Goal: Feedback & Contribution: Submit feedback/report problem

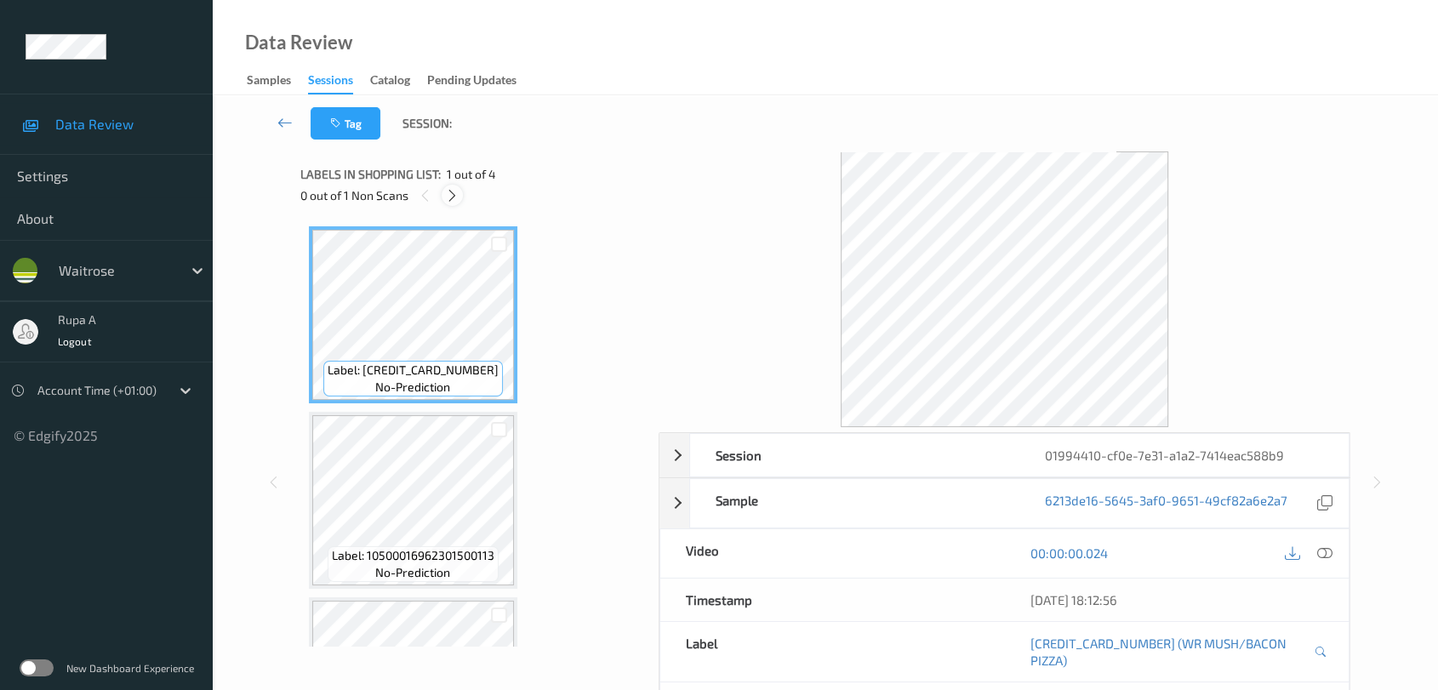
click at [452, 192] on icon at bounding box center [452, 195] width 14 height 15
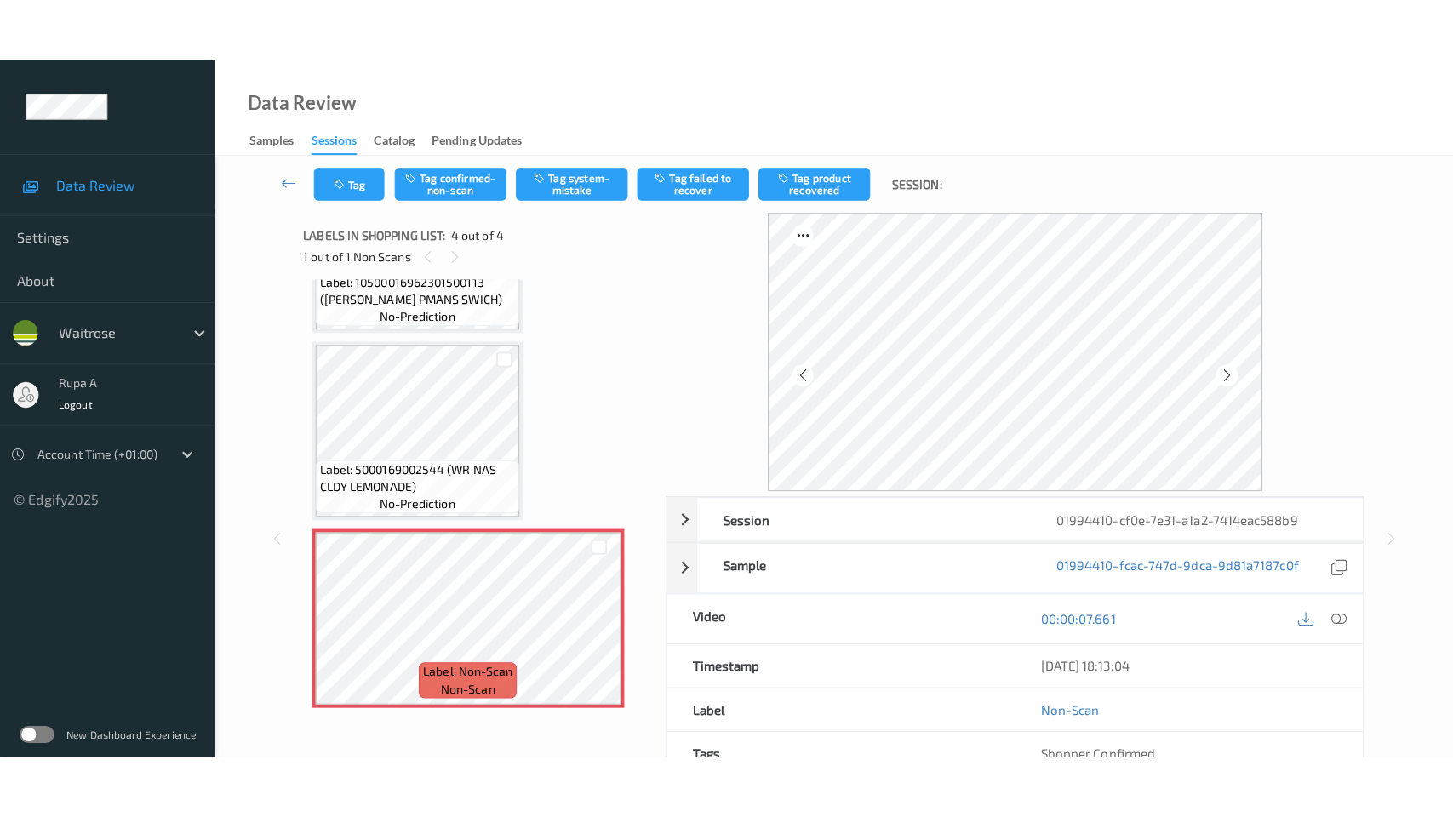
scroll to position [301, 0]
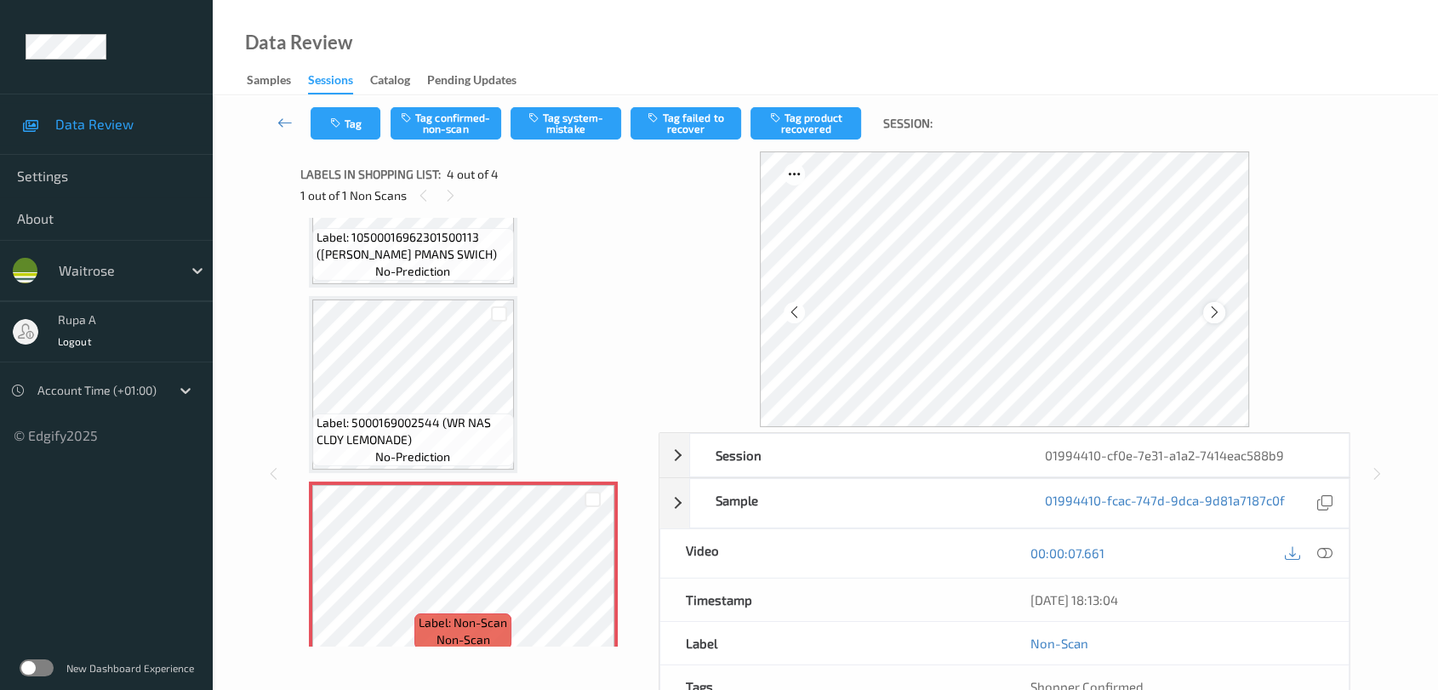
click at [1211, 316] on icon at bounding box center [1215, 312] width 14 height 15
click at [1215, 312] on icon at bounding box center [1215, 312] width 14 height 15
click at [1327, 553] on icon at bounding box center [1324, 553] width 15 height 15
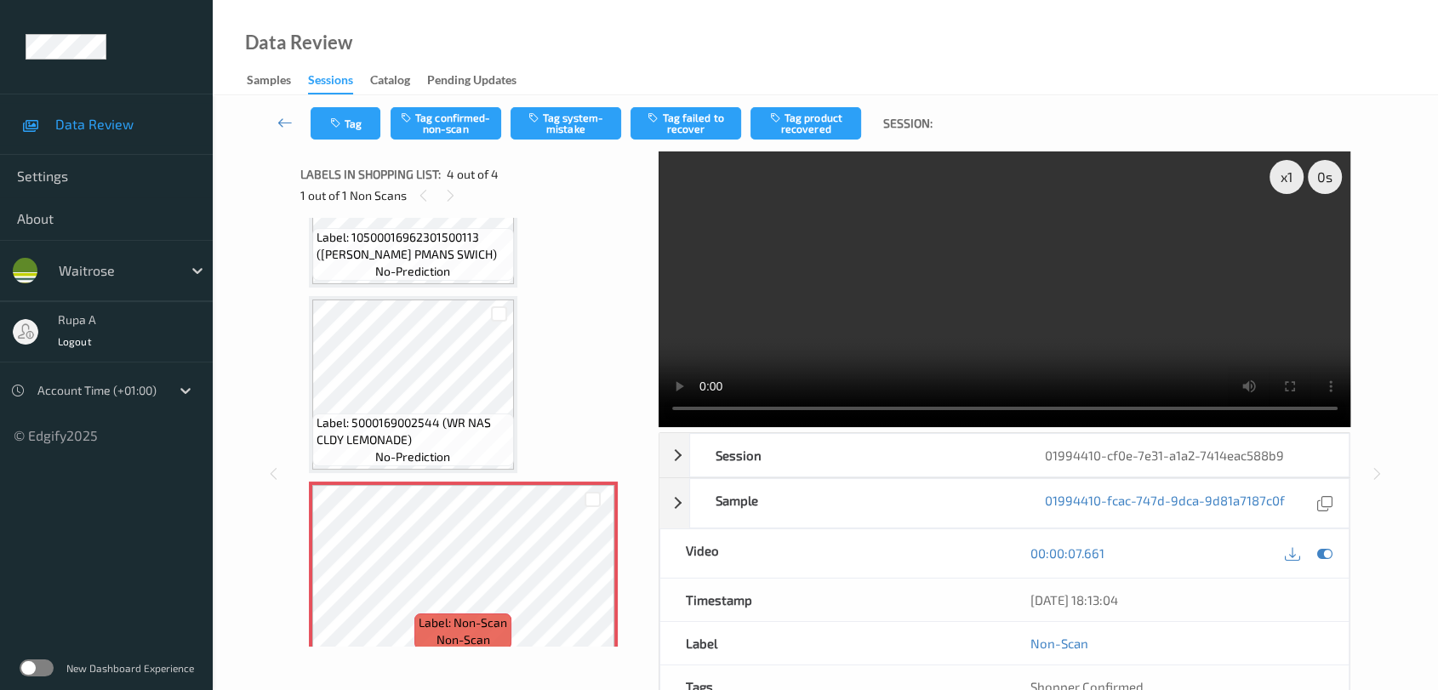
scroll to position [191, 0]
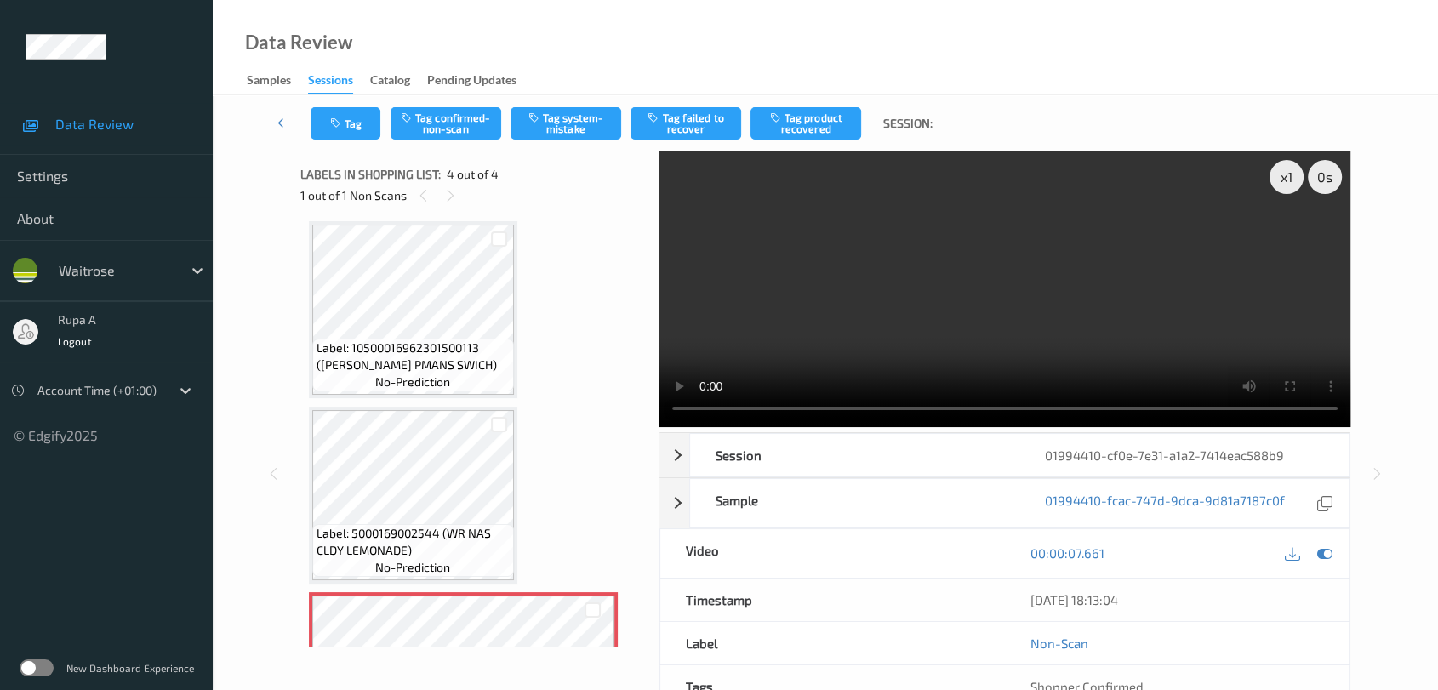
drag, startPoint x: 1325, startPoint y: 553, endPoint x: 1306, endPoint y: 552, distance: 18.8
click at [1325, 553] on icon at bounding box center [1324, 553] width 15 height 15
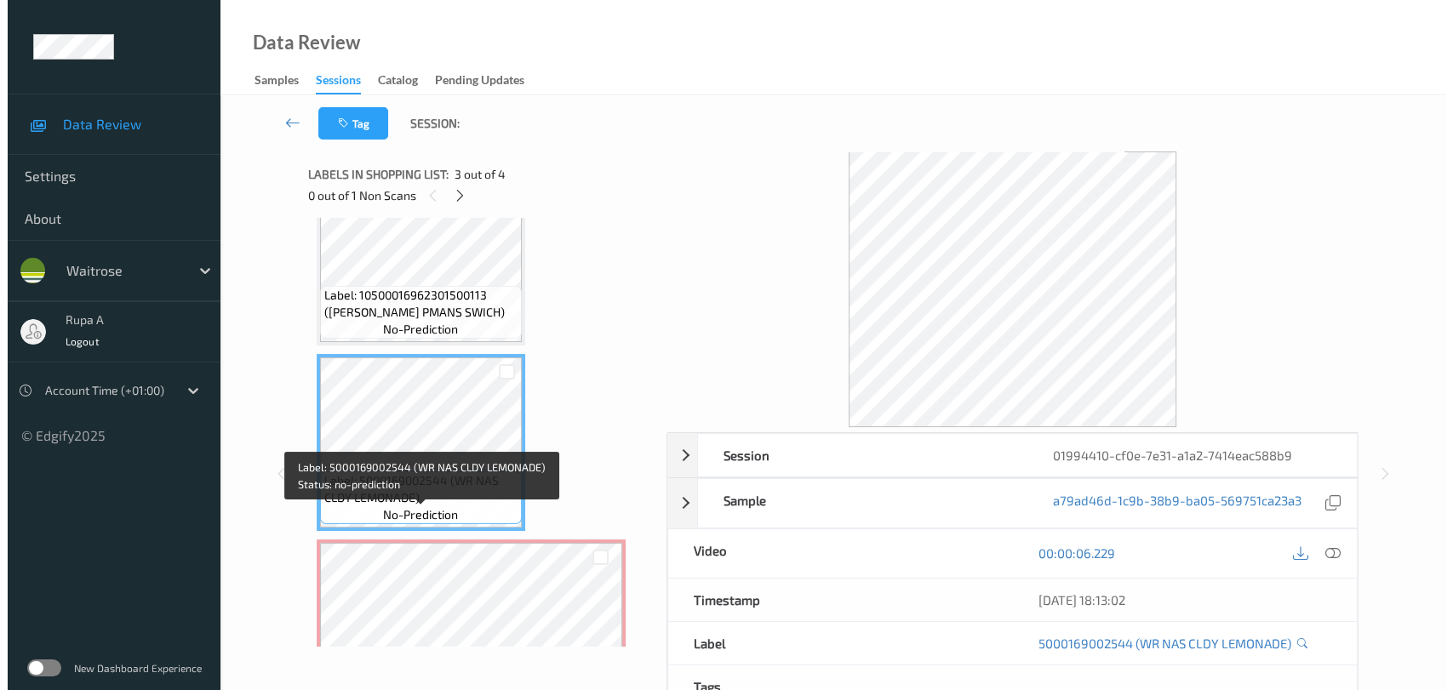
scroll to position [286, 0]
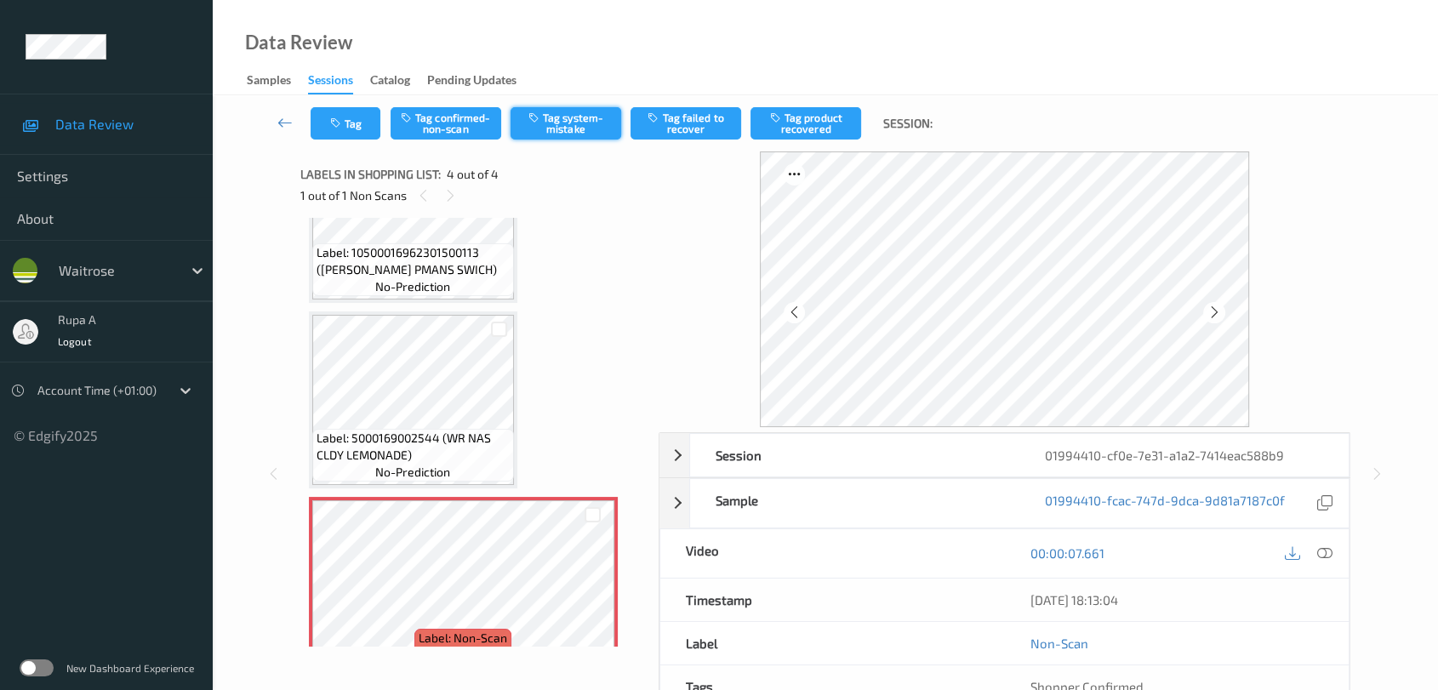
click at [575, 118] on button "Tag system-mistake" at bounding box center [566, 123] width 111 height 32
click at [343, 132] on button "Tag" at bounding box center [346, 123] width 70 height 32
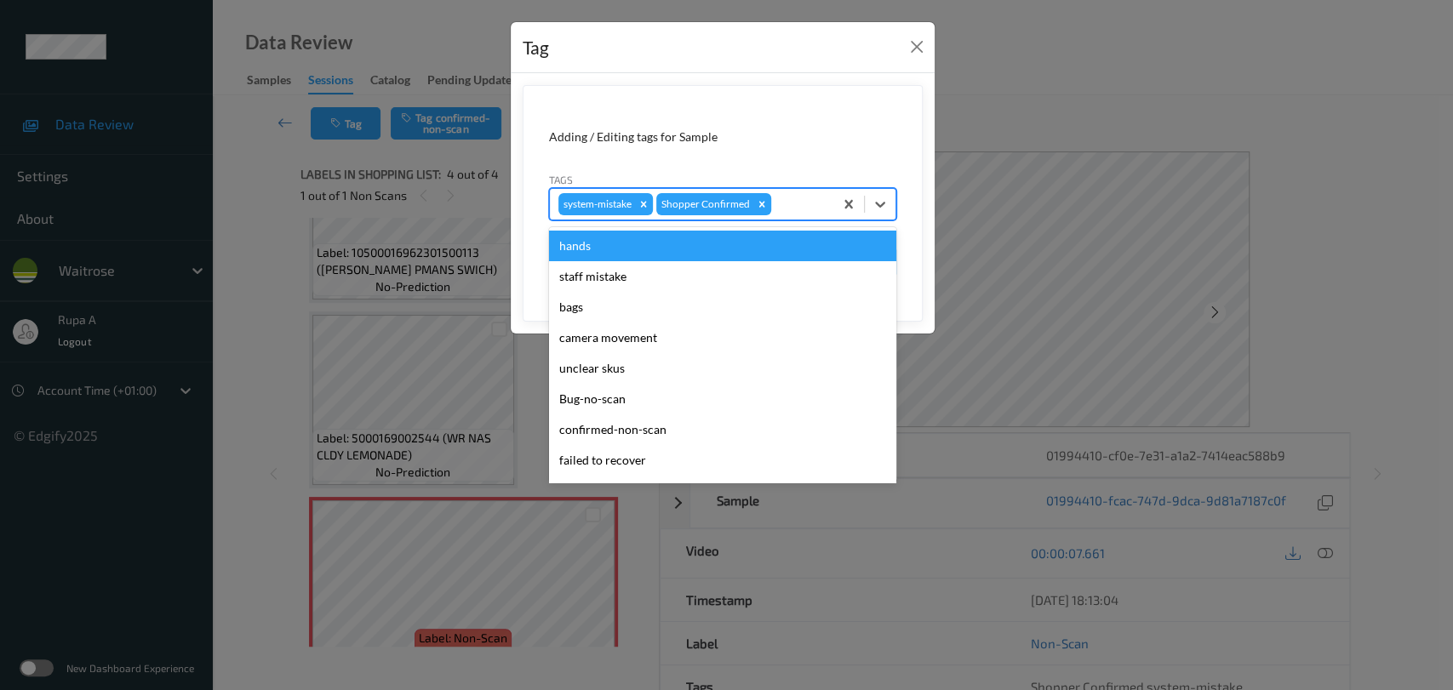
click at [794, 198] on div at bounding box center [799, 204] width 50 height 20
type input "un"
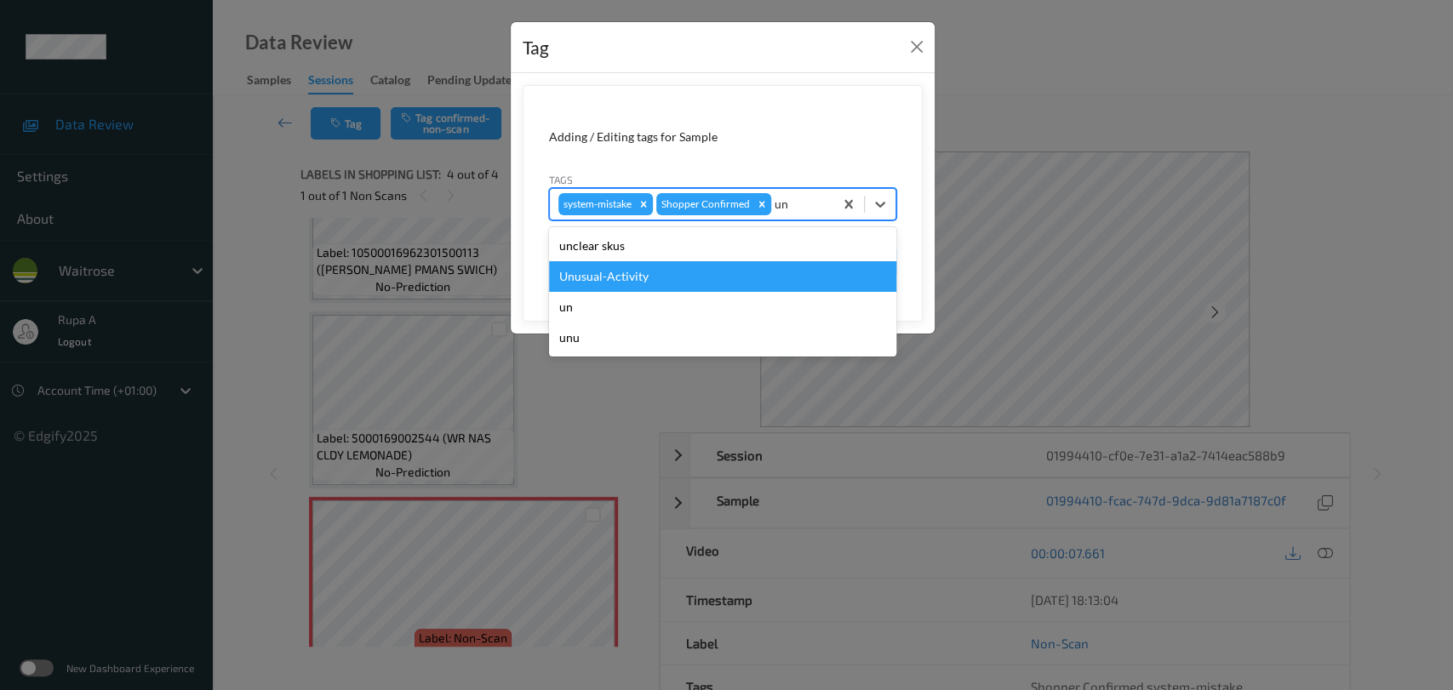
click at [701, 277] on div "Unusual-Activity" at bounding box center [722, 276] width 347 height 31
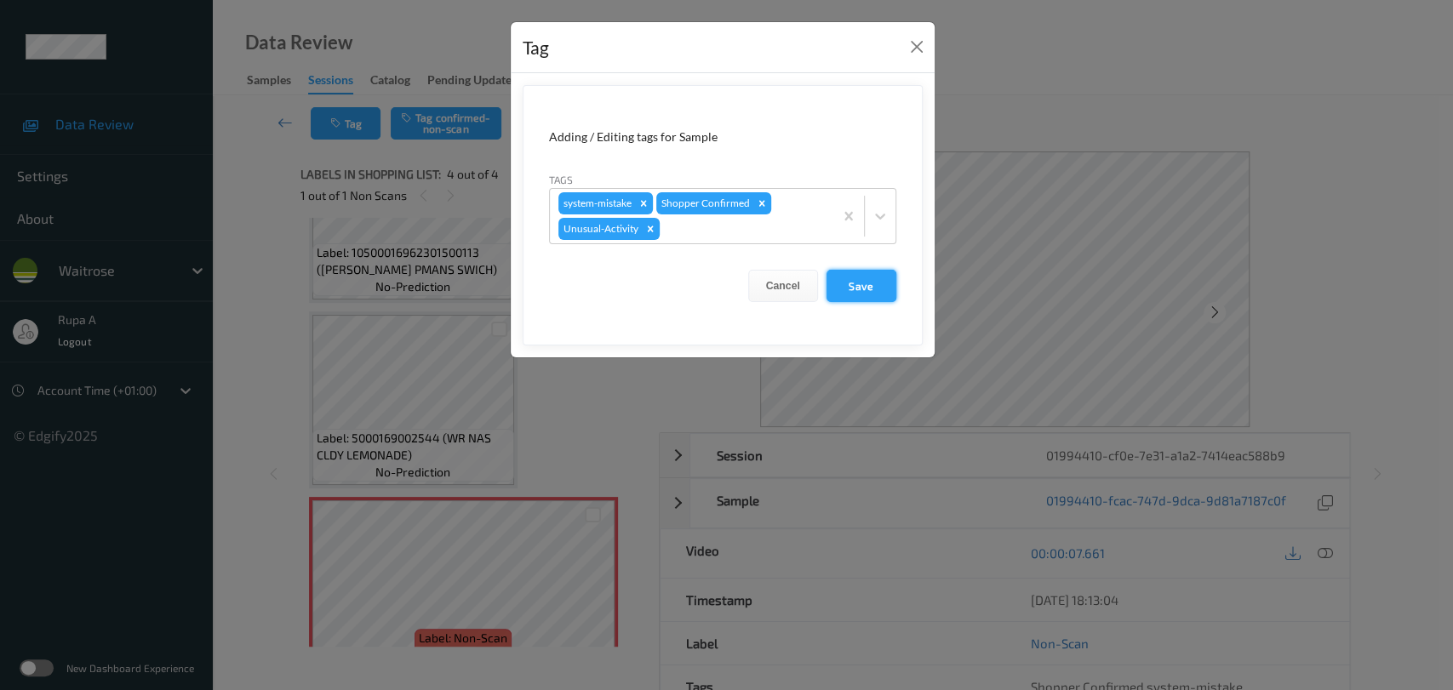
click at [878, 272] on button "Save" at bounding box center [861, 286] width 70 height 32
click at [862, 277] on button "Save" at bounding box center [861, 286] width 70 height 32
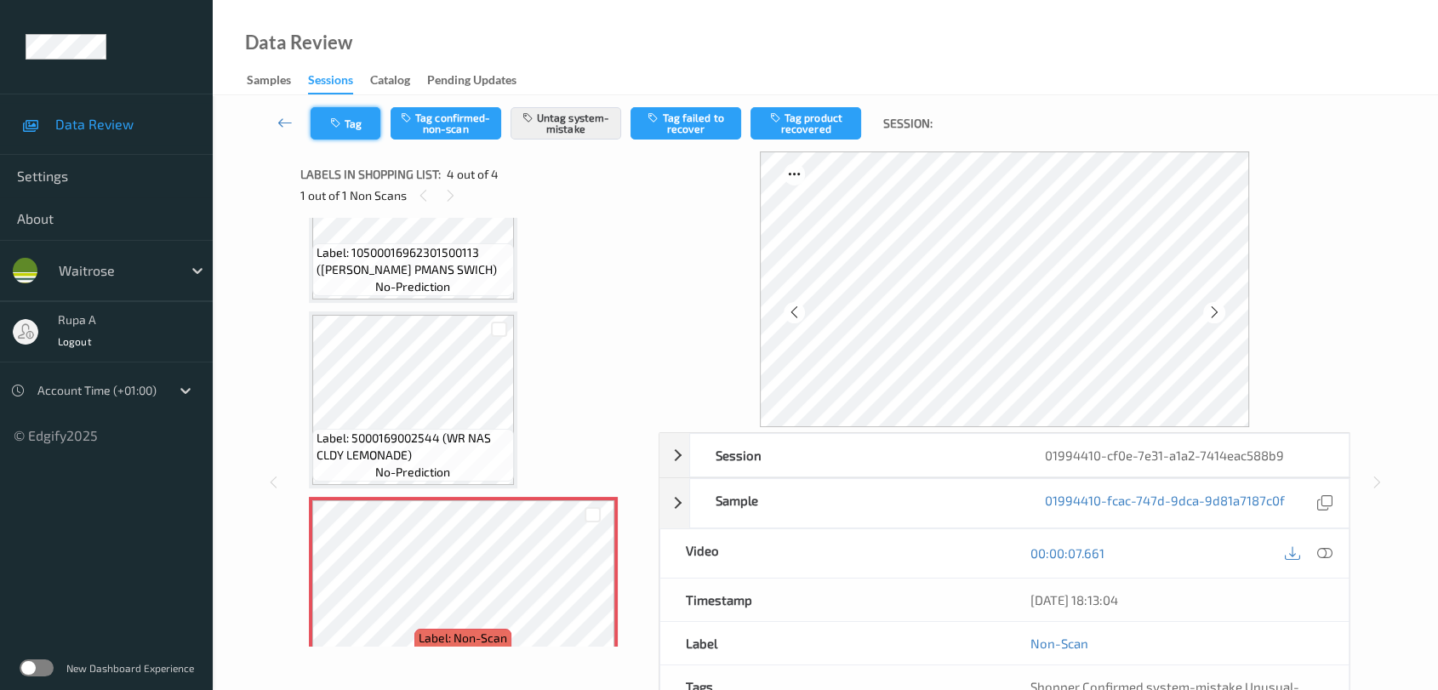
click at [338, 123] on icon "button" at bounding box center [337, 123] width 14 height 12
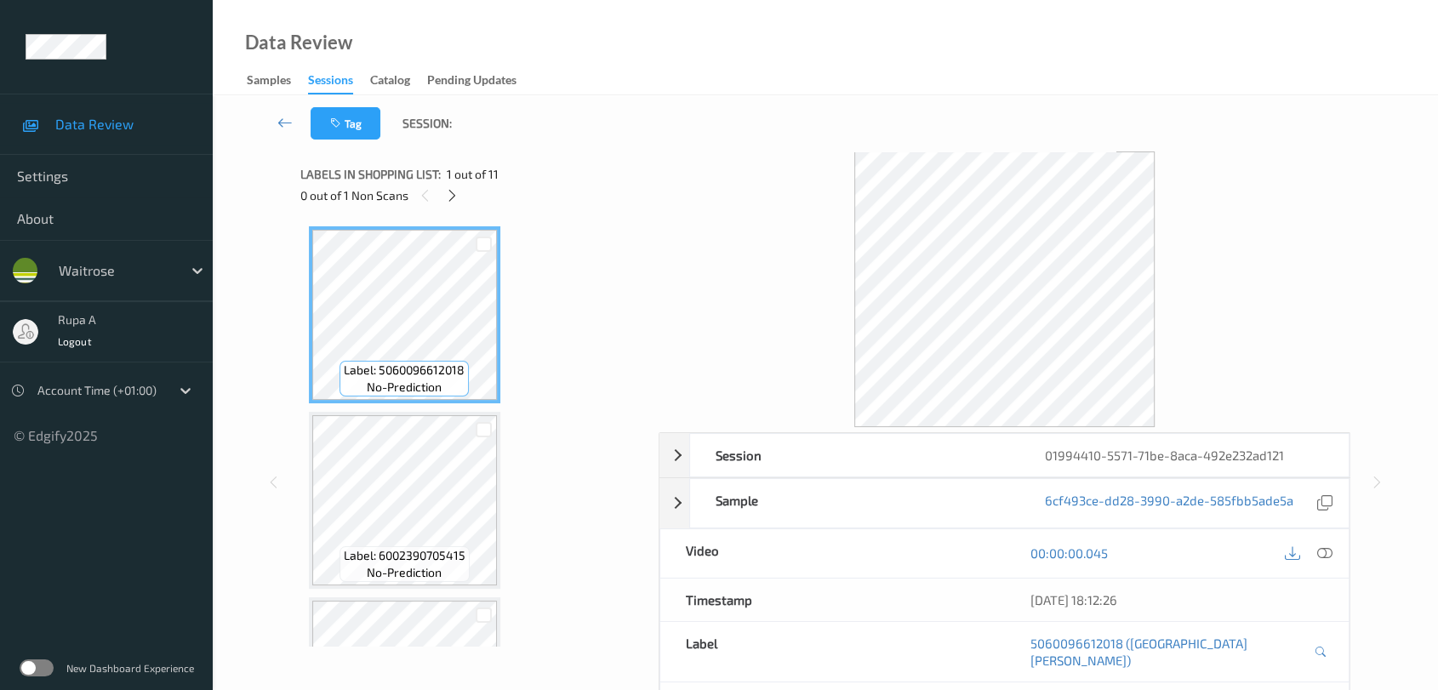
click at [643, 213] on div "Labels in shopping list: 1 out of 11 0 out of 1 Non Scans" at bounding box center [473, 184] width 346 height 66
click at [533, 164] on div "Labels in shopping list: 1 out of 11" at bounding box center [473, 173] width 346 height 21
click at [456, 198] on icon at bounding box center [452, 195] width 14 height 15
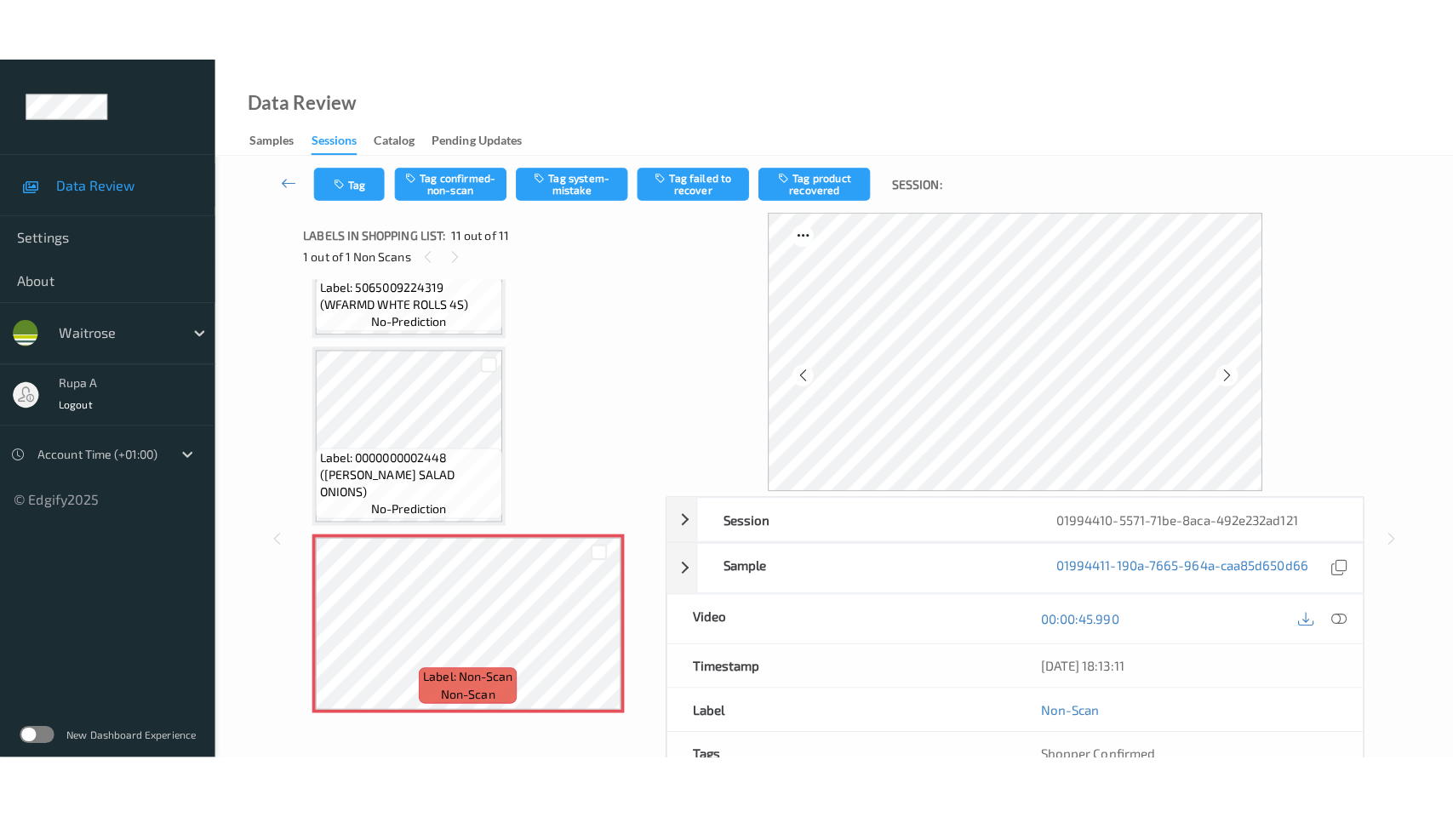
scroll to position [1595, 0]
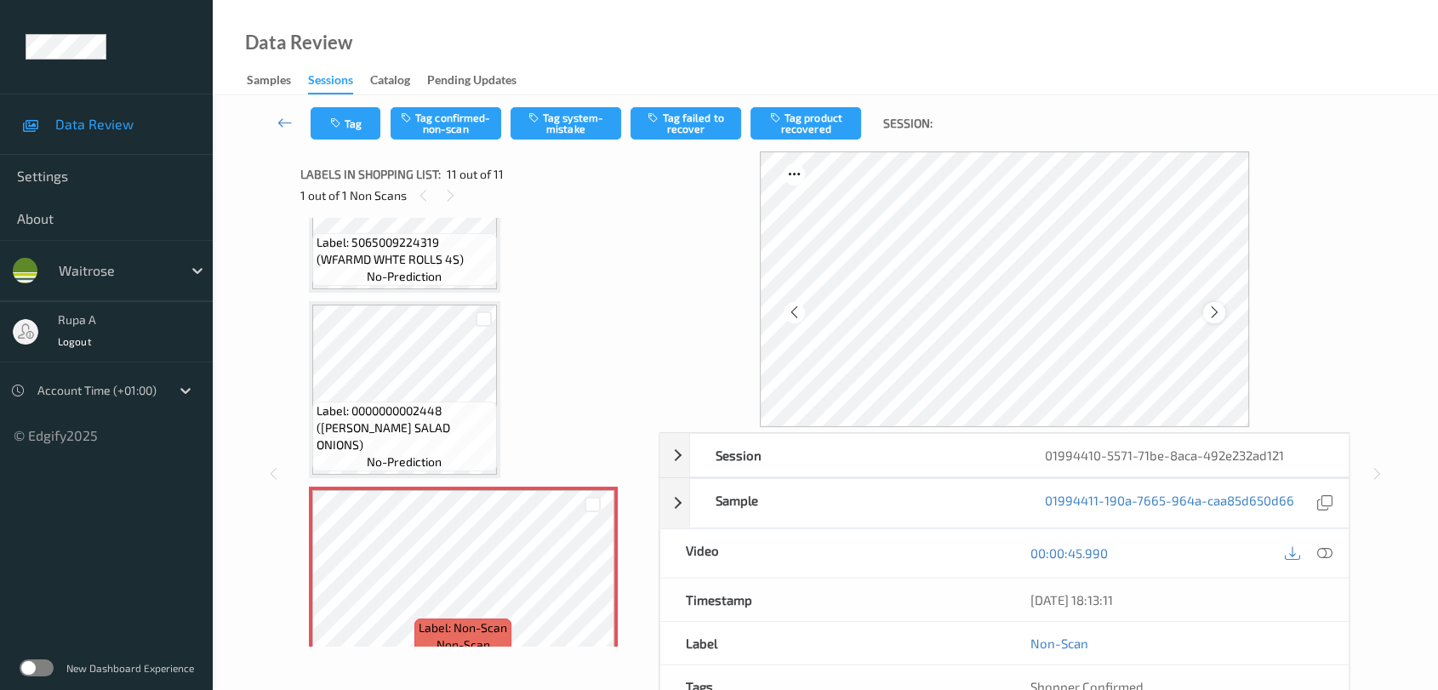
click at [1217, 315] on icon at bounding box center [1215, 312] width 14 height 15
click at [1218, 312] on icon at bounding box center [1215, 312] width 14 height 15
click at [1328, 554] on icon at bounding box center [1324, 553] width 15 height 15
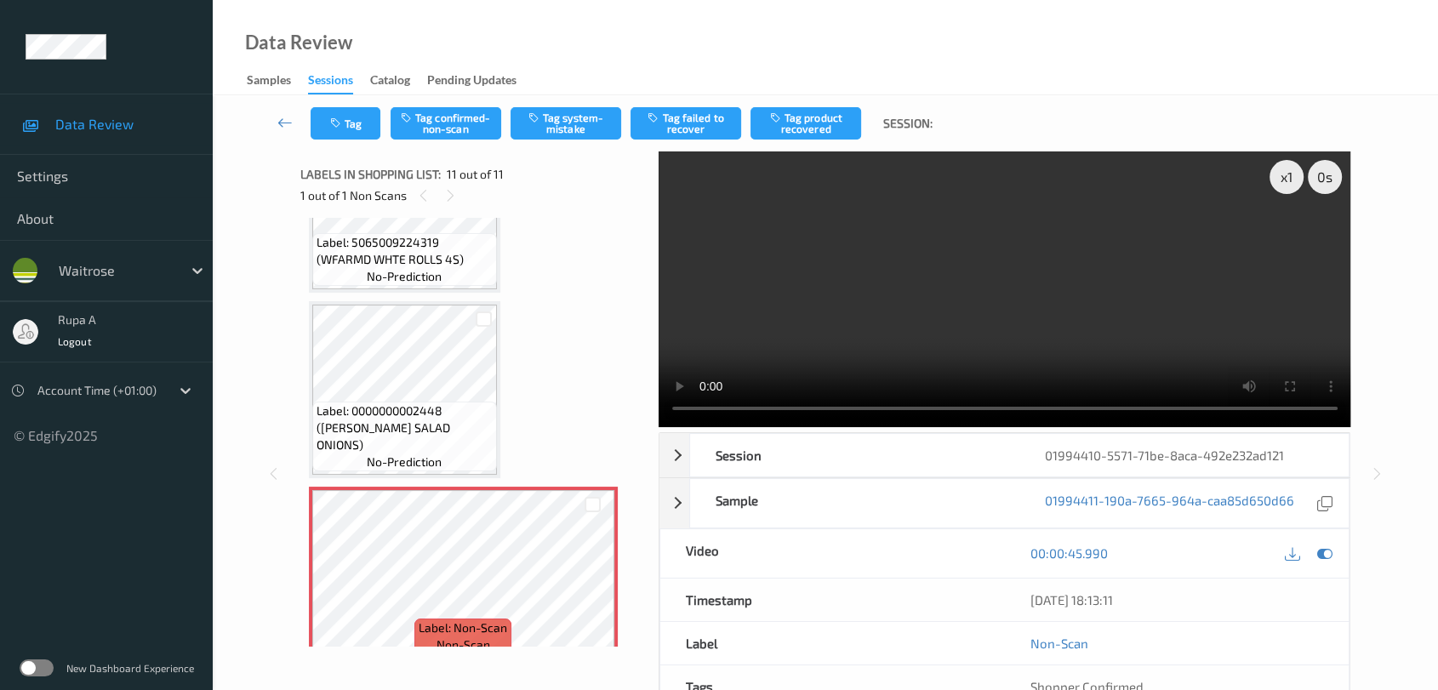
scroll to position [1484, 0]
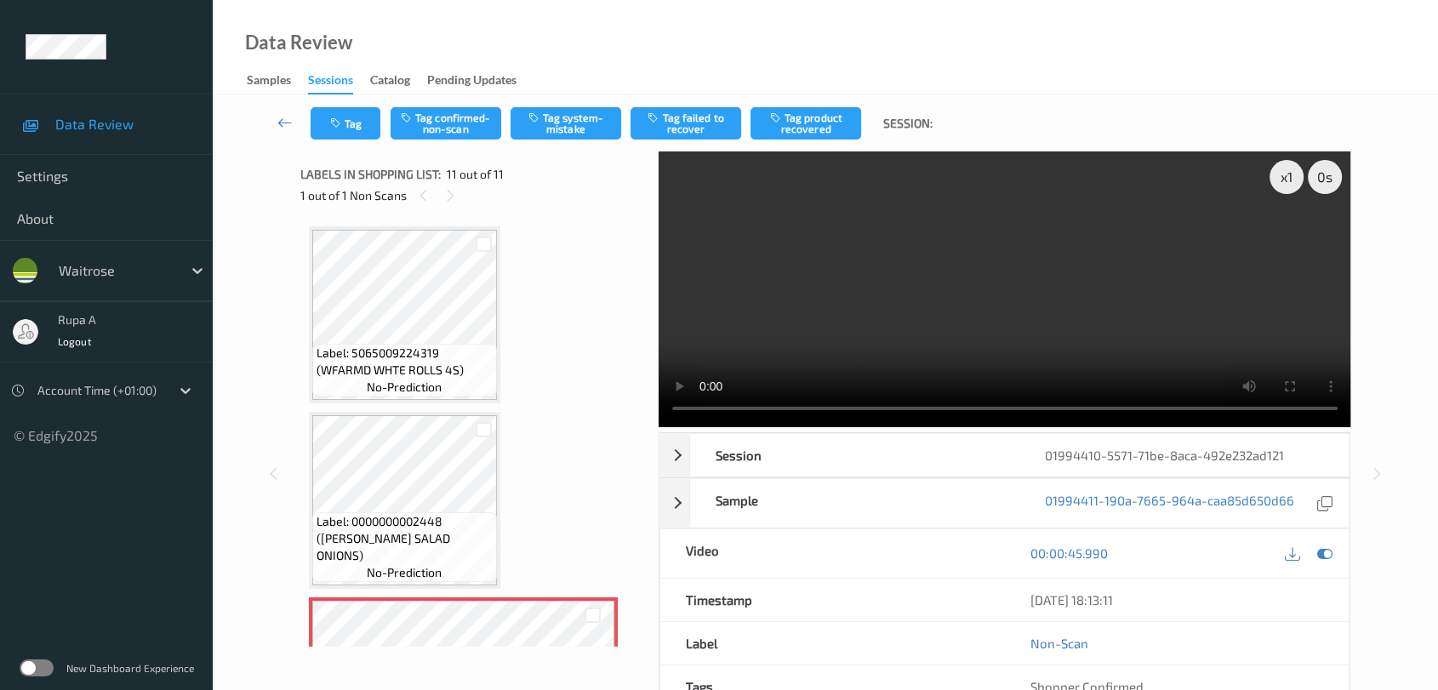
drag, startPoint x: 1323, startPoint y: 554, endPoint x: 843, endPoint y: 432, distance: 495.4
click at [1324, 554] on icon at bounding box center [1324, 553] width 15 height 15
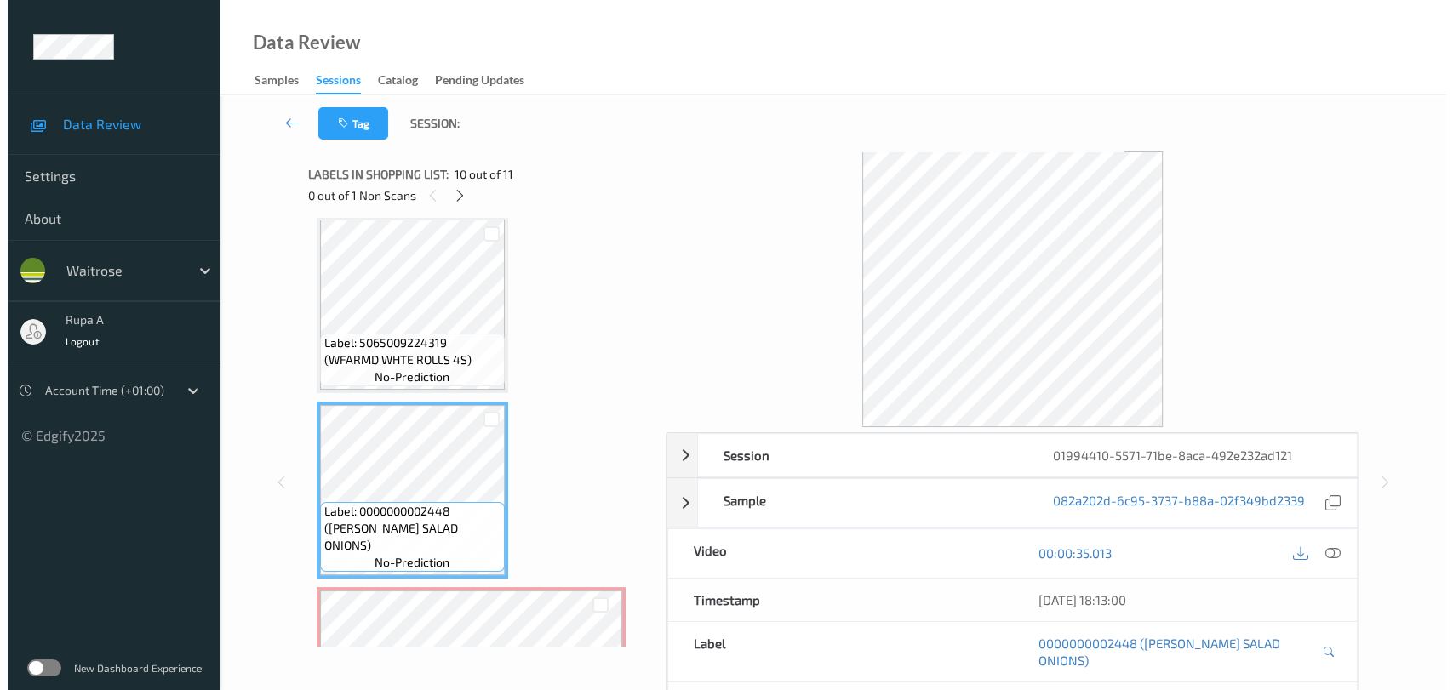
scroll to position [1612, 0]
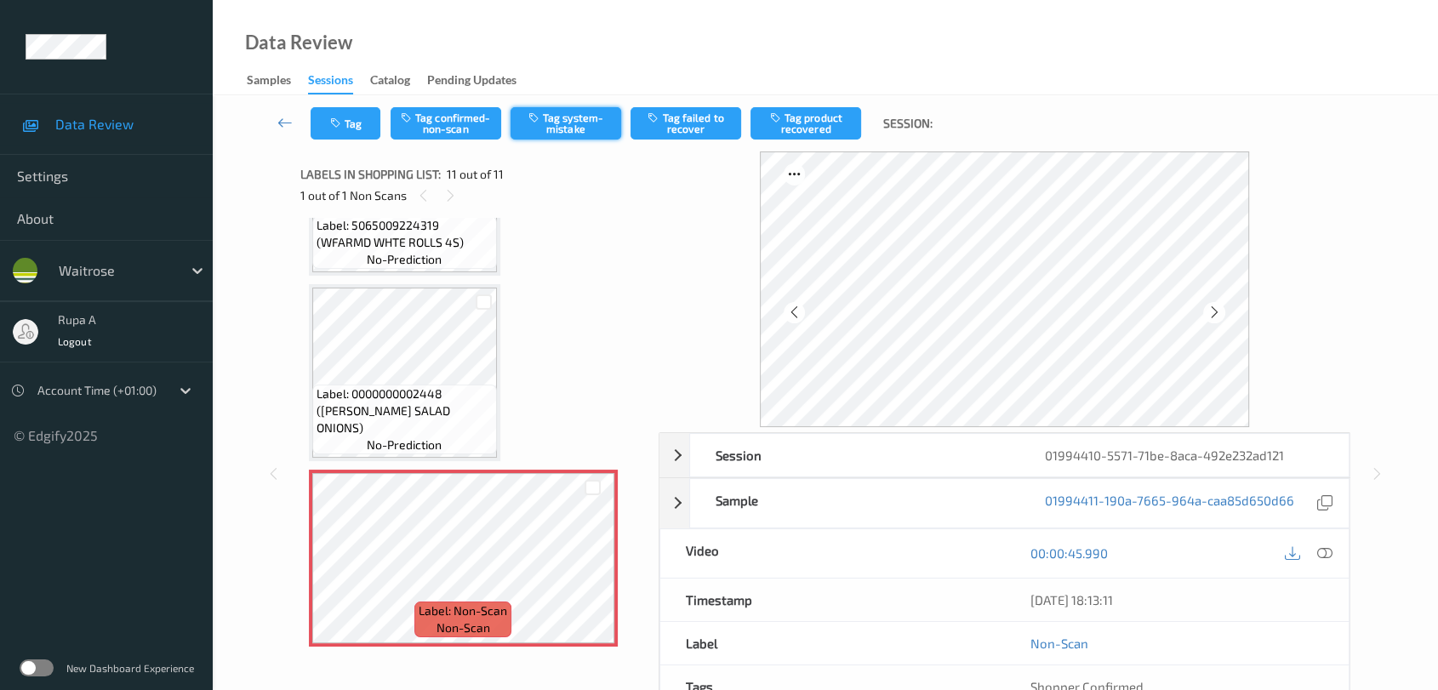
click at [553, 129] on button "Tag system-mistake" at bounding box center [566, 123] width 111 height 32
click at [344, 139] on button "Tag" at bounding box center [346, 123] width 70 height 32
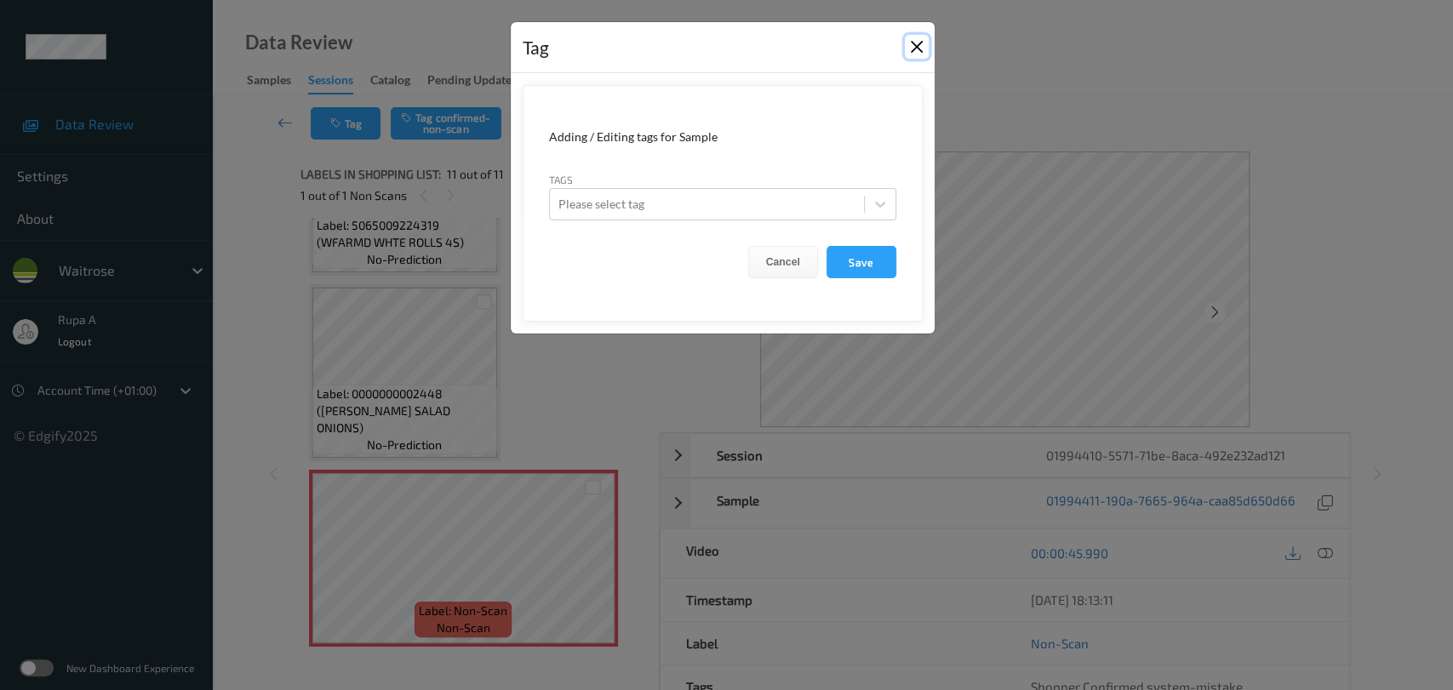
drag, startPoint x: 912, startPoint y: 44, endPoint x: 797, endPoint y: 54, distance: 115.3
click at [912, 44] on button "Close" at bounding box center [917, 47] width 24 height 24
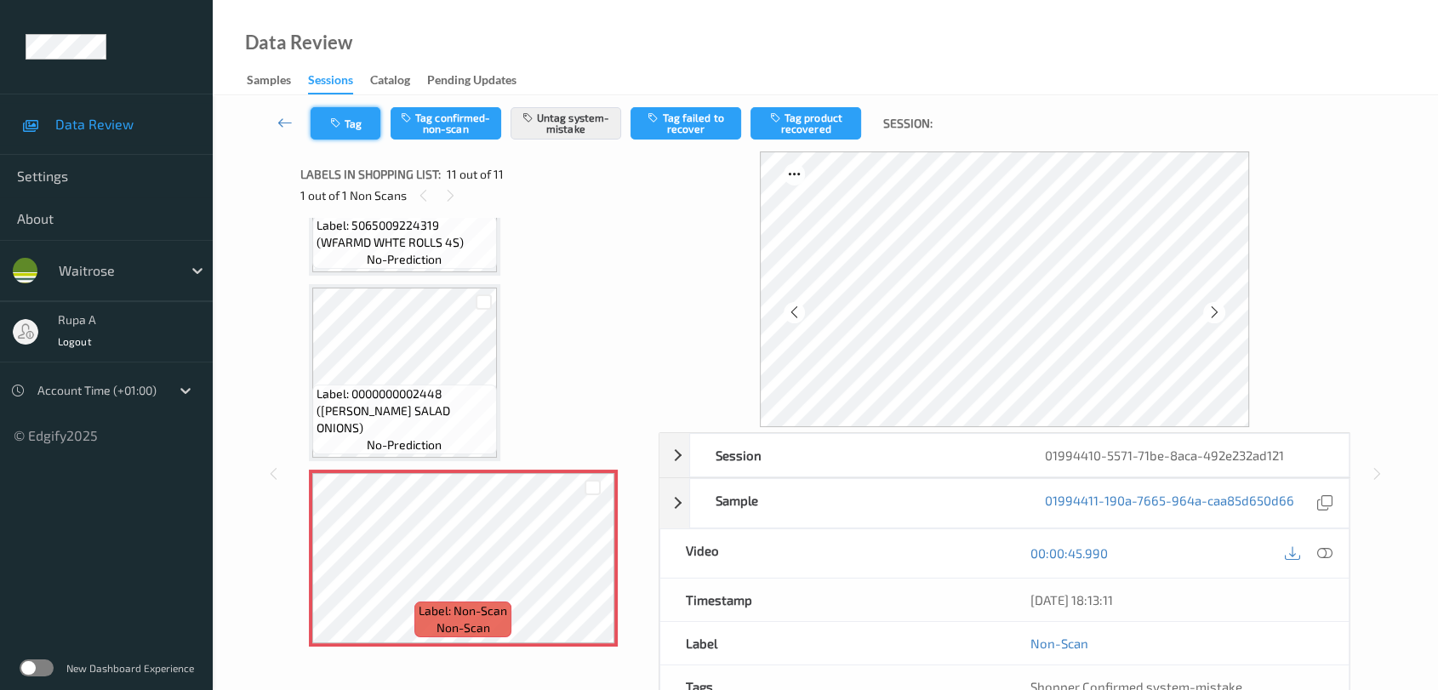
click at [352, 109] on button "Tag" at bounding box center [346, 123] width 70 height 32
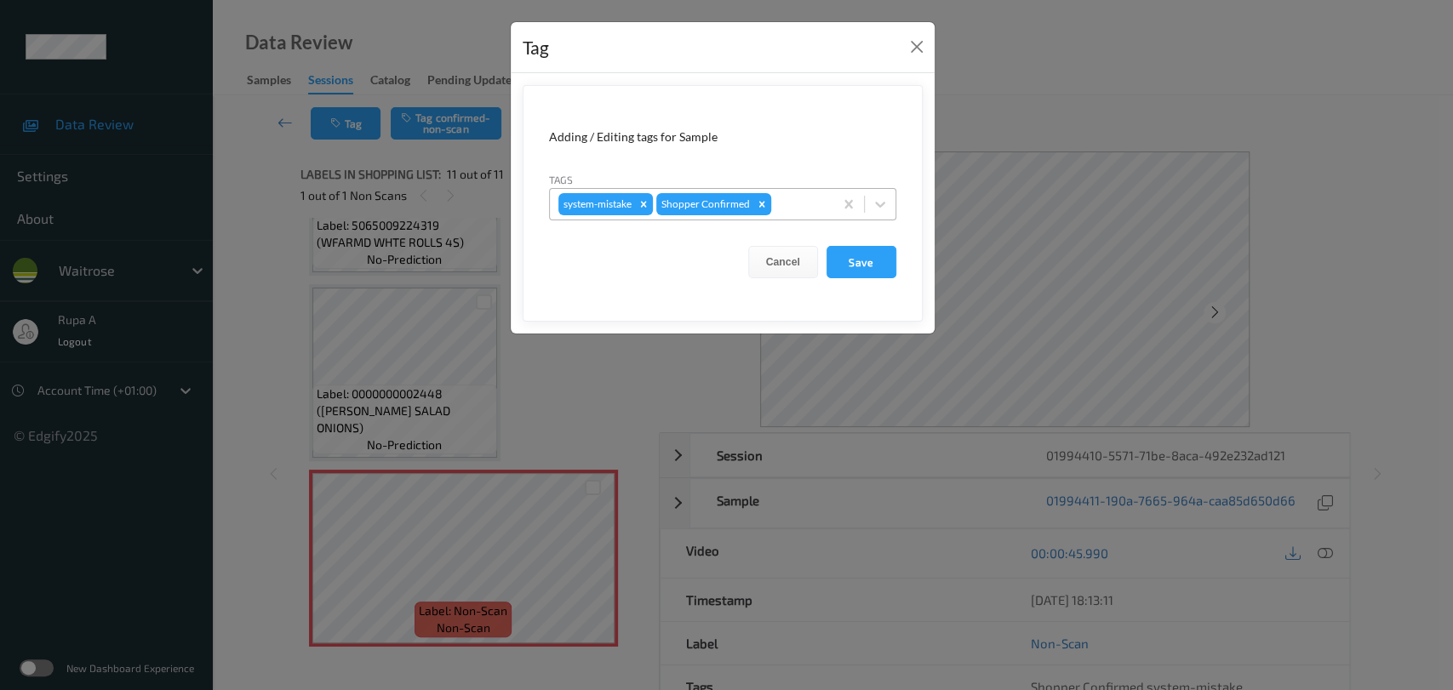
click at [803, 190] on div "system-mistake Shopper Confirmed" at bounding box center [691, 204] width 283 height 29
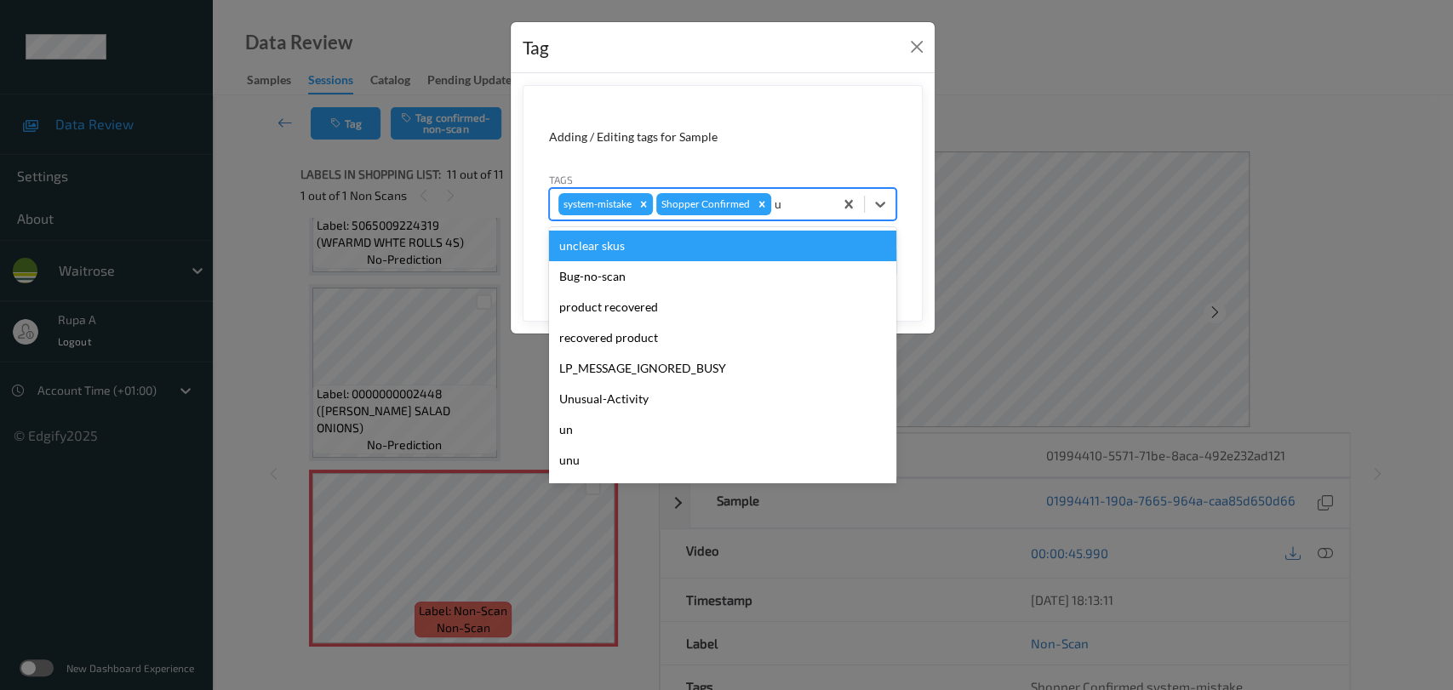
type input "un"
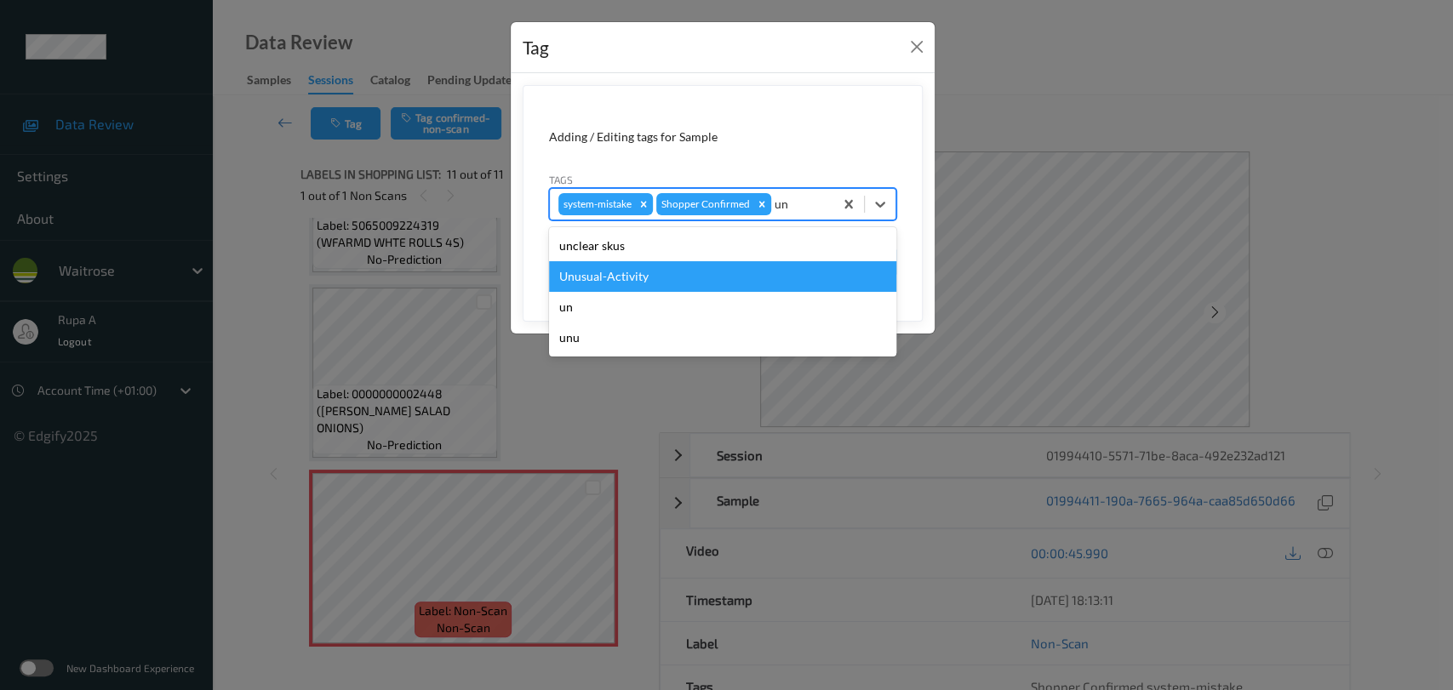
click at [694, 274] on div "Unusual-Activity" at bounding box center [722, 276] width 347 height 31
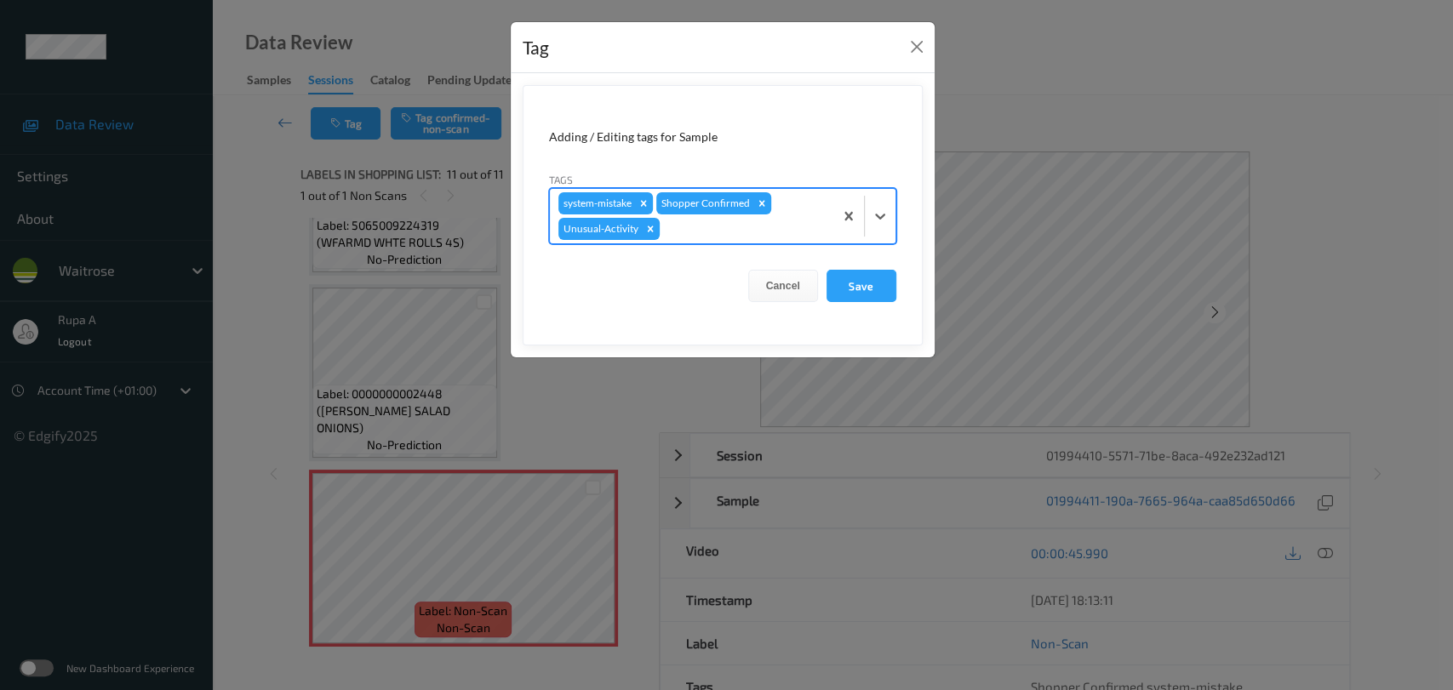
click at [764, 235] on div at bounding box center [744, 229] width 162 height 20
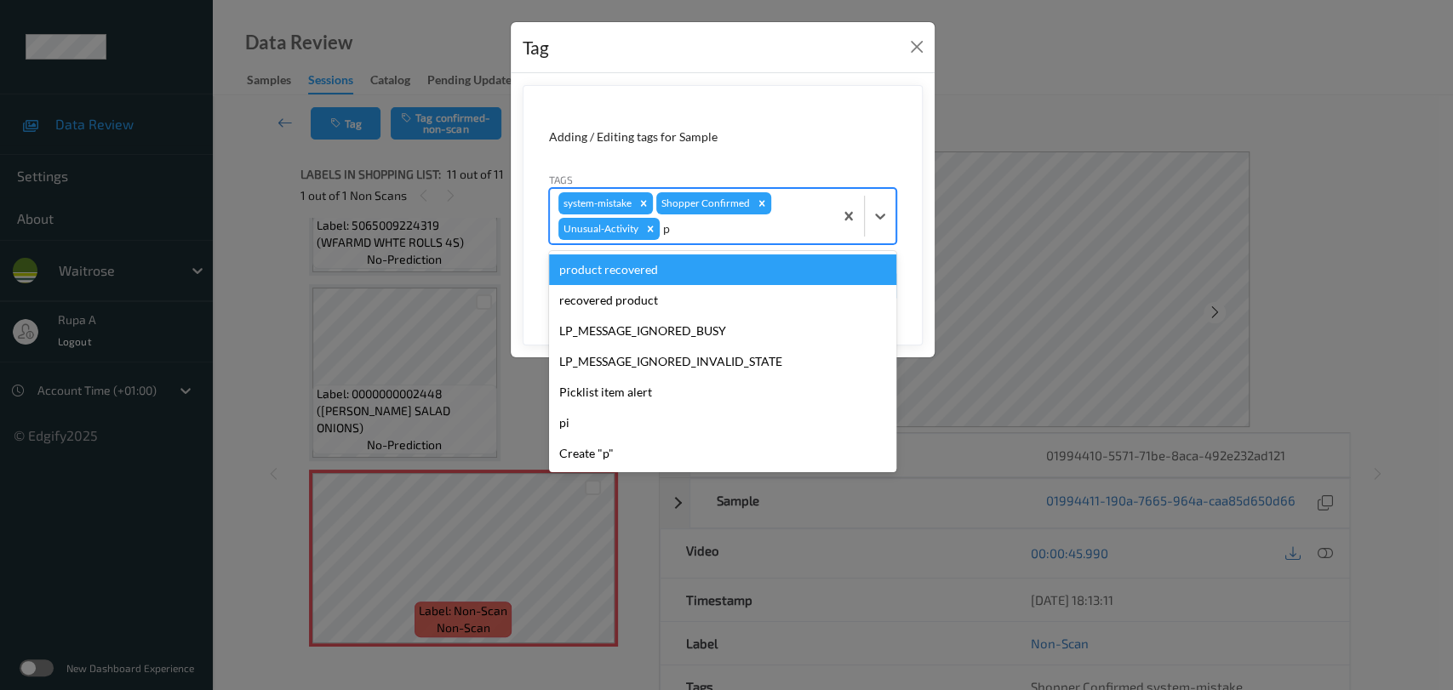
type input "pi"
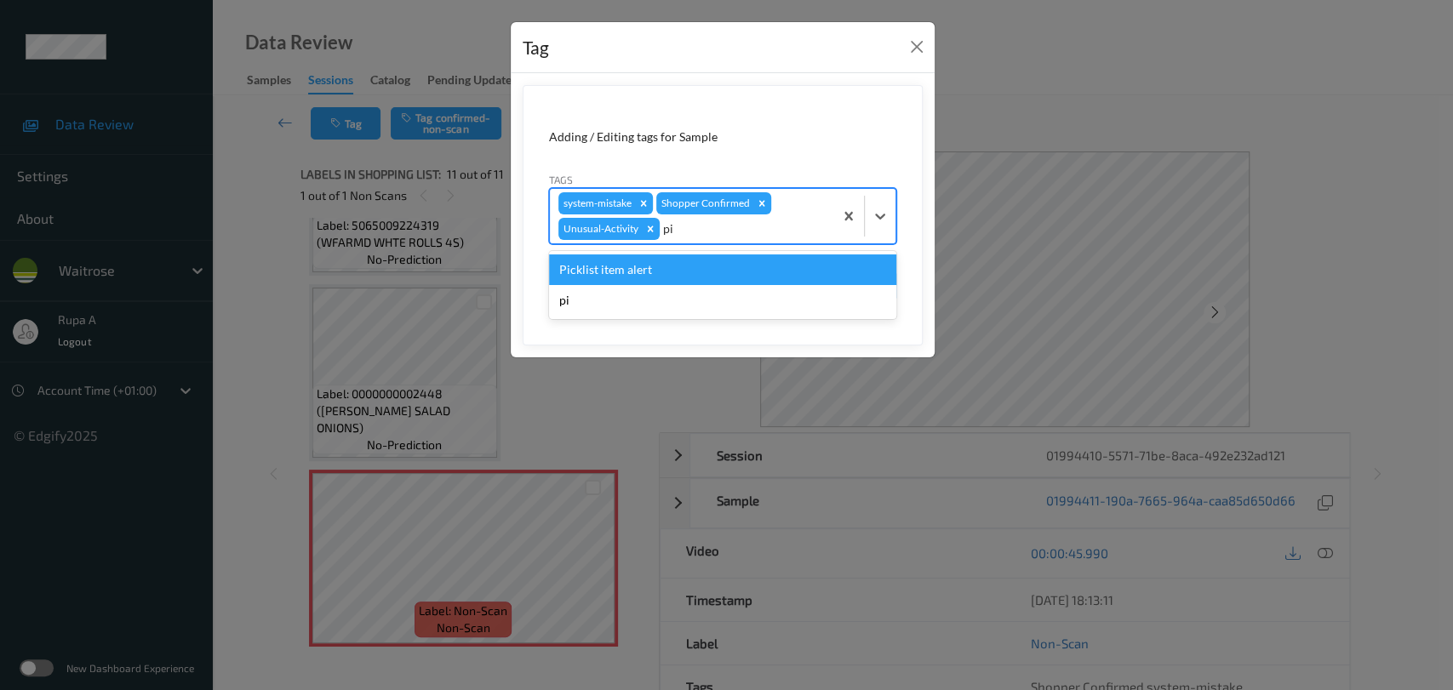
click at [703, 273] on div "Picklist item alert" at bounding box center [722, 269] width 347 height 31
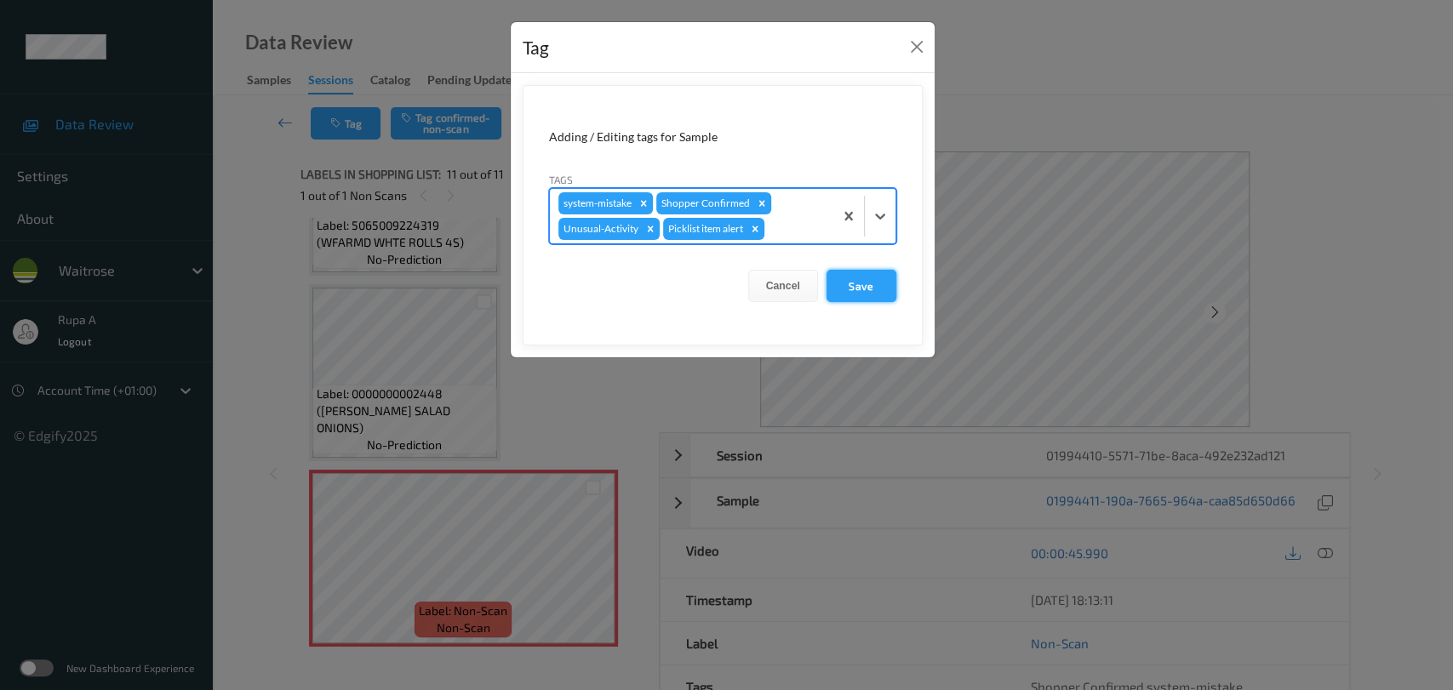
click at [872, 288] on button "Save" at bounding box center [861, 286] width 70 height 32
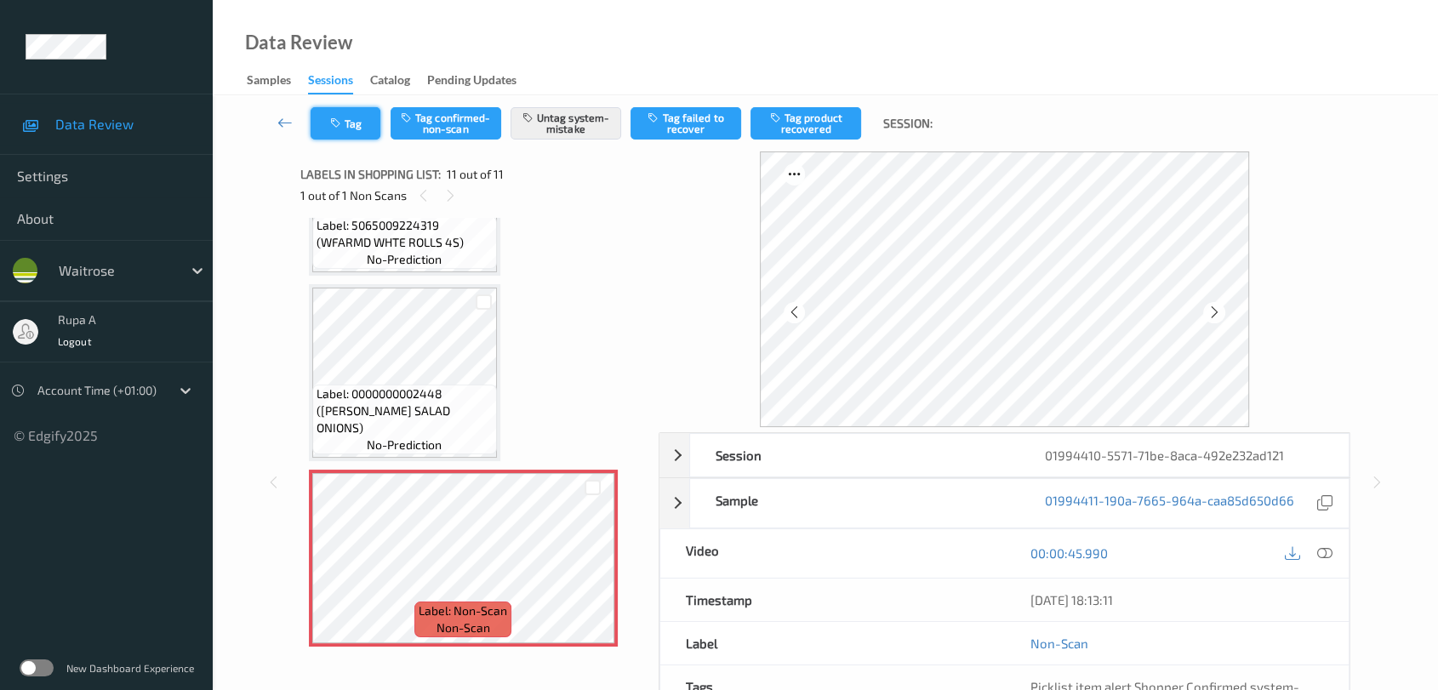
click at [354, 117] on button "Tag" at bounding box center [346, 123] width 70 height 32
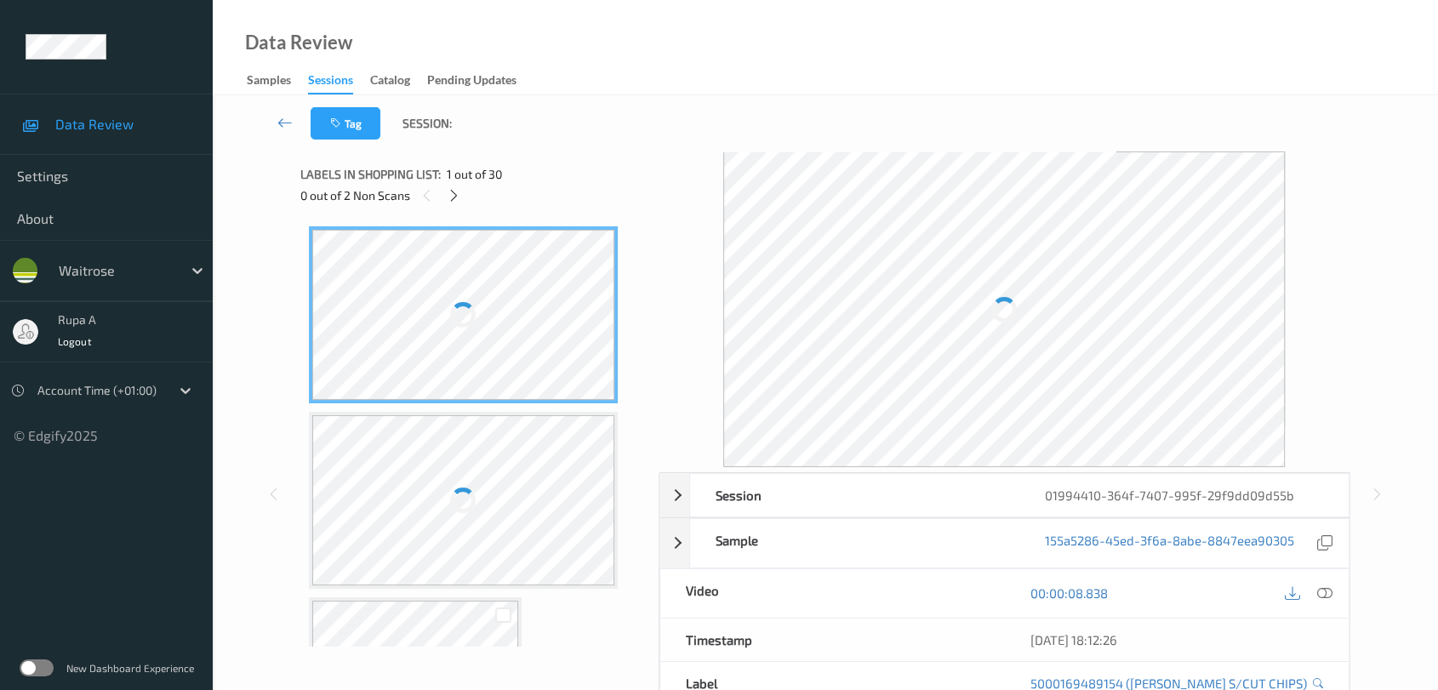
click at [569, 135] on div "Tag Session:" at bounding box center [826, 123] width 1156 height 56
click at [452, 201] on icon at bounding box center [454, 195] width 14 height 15
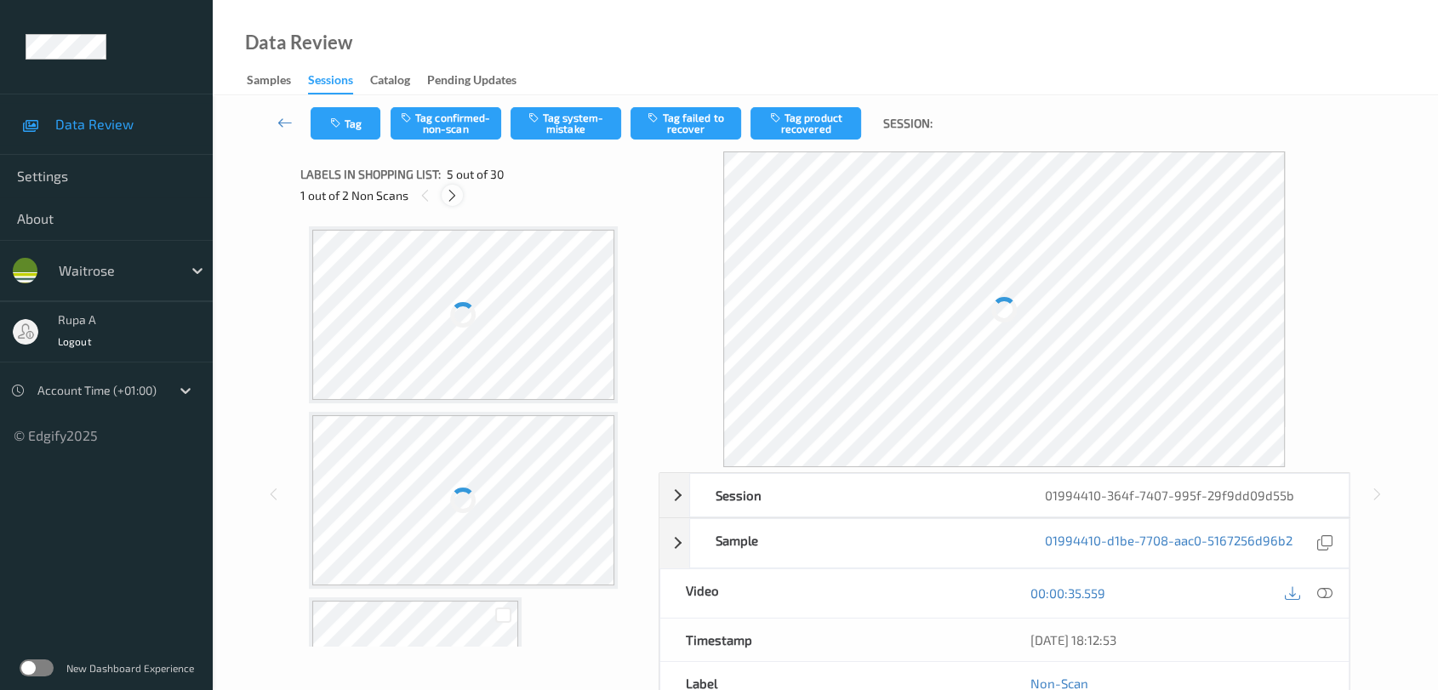
scroll to position [563, 0]
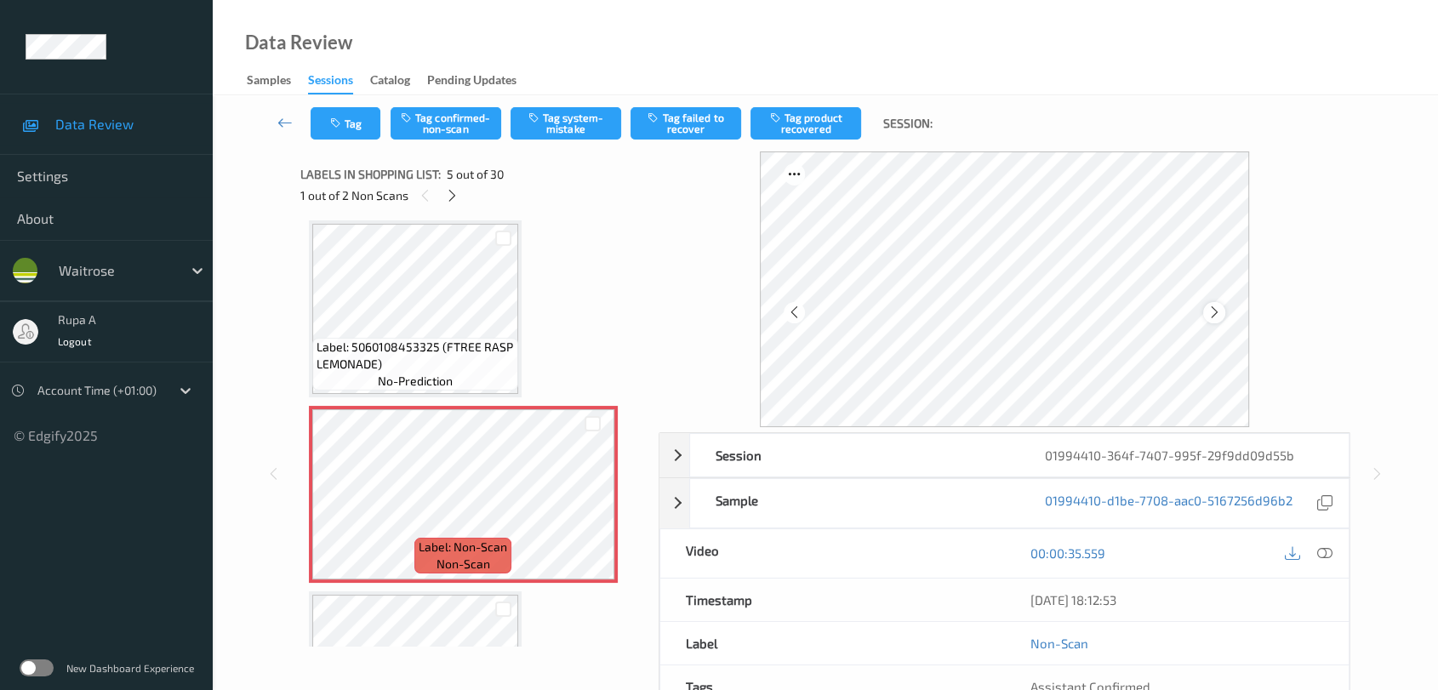
click at [1215, 316] on icon at bounding box center [1215, 312] width 14 height 15
click at [288, 301] on div "Session 01994410-364f-7407-995f-29f9dd09d55b Session ID 01994410-364f-7407-995f…" at bounding box center [826, 473] width 1156 height 645
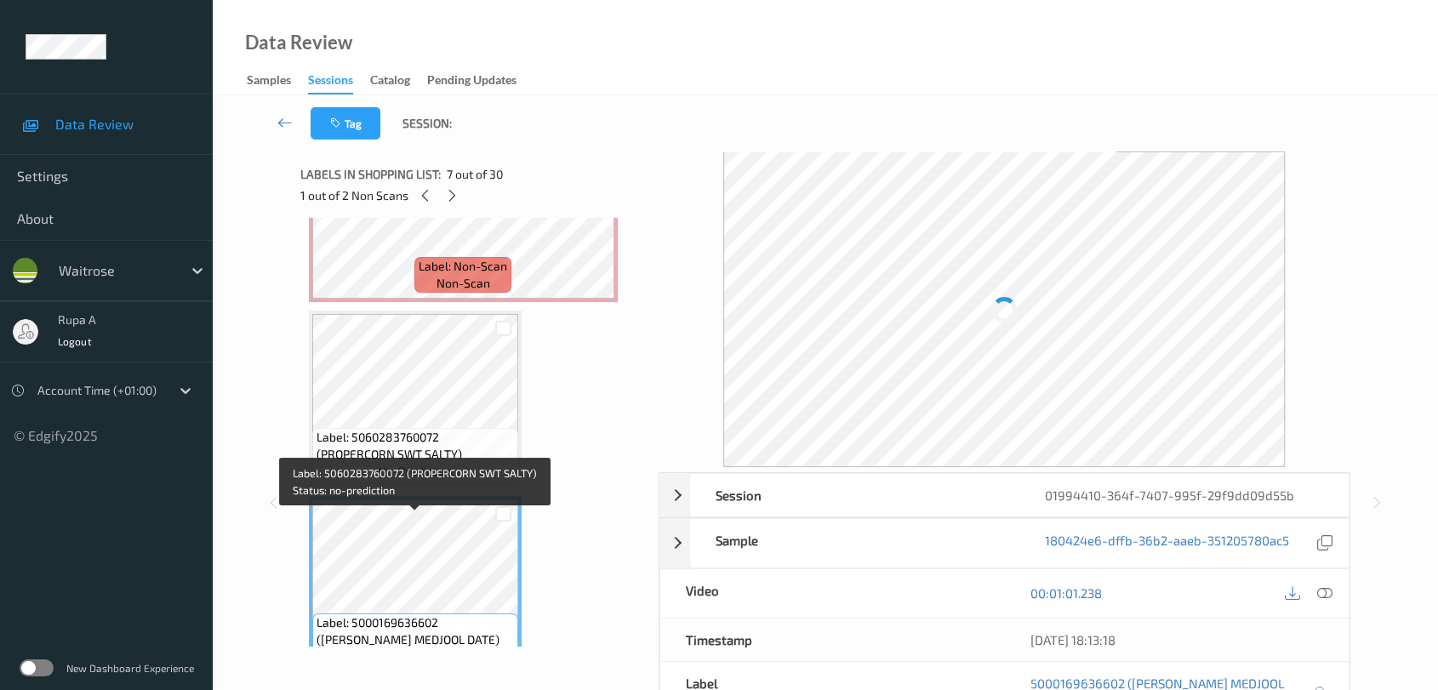
scroll to position [752, 0]
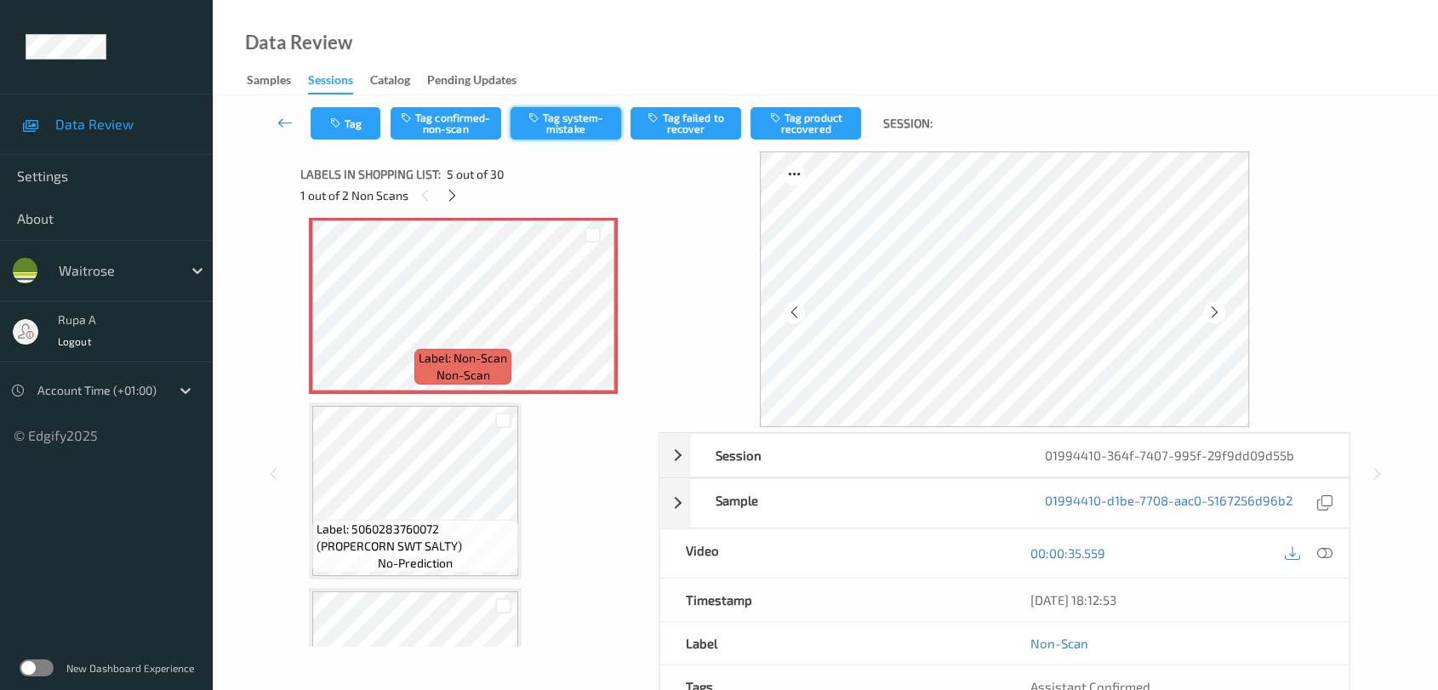
click at [571, 125] on button "Tag system-mistake" at bounding box center [566, 123] width 111 height 32
click at [334, 125] on icon "button" at bounding box center [337, 123] width 14 height 12
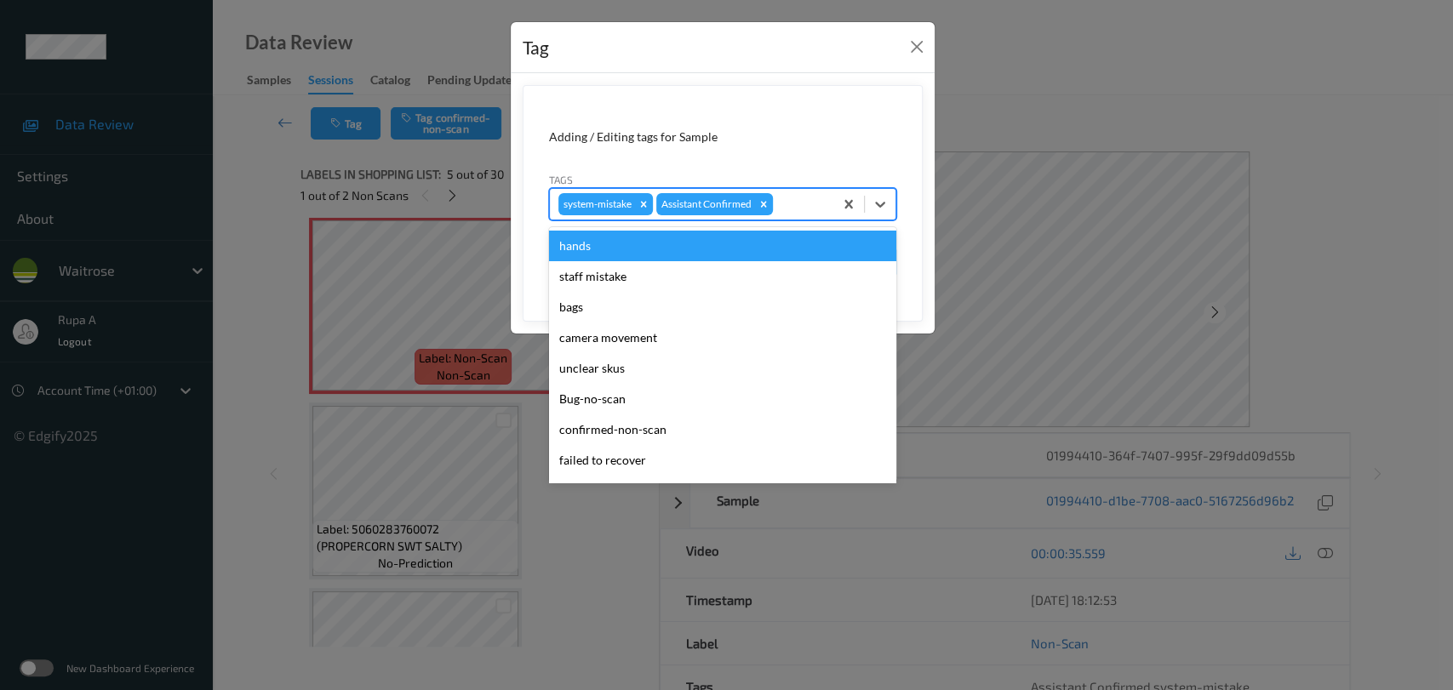
click at [817, 196] on div at bounding box center [800, 204] width 49 height 20
type input "un"
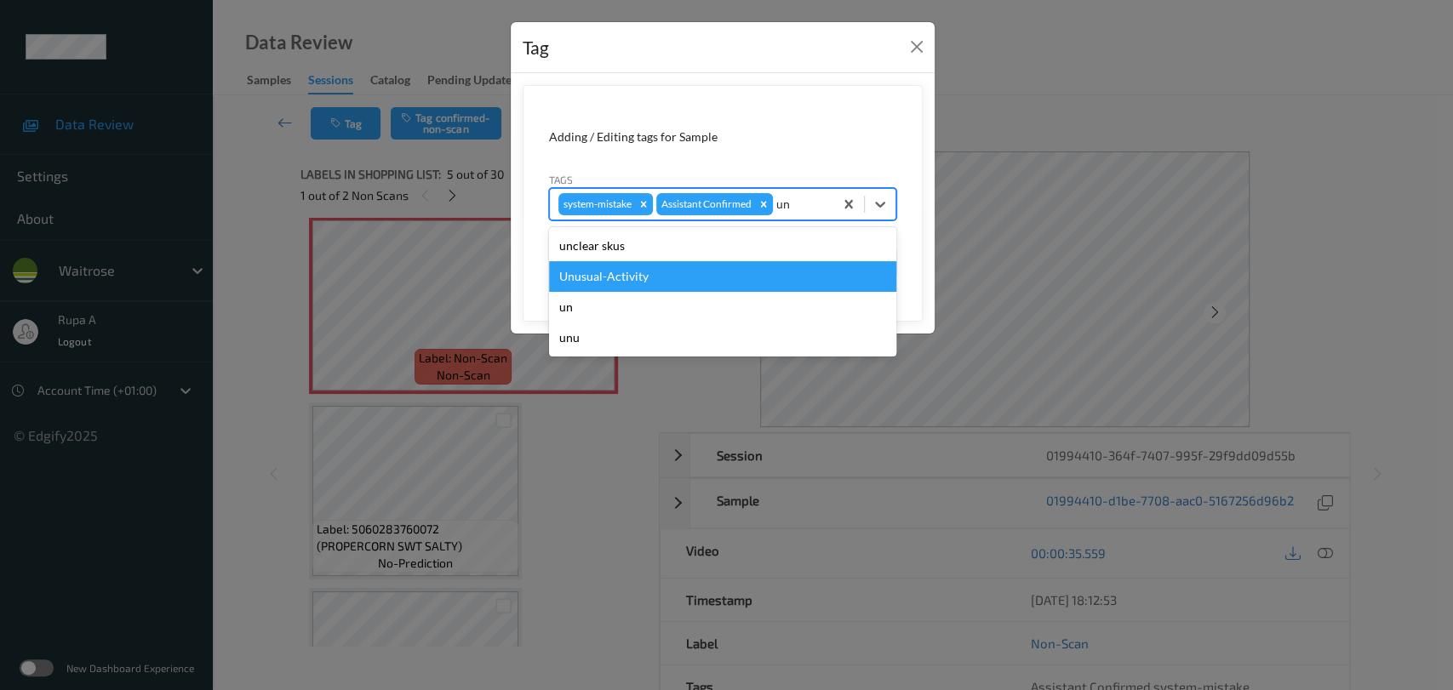
click at [694, 267] on div "Unusual-Activity" at bounding box center [722, 276] width 347 height 31
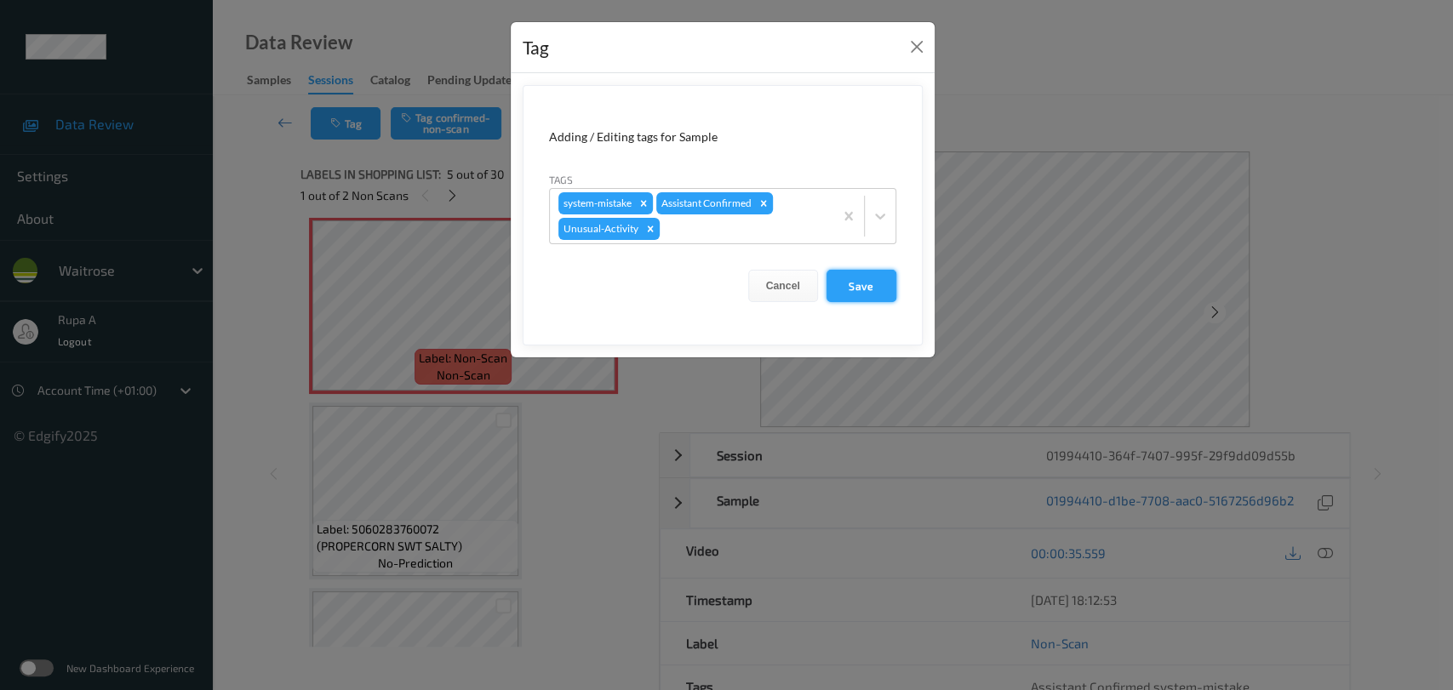
click at [887, 290] on button "Save" at bounding box center [861, 286] width 70 height 32
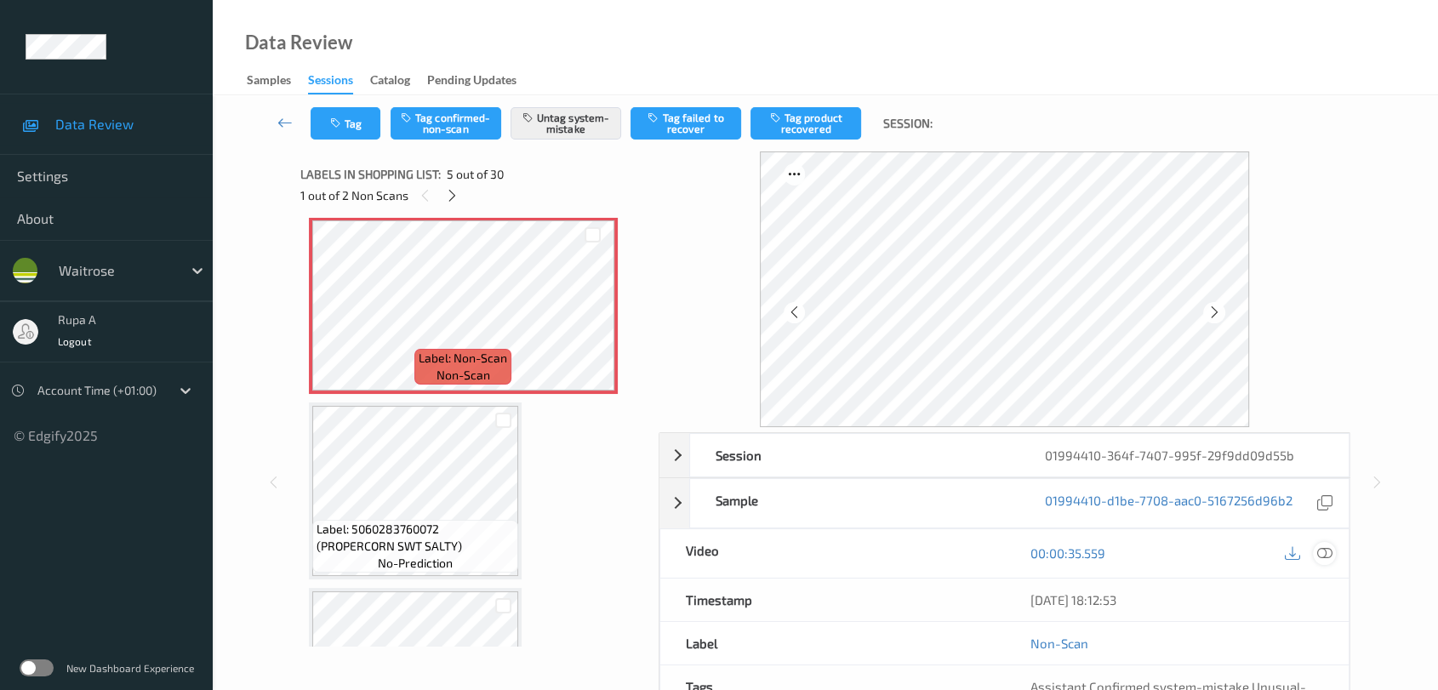
click at [1323, 560] on icon at bounding box center [1324, 553] width 15 height 15
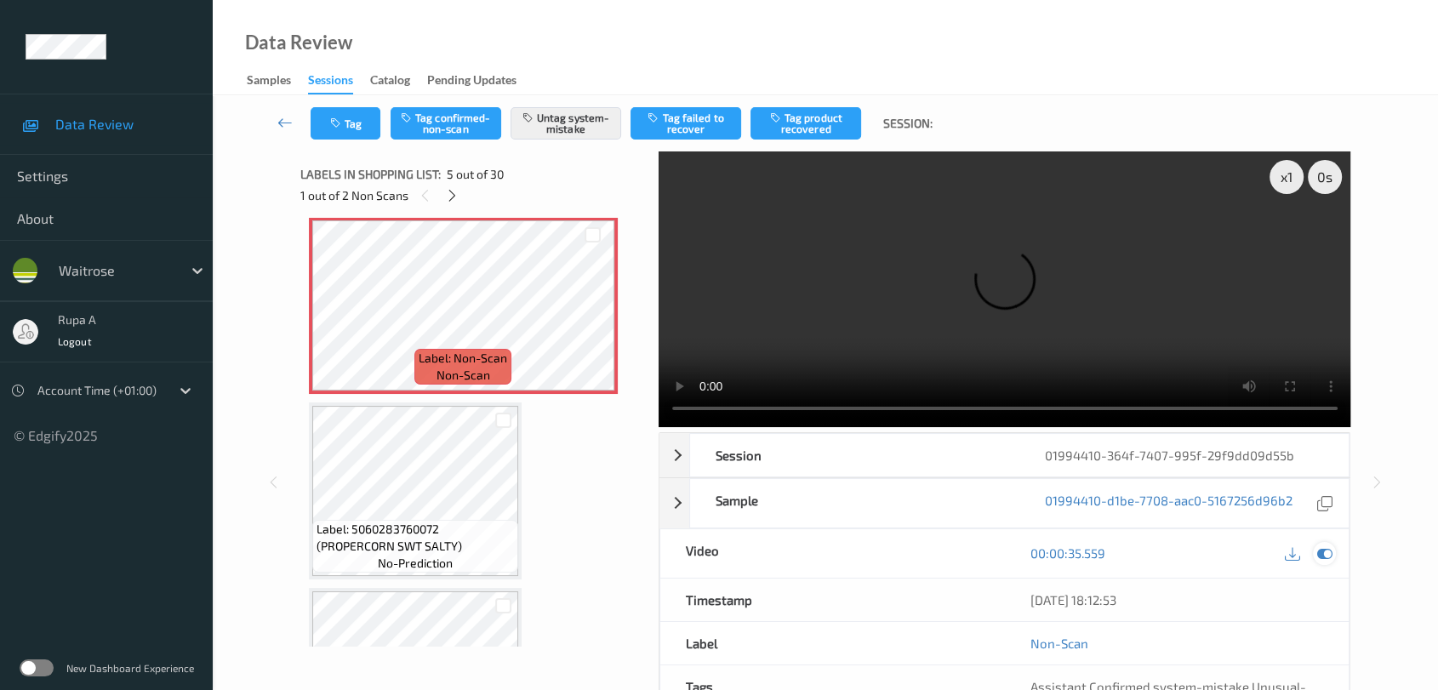
click at [1319, 557] on icon at bounding box center [1324, 553] width 15 height 15
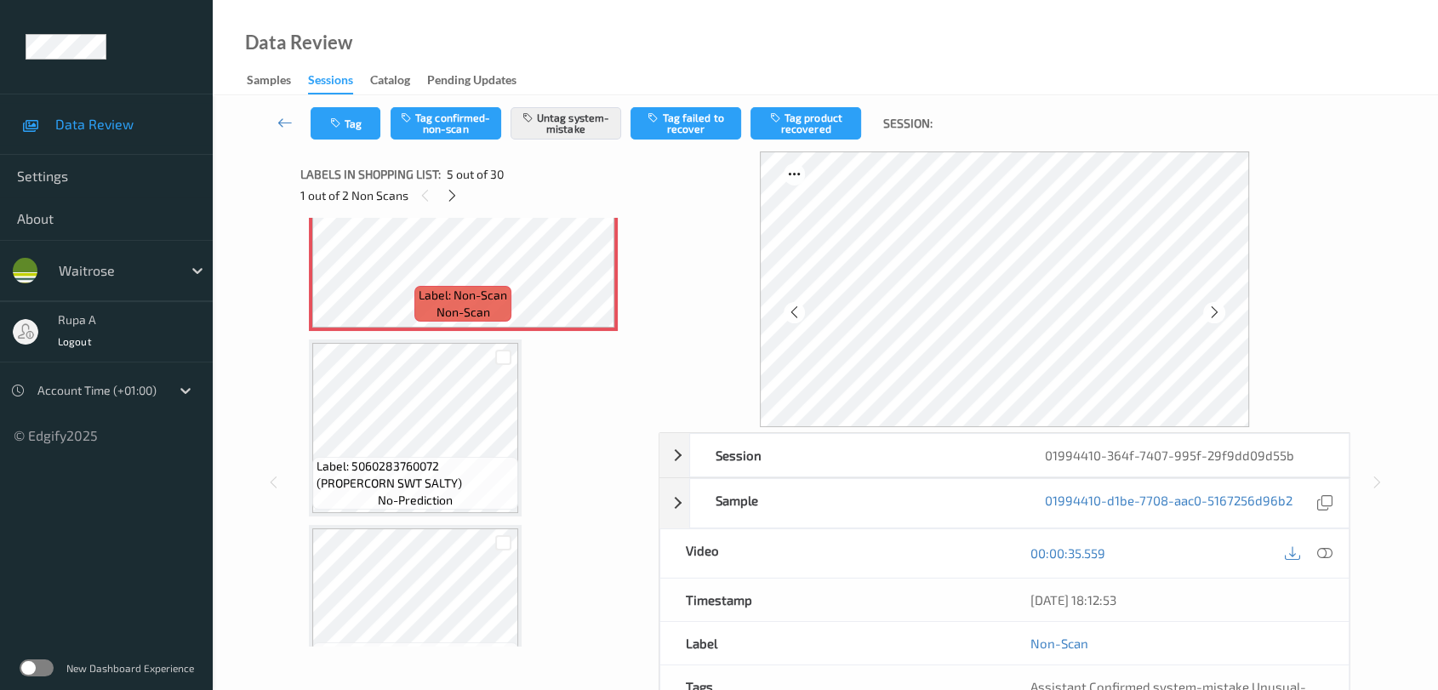
scroll to position [846, 0]
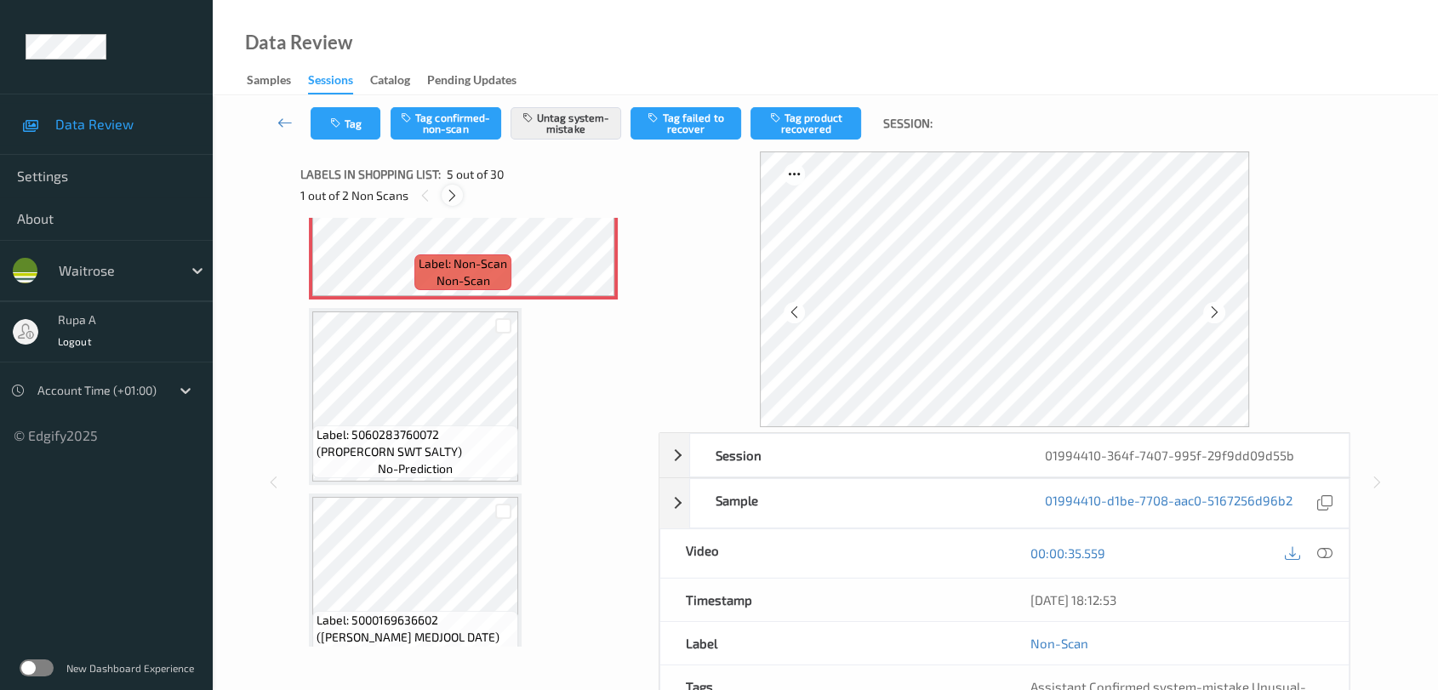
click at [443, 197] on div at bounding box center [452, 195] width 21 height 21
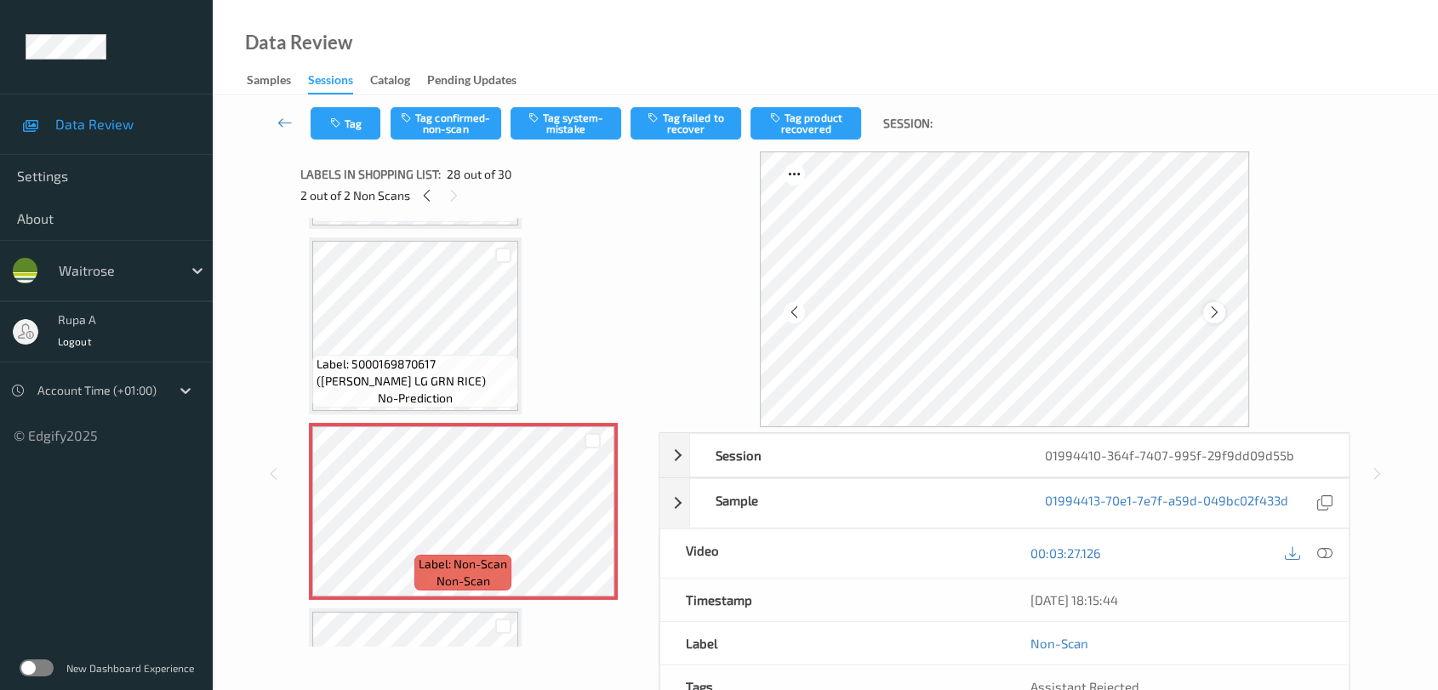
click at [1209, 306] on icon at bounding box center [1215, 312] width 14 height 15
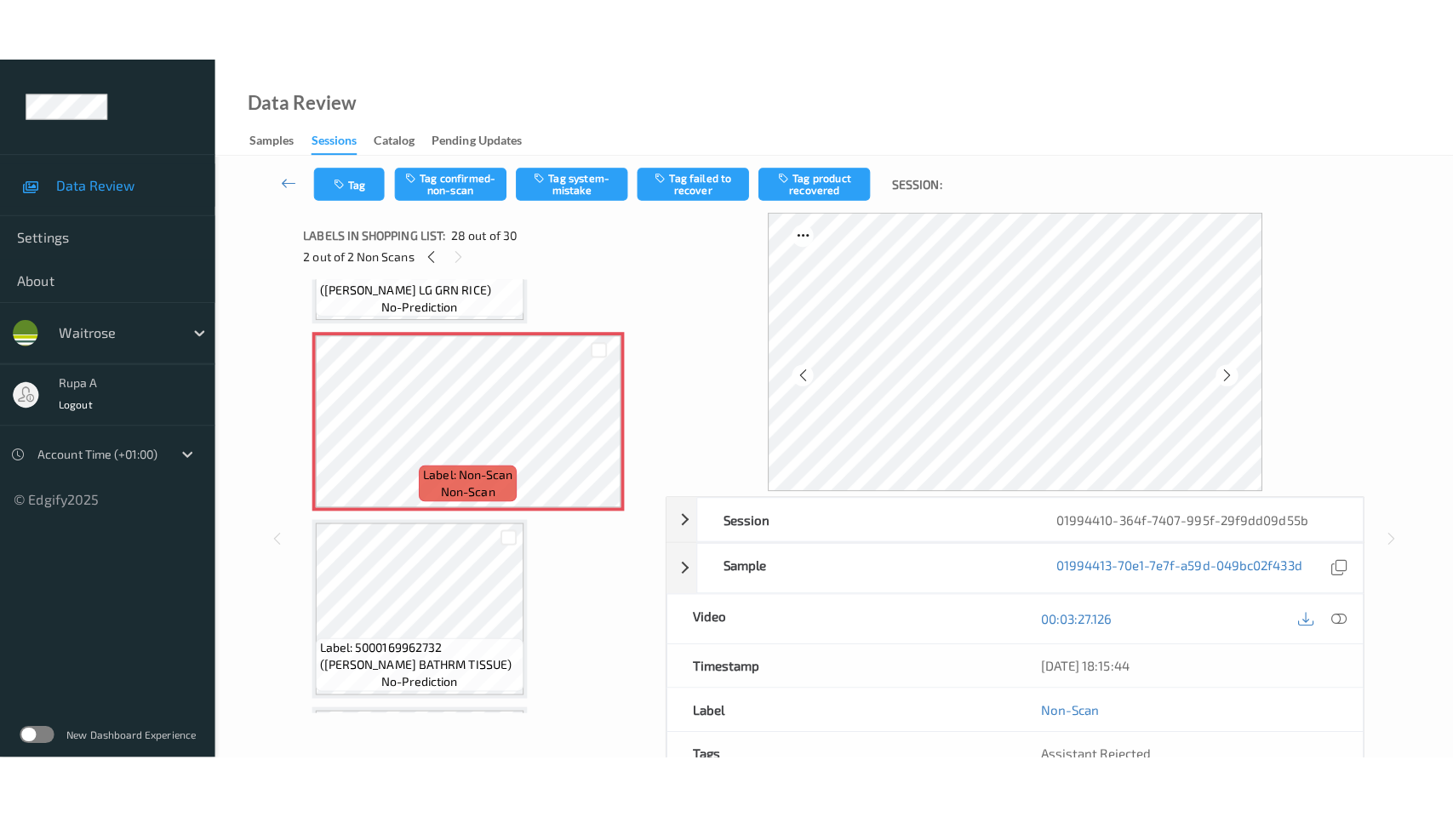
scroll to position [5002, 0]
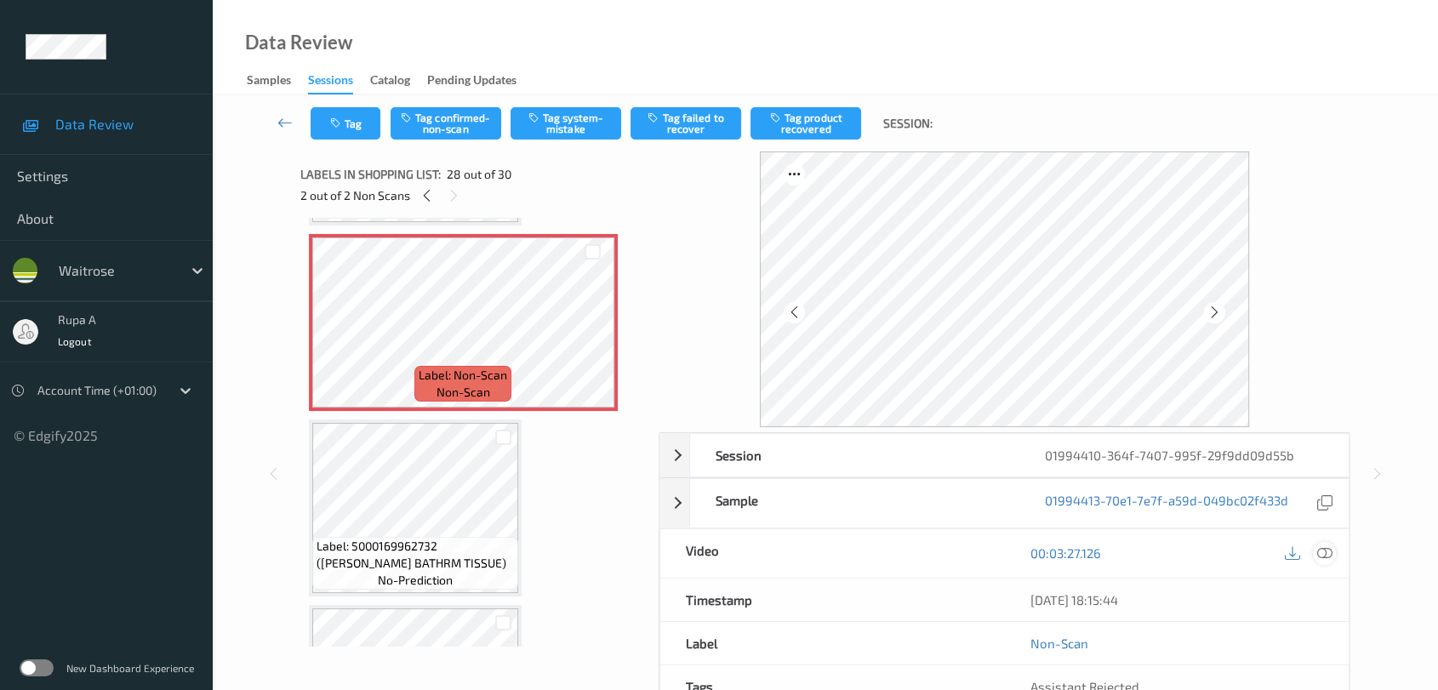
click at [1334, 546] on div at bounding box center [1324, 553] width 23 height 23
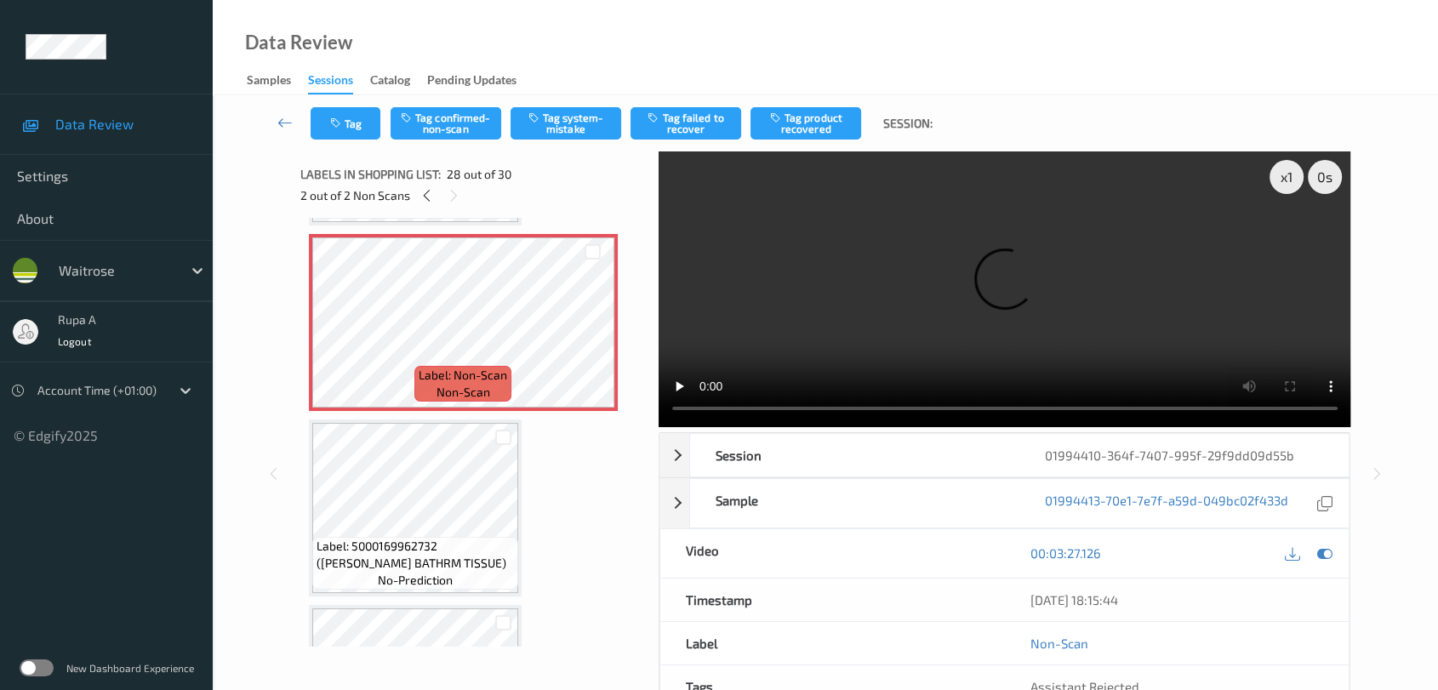
scroll to position [4996, 0]
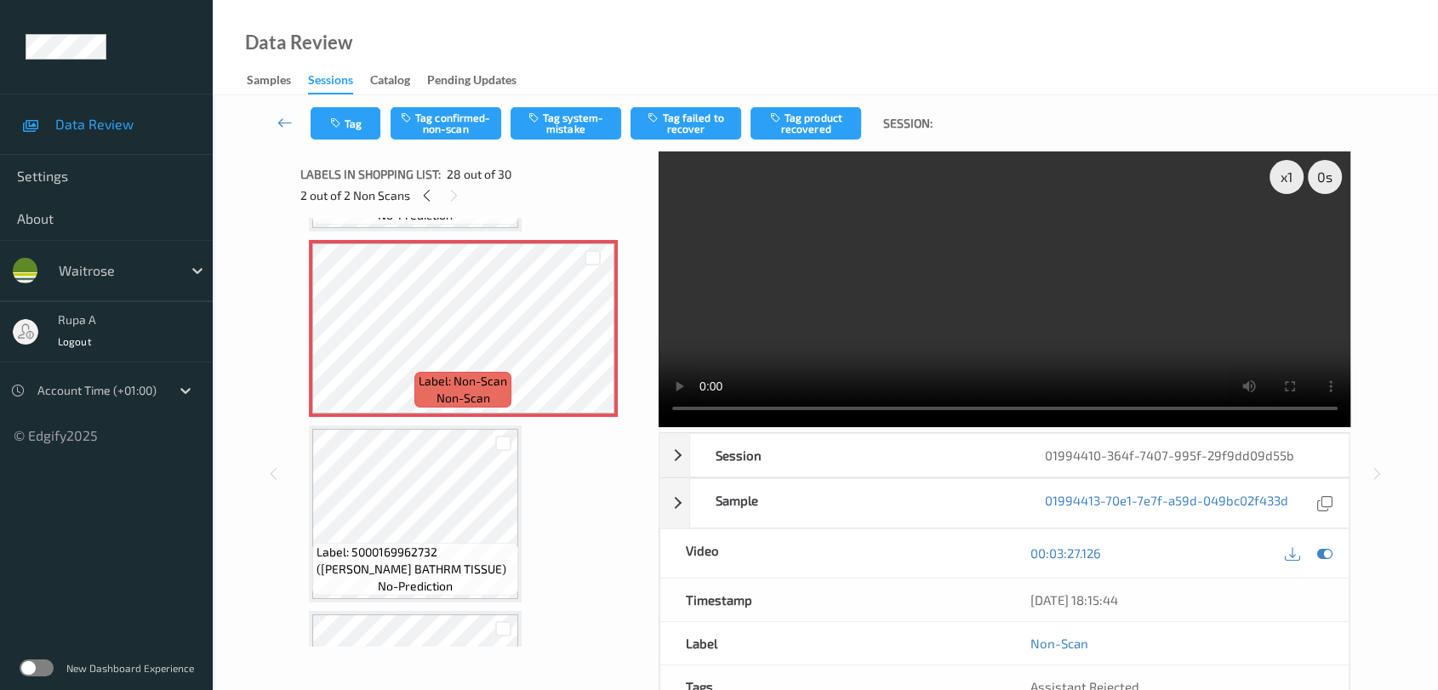
click at [1329, 552] on icon at bounding box center [1324, 553] width 15 height 15
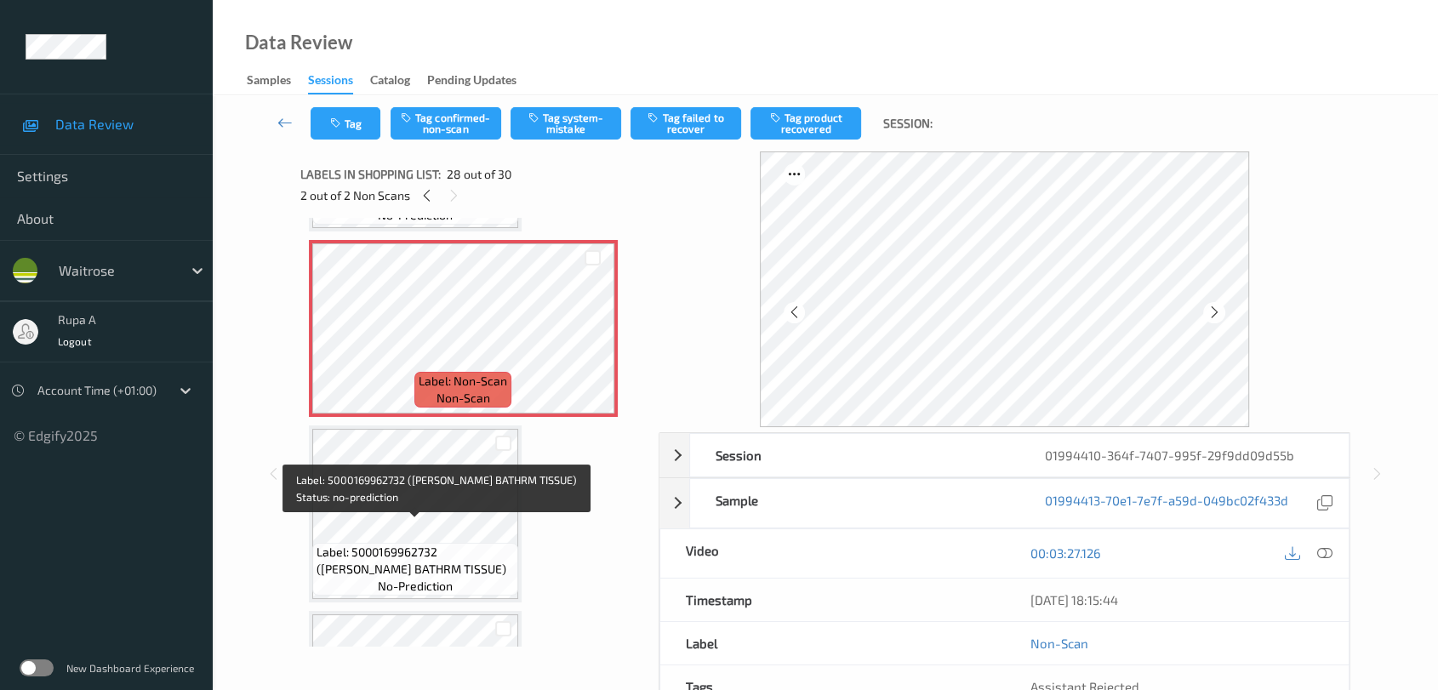
click at [379, 544] on span "Label: 5000169962732 (WR ESS BATHRM TISSUE)" at bounding box center [415, 561] width 197 height 34
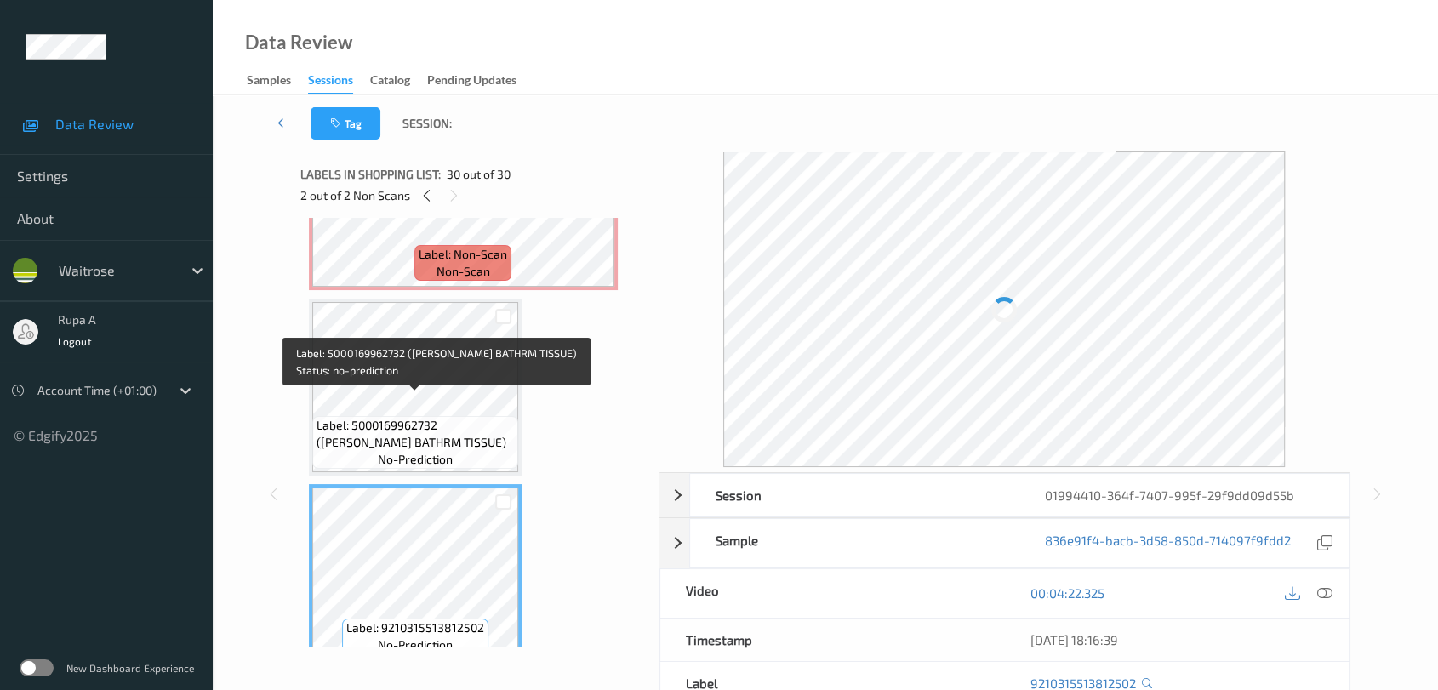
scroll to position [4934, 0]
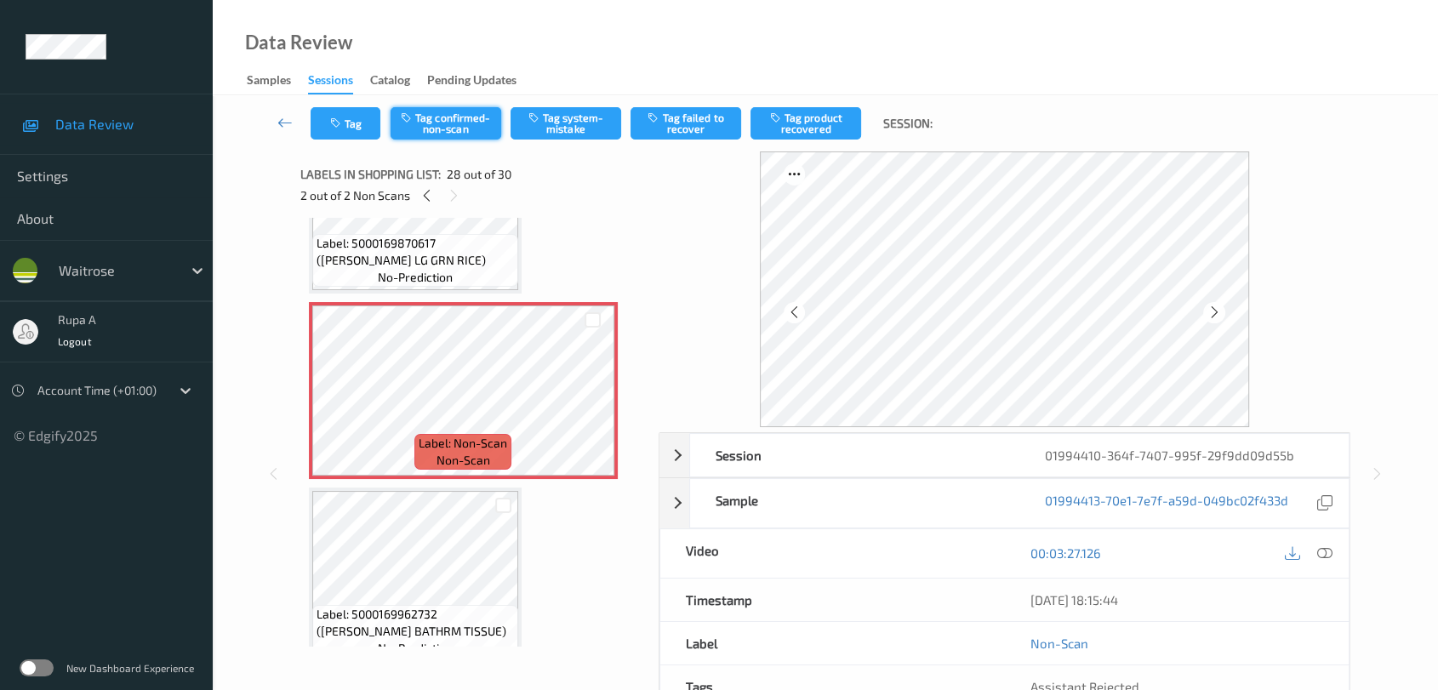
click at [448, 123] on button "Tag confirmed-non-scan" at bounding box center [446, 123] width 111 height 32
click at [675, 119] on button "Tag failed to recover" at bounding box center [686, 123] width 111 height 32
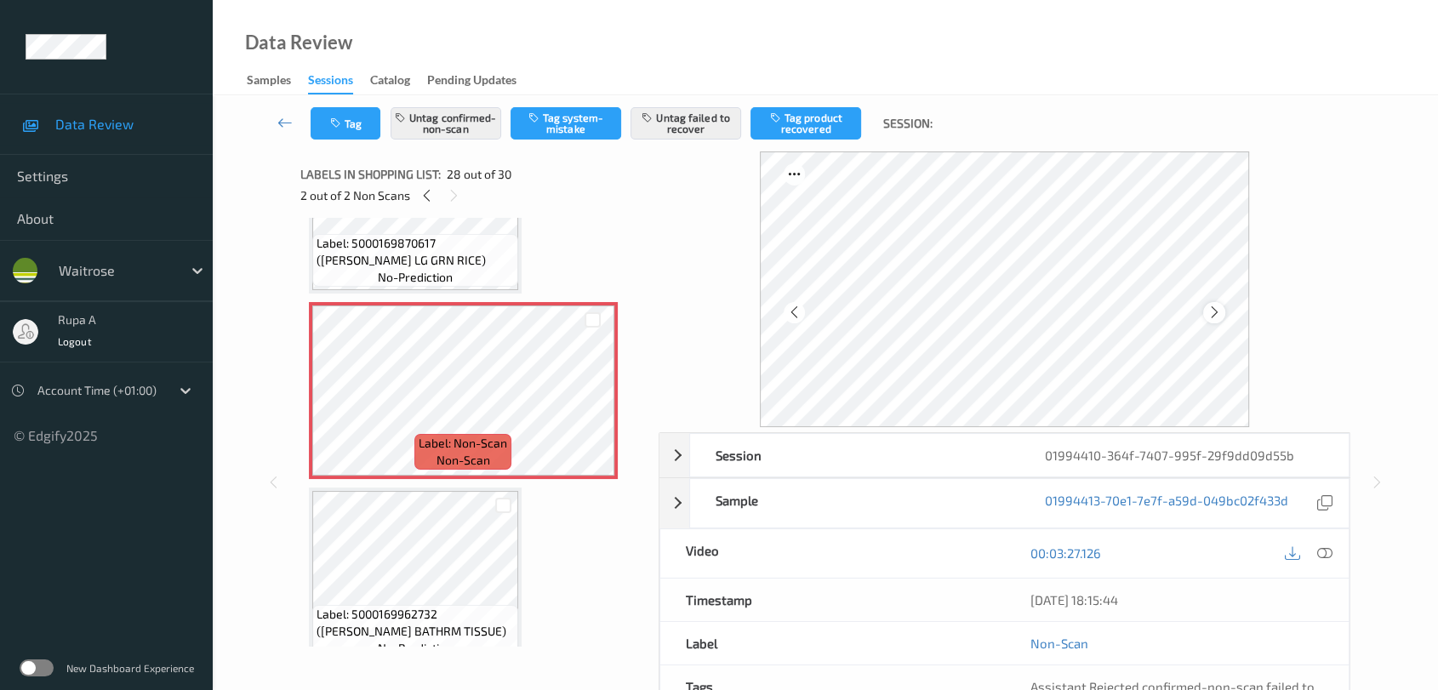
click at [1220, 310] on icon at bounding box center [1215, 312] width 14 height 15
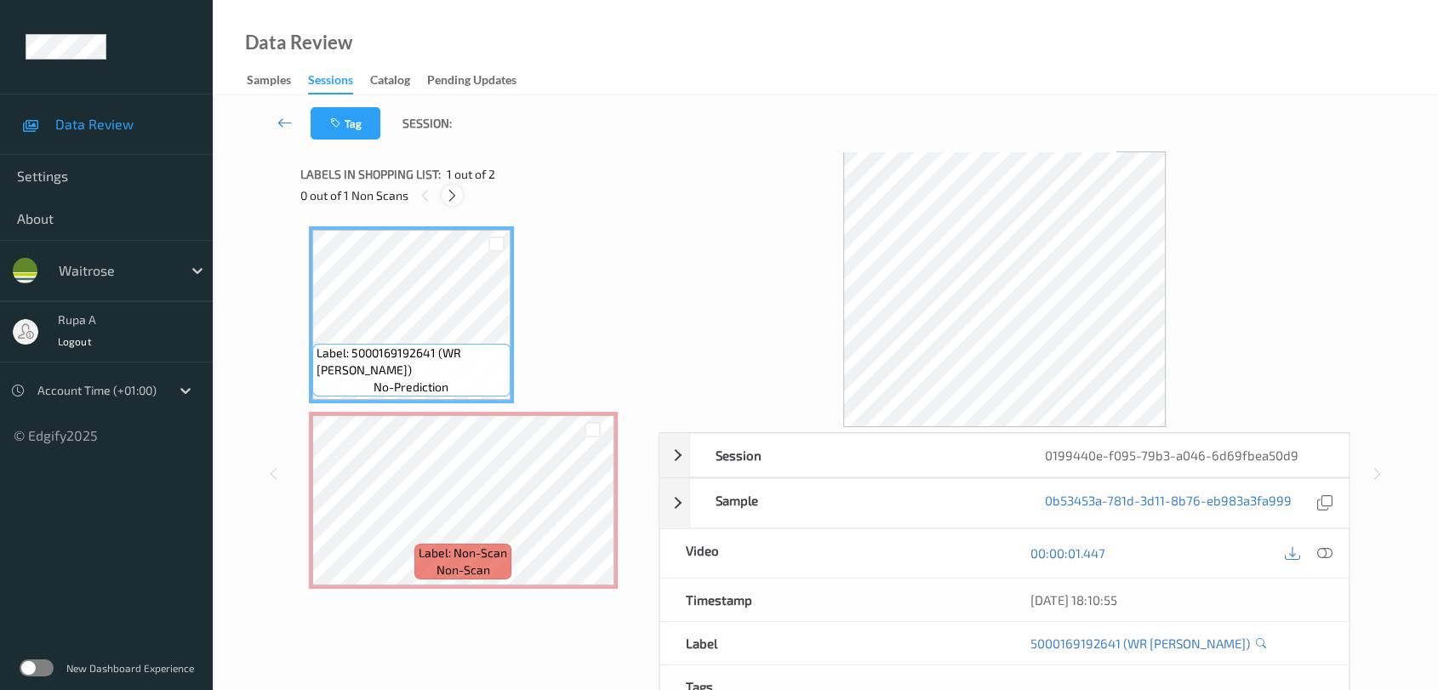
click at [452, 199] on icon at bounding box center [452, 195] width 14 height 15
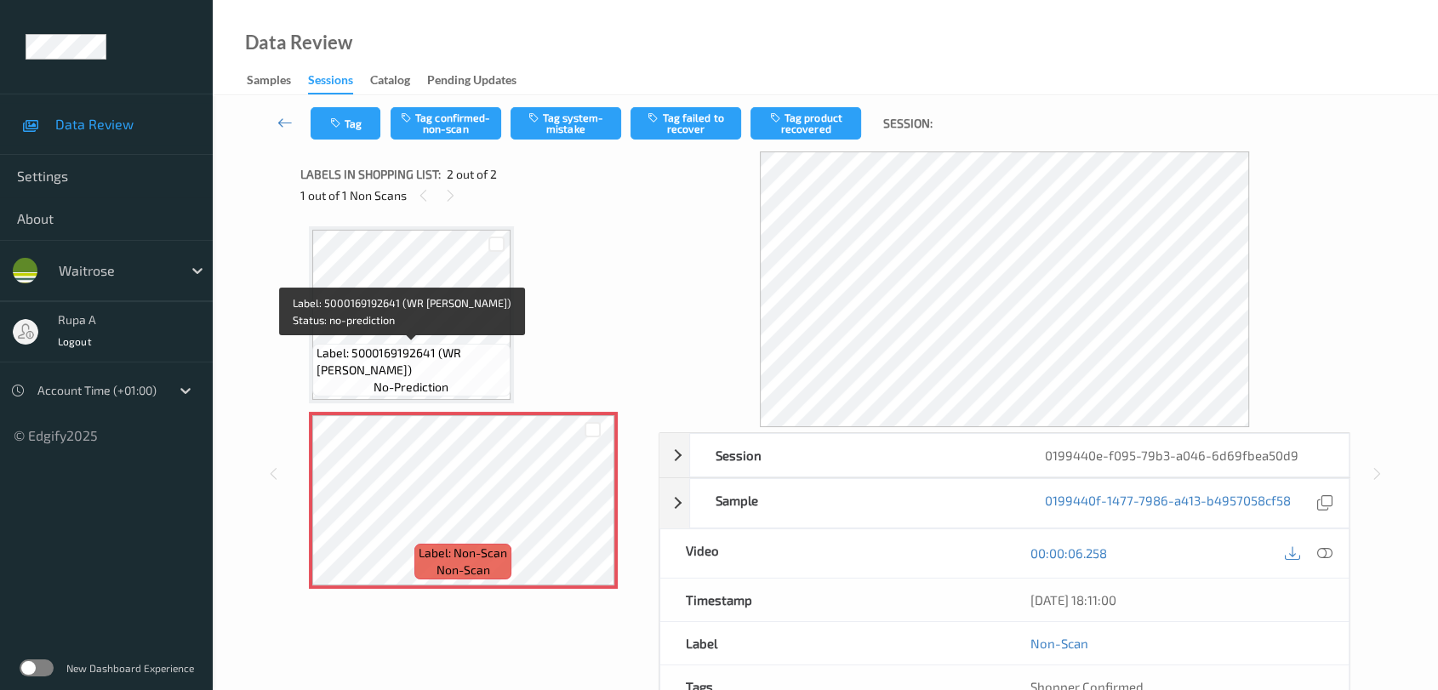
click at [445, 354] on span "Label: 5000169192641 (WR DELISTYL COLESLAW)" at bounding box center [412, 362] width 190 height 34
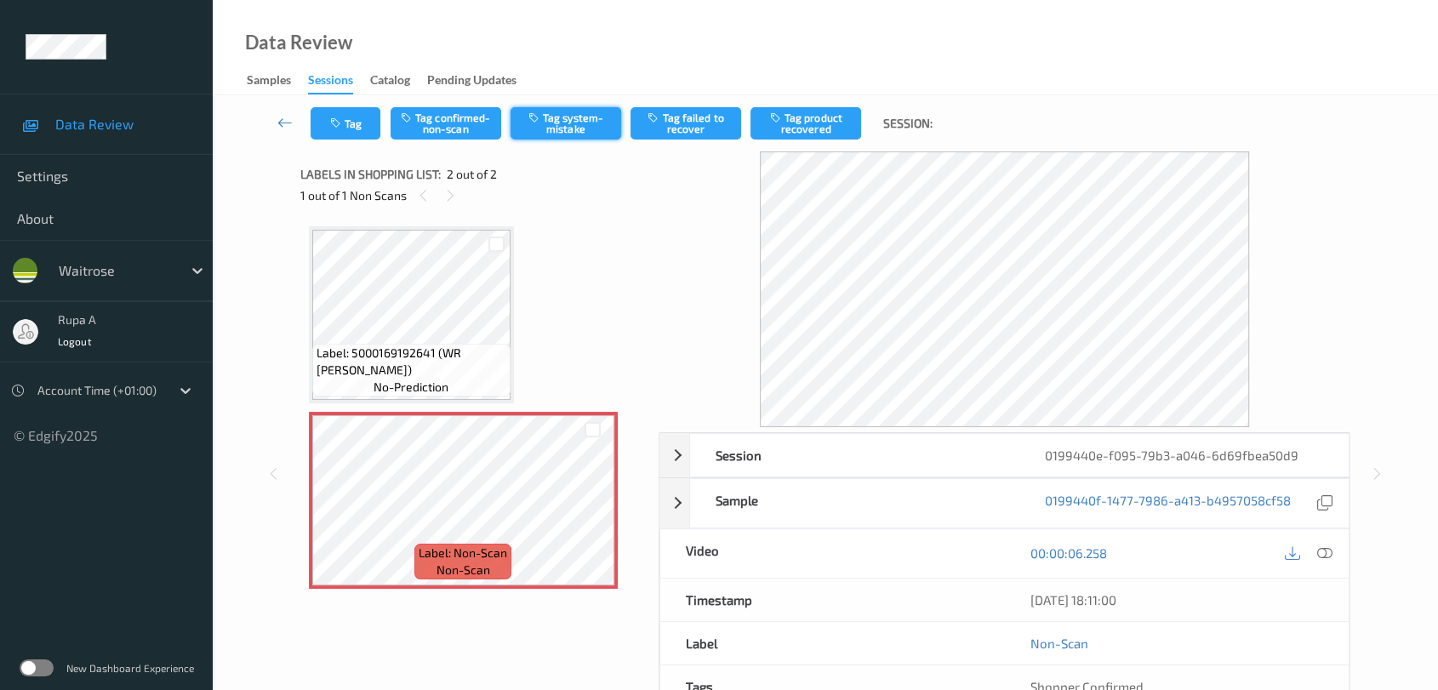
click at [536, 115] on icon "button" at bounding box center [536, 117] width 14 height 12
click at [560, 117] on button "Tag system-mistake" at bounding box center [566, 123] width 111 height 32
click at [338, 123] on icon "button" at bounding box center [337, 123] width 14 height 12
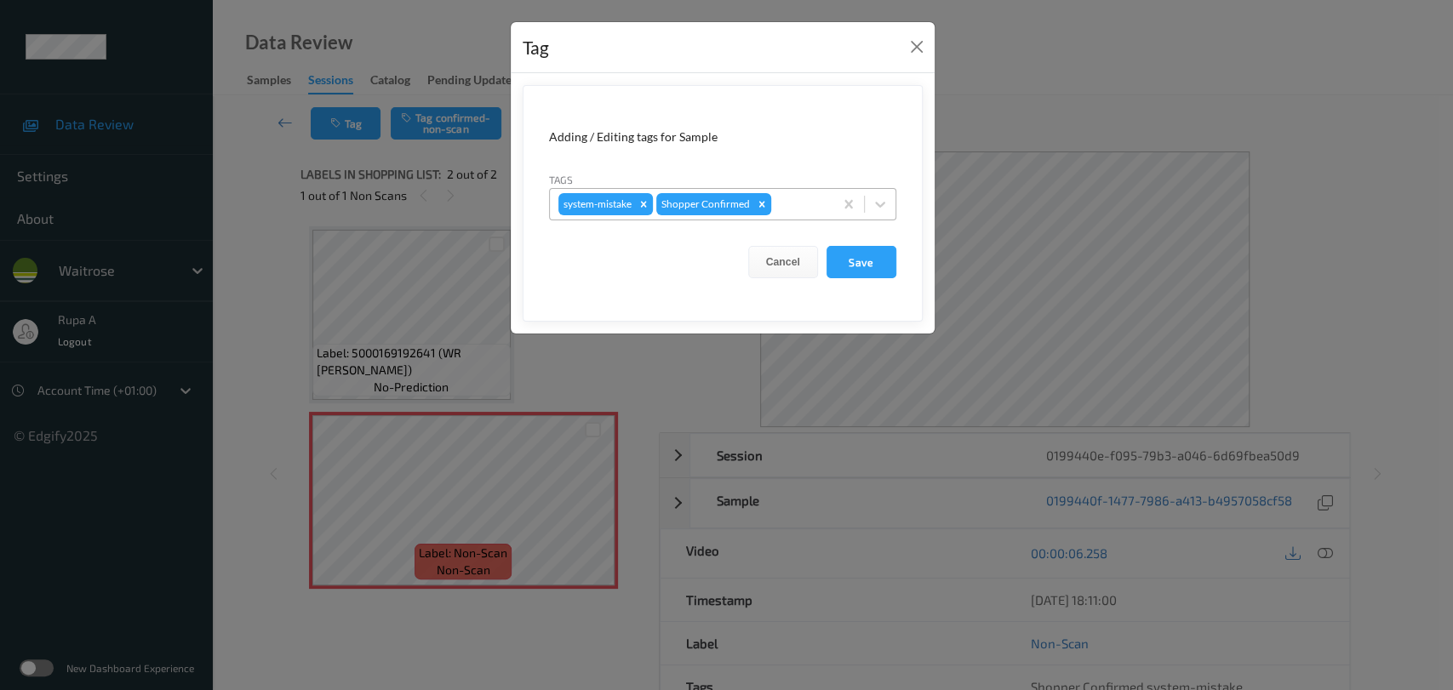
click at [807, 194] on div at bounding box center [799, 204] width 50 height 20
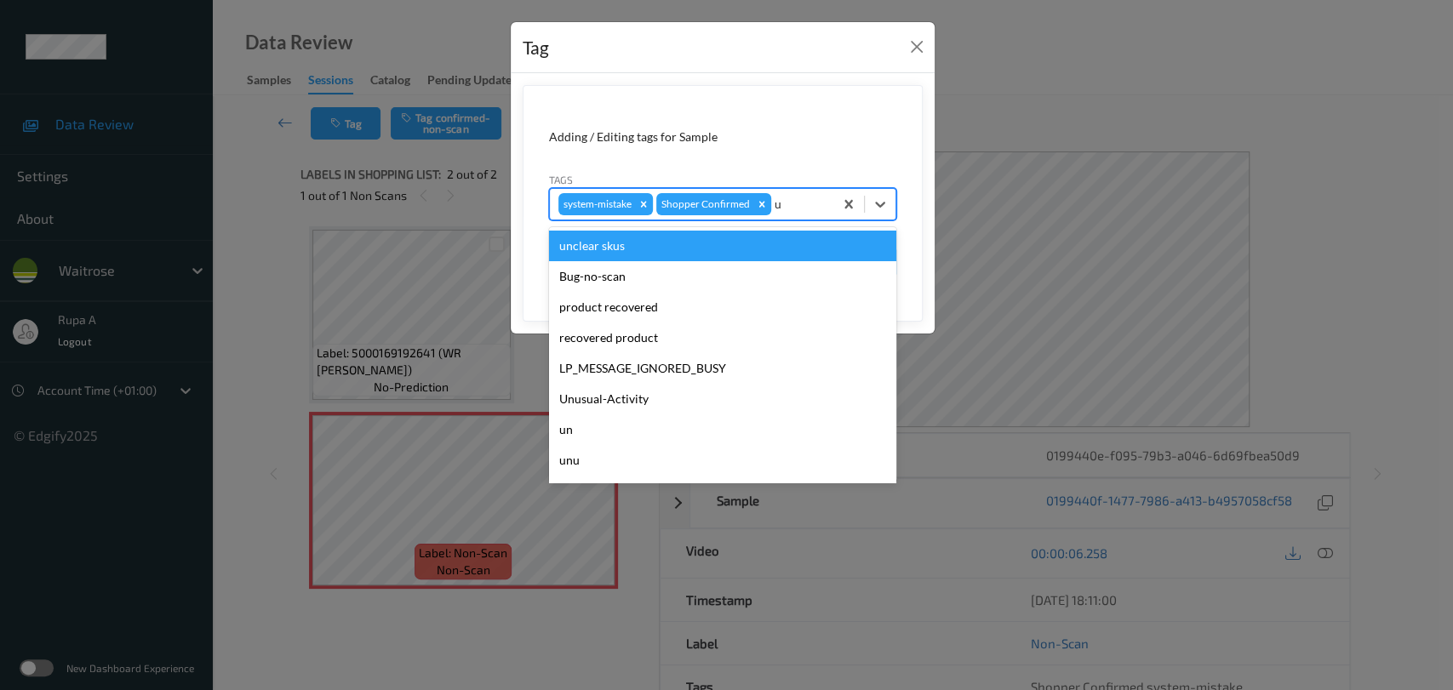
type input "un"
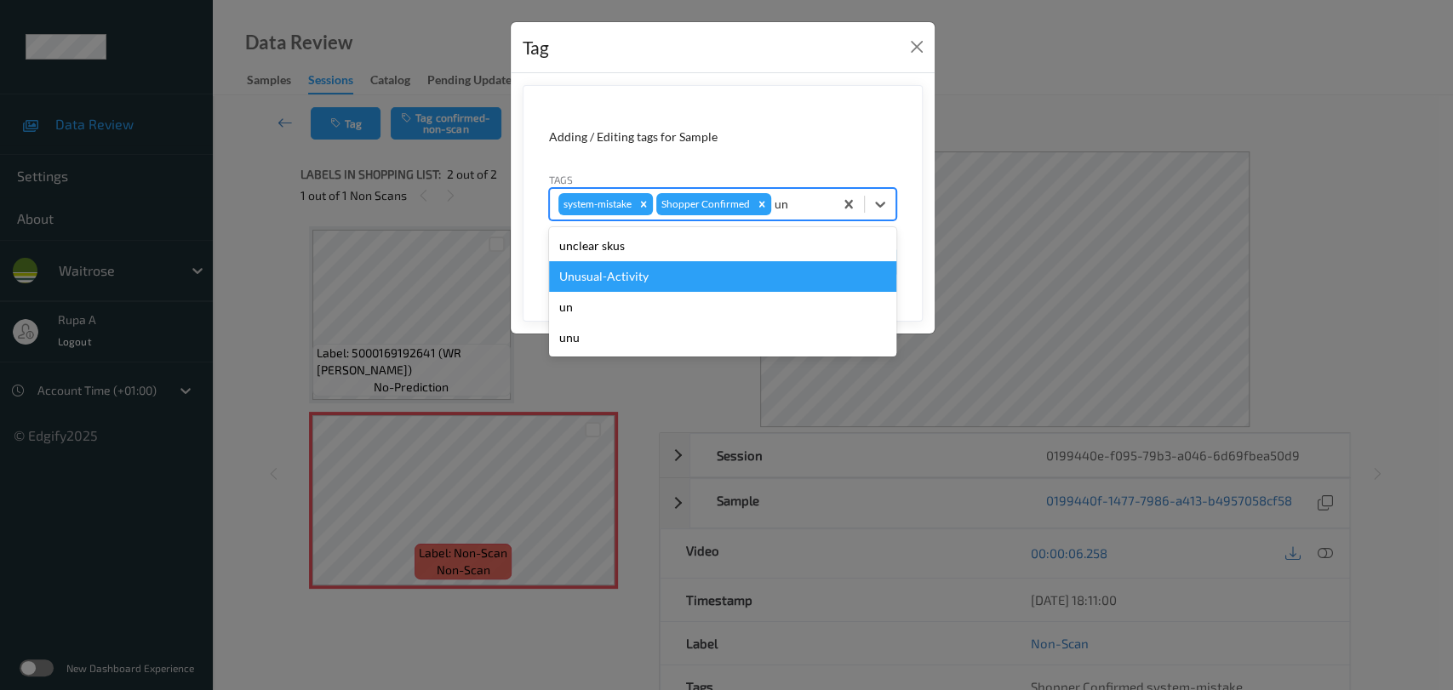
click at [660, 270] on div "Unusual-Activity" at bounding box center [722, 276] width 347 height 31
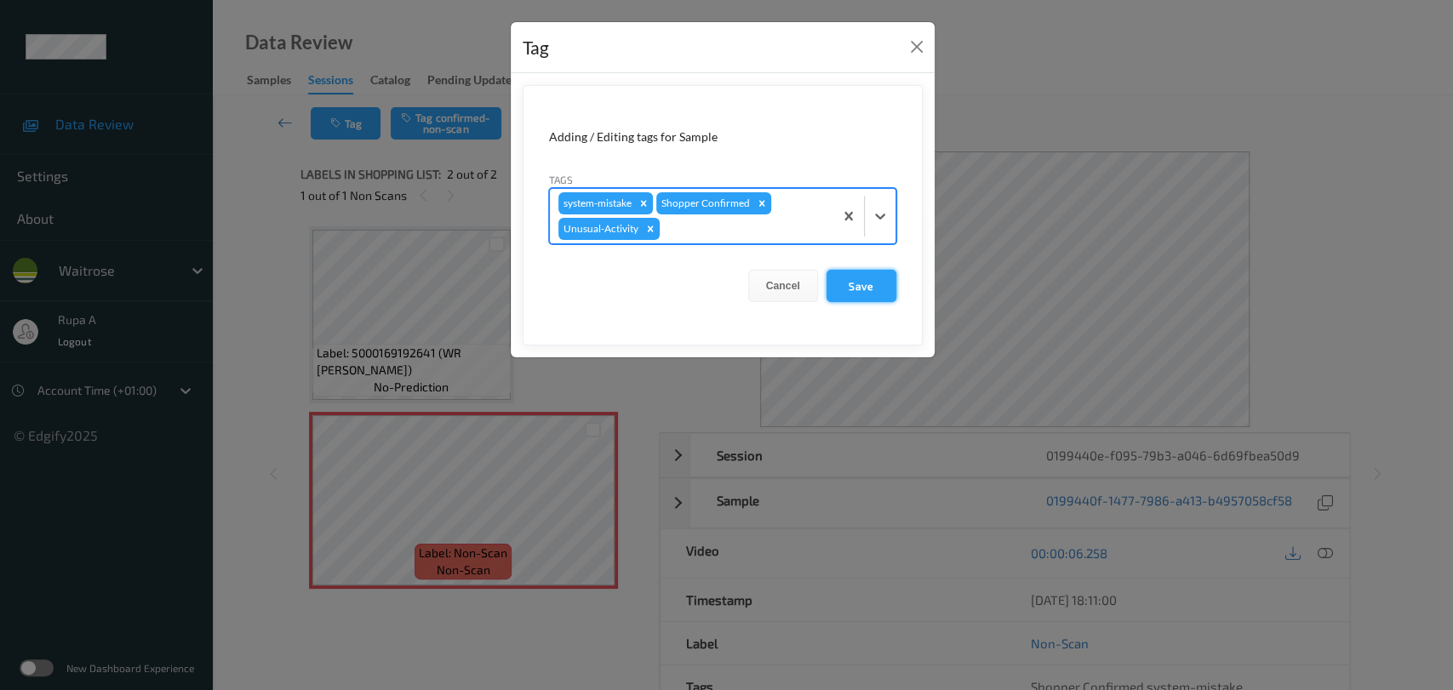
click at [852, 289] on button "Save" at bounding box center [861, 286] width 70 height 32
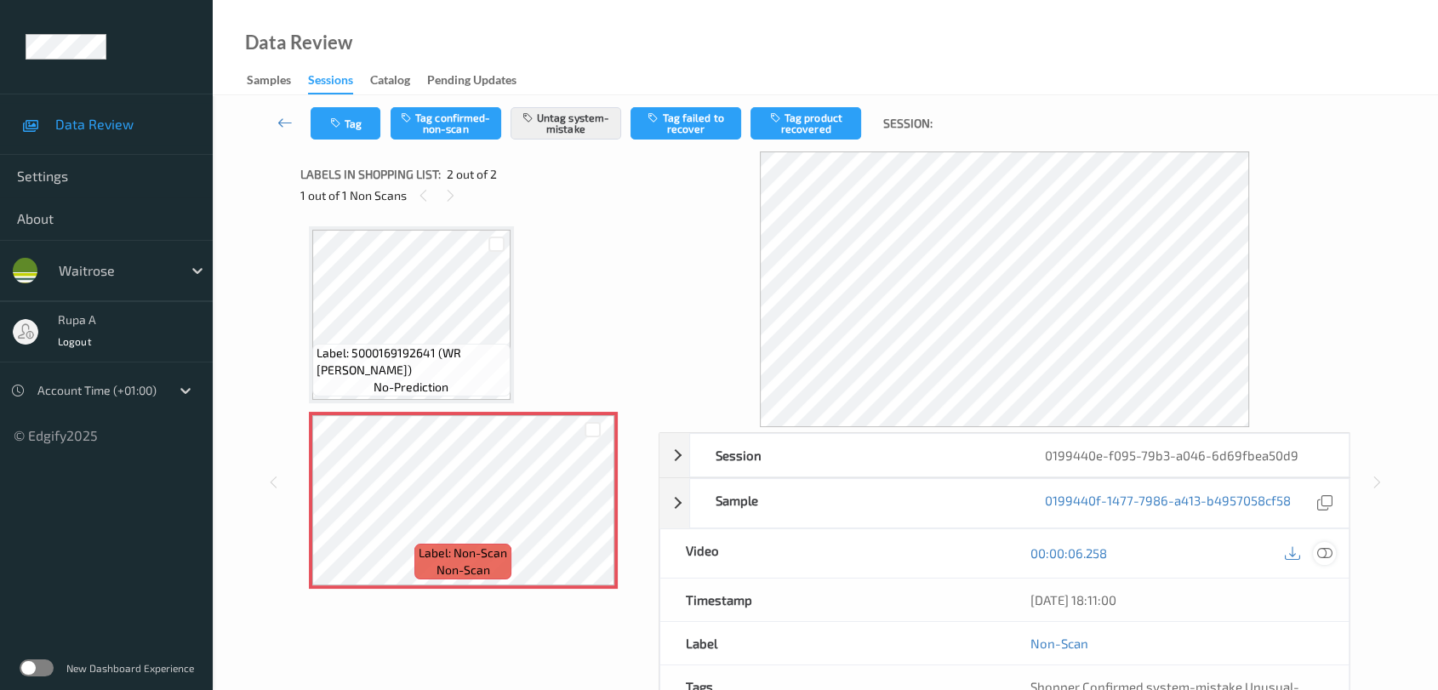
click at [1328, 550] on icon at bounding box center [1324, 553] width 15 height 15
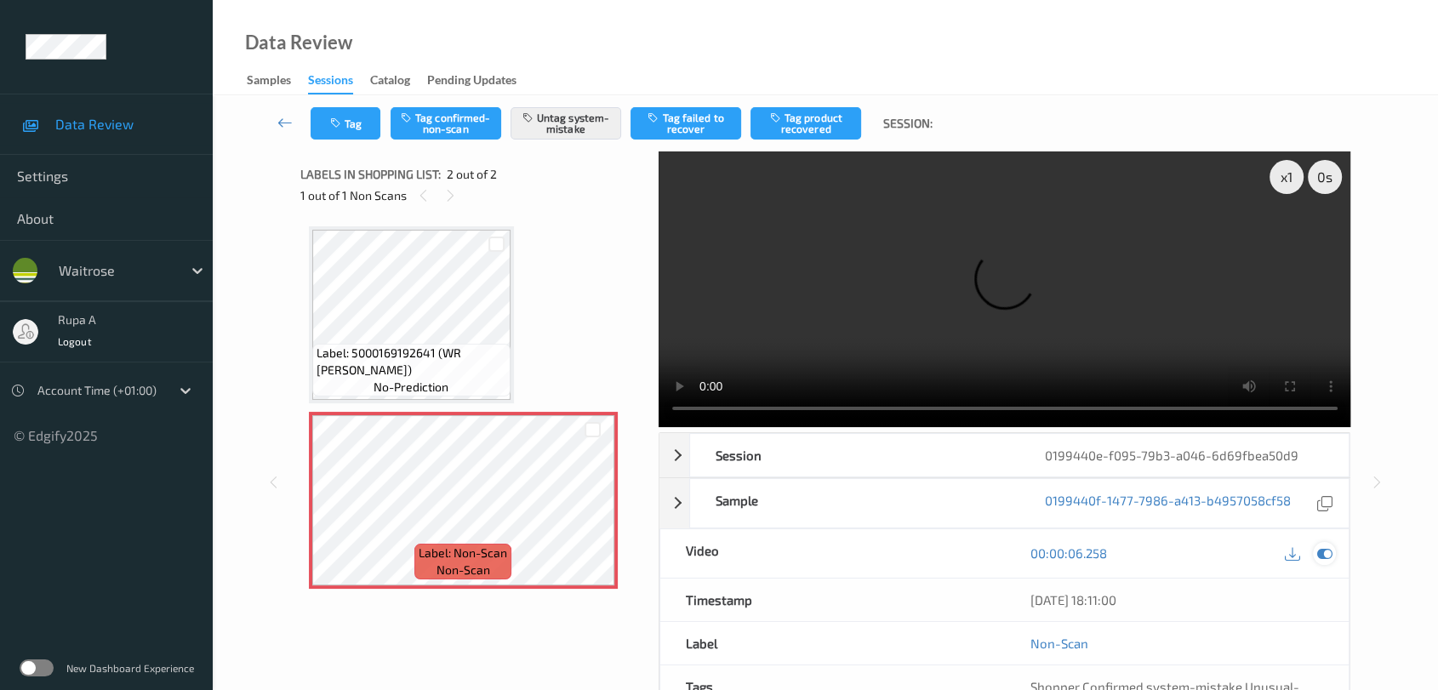
click at [1335, 553] on div at bounding box center [1324, 553] width 23 height 23
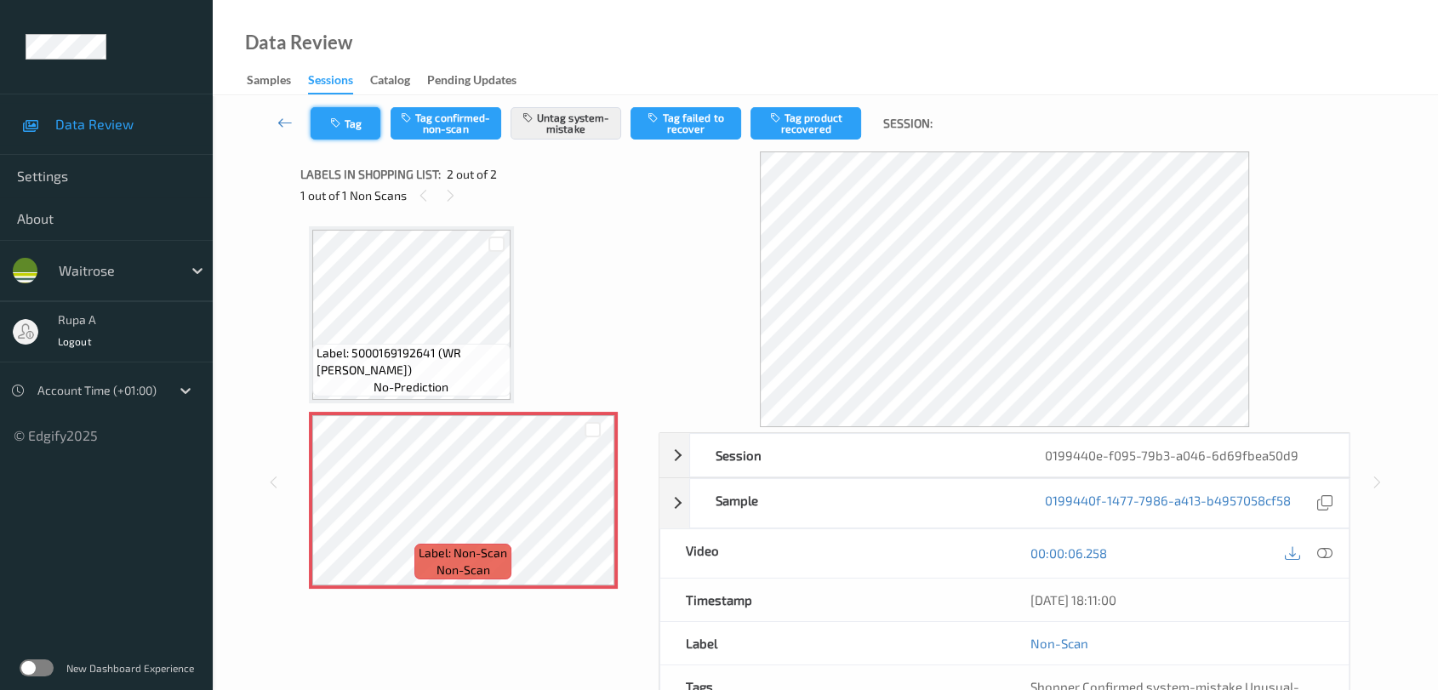
click at [318, 121] on button "Tag" at bounding box center [346, 123] width 70 height 32
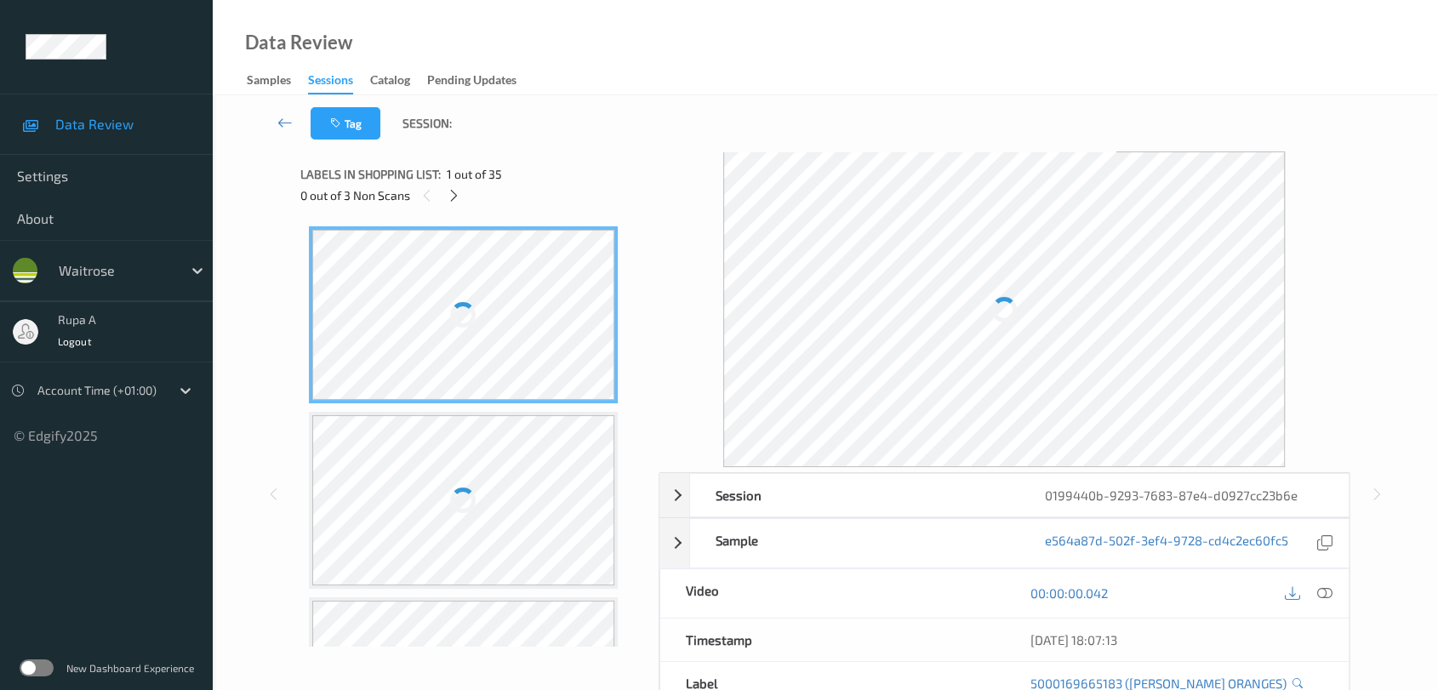
click at [569, 145] on div "Tag Session:" at bounding box center [826, 123] width 1156 height 56
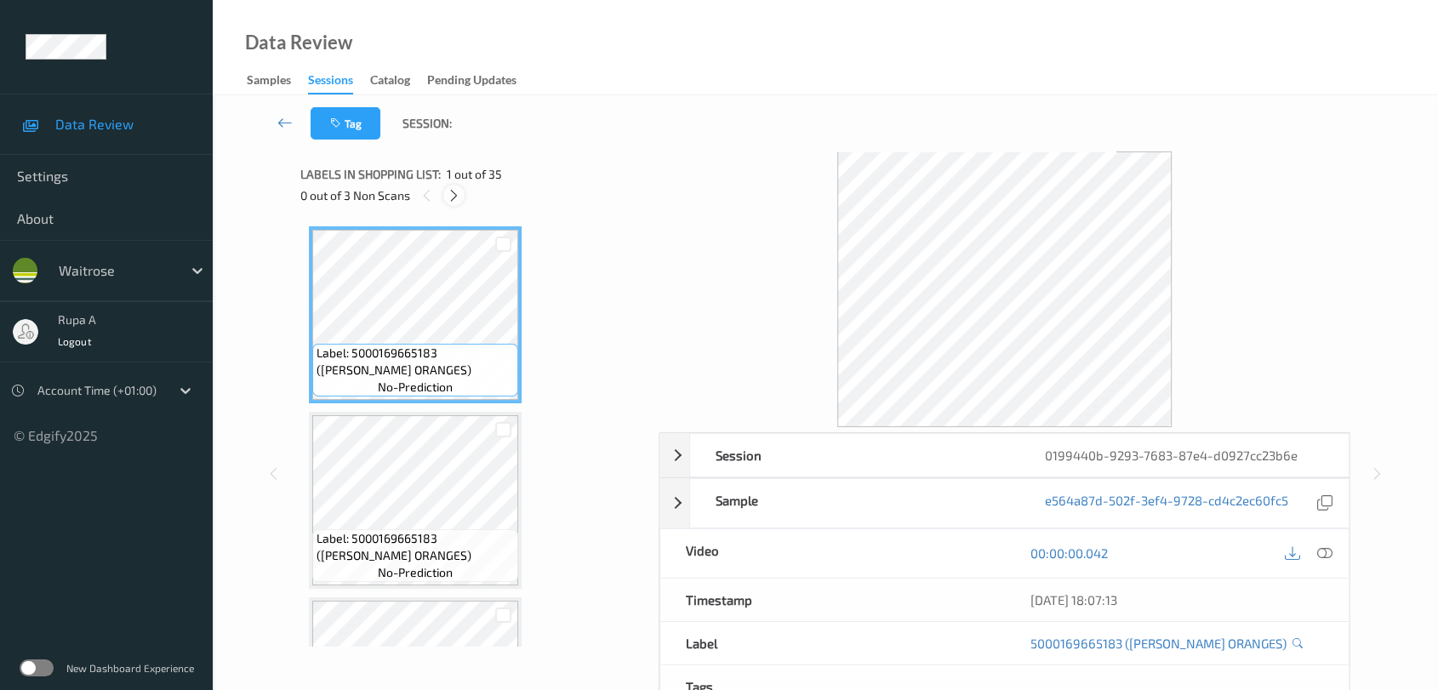
click at [464, 198] on div at bounding box center [453, 195] width 21 height 21
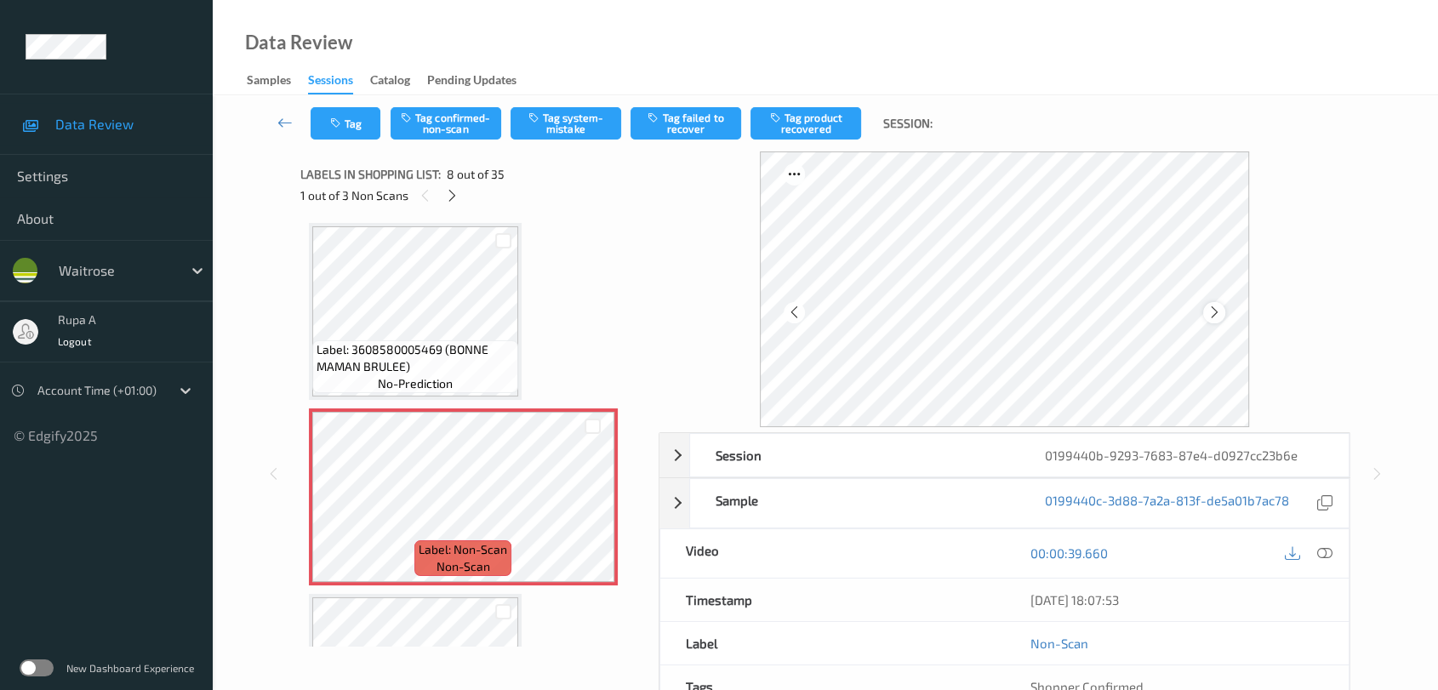
click at [1215, 314] on icon at bounding box center [1215, 312] width 14 height 15
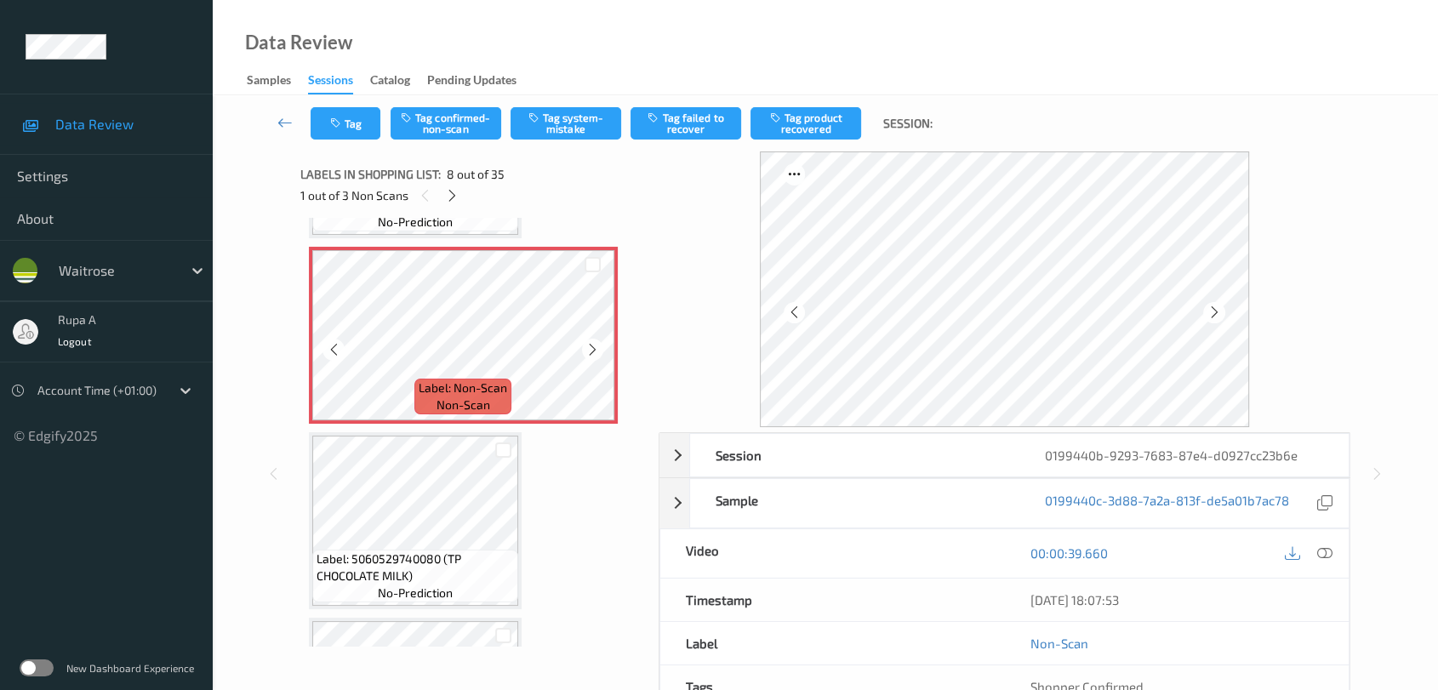
scroll to position [1306, 0]
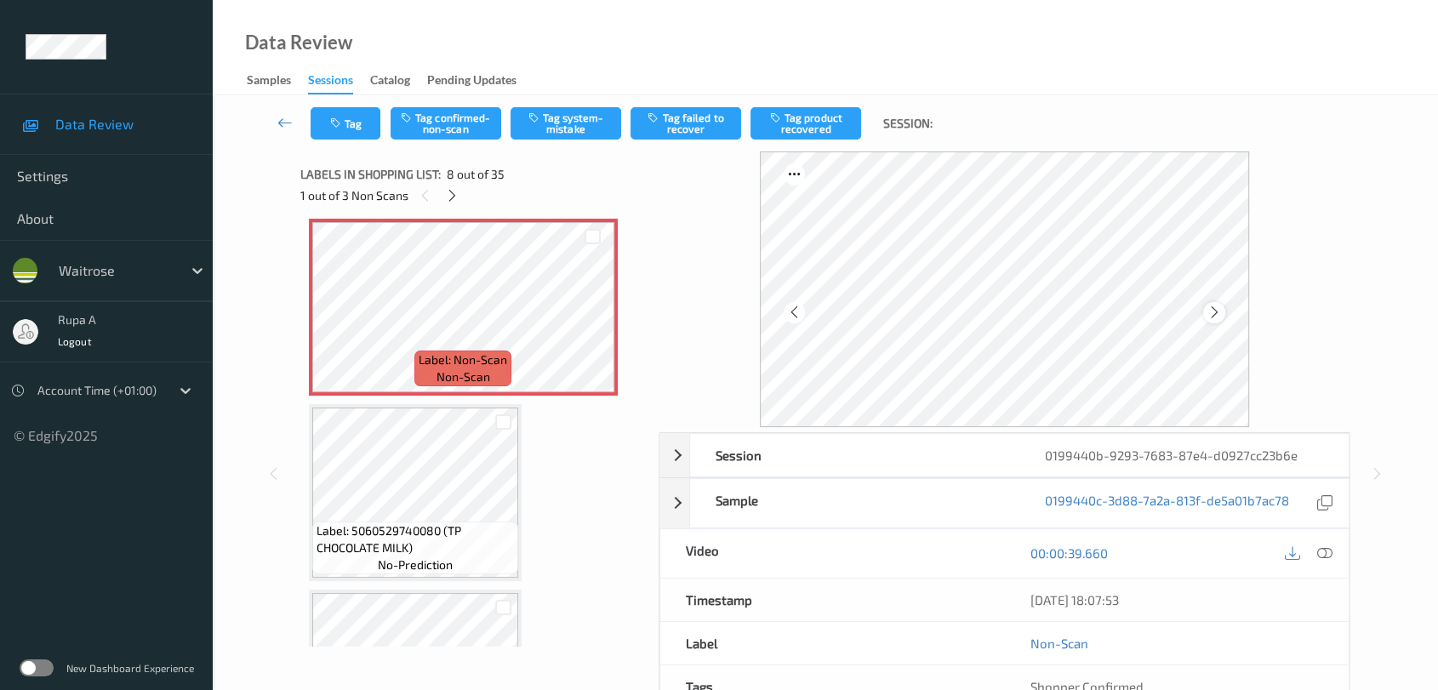
click at [1211, 312] on icon at bounding box center [1215, 312] width 14 height 15
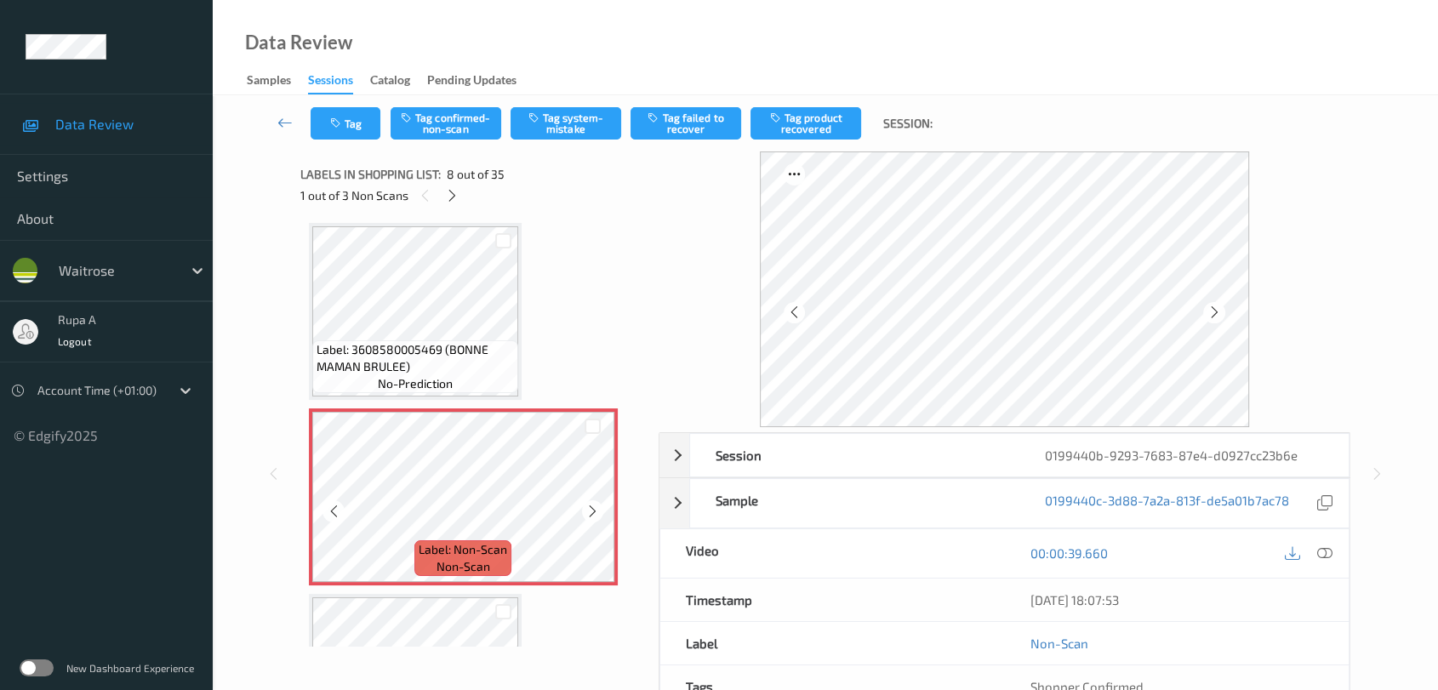
scroll to position [1212, 0]
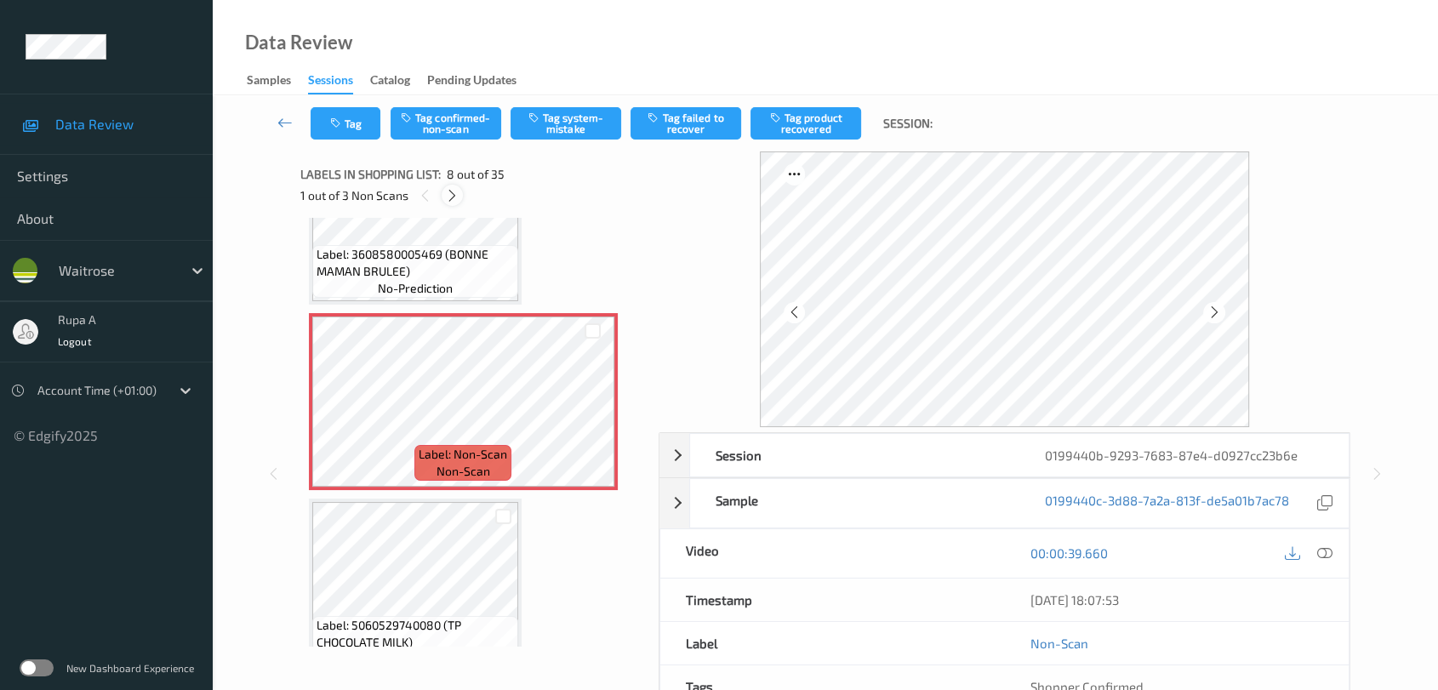
click at [447, 188] on icon at bounding box center [452, 195] width 14 height 15
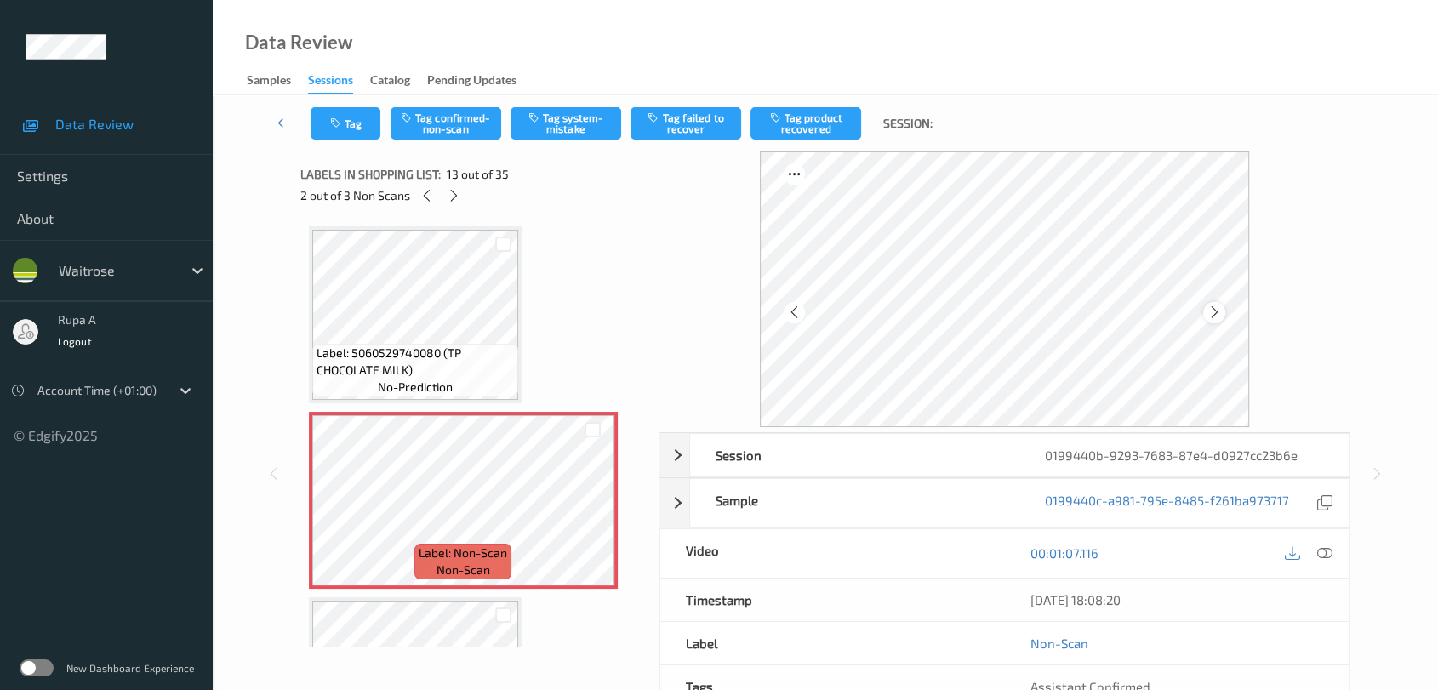
click at [1215, 307] on icon at bounding box center [1215, 312] width 14 height 15
click at [1220, 307] on icon at bounding box center [1215, 312] width 14 height 15
click at [458, 207] on div "Labels in shopping list: 13 out of 35 2 out of 3 Non Scans" at bounding box center [473, 184] width 346 height 66
click at [456, 197] on icon at bounding box center [454, 195] width 14 height 15
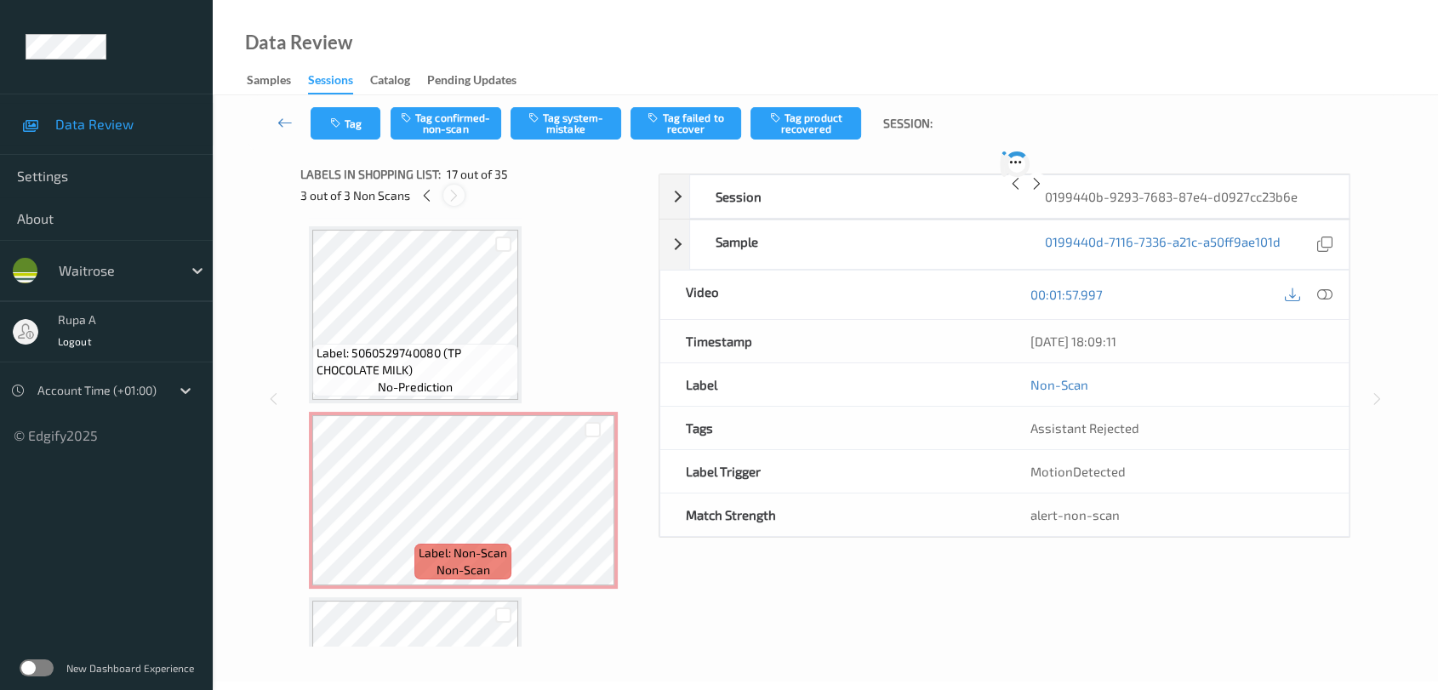
scroll to position [2780, 0]
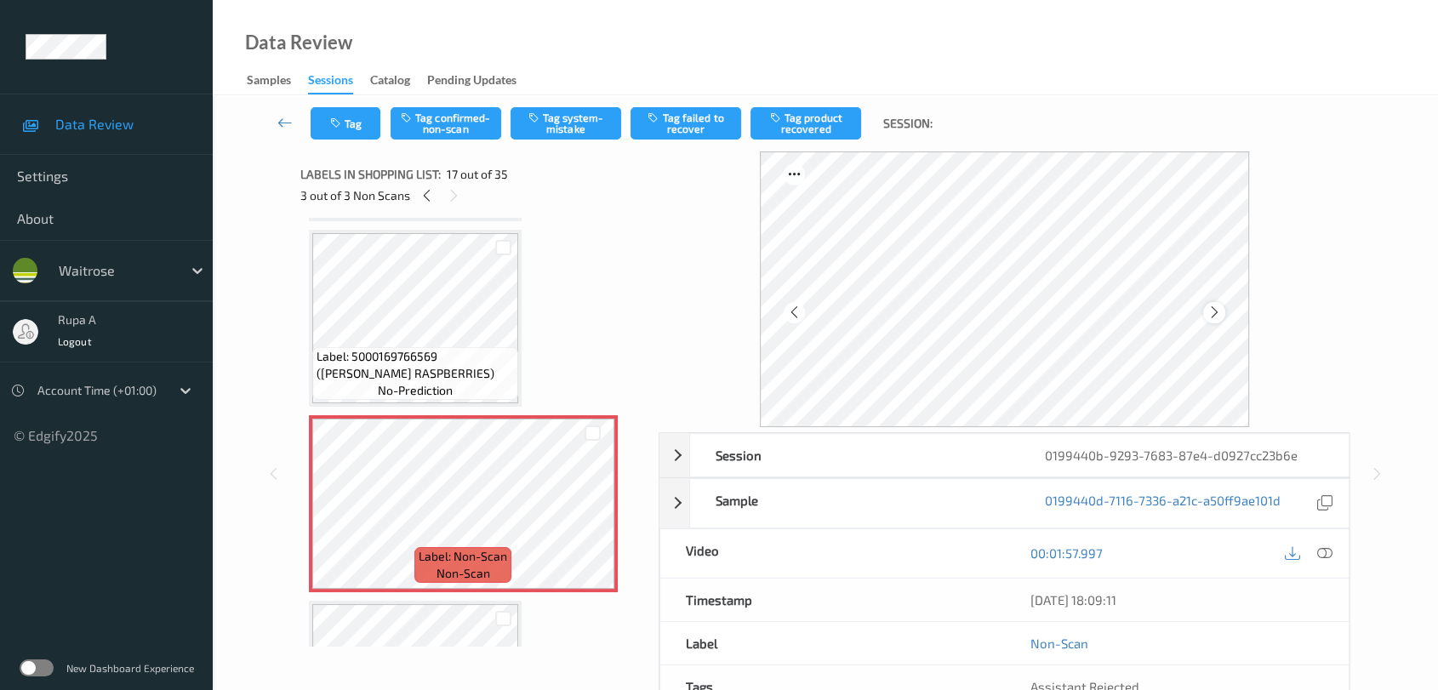
click at [1220, 317] on icon at bounding box center [1215, 312] width 14 height 15
click at [433, 214] on div "Labels in shopping list: 17 out of 35 3 out of 3 Non Scans" at bounding box center [473, 184] width 346 height 66
click at [432, 196] on icon at bounding box center [427, 195] width 14 height 15
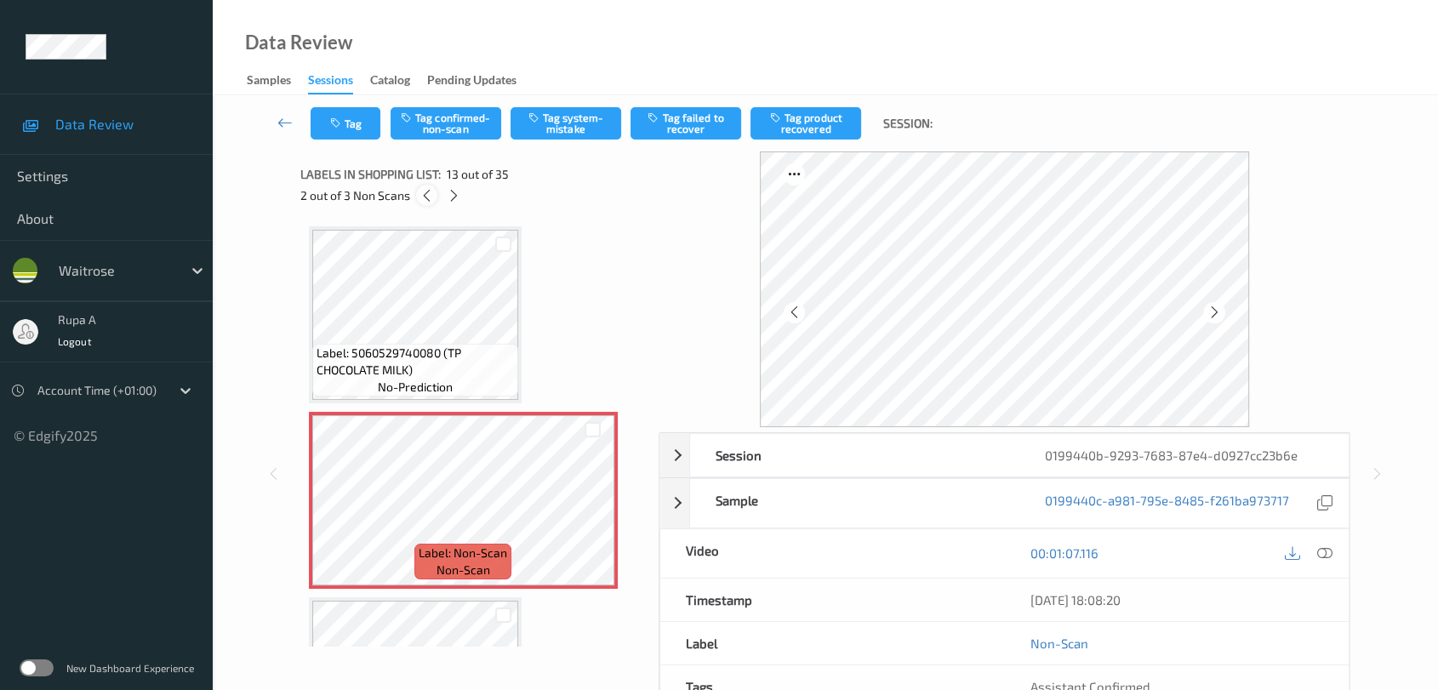
click at [432, 196] on icon at bounding box center [427, 195] width 14 height 15
click at [1319, 549] on icon at bounding box center [1324, 553] width 15 height 15
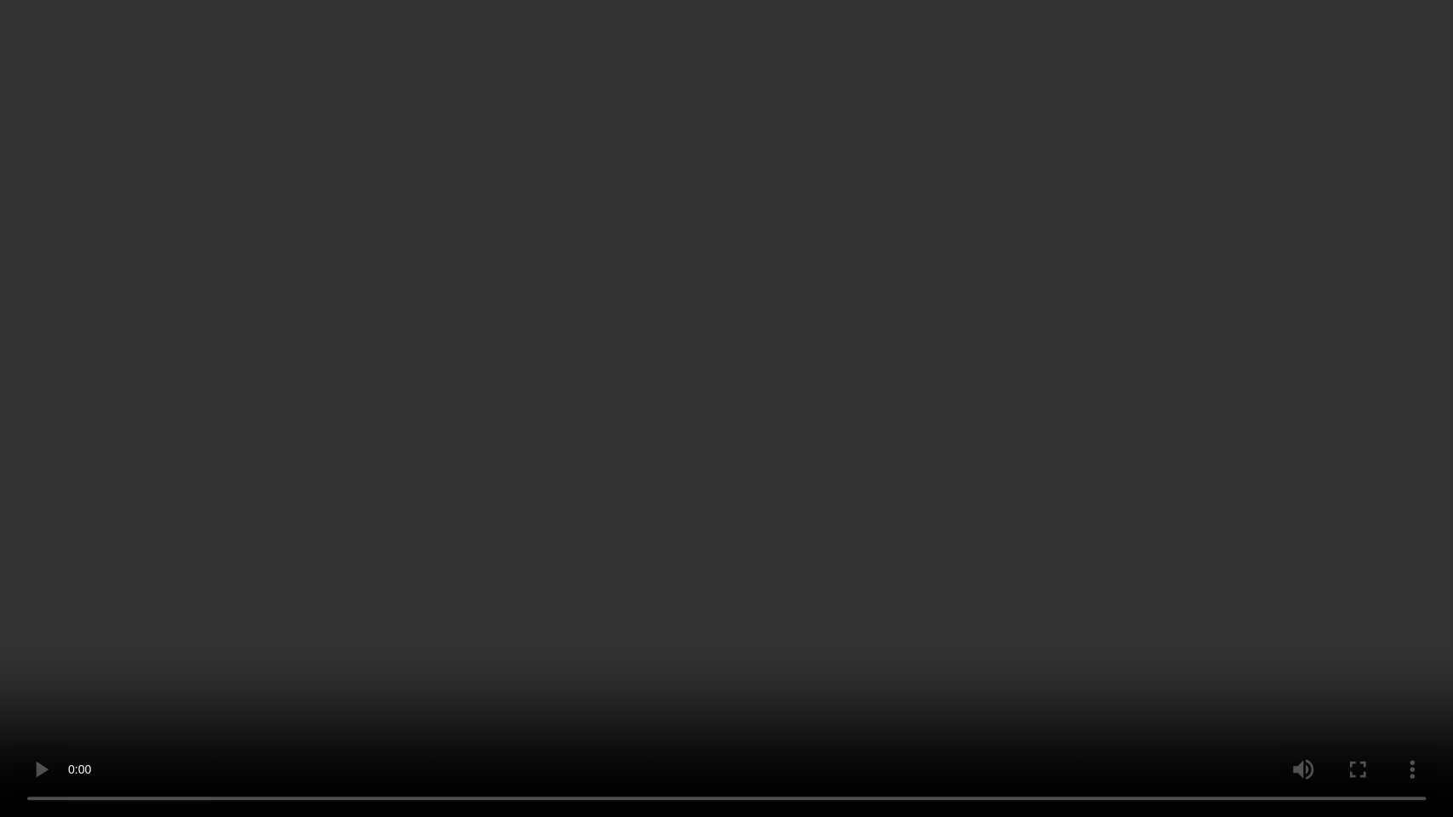
click at [321, 636] on video at bounding box center [726, 408] width 1453 height 817
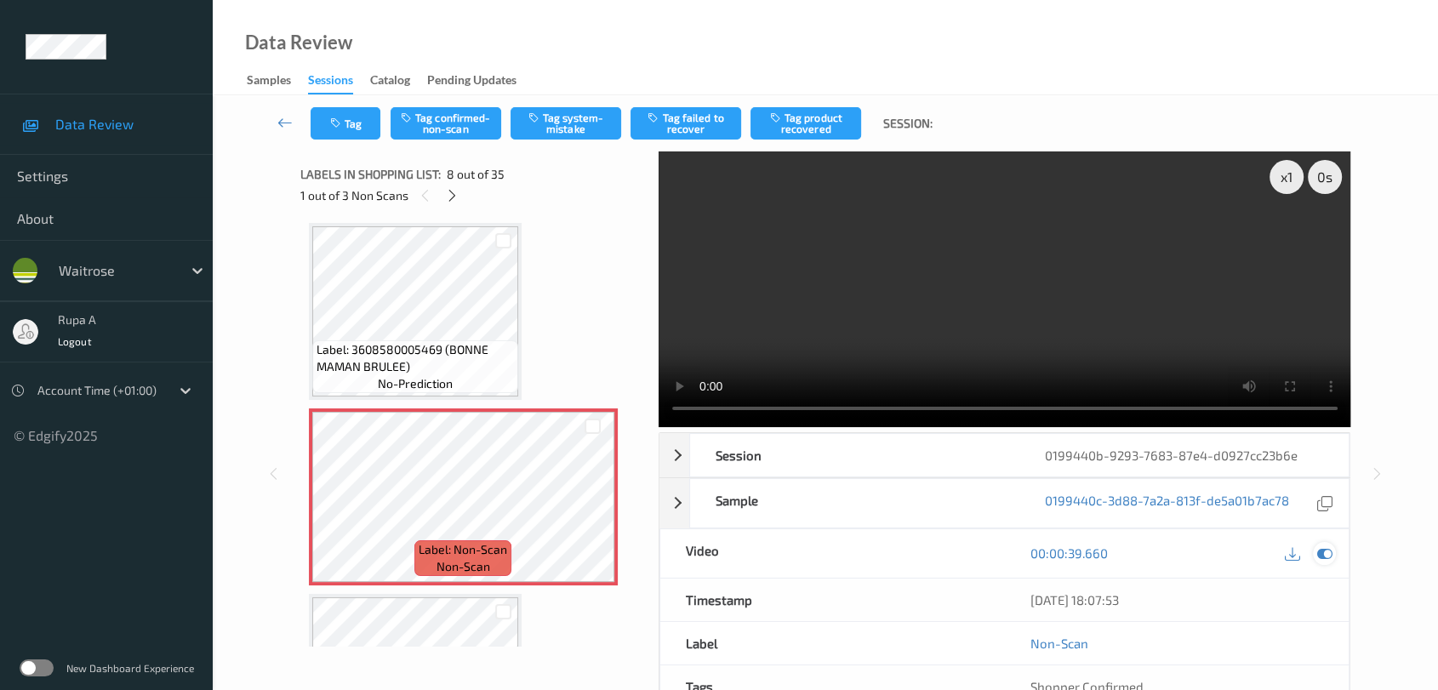
click at [1326, 546] on icon at bounding box center [1324, 553] width 15 height 15
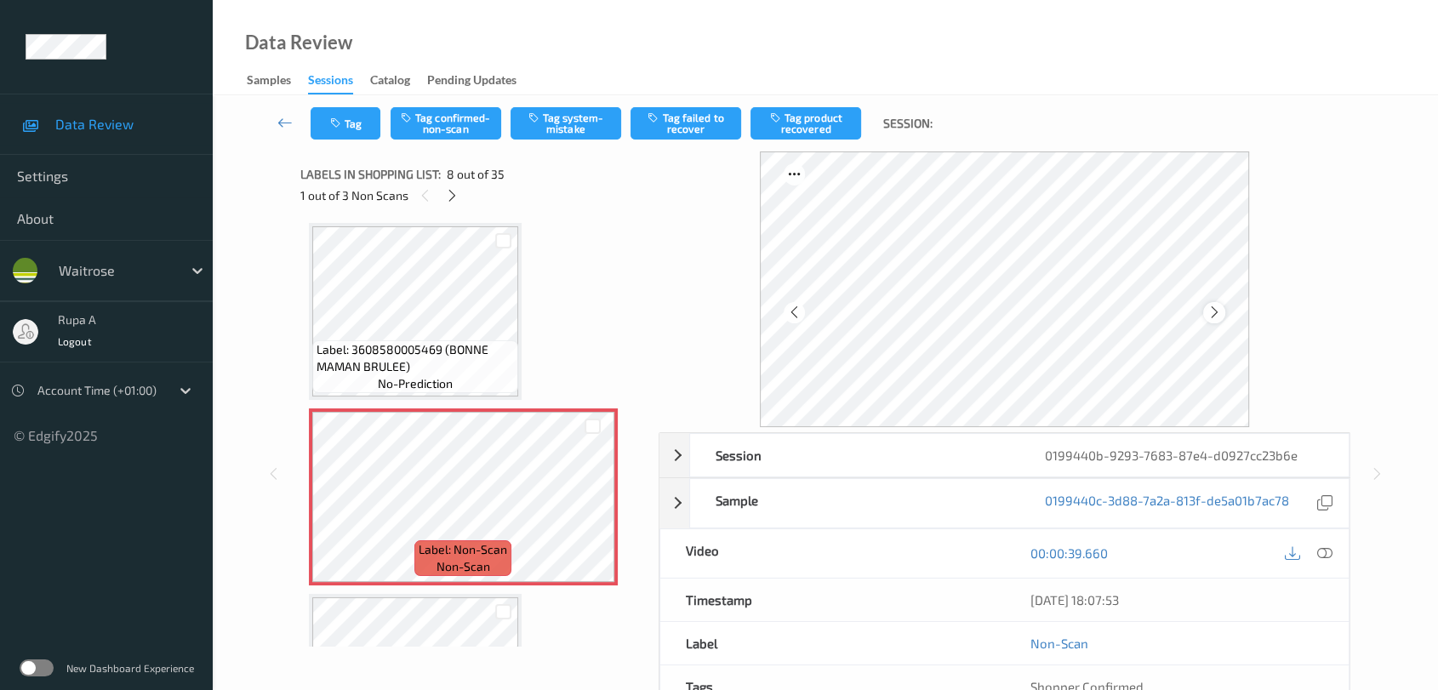
click at [1225, 315] on div at bounding box center [1213, 312] width 21 height 21
click at [1223, 315] on div at bounding box center [1213, 312] width 21 height 21
click at [1326, 550] on icon at bounding box center [1324, 553] width 15 height 15
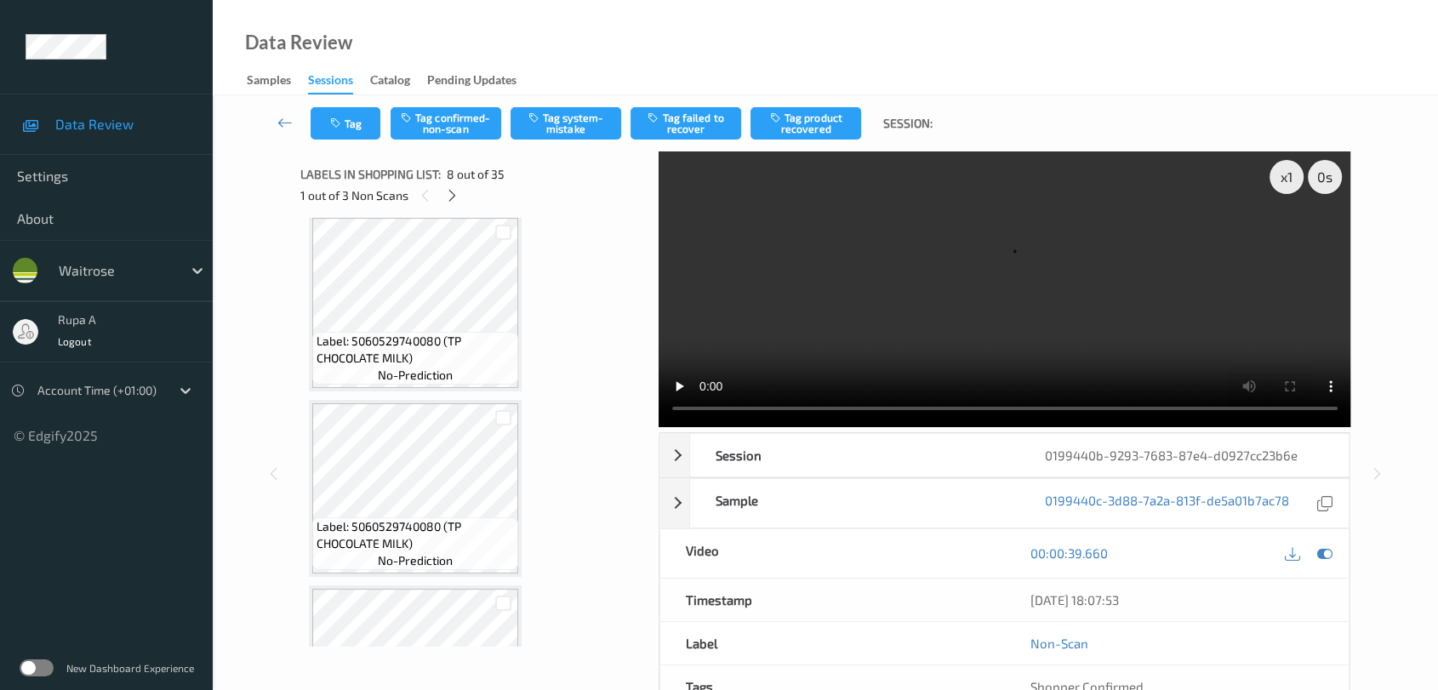
scroll to position [1684, 0]
click at [1280, 177] on div "x 1" at bounding box center [1287, 177] width 34 height 34
click at [1289, 182] on div "x 2" at bounding box center [1287, 177] width 34 height 34
click at [1289, 182] on div "x 4" at bounding box center [1287, 177] width 34 height 34
drag, startPoint x: 1324, startPoint y: 552, endPoint x: 1312, endPoint y: 552, distance: 12.8
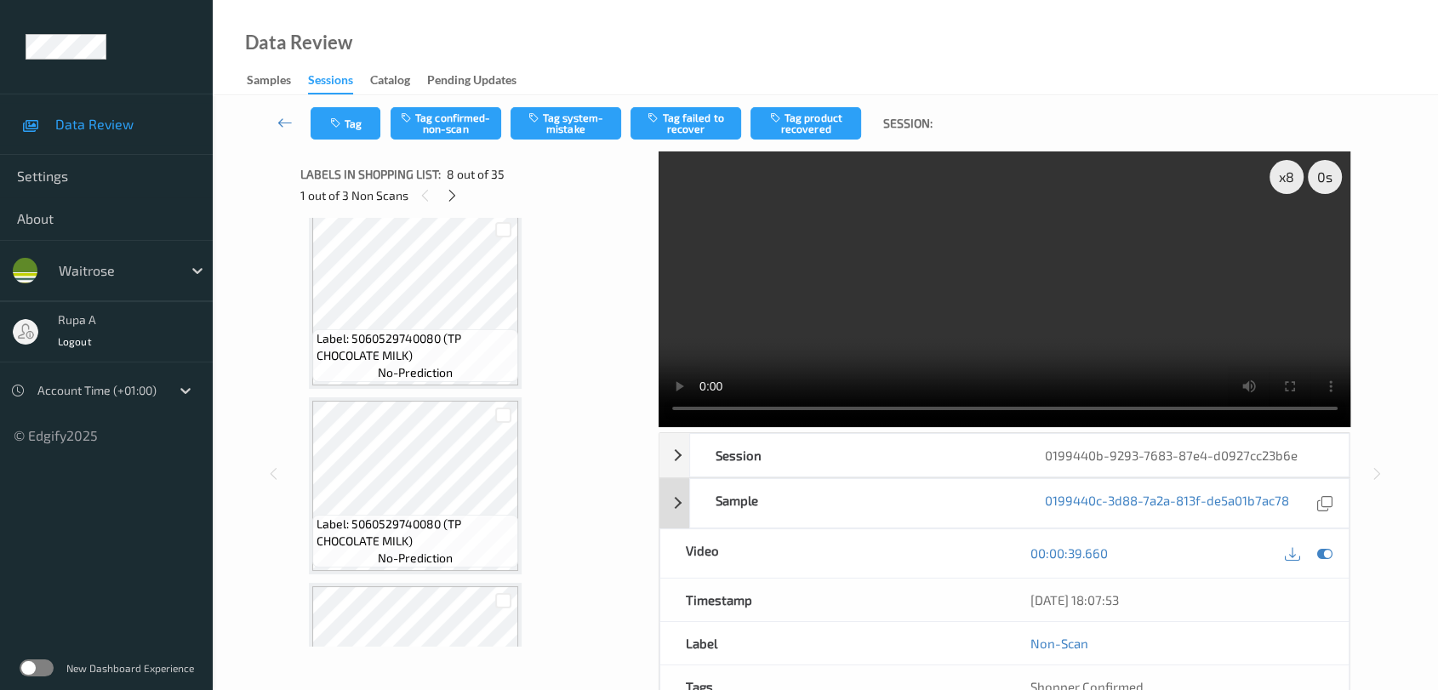
click at [1324, 552] on icon at bounding box center [1324, 553] width 15 height 15
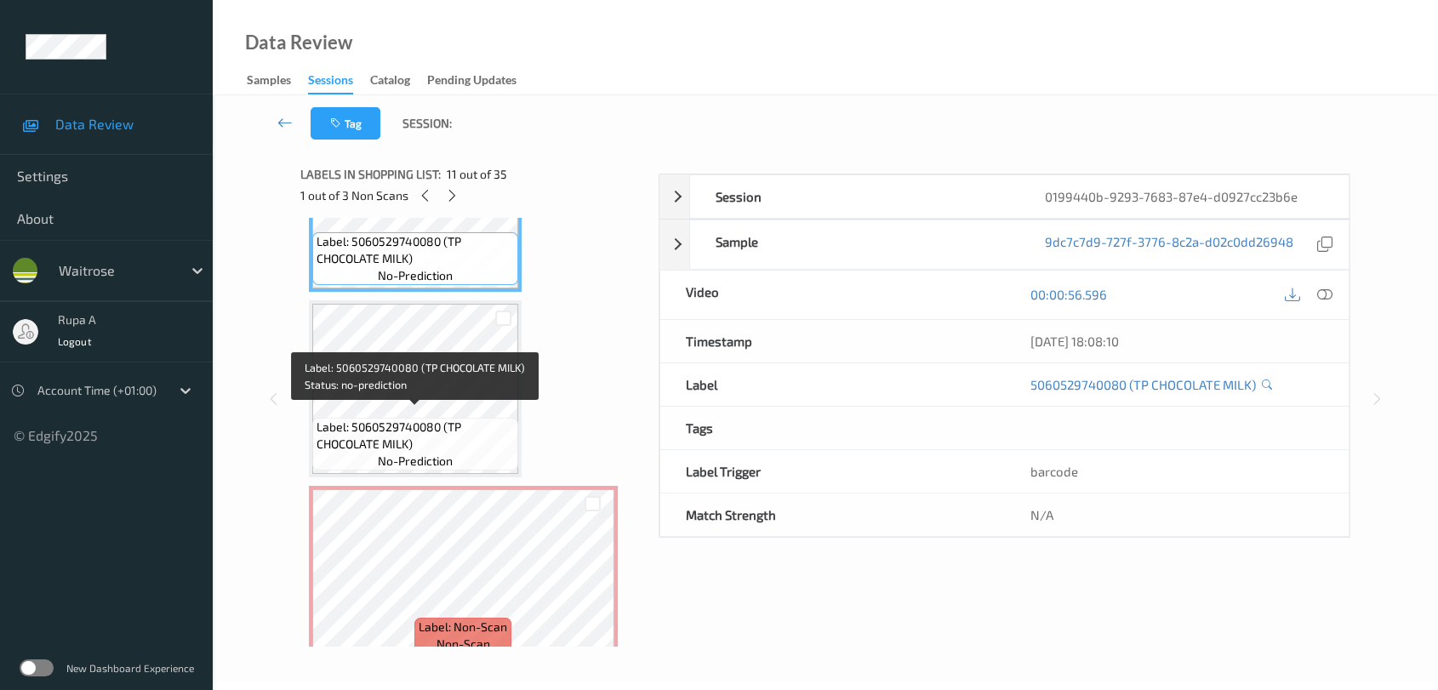
scroll to position [1968, 0]
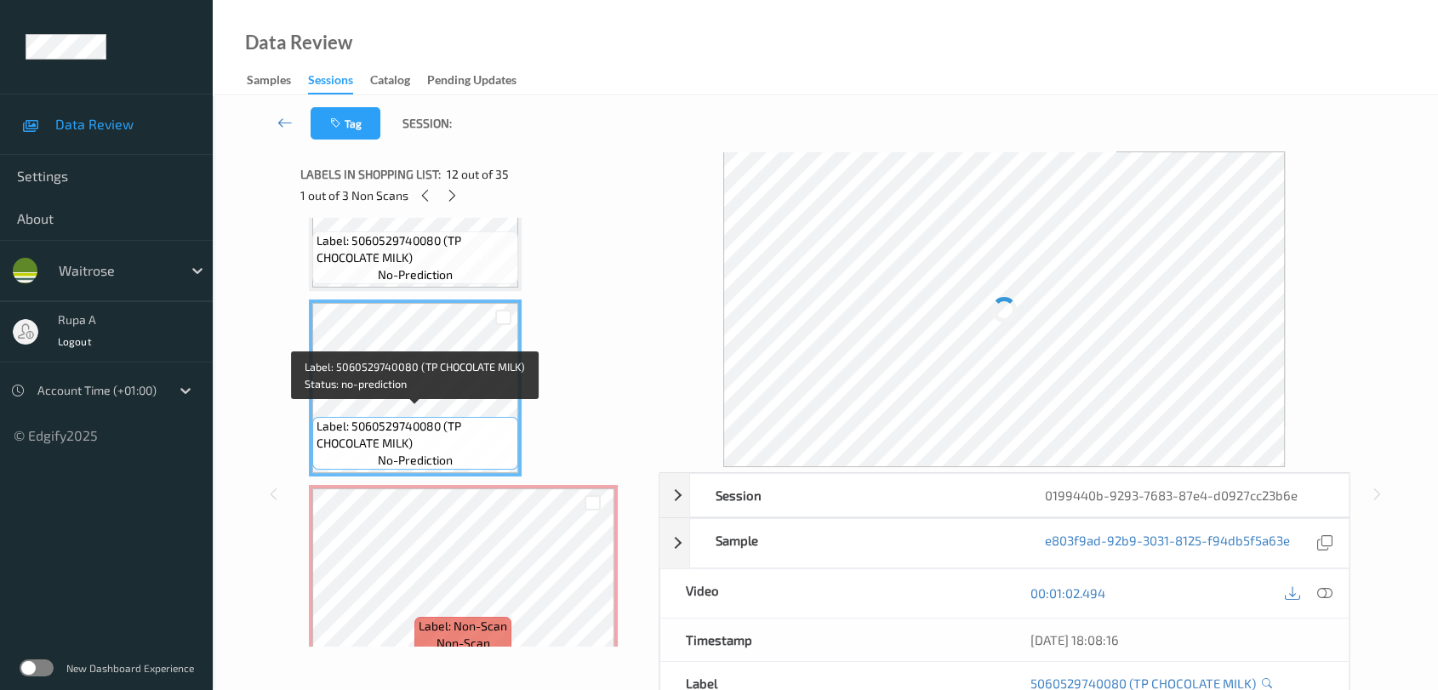
click at [357, 431] on span "Label: 5060529740080 (TP CHOCOLATE MILK)" at bounding box center [415, 435] width 197 height 34
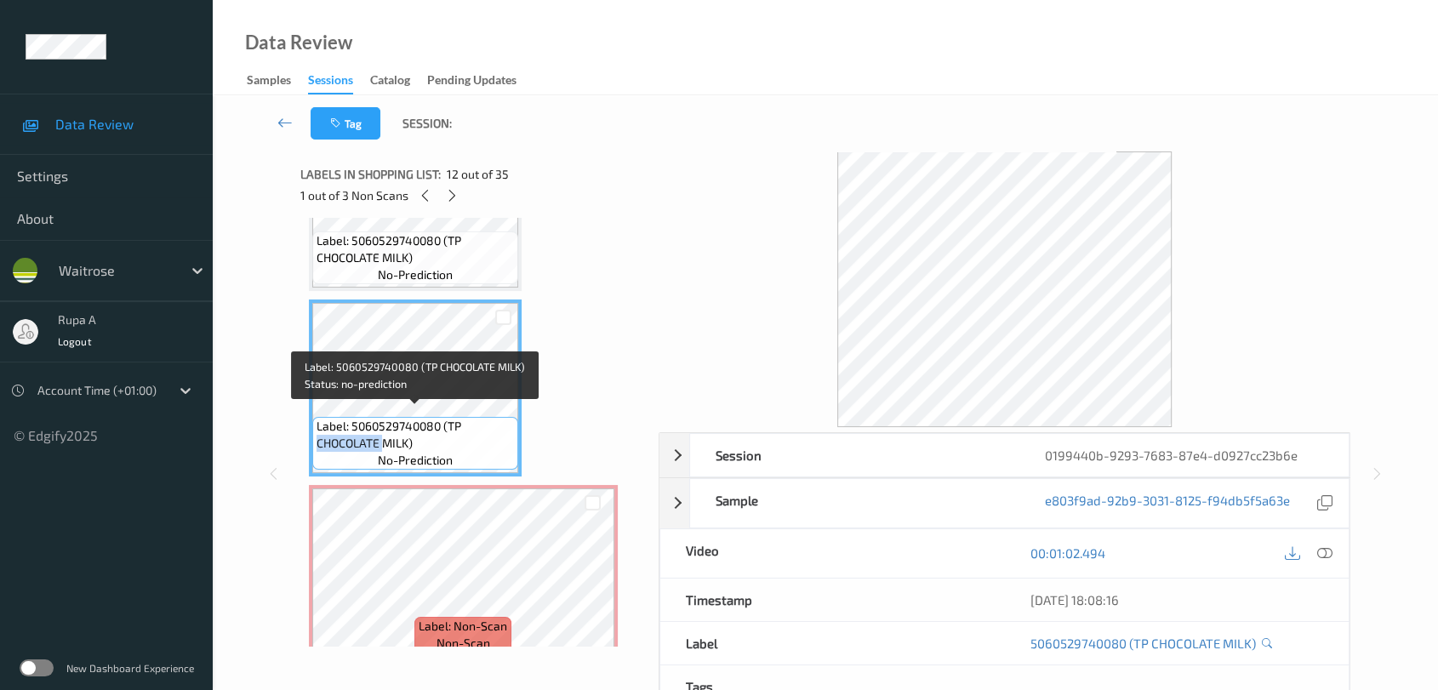
click at [357, 431] on span "Label: 5060529740080 (TP CHOCOLATE MILK)" at bounding box center [415, 435] width 197 height 34
copy span "Label: 5060529740080 (TP CHOCOLATE MILK)"
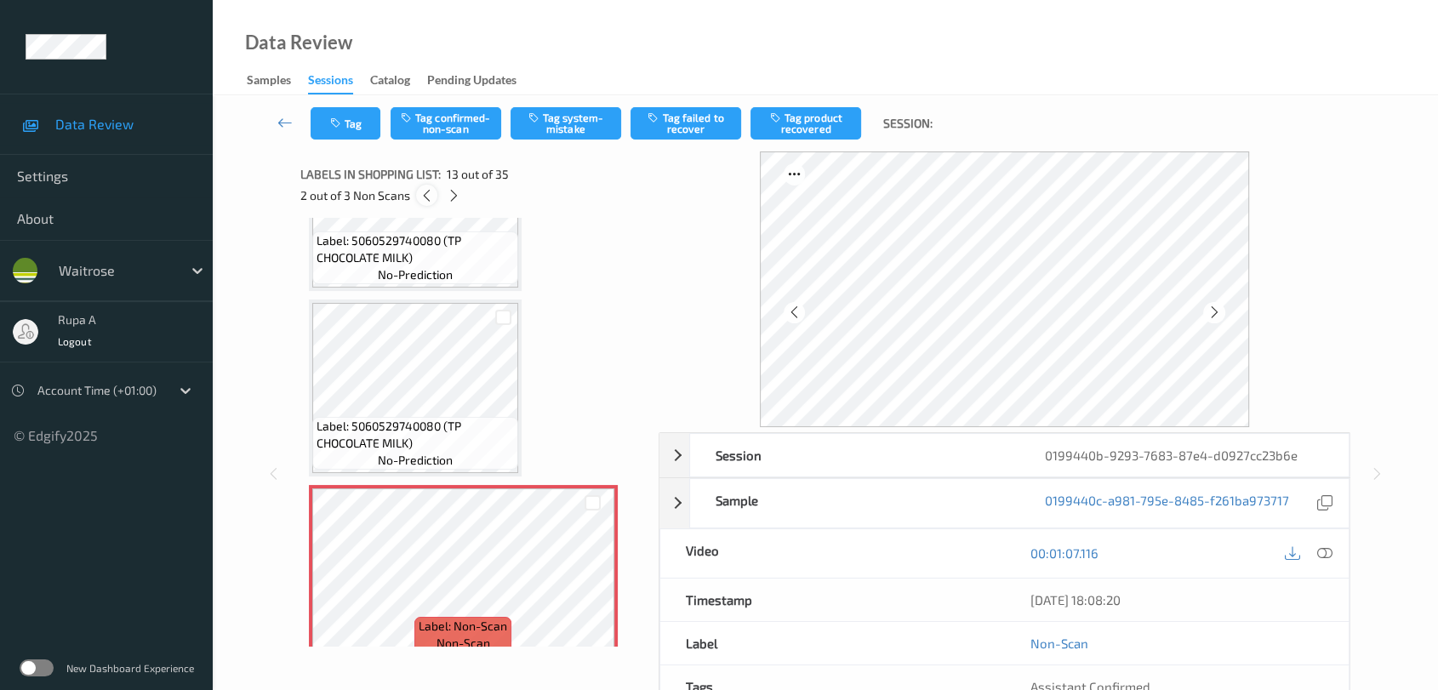
click at [424, 198] on icon at bounding box center [427, 195] width 14 height 15
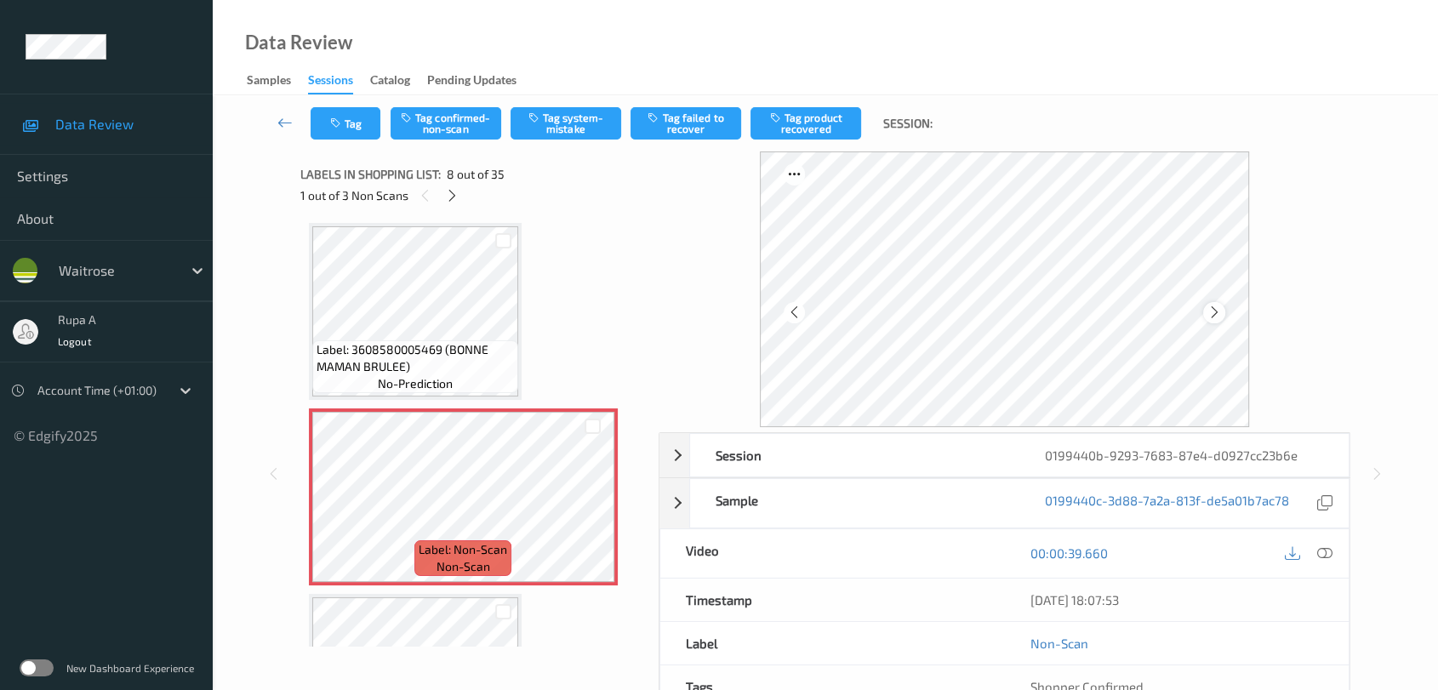
click at [1215, 319] on icon at bounding box center [1215, 312] width 14 height 15
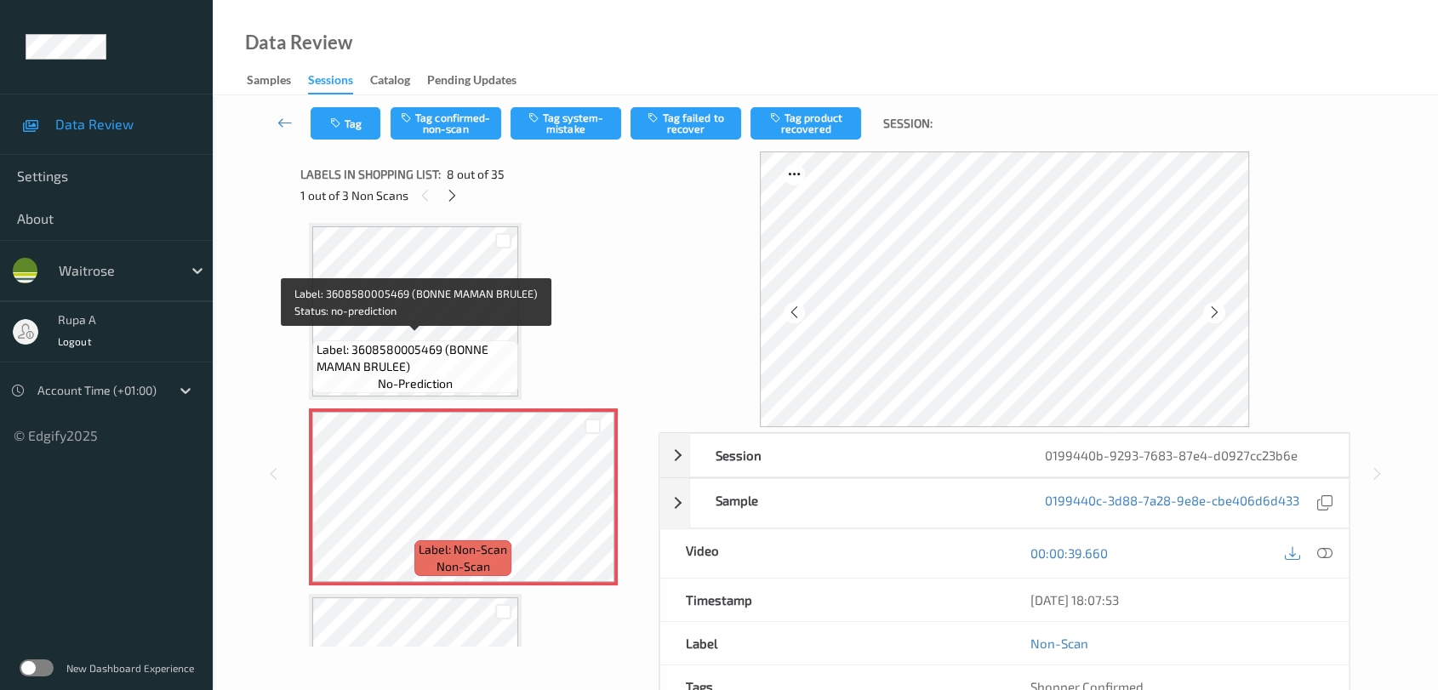
click at [374, 361] on span "Label: 3608580005469 (BONNE MAMAN BRULEE)" at bounding box center [415, 358] width 197 height 34
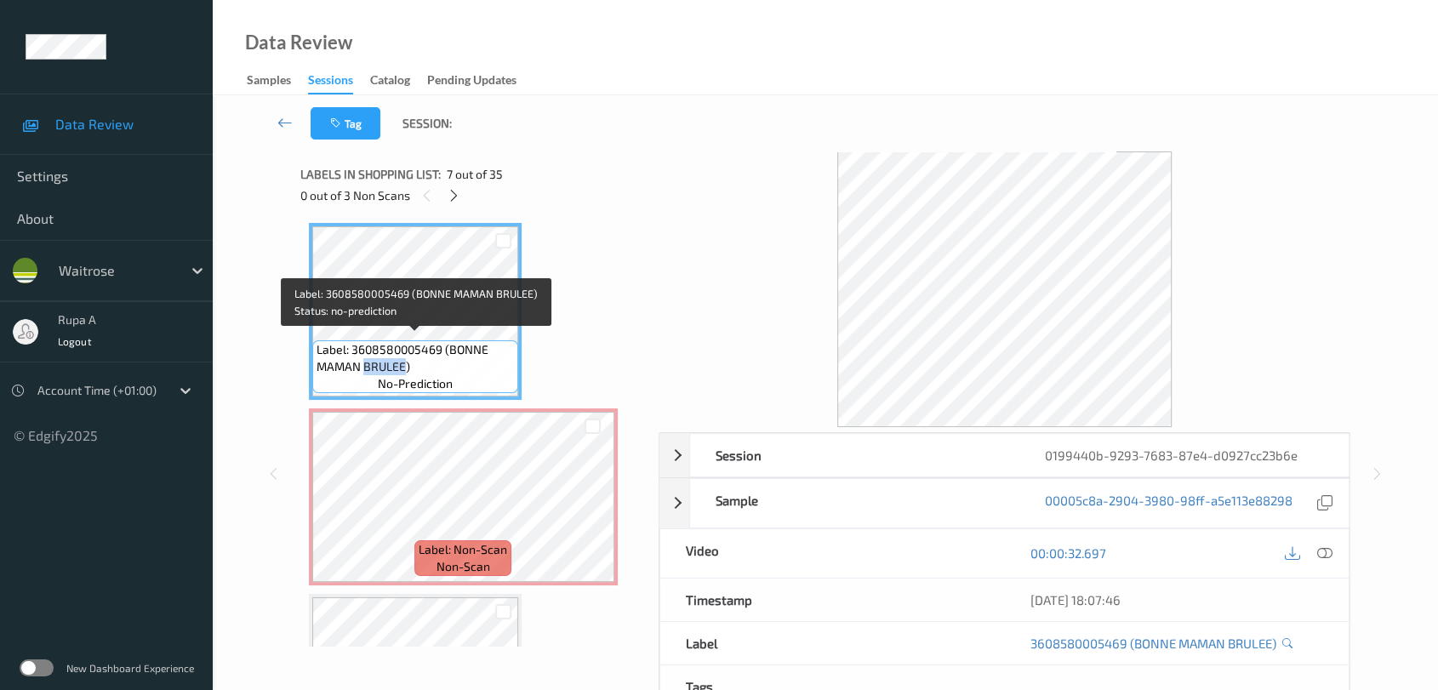
click at [374, 361] on span "Label: 3608580005469 (BONNE MAMAN BRULEE)" at bounding box center [415, 358] width 197 height 34
copy span "Label: 3608580005469 (BONNE MAMAN BRULEE)"
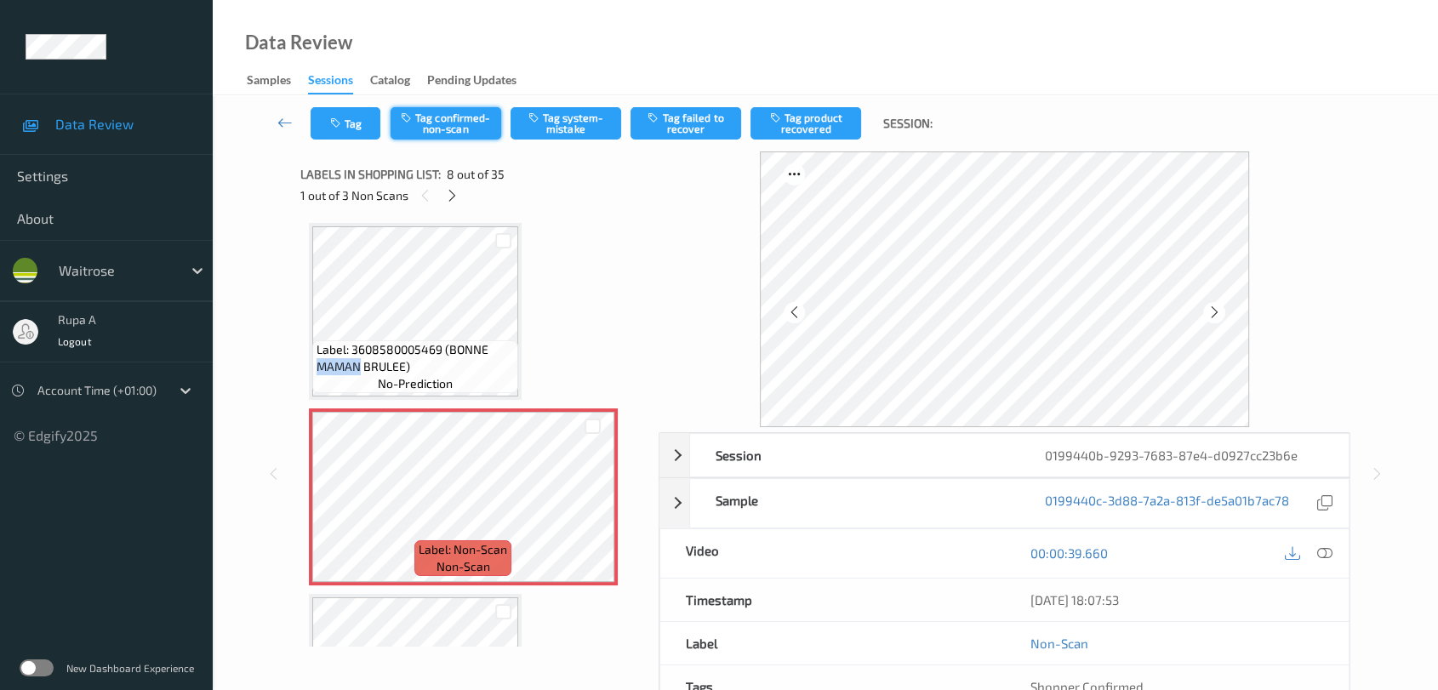
click at [457, 123] on button "Tag confirmed-non-scan" at bounding box center [446, 123] width 111 height 32
click at [1221, 312] on div at bounding box center [1213, 312] width 21 height 21
click at [1222, 312] on div at bounding box center [1213, 312] width 21 height 21
click at [455, 195] on icon at bounding box center [452, 195] width 14 height 15
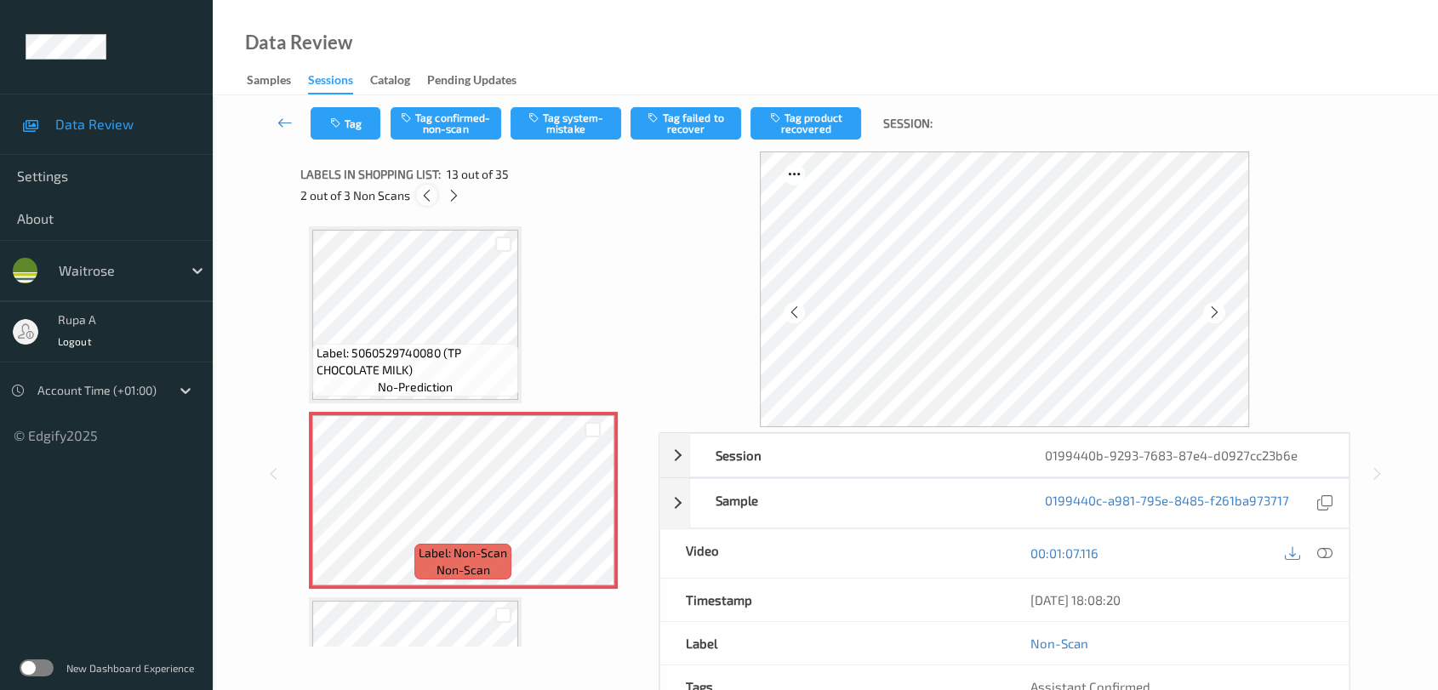
click at [417, 201] on div at bounding box center [426, 195] width 21 height 21
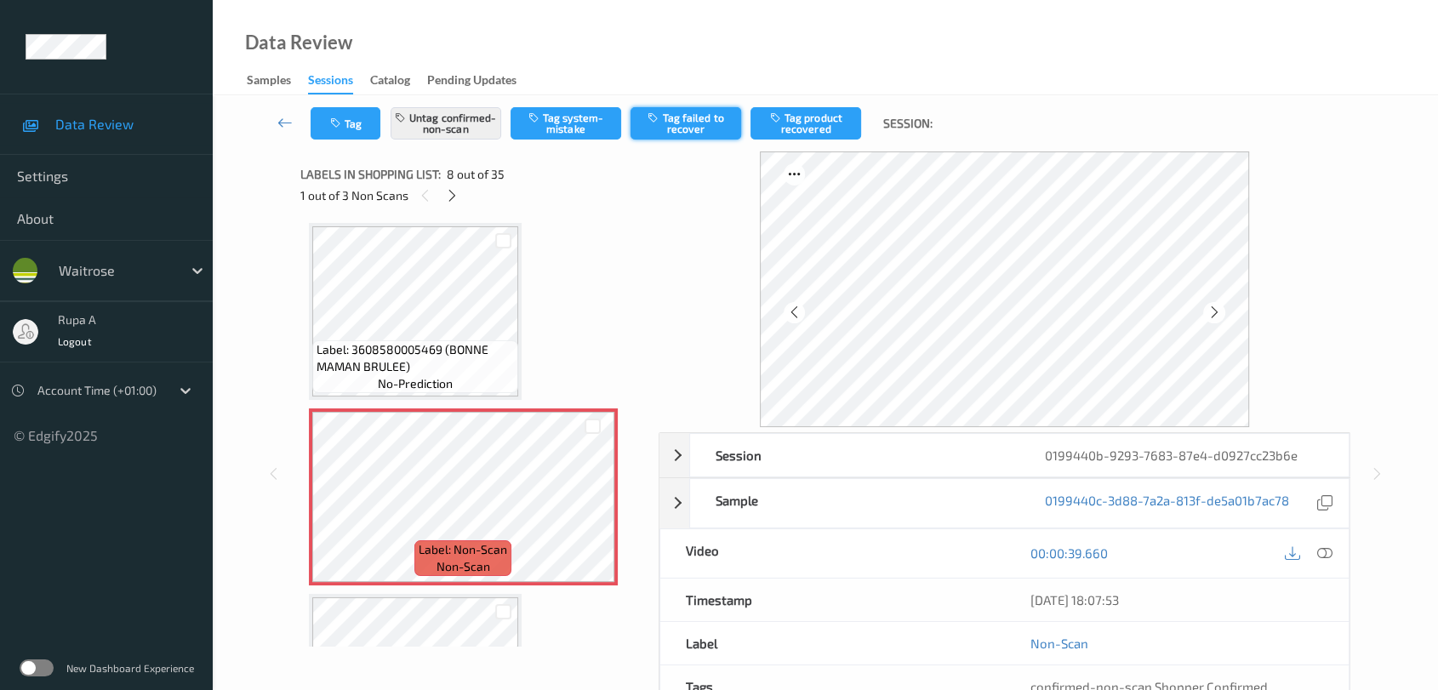
click at [703, 119] on button "Tag failed to recover" at bounding box center [686, 123] width 111 height 32
click at [449, 202] on icon at bounding box center [452, 195] width 14 height 15
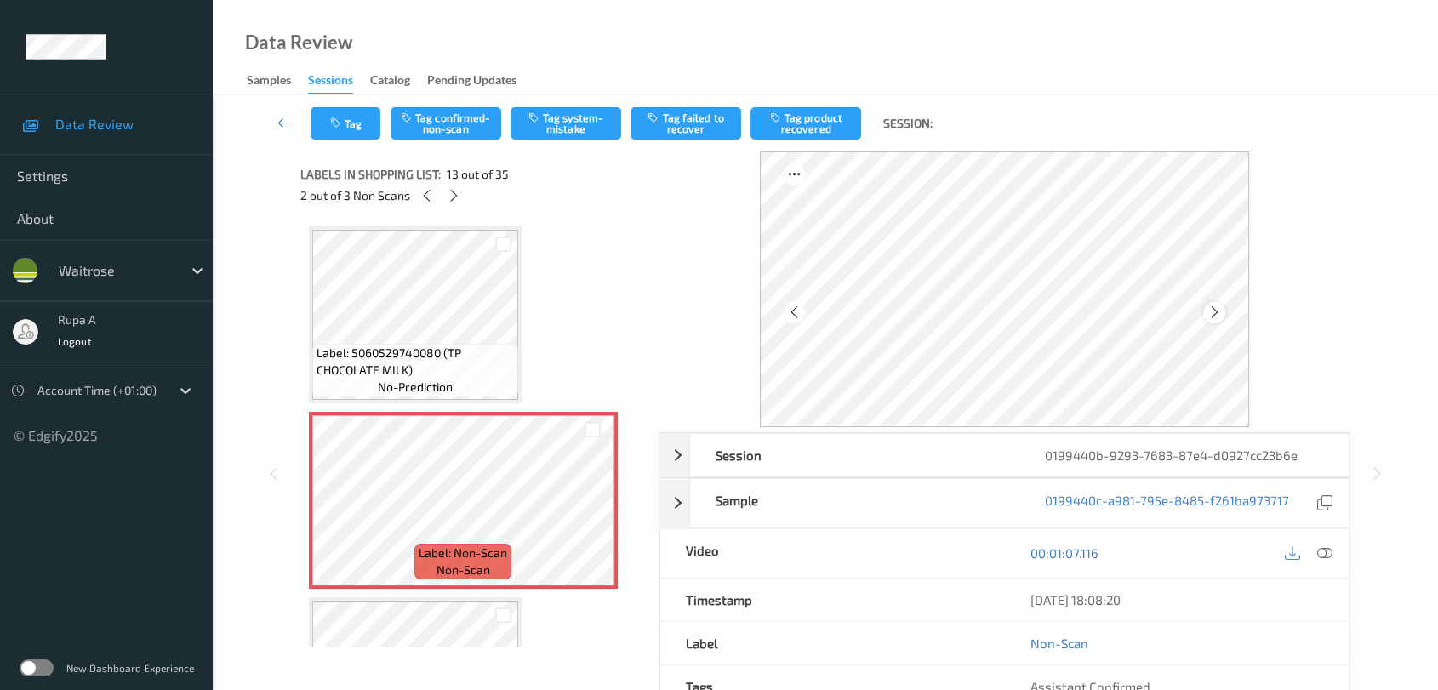
click at [1216, 314] on icon at bounding box center [1215, 312] width 14 height 15
click at [1335, 552] on div at bounding box center [1324, 553] width 23 height 23
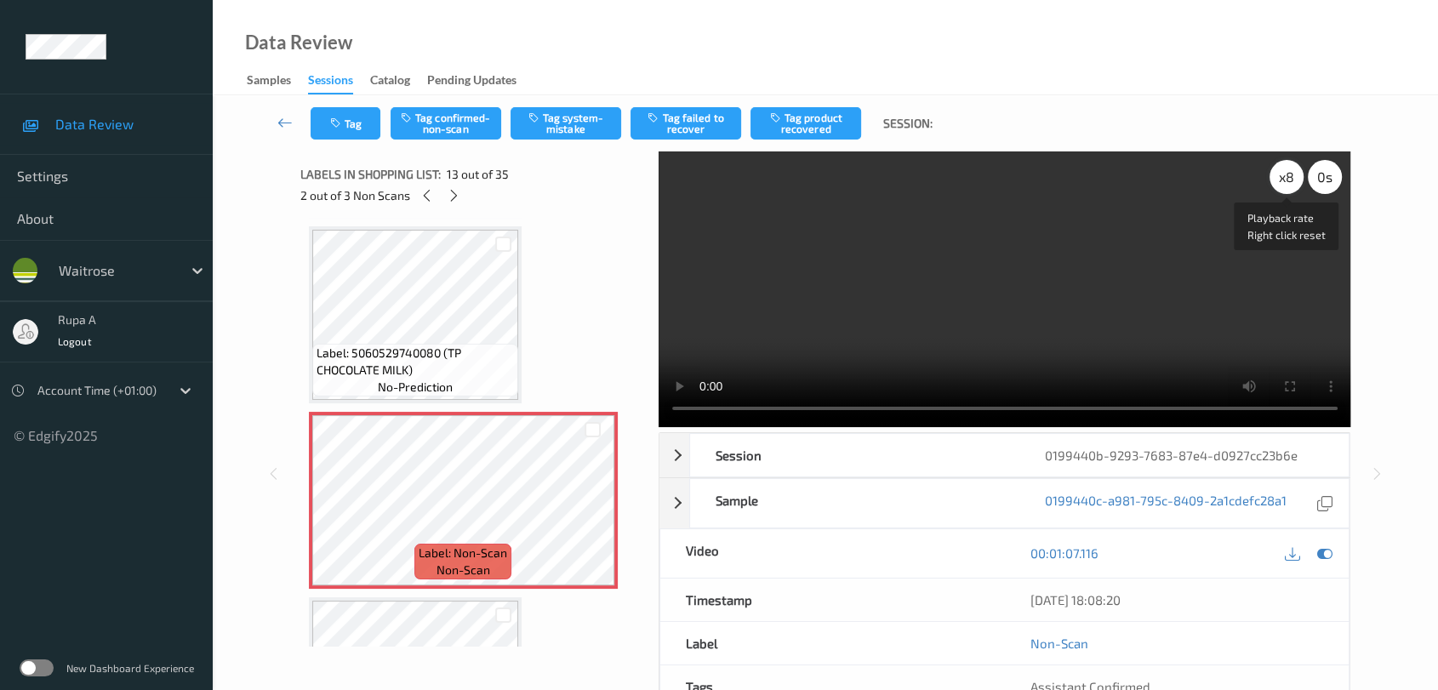
click at [1290, 184] on div "x 8" at bounding box center [1287, 177] width 34 height 34
click at [1290, 184] on div "x 1" at bounding box center [1287, 177] width 34 height 34
click at [1279, 184] on div "x 2" at bounding box center [1287, 177] width 34 height 34
click at [1279, 184] on div "x 4" at bounding box center [1287, 177] width 34 height 34
click at [1279, 184] on div "x 8" at bounding box center [1287, 177] width 34 height 34
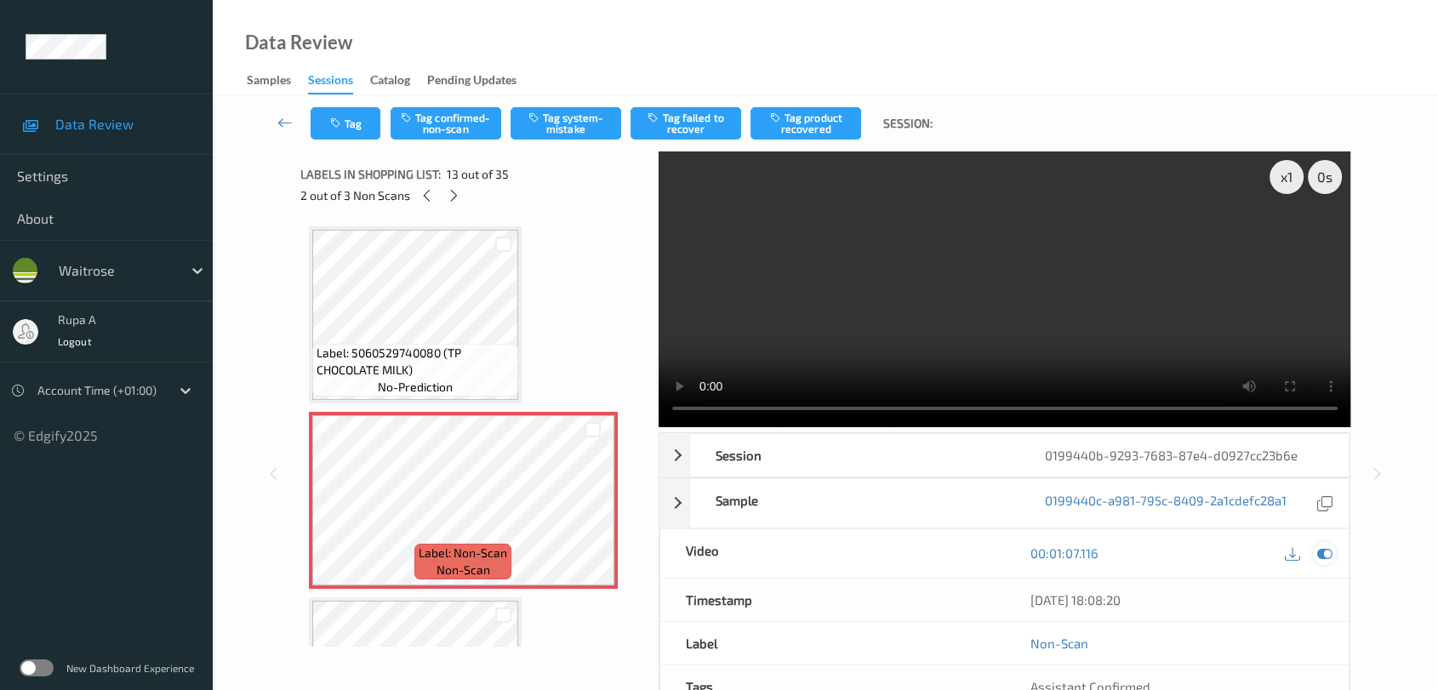
click at [1328, 559] on icon at bounding box center [1324, 553] width 15 height 15
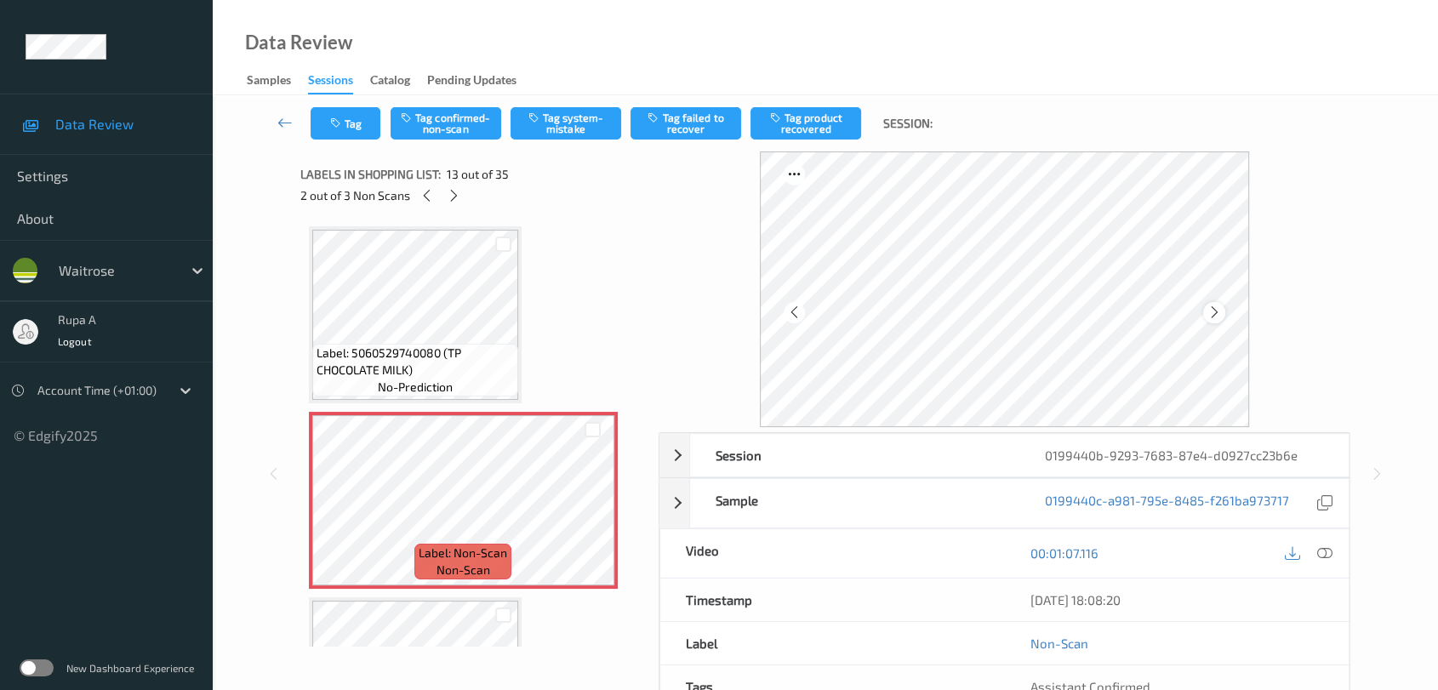
click at [1219, 316] on icon at bounding box center [1215, 312] width 14 height 15
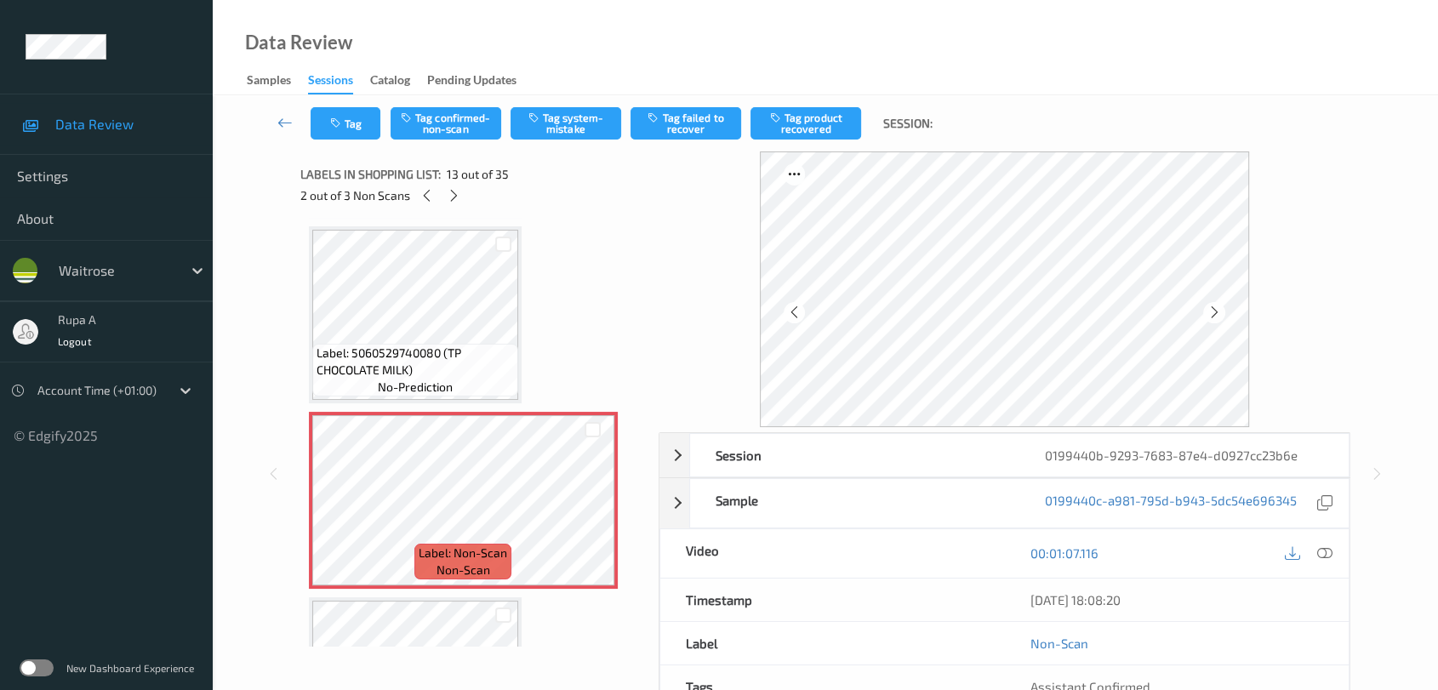
click at [1219, 316] on icon at bounding box center [1215, 312] width 14 height 15
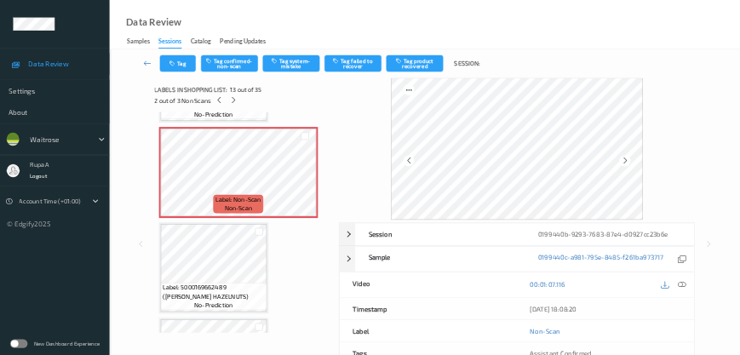
scroll to position [2230, 0]
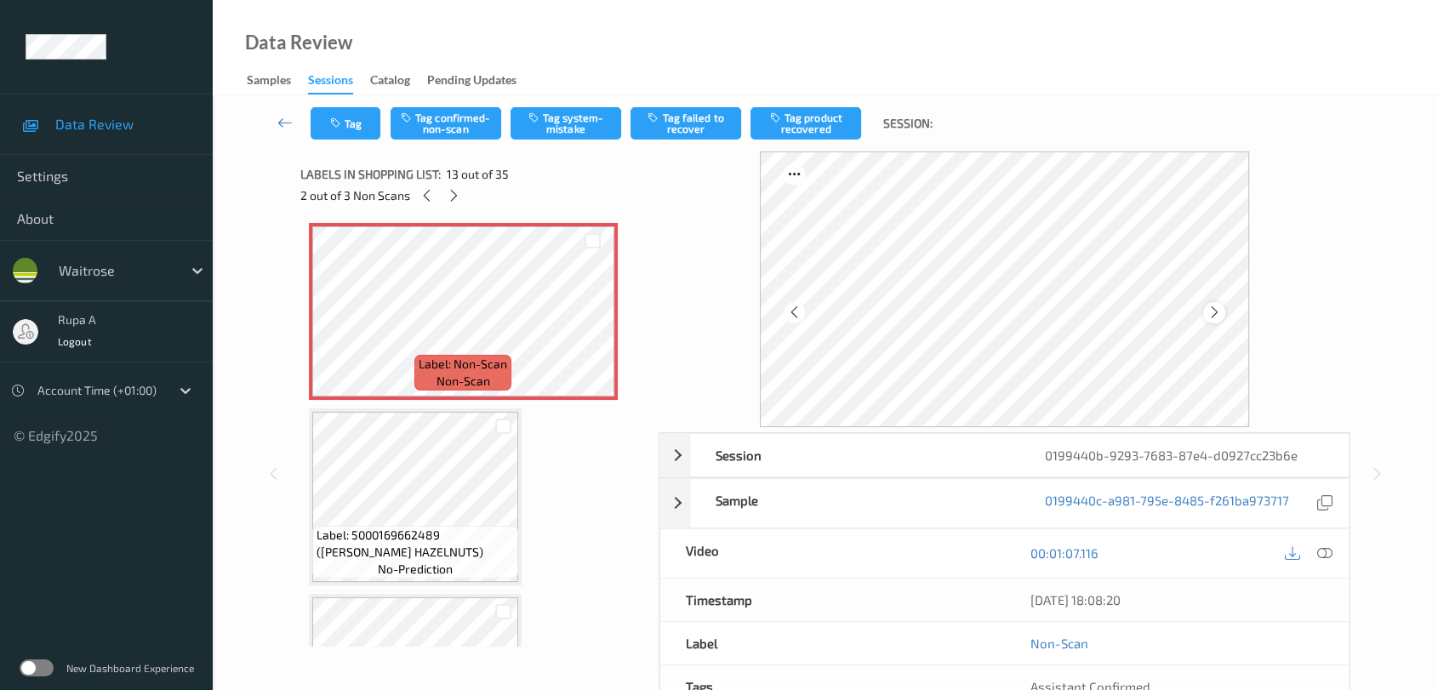
click at [1204, 310] on div at bounding box center [1213, 312] width 21 height 21
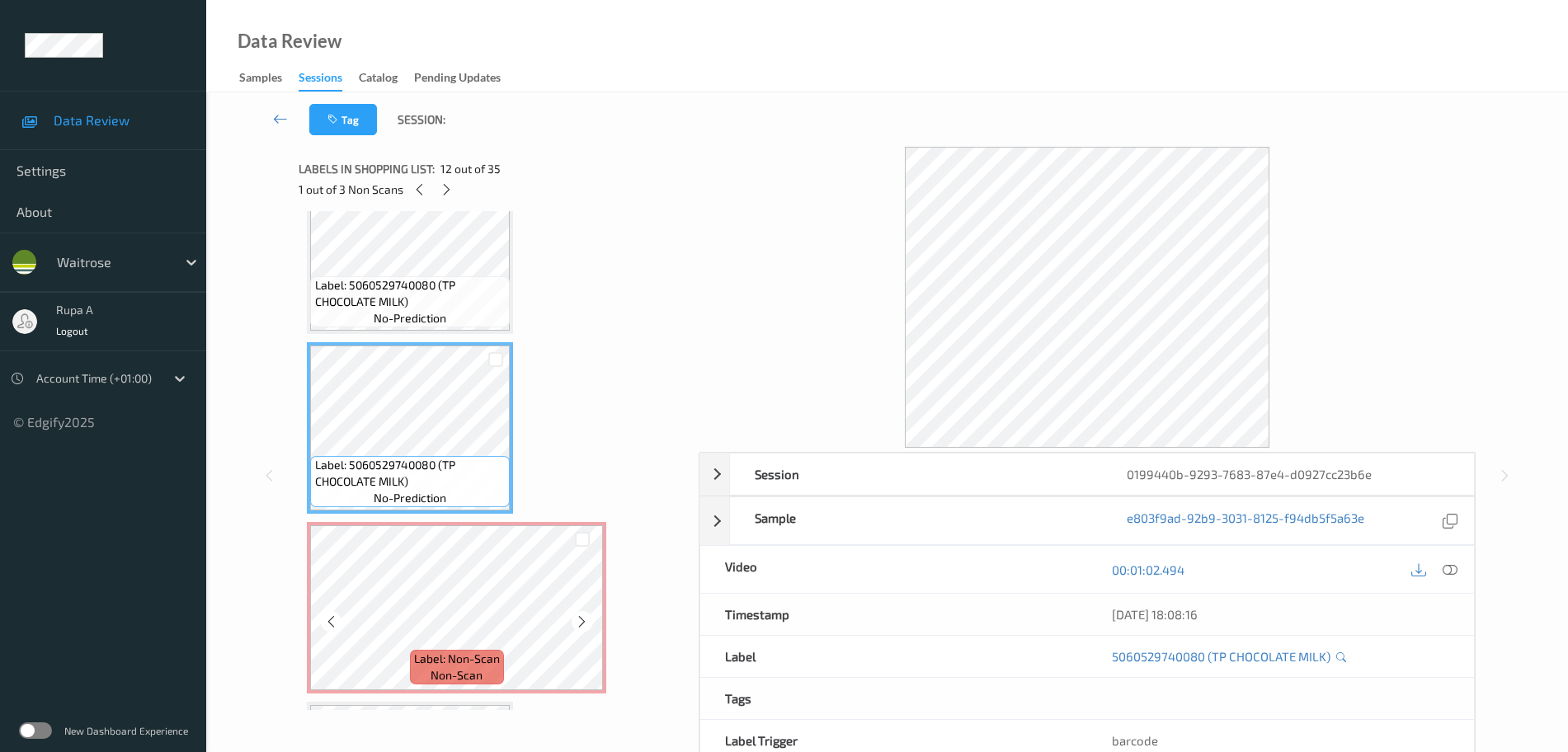
scroll to position [1955, 0]
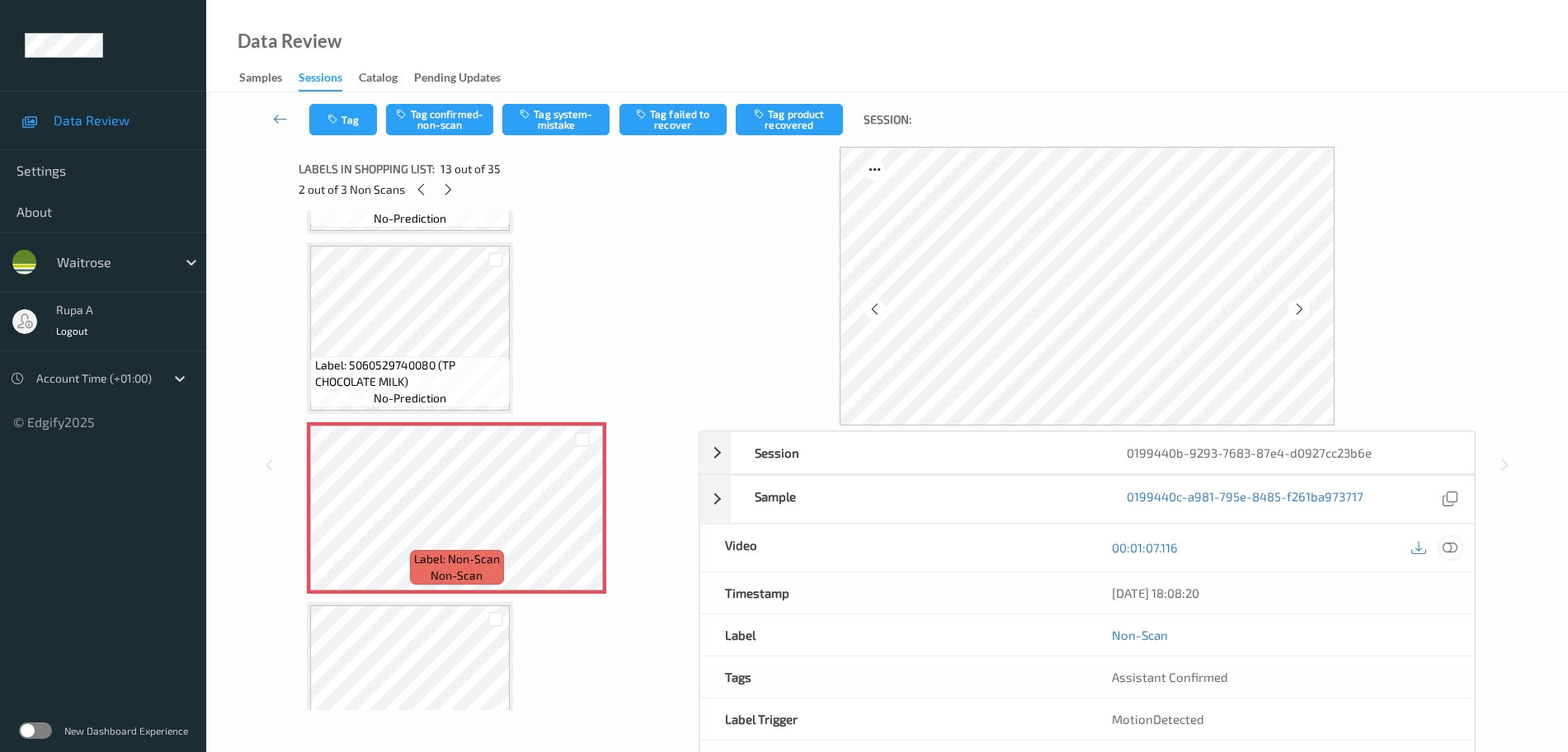
click at [1407, 556] on div at bounding box center [1450, 548] width 22 height 22
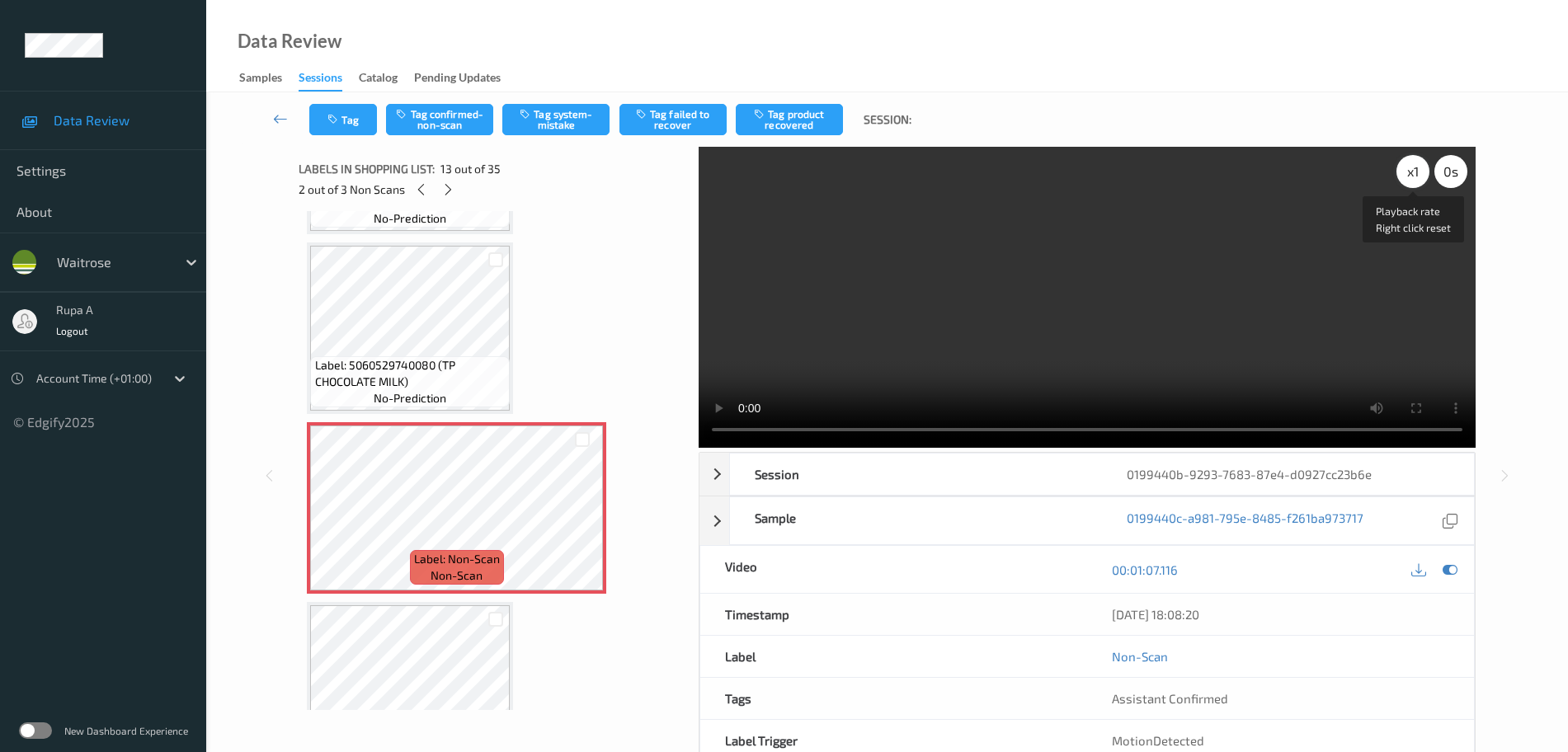
click at [1407, 169] on div "x 1" at bounding box center [1413, 172] width 33 height 33
click at [1407, 545] on div "0199440c-a981-795e-8485-f261ba973717" at bounding box center [1288, 520] width 372 height 47
click at [1407, 668] on icon at bounding box center [1450, 709] width 15 height 15
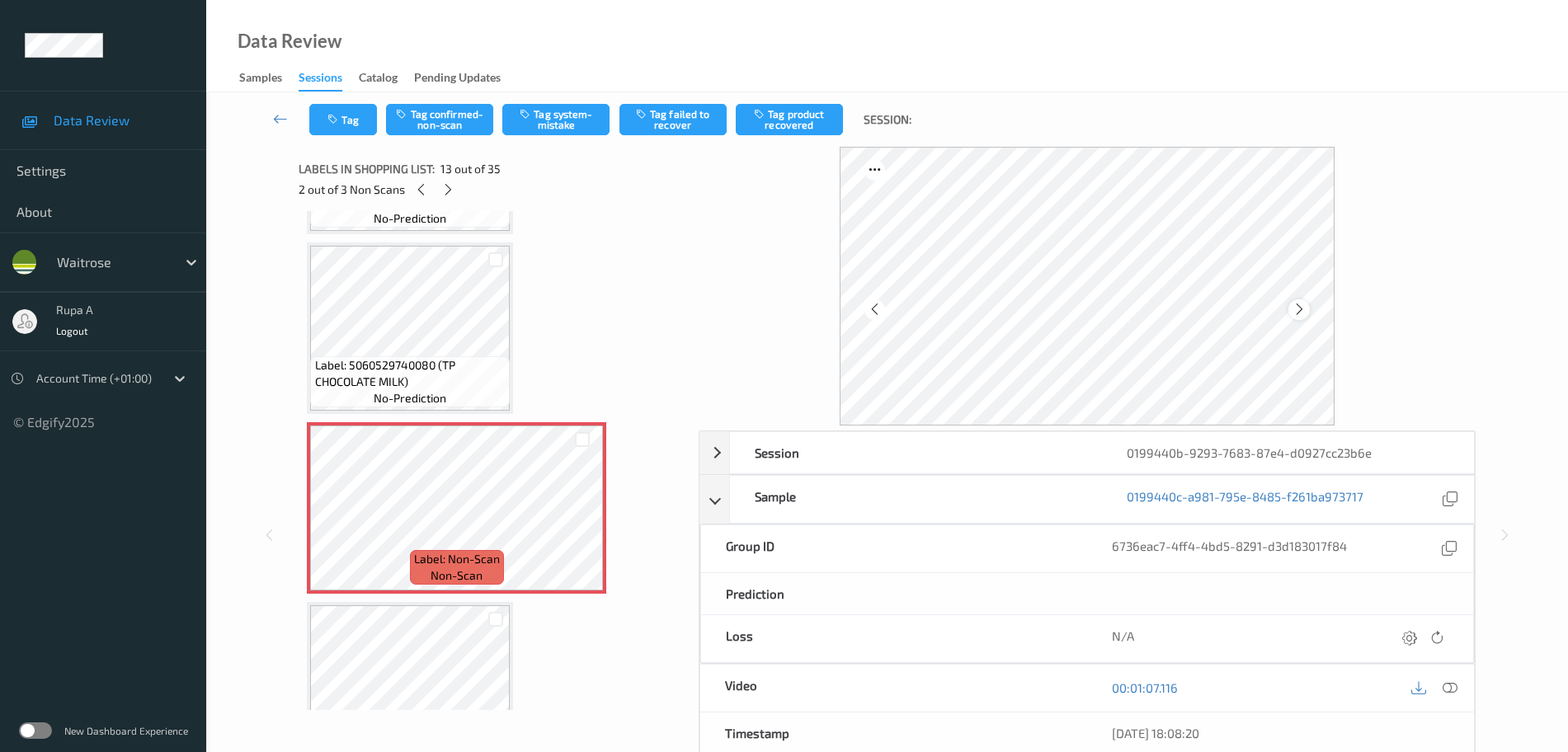
click at [1303, 317] on div at bounding box center [1298, 309] width 20 height 20
click at [474, 114] on button "Tag confirmed-non-scan" at bounding box center [439, 119] width 108 height 31
click at [665, 132] on button "Tag failed to recover" at bounding box center [673, 119] width 108 height 31
click at [429, 189] on div at bounding box center [421, 189] width 20 height 20
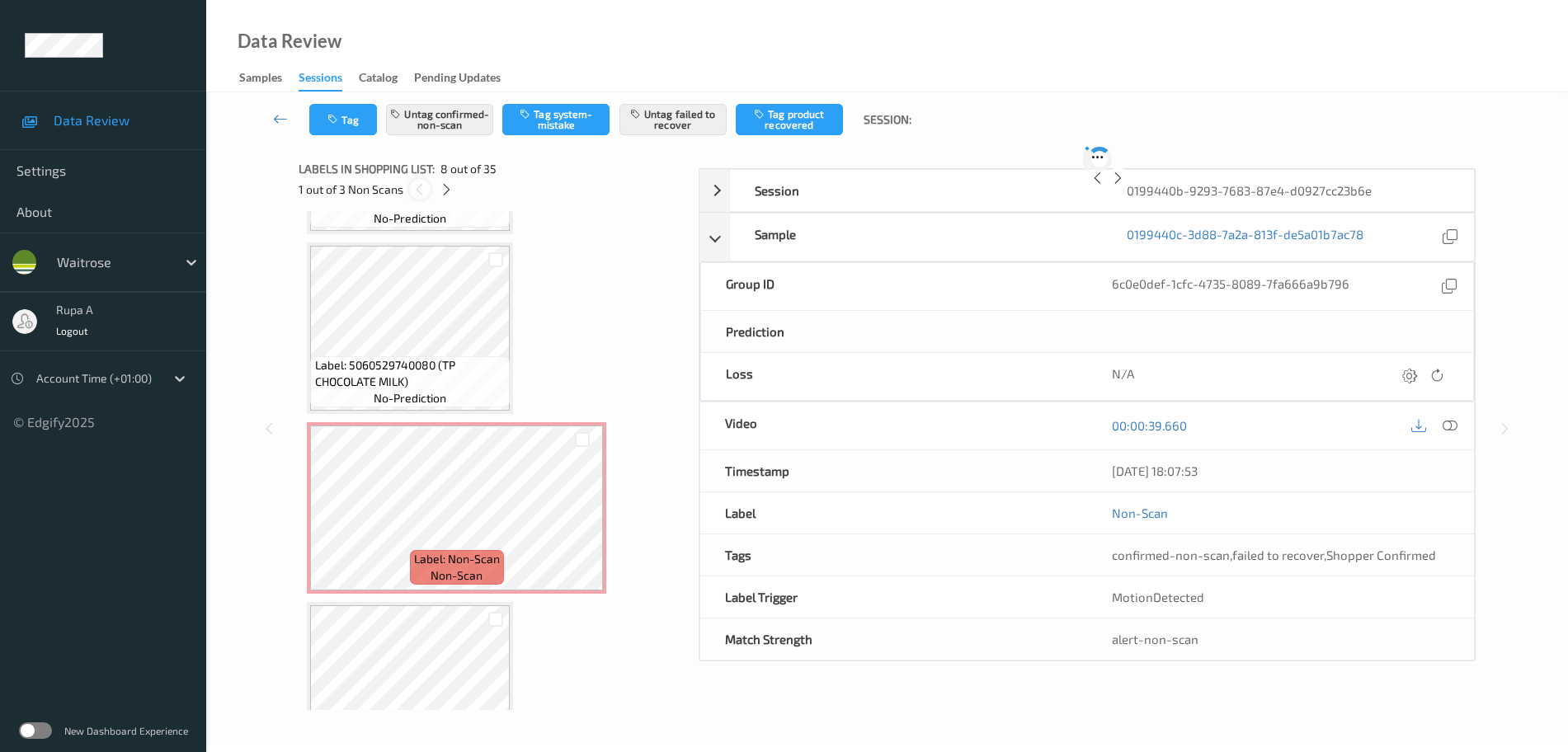
scroll to position [1087, 0]
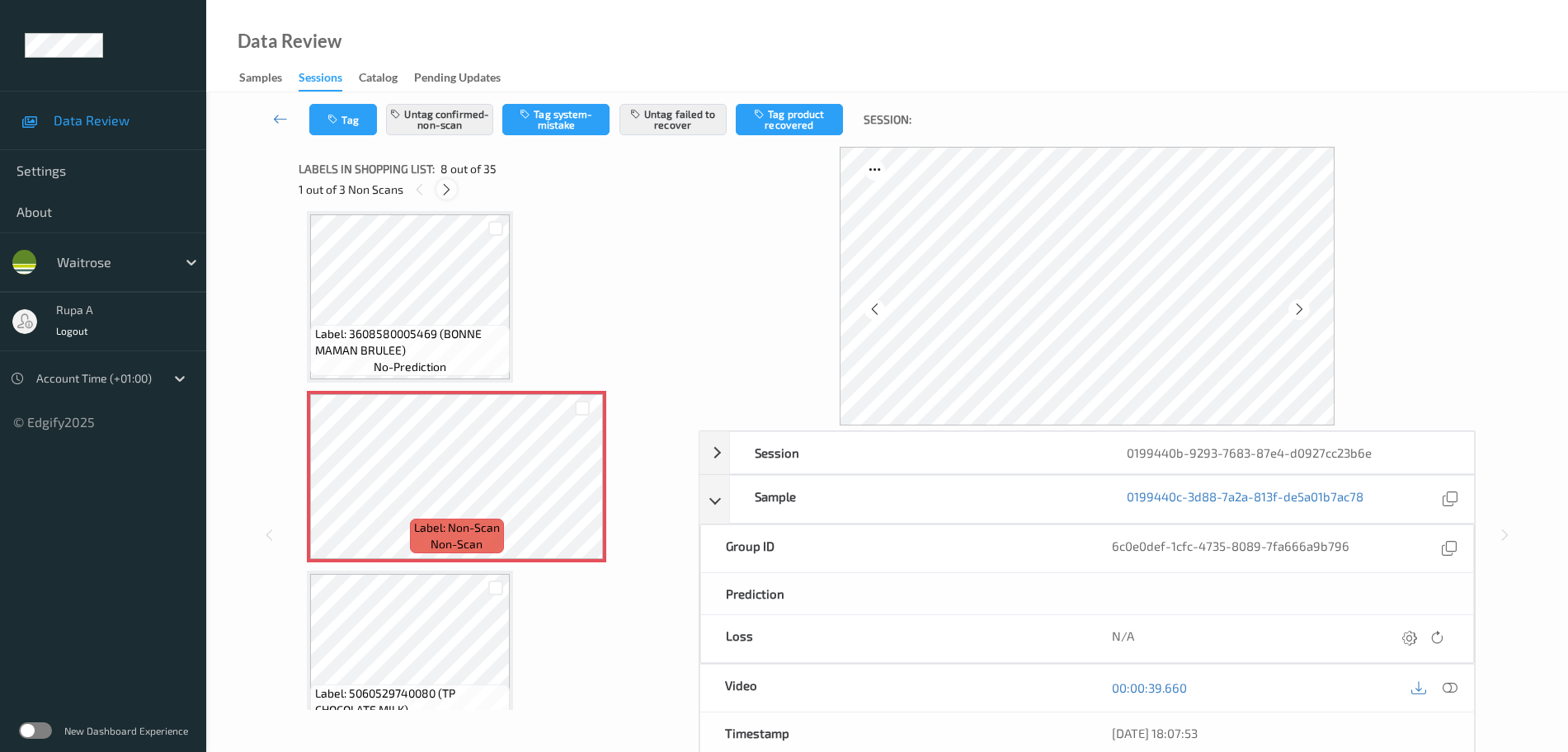
click at [442, 191] on icon at bounding box center [447, 189] width 14 height 15
click at [442, 191] on icon at bounding box center [448, 189] width 14 height 15
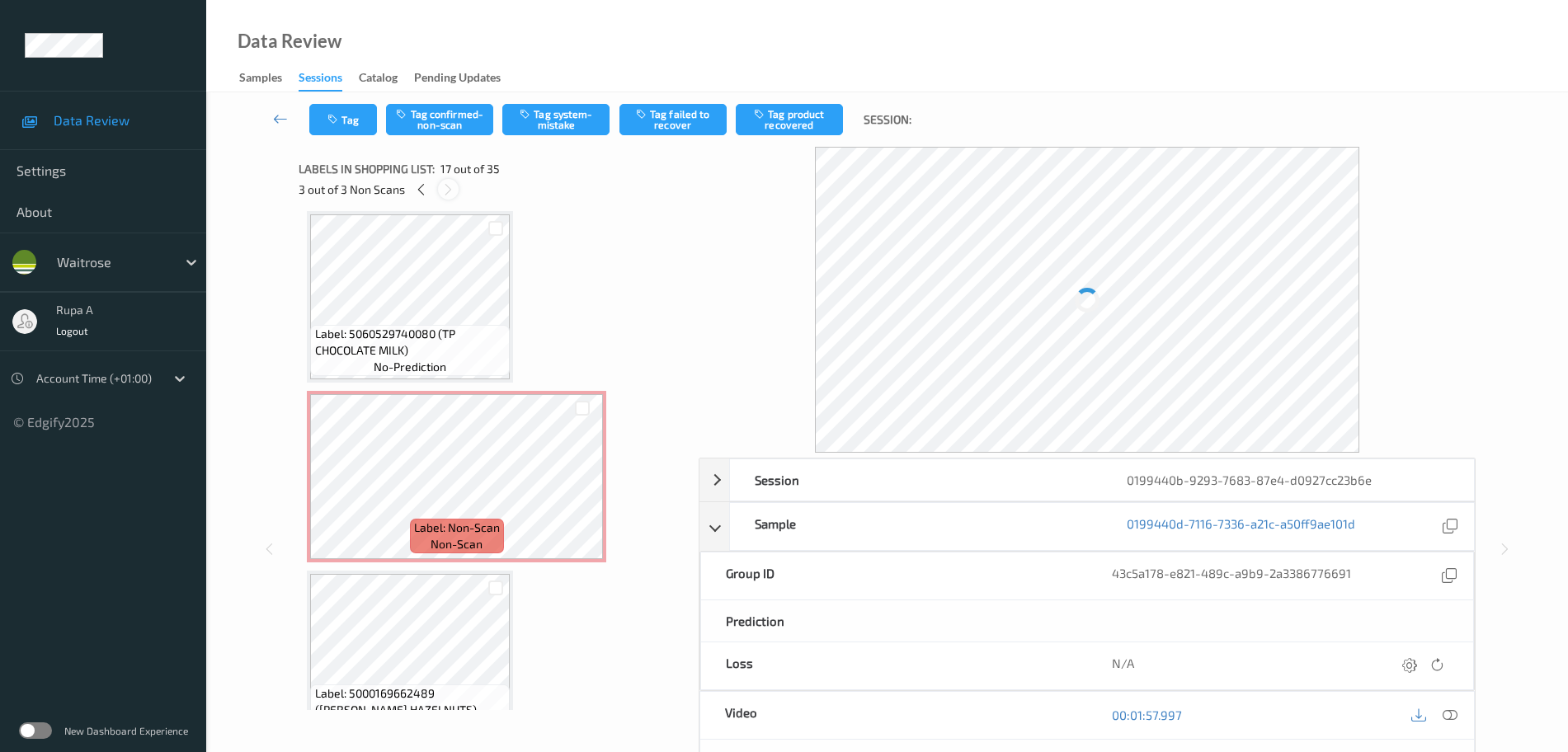
scroll to position [2706, 0]
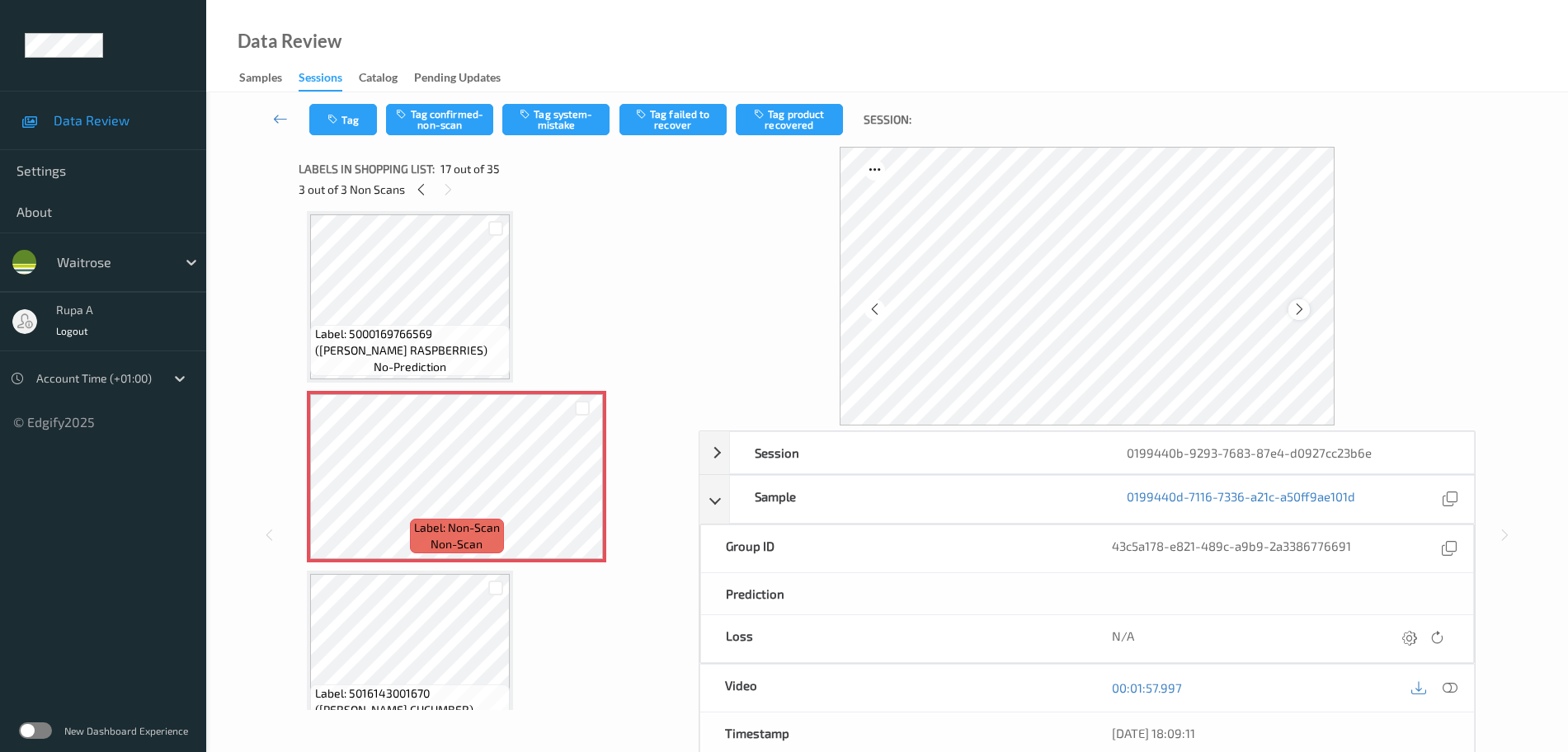
click at [1296, 307] on icon at bounding box center [1300, 309] width 14 height 15
click at [1299, 311] on icon at bounding box center [1300, 309] width 14 height 15
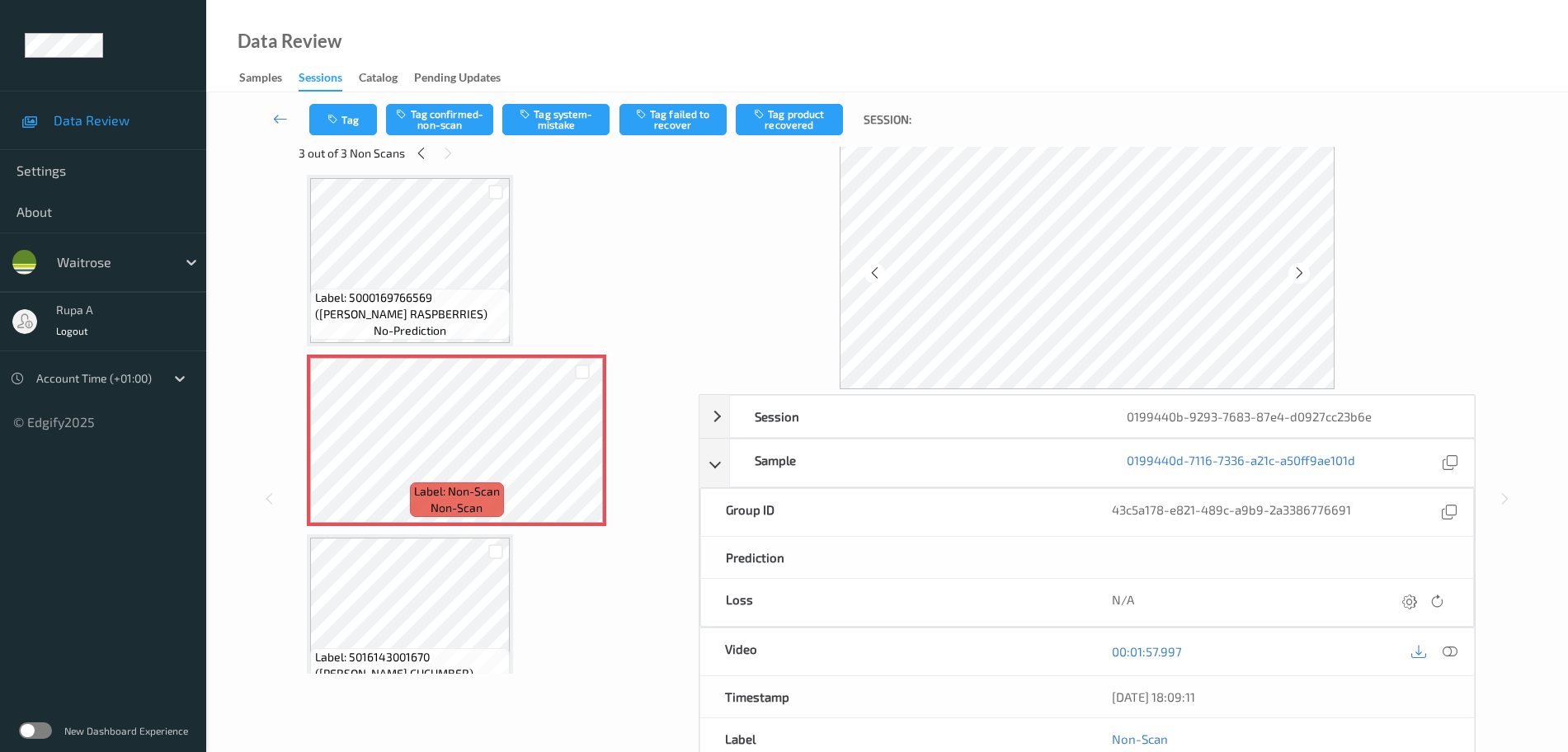
scroll to position [0, 0]
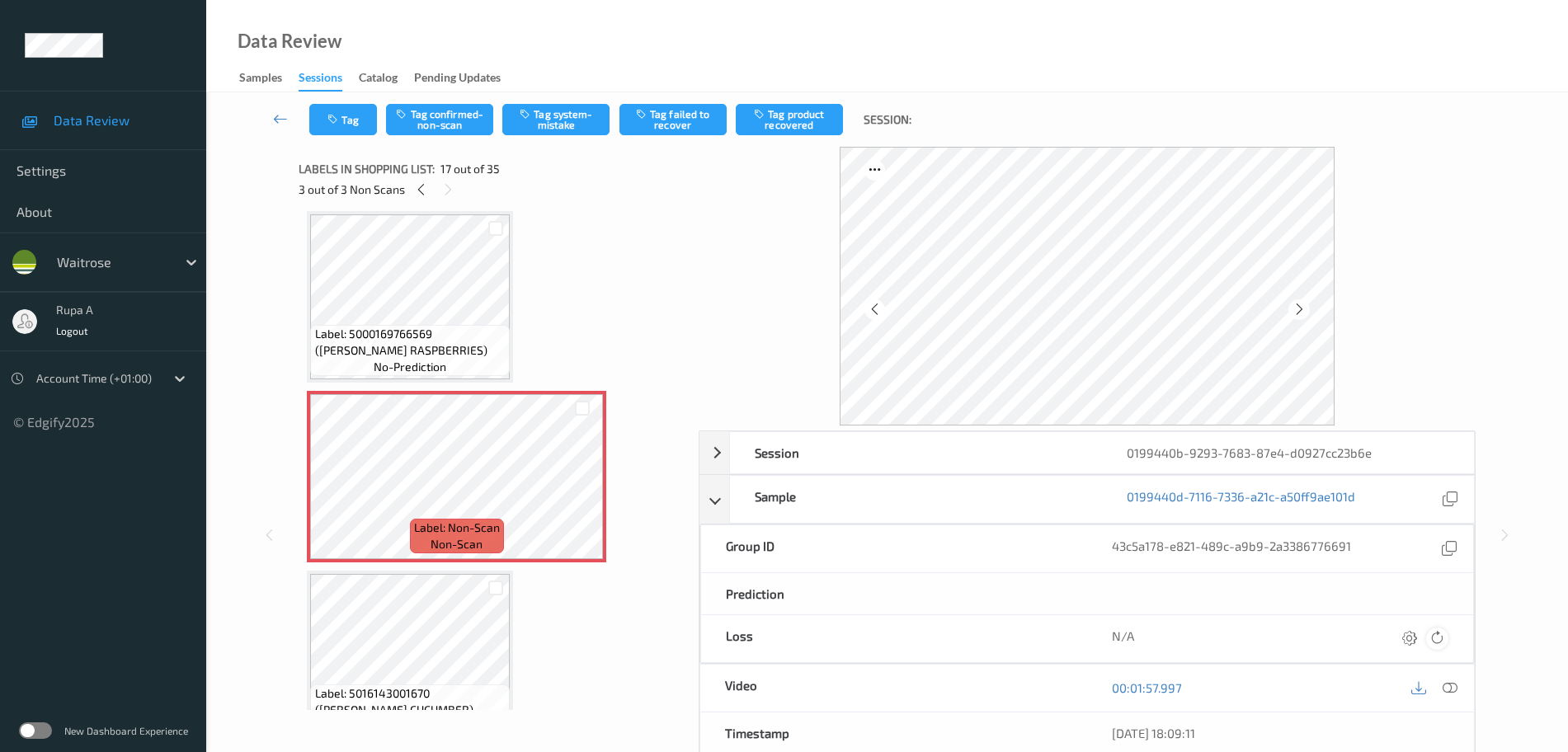
click at [1407, 634] on icon at bounding box center [1436, 638] width 15 height 15
click at [1407, 668] on icon at bounding box center [1450, 687] width 15 height 15
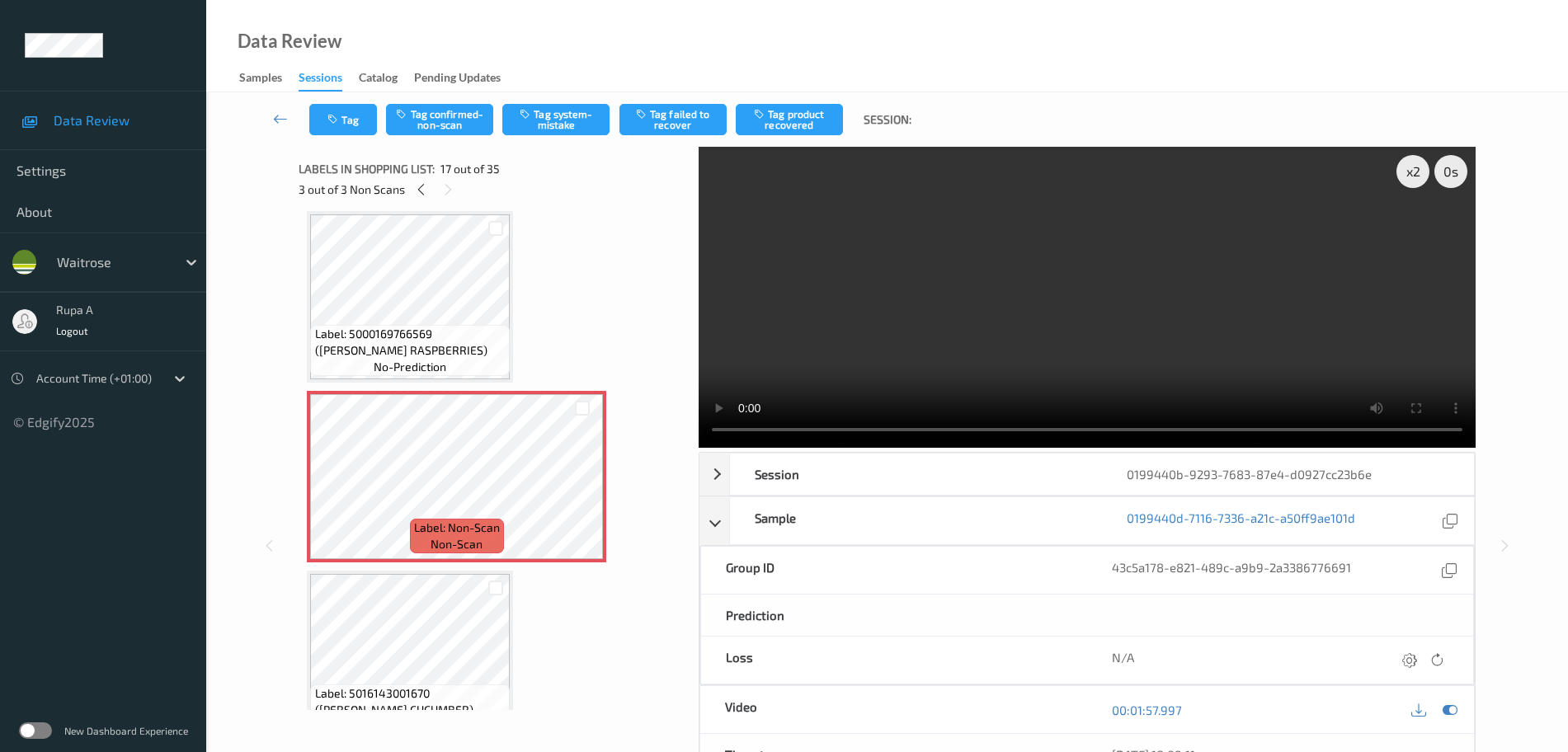
click at [1168, 312] on video at bounding box center [1087, 297] width 777 height 301
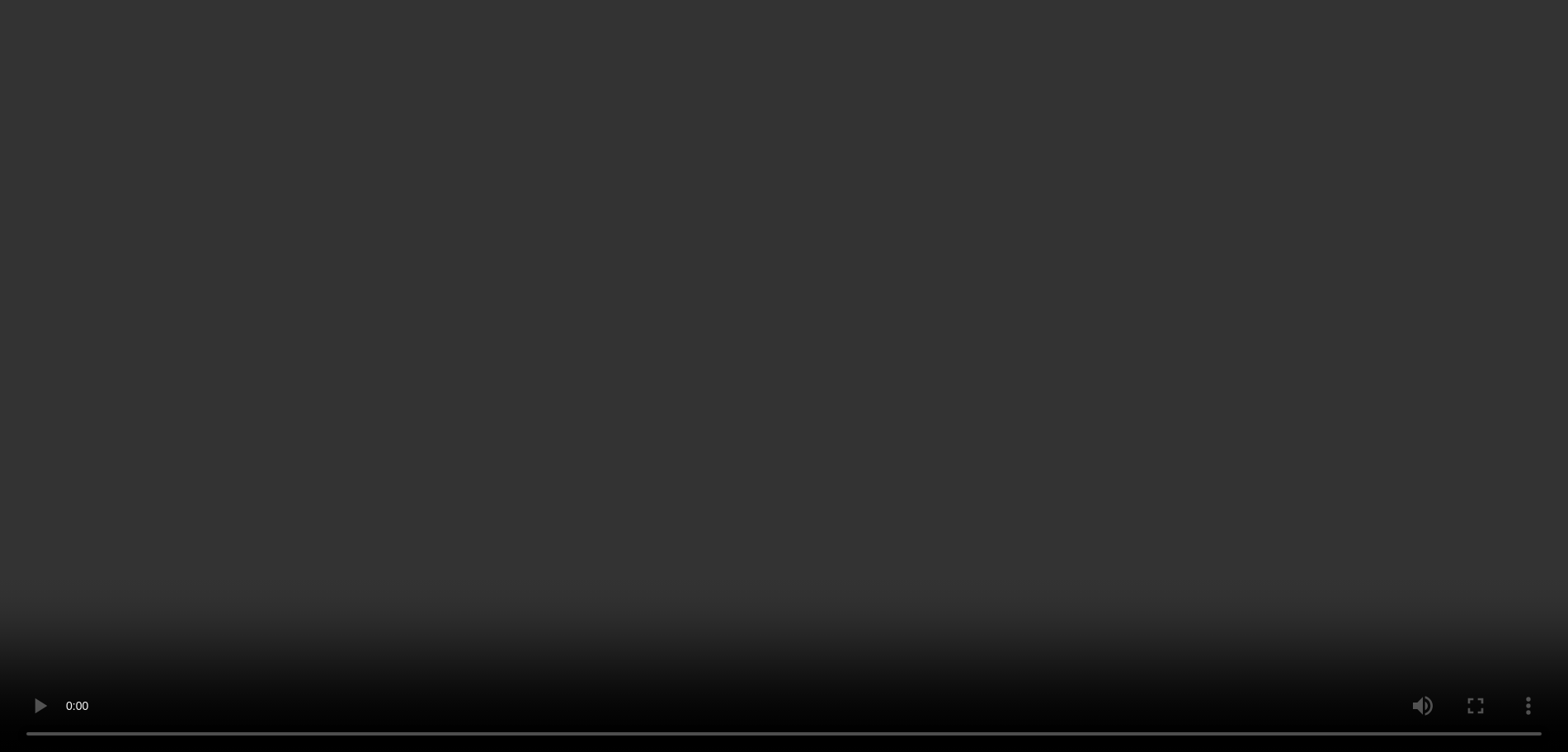
scroll to position [3015, 0]
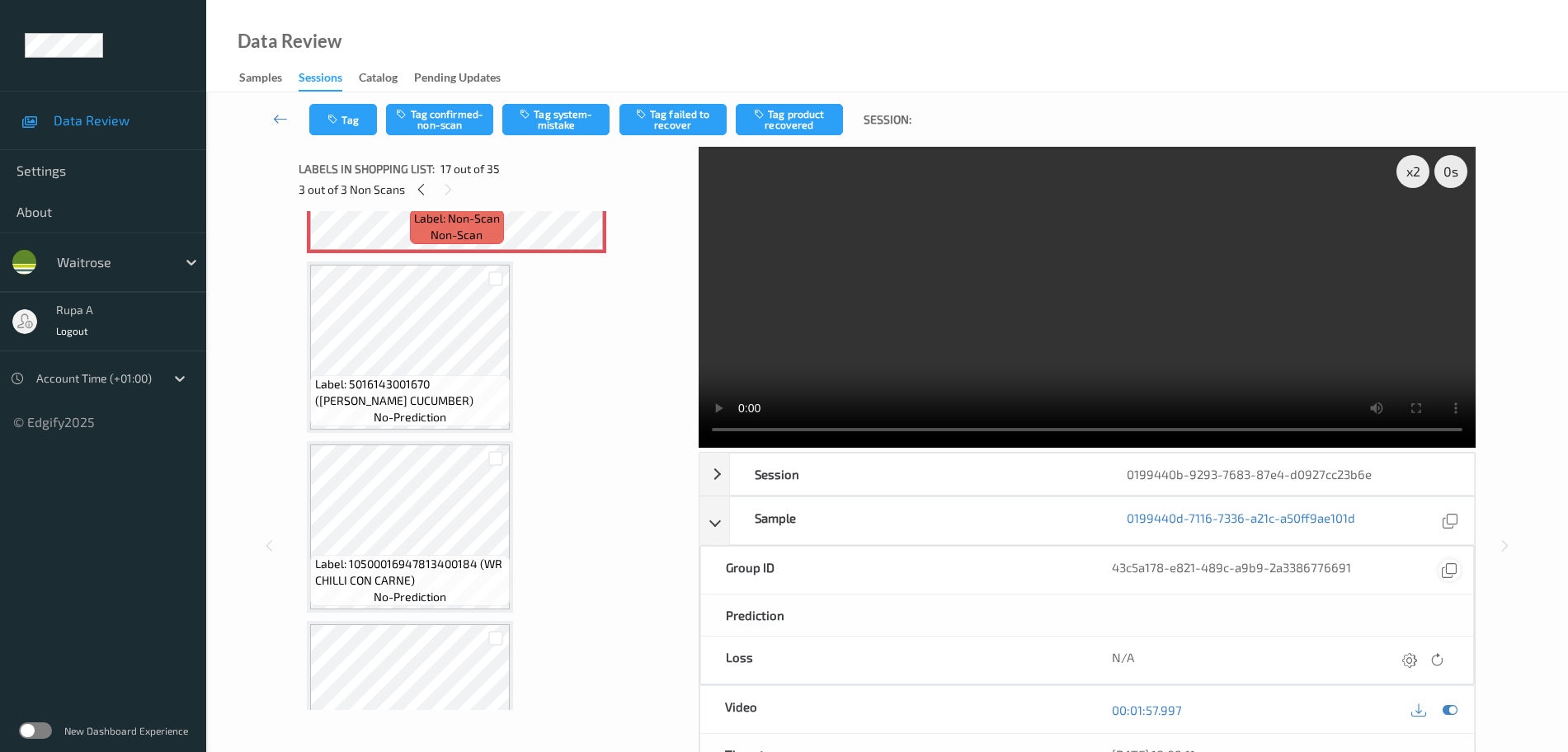
click at [1407, 571] on icon at bounding box center [1449, 570] width 15 height 15
click at [1407, 668] on icon at bounding box center [1450, 709] width 15 height 15
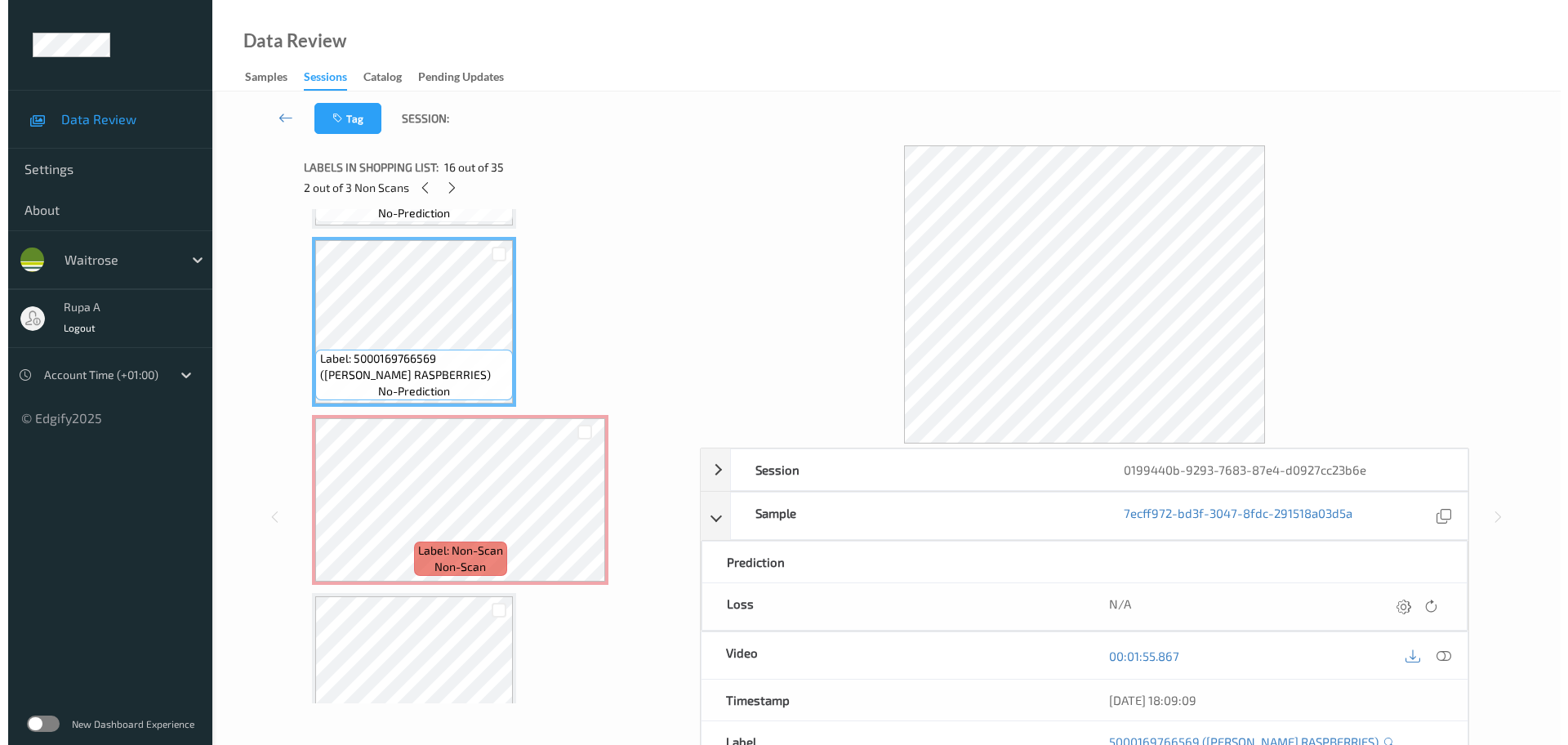
scroll to position [2680, 0]
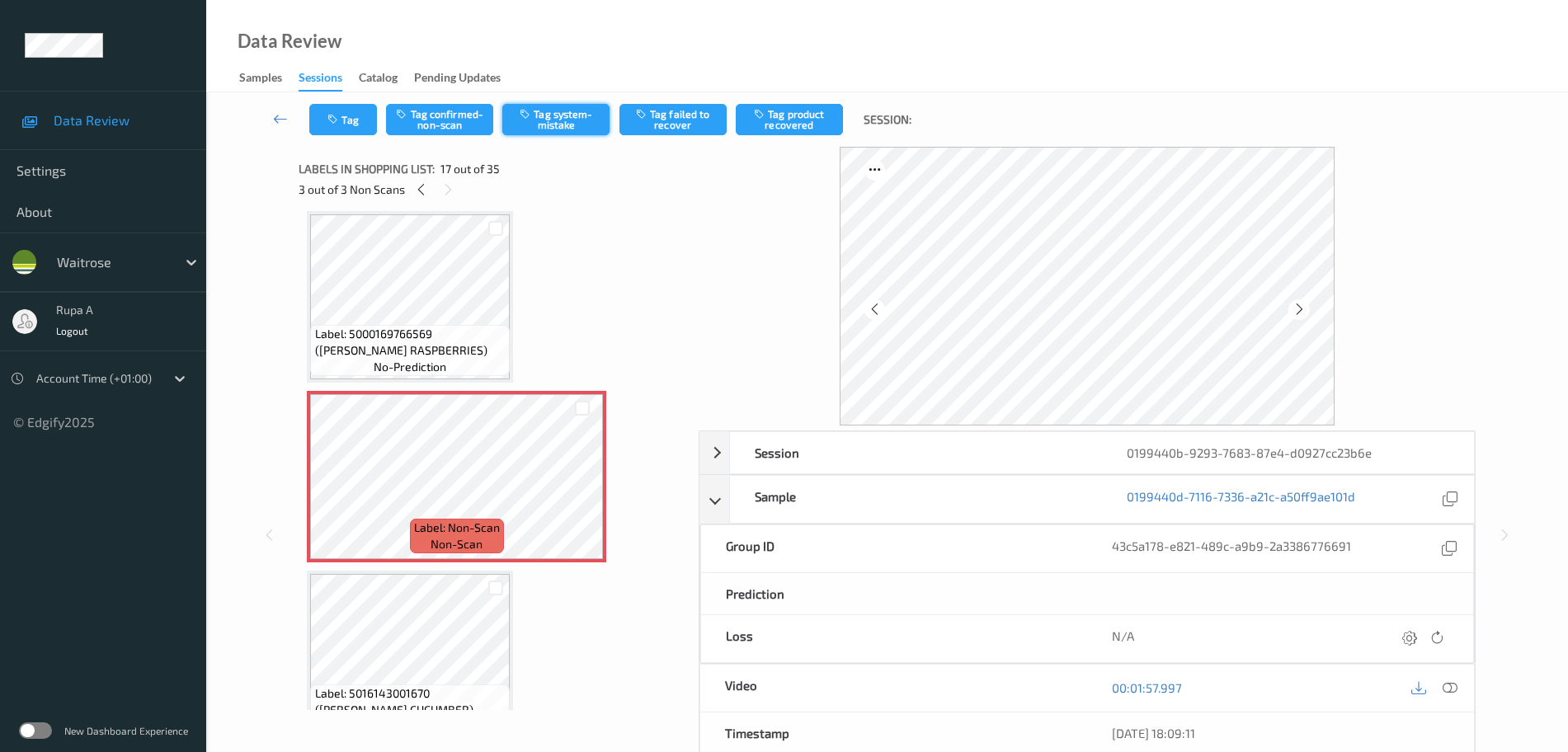
click at [568, 125] on button "Tag system-mistake" at bounding box center [555, 119] width 108 height 31
click at [351, 127] on button "Tag" at bounding box center [343, 119] width 68 height 31
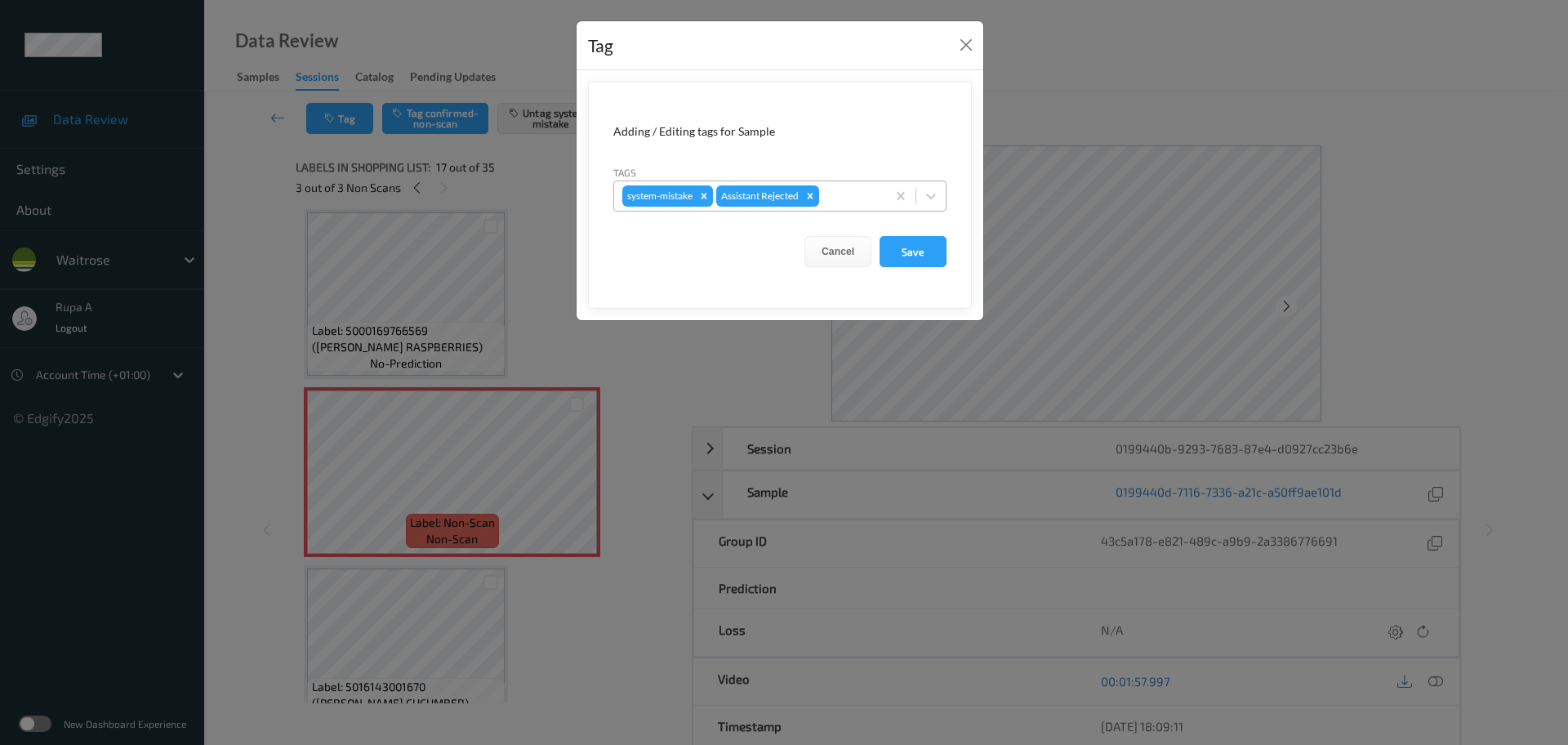
click at [836, 189] on div at bounding box center [850, 196] width 56 height 19
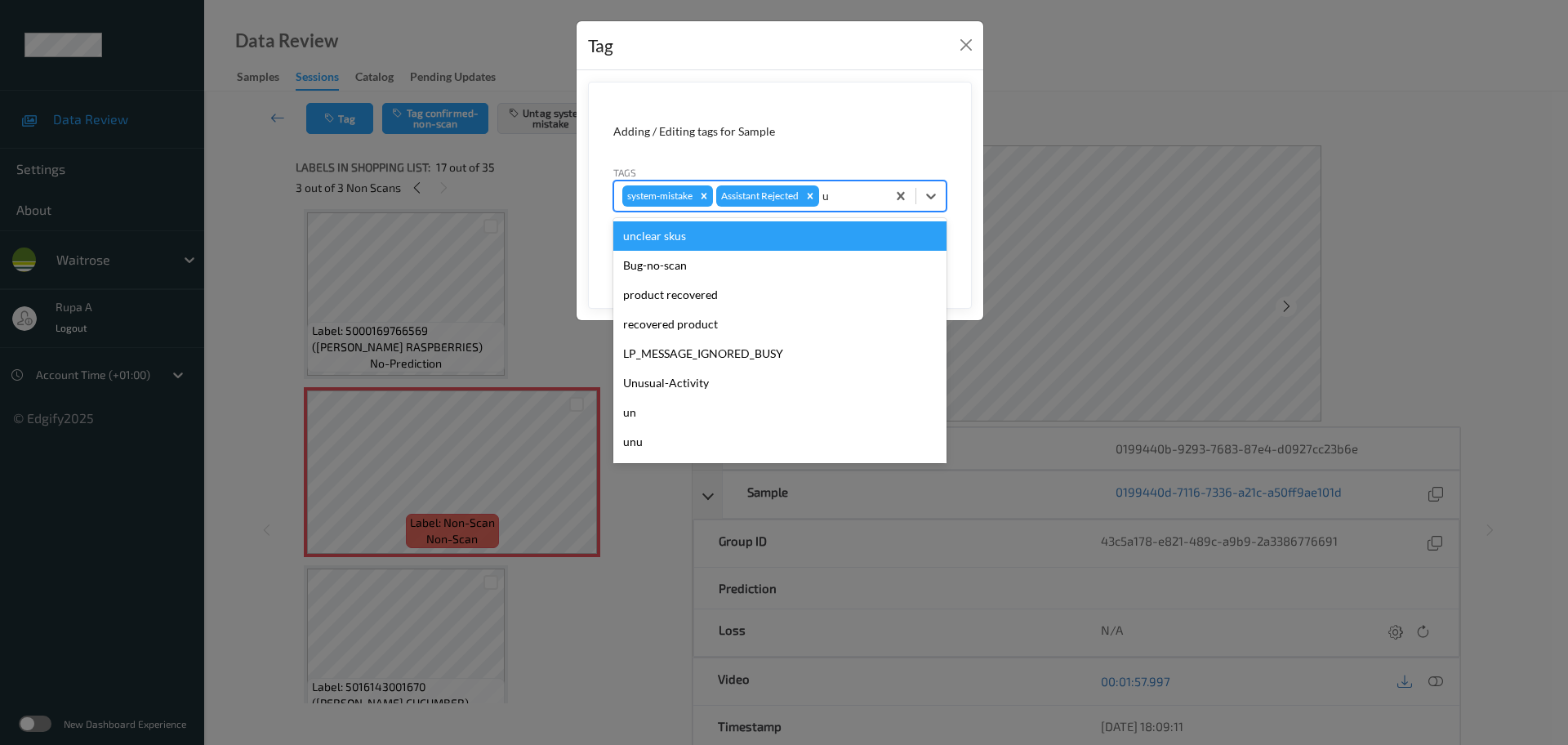
type input "un"
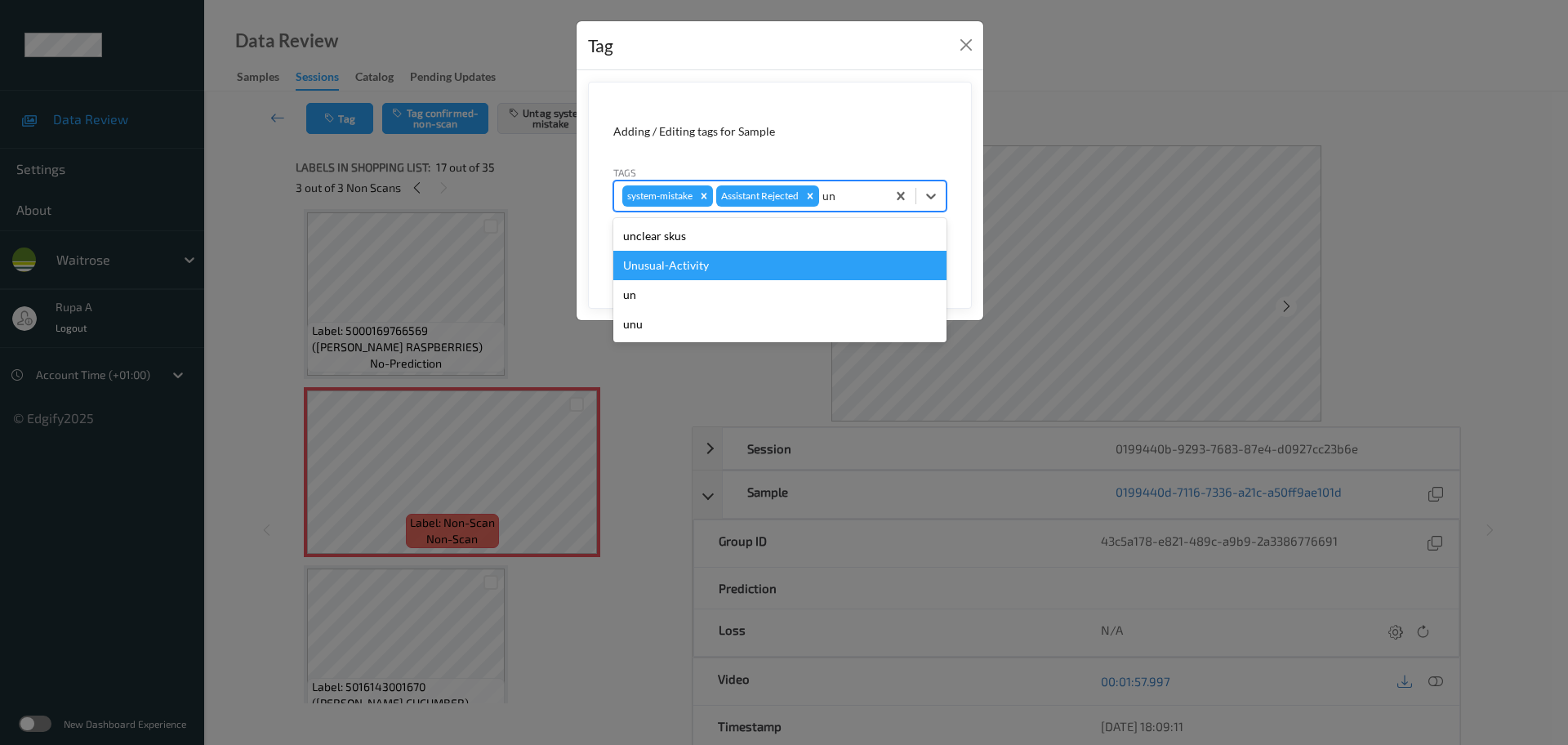
click at [760, 272] on div "Unusual-Activity" at bounding box center [779, 265] width 333 height 30
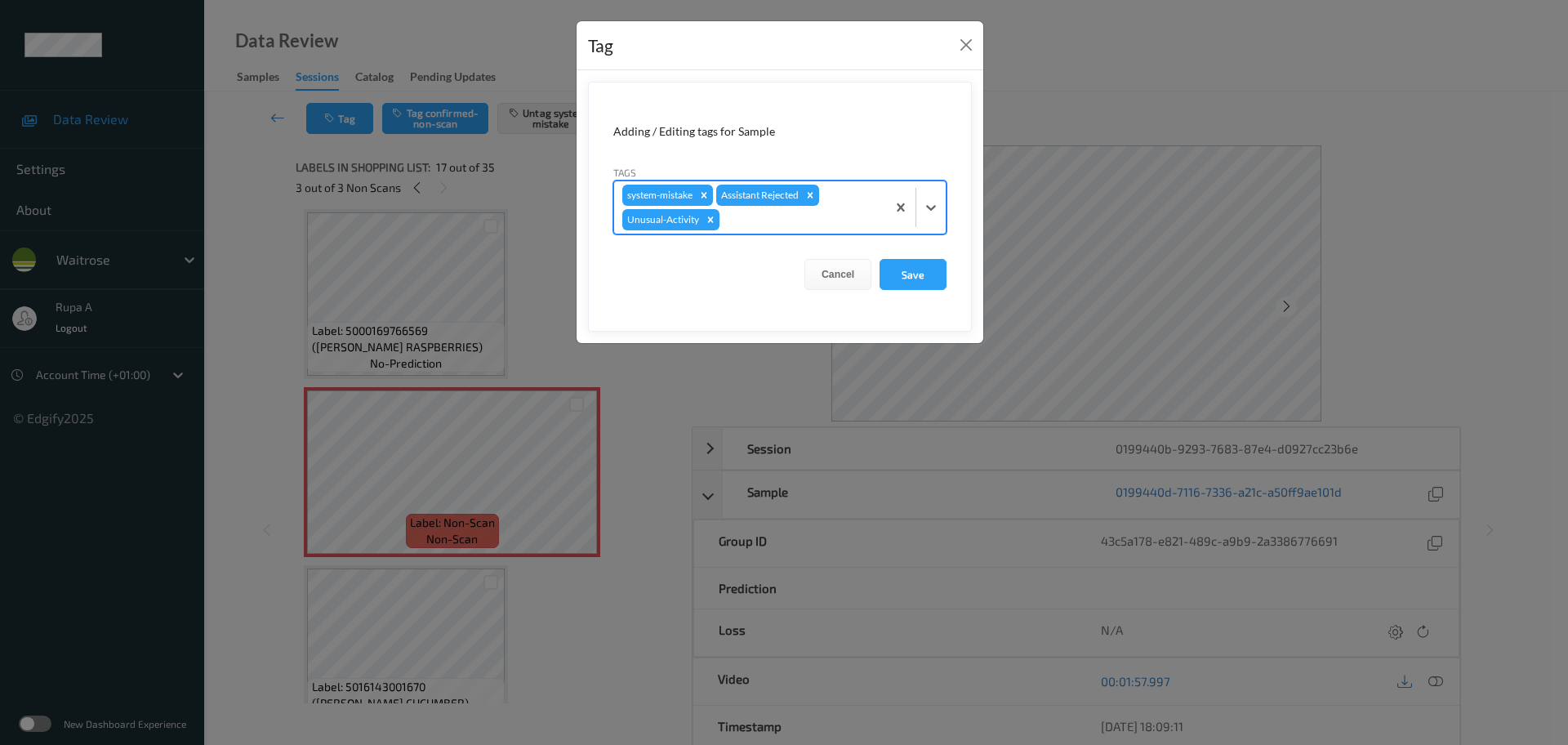
click at [947, 279] on form "Adding / Editing tags for Sample Tags option Unusual-Activity, selected. Select…" at bounding box center [780, 206] width 384 height 250
click at [924, 279] on button "Save" at bounding box center [914, 275] width 67 height 31
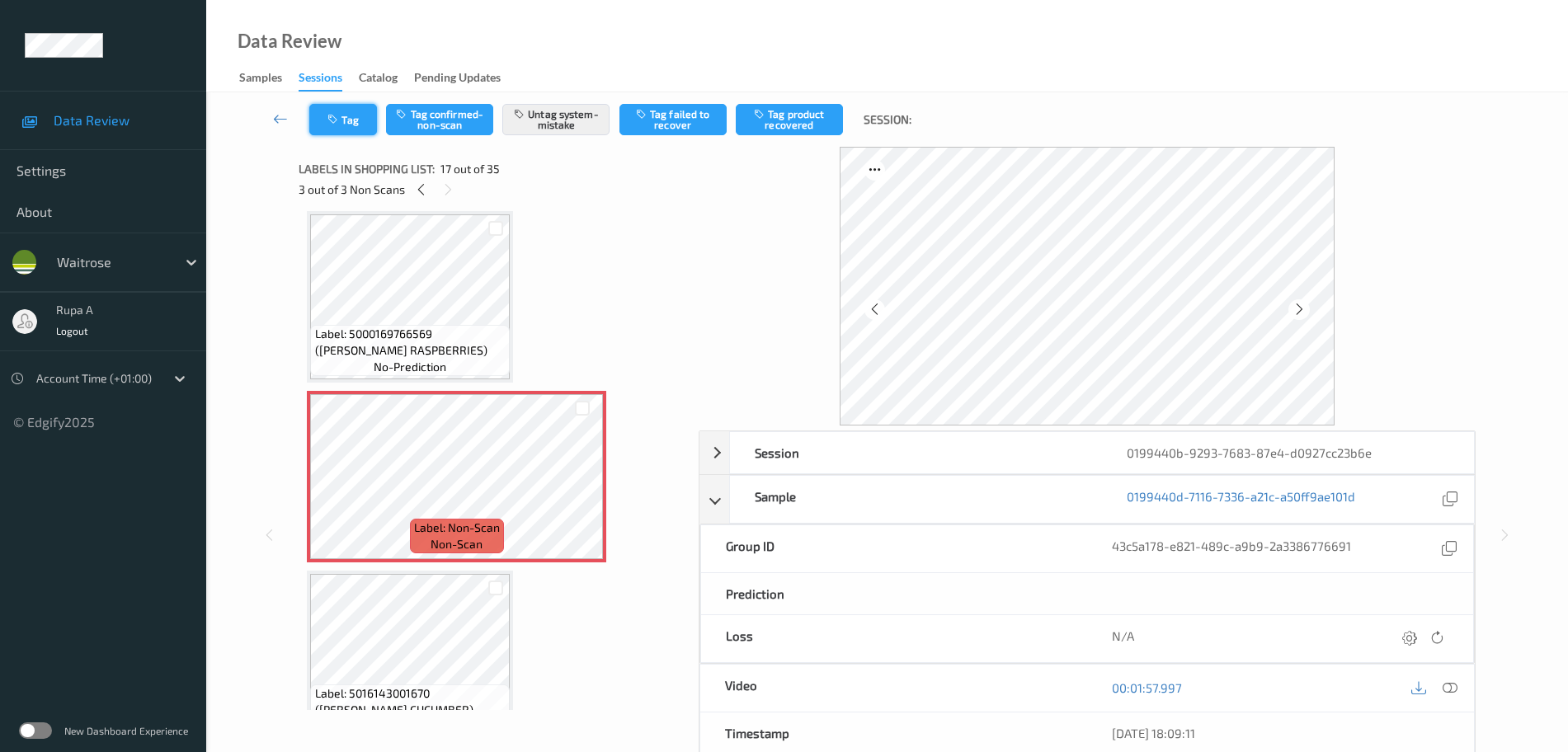
click at [329, 130] on button "Tag" at bounding box center [343, 119] width 68 height 31
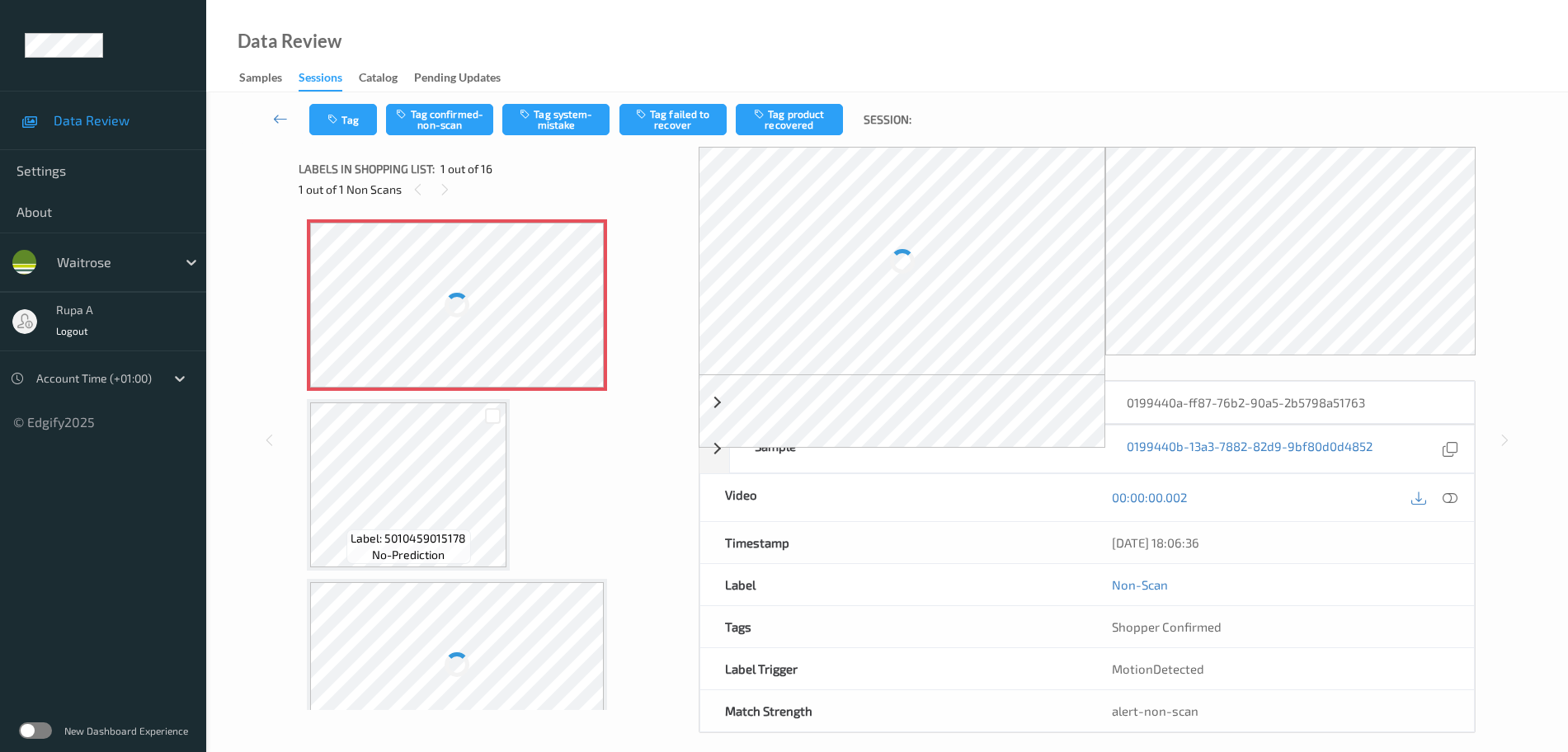
click at [555, 47] on div "Data Review Samples Sessions Catalog Pending Updates" at bounding box center [887, 46] width 1362 height 92
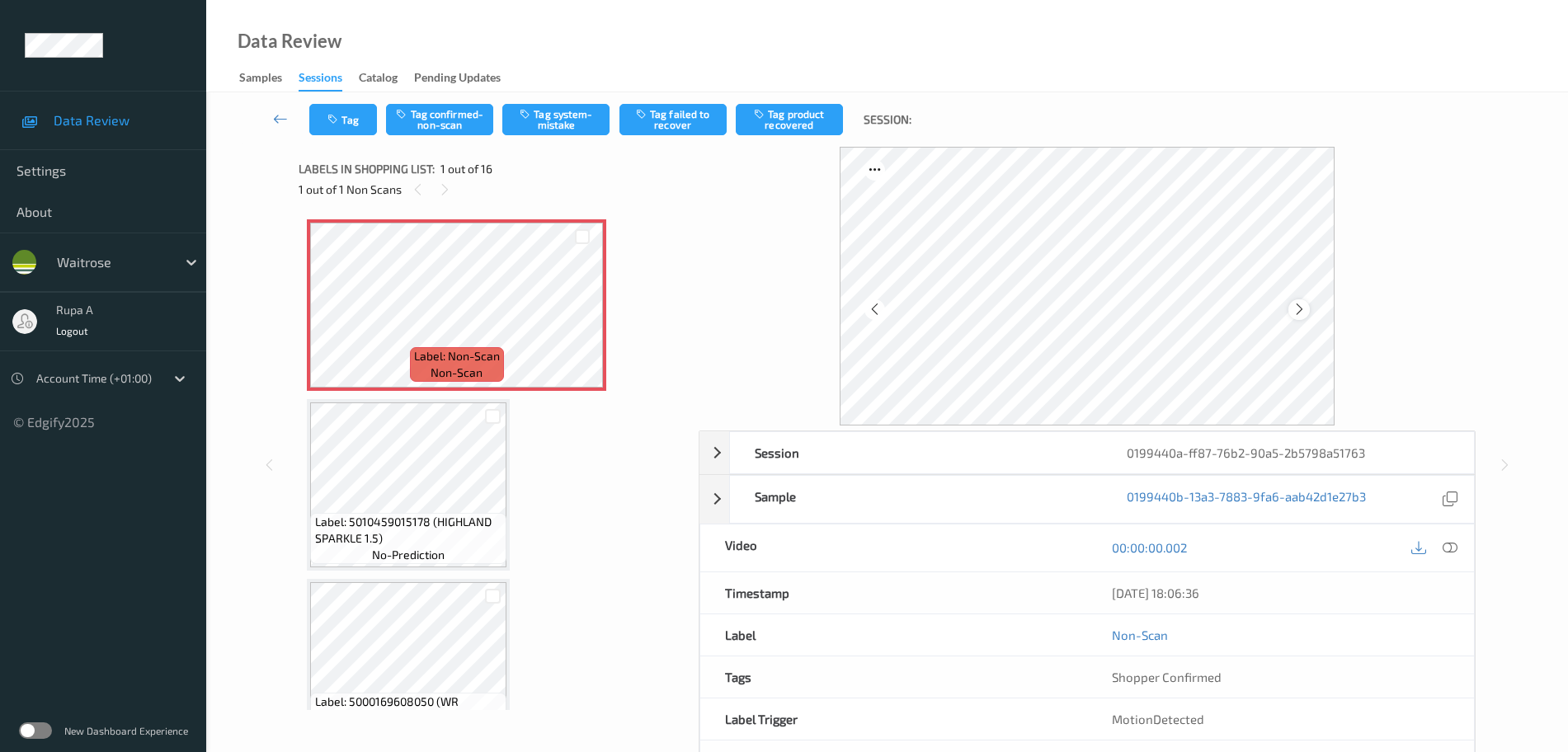
click at [1303, 305] on icon at bounding box center [1300, 309] width 14 height 15
click at [1304, 305] on icon at bounding box center [1300, 309] width 14 height 15
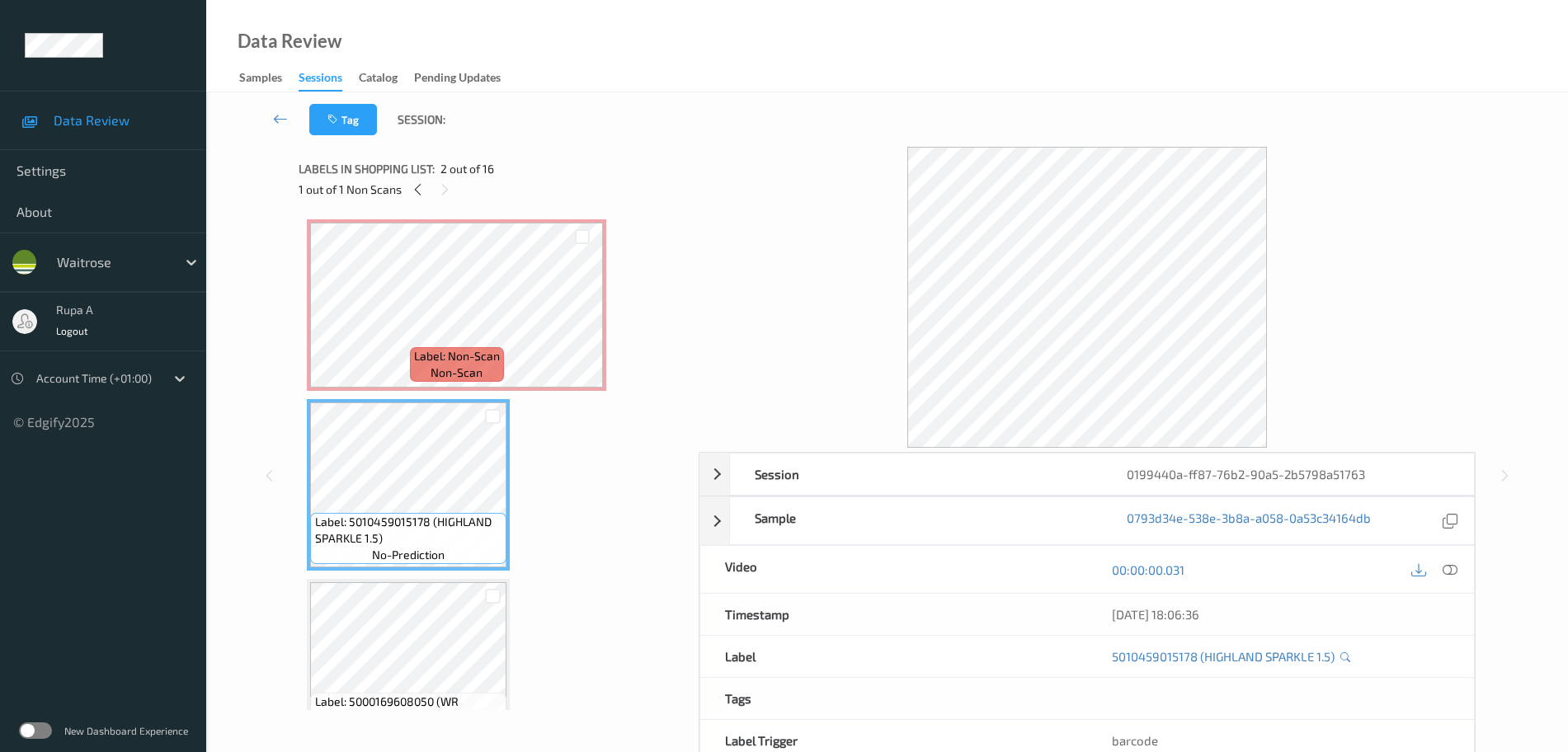
click at [412, 150] on div "Labels in shopping list: 2 out of 16 1 out of 1 Non Scans" at bounding box center [492, 178] width 389 height 64
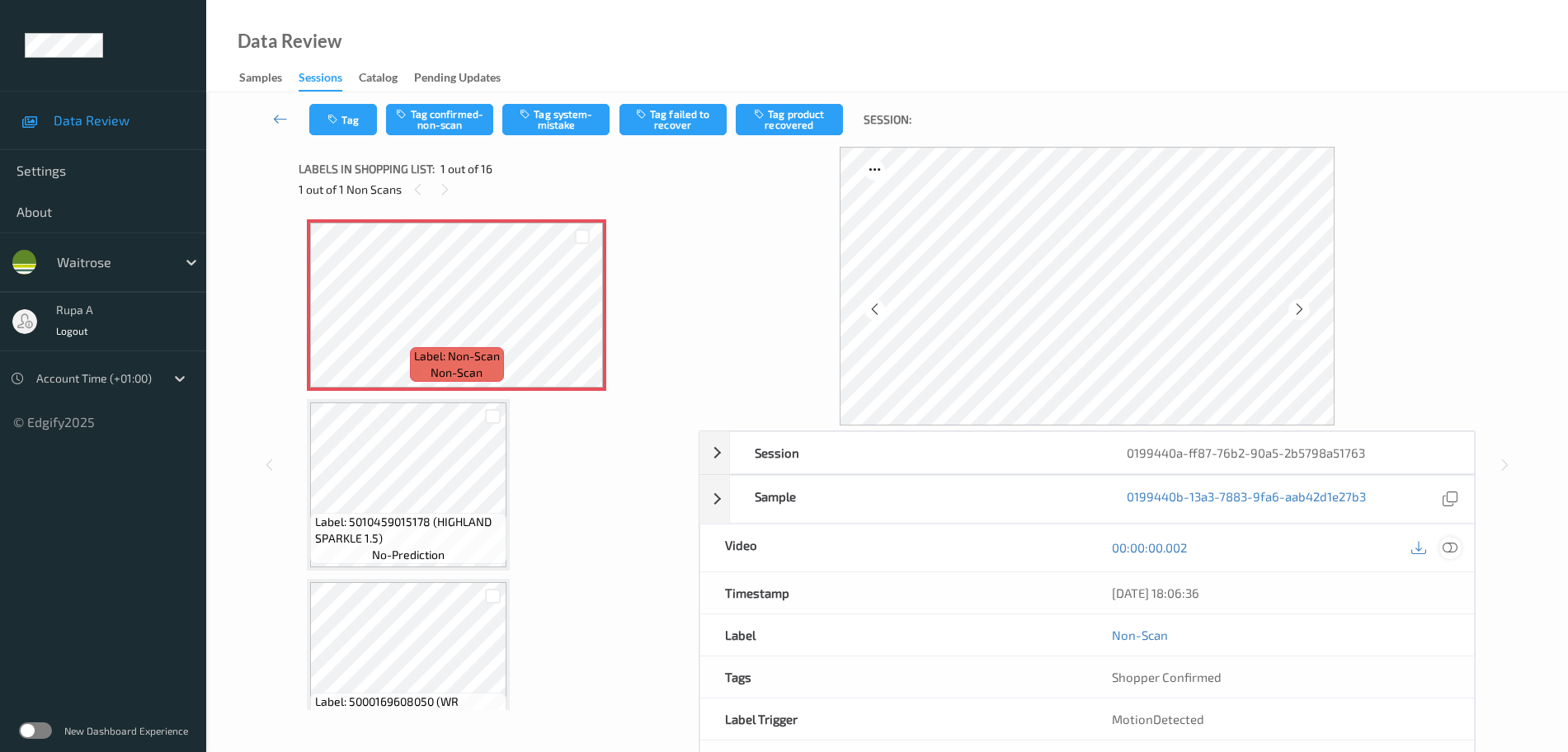
click at [1458, 548] on div at bounding box center [1450, 548] width 22 height 22
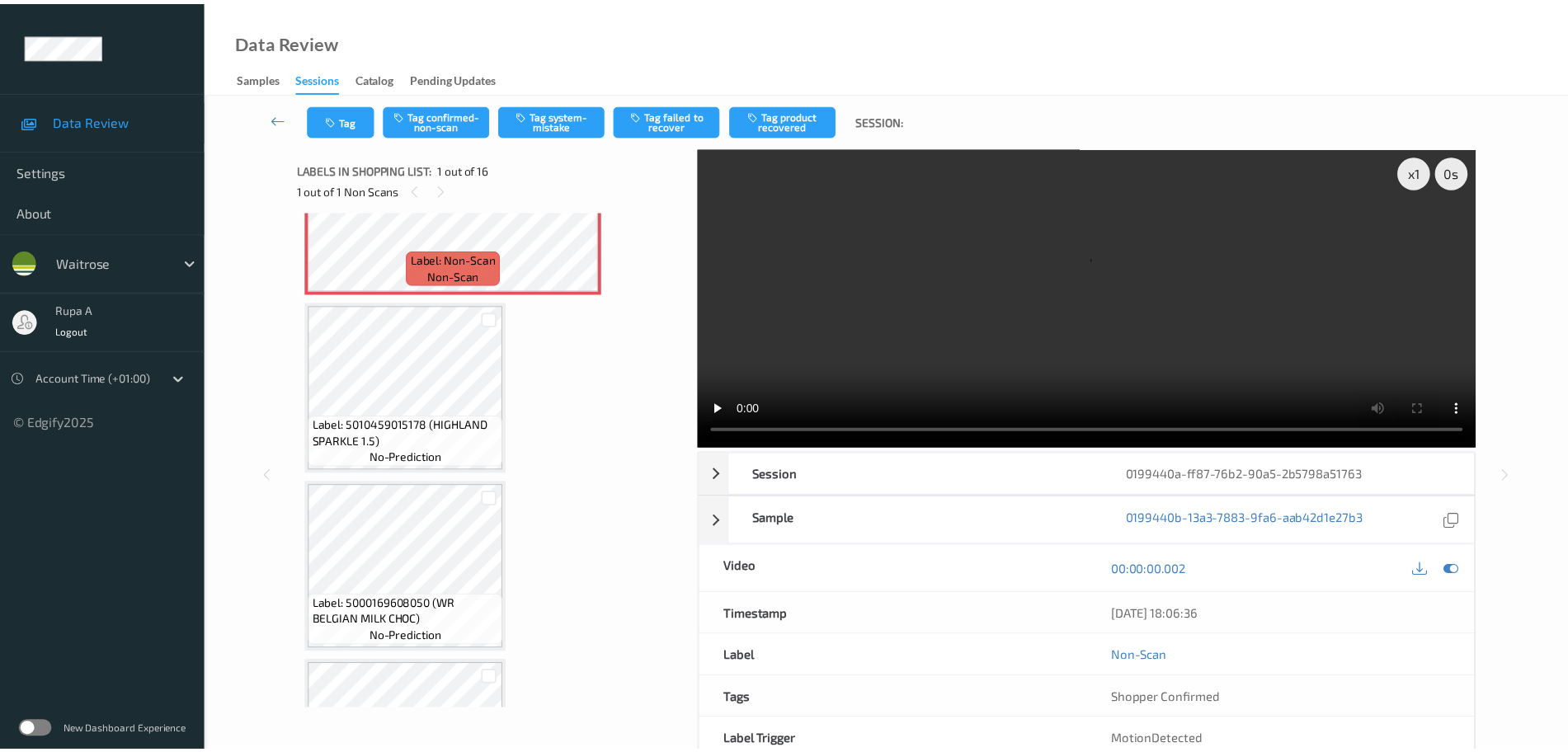
scroll to position [206, 0]
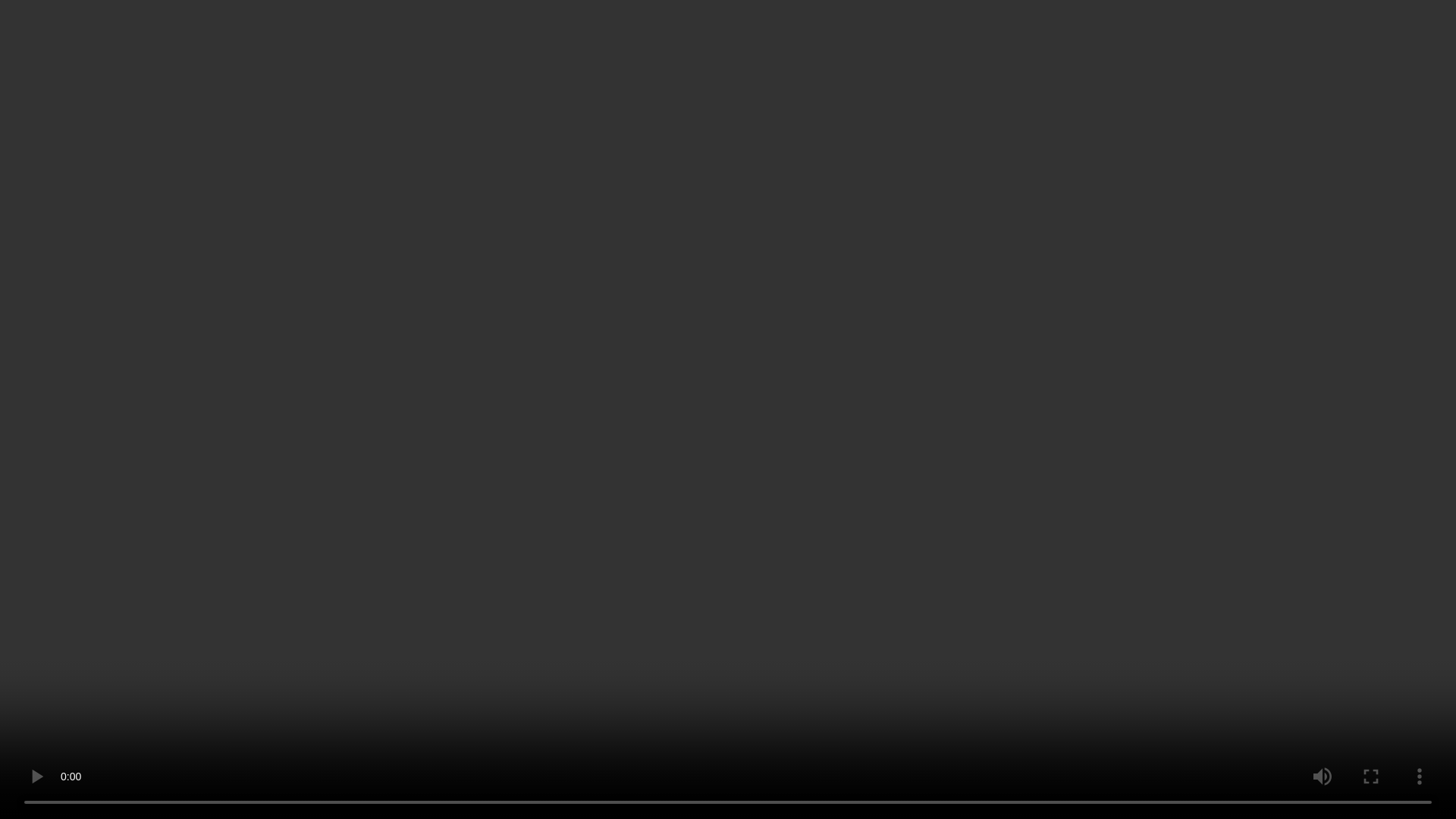
click at [0, 691] on video at bounding box center [728, 409] width 1456 height 819
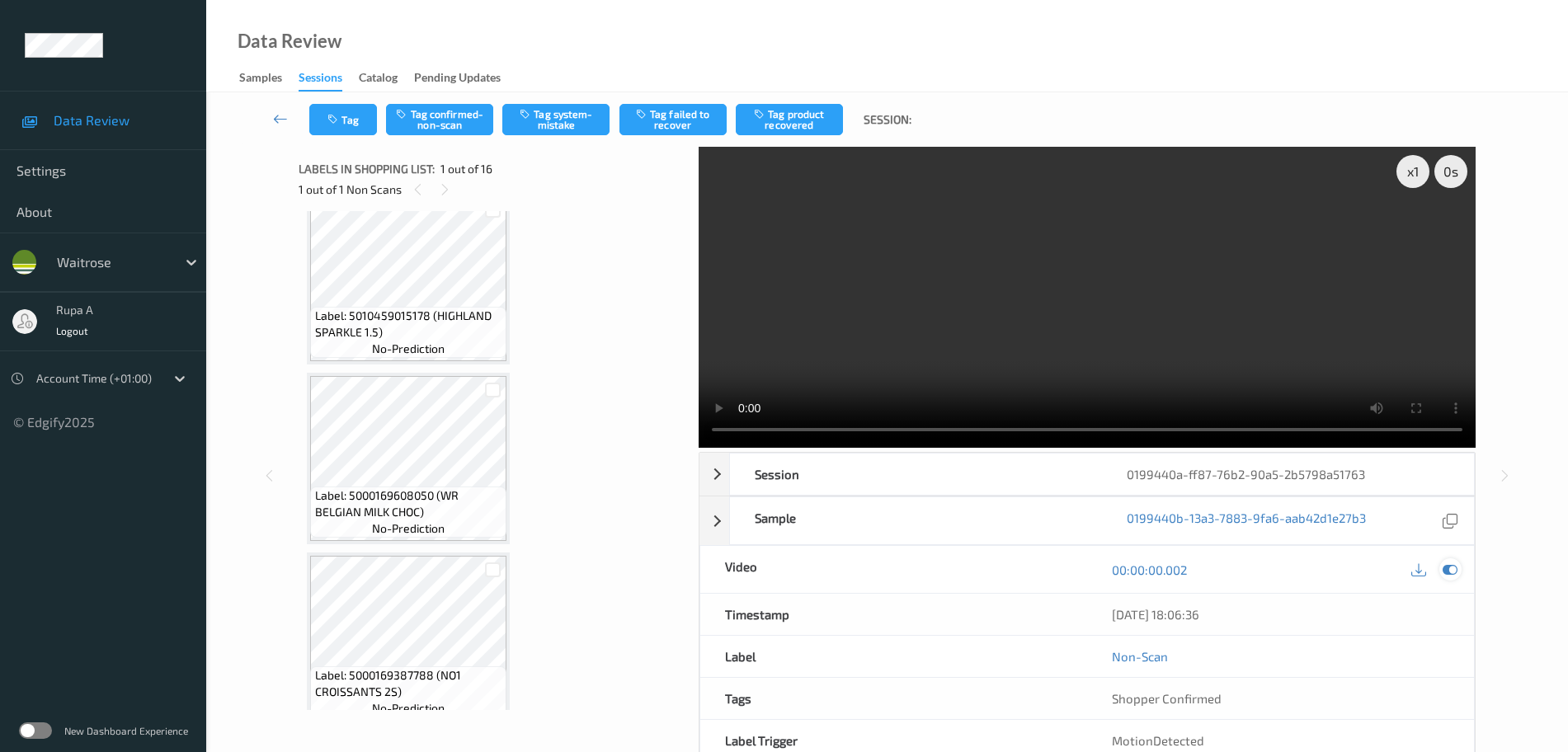
click at [1446, 576] on icon at bounding box center [1450, 569] width 15 height 15
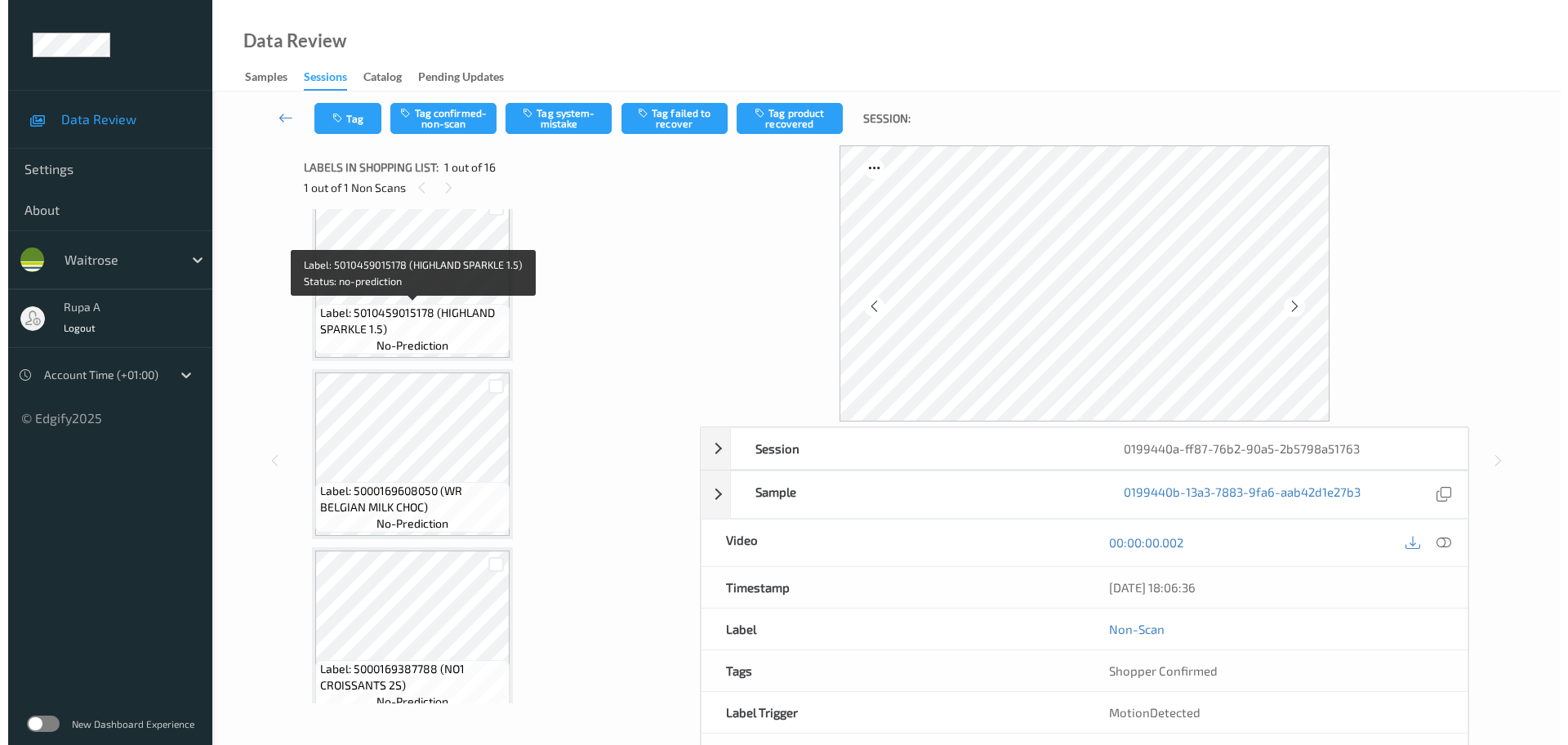
scroll to position [0, 0]
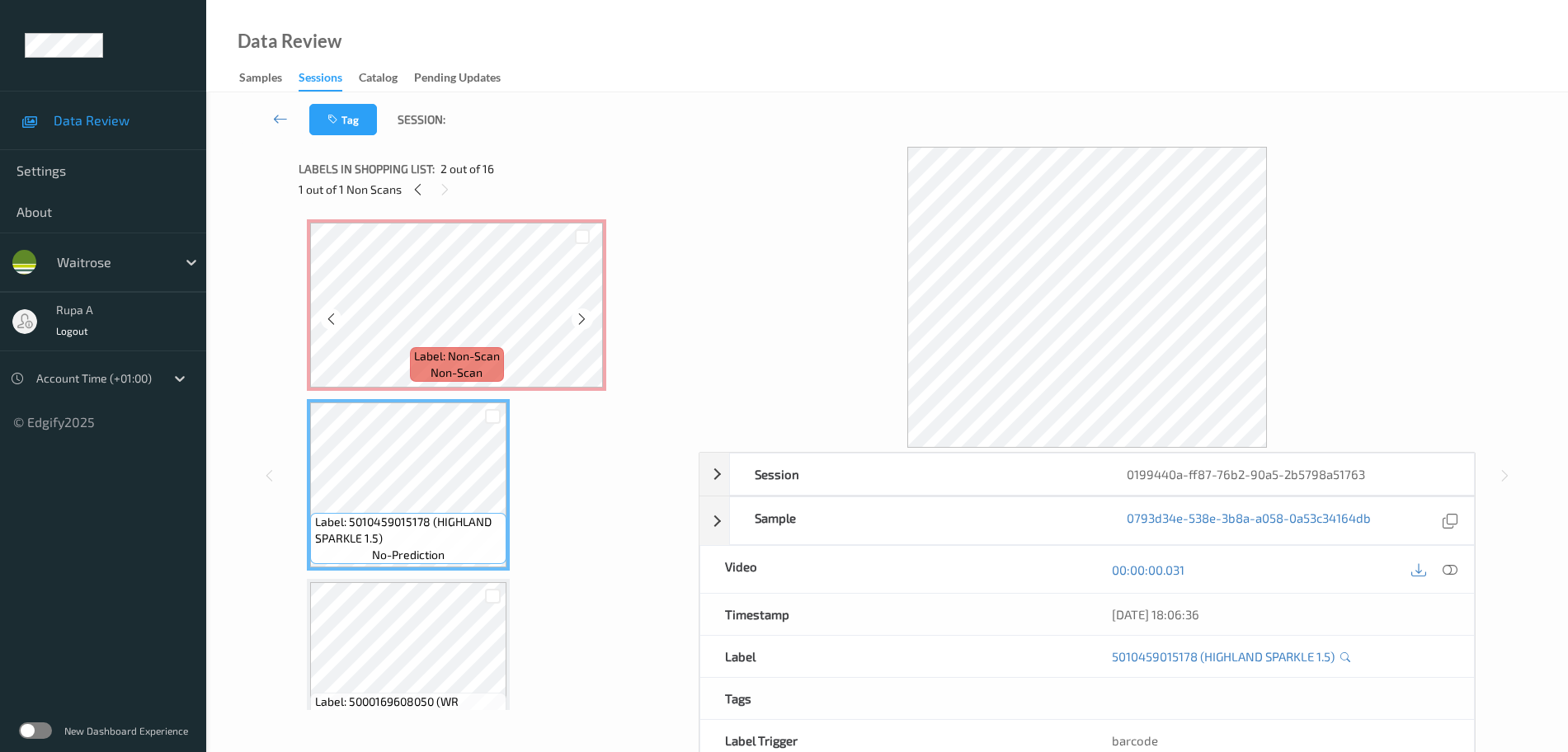
click at [421, 358] on span "Label: Non-Scan" at bounding box center [456, 356] width 86 height 16
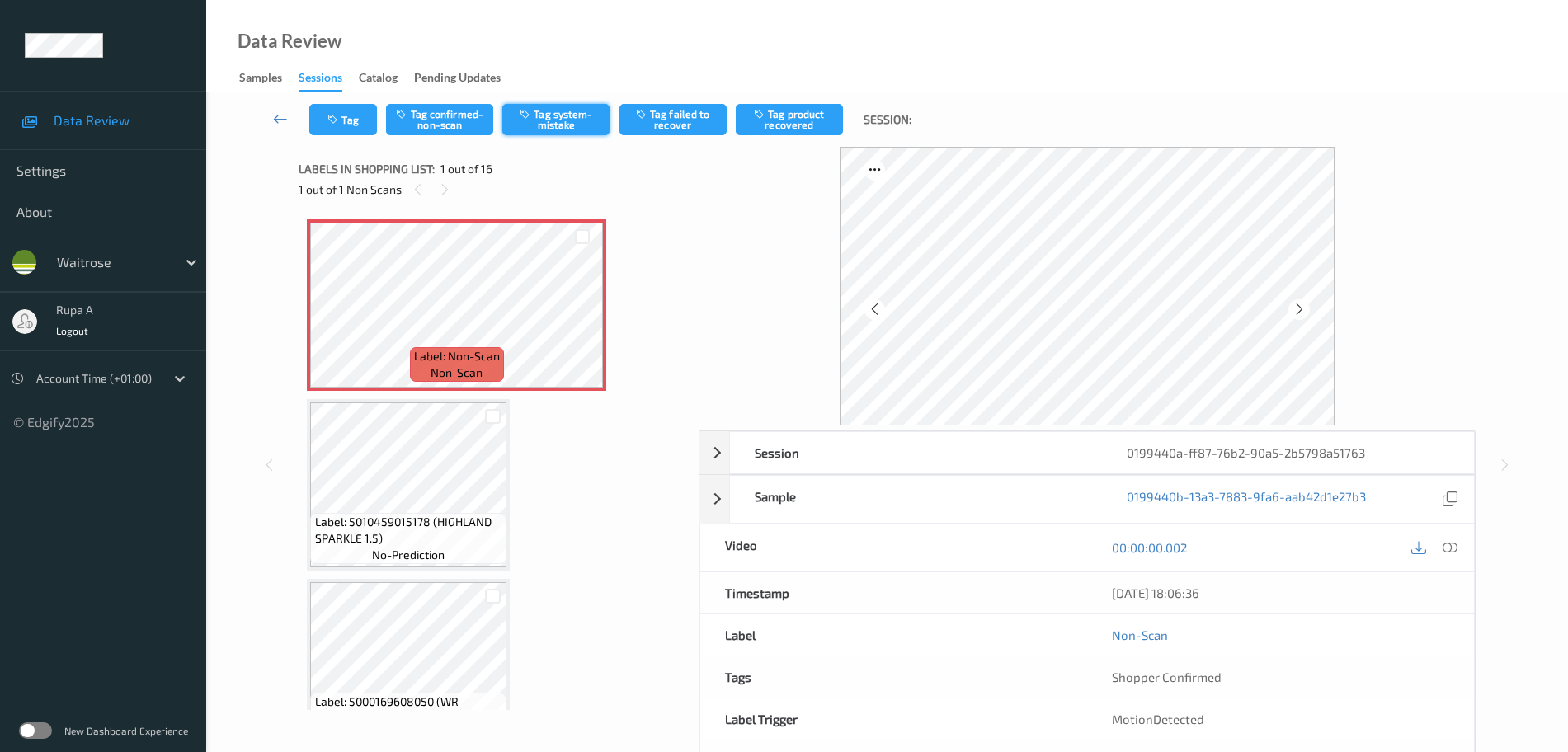
click at [563, 121] on button "Tag system-mistake" at bounding box center [555, 119] width 108 height 31
click at [358, 108] on button "Tag" at bounding box center [343, 119] width 68 height 31
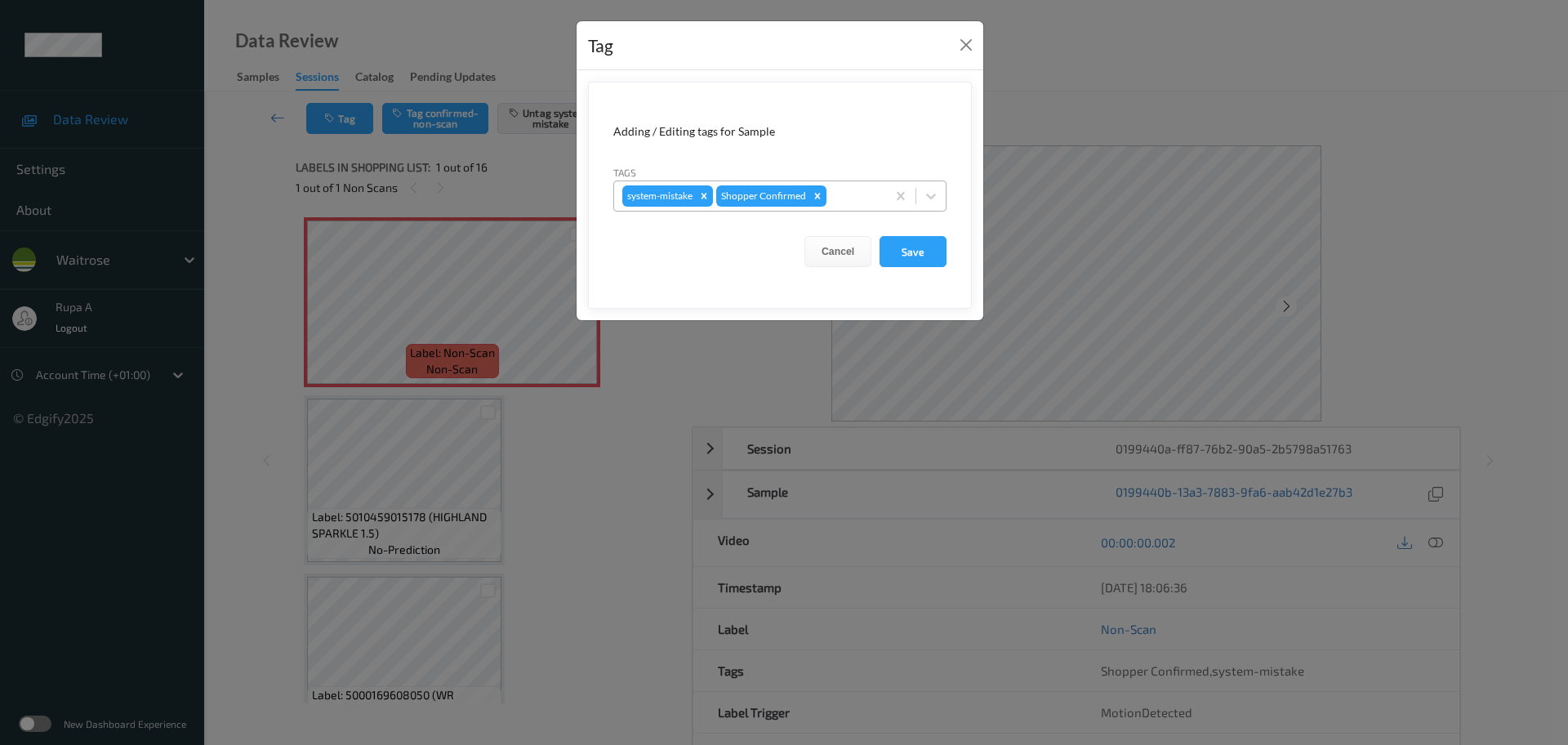
click at [865, 196] on div at bounding box center [854, 196] width 48 height 19
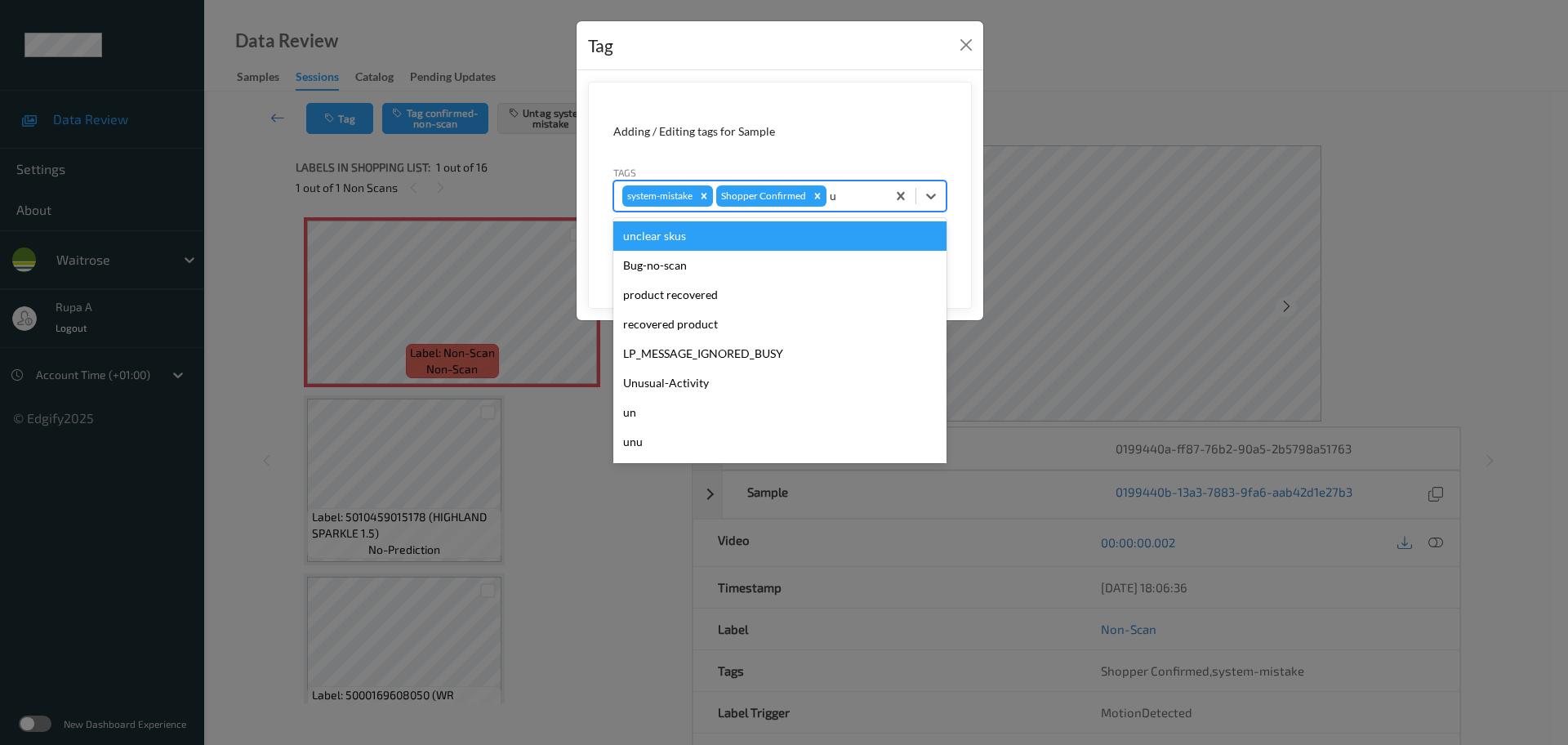
type input "un"
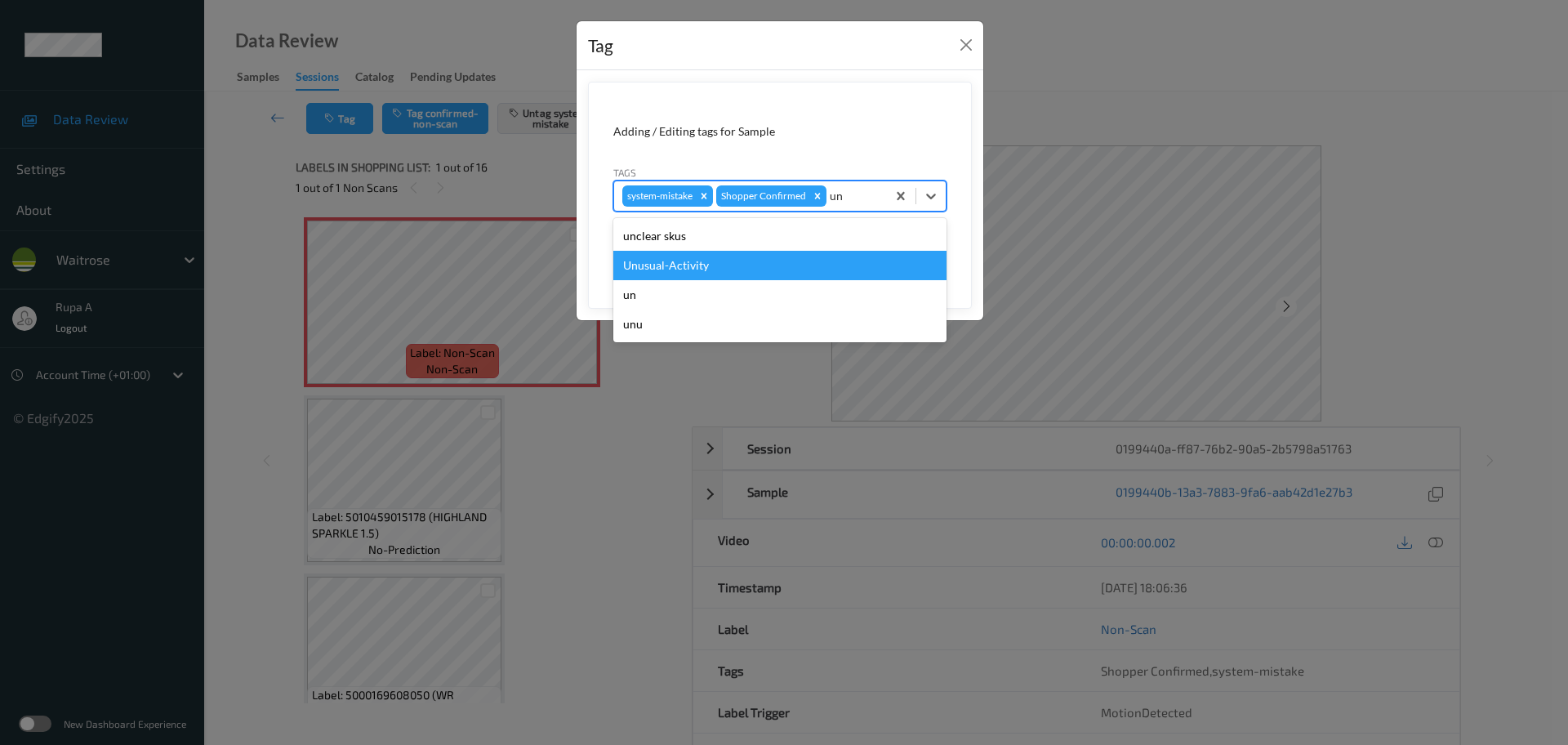
click at [732, 270] on div "Unusual-Activity" at bounding box center [779, 265] width 333 height 30
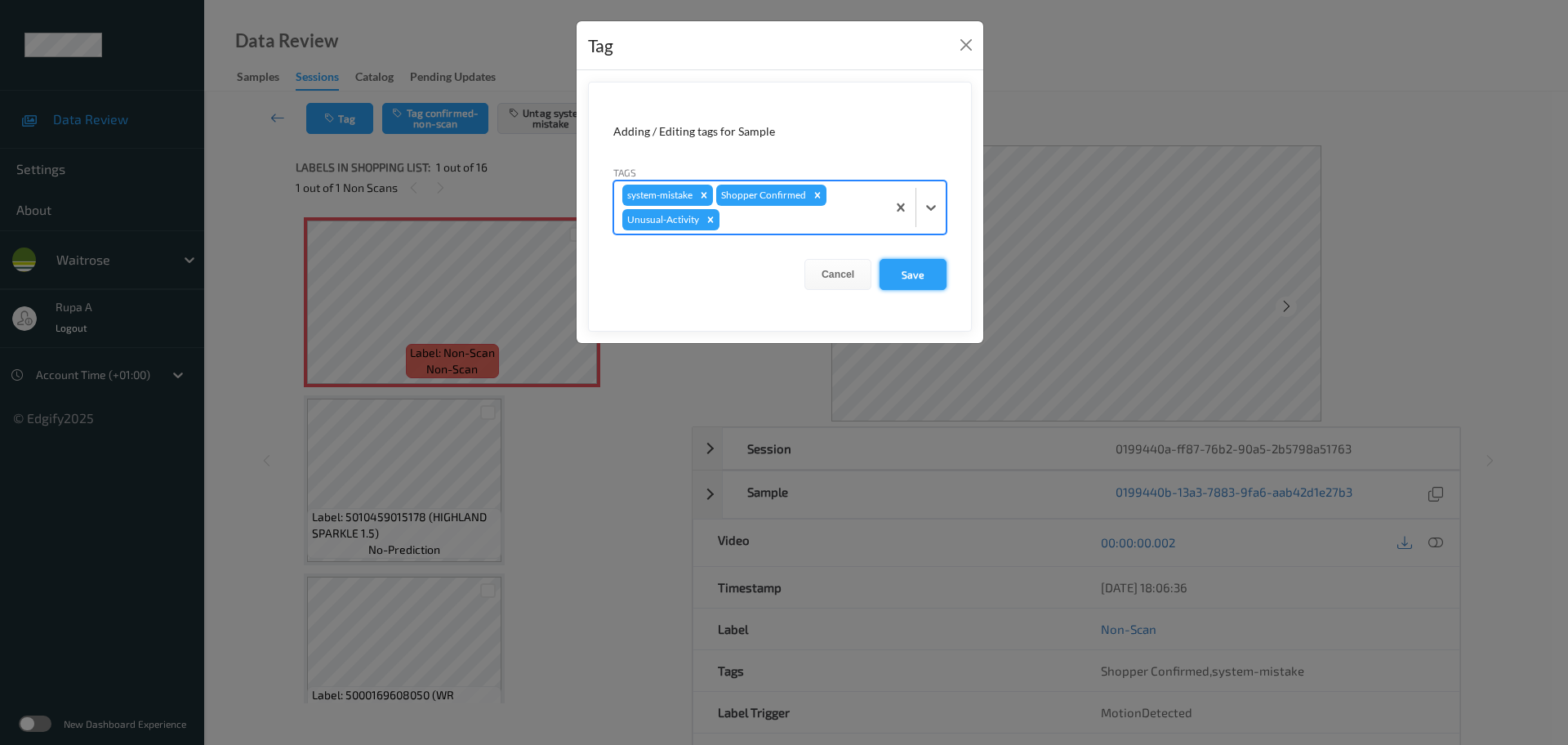
click at [902, 273] on button "Save" at bounding box center [914, 275] width 67 height 31
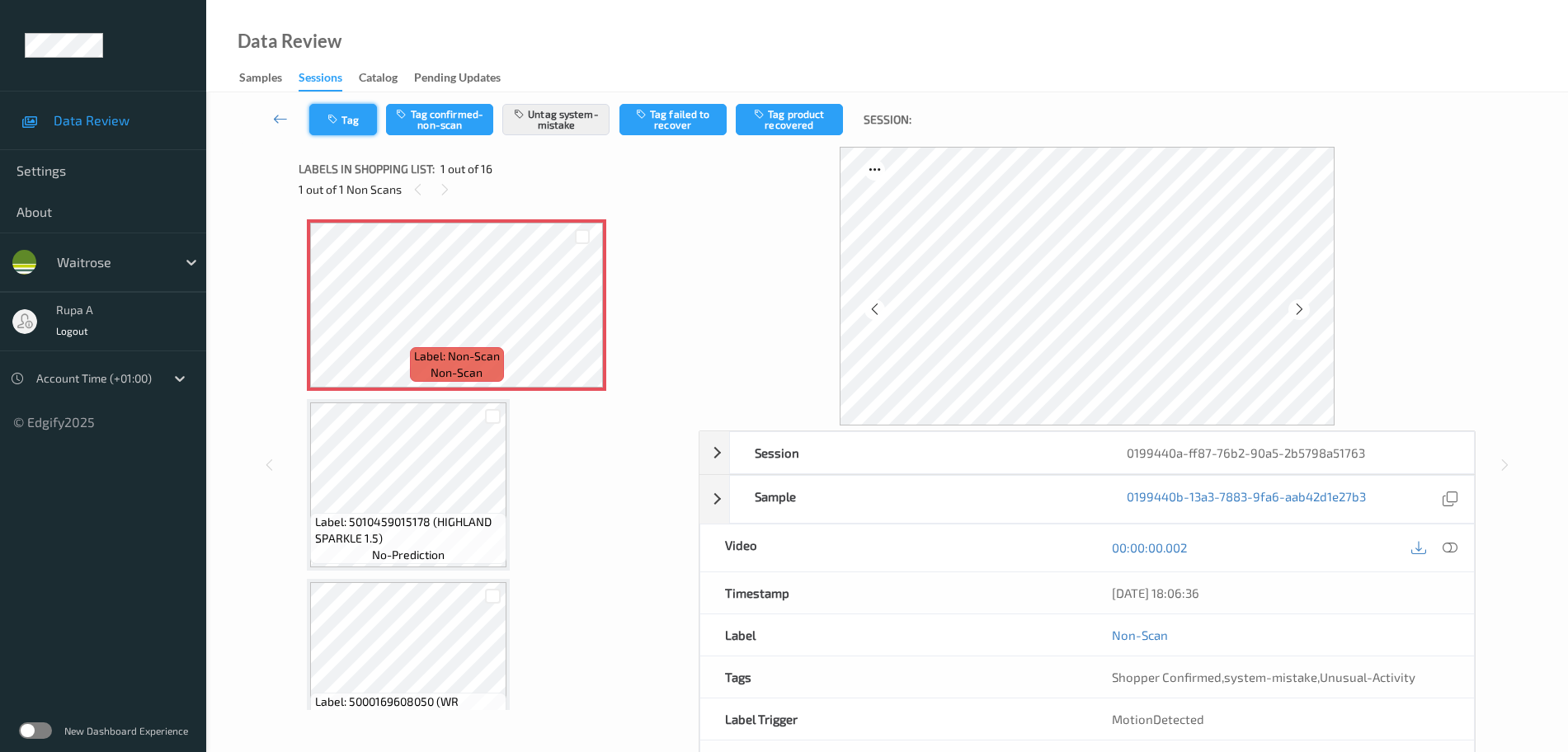
click at [362, 122] on button "Tag" at bounding box center [343, 119] width 68 height 31
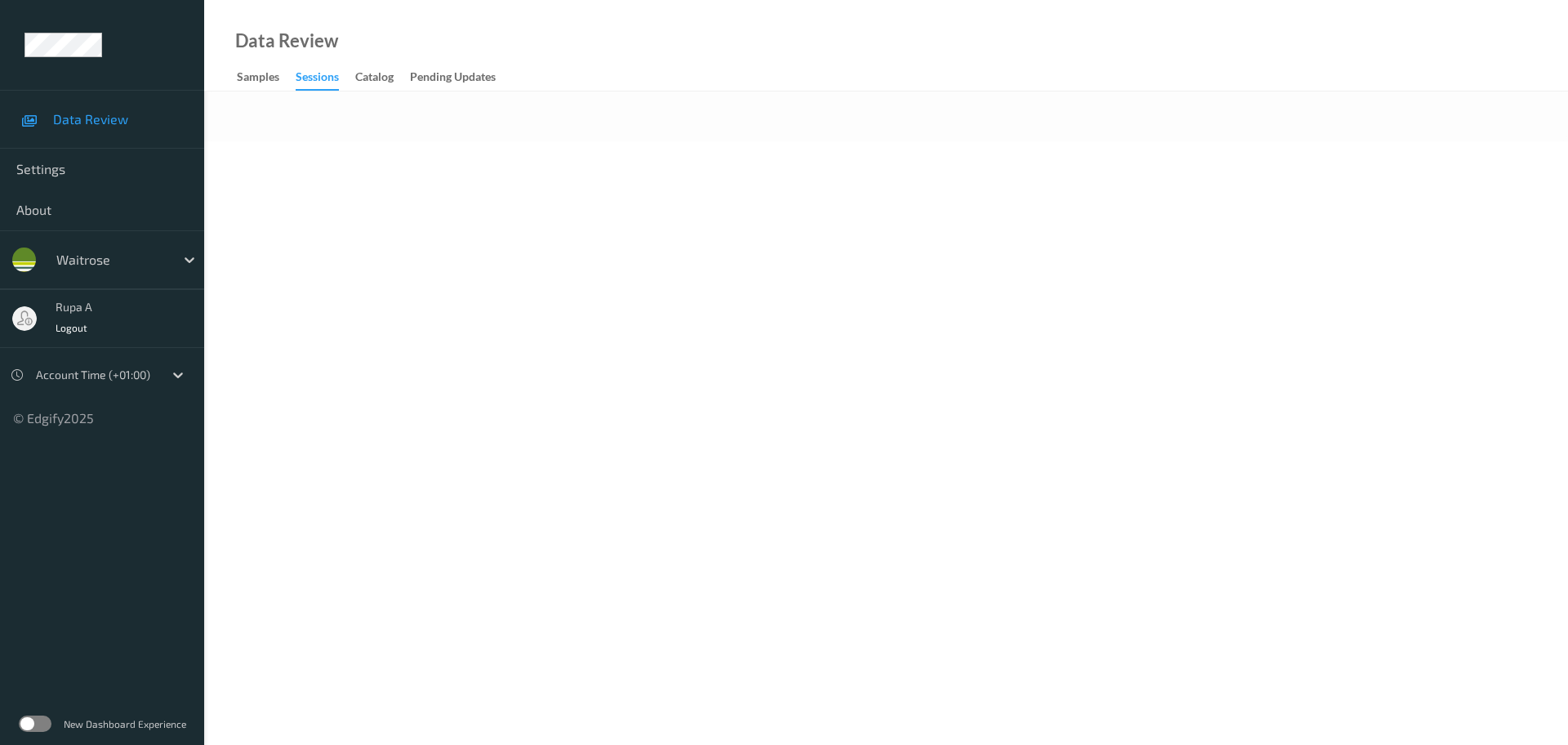
click at [500, 212] on body "Data Review Settings About waitrose rupa a Logout Account Time (+01:00) © Edgif…" at bounding box center [784, 372] width 1568 height 745
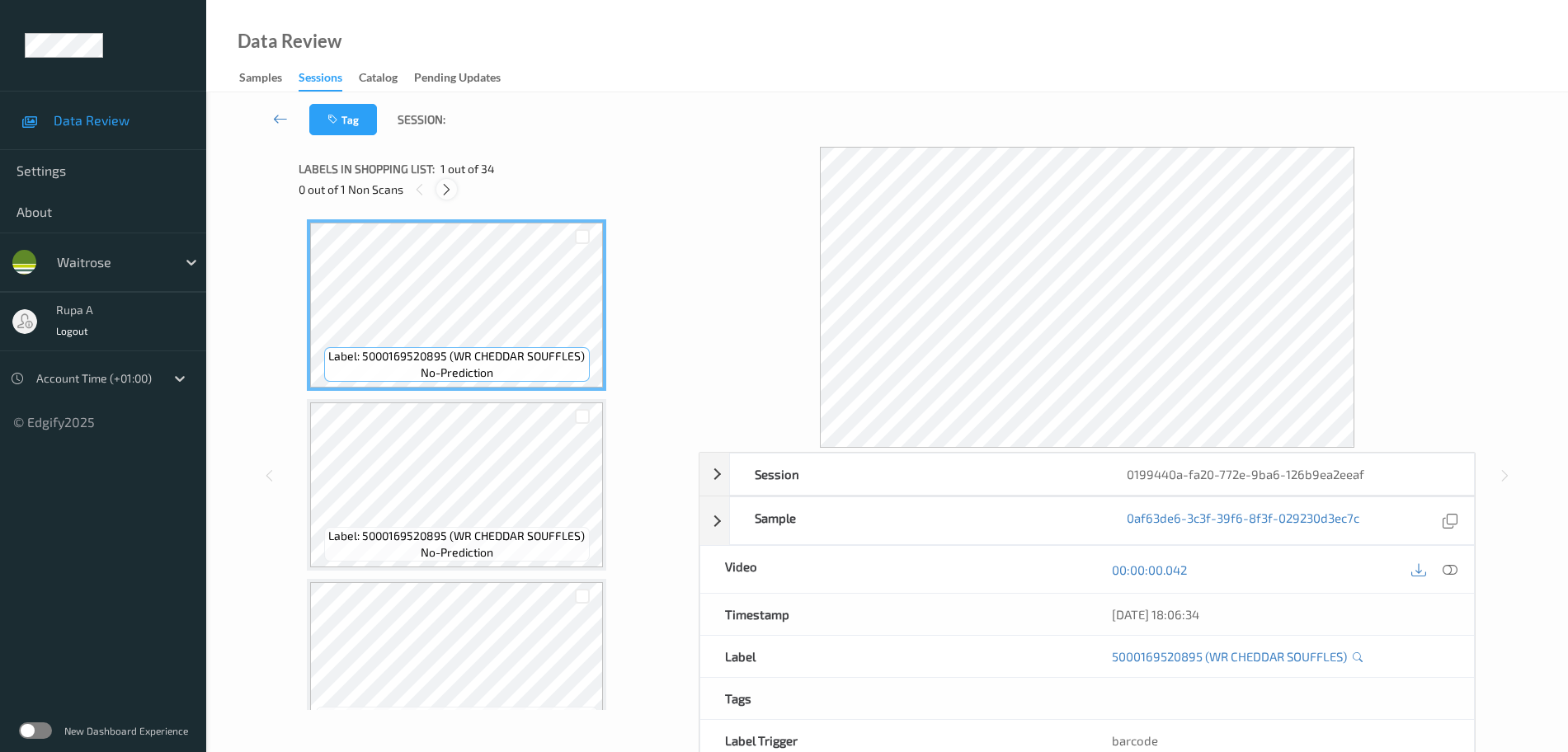
click at [446, 188] on icon at bounding box center [447, 189] width 14 height 15
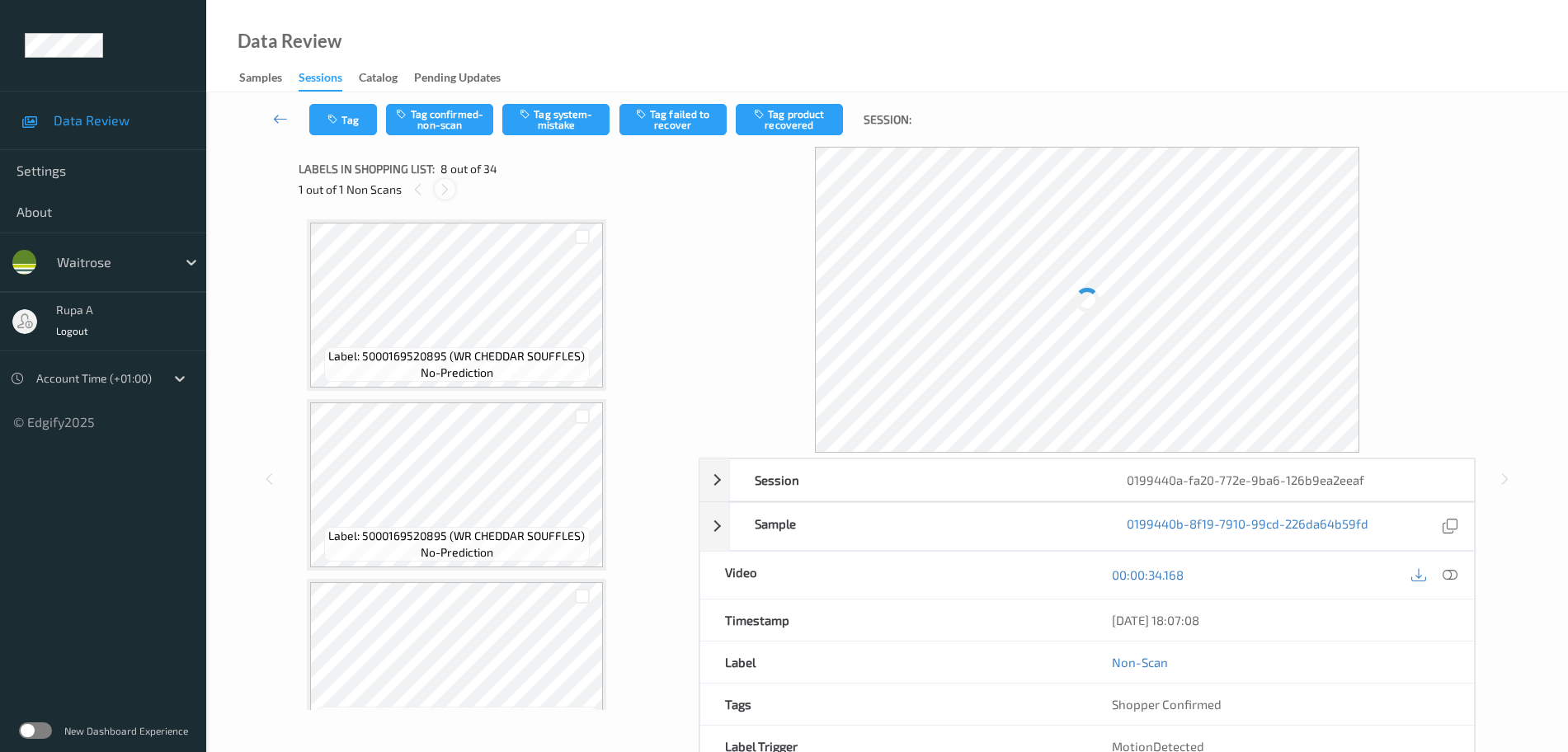
scroll to position [1087, 0]
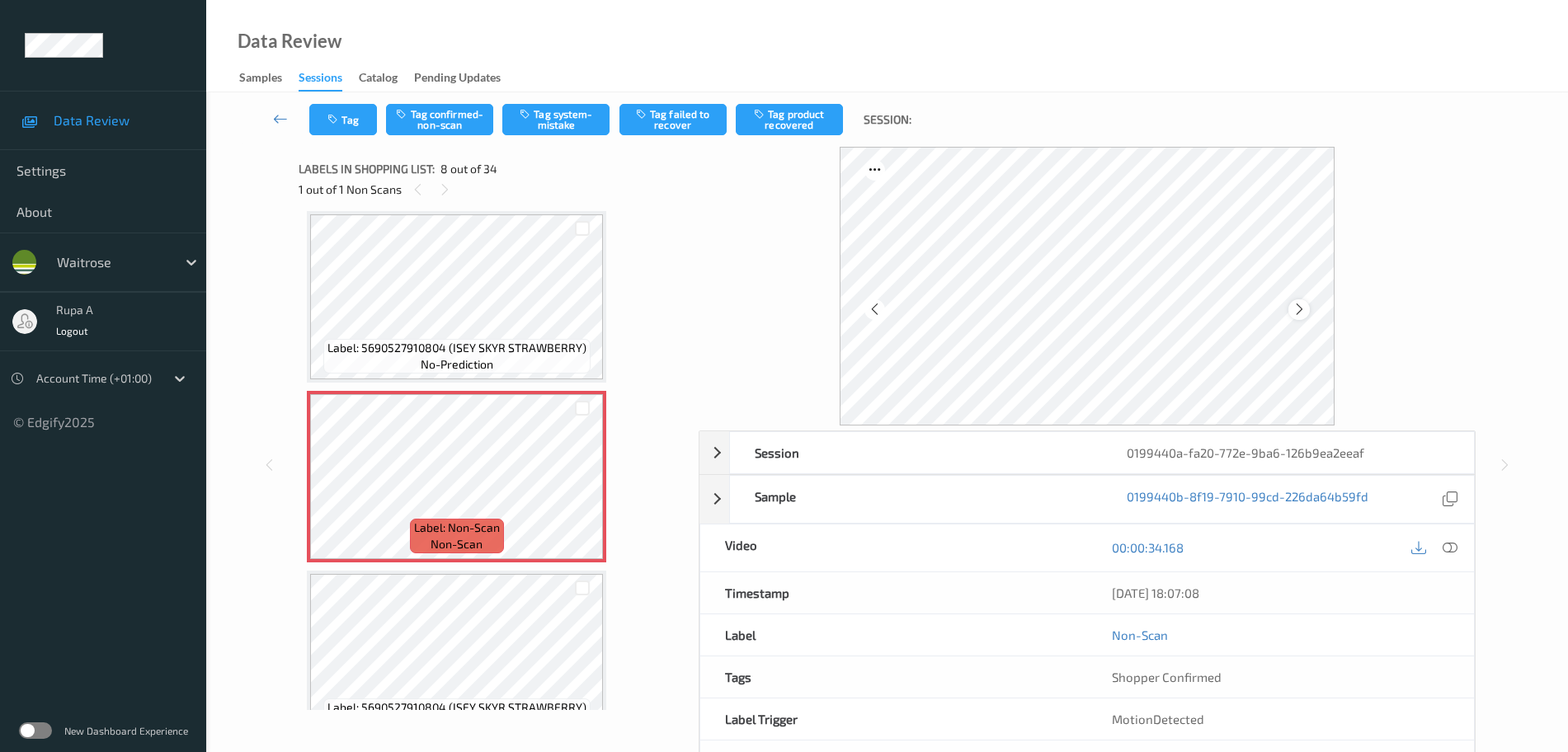
click at [1304, 311] on icon at bounding box center [1300, 309] width 14 height 15
click at [1304, 310] on icon at bounding box center [1300, 309] width 14 height 15
click at [1307, 304] on div at bounding box center [1298, 309] width 20 height 20
click at [1306, 304] on div at bounding box center [1298, 309] width 20 height 20
click at [1443, 547] on icon at bounding box center [1450, 547] width 15 height 15
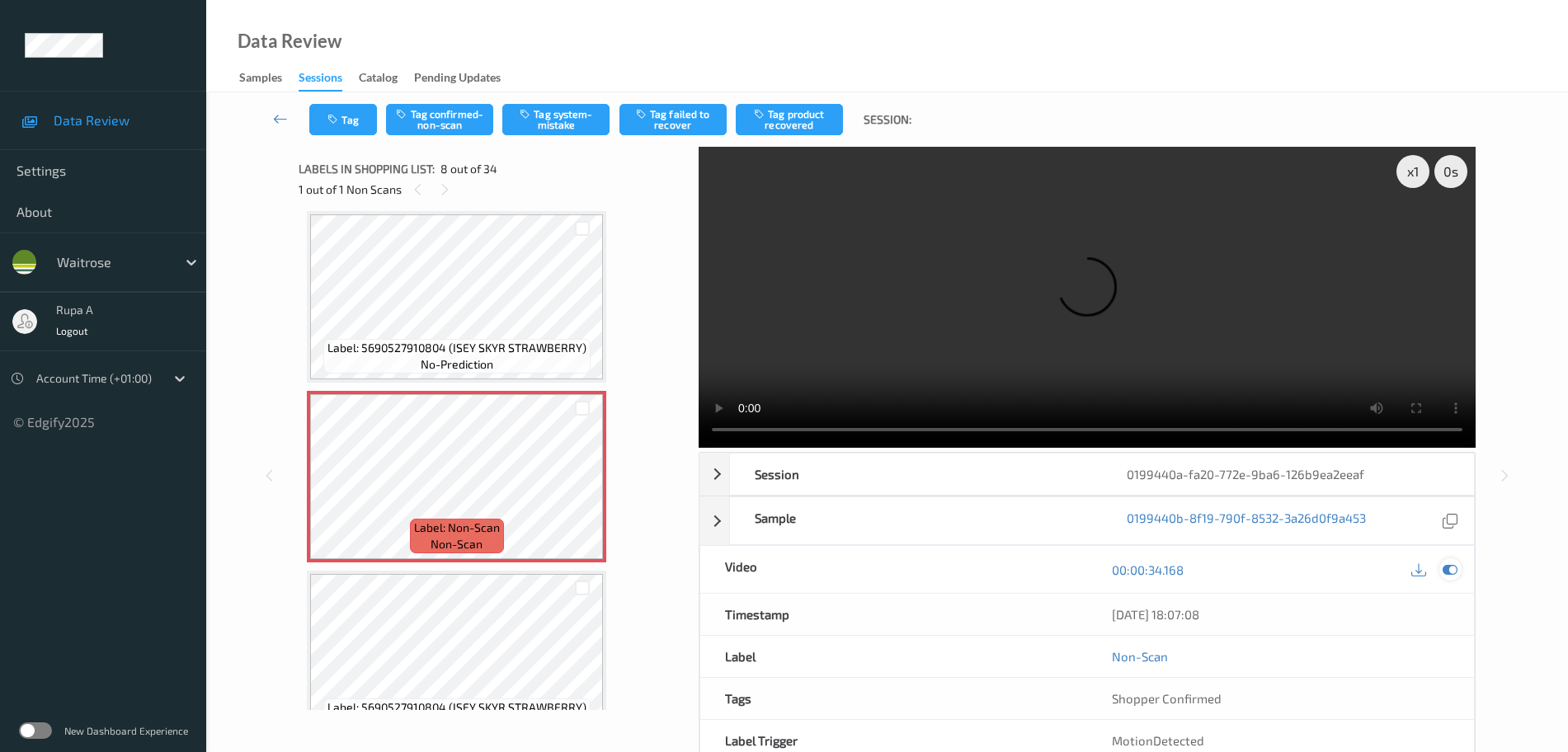
click at [1454, 569] on icon at bounding box center [1450, 569] width 15 height 15
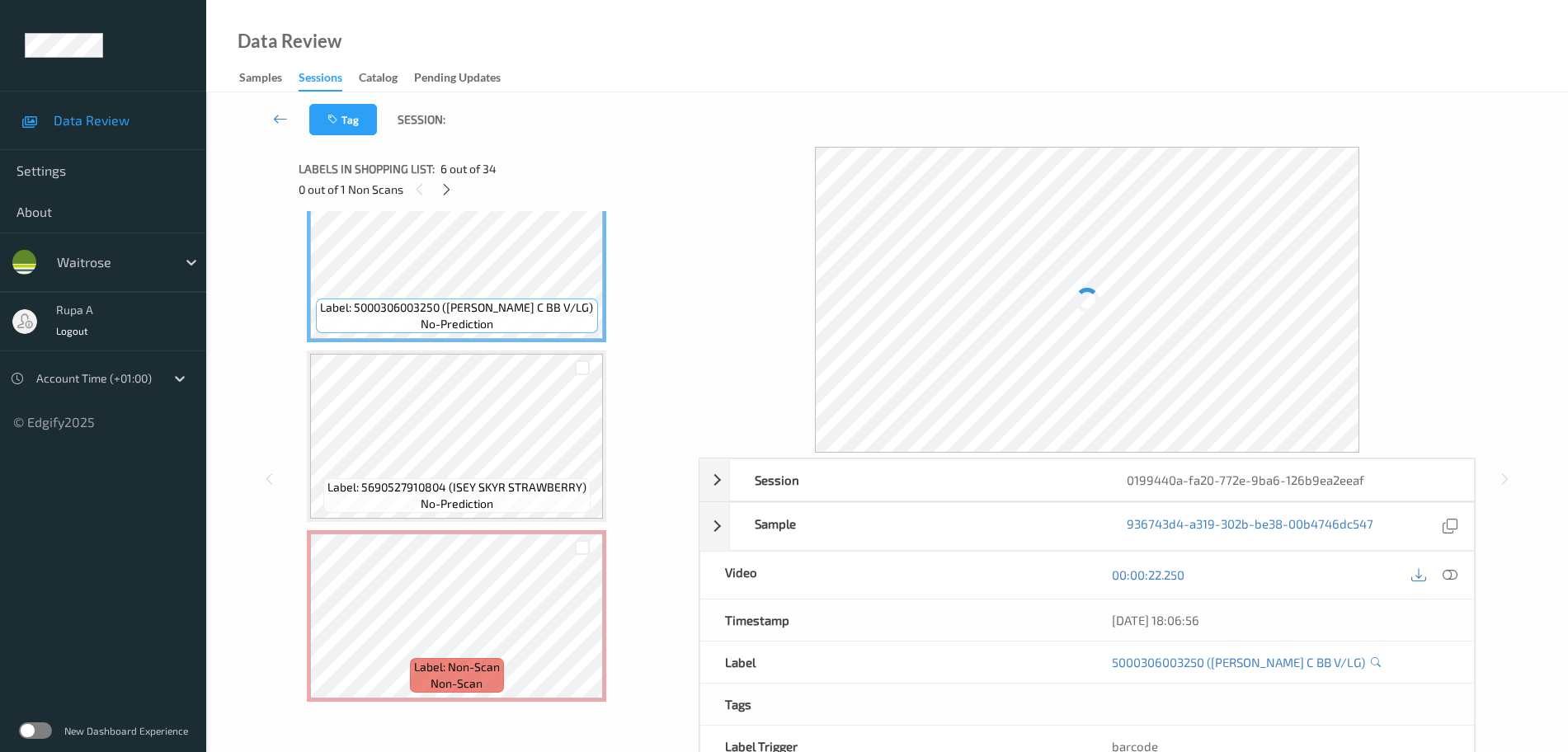
scroll to position [984, 0]
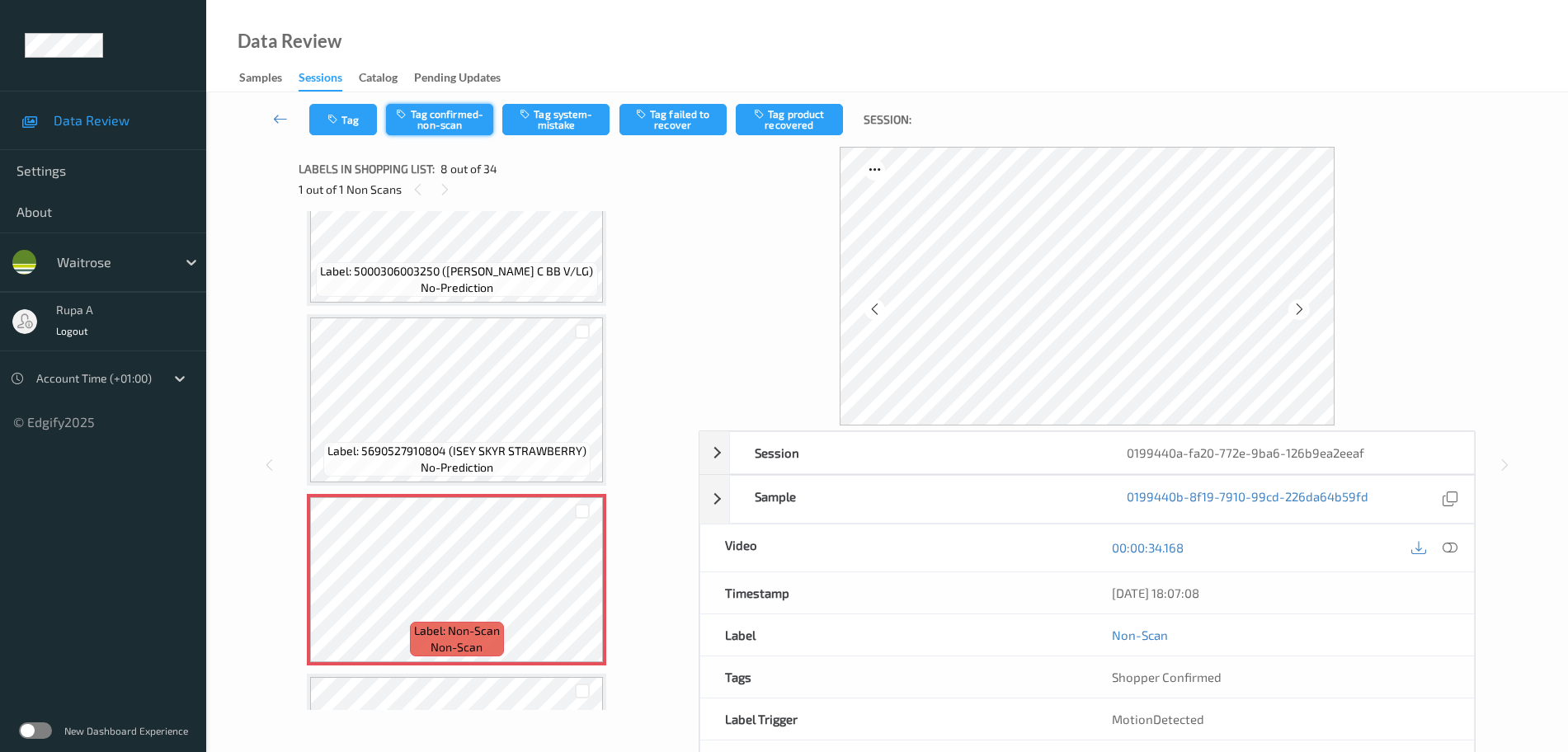
click at [431, 125] on button "Tag confirmed-non-scan" at bounding box center [439, 119] width 108 height 31
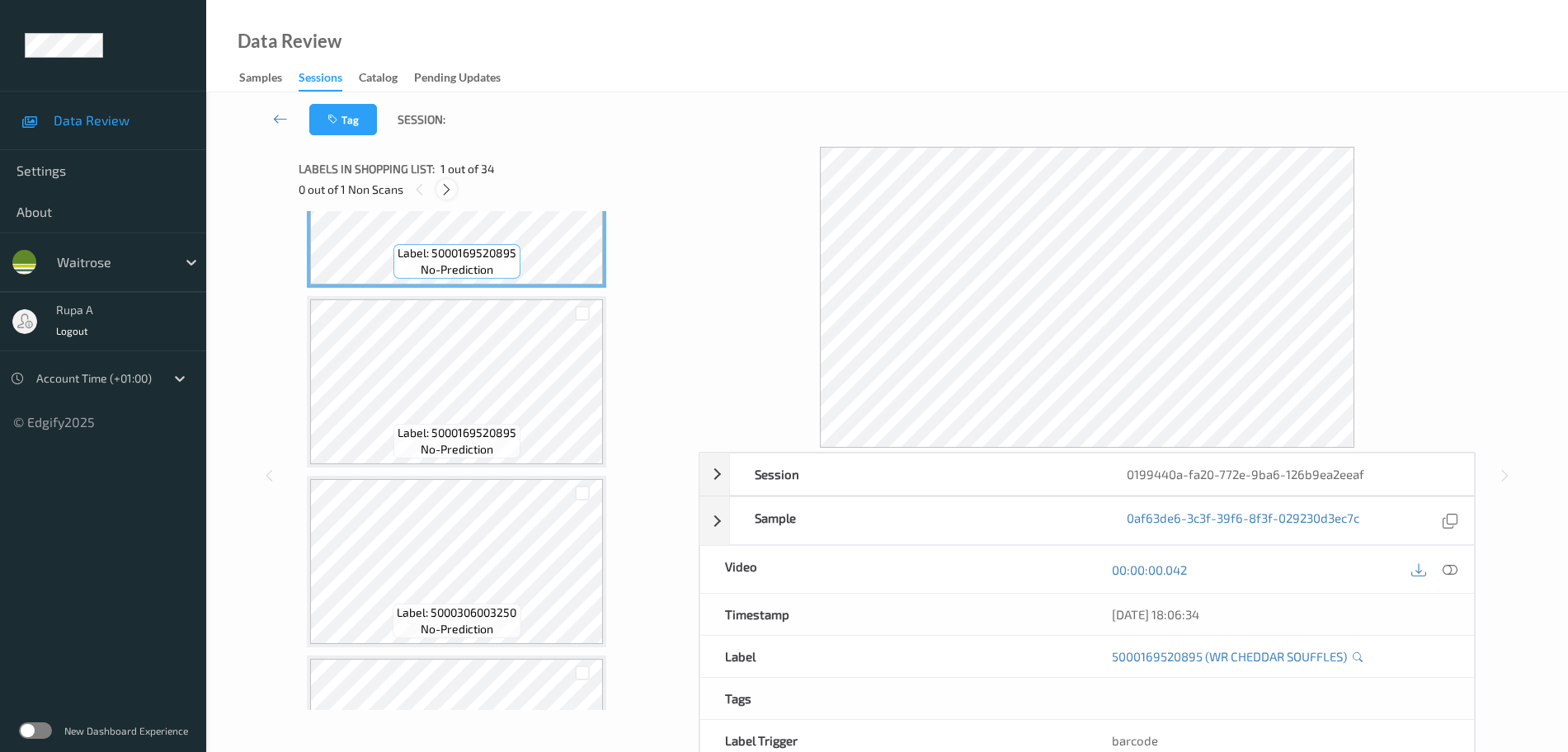
click at [442, 195] on icon at bounding box center [447, 189] width 14 height 15
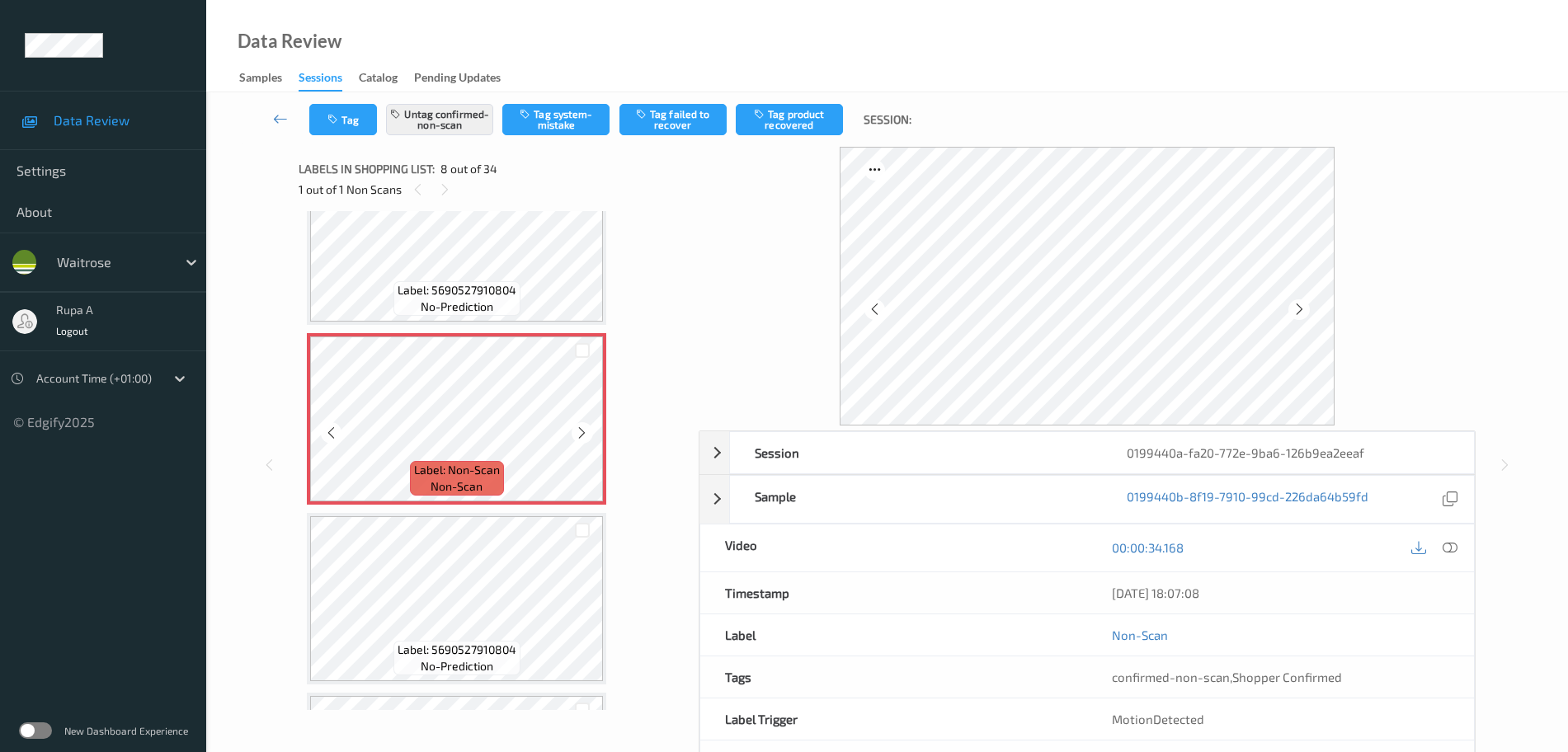
scroll to position [1190, 0]
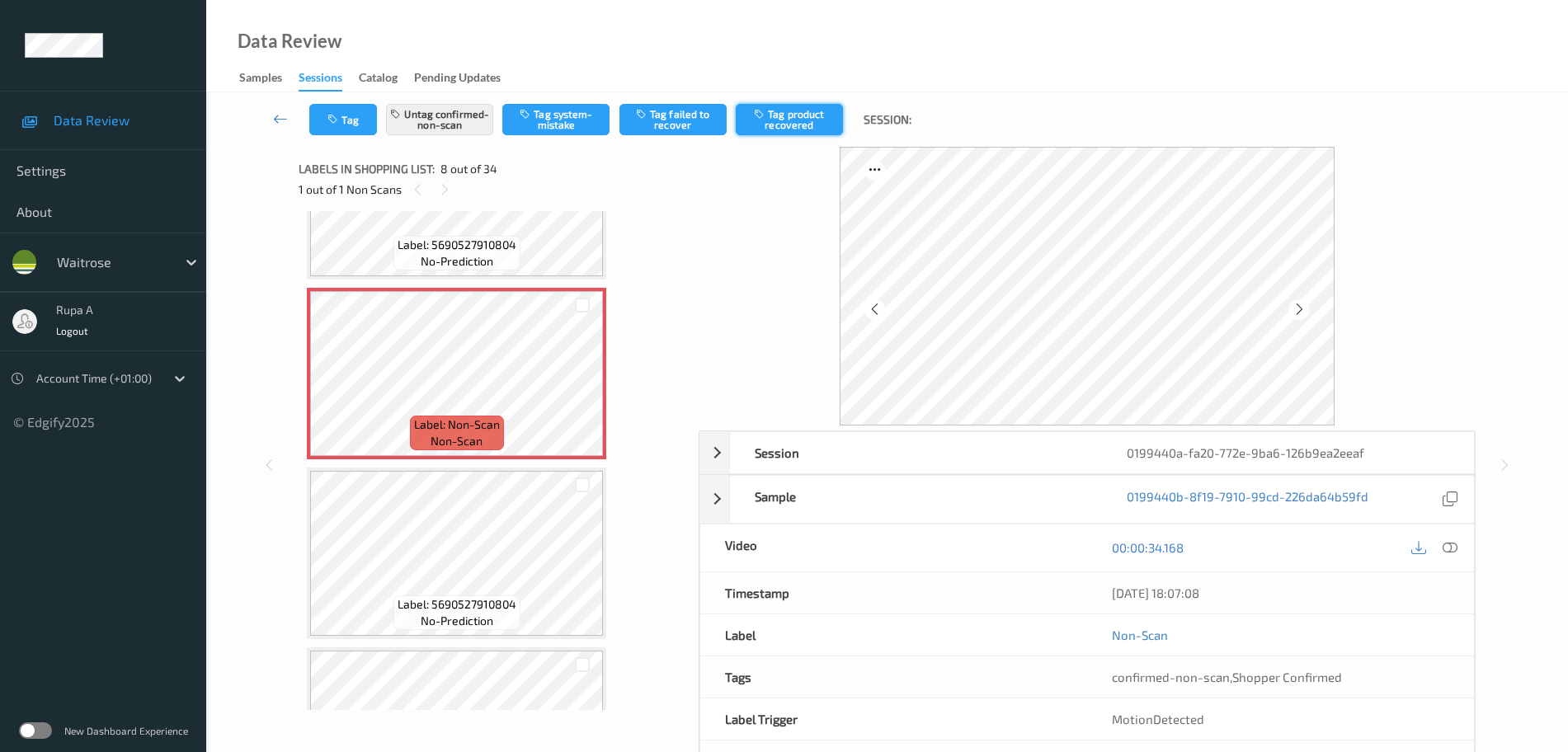
click at [813, 126] on button "Tag product recovered" at bounding box center [789, 119] width 108 height 31
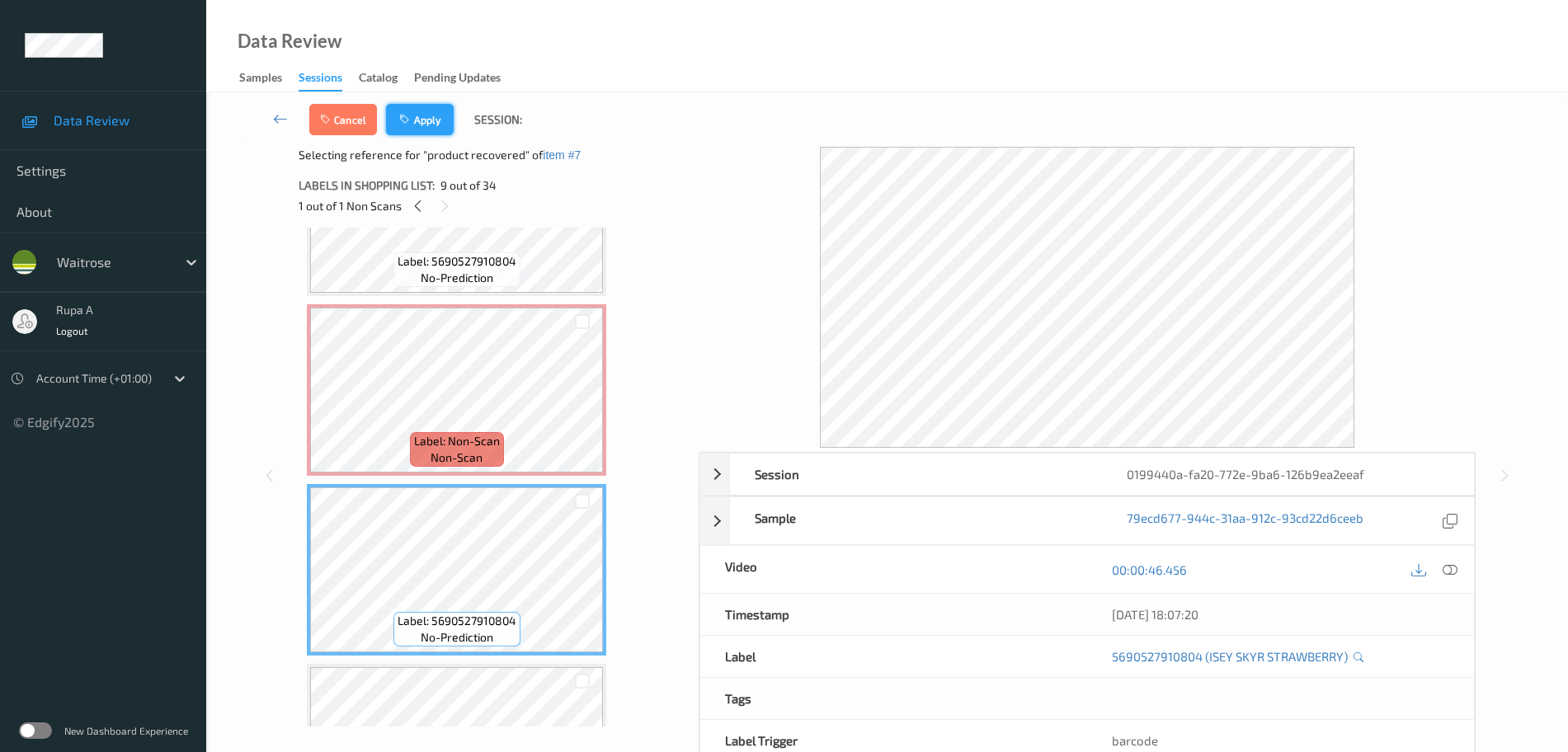
click at [436, 111] on button "Apply" at bounding box center [420, 119] width 68 height 31
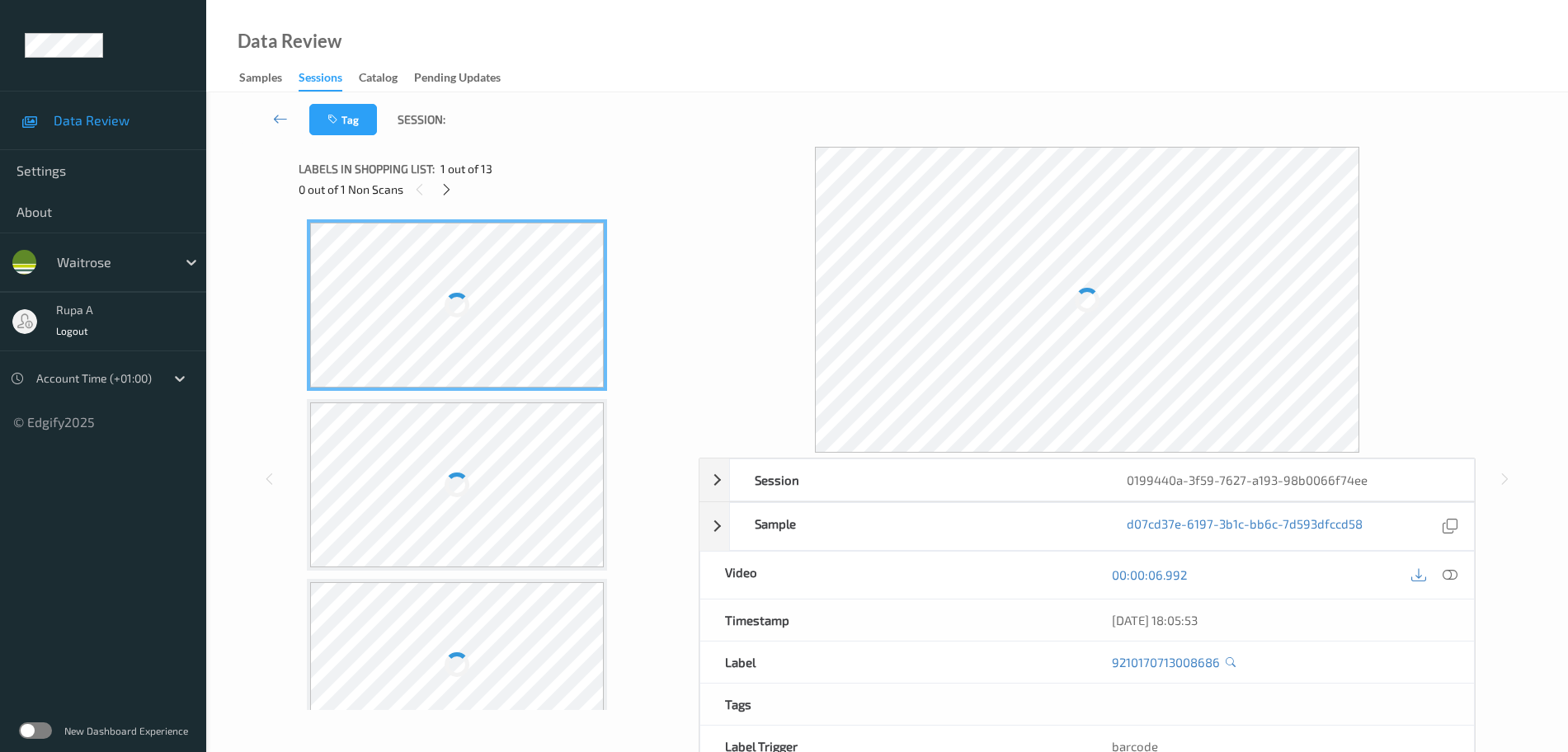
click at [553, 222] on div "Label: 9210170713008686 no-prediction" at bounding box center [457, 304] width 300 height 172
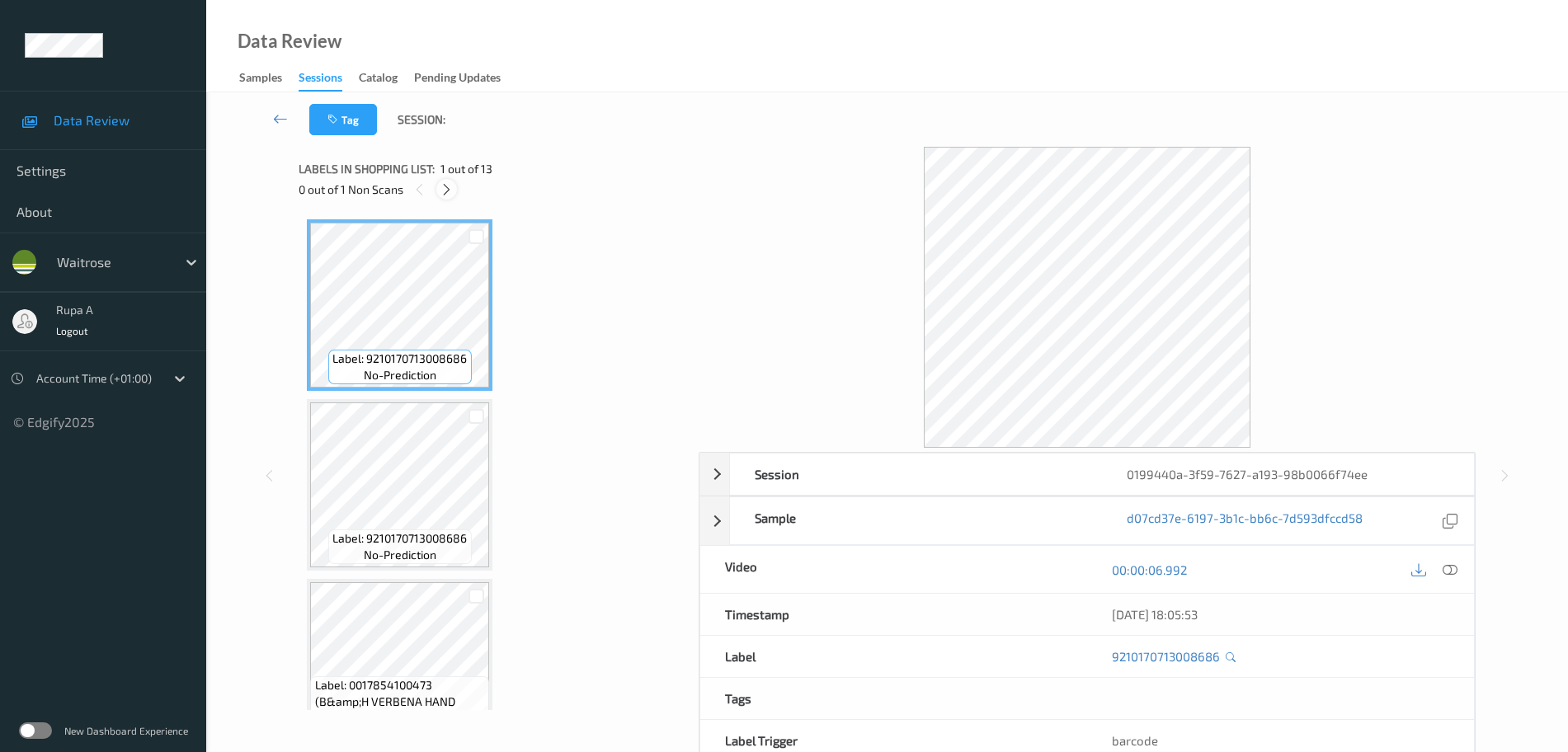
click at [443, 185] on icon at bounding box center [447, 189] width 14 height 15
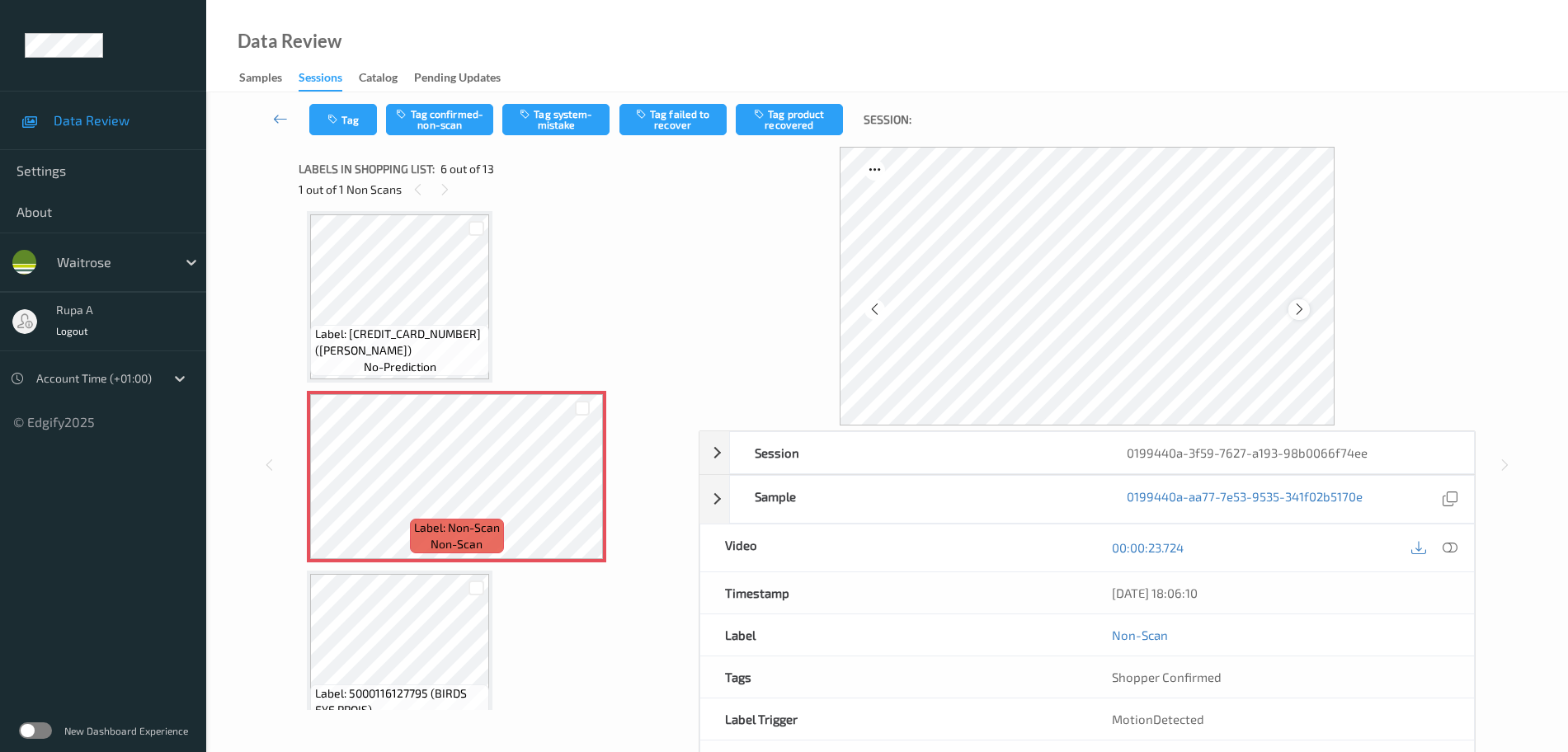
click at [1300, 305] on icon at bounding box center [1300, 309] width 14 height 15
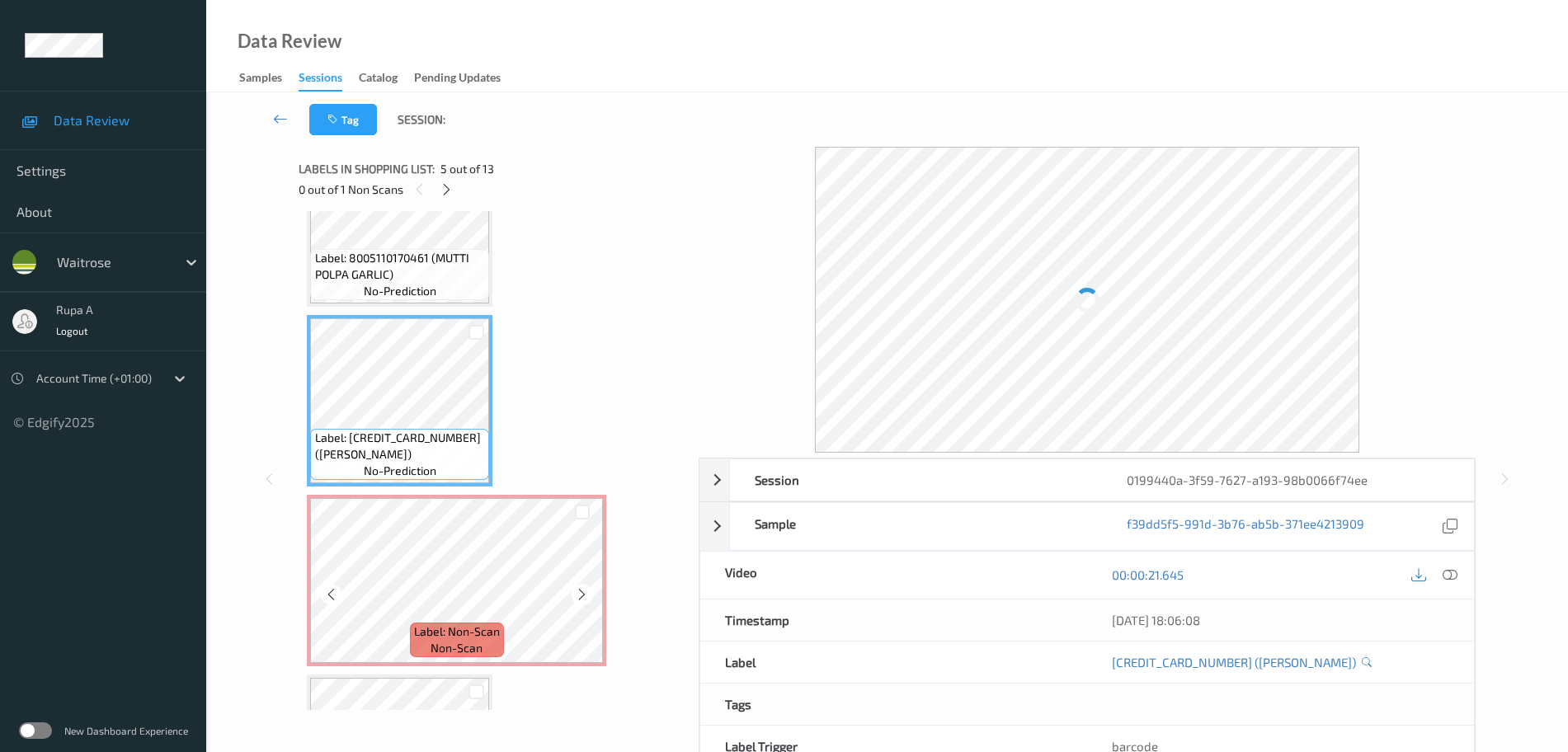
scroll to position [624, 0]
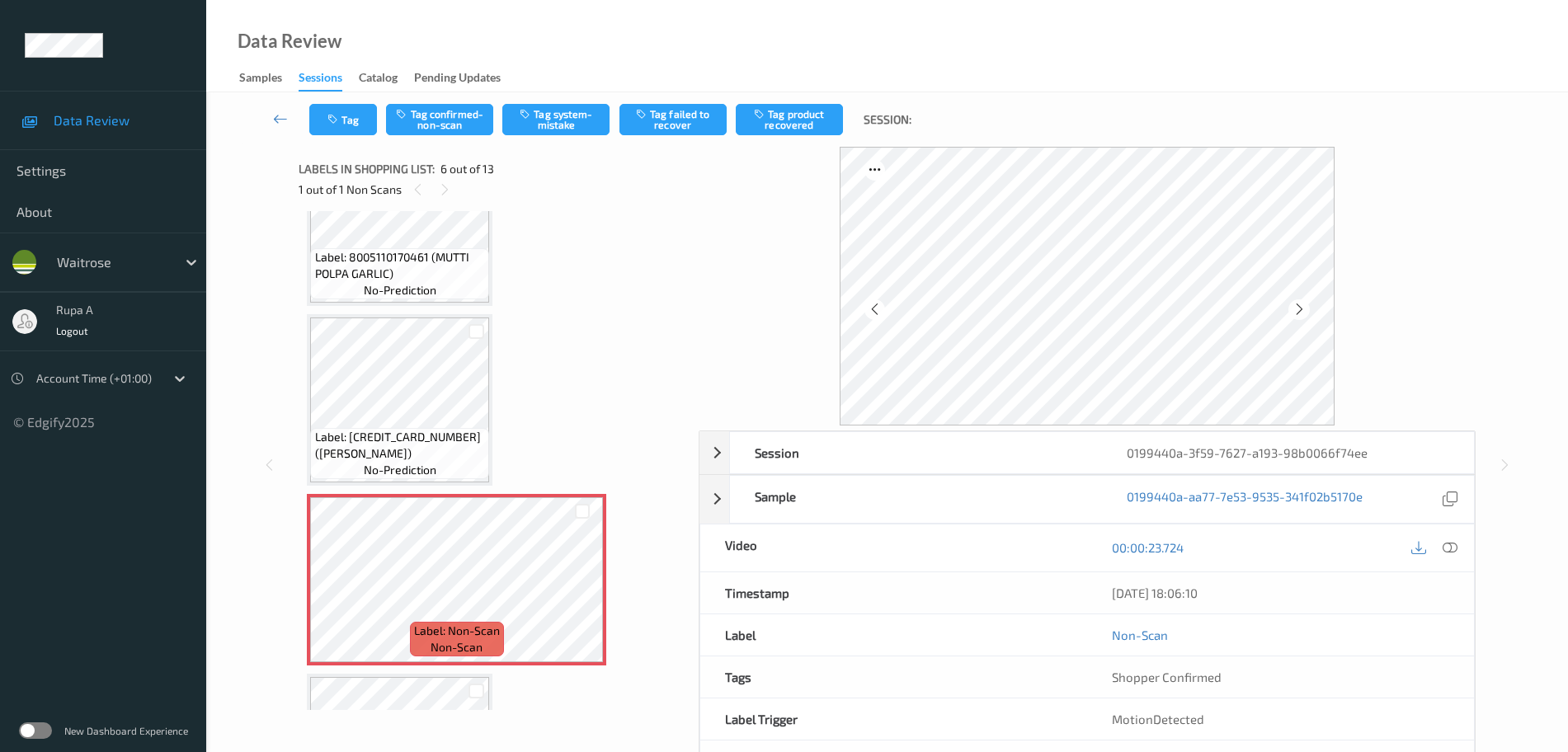
click at [391, 431] on span "Label: 5060110482337 (ALBERT BART BAKE POT)" at bounding box center [400, 446] width 171 height 33
click at [1301, 318] on div at bounding box center [1298, 309] width 20 height 20
click at [1299, 316] on icon at bounding box center [1300, 309] width 14 height 15
click at [1451, 545] on icon at bounding box center [1450, 547] width 15 height 15
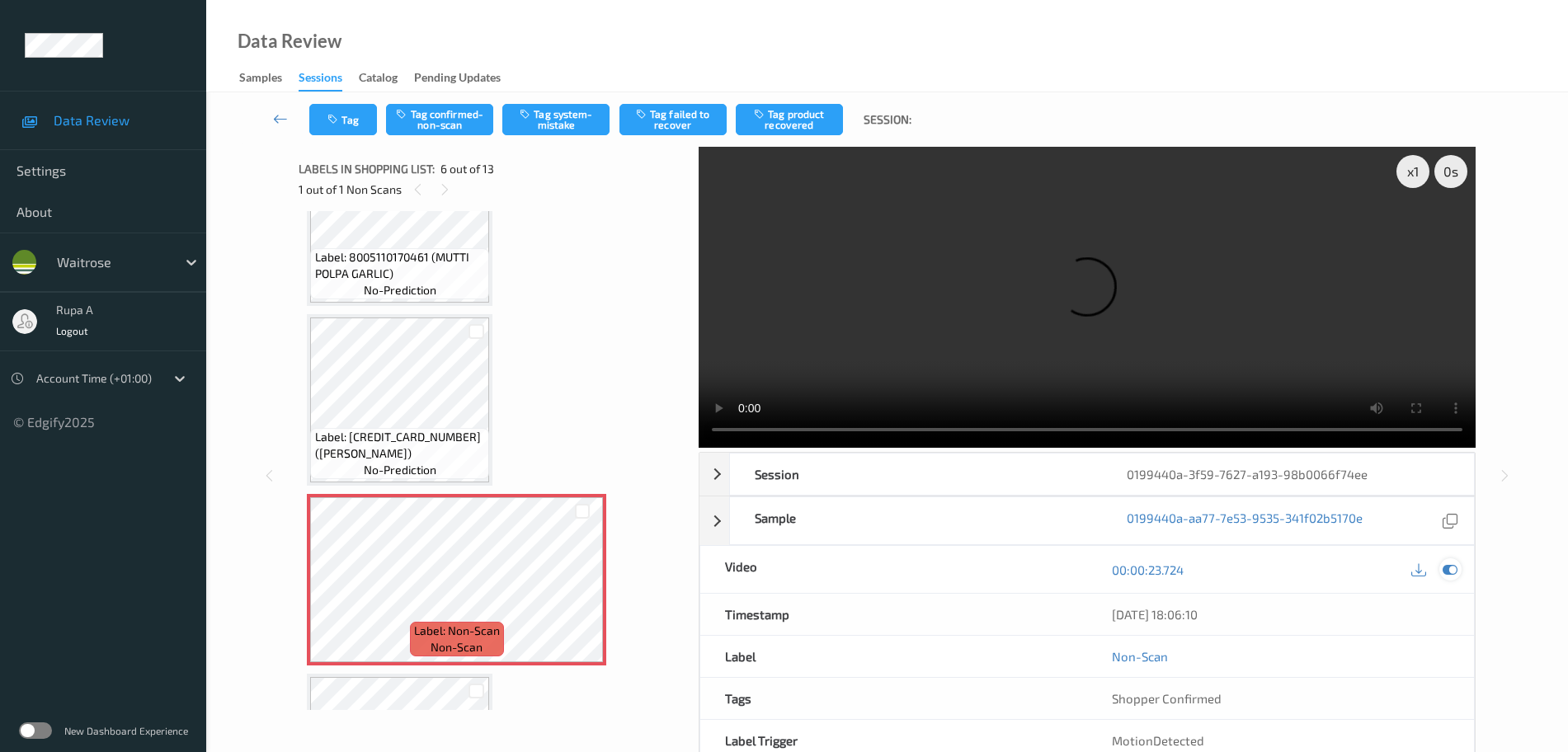
click at [1449, 573] on icon at bounding box center [1450, 569] width 15 height 15
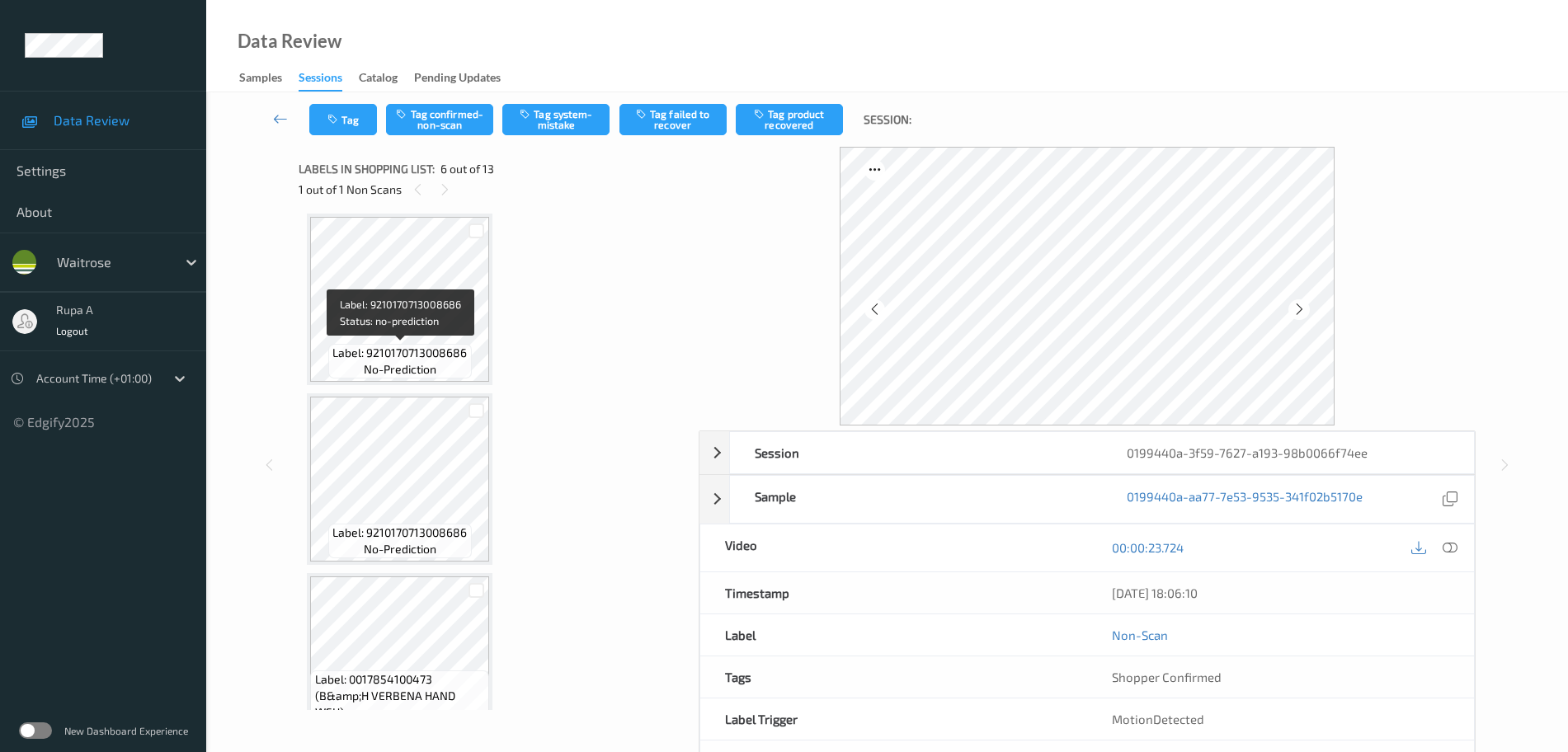
scroll to position [0, 0]
click at [403, 358] on span "Label: 9210170713008686" at bounding box center [399, 359] width 135 height 16
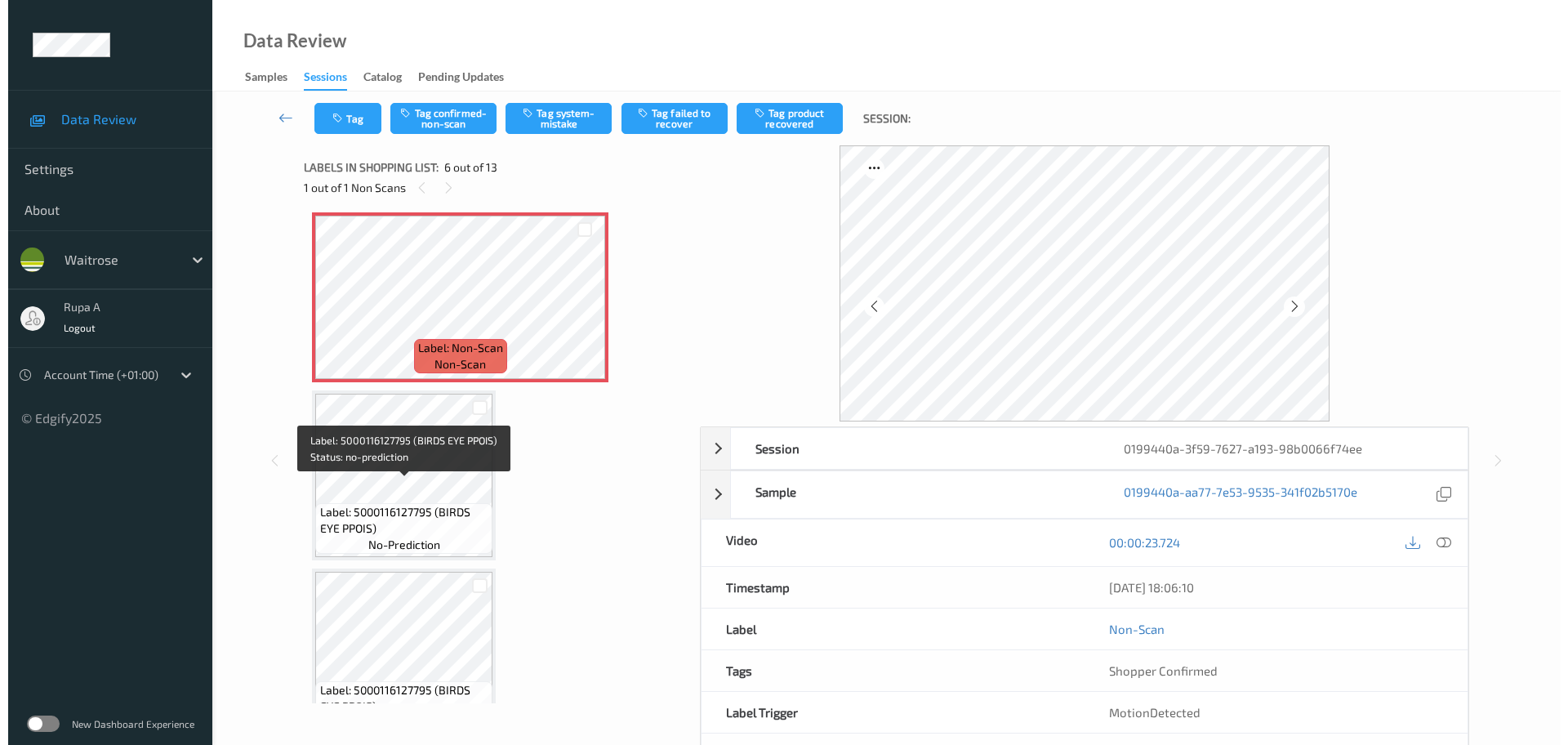
scroll to position [919, 0]
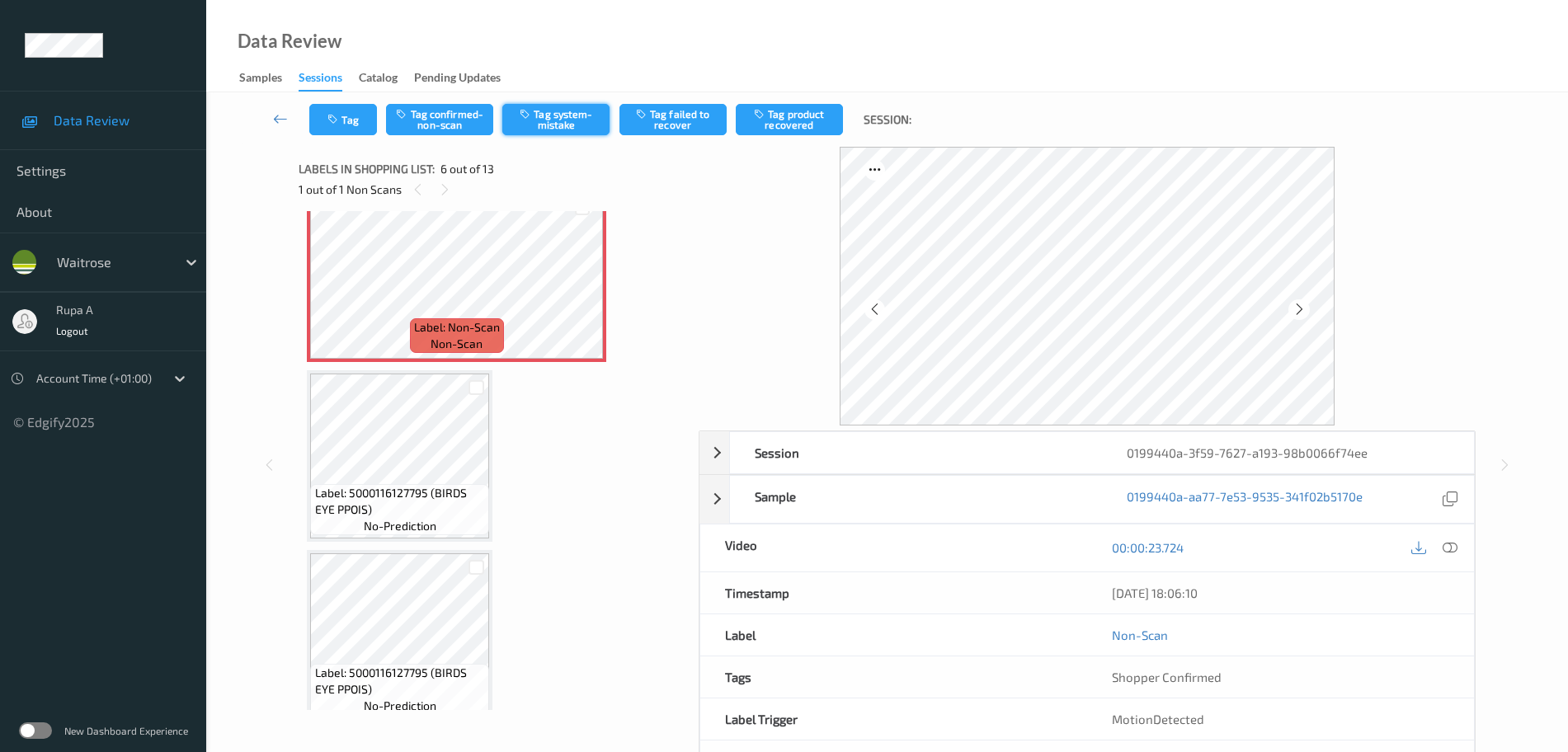
click at [543, 124] on button "Tag system-mistake" at bounding box center [555, 119] width 108 height 31
click at [352, 125] on button "Tag" at bounding box center [343, 119] width 68 height 31
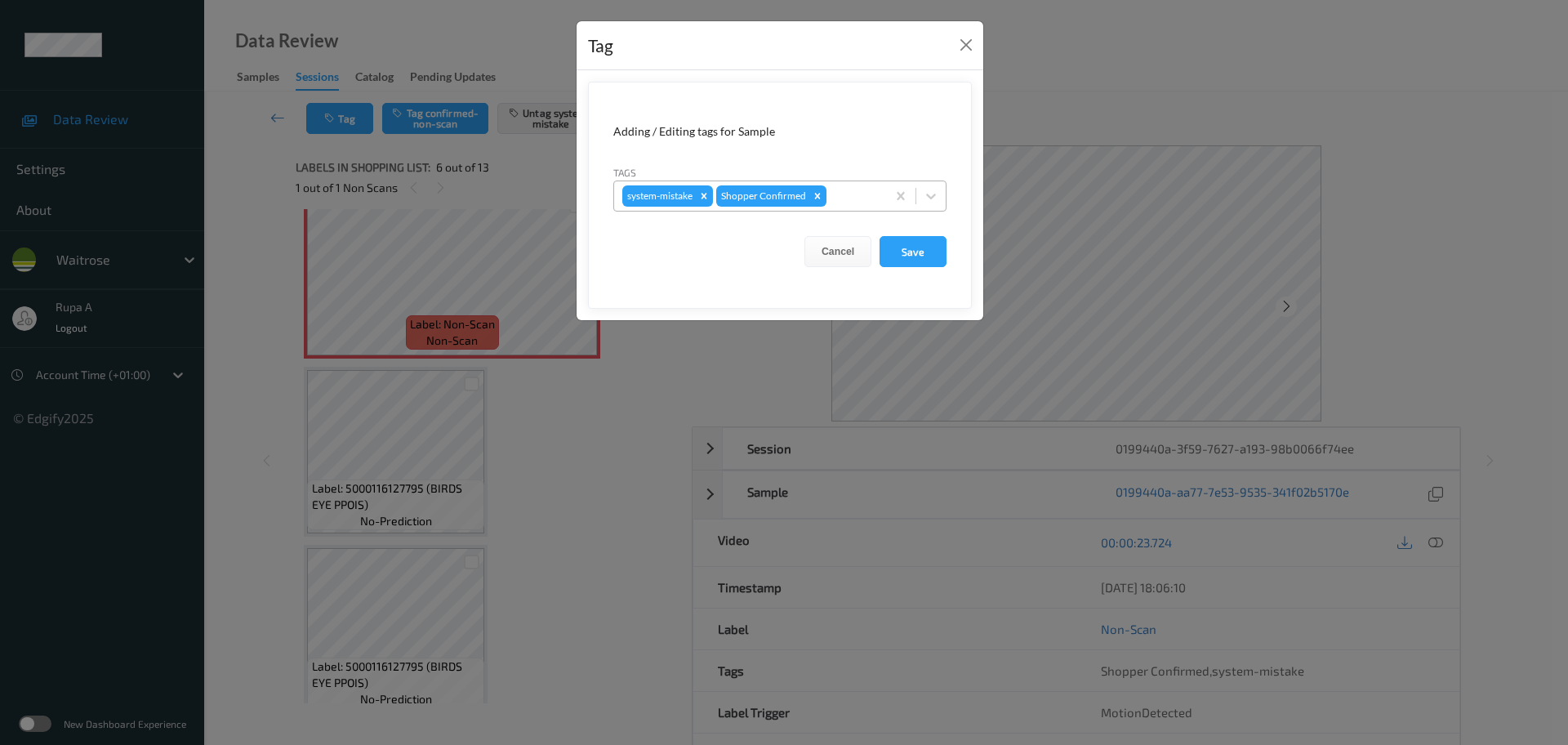
click at [852, 196] on div at bounding box center [854, 196] width 48 height 19
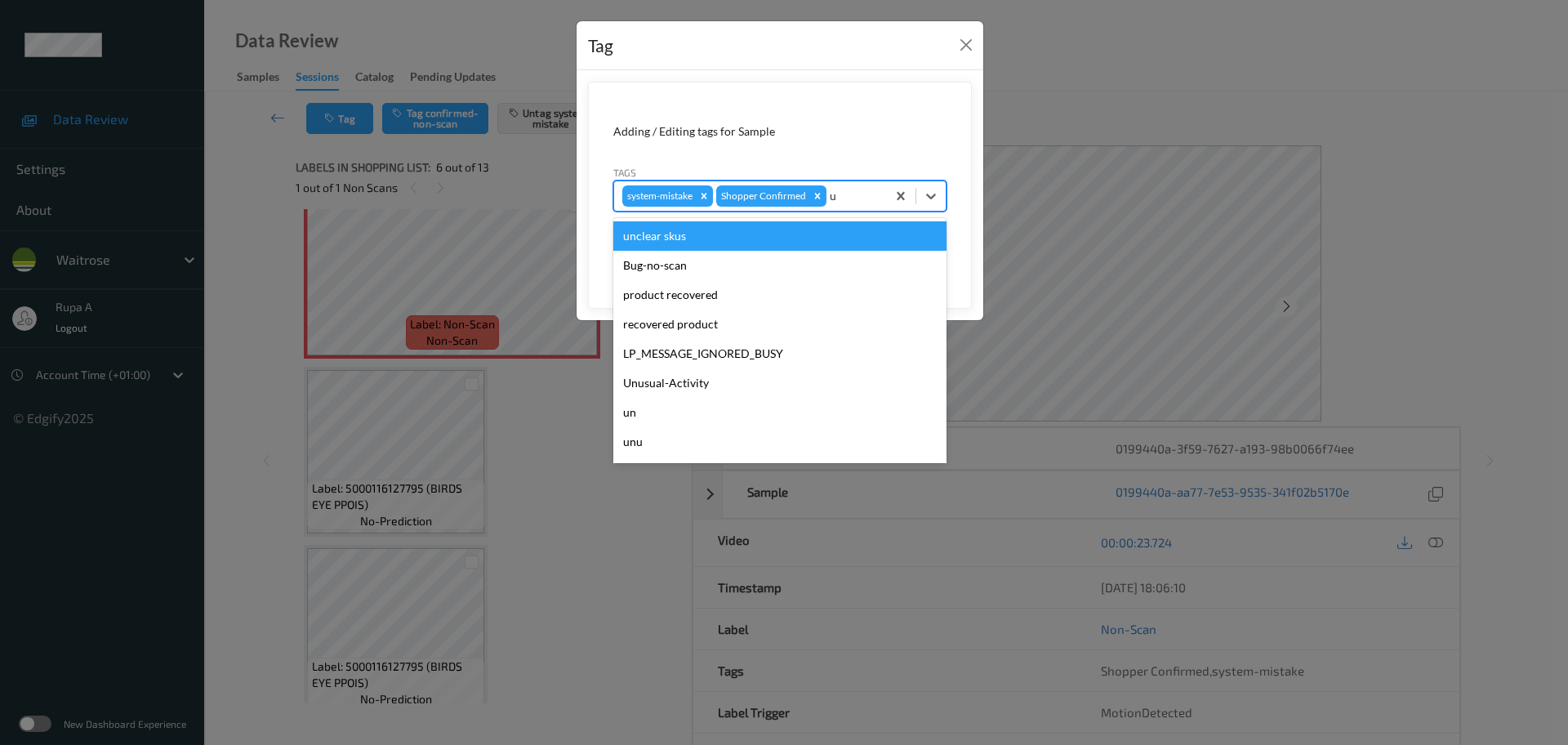
type input "un"
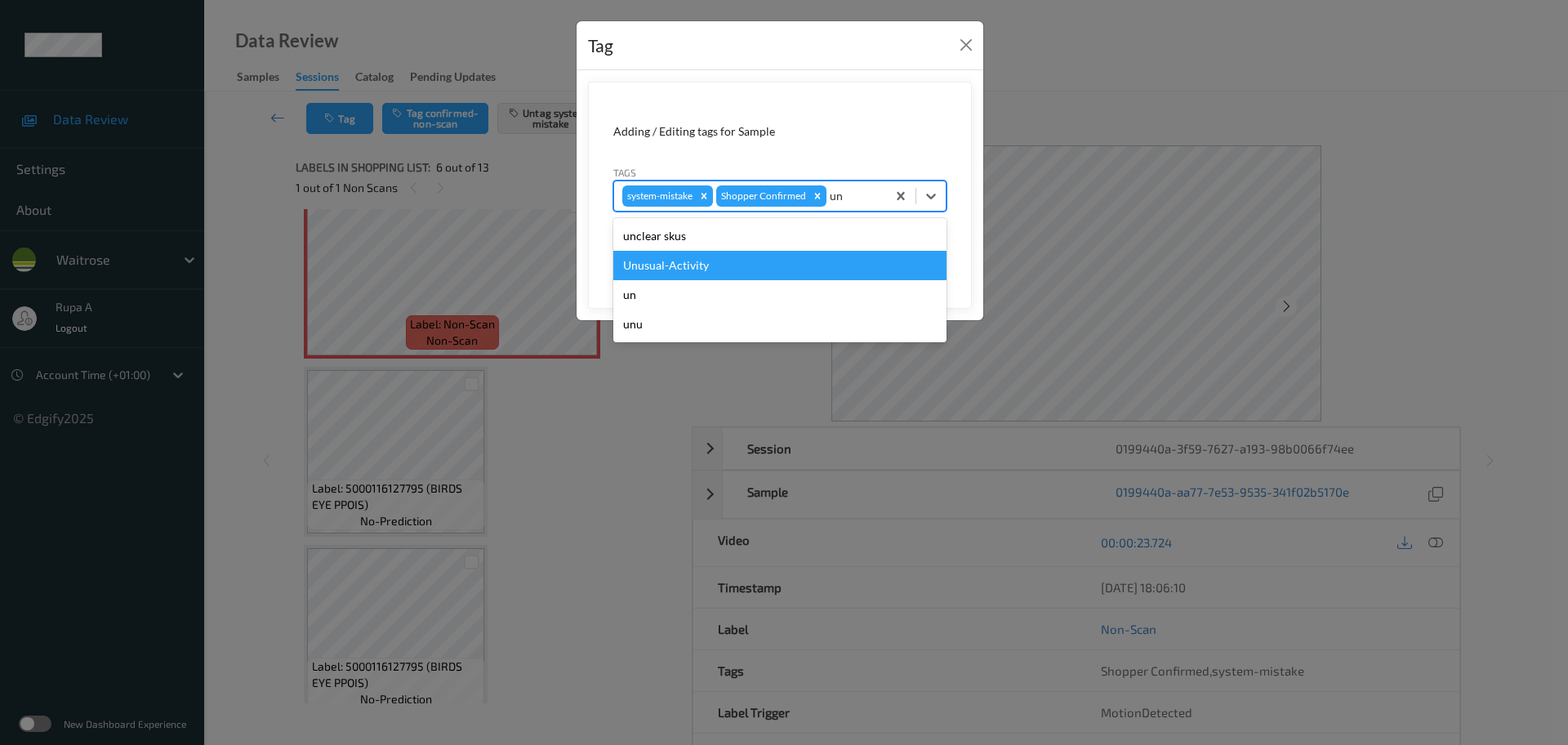
click at [736, 269] on div "Unusual-Activity" at bounding box center [779, 265] width 333 height 30
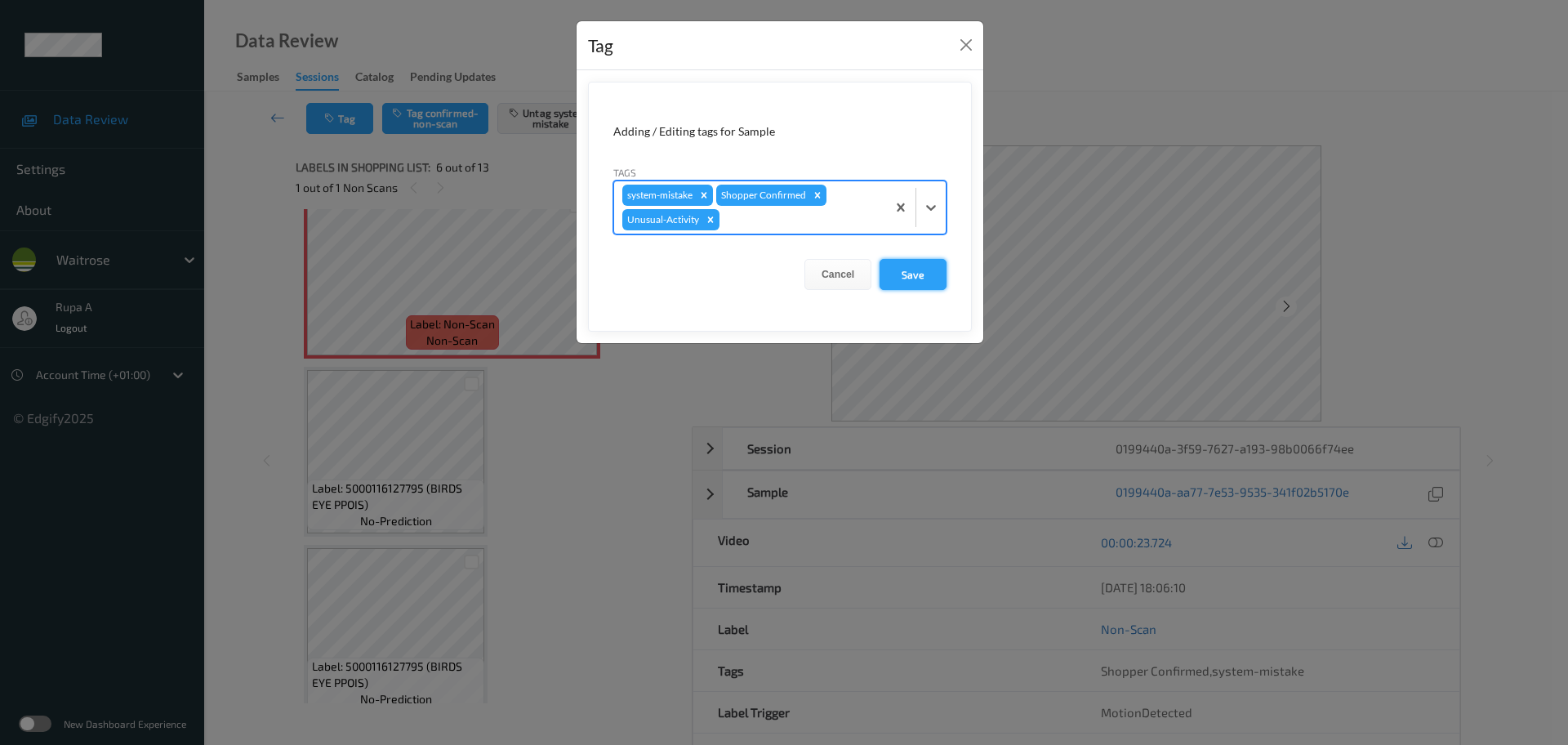
click at [902, 273] on button "Save" at bounding box center [914, 275] width 67 height 31
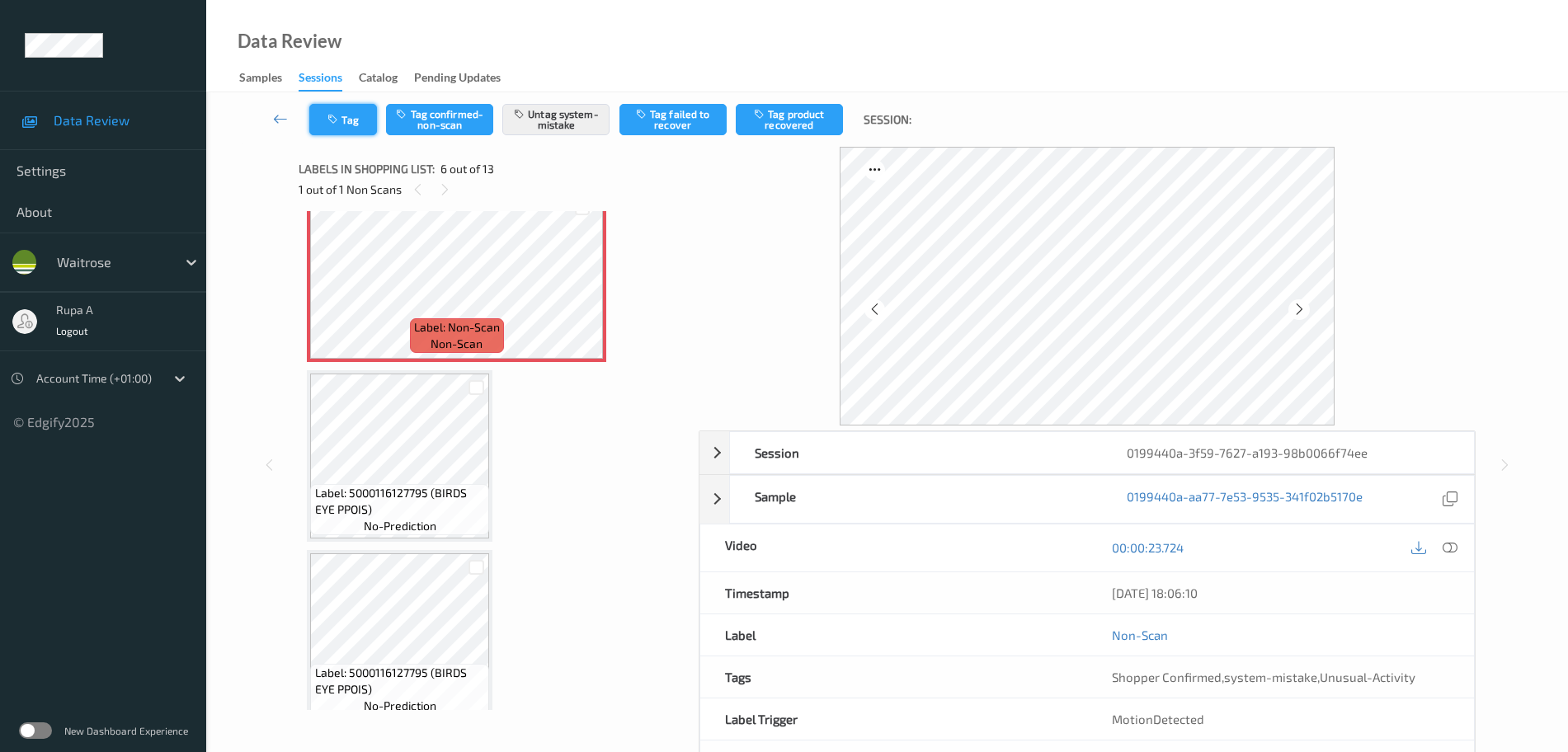
click at [312, 107] on button "Tag" at bounding box center [343, 119] width 68 height 31
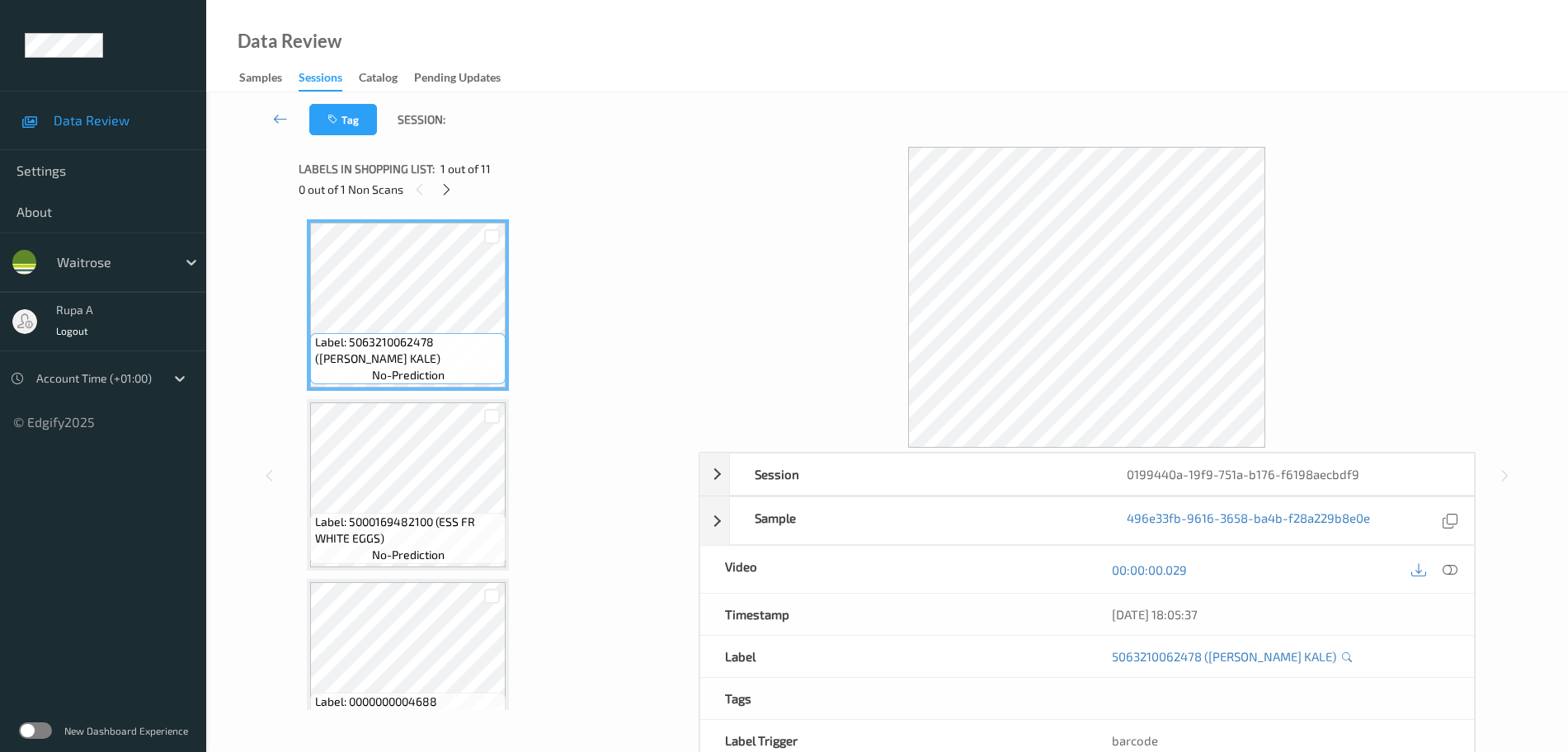
click at [453, 199] on div "0 out of 1 Non Scans" at bounding box center [492, 189] width 389 height 20
click at [450, 196] on icon at bounding box center [447, 189] width 14 height 15
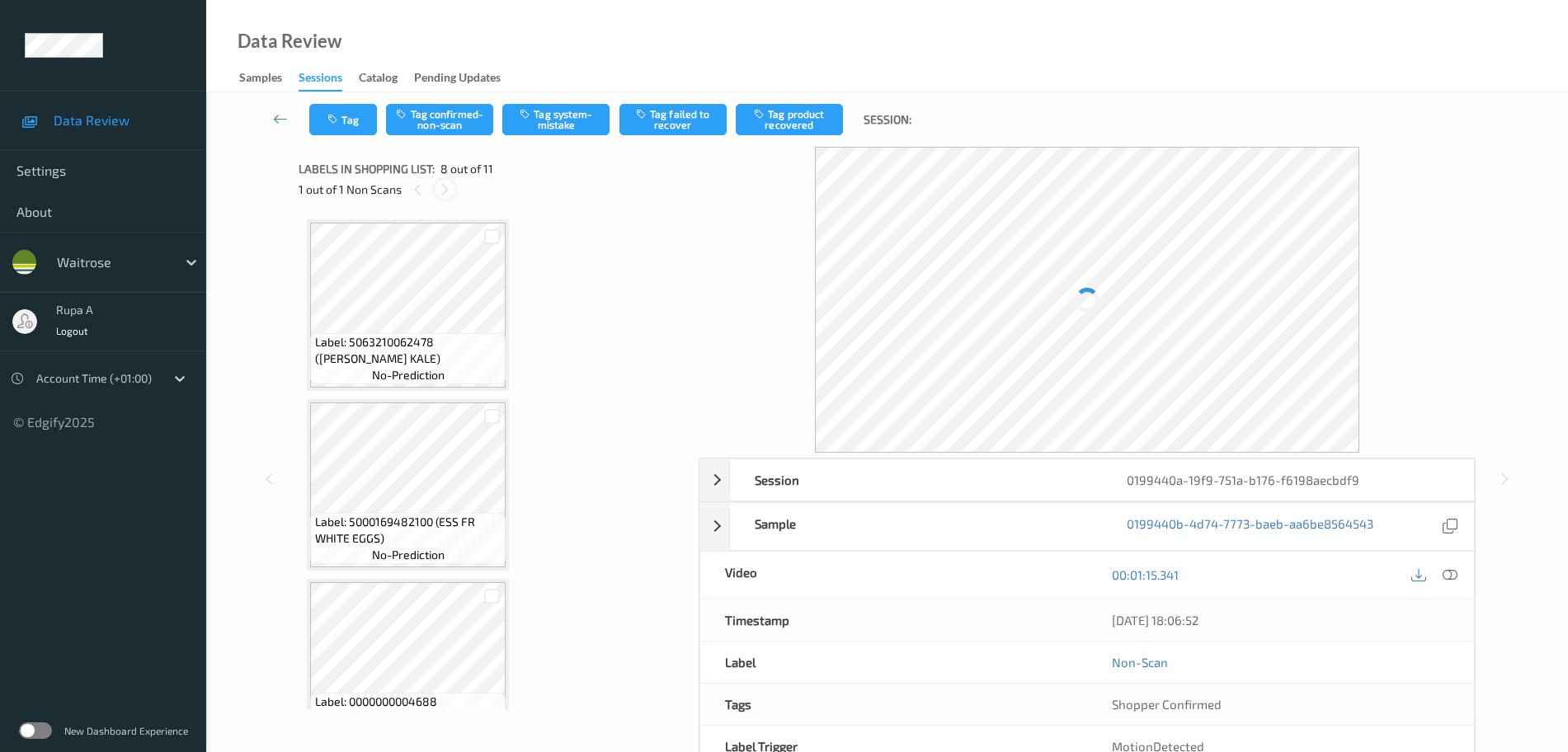
scroll to position [1087, 0]
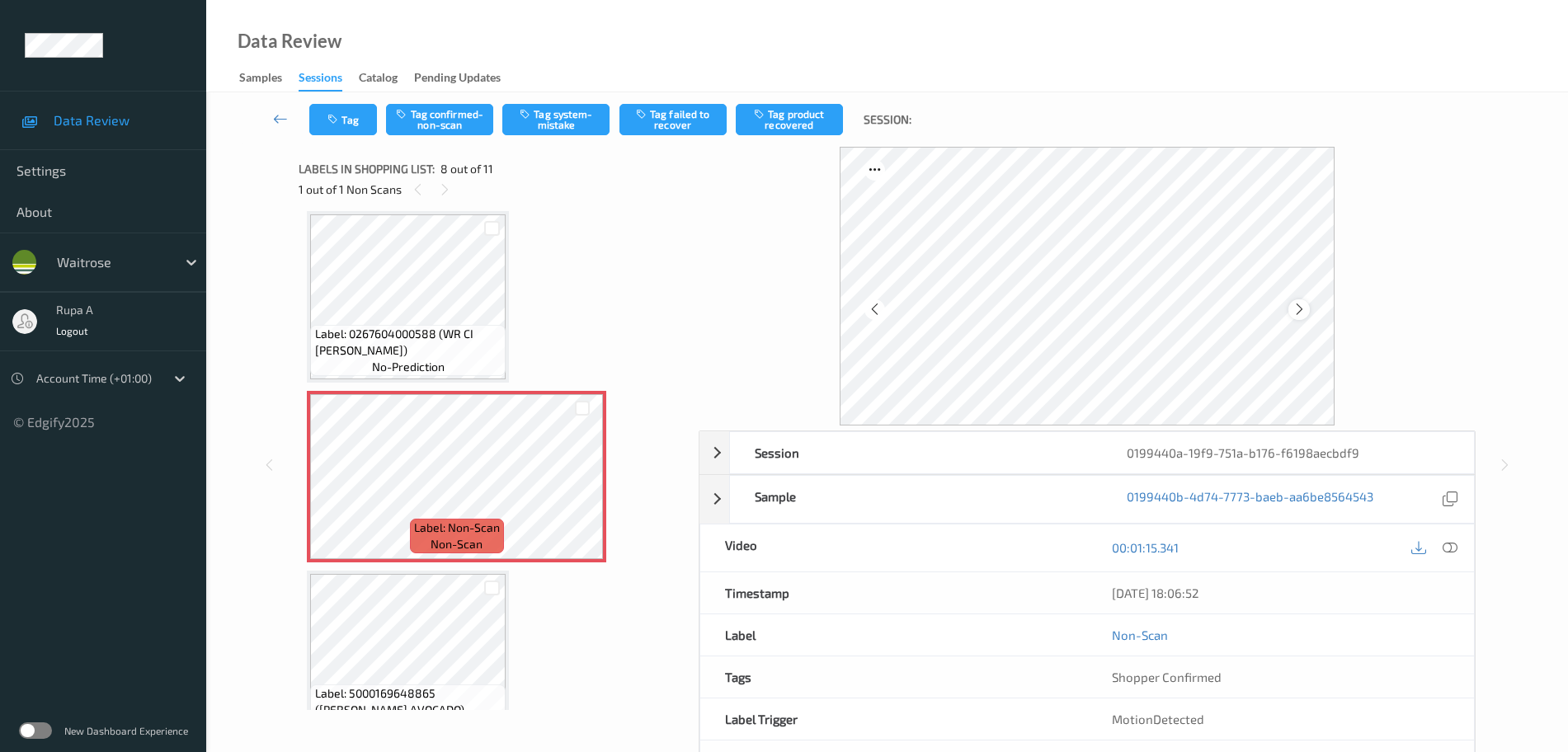
click at [1306, 306] on div at bounding box center [1298, 309] width 20 height 20
click at [1306, 307] on div at bounding box center [1298, 309] width 20 height 20
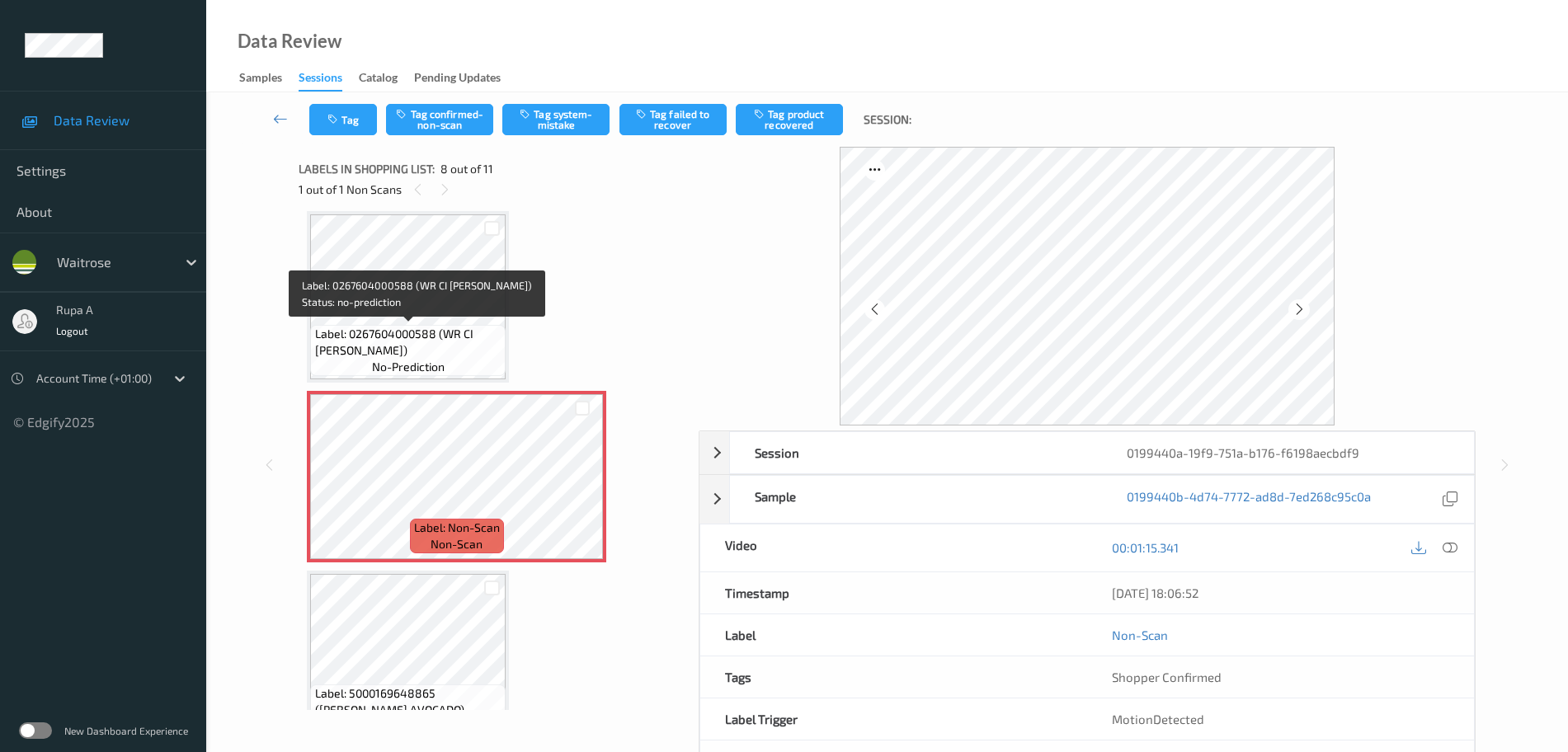
click at [348, 341] on span "Label: 0267604000588 (WR CI [PERSON_NAME])" at bounding box center [408, 342] width 187 height 33
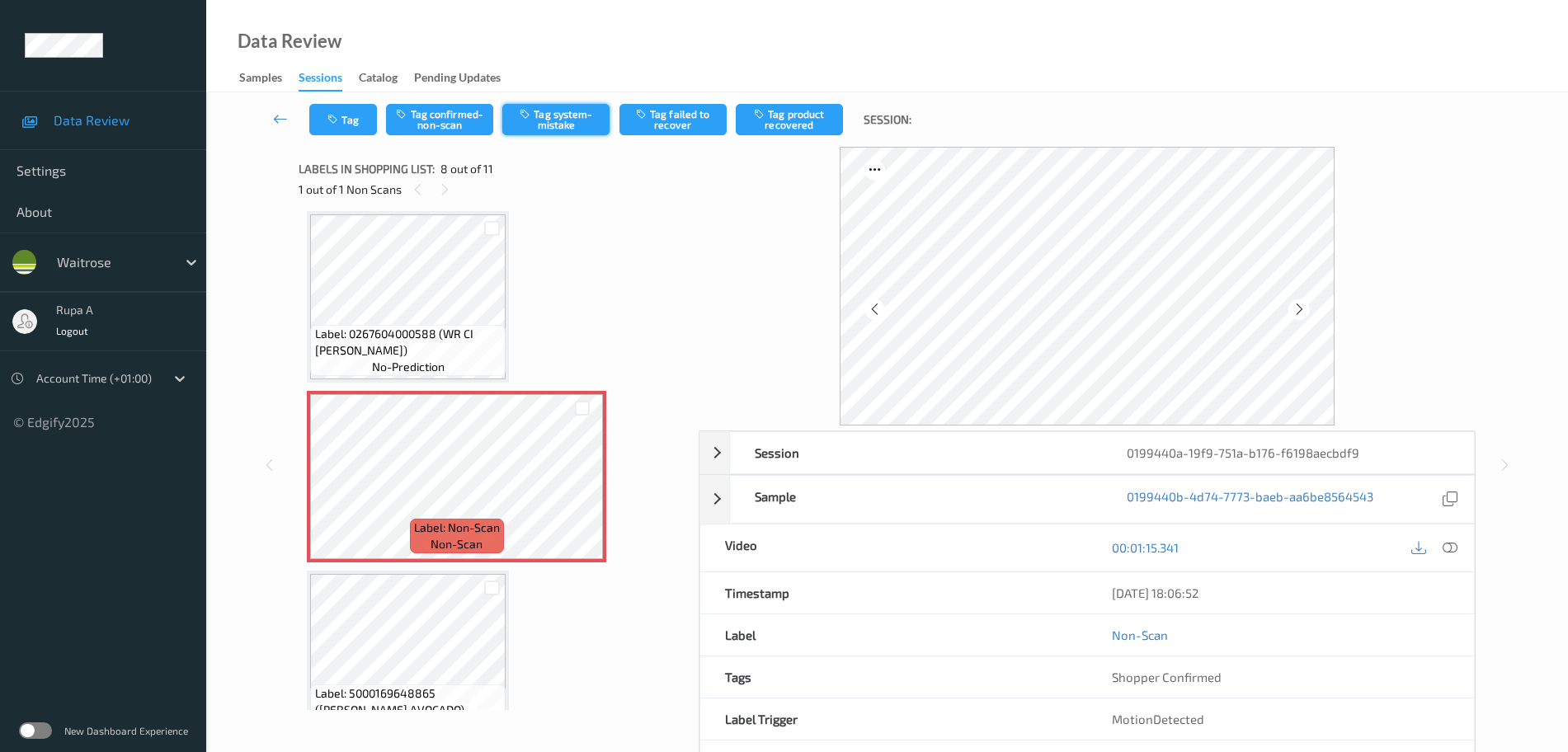
click at [557, 115] on button "Tag system-mistake" at bounding box center [555, 119] width 108 height 31
click at [338, 125] on icon "button" at bounding box center [334, 119] width 14 height 12
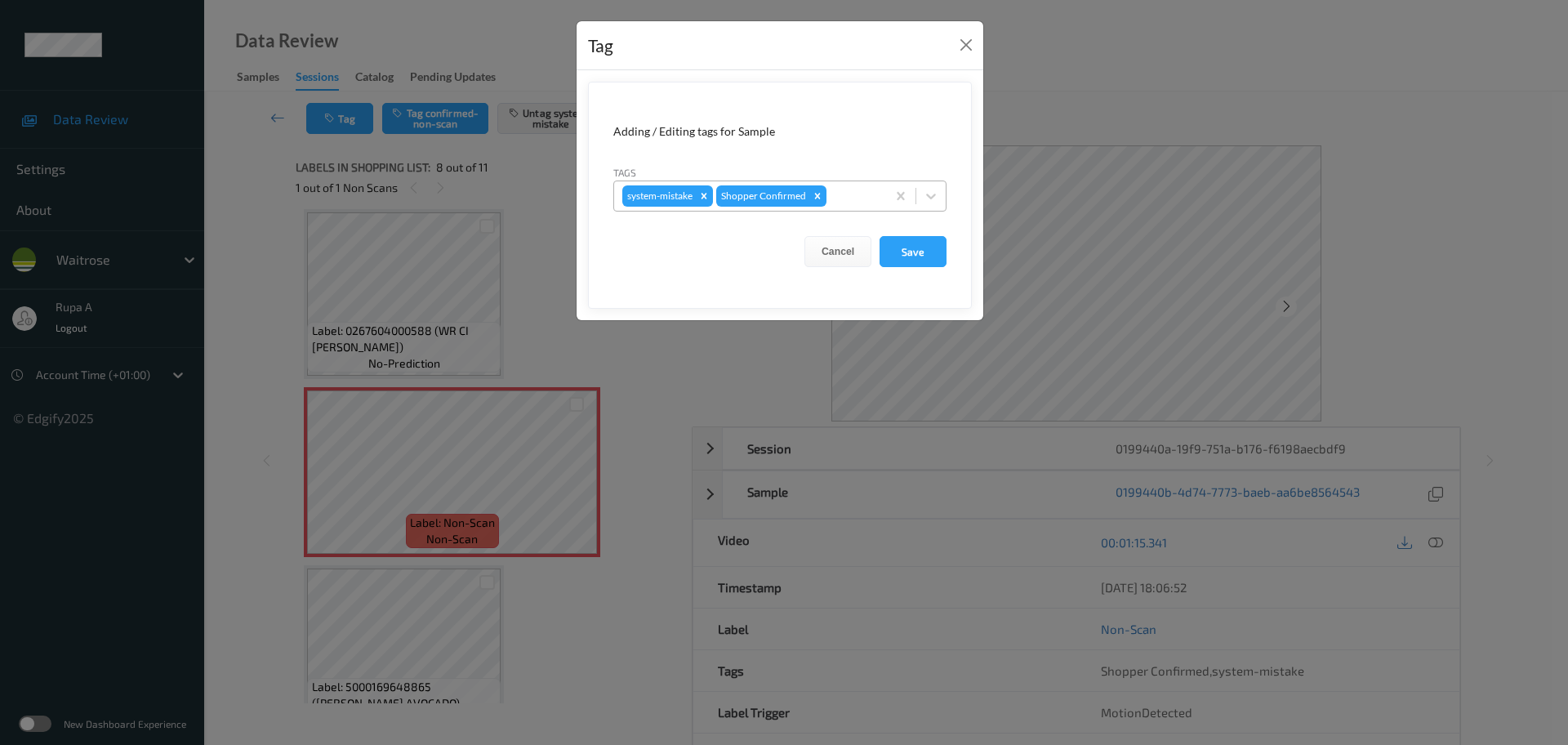
click at [842, 190] on div at bounding box center [854, 196] width 48 height 19
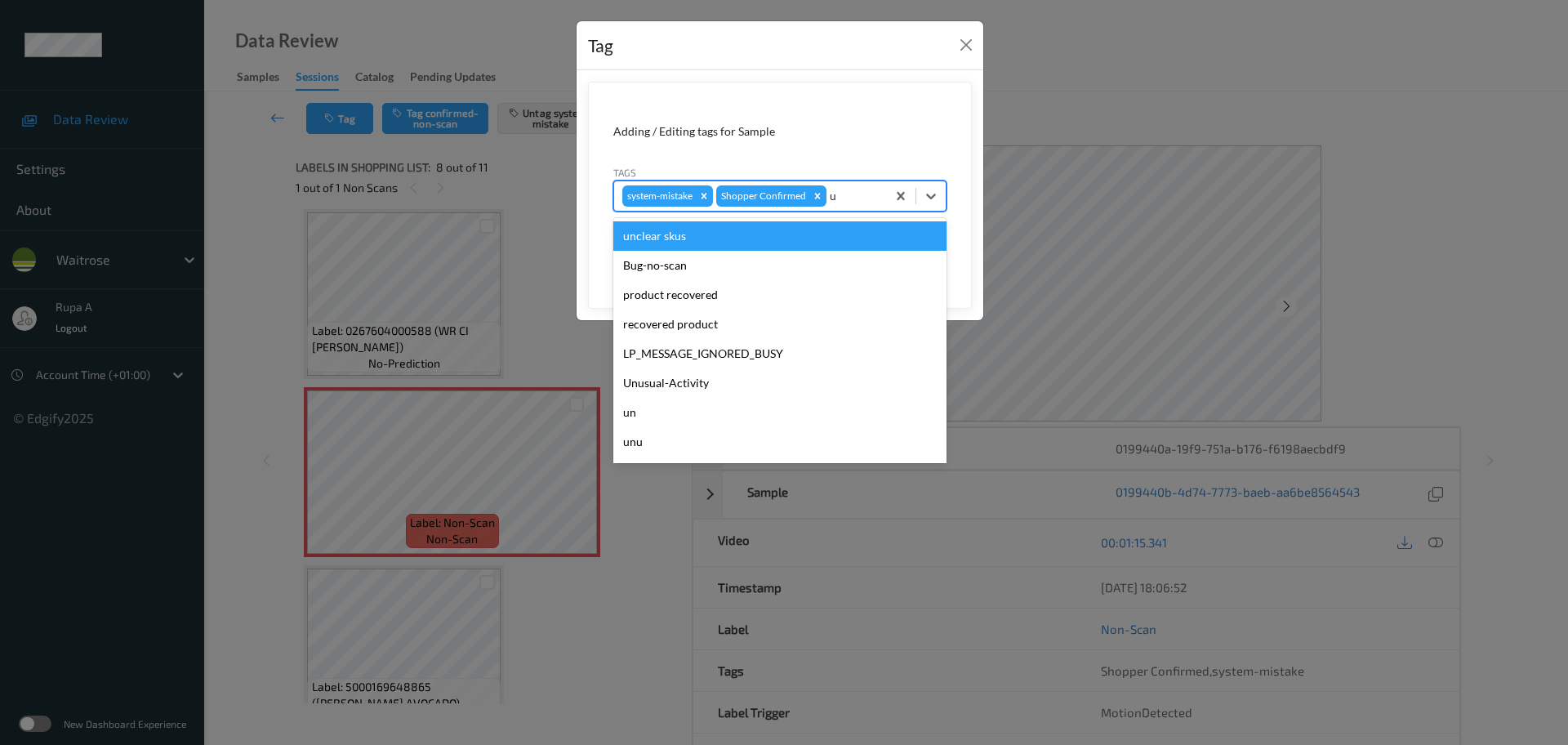
type input "un"
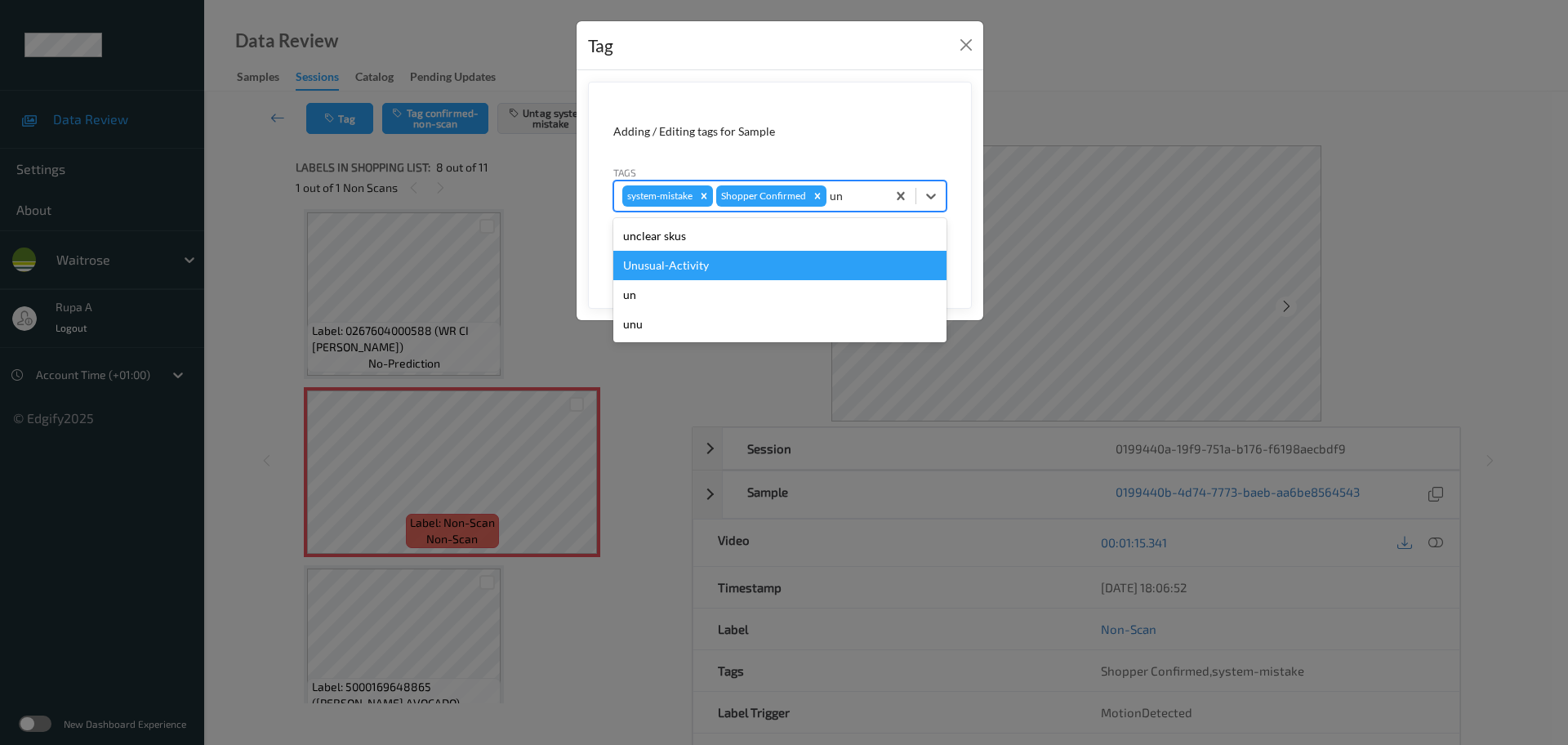
click at [775, 270] on div "Unusual-Activity" at bounding box center [779, 265] width 333 height 30
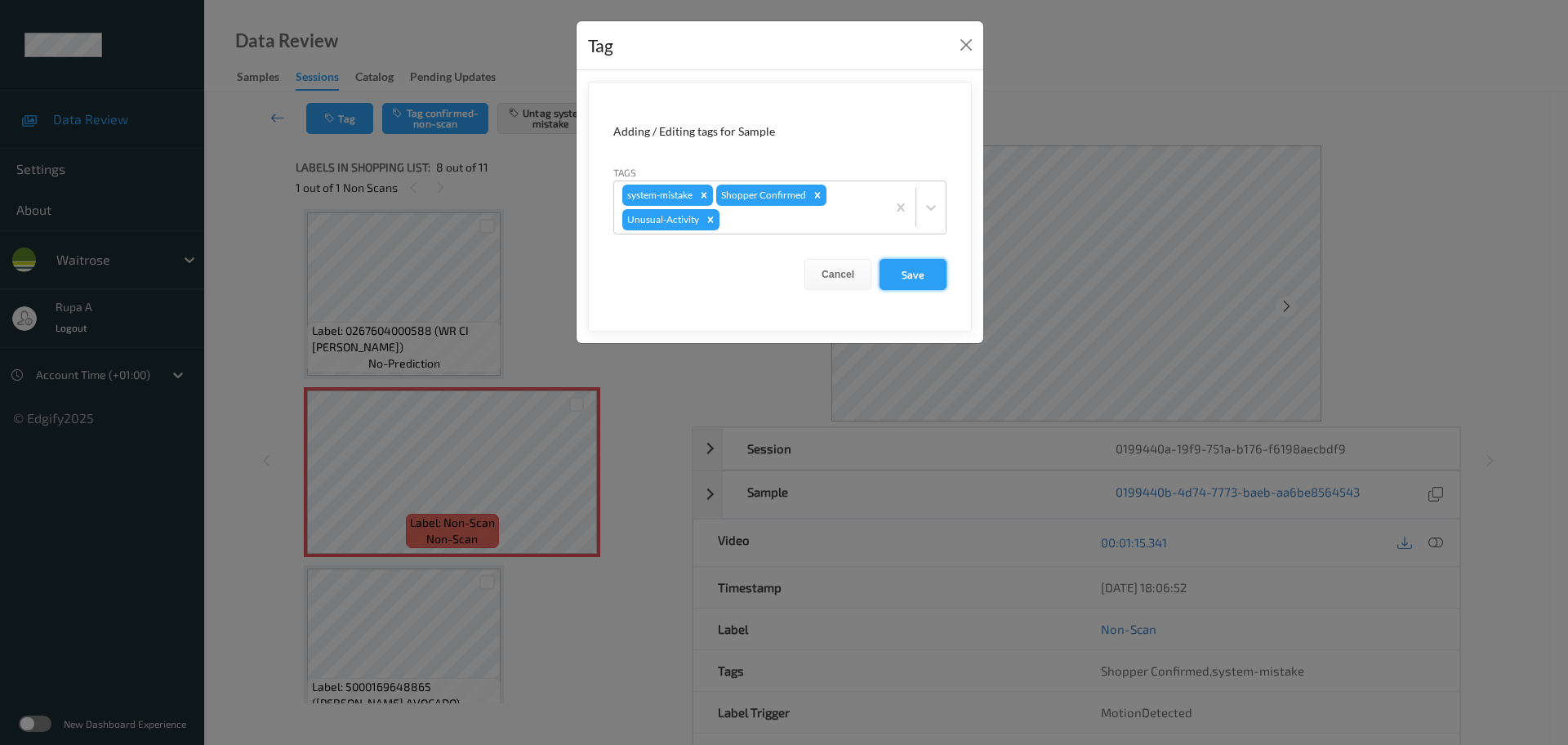
click at [920, 280] on button "Save" at bounding box center [914, 275] width 67 height 31
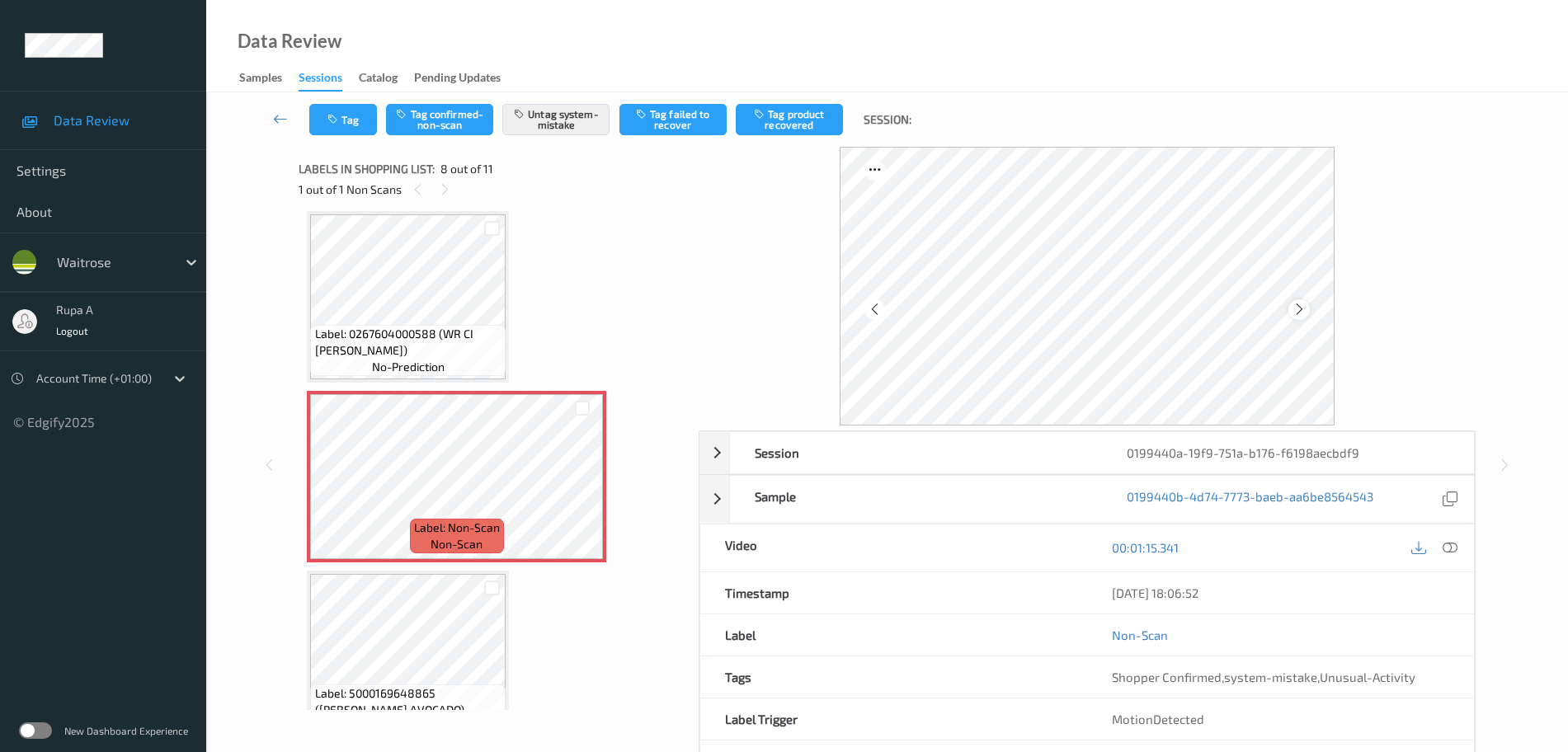
click at [1304, 304] on icon at bounding box center [1300, 309] width 14 height 15
click at [1294, 304] on icon at bounding box center [1300, 309] width 14 height 15
click at [1458, 551] on icon at bounding box center [1450, 547] width 15 height 15
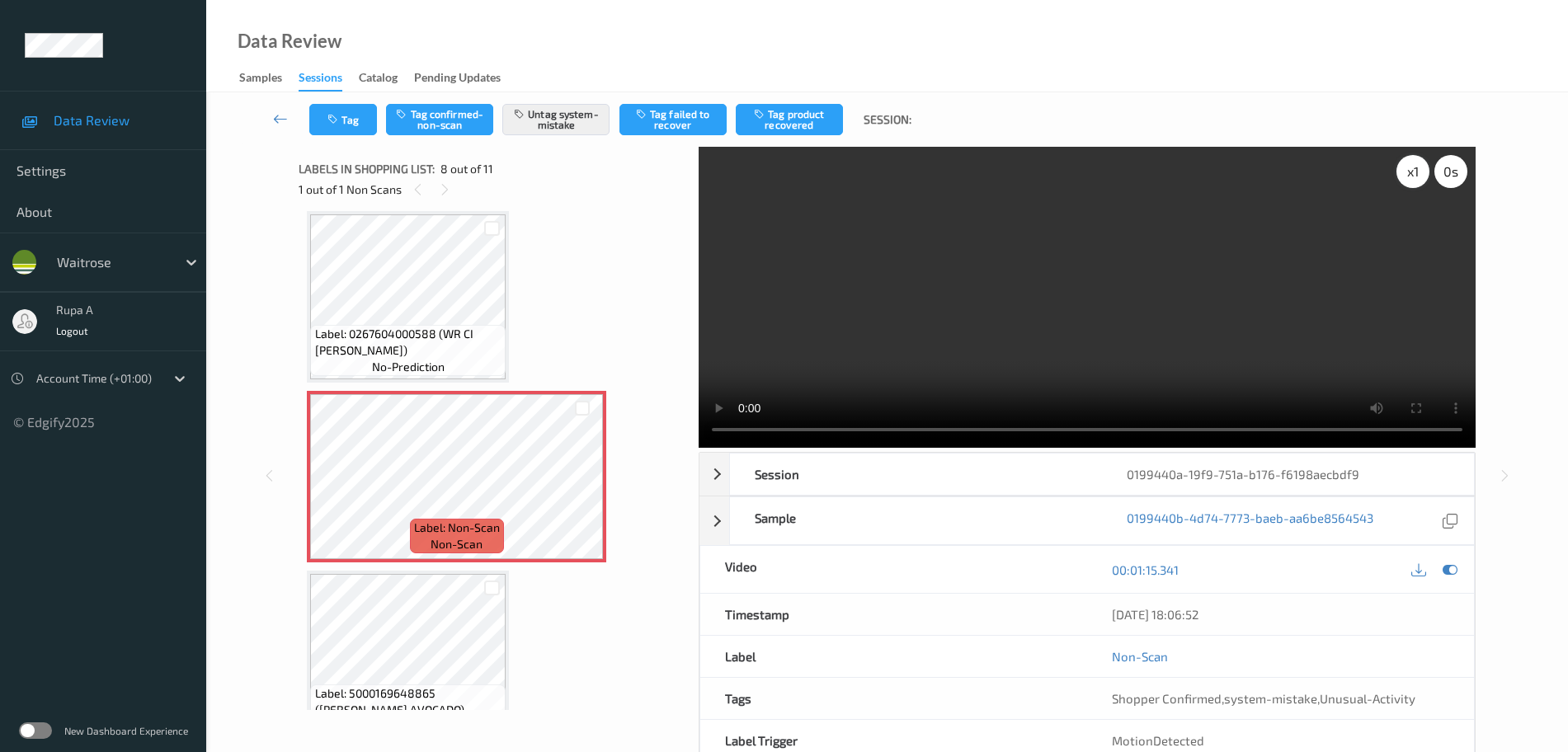
click at [1414, 185] on div "x 1" at bounding box center [1413, 172] width 33 height 33
click at [1453, 567] on icon at bounding box center [1450, 569] width 15 height 15
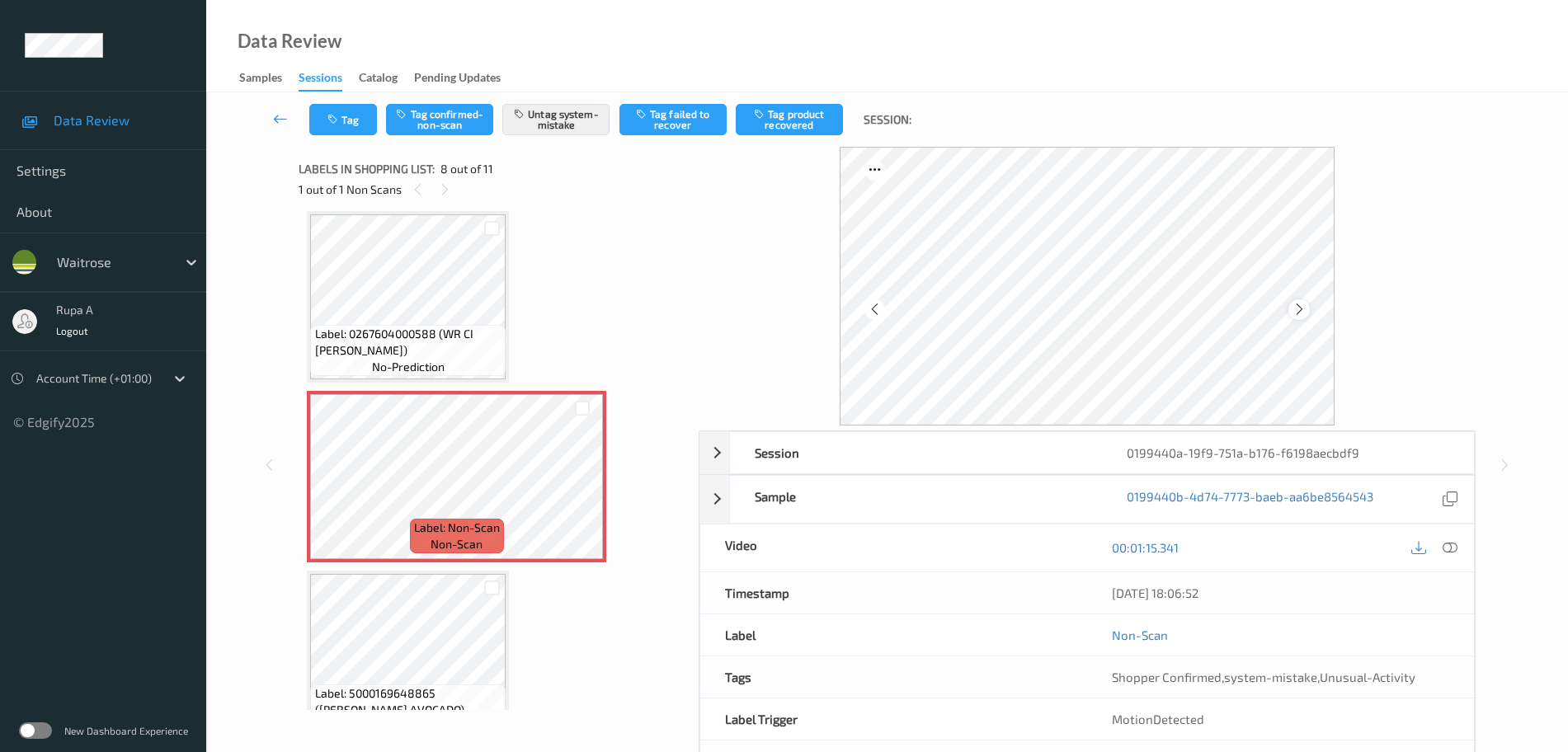
click at [1301, 313] on icon at bounding box center [1300, 309] width 14 height 15
click at [1302, 313] on icon at bounding box center [1300, 309] width 14 height 15
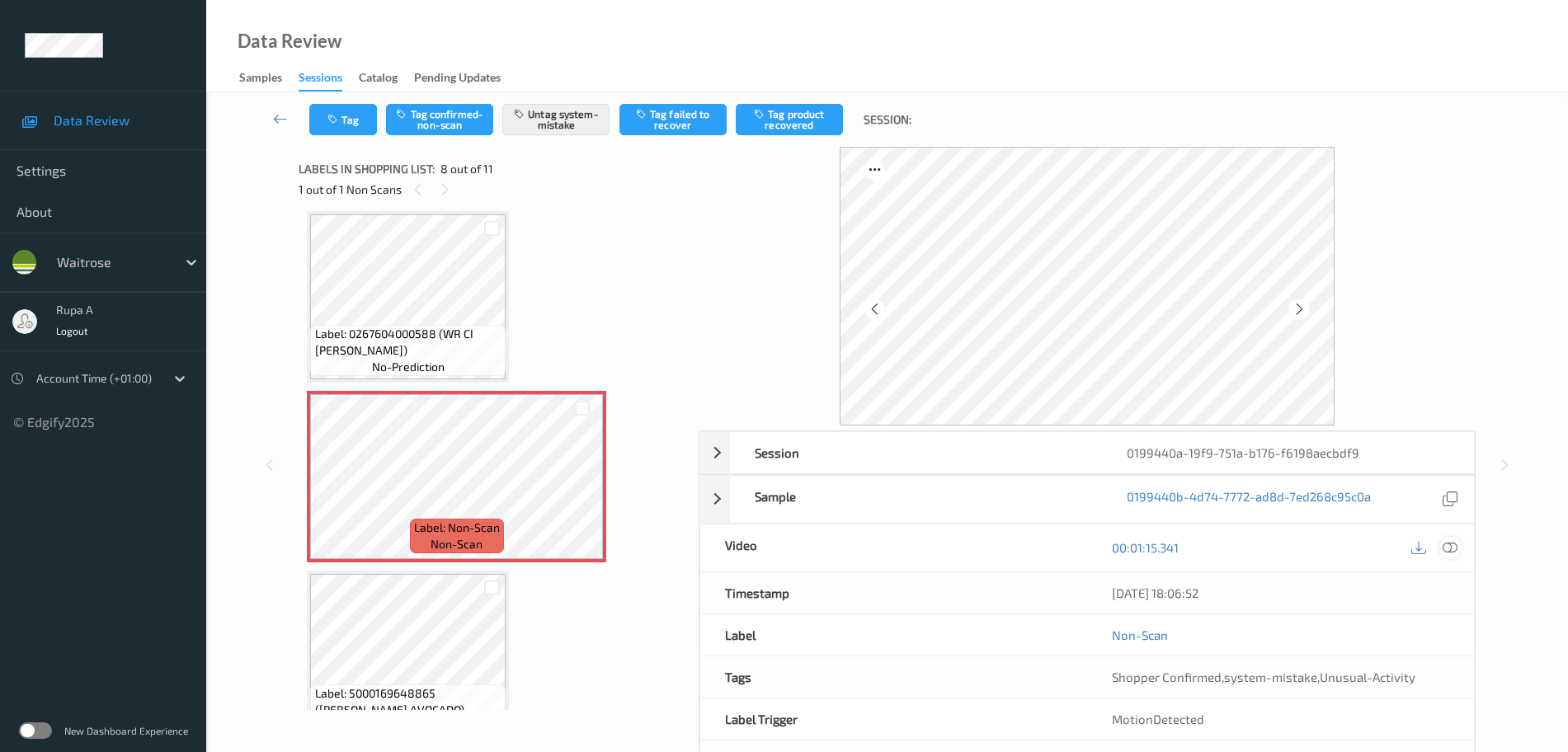
click at [1450, 547] on icon at bounding box center [1450, 547] width 15 height 15
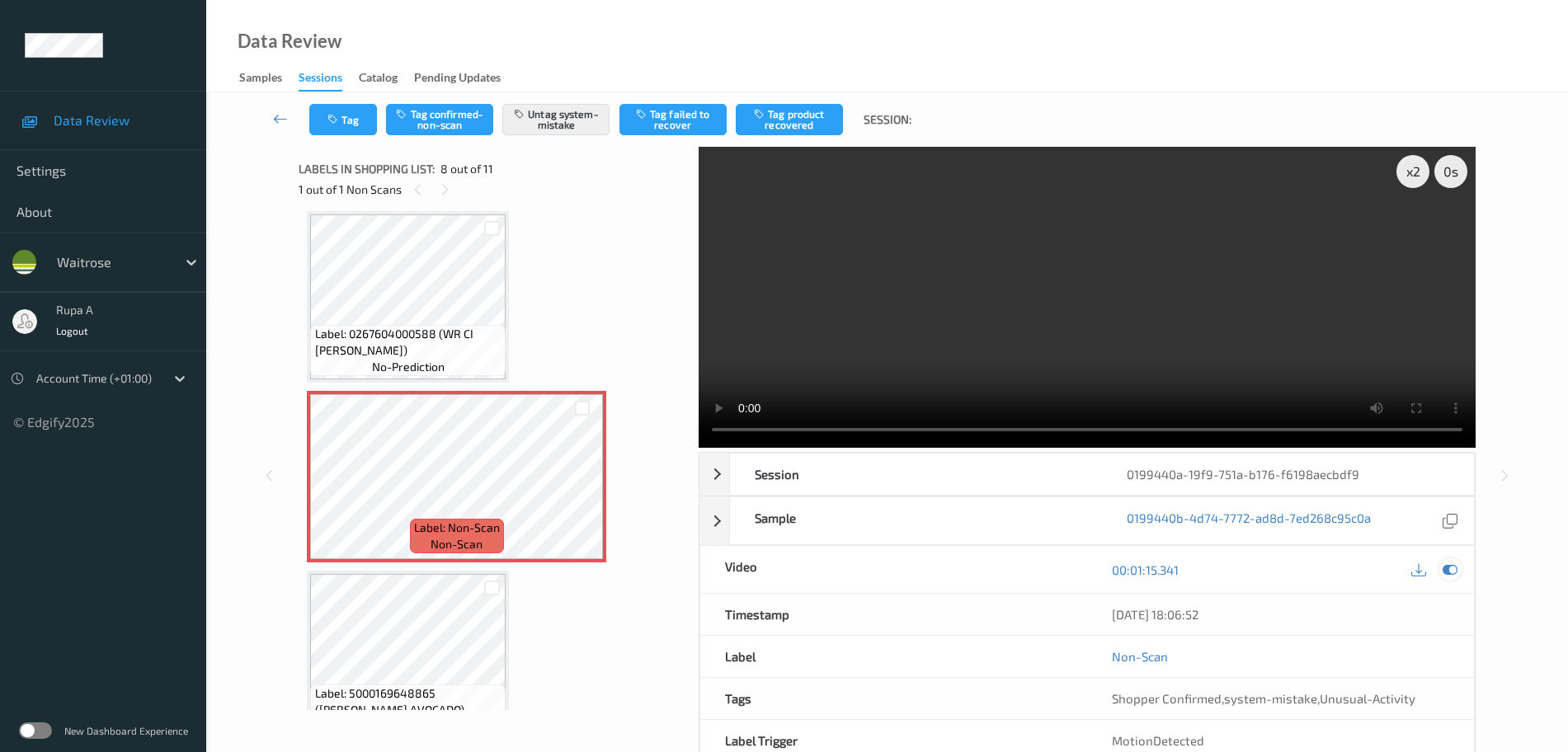
click at [1454, 568] on icon at bounding box center [1450, 569] width 15 height 15
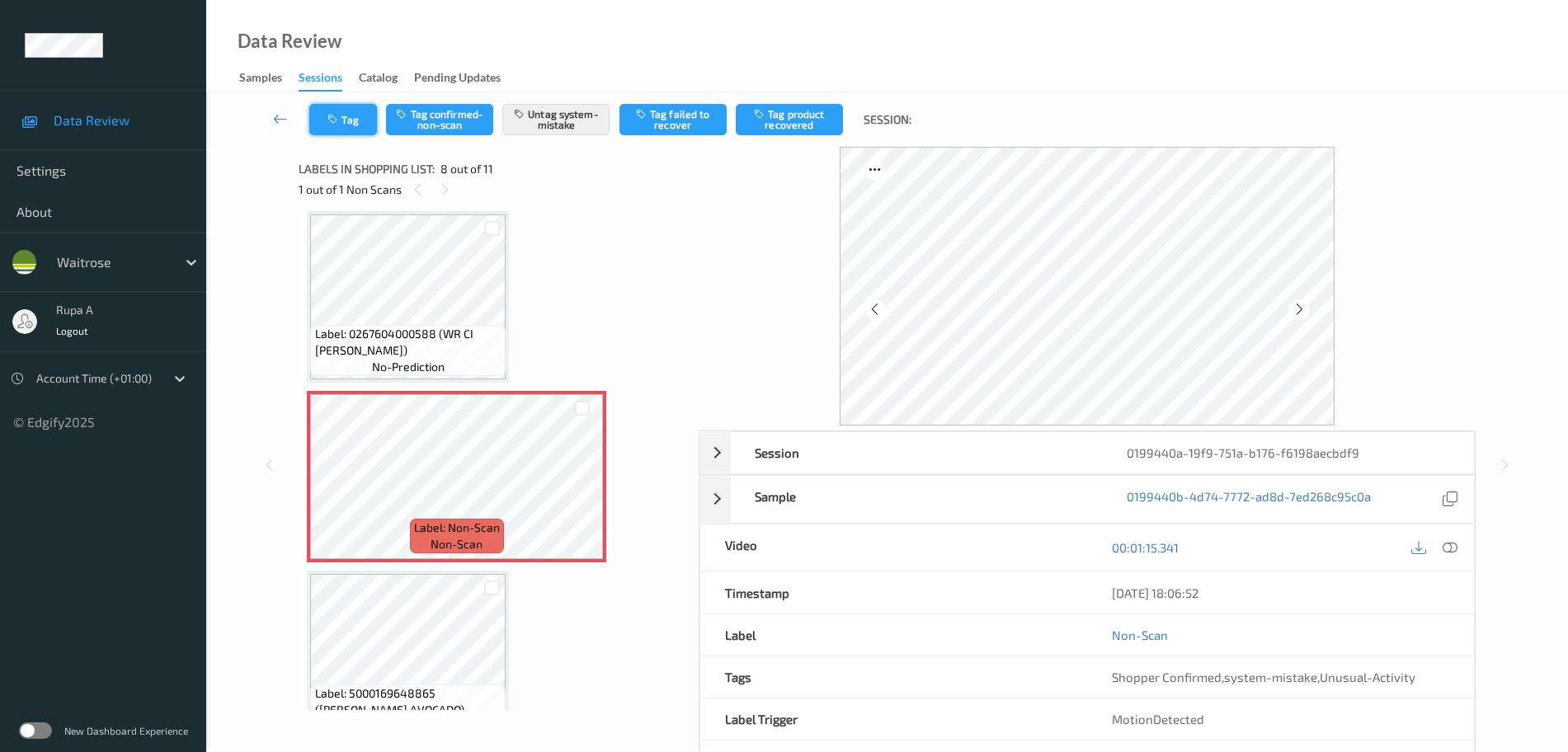
click at [366, 114] on button "Tag" at bounding box center [343, 119] width 68 height 31
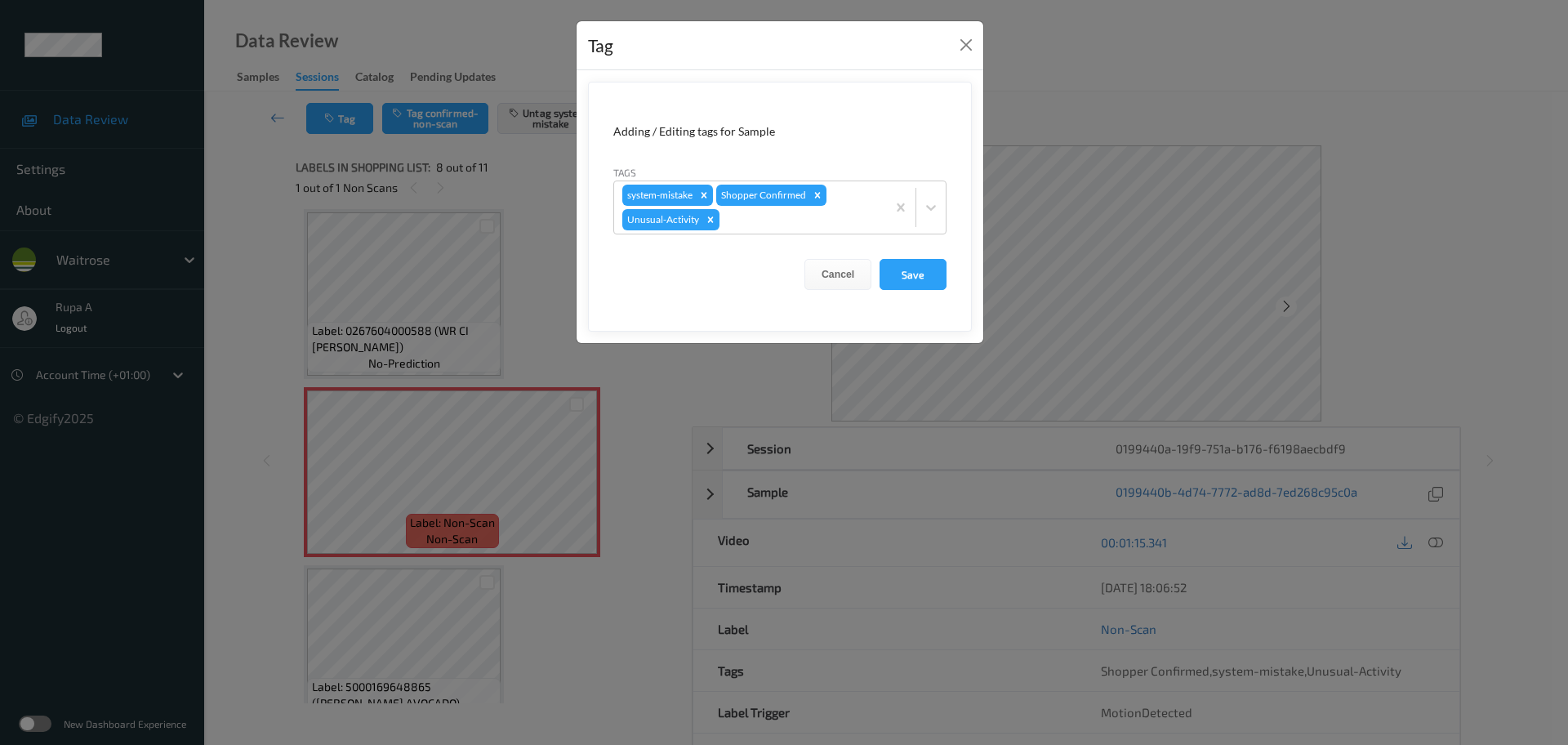
click at [474, 506] on div "Tag Adding / Editing tags for Sample Tags system-mistake Shopper Confirmed Unus…" at bounding box center [784, 372] width 1568 height 745
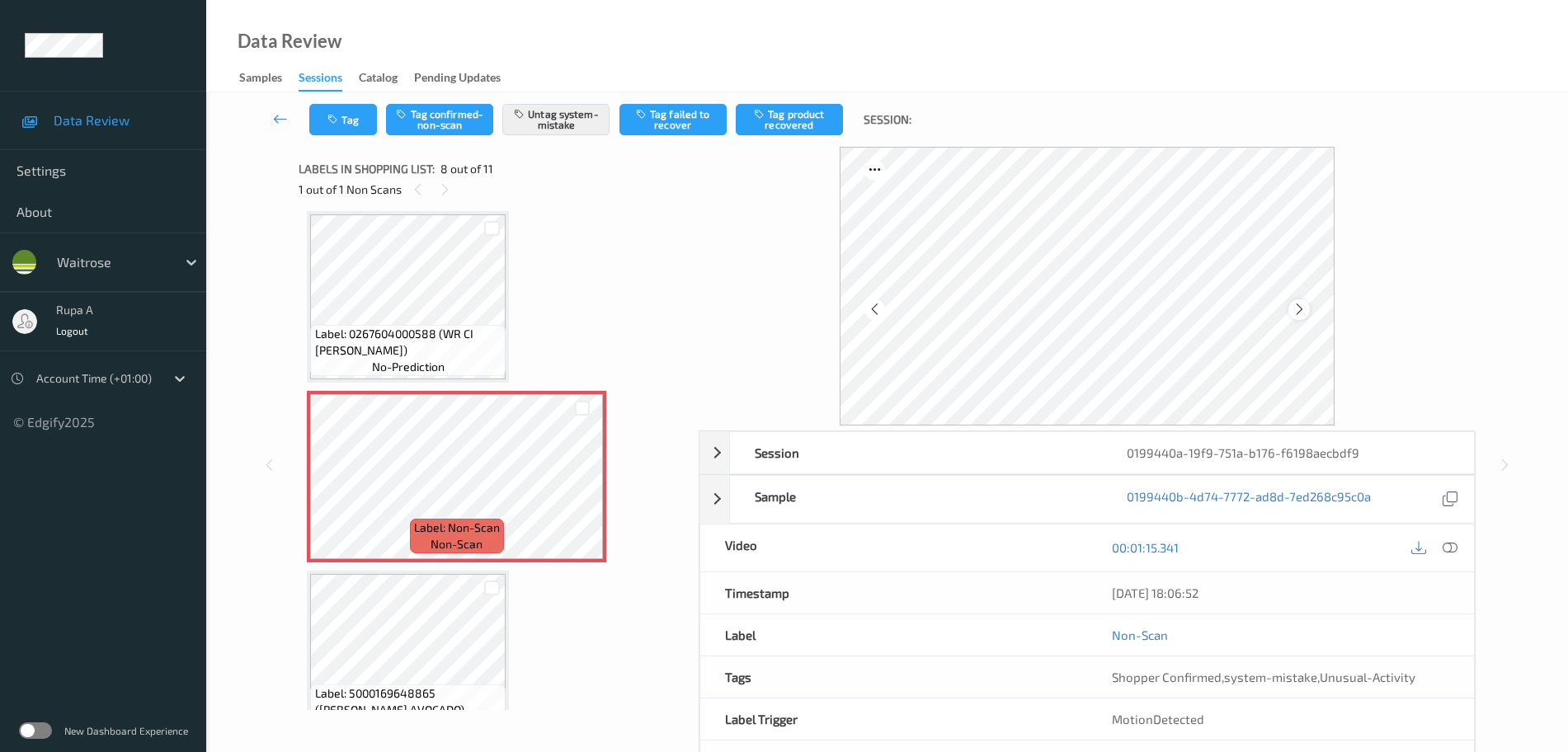
click at [1297, 307] on icon at bounding box center [1300, 309] width 14 height 15
click at [1454, 550] on icon at bounding box center [1450, 547] width 15 height 15
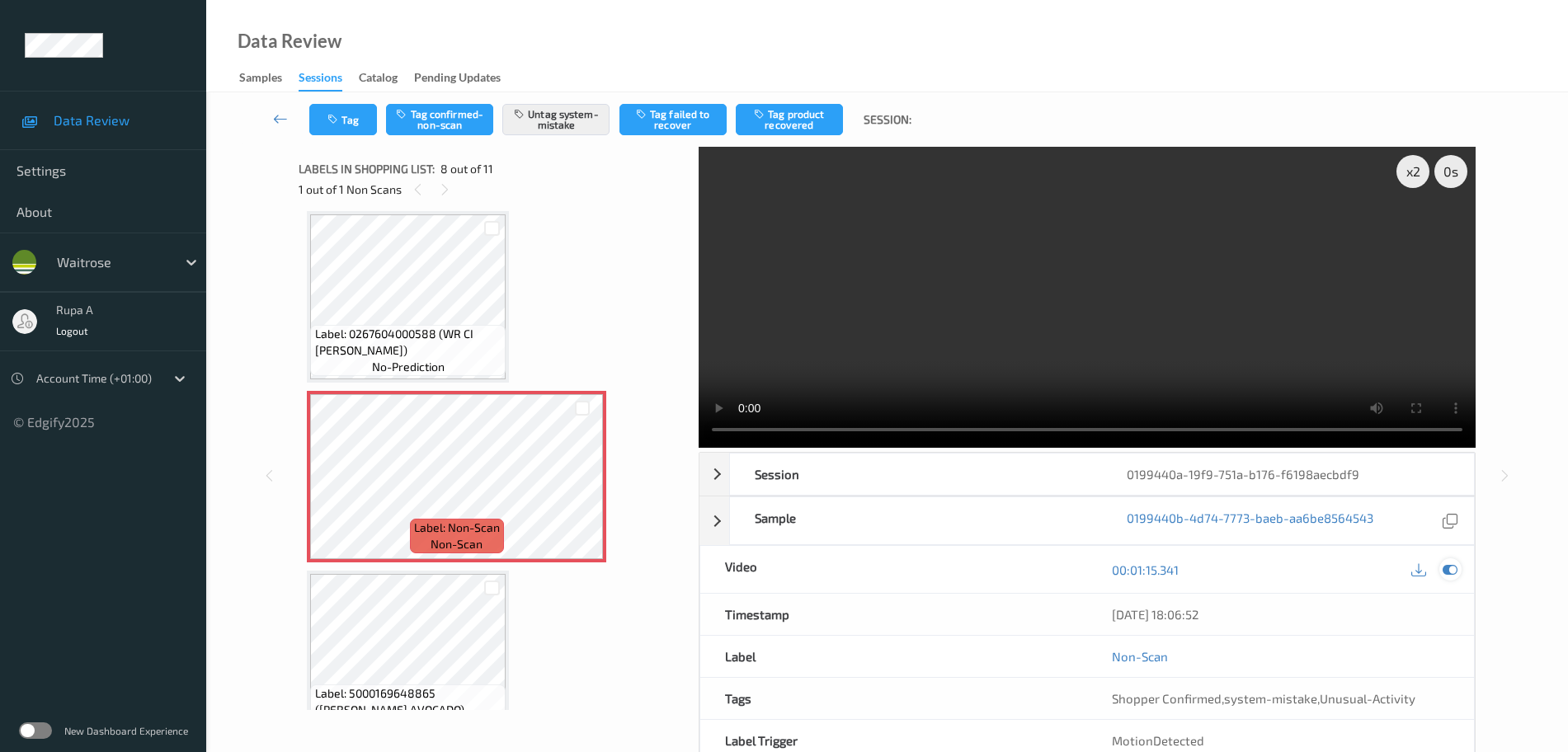
click at [1454, 568] on icon at bounding box center [1450, 569] width 15 height 15
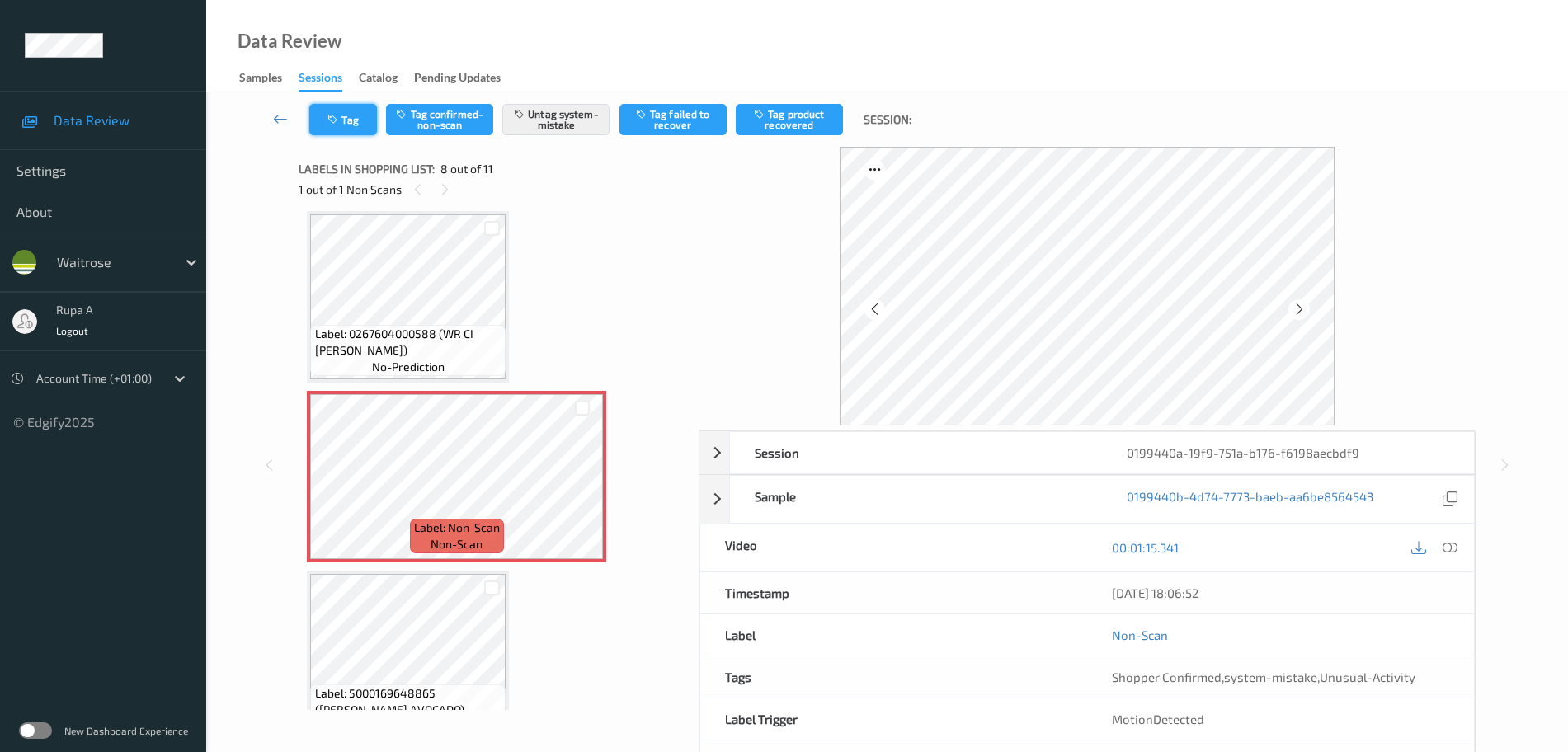
click at [350, 130] on button "Tag" at bounding box center [343, 119] width 68 height 31
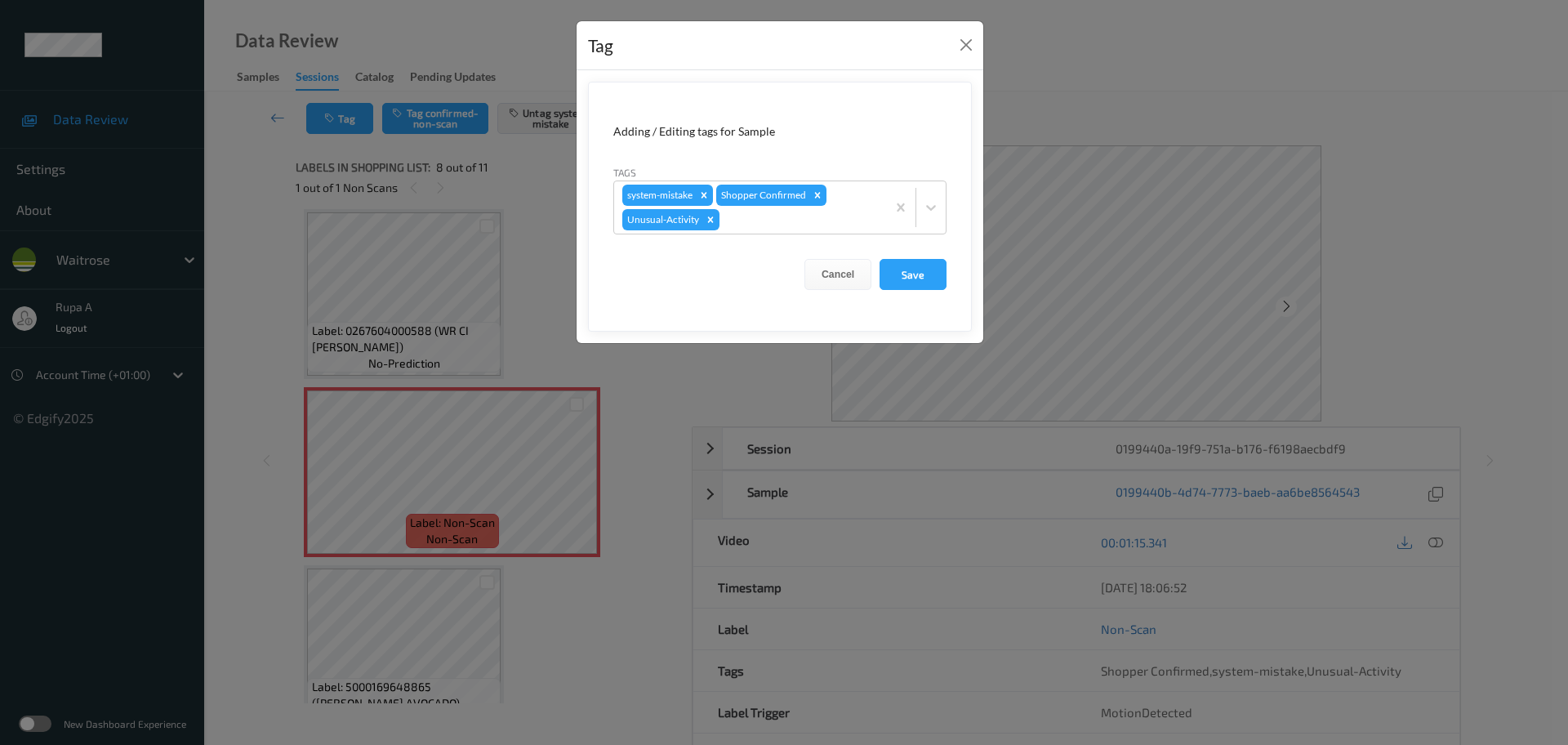
click at [704, 224] on icon "Remove Unusual-Activity" at bounding box center [710, 220] width 12 height 12
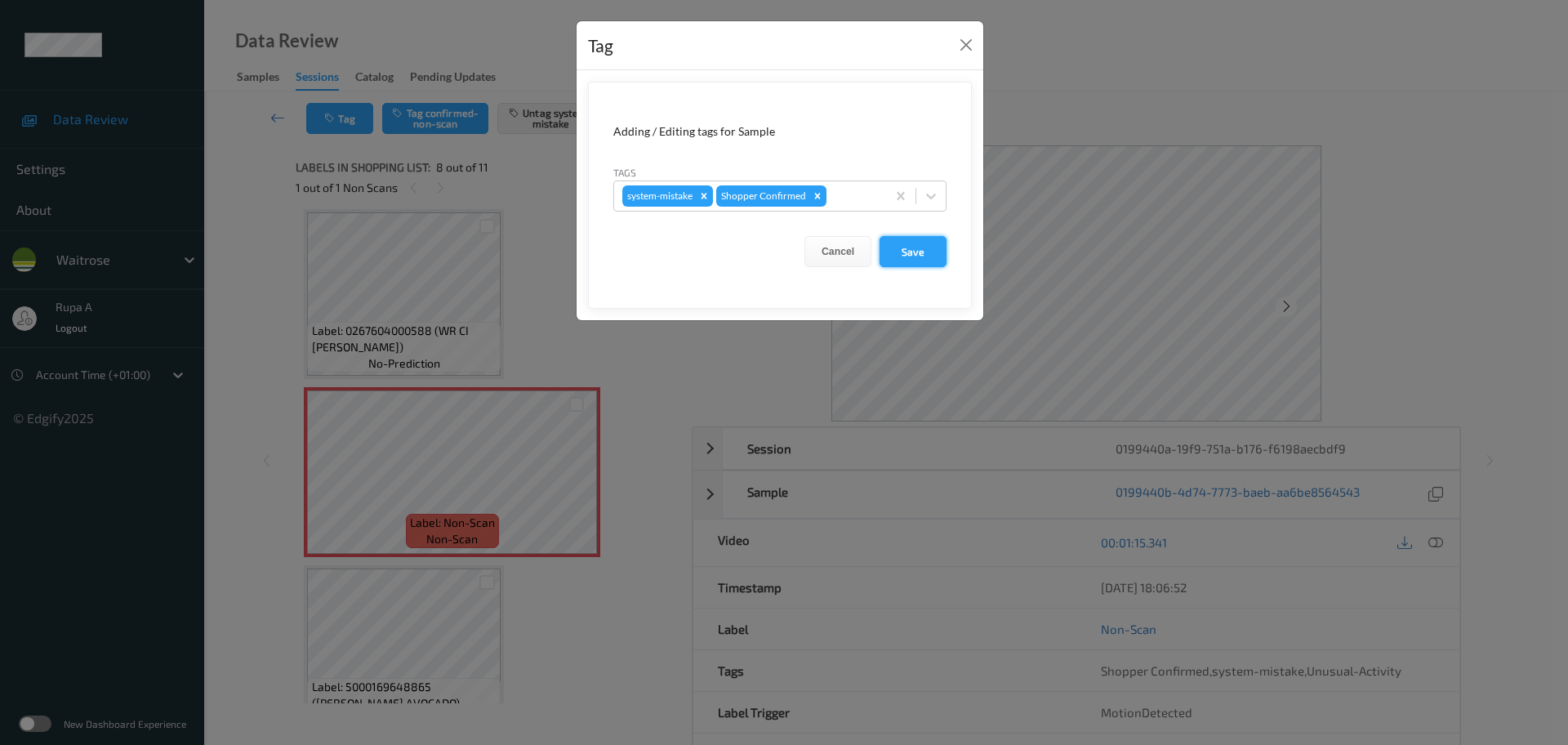
click at [938, 257] on button "Save" at bounding box center [914, 252] width 67 height 31
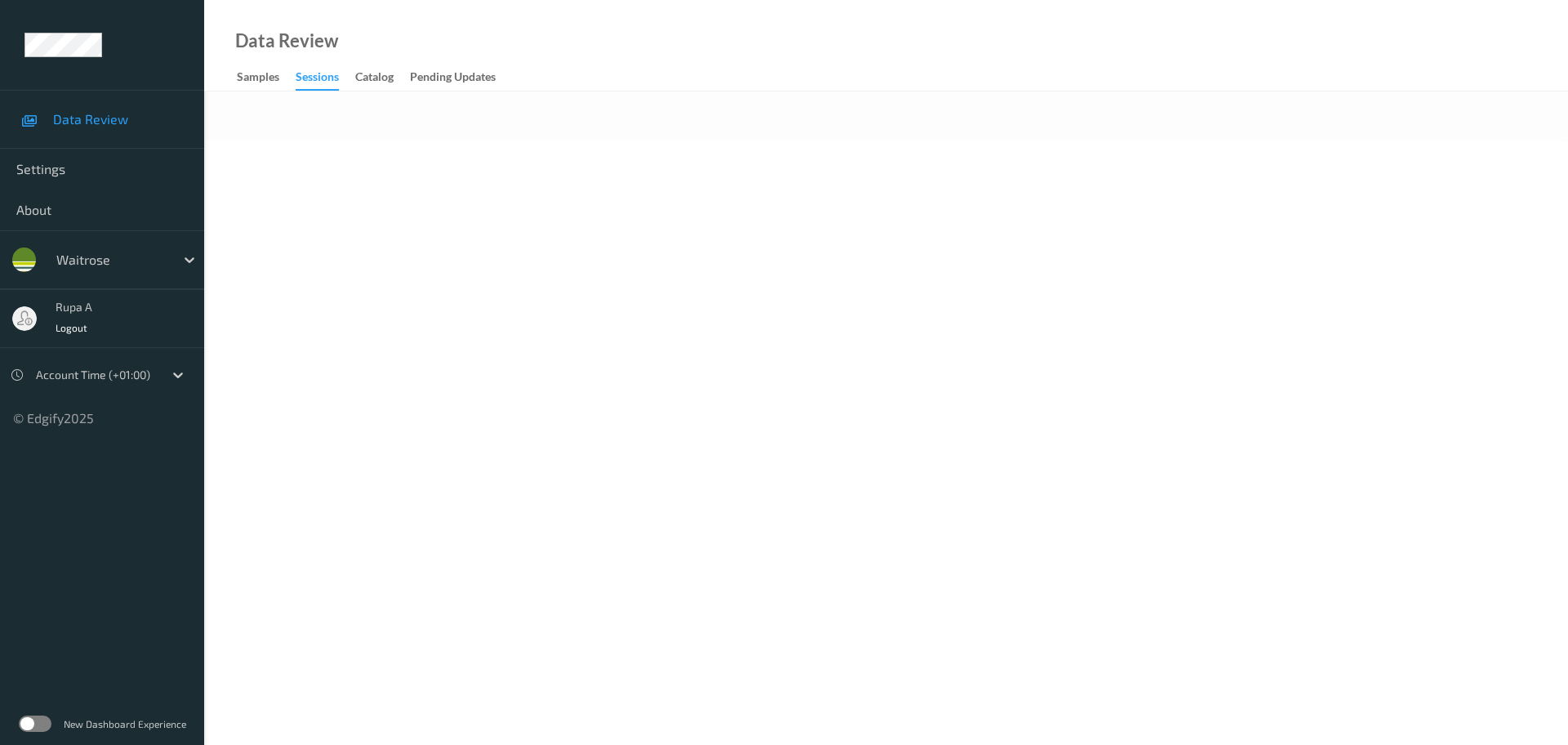
click at [552, 263] on body "Data Review Settings About waitrose rupa a Logout Account Time (+01:00) © Edgif…" at bounding box center [784, 372] width 1568 height 745
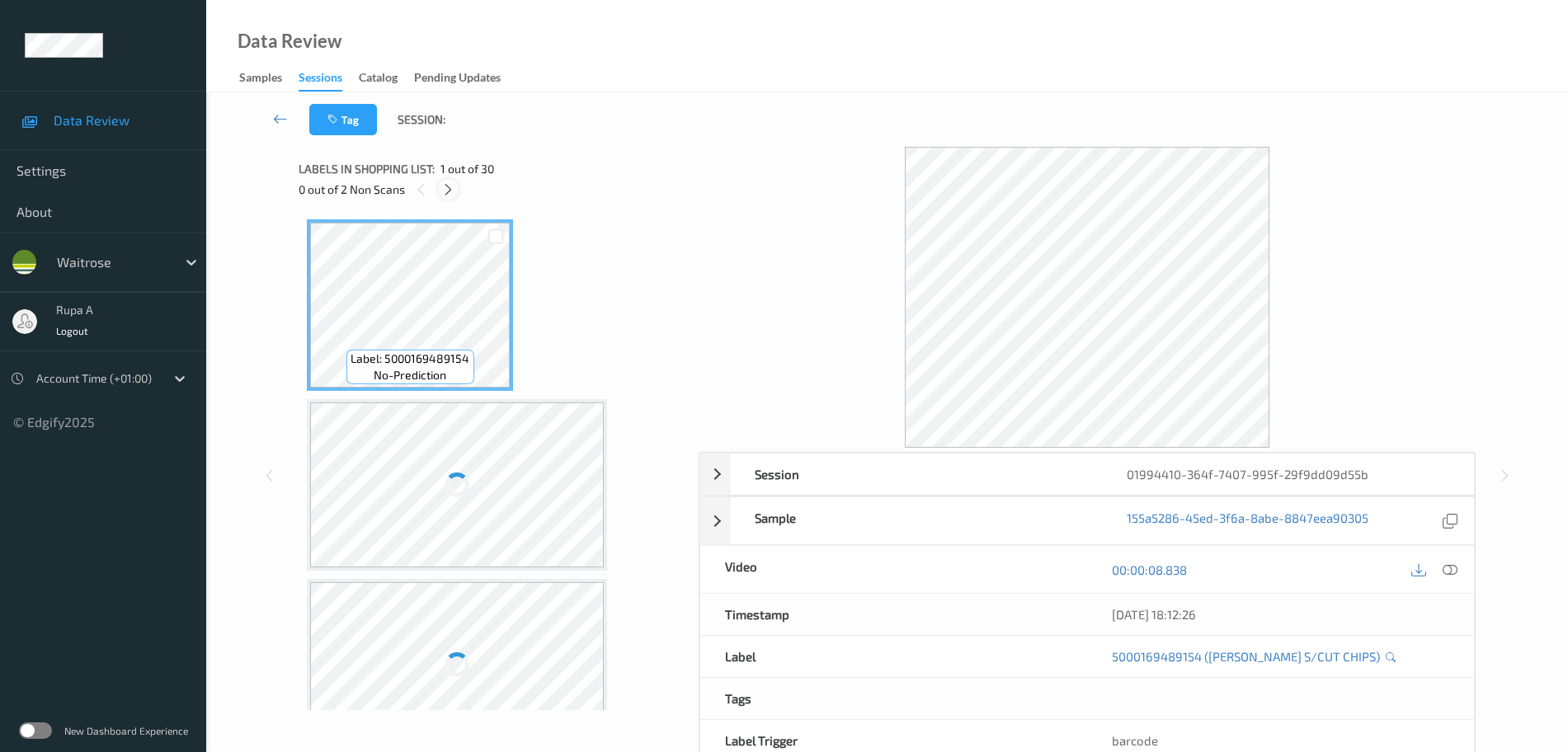
click at [447, 193] on icon at bounding box center [448, 189] width 14 height 15
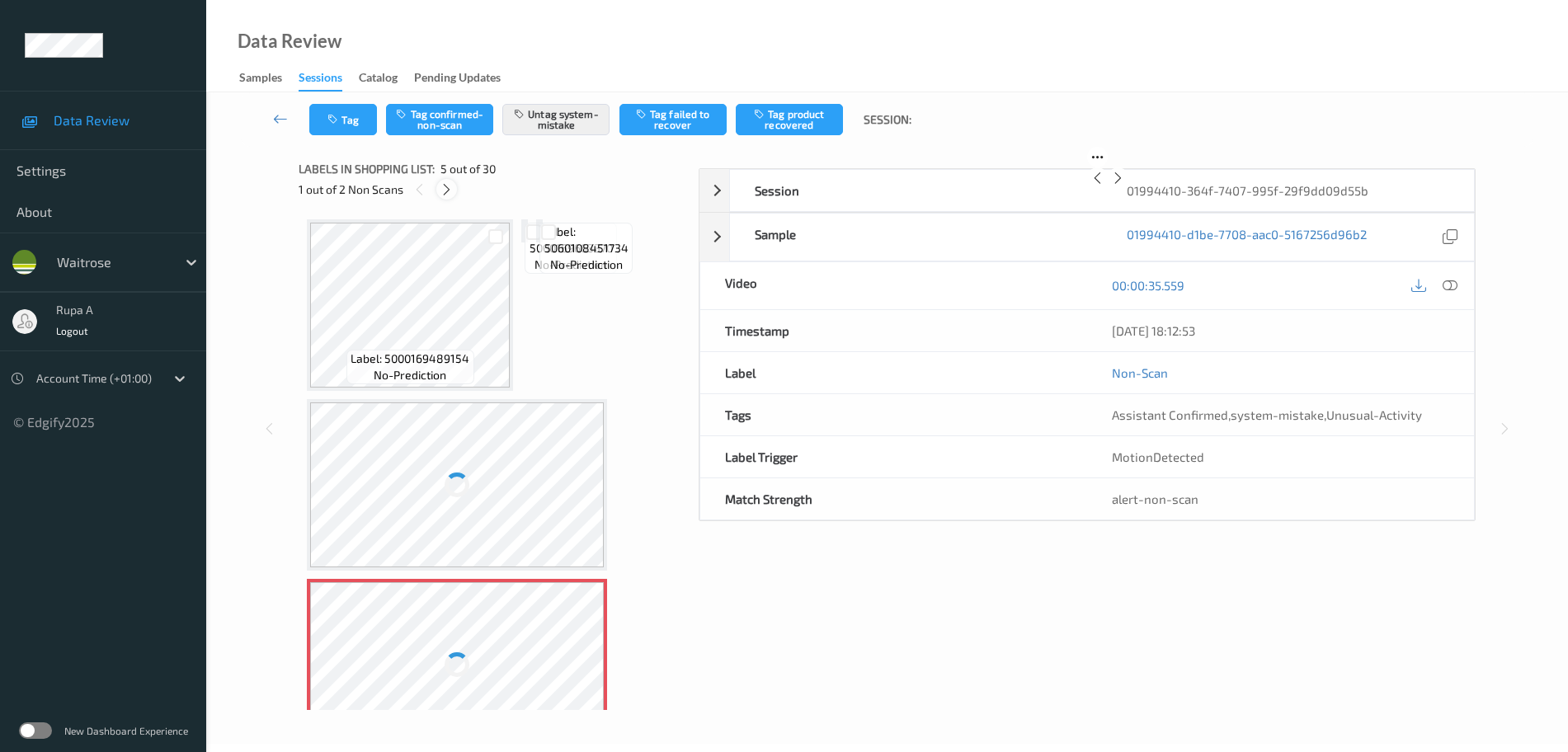
scroll to position [548, 0]
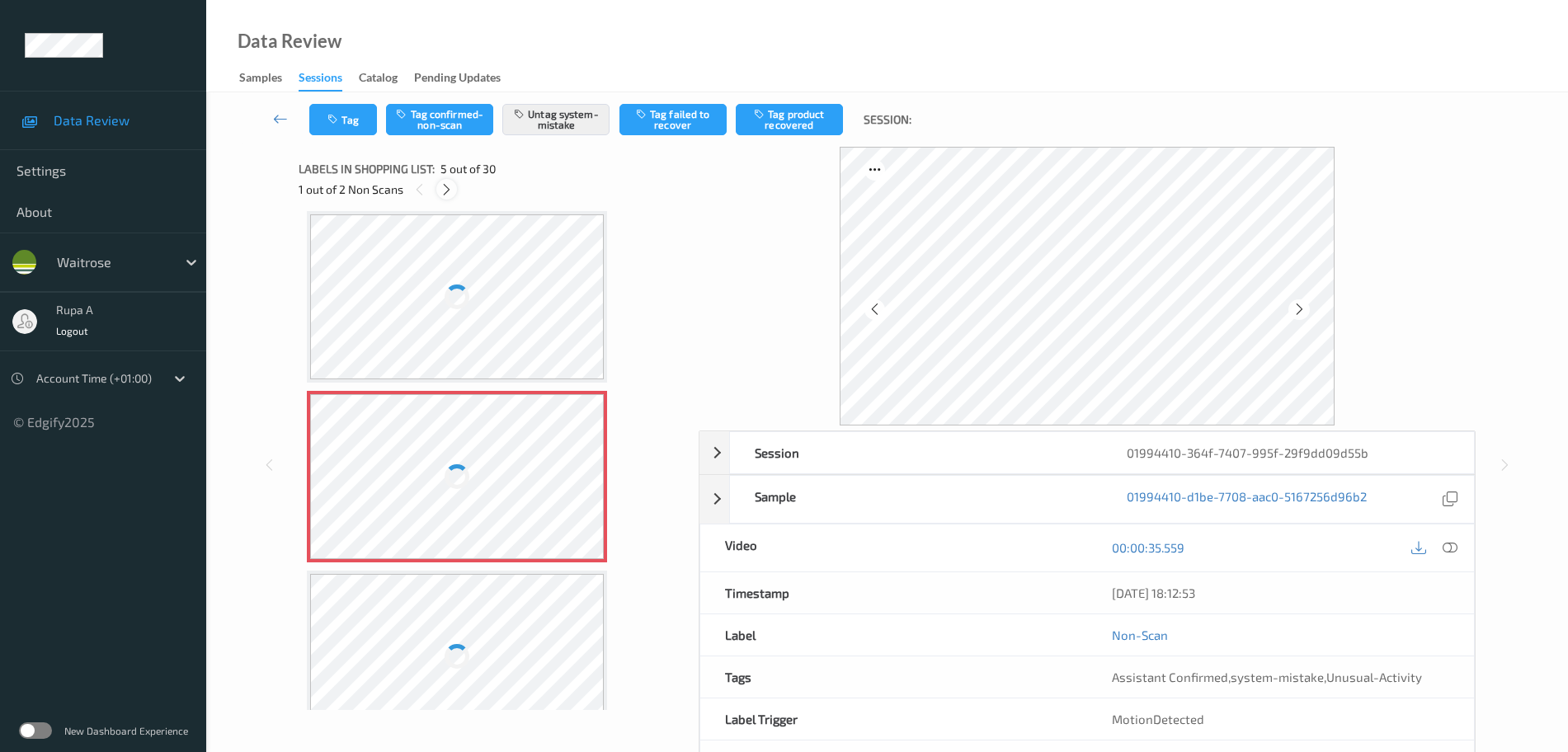
click at [452, 191] on icon at bounding box center [447, 189] width 14 height 15
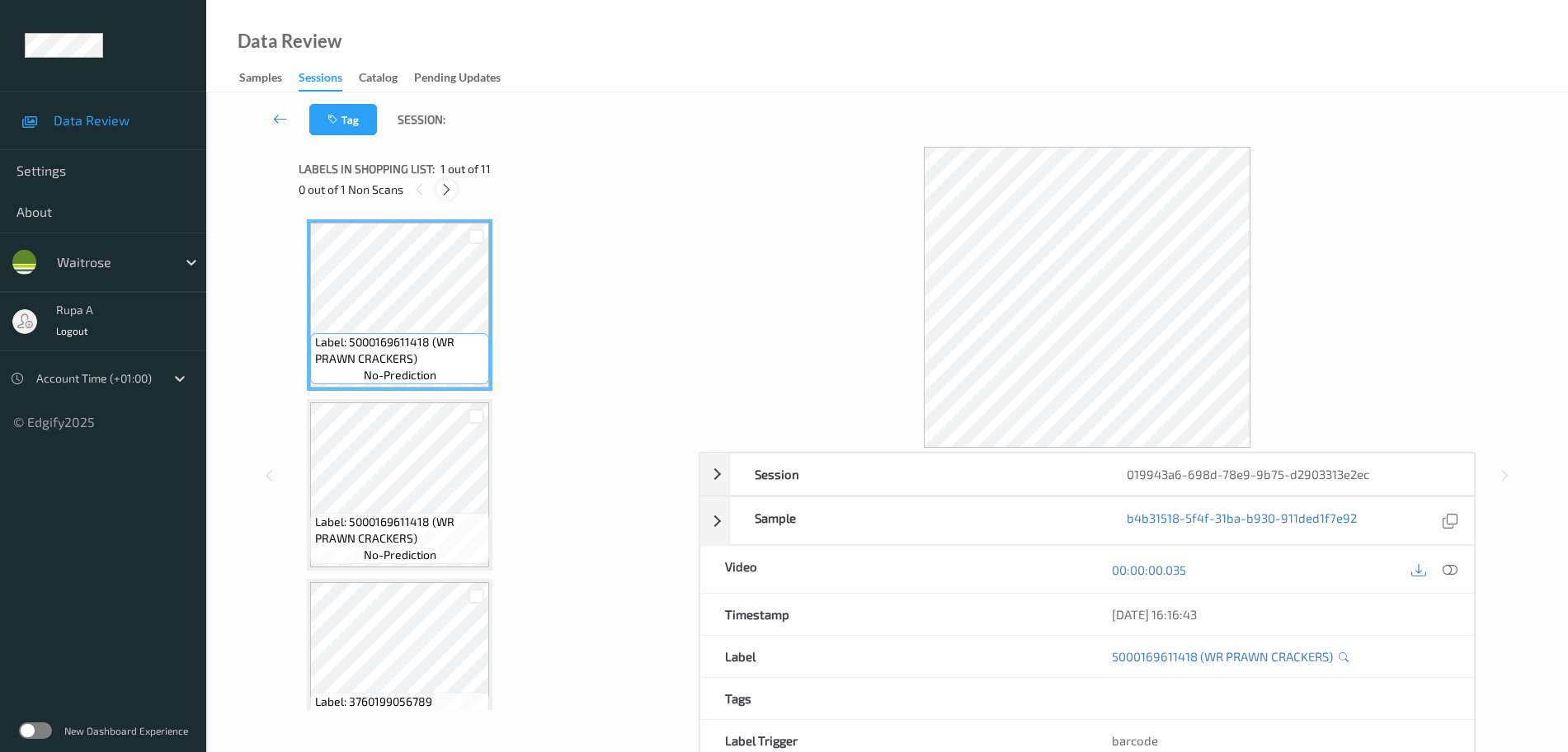
click at [446, 194] on icon at bounding box center [447, 189] width 14 height 15
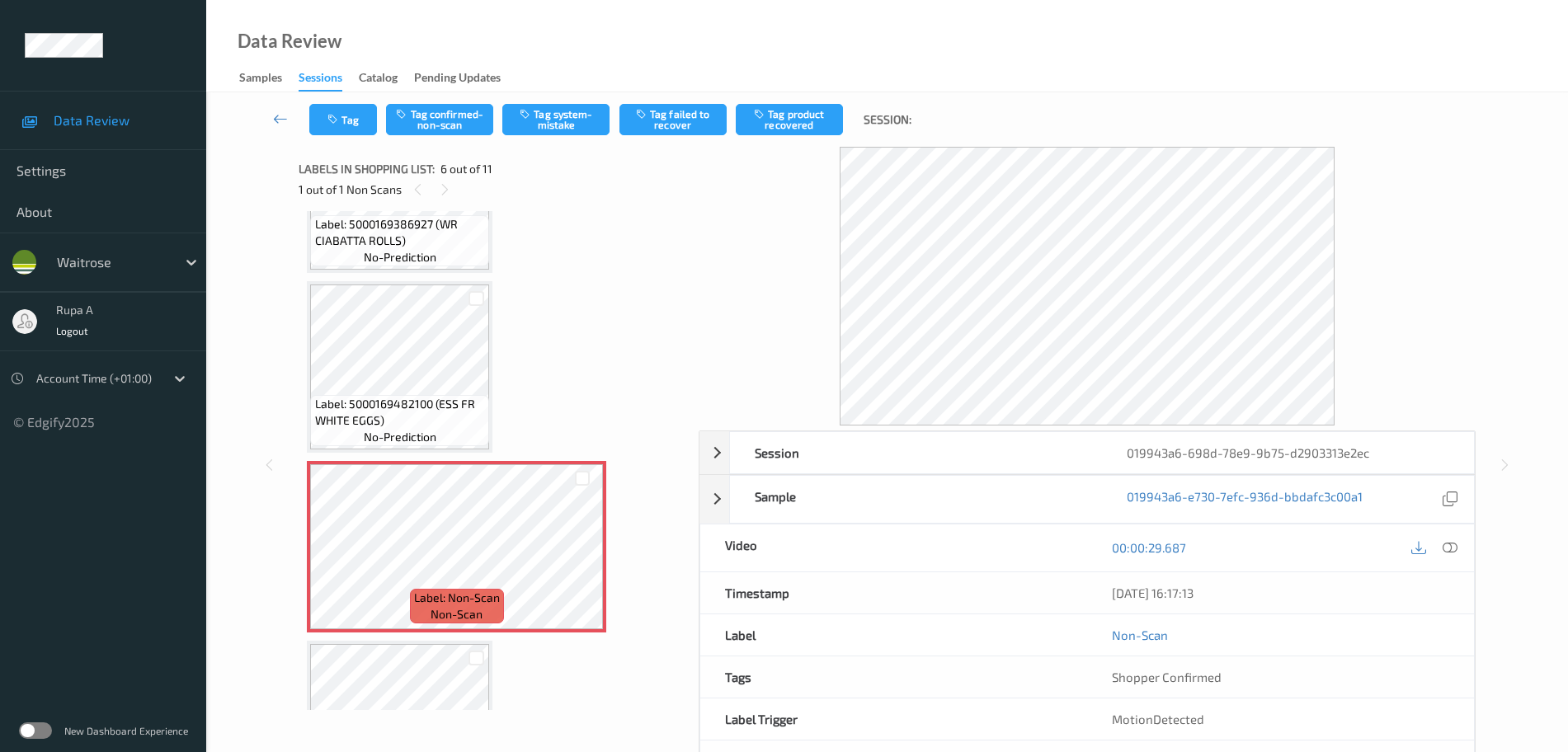
scroll to position [624, 0]
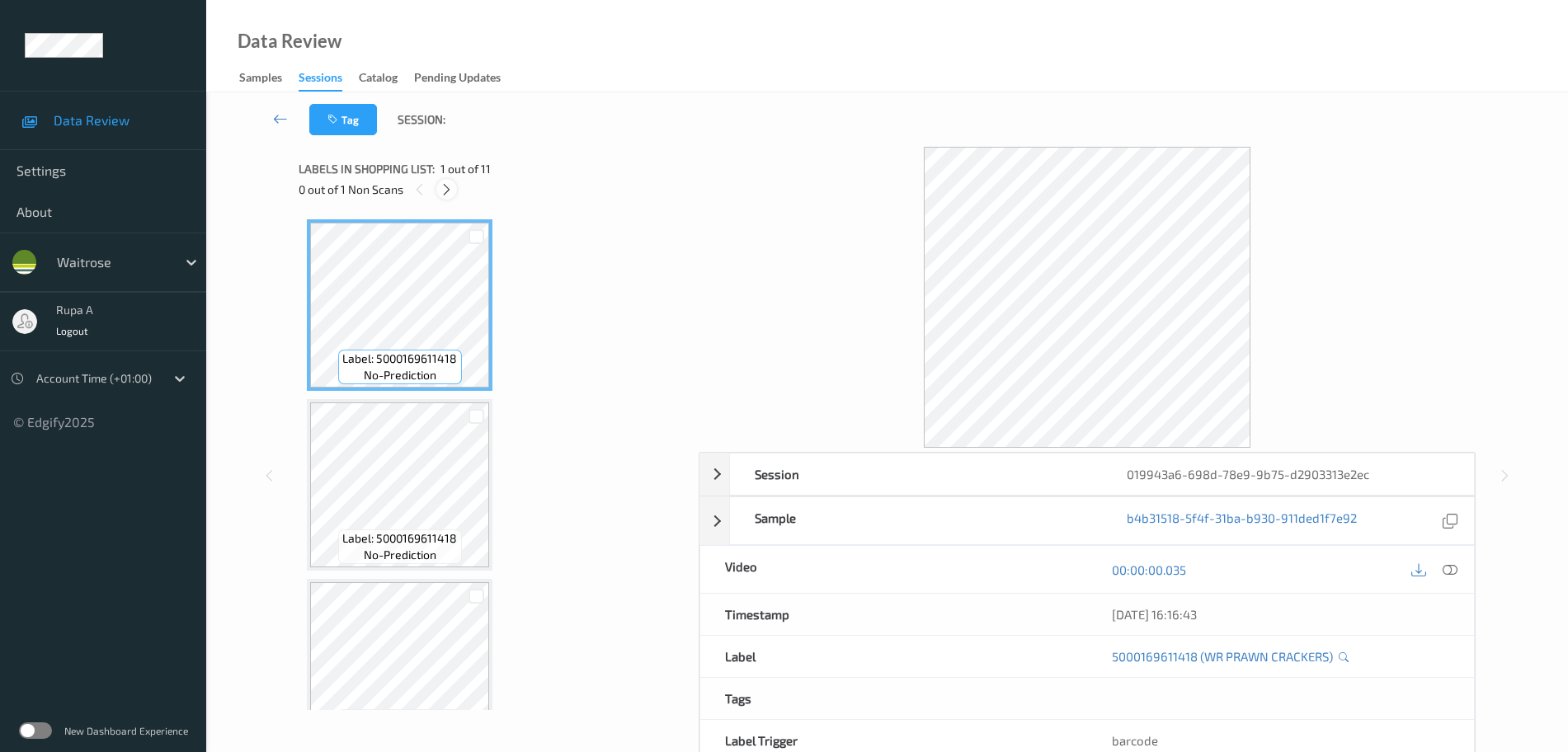
click at [445, 180] on div at bounding box center [446, 189] width 20 height 20
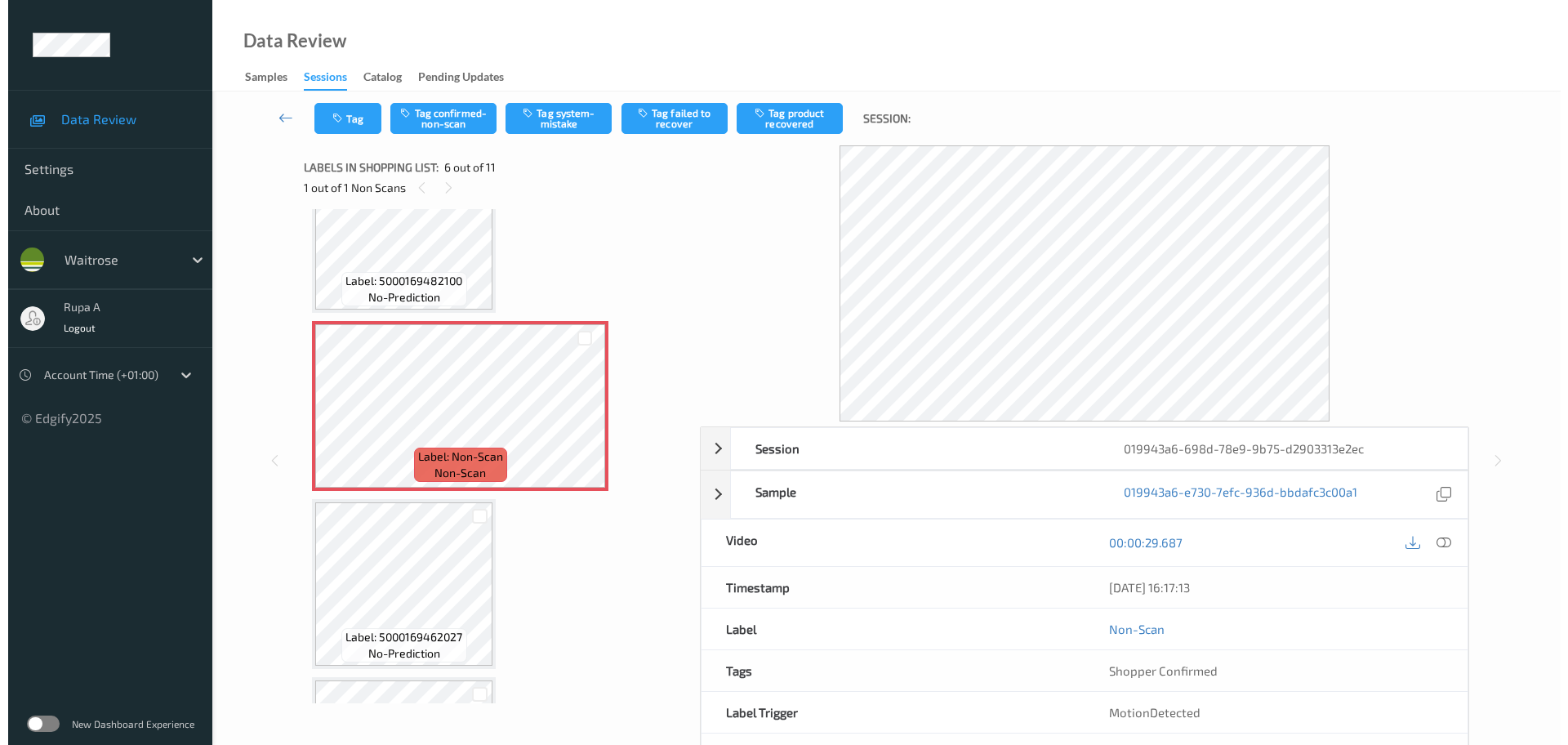
scroll to position [925, 0]
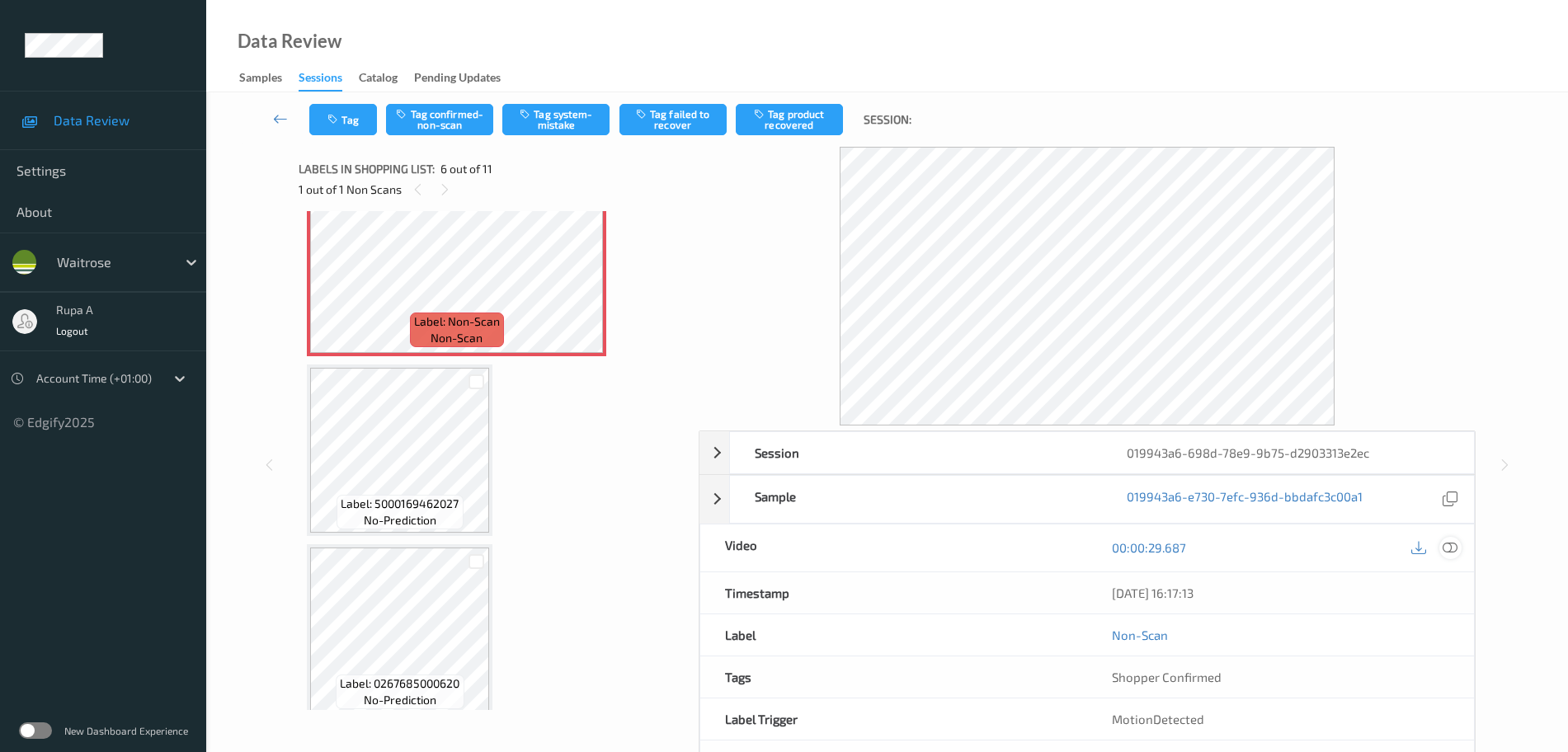
click at [1459, 549] on div at bounding box center [1450, 548] width 22 height 22
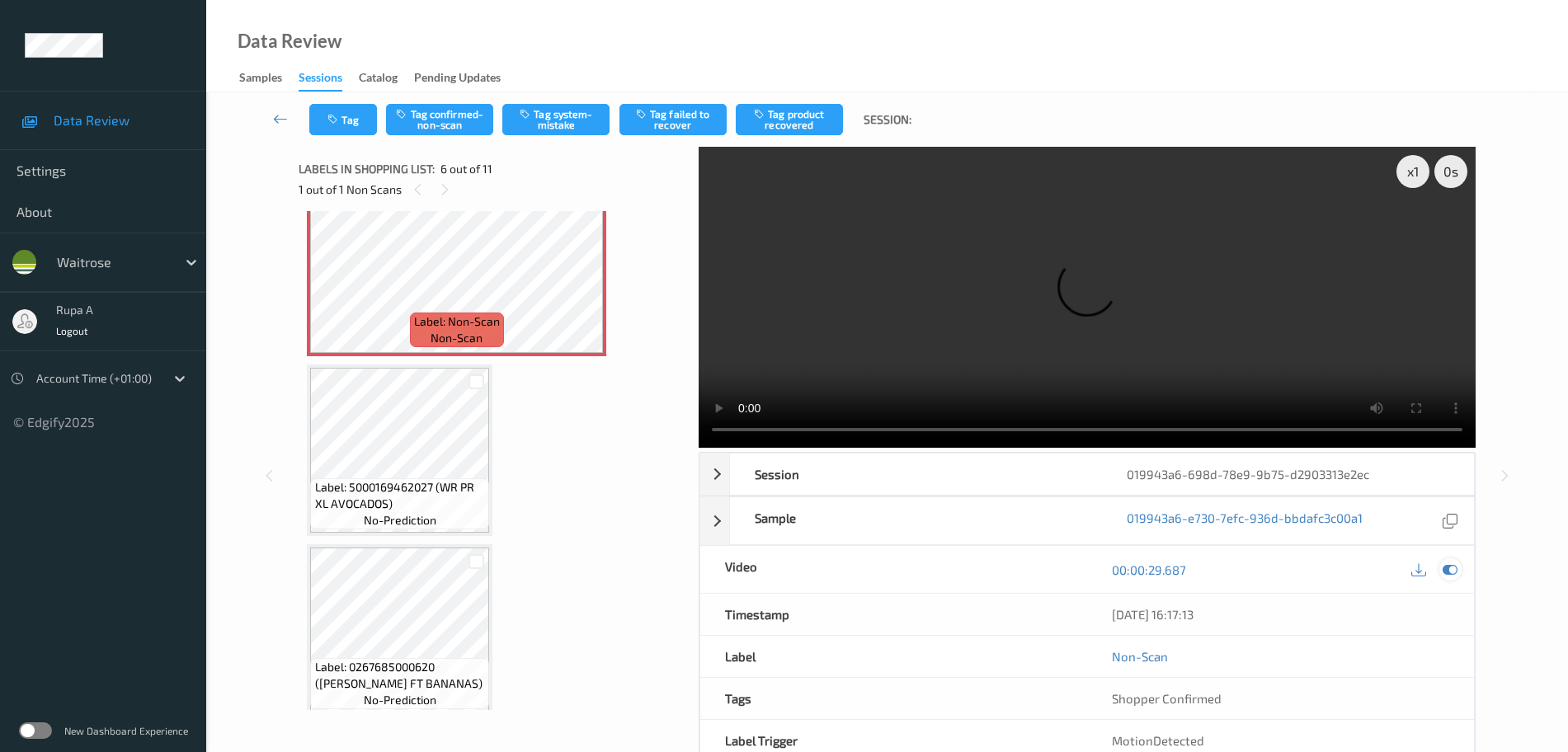
click at [1455, 577] on icon at bounding box center [1450, 569] width 15 height 15
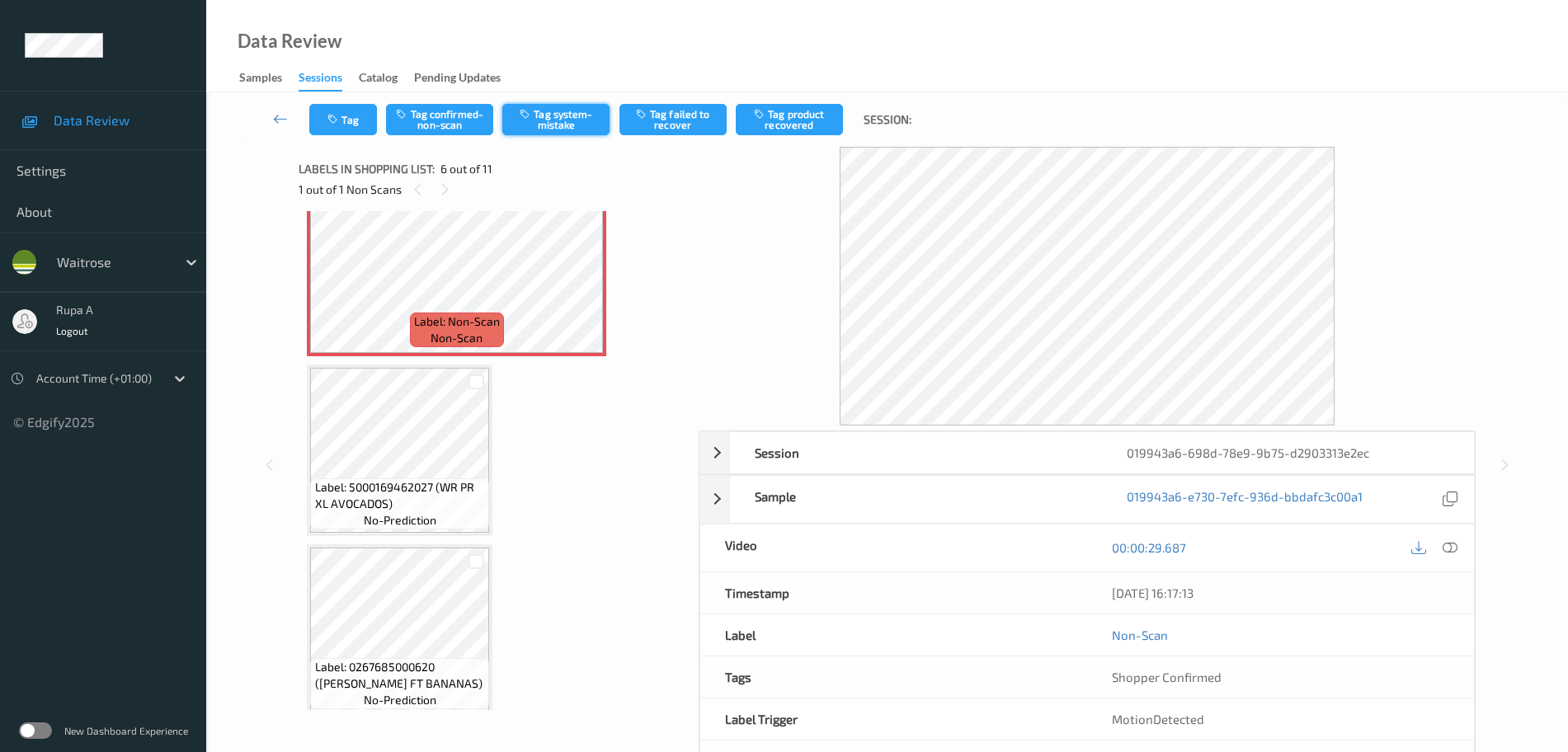
click at [551, 116] on button "Tag system-mistake" at bounding box center [555, 119] width 108 height 31
click at [343, 129] on button "Tag" at bounding box center [343, 119] width 68 height 31
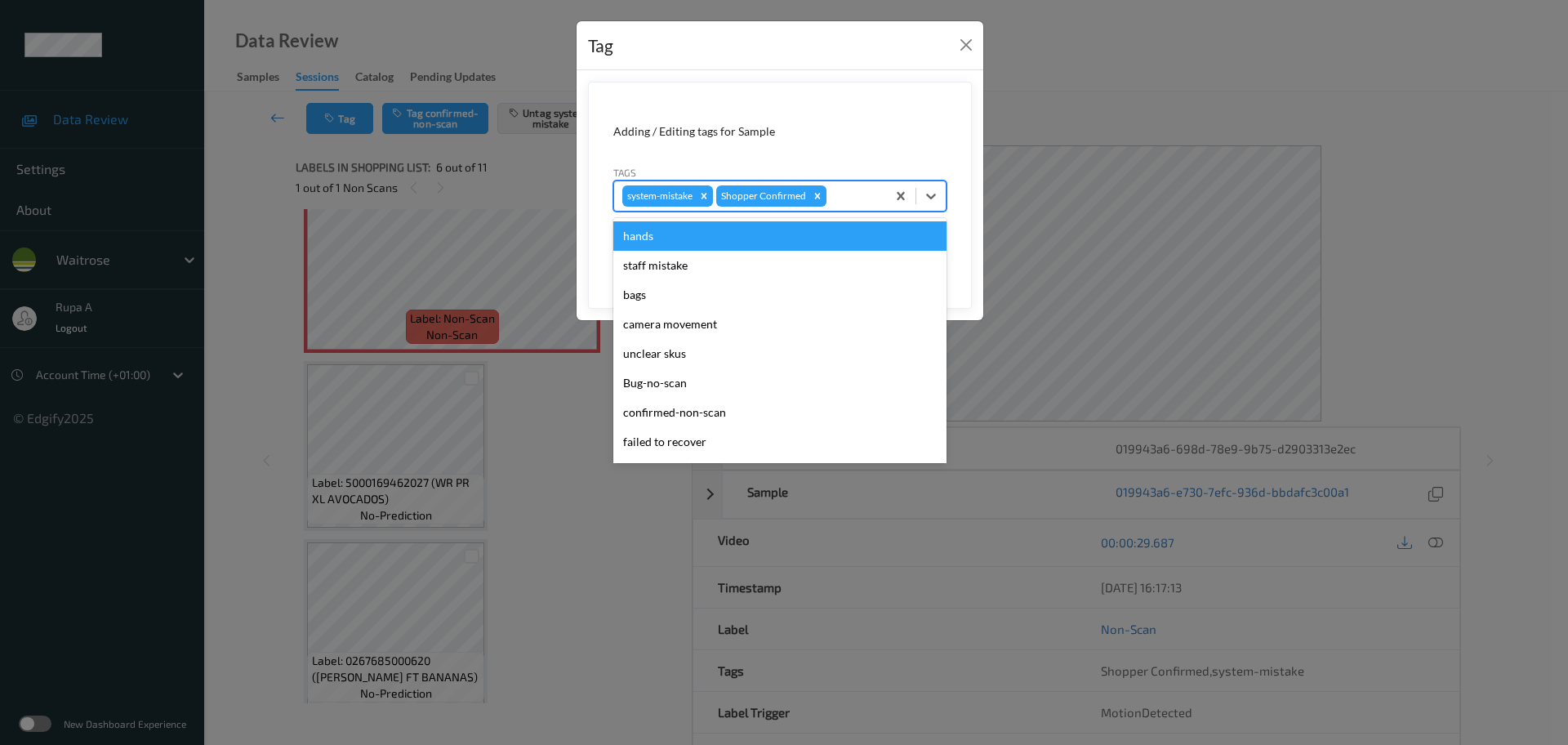
click at [853, 198] on div at bounding box center [854, 196] width 48 height 19
type input "un"
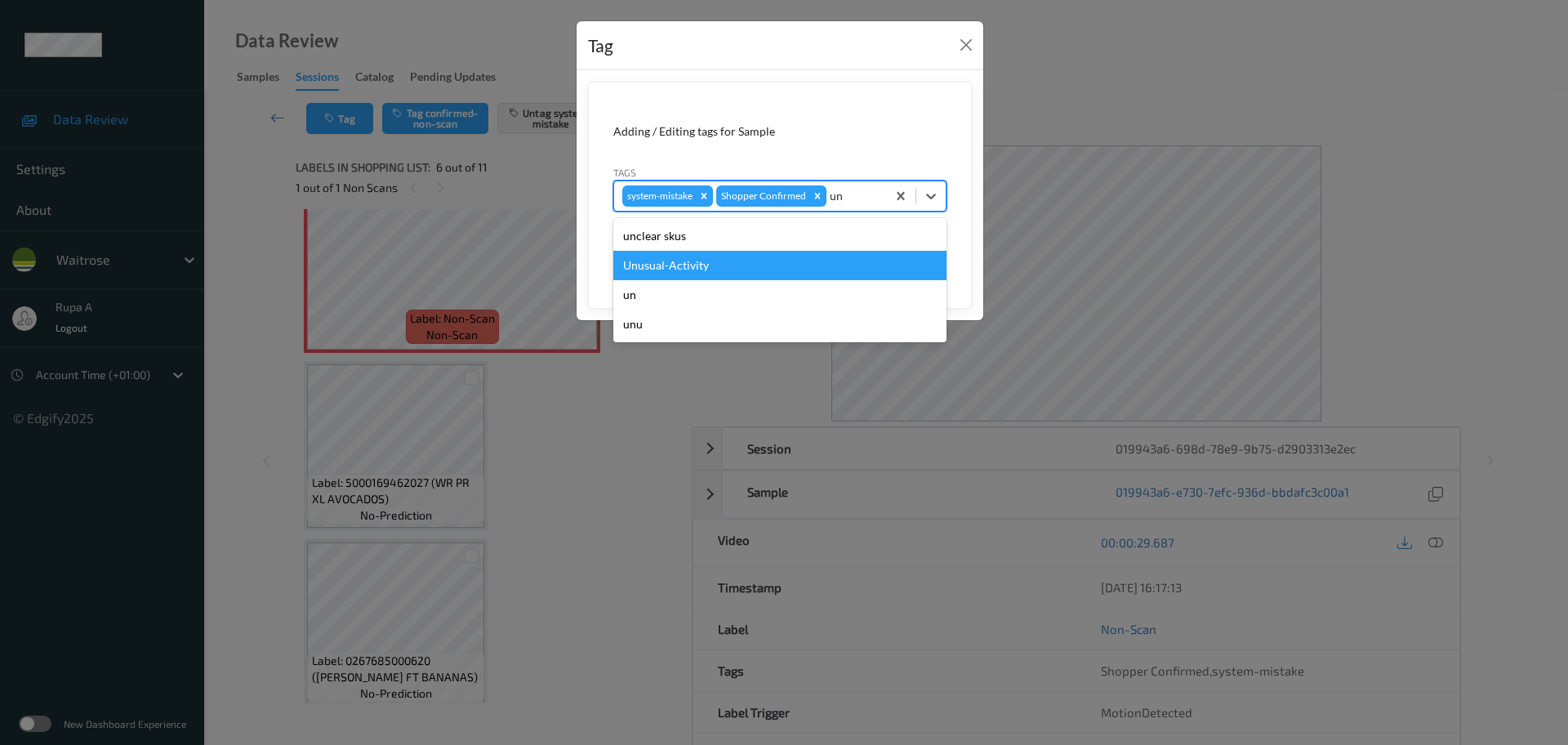
click at [722, 256] on div "Unusual-Activity" at bounding box center [779, 265] width 333 height 30
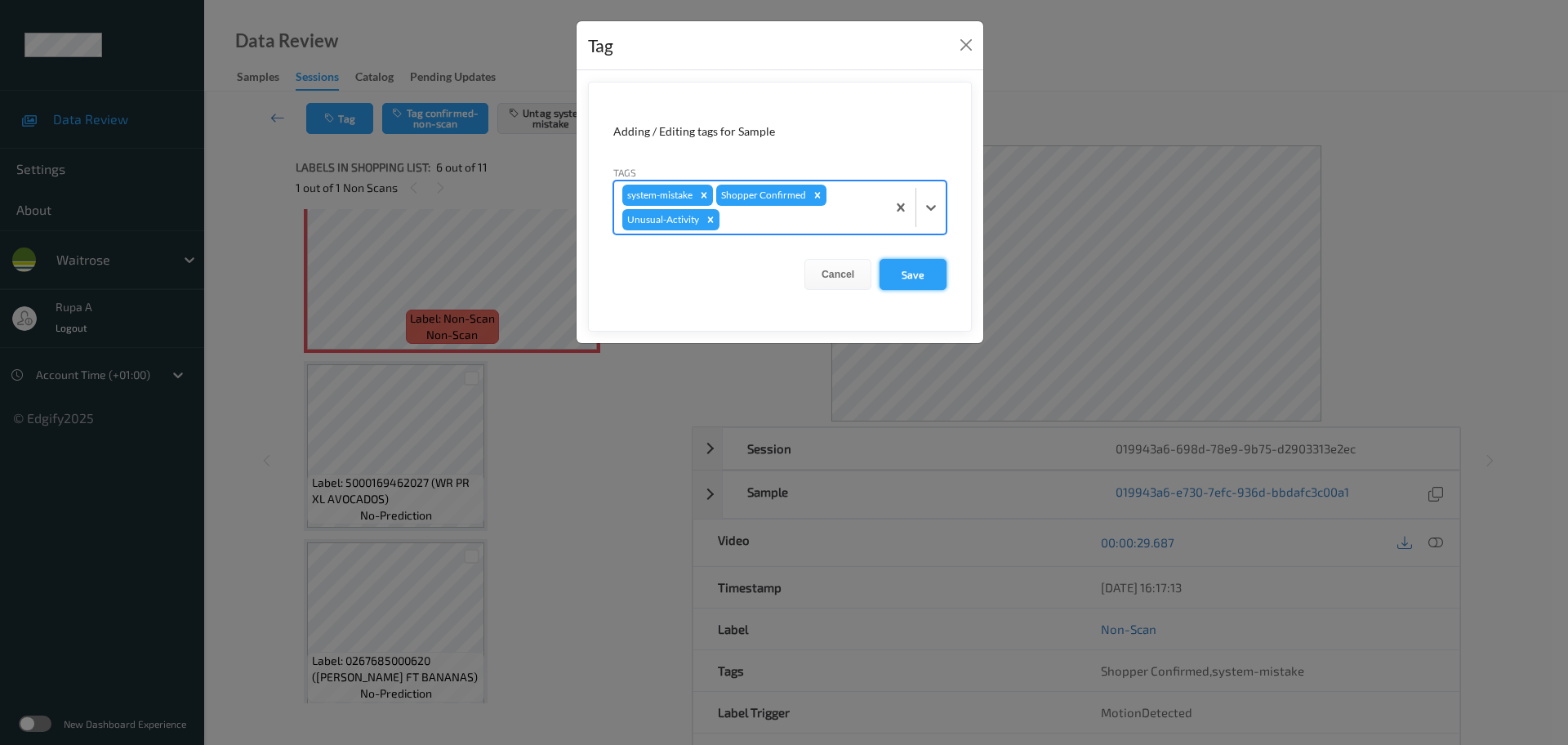
click at [886, 274] on button "Save" at bounding box center [914, 275] width 67 height 31
click at [902, 272] on button "Save" at bounding box center [914, 275] width 67 height 31
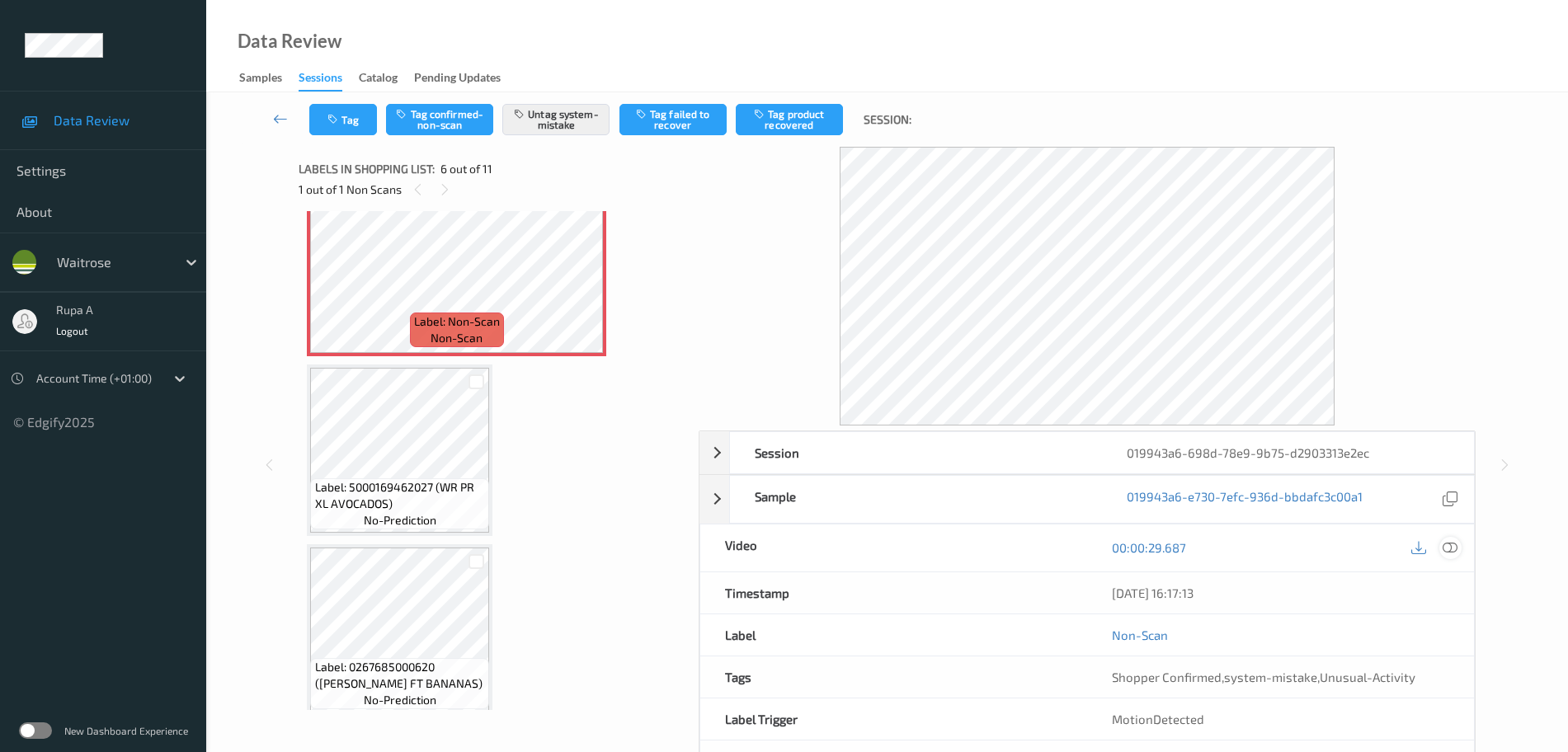
click at [1445, 548] on icon at bounding box center [1450, 547] width 15 height 15
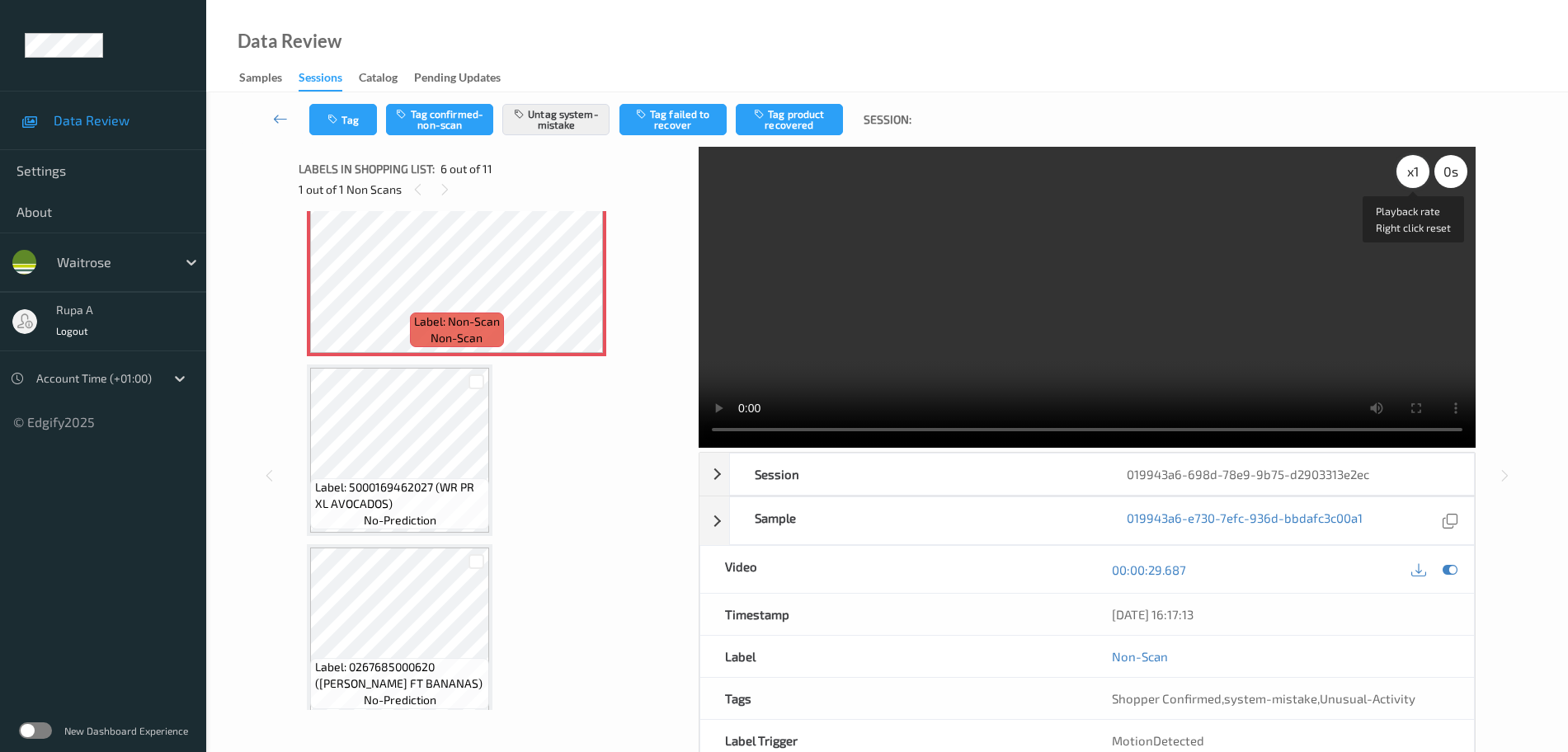
click at [1410, 174] on div "x 1" at bounding box center [1413, 172] width 33 height 33
click at [1457, 571] on icon at bounding box center [1450, 569] width 15 height 15
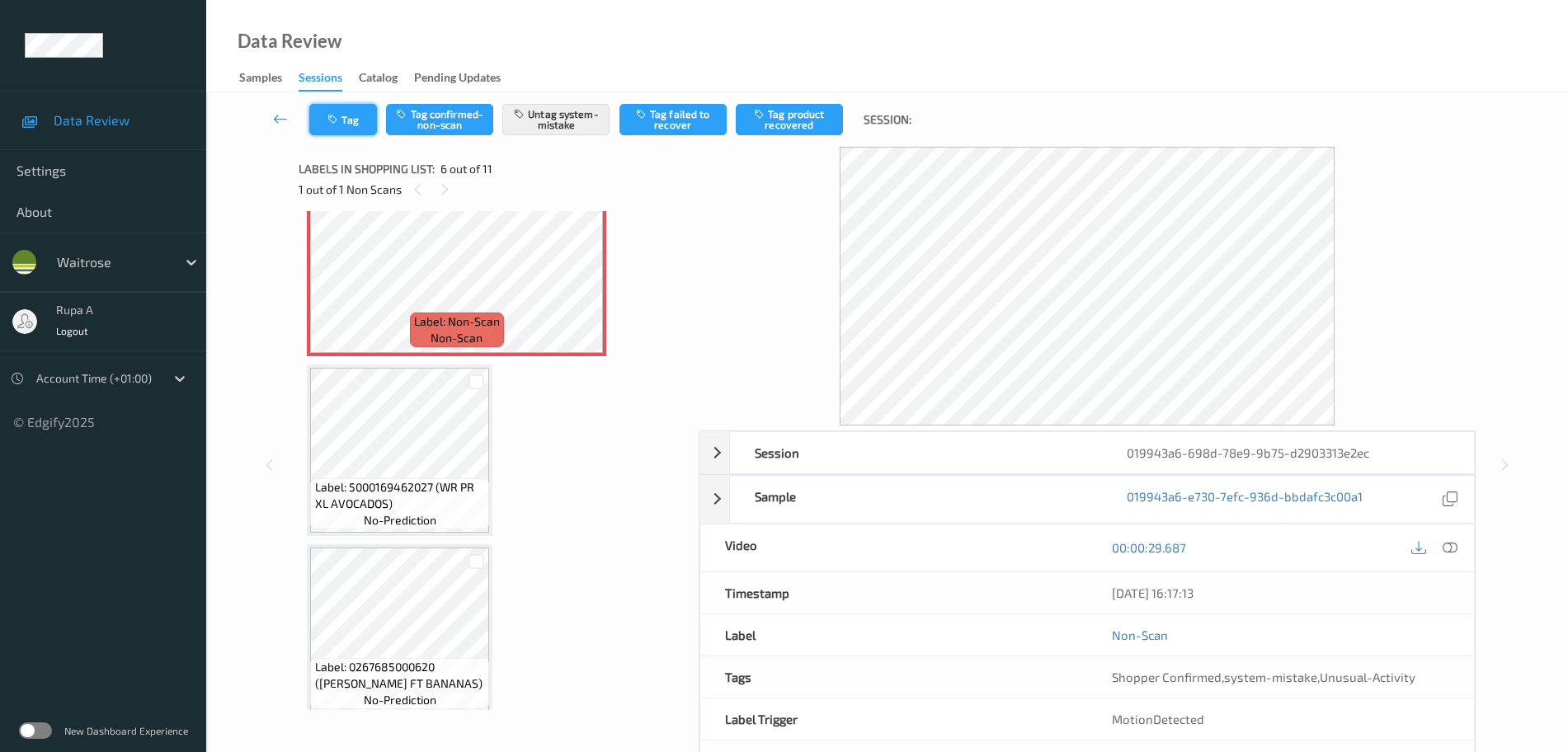
click at [323, 127] on button "Tag" at bounding box center [343, 119] width 68 height 31
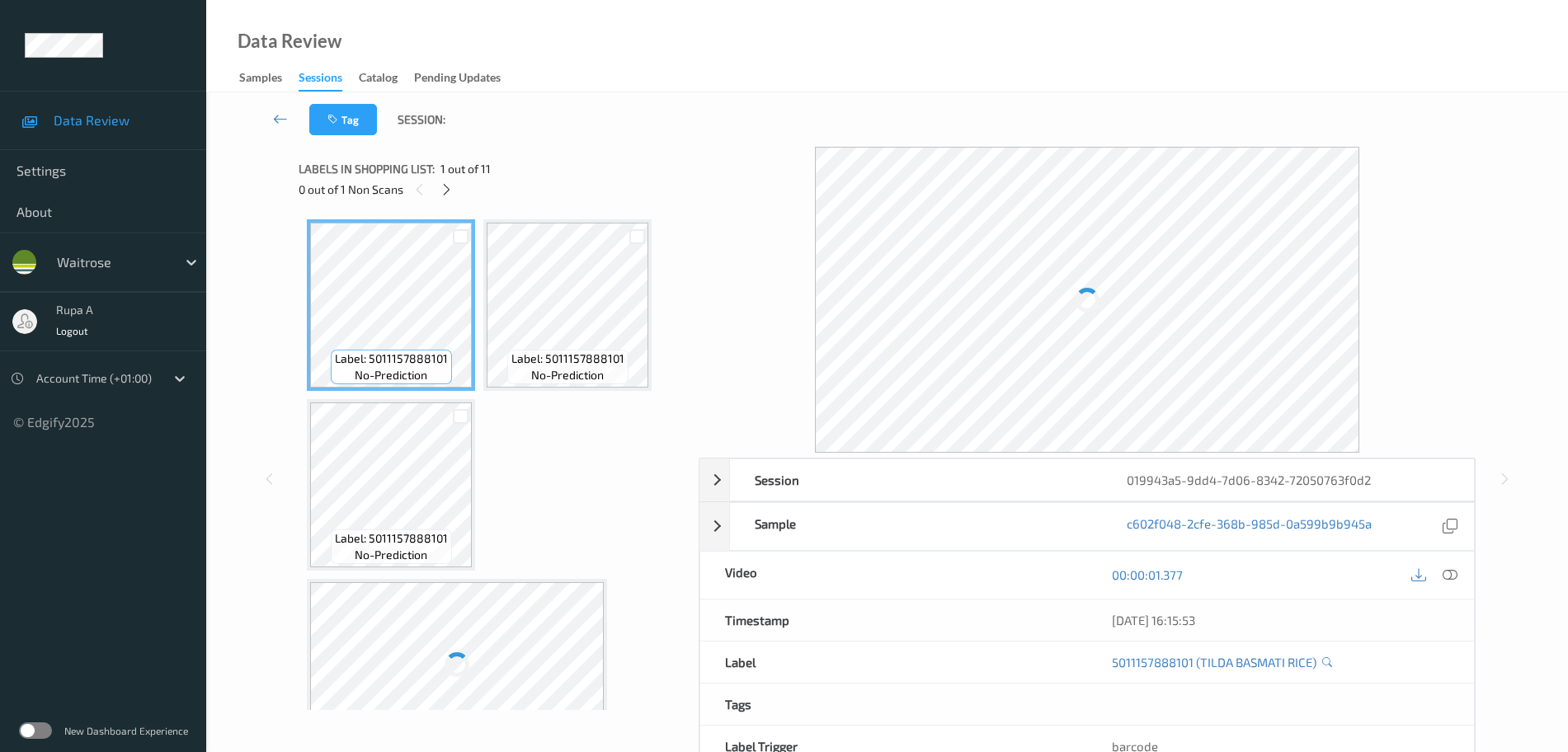
click at [562, 203] on div "Labels in shopping list: 1 out of 11 0 out of 1 Non Scans" at bounding box center [492, 178] width 389 height 64
click at [554, 136] on div "Tag Session:" at bounding box center [887, 119] width 1294 height 54
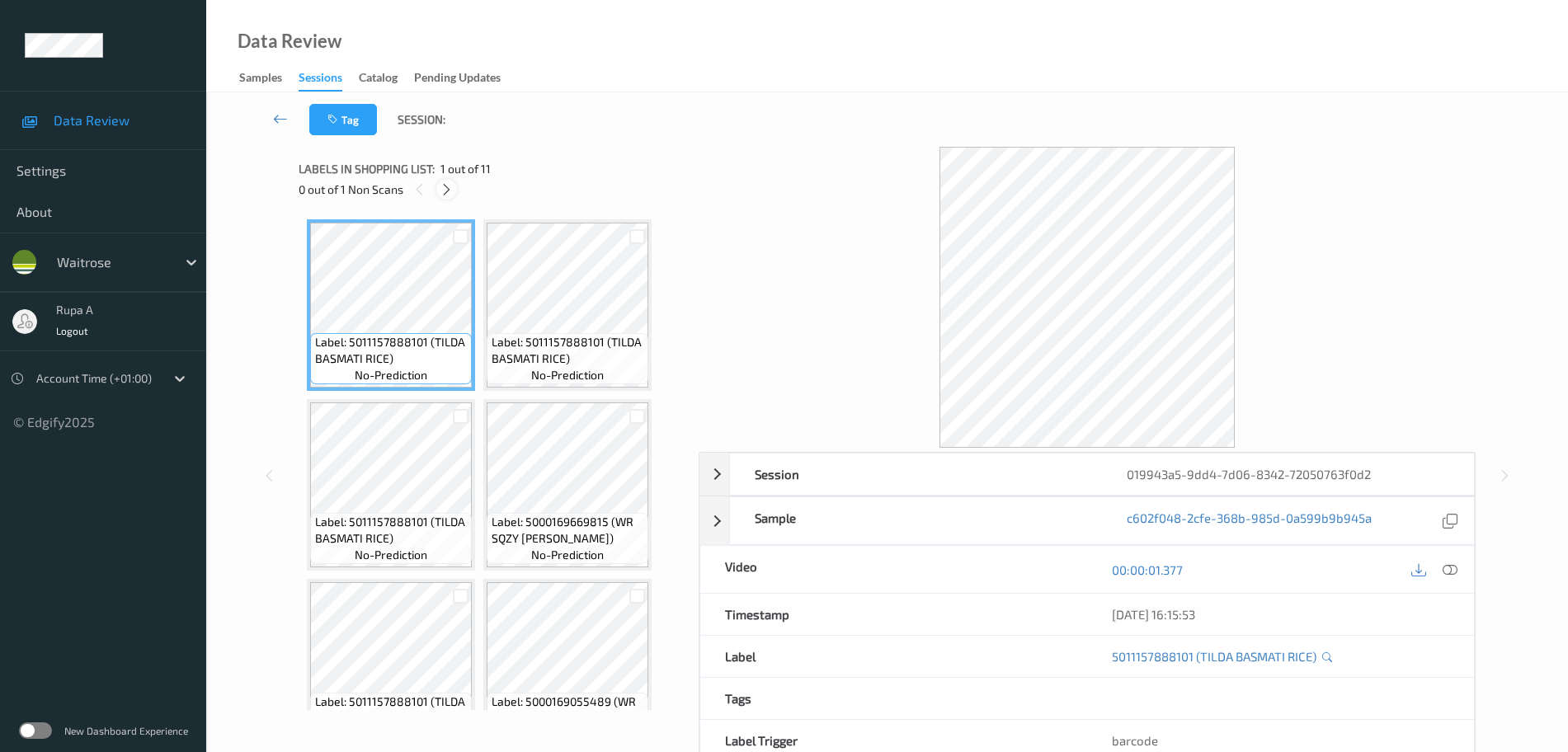
click at [446, 185] on icon at bounding box center [447, 189] width 14 height 15
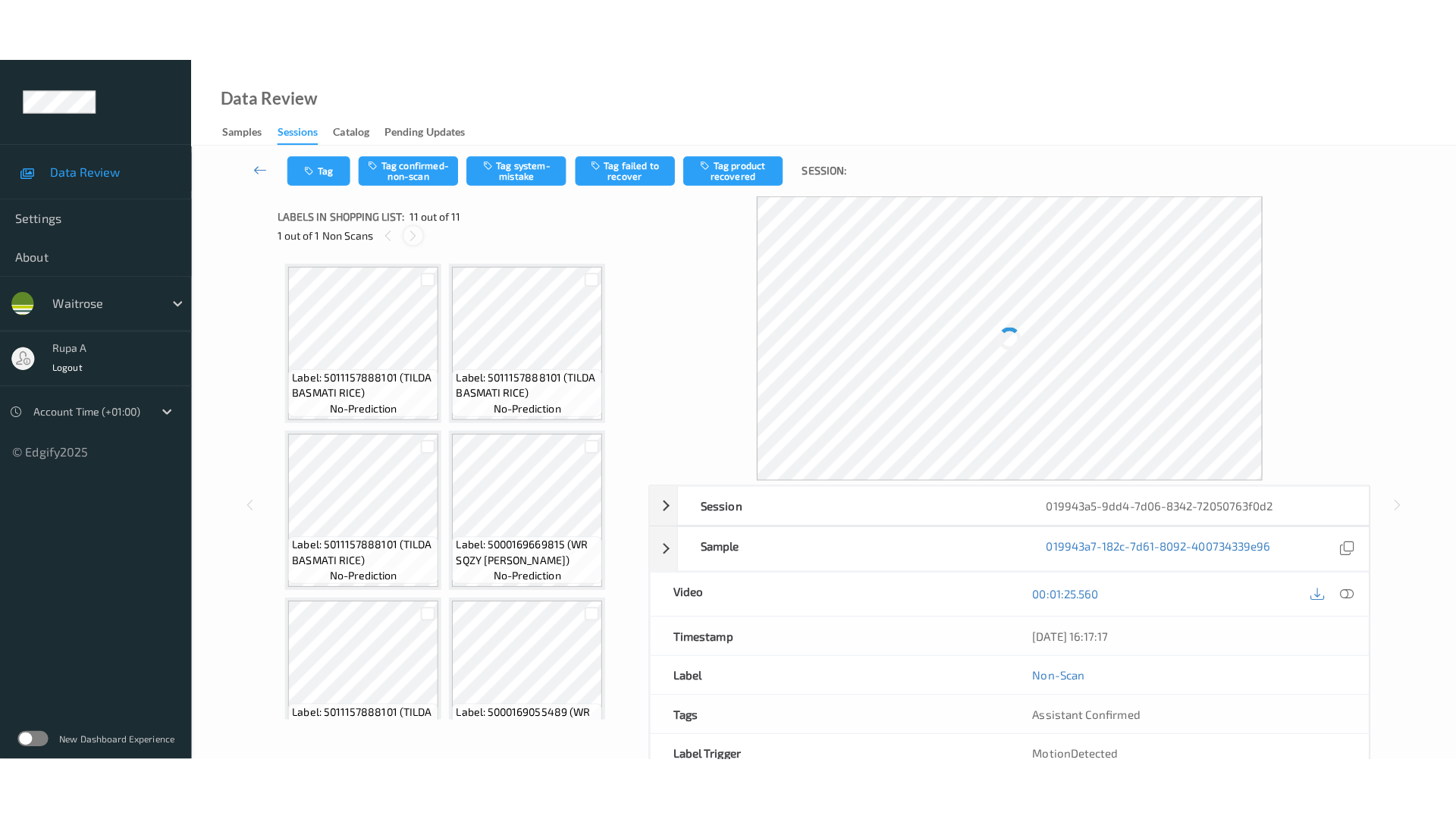
scroll to position [541, 0]
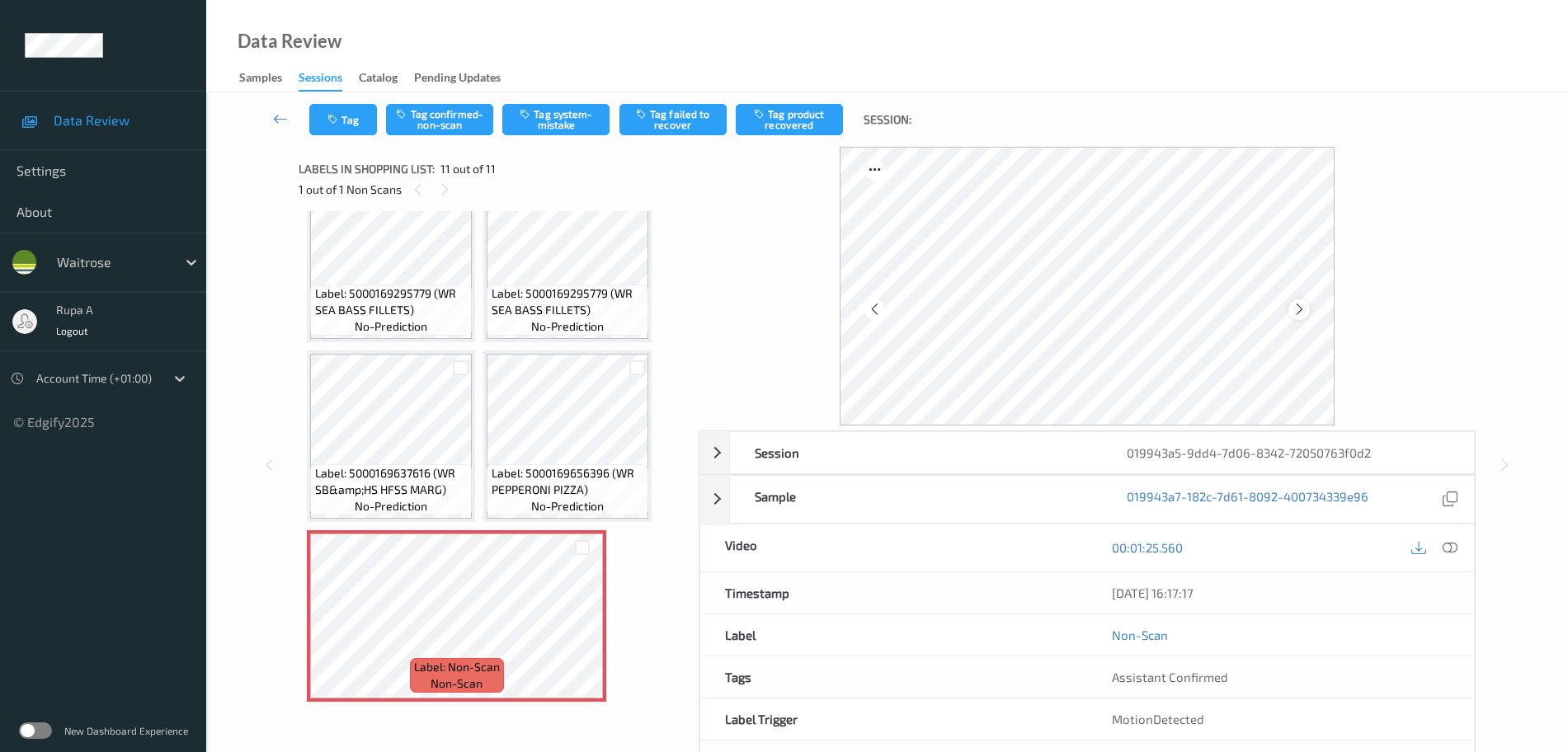
click at [1297, 302] on icon at bounding box center [1300, 309] width 14 height 15
click at [575, 130] on button "Tag system-mistake" at bounding box center [555, 119] width 108 height 31
click at [335, 124] on icon "button" at bounding box center [334, 119] width 14 height 12
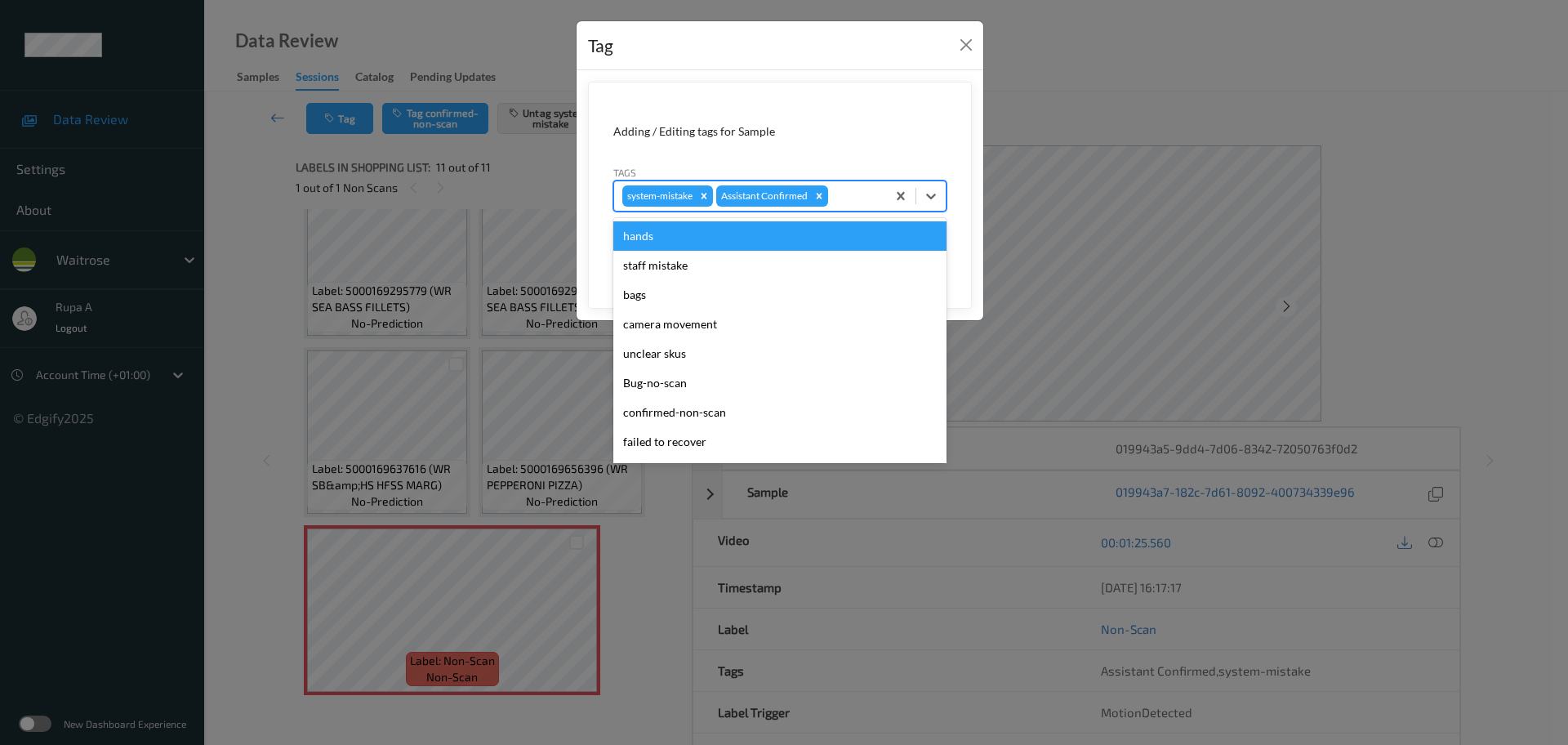
click at [872, 205] on div "system-mistake Assistant Confirmed" at bounding box center [749, 196] width 272 height 28
type input "un"
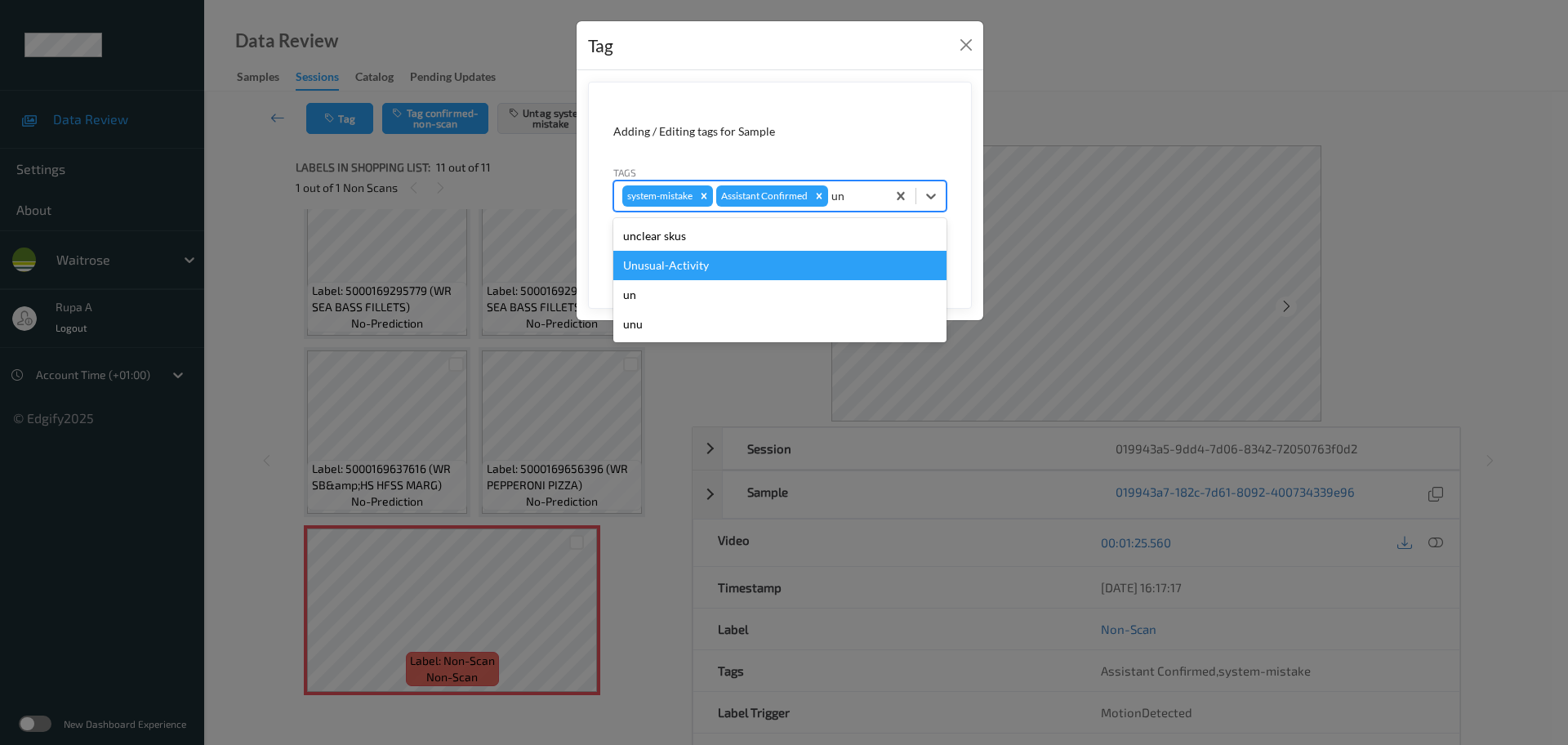
click at [743, 272] on div "Unusual-Activity" at bounding box center [779, 265] width 333 height 30
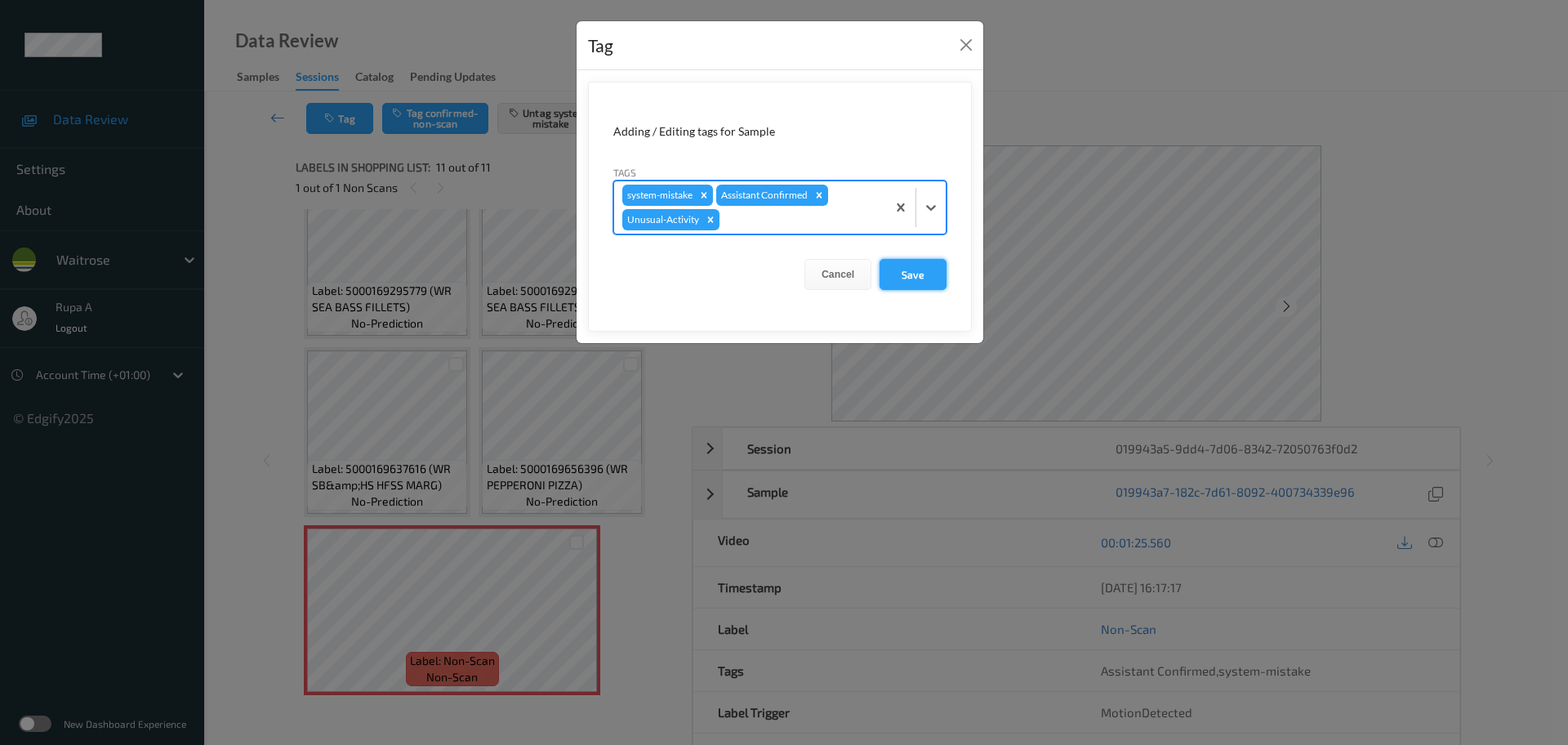
click at [907, 279] on button "Save" at bounding box center [914, 275] width 67 height 31
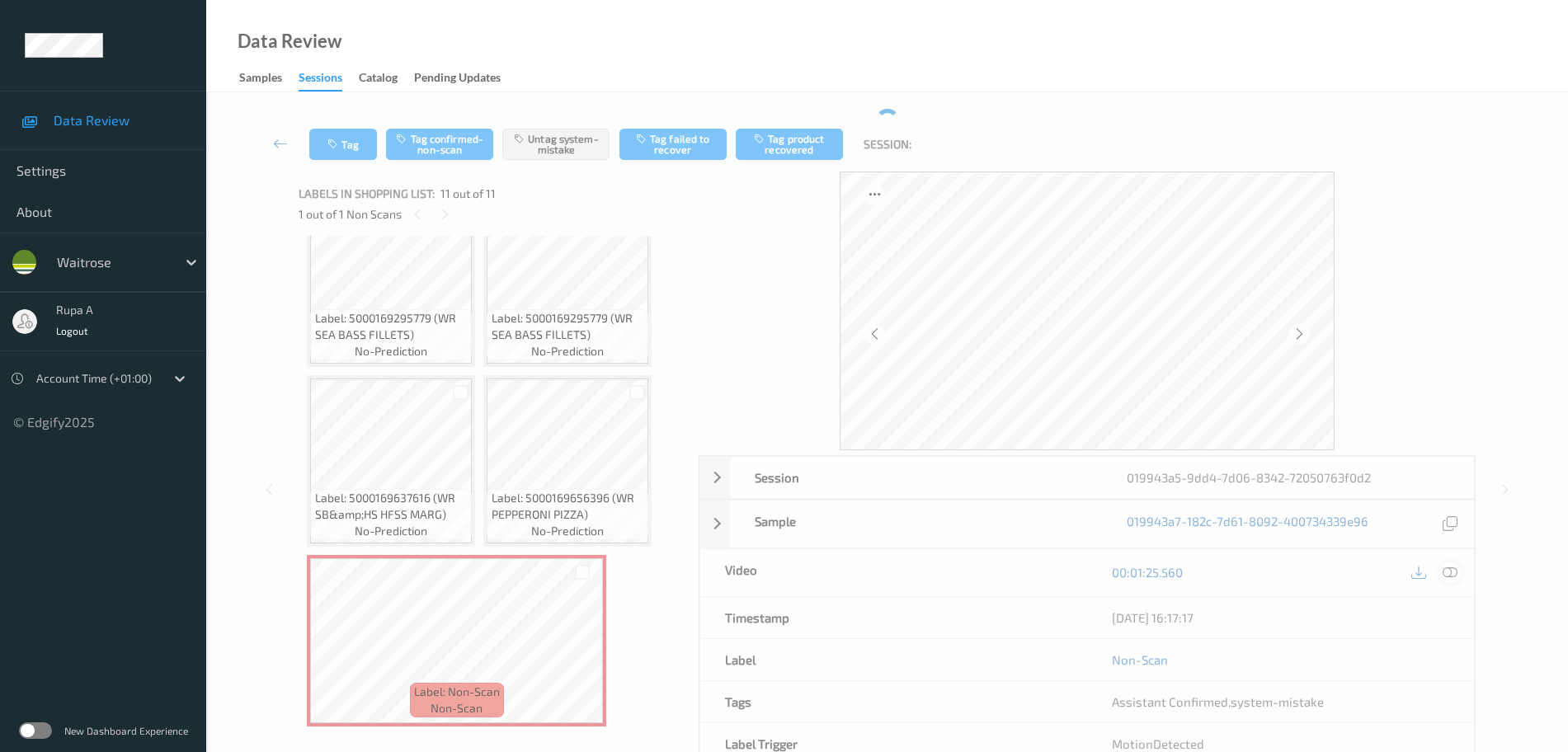
click at [1452, 566] on icon at bounding box center [1450, 572] width 15 height 15
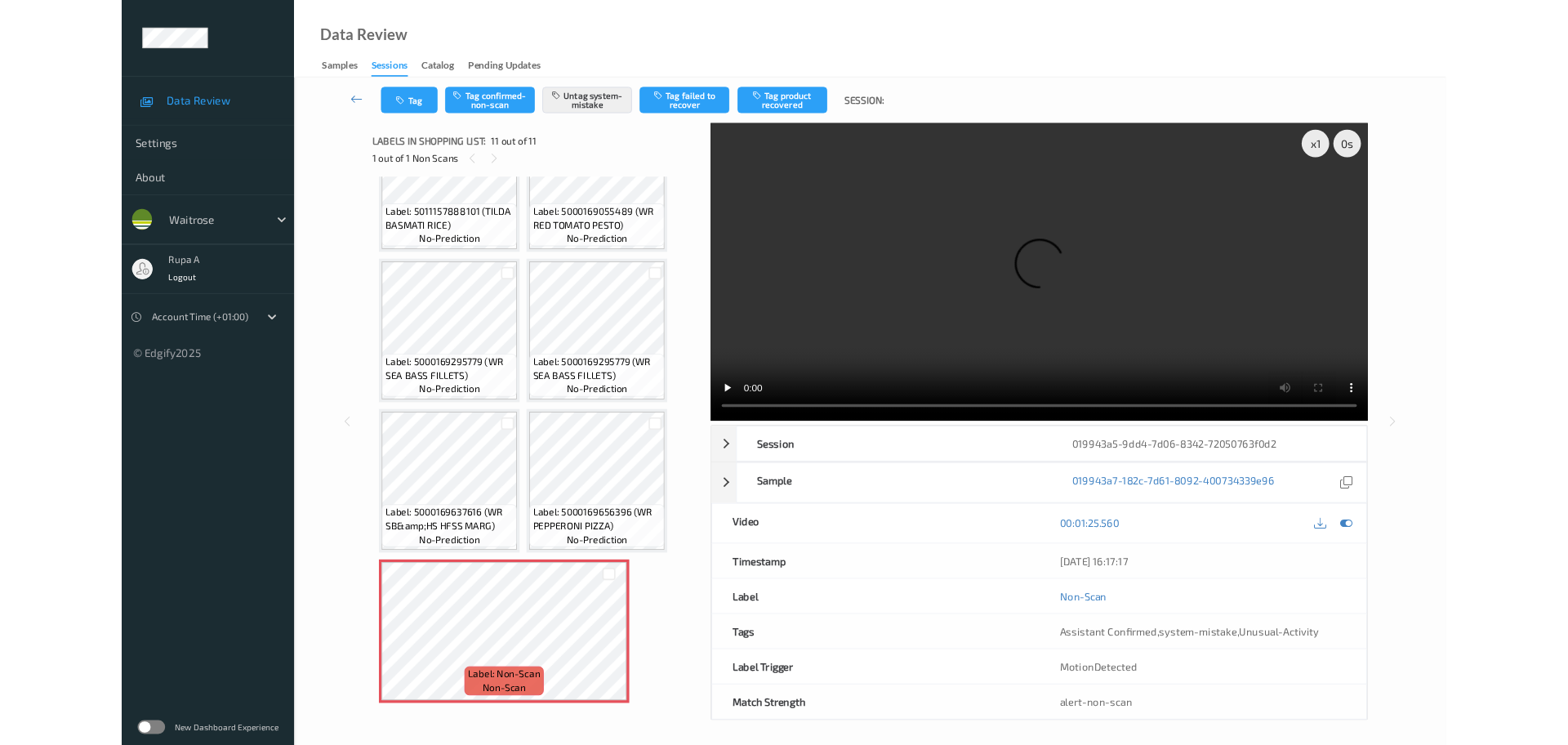
scroll to position [445, 0]
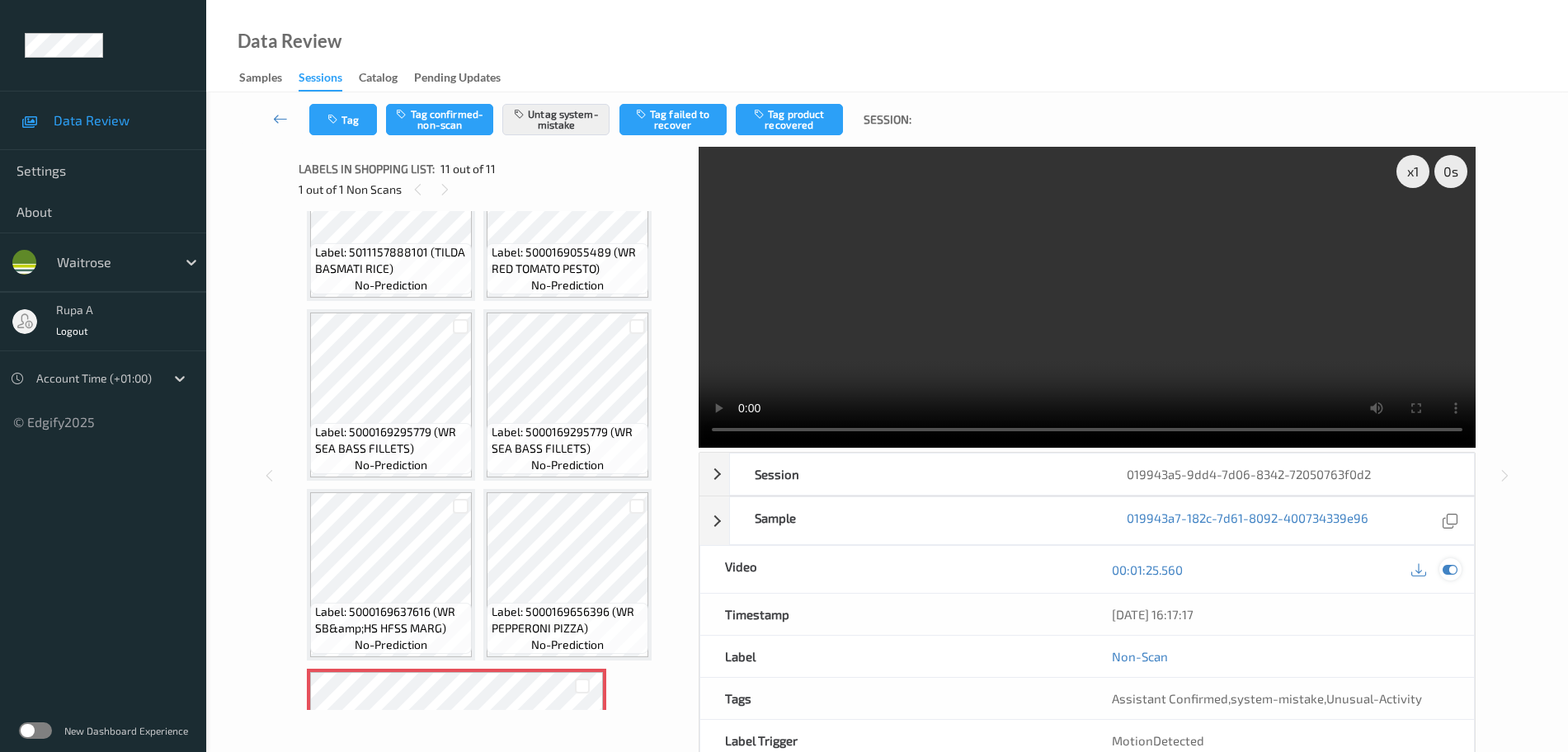
click at [1446, 566] on icon at bounding box center [1450, 569] width 15 height 15
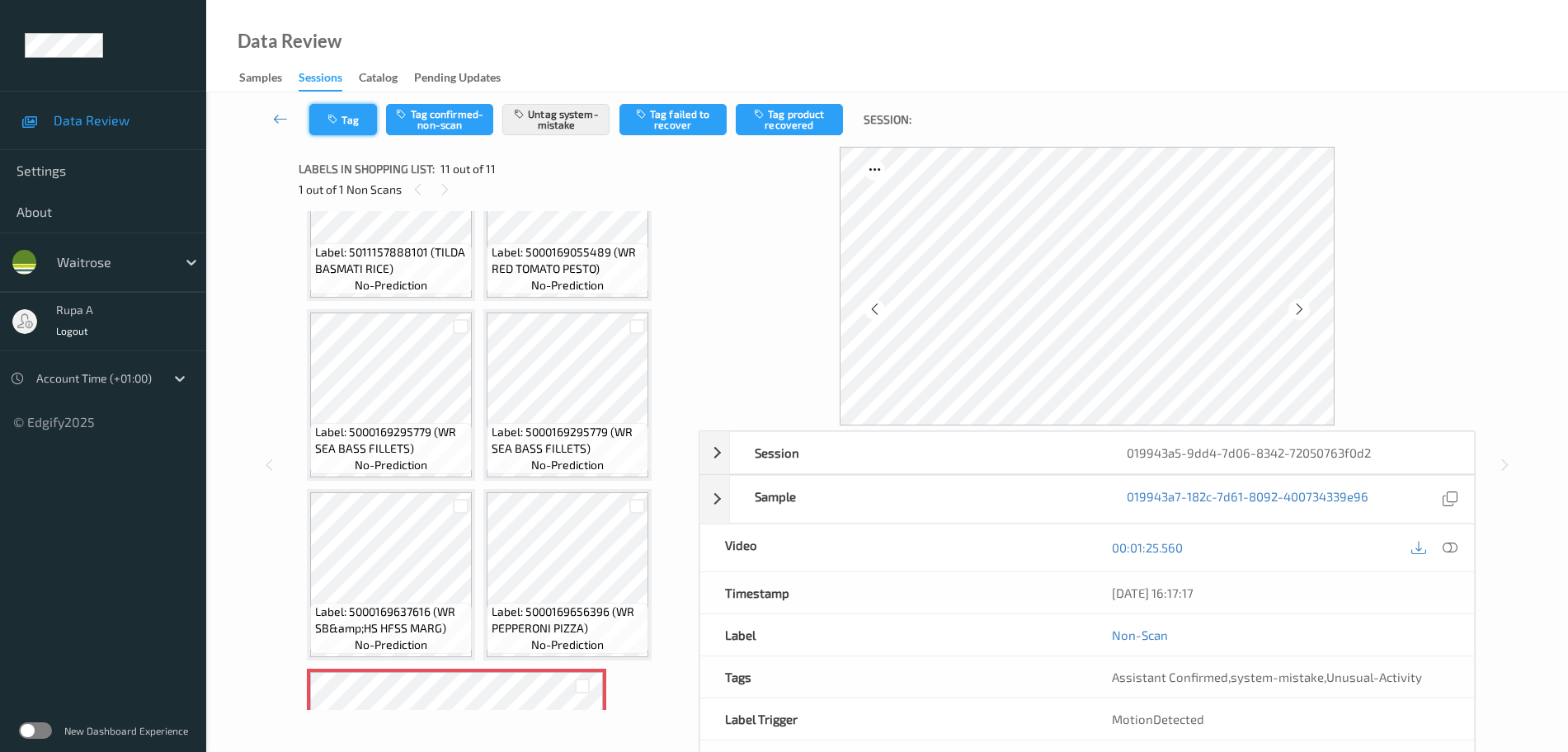
click at [326, 113] on button "Tag" at bounding box center [343, 119] width 68 height 31
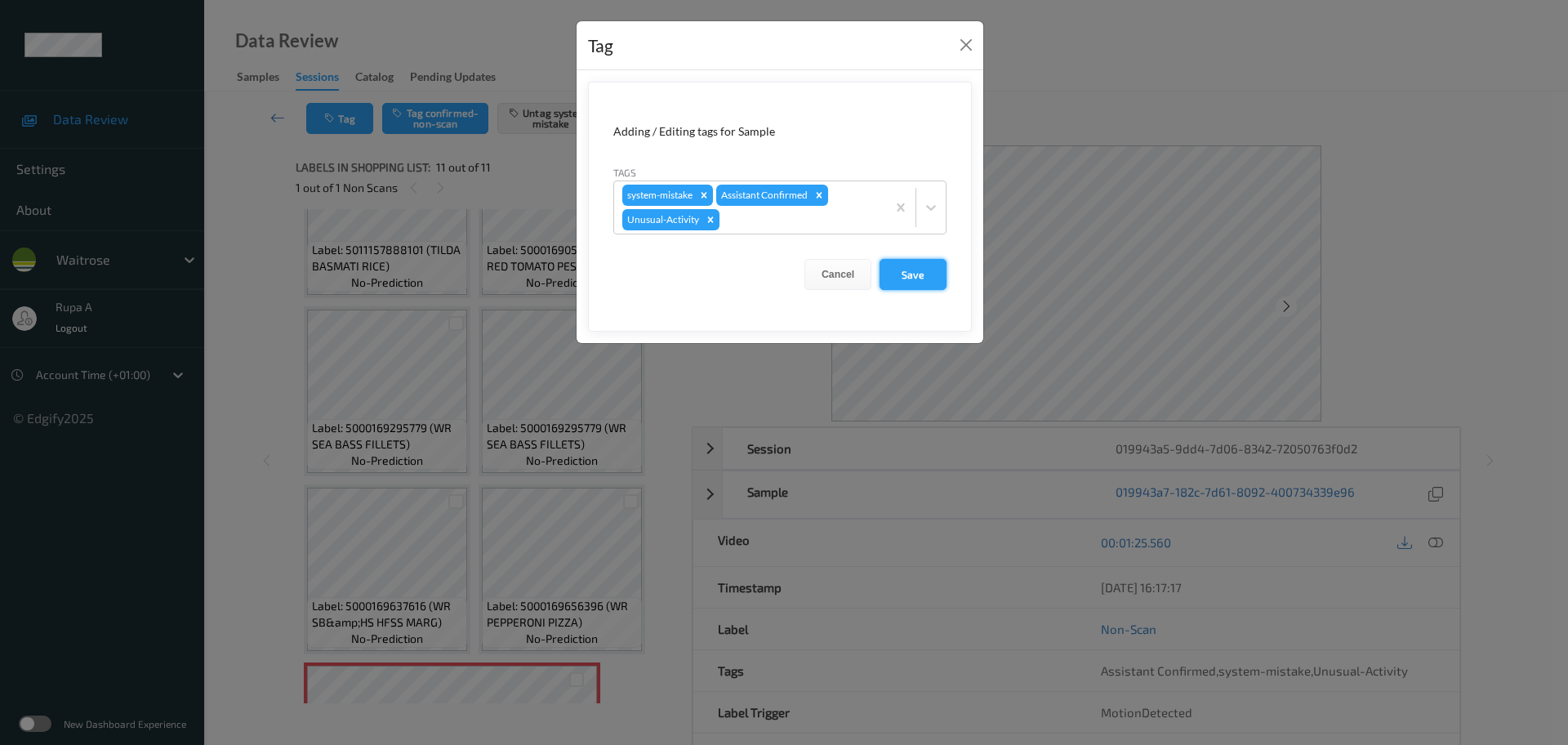
click at [925, 273] on button "Save" at bounding box center [914, 275] width 67 height 31
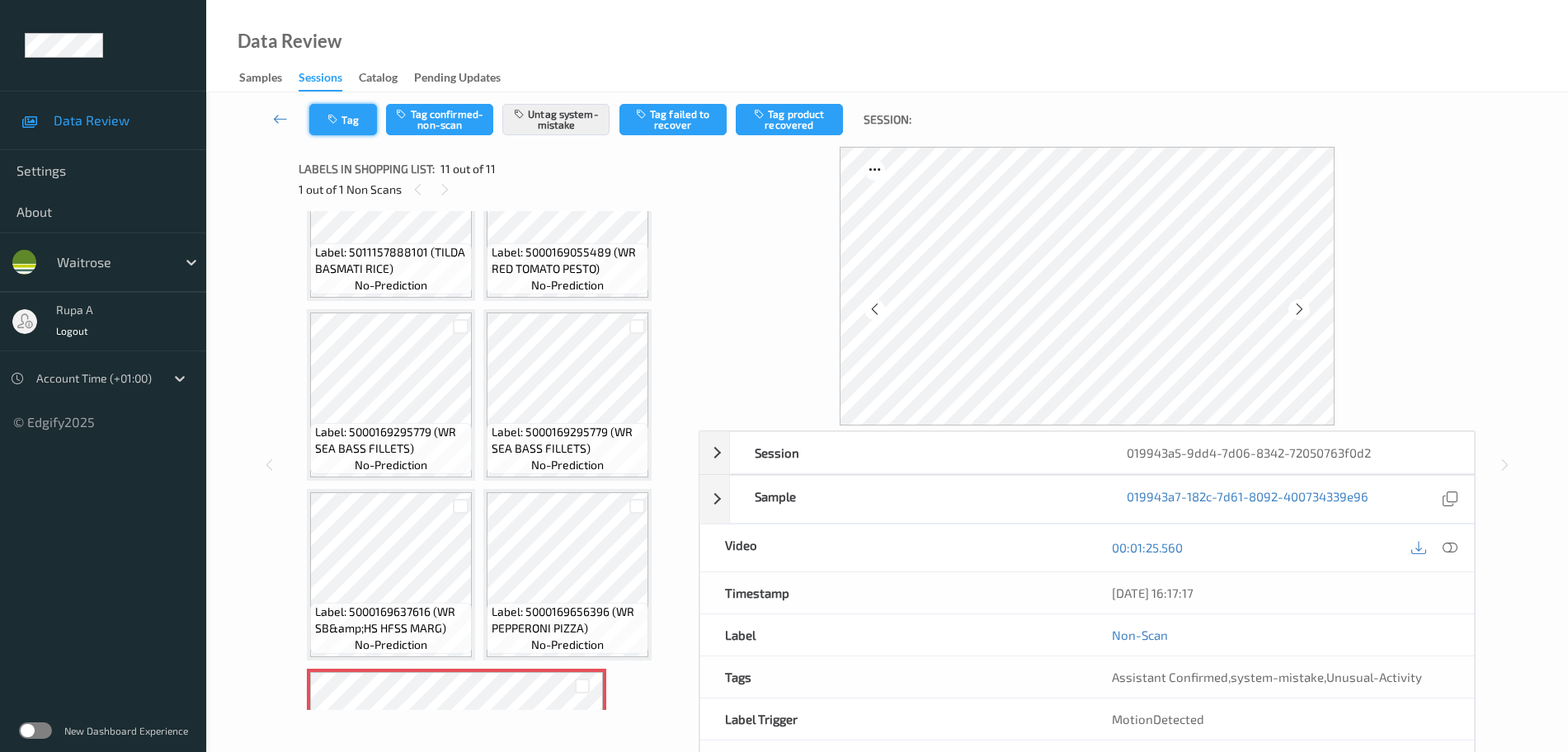
click at [347, 122] on button "Tag" at bounding box center [343, 119] width 68 height 31
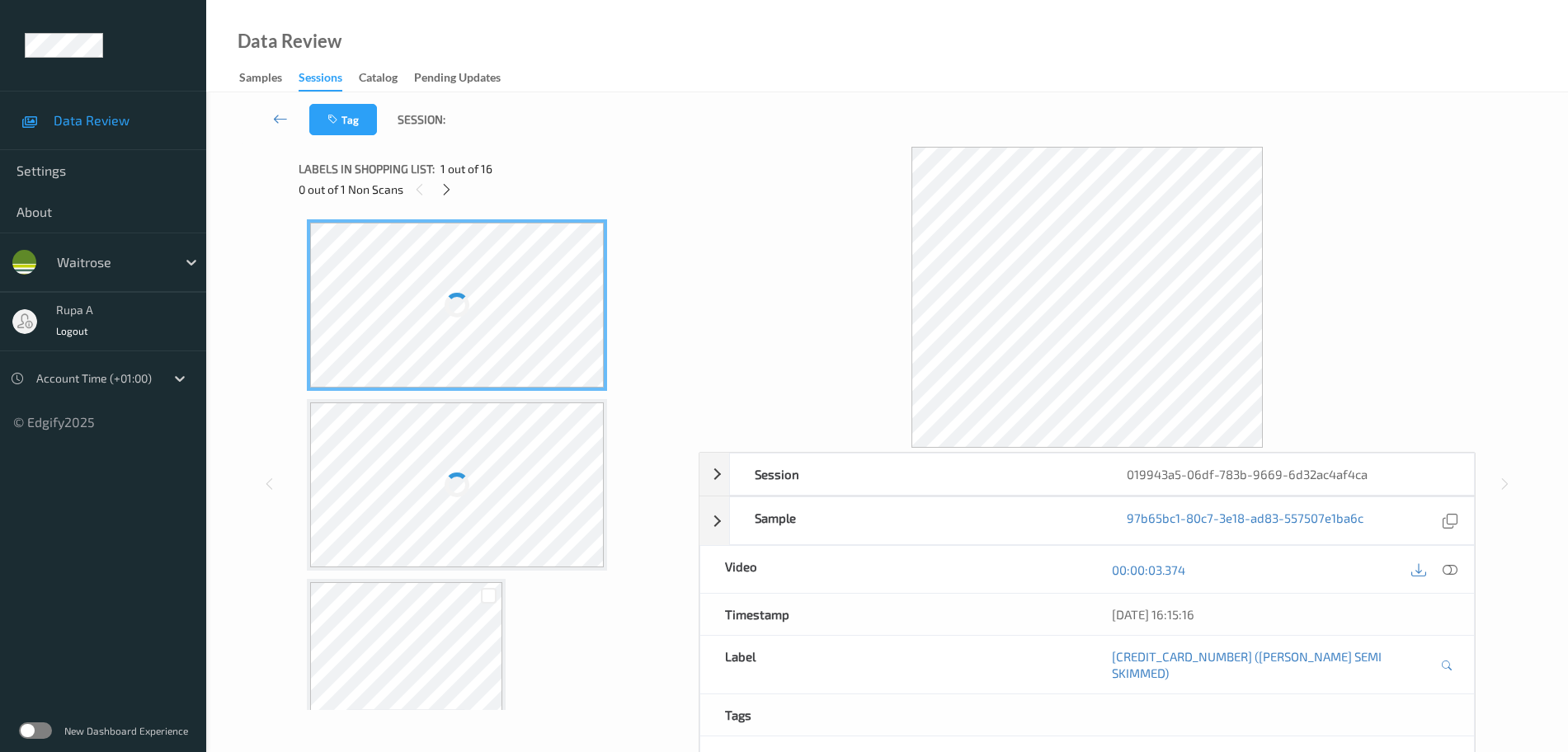
click at [653, 179] on div "0 out of 1 Non Scans" at bounding box center [492, 189] width 389 height 20
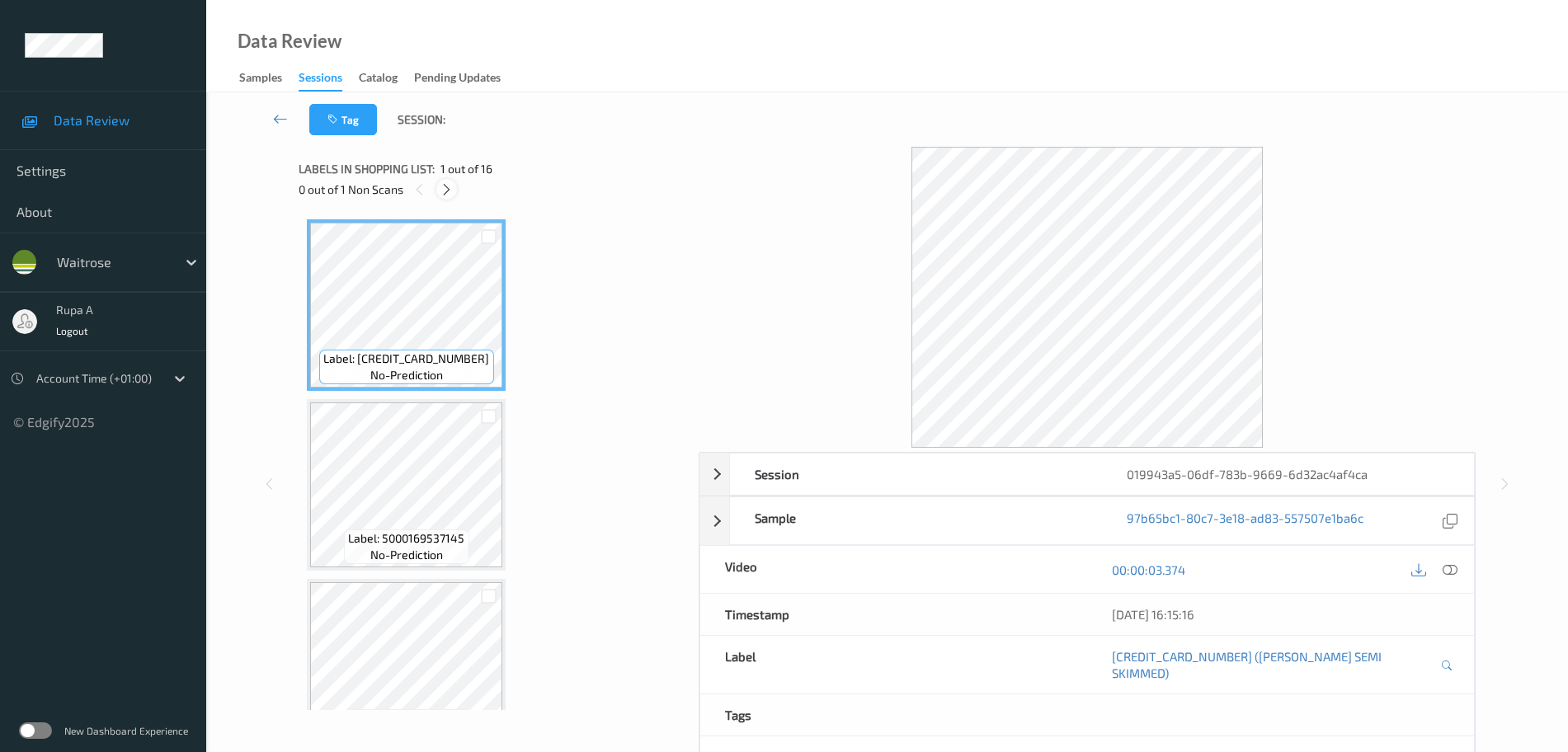
click at [443, 196] on icon at bounding box center [447, 189] width 14 height 15
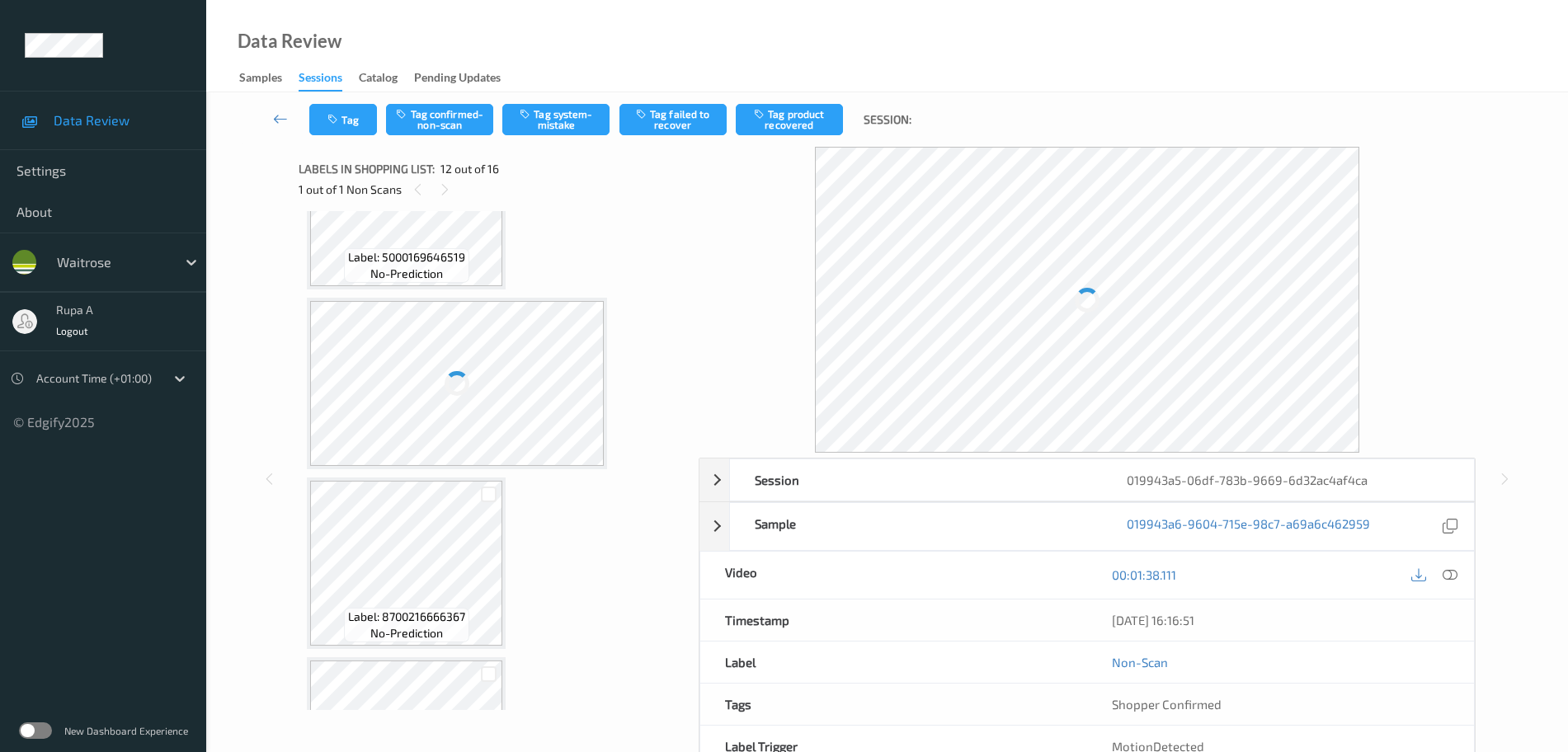
scroll to position [229, 0]
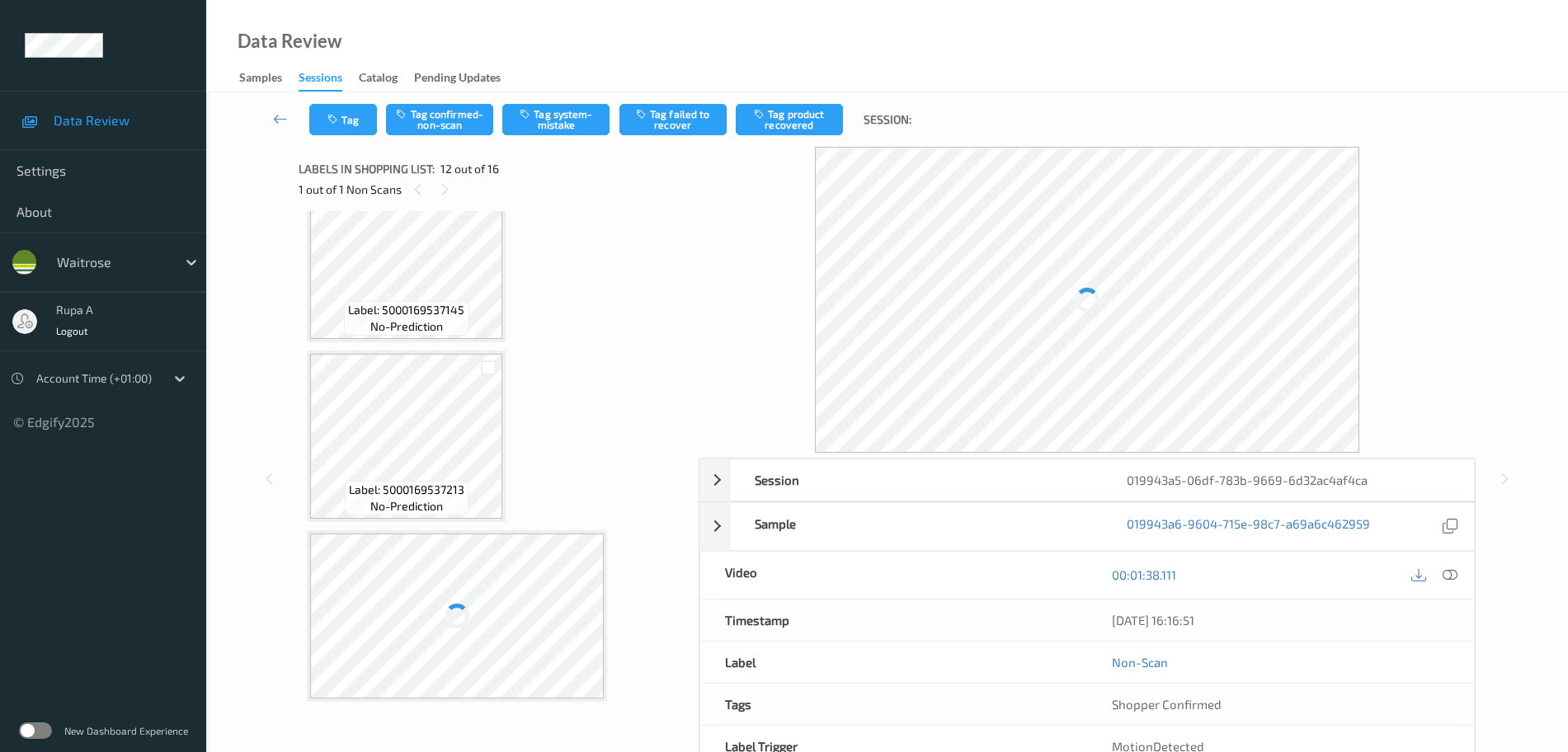
click at [678, 275] on div "Label: [CREDIT_CARD_NUMBER] no-prediction Label: 5000169537145 no-prediction La…" at bounding box center [492, 460] width 389 height 499
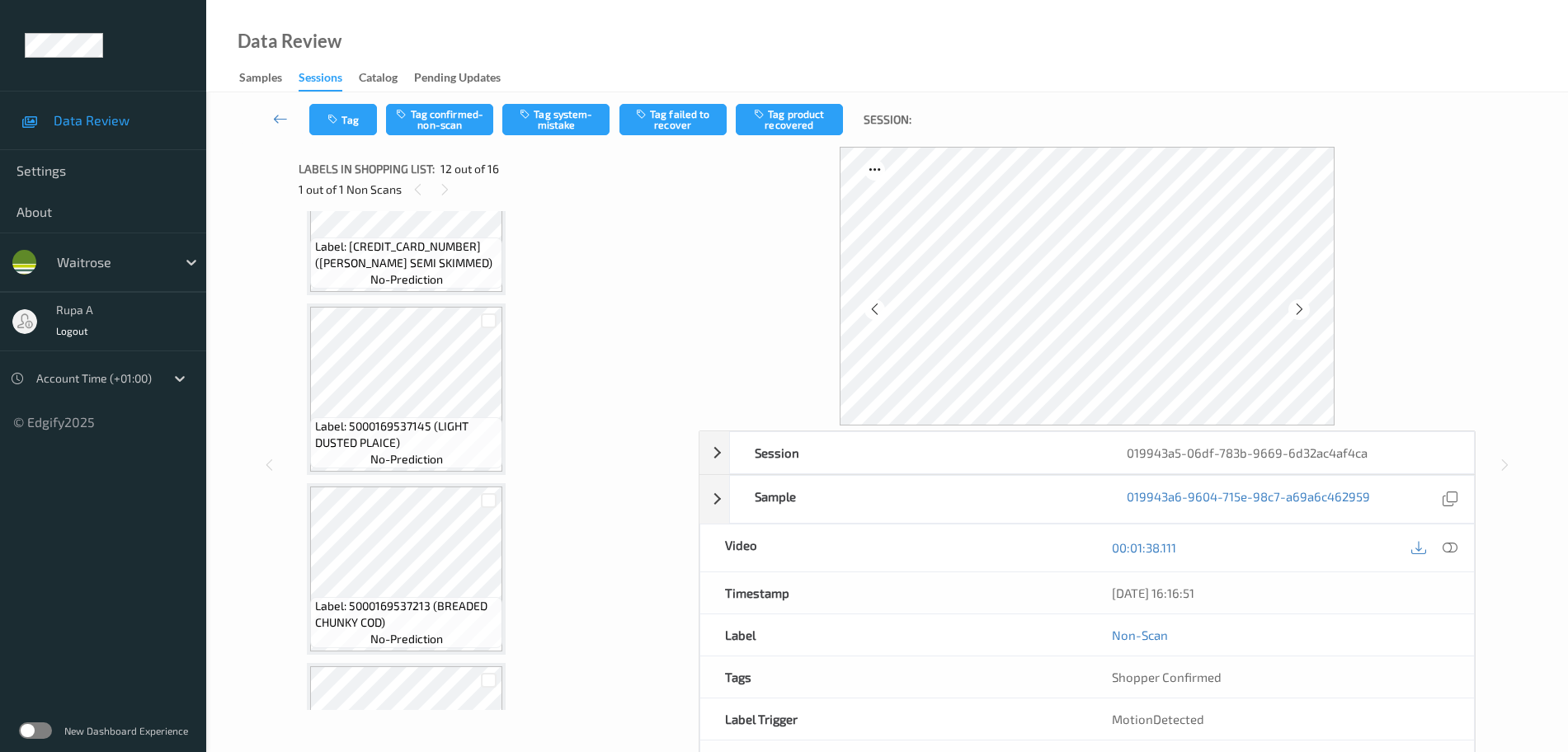
scroll to position [0, 0]
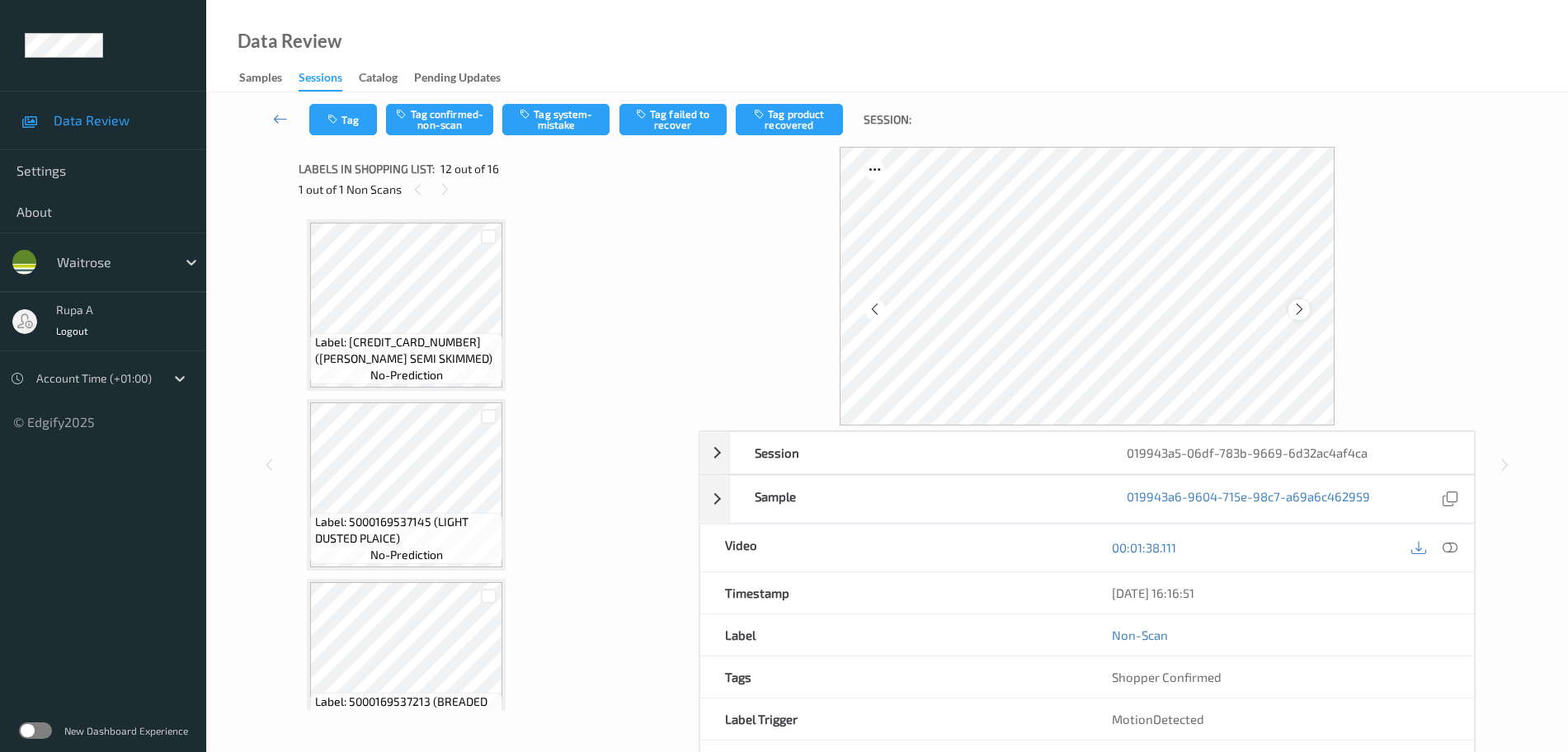
click at [1301, 307] on icon at bounding box center [1300, 309] width 14 height 15
click at [1306, 306] on div at bounding box center [1298, 309] width 20 height 20
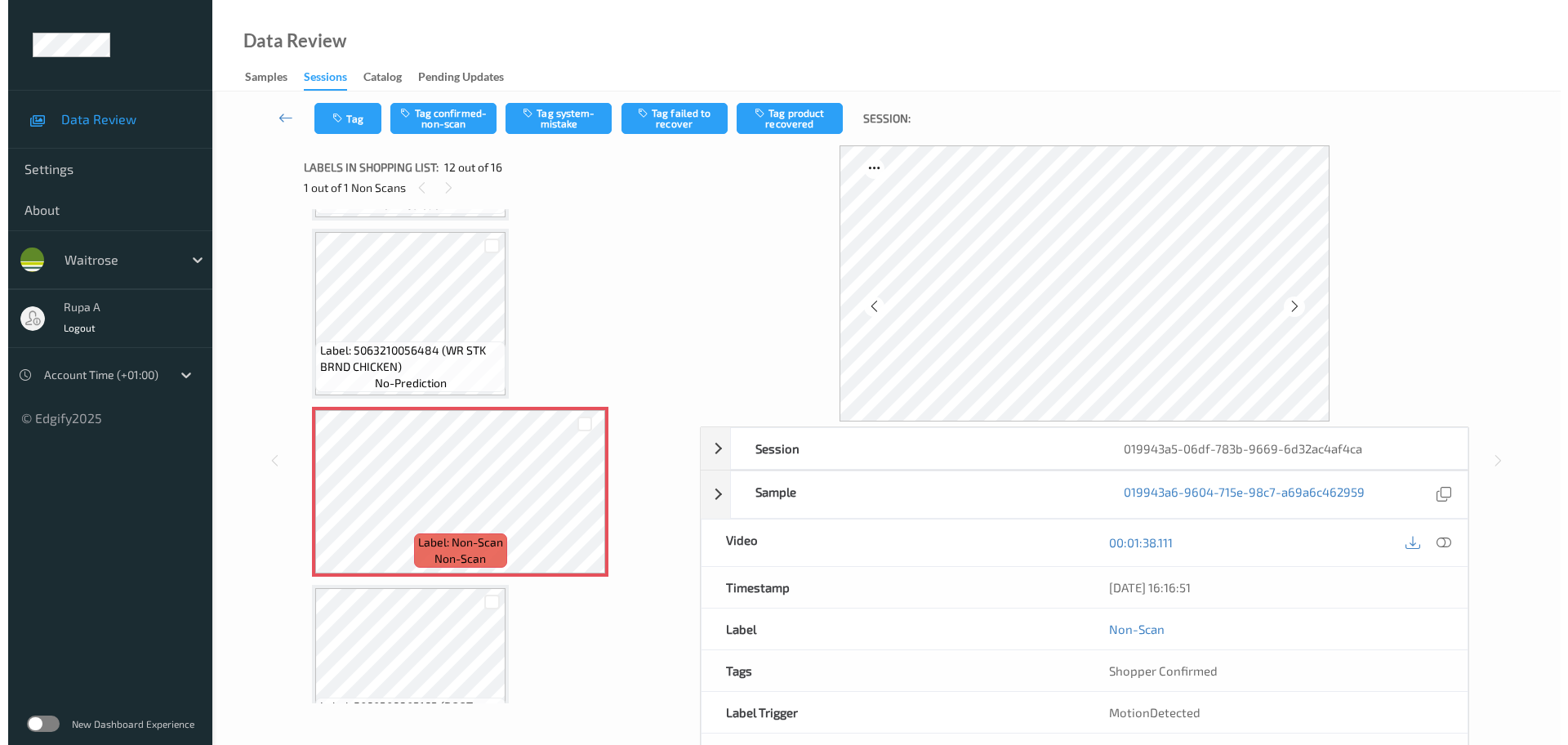
scroll to position [1737, 0]
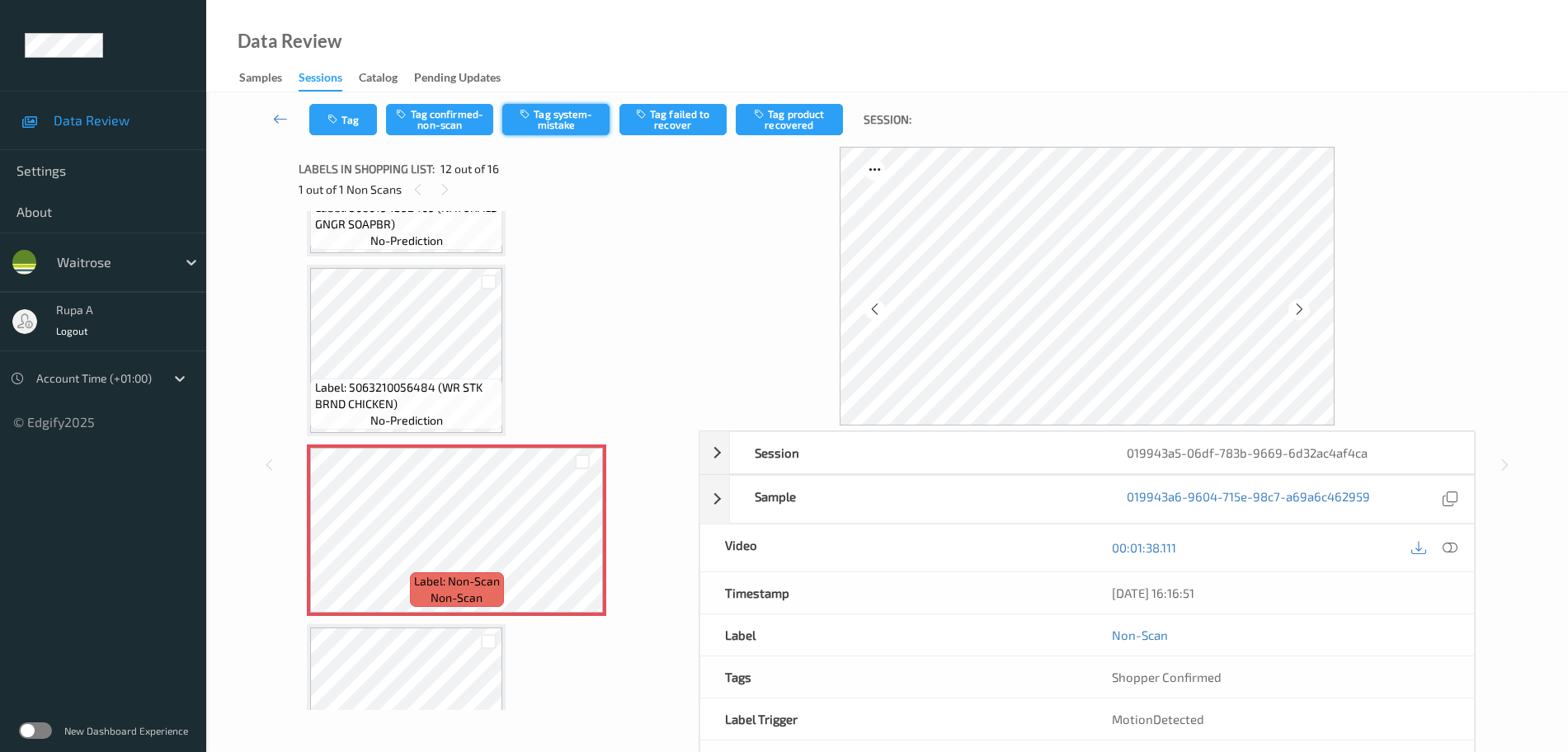
click at [544, 128] on button "Tag system-mistake" at bounding box center [555, 119] width 108 height 31
click at [356, 132] on button "Tag" at bounding box center [343, 119] width 68 height 31
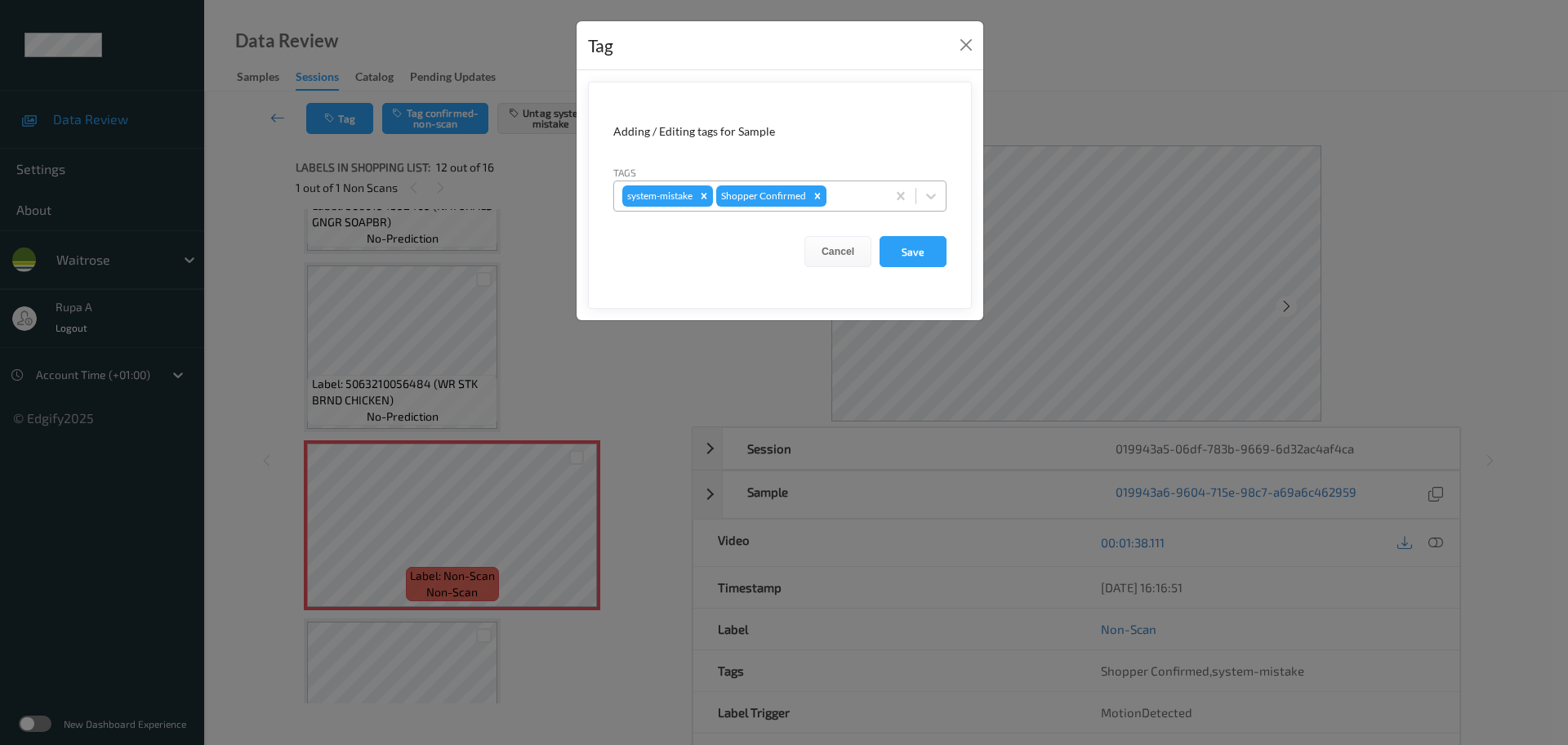
click at [851, 208] on div "system-mistake Shopper Confirmed" at bounding box center [749, 196] width 272 height 28
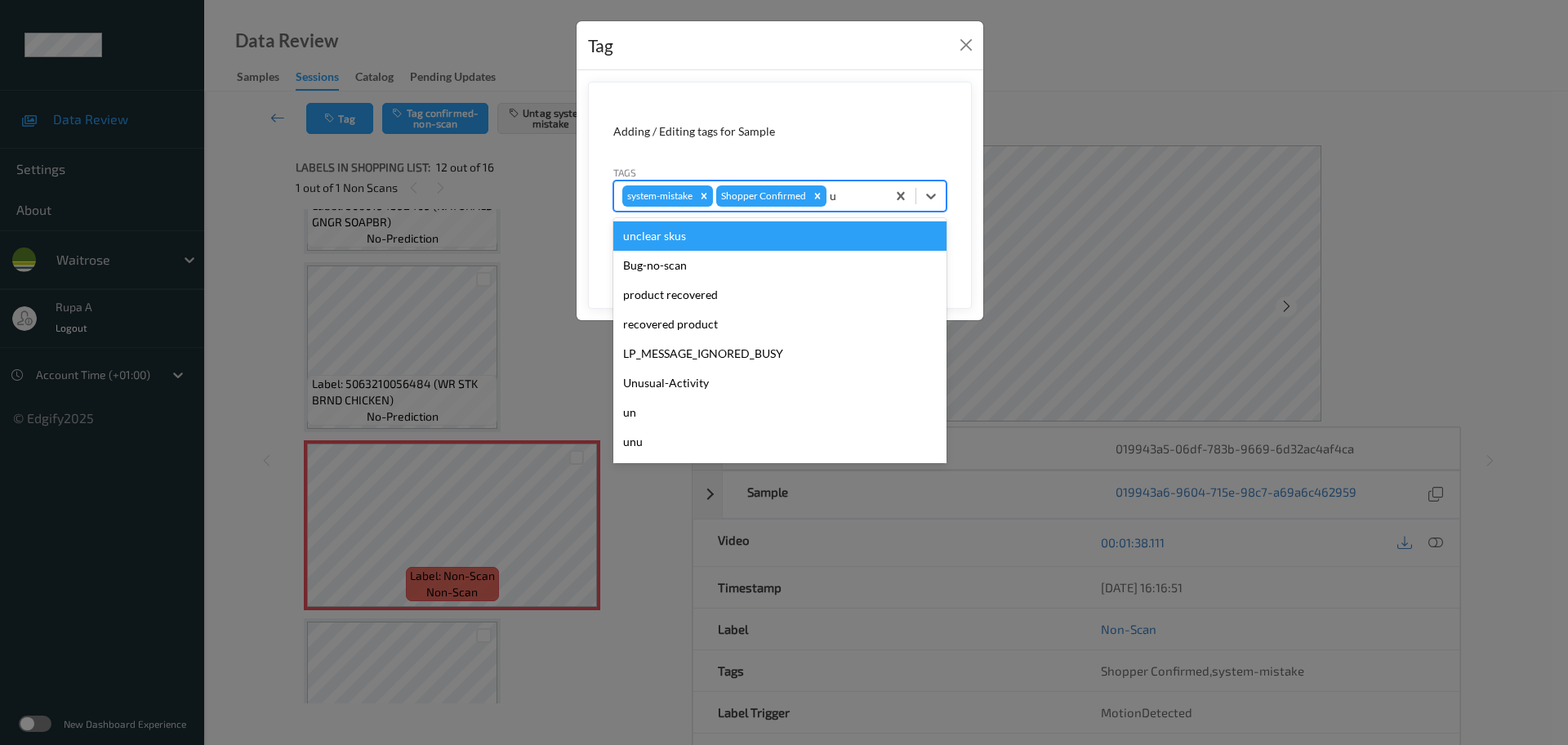
type input "un"
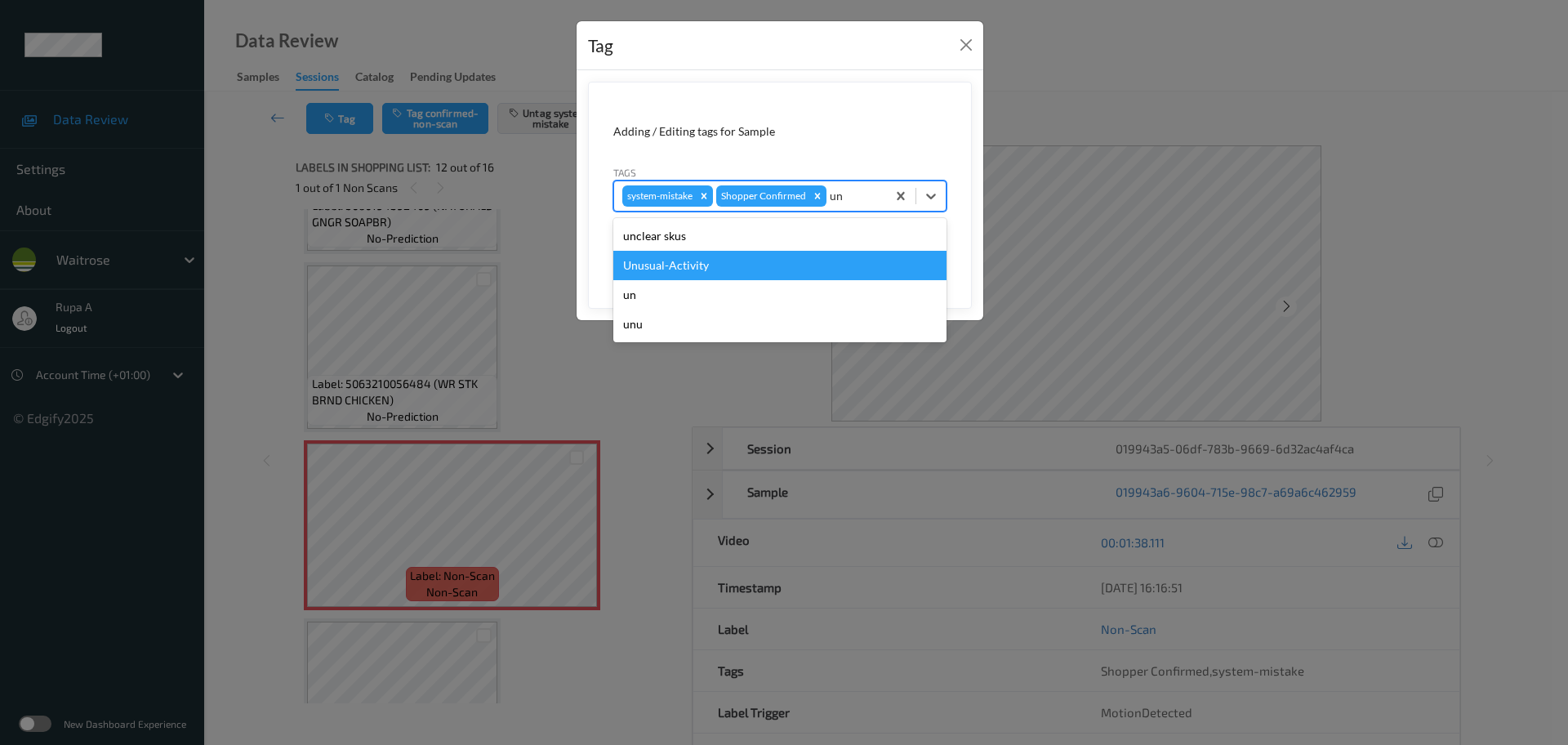
click at [745, 263] on div "Unusual-Activity" at bounding box center [779, 265] width 333 height 30
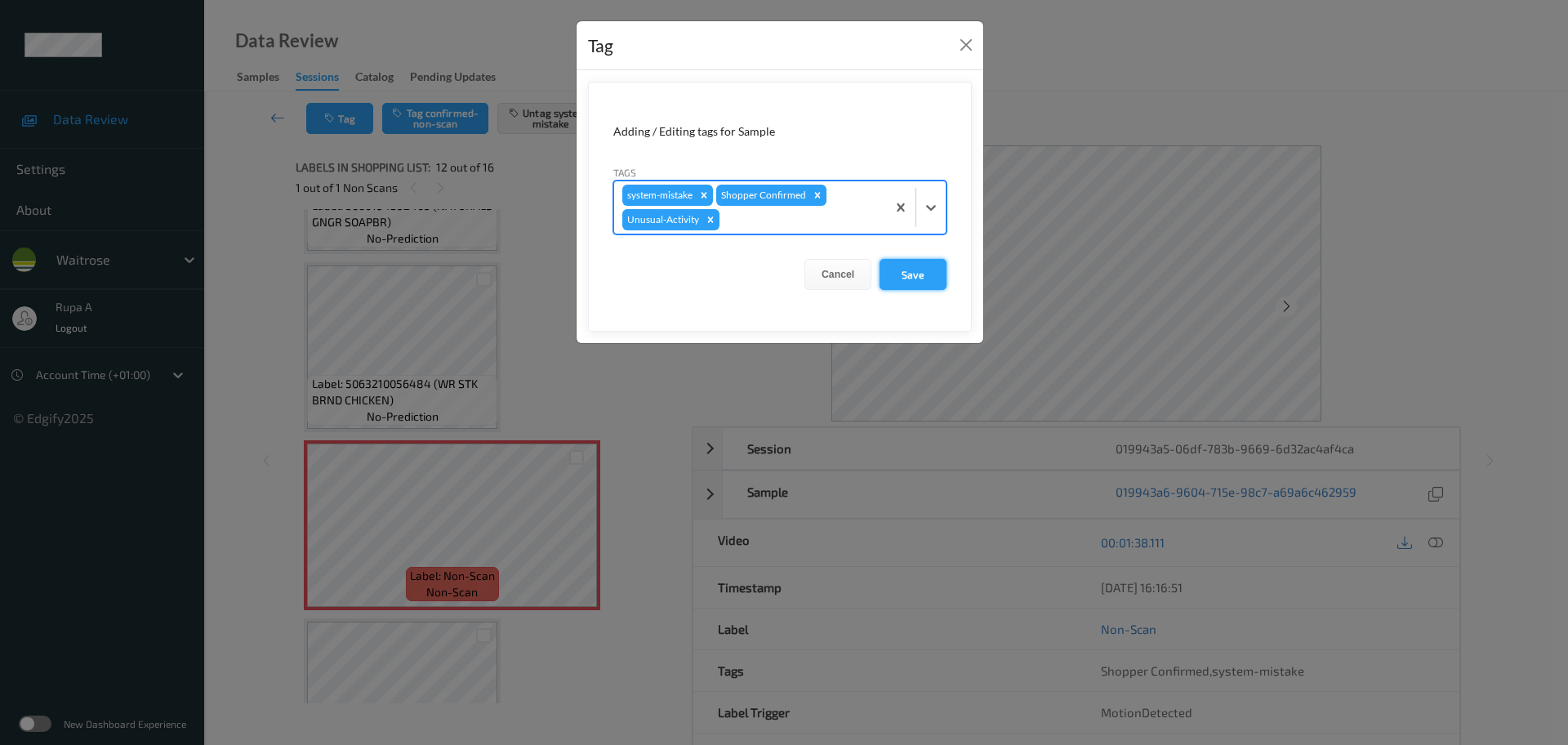
click at [909, 277] on button "Save" at bounding box center [914, 275] width 67 height 31
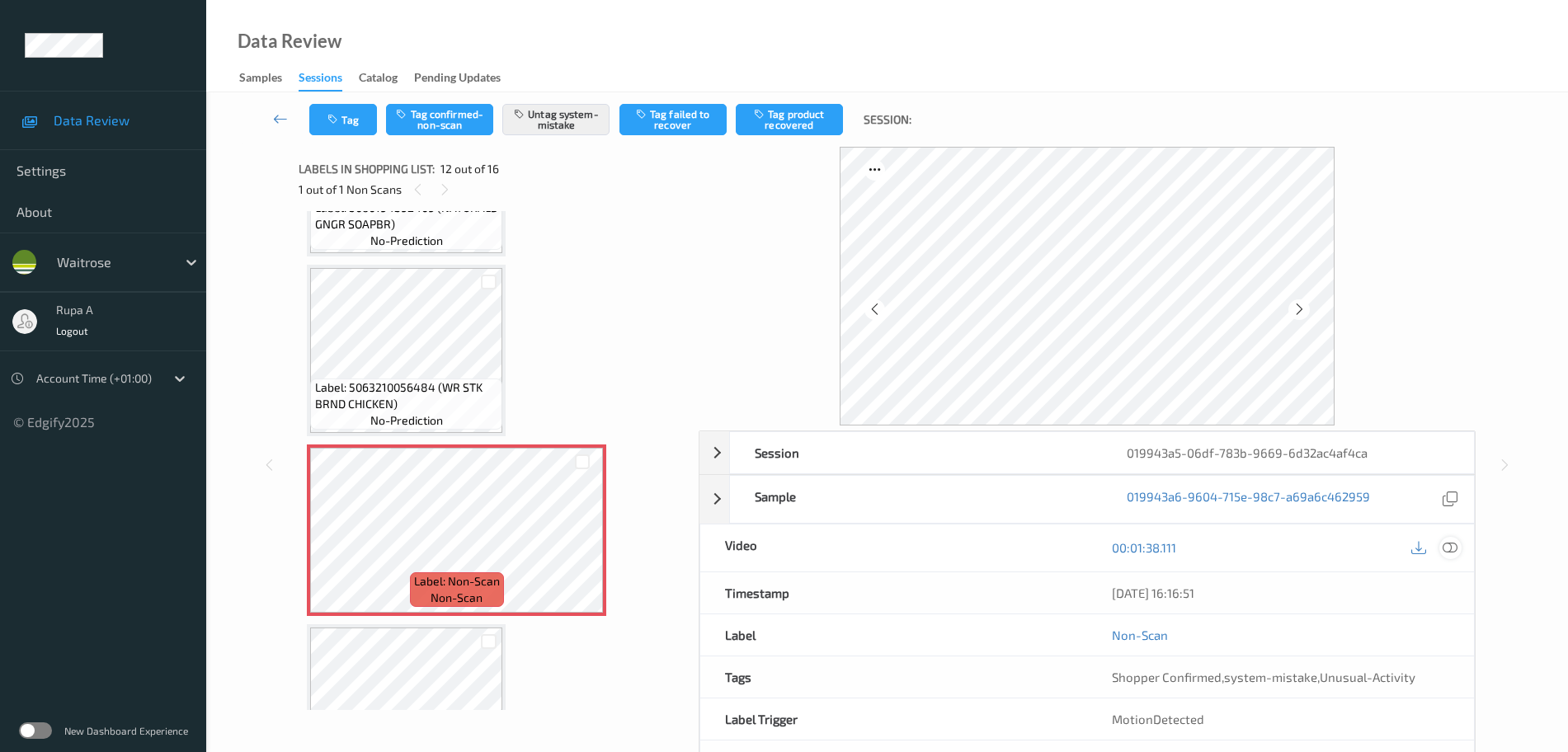
click at [1451, 547] on icon at bounding box center [1450, 547] width 15 height 15
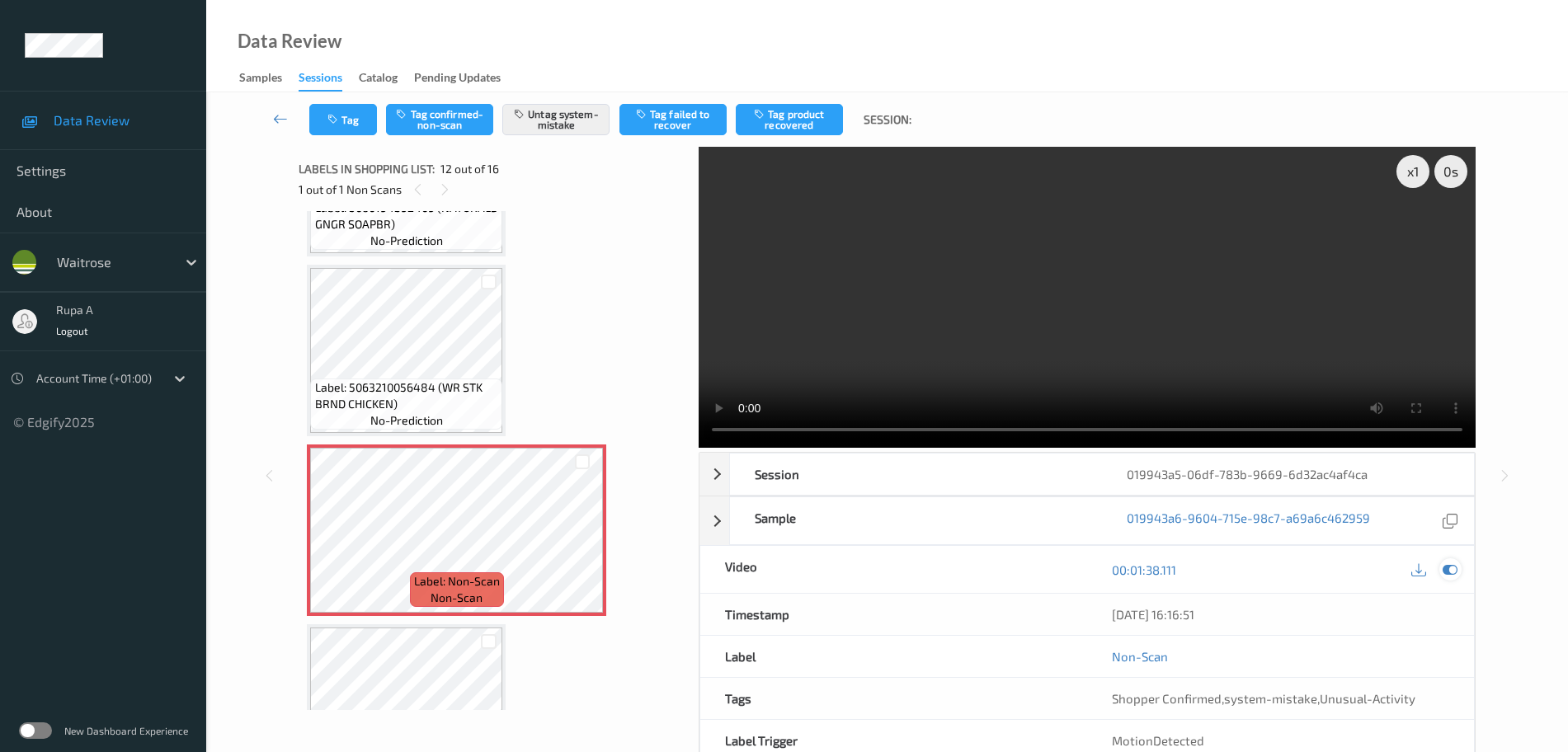
click at [1447, 573] on icon at bounding box center [1450, 569] width 15 height 15
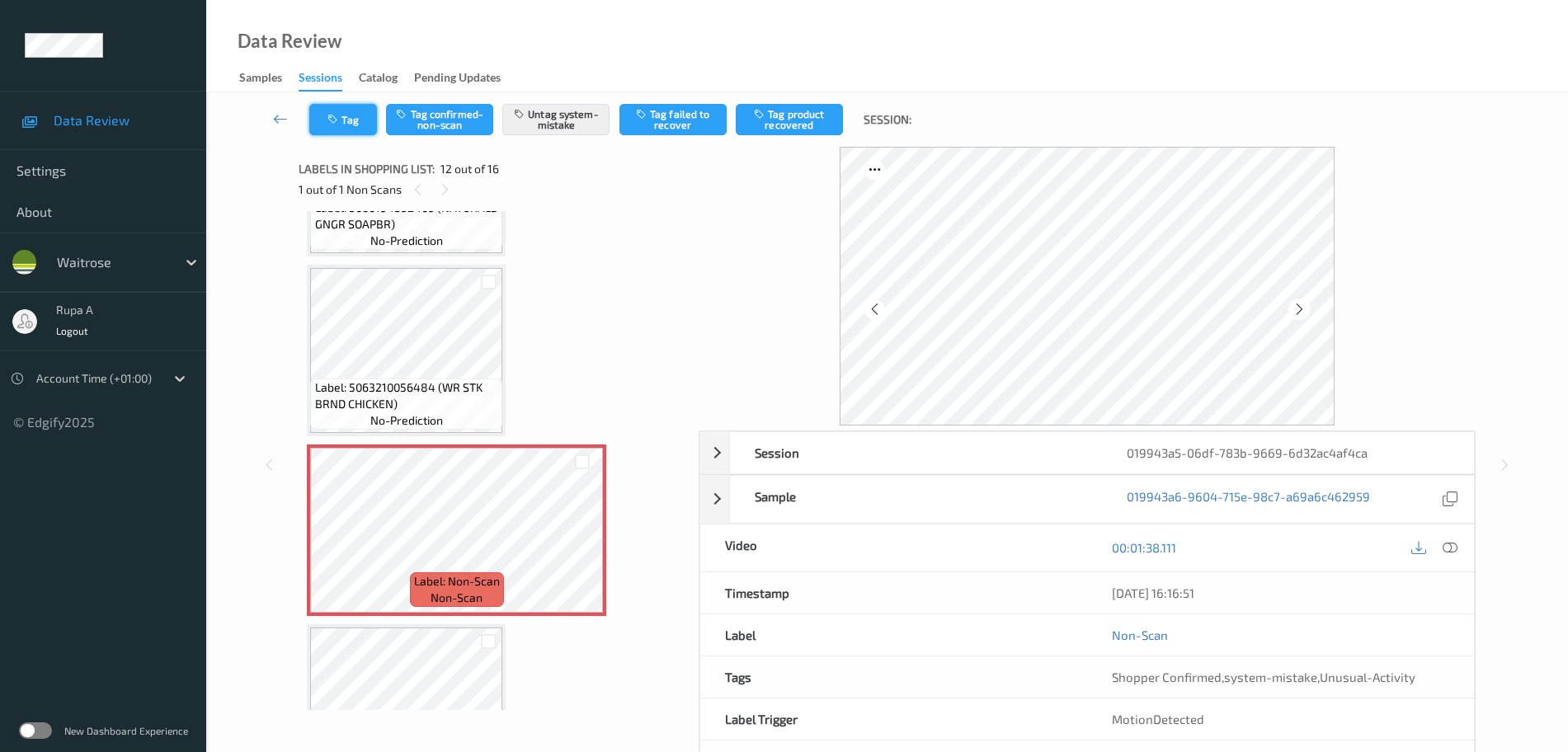
click at [333, 108] on button "Tag" at bounding box center [343, 119] width 68 height 31
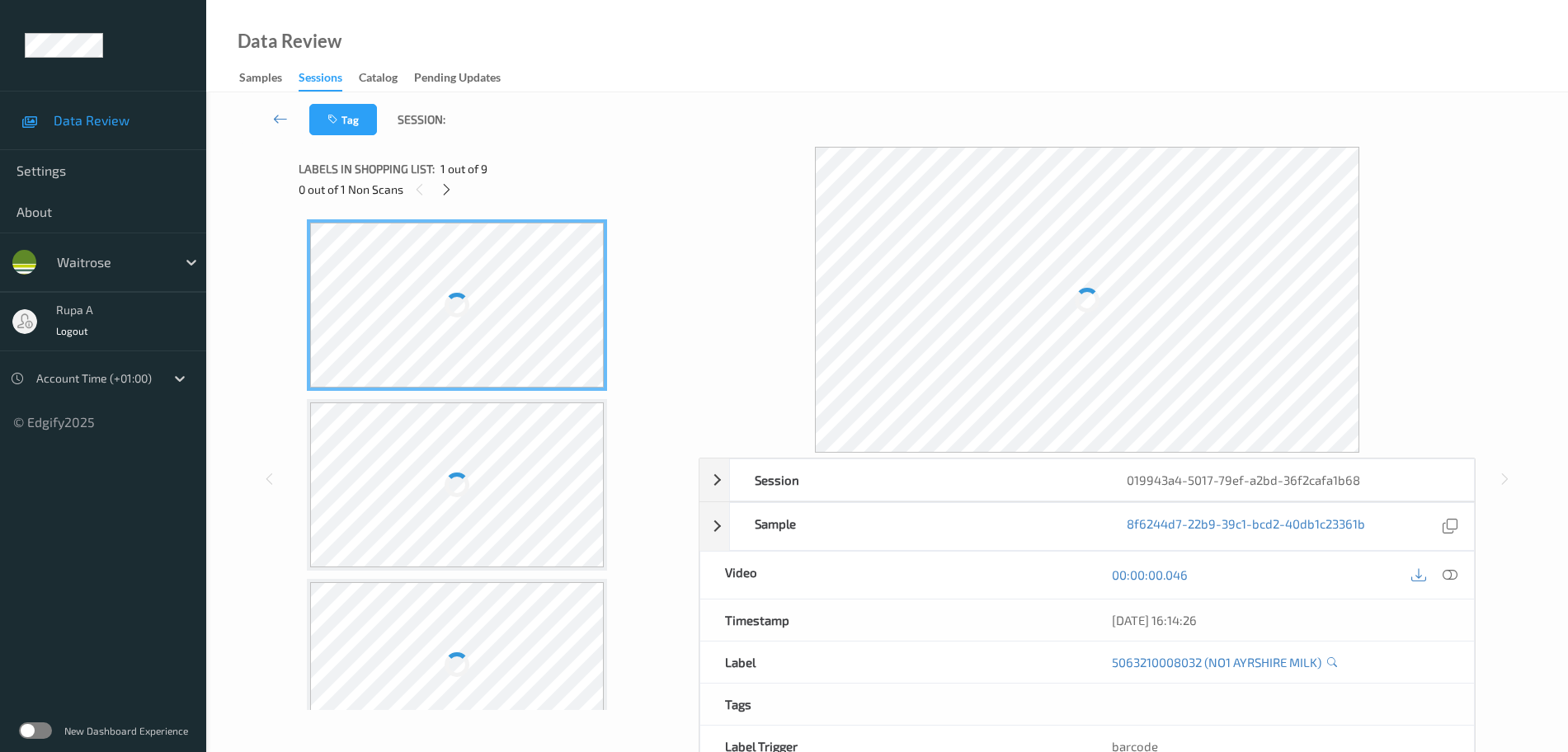
click at [587, 155] on div "Labels in shopping list: 1 out of 9 0 out of 1 Non Scans" at bounding box center [492, 178] width 389 height 64
click at [429, 177] on div "Labels in shopping list: 1 out of 9" at bounding box center [492, 168] width 389 height 20
click at [443, 199] on div at bounding box center [446, 189] width 20 height 20
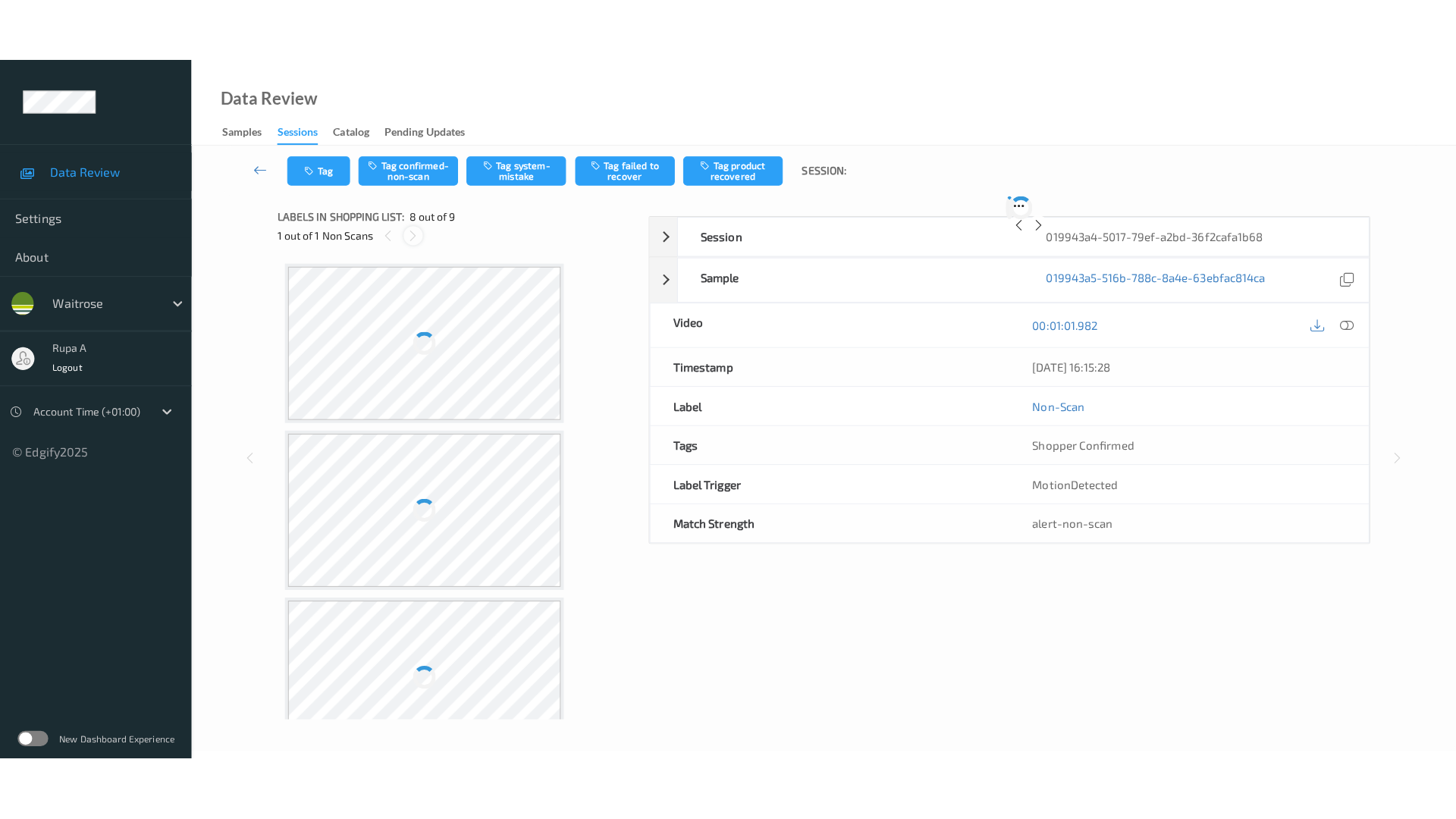
scroll to position [1000, 0]
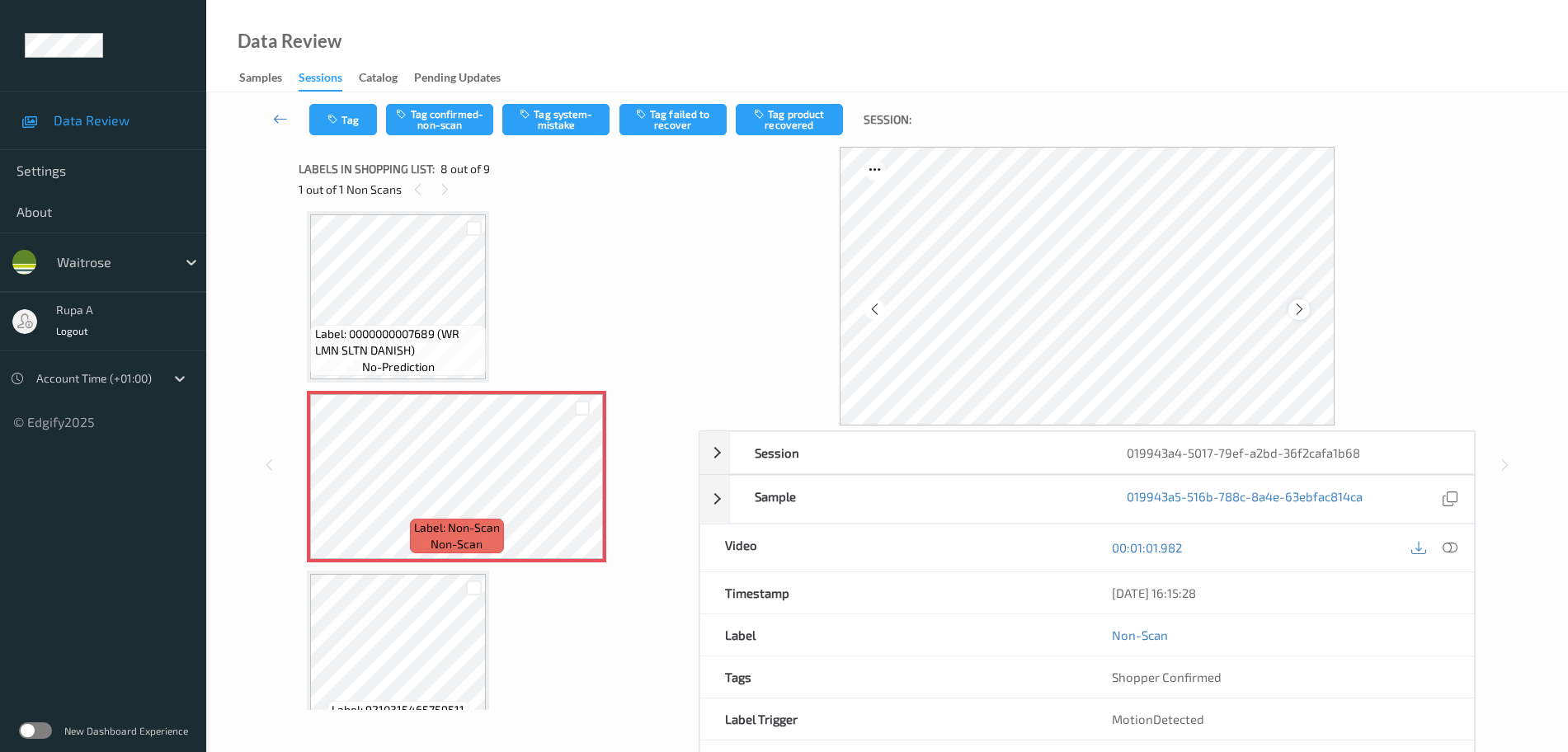
click at [1292, 306] on div at bounding box center [1298, 309] width 20 height 20
click at [1296, 307] on icon at bounding box center [1300, 309] width 14 height 15
click at [1298, 307] on icon at bounding box center [1300, 309] width 14 height 15
click at [571, 116] on button "Tag system-mistake" at bounding box center [555, 119] width 108 height 31
click at [1461, 546] on div at bounding box center [1450, 548] width 22 height 22
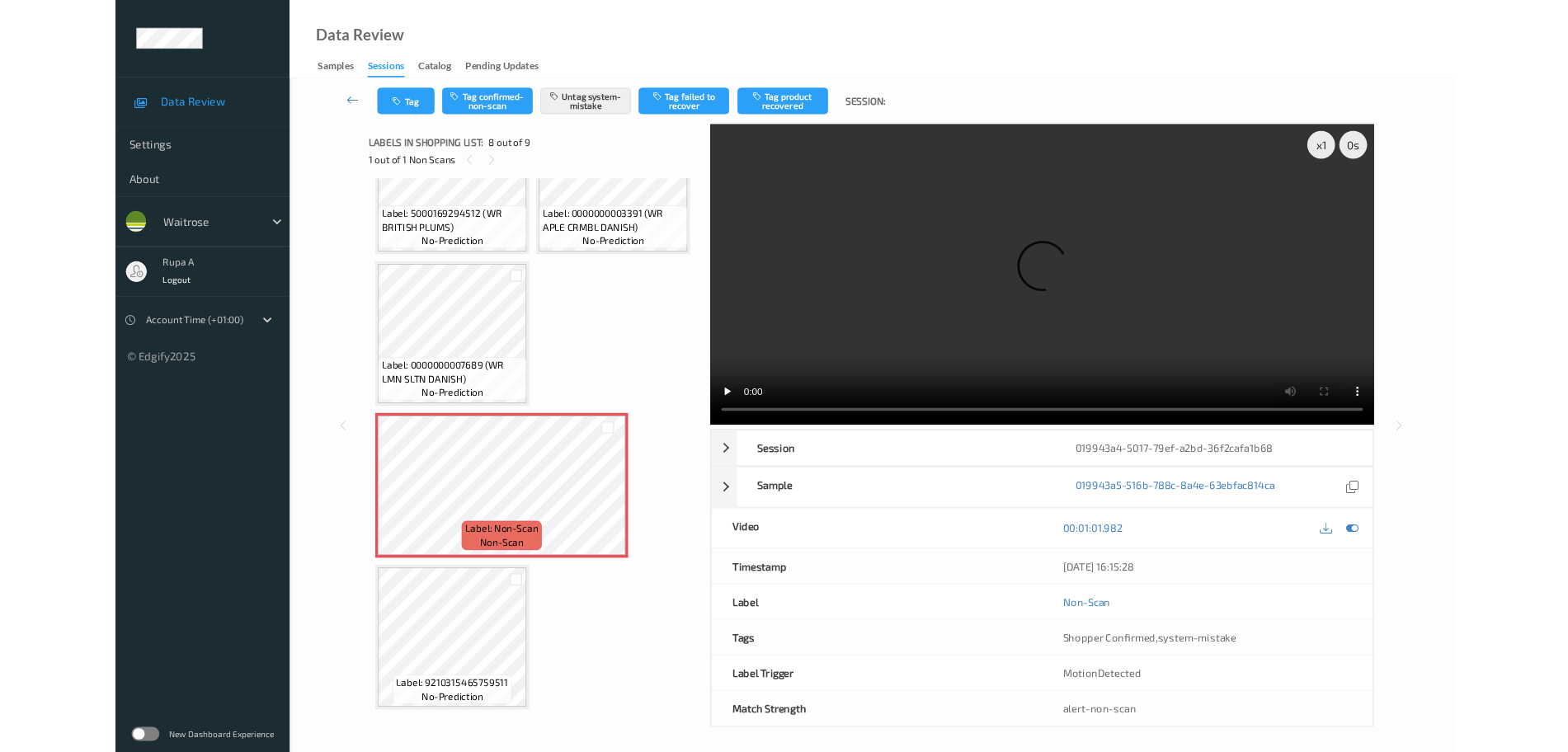
scroll to position [988, 0]
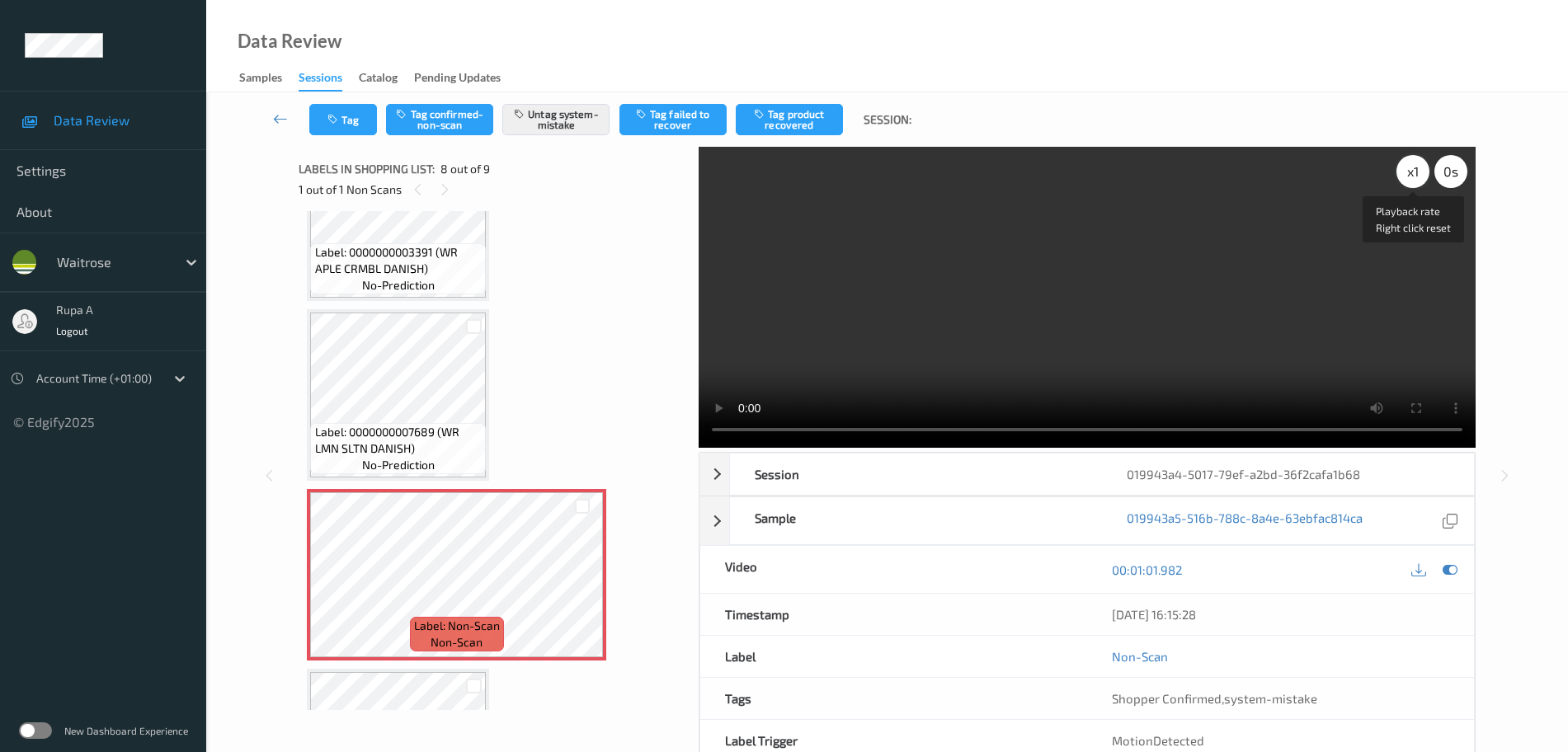
click at [1425, 174] on div "x 1" at bounding box center [1413, 172] width 33 height 33
click at [1443, 561] on div at bounding box center [1450, 569] width 22 height 22
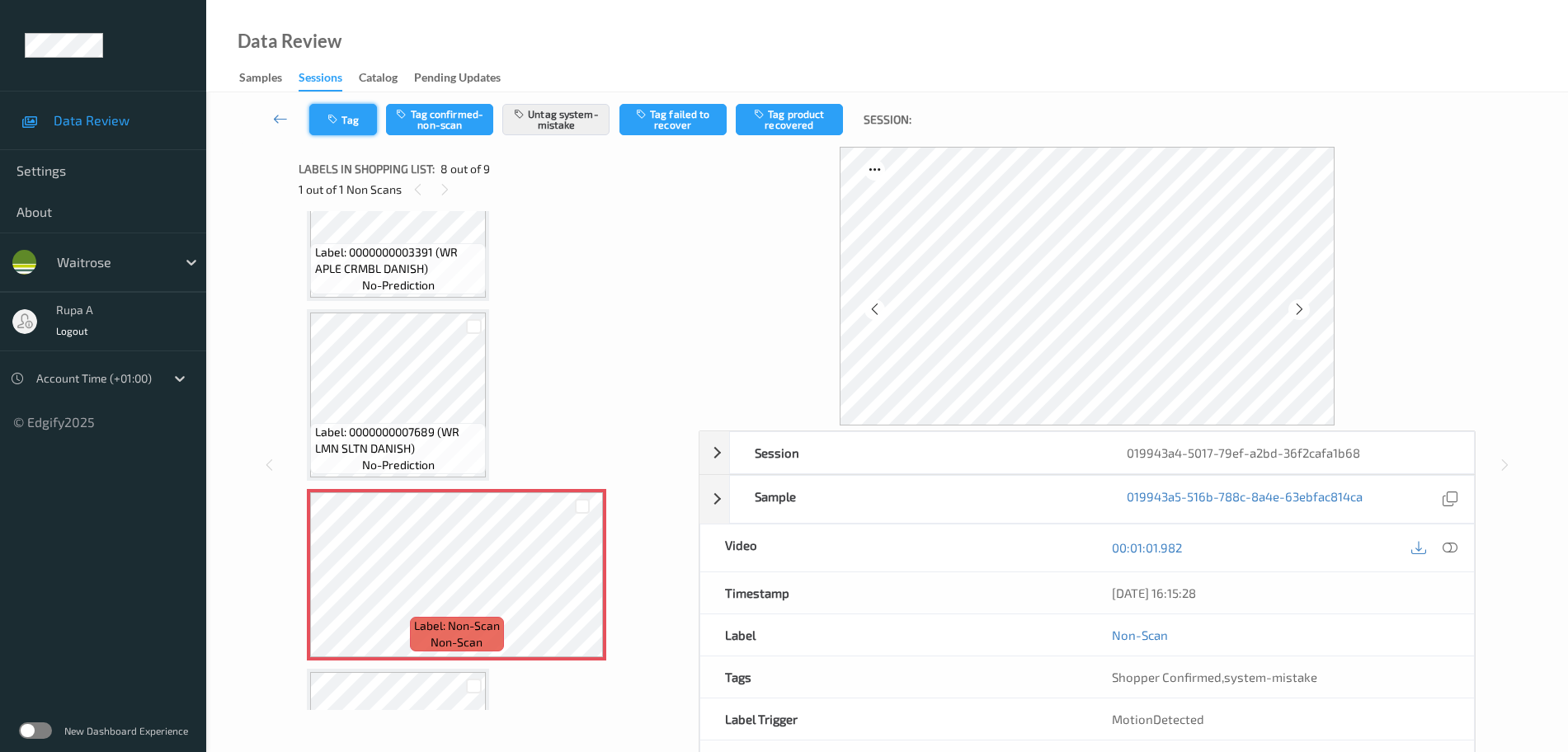
click at [326, 125] on button "Tag" at bounding box center [343, 119] width 68 height 31
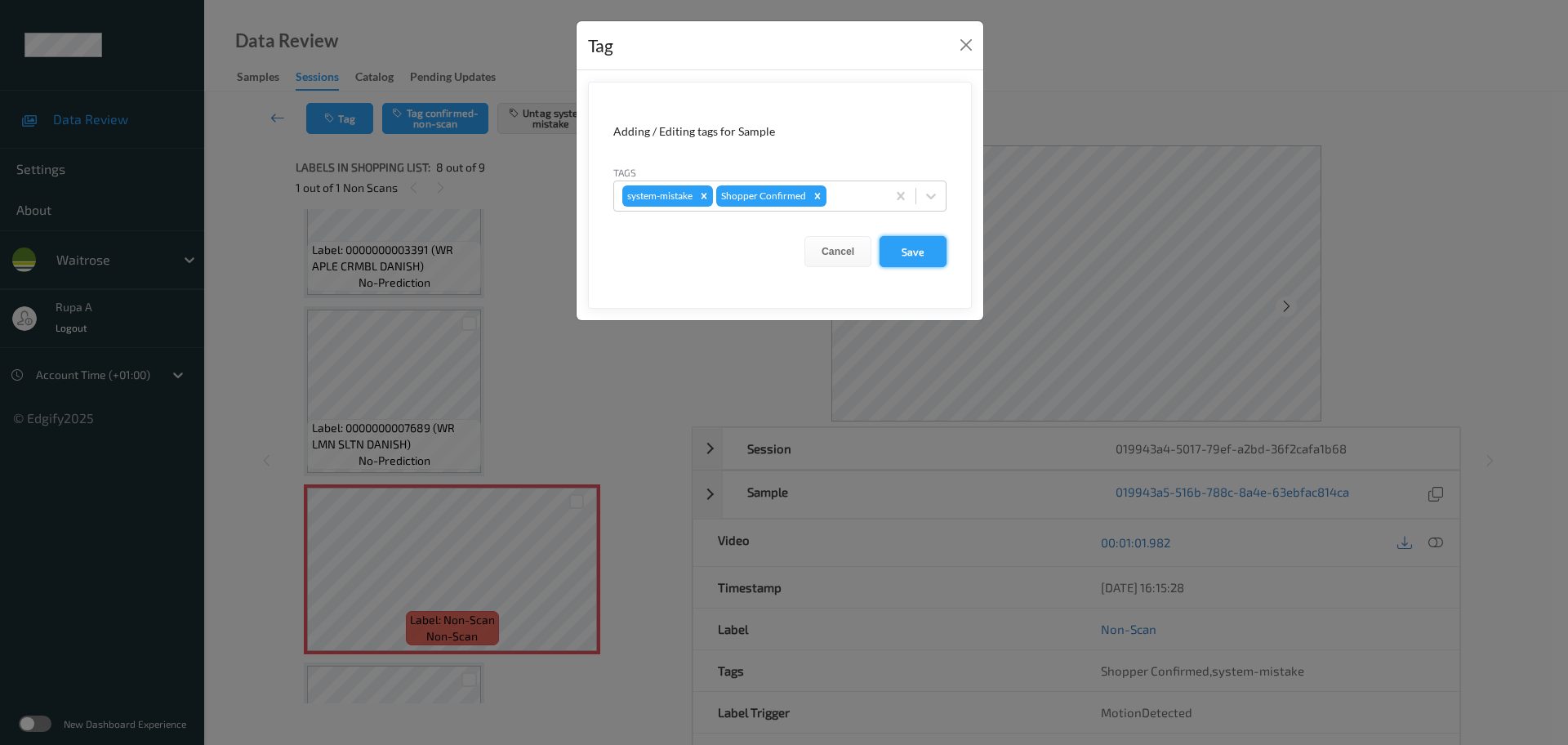
click at [921, 252] on button "Save" at bounding box center [914, 252] width 67 height 31
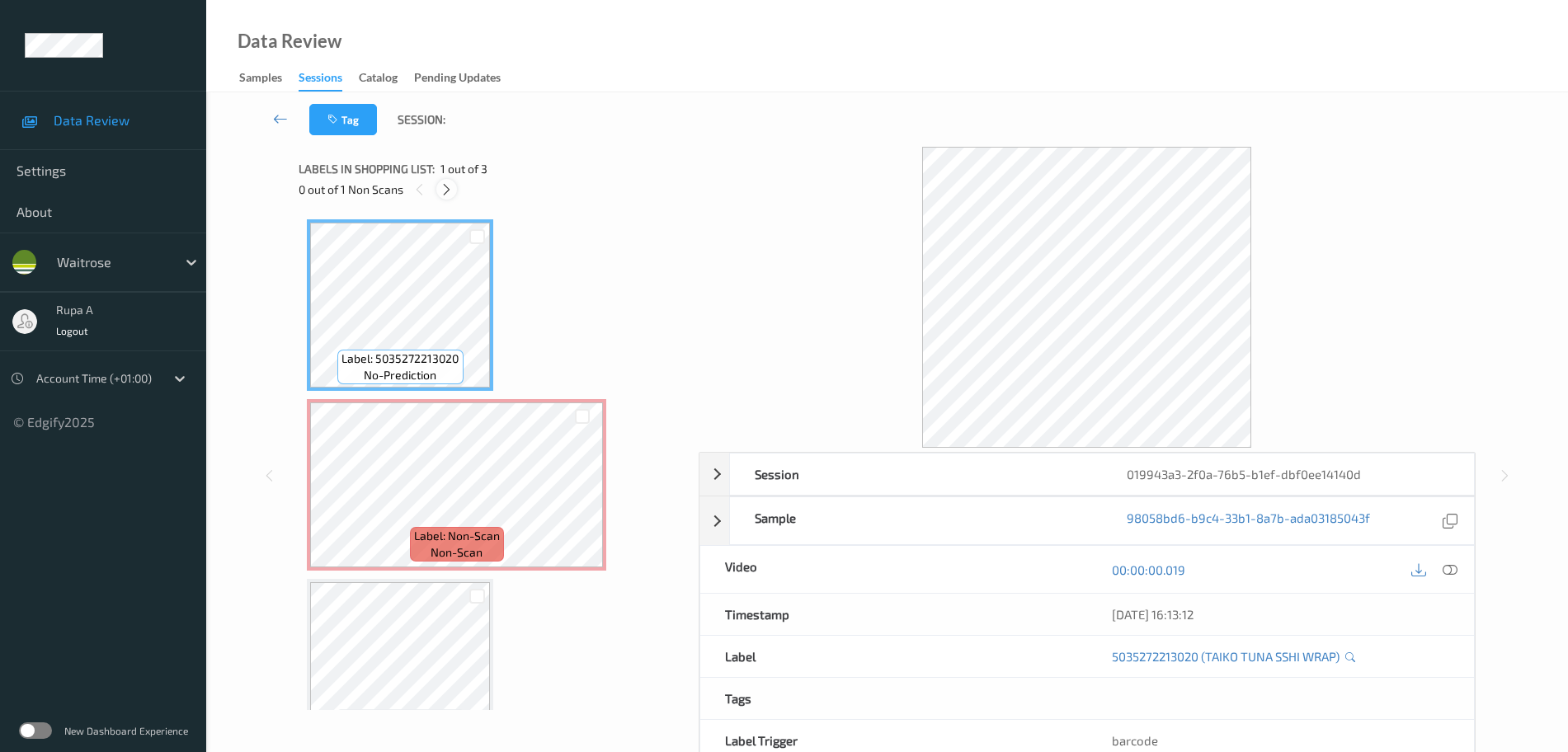
click at [444, 191] on icon at bounding box center [447, 189] width 14 height 15
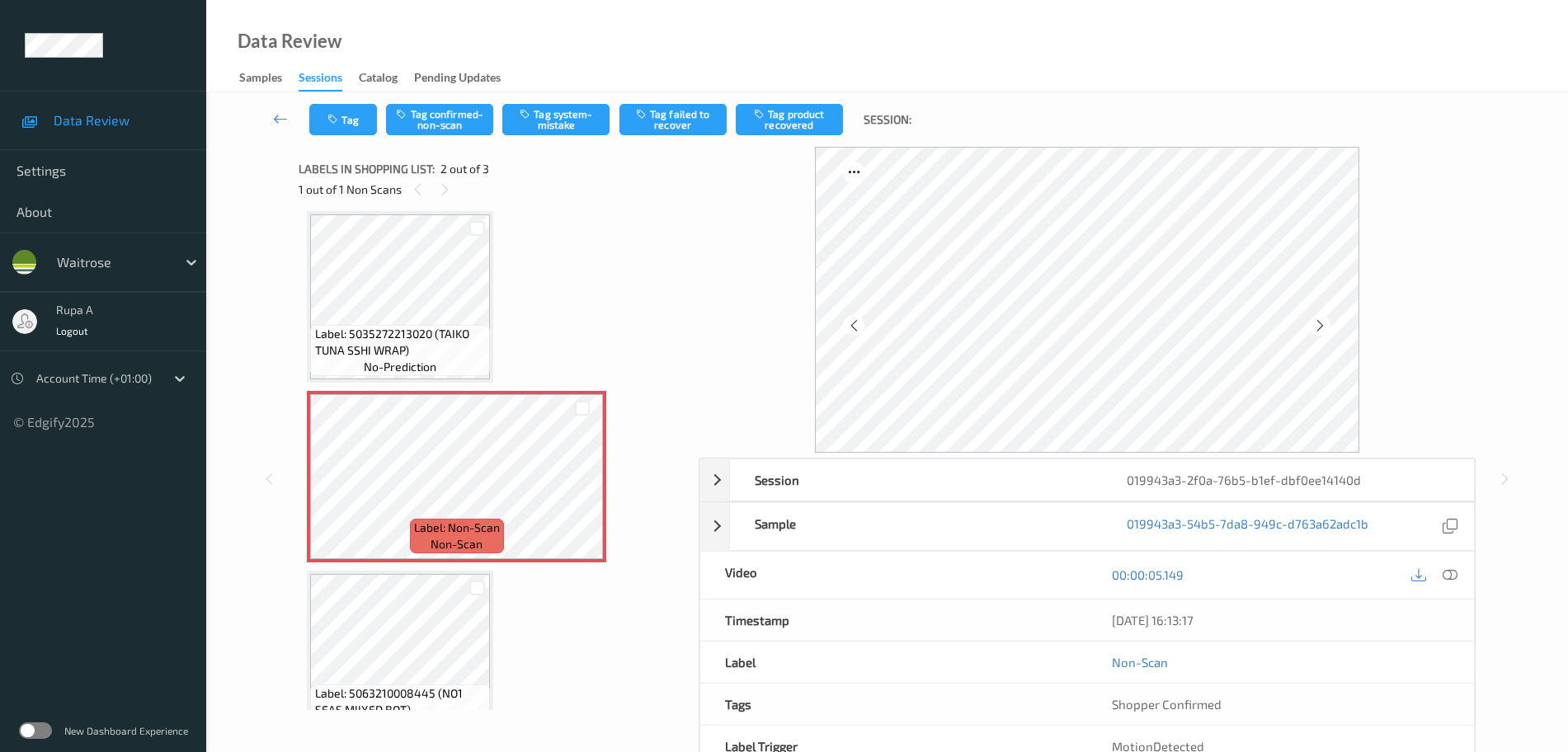
click at [523, 258] on div "Label: 5035272213020 (TAIKO TUNA SSHI WRAP) no-prediction Label: Non-Scan non-s…" at bounding box center [493, 477] width 372 height 531
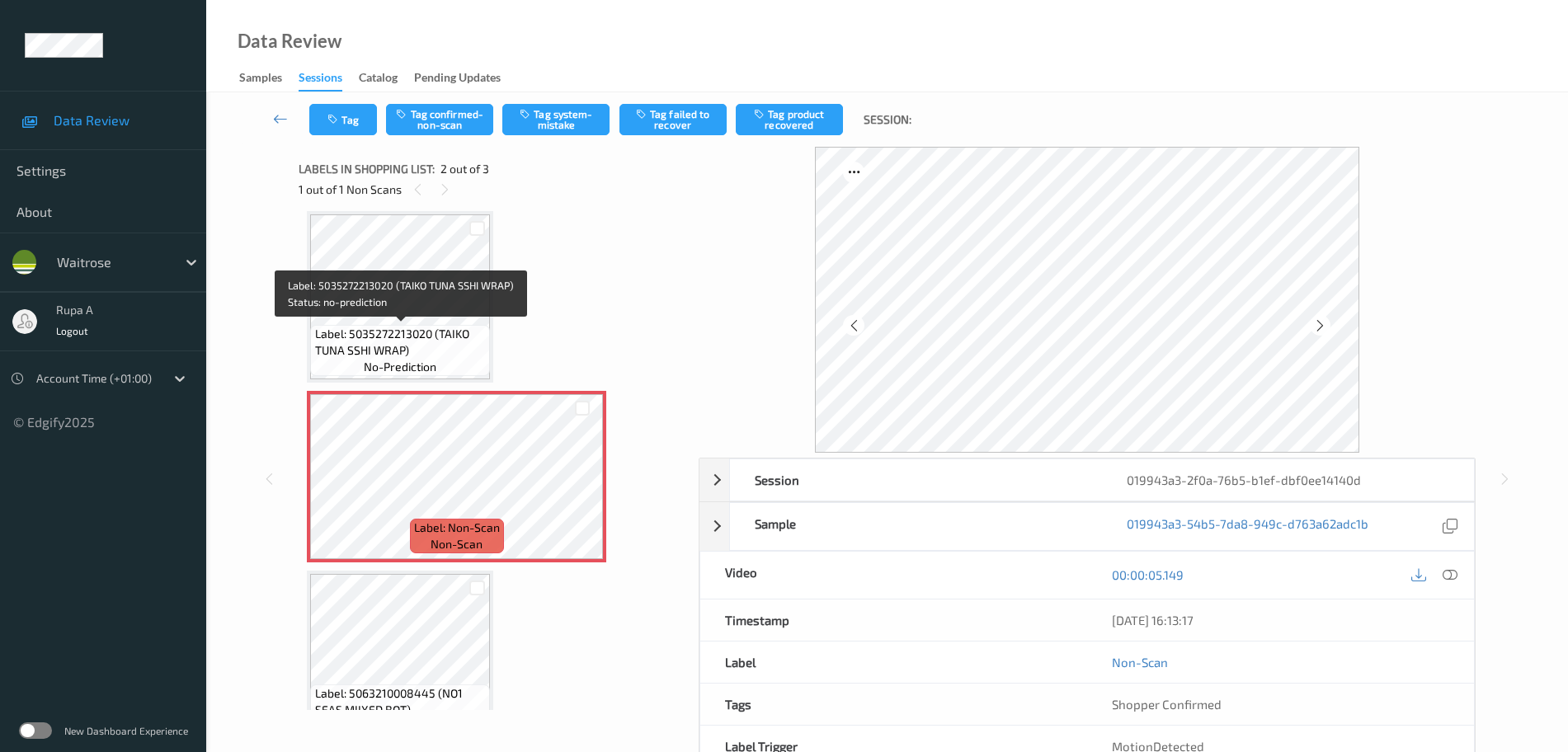
click at [399, 326] on span "Label: 5035272213020 (TAIKO TUNA SSHI WRAP)" at bounding box center [400, 342] width 172 height 33
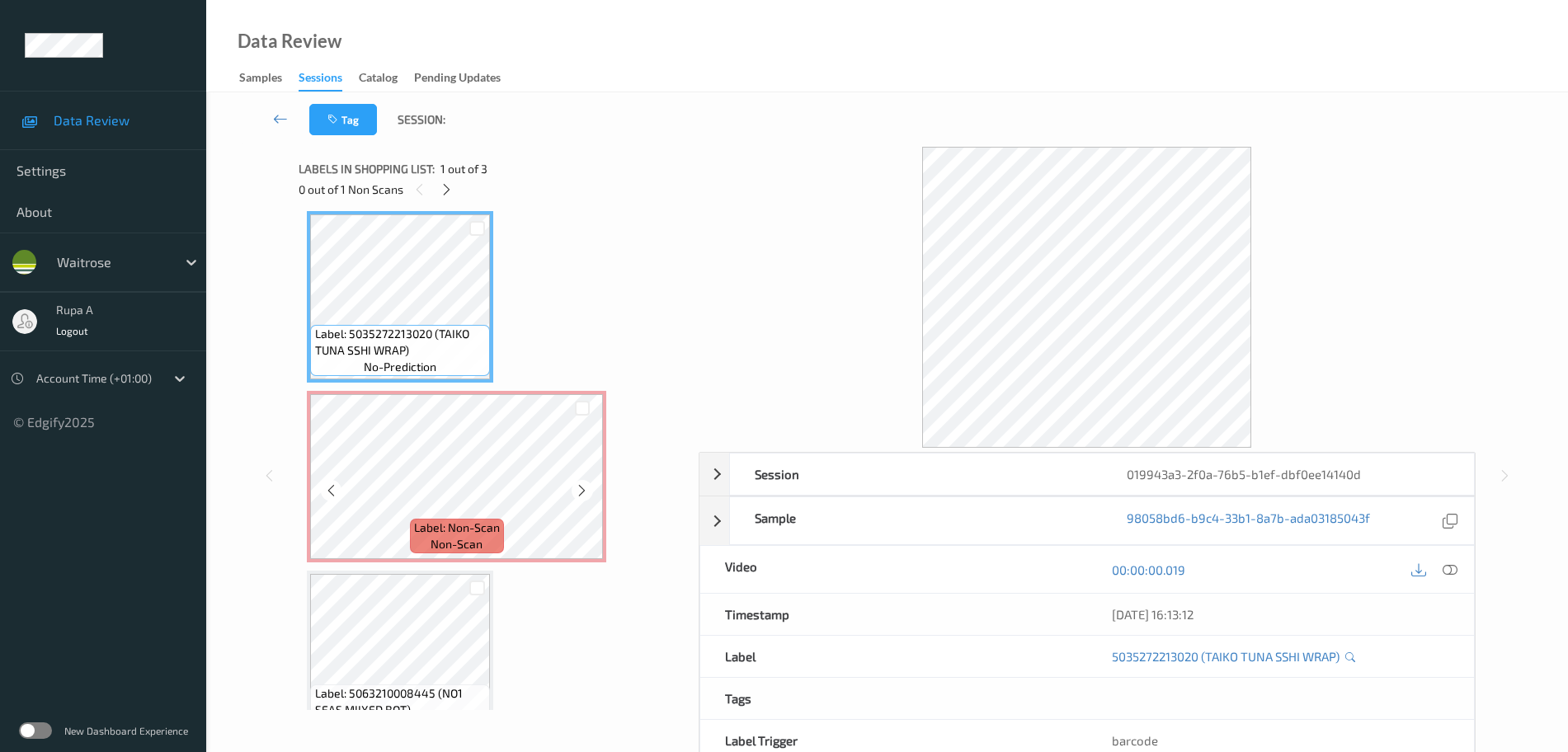
click at [450, 530] on span "Label: Non-Scan" at bounding box center [456, 527] width 86 height 16
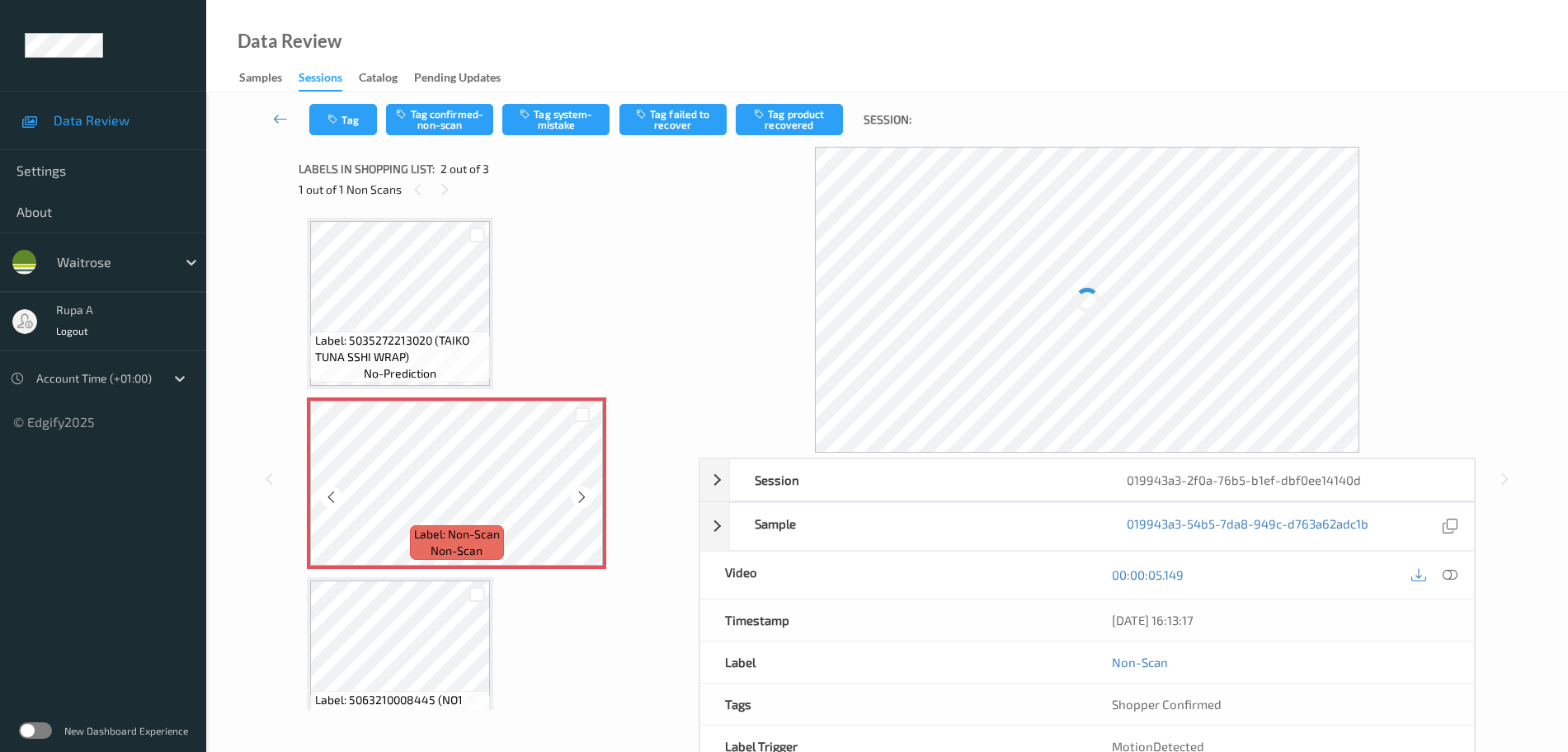
scroll to position [0, 0]
click at [448, 532] on span "Label: Non-Scan" at bounding box center [456, 536] width 86 height 16
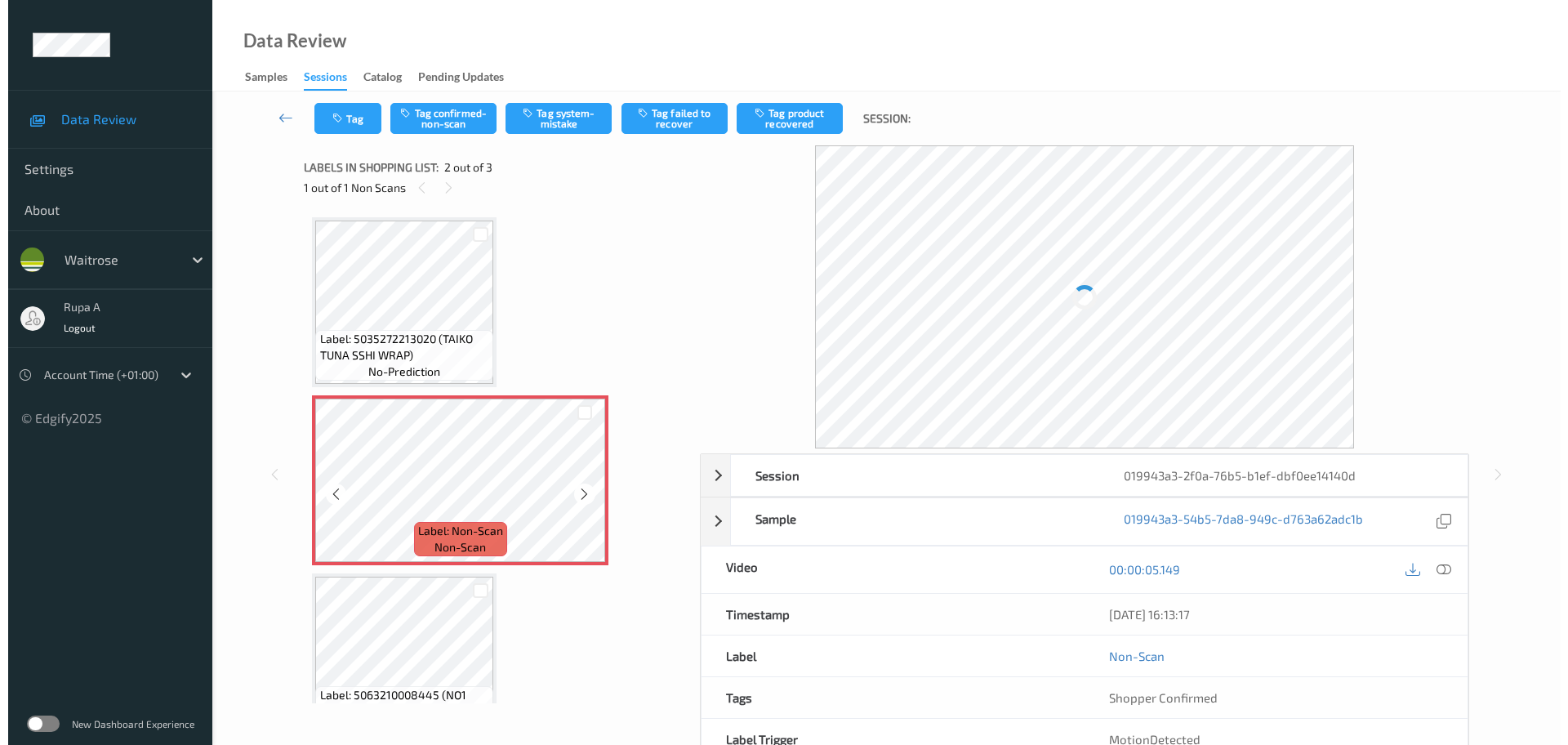
scroll to position [48, 0]
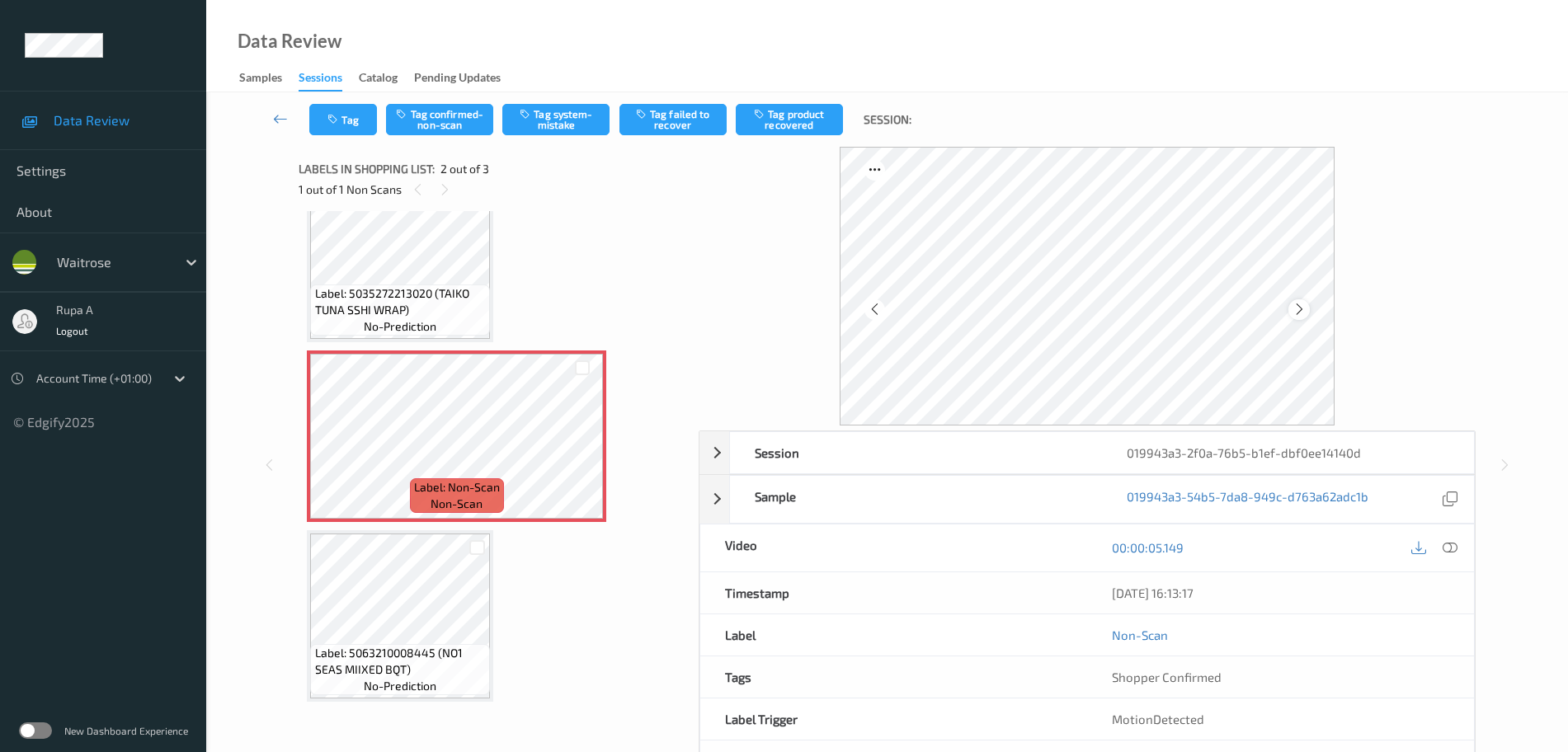
click at [1296, 313] on icon at bounding box center [1300, 309] width 14 height 15
click at [193, 354] on div "Account Time (+01:00)" at bounding box center [103, 375] width 206 height 47
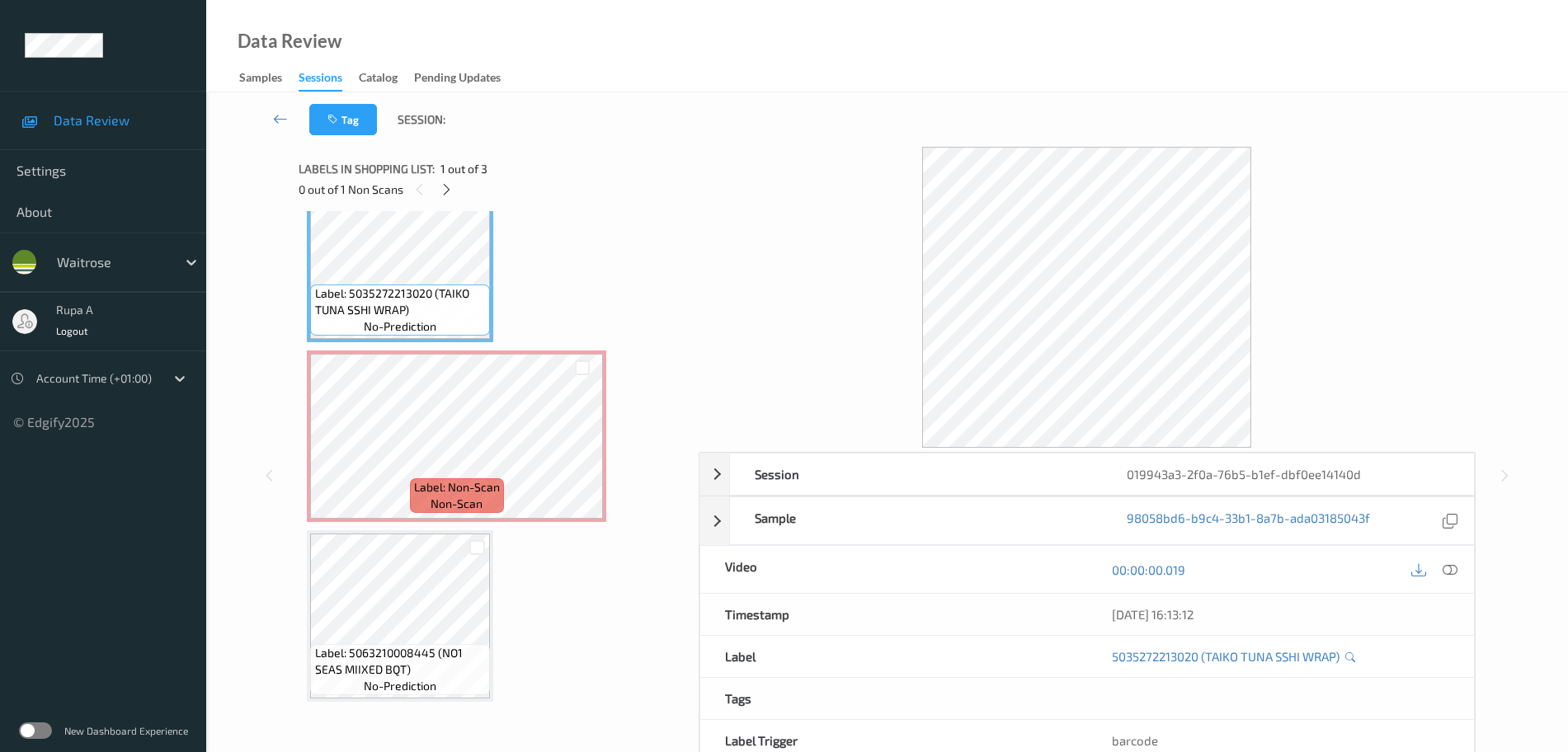
click at [345, 300] on span "Label: 5035272213020 (TAIKO TUNA SSHI WRAP)" at bounding box center [400, 301] width 172 height 33
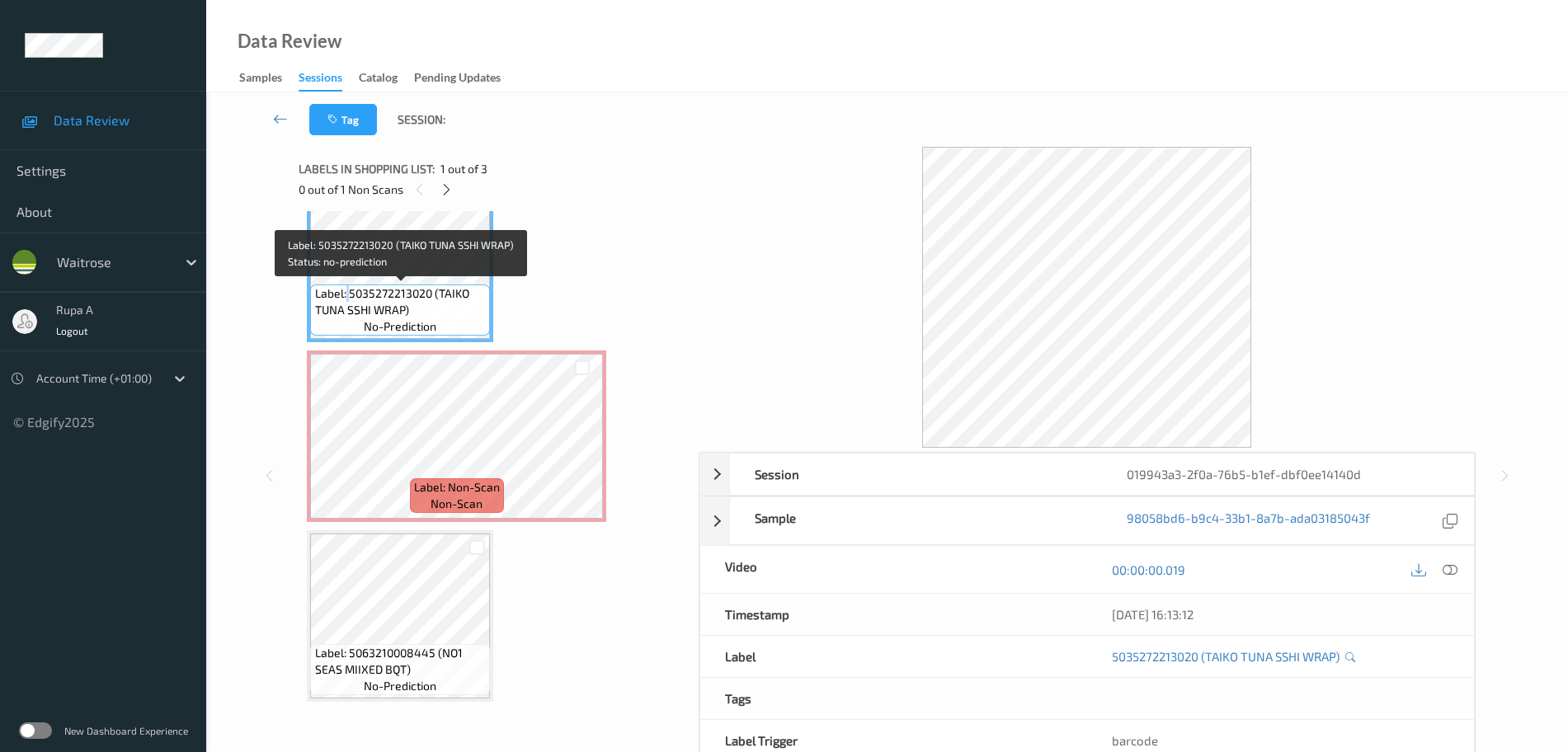
click at [345, 300] on span "Label: 5035272213020 (TAIKO TUNA SSHI WRAP)" at bounding box center [400, 301] width 172 height 33
copy span "Label: 5035272213020 (TAIKO TUNA SSHI WRAP)"
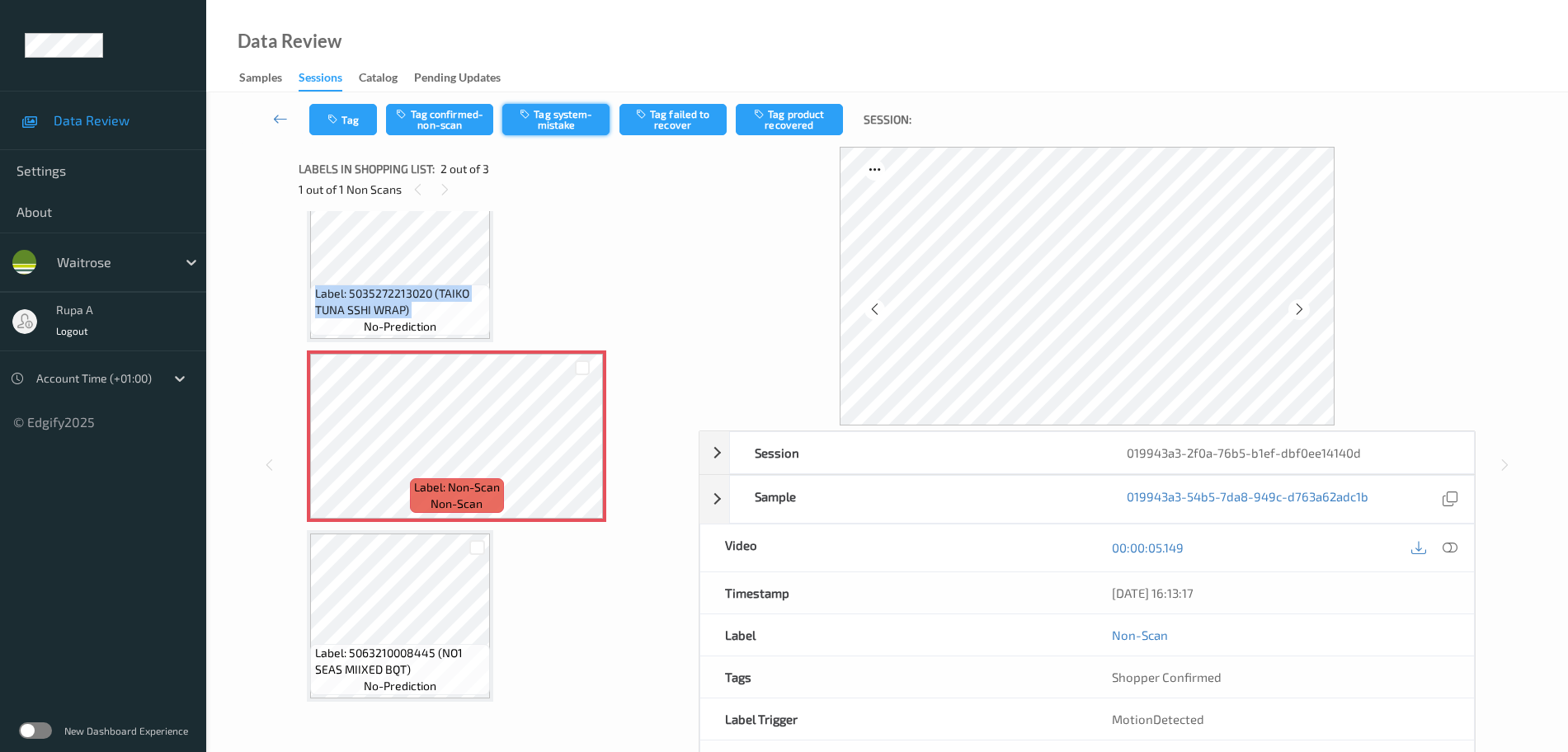
click at [589, 127] on button "Tag system-mistake" at bounding box center [555, 119] width 108 height 31
click at [346, 128] on button "Tag" at bounding box center [343, 119] width 68 height 31
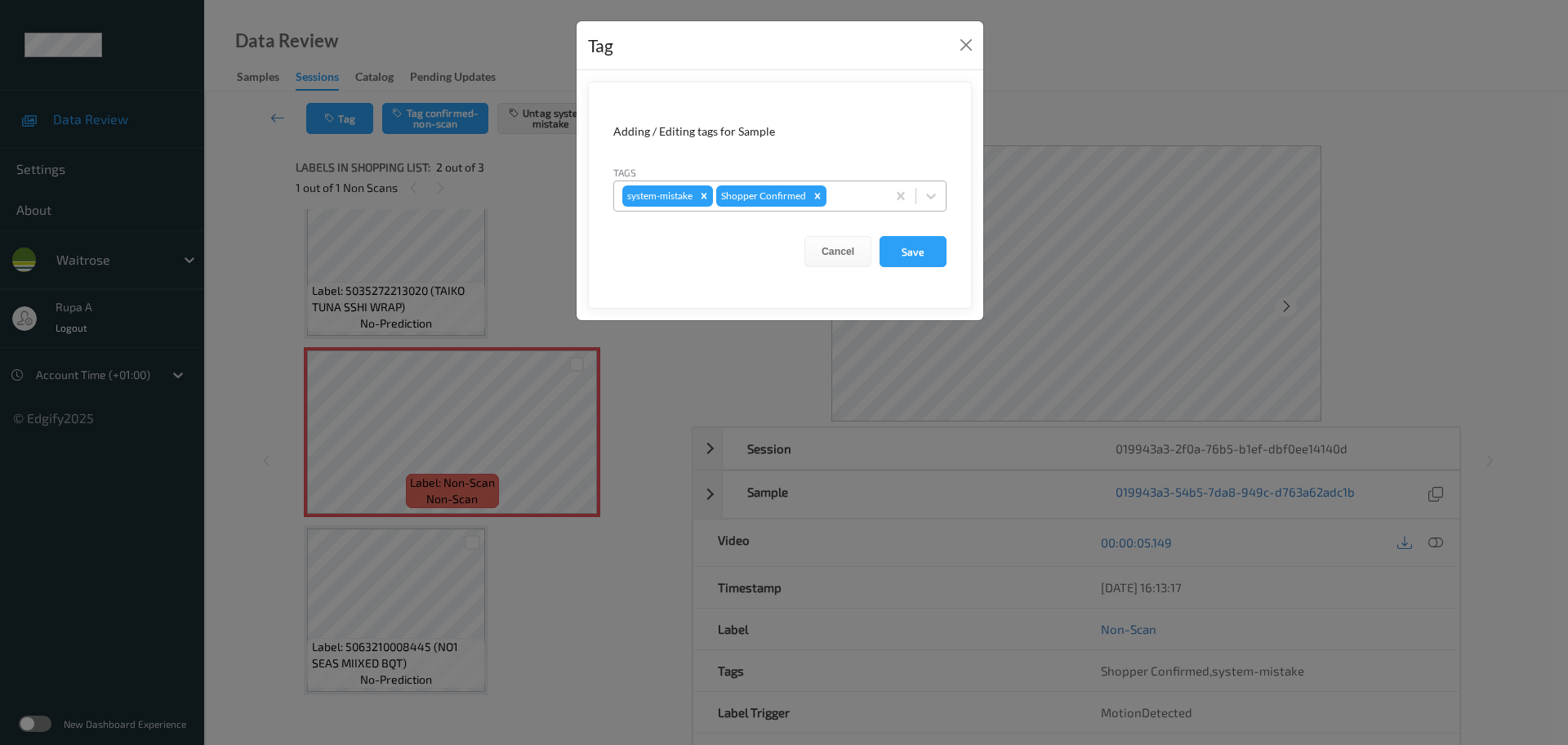
click at [847, 188] on div at bounding box center [854, 196] width 48 height 19
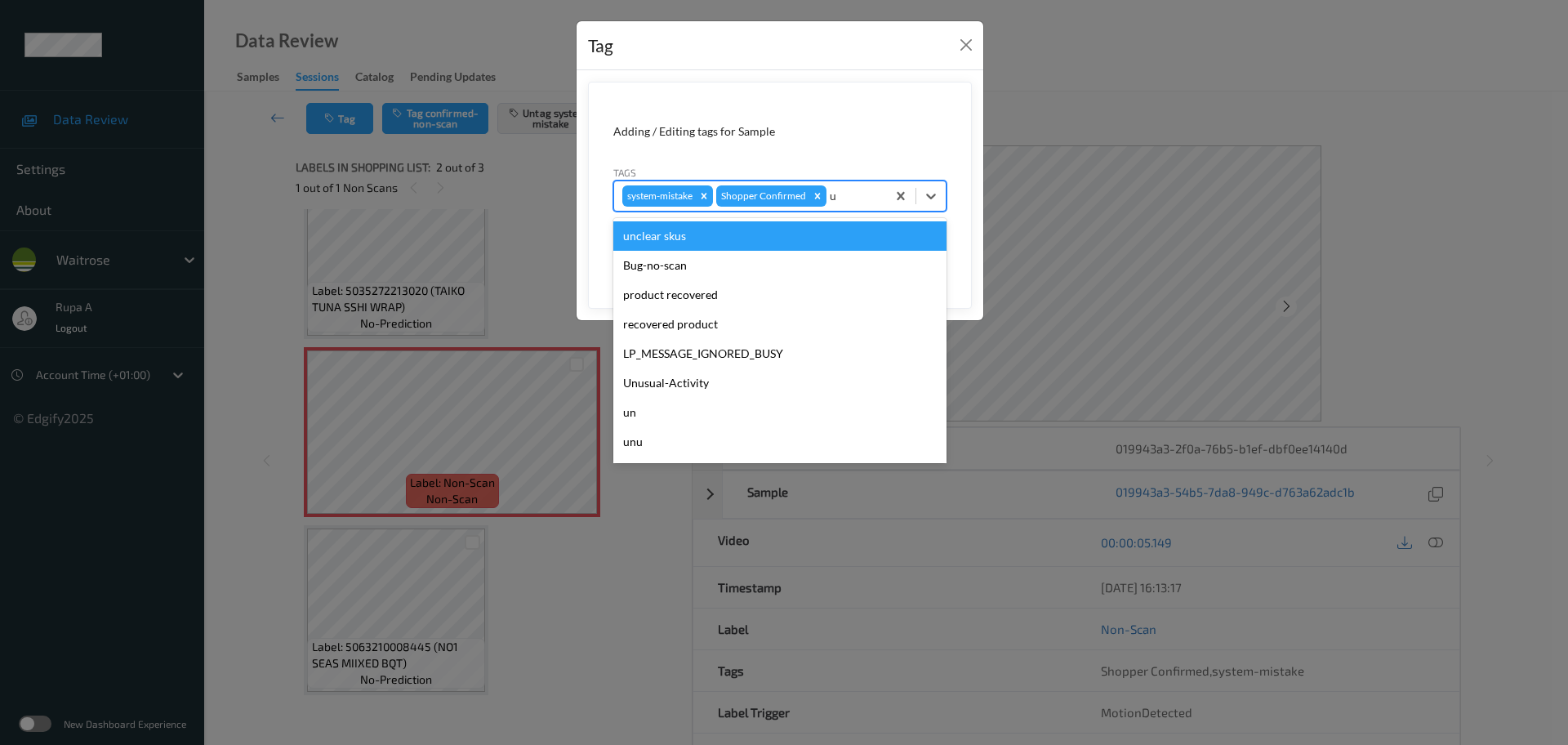
type input "un"
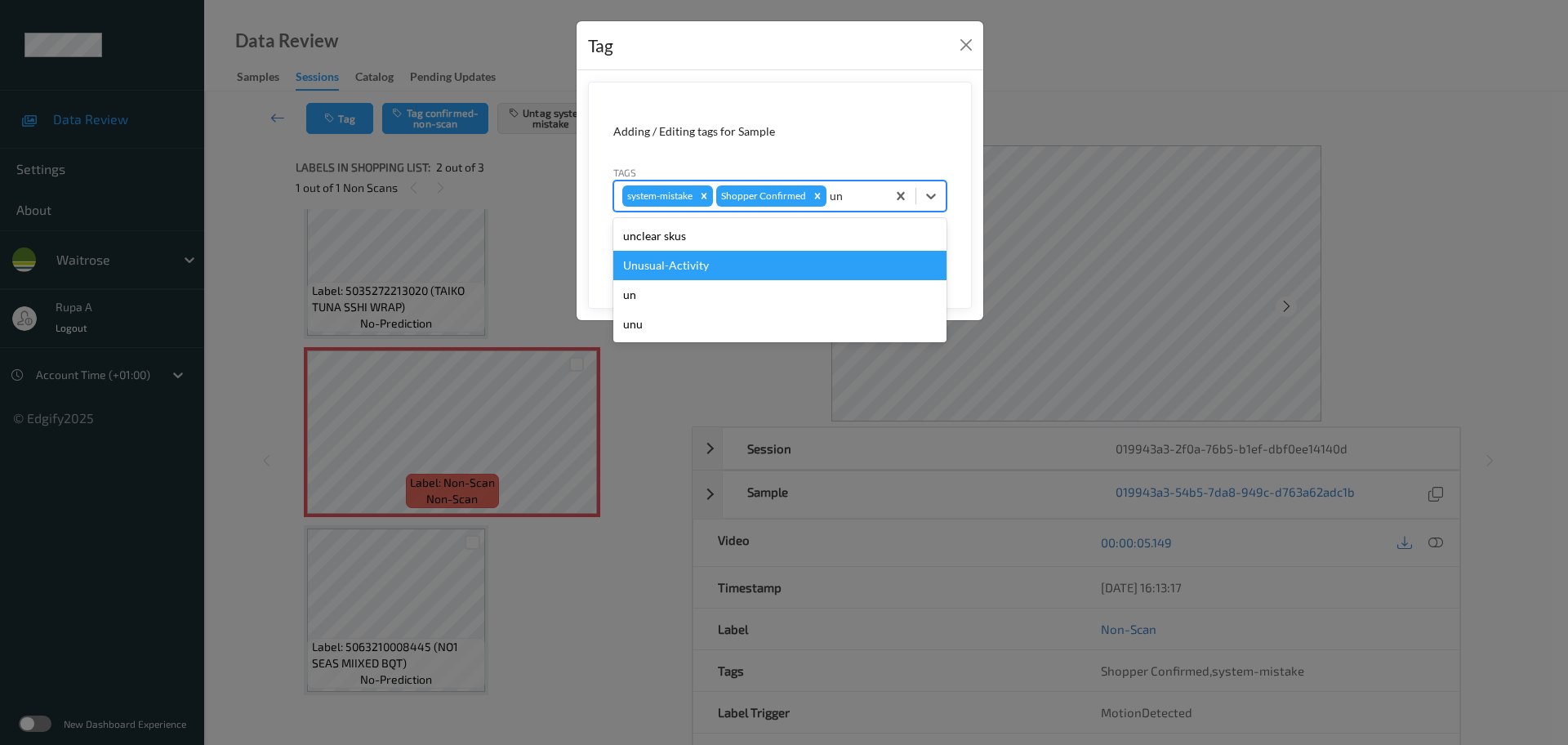
click at [753, 255] on div "Unusual-Activity" at bounding box center [779, 265] width 333 height 30
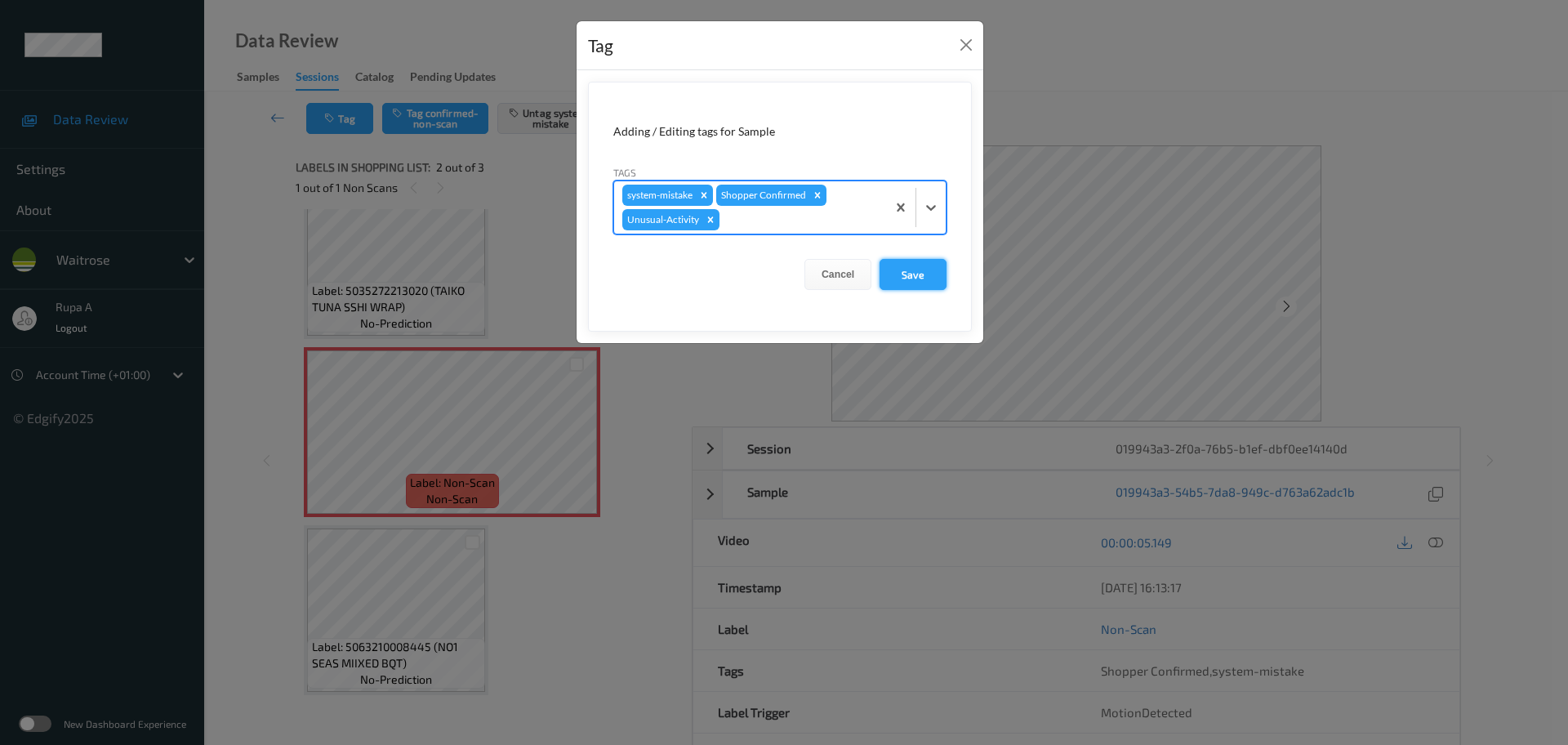
click at [925, 269] on button "Save" at bounding box center [914, 275] width 67 height 31
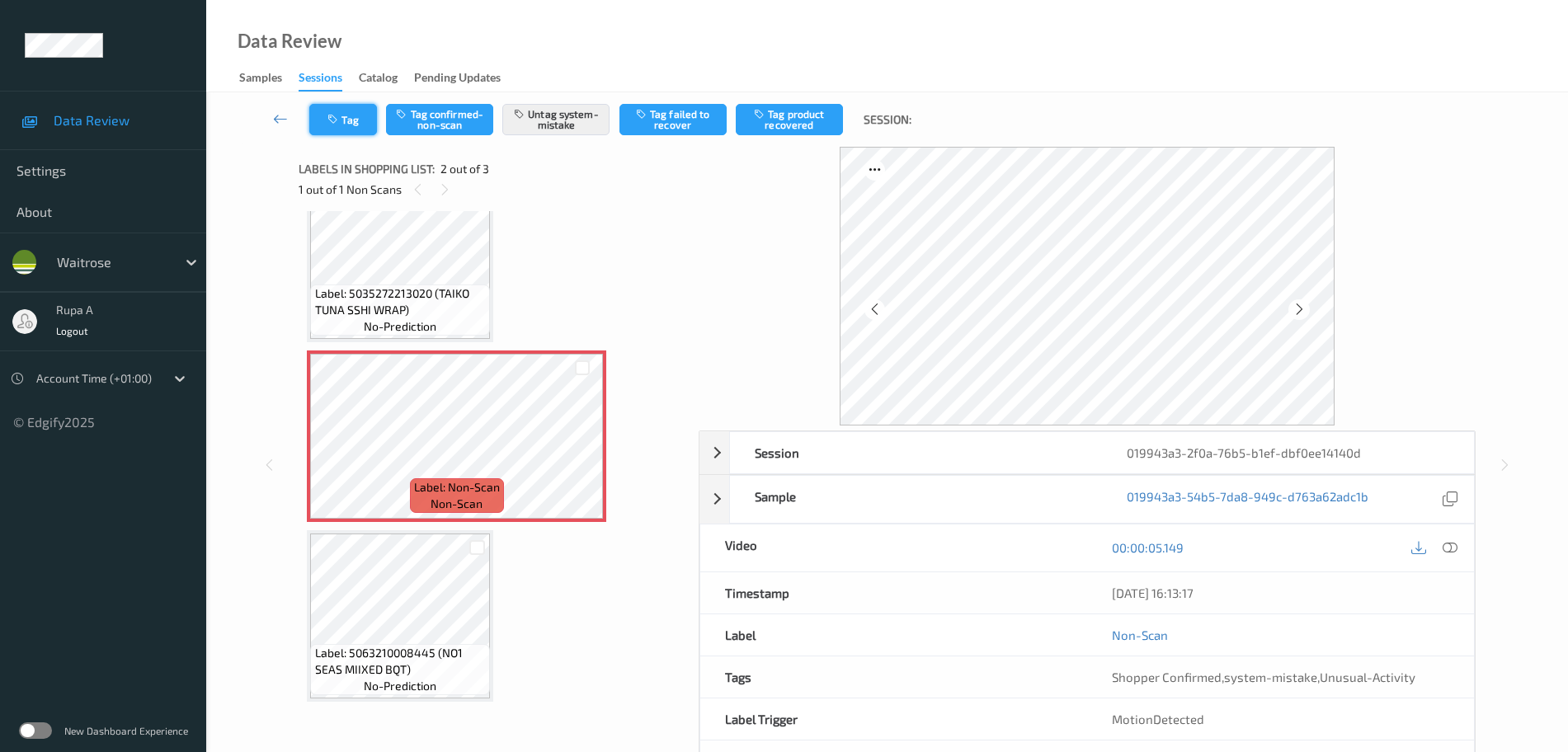
click at [344, 121] on button "Tag" at bounding box center [343, 119] width 68 height 31
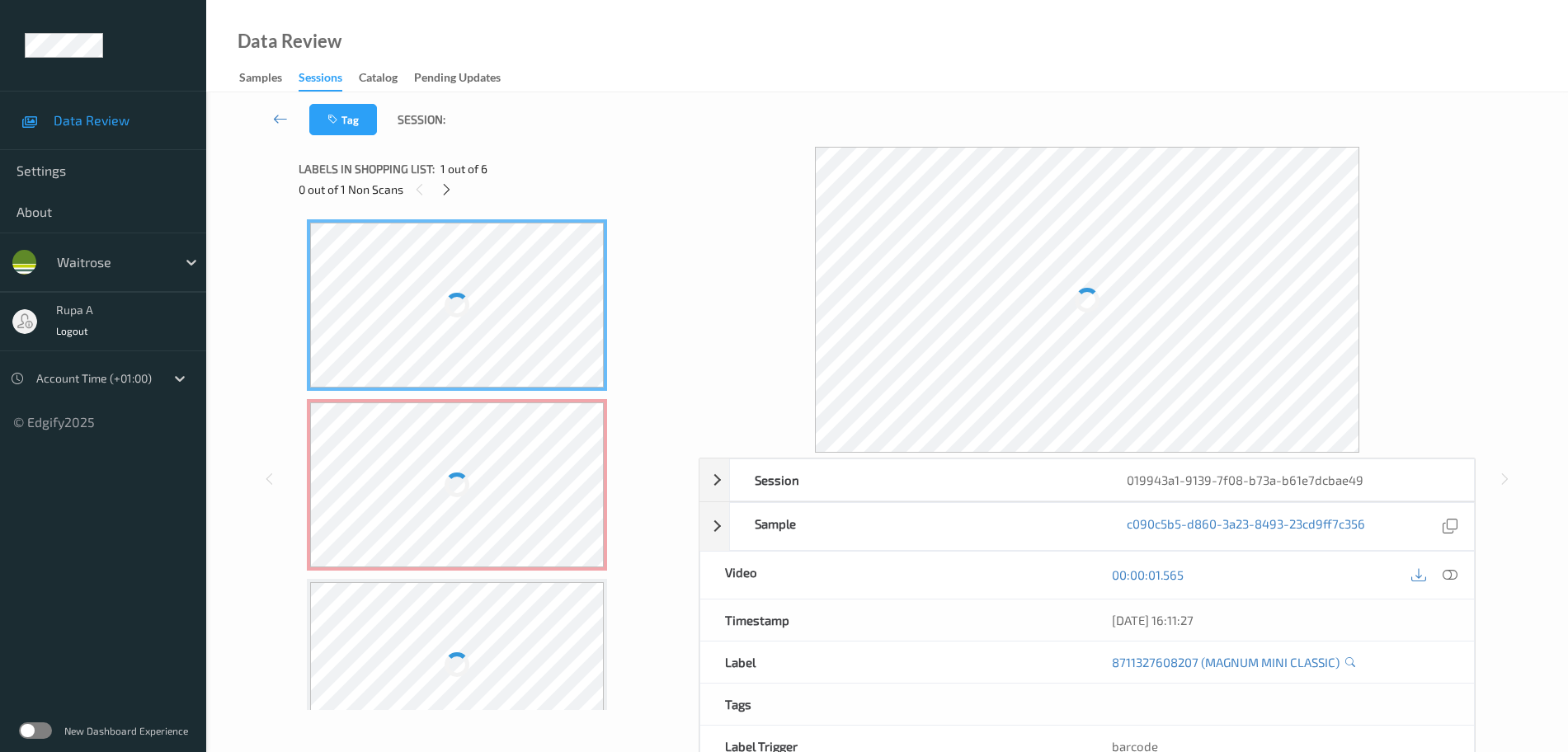
click at [642, 192] on div "0 out of 1 Non Scans" at bounding box center [492, 189] width 389 height 20
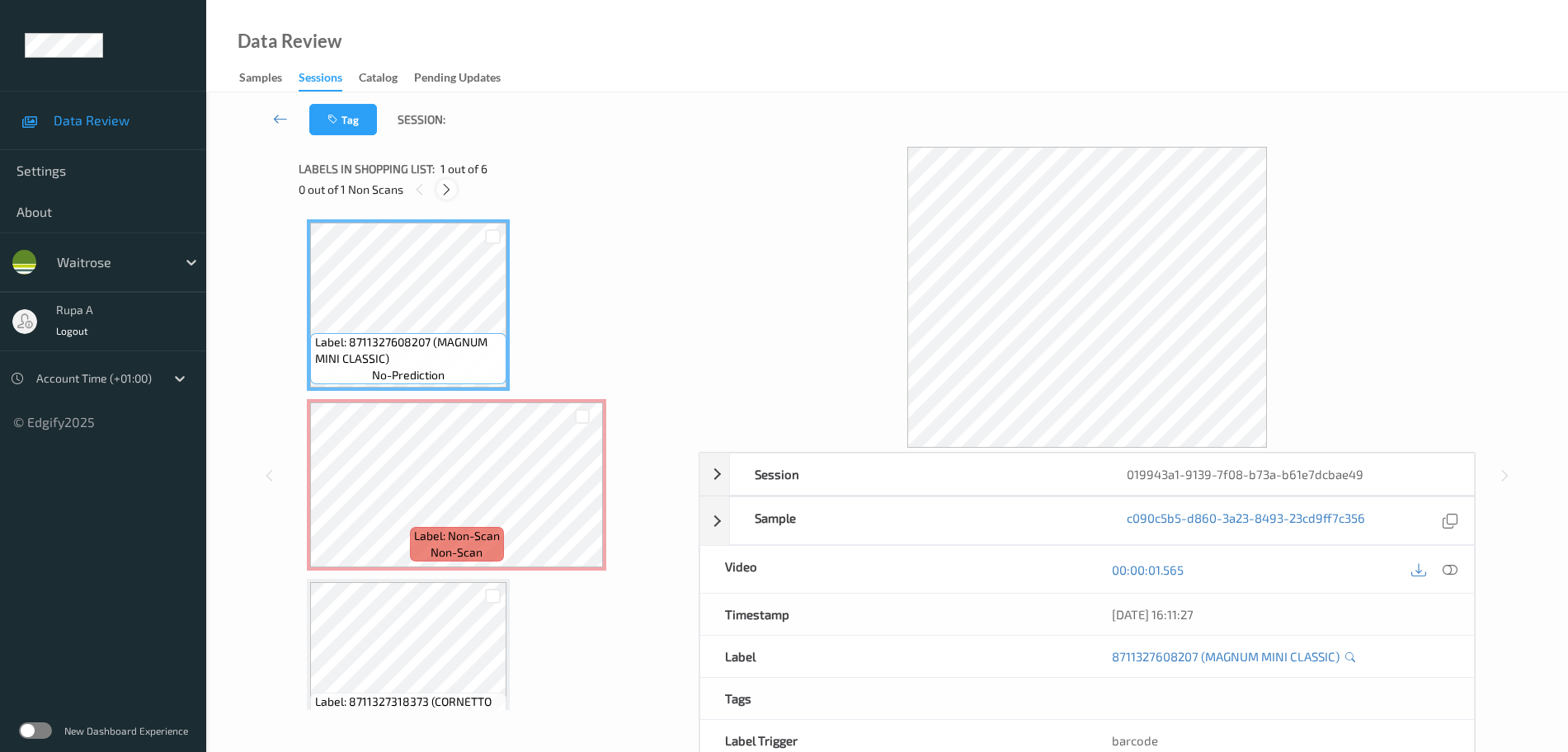
click at [446, 188] on icon at bounding box center [447, 189] width 14 height 15
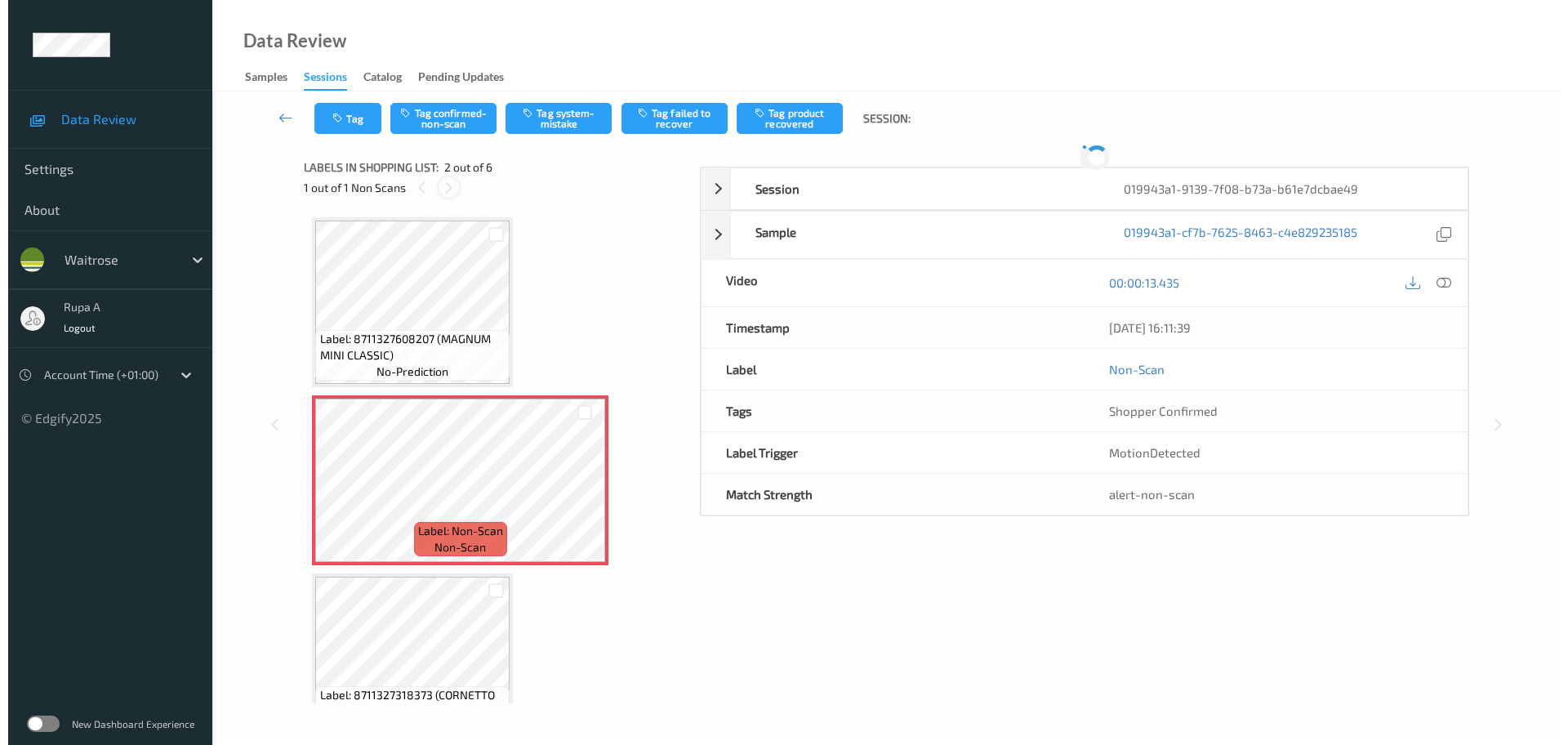
scroll to position [9, 0]
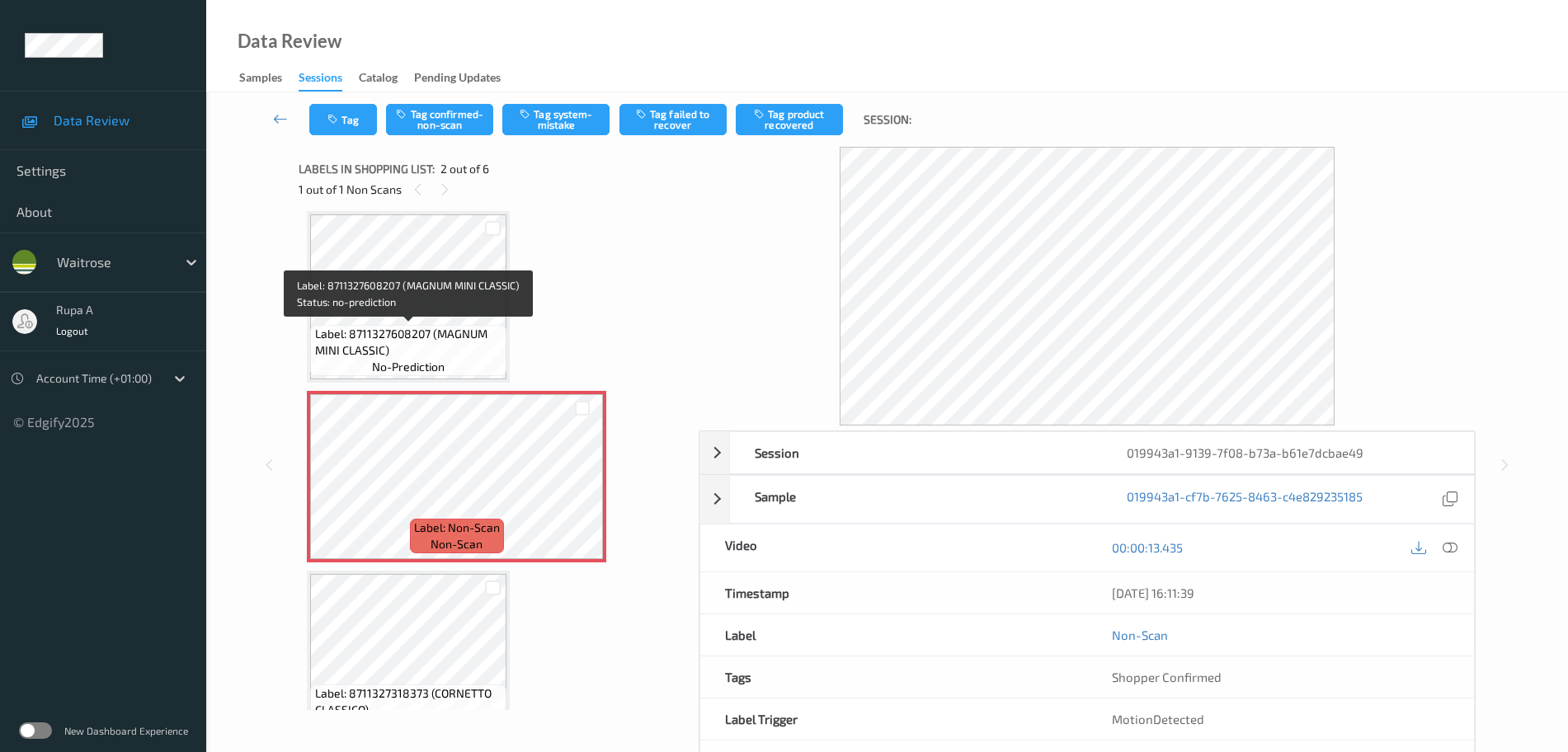
click at [418, 333] on span "Label: 8711327608207 (MAGNUM MINI CLASSIC)" at bounding box center [409, 342] width 188 height 33
drag, startPoint x: 1454, startPoint y: 548, endPoint x: 1417, endPoint y: 546, distance: 37.1
click at [1454, 548] on icon at bounding box center [1450, 547] width 15 height 15
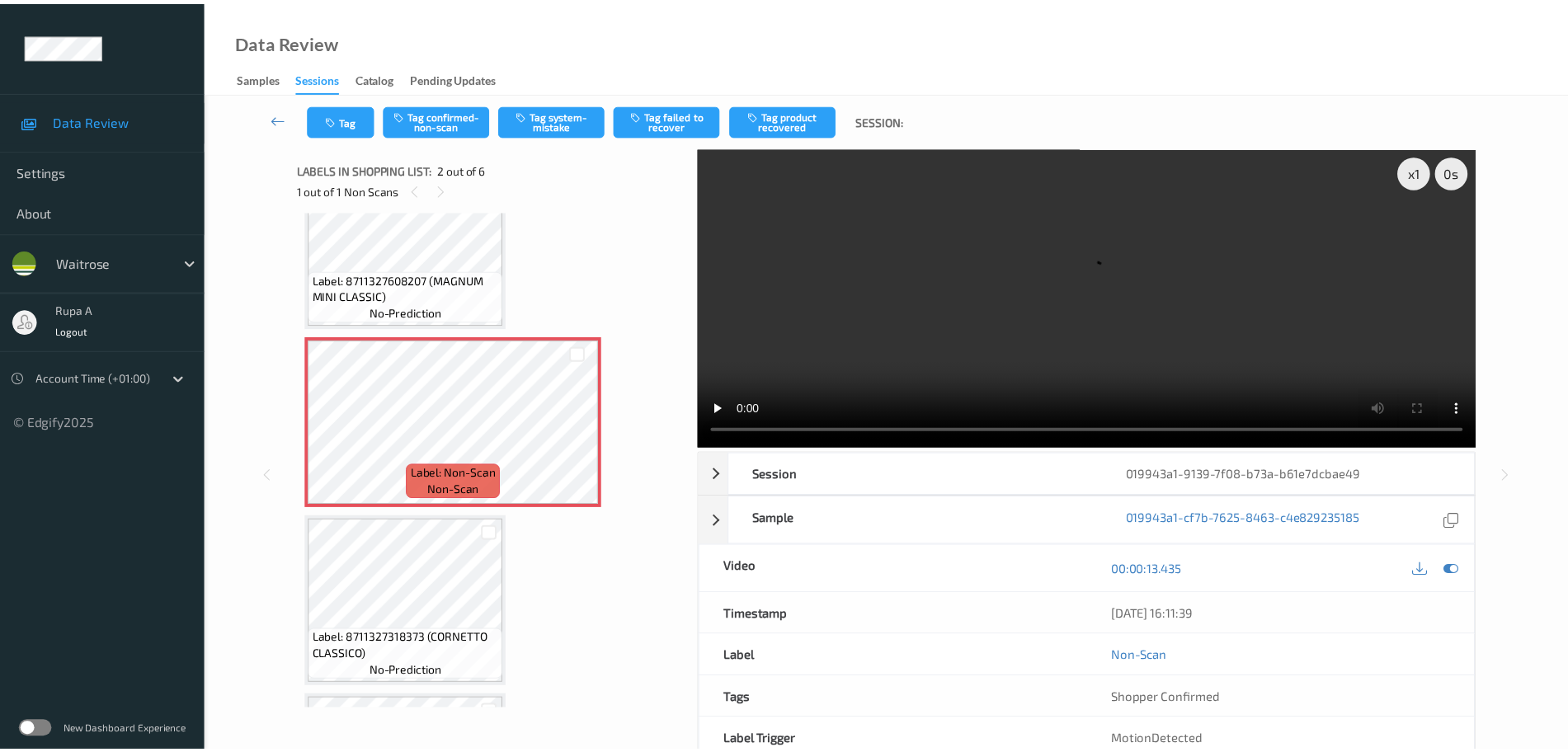
scroll to position [214, 0]
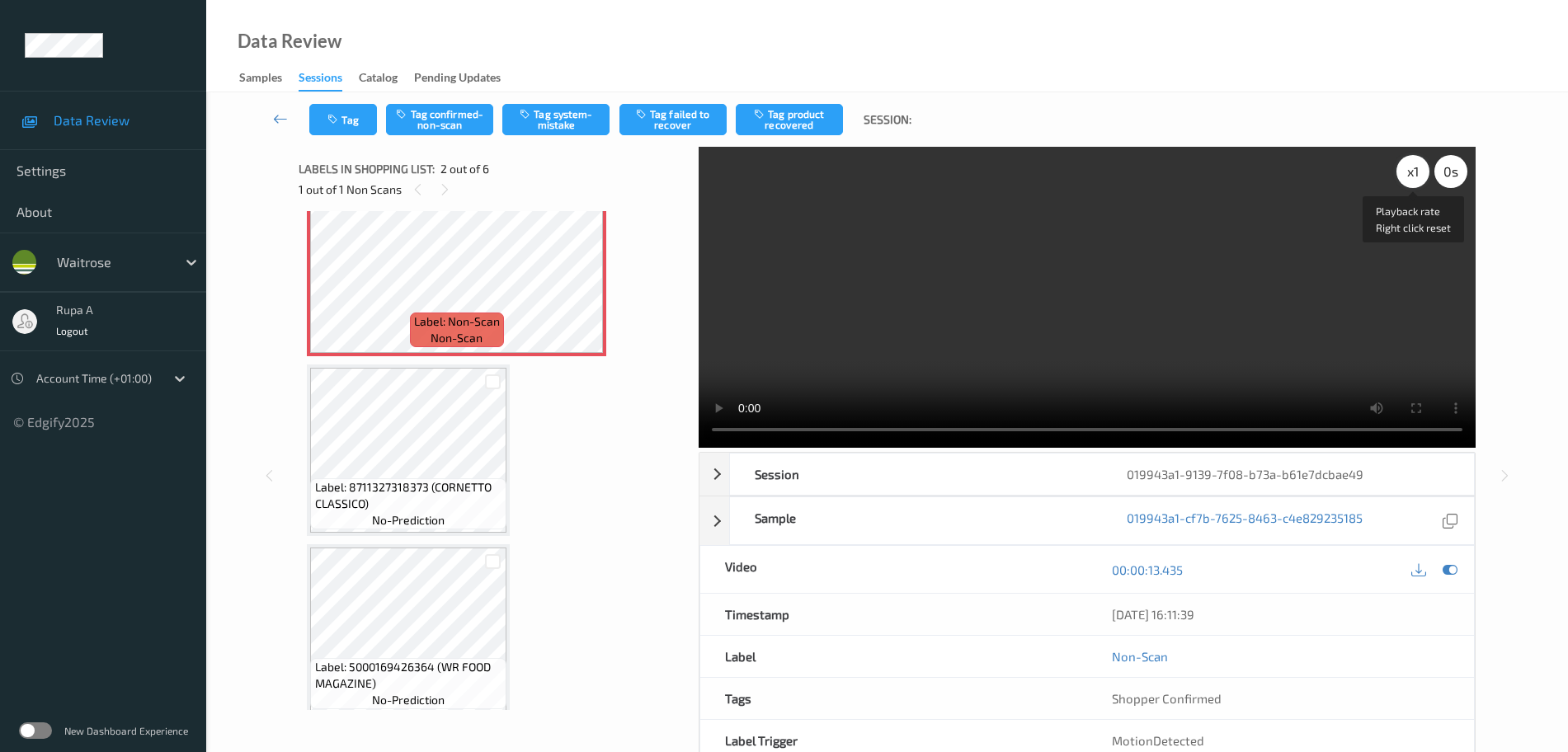
click at [1401, 172] on div "x 1" at bounding box center [1413, 172] width 33 height 33
click at [1450, 566] on icon at bounding box center [1450, 569] width 15 height 15
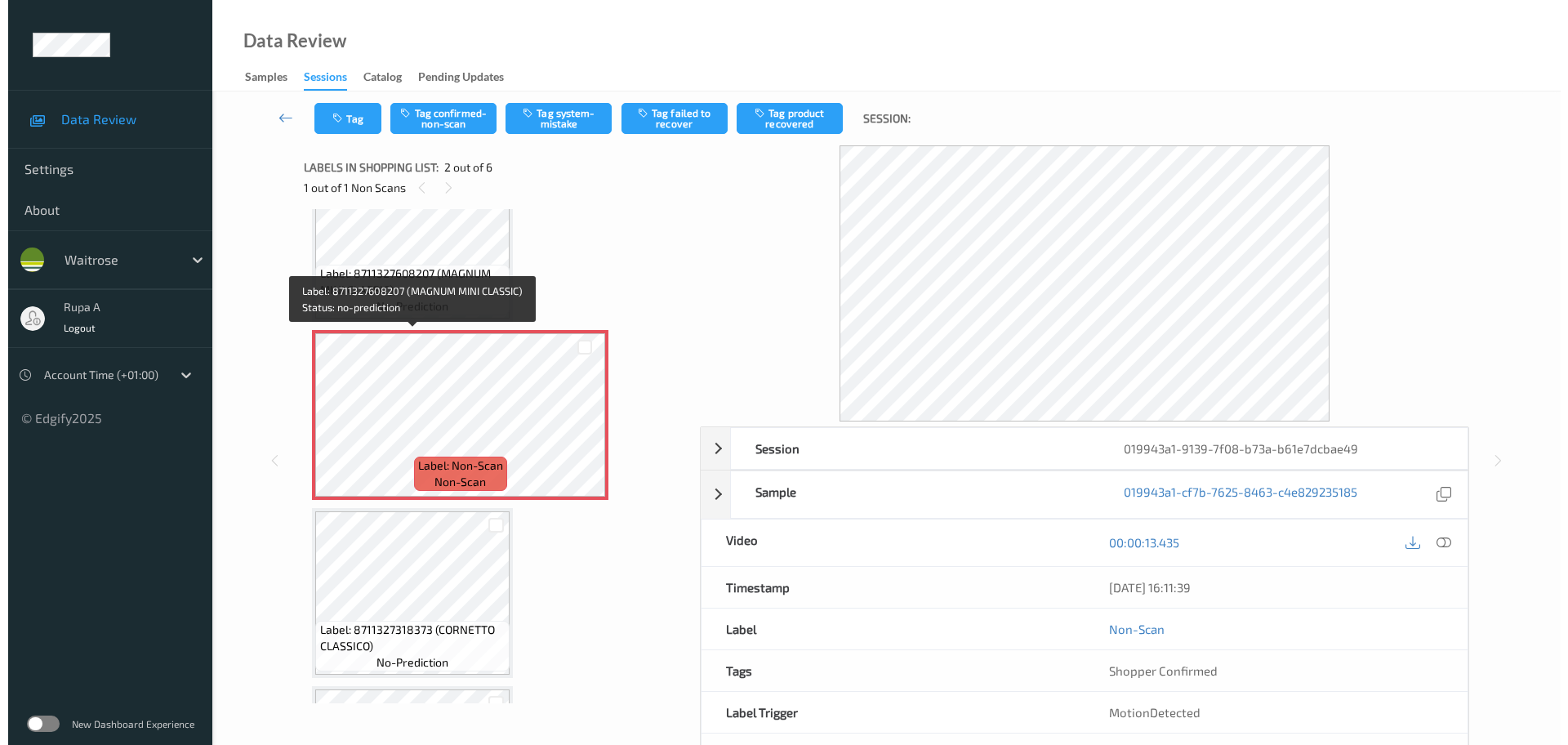
scroll to position [0, 0]
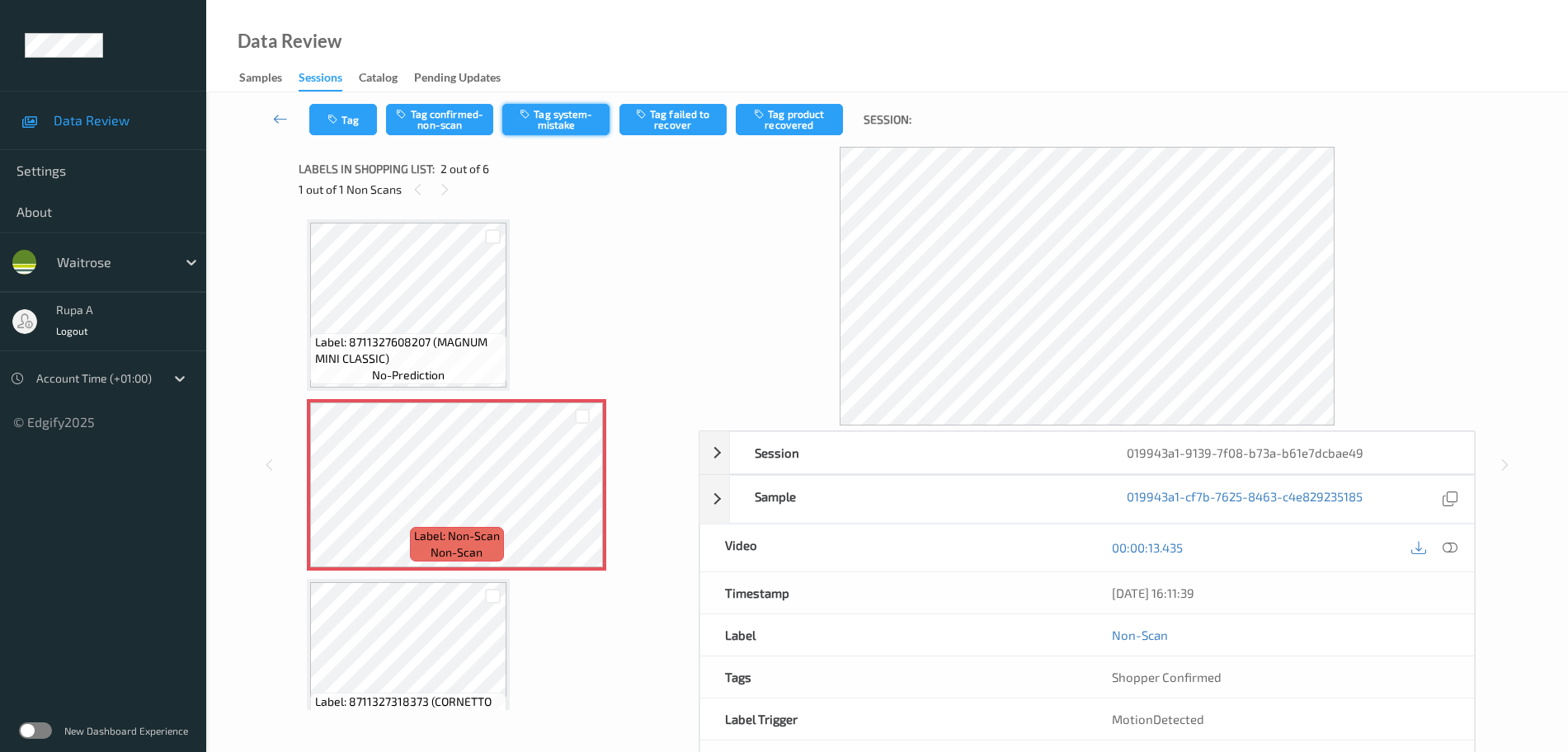
click at [549, 123] on button "Tag system-mistake" at bounding box center [555, 119] width 108 height 31
click at [348, 125] on button "Tag" at bounding box center [343, 119] width 68 height 31
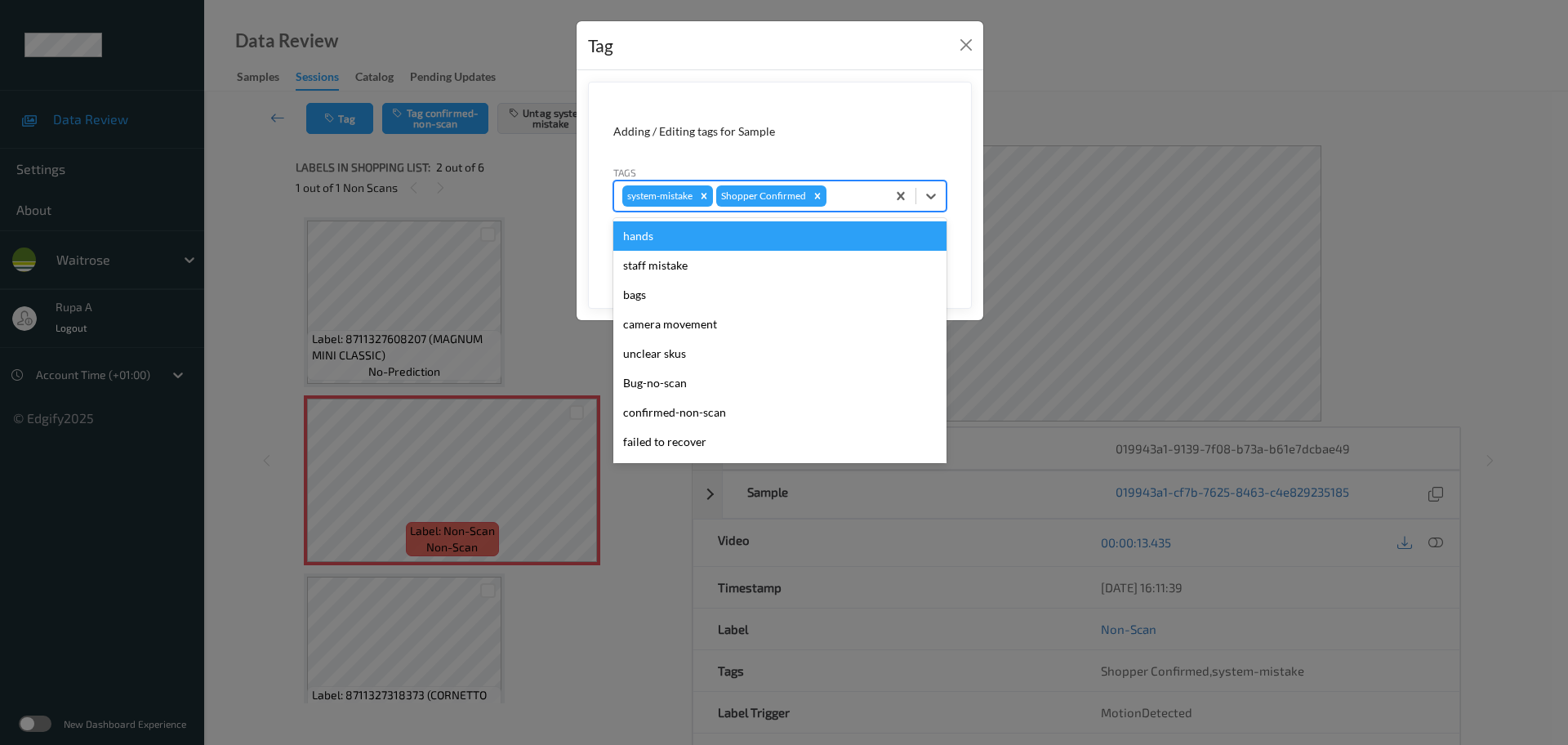
click at [867, 195] on div at bounding box center [854, 196] width 48 height 19
type input "un"
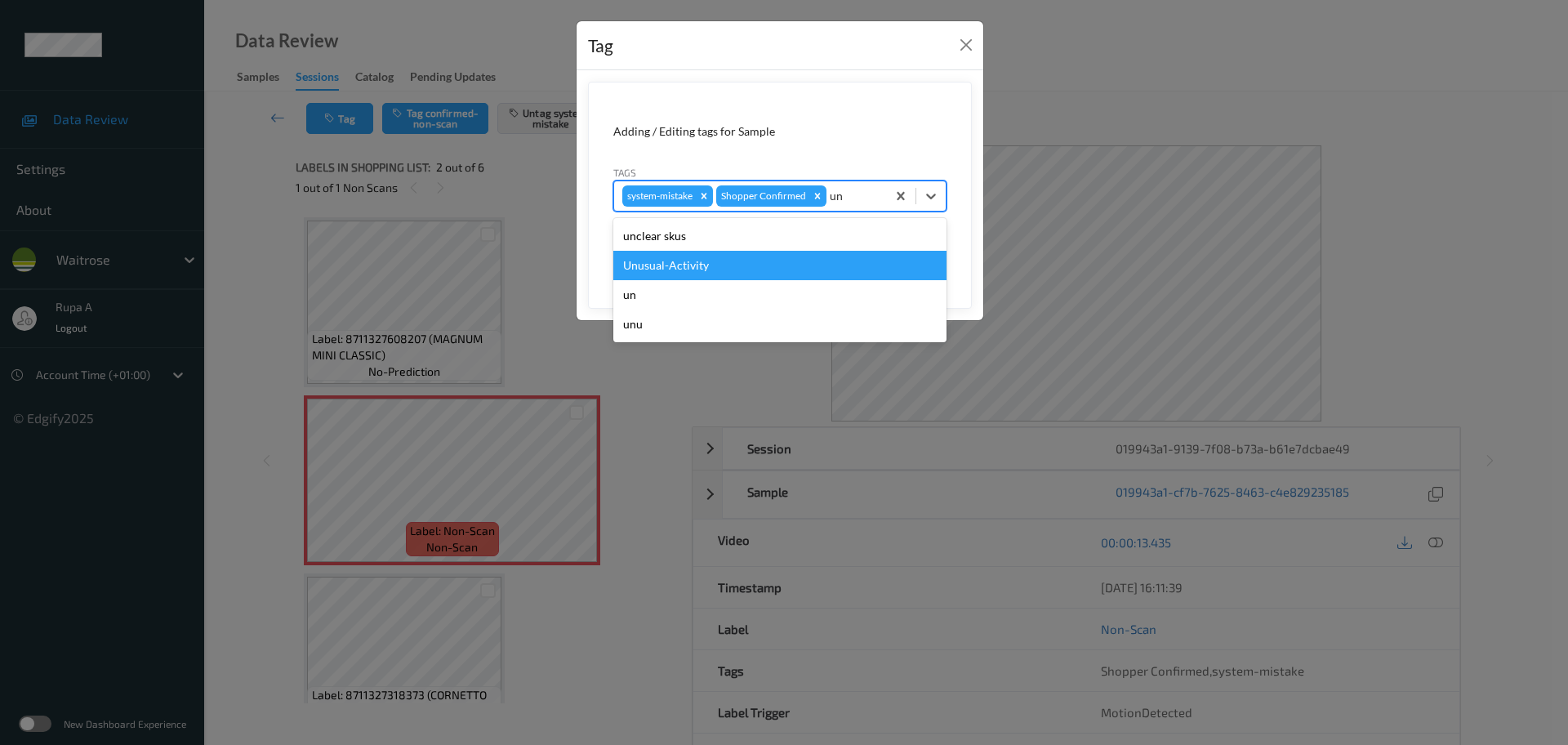
click at [752, 276] on div "Unusual-Activity" at bounding box center [779, 265] width 333 height 30
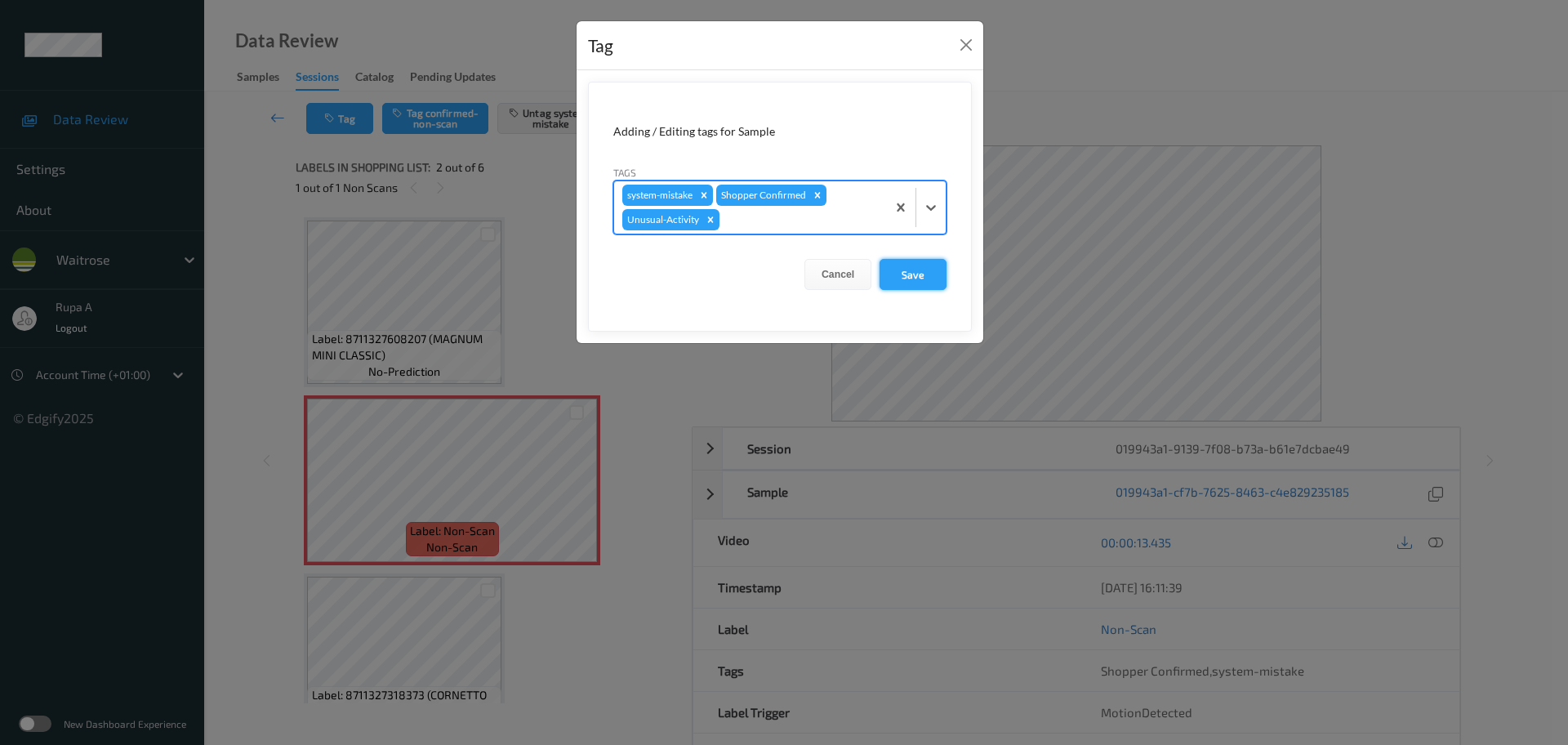
click at [924, 276] on button "Save" at bounding box center [914, 275] width 67 height 31
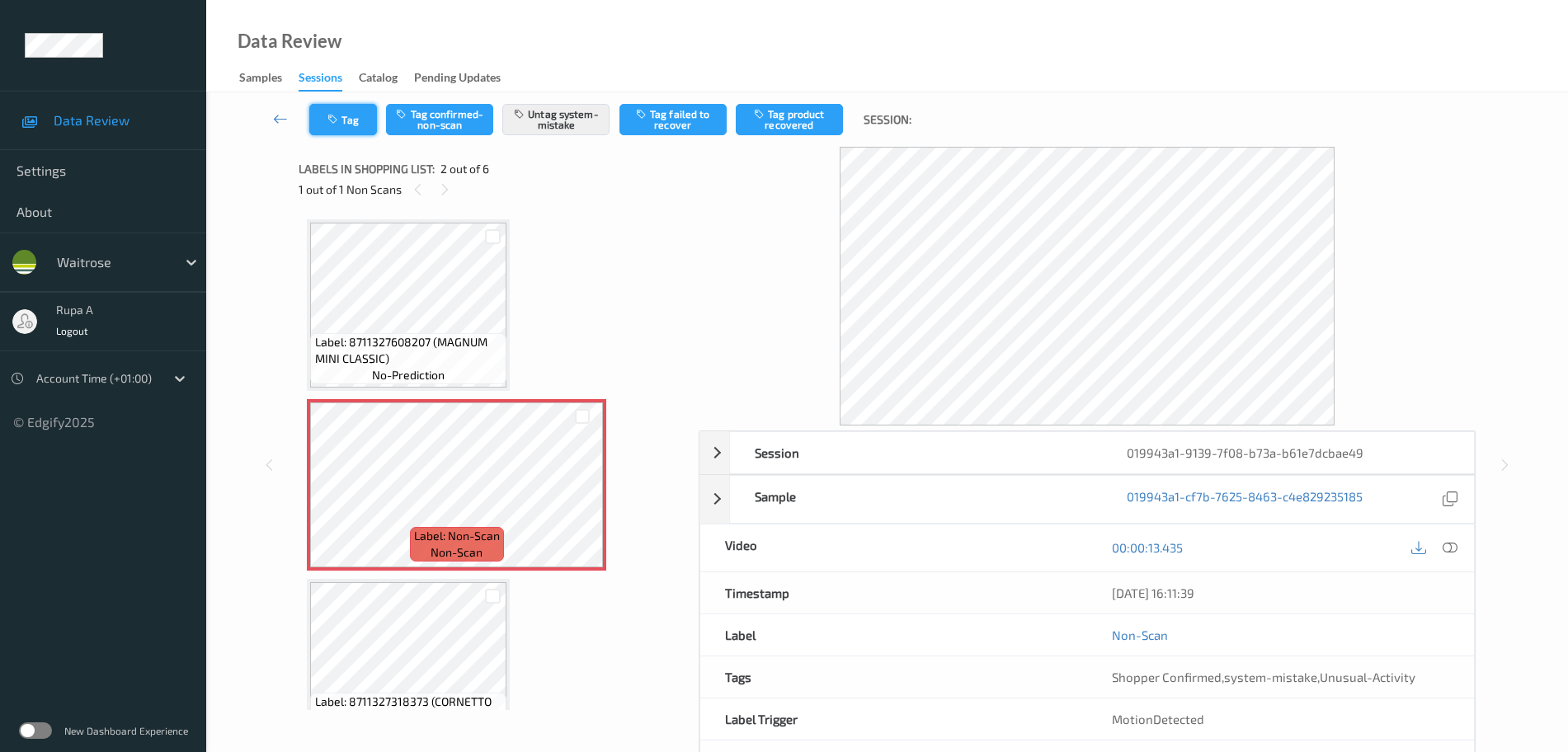
click at [350, 108] on button "Tag" at bounding box center [343, 119] width 68 height 31
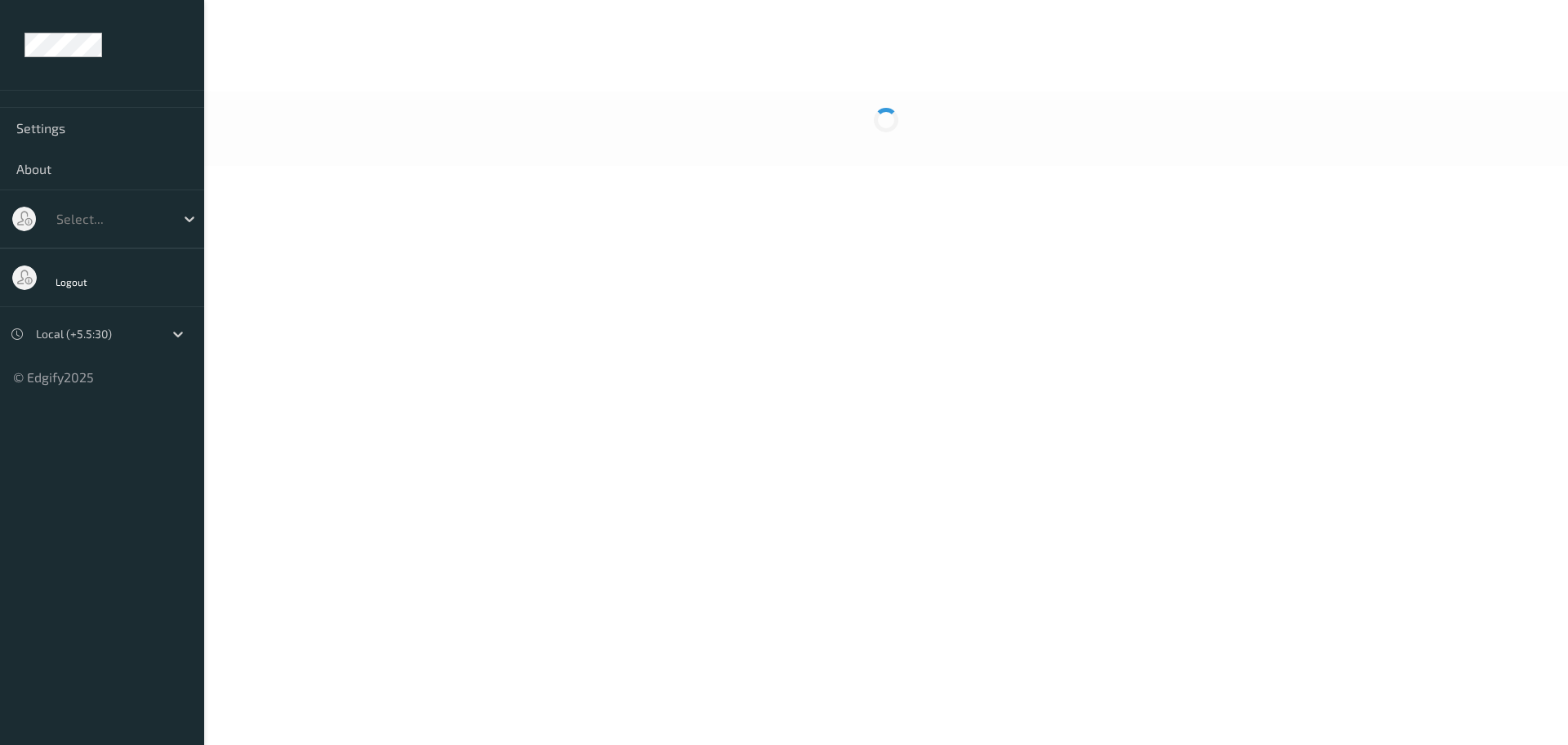
click at [470, 1] on div at bounding box center [886, 36] width 1364 height 74
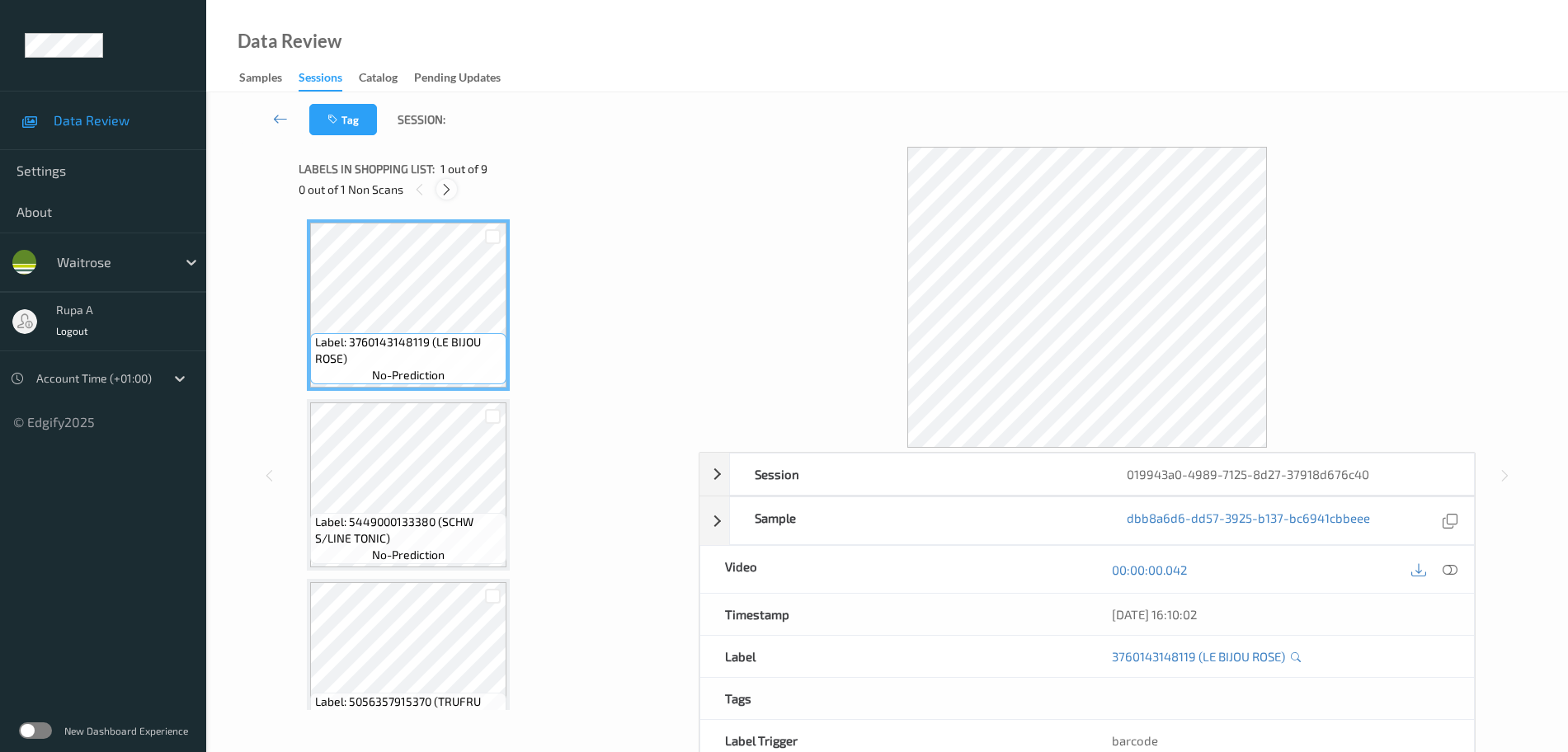
click at [443, 189] on icon at bounding box center [447, 189] width 14 height 15
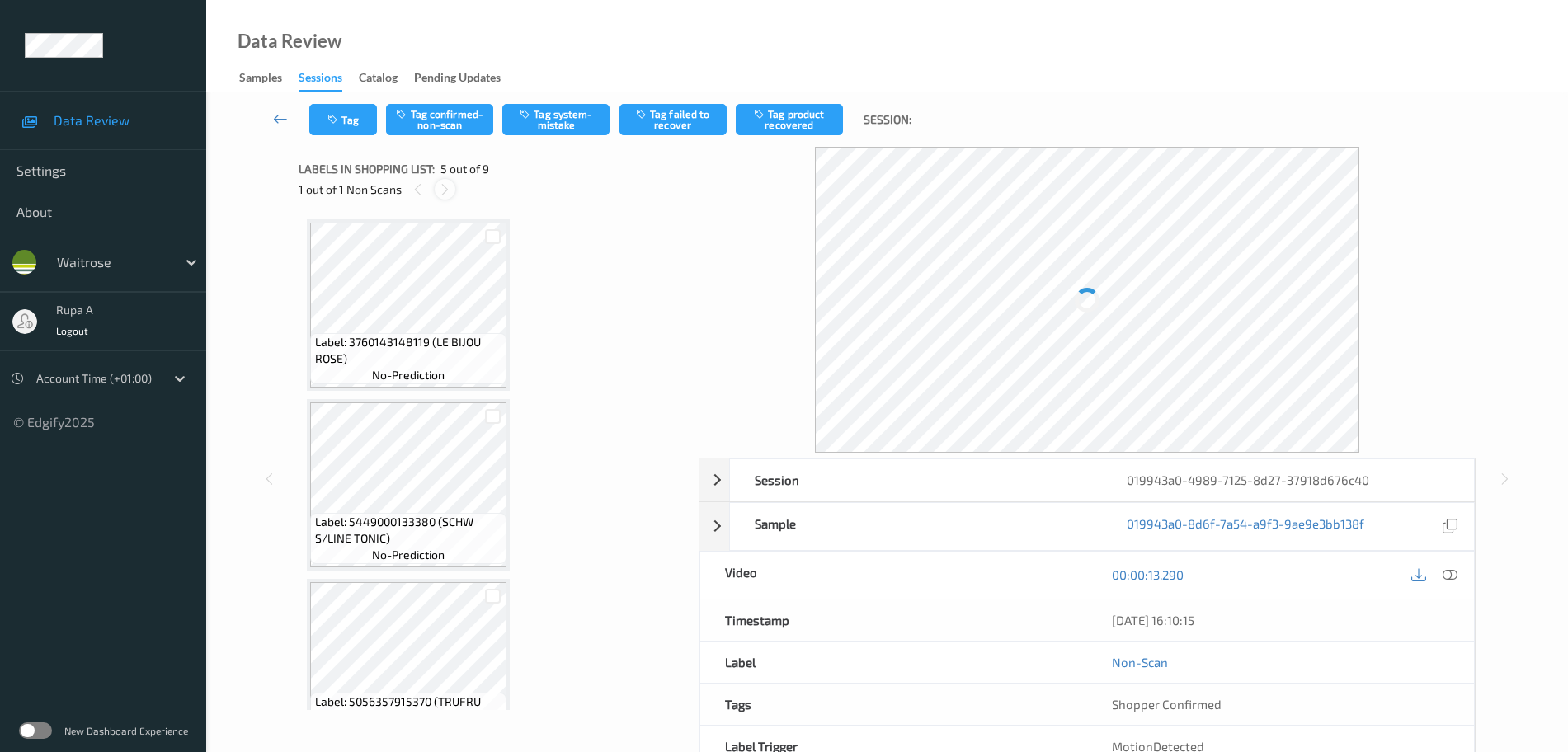
scroll to position [548, 0]
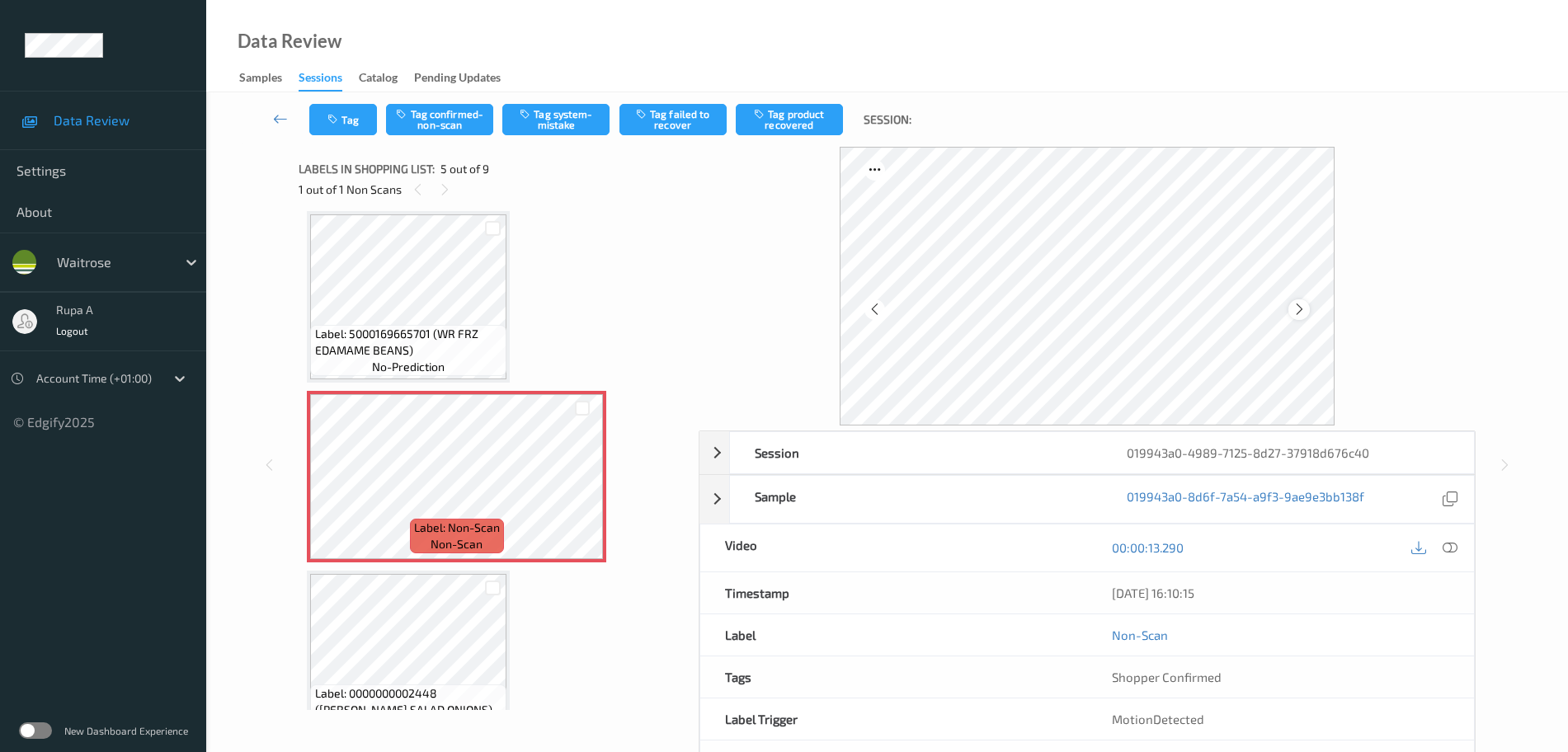
click at [1296, 316] on icon at bounding box center [1300, 309] width 14 height 15
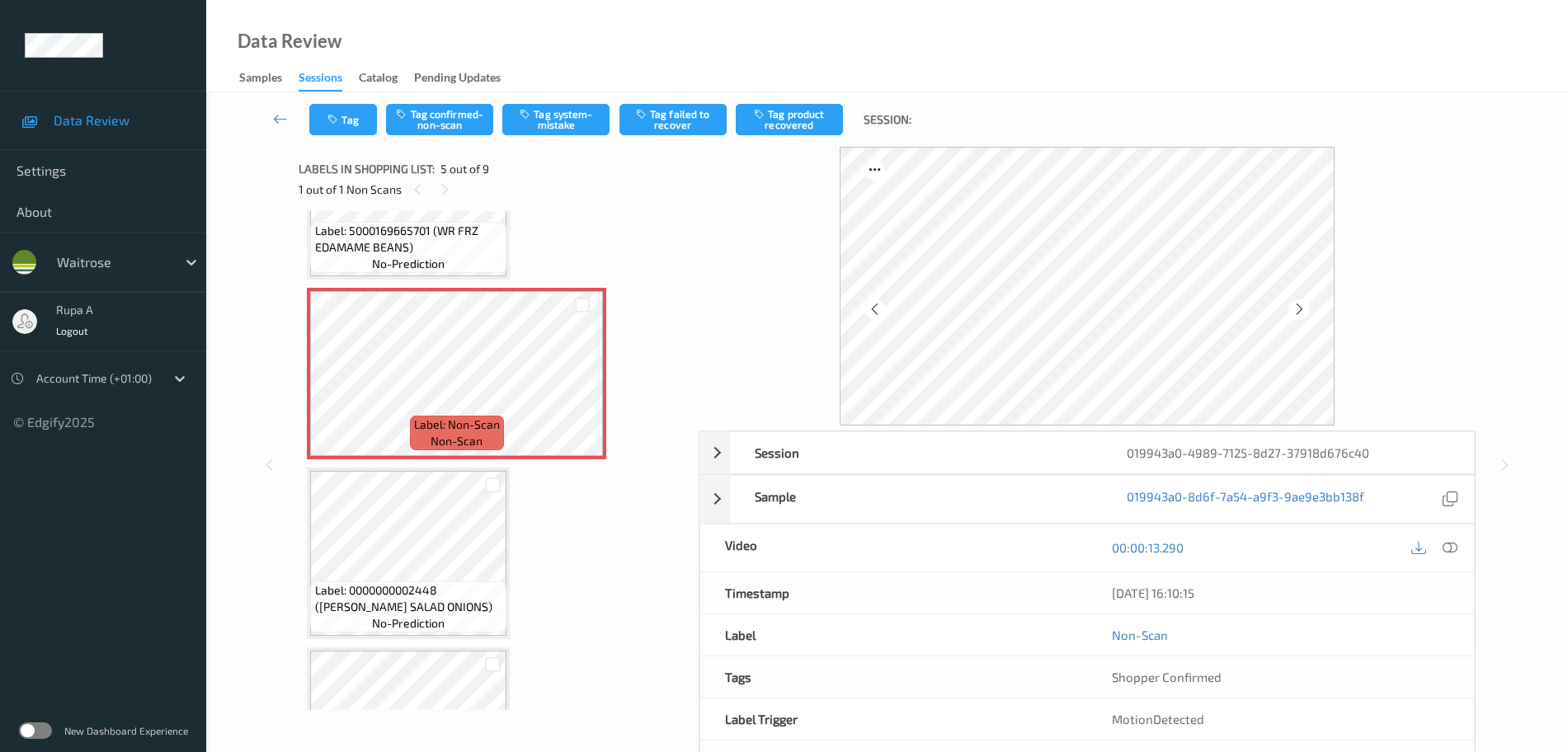
click at [1455, 551] on icon at bounding box center [1450, 547] width 15 height 15
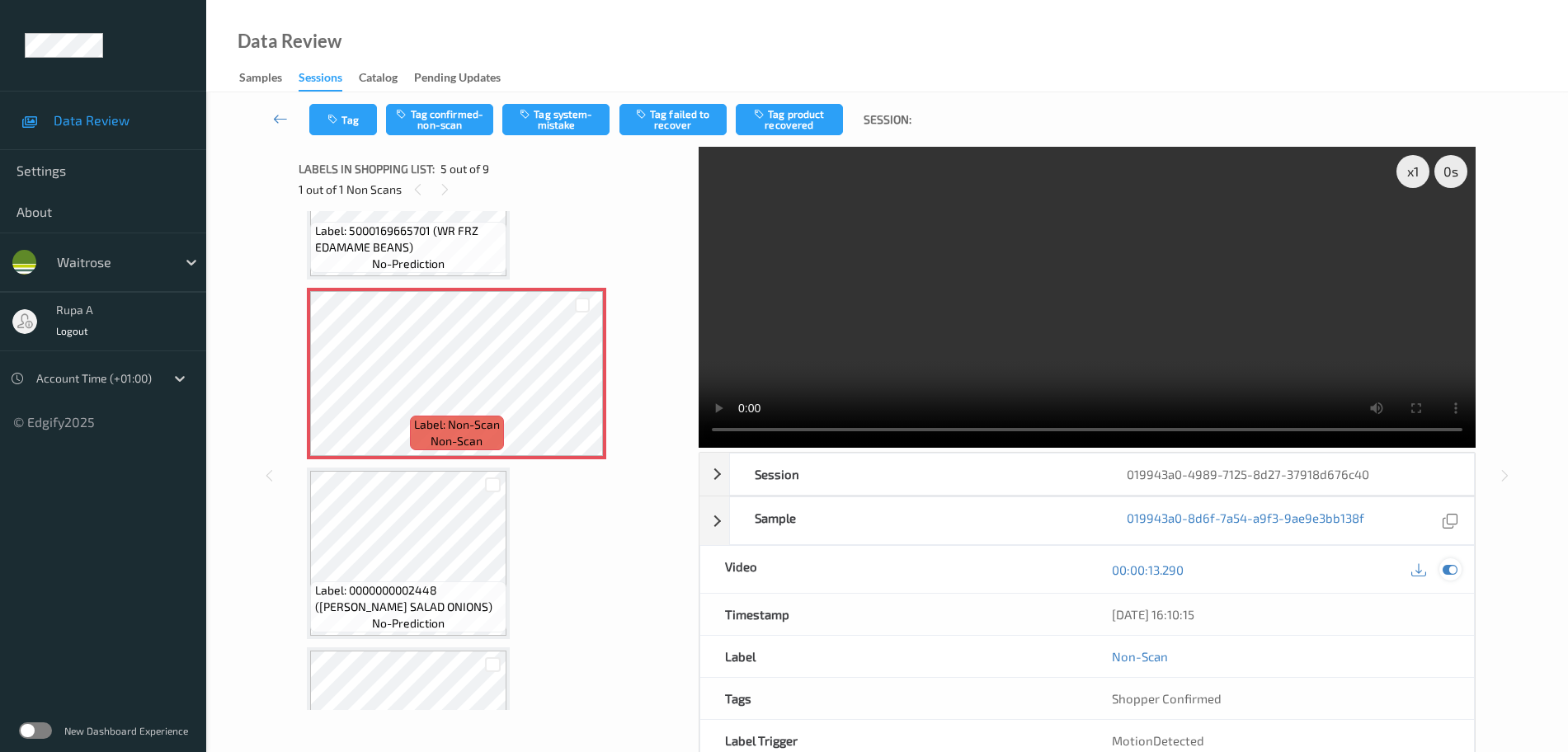
click at [1454, 574] on icon at bounding box center [1450, 569] width 15 height 15
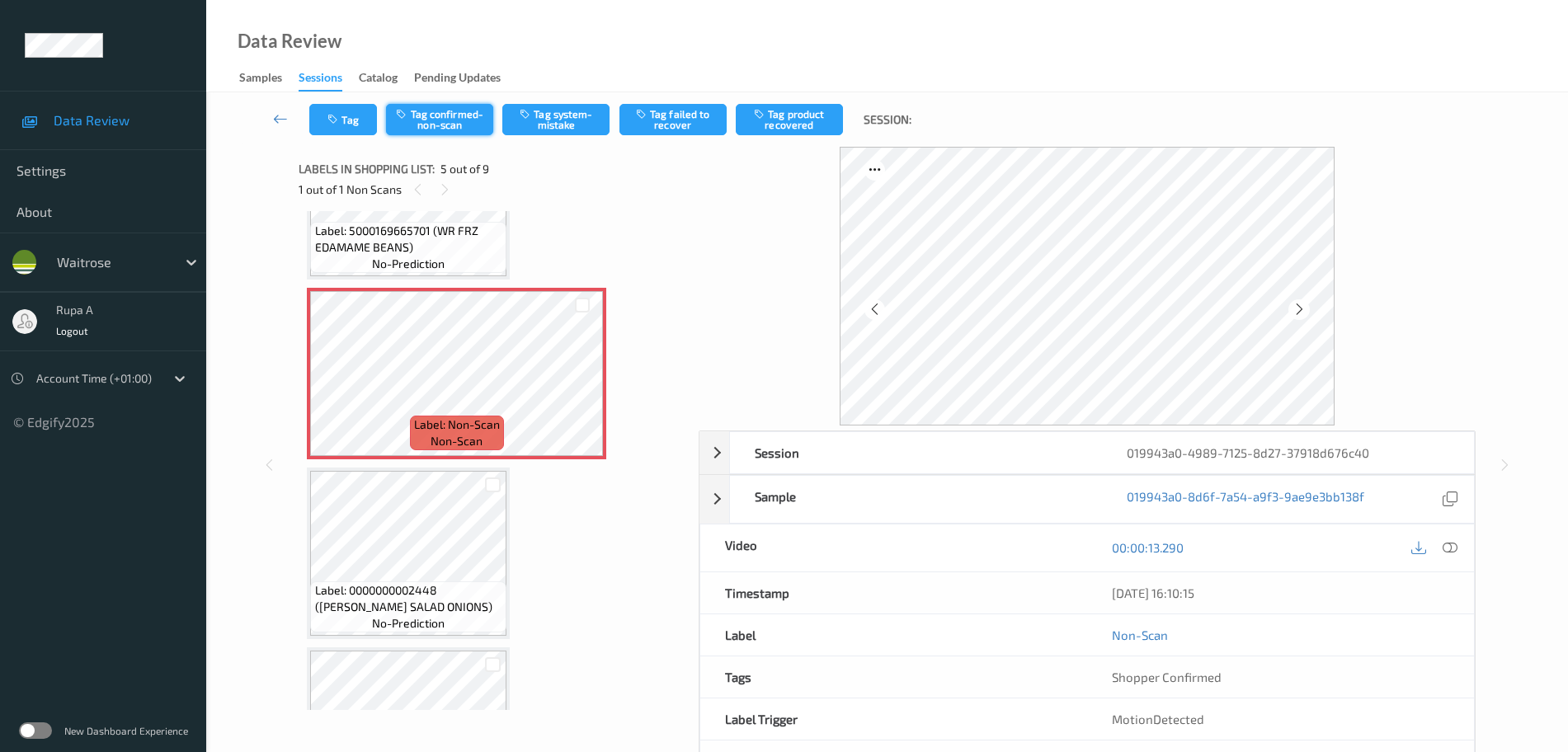
click at [458, 129] on button "Tag confirmed-non-scan" at bounding box center [439, 119] width 108 height 31
click at [806, 127] on button "Tag product recovered" at bounding box center [789, 119] width 108 height 31
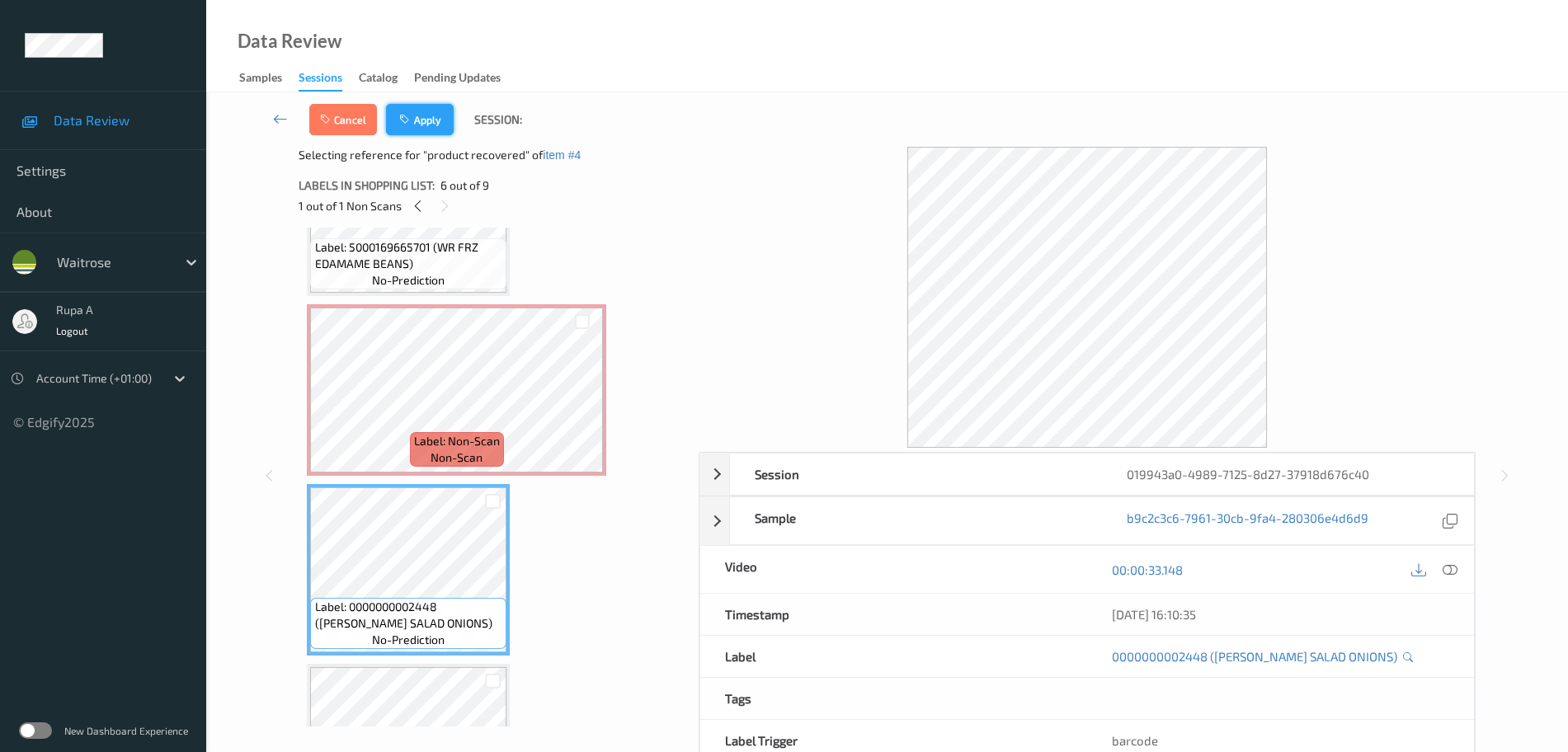
click at [431, 125] on button "Apply" at bounding box center [420, 119] width 68 height 31
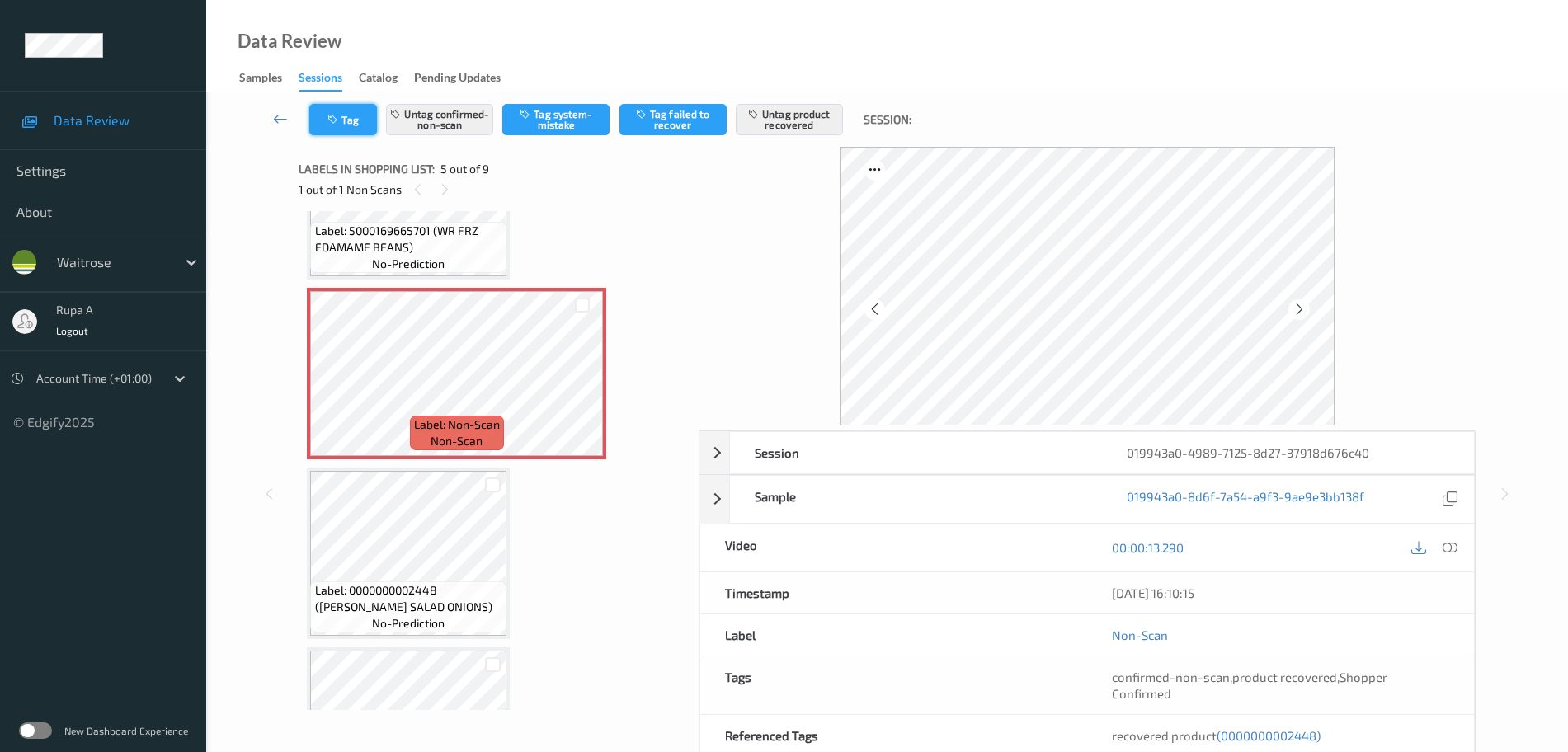
click at [362, 119] on button "Tag" at bounding box center [343, 119] width 68 height 31
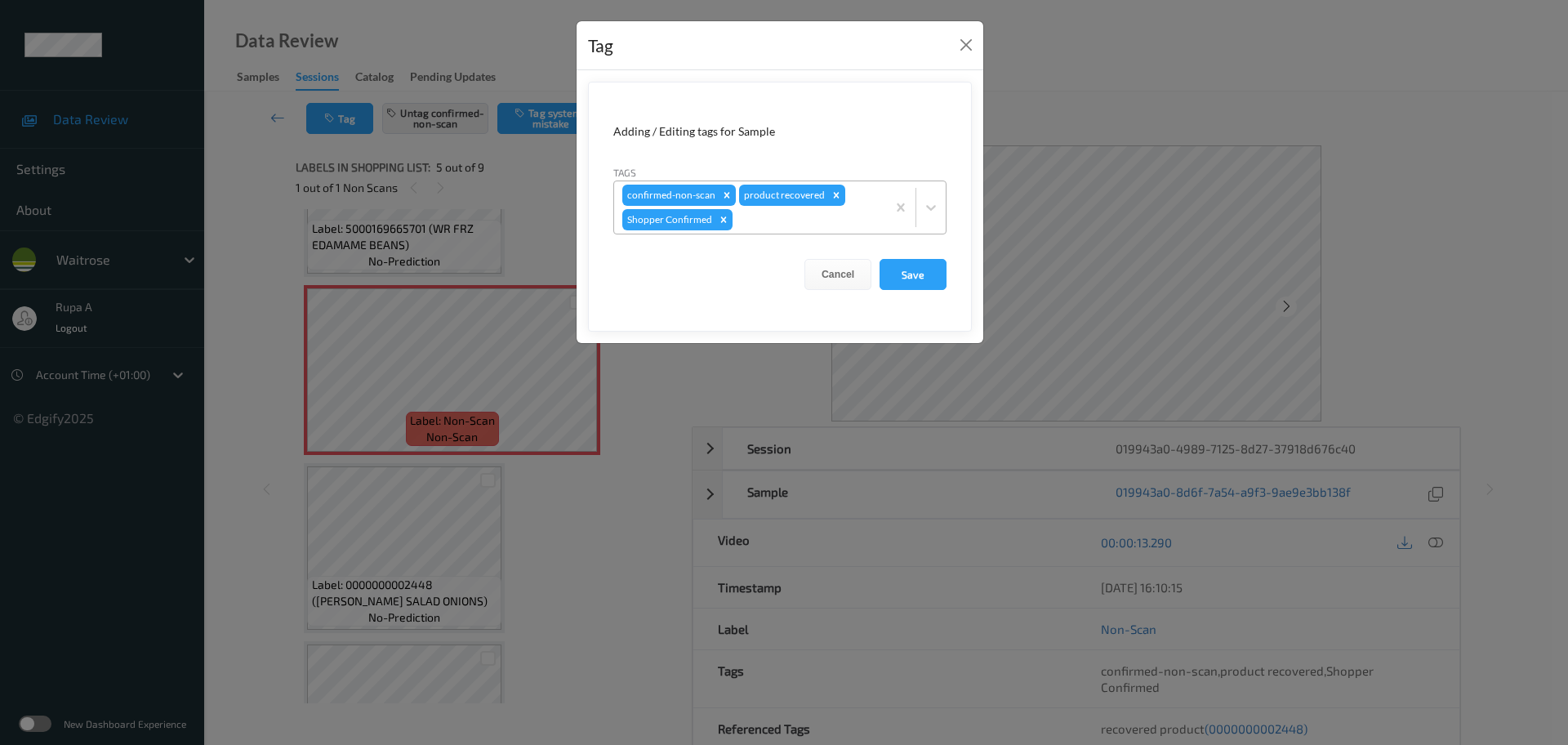
click at [760, 228] on div at bounding box center [807, 220] width 142 height 19
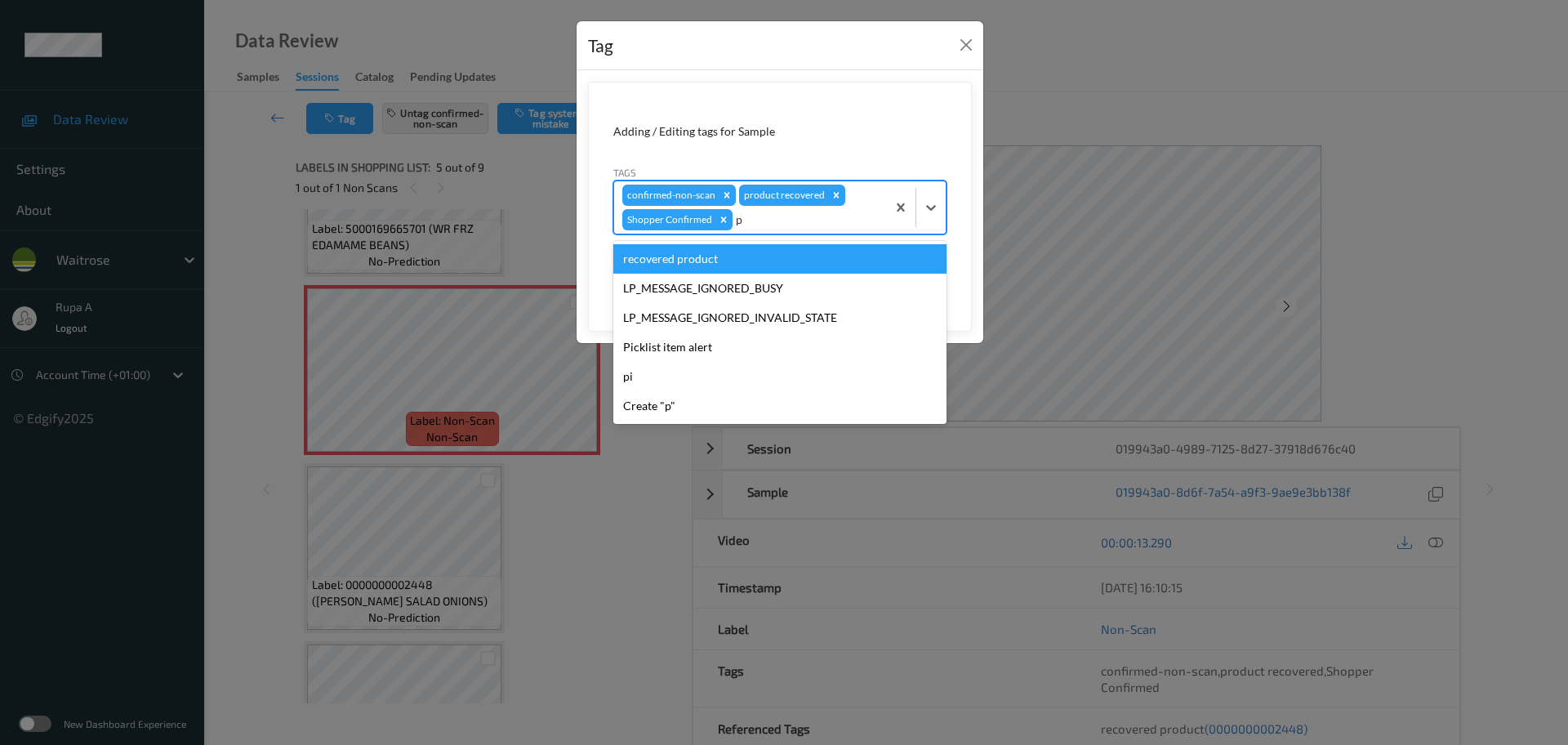
type input "pi"
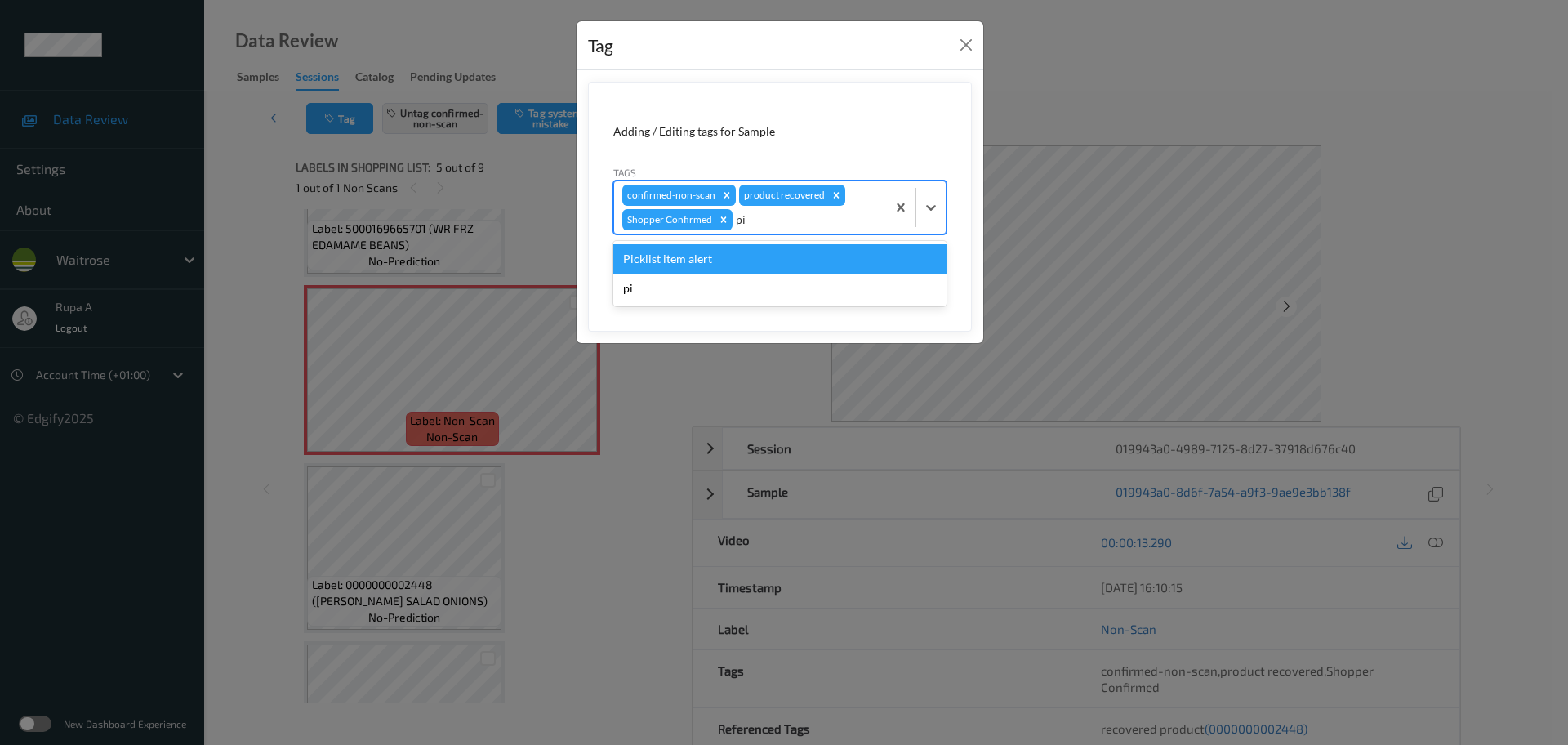
click at [680, 253] on div "Picklist item alert" at bounding box center [779, 258] width 333 height 30
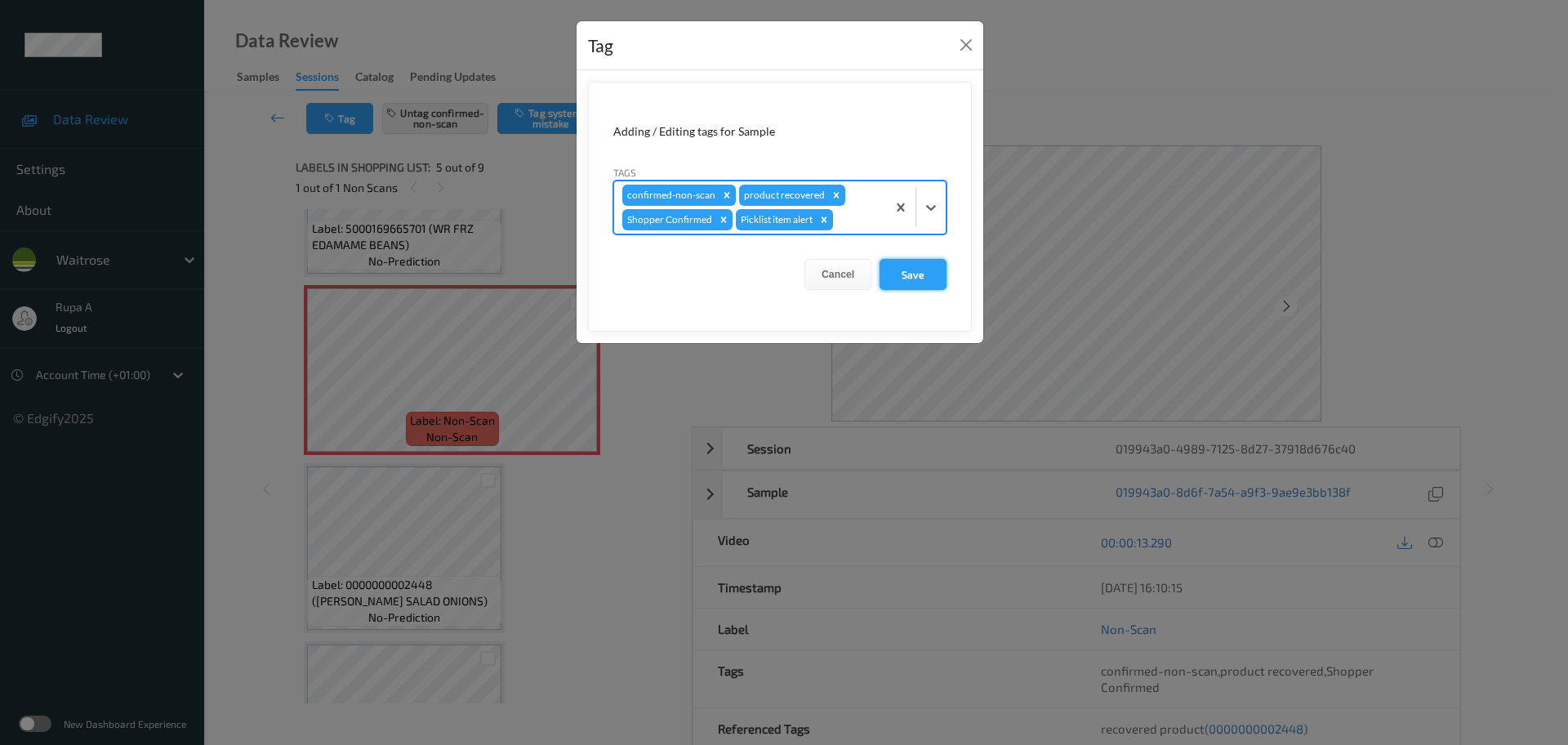
click at [916, 278] on button "Save" at bounding box center [914, 275] width 67 height 31
click at [902, 255] on form "Adding / Editing tags for Sample Tags confirmed-non-scan product recovered Shop…" at bounding box center [780, 206] width 384 height 250
click at [922, 282] on button "Save" at bounding box center [914, 275] width 67 height 31
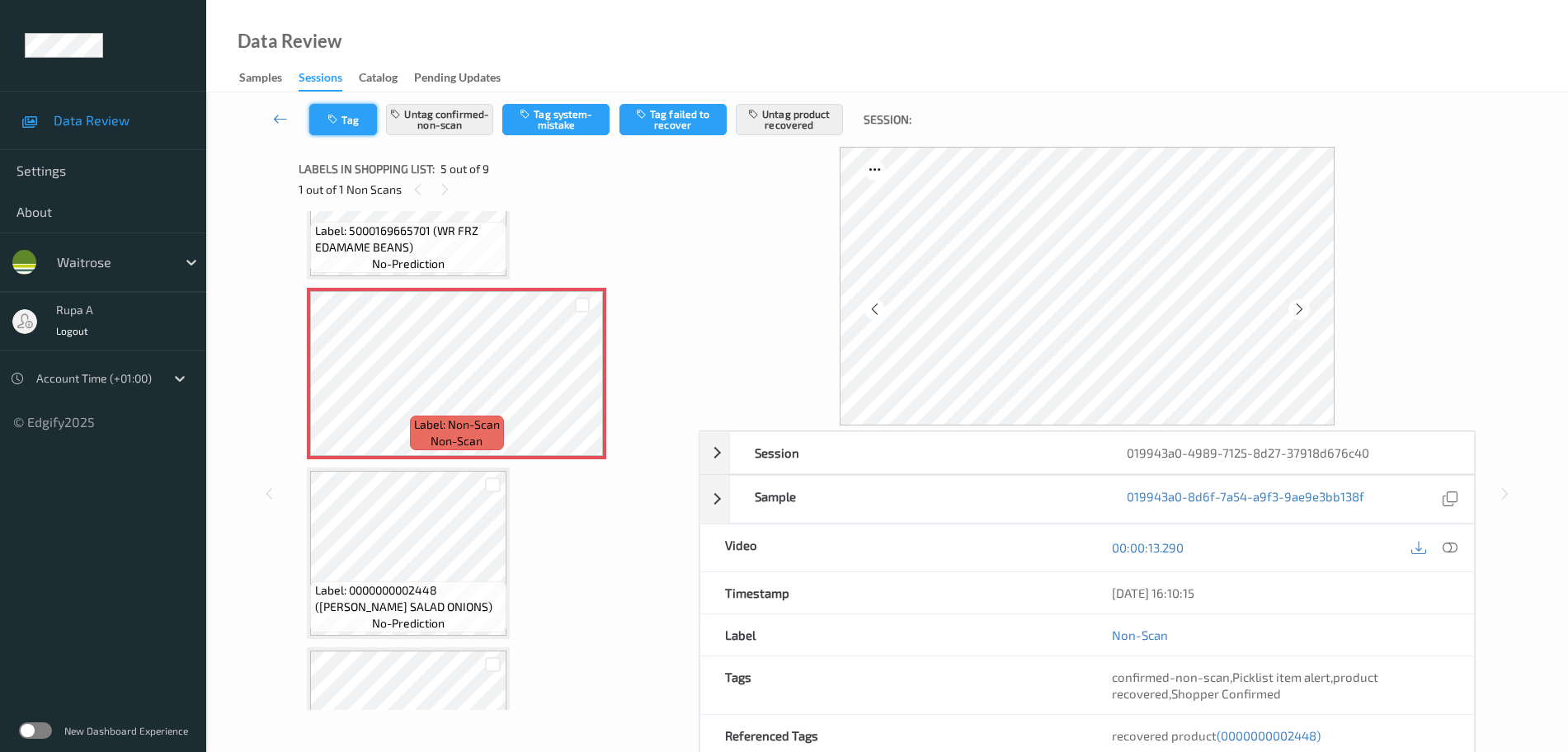
click at [346, 119] on button "Tag" at bounding box center [343, 119] width 68 height 31
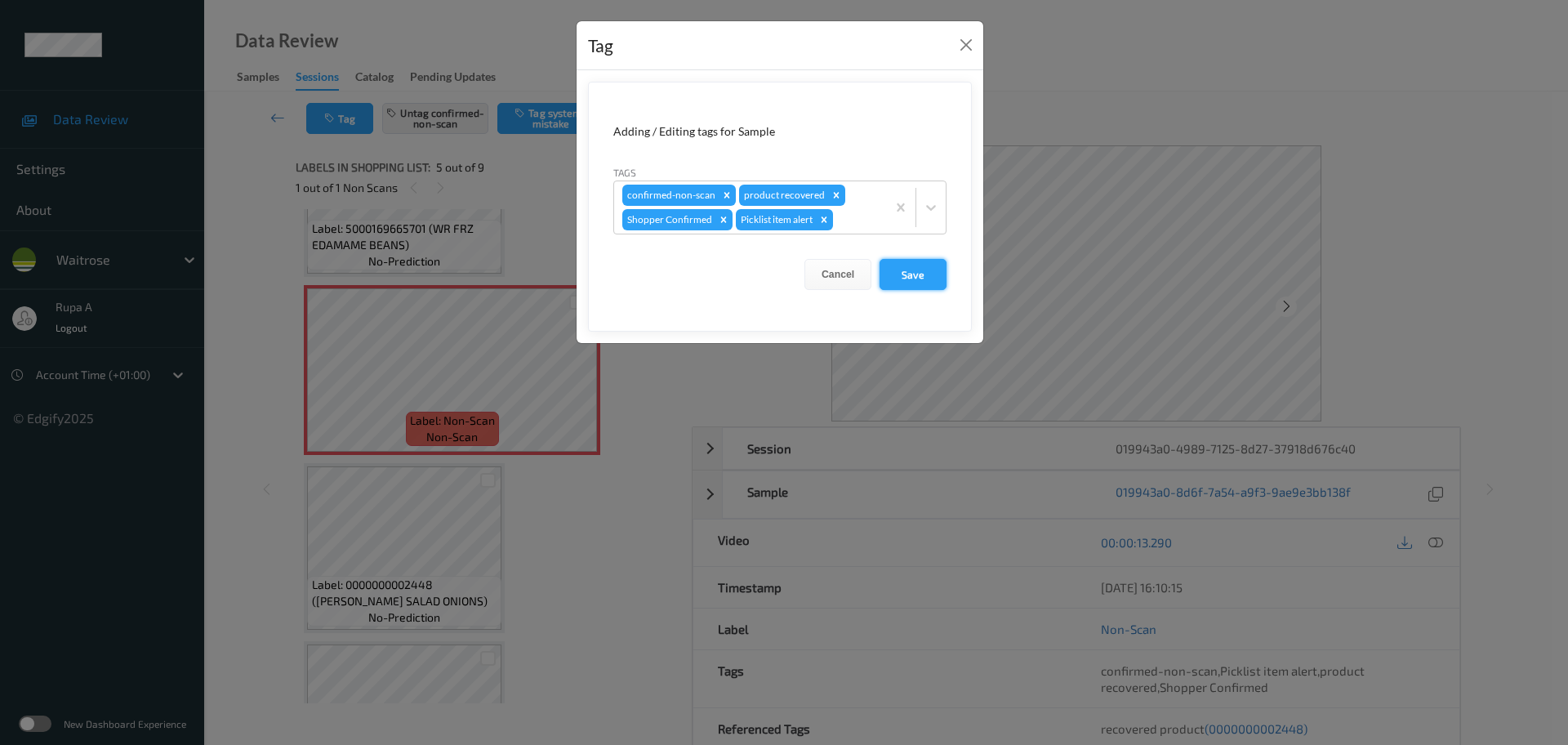
click at [925, 285] on button "Save" at bounding box center [914, 275] width 67 height 31
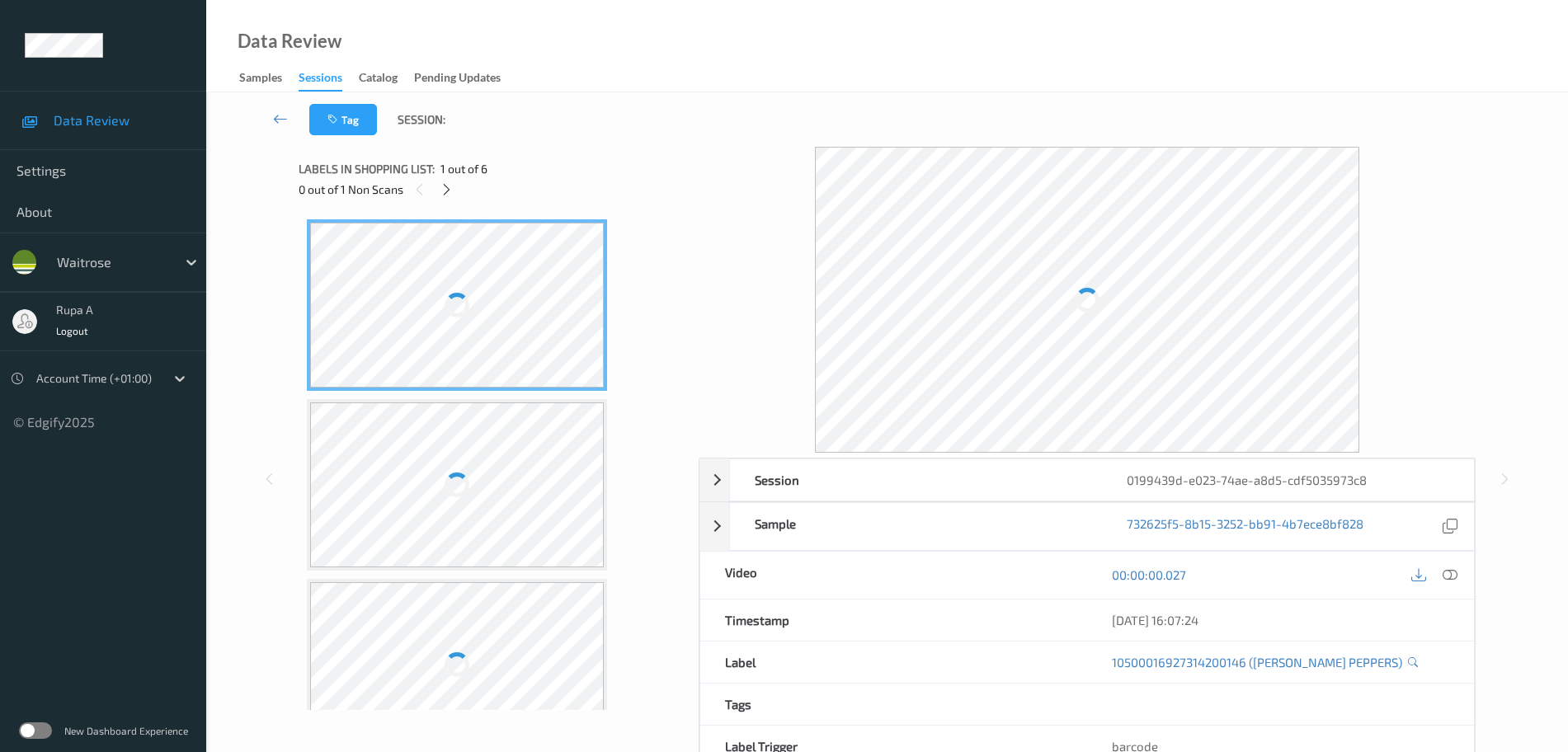
click at [608, 180] on div "0 out of 1 Non Scans" at bounding box center [492, 189] width 389 height 20
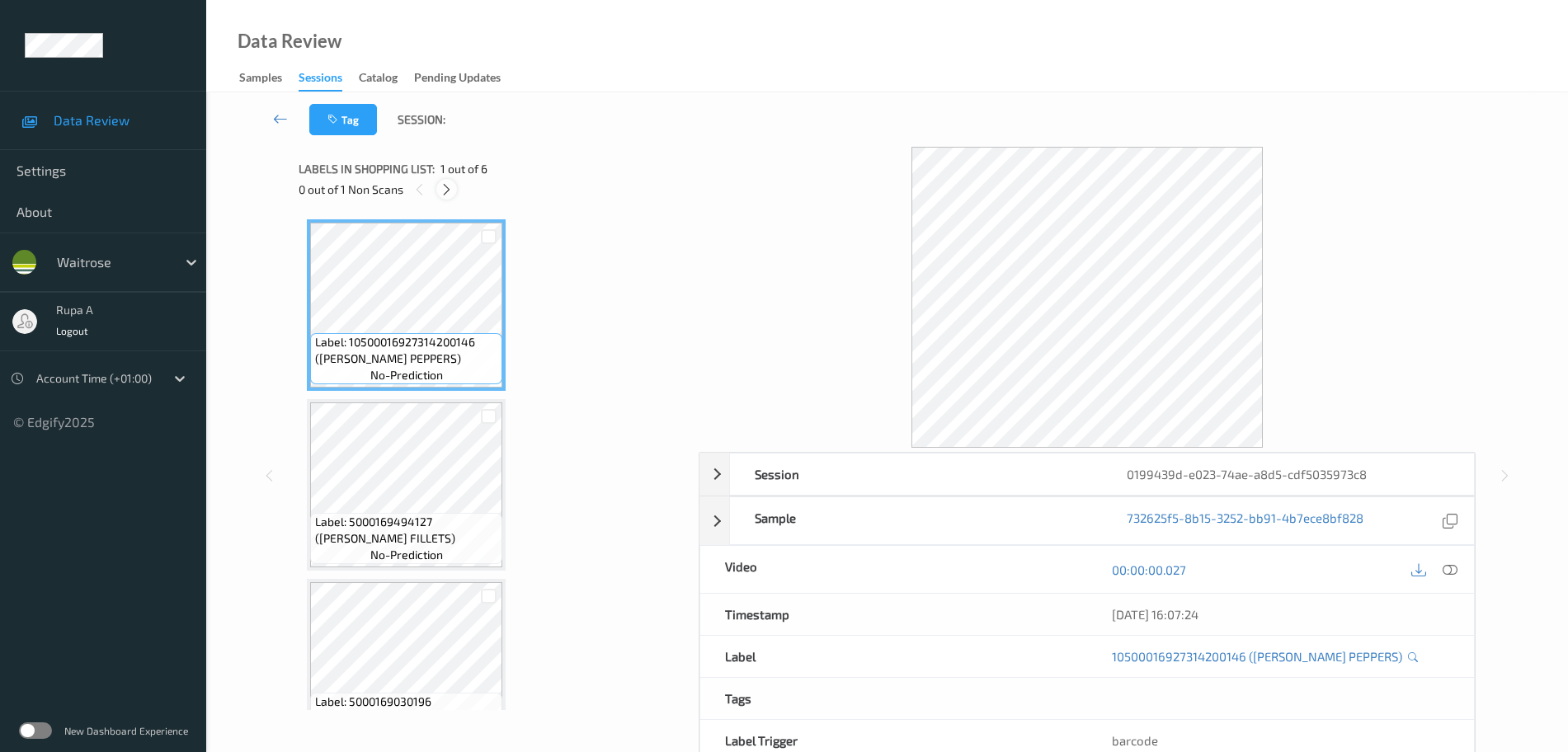
click at [439, 193] on div at bounding box center [446, 189] width 20 height 20
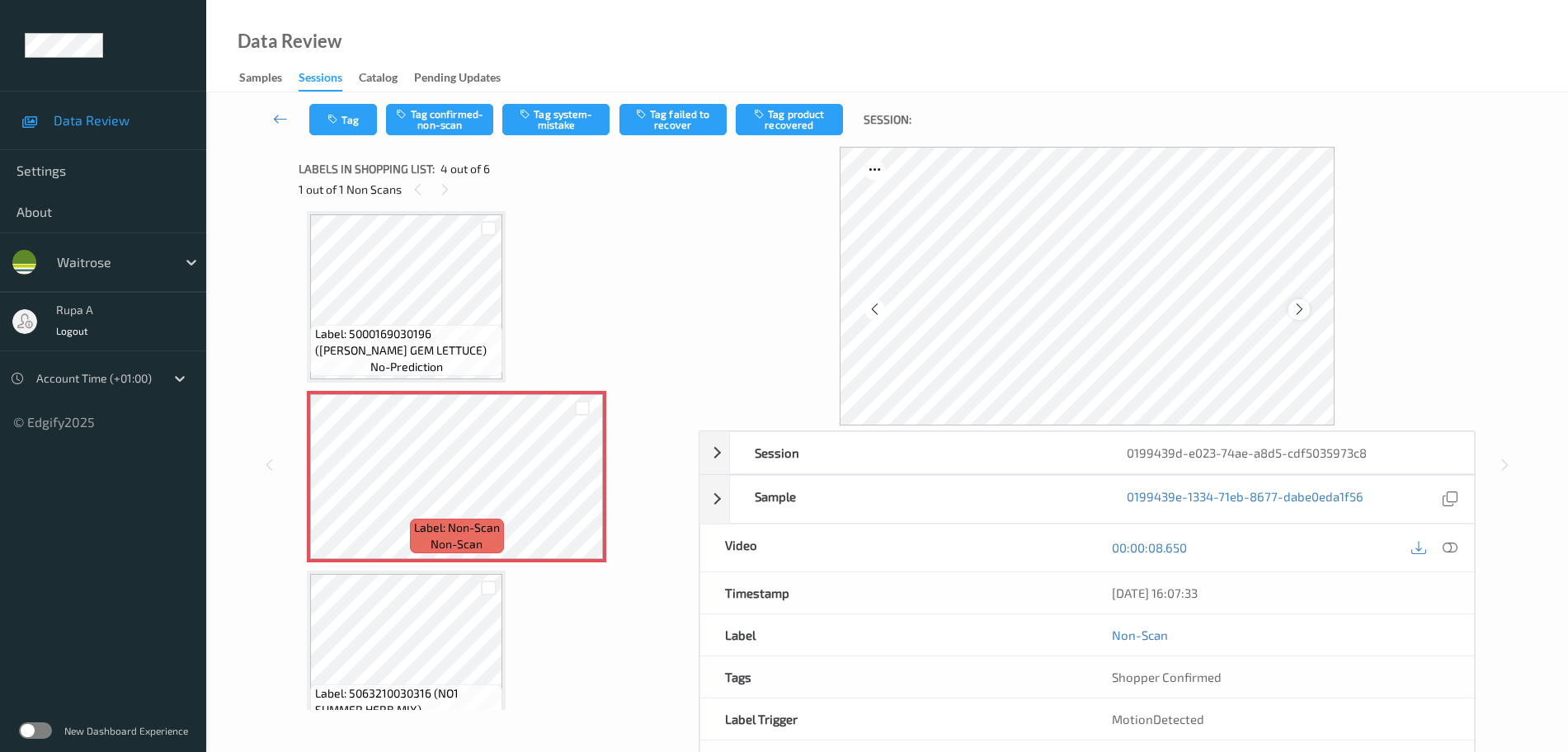
click at [1299, 306] on icon at bounding box center [1300, 309] width 14 height 15
click at [1299, 313] on icon at bounding box center [1300, 309] width 14 height 15
click at [1296, 313] on icon at bounding box center [1300, 309] width 14 height 15
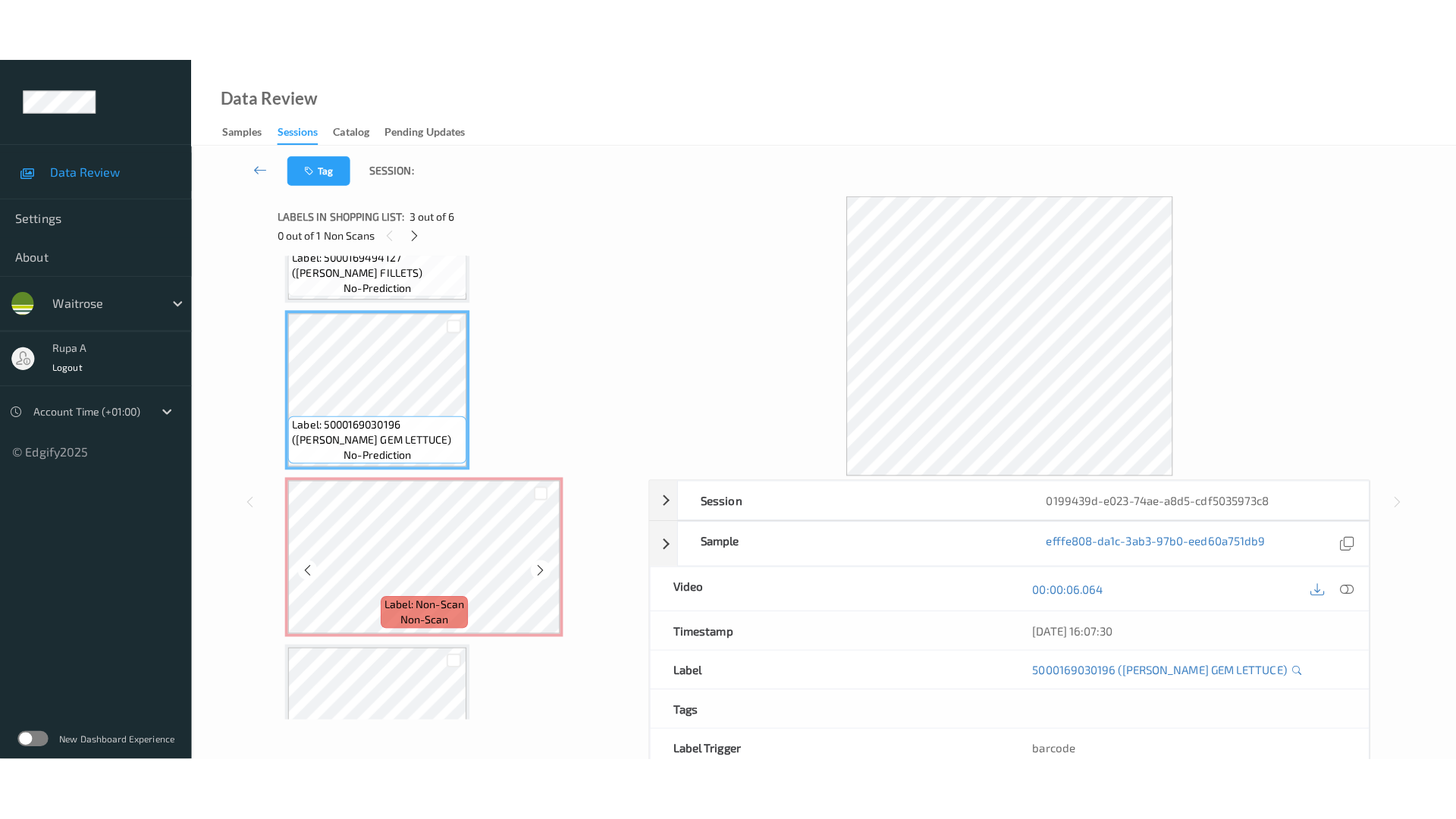
scroll to position [541, 0]
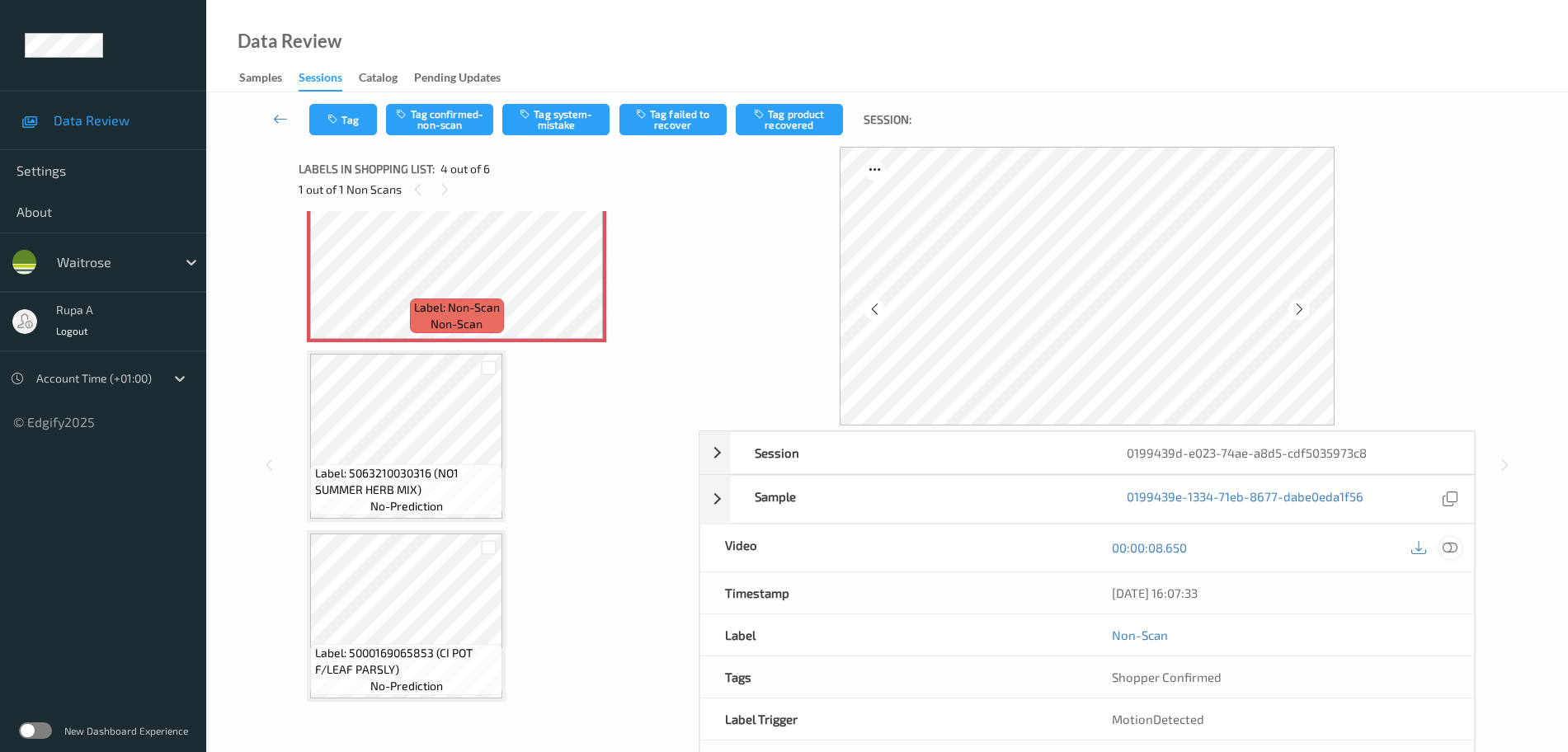
click at [1449, 550] on icon at bounding box center [1450, 547] width 15 height 15
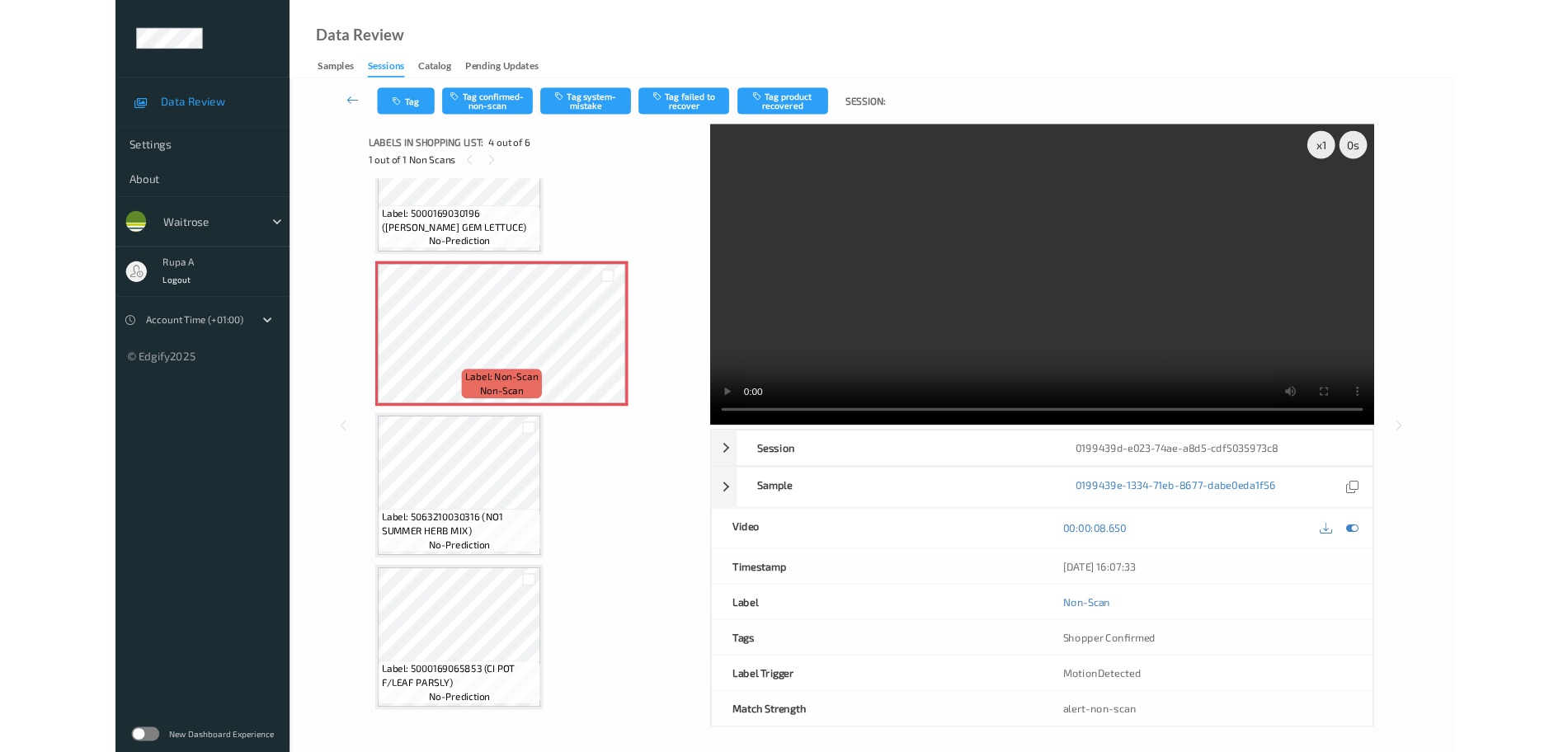
scroll to position [450, 0]
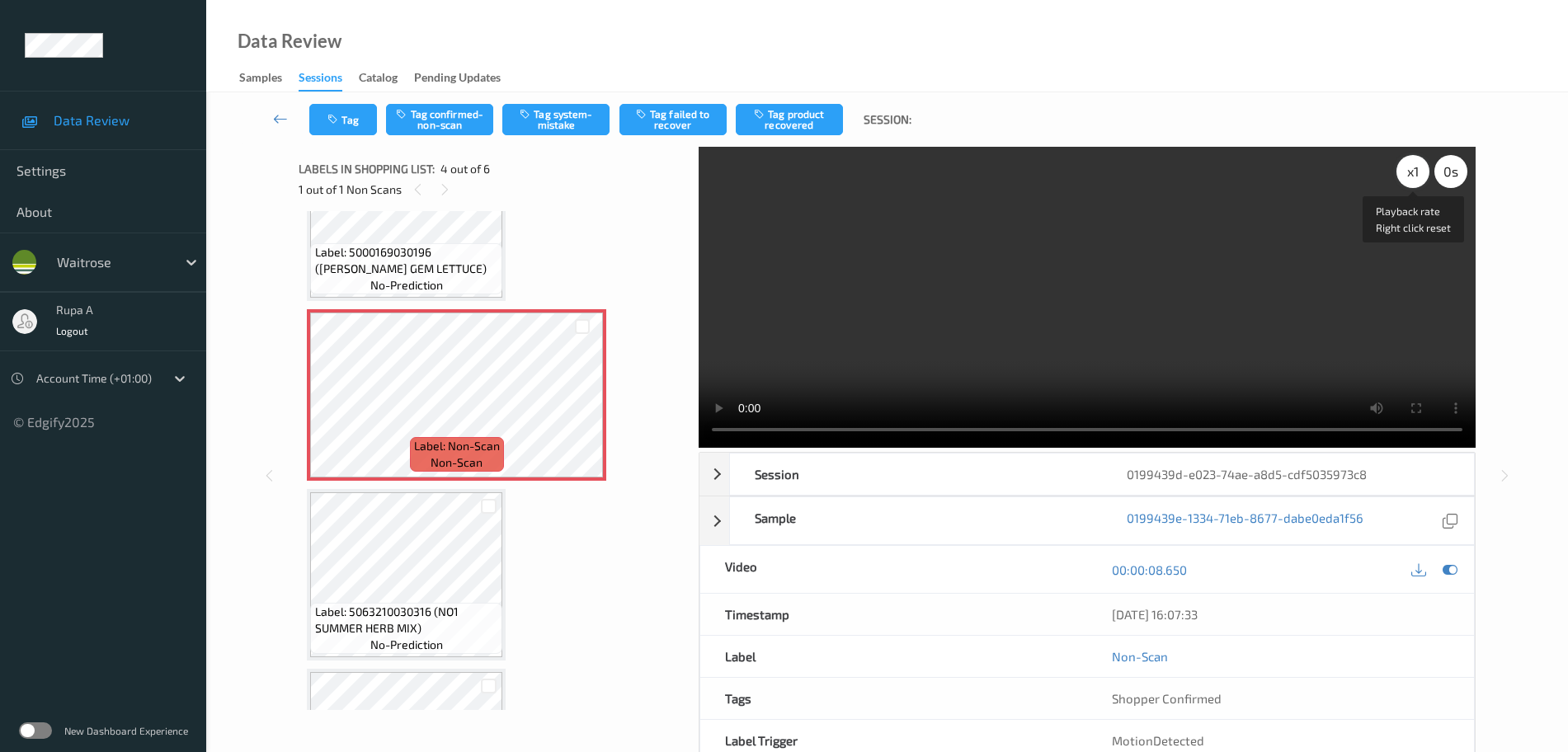
click at [1406, 163] on div "x 1" at bounding box center [1413, 172] width 33 height 33
click at [1203, 283] on video at bounding box center [1087, 297] width 777 height 301
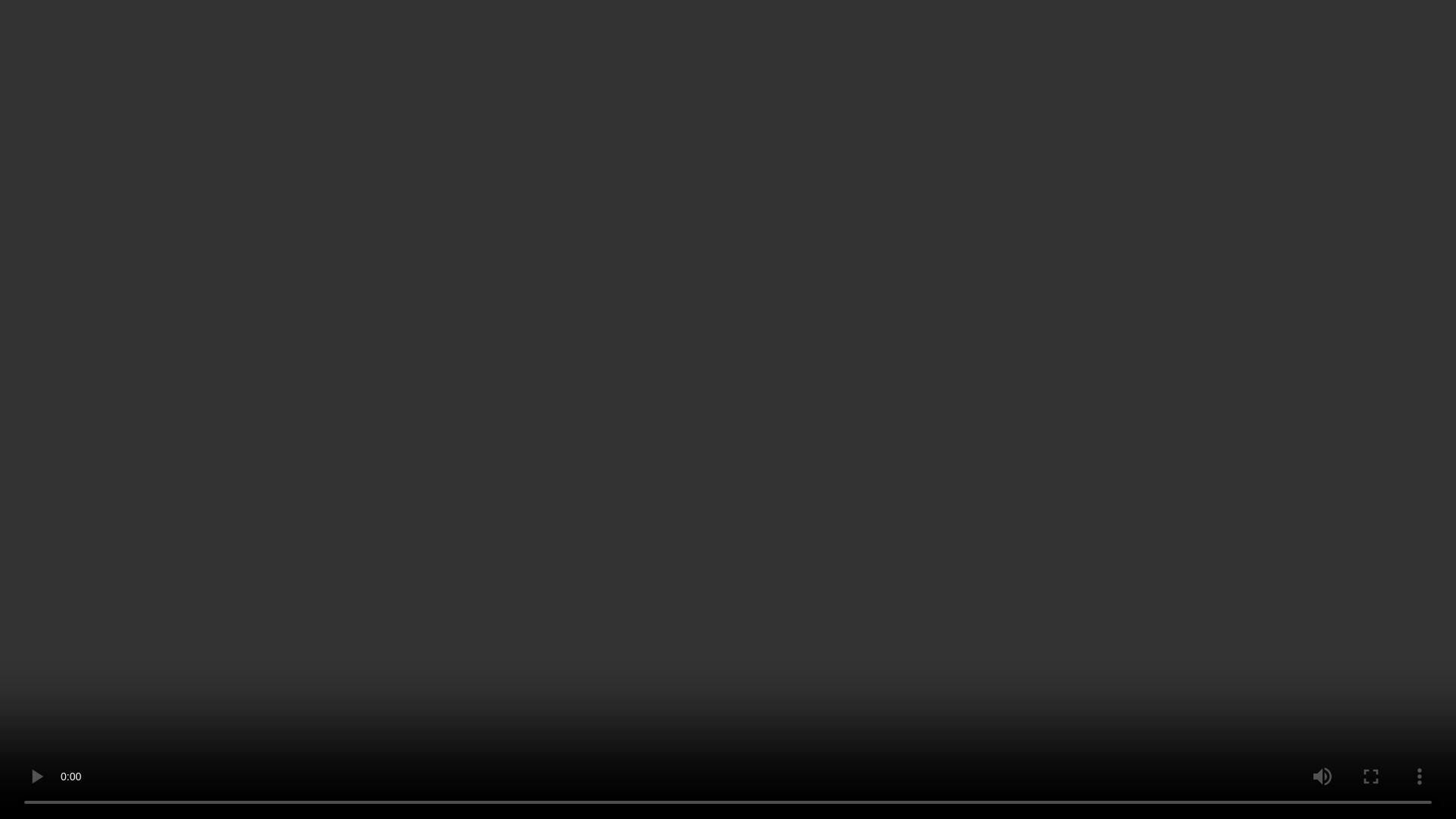
click at [1376, 691] on video at bounding box center [728, 409] width 1456 height 819
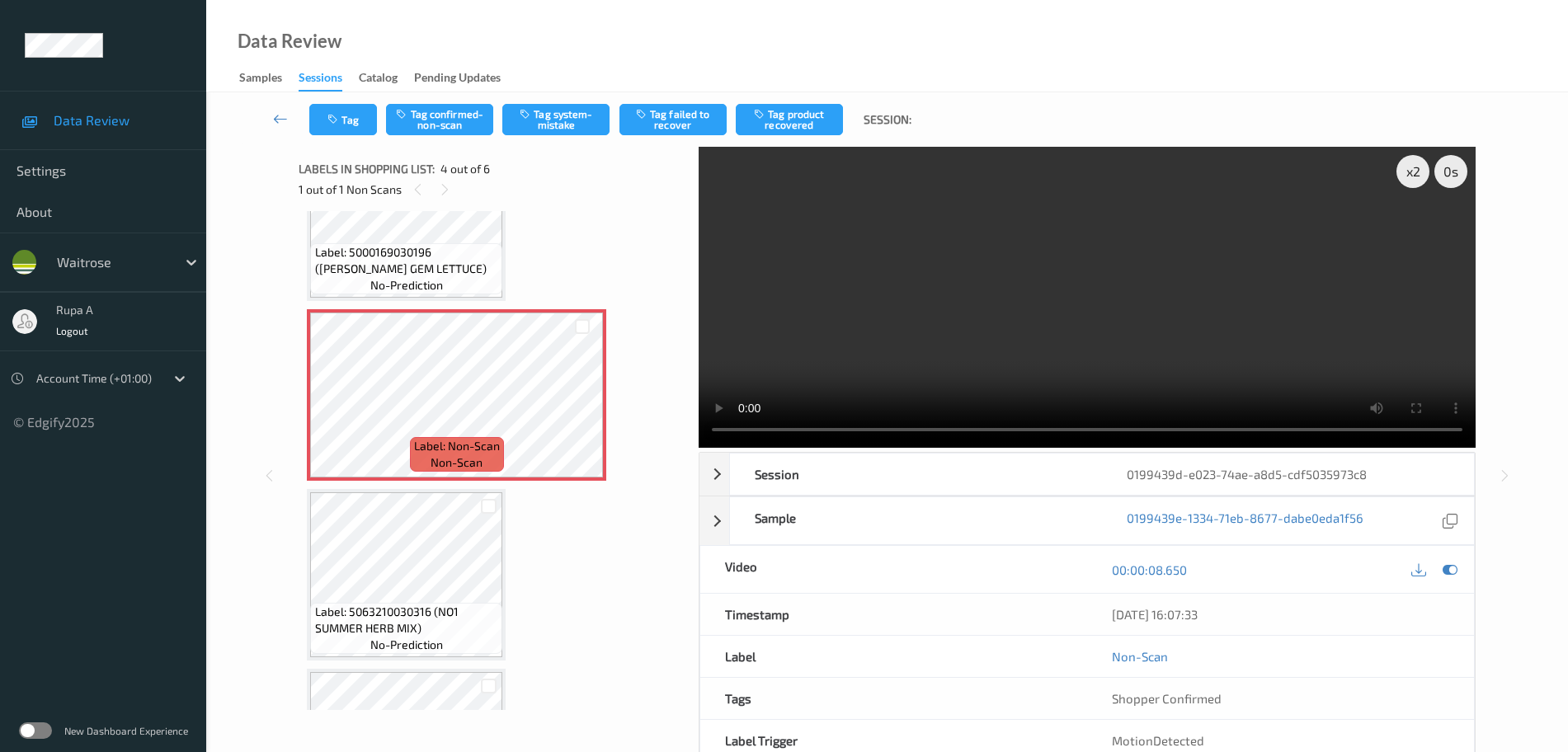
click at [1317, 328] on video at bounding box center [1087, 297] width 777 height 301
click at [1376, 347] on video at bounding box center [1087, 297] width 777 height 301
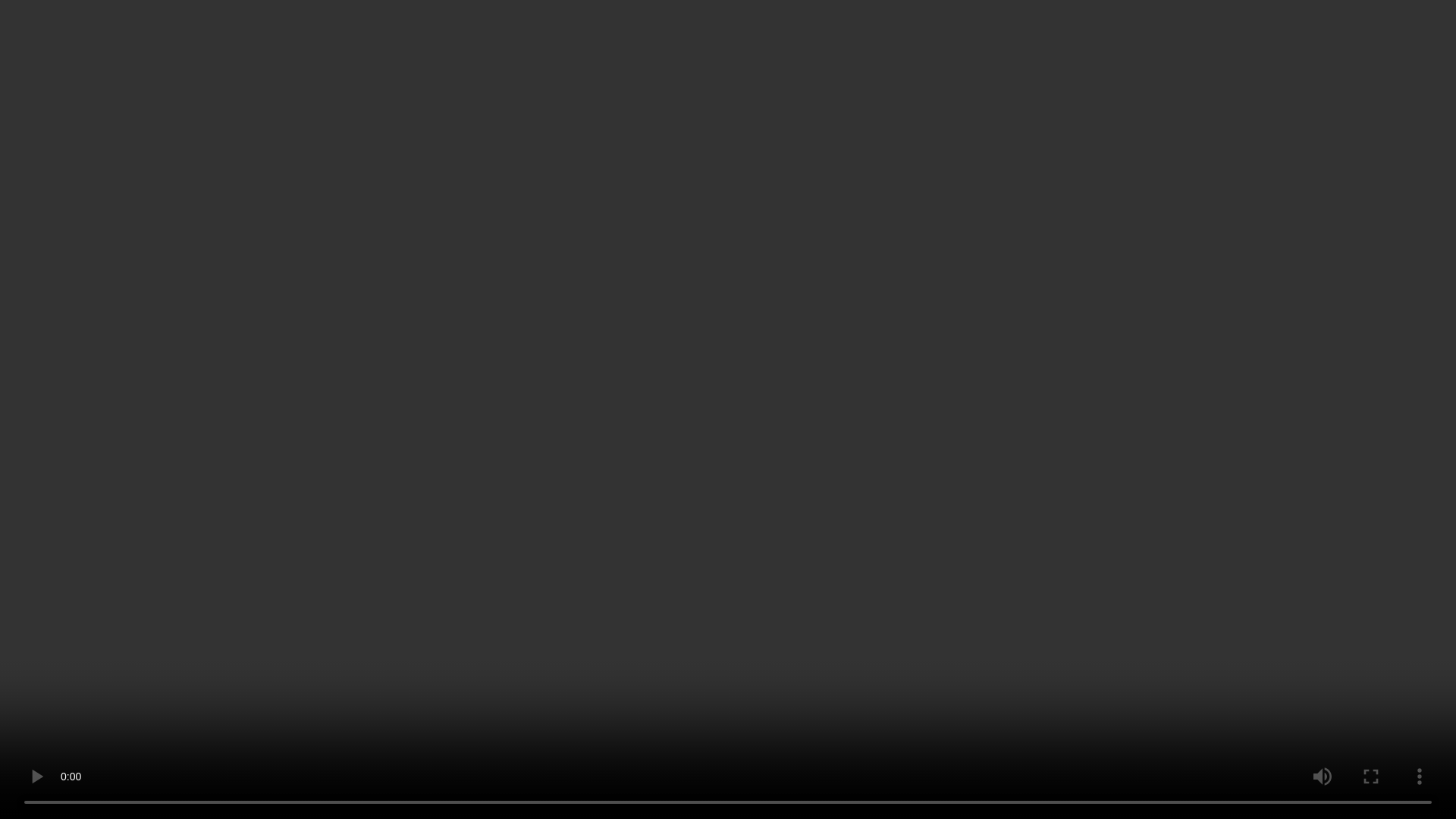
click at [528, 652] on video at bounding box center [728, 409] width 1456 height 819
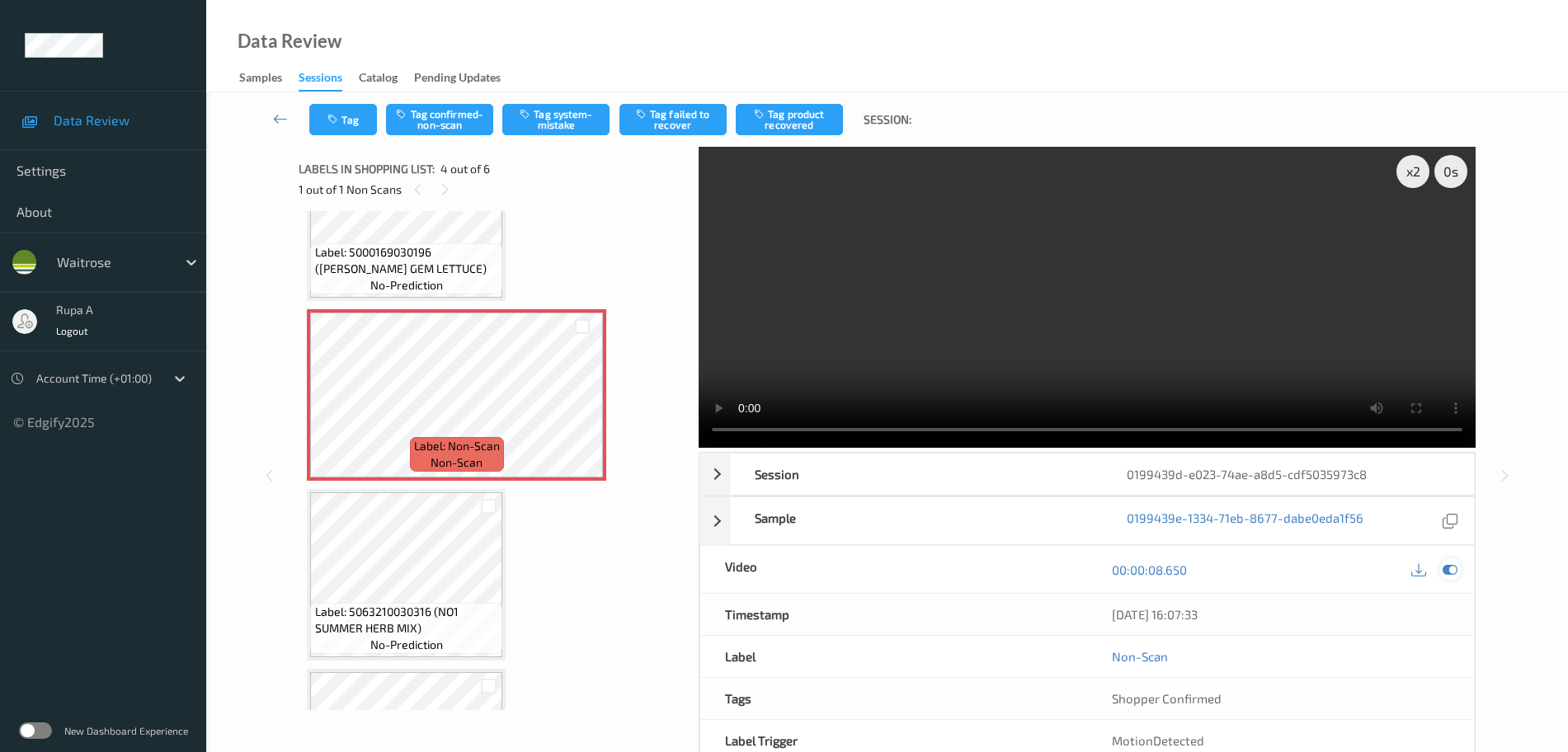
click at [1450, 563] on icon at bounding box center [1450, 569] width 15 height 15
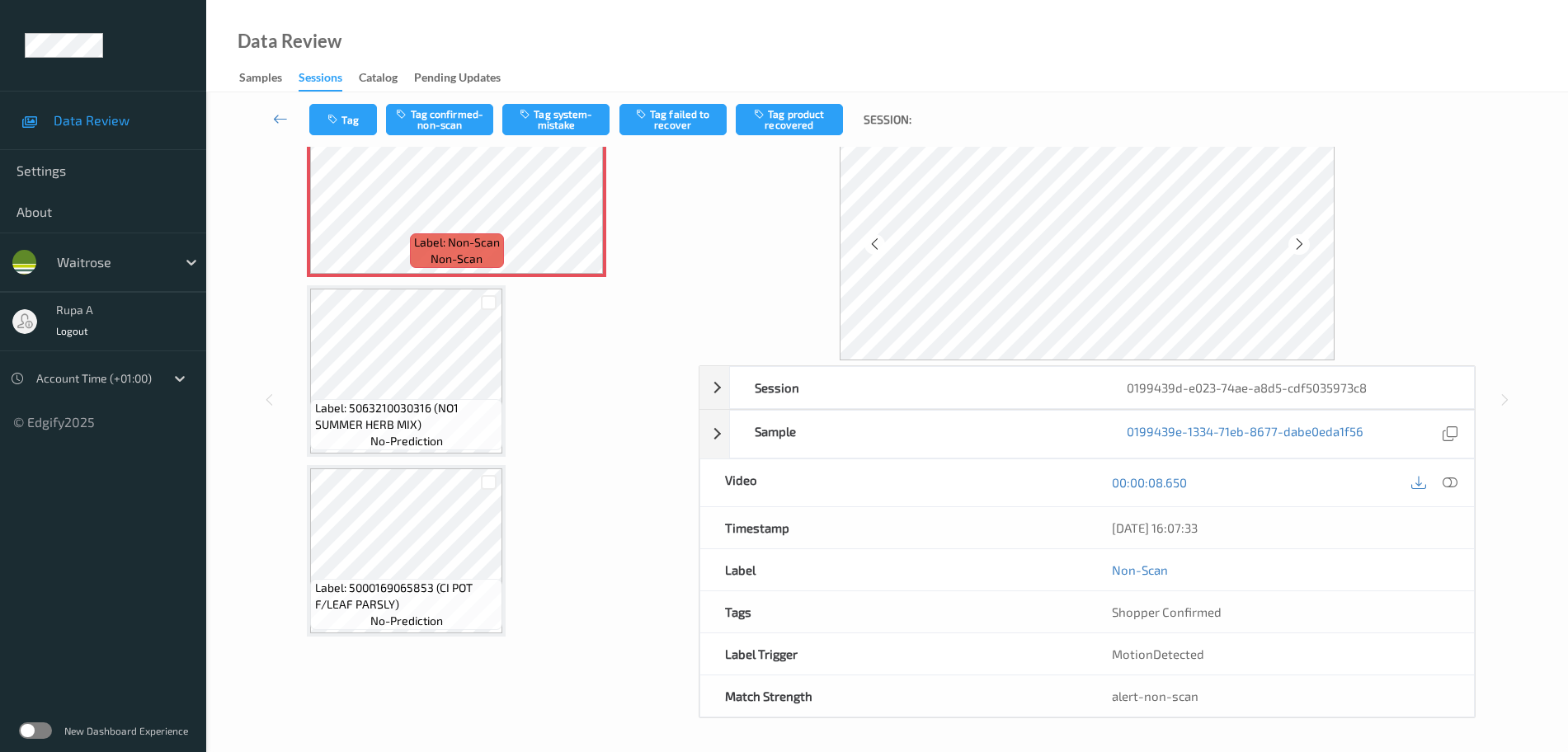
scroll to position [92, 0]
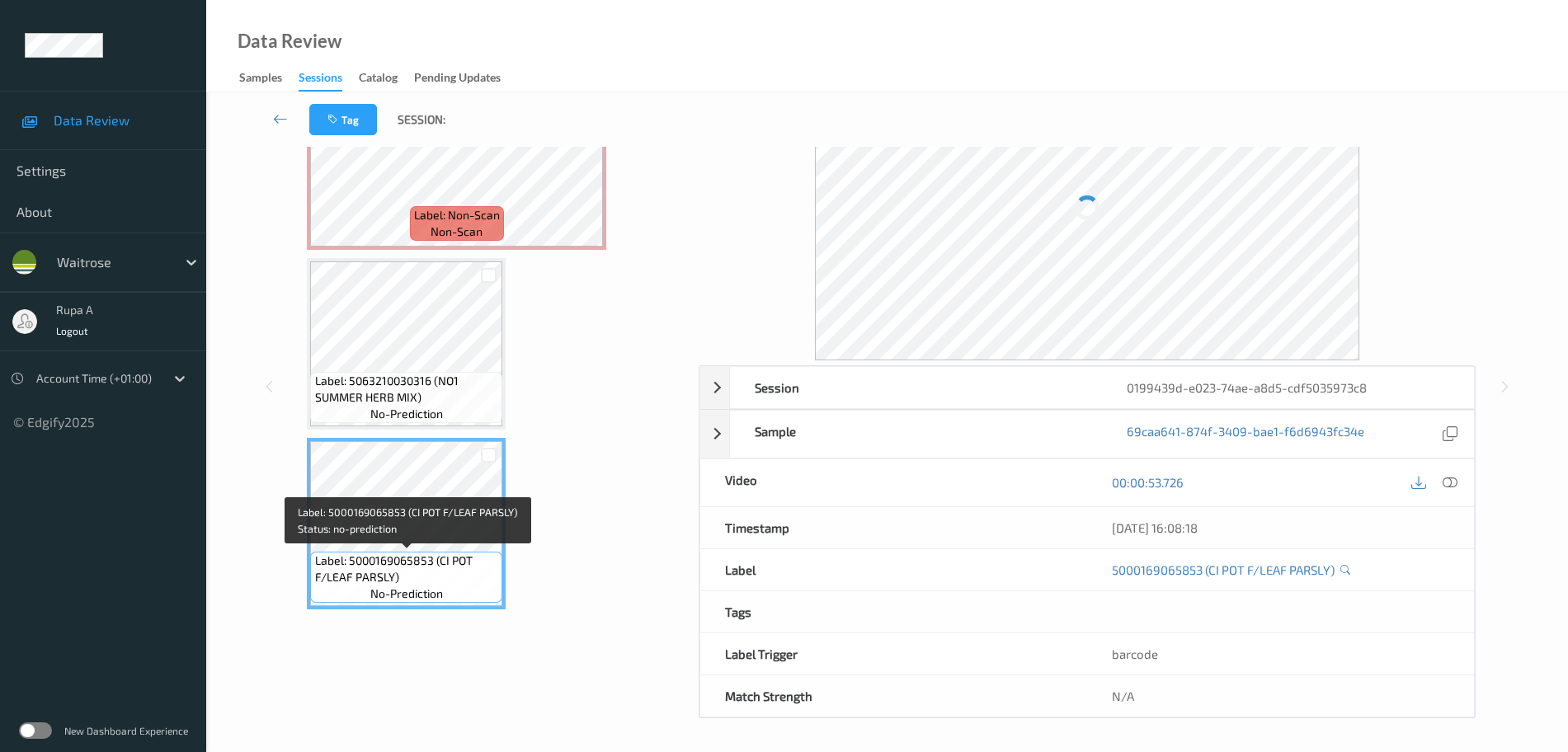
click at [377, 568] on span "Label: 5000169065853 (CI POT F/LEAF PARSLY)" at bounding box center [407, 569] width 184 height 33
copy span "Label: 5000169065853 (CI POT F/LEAF PARSLY)"
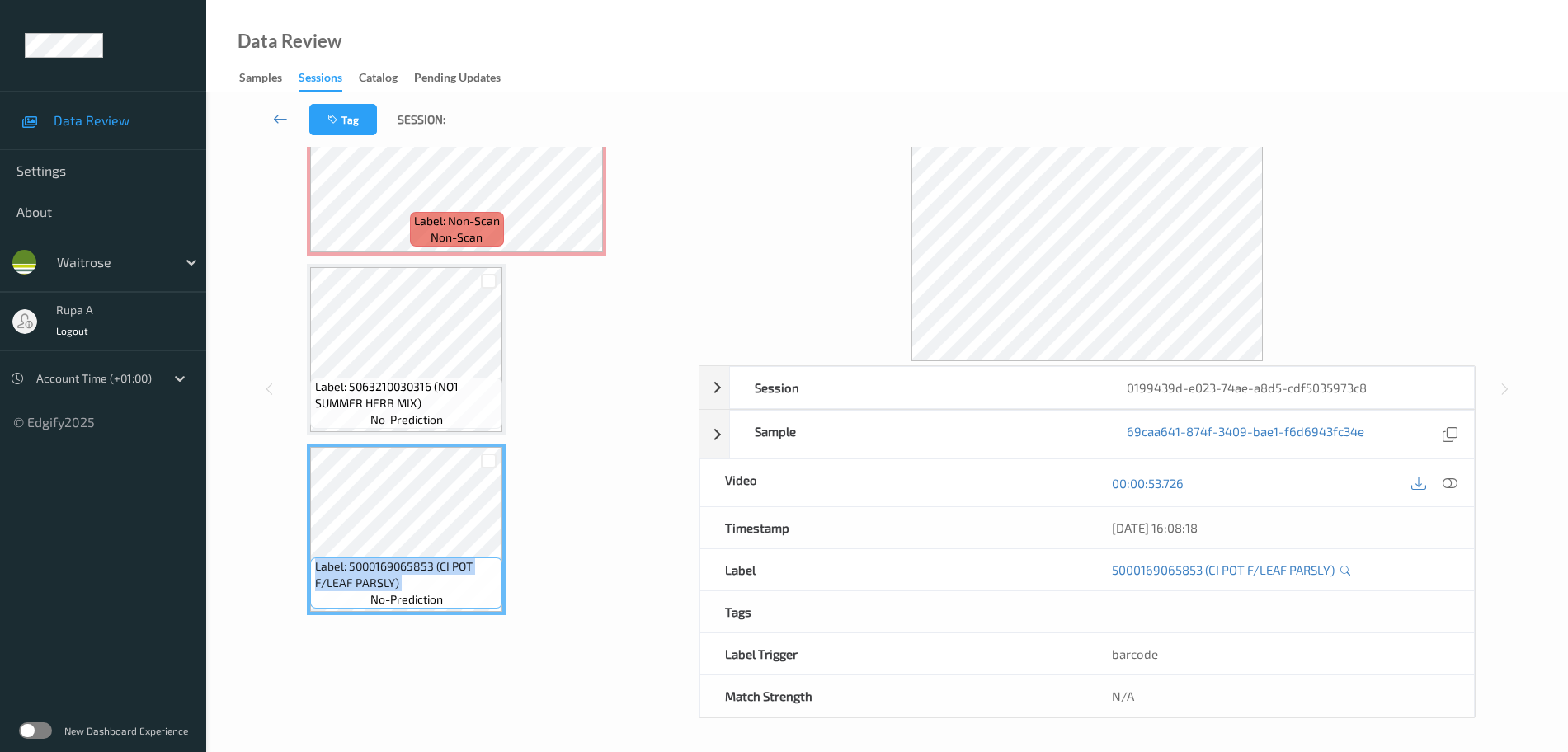
scroll to position [86, 0]
click at [482, 213] on span "Label: Non-Scan" at bounding box center [456, 221] width 86 height 16
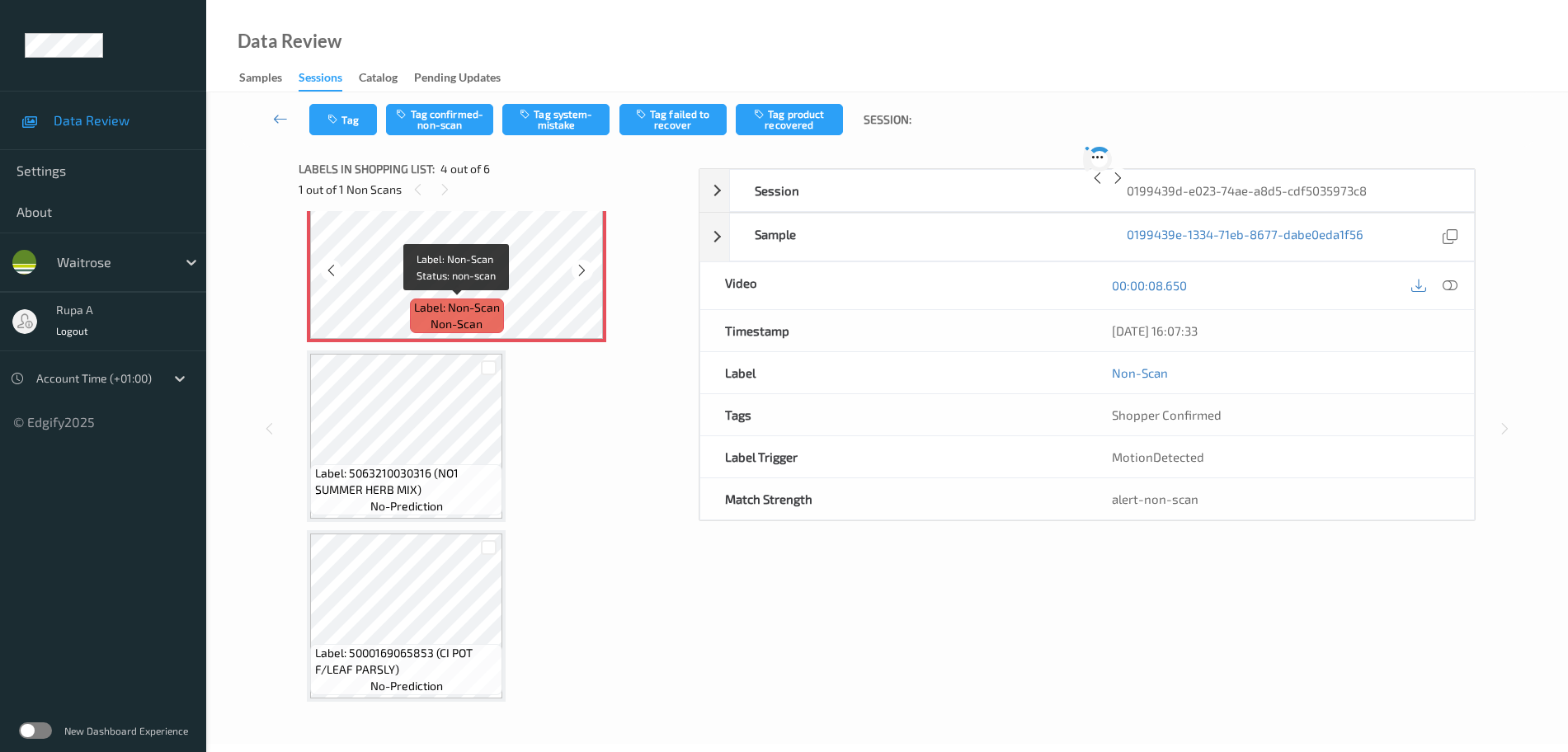
scroll to position [0, 0]
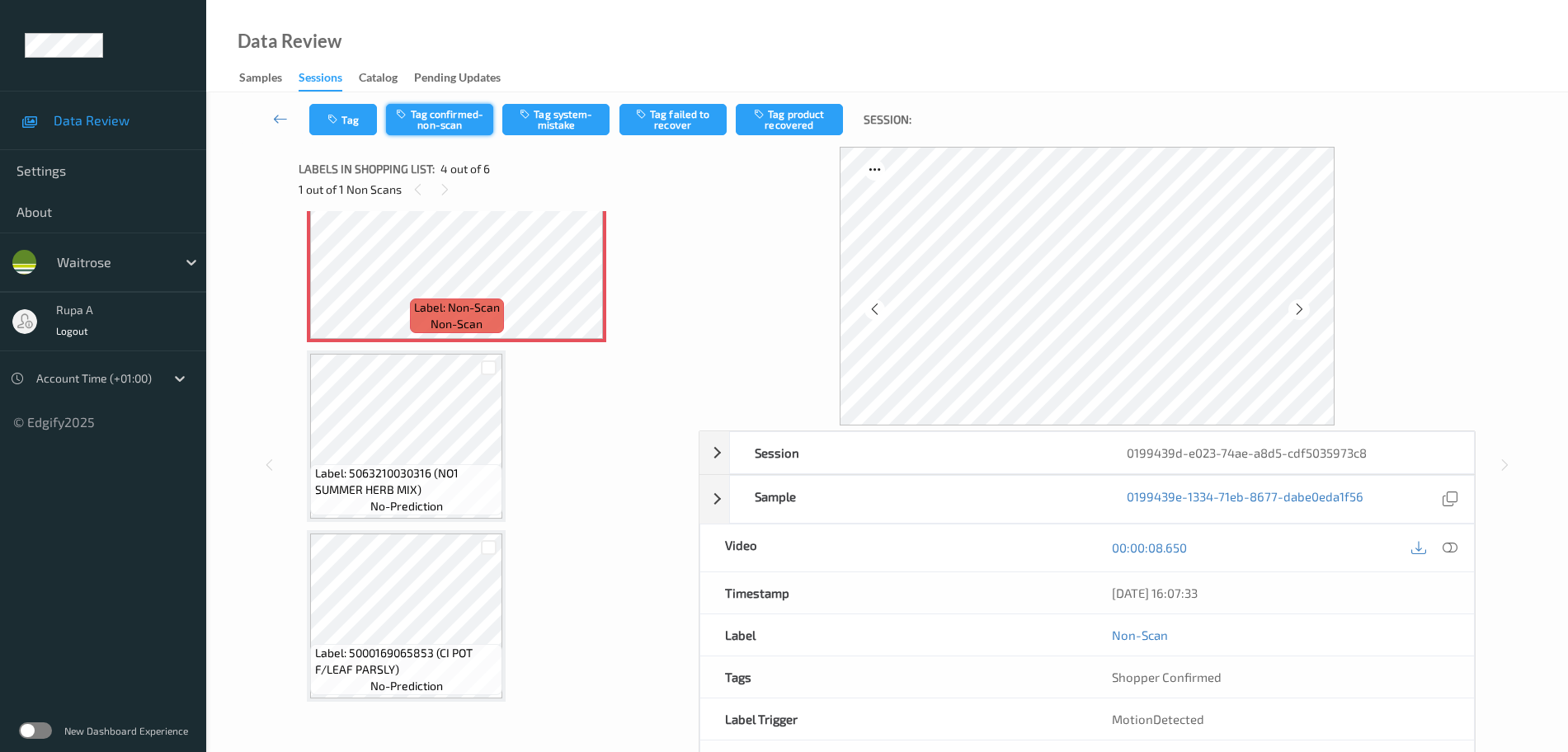
click at [449, 125] on button "Tag confirmed-non-scan" at bounding box center [439, 119] width 108 height 31
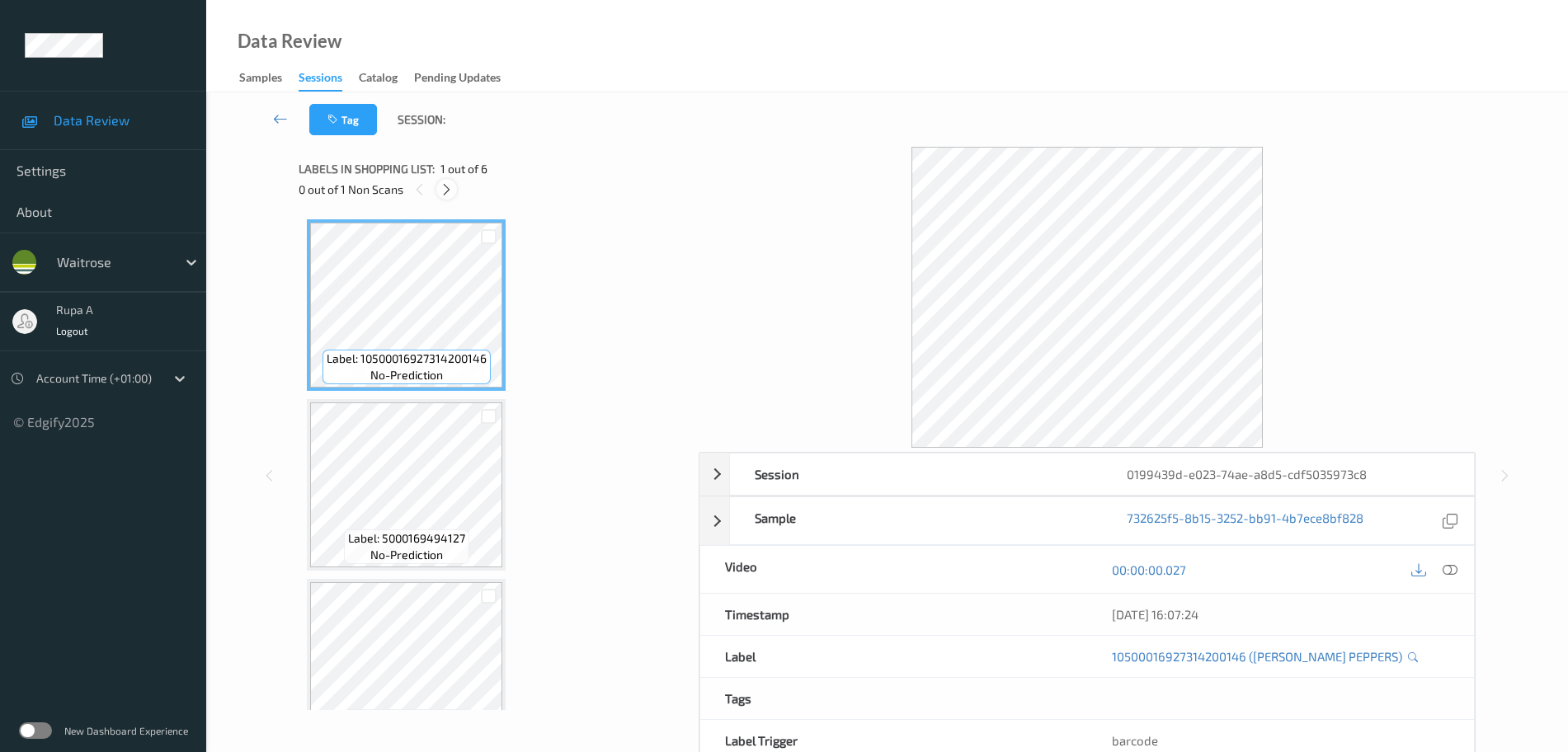
click at [446, 192] on icon at bounding box center [447, 189] width 14 height 15
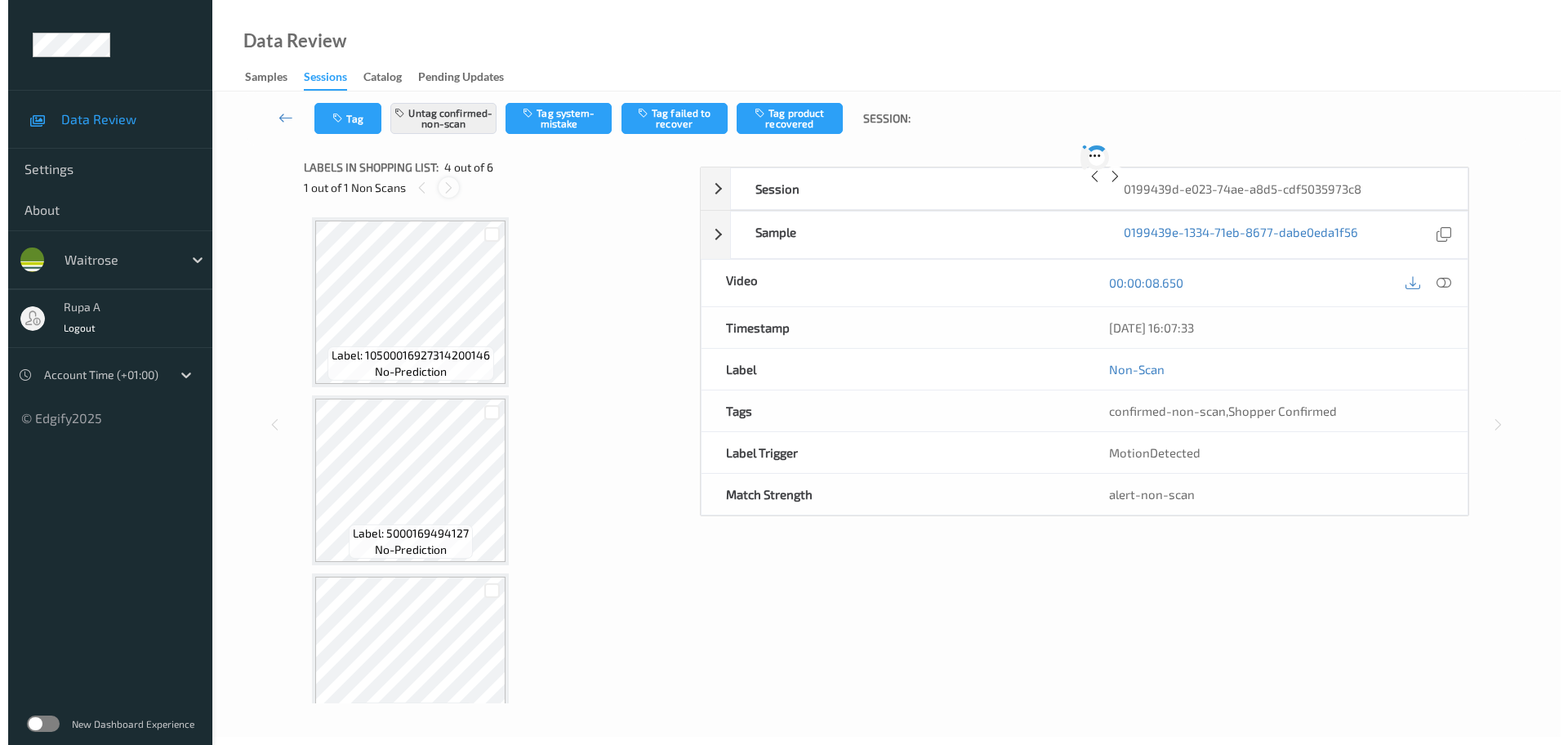
scroll to position [365, 0]
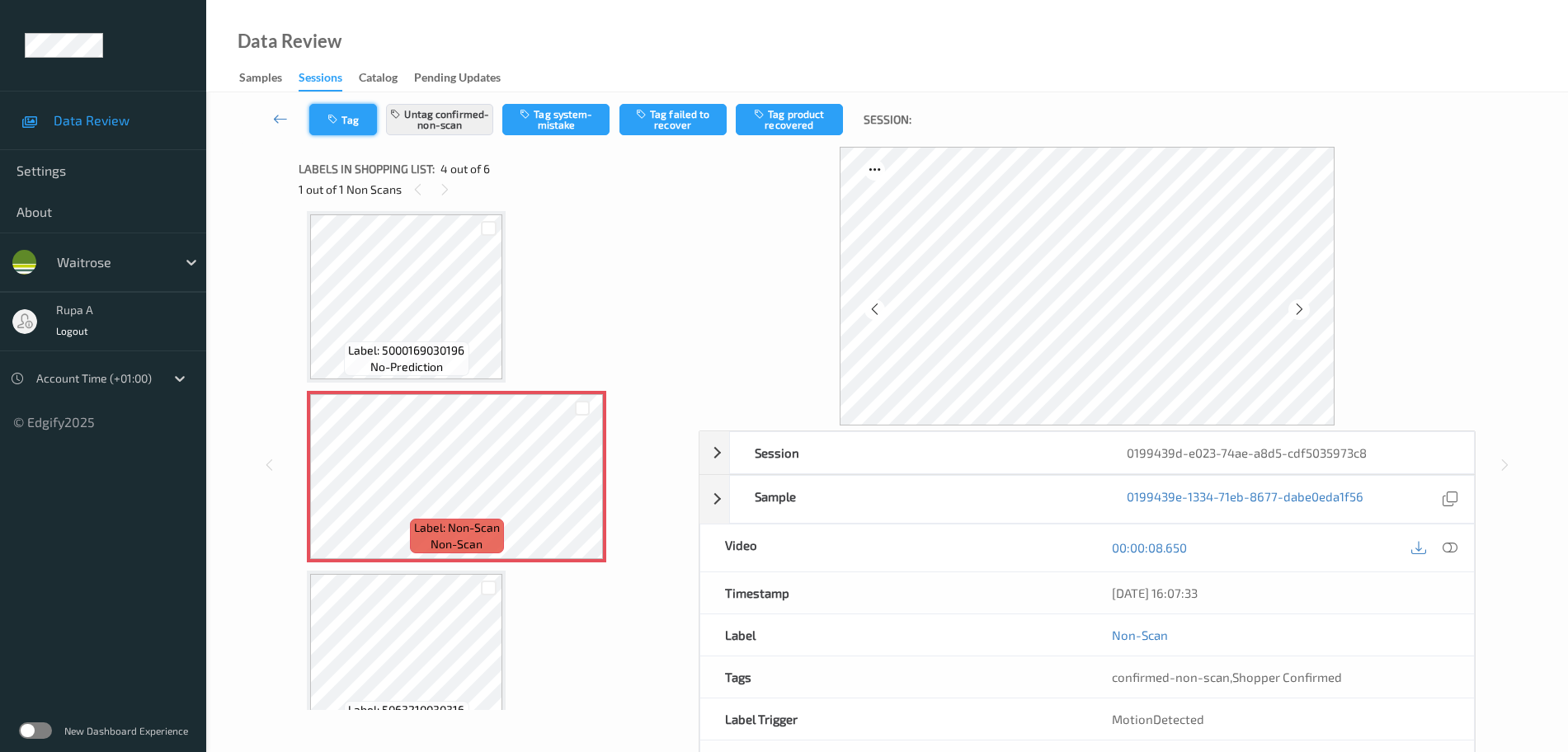
click at [347, 113] on button "Tag" at bounding box center [343, 119] width 68 height 31
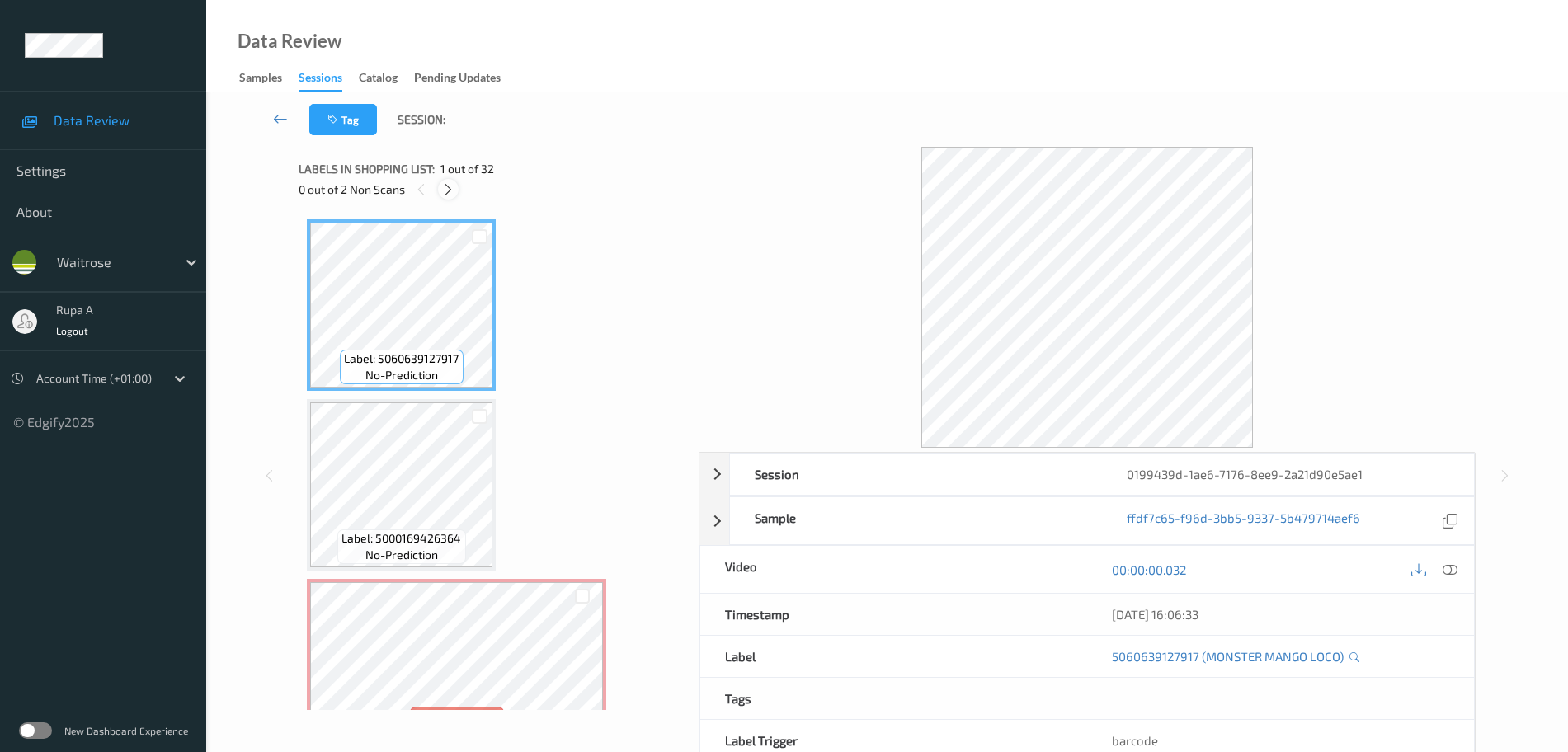
click at [443, 195] on icon at bounding box center [448, 189] width 14 height 15
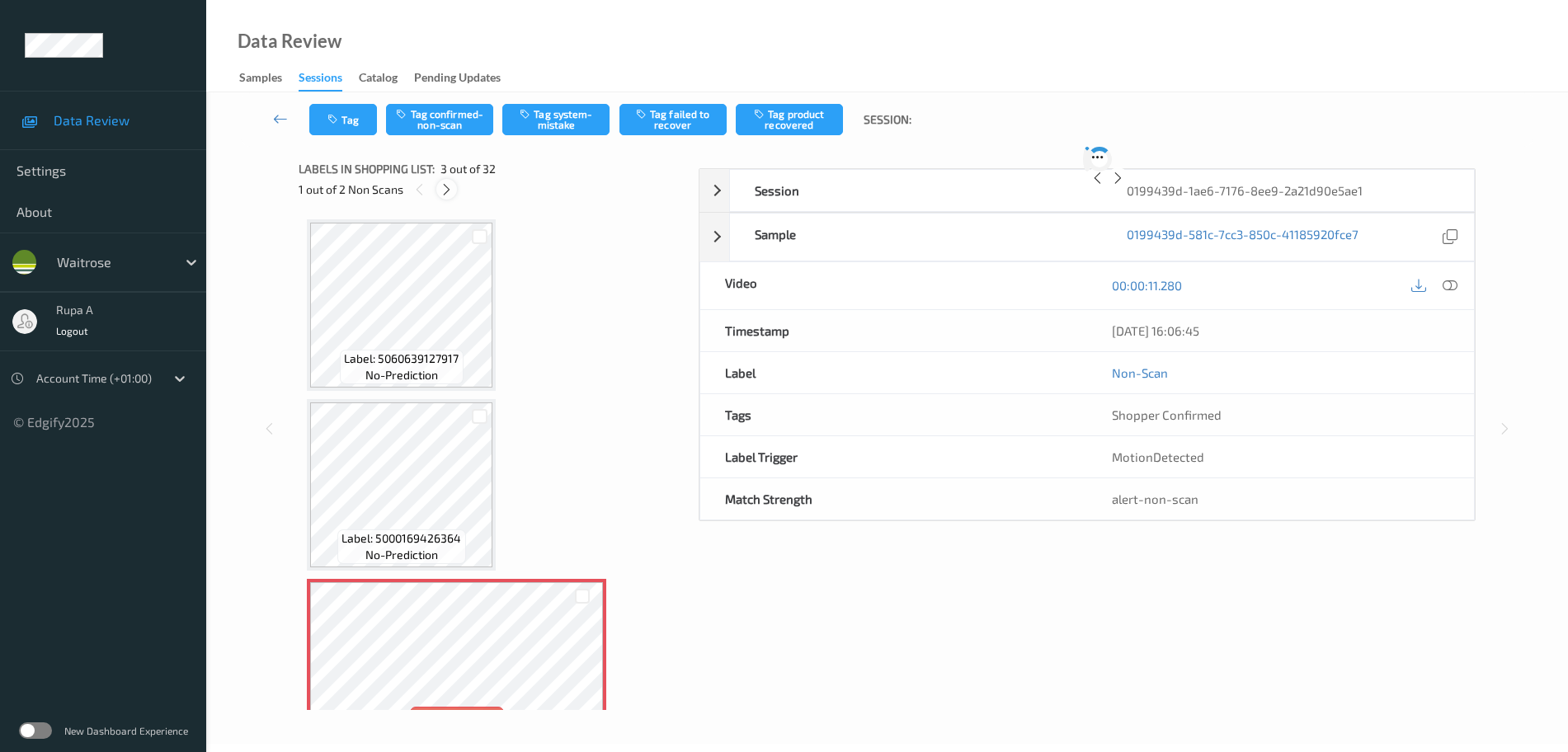
scroll to position [188, 0]
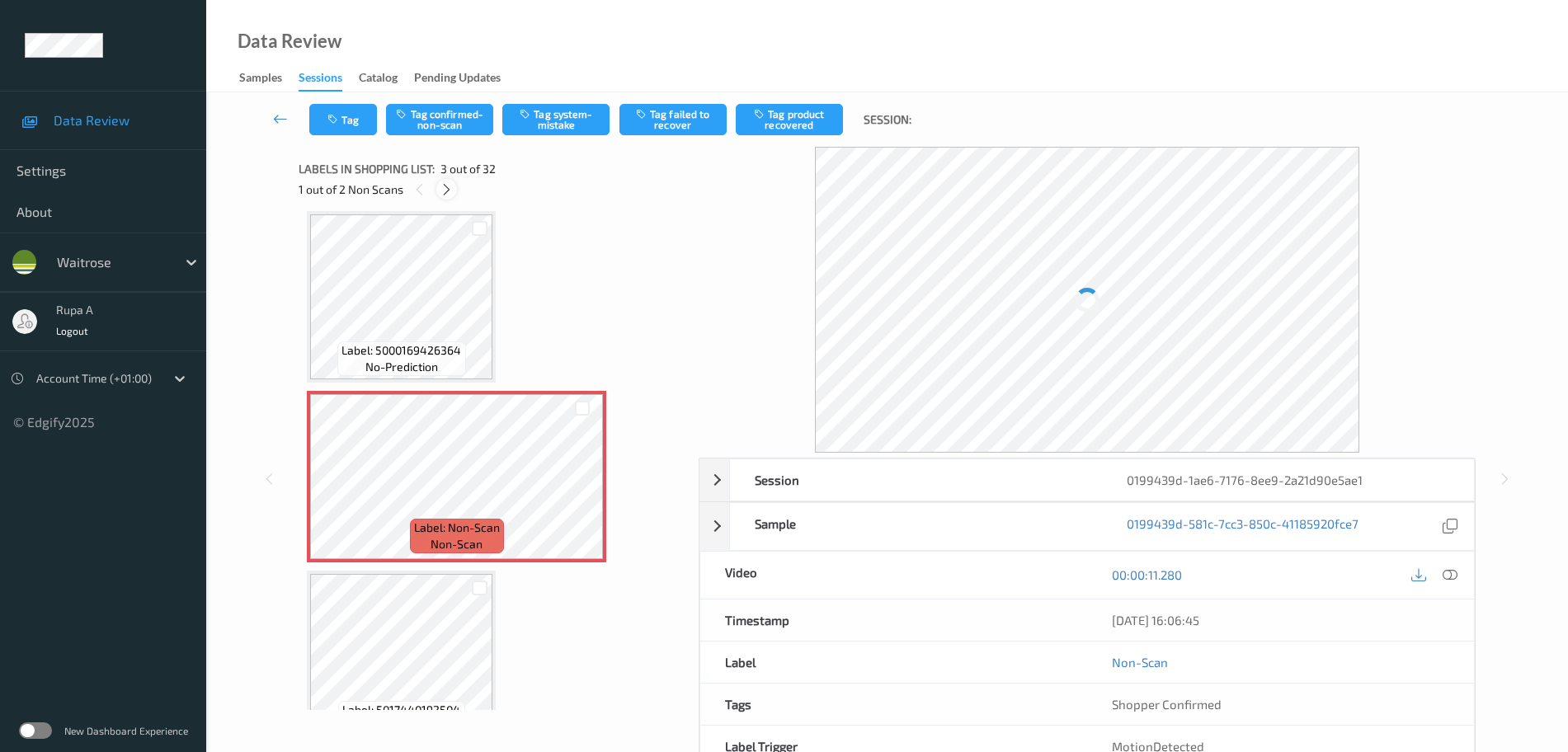
click at [452, 197] on icon at bounding box center [447, 189] width 14 height 15
click at [418, 195] on icon at bounding box center [421, 189] width 14 height 15
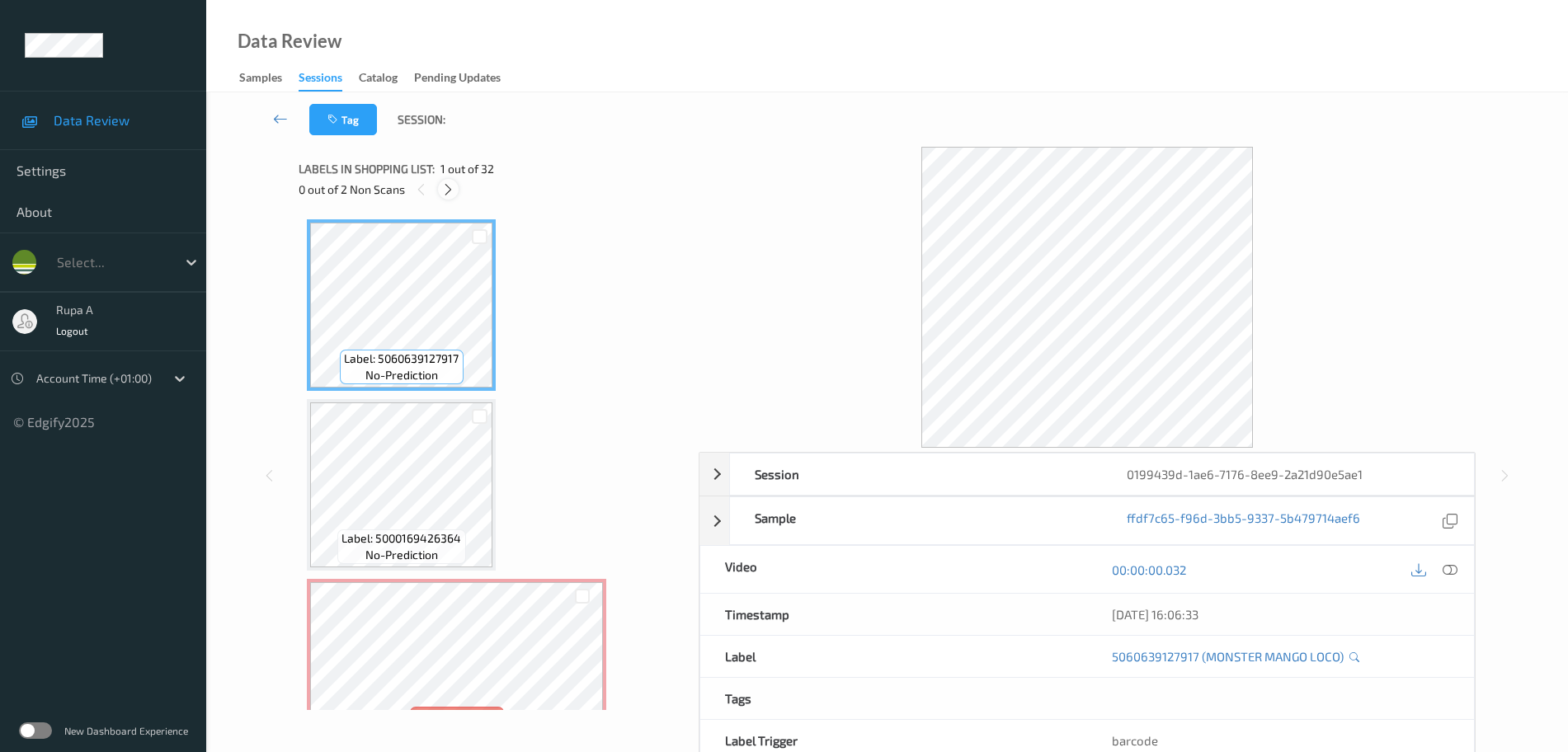
click at [448, 191] on icon at bounding box center [448, 189] width 14 height 15
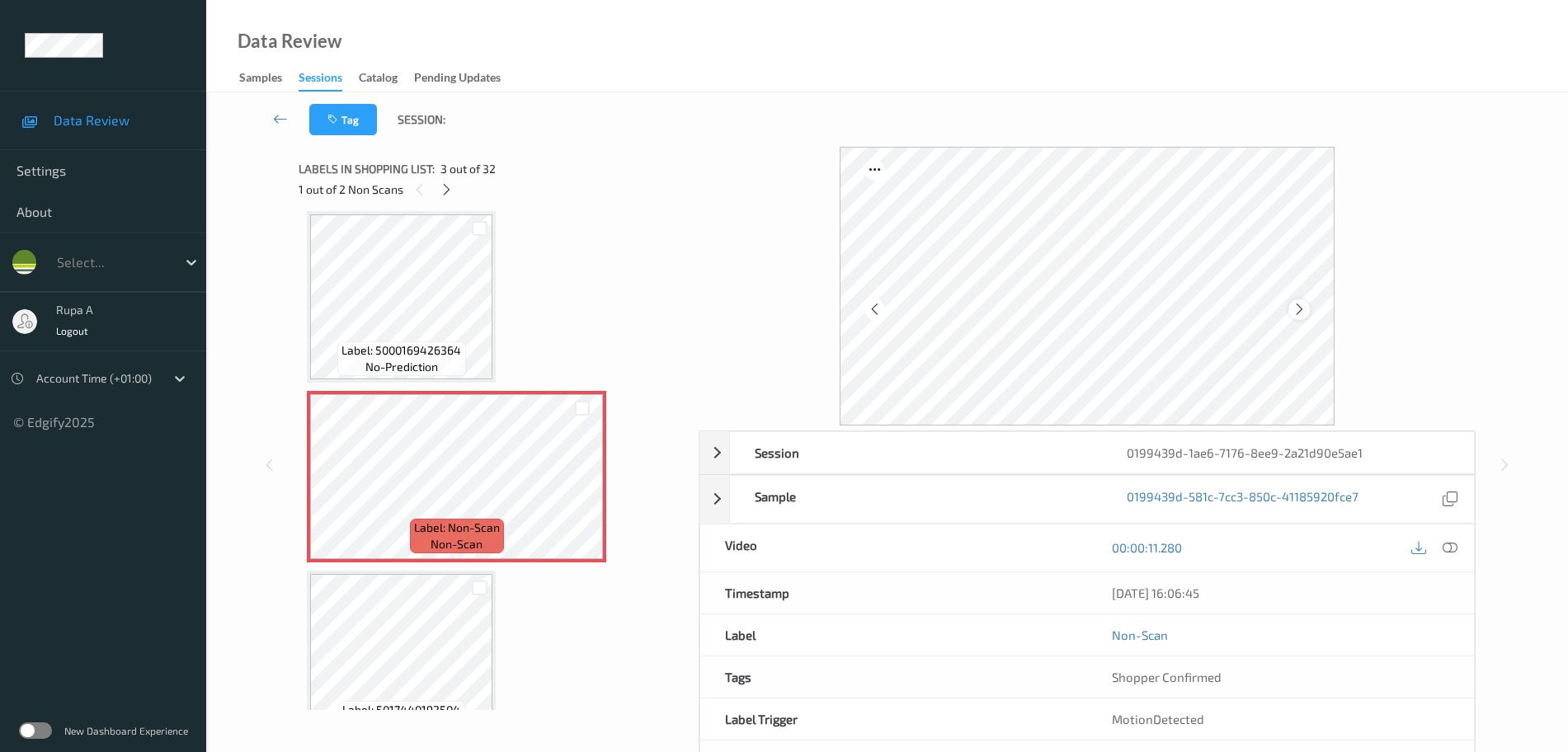
click at [1294, 302] on icon at bounding box center [1300, 309] width 14 height 15
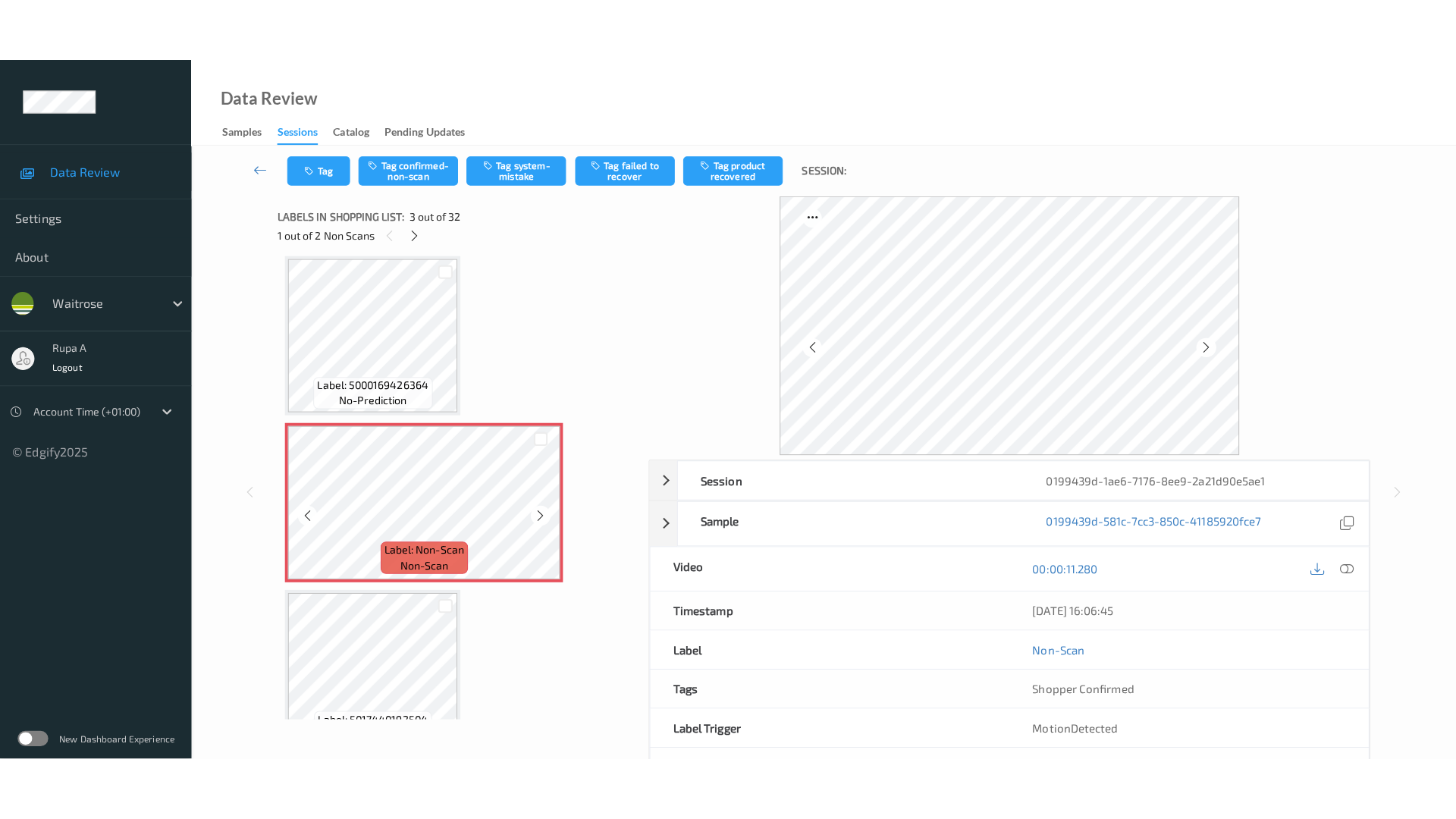
scroll to position [267, 0]
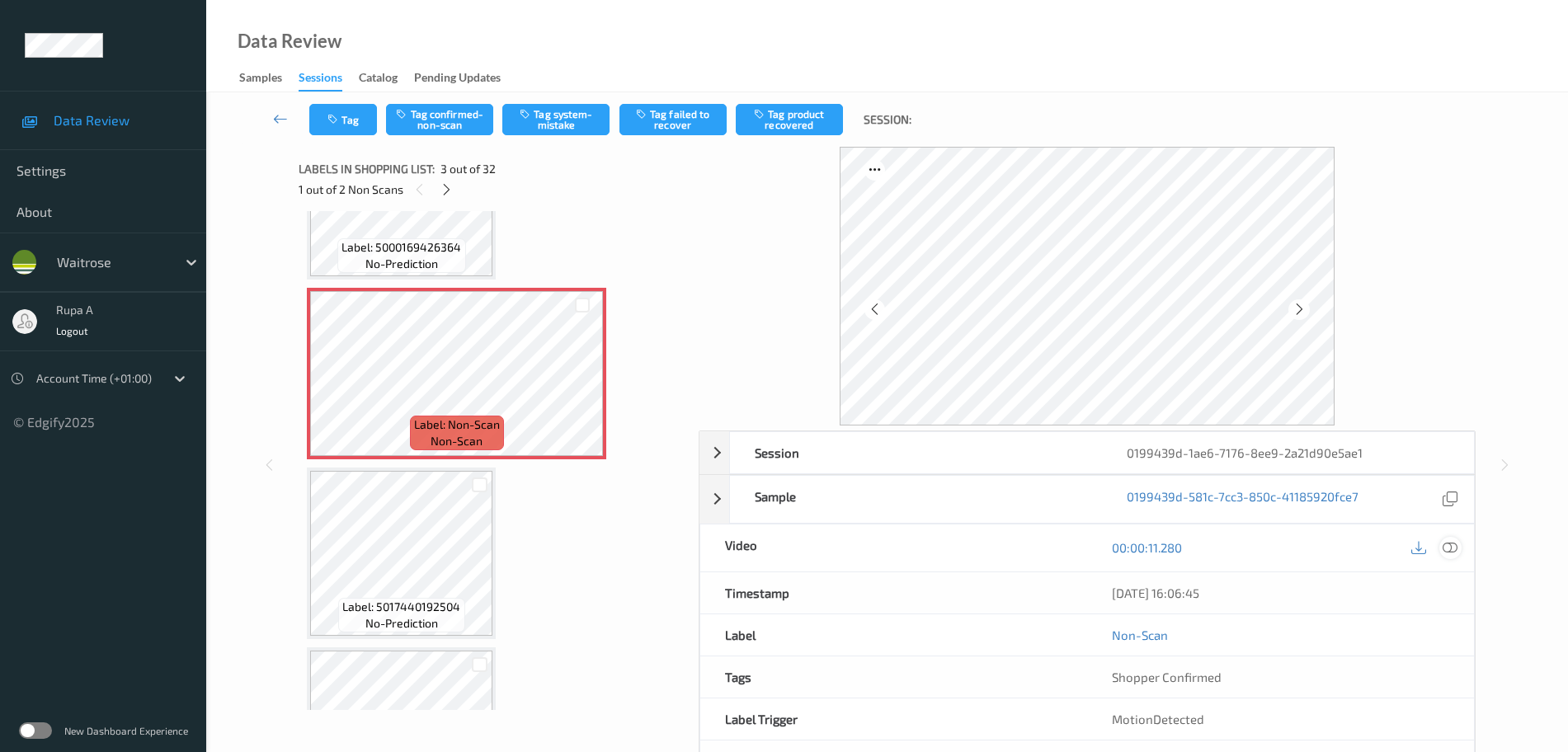
click at [1452, 547] on icon at bounding box center [1450, 547] width 15 height 15
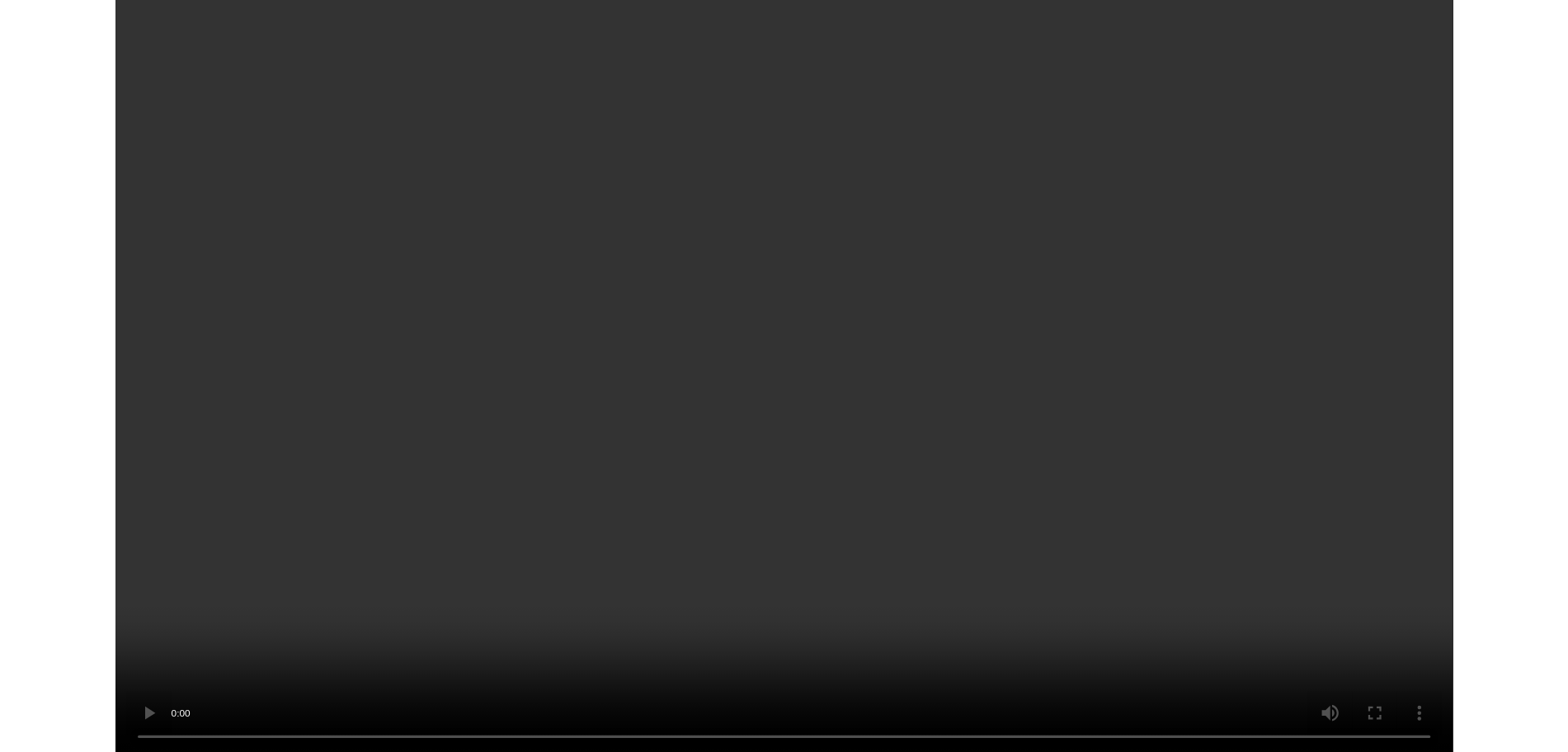
scroll to position [274, 0]
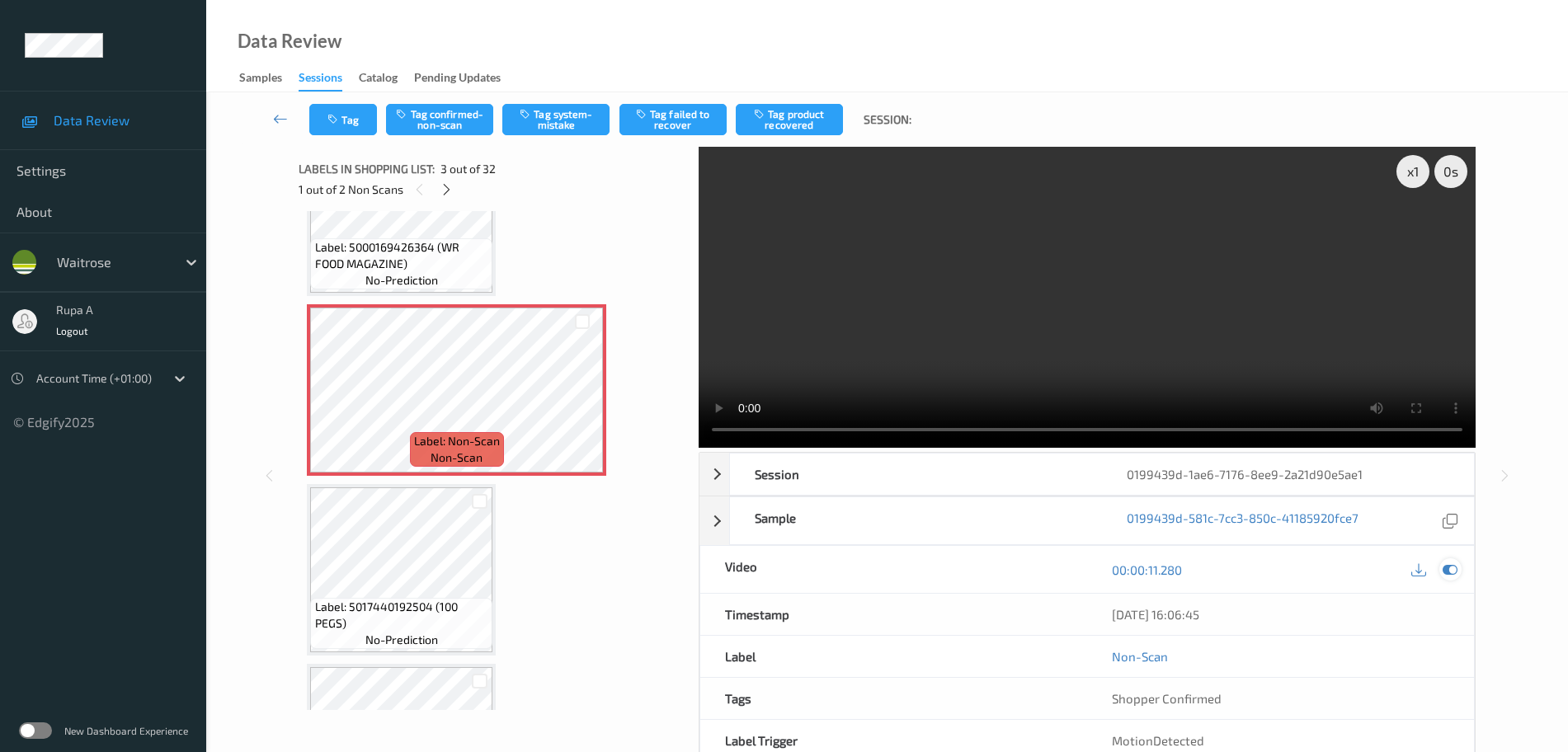
click at [1453, 575] on icon at bounding box center [1450, 569] width 15 height 15
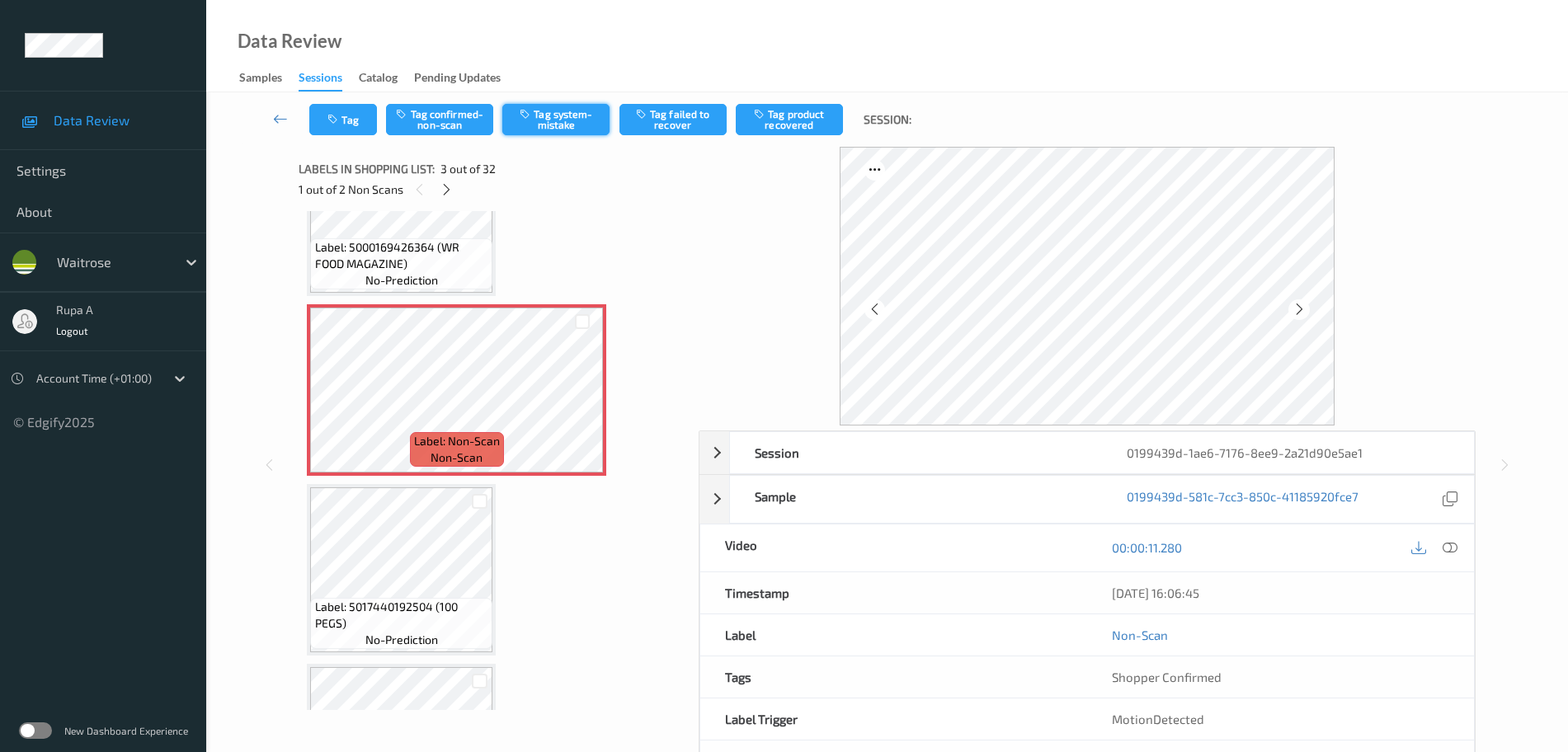
click at [557, 129] on button "Tag system-mistake" at bounding box center [555, 119] width 108 height 31
click at [347, 126] on button "Tag" at bounding box center [343, 119] width 68 height 31
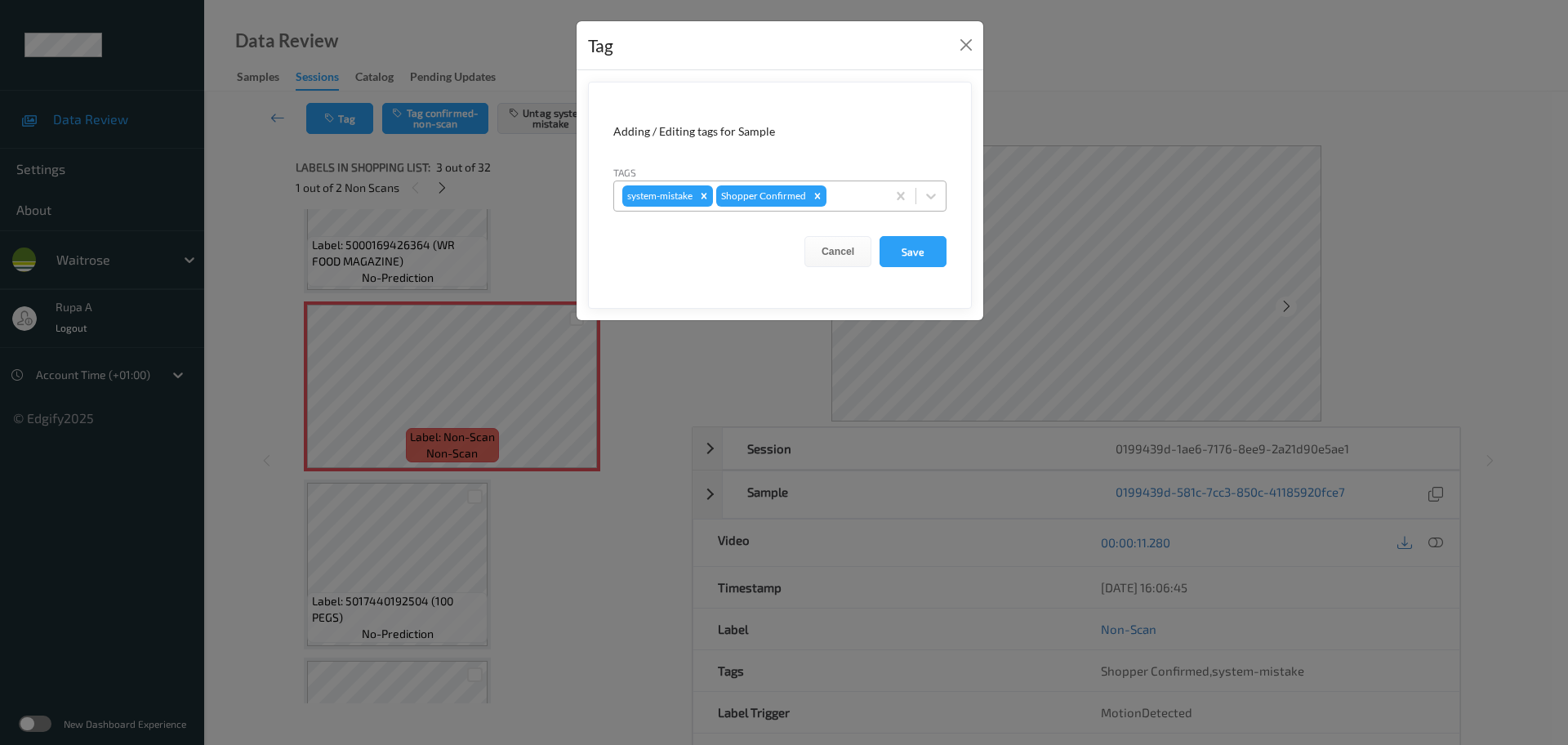
click at [843, 192] on div at bounding box center [854, 196] width 48 height 19
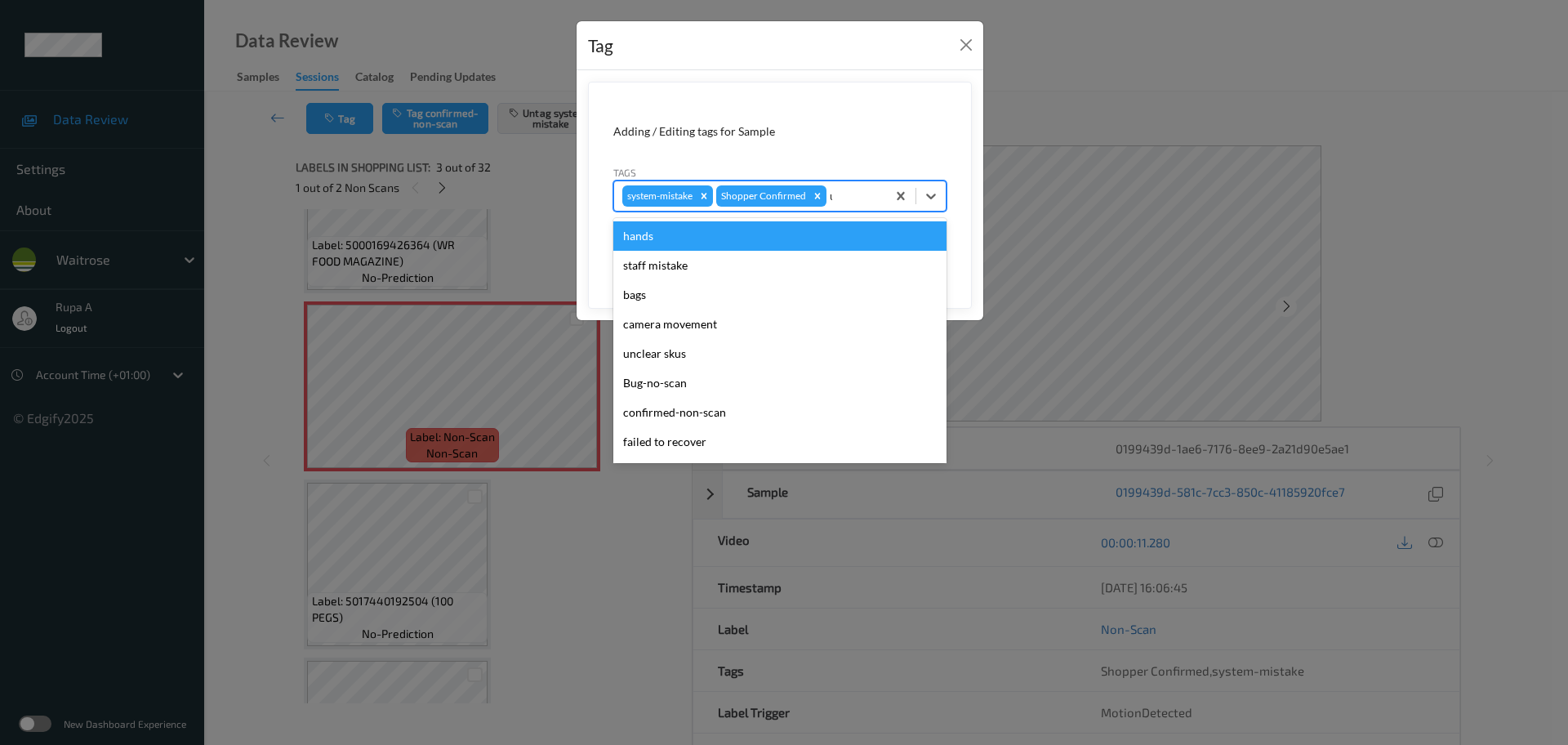
type input "un"
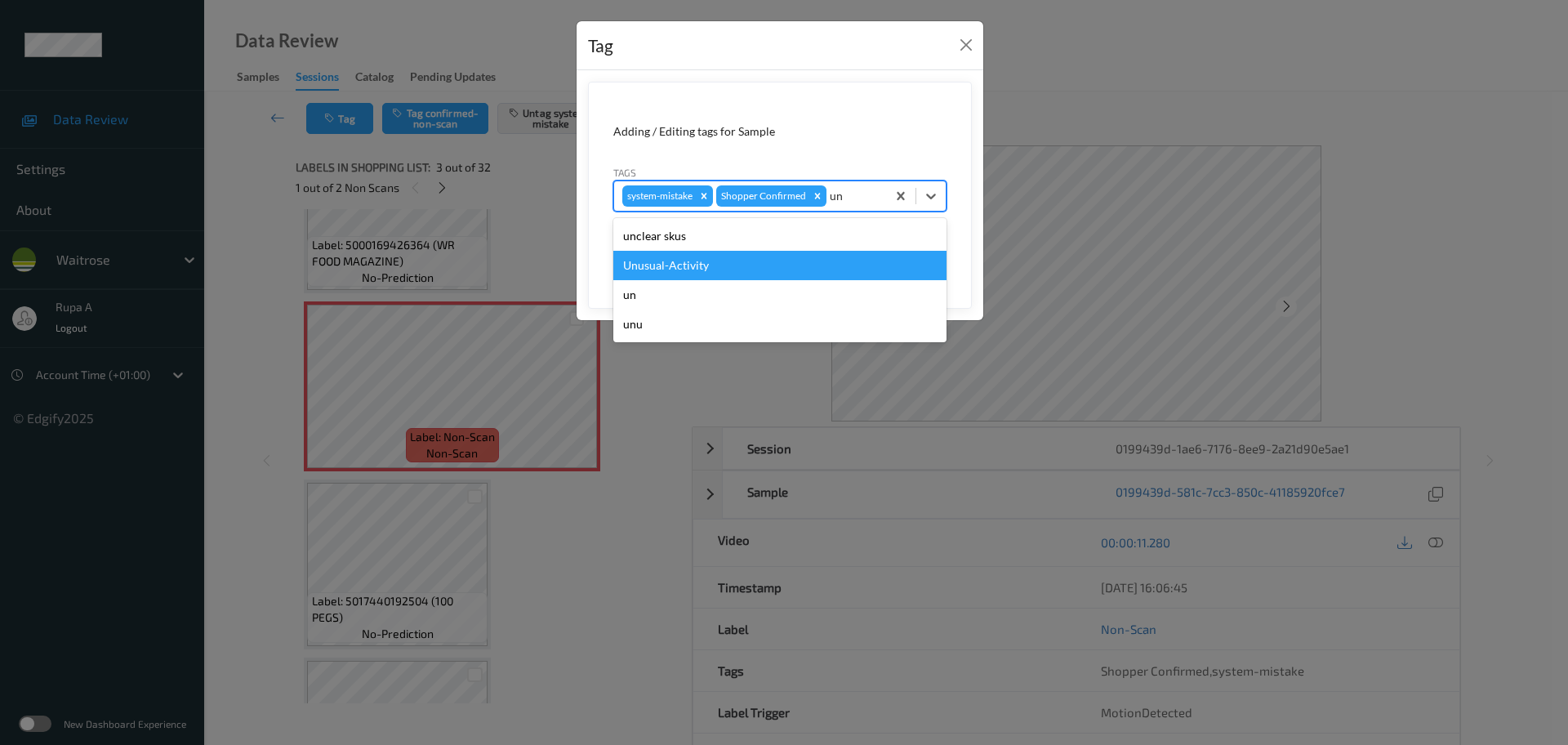
click at [787, 269] on div "Unusual-Activity" at bounding box center [779, 265] width 333 height 30
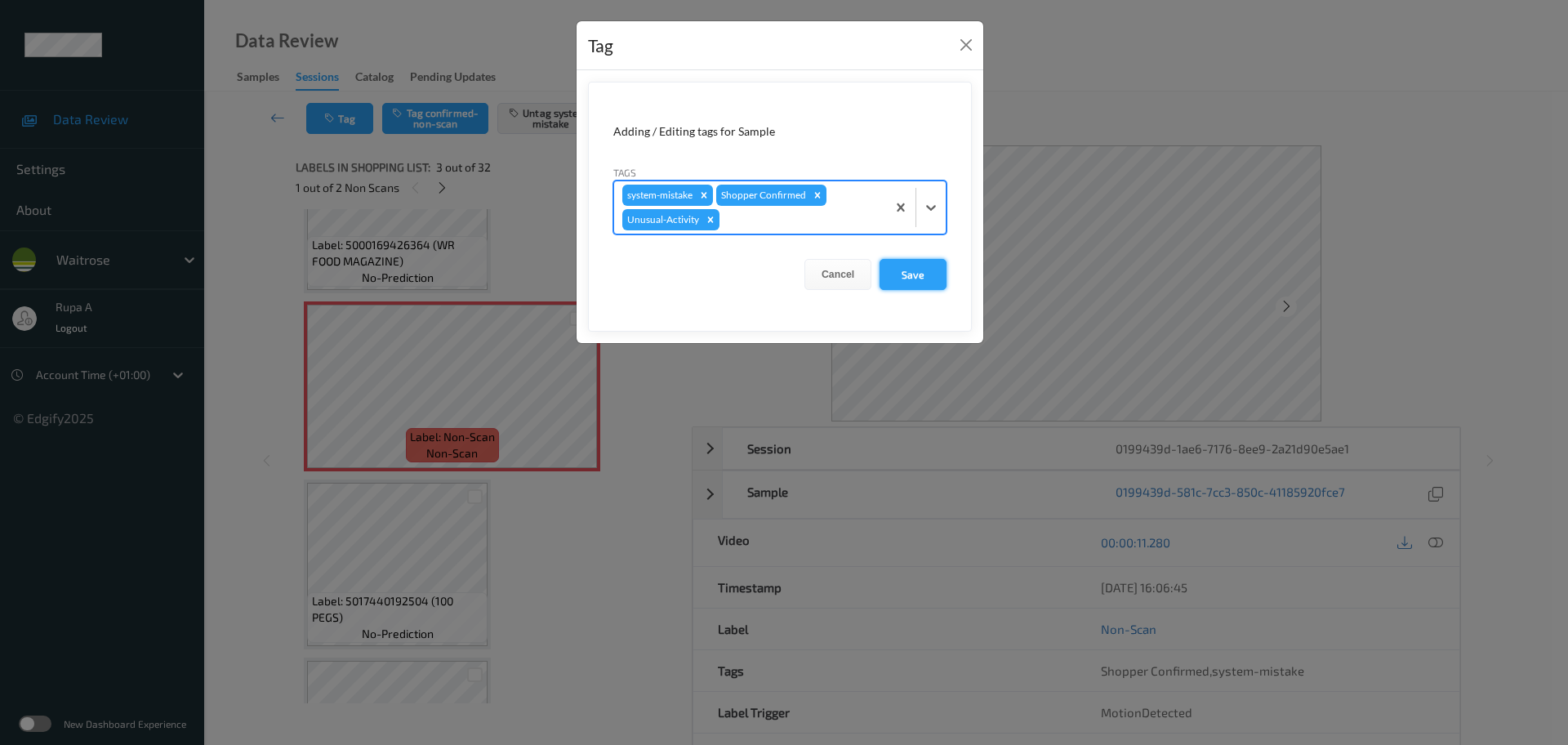
click at [935, 275] on button "Save" at bounding box center [914, 275] width 67 height 31
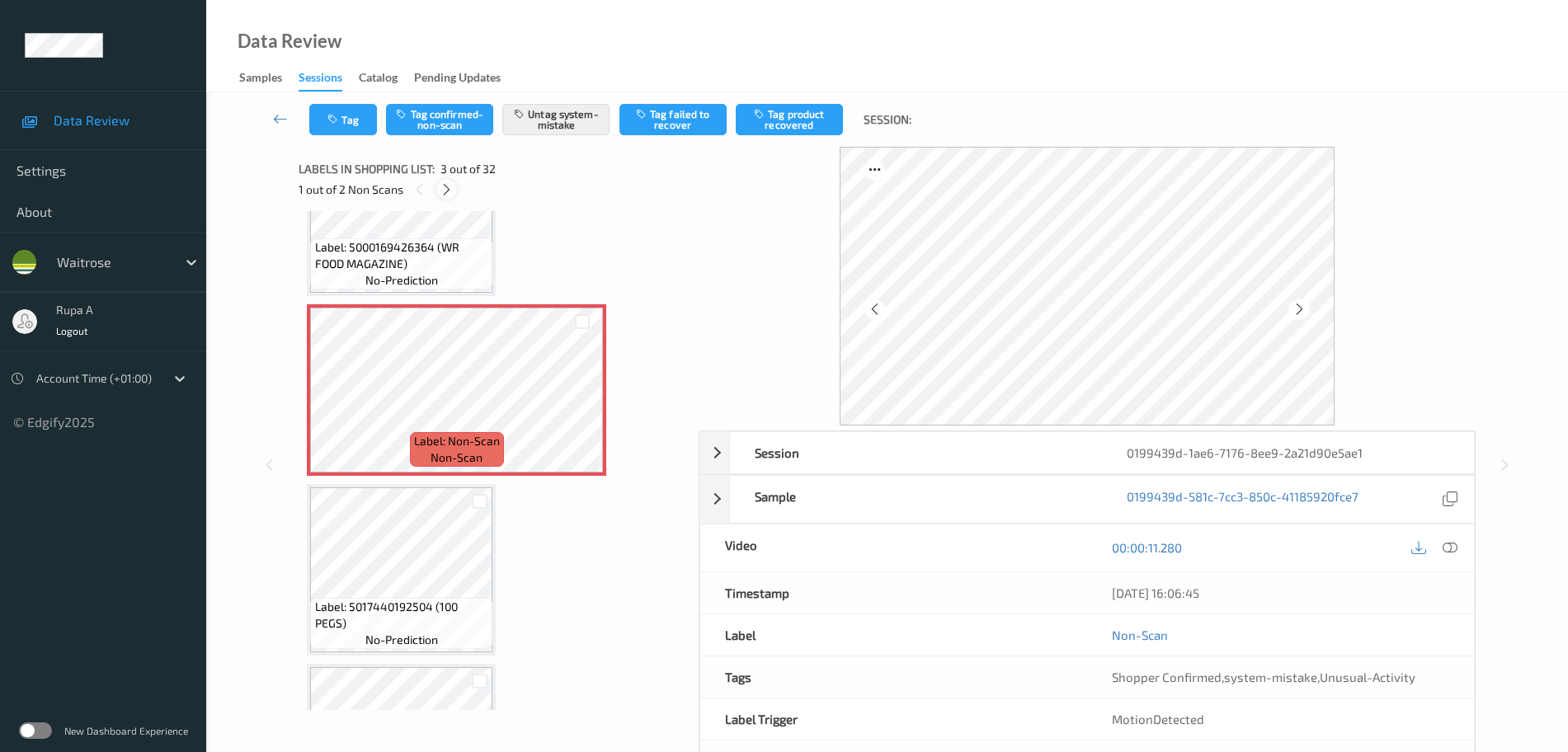
click at [441, 188] on icon at bounding box center [447, 189] width 14 height 15
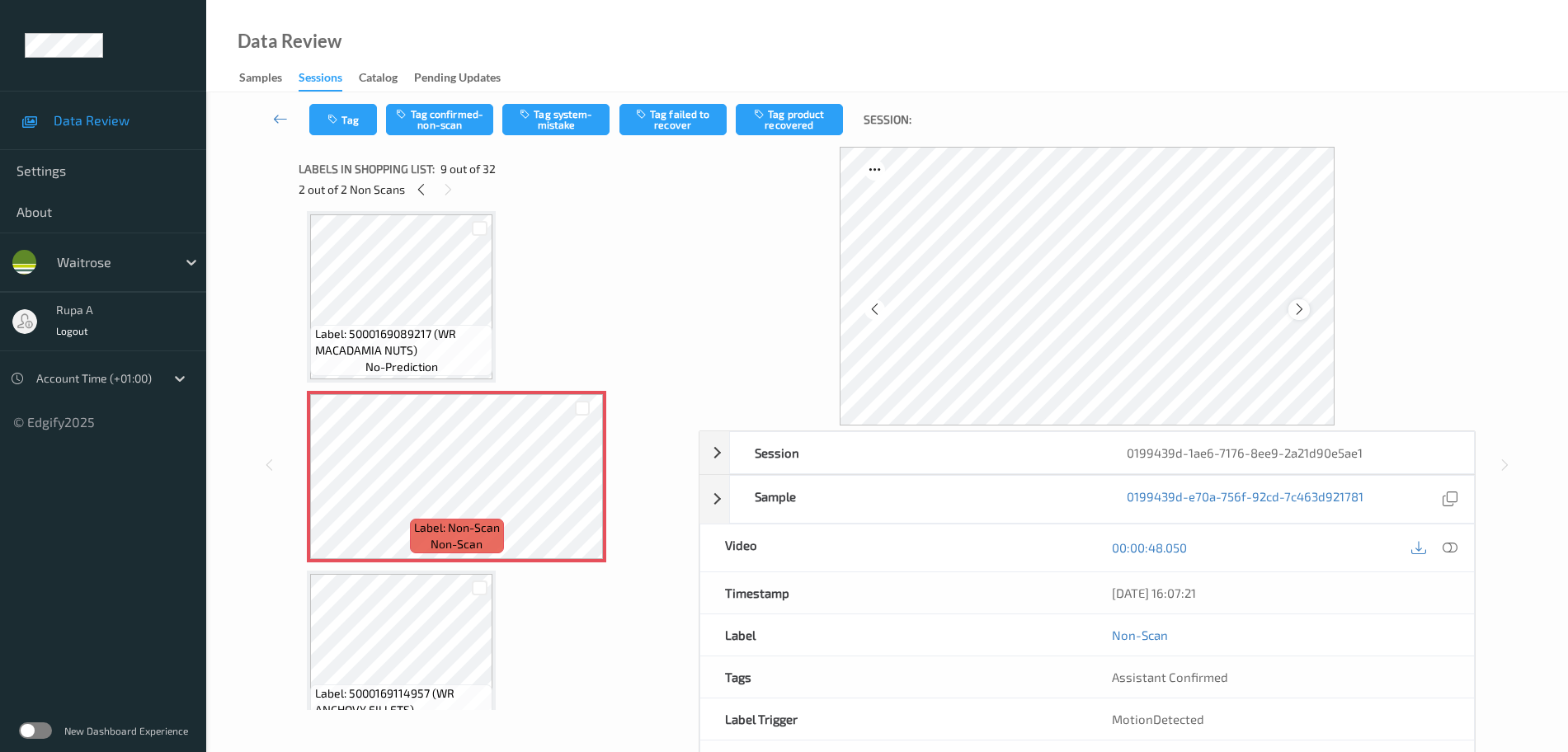
click at [1296, 312] on icon at bounding box center [1300, 309] width 14 height 15
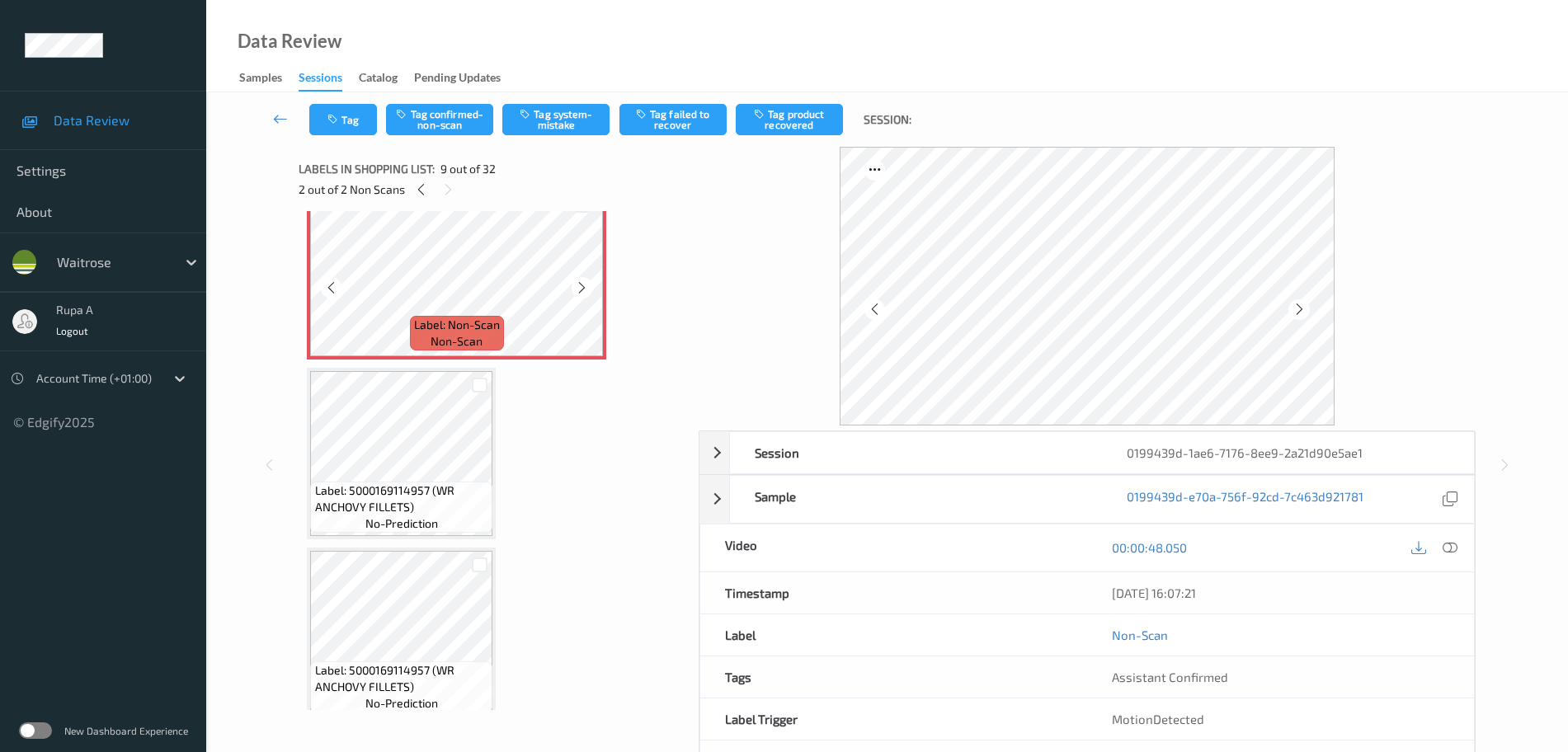
scroll to position [1473, 0]
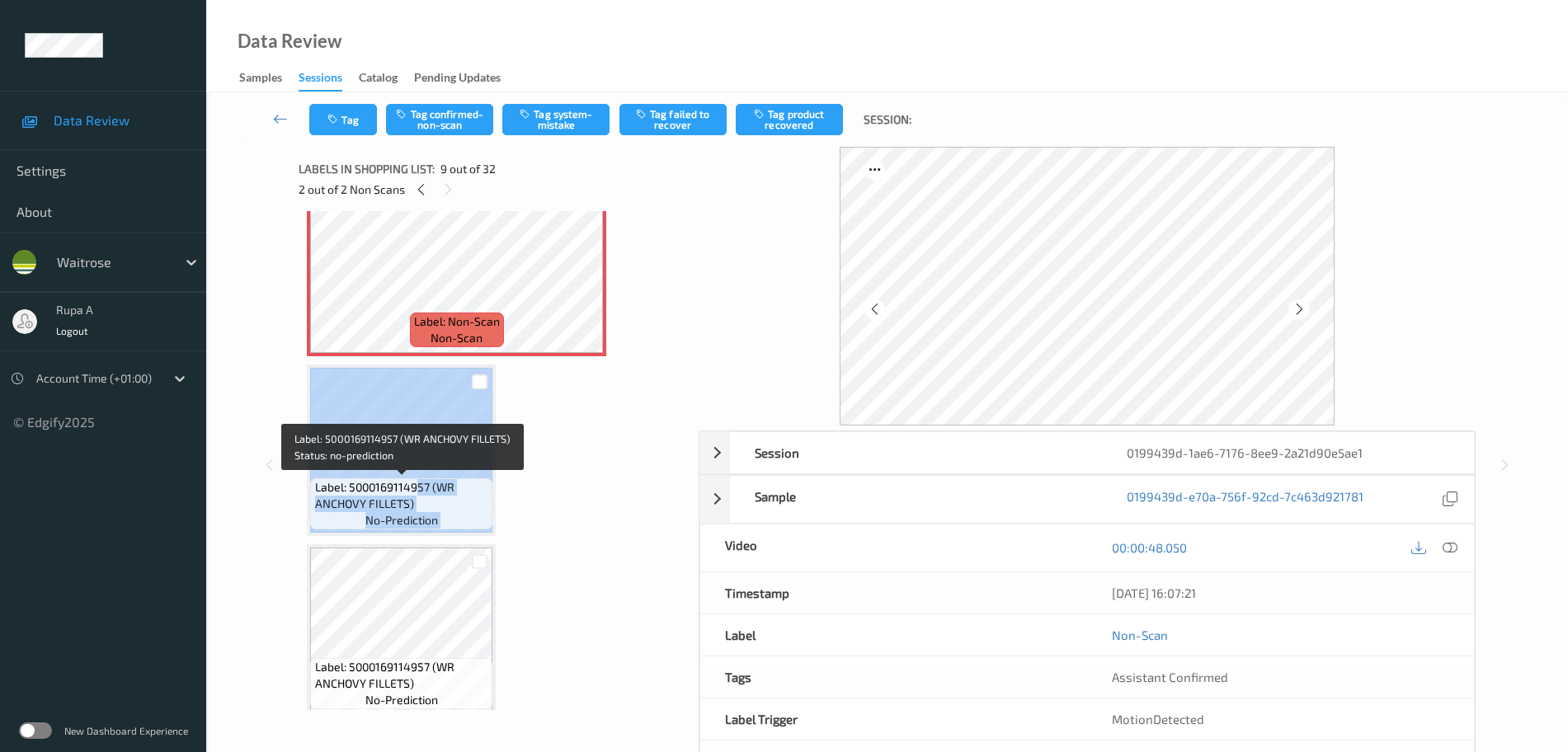
click at [416, 477] on div "Label: 5000169114957 (WR ANCHOVY FILLETS) no-prediction" at bounding box center [401, 450] width 189 height 172
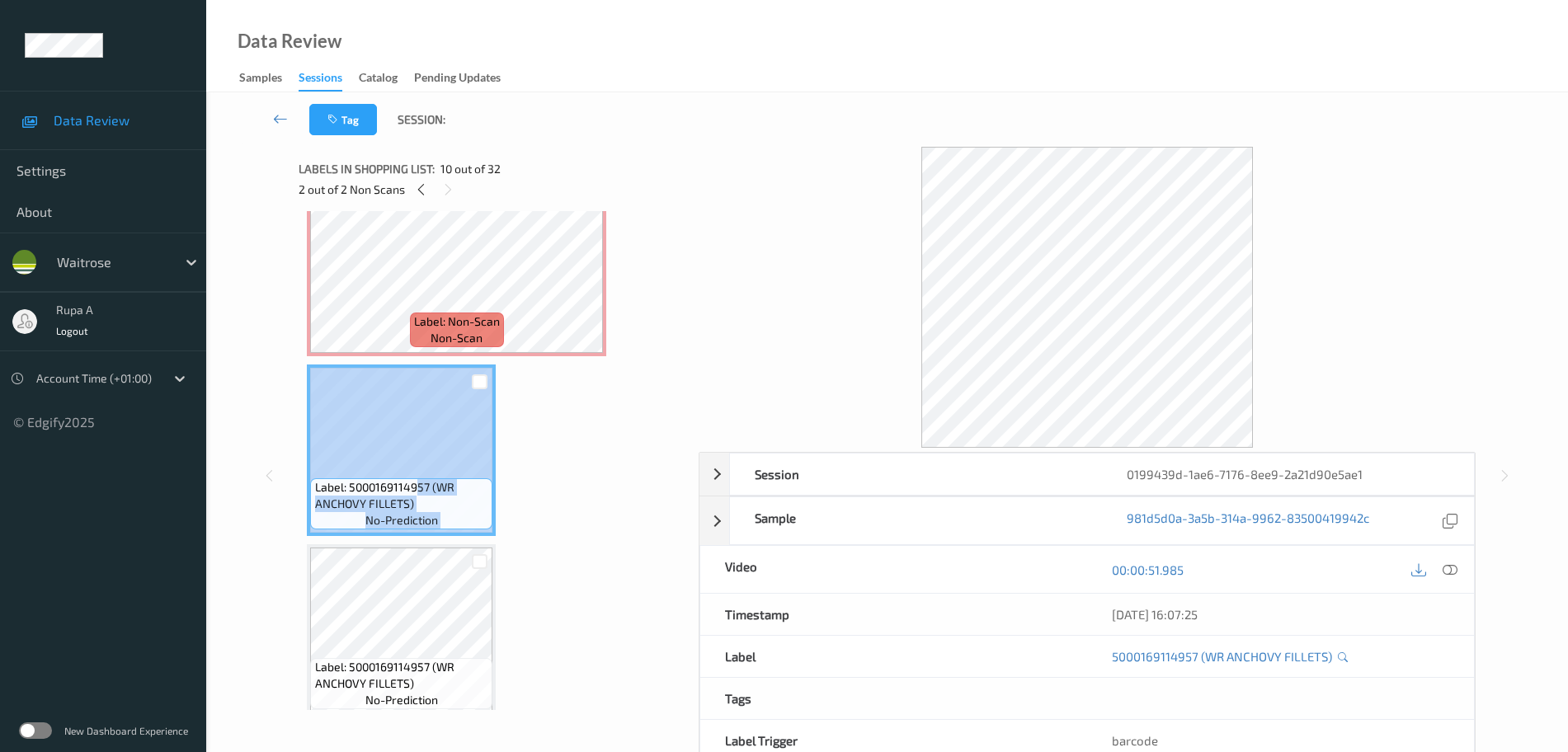
scroll to position [1267, 0]
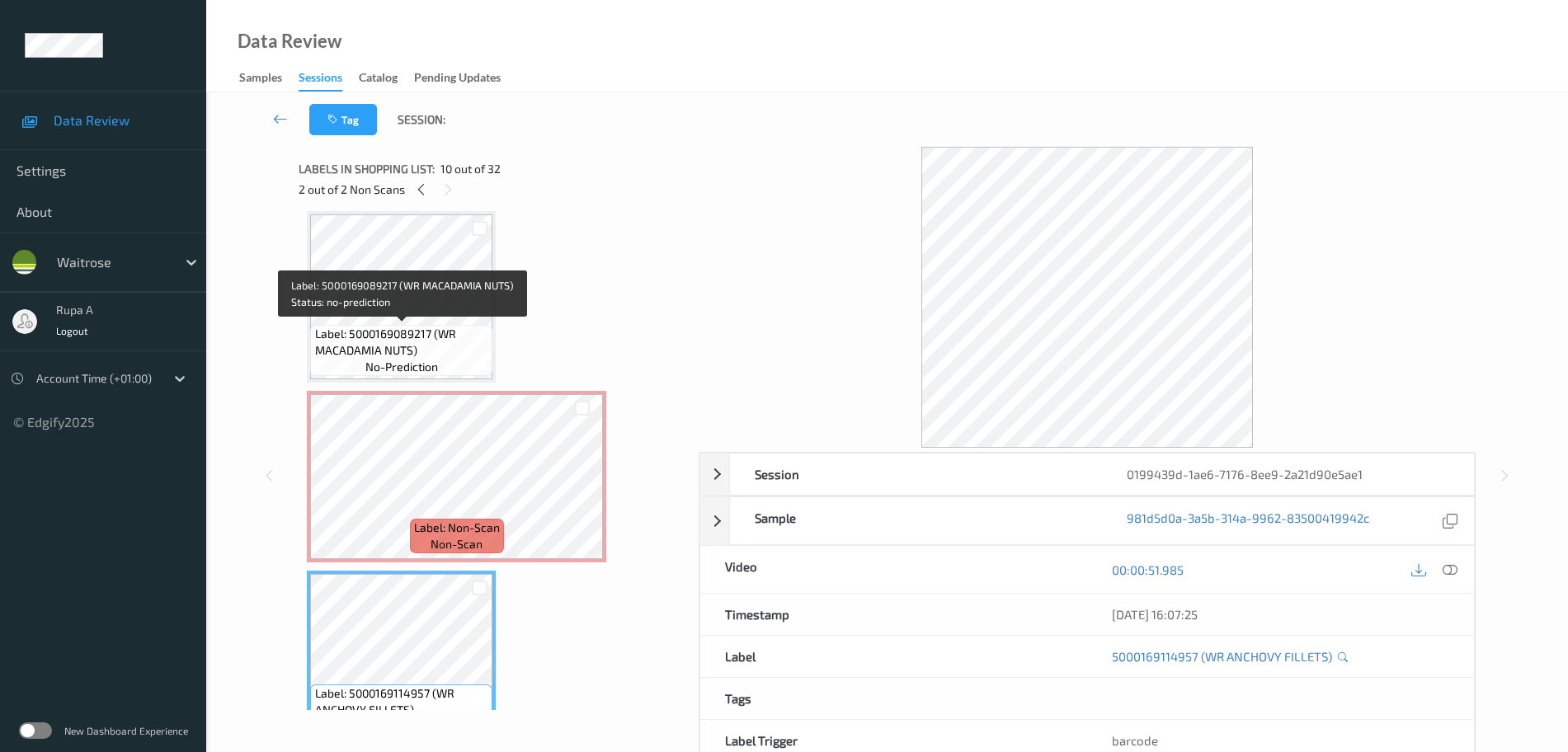
click at [428, 326] on span "Label: 5000169089217 (WR MACADAMIA NUTS)" at bounding box center [402, 342] width 174 height 33
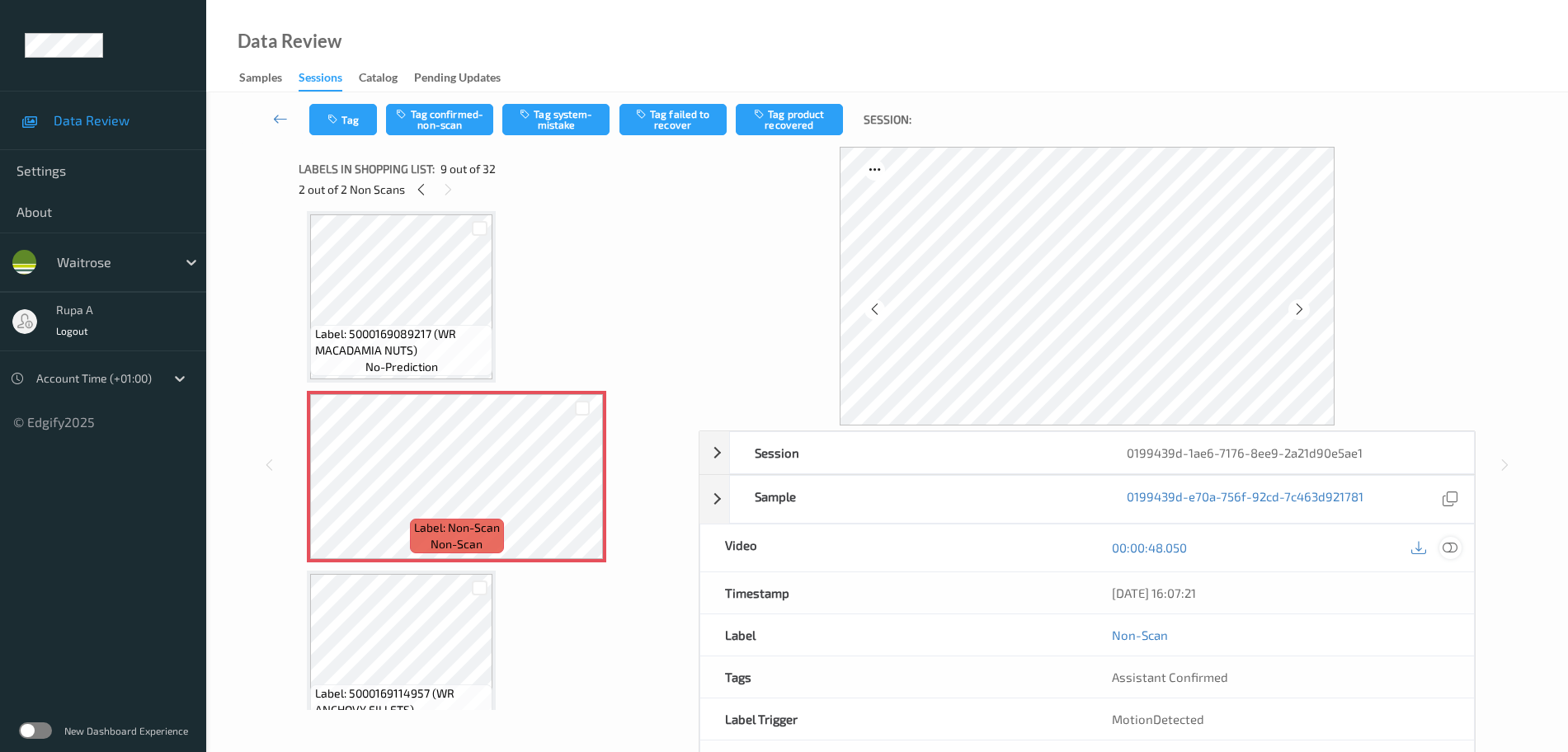
click at [1451, 546] on icon at bounding box center [1450, 547] width 15 height 15
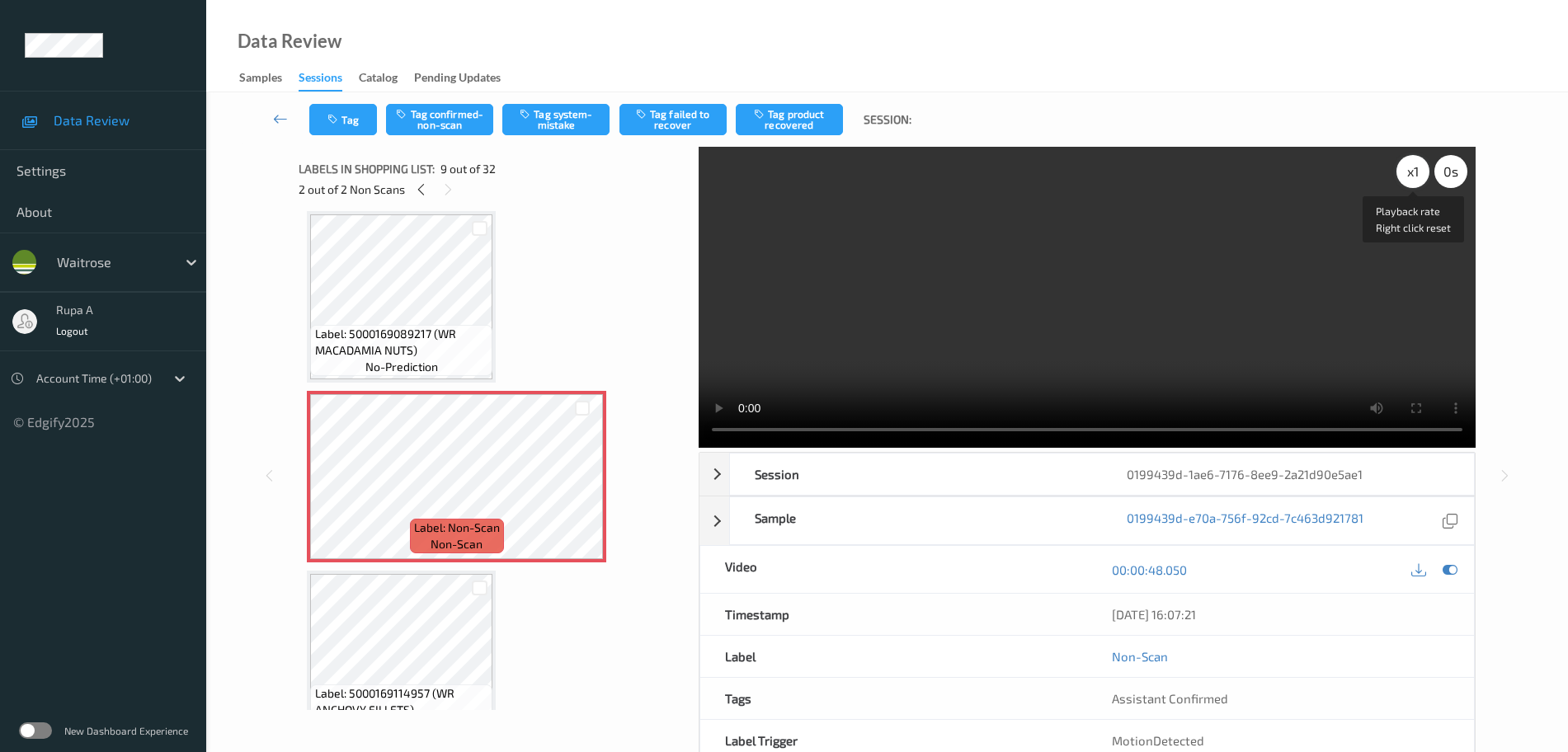
click at [1401, 169] on div "x 1" at bounding box center [1413, 172] width 33 height 33
click at [1407, 172] on div "x 2" at bounding box center [1413, 172] width 33 height 33
click at [1449, 575] on icon at bounding box center [1450, 569] width 15 height 15
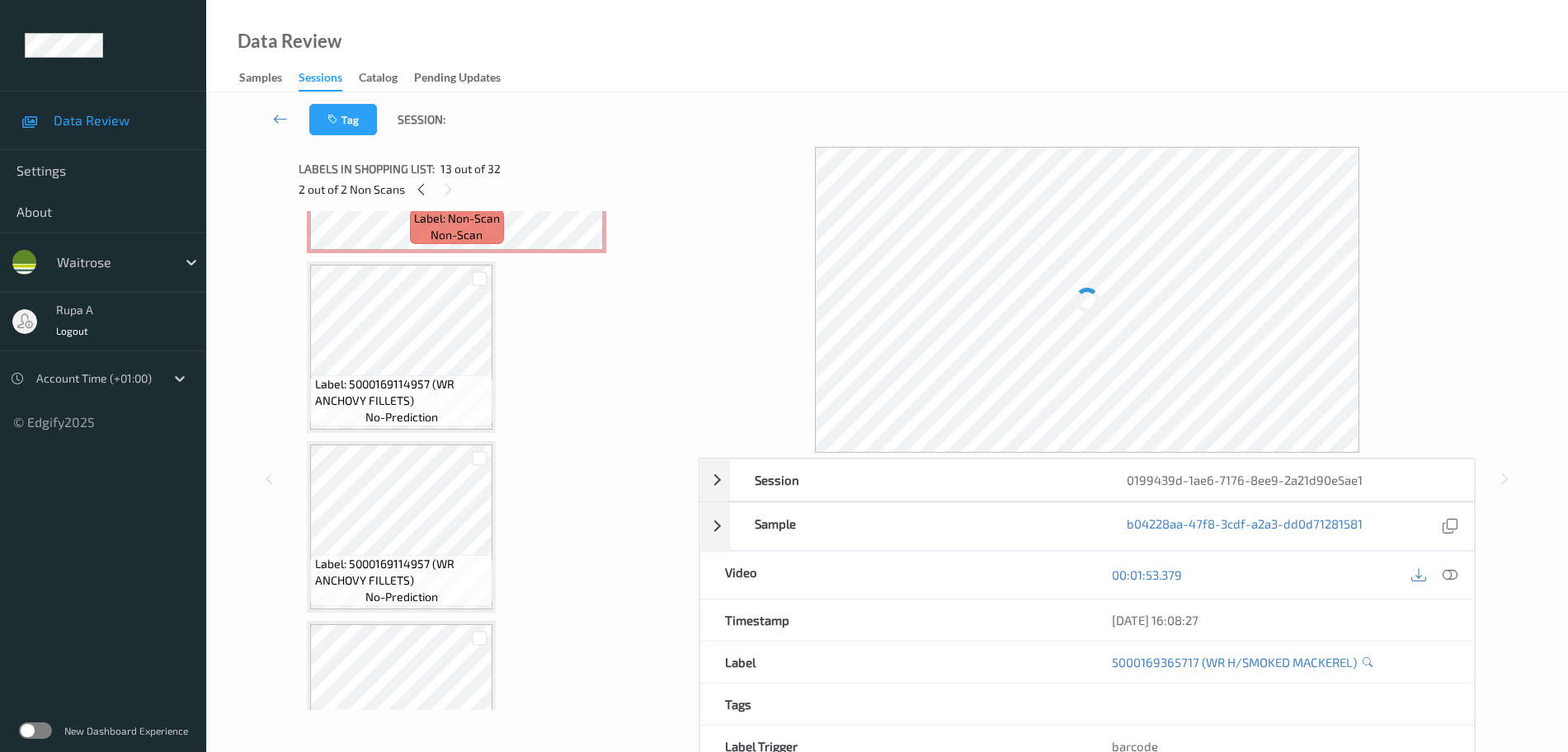
scroll to position [1164, 0]
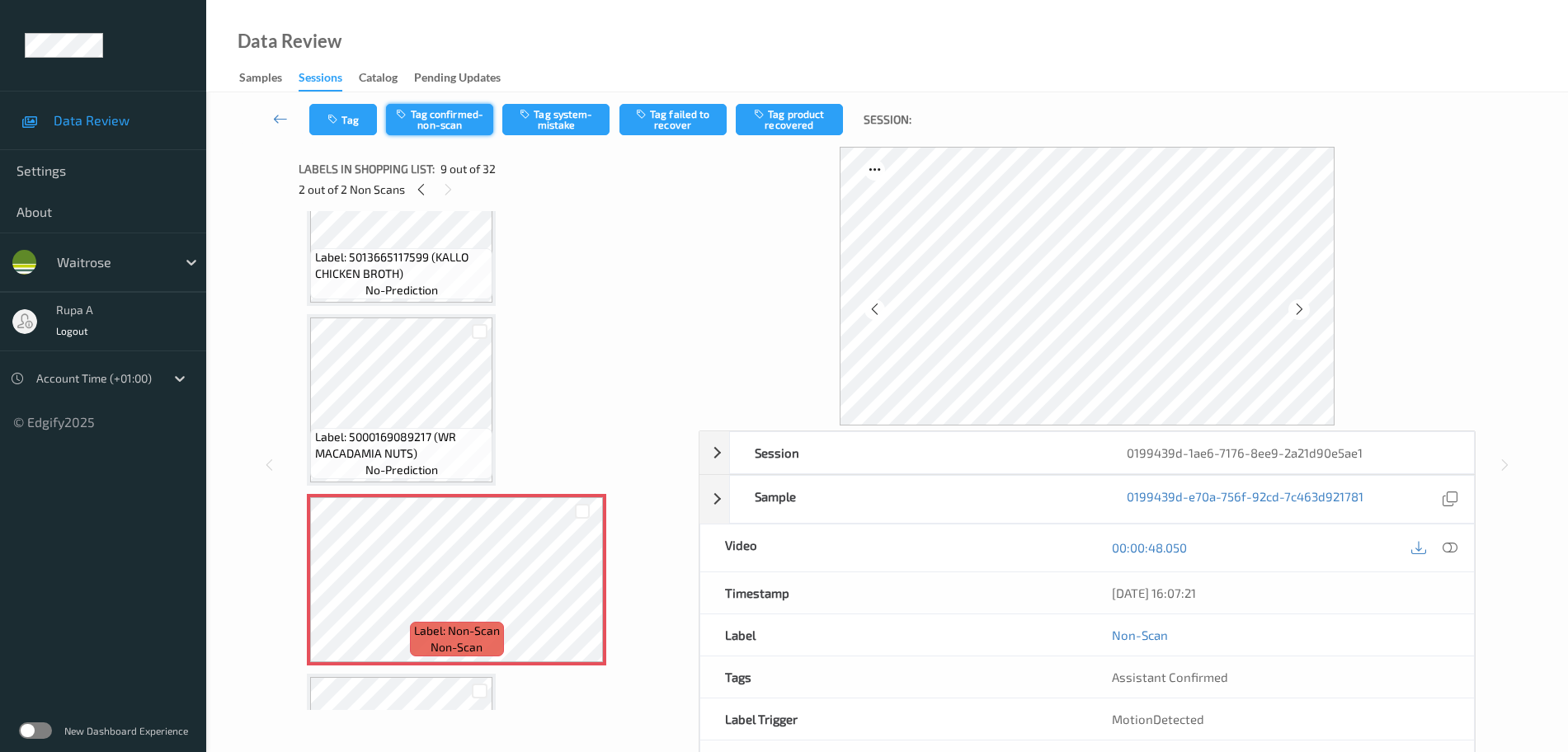
click at [459, 128] on button "Tag confirmed-non-scan" at bounding box center [439, 119] width 108 height 31
click at [455, 119] on button "Tag confirmed-non-scan" at bounding box center [439, 119] width 108 height 31
click at [431, 134] on button "Tag confirmed-non-scan" at bounding box center [439, 119] width 108 height 31
click at [459, 136] on div "Tag Tag confirmed-non-scan Tag system-mistake Tag failed to recover Tag product…" at bounding box center [887, 119] width 1294 height 54
click at [411, 96] on div "Tag Tag confirmed-non-scan Tag system-mistake Tag failed to recover Tag product…" at bounding box center [887, 119] width 1294 height 54
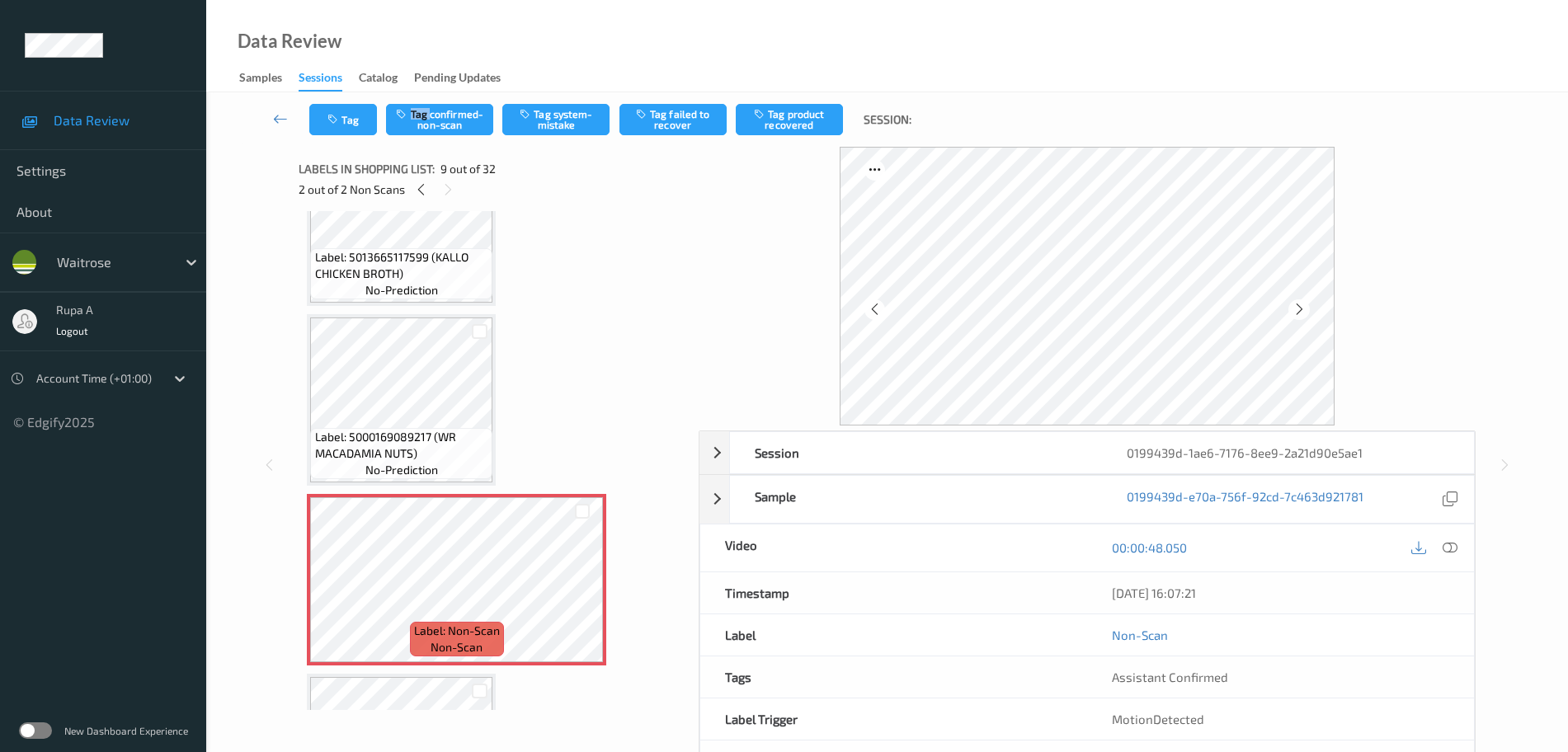
click at [411, 96] on div "Tag Tag confirmed-non-scan Tag system-mistake Tag failed to recover Tag product…" at bounding box center [887, 119] width 1294 height 54
click at [411, 95] on div "Tag Tag confirmed-non-scan Tag system-mistake Tag failed to recover Tag product…" at bounding box center [887, 119] width 1294 height 54
click at [434, 128] on button "Tag confirmed-non-scan" at bounding box center [439, 119] width 108 height 31
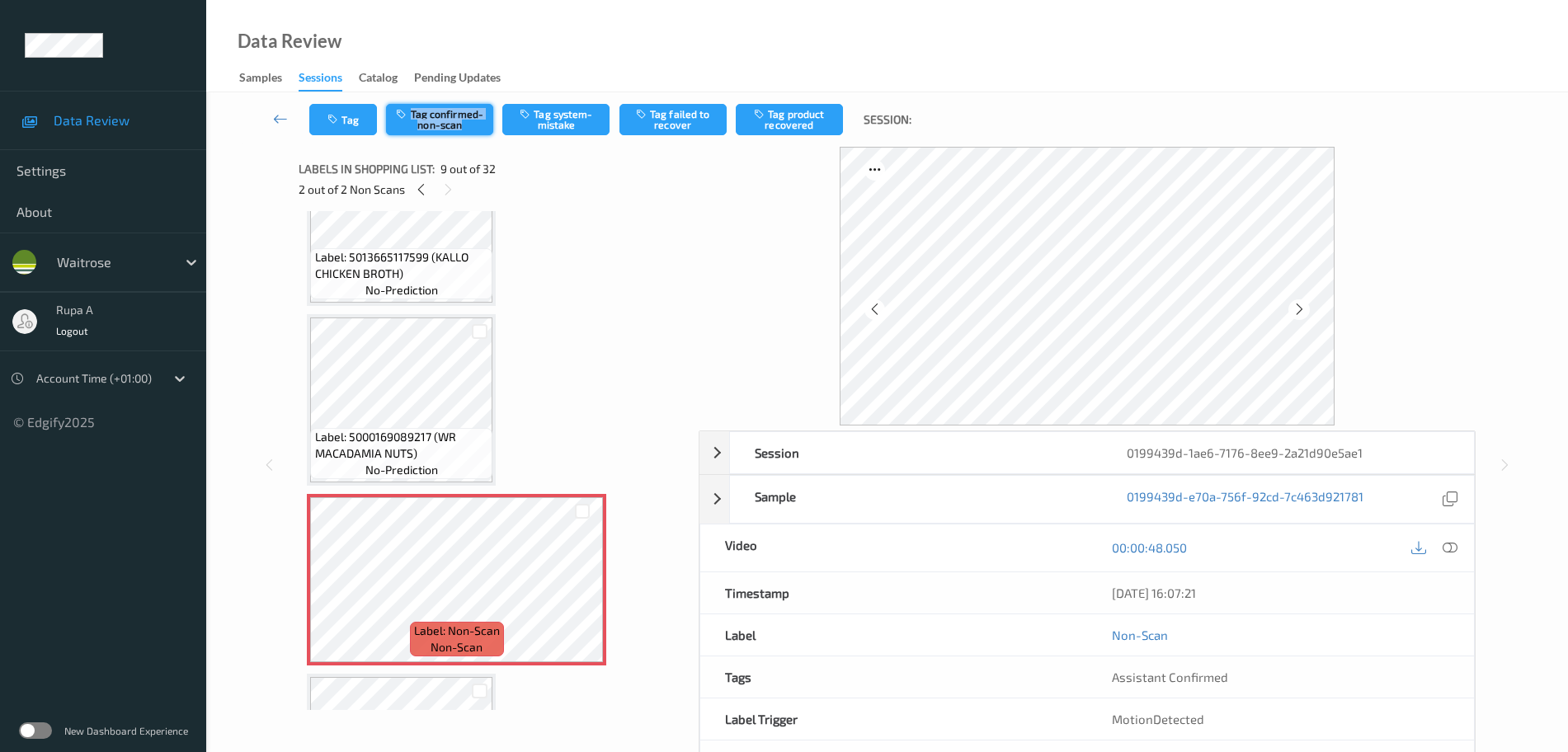
click at [437, 127] on button "Tag confirmed-non-scan" at bounding box center [439, 119] width 108 height 31
click at [437, 125] on button "Tag confirmed-non-scan" at bounding box center [439, 119] width 108 height 31
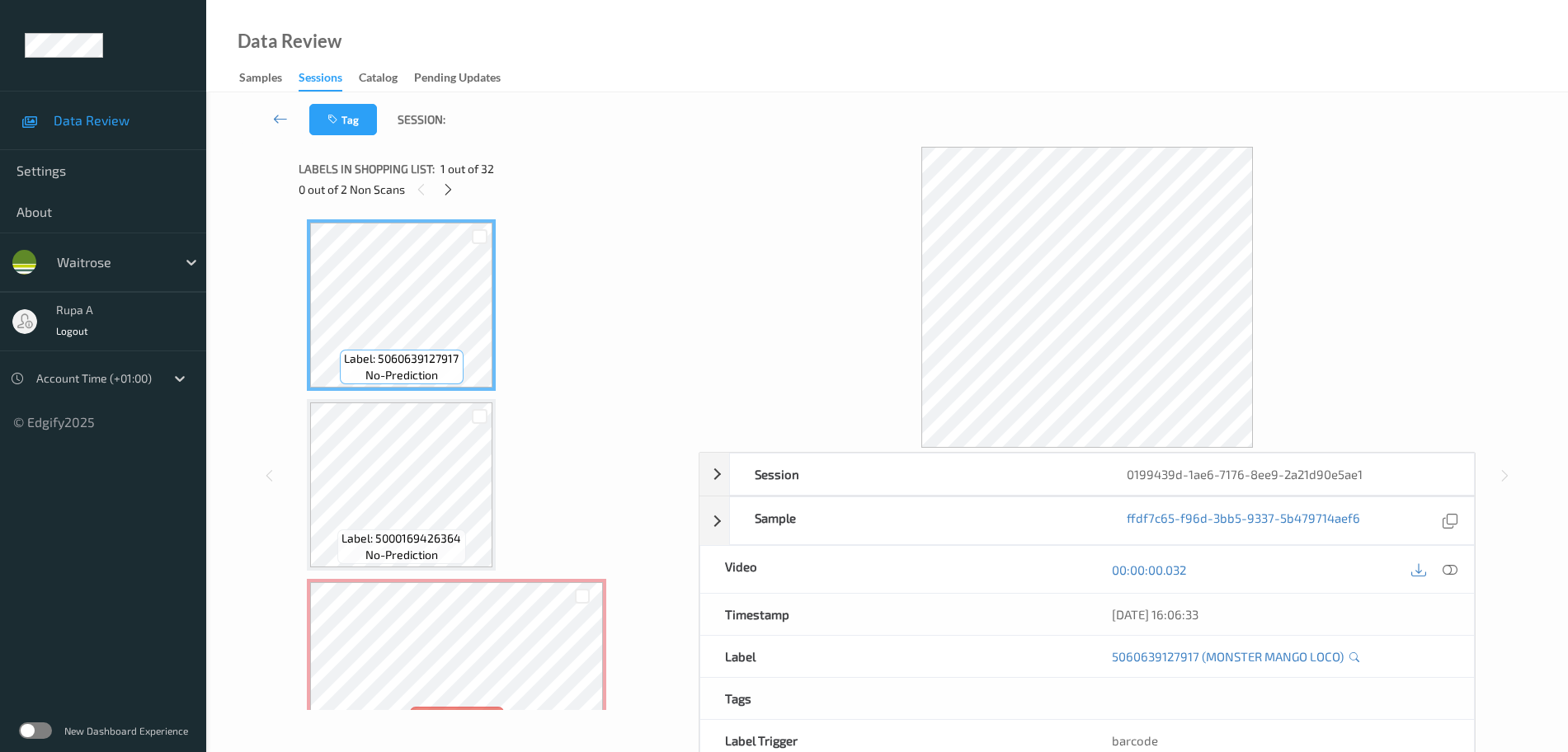
click at [442, 199] on div "0 out of 2 Non Scans" at bounding box center [492, 189] width 389 height 20
click at [444, 190] on icon at bounding box center [448, 189] width 14 height 15
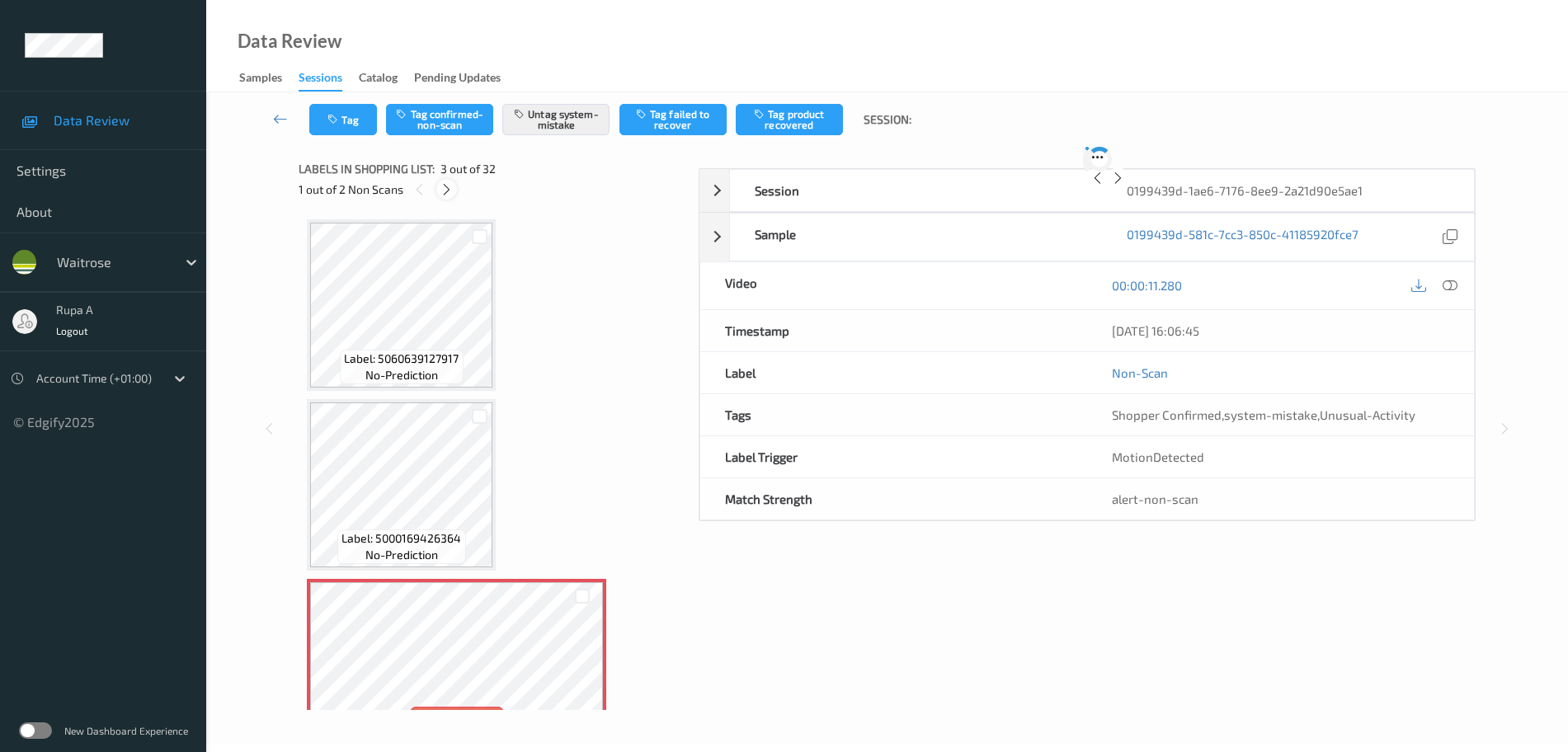
scroll to position [188, 0]
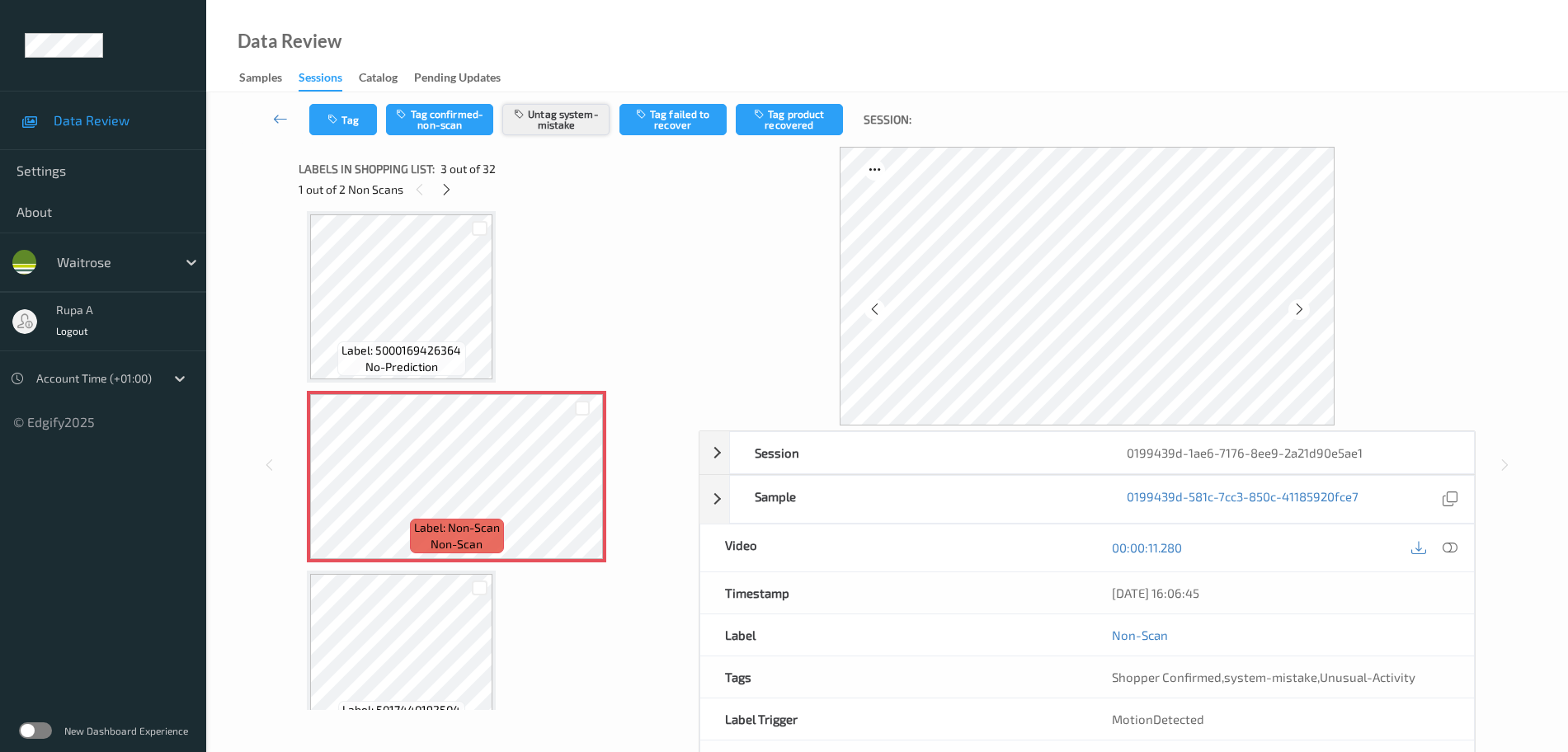
click at [580, 122] on button "Untag system-mistake" at bounding box center [555, 119] width 108 height 31
click at [569, 134] on button "Tag system-mistake" at bounding box center [555, 119] width 108 height 31
click at [443, 186] on icon at bounding box center [447, 189] width 14 height 15
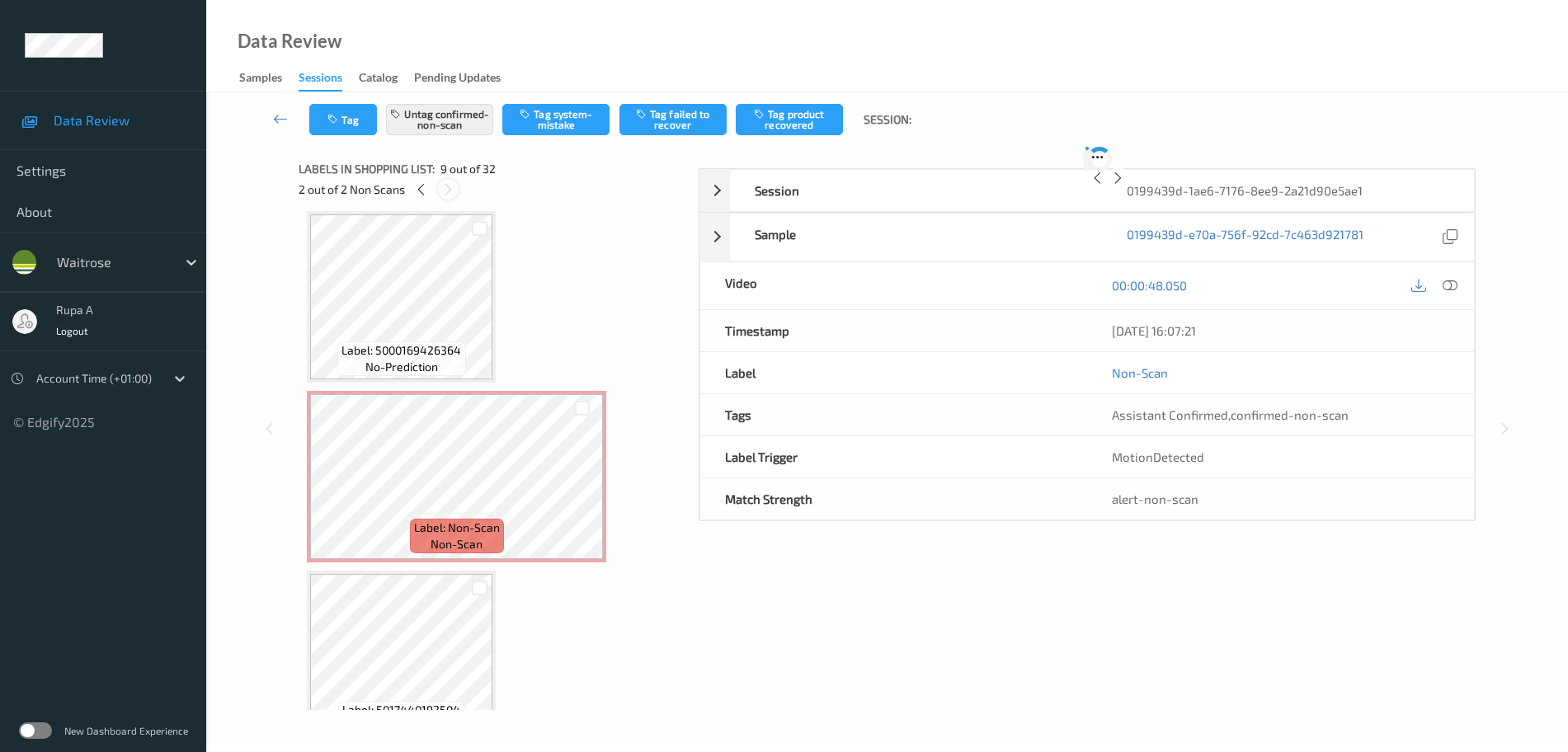
scroll to position [1267, 0]
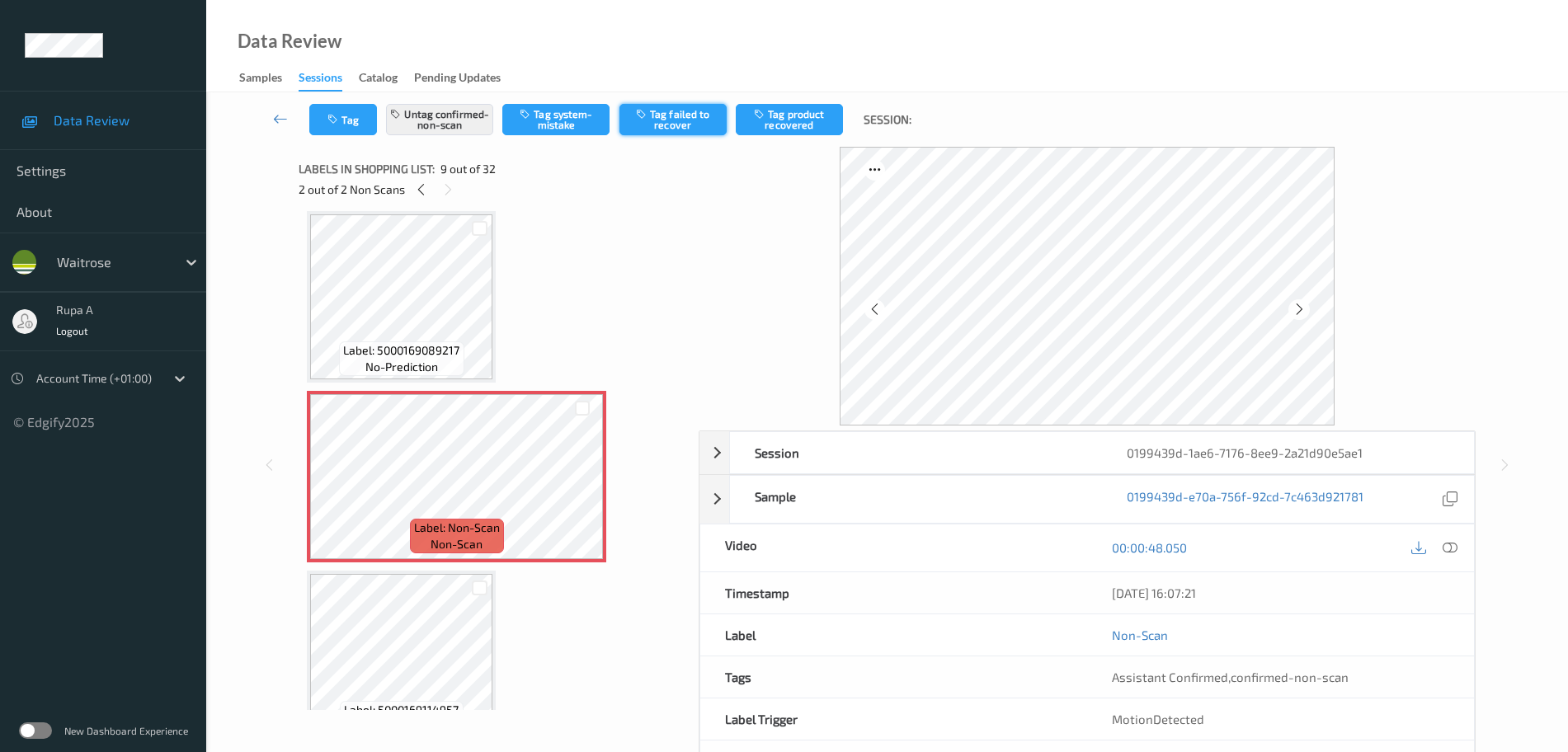
click at [701, 120] on button "Tag failed to recover" at bounding box center [673, 119] width 108 height 31
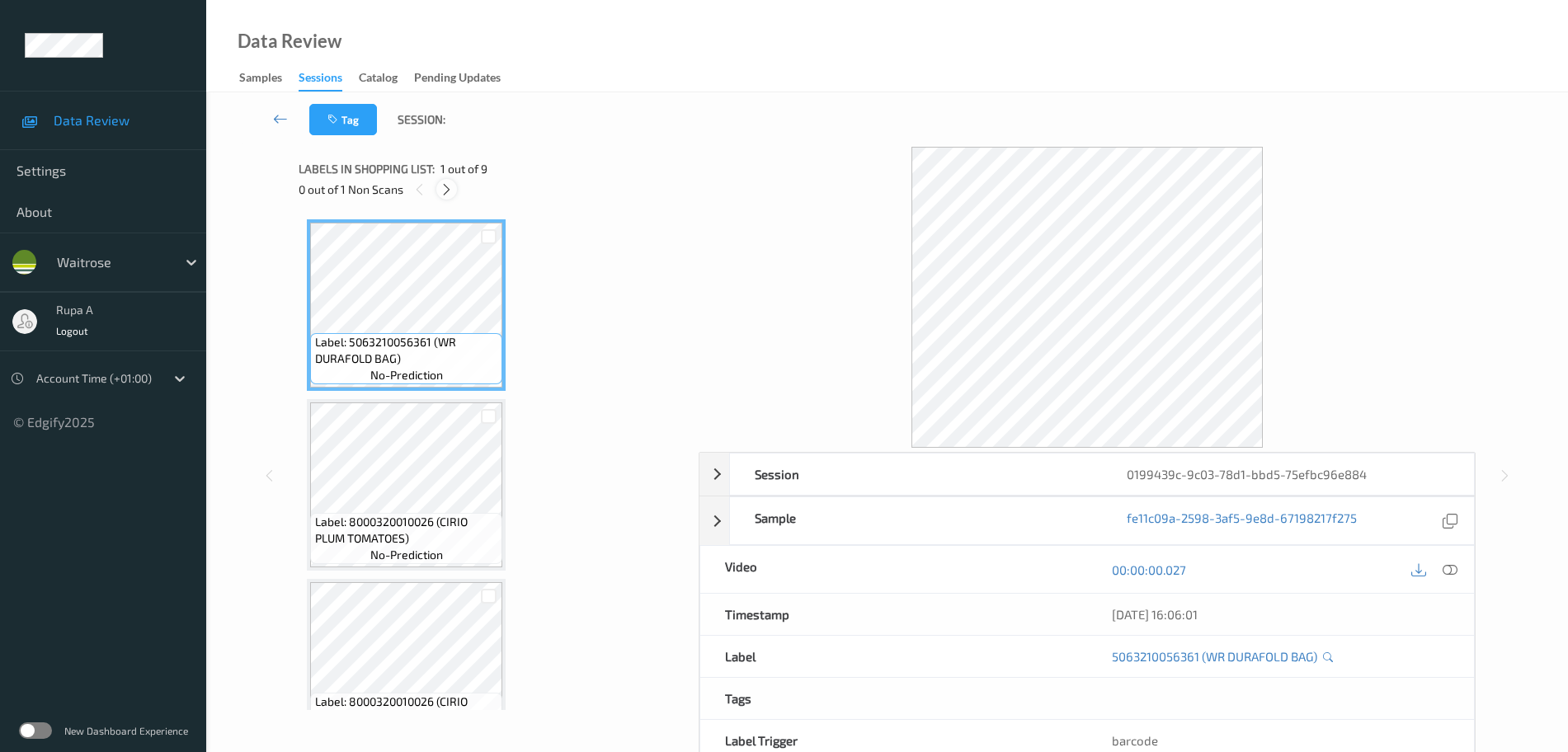
click at [453, 195] on icon at bounding box center [447, 189] width 14 height 15
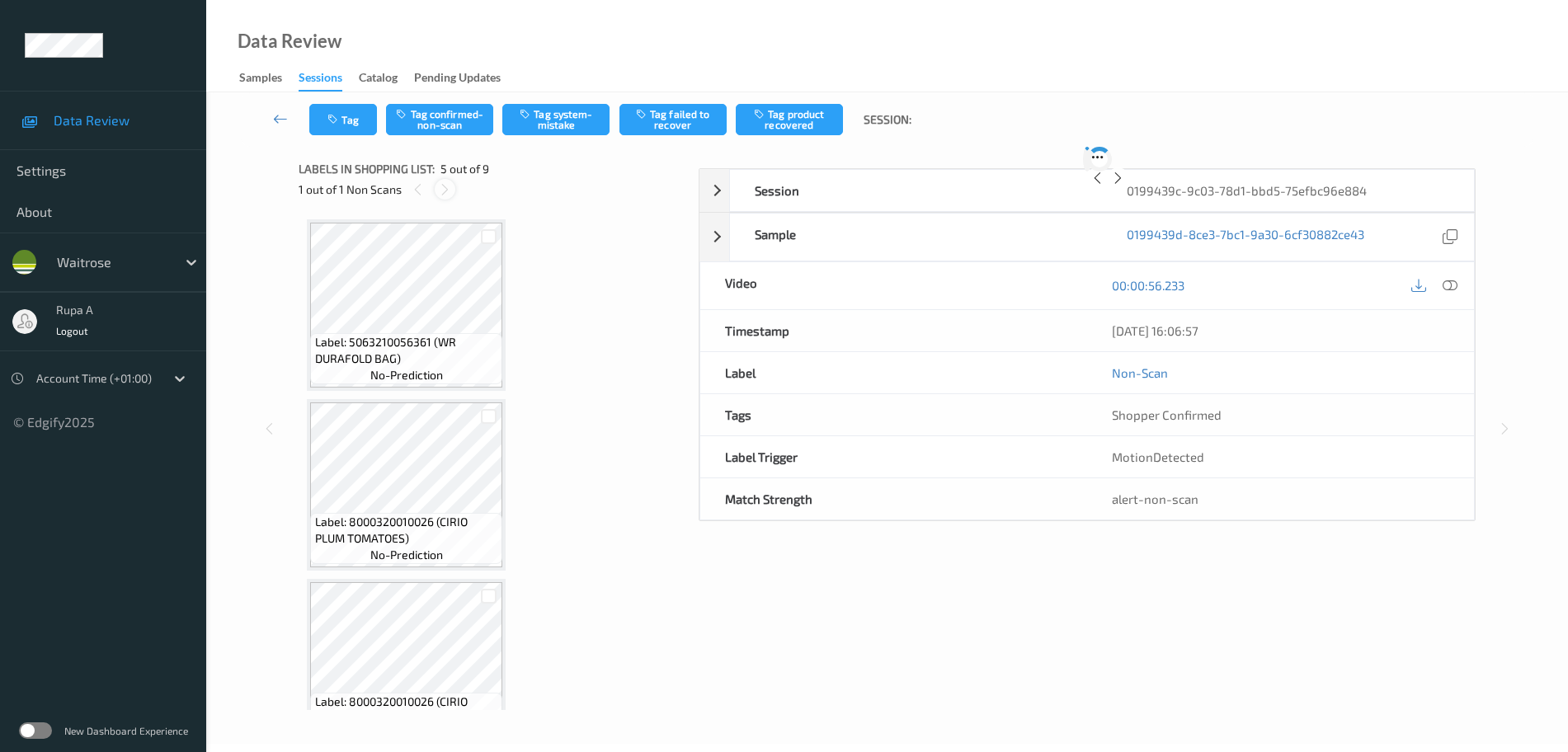
scroll to position [548, 0]
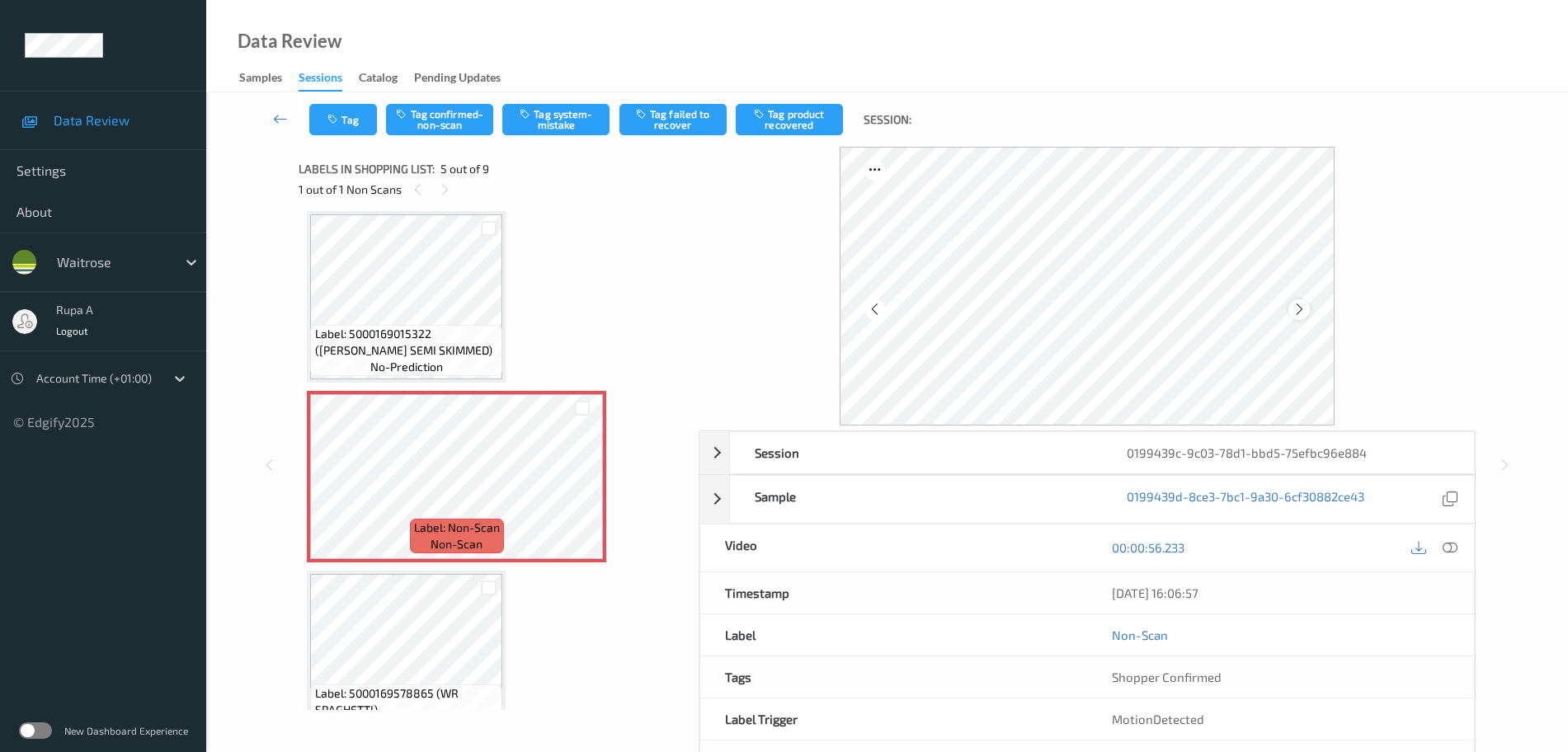
click at [1296, 312] on icon at bounding box center [1300, 309] width 14 height 15
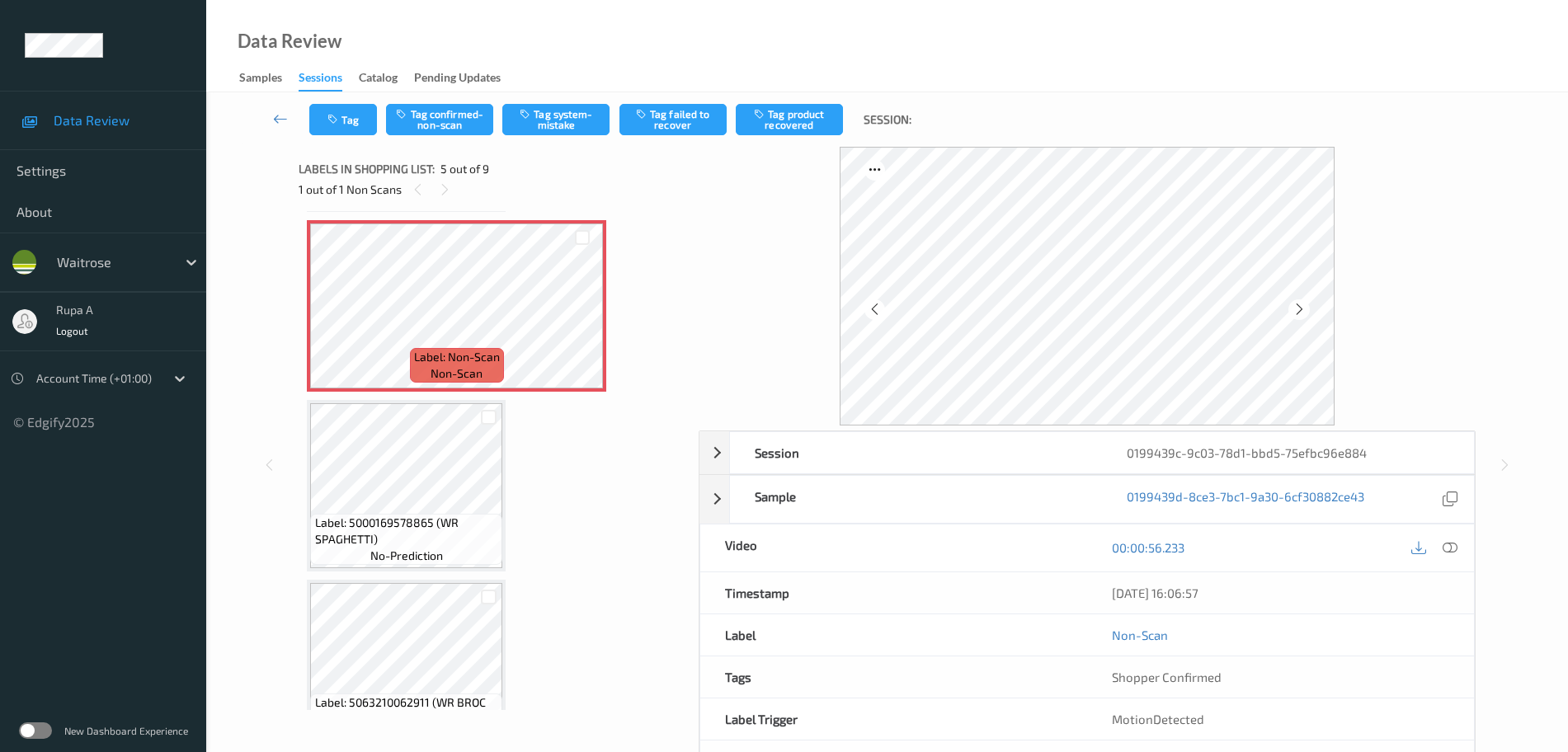
scroll to position [754, 0]
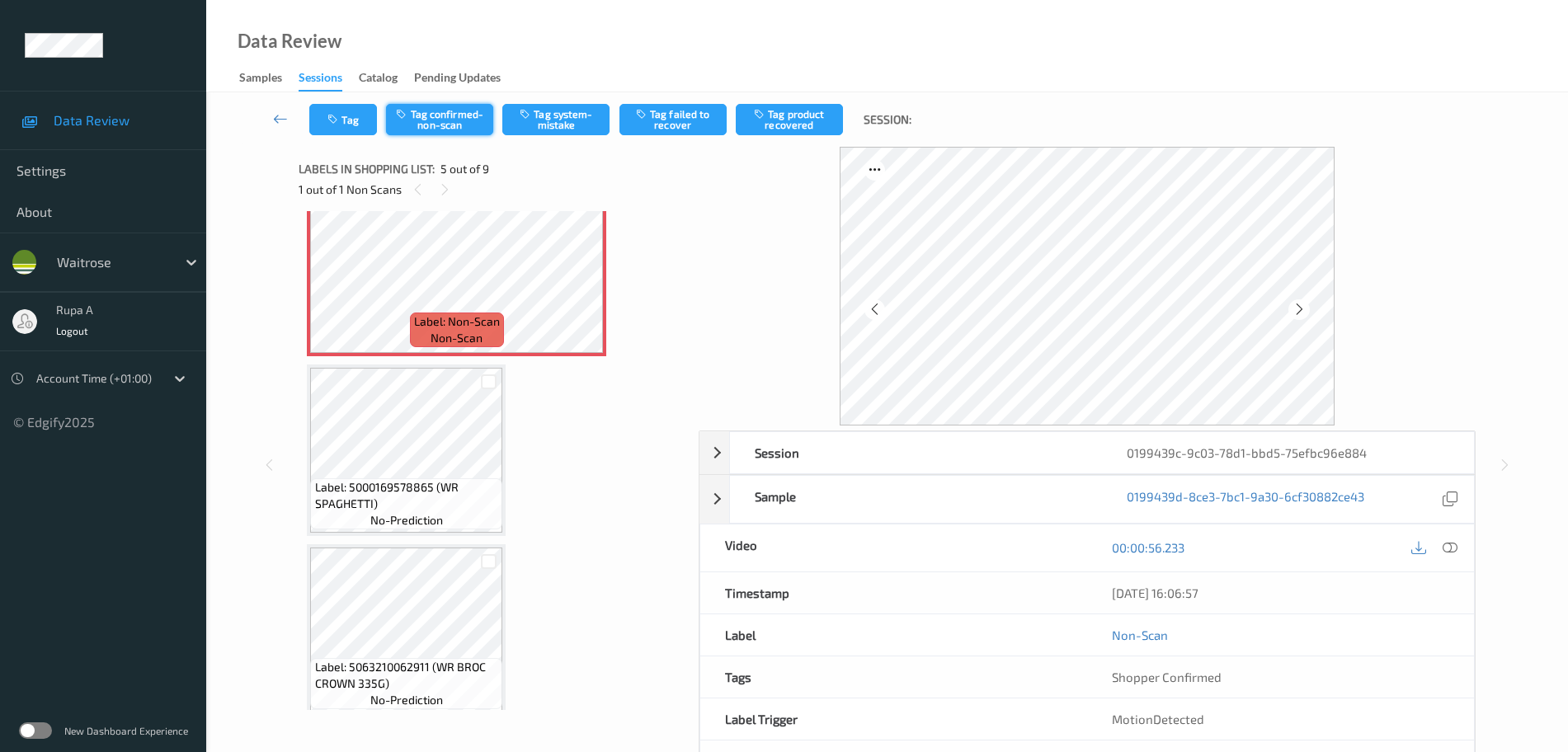
click at [468, 128] on button "Tag confirmed-non-scan" at bounding box center [439, 119] width 108 height 31
click at [1301, 314] on icon at bounding box center [1300, 309] width 14 height 15
click at [1305, 310] on icon at bounding box center [1300, 309] width 14 height 15
click at [804, 119] on button "Tag product recovered" at bounding box center [789, 119] width 108 height 31
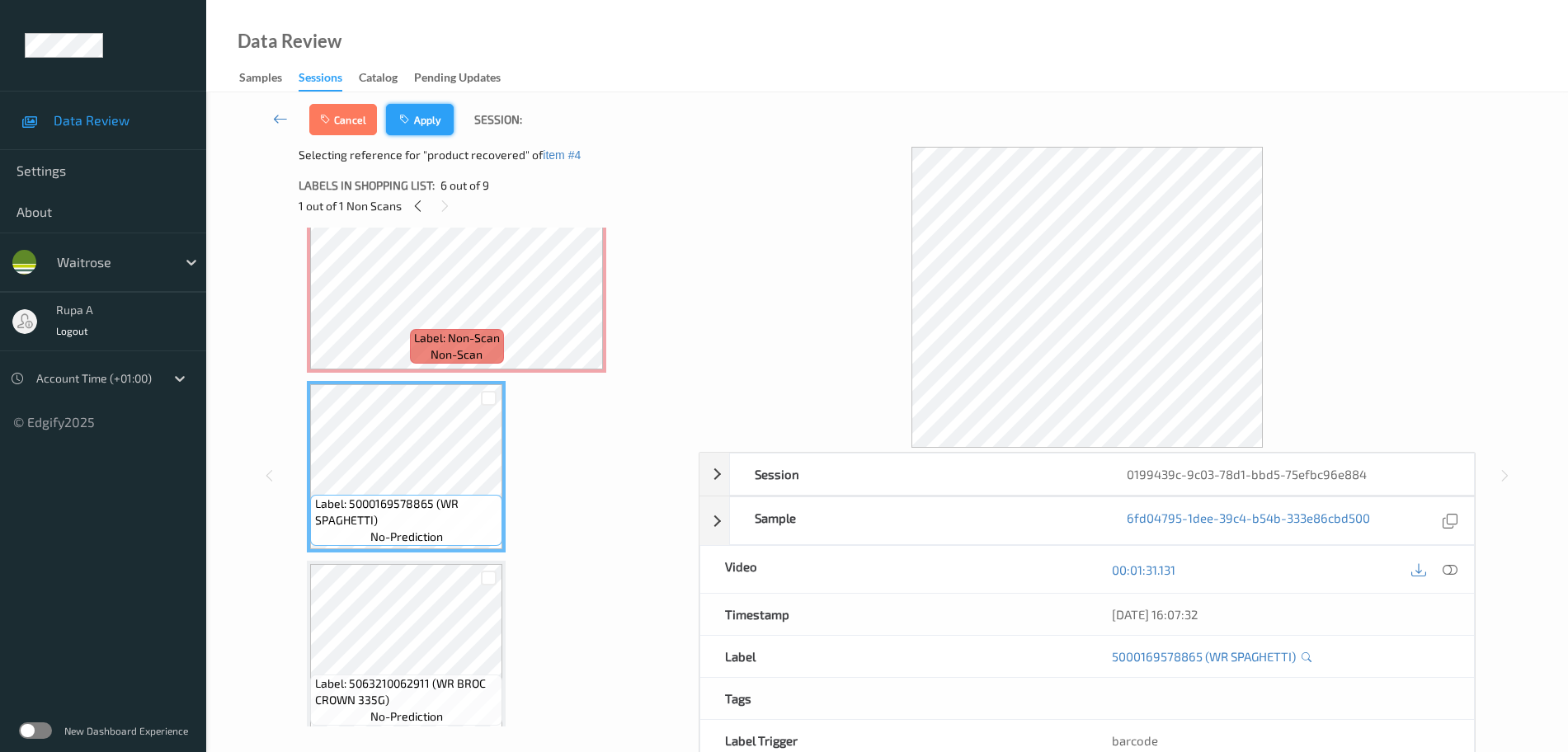
click at [435, 118] on button "Apply" at bounding box center [420, 119] width 68 height 31
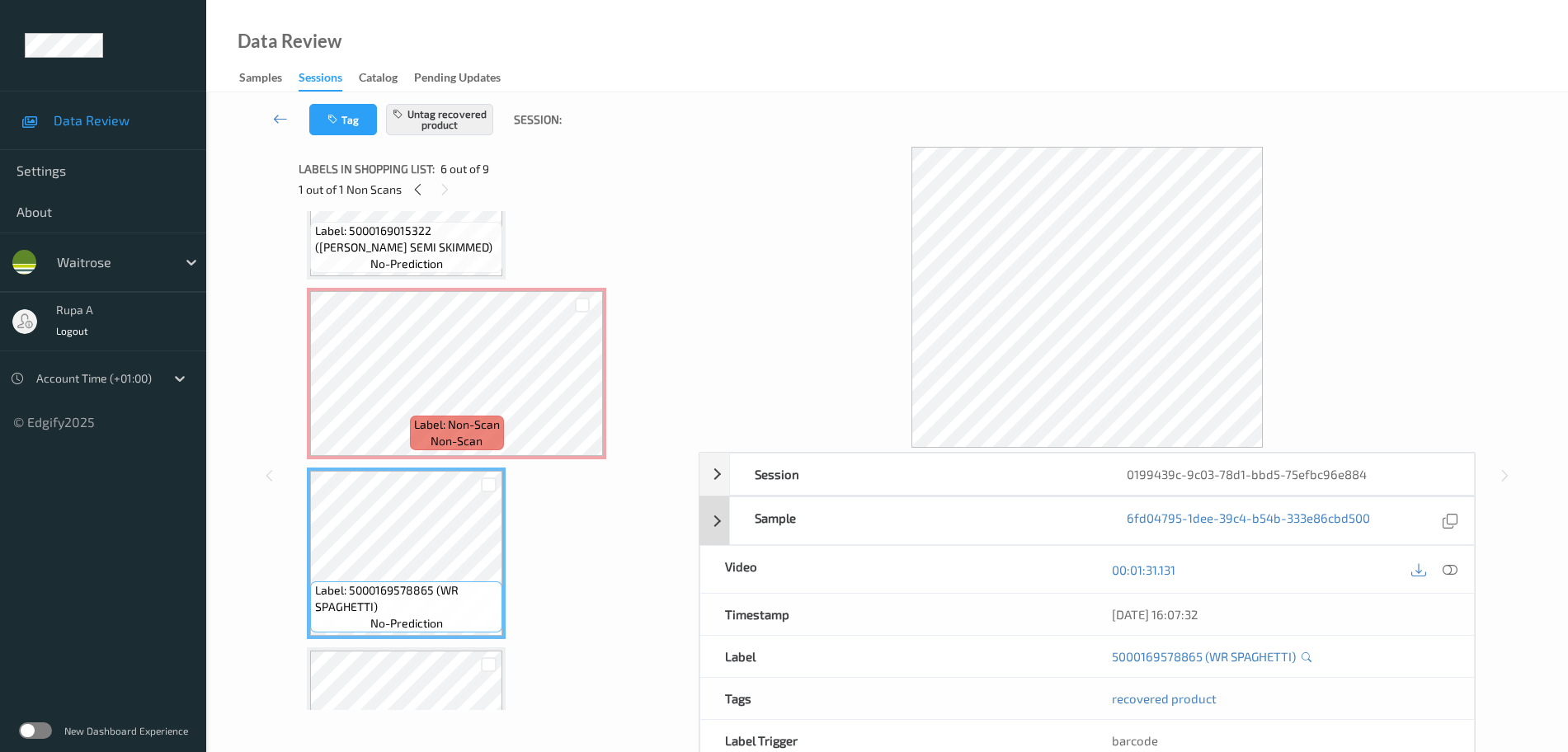
scroll to position [86, 0]
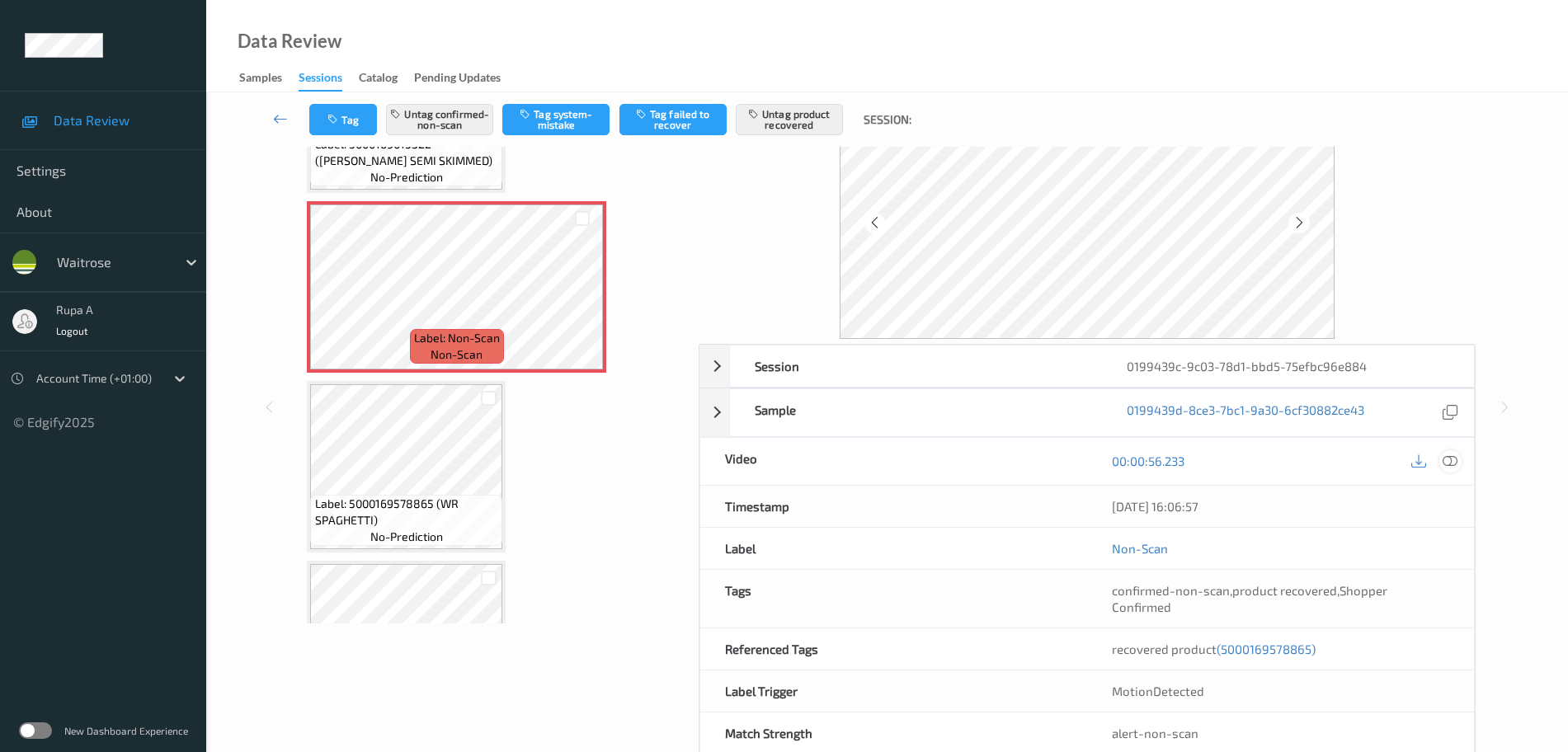
click at [1454, 463] on icon at bounding box center [1450, 460] width 15 height 15
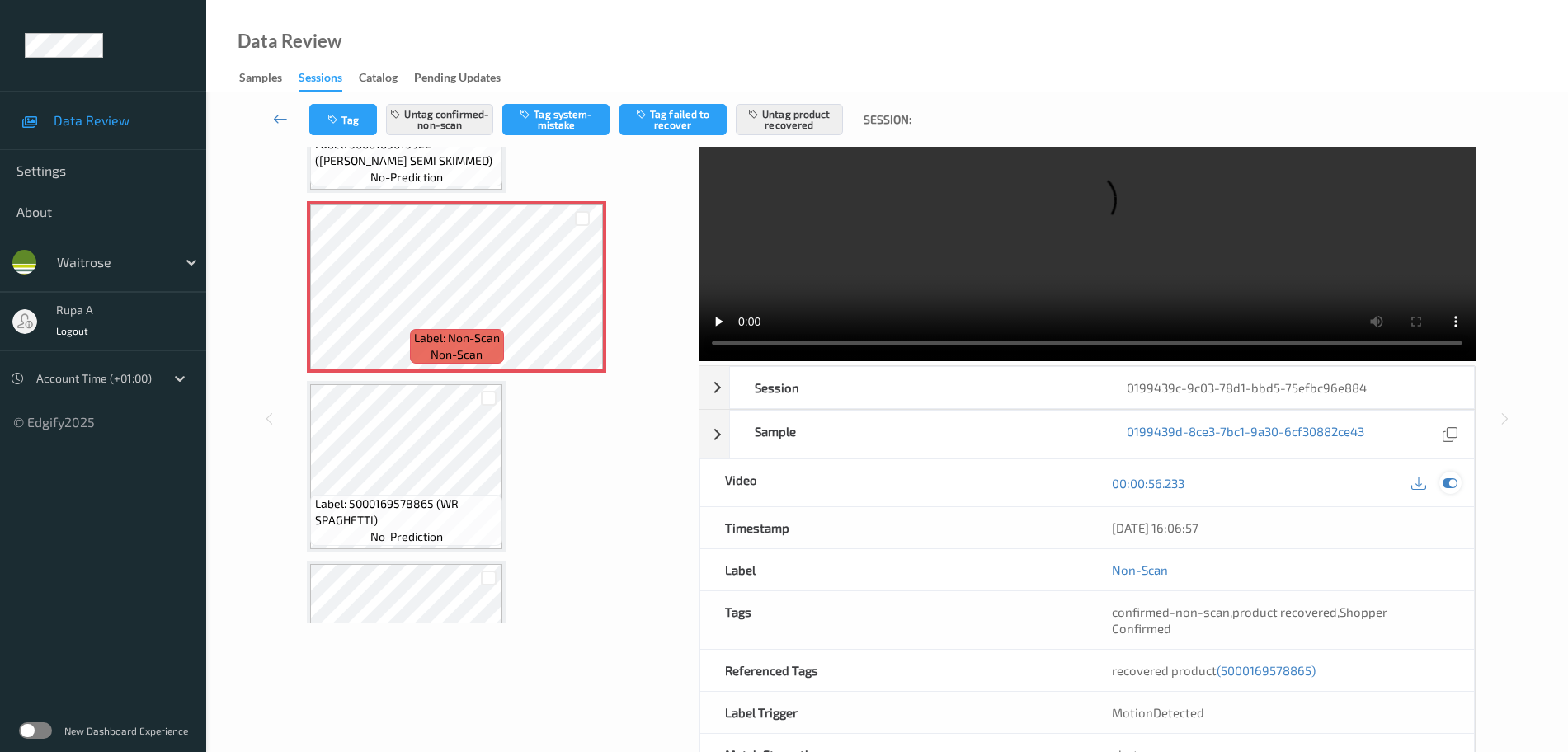
scroll to position [0, 0]
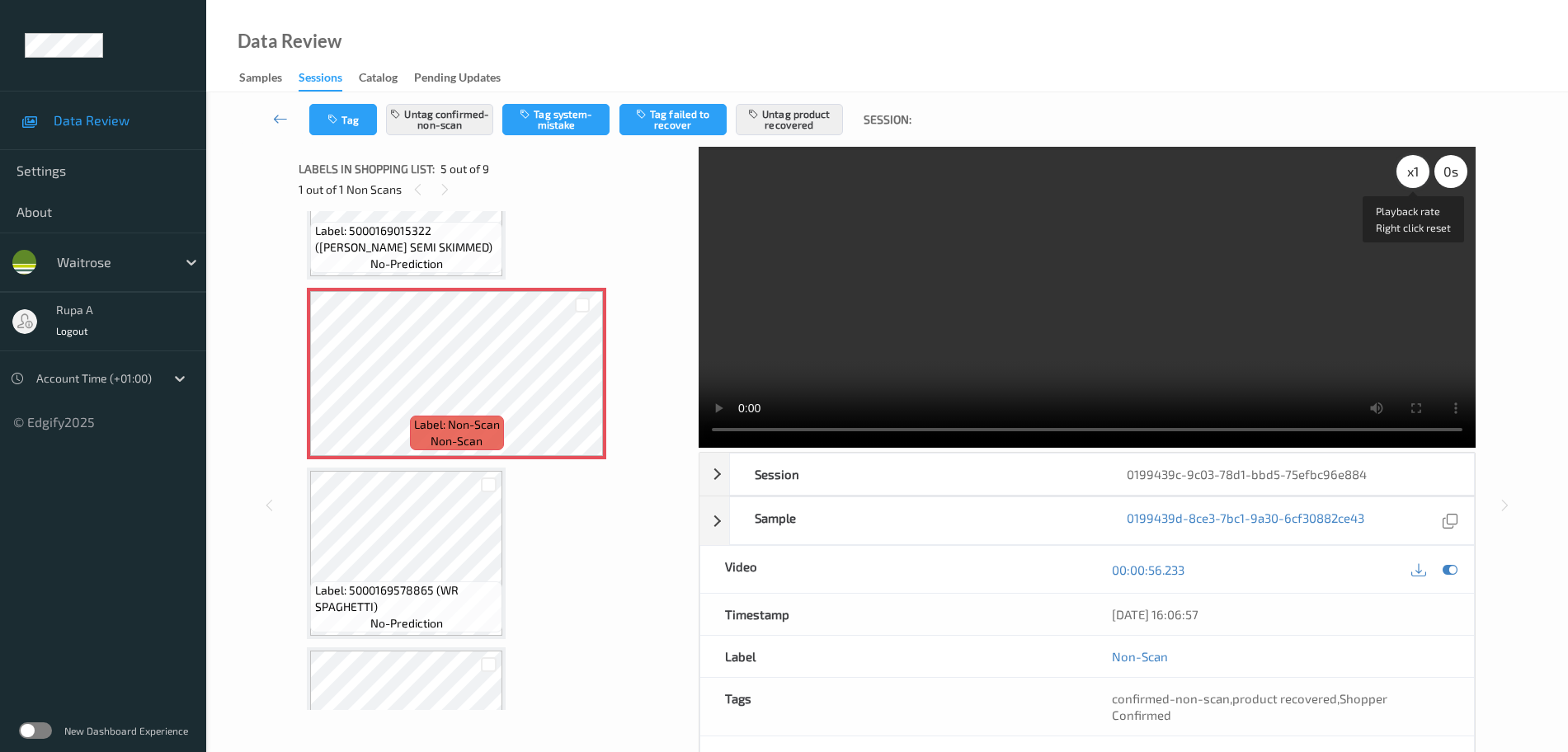
click at [1410, 180] on div "x 1" at bounding box center [1413, 172] width 33 height 33
click at [1407, 181] on div "x 2" at bounding box center [1413, 172] width 33 height 33
click at [1451, 580] on div at bounding box center [1450, 569] width 22 height 22
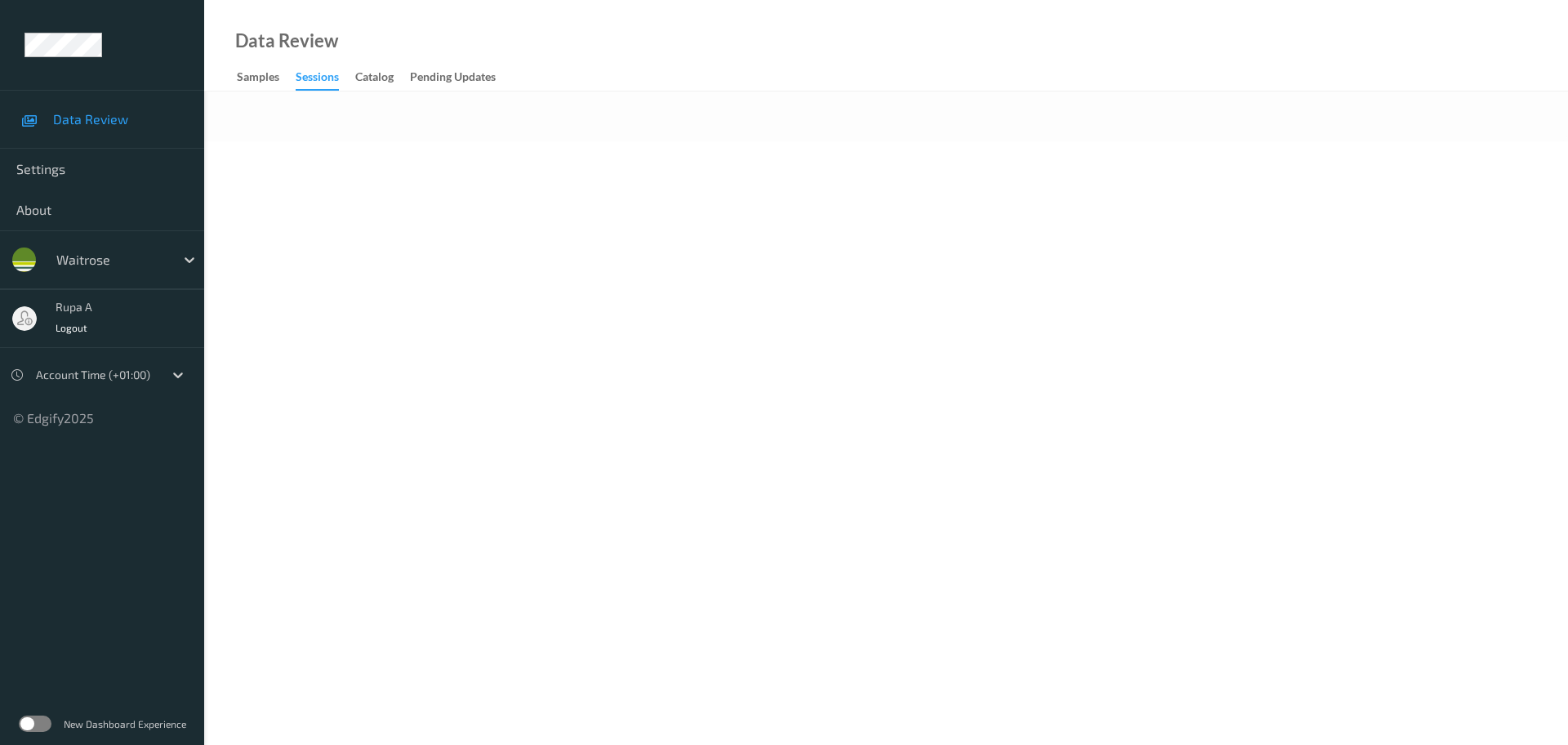
click at [623, 132] on div at bounding box center [886, 116] width 1364 height 50
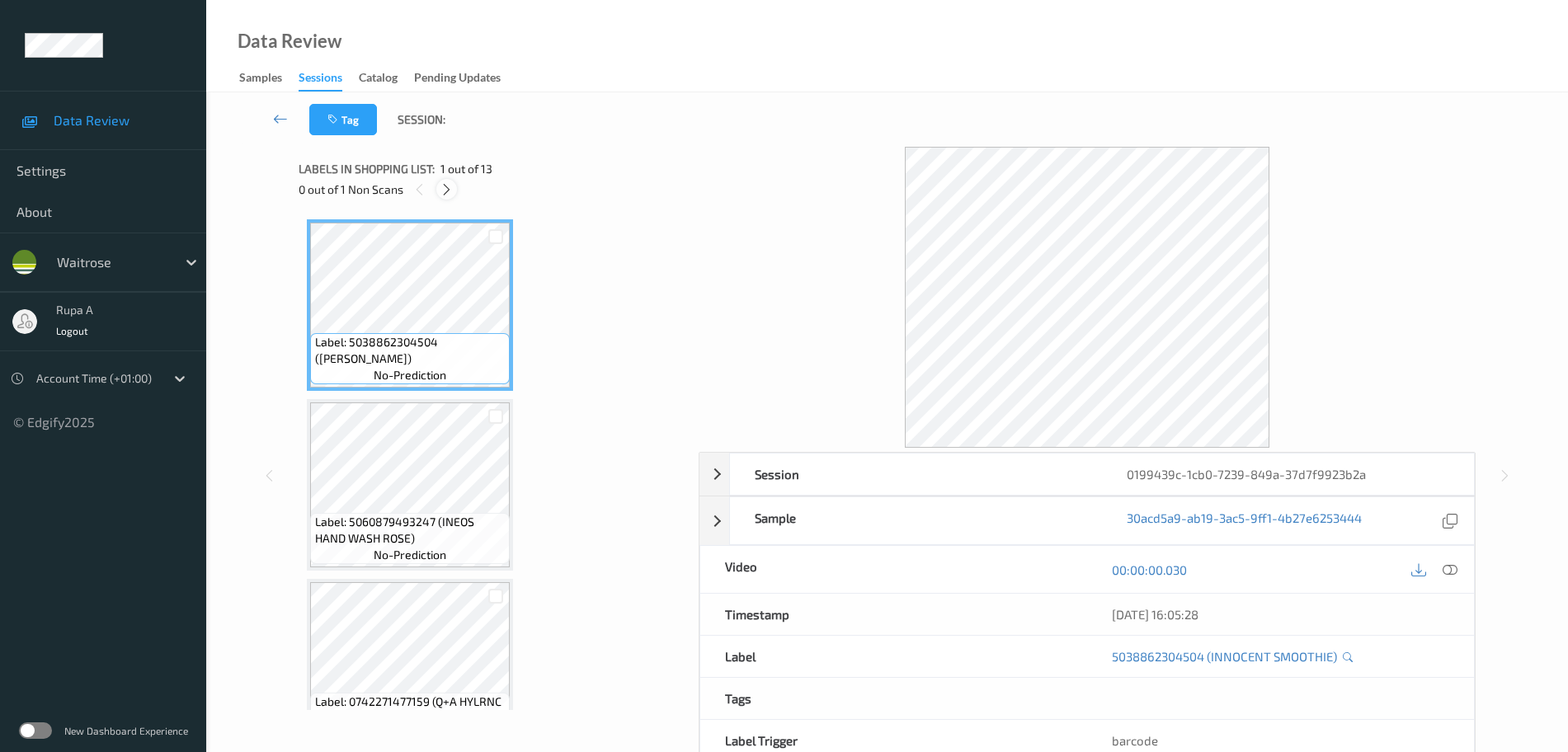
click at [439, 187] on div at bounding box center [446, 189] width 20 height 20
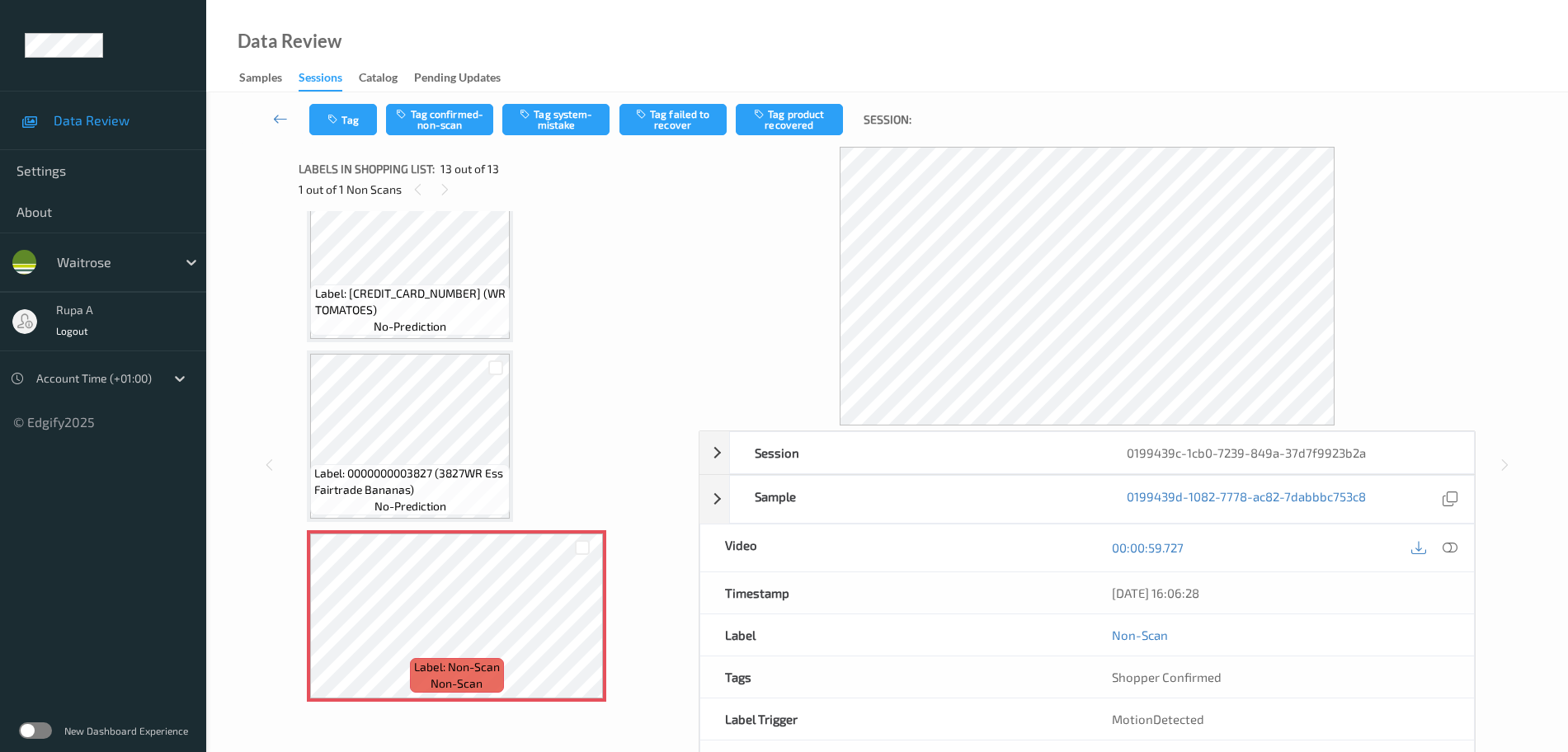
scroll to position [65, 0]
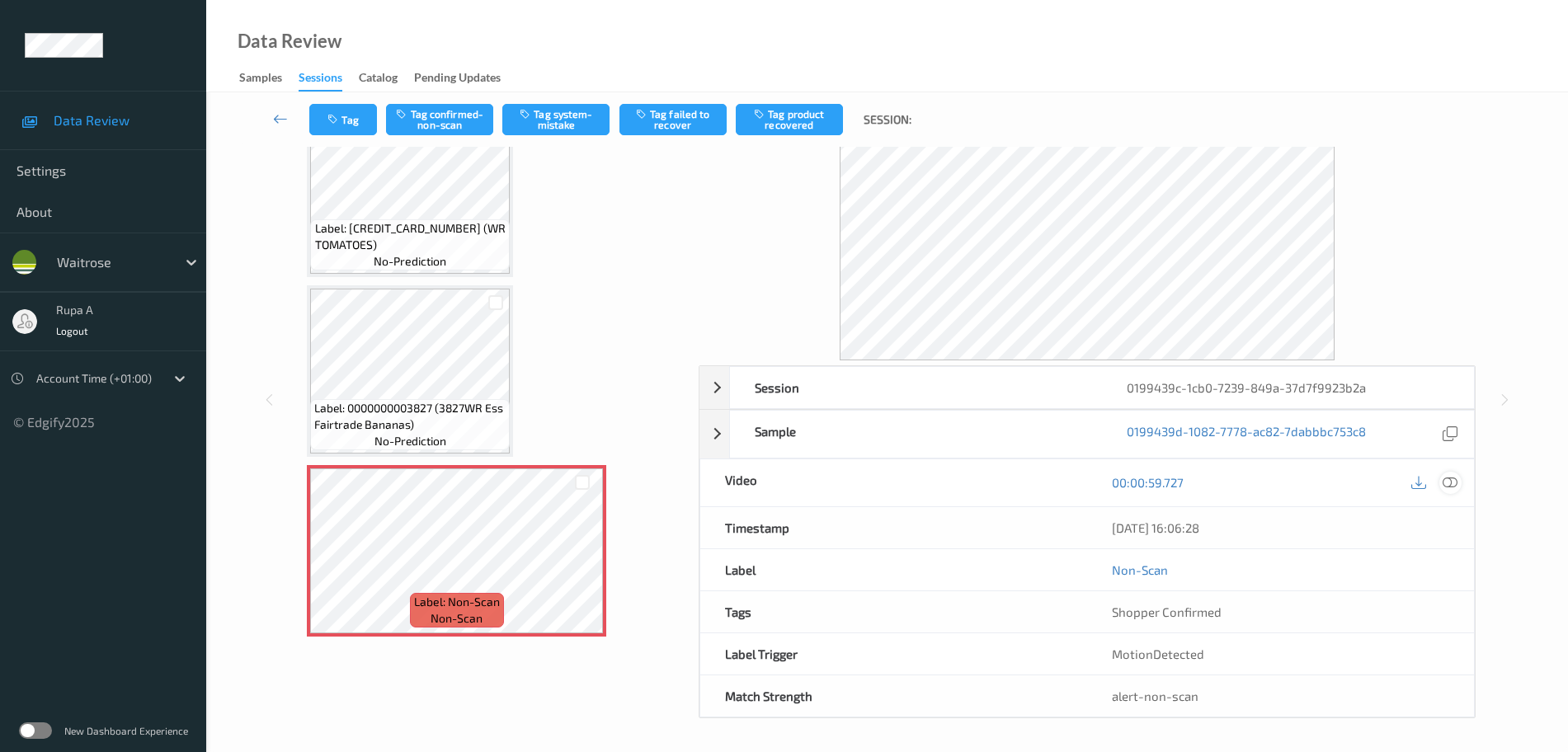
click at [1452, 484] on icon at bounding box center [1450, 482] width 15 height 15
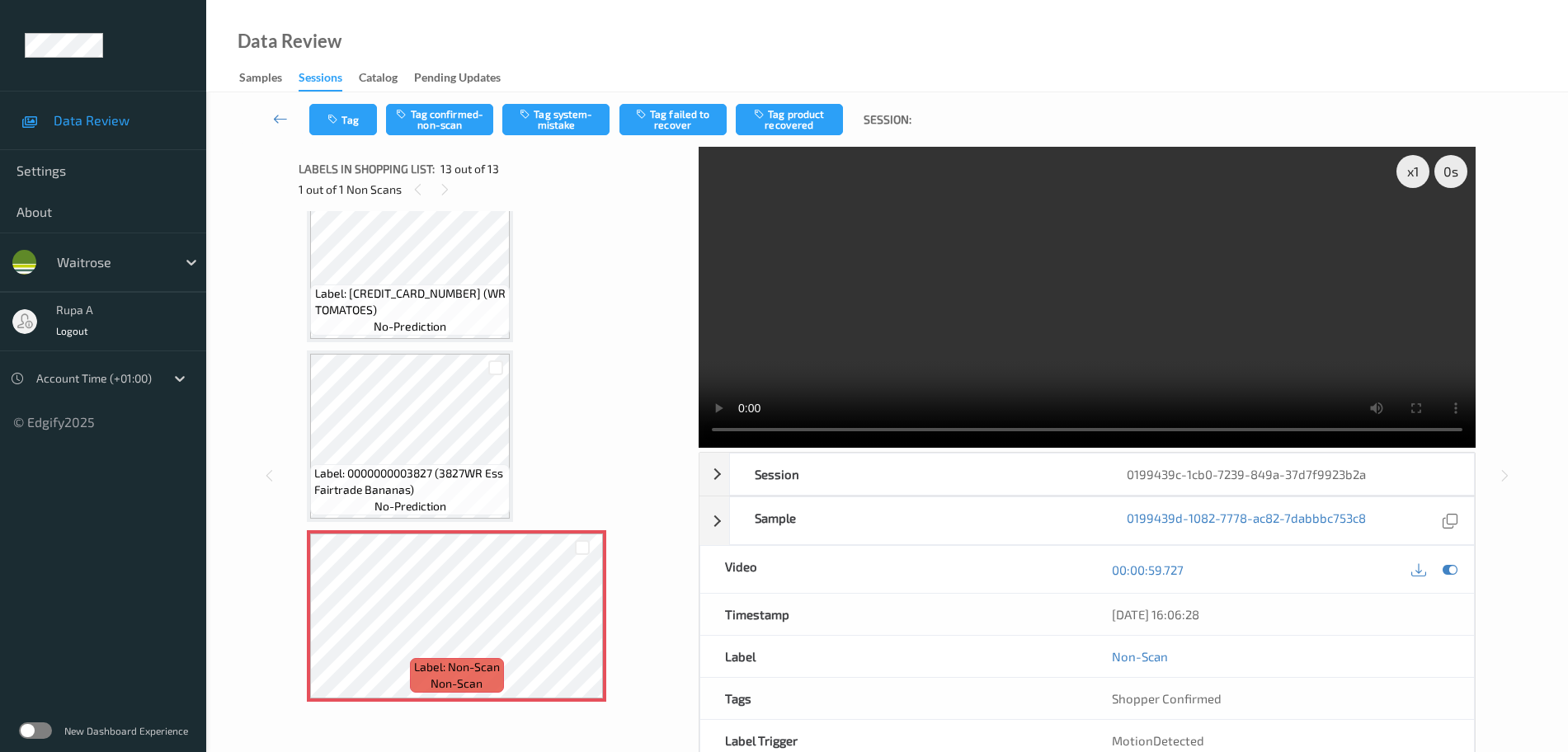
scroll to position [1708, 0]
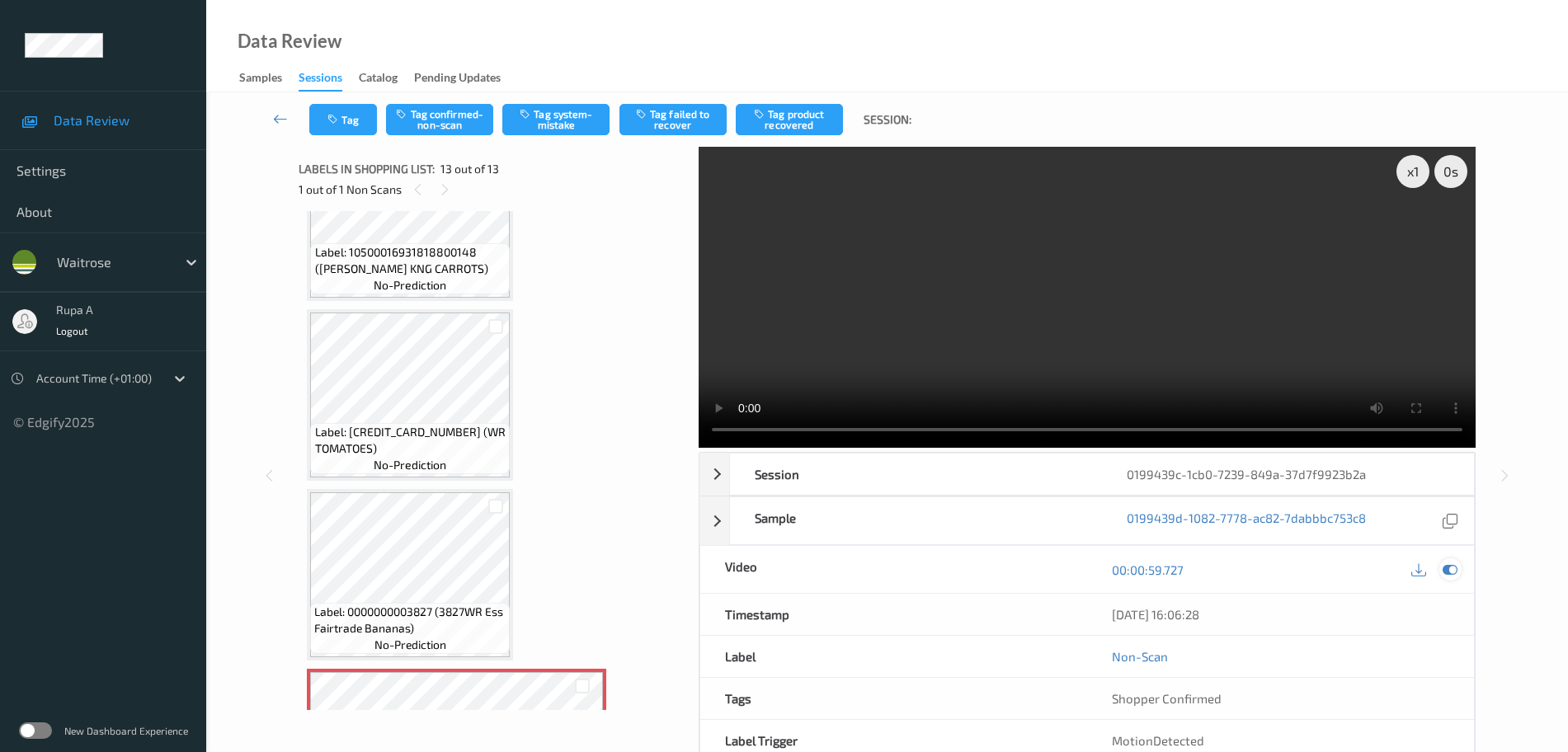
click at [1454, 575] on icon at bounding box center [1450, 569] width 15 height 15
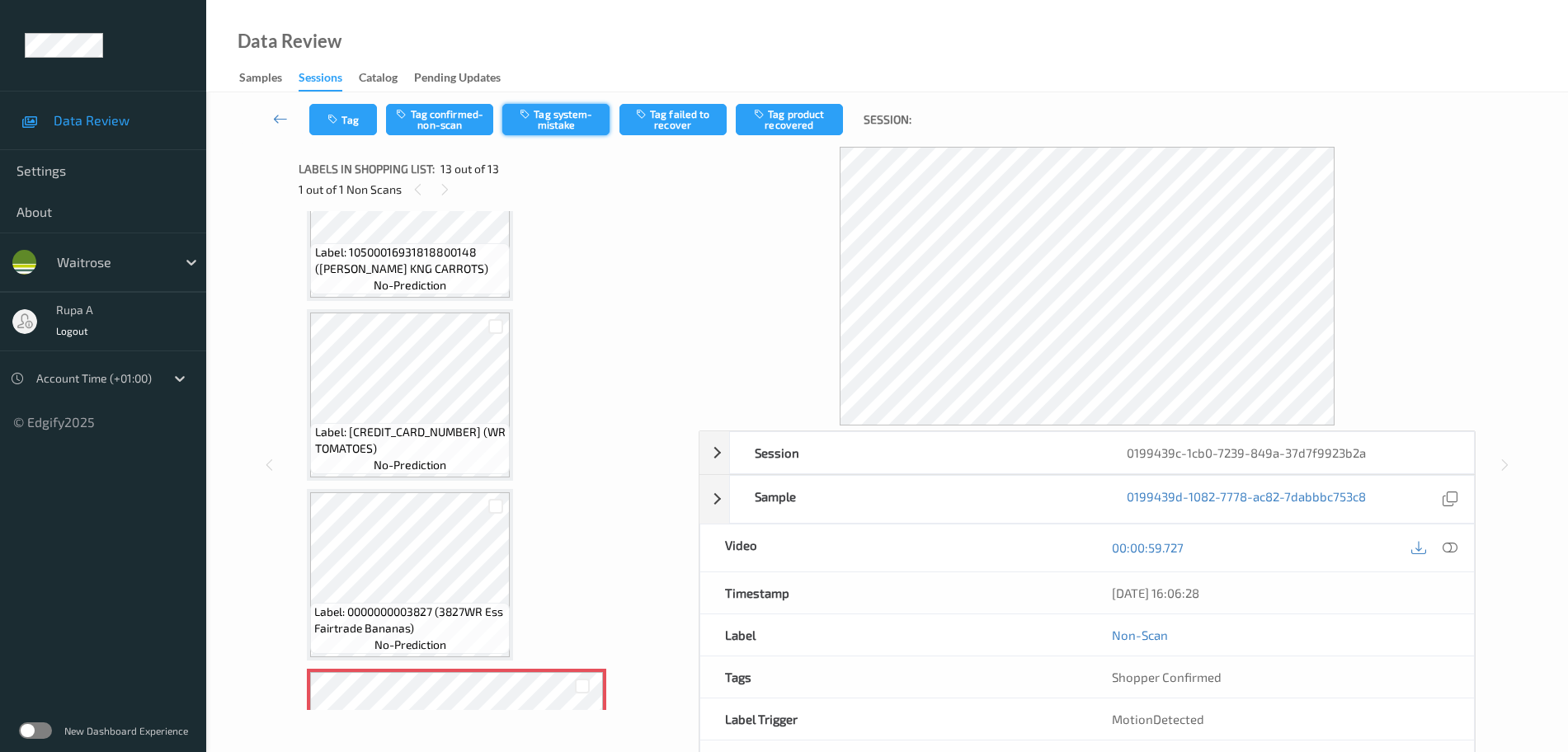
click at [568, 110] on button "Tag system-mistake" at bounding box center [555, 119] width 108 height 31
click at [356, 130] on button "Tag" at bounding box center [343, 119] width 68 height 31
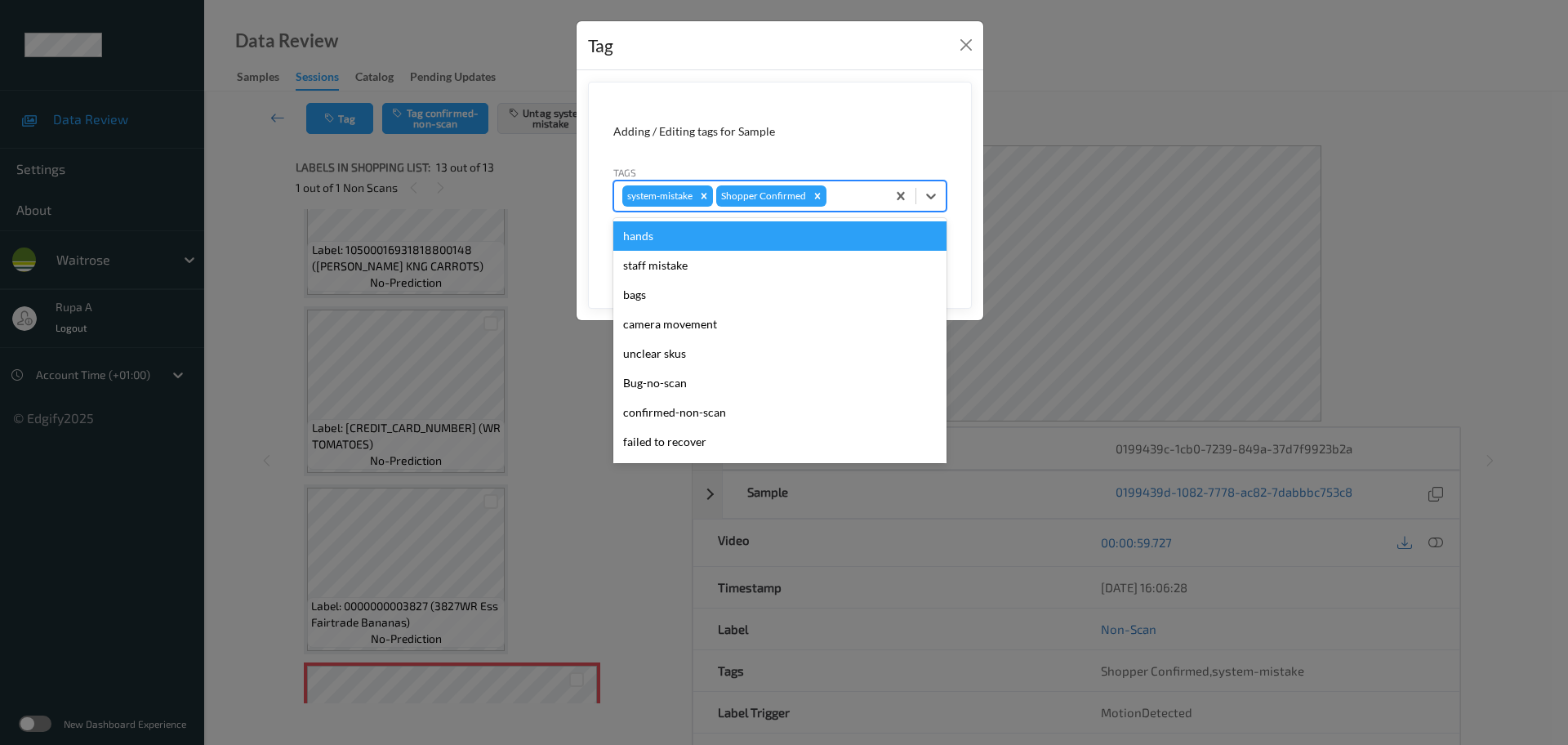
click at [851, 187] on div at bounding box center [854, 196] width 48 height 19
type input "un"
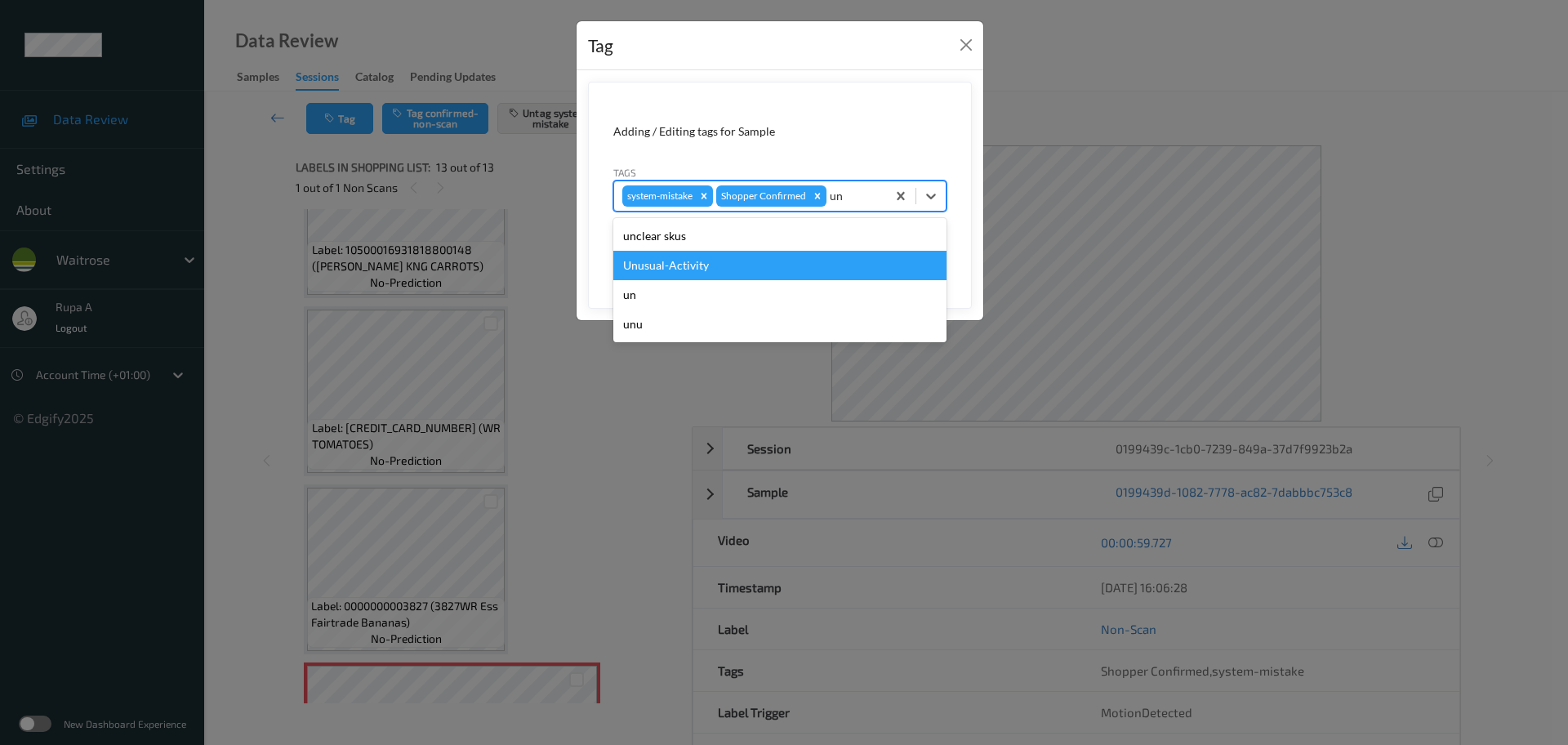
click at [779, 273] on div "Unusual-Activity" at bounding box center [779, 265] width 333 height 30
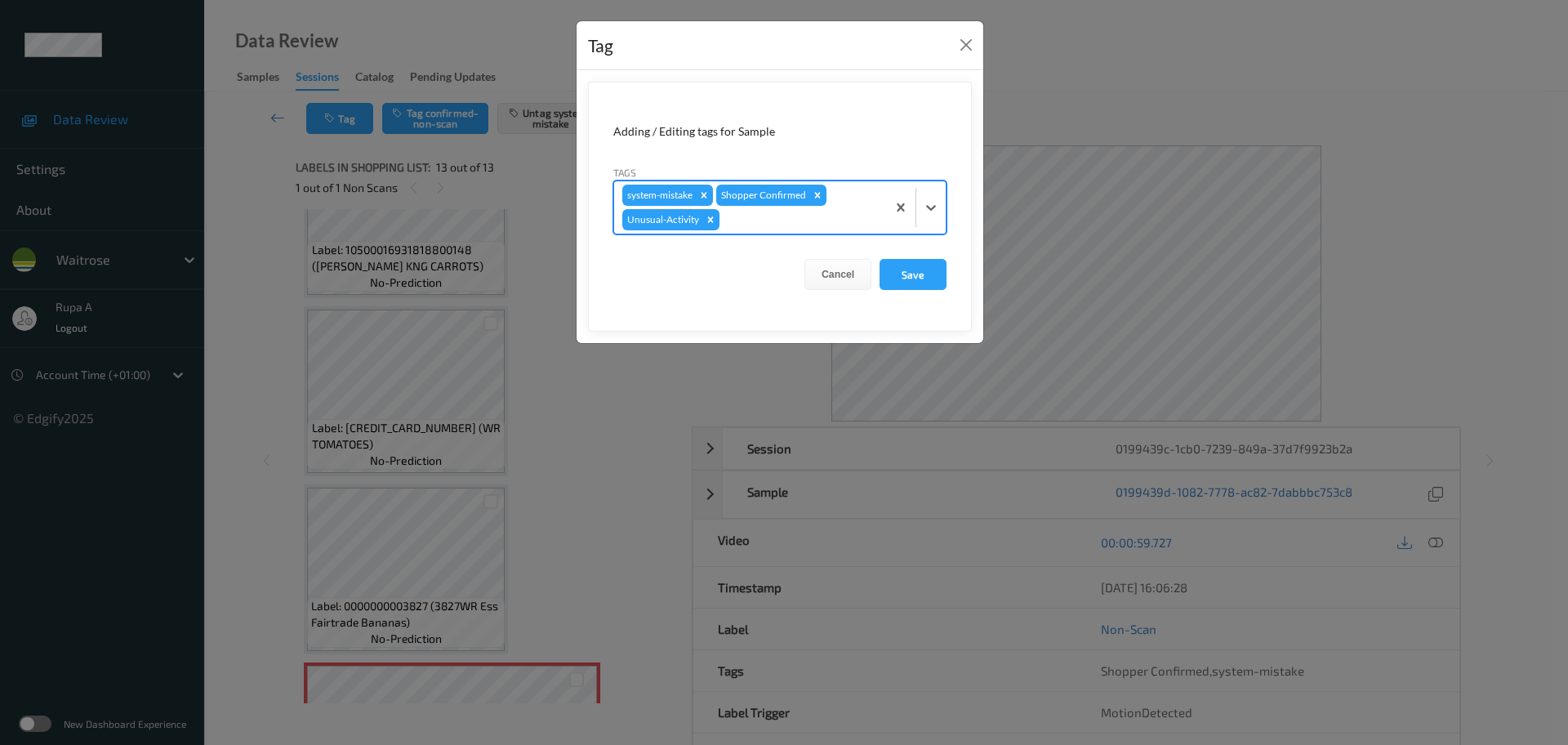
click at [793, 227] on div at bounding box center [800, 220] width 155 height 19
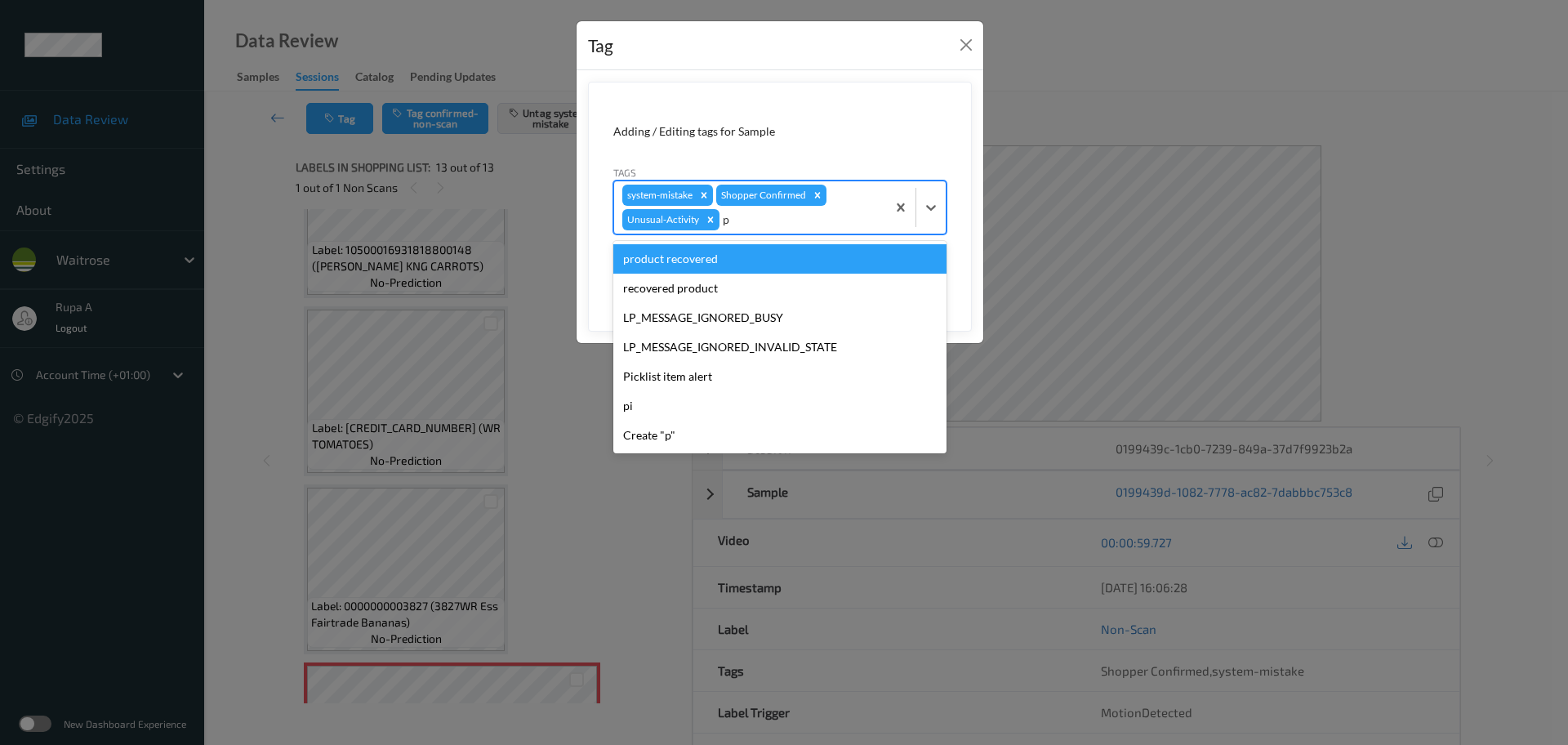
type input "pi"
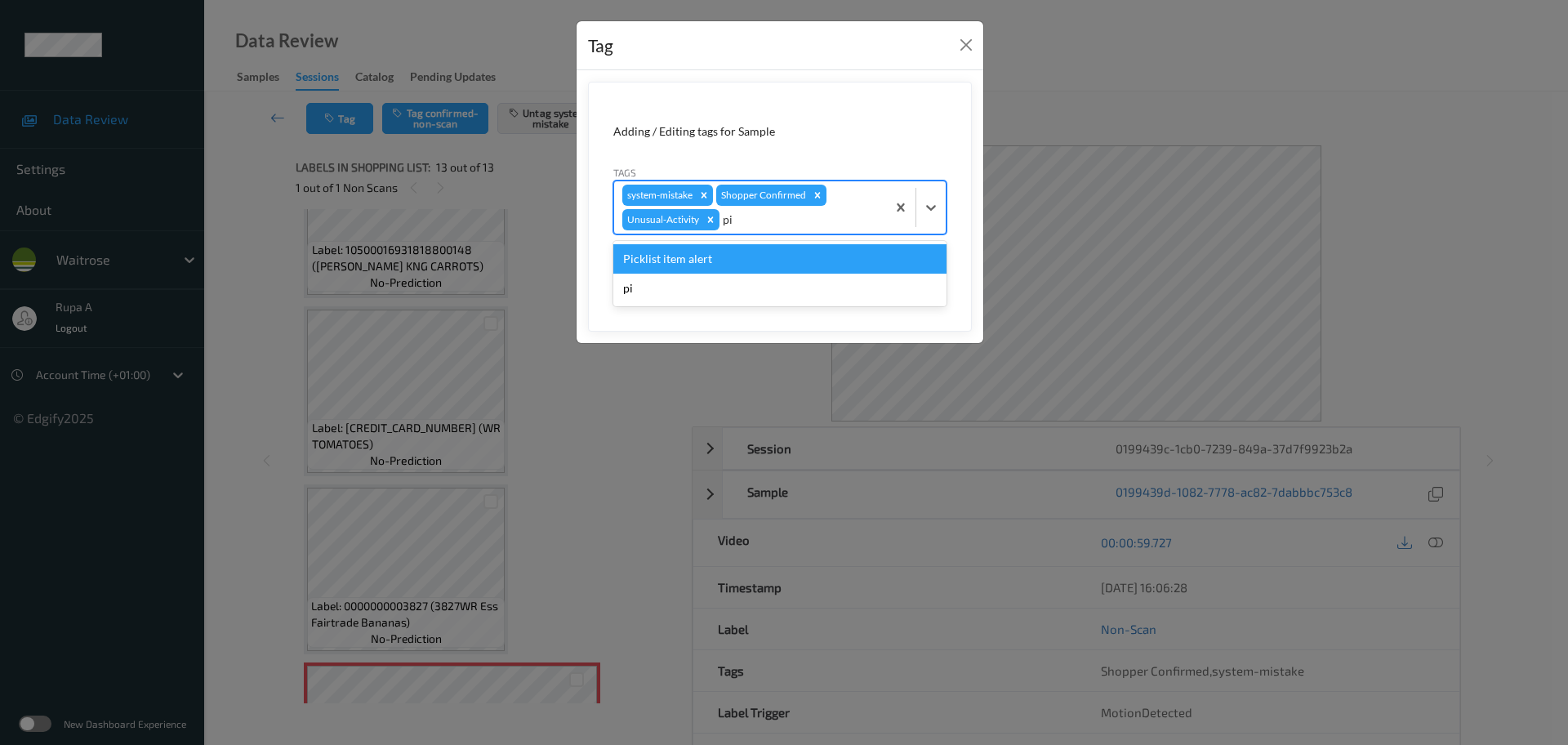
click at [750, 255] on div "Picklist item alert" at bounding box center [779, 258] width 333 height 30
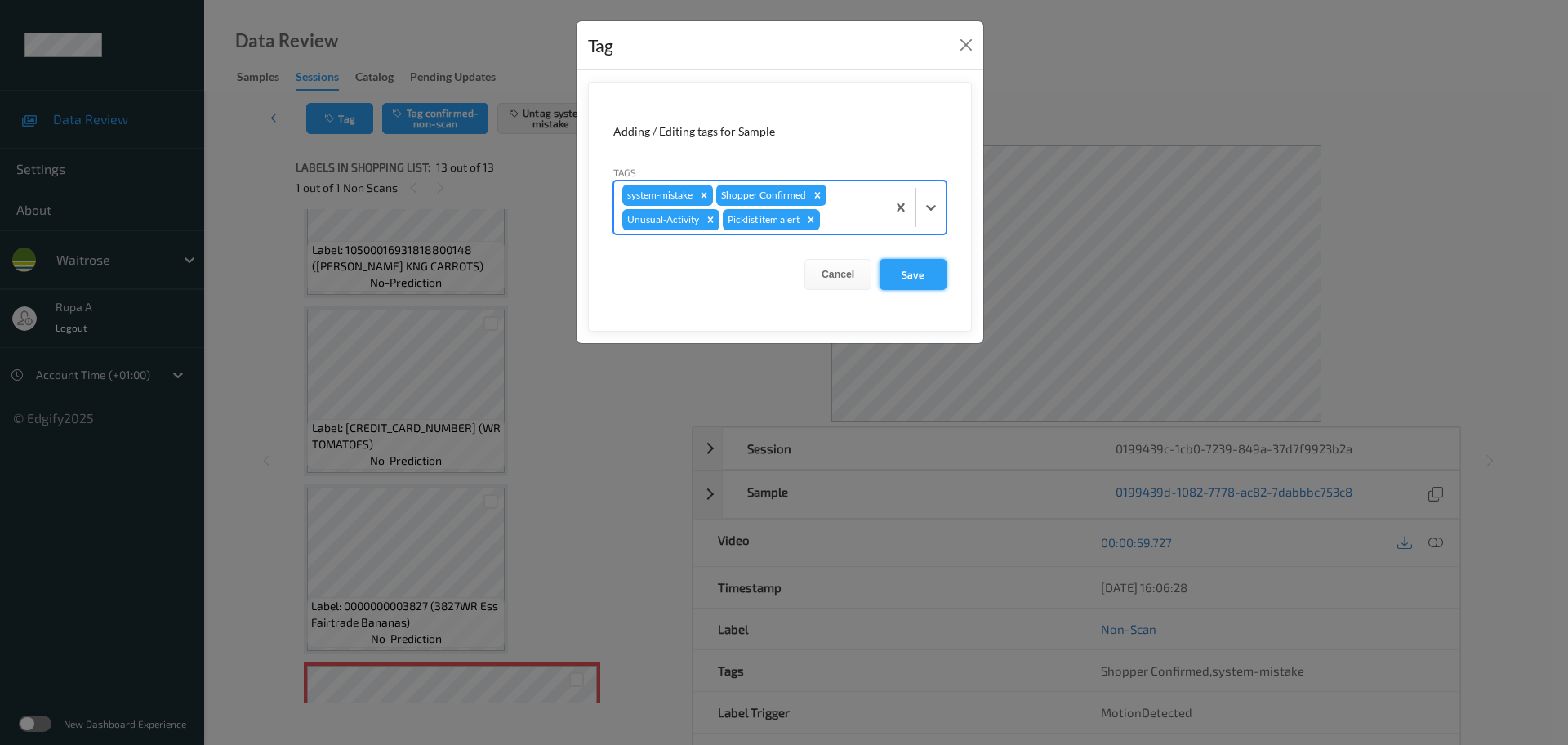
click at [918, 268] on button "Save" at bounding box center [914, 275] width 67 height 31
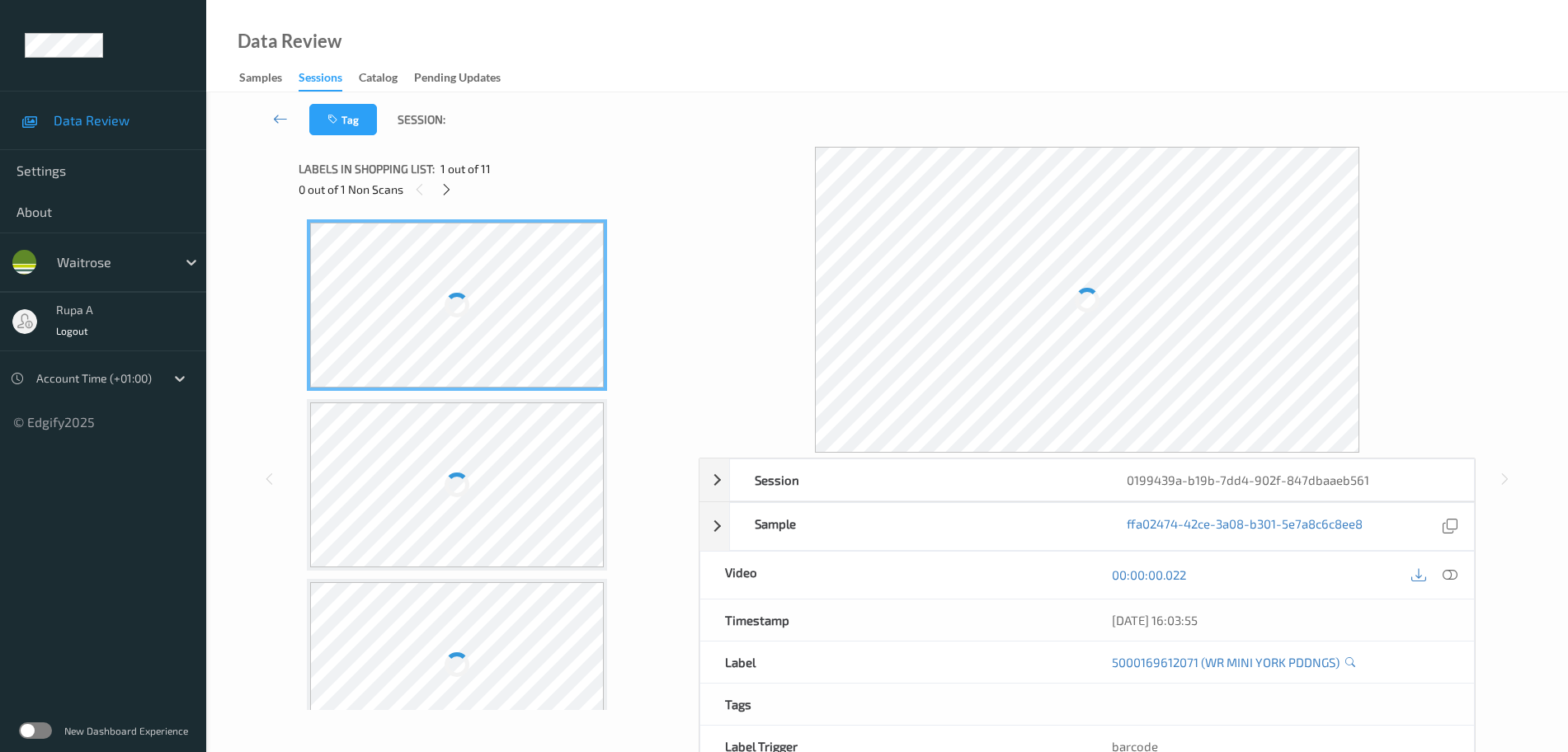
click at [541, 205] on div "Labels in shopping list: 1 out of 11 0 out of 1 Non Scans" at bounding box center [492, 178] width 389 height 64
click at [444, 195] on icon at bounding box center [447, 189] width 14 height 15
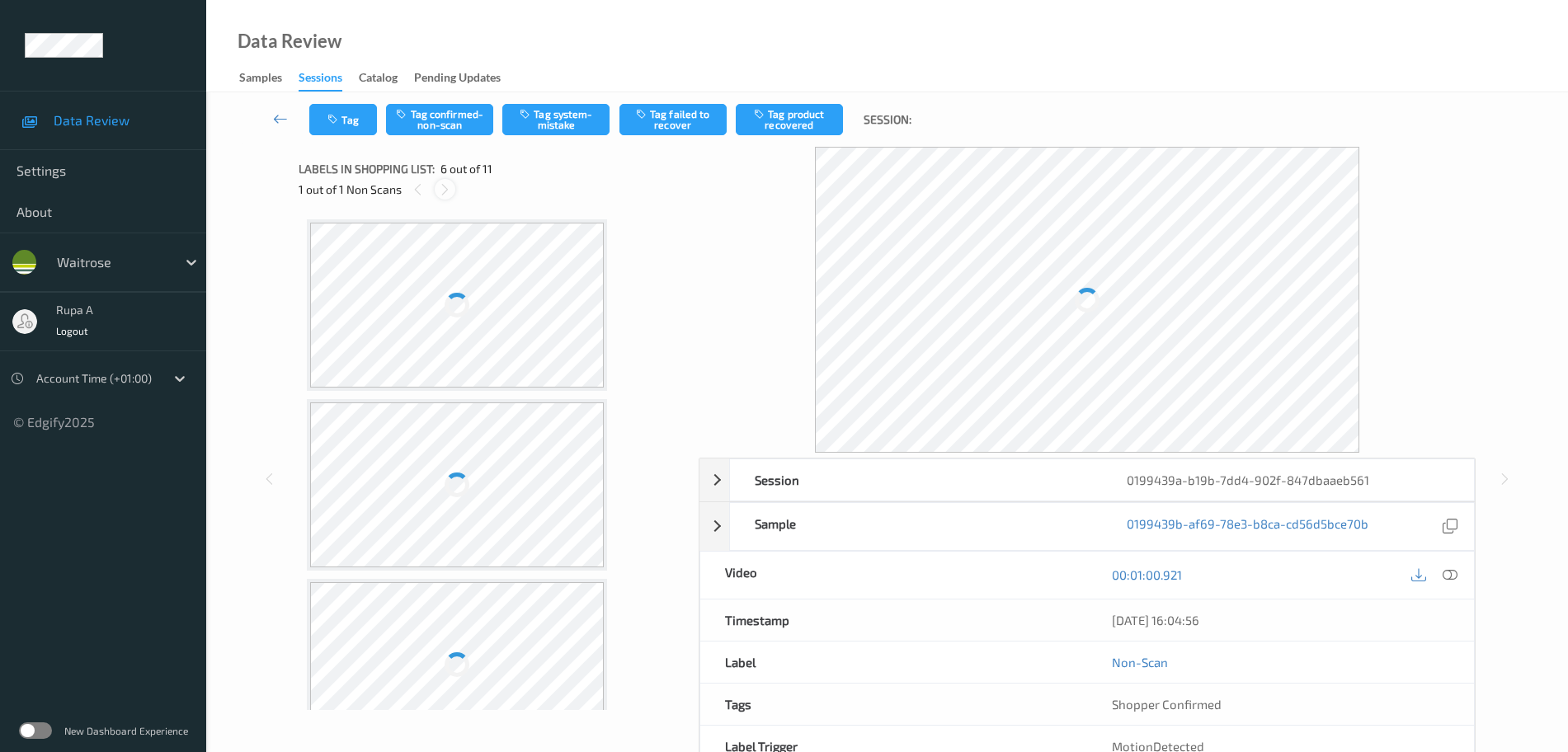
scroll to position [728, 0]
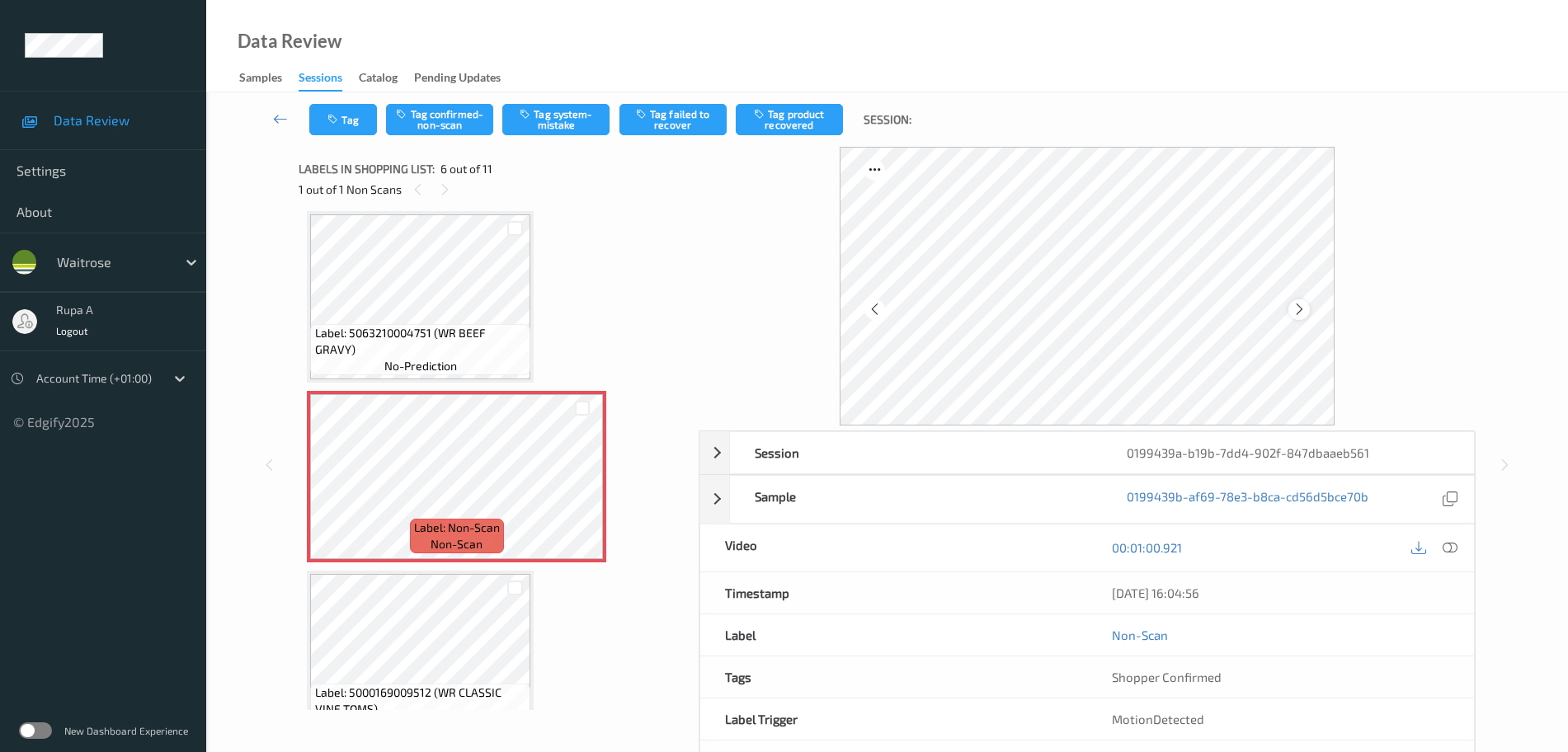
click at [1299, 309] on icon at bounding box center [1300, 309] width 14 height 15
click at [1305, 308] on icon at bounding box center [1300, 309] width 14 height 15
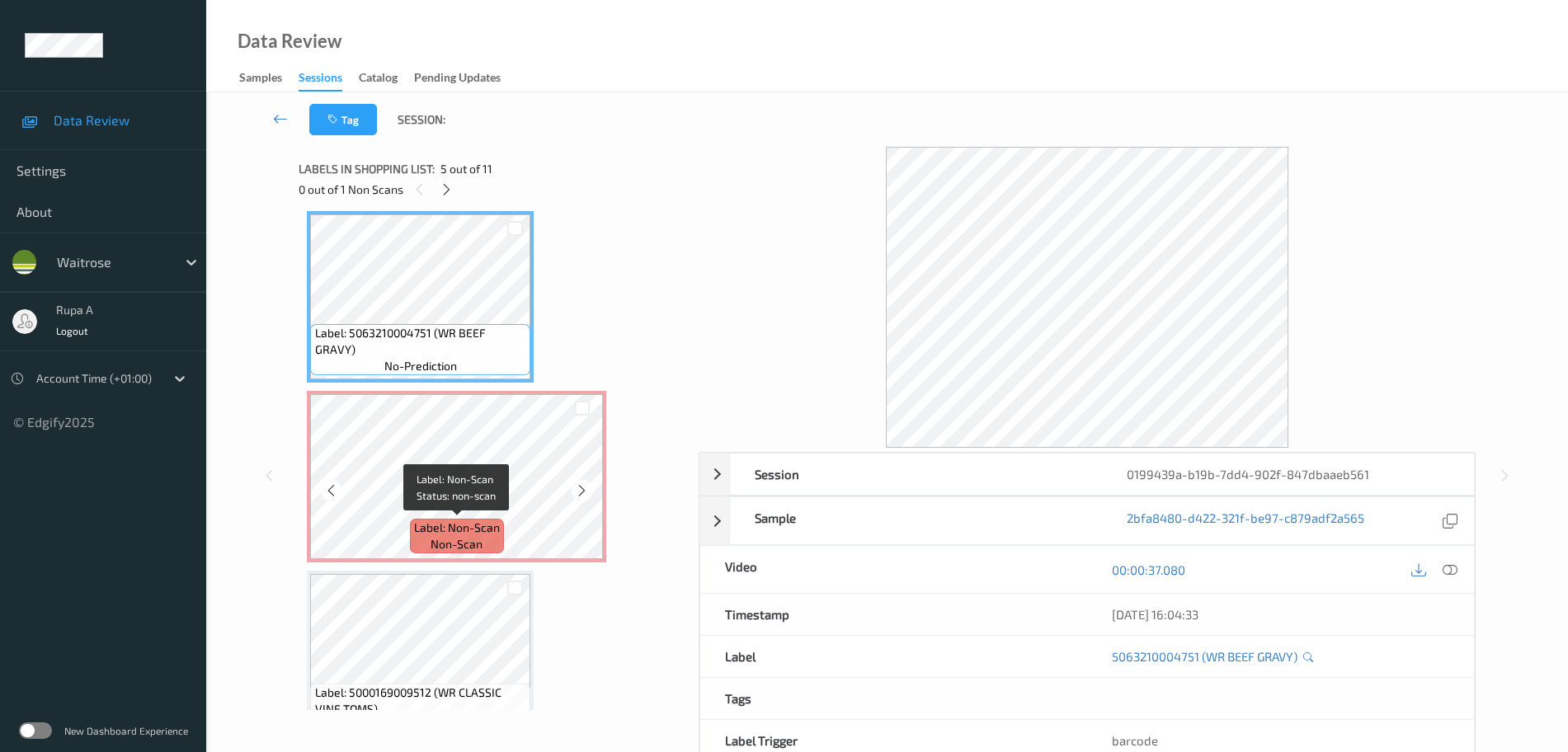
click at [481, 542] on span "non-scan" at bounding box center [456, 544] width 52 height 16
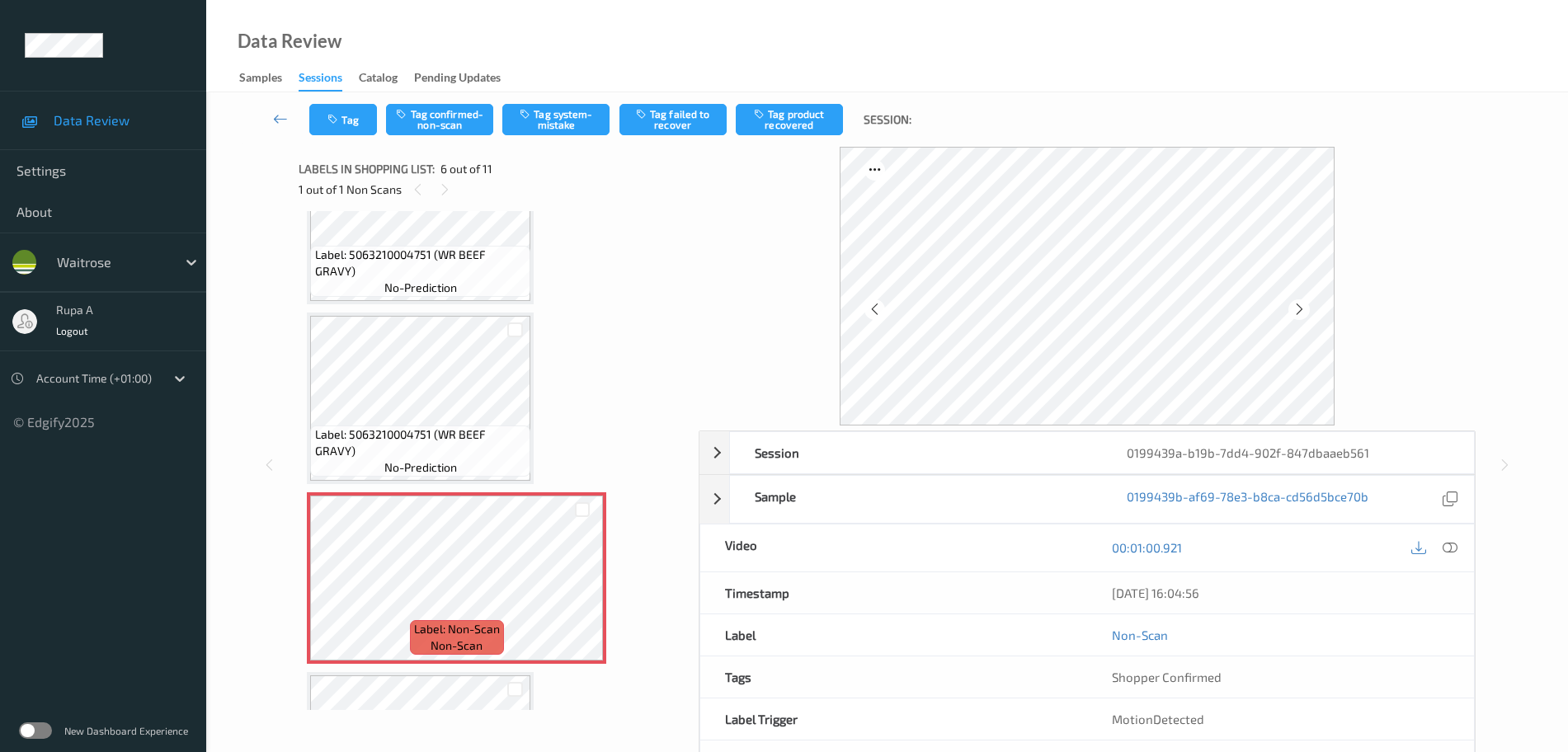
scroll to position [624, 0]
click at [1452, 546] on icon at bounding box center [1450, 547] width 15 height 15
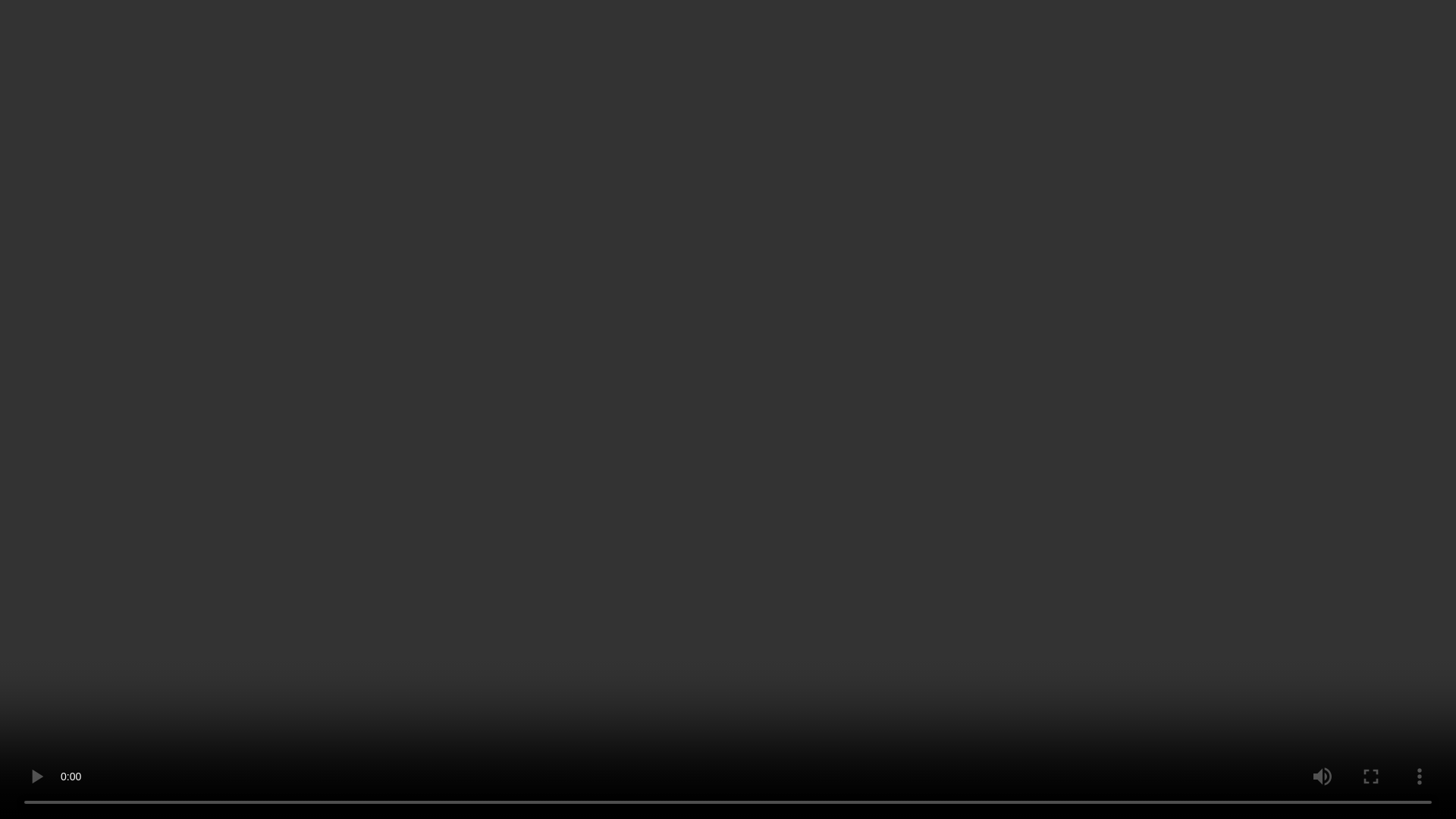
click at [1016, 522] on video at bounding box center [728, 409] width 1456 height 819
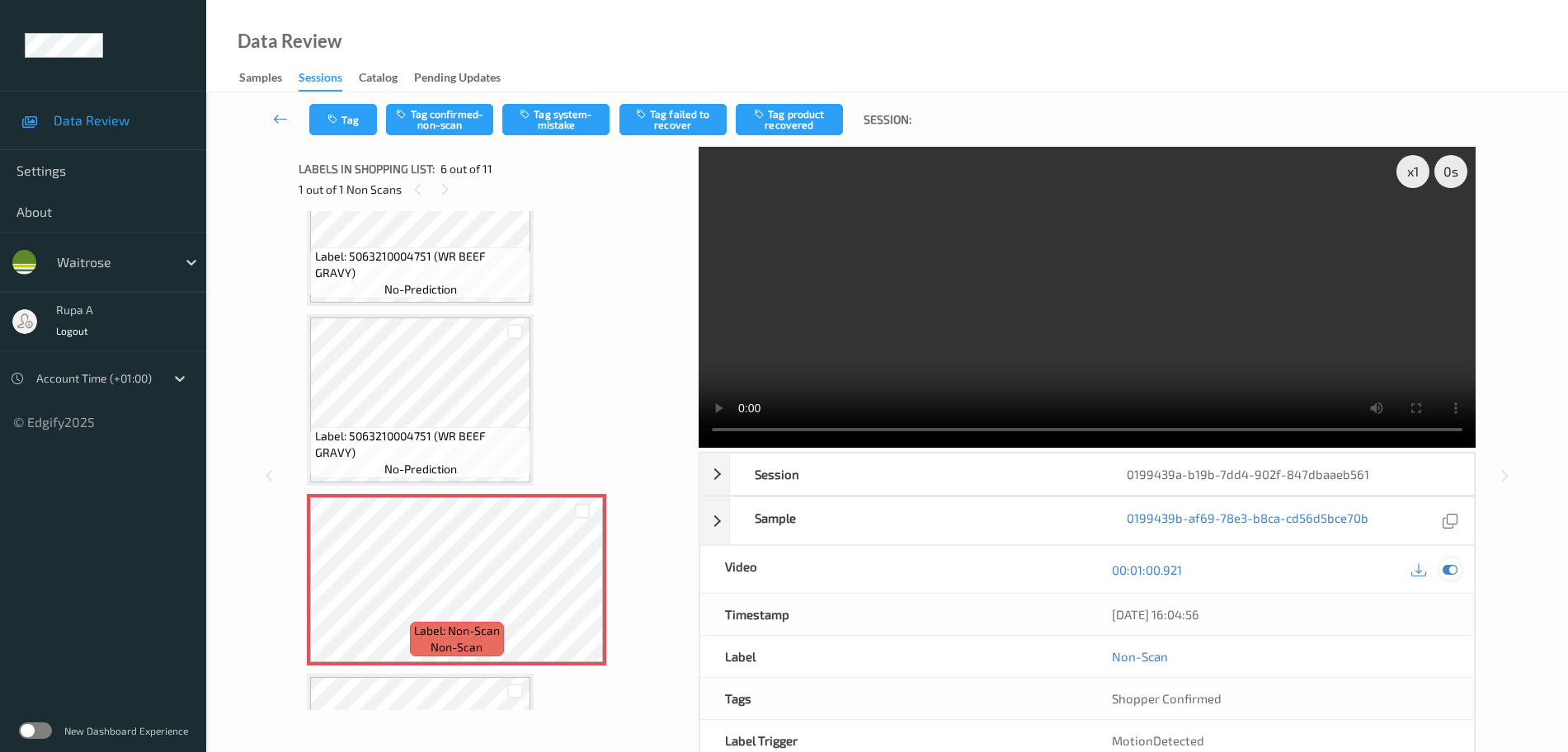
click at [1450, 572] on icon at bounding box center [1450, 569] width 15 height 15
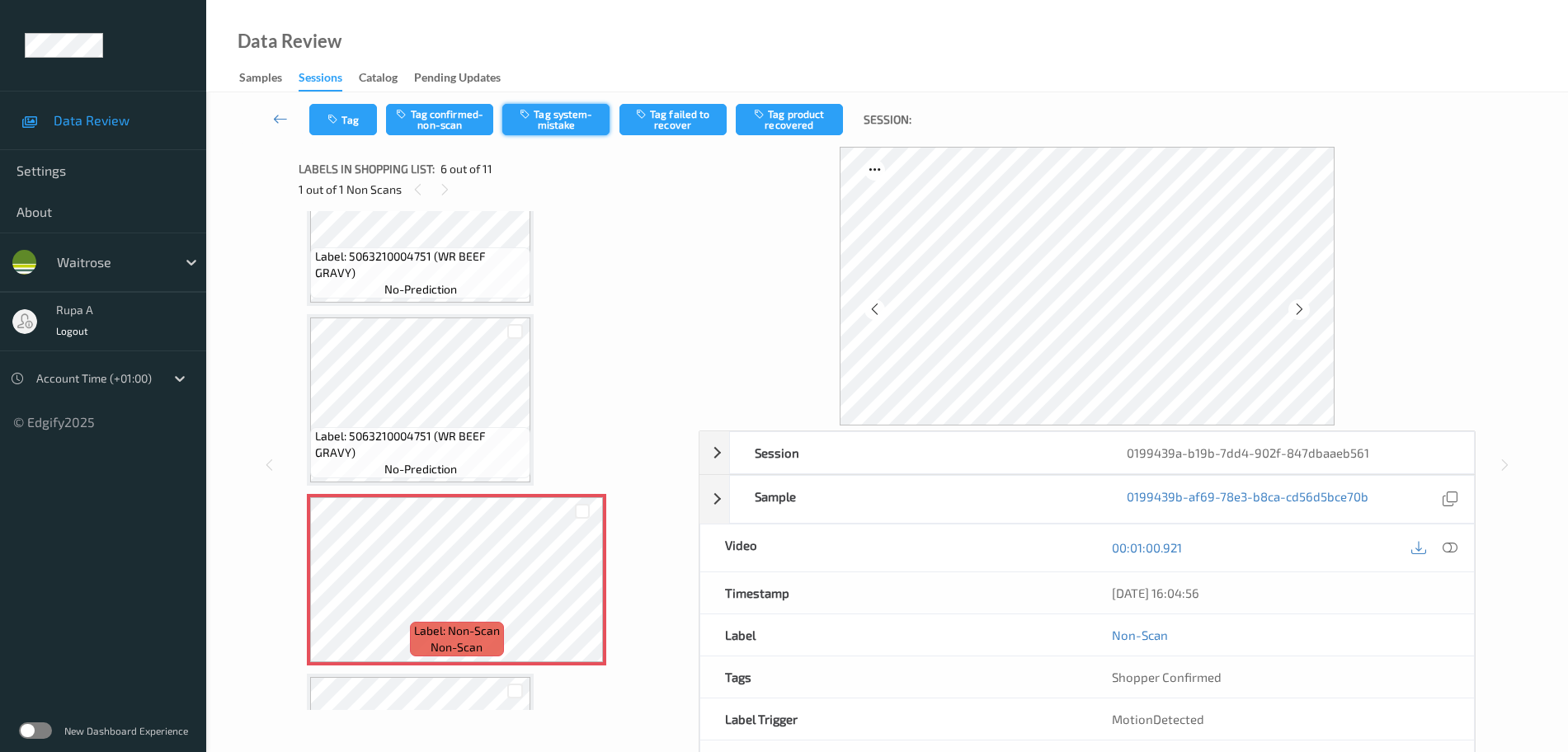
click at [578, 125] on button "Tag system-mistake" at bounding box center [555, 119] width 108 height 31
click at [358, 121] on button "Tag" at bounding box center [343, 119] width 68 height 31
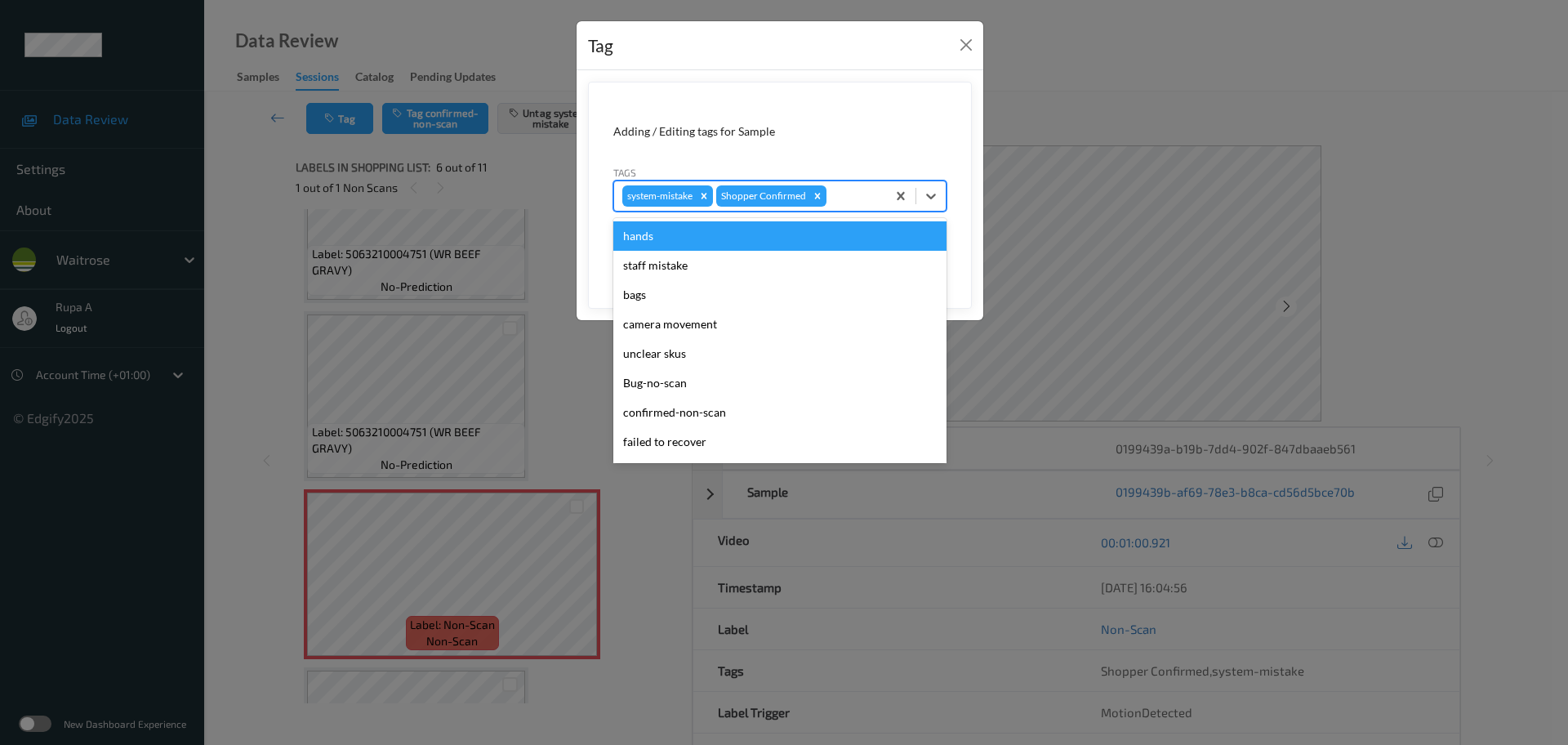
click at [842, 204] on div at bounding box center [854, 196] width 48 height 19
type input "un"
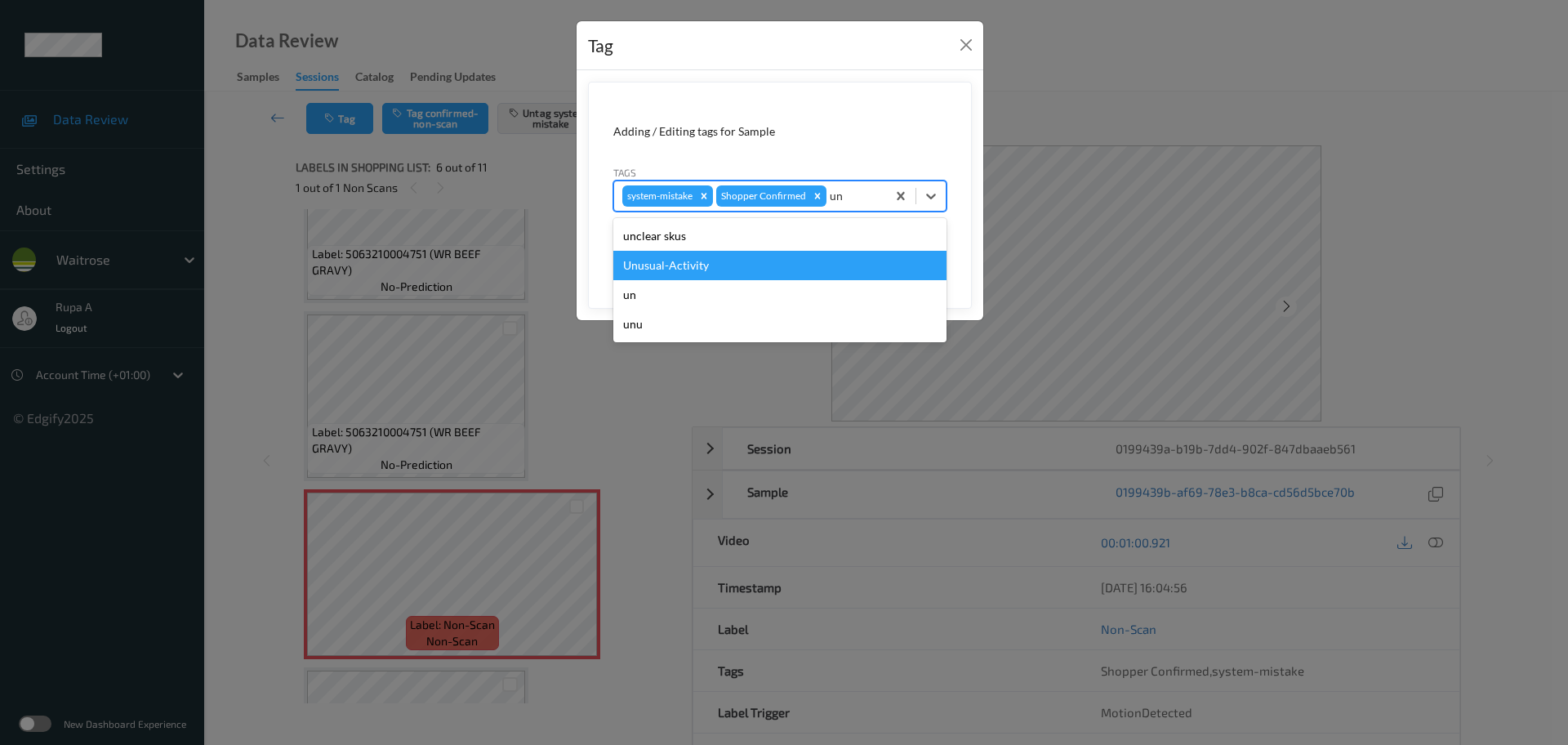
click at [762, 263] on div "Unusual-Activity" at bounding box center [779, 265] width 333 height 30
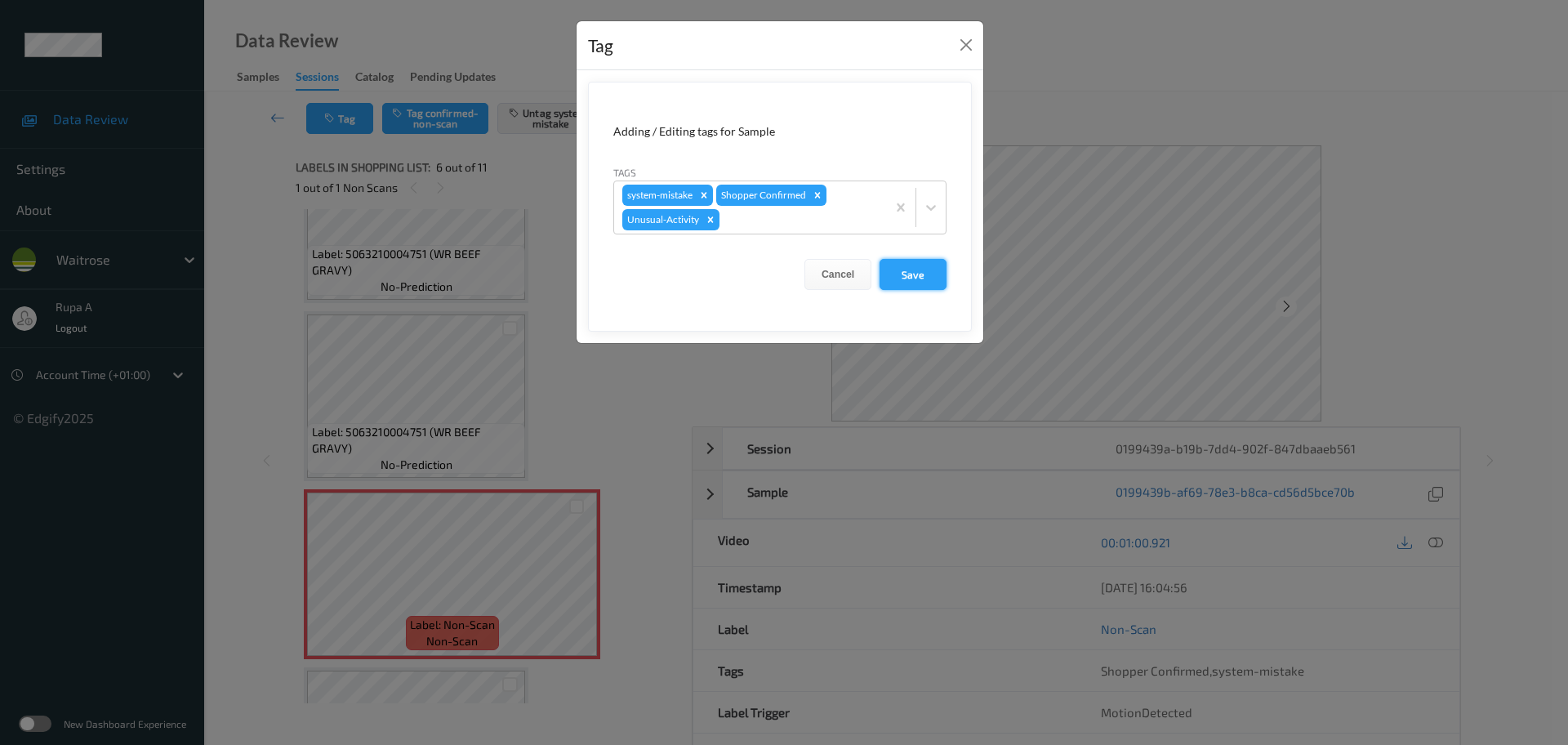
click at [913, 272] on button "Save" at bounding box center [914, 275] width 67 height 31
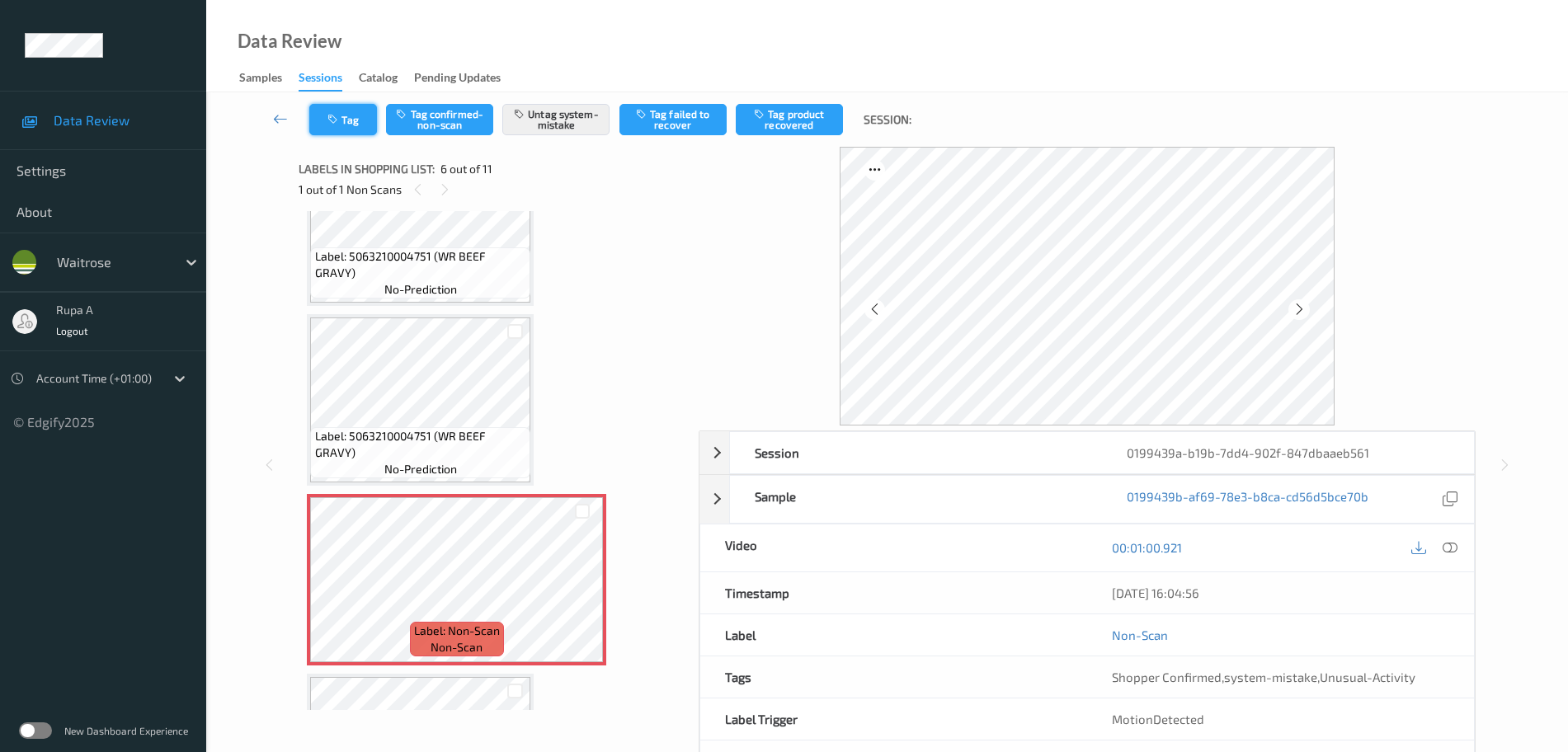
click at [361, 127] on button "Tag" at bounding box center [343, 119] width 68 height 31
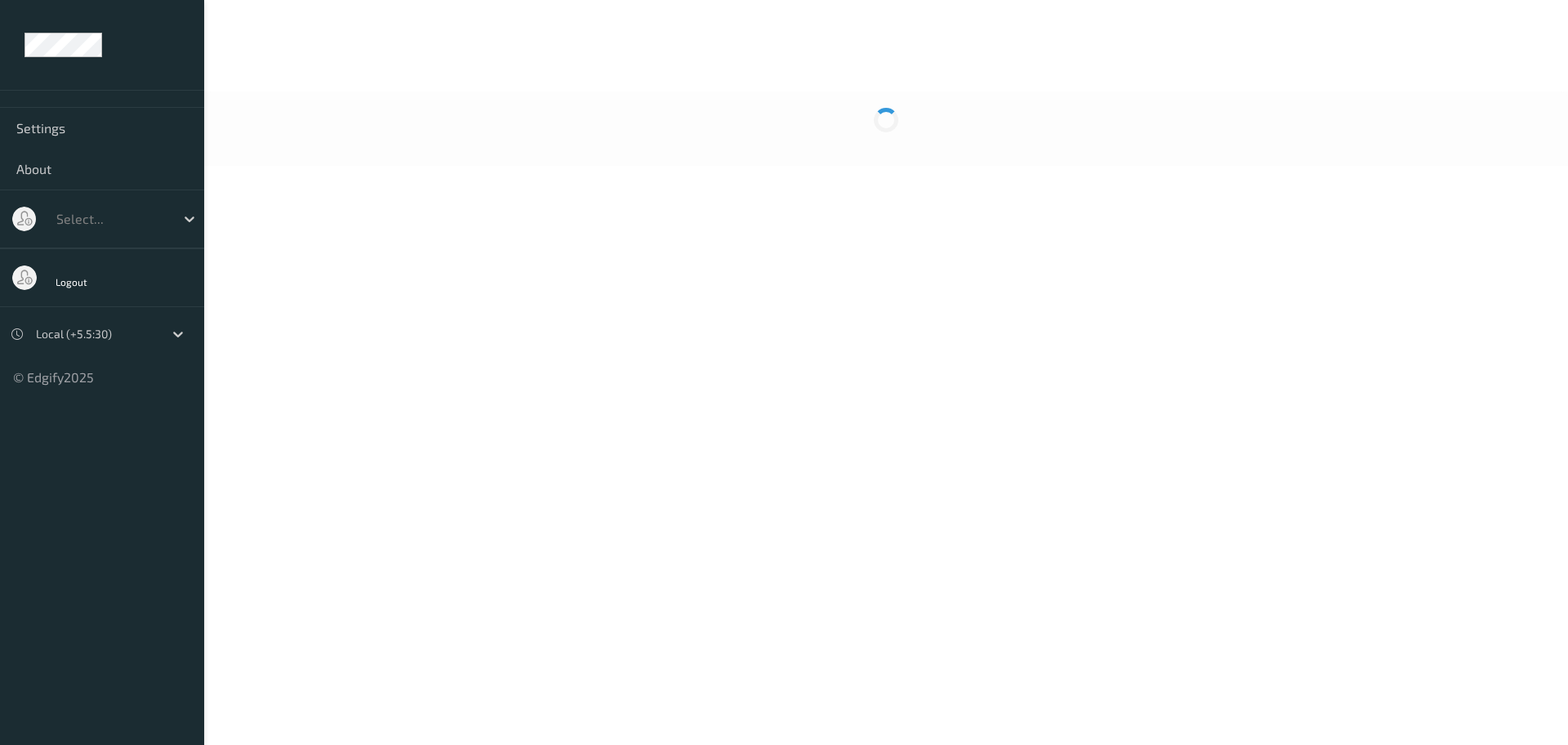
click at [584, 255] on body "Settings About Select... Logout Local (+5.5:30) © Edgify 2025 New Dashboard Exp…" at bounding box center [784, 372] width 1568 height 745
click at [186, 227] on icon at bounding box center [189, 219] width 16 height 16
click at [412, 321] on body "Settings About Use Up and Down to choose options, press Enter to select the cur…" at bounding box center [784, 372] width 1568 height 745
click at [172, 331] on icon at bounding box center [178, 334] width 16 height 16
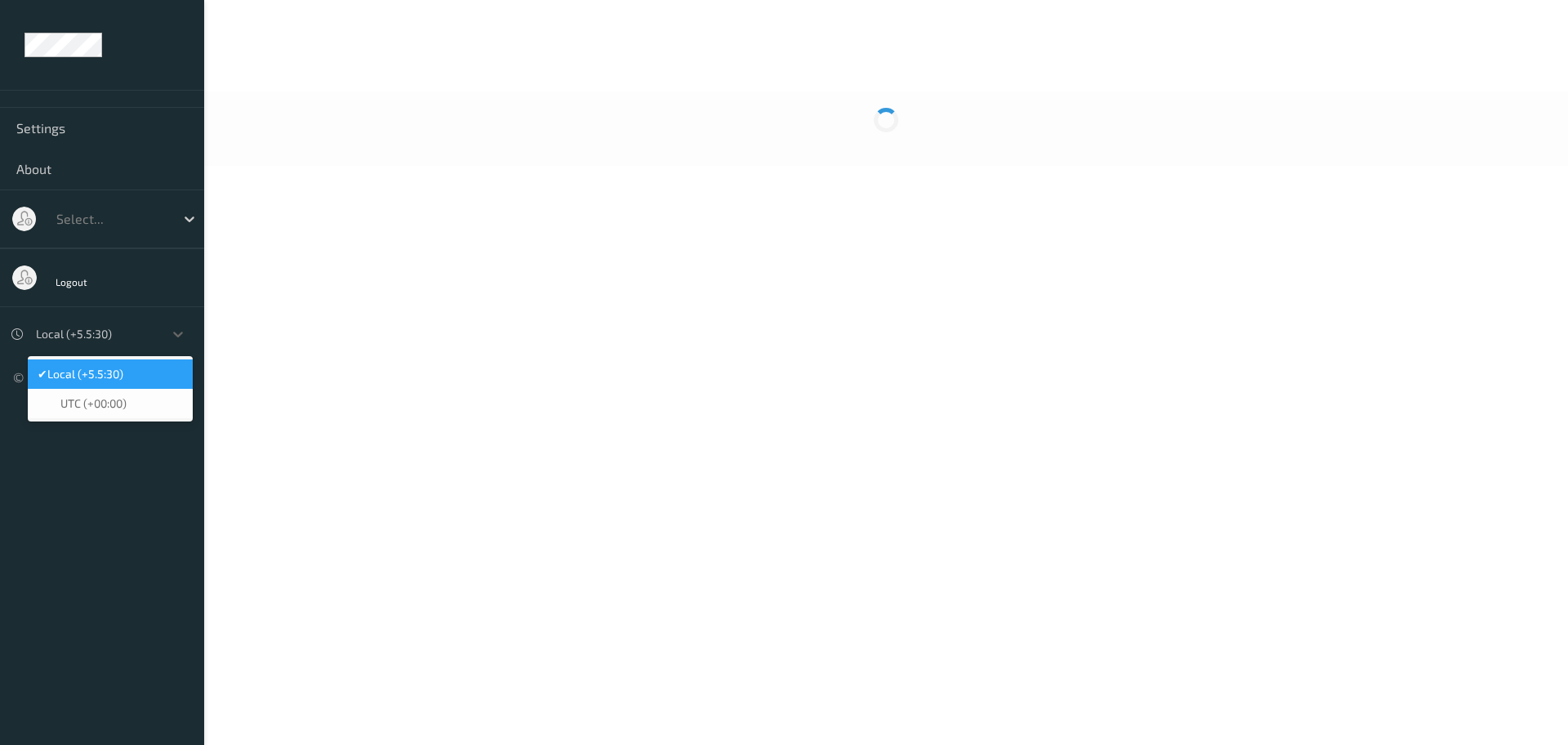
click at [440, 360] on body "Settings About Select... Logout option Local (+5.5:30) selected, 1 of 2. 2 resu…" at bounding box center [784, 372] width 1568 height 745
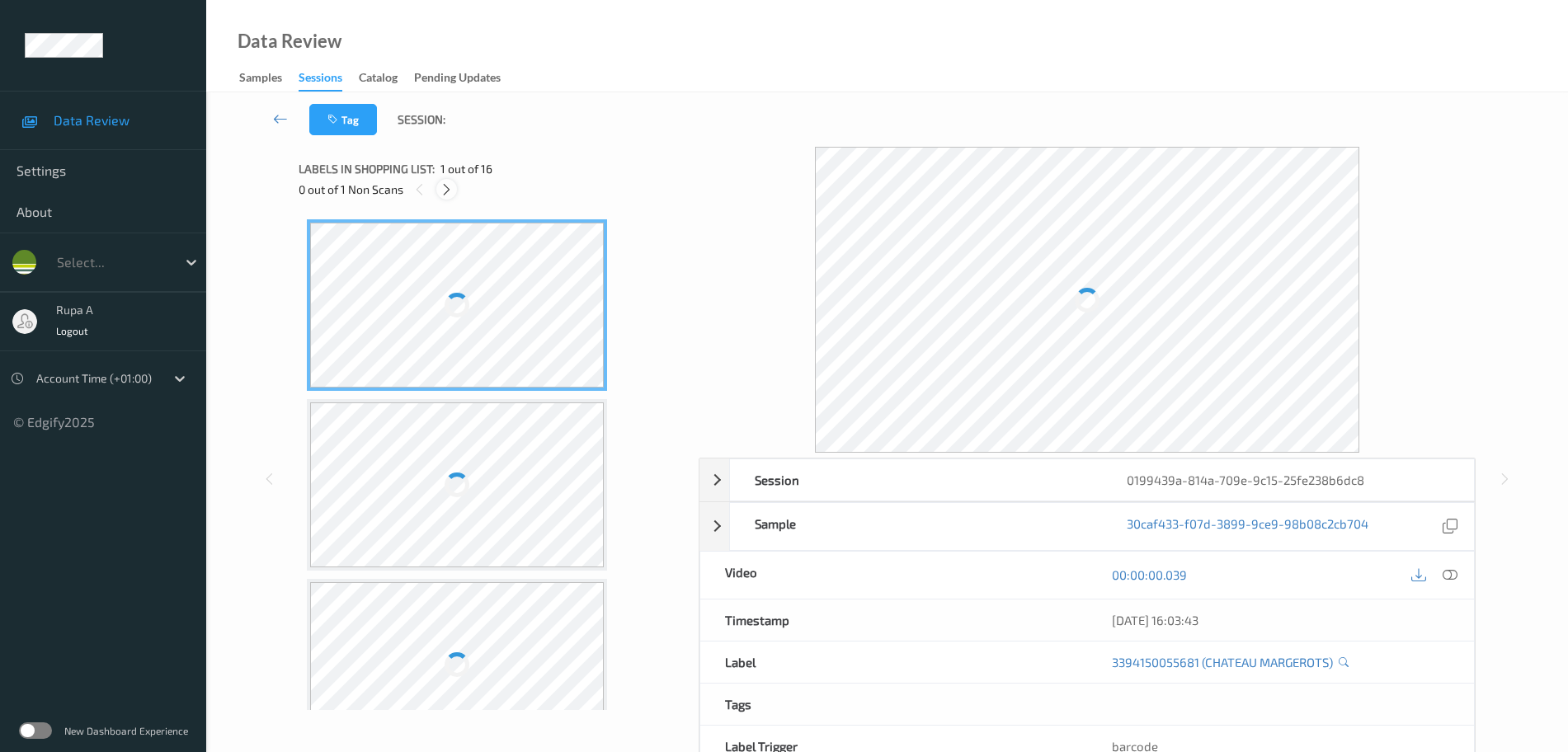
click at [449, 195] on icon at bounding box center [447, 189] width 14 height 15
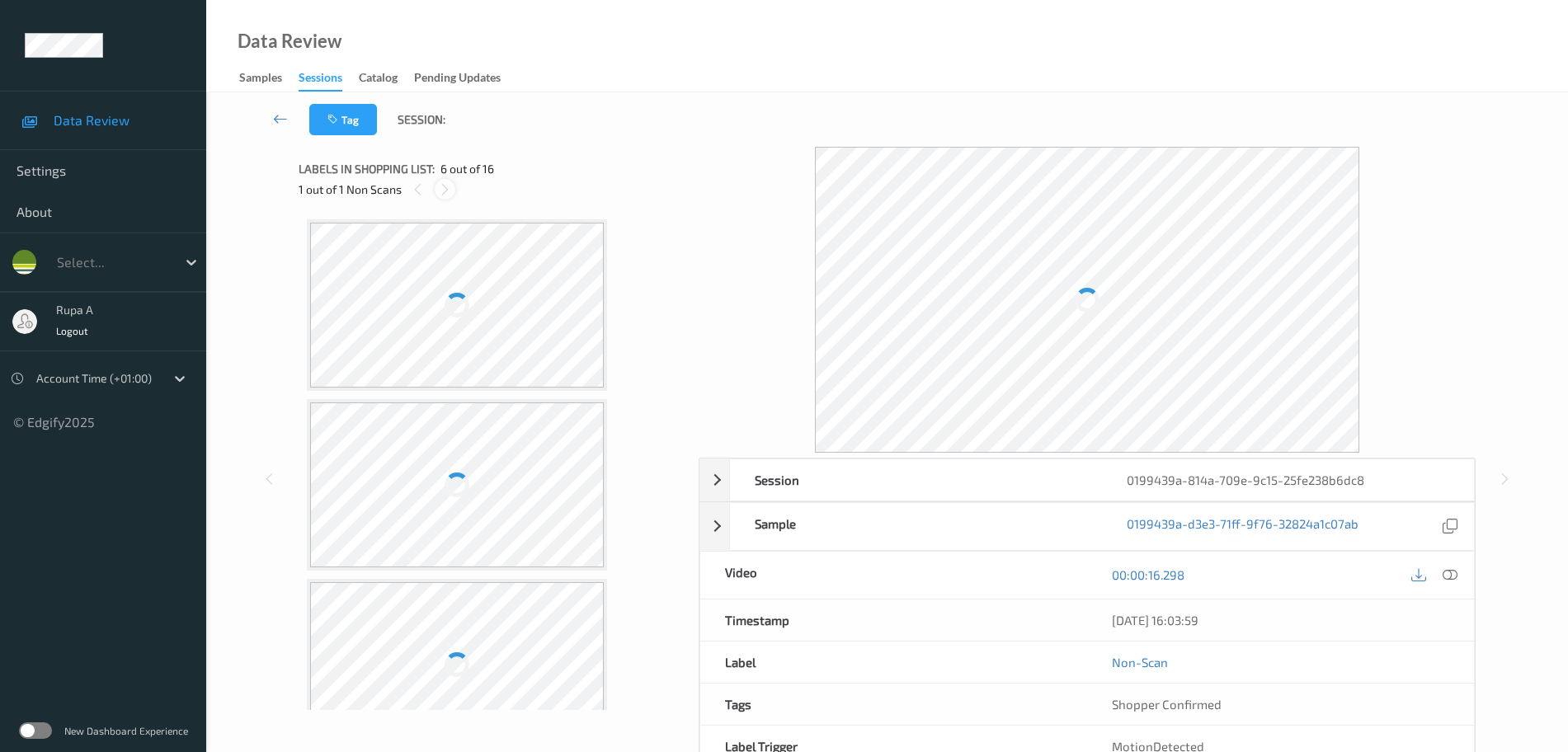
scroll to position [728, 0]
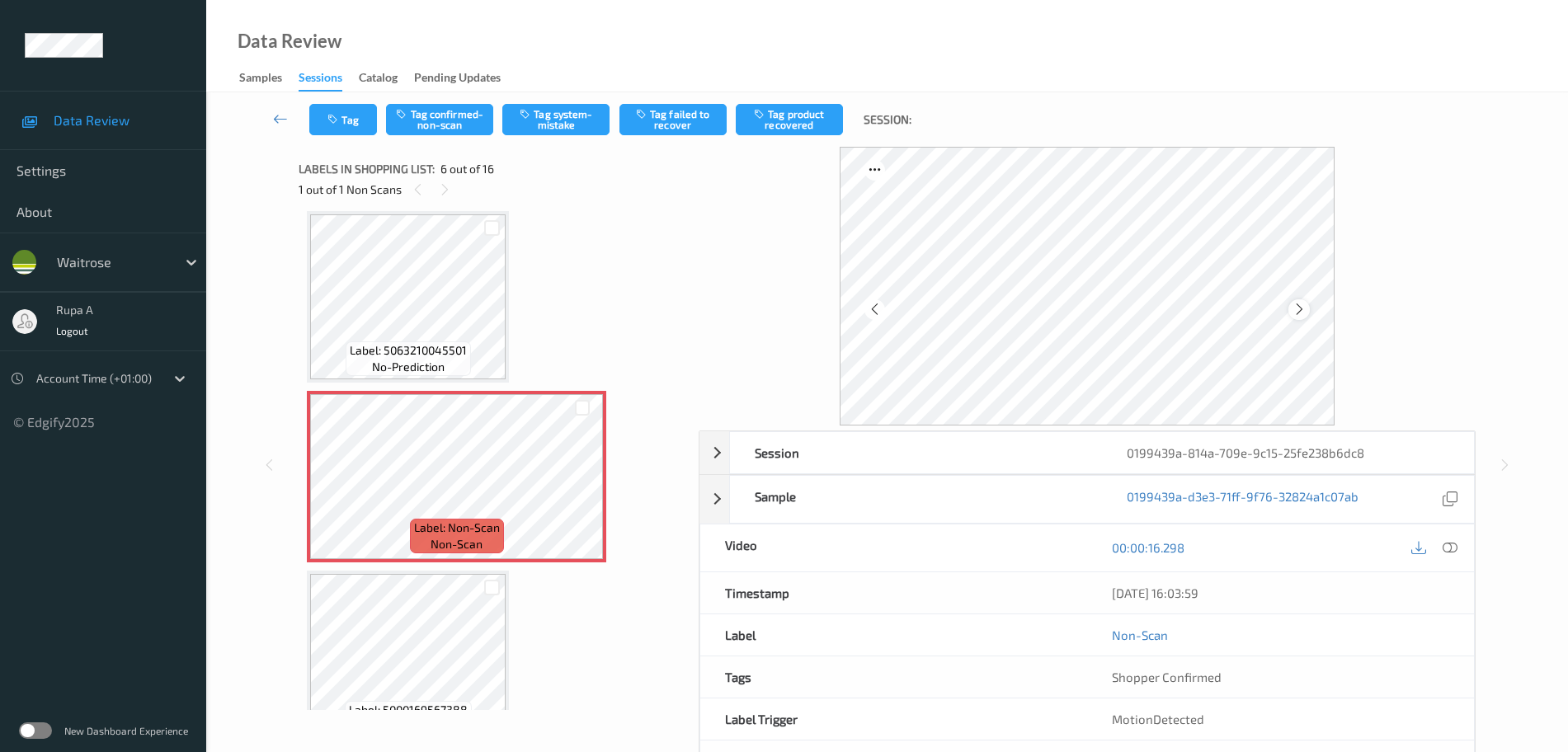
click at [1299, 309] on icon at bounding box center [1300, 309] width 14 height 15
click at [1300, 305] on icon at bounding box center [1300, 309] width 14 height 15
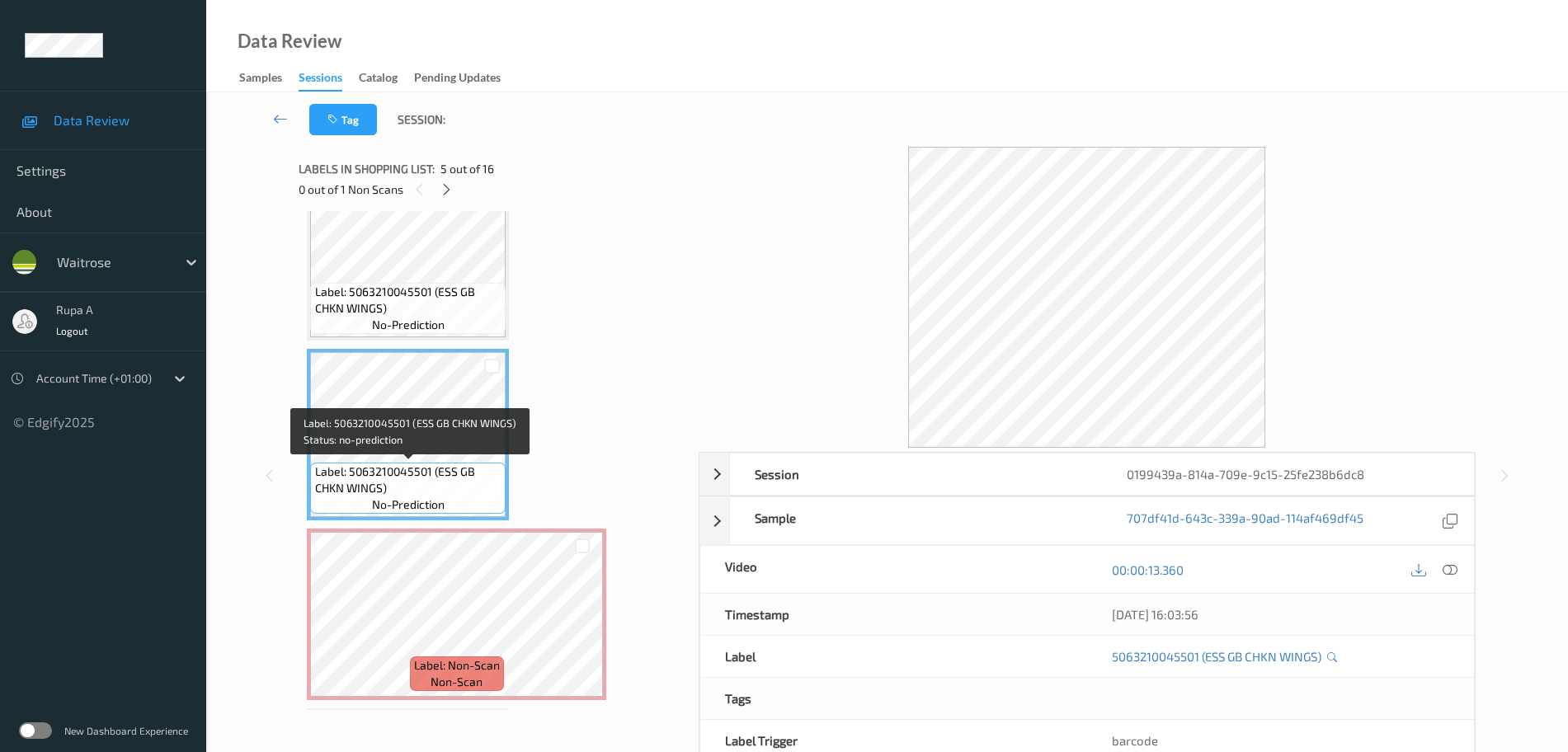
scroll to position [624, 0]
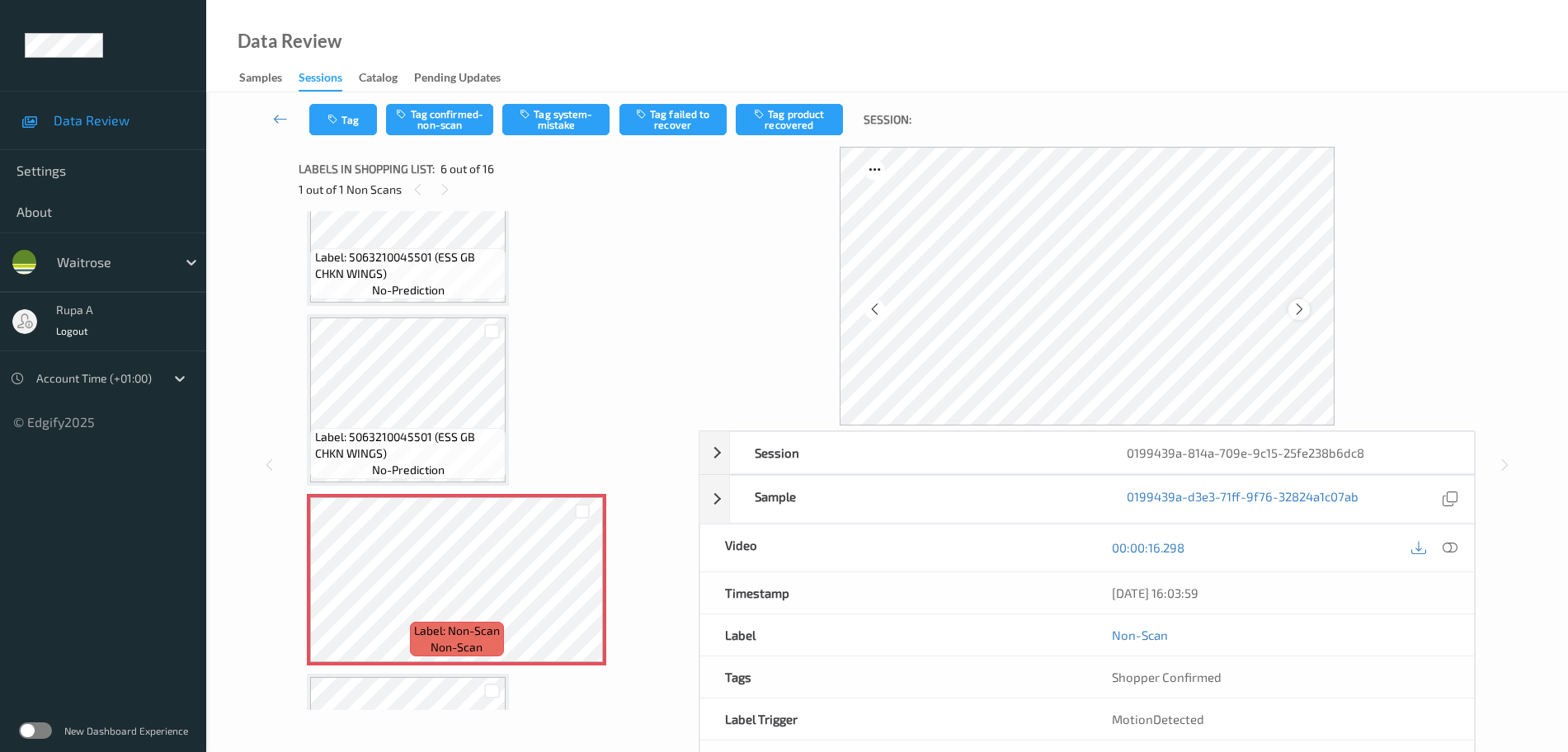
click at [1301, 310] on icon at bounding box center [1300, 309] width 14 height 15
click at [1303, 309] on icon at bounding box center [1300, 309] width 14 height 15
click at [568, 125] on button "Tag system-mistake" at bounding box center [555, 119] width 108 height 31
click at [346, 118] on button "Tag" at bounding box center [343, 119] width 68 height 31
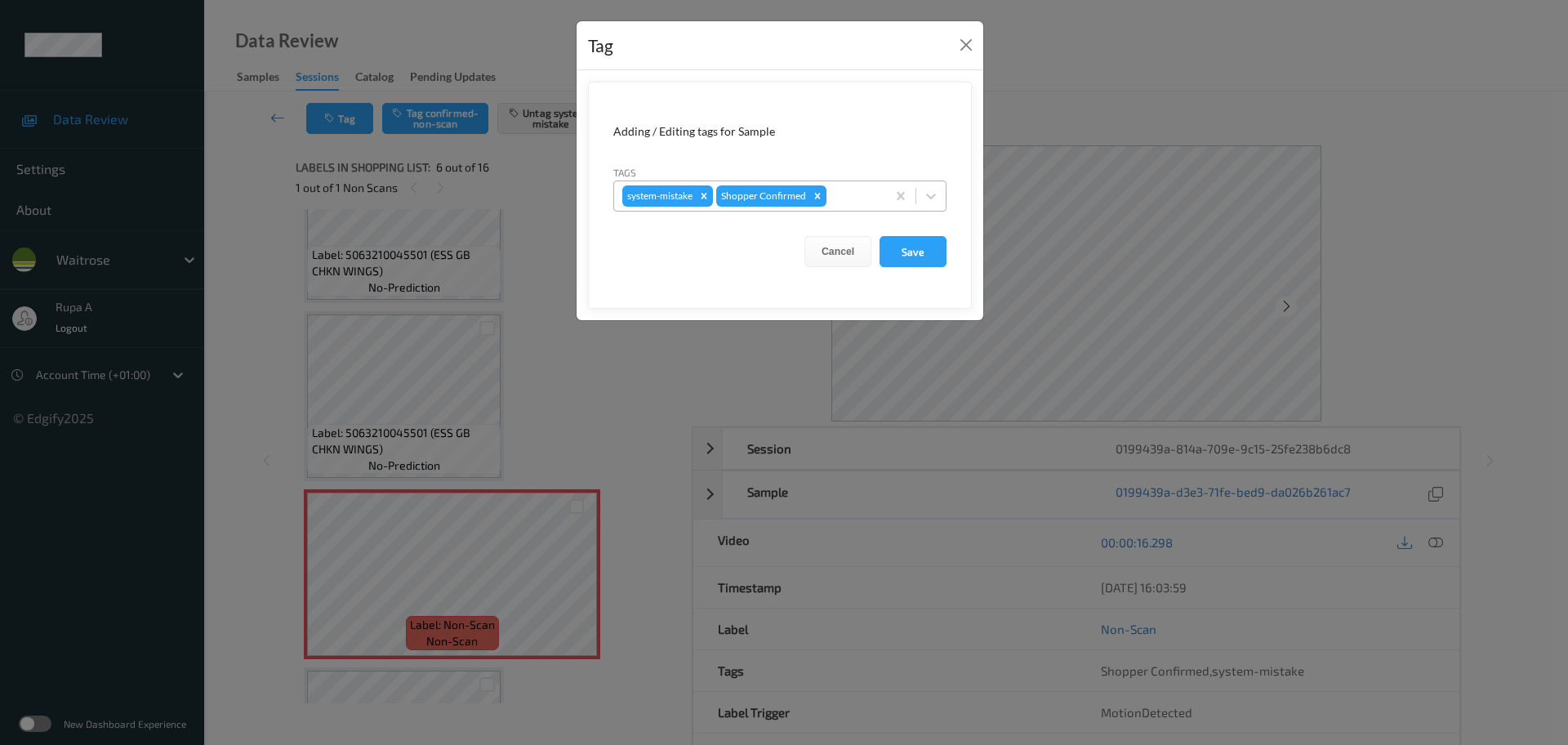
click at [863, 189] on div at bounding box center [854, 196] width 48 height 19
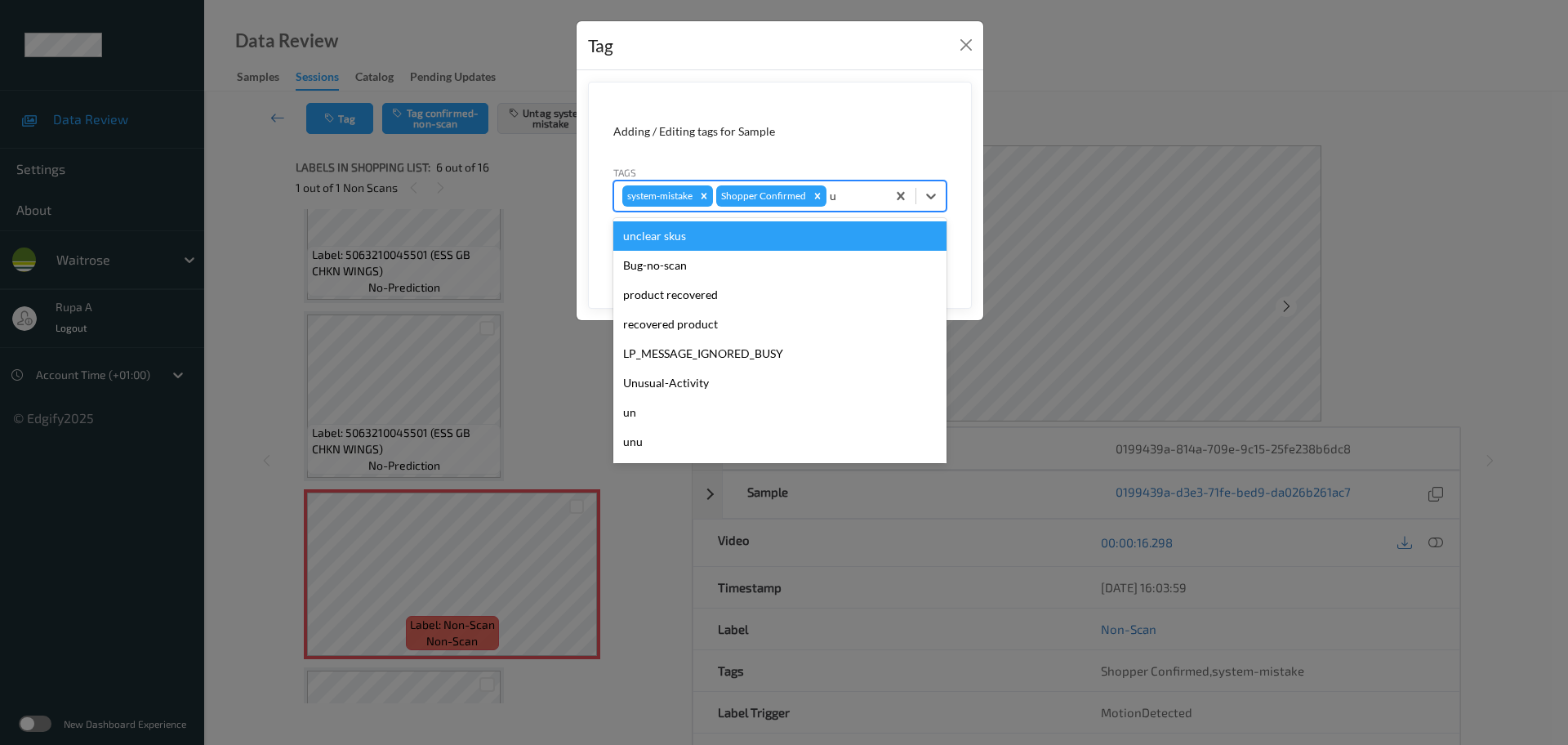
type input "un"
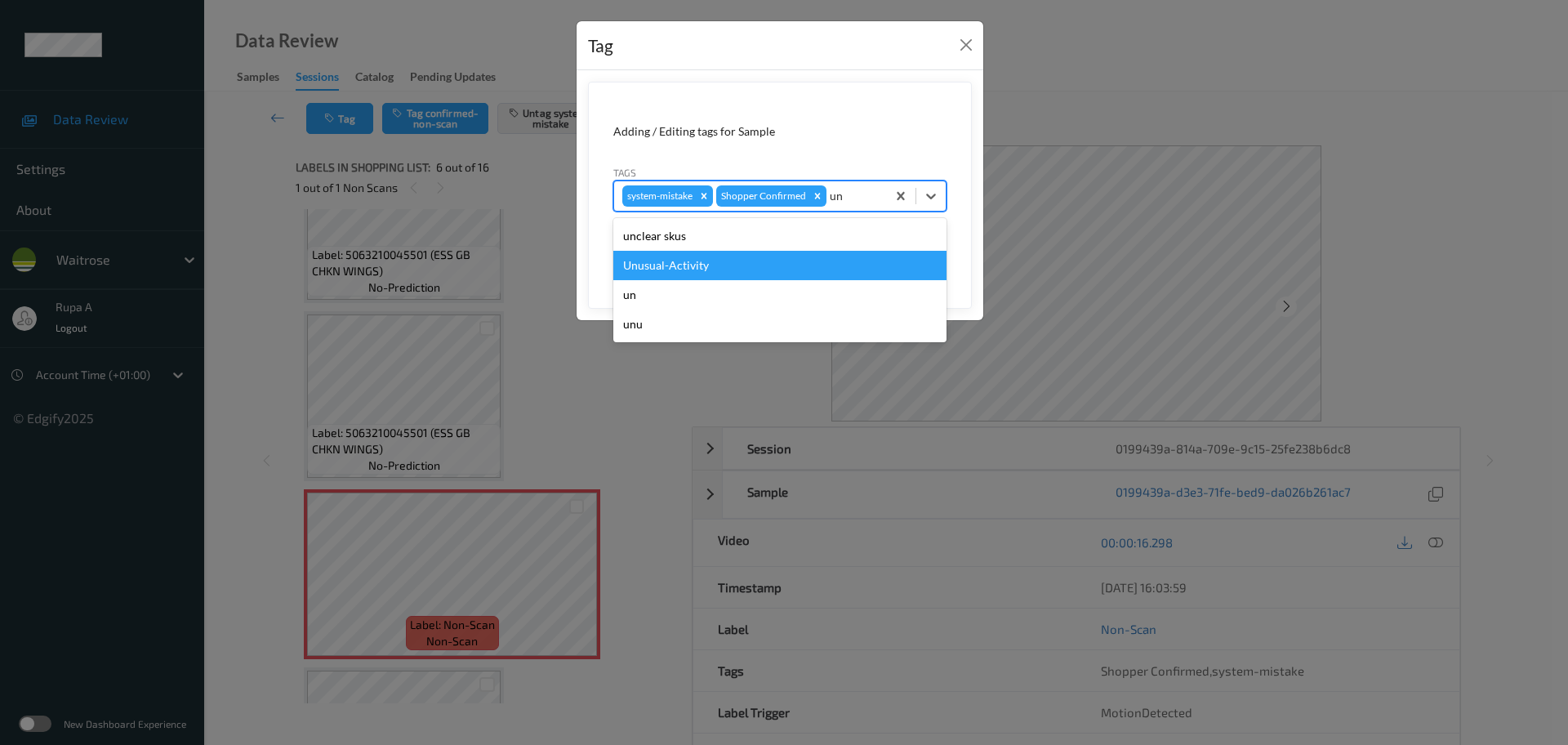
click at [752, 264] on div "Unusual-Activity" at bounding box center [779, 265] width 333 height 30
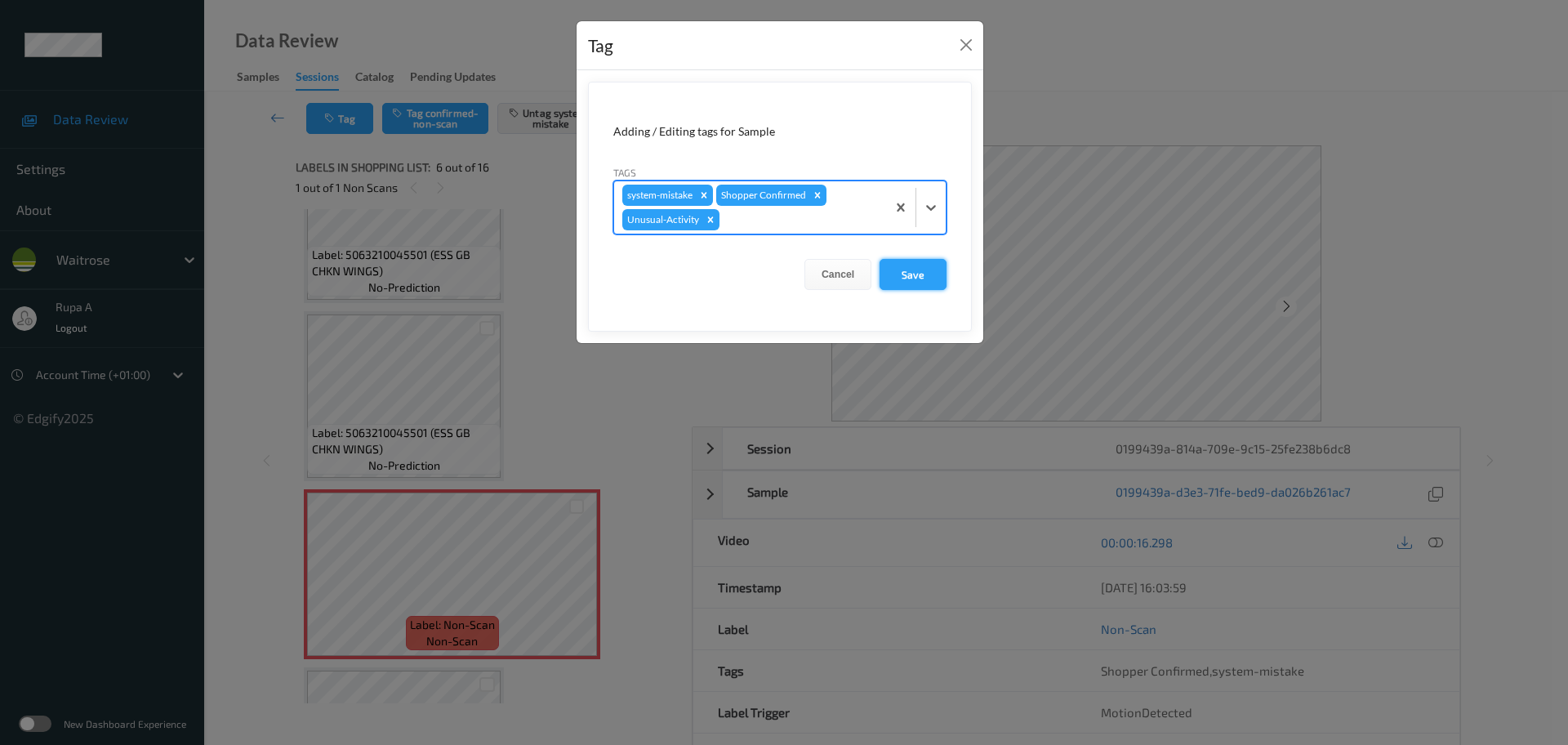
click at [930, 272] on button "Save" at bounding box center [914, 275] width 67 height 31
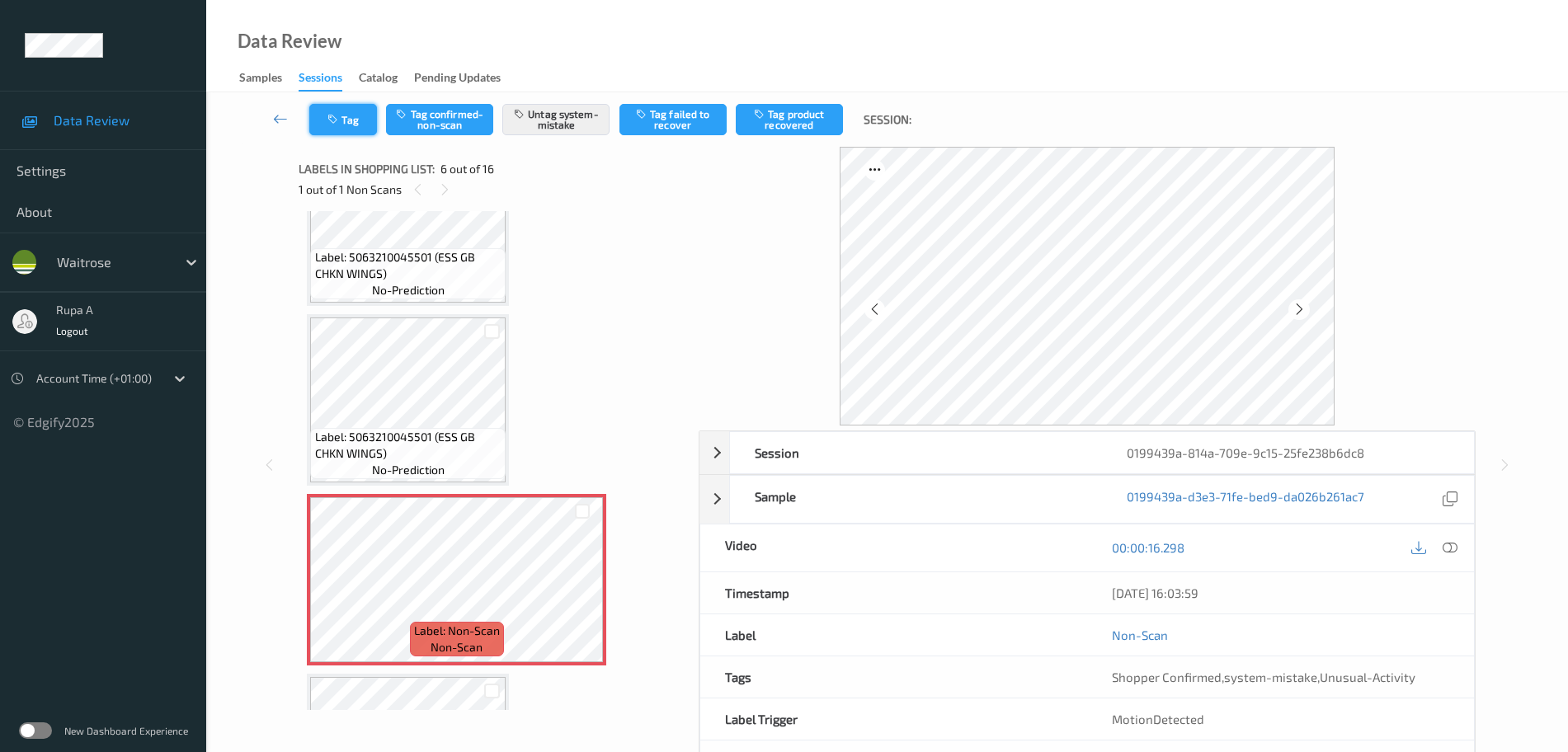
click at [337, 119] on icon "button" at bounding box center [334, 119] width 14 height 12
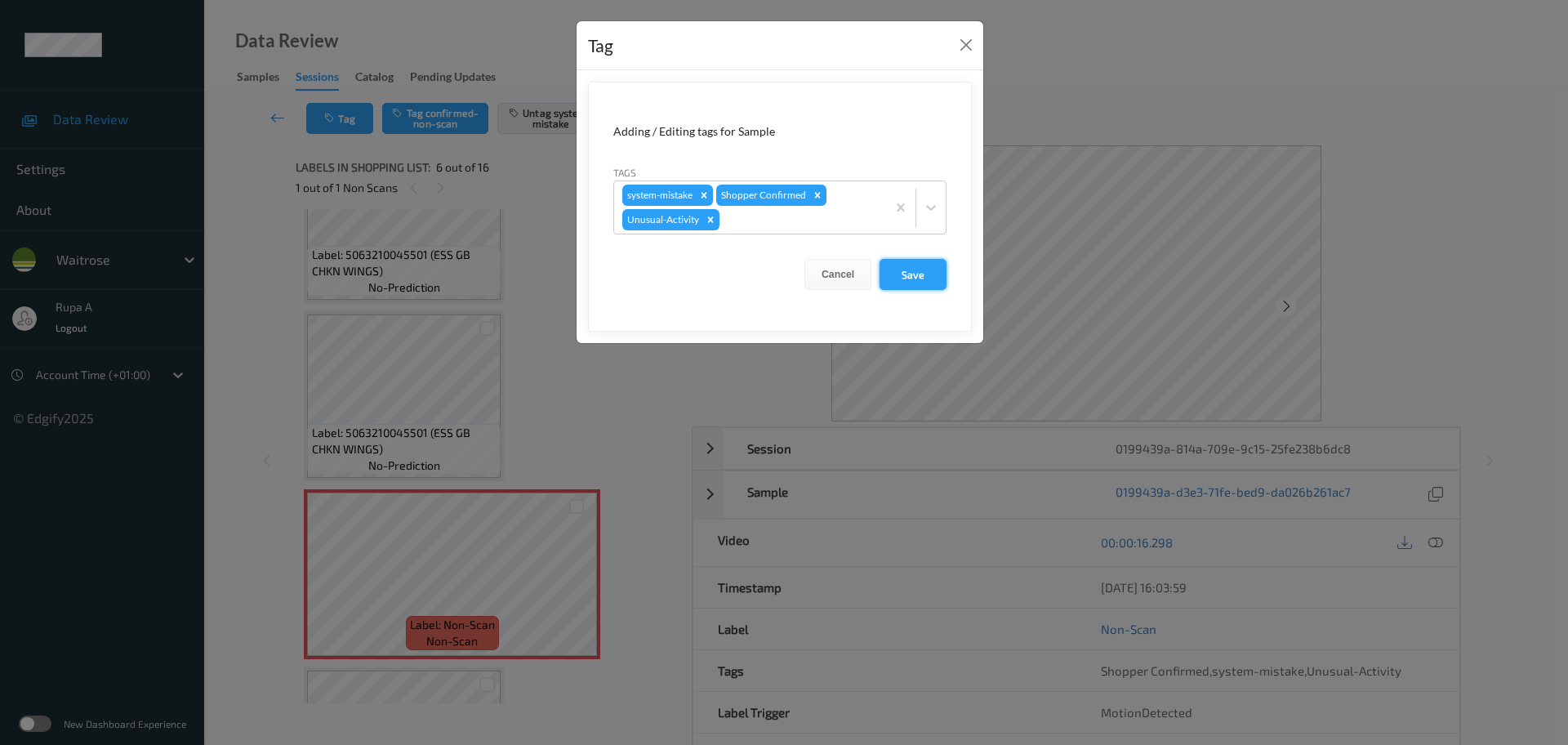
click at [922, 266] on button "Save" at bounding box center [914, 275] width 67 height 31
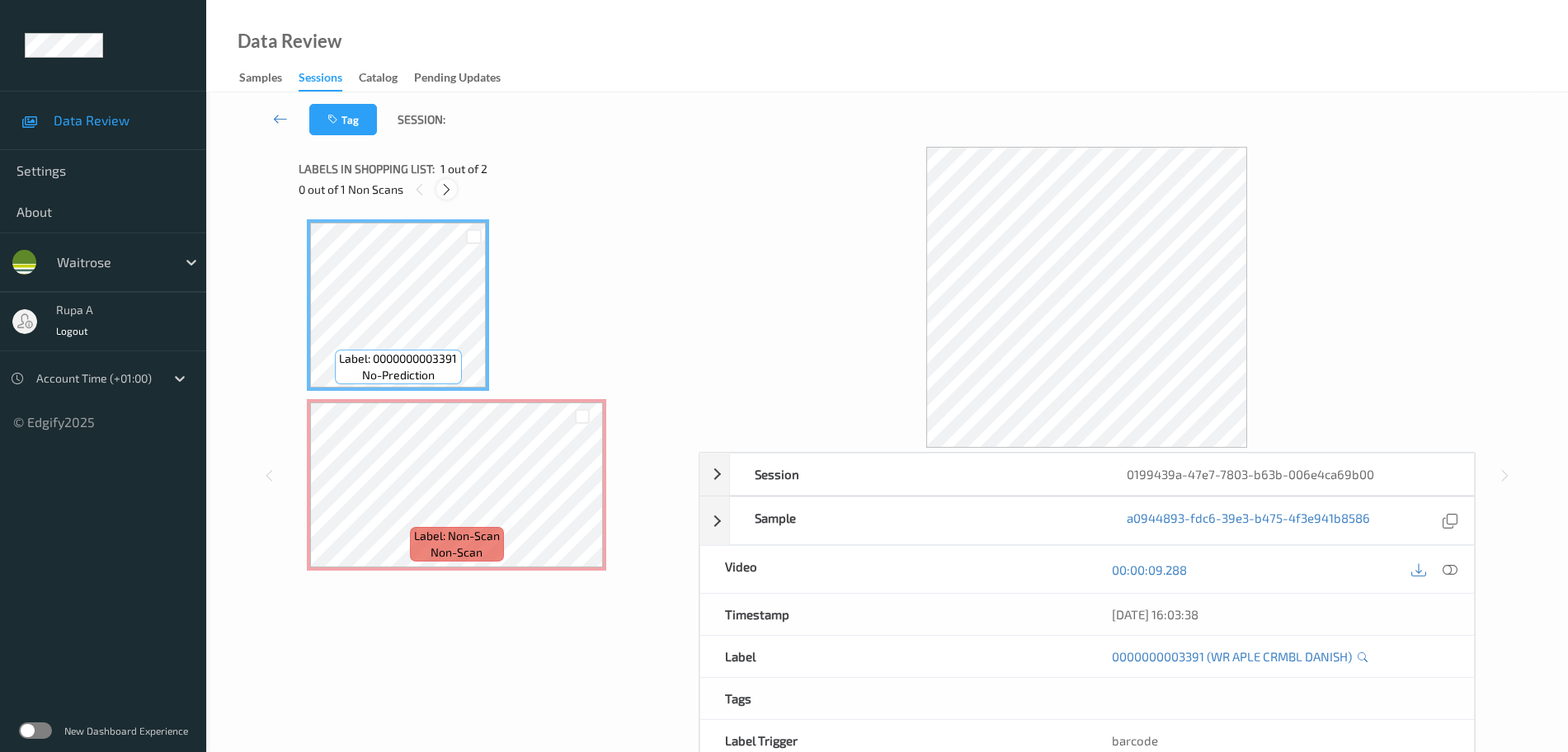
click at [450, 188] on icon at bounding box center [447, 189] width 14 height 15
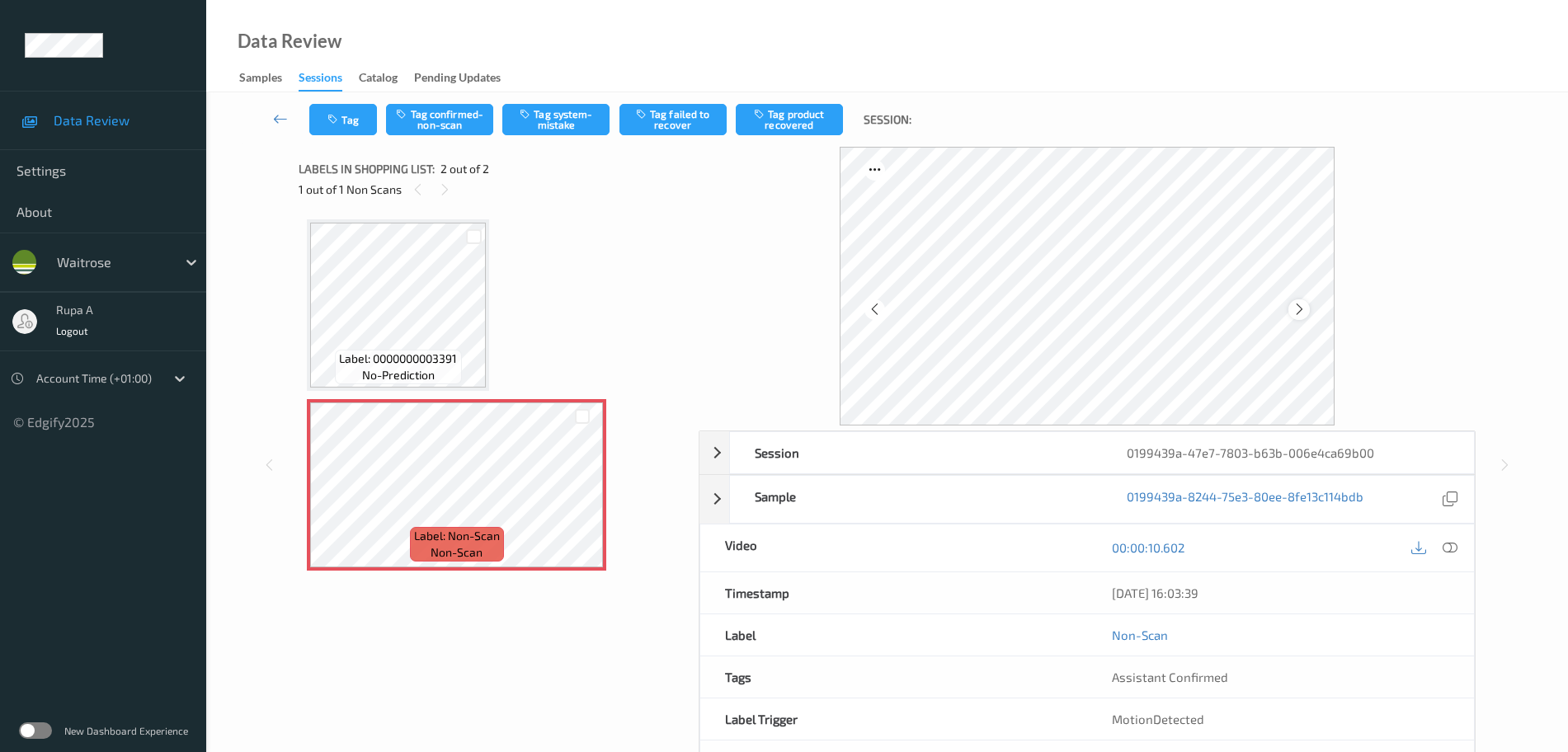
click at [1304, 309] on icon at bounding box center [1300, 309] width 14 height 15
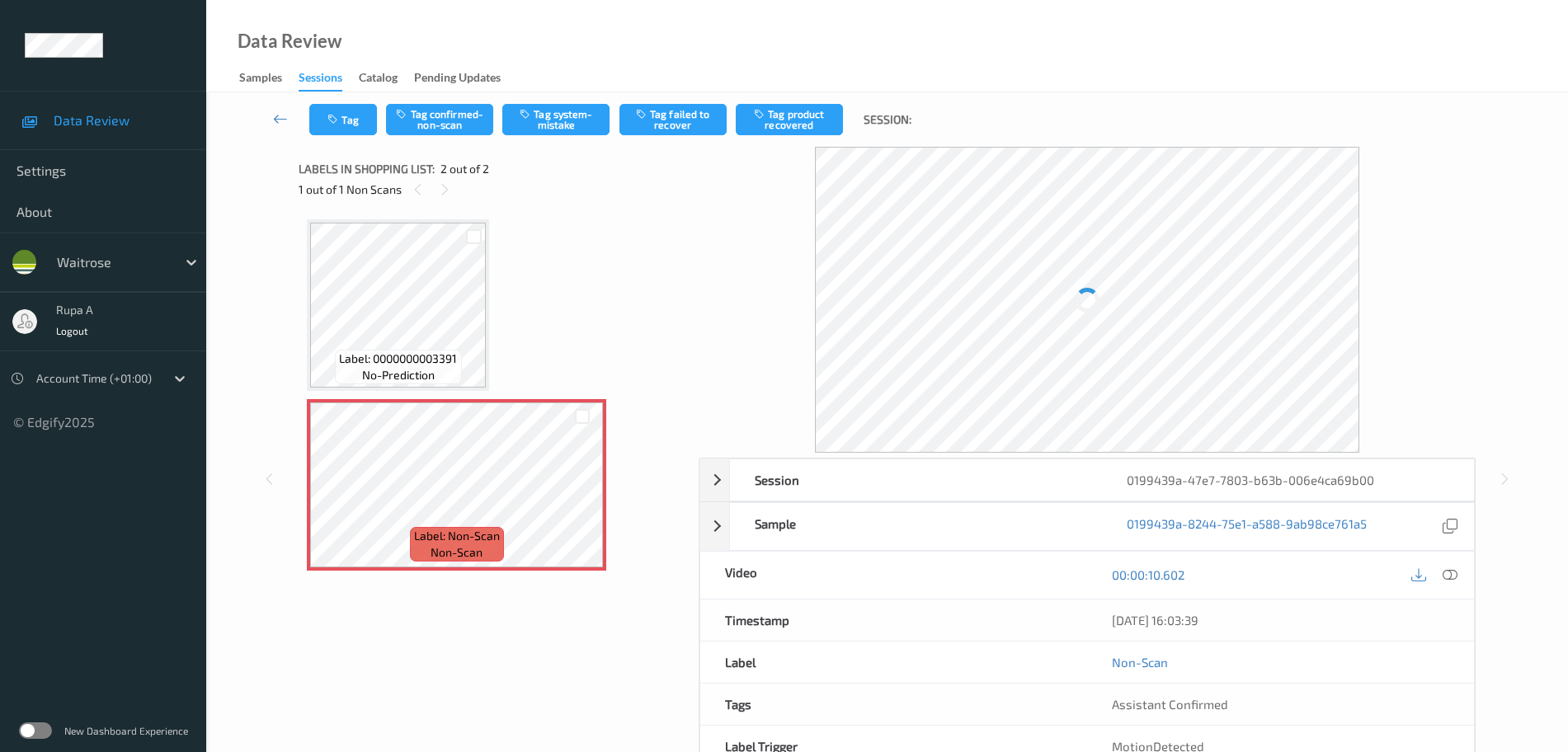
click at [1303, 309] on div at bounding box center [1087, 299] width 545 height 306
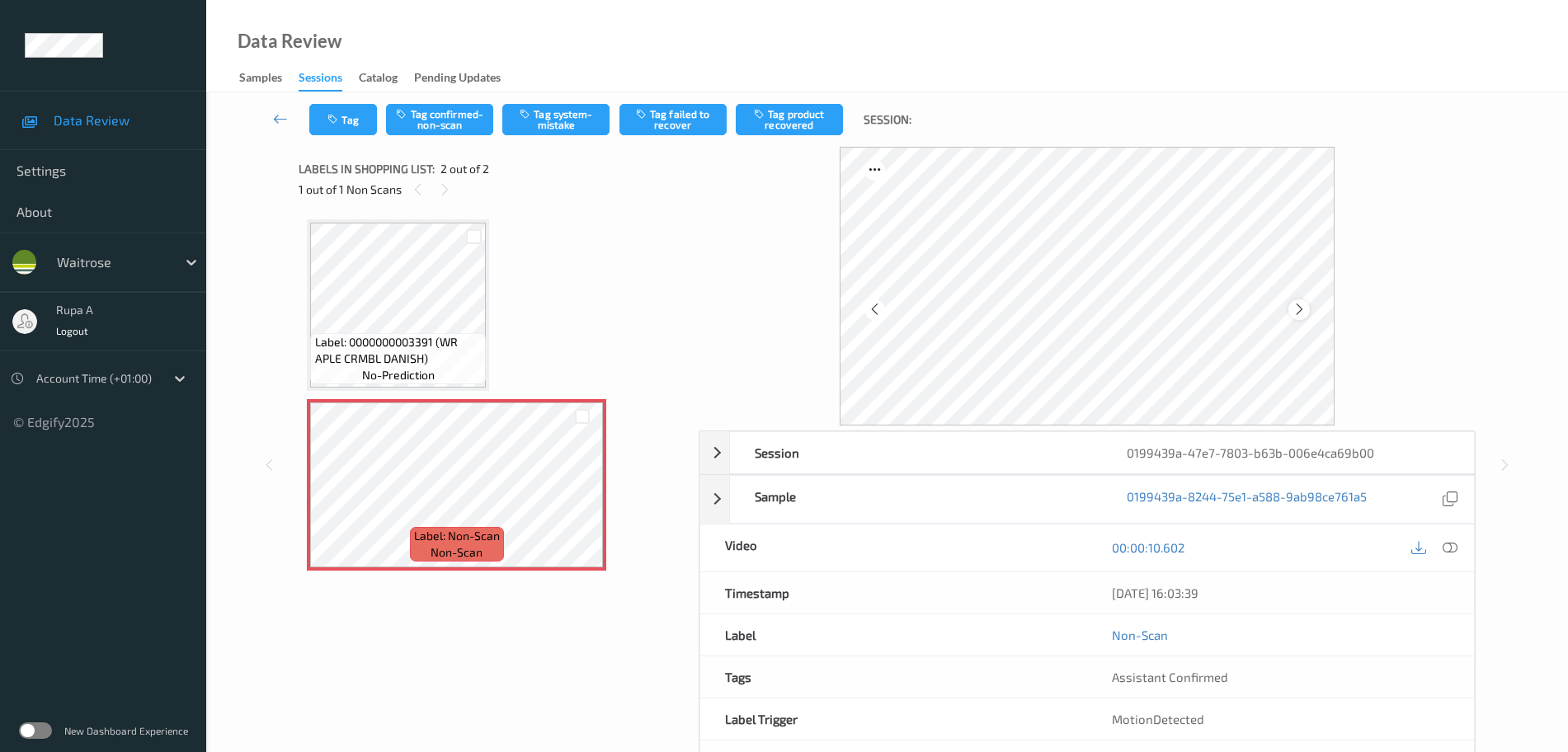
click at [1288, 306] on div at bounding box center [1298, 309] width 20 height 20
click at [462, 238] on div at bounding box center [474, 236] width 25 height 27
click at [560, 125] on button "Tag system-mistake" at bounding box center [555, 119] width 108 height 31
click at [337, 122] on icon "button" at bounding box center [334, 119] width 14 height 12
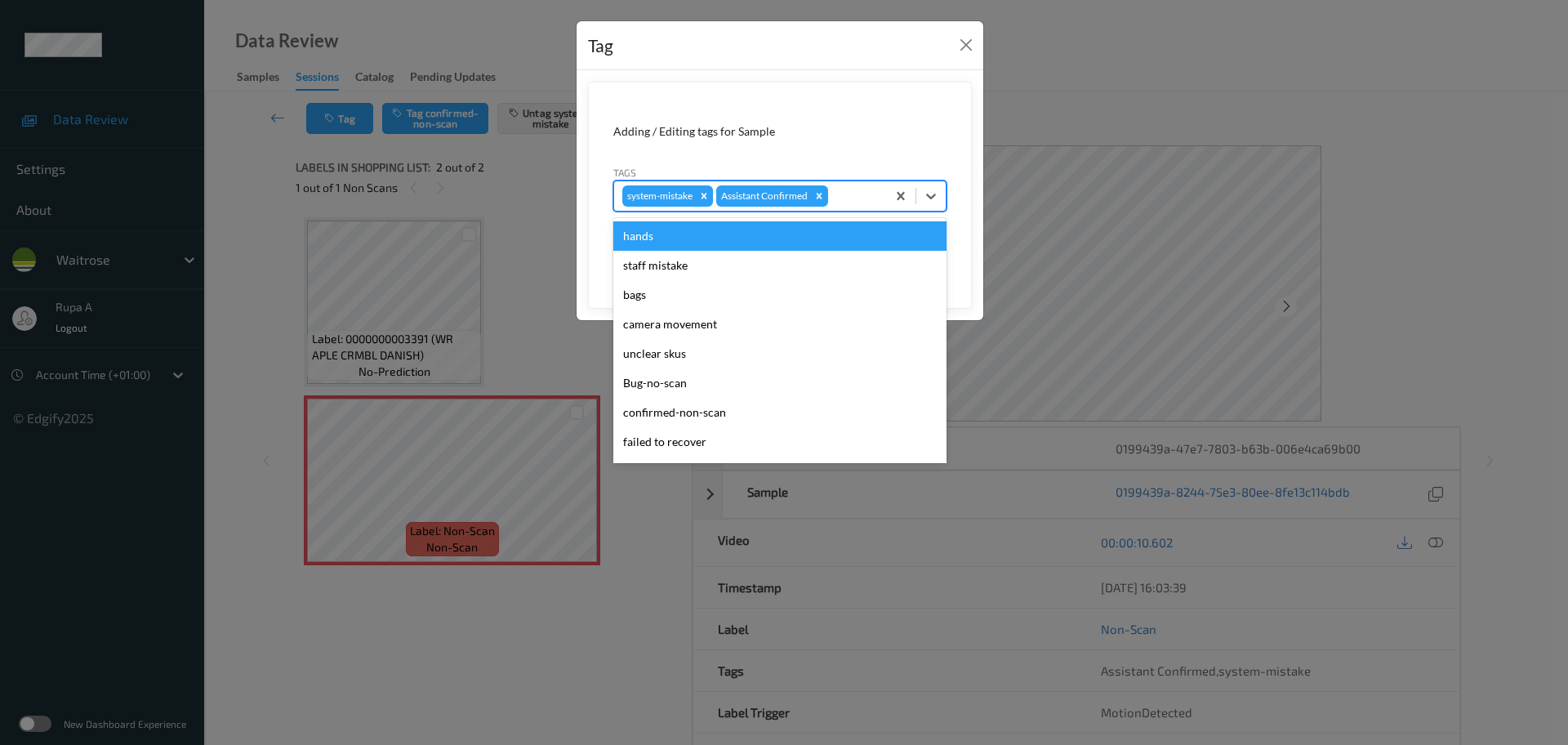
click at [876, 196] on div at bounding box center [854, 196] width 47 height 19
type input "un"
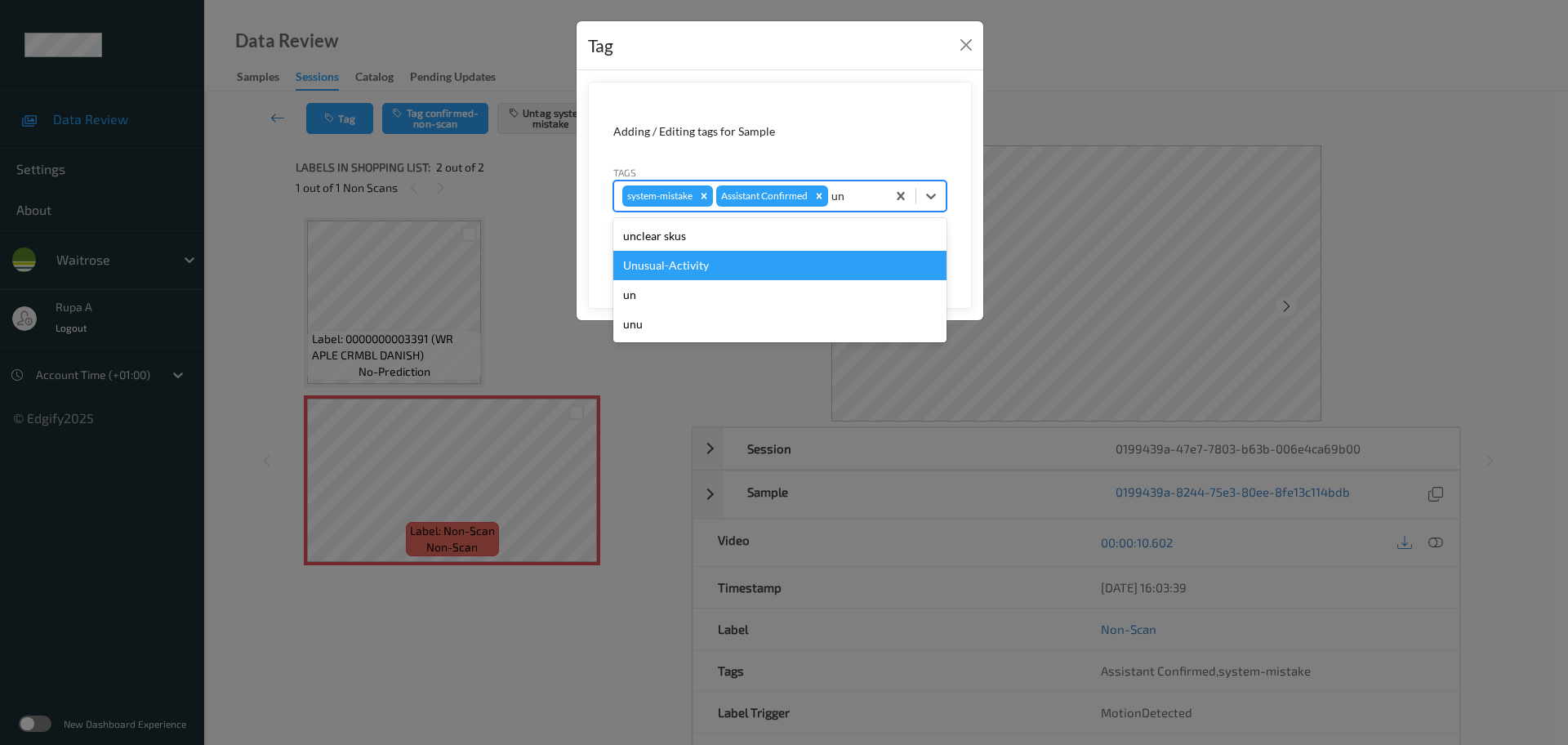
click at [739, 255] on div "Unusual-Activity" at bounding box center [779, 265] width 333 height 30
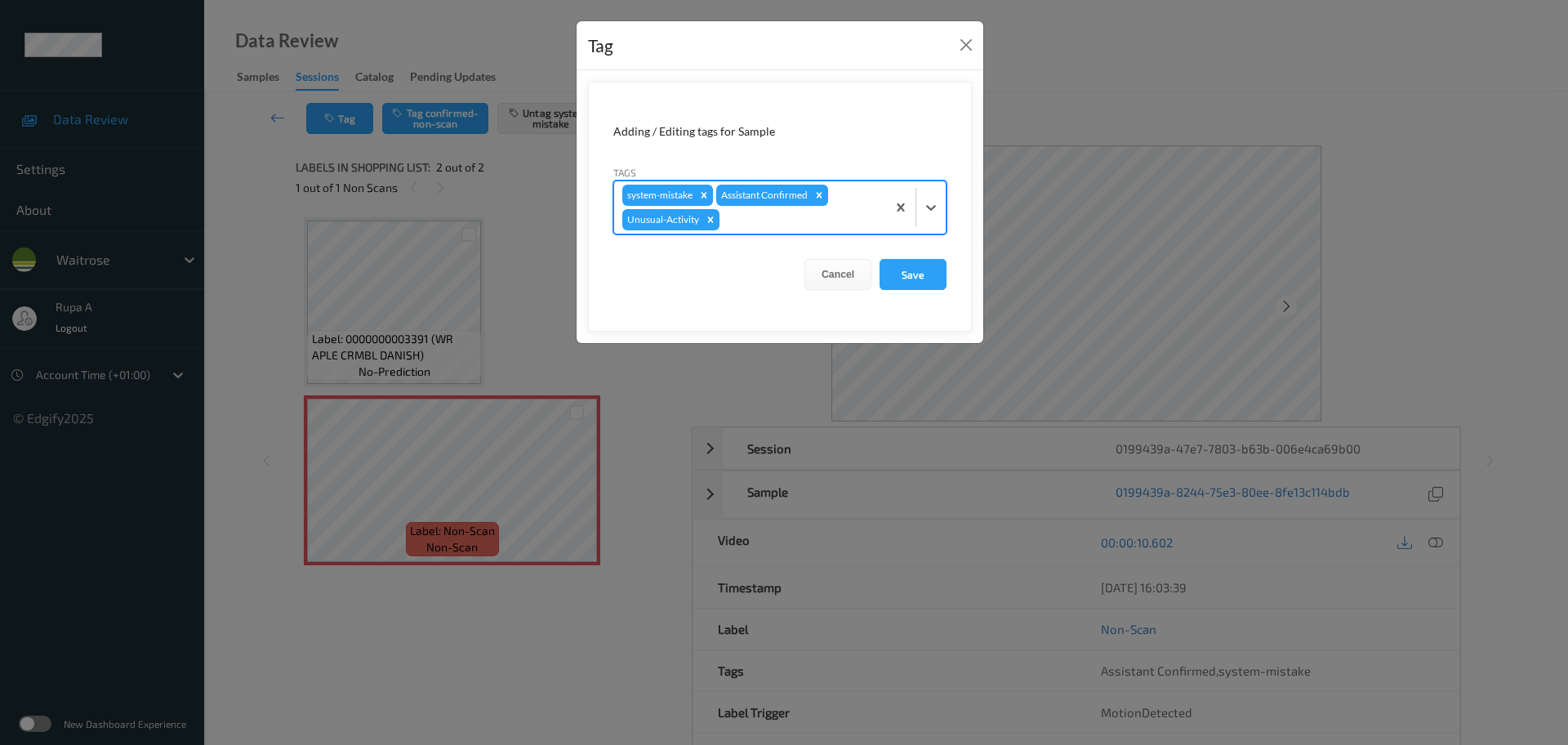
click at [785, 228] on div at bounding box center [800, 220] width 155 height 19
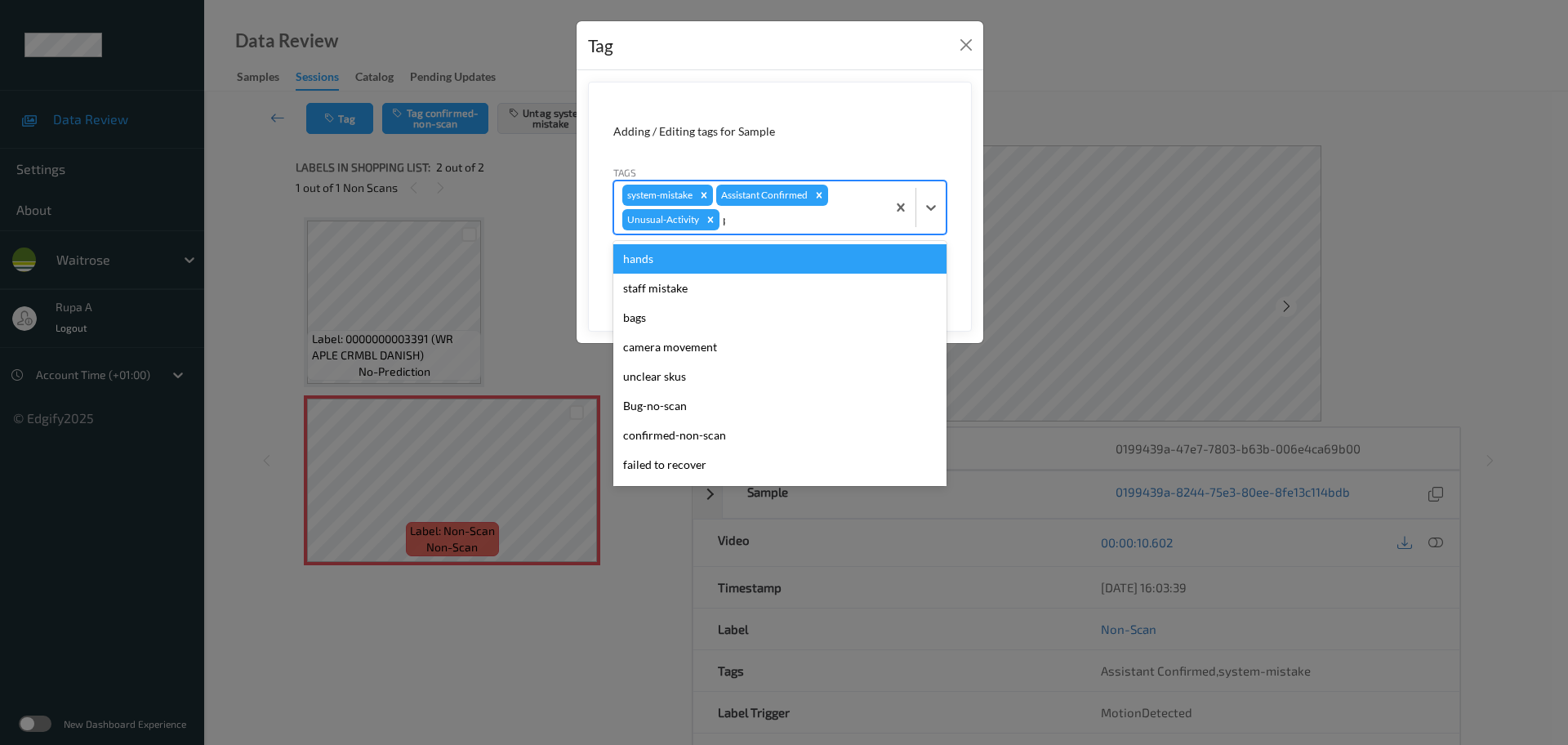
type input "pi"
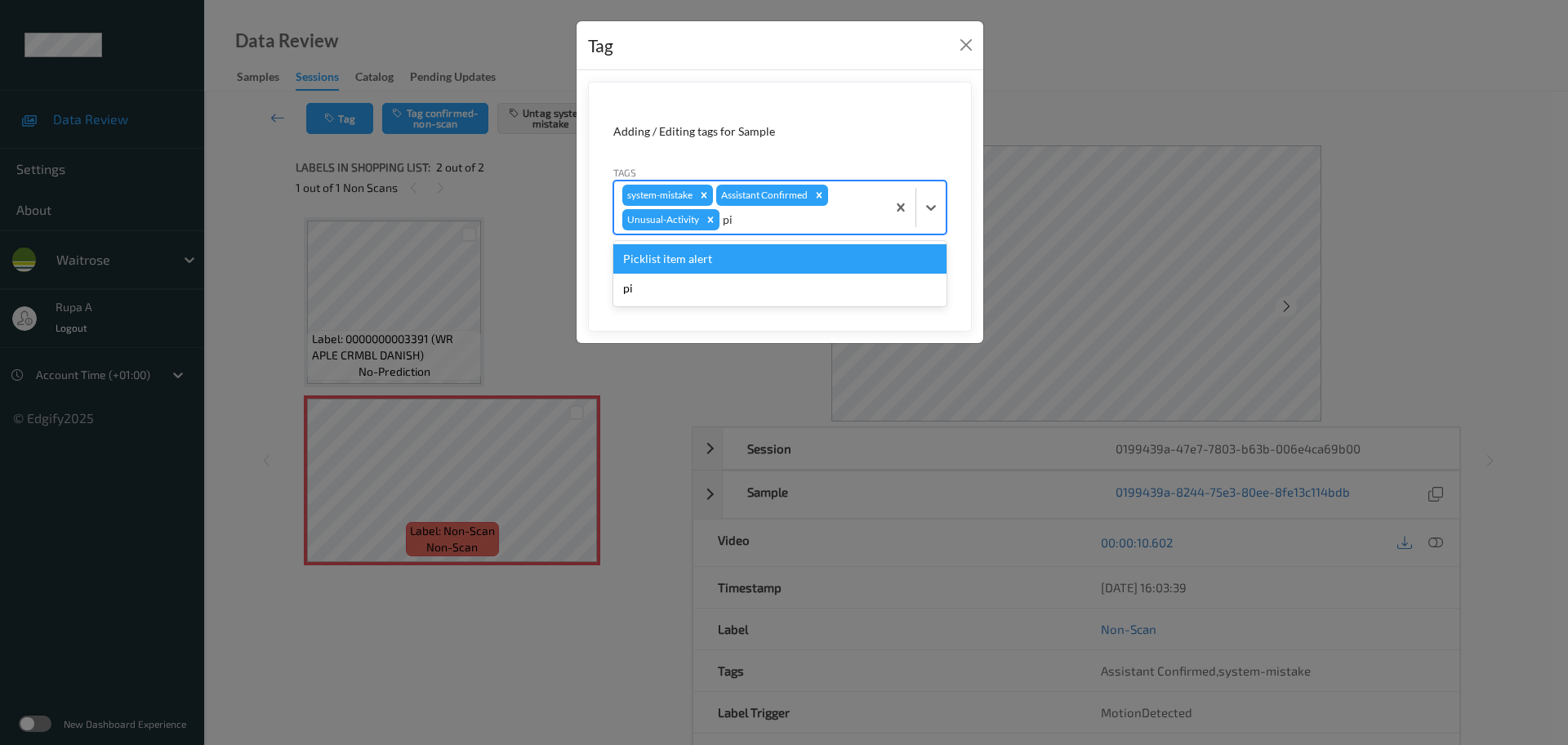
click at [751, 260] on div "Picklist item alert" at bounding box center [779, 258] width 333 height 30
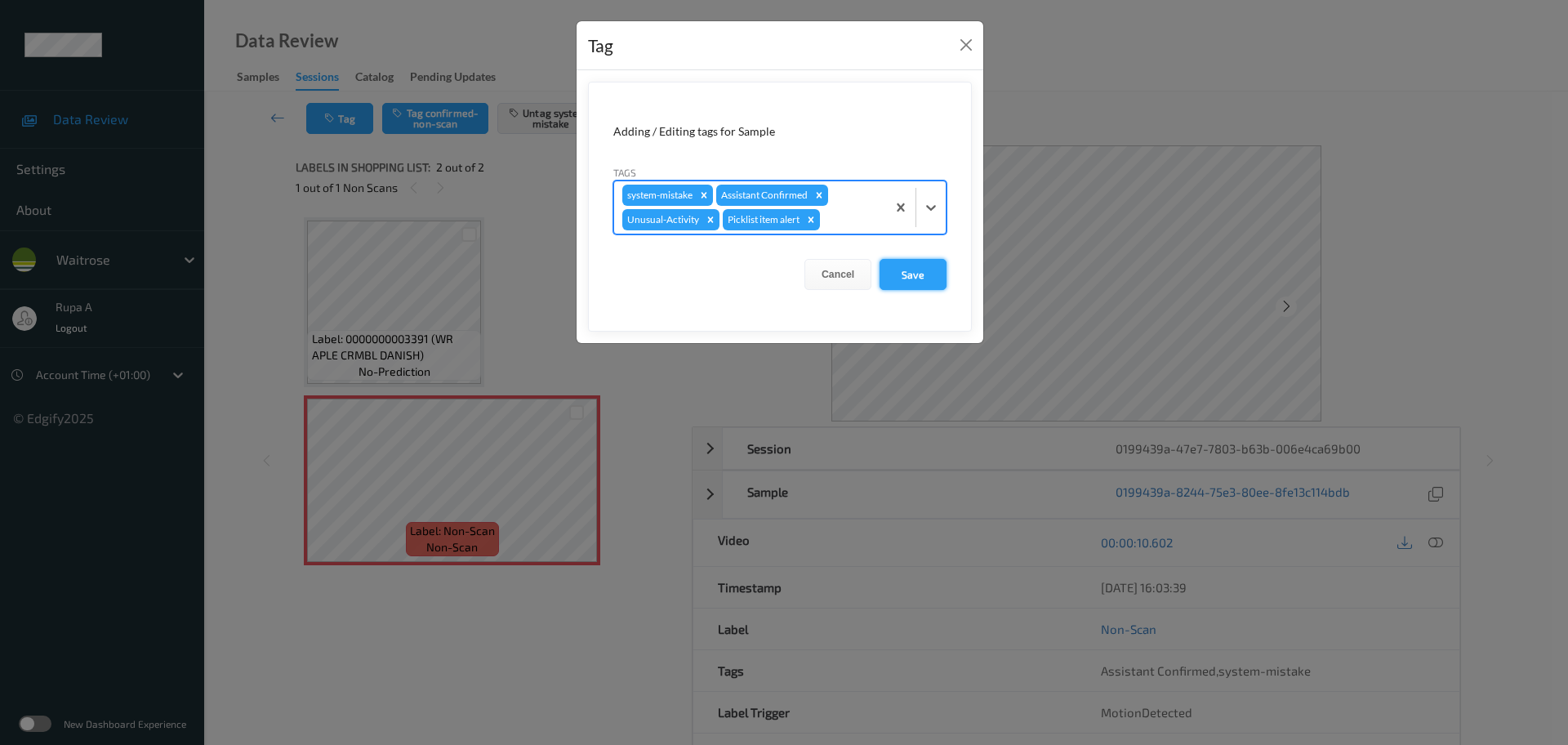
click at [897, 272] on button "Save" at bounding box center [914, 275] width 67 height 31
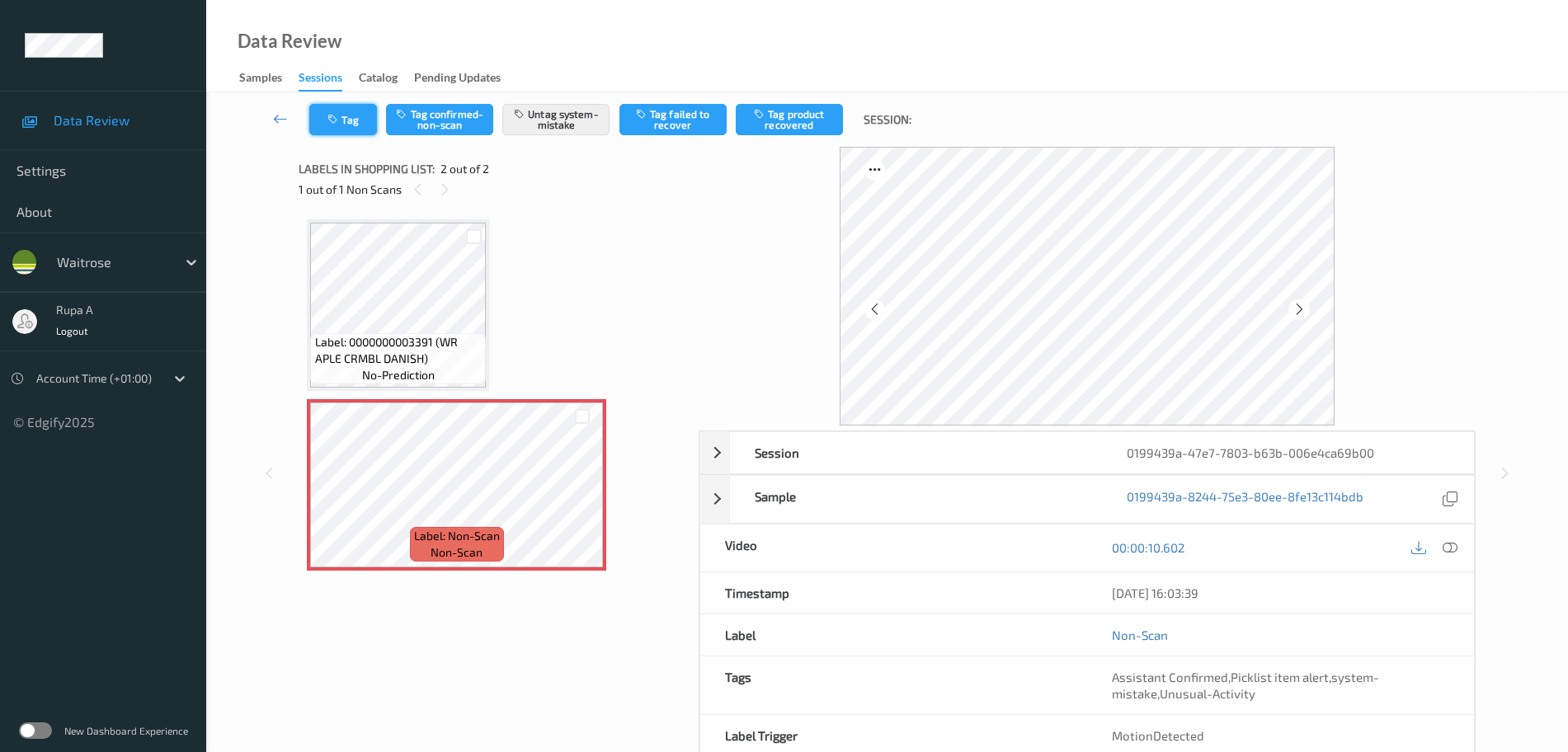
click at [336, 110] on button "Tag" at bounding box center [343, 119] width 68 height 31
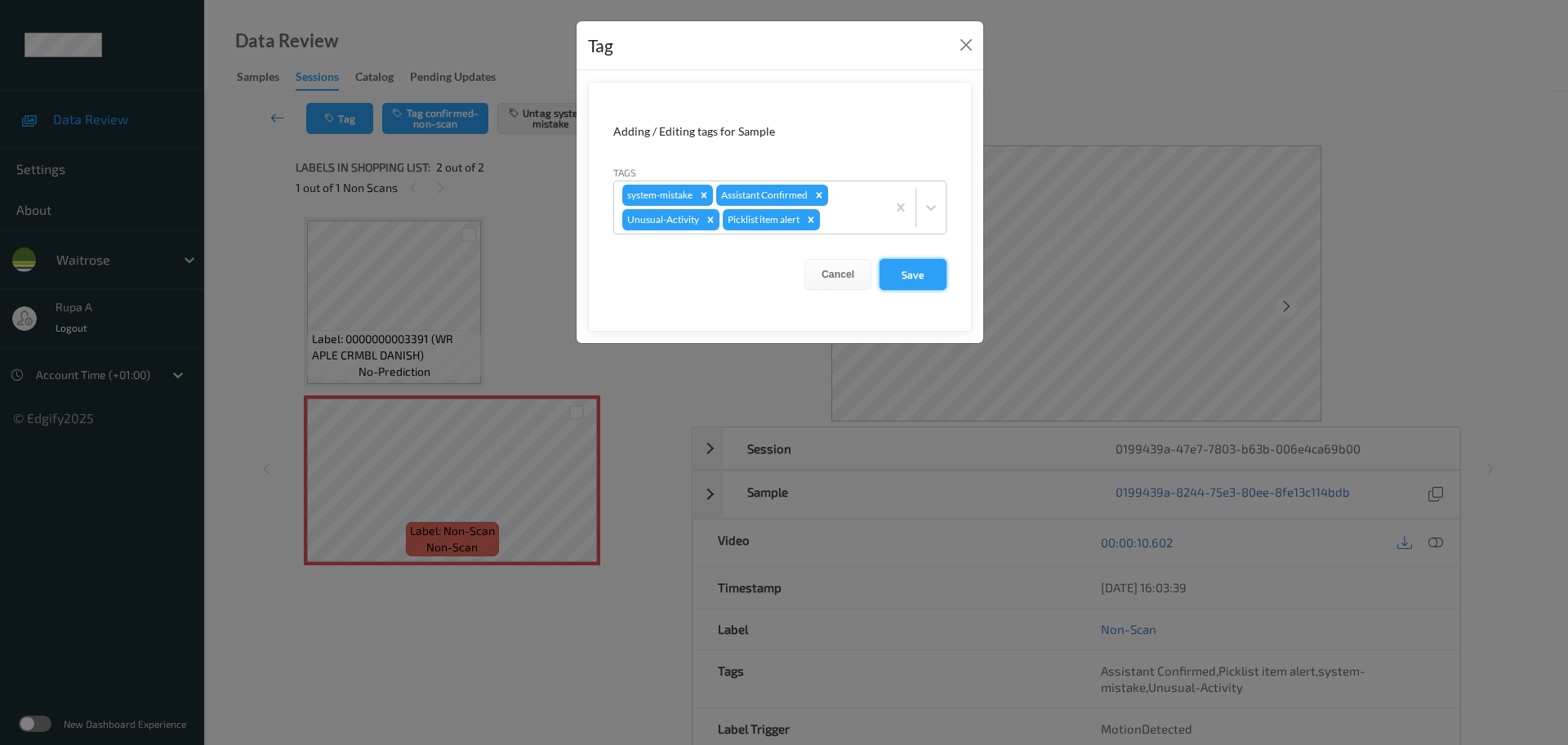
click at [920, 269] on button "Save" at bounding box center [914, 275] width 67 height 31
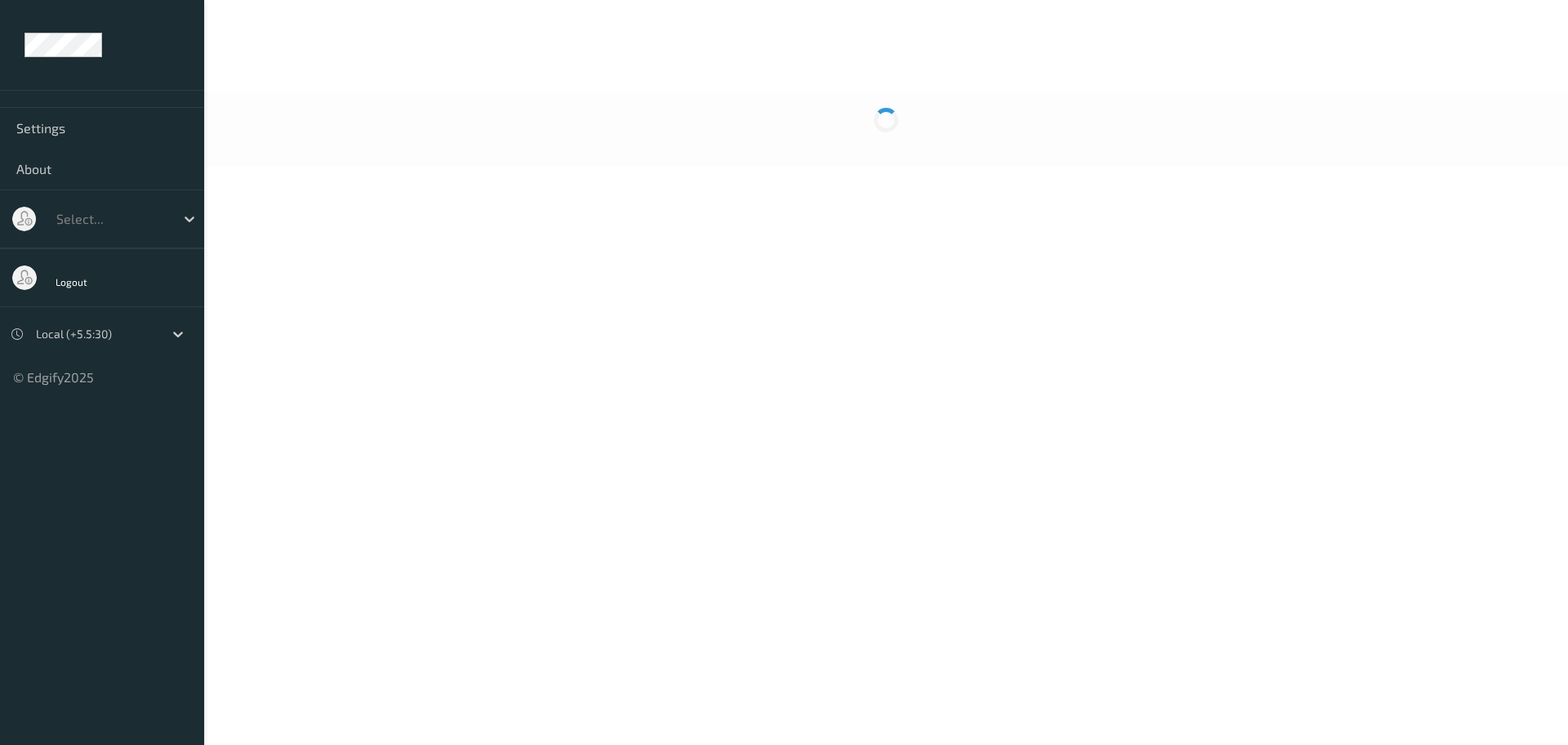
click at [449, 1] on div at bounding box center [886, 36] width 1364 height 74
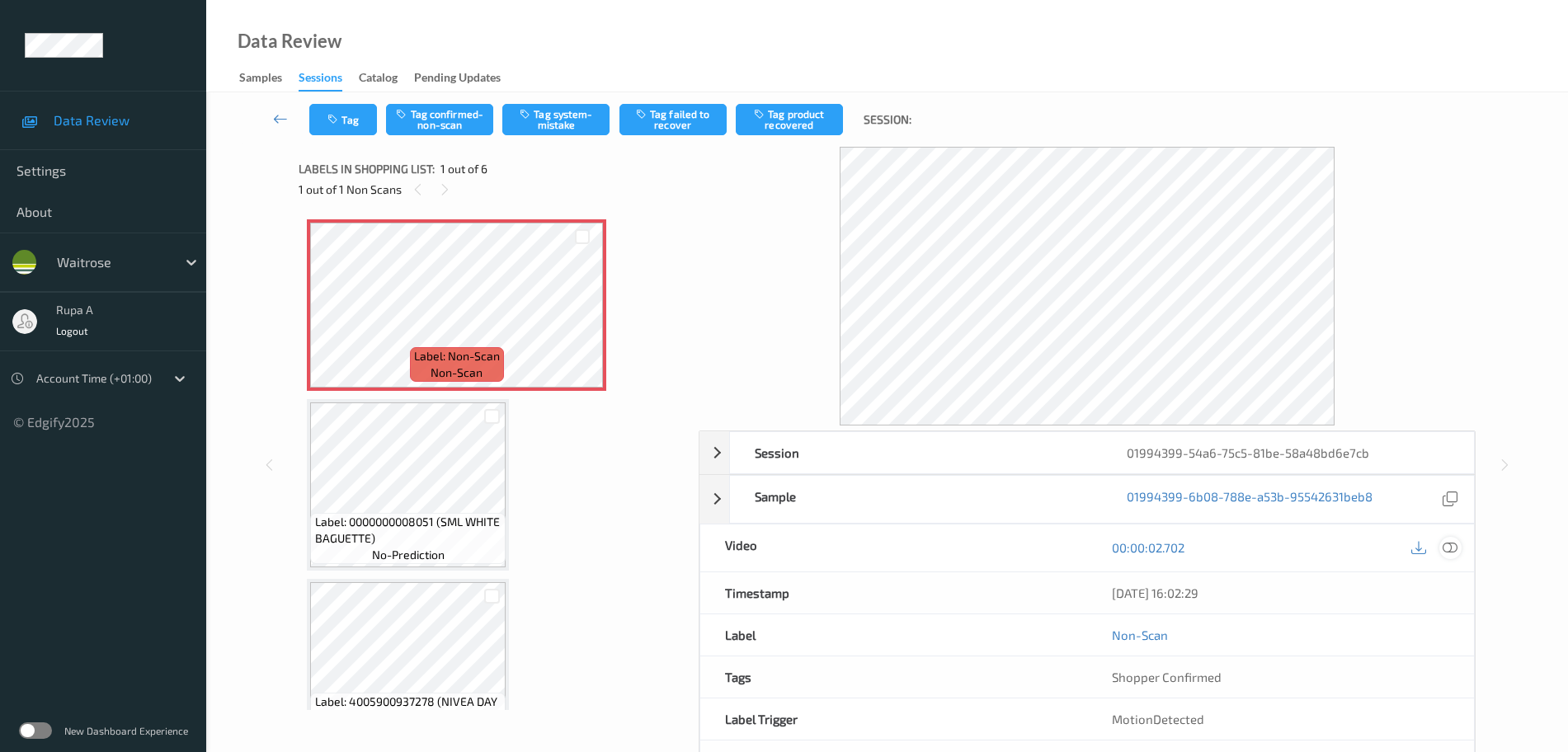
click at [1458, 545] on icon at bounding box center [1450, 547] width 15 height 15
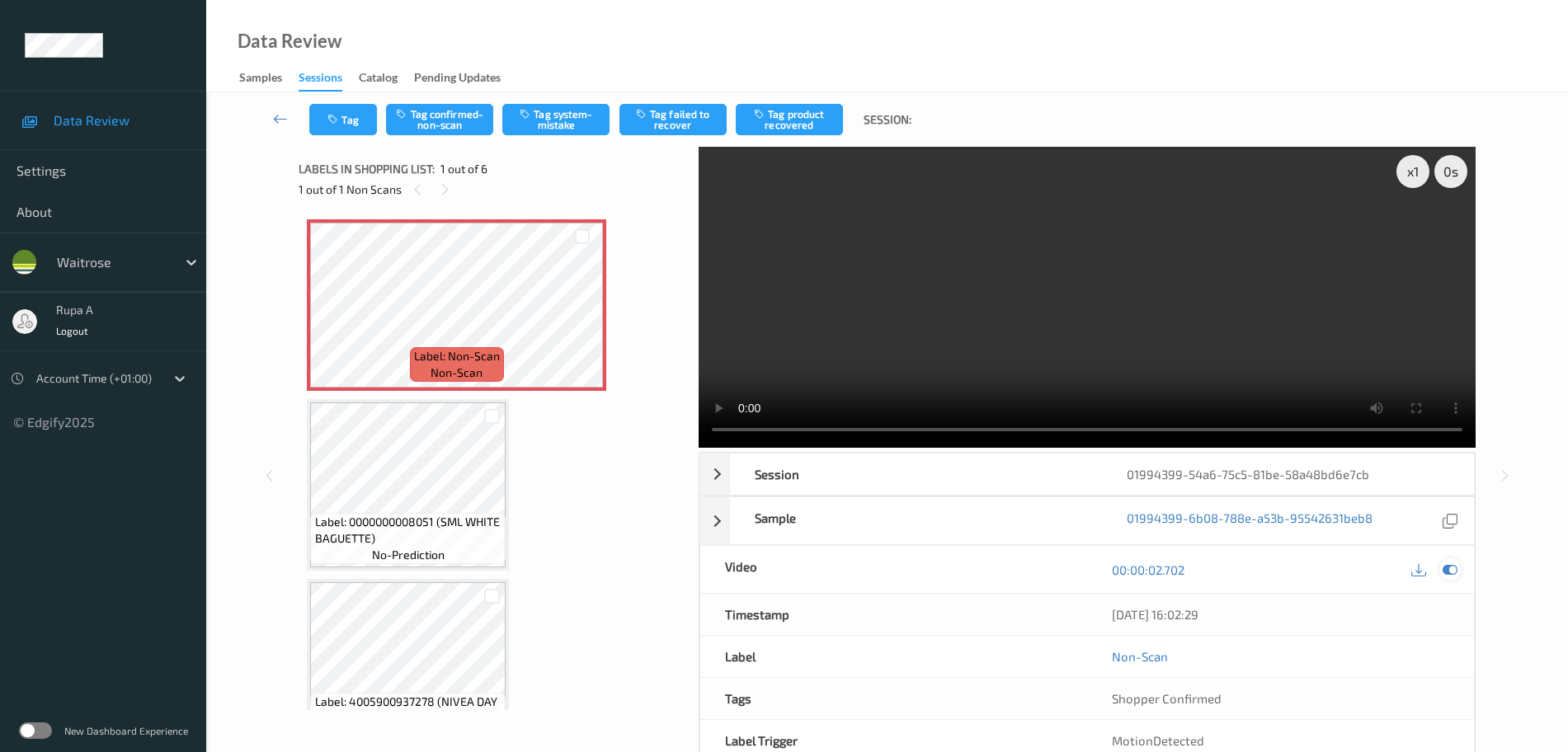
click at [1455, 562] on icon at bounding box center [1450, 569] width 15 height 15
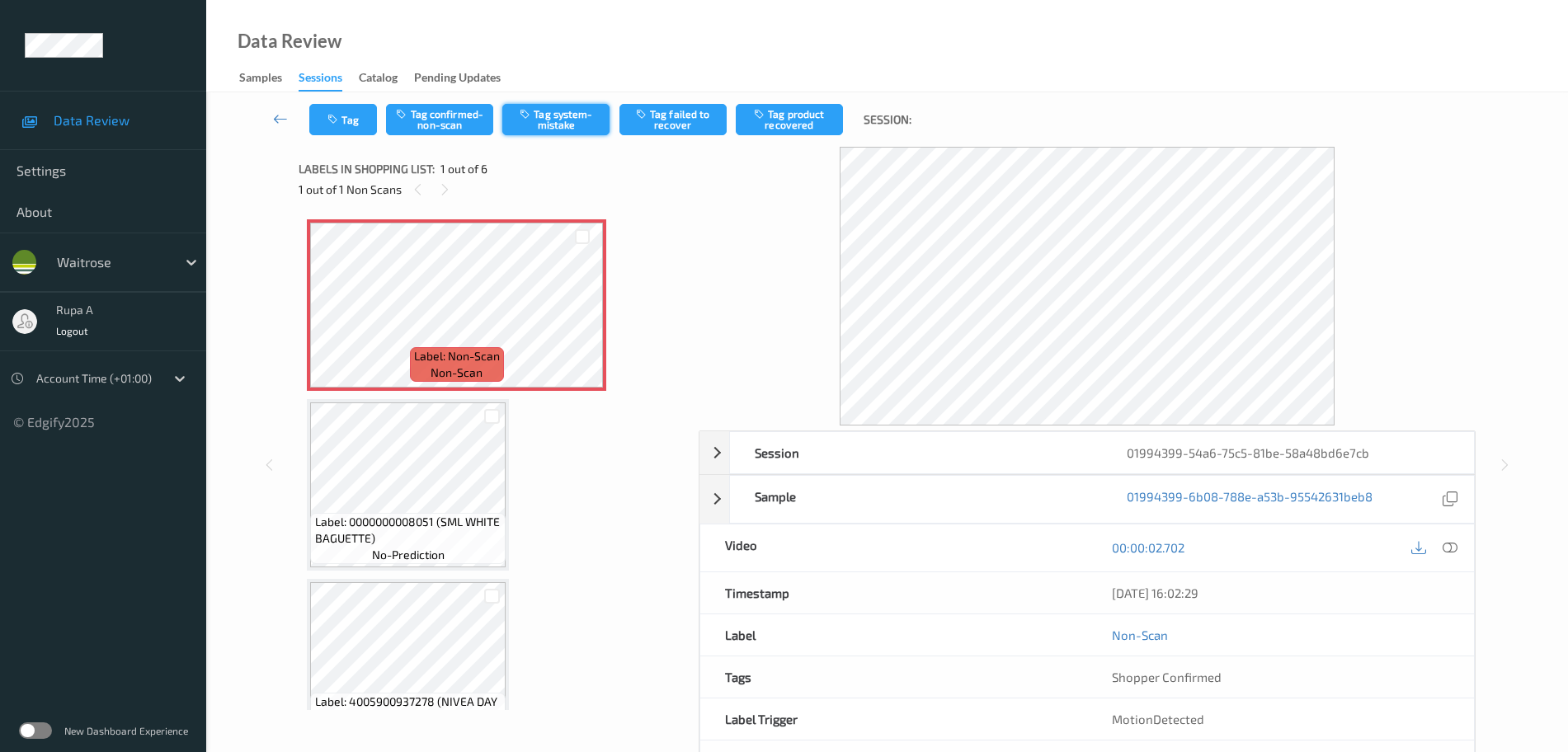
click at [534, 113] on icon "button" at bounding box center [526, 113] width 14 height 12
click at [410, 514] on span "Label: 0000000008051 (SML WHITE BAGUETTE)" at bounding box center [408, 530] width 187 height 33
click at [590, 246] on div at bounding box center [582, 236] width 42 height 27
click at [544, 91] on div "Data Review Samples Sessions Catalog Pending Updates" at bounding box center [887, 46] width 1362 height 92
click at [552, 126] on button "Untag system-mistake" at bounding box center [555, 119] width 108 height 31
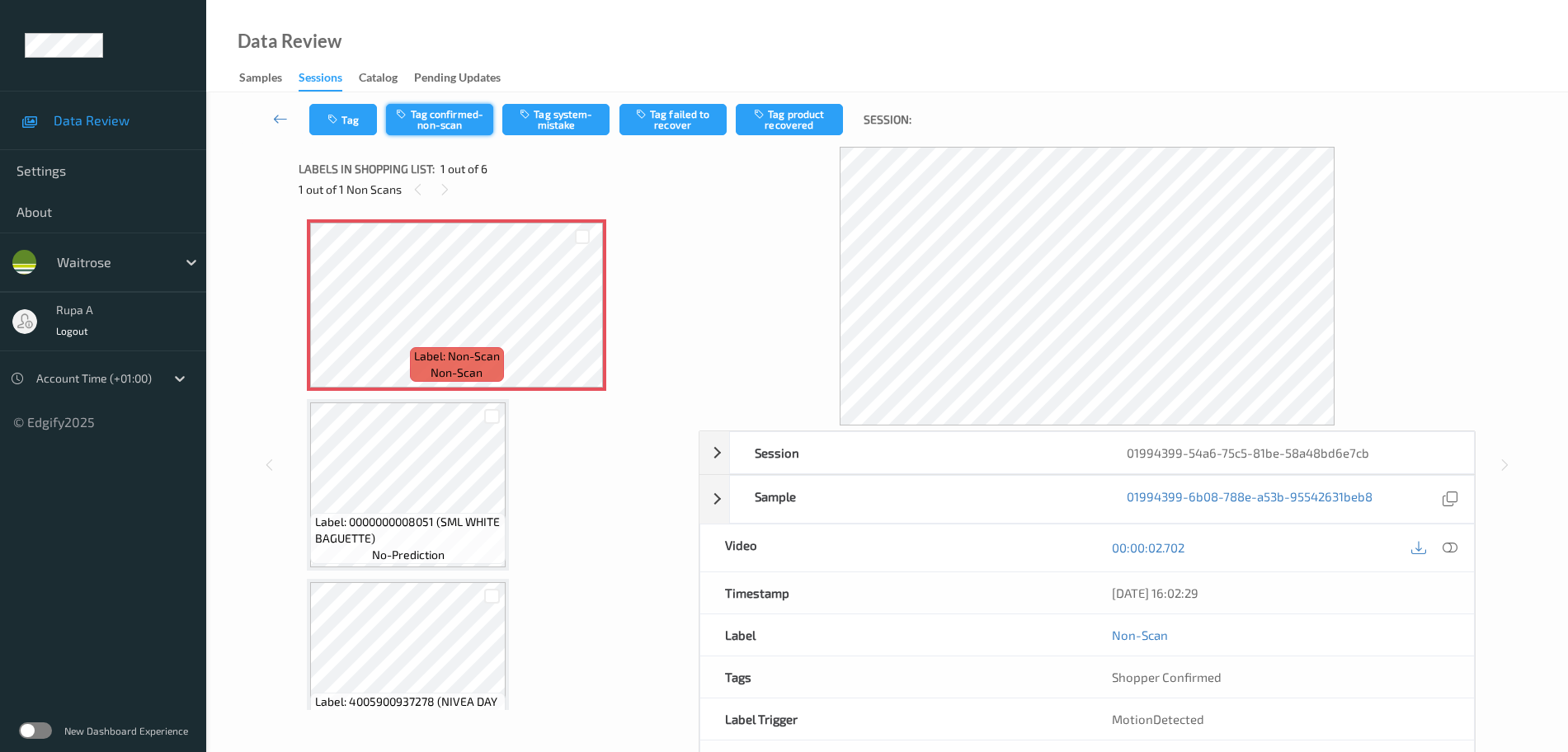
click at [435, 115] on button "Tag confirmed-non-scan" at bounding box center [439, 119] width 108 height 31
click at [777, 130] on button "Tag product recovered" at bounding box center [789, 119] width 108 height 31
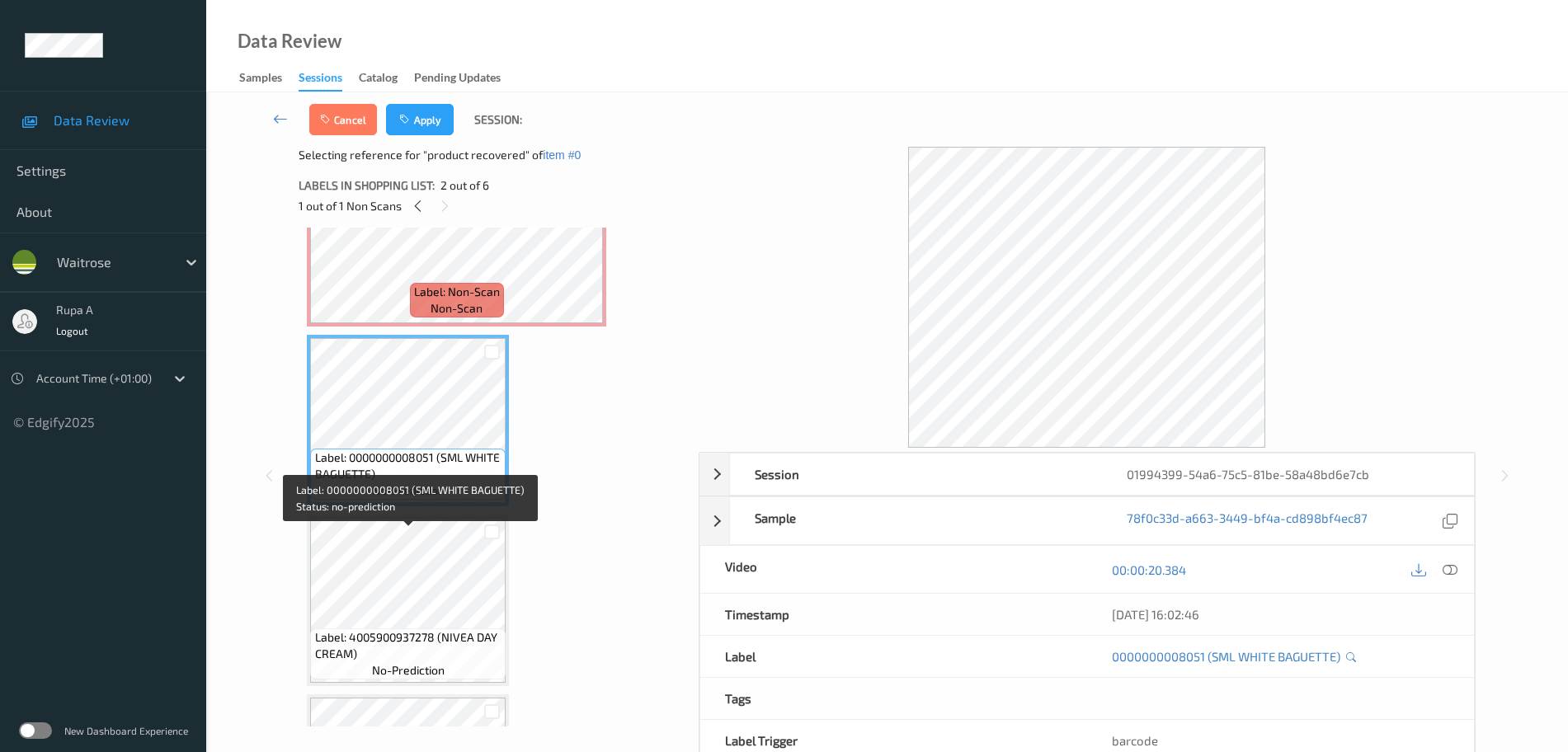
scroll to position [103, 0]
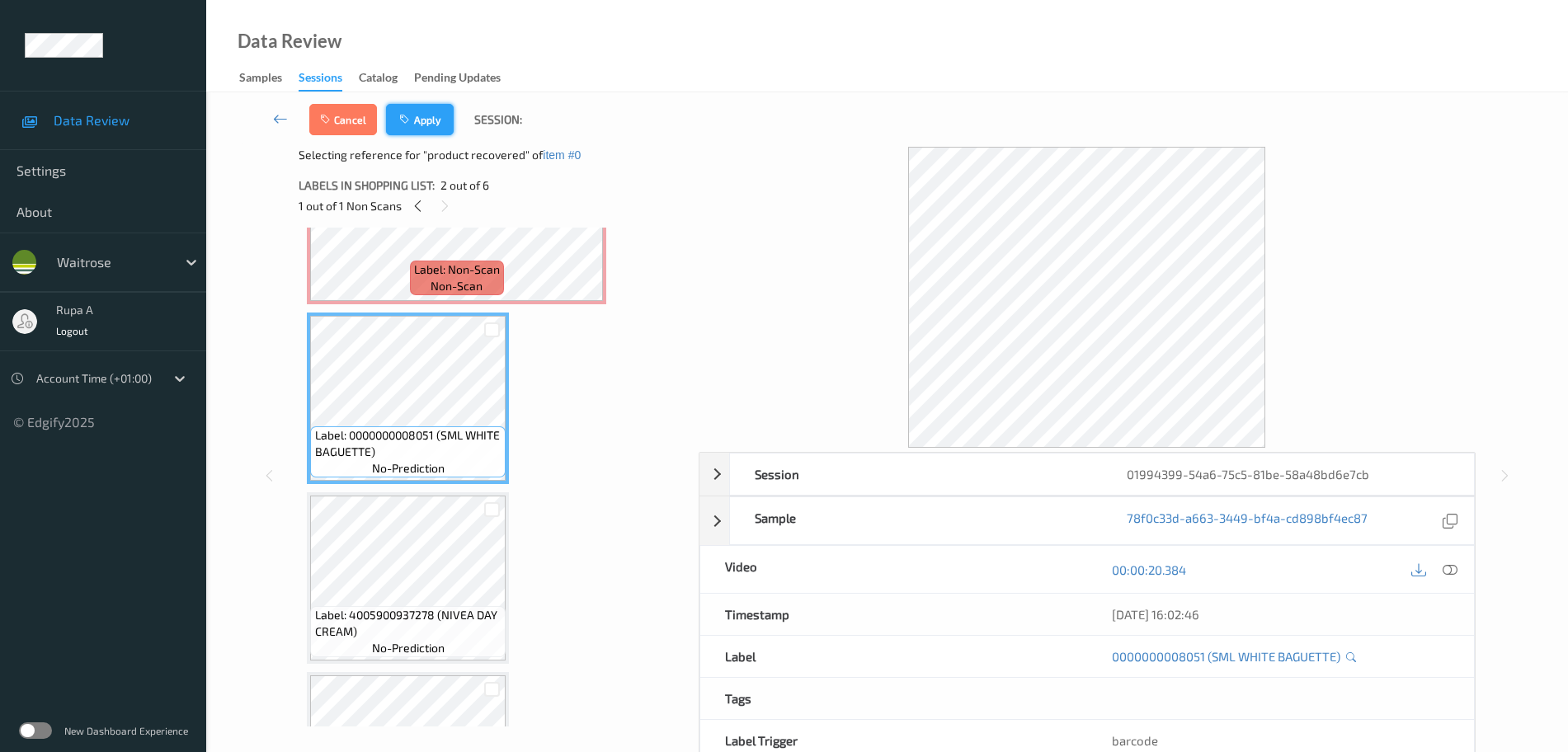
click at [437, 130] on button "Apply" at bounding box center [420, 119] width 68 height 31
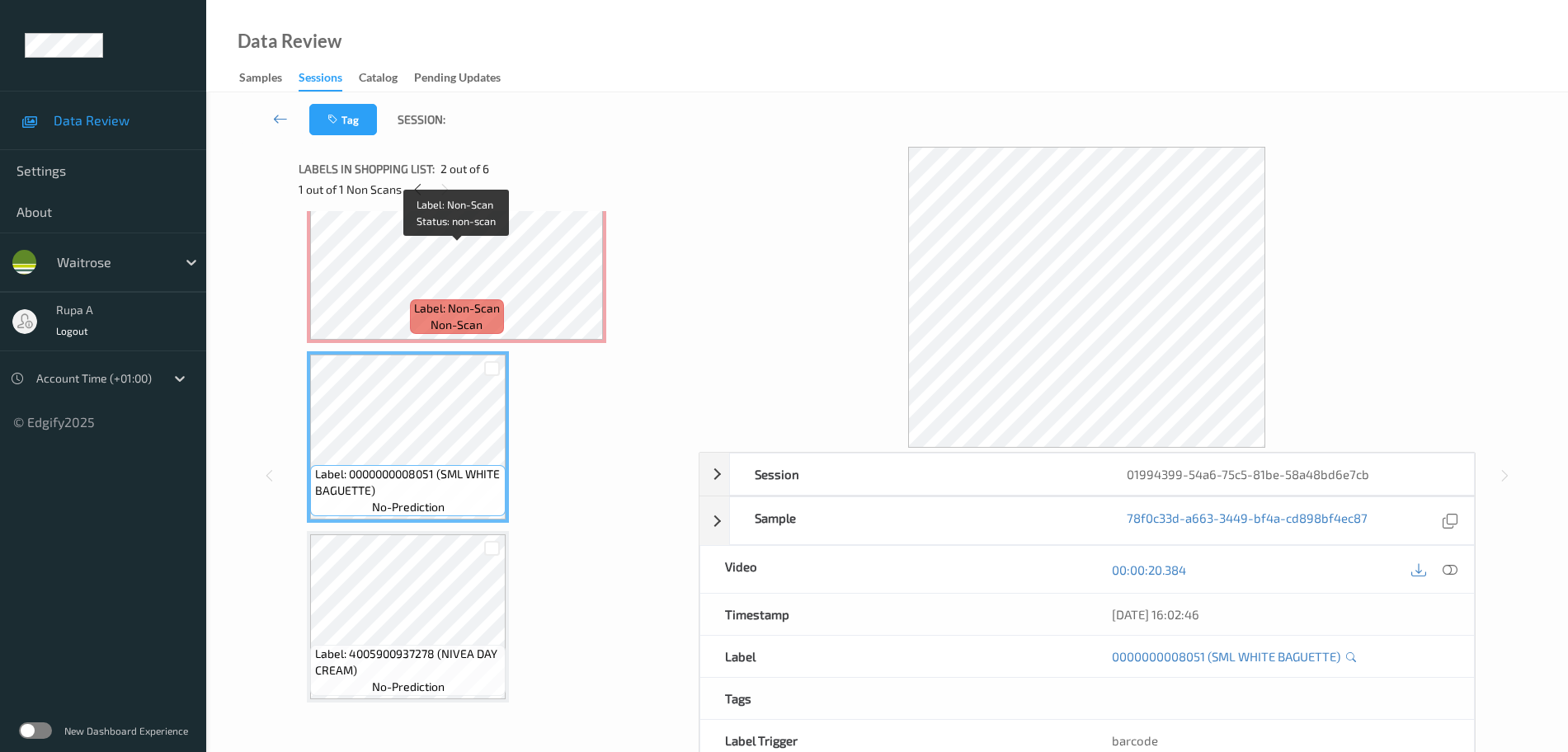
scroll to position [0, 0]
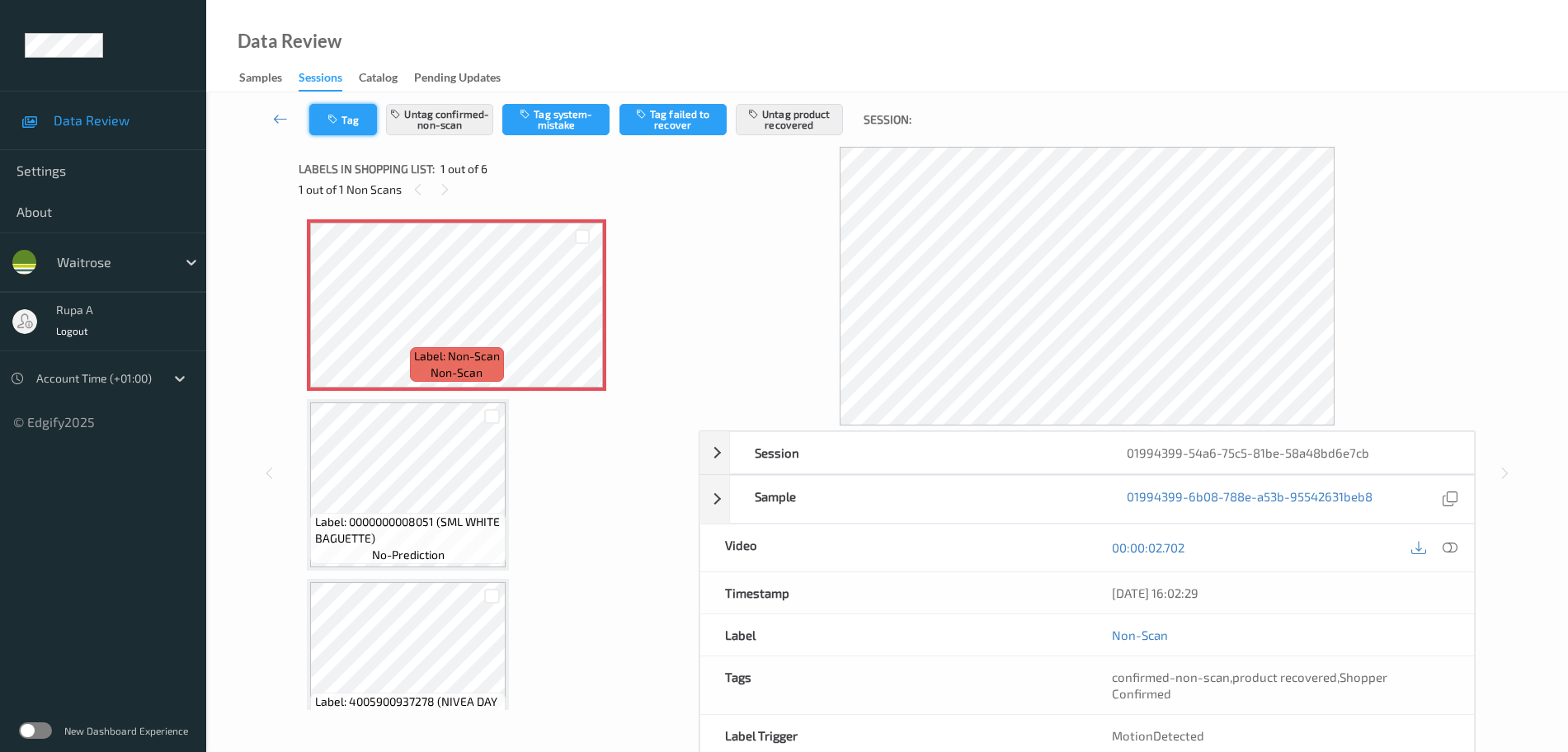
click at [335, 115] on icon "button" at bounding box center [334, 119] width 14 height 12
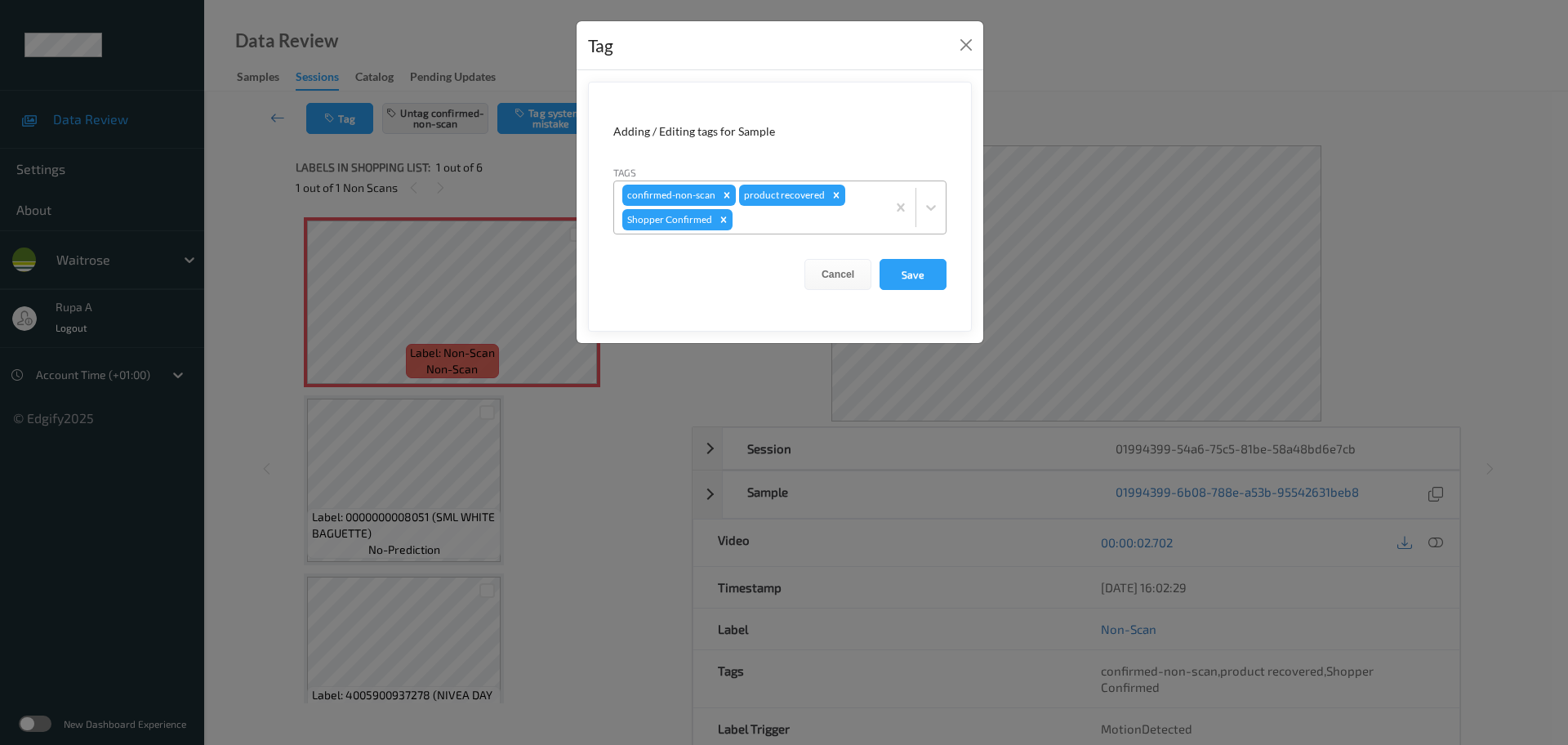
click at [803, 222] on div at bounding box center [807, 220] width 142 height 19
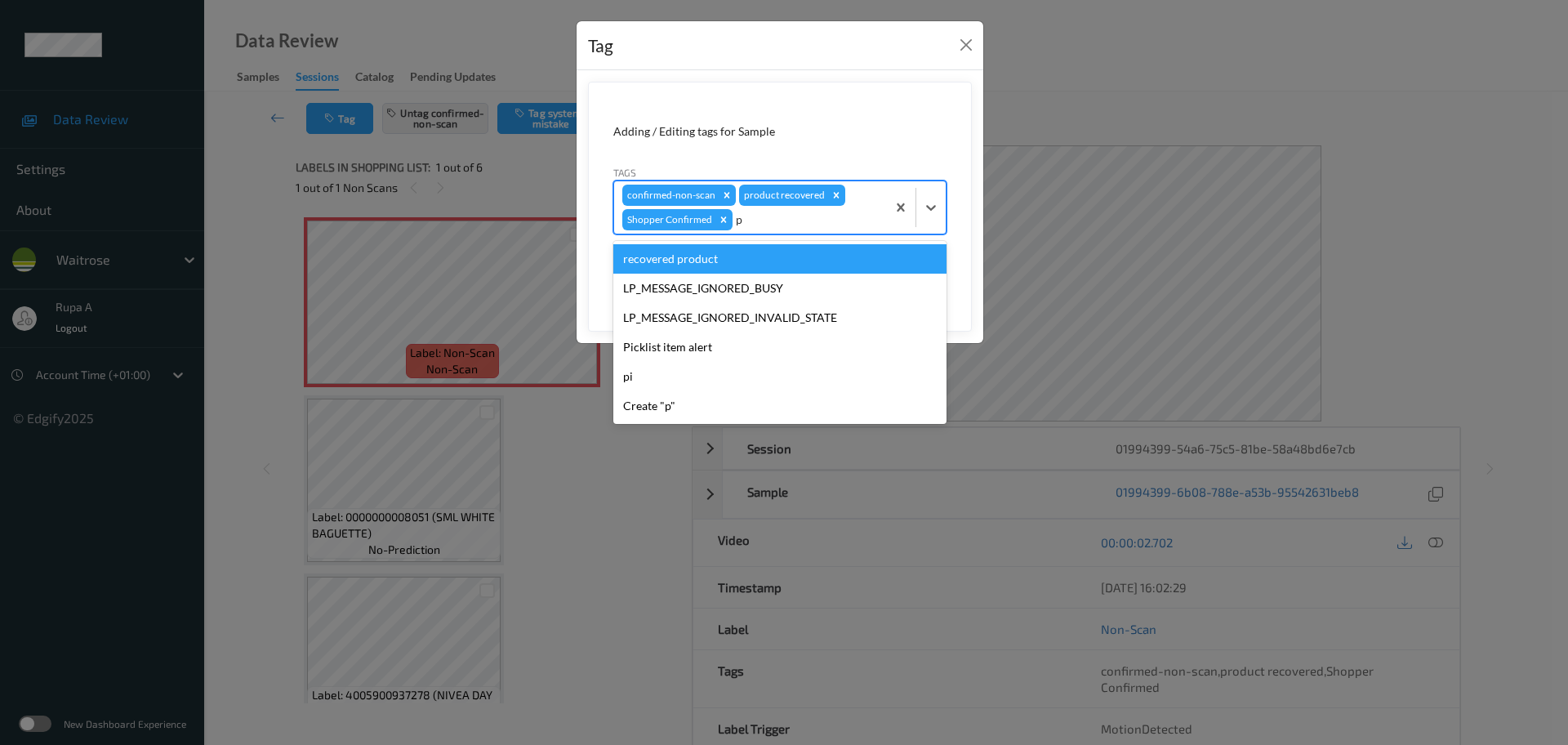
type input "pi"
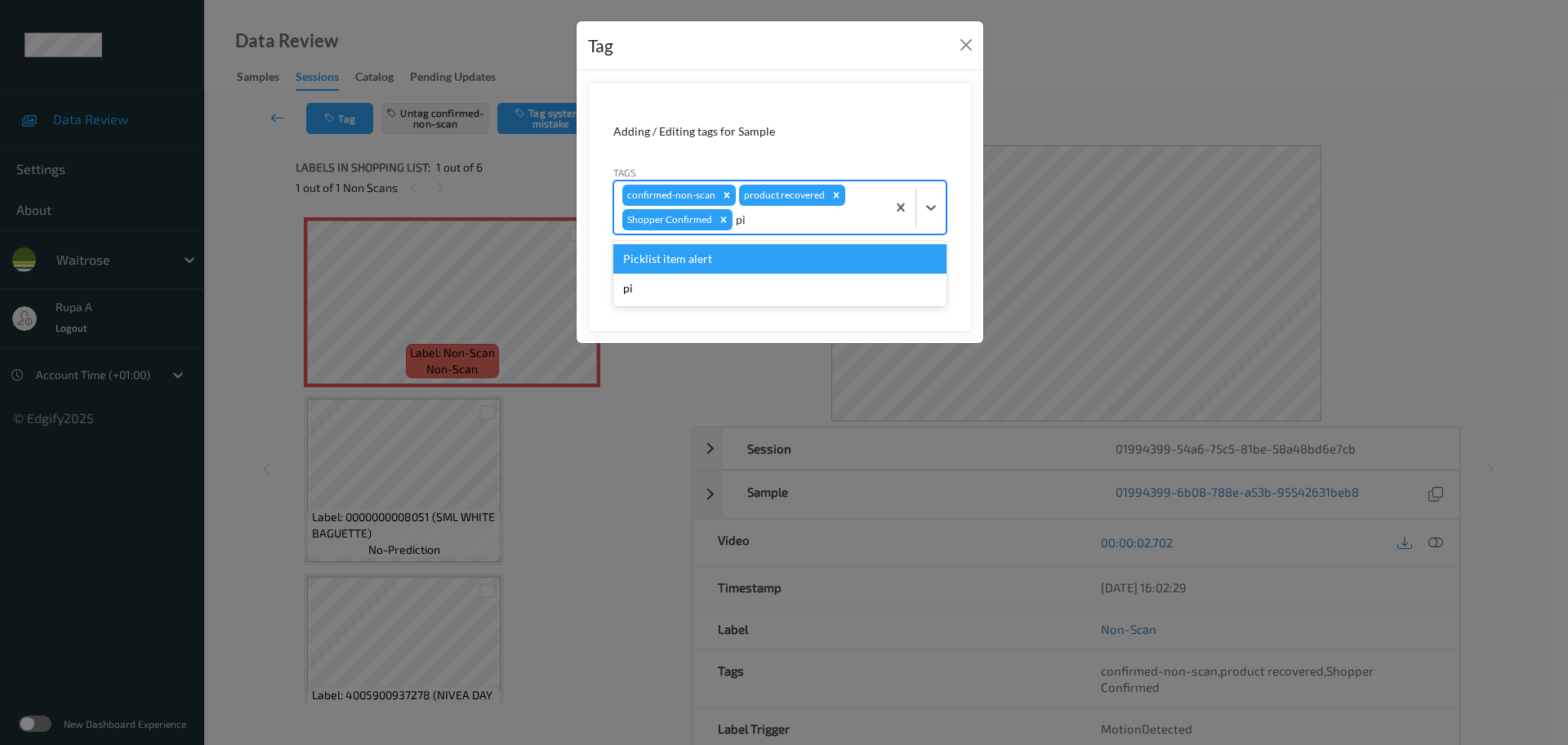
click at [694, 257] on div "Picklist item alert" at bounding box center [779, 258] width 333 height 30
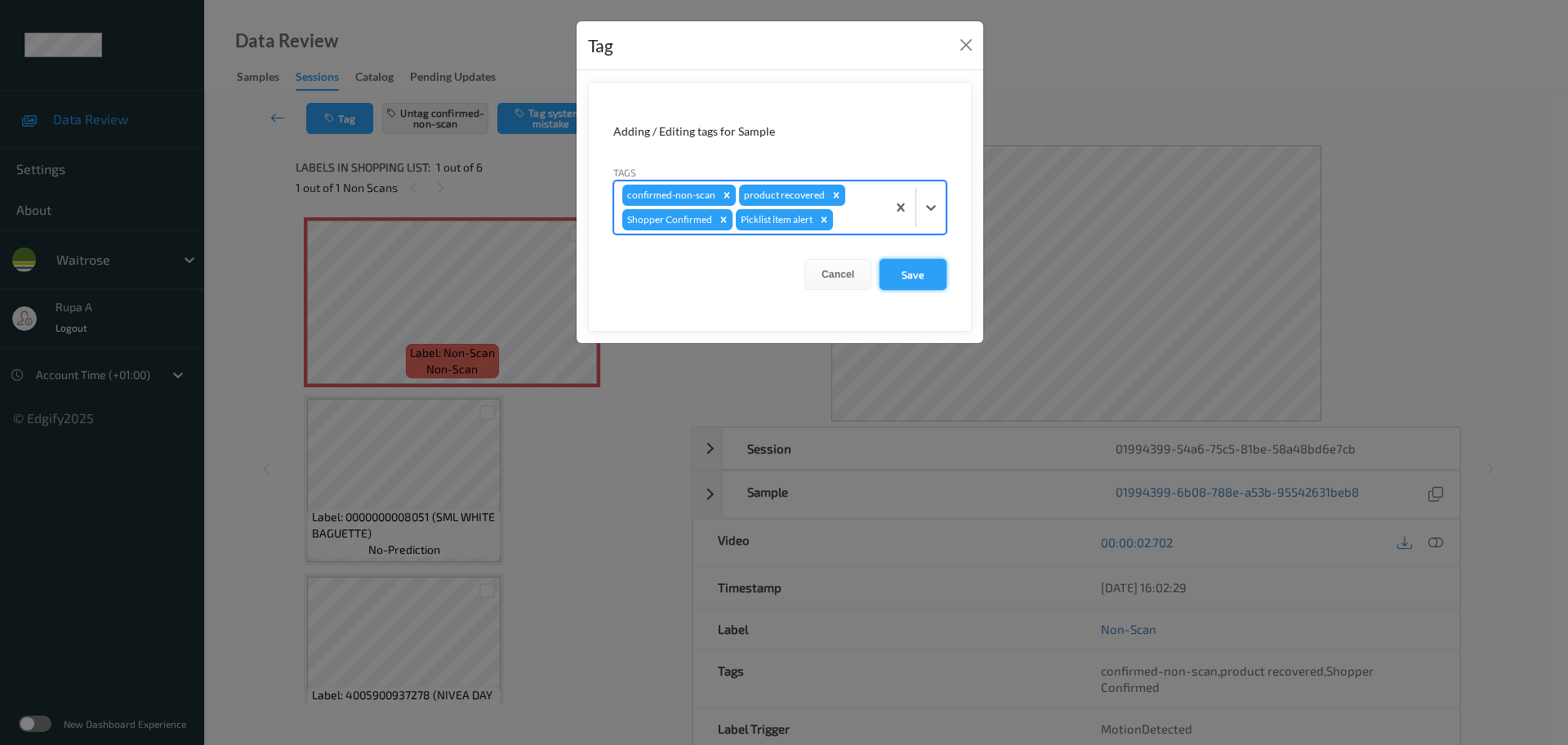
click at [910, 272] on button "Save" at bounding box center [914, 275] width 67 height 31
click at [906, 276] on button "Save" at bounding box center [914, 275] width 67 height 31
click at [932, 277] on button "Save" at bounding box center [914, 275] width 67 height 31
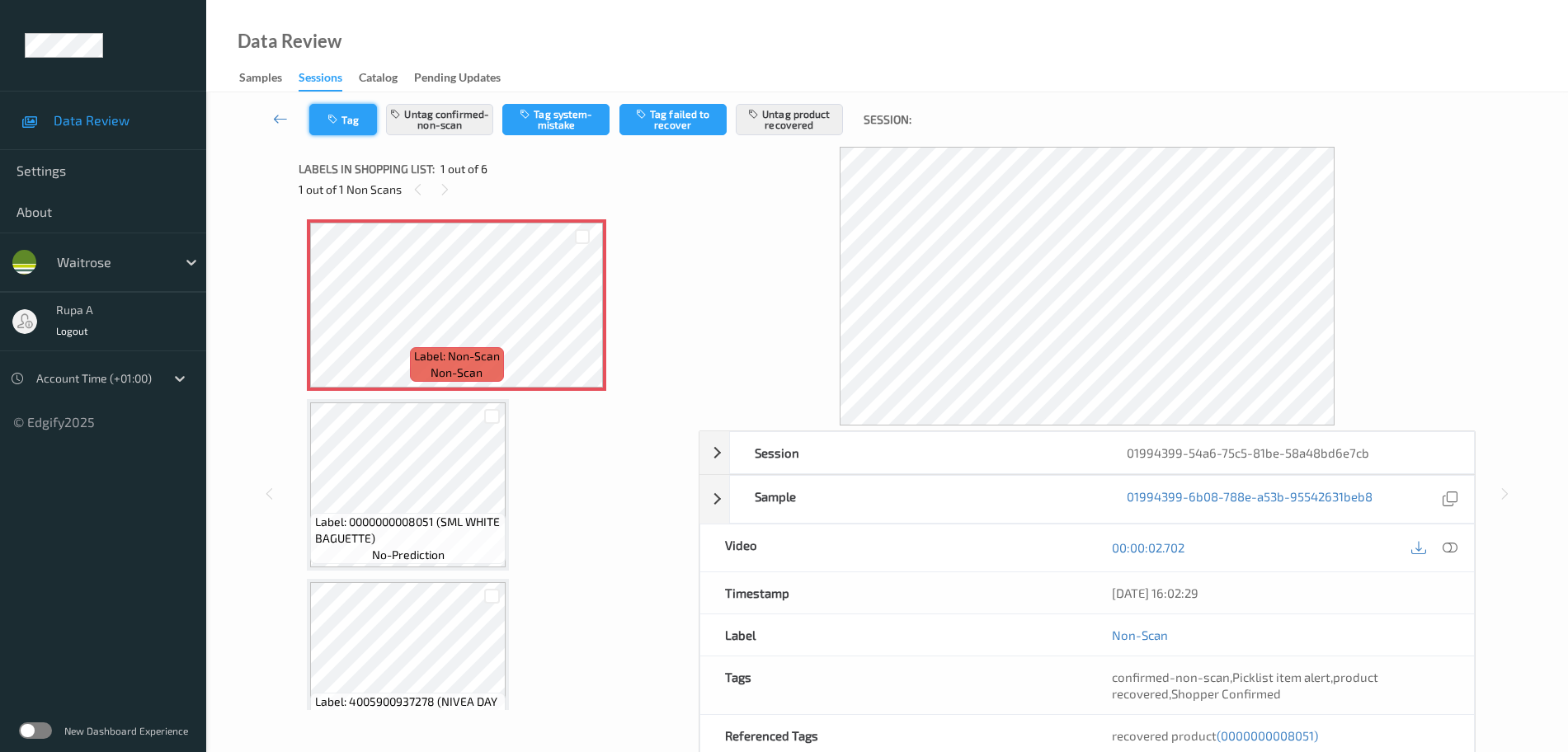
click at [363, 127] on button "Tag" at bounding box center [343, 119] width 68 height 31
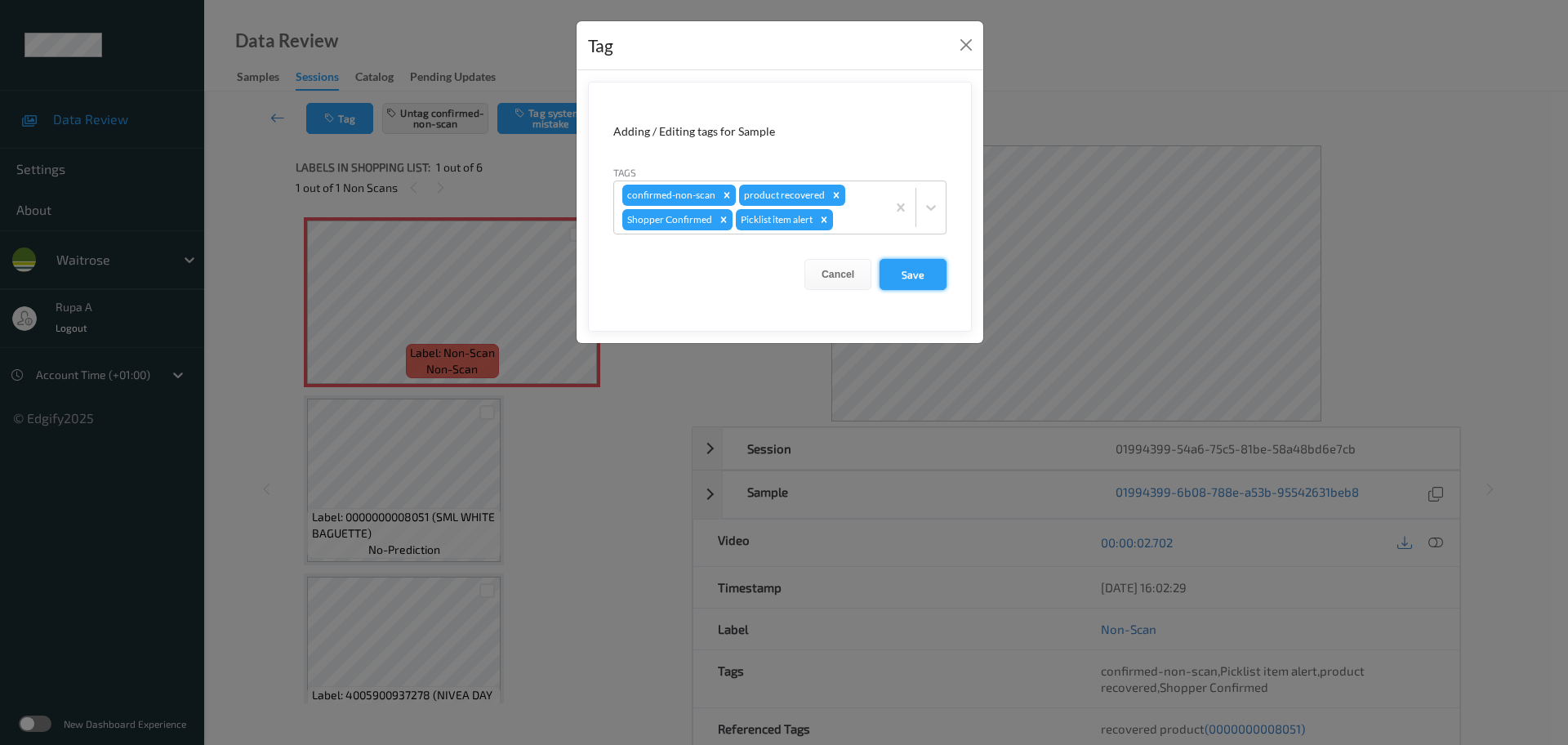
click at [926, 282] on button "Save" at bounding box center [914, 275] width 67 height 31
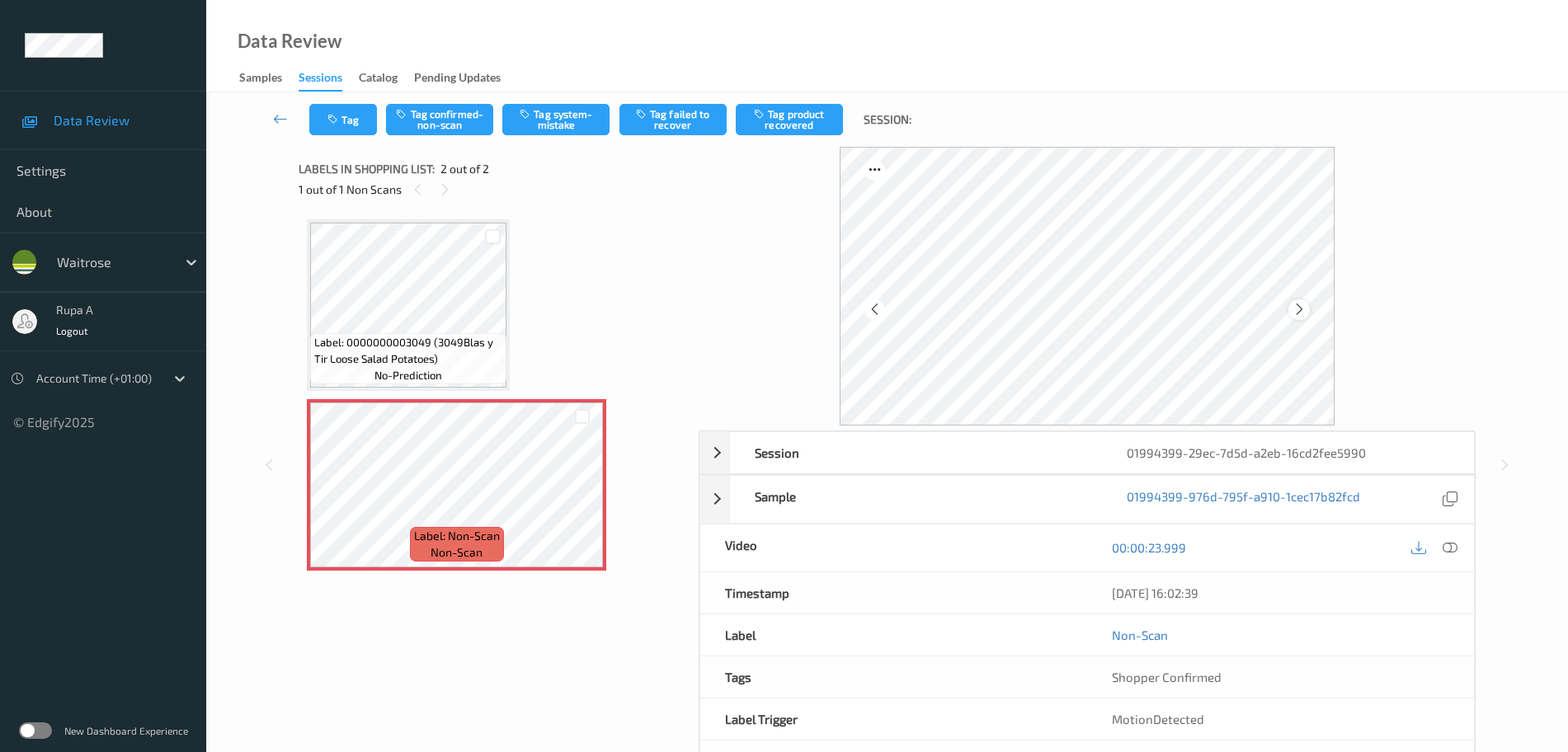
click at [1306, 314] on div at bounding box center [1298, 309] width 20 height 20
click at [1303, 312] on icon at bounding box center [1300, 309] width 14 height 15
click at [544, 113] on button "Tag system-mistake" at bounding box center [555, 119] width 108 height 31
click at [339, 127] on button "Tag" at bounding box center [343, 119] width 68 height 31
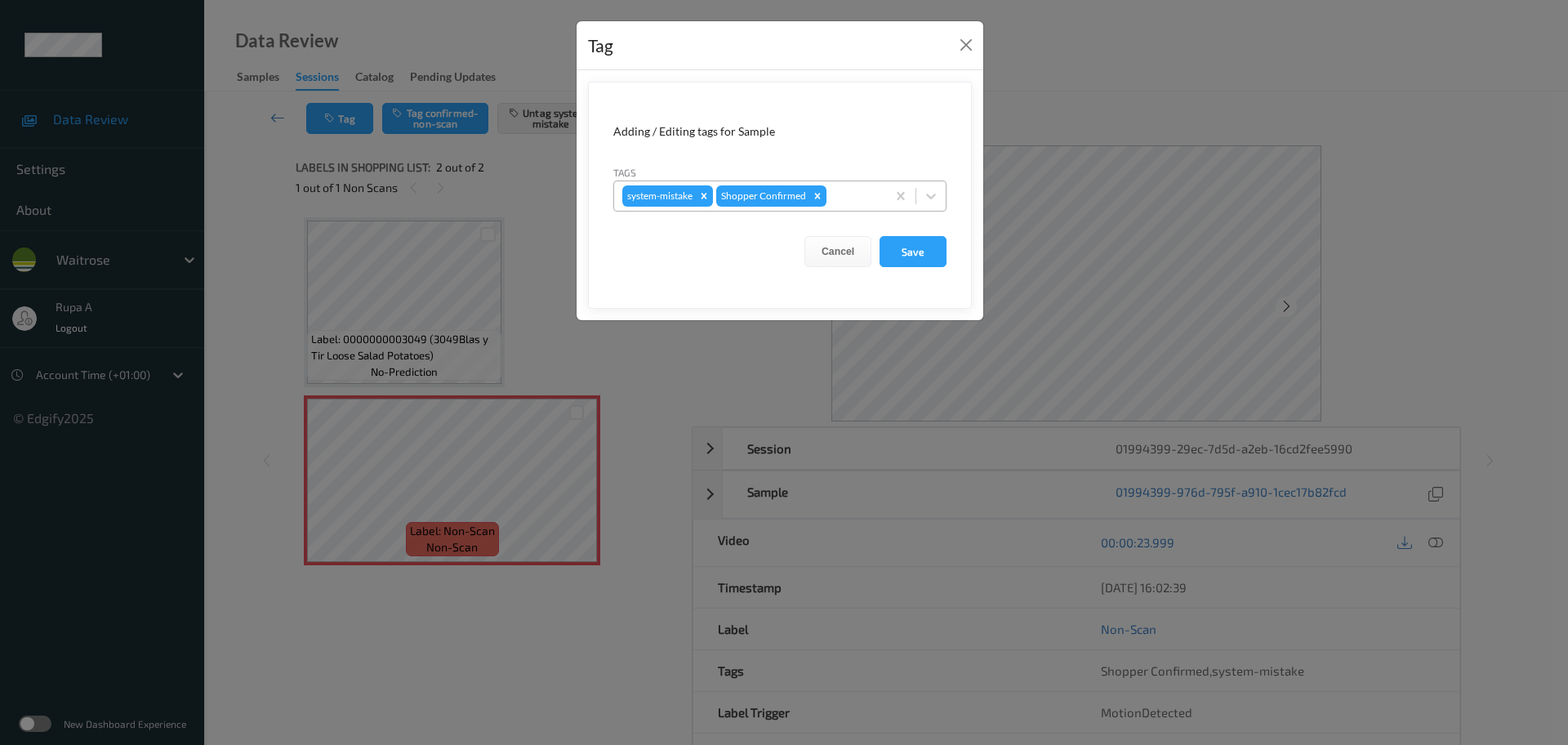
click at [845, 191] on div at bounding box center [854, 196] width 48 height 19
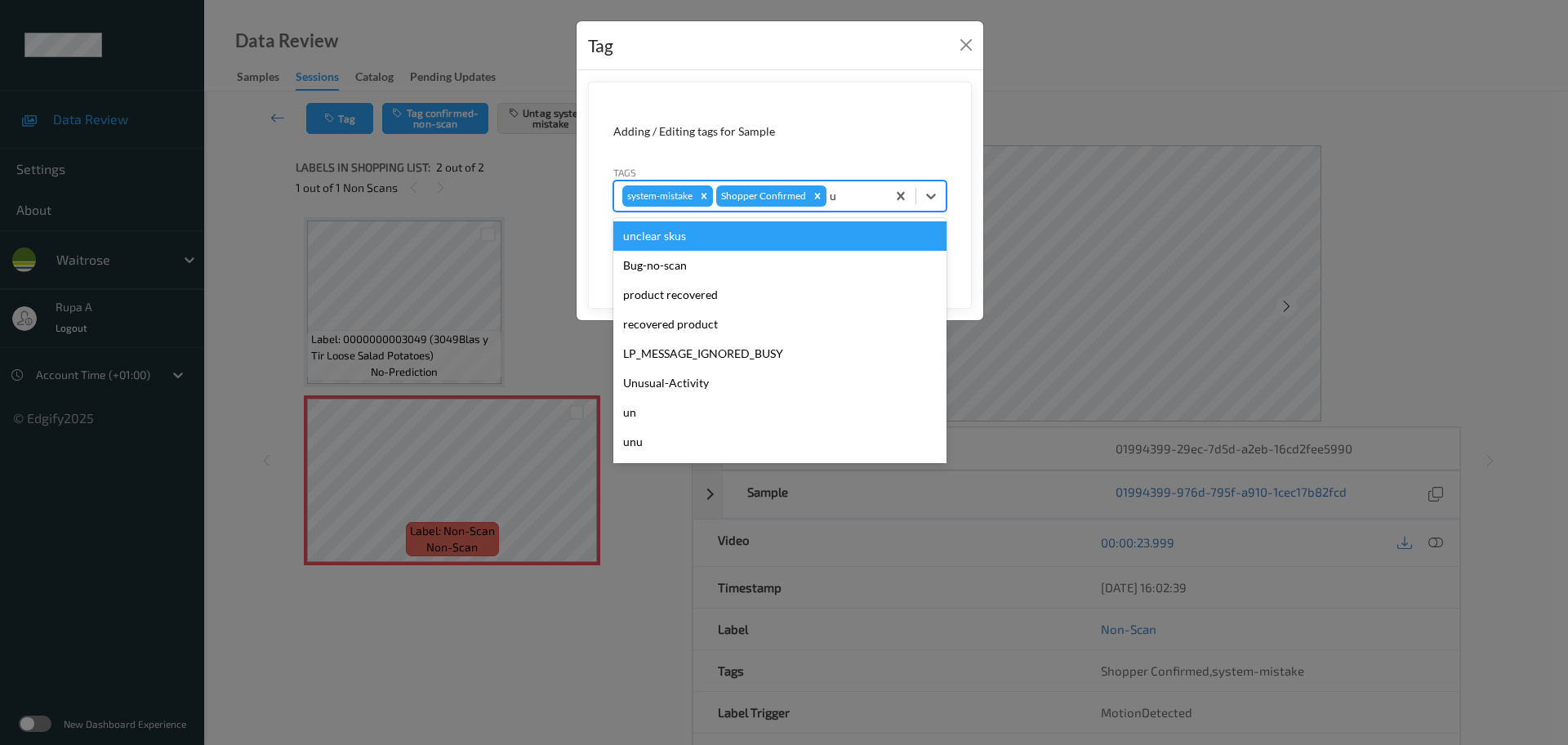
type input "un"
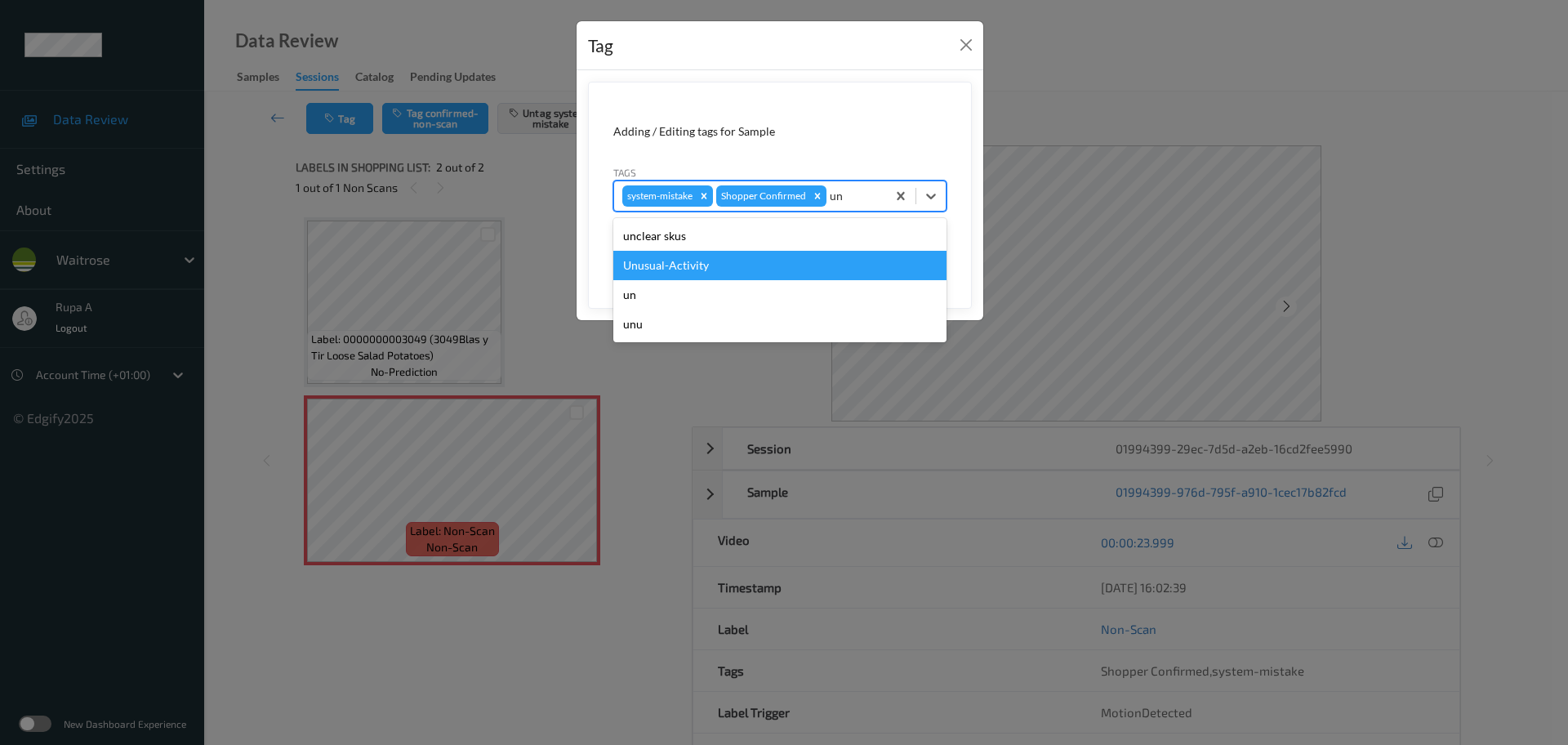
click at [715, 260] on div "Unusual-Activity" at bounding box center [779, 265] width 333 height 30
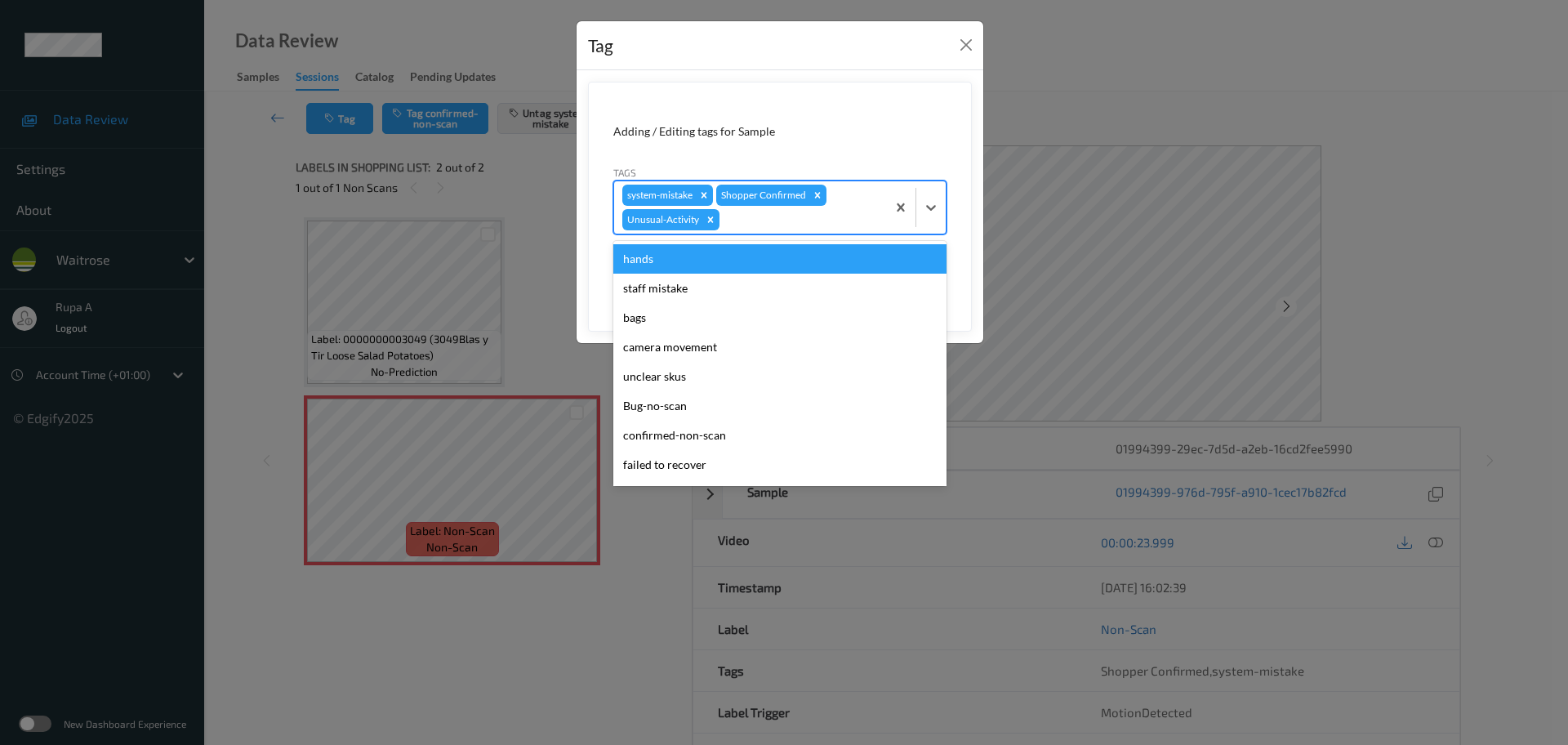
click at [773, 224] on div at bounding box center [800, 220] width 155 height 19
type input "p"
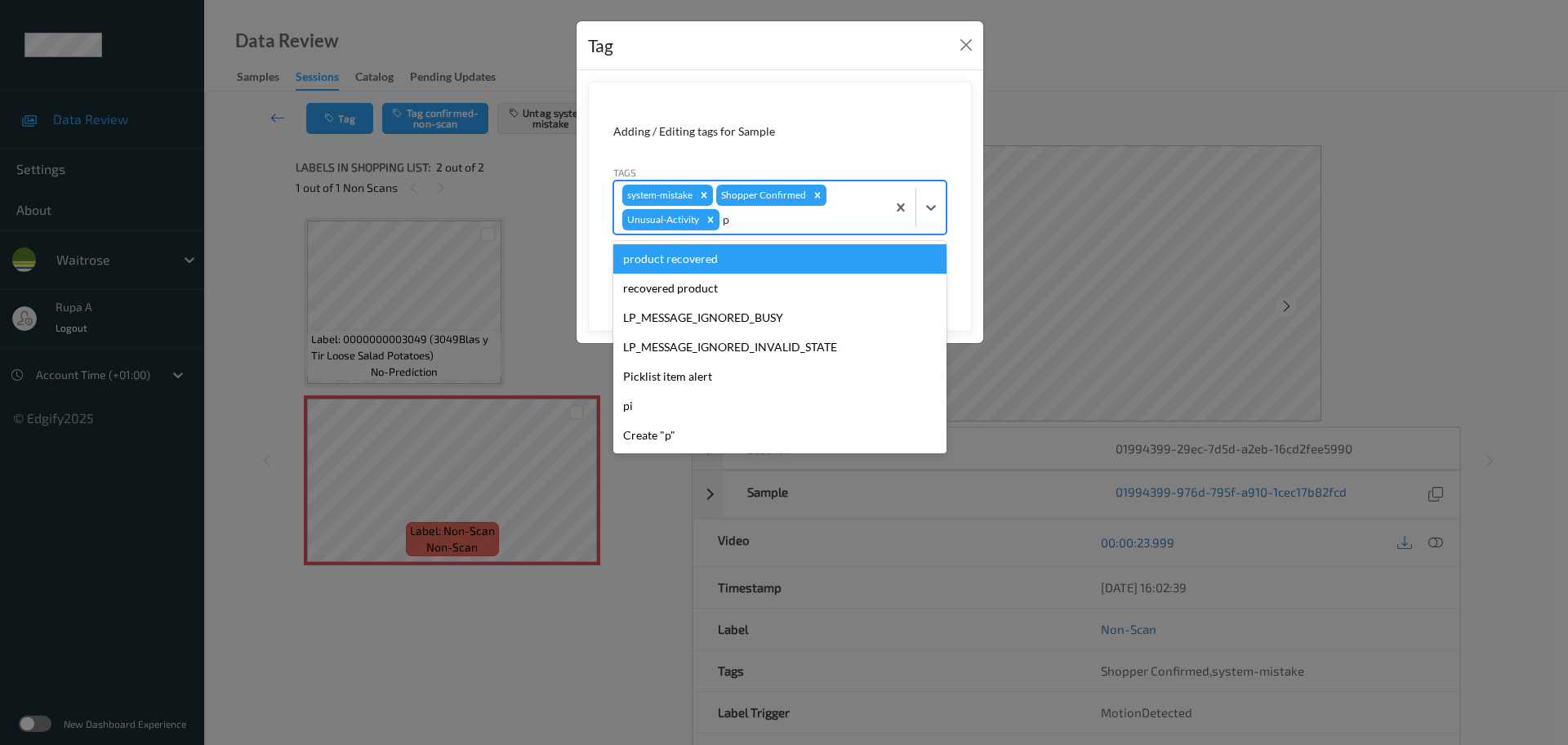
click at [728, 252] on div "product recovered" at bounding box center [779, 258] width 333 height 30
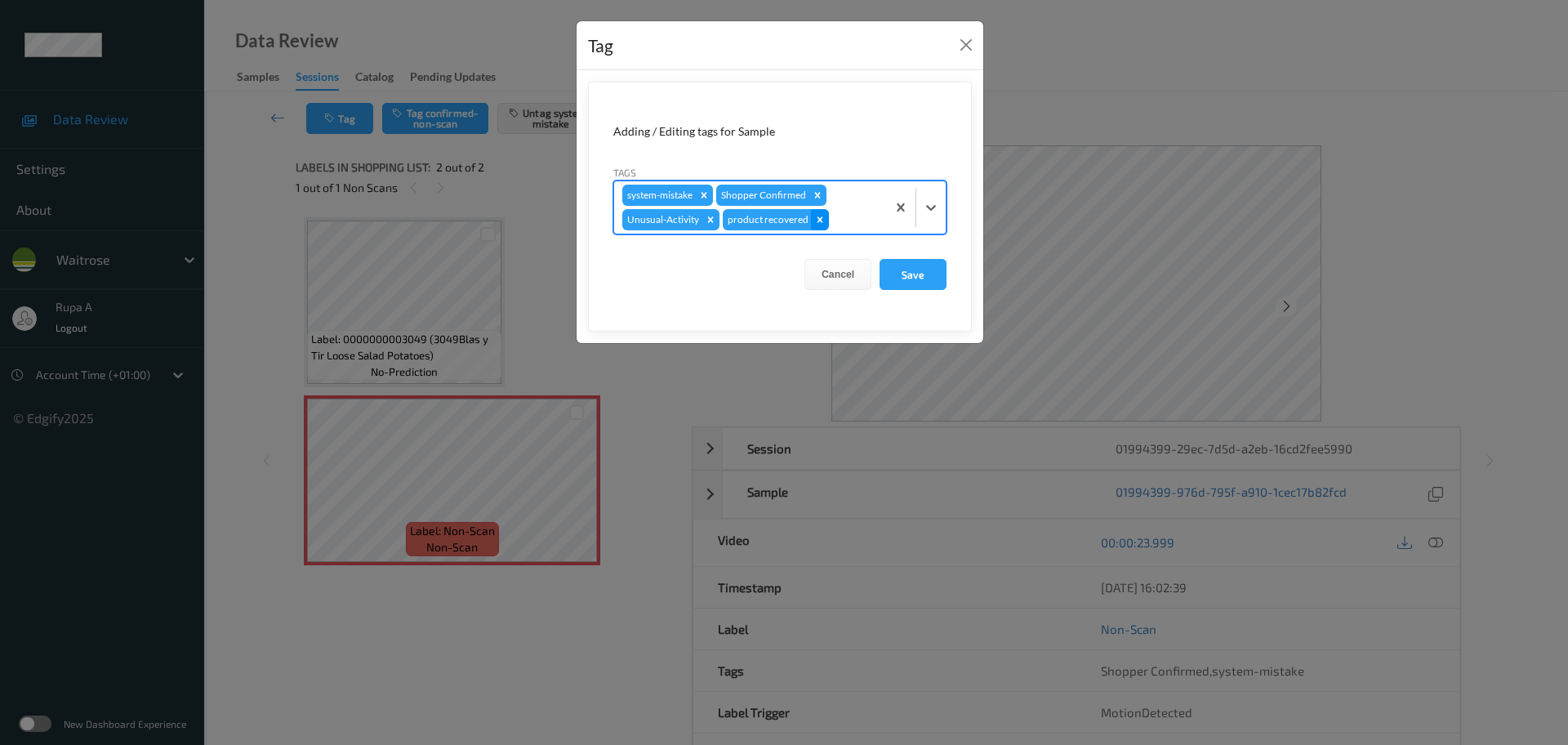
click at [815, 219] on icon "Remove product recovered" at bounding box center [820, 220] width 12 height 12
click at [820, 219] on div at bounding box center [800, 220] width 155 height 19
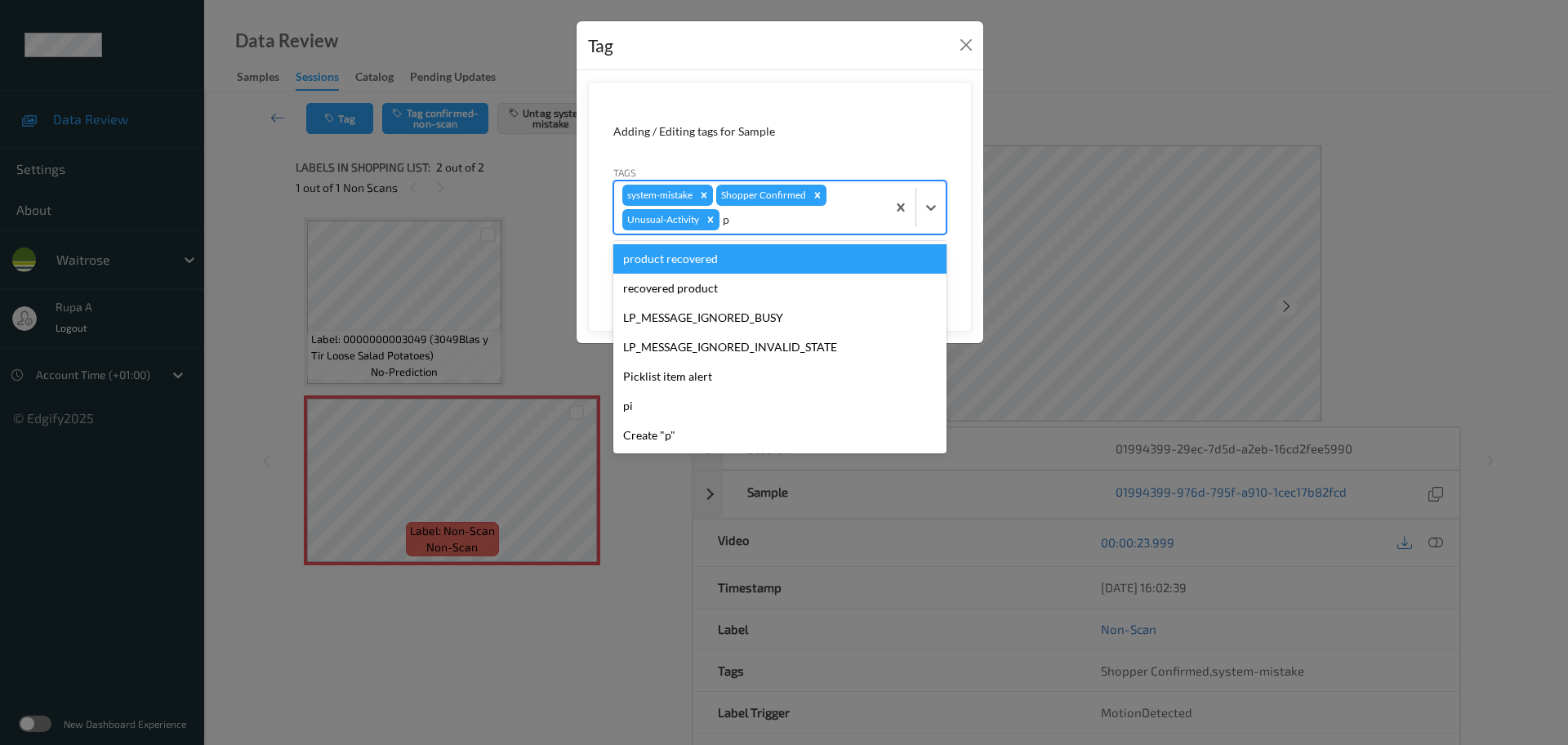
type input "pi"
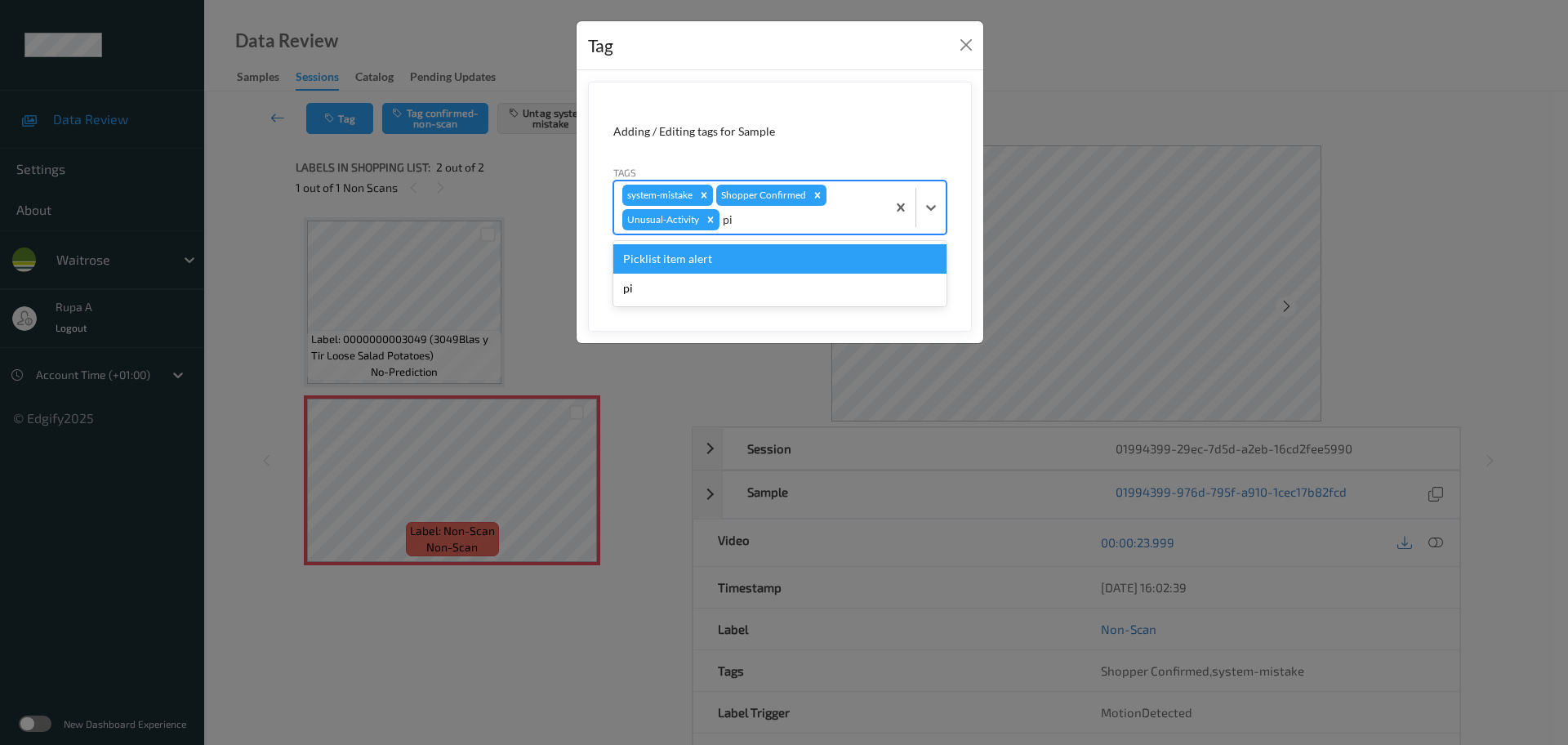
click at [788, 255] on div "Picklist item alert" at bounding box center [779, 258] width 333 height 30
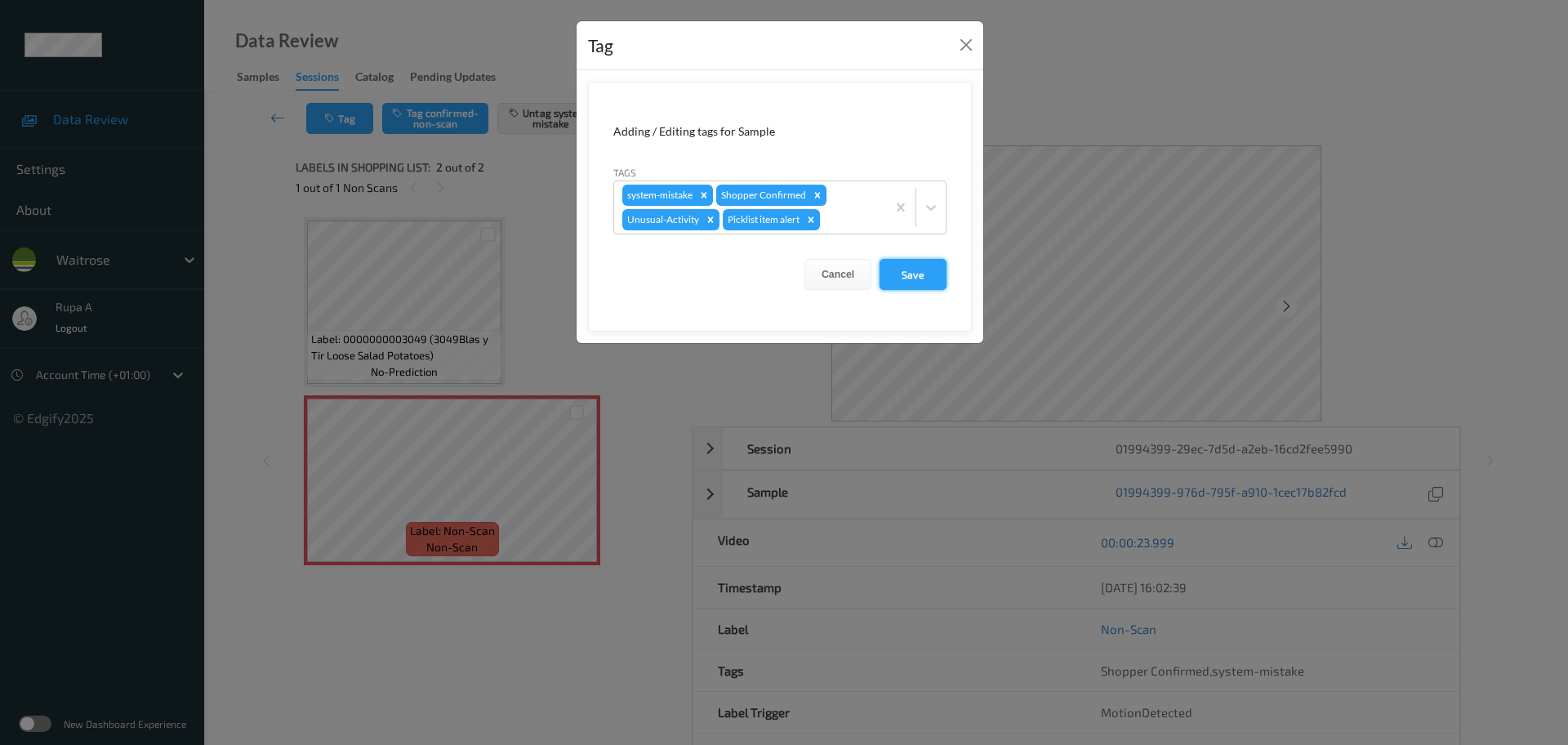
click at [927, 285] on button "Save" at bounding box center [914, 275] width 67 height 31
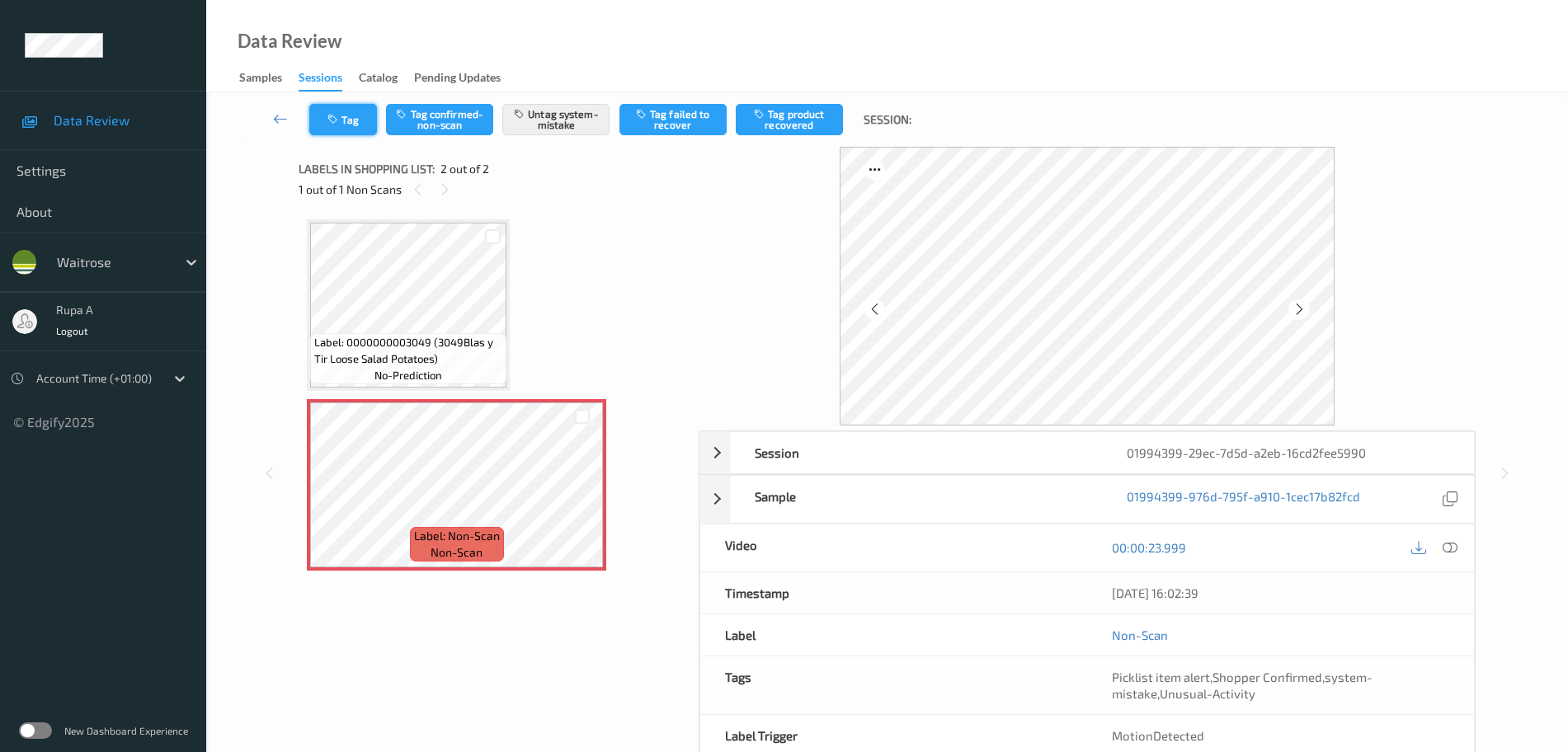
click at [335, 116] on icon "button" at bounding box center [334, 119] width 14 height 12
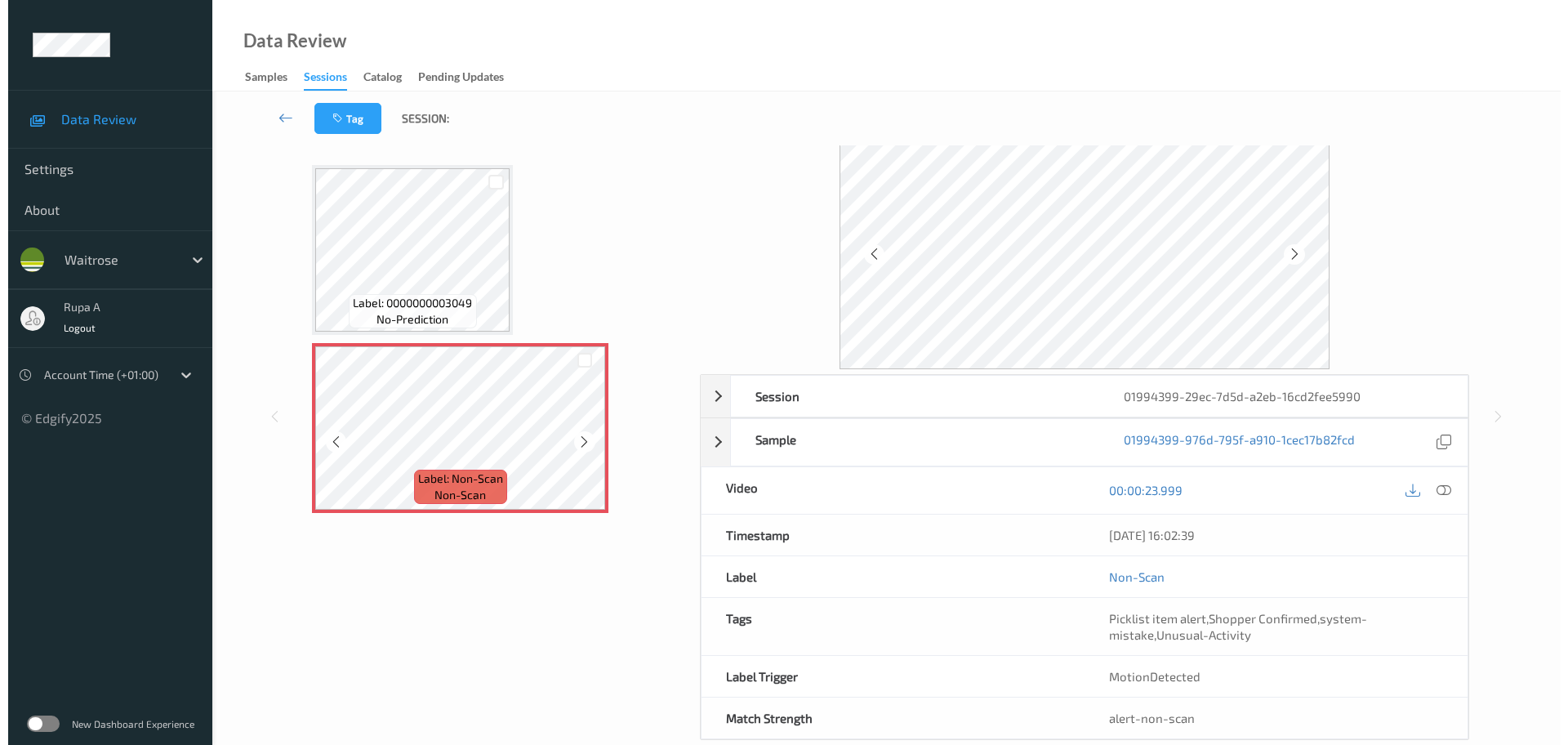
scroll to position [81, 0]
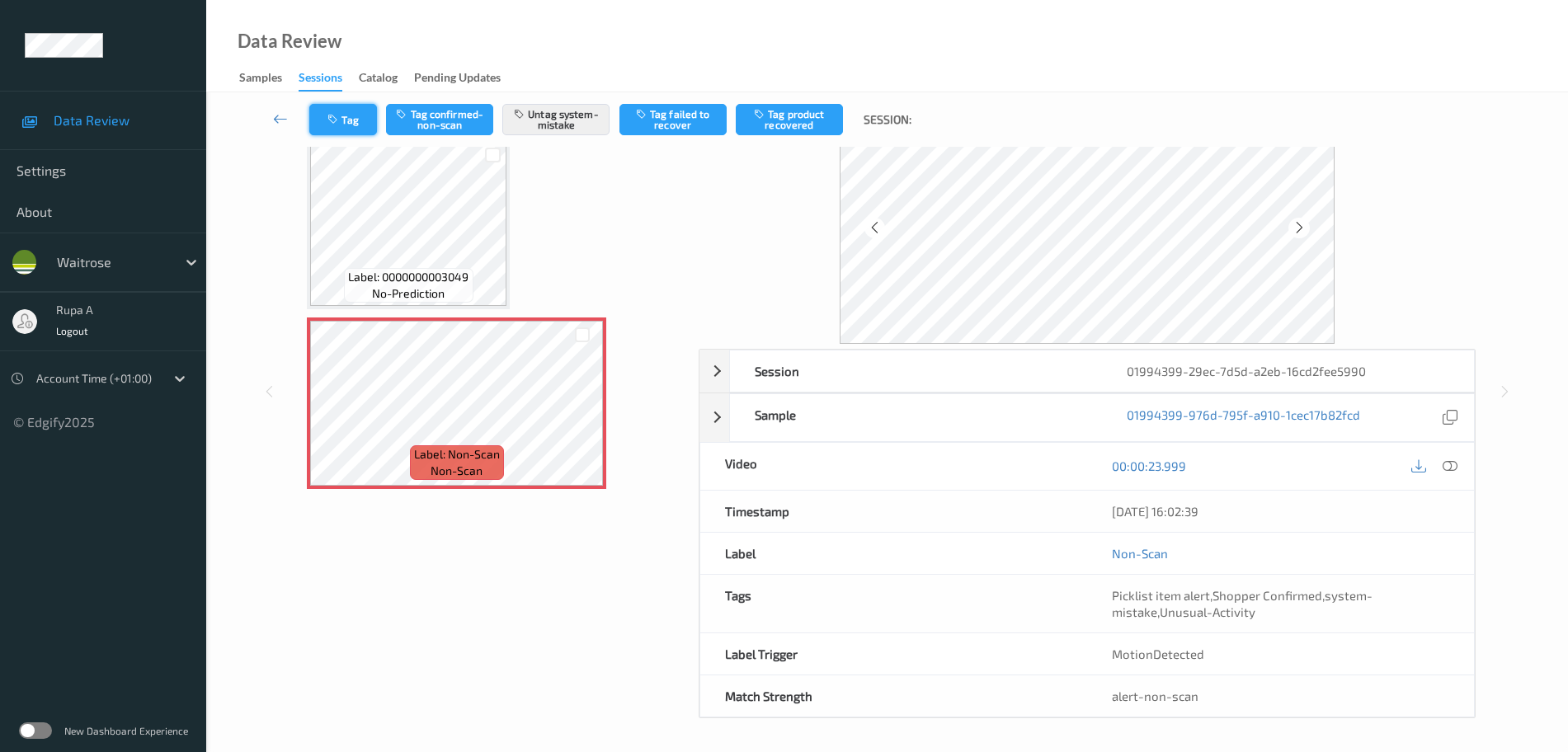
click at [346, 115] on button "Tag" at bounding box center [343, 119] width 68 height 31
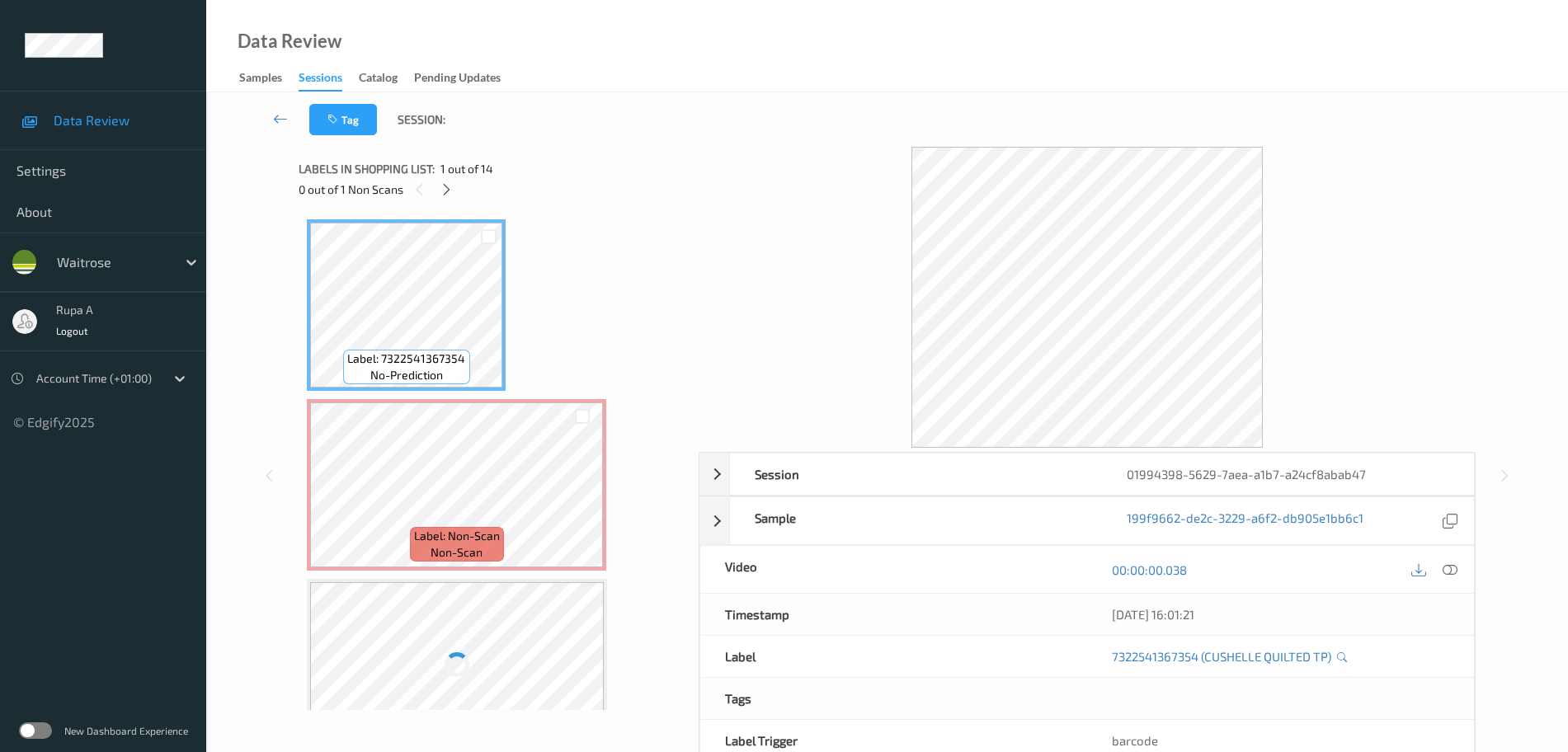
click at [457, 188] on div "0 out of 1 Non Scans" at bounding box center [492, 189] width 389 height 20
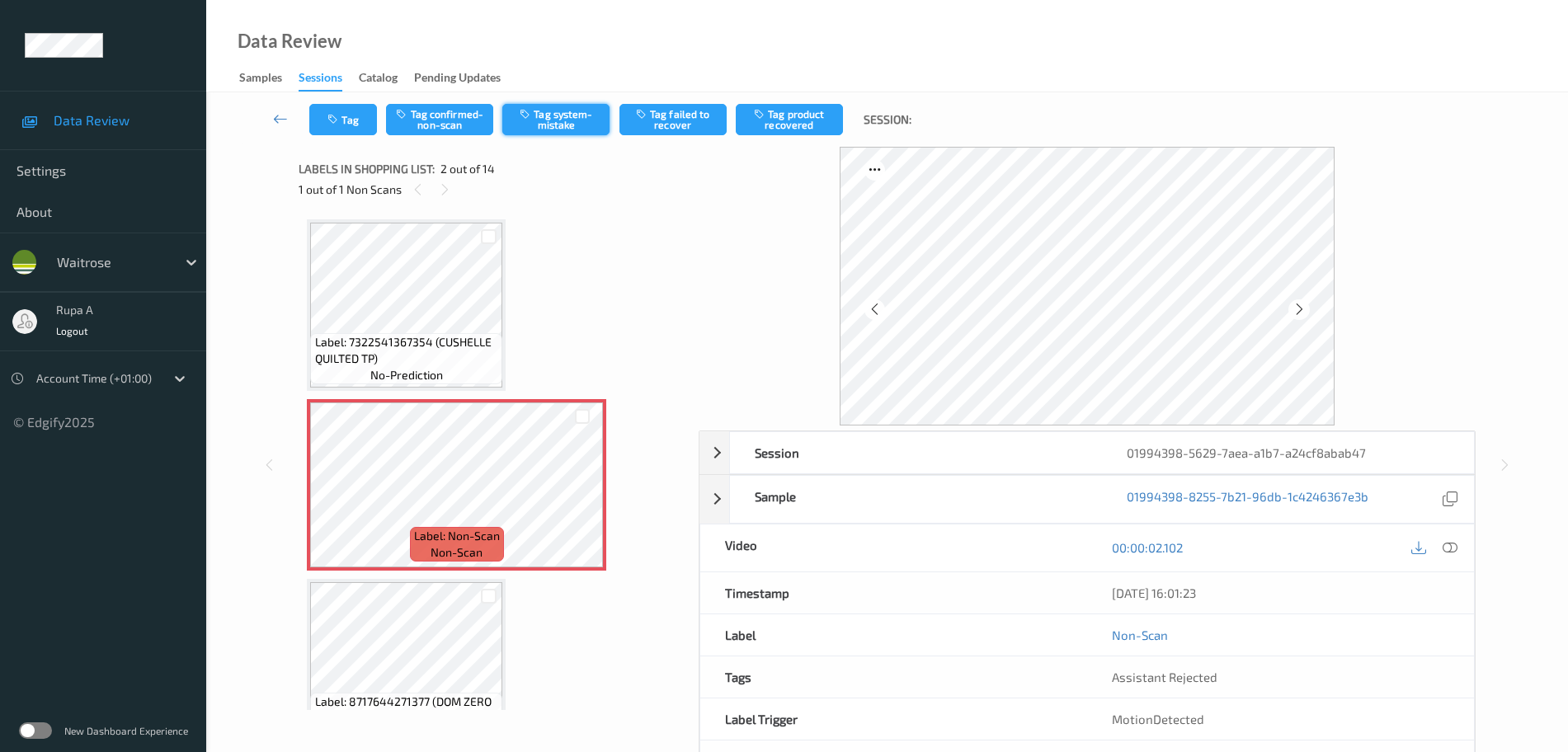
drag, startPoint x: 574, startPoint y: 125, endPoint x: 560, endPoint y: 117, distance: 16.1
click at [574, 125] on button "Tag system-mistake" at bounding box center [555, 119] width 108 height 31
click at [435, 130] on button "Tag confirmed-non-scan" at bounding box center [439, 119] width 108 height 31
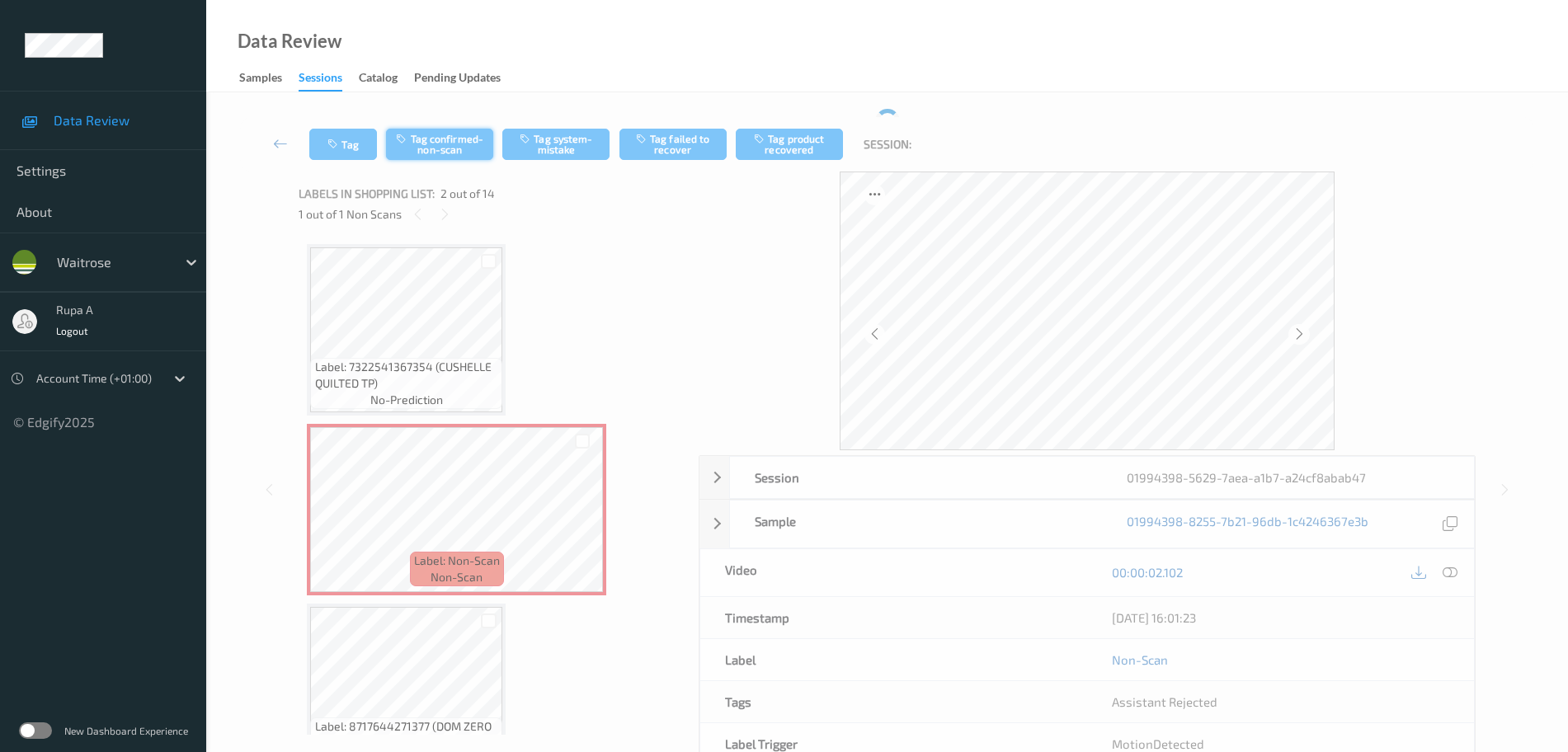
click at [435, 130] on button "Tag confirmed-non-scan" at bounding box center [439, 144] width 108 height 31
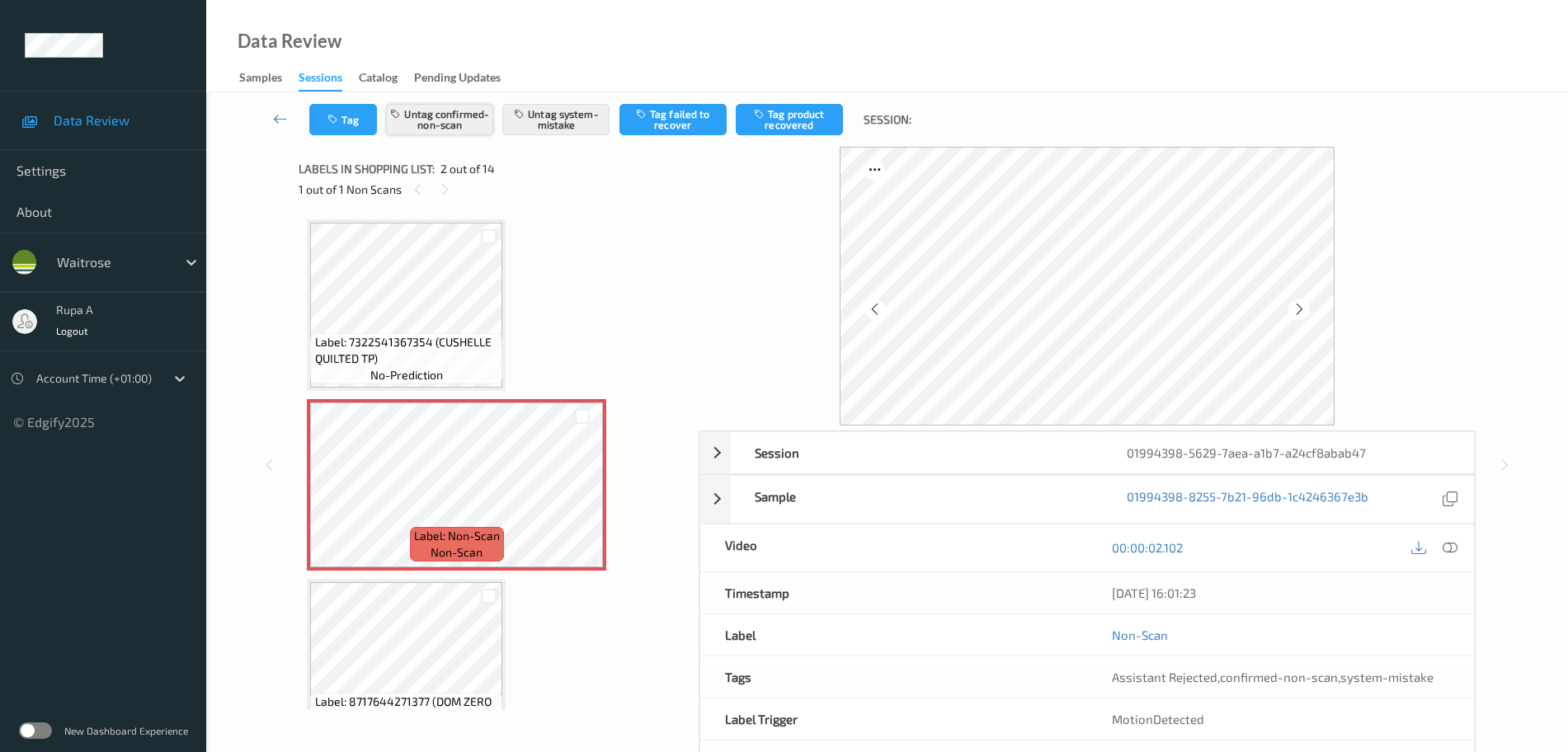
click at [447, 119] on button "Untag confirmed-non-scan" at bounding box center [439, 119] width 108 height 31
click at [343, 127] on button "Tag" at bounding box center [343, 119] width 68 height 31
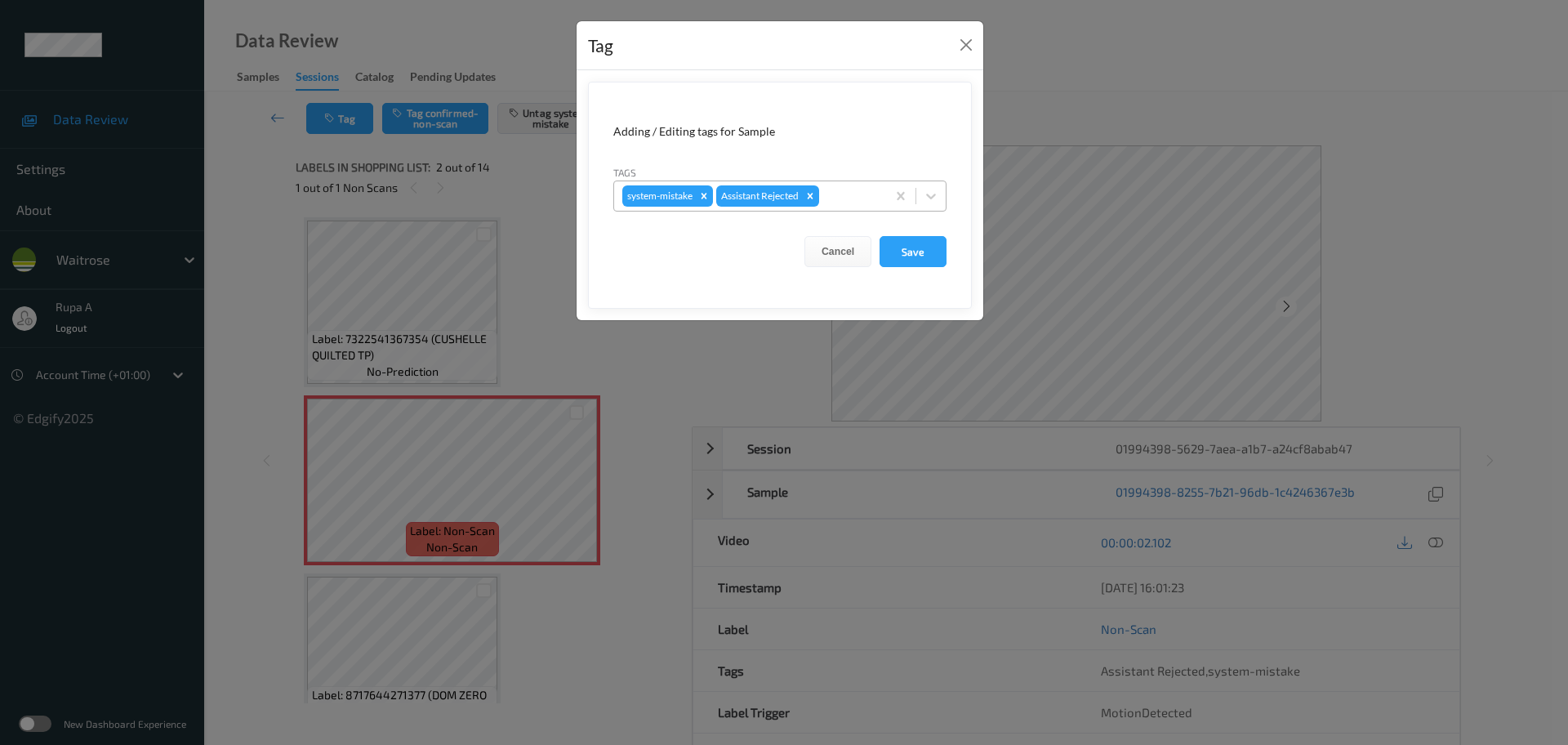
click at [875, 195] on div at bounding box center [850, 196] width 56 height 19
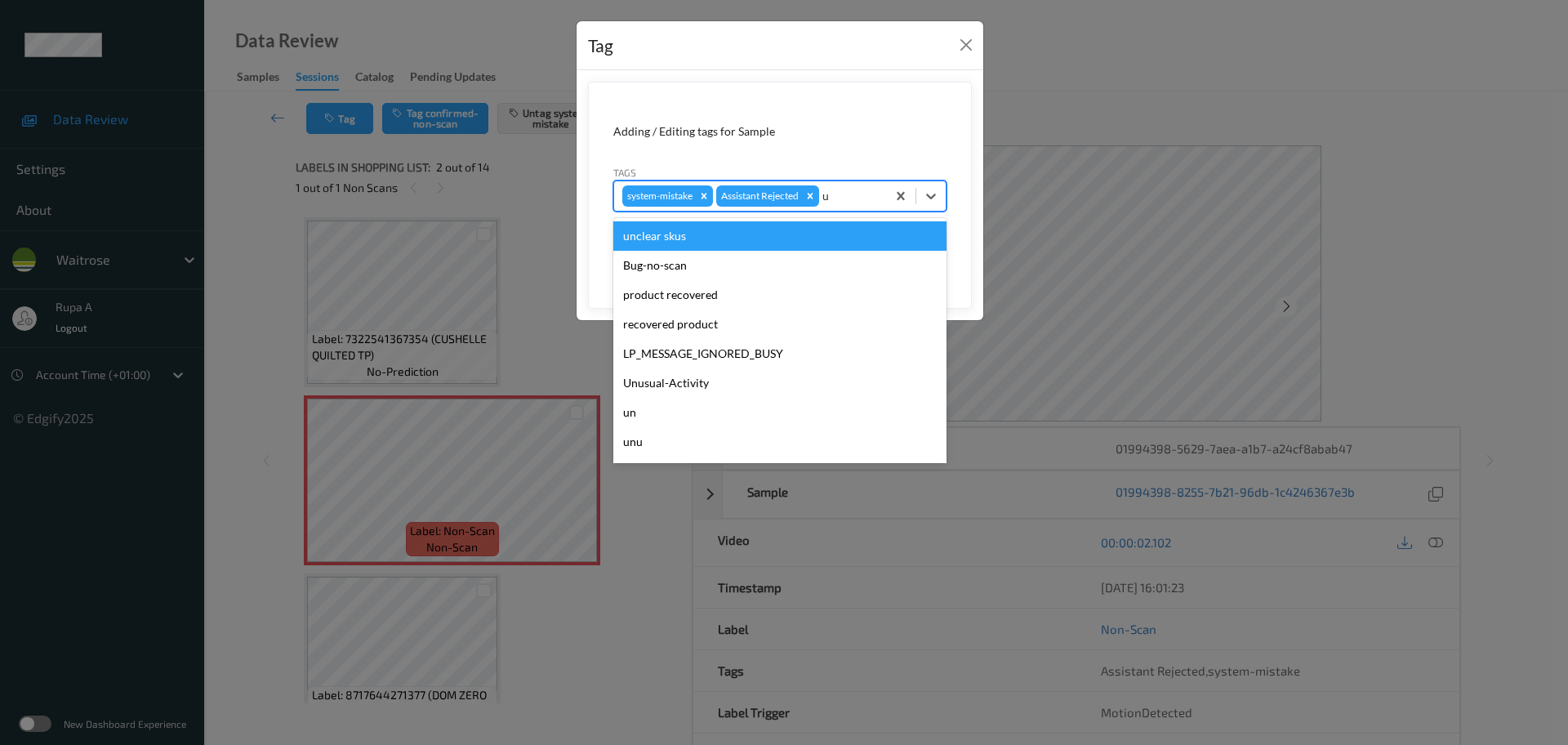
type input "un"
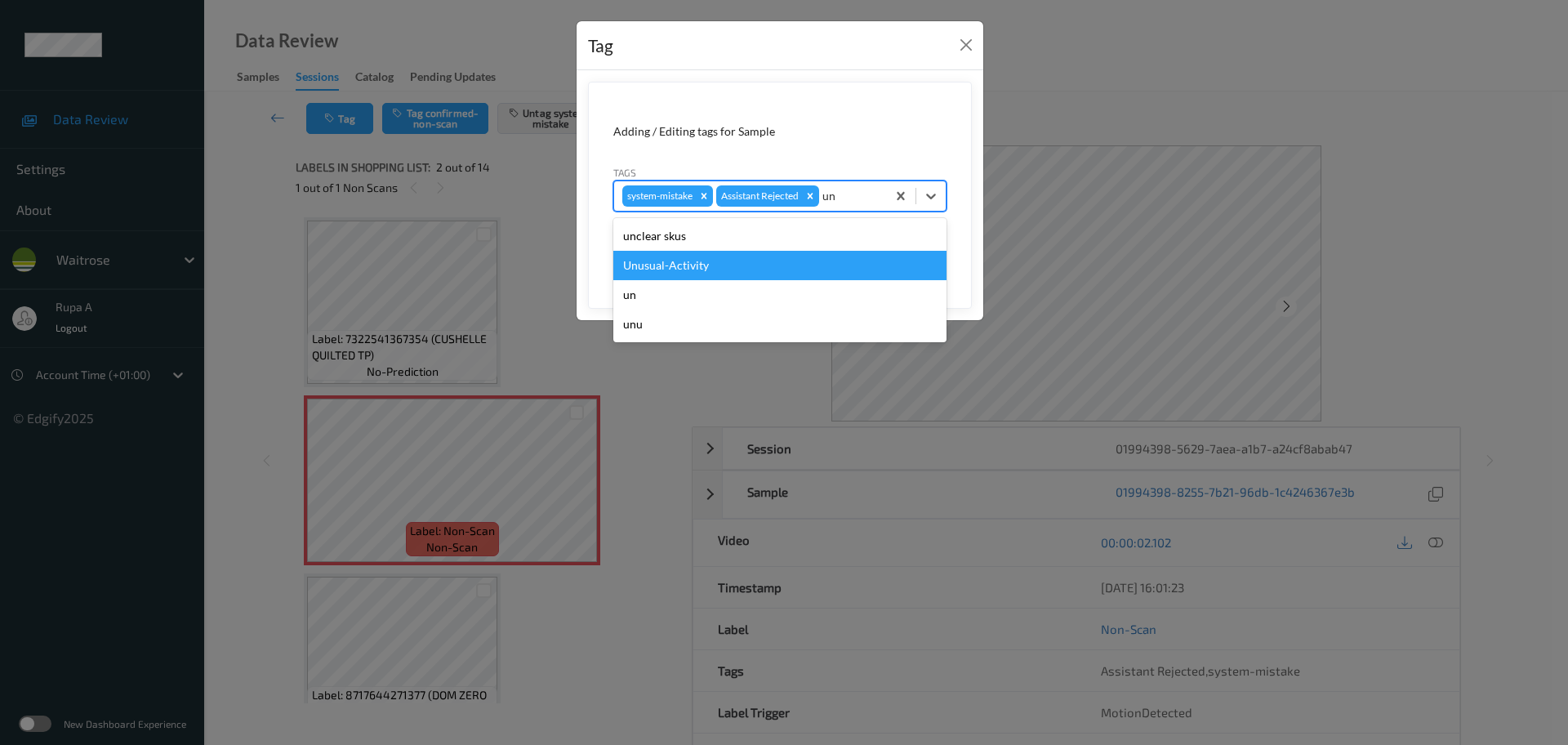
click at [762, 271] on div "Unusual-Activity" at bounding box center [779, 265] width 333 height 30
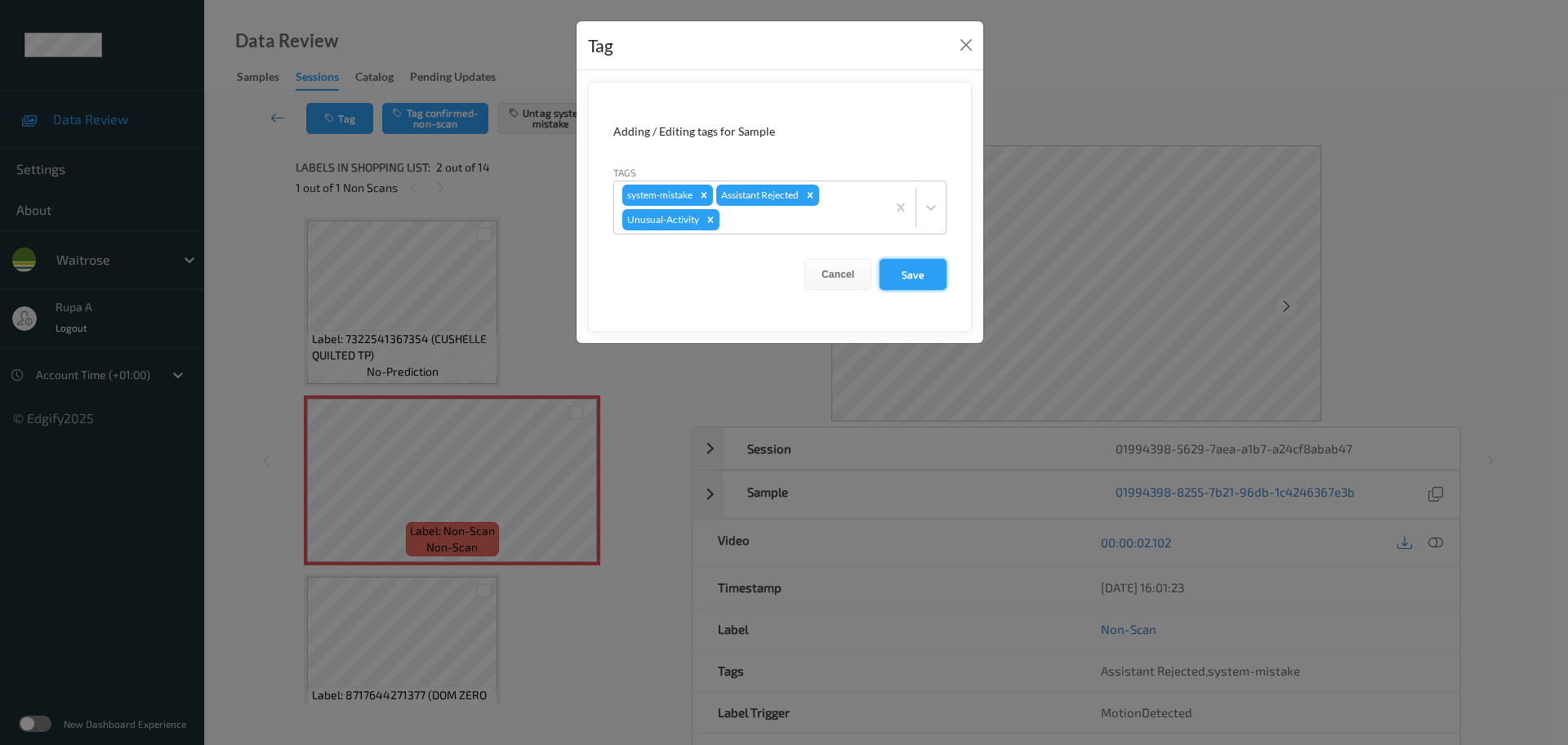
click at [945, 267] on button "Save" at bounding box center [914, 275] width 67 height 31
click at [941, 269] on form "Adding / Editing tags for Sample Tags system-mistake Assistant Rejected Unusual…" at bounding box center [780, 206] width 384 height 250
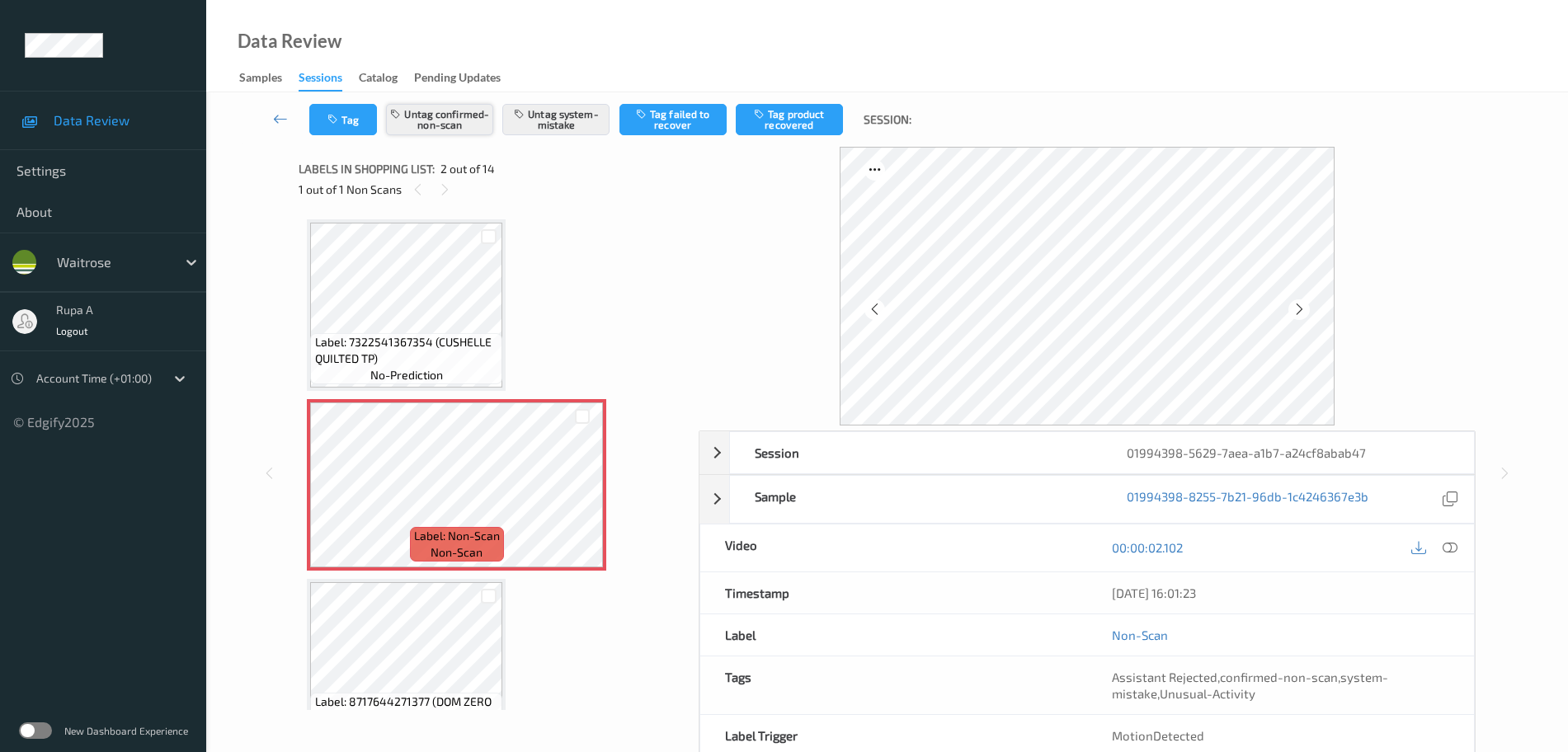
click at [468, 124] on button "Untag confirmed-non-scan" at bounding box center [439, 119] width 108 height 31
click at [333, 116] on icon "button" at bounding box center [334, 119] width 14 height 12
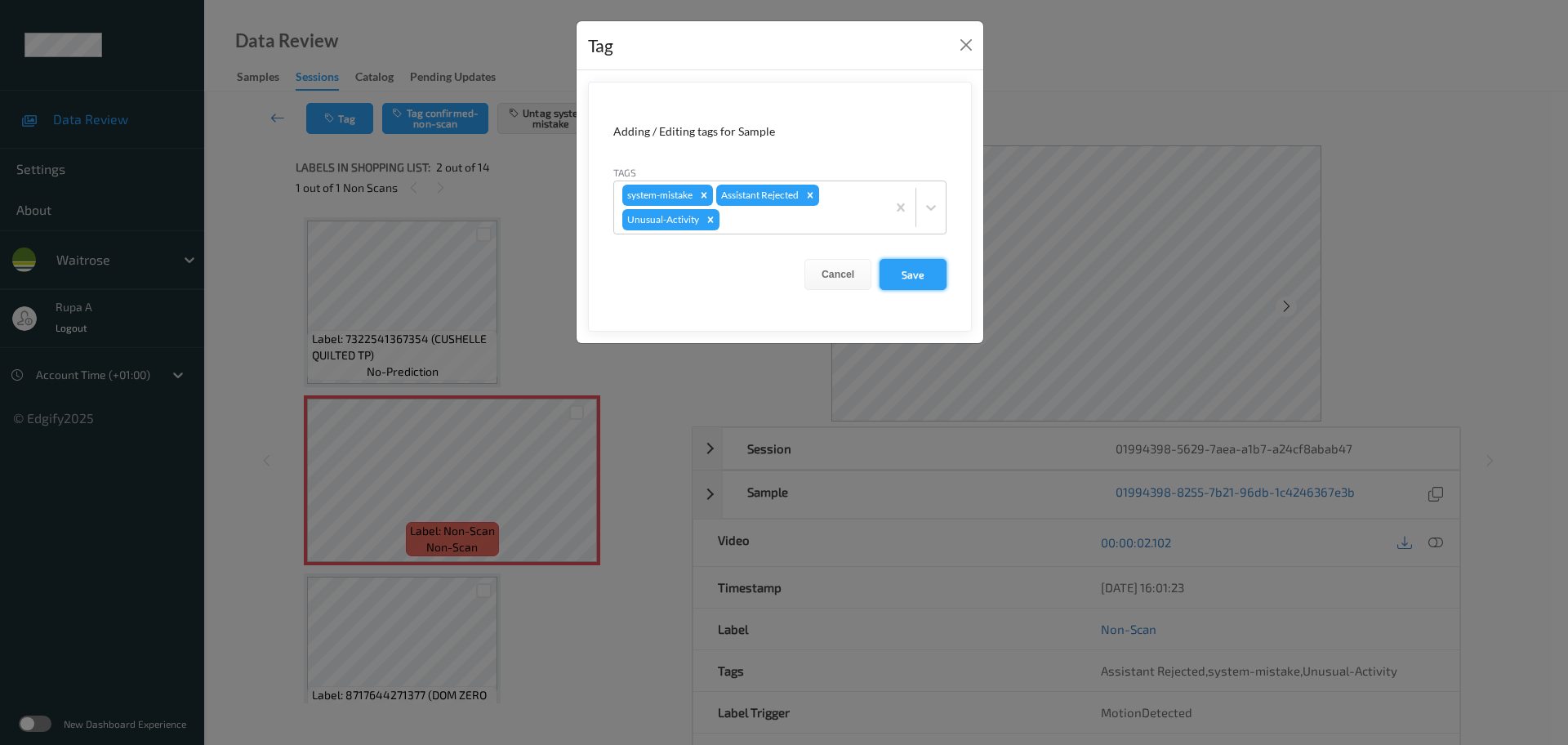
click at [915, 280] on button "Save" at bounding box center [914, 275] width 67 height 31
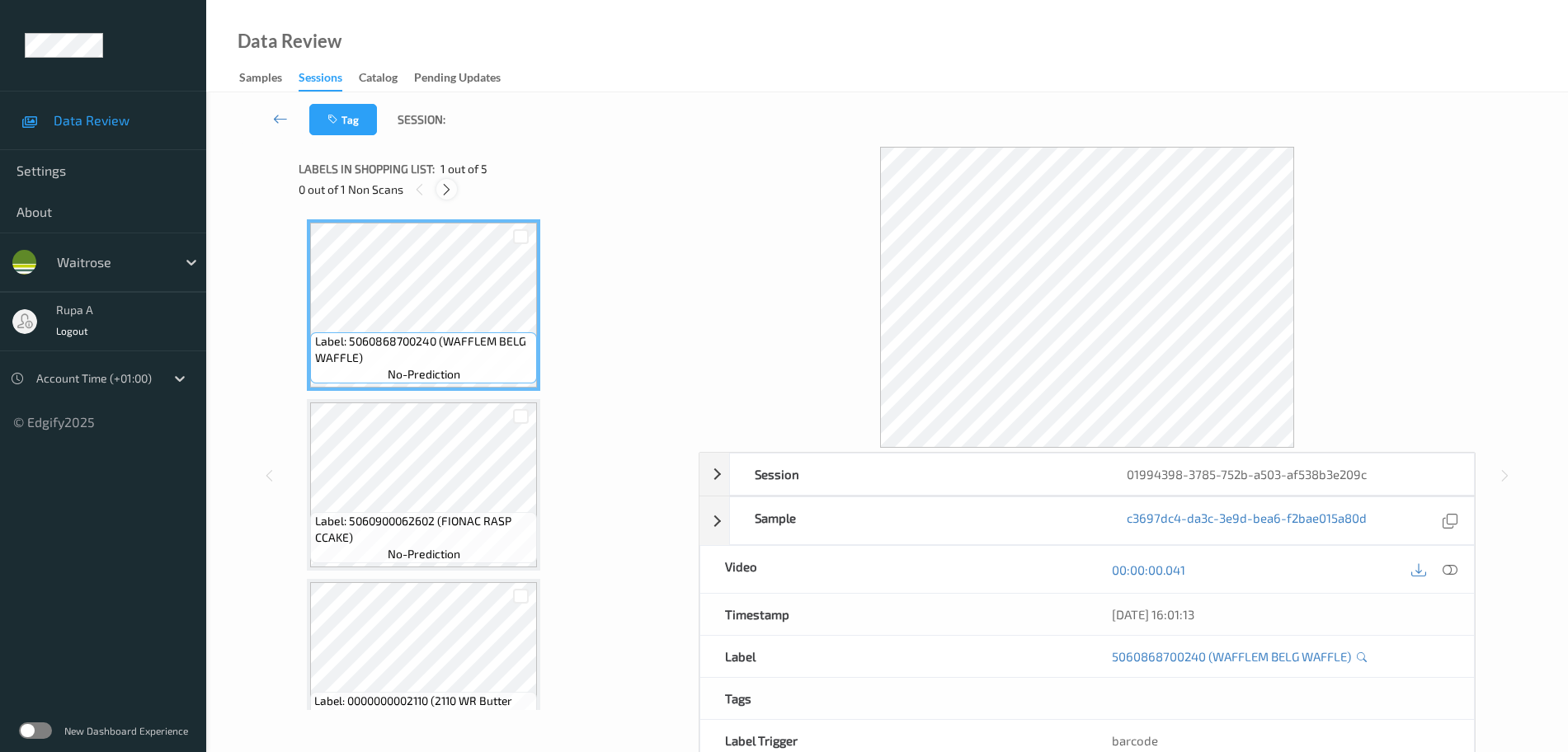
click at [449, 199] on div at bounding box center [446, 189] width 20 height 20
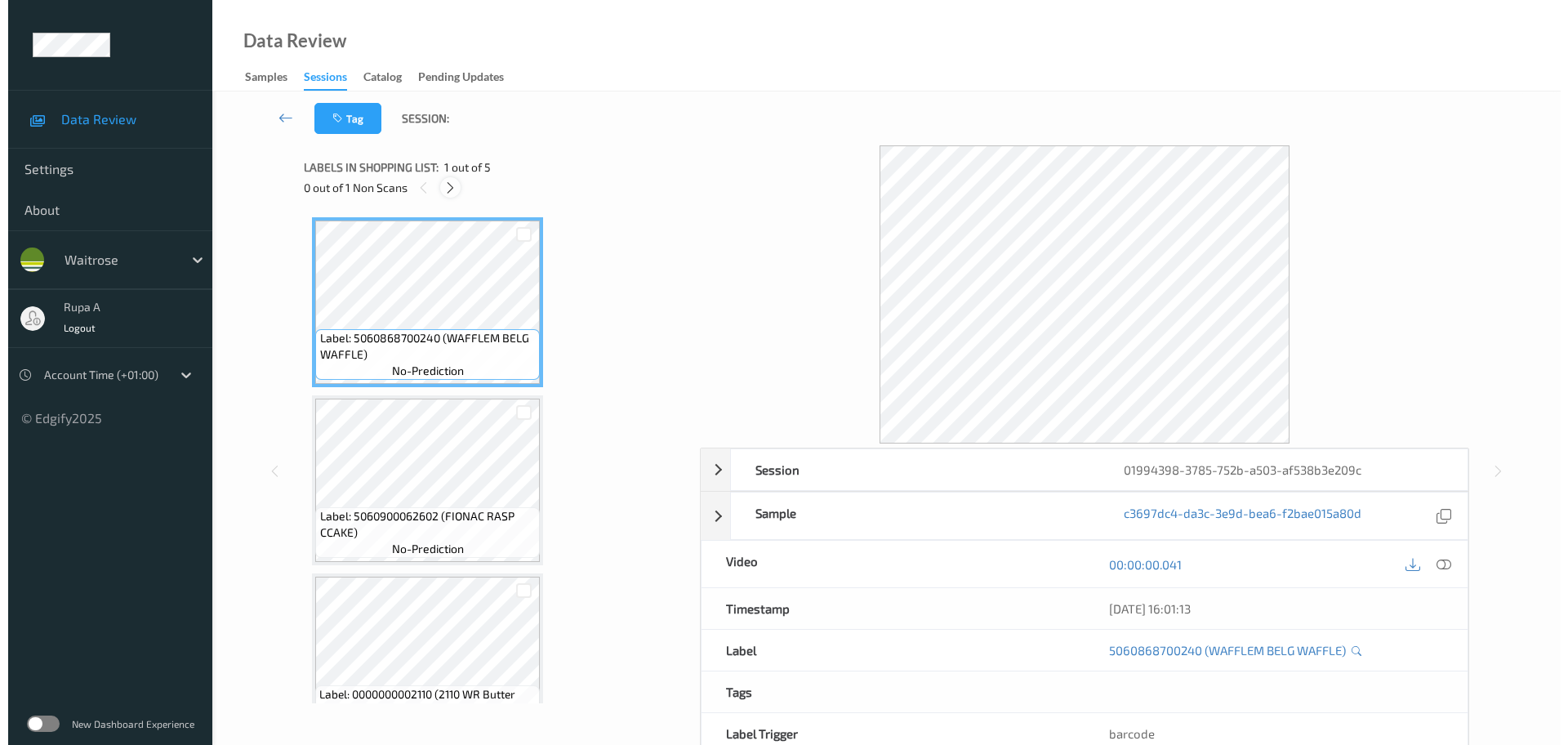
scroll to position [365, 0]
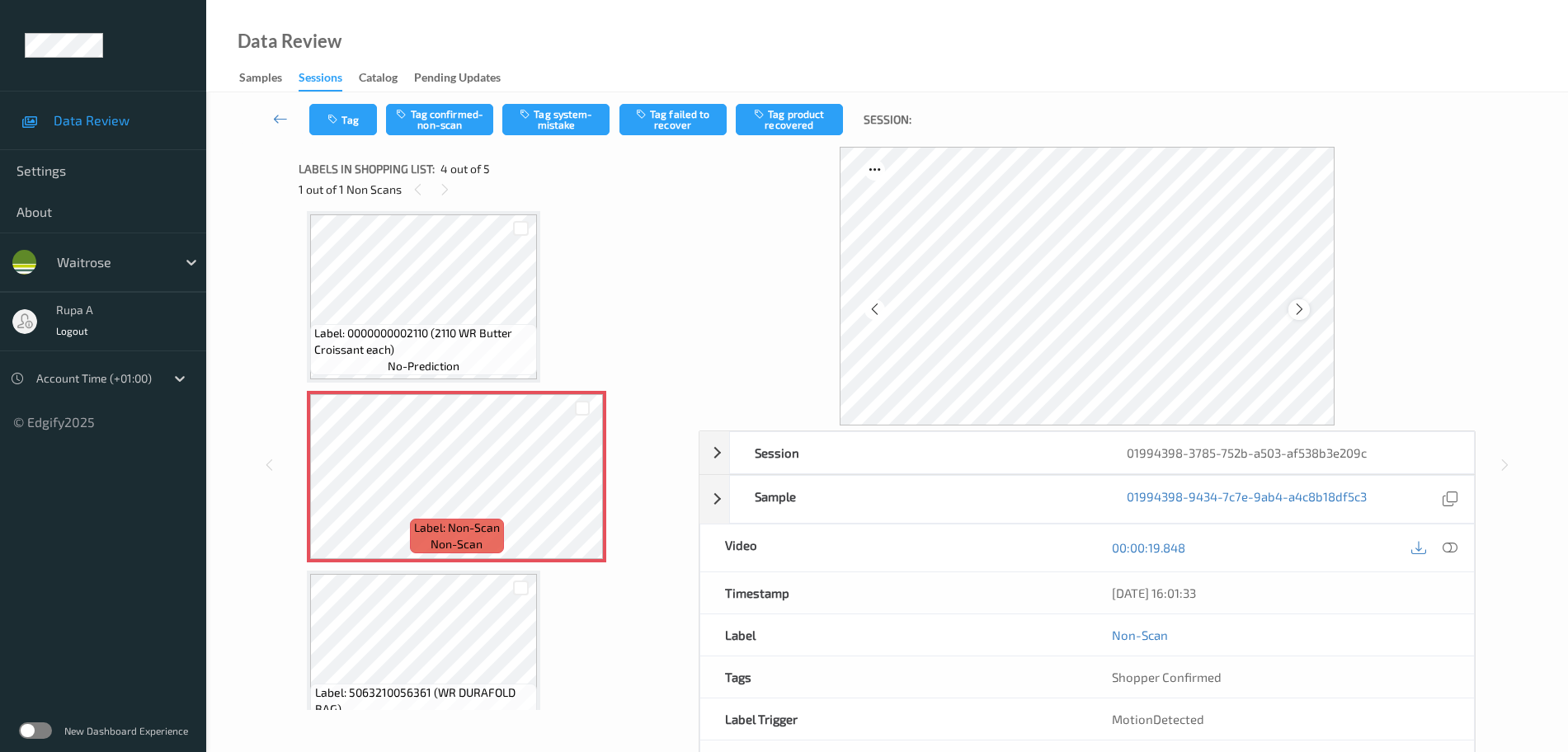
click at [1305, 313] on icon at bounding box center [1300, 309] width 14 height 15
click at [1293, 313] on icon at bounding box center [1300, 309] width 14 height 15
click at [562, 127] on button "Tag system-mistake" at bounding box center [555, 119] width 108 height 31
click at [340, 123] on icon "button" at bounding box center [334, 119] width 14 height 12
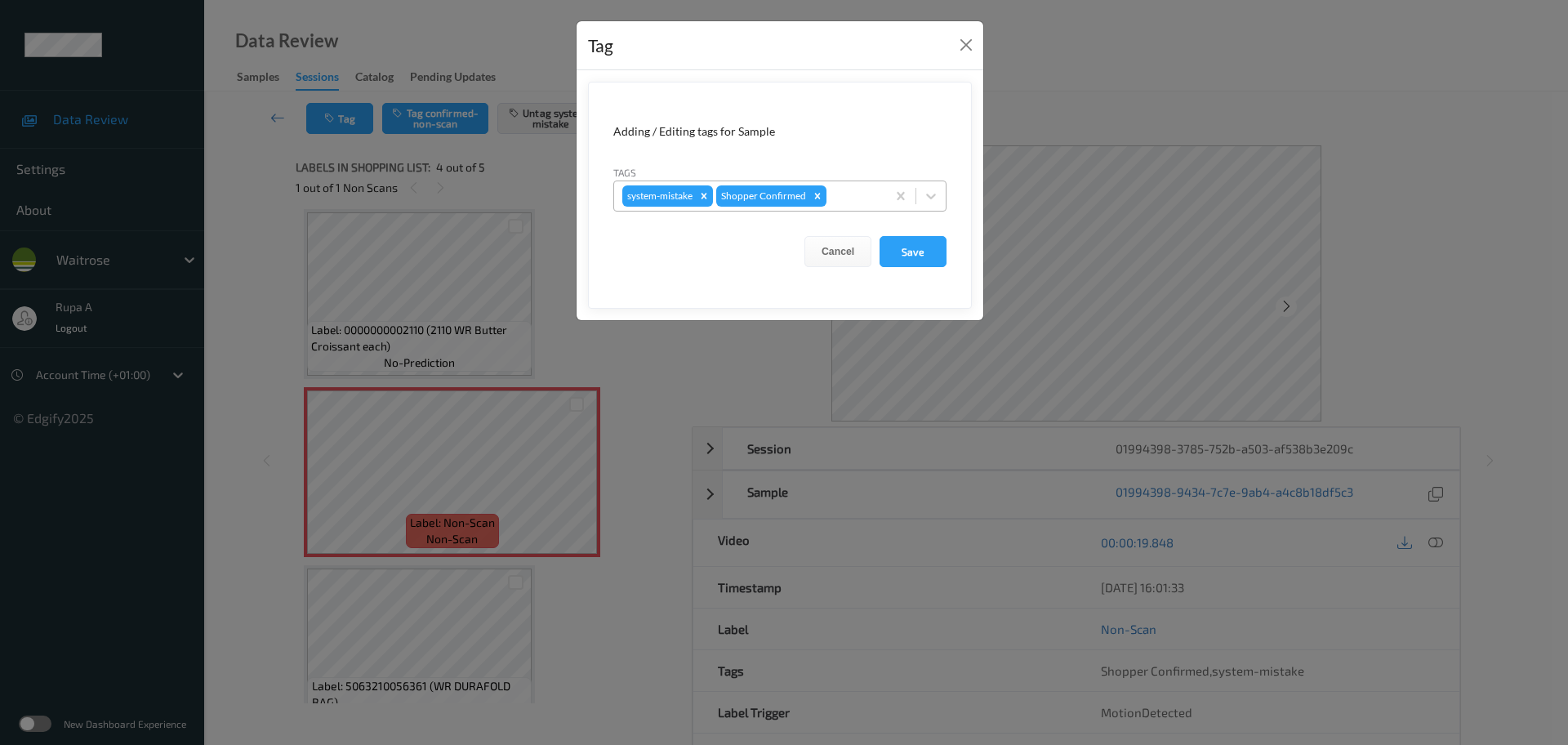
click at [840, 184] on div "system-mistake Shopper Confirmed" at bounding box center [749, 196] width 272 height 28
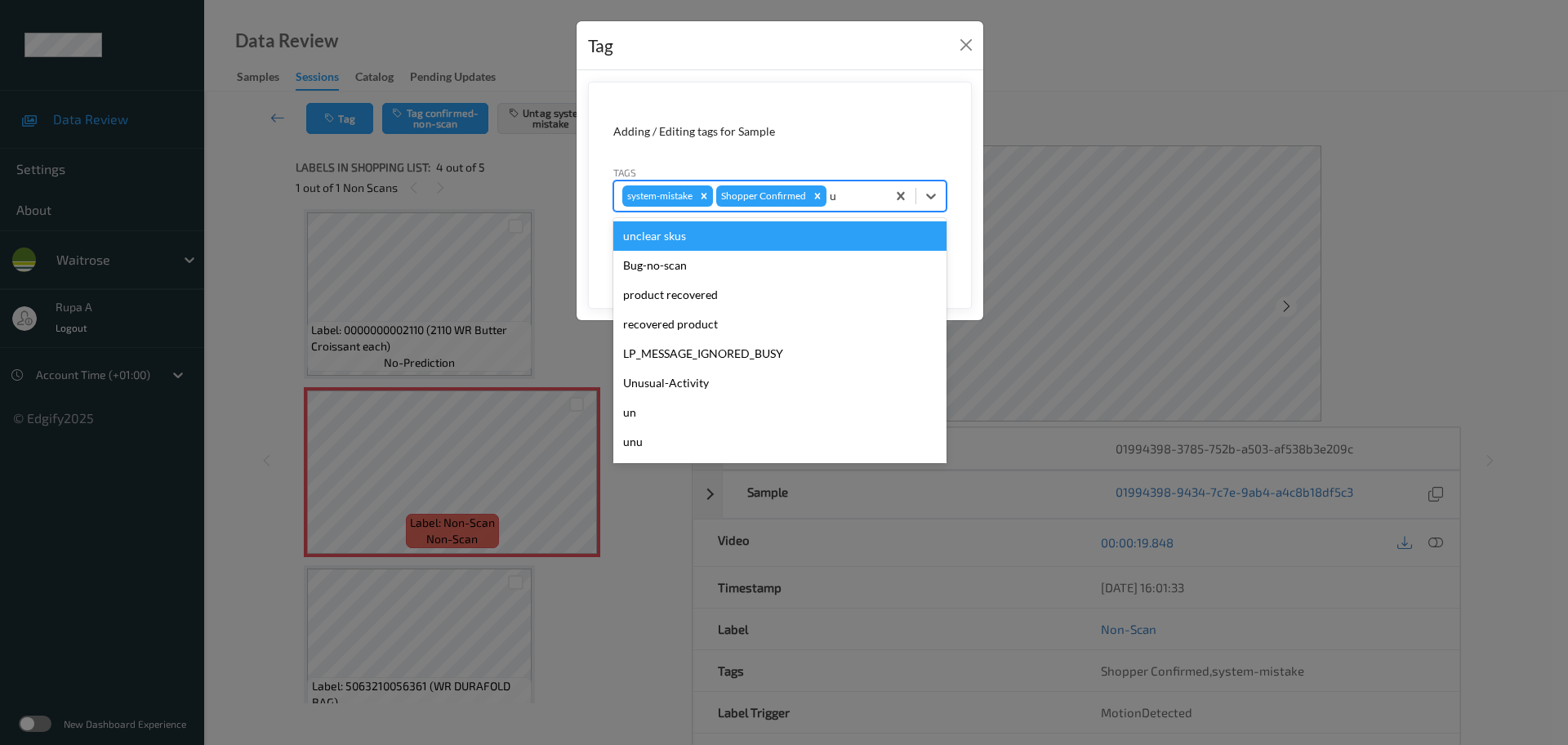
type input "un"
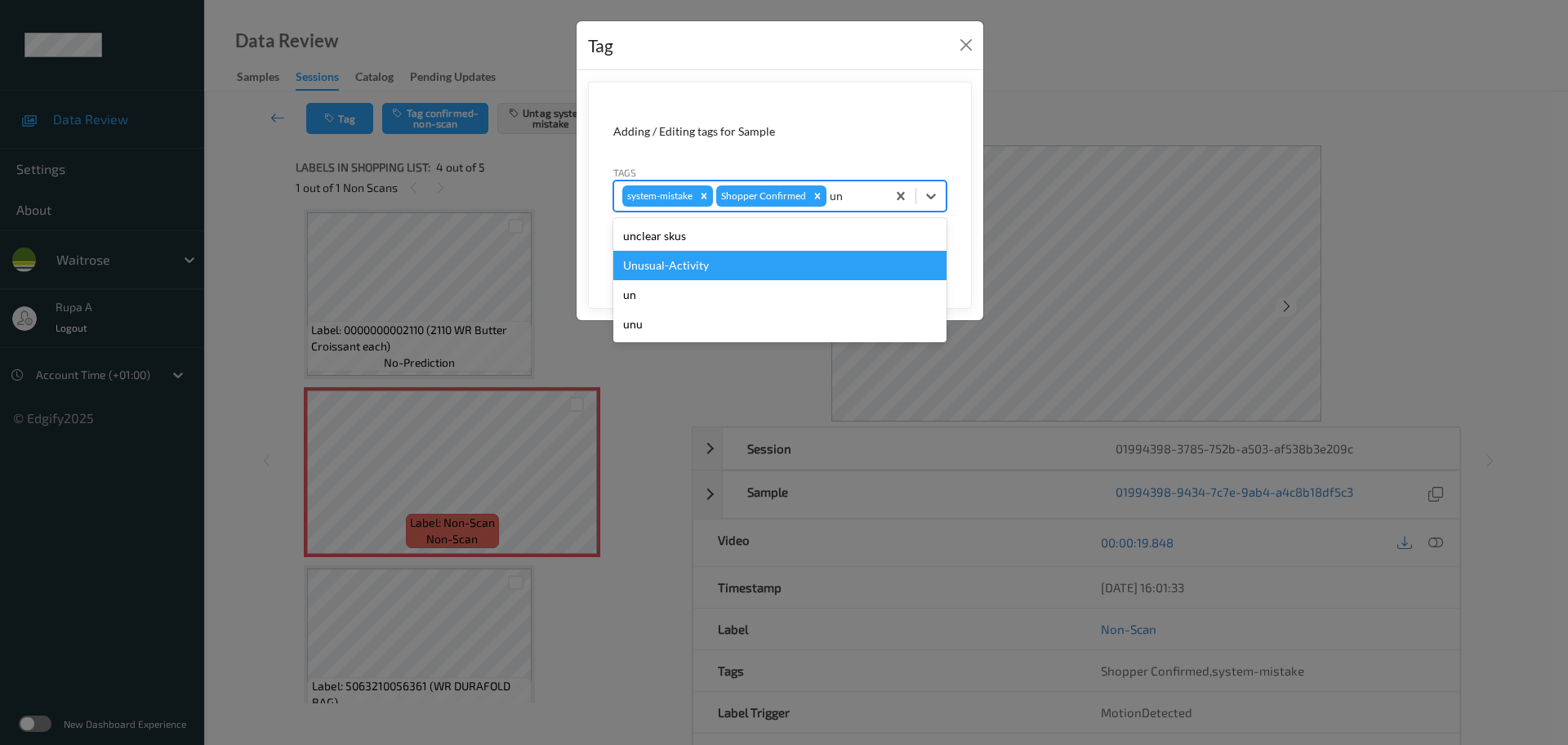
click at [740, 267] on div "Unusual-Activity" at bounding box center [779, 265] width 333 height 30
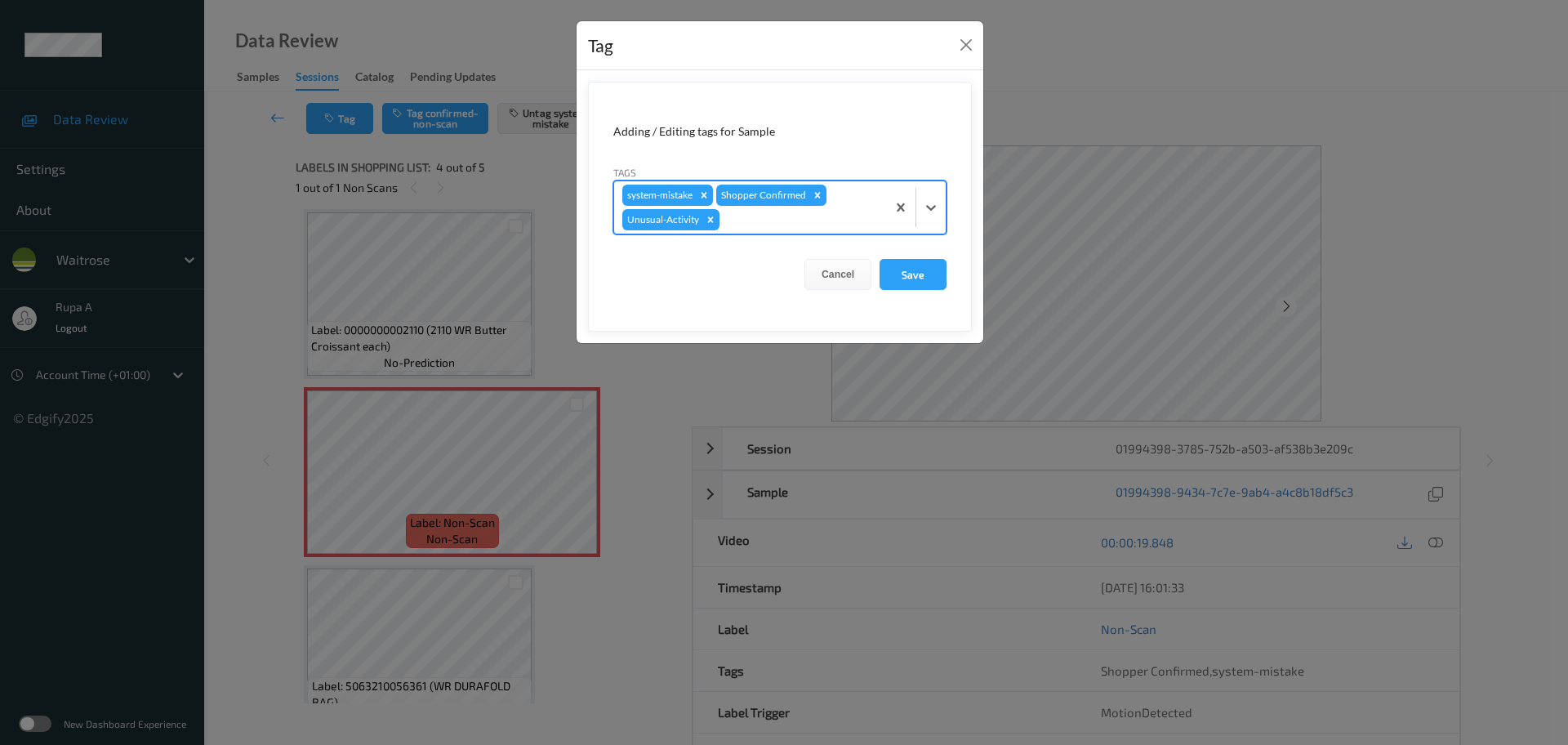
click at [792, 228] on div at bounding box center [800, 220] width 155 height 19
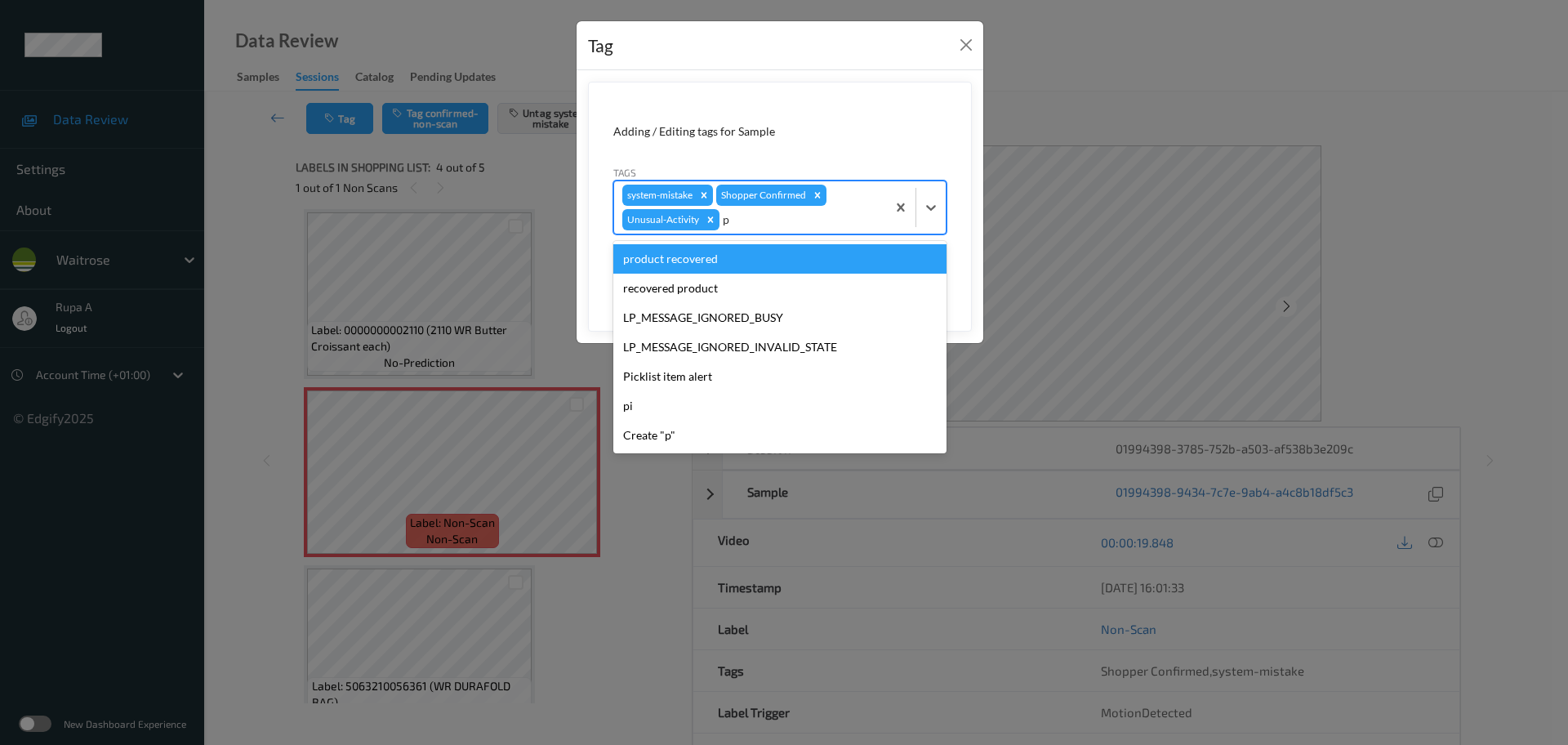
type input "pi"
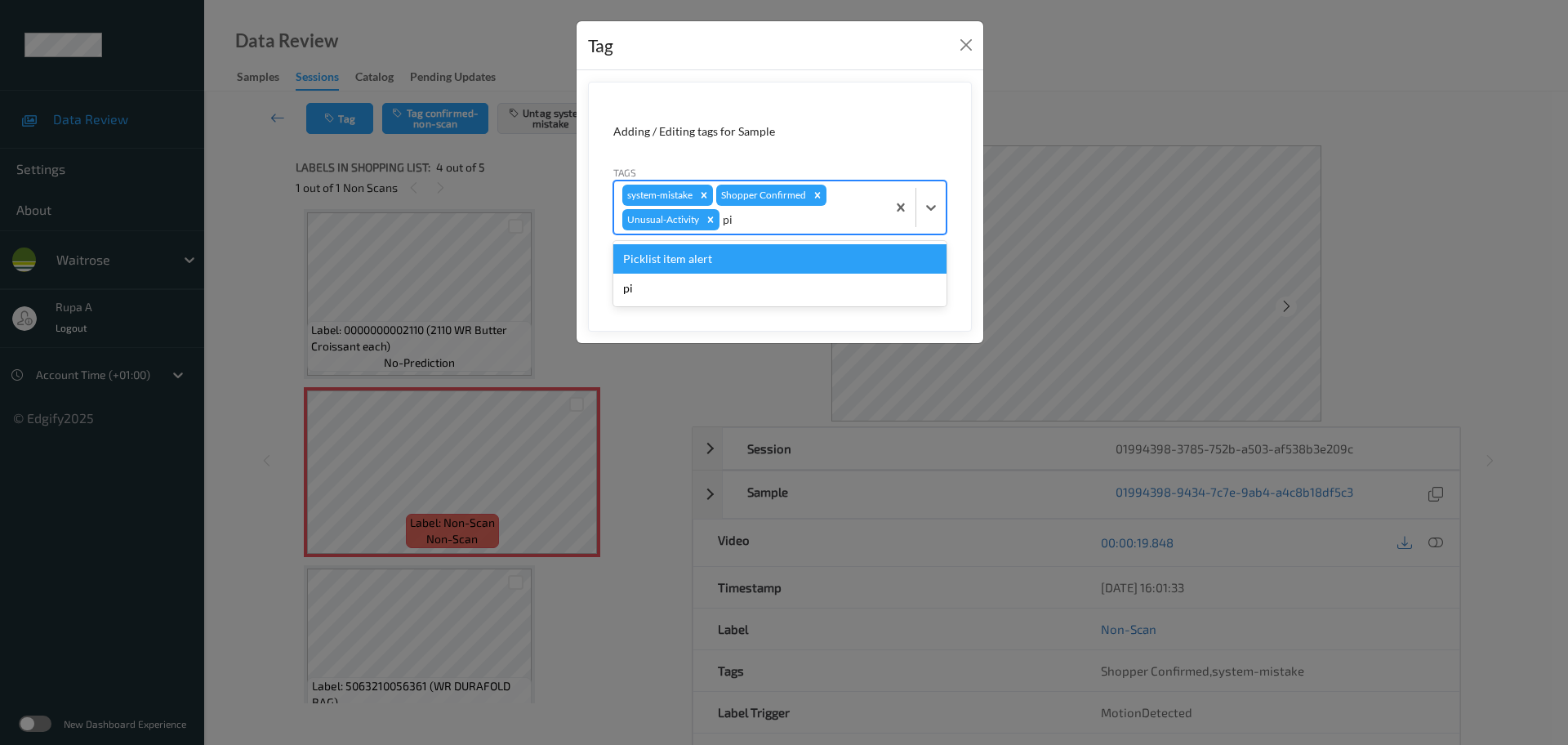
click at [726, 253] on div "Picklist item alert" at bounding box center [779, 258] width 333 height 30
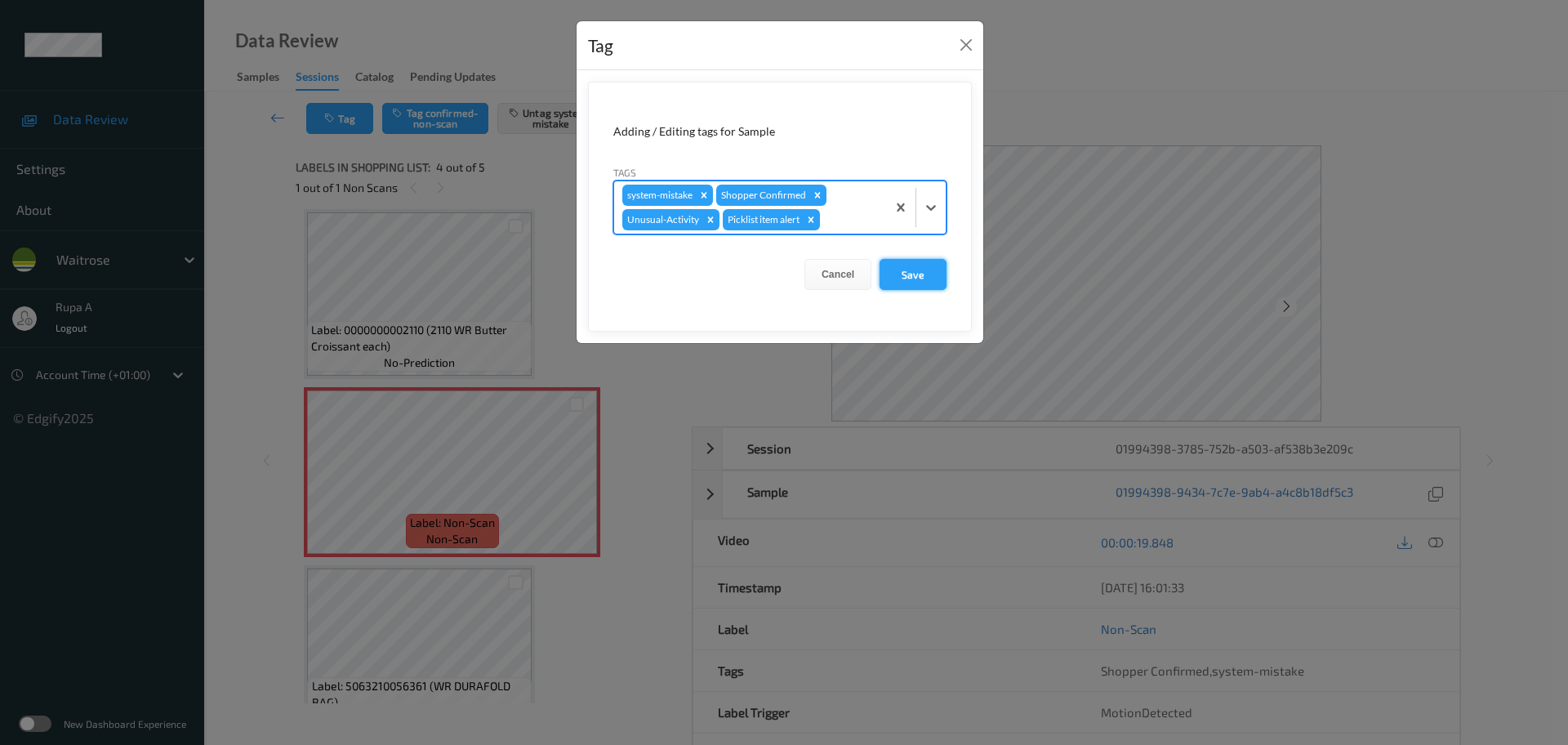
click at [919, 280] on button "Save" at bounding box center [914, 275] width 67 height 31
click at [913, 269] on button "Save" at bounding box center [914, 275] width 67 height 31
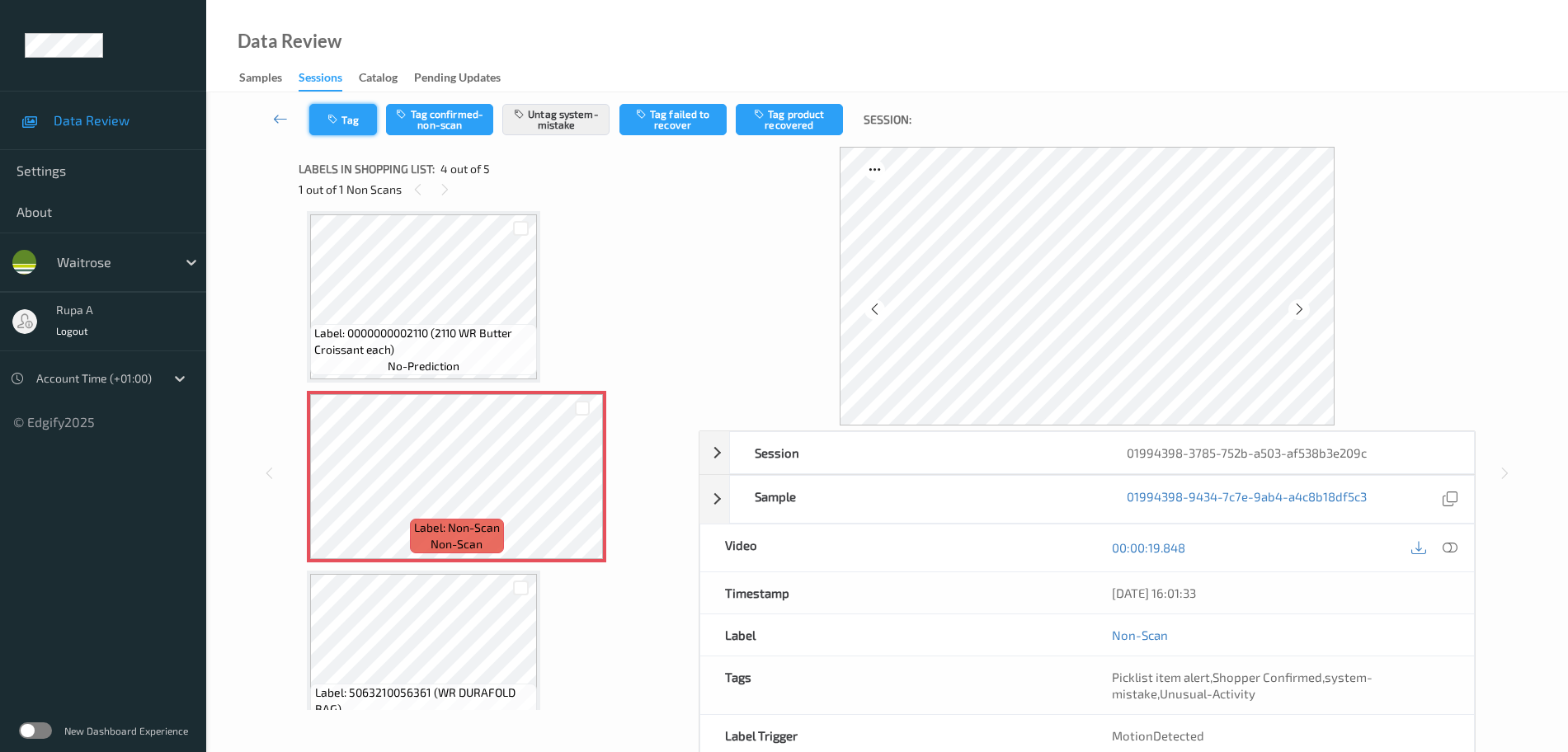
click at [341, 115] on icon "button" at bounding box center [334, 119] width 14 height 12
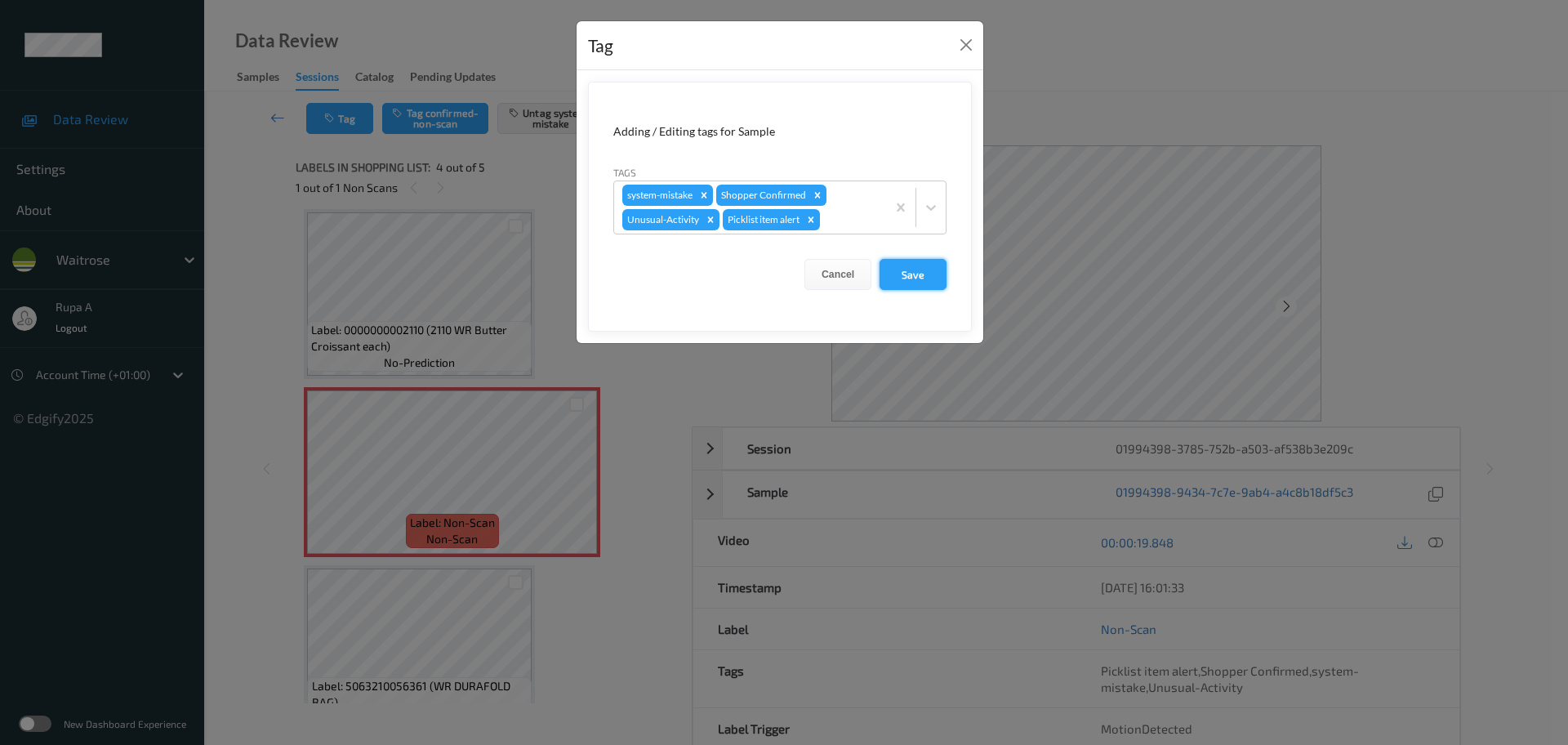
click at [927, 276] on button "Save" at bounding box center [914, 275] width 67 height 31
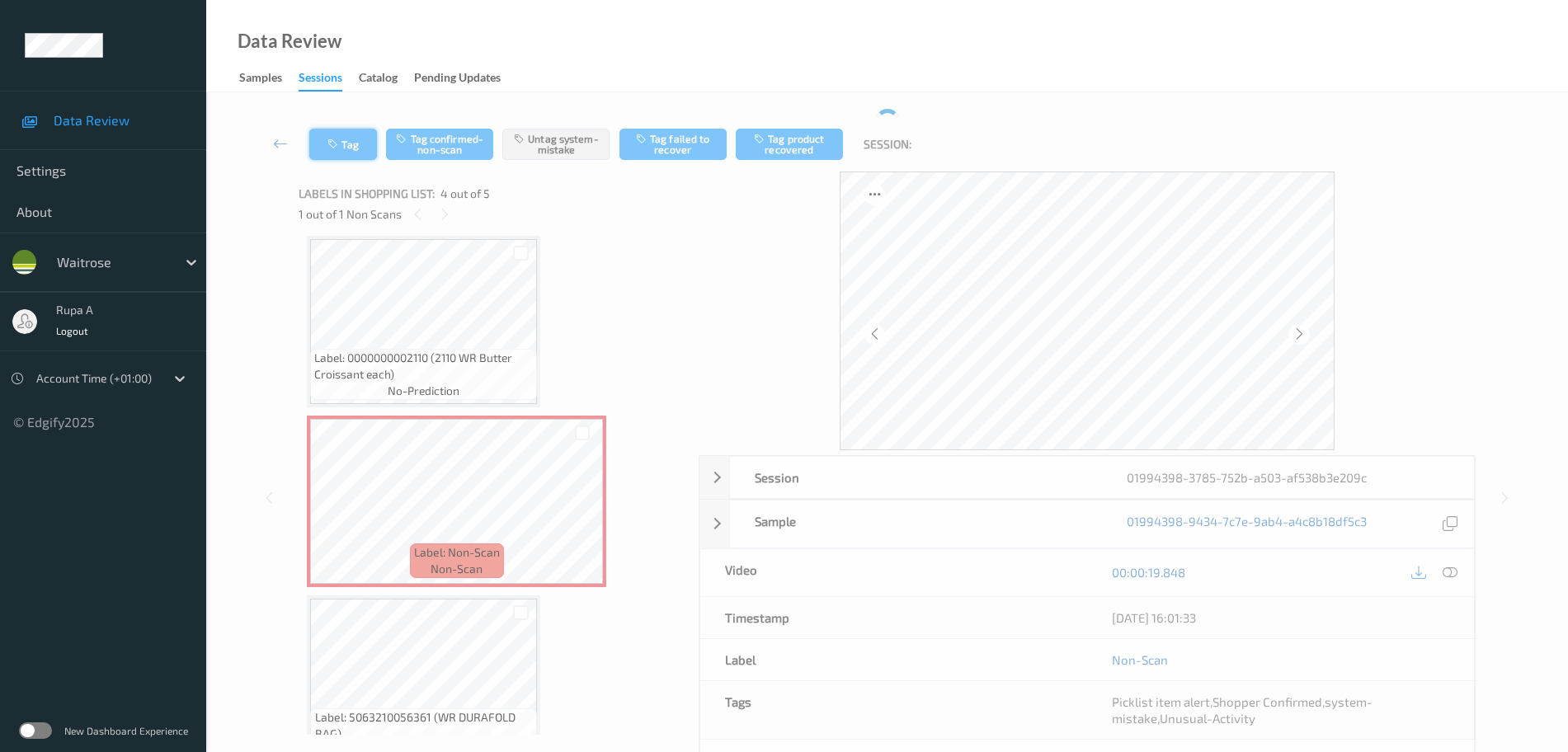
click at [346, 140] on button "Tag" at bounding box center [343, 144] width 68 height 31
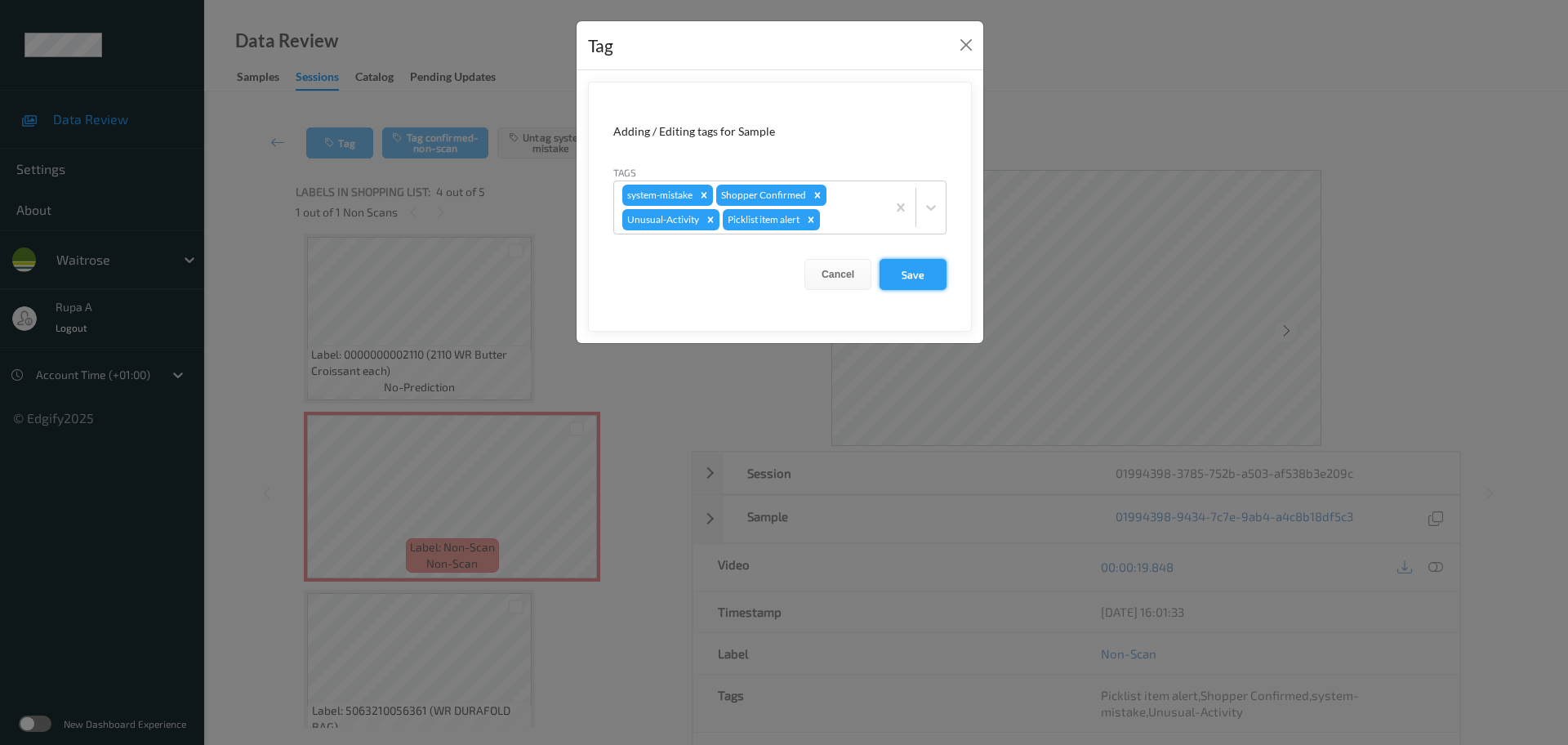
click at [922, 276] on button "Save" at bounding box center [914, 275] width 67 height 31
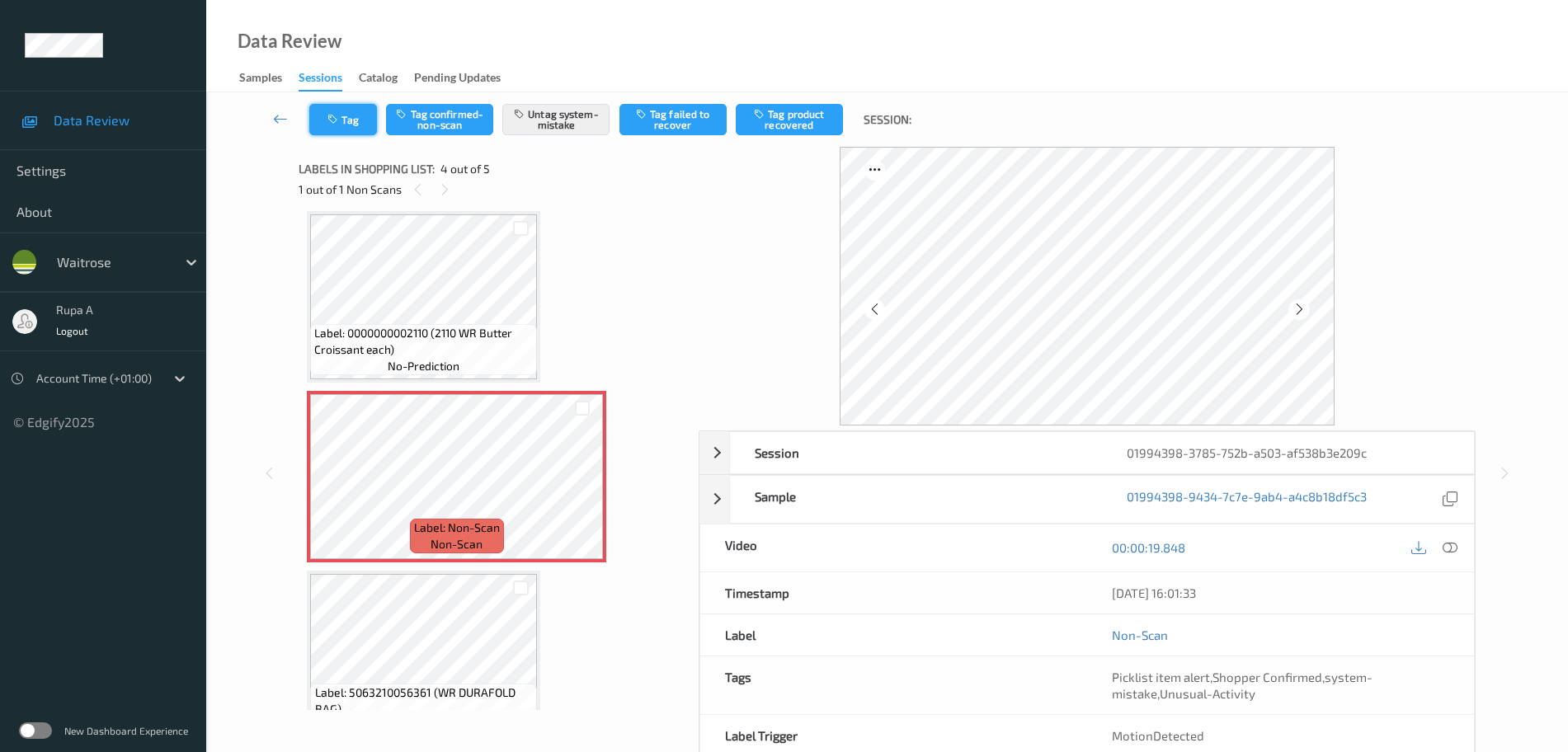
click at [342, 125] on button "Tag" at bounding box center [343, 119] width 68 height 31
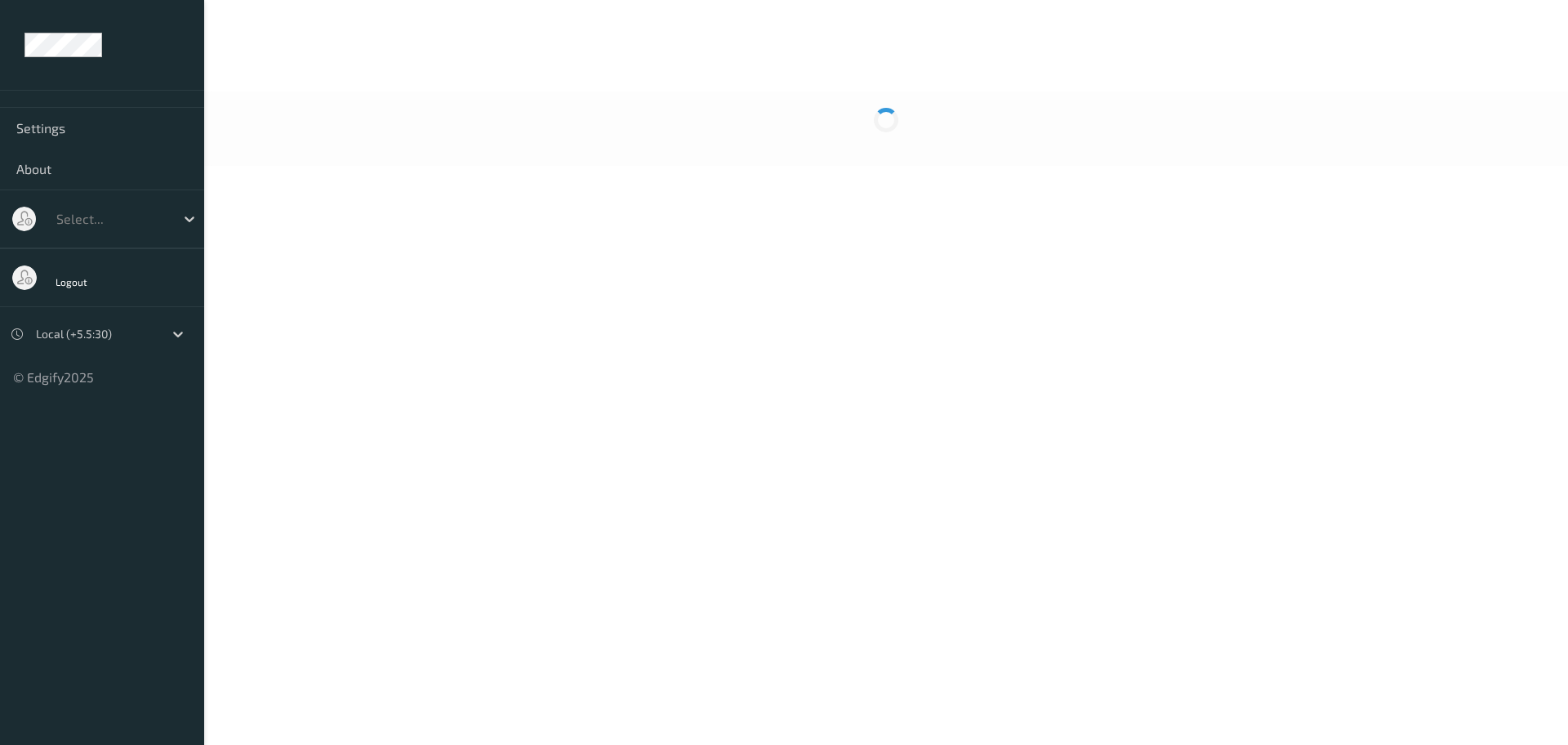
click at [579, 91] on div at bounding box center [886, 128] width 1364 height 74
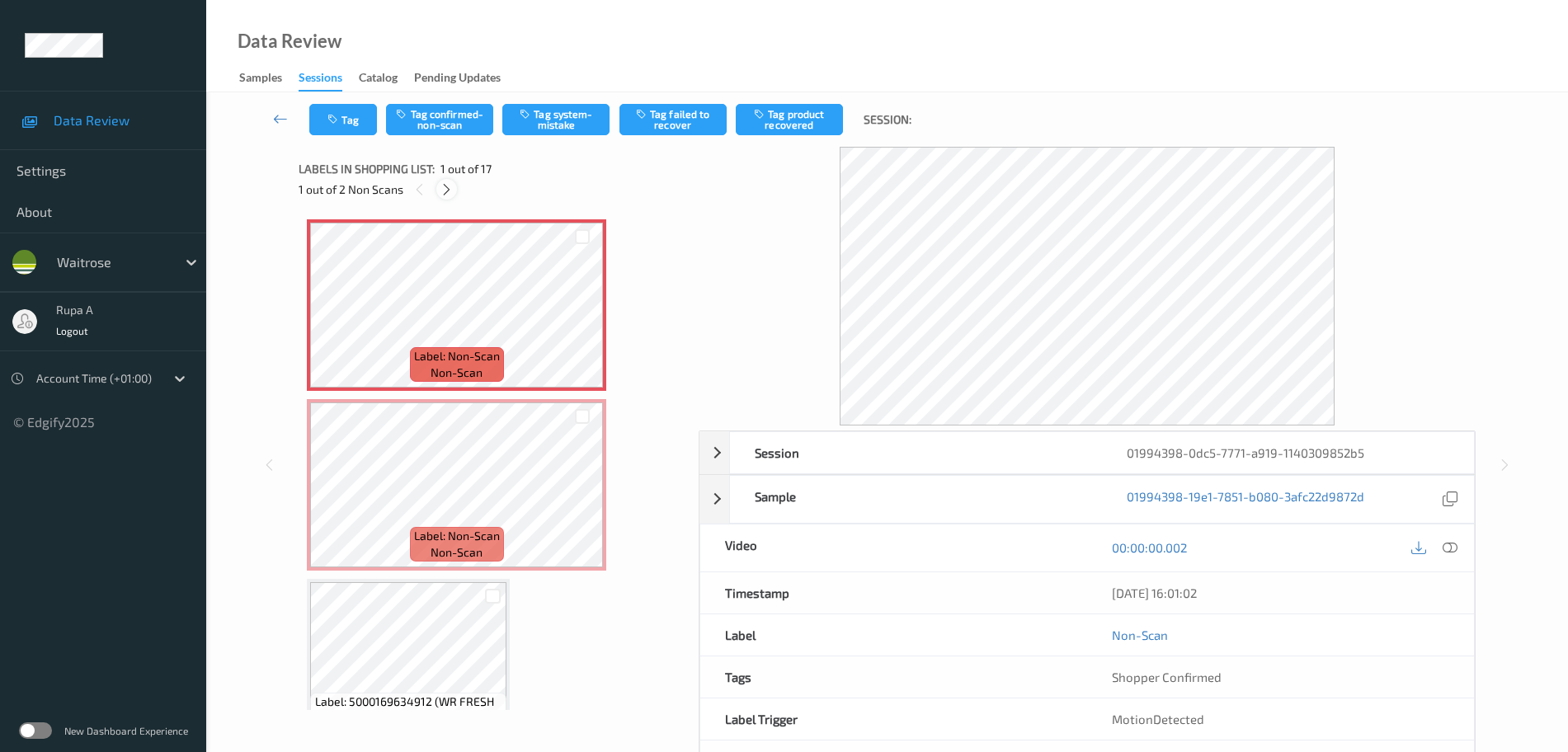
click at [441, 185] on icon at bounding box center [447, 189] width 14 height 15
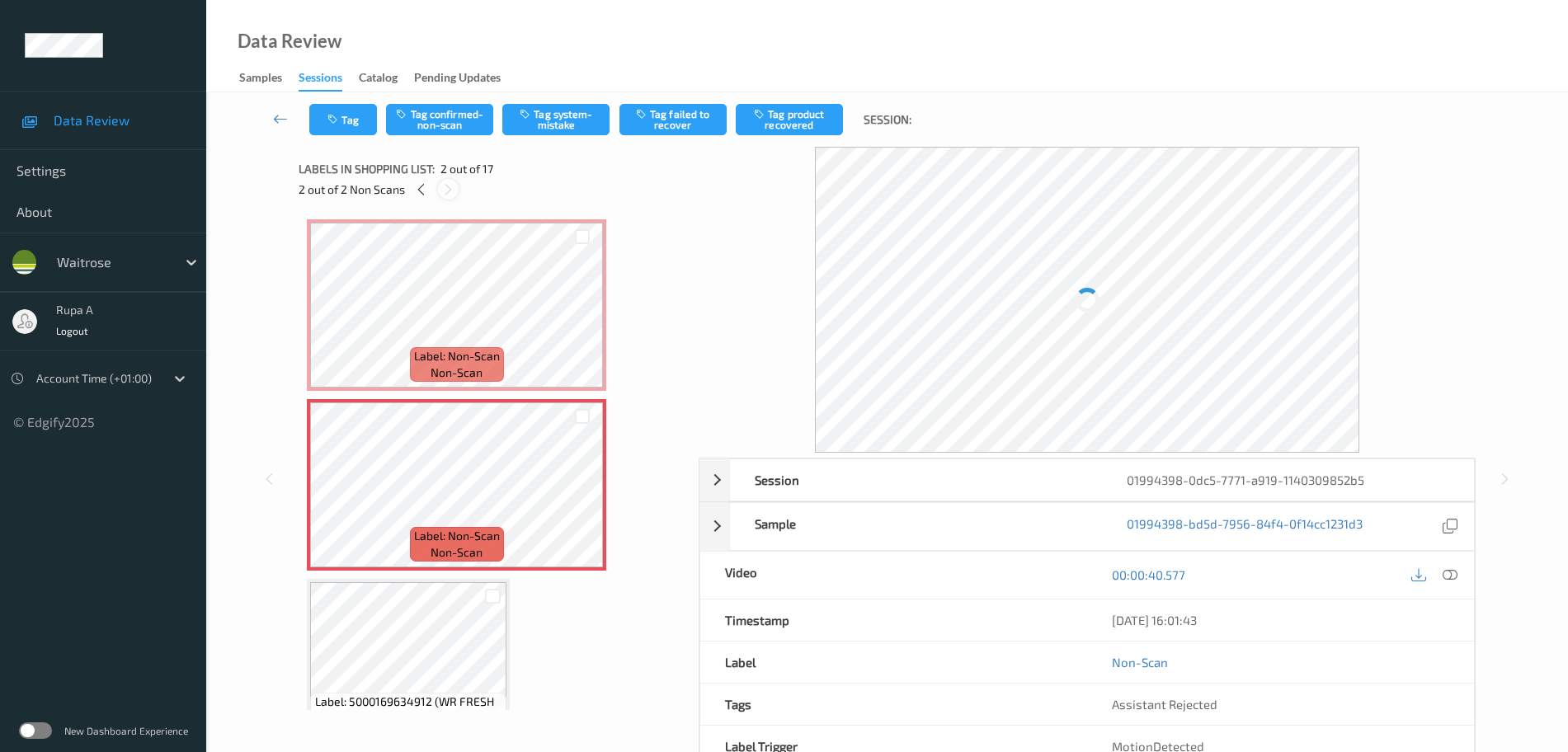
scroll to position [9, 0]
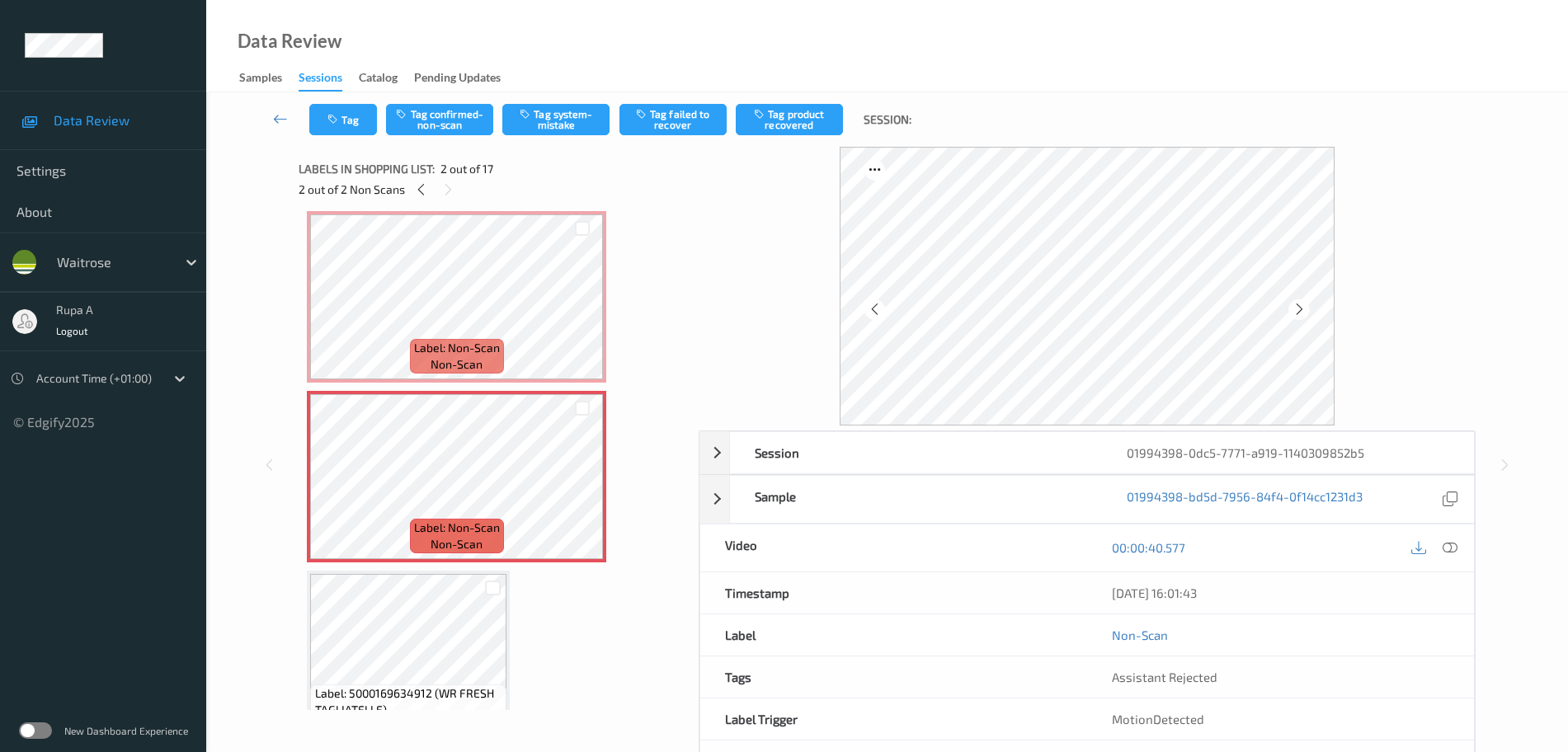
click at [414, 203] on div "Labels in shopping list: 2 out of 17 2 out of 2 Non Scans" at bounding box center [492, 178] width 389 height 64
click at [426, 184] on icon at bounding box center [421, 189] width 14 height 15
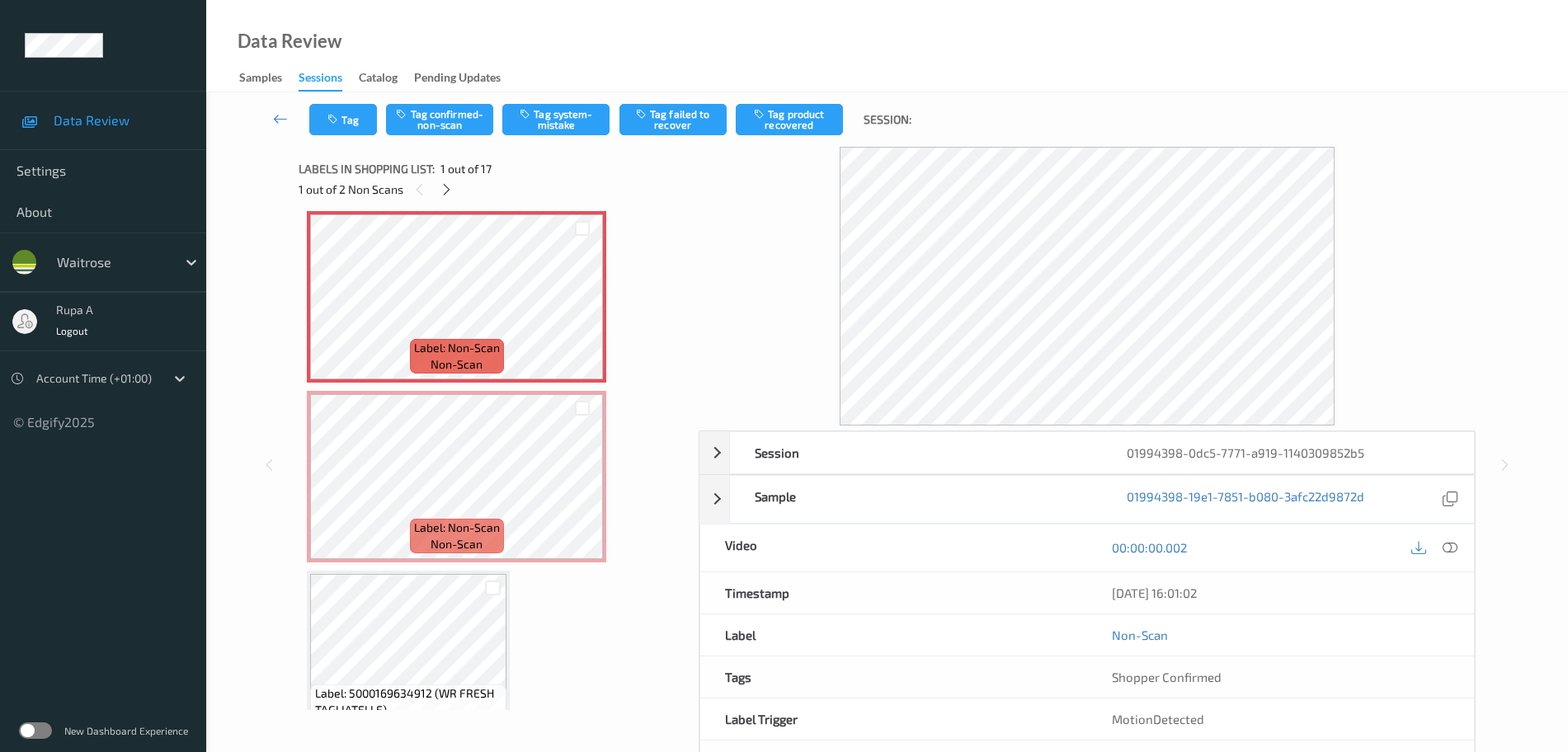
scroll to position [0, 0]
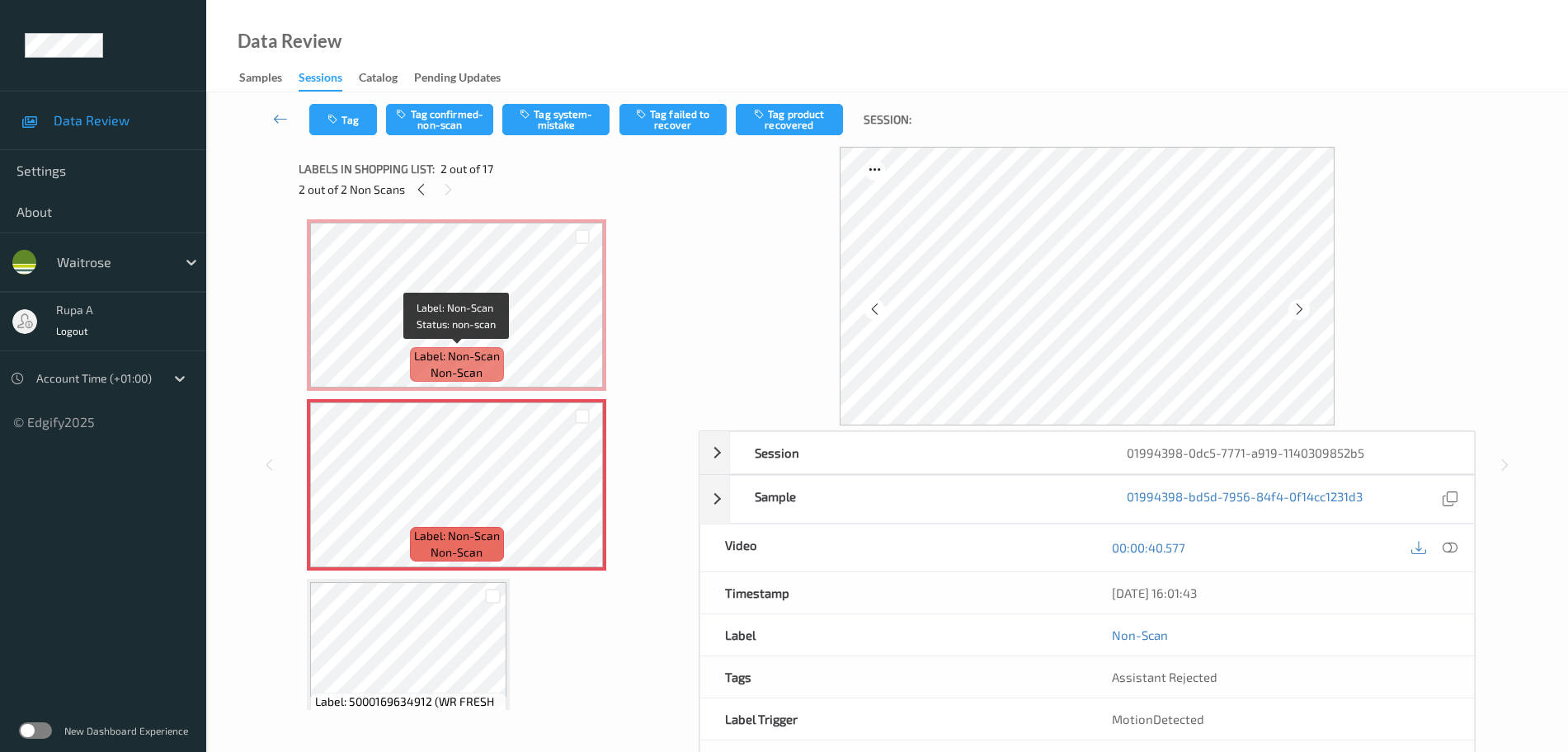
click at [468, 356] on span "Label: Non-Scan" at bounding box center [456, 356] width 86 height 16
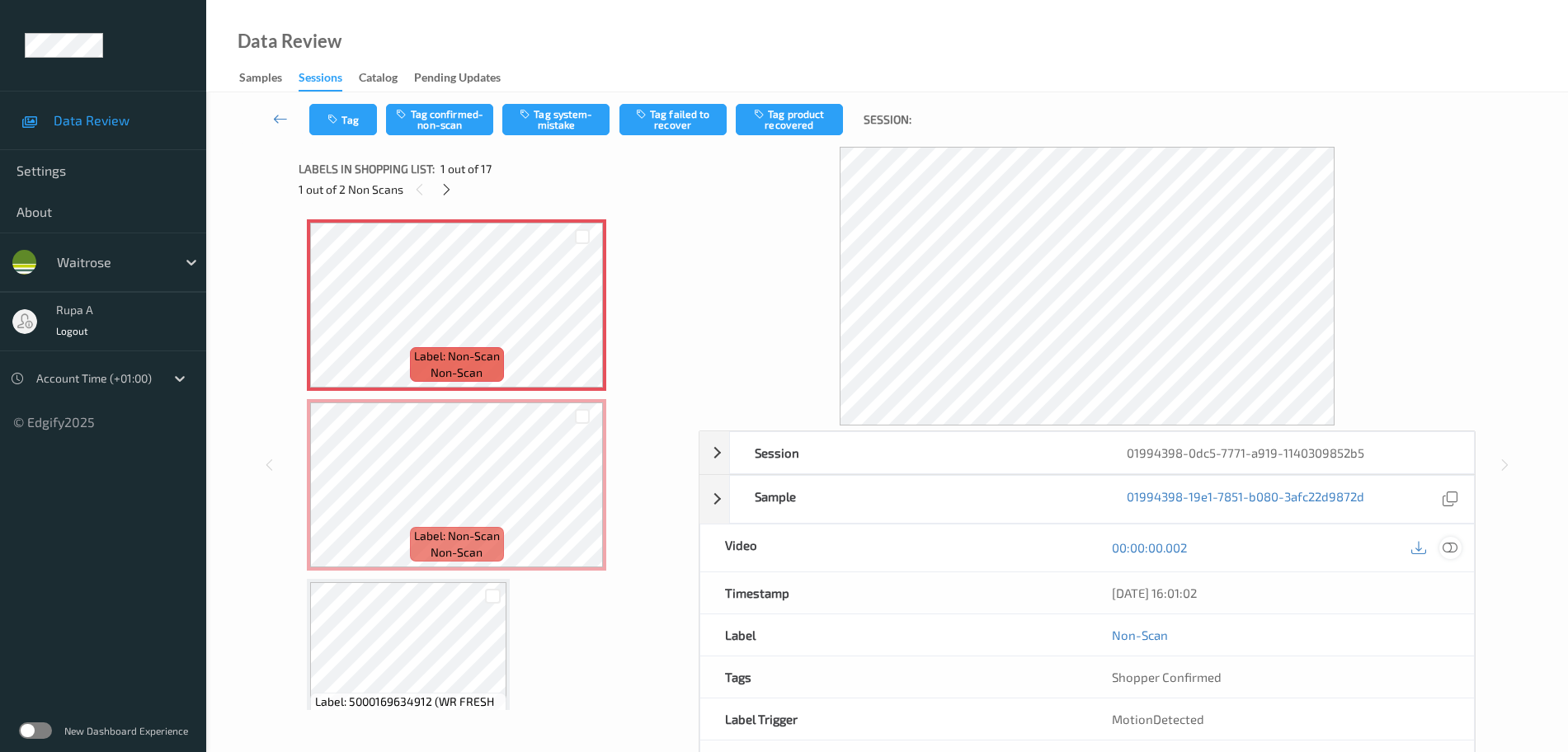
click at [1451, 547] on icon at bounding box center [1450, 547] width 15 height 15
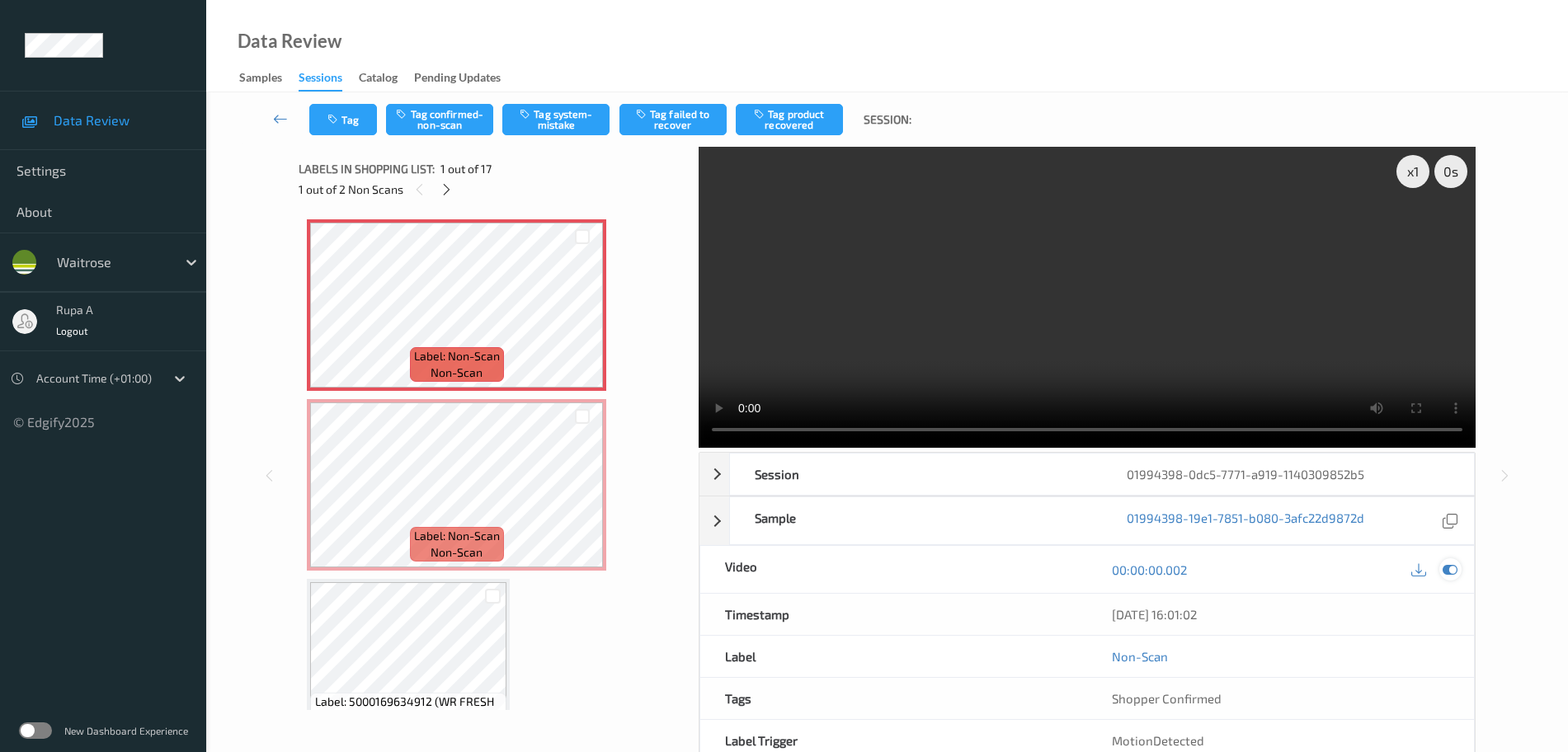
click at [1451, 568] on icon at bounding box center [1450, 569] width 15 height 15
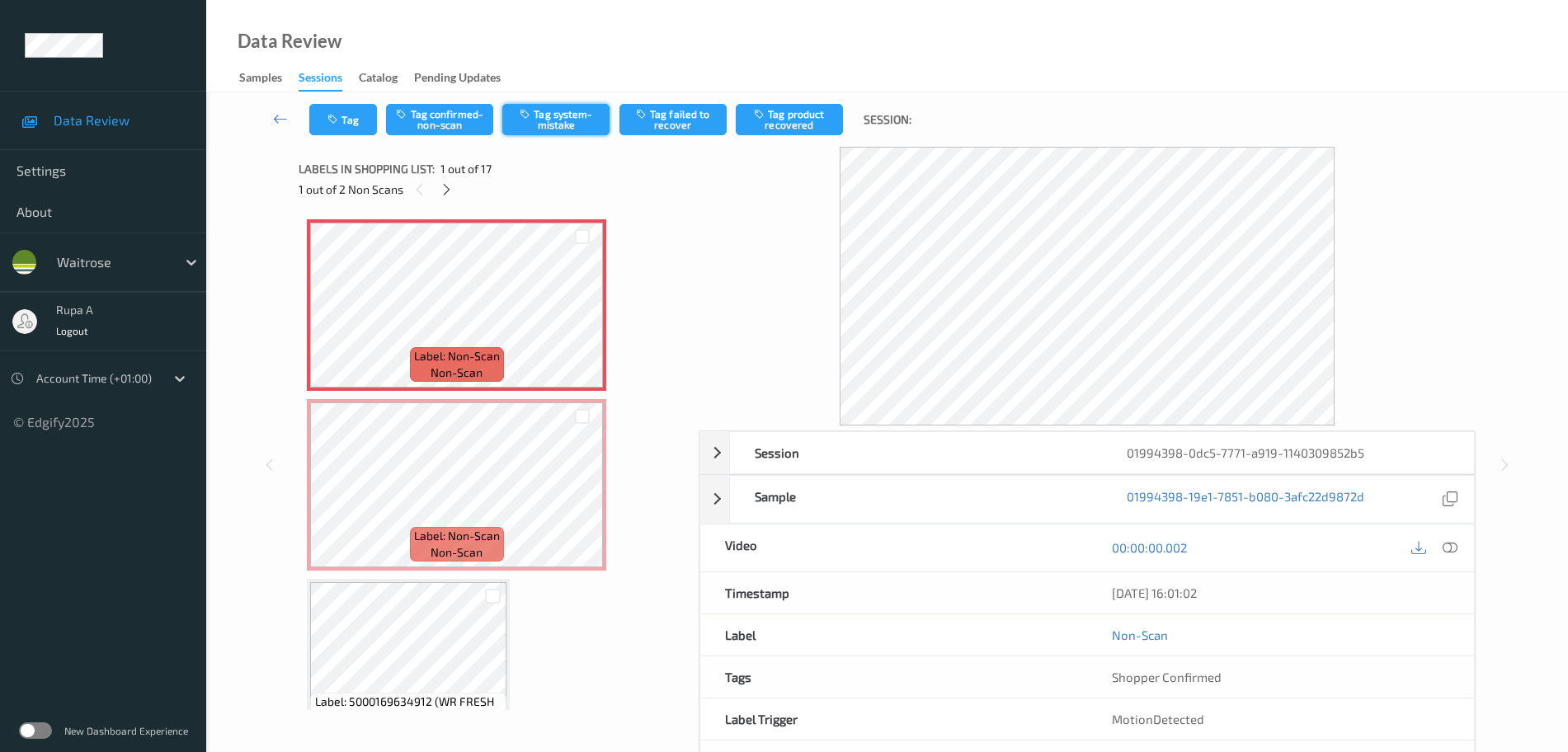
click at [571, 120] on button "Tag system-mistake" at bounding box center [555, 119] width 108 height 31
click at [353, 125] on button "Tag" at bounding box center [343, 119] width 68 height 31
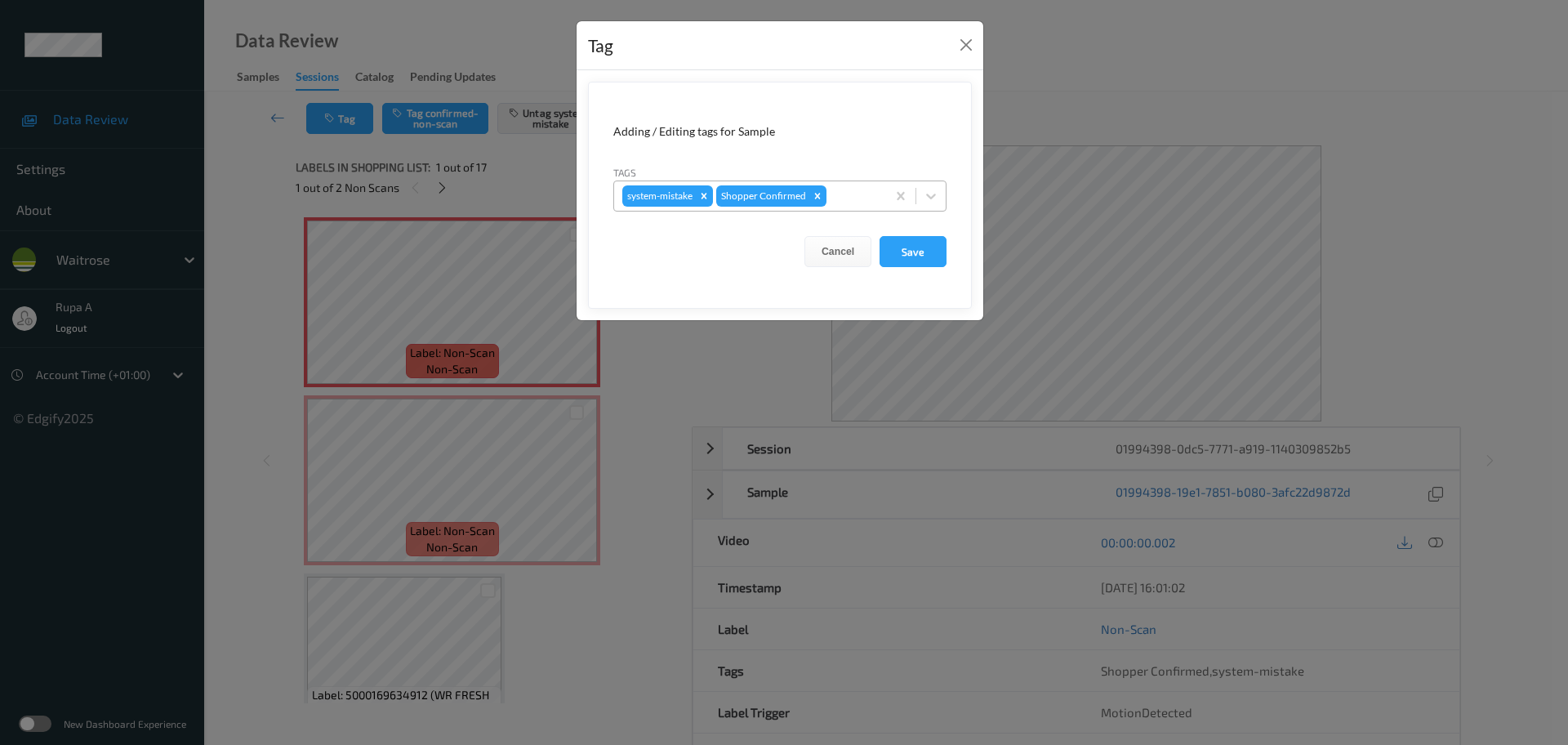
click at [843, 201] on div at bounding box center [854, 196] width 48 height 19
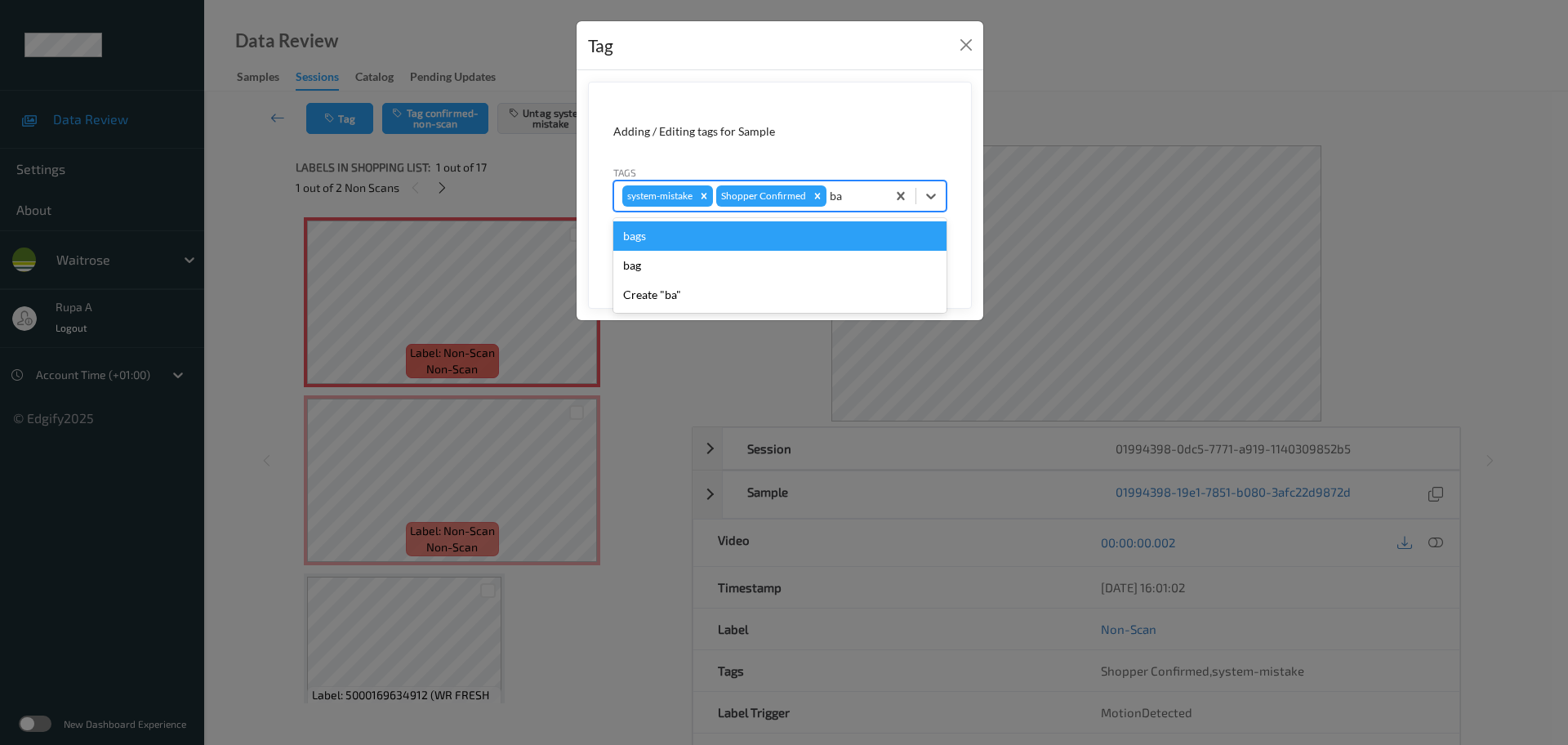
type input "bag"
click at [762, 242] on div "bags" at bounding box center [779, 236] width 333 height 30
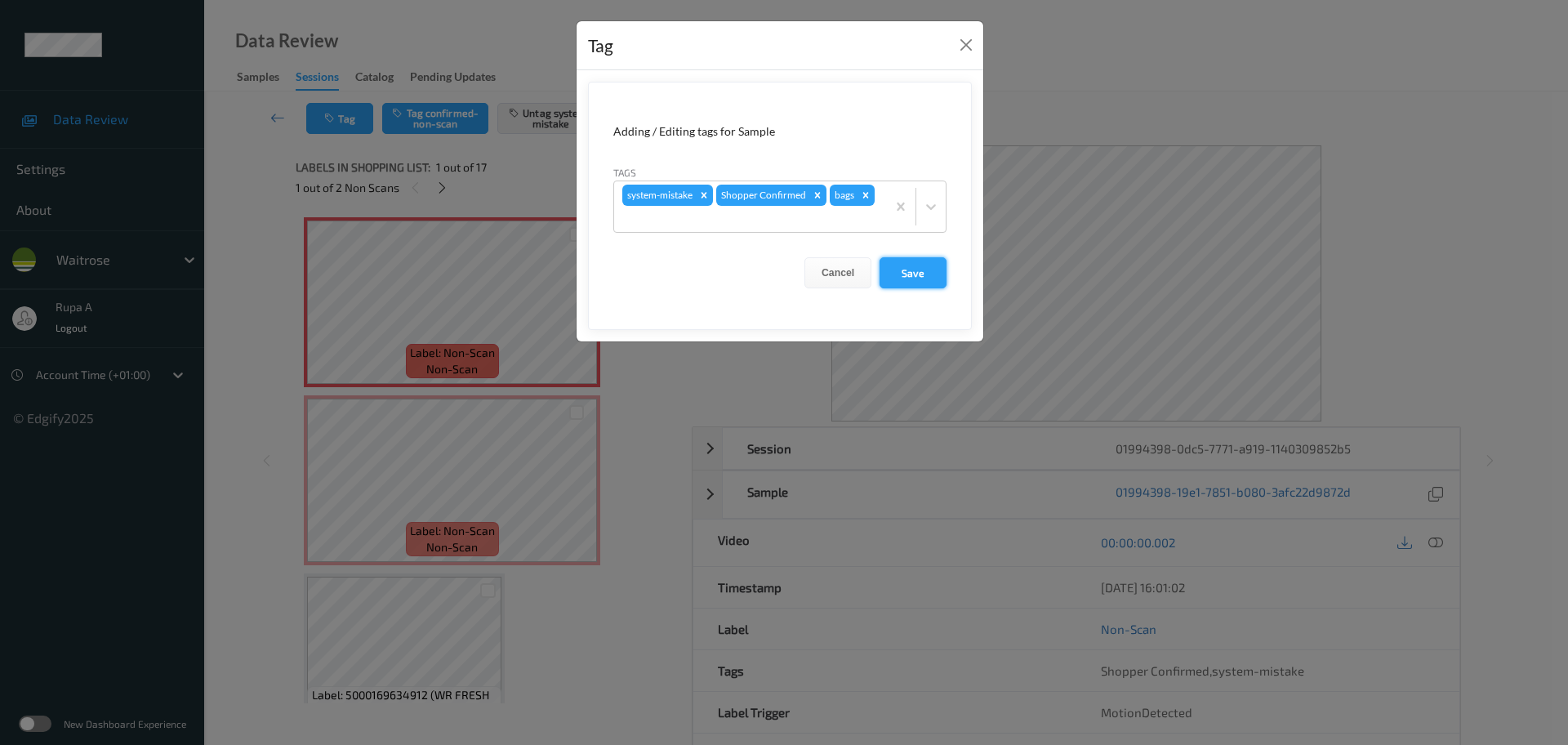
click at [943, 276] on button "Save" at bounding box center [914, 273] width 67 height 31
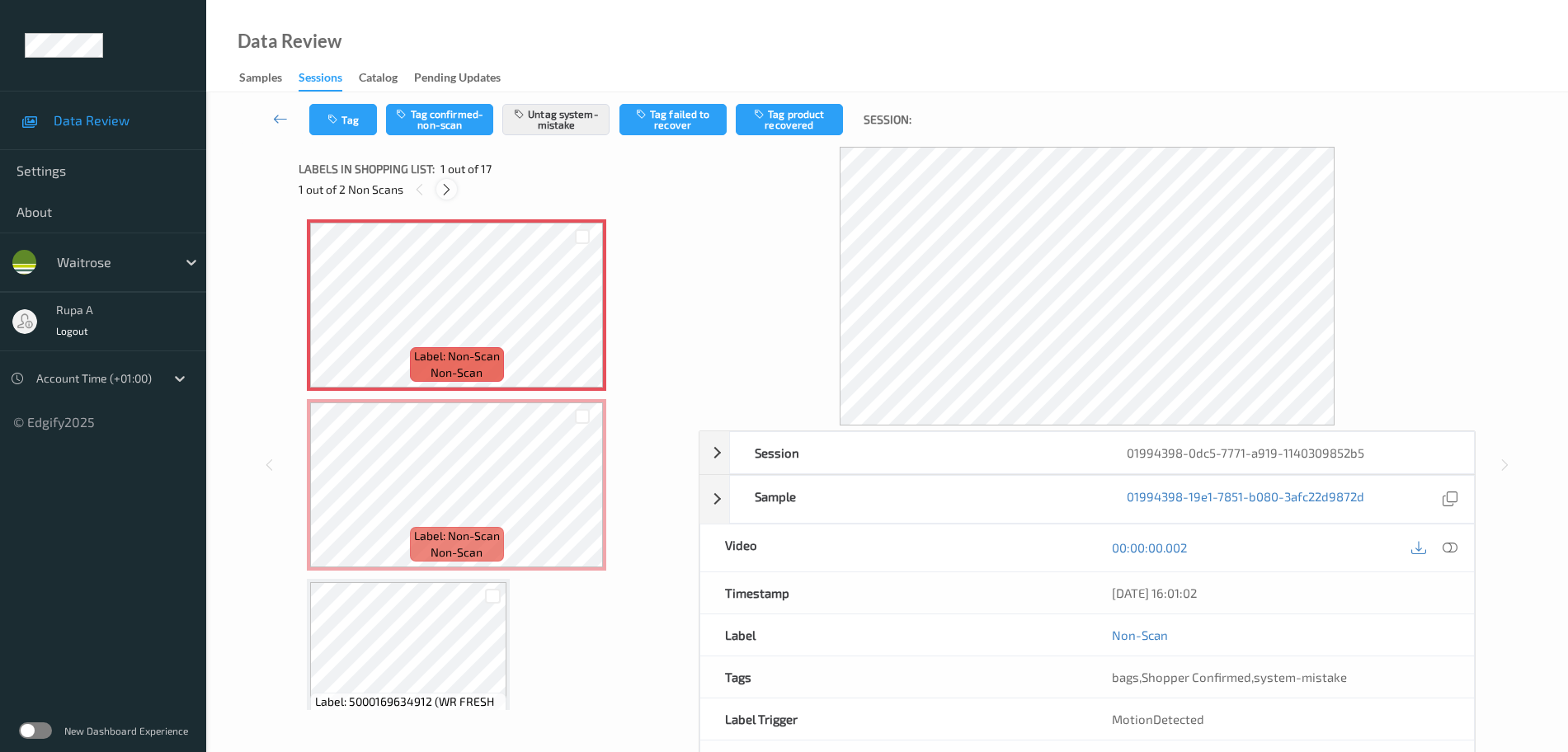
click at [445, 188] on icon at bounding box center [447, 189] width 14 height 15
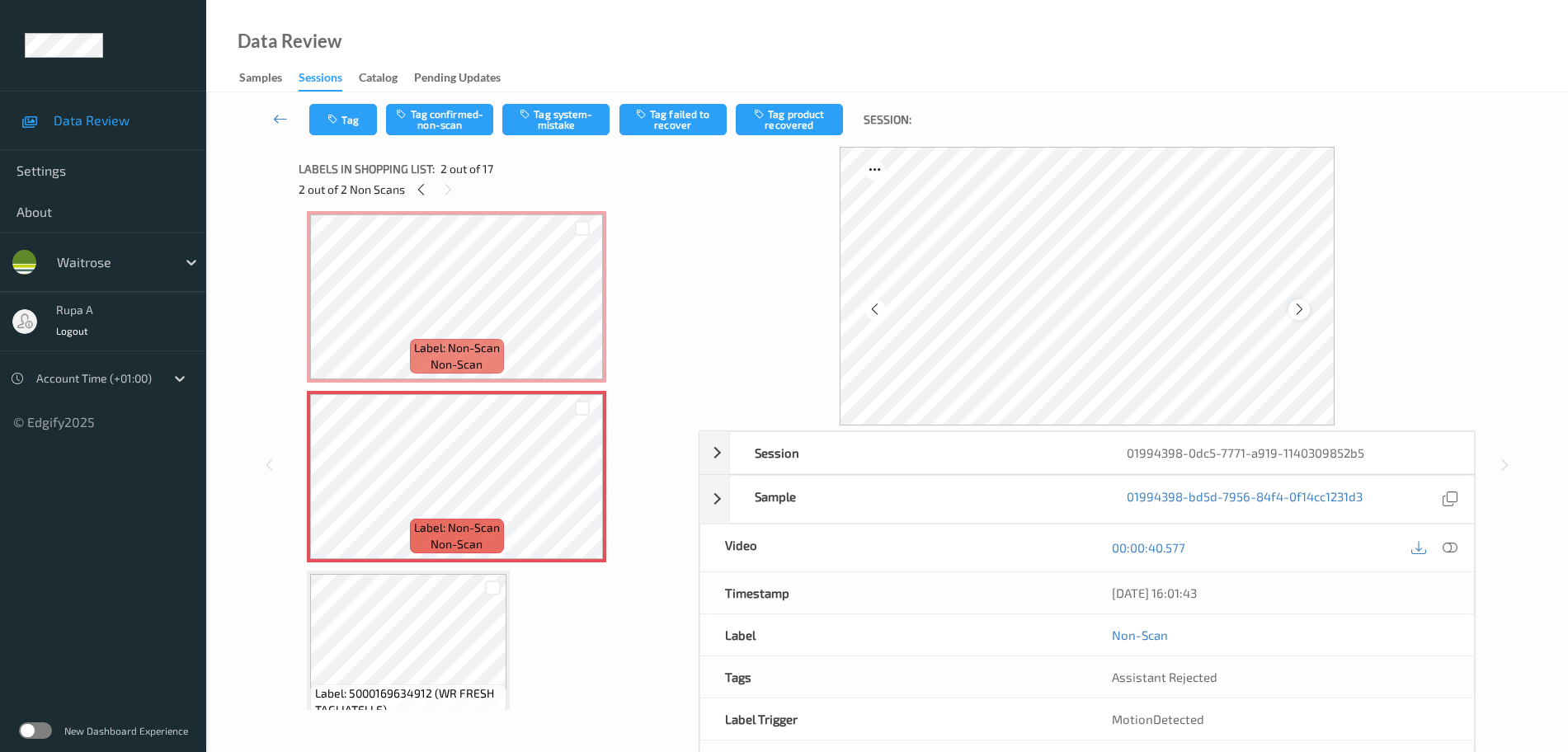
click at [1299, 311] on icon at bounding box center [1300, 309] width 14 height 15
click at [1300, 309] on icon at bounding box center [1300, 309] width 14 height 15
click at [1454, 544] on icon at bounding box center [1450, 547] width 15 height 15
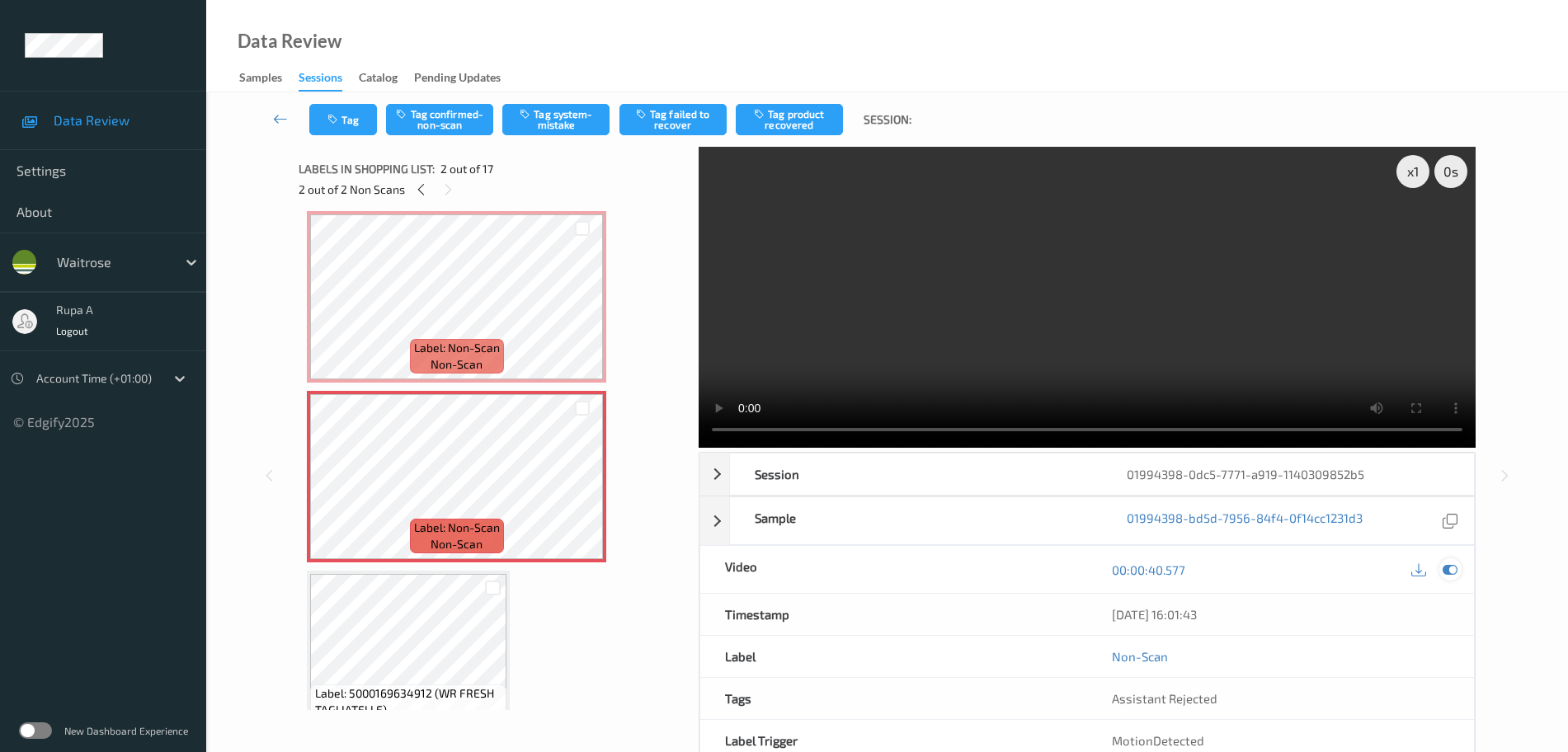
click at [1454, 568] on icon at bounding box center [1450, 569] width 15 height 15
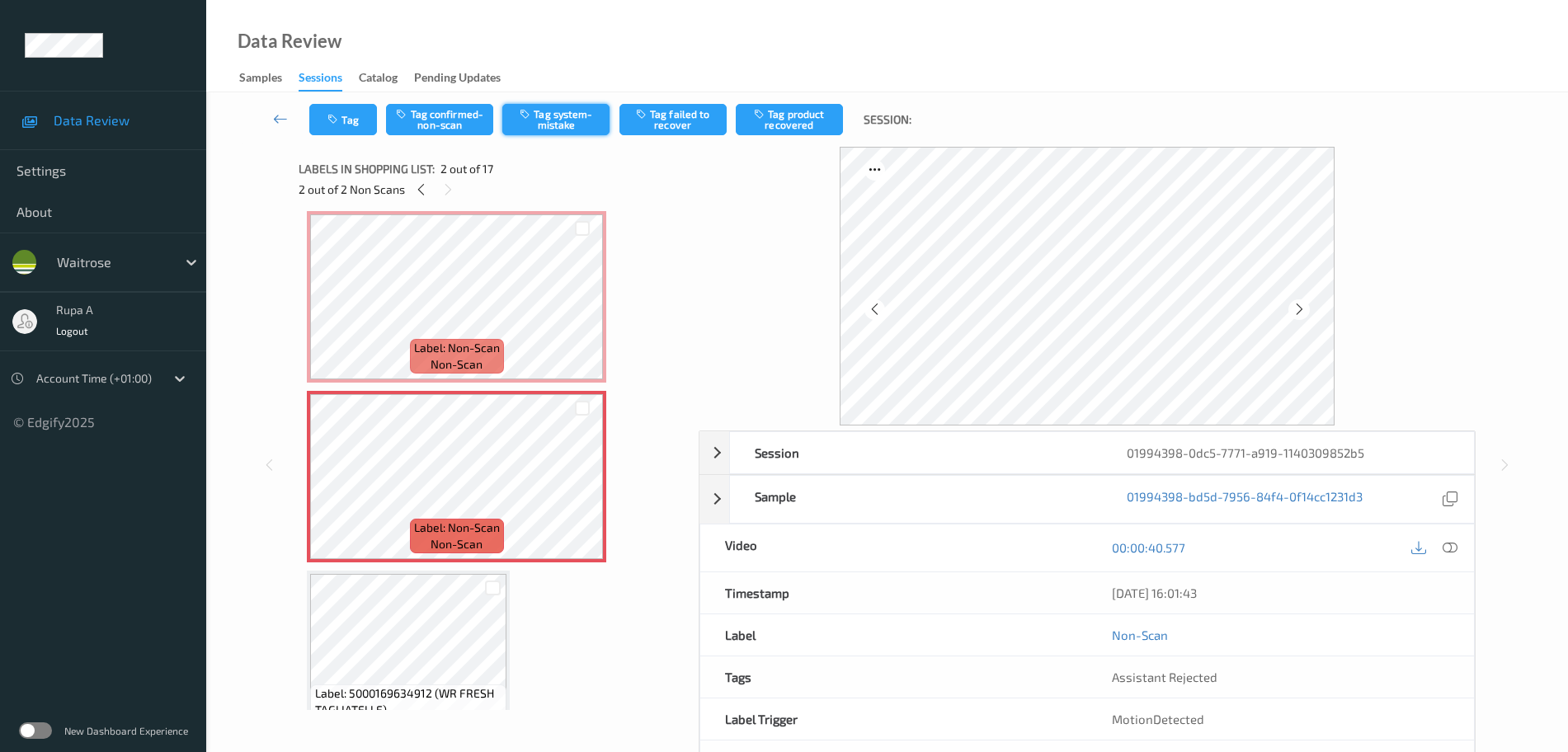
click at [568, 115] on button "Tag system-mistake" at bounding box center [555, 119] width 108 height 31
click at [355, 125] on button "Tag" at bounding box center [343, 119] width 68 height 31
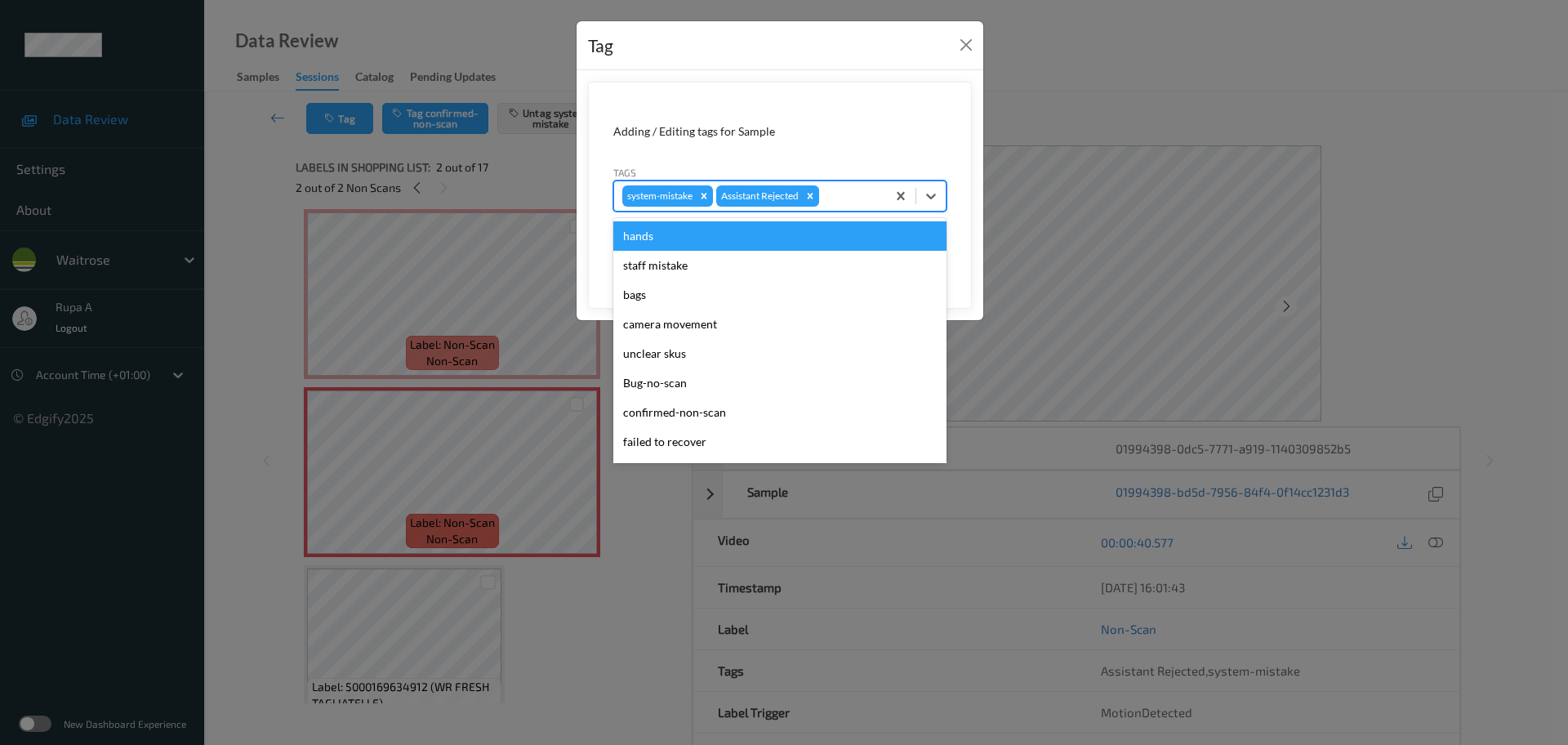
click at [843, 197] on div at bounding box center [850, 196] width 56 height 19
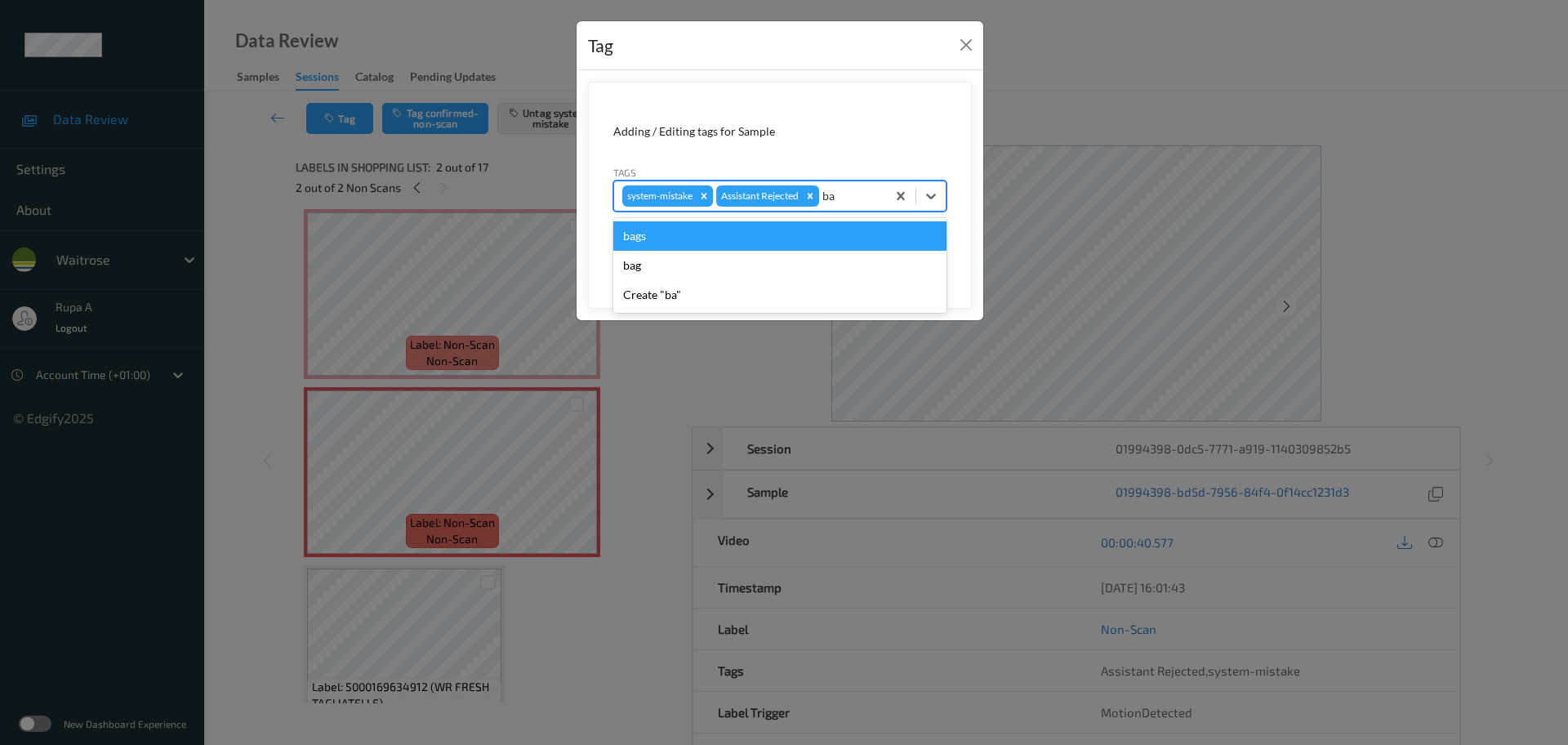
type input "bag"
click at [759, 241] on div "bags" at bounding box center [779, 236] width 333 height 30
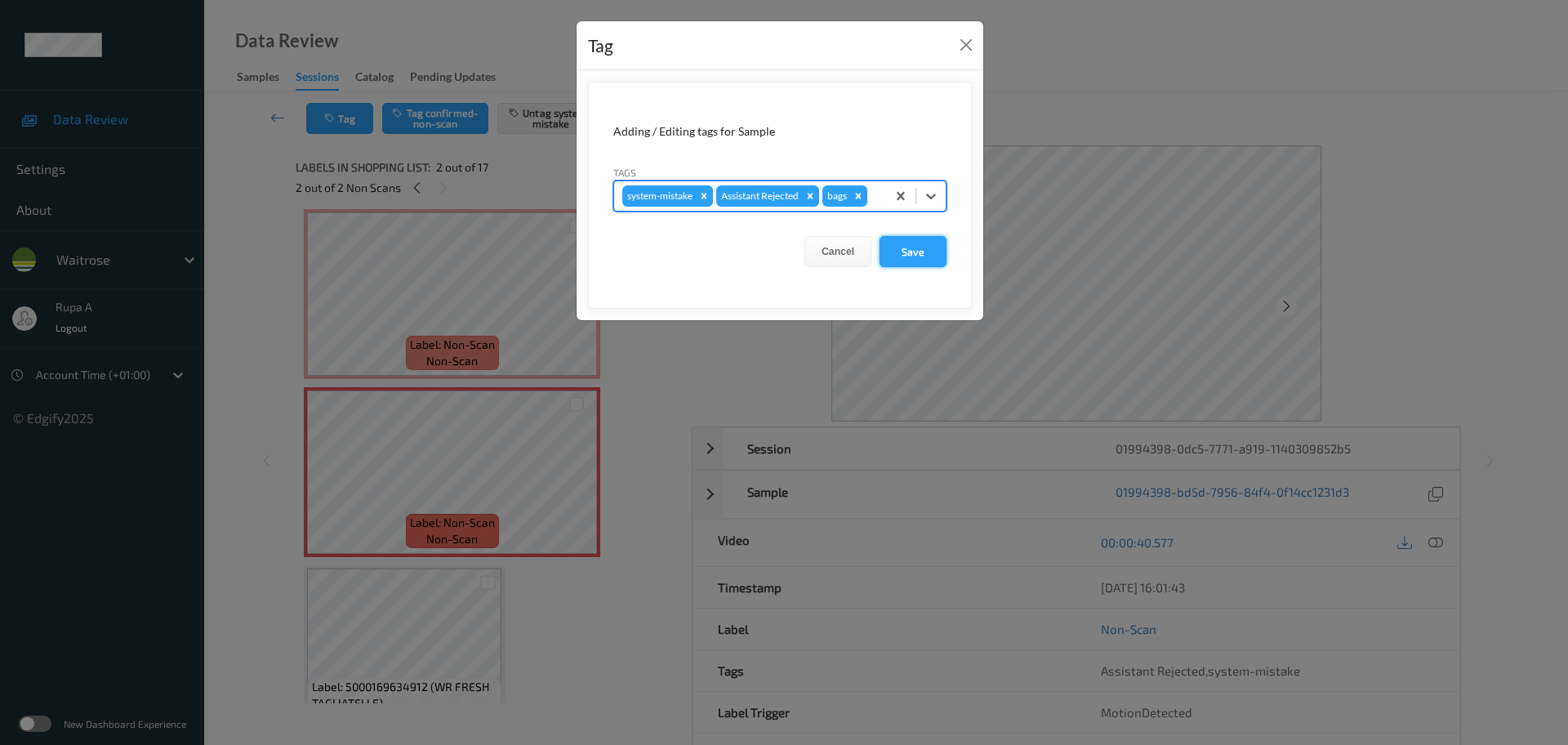
click at [939, 260] on button "Save" at bounding box center [914, 252] width 67 height 31
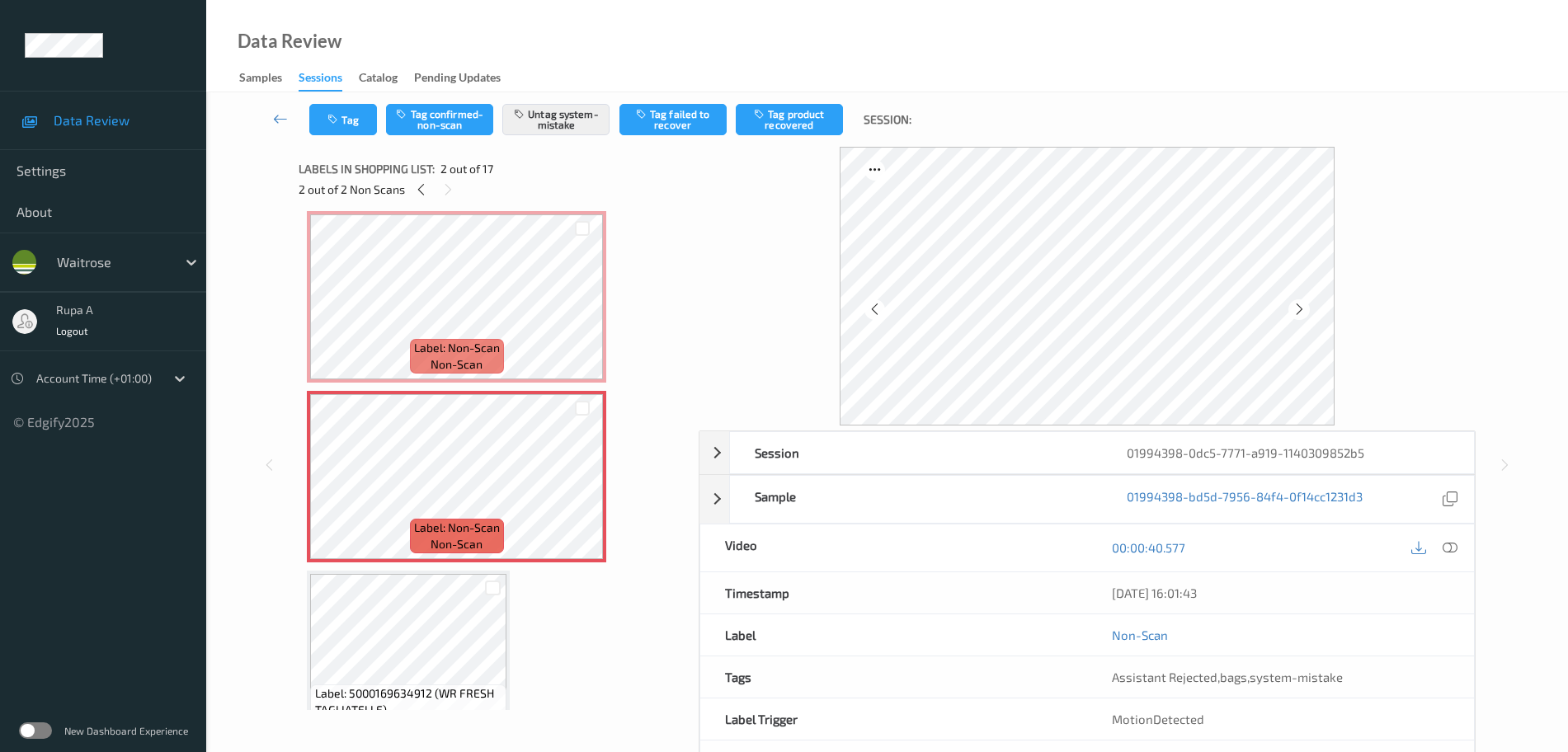
click at [1463, 546] on div "00:00:40.577" at bounding box center [1280, 548] width 387 height 47
click at [1459, 546] on div at bounding box center [1450, 548] width 22 height 22
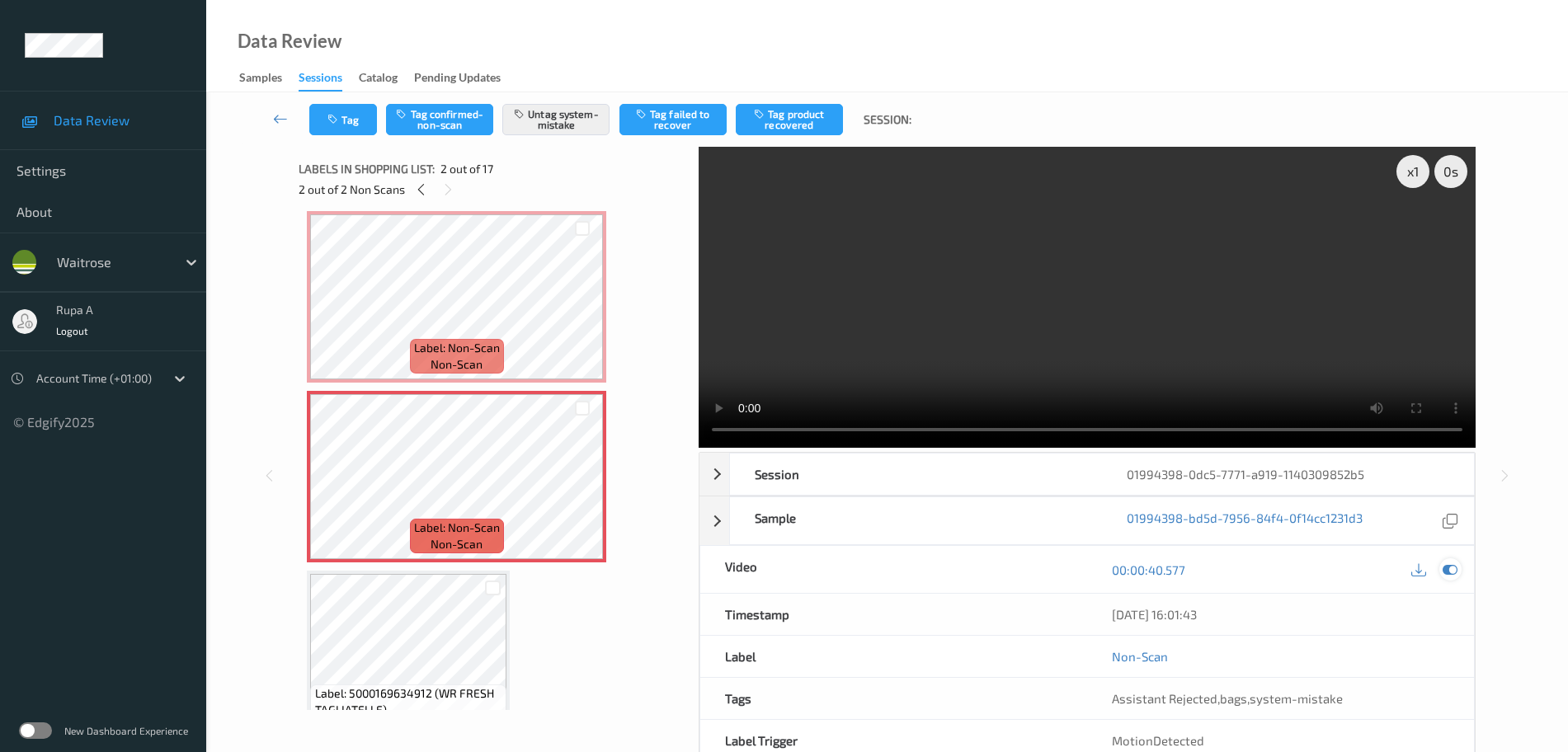
click at [1454, 572] on icon at bounding box center [1450, 569] width 15 height 15
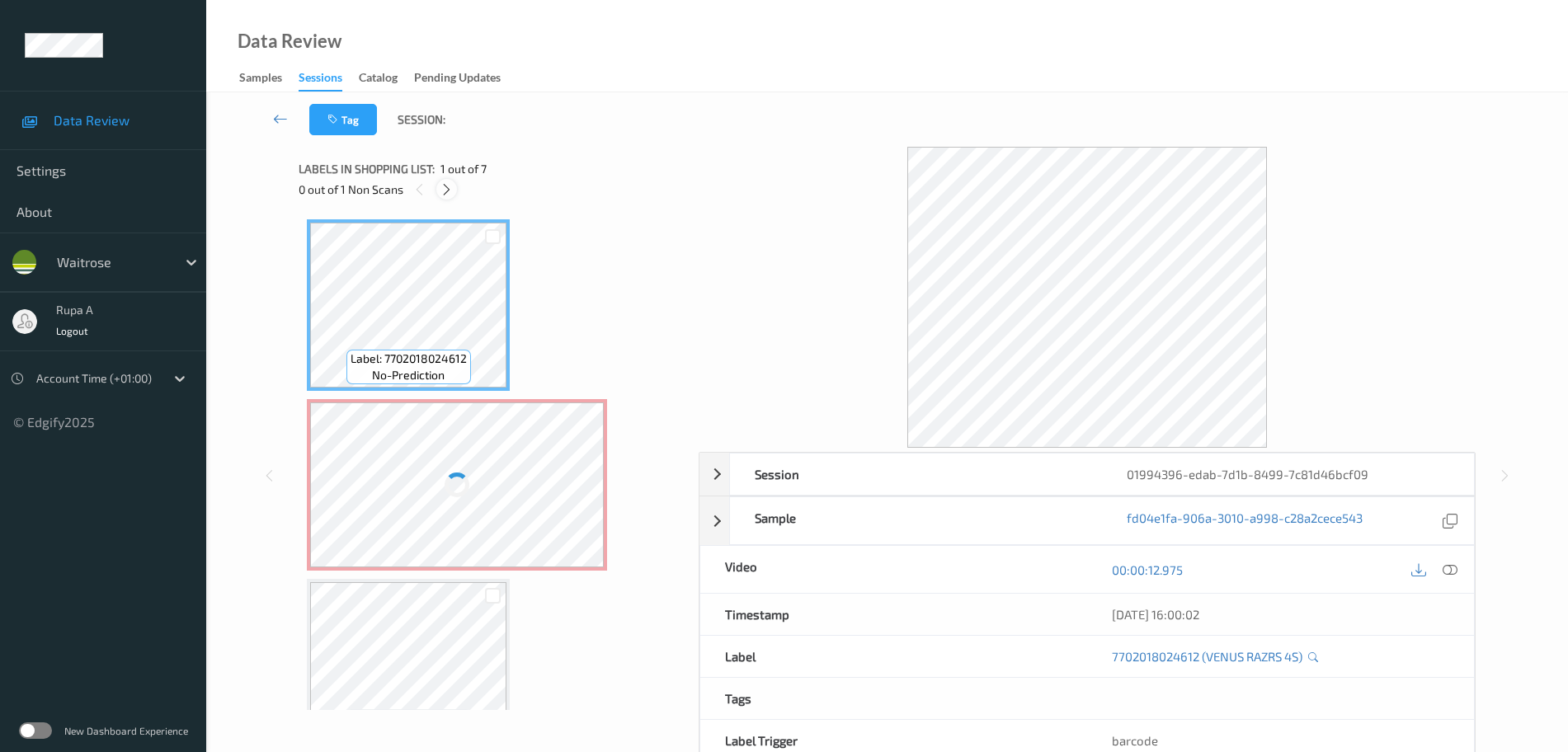
click at [442, 191] on icon at bounding box center [447, 189] width 14 height 15
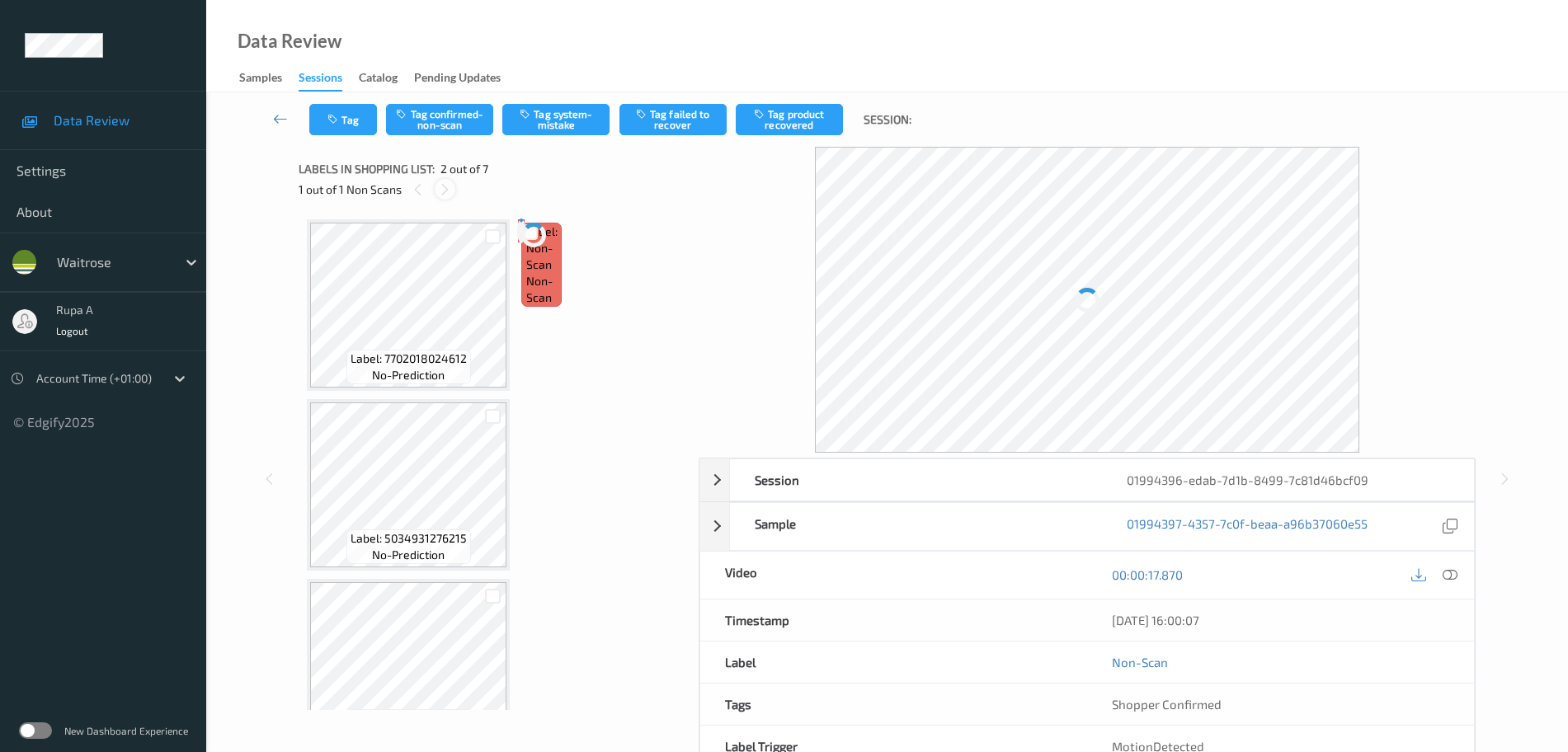
scroll to position [9, 0]
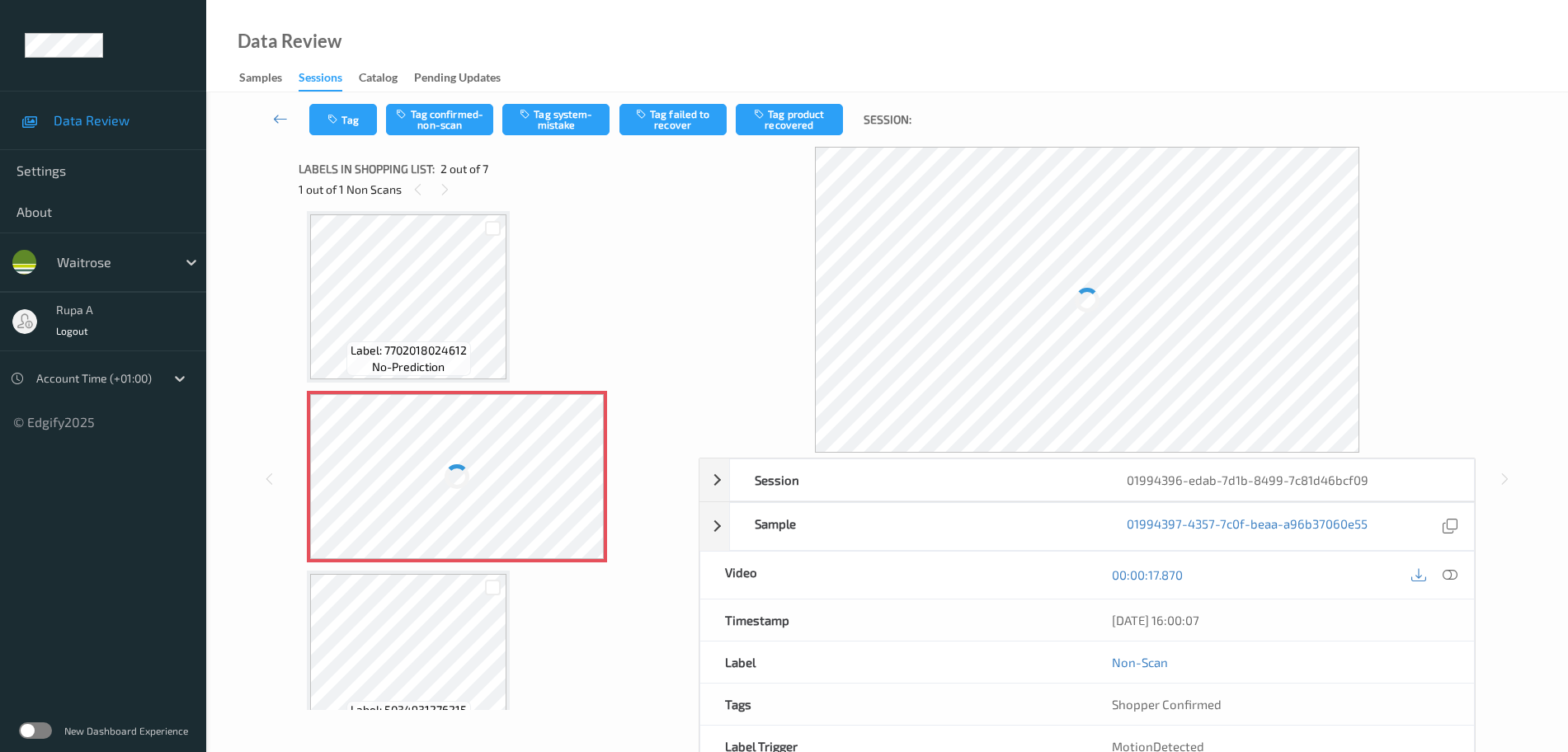
click at [514, 466] on div at bounding box center [456, 477] width 294 height 165
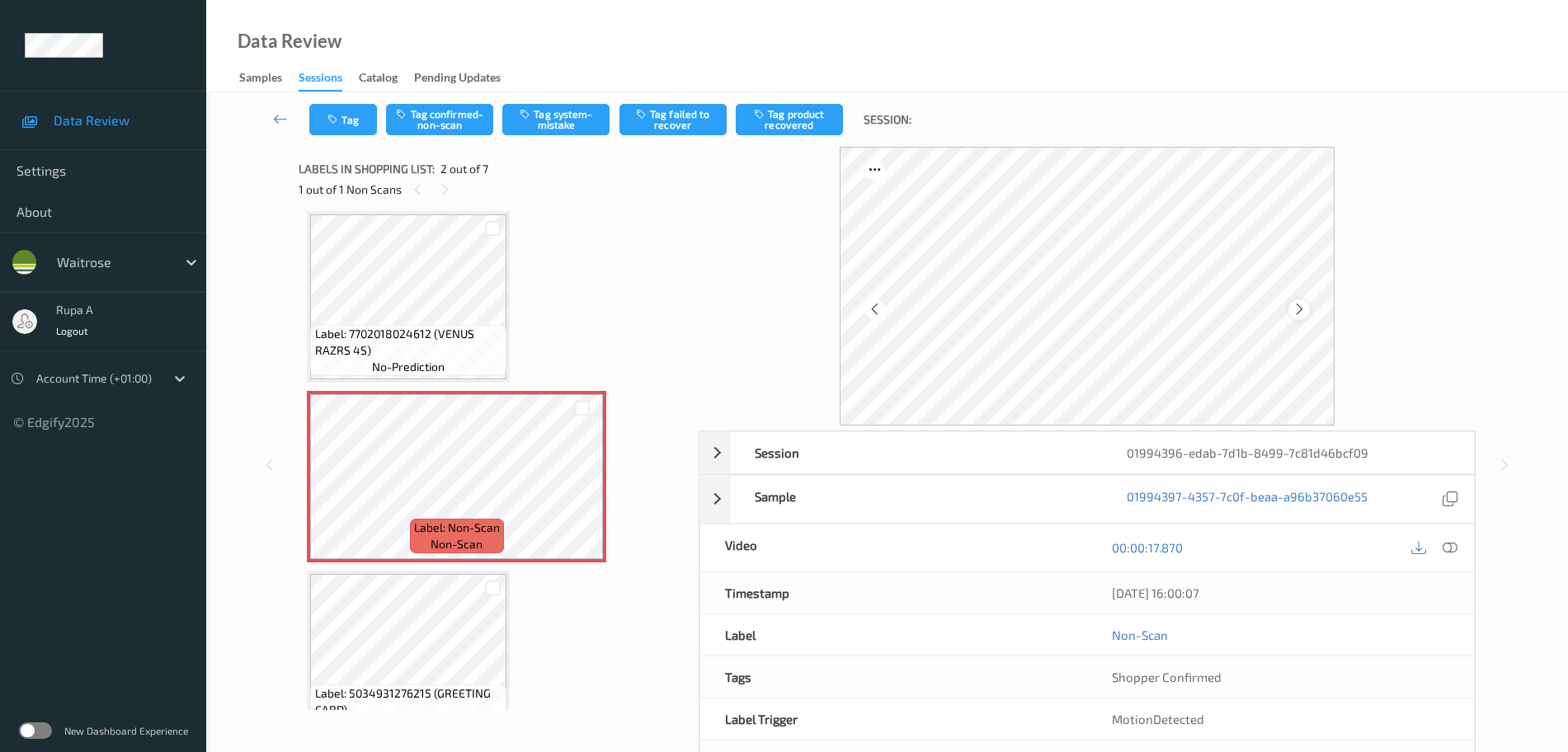
click at [1298, 313] on icon at bounding box center [1300, 309] width 14 height 15
click at [546, 107] on button "Tag system-mistake" at bounding box center [555, 119] width 108 height 31
click at [352, 112] on button "Tag" at bounding box center [343, 119] width 68 height 31
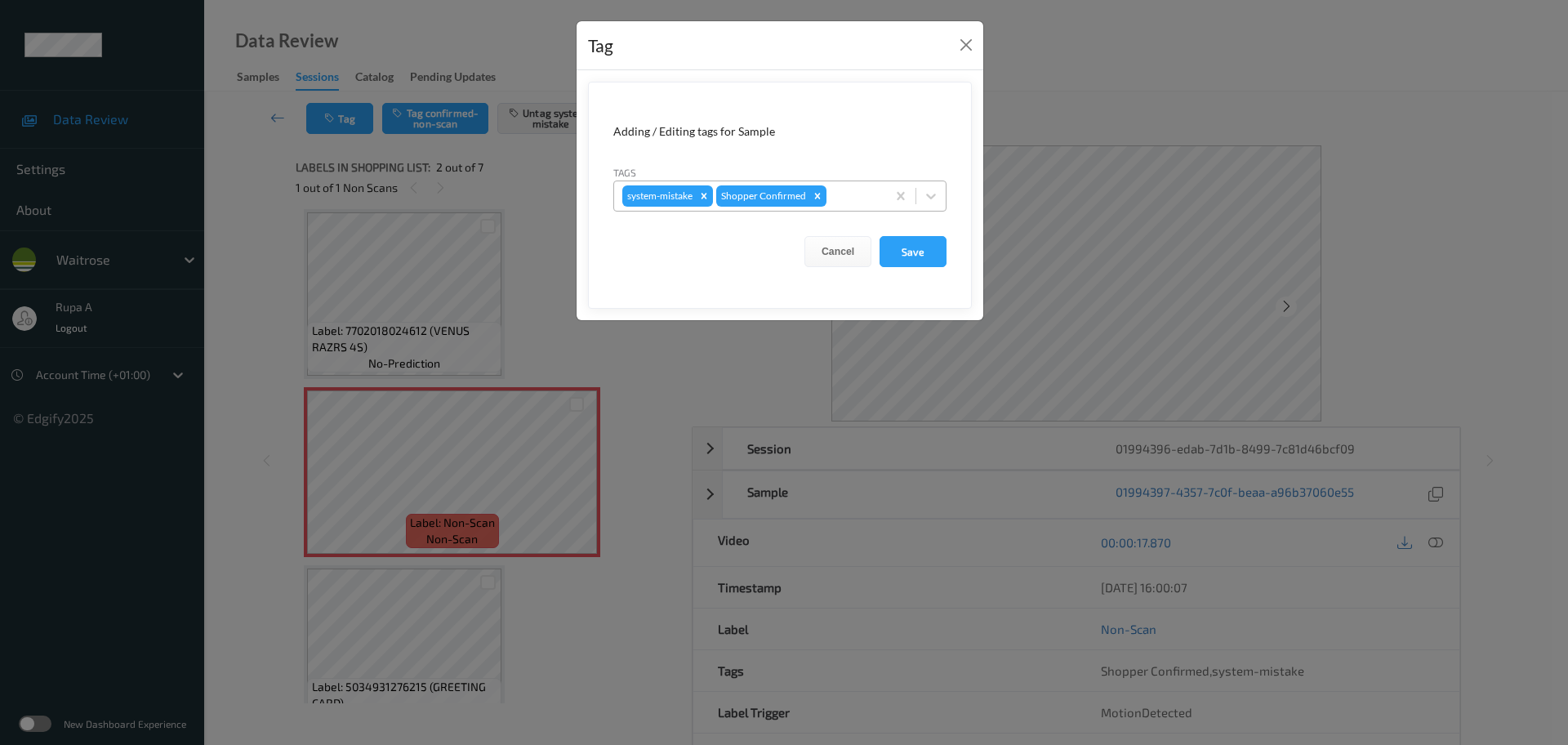
click at [859, 194] on div at bounding box center [854, 196] width 48 height 19
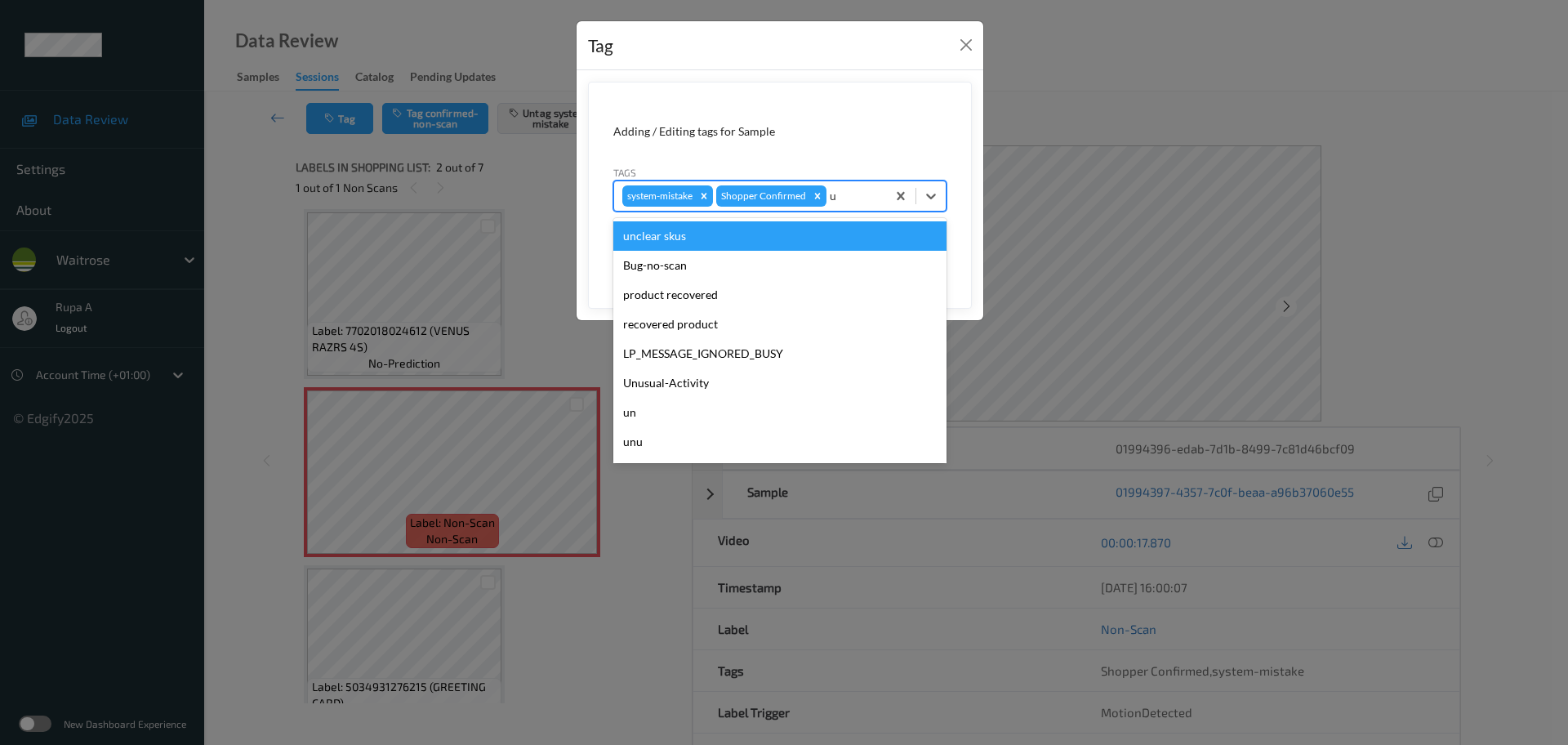
type input "un"
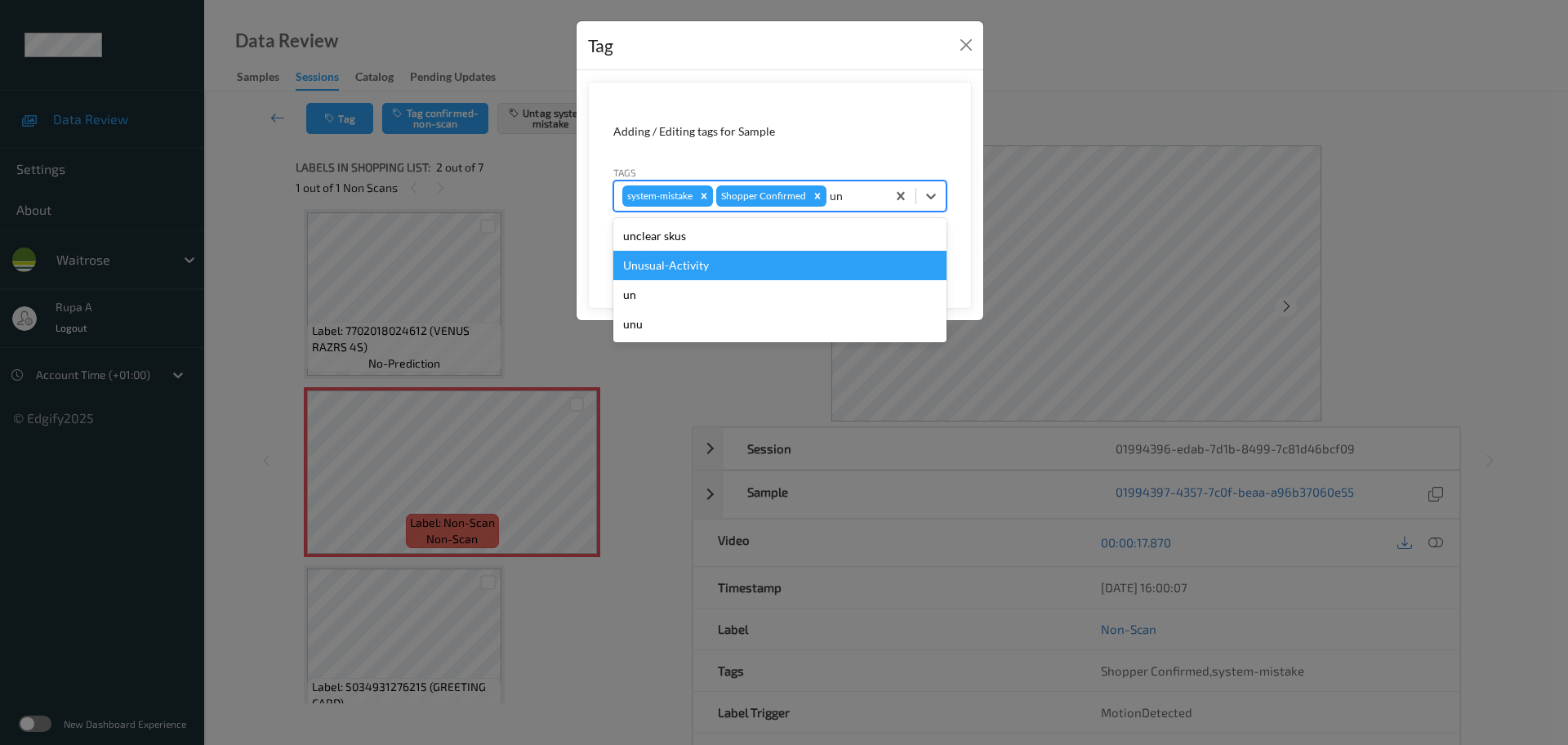
click at [754, 267] on div "Unusual-Activity" at bounding box center [779, 265] width 333 height 30
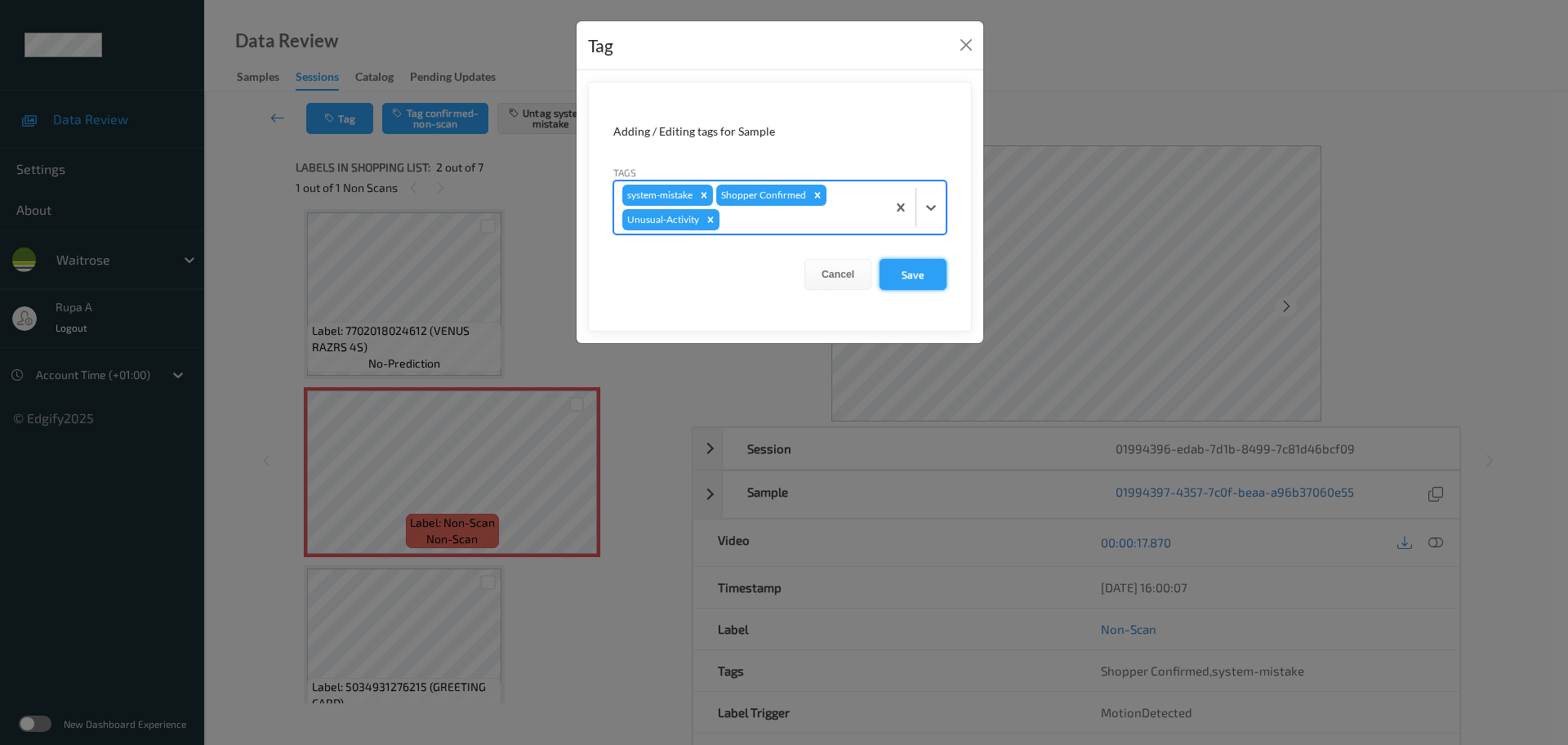
click at [914, 276] on button "Save" at bounding box center [914, 275] width 67 height 31
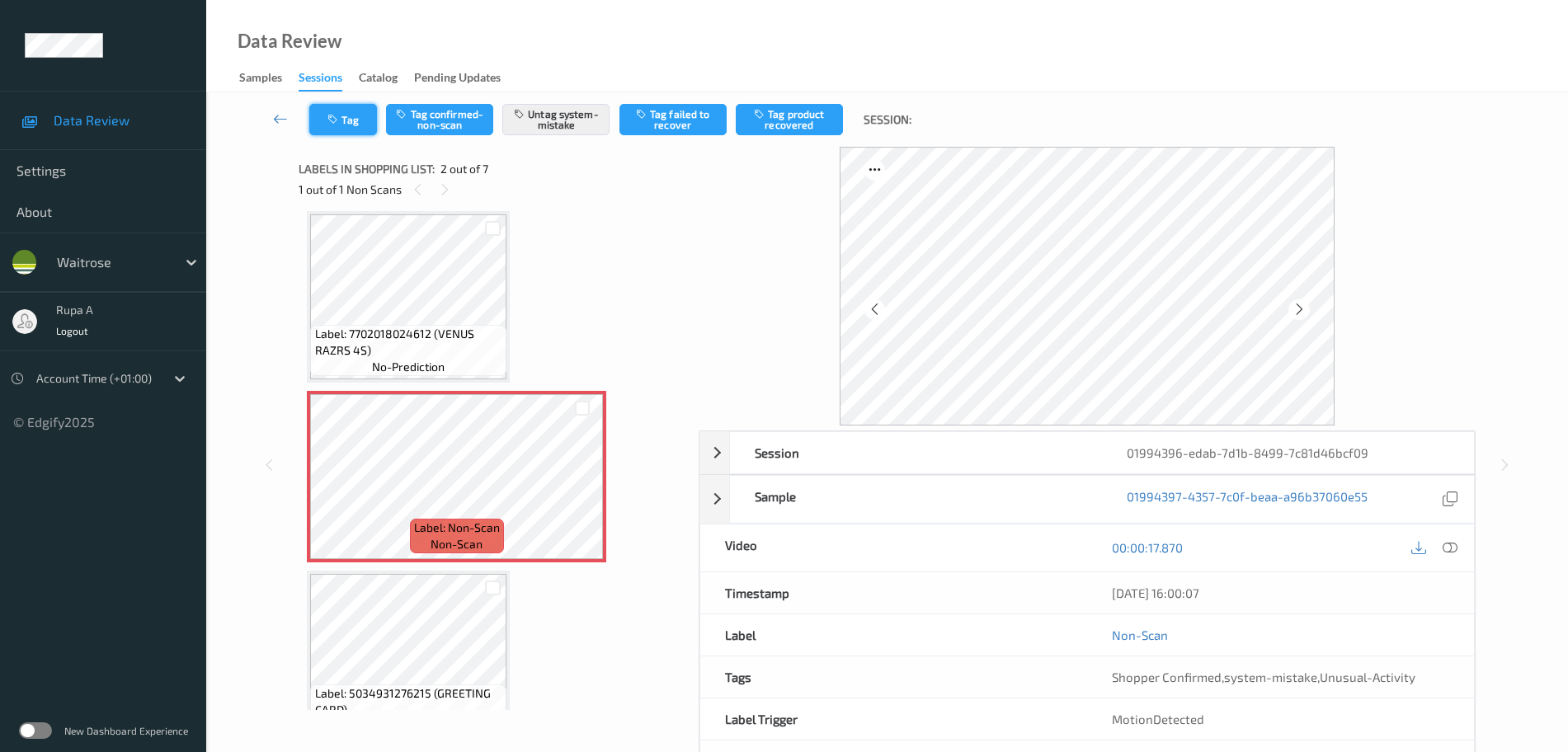
click at [349, 114] on button "Tag" at bounding box center [343, 119] width 68 height 31
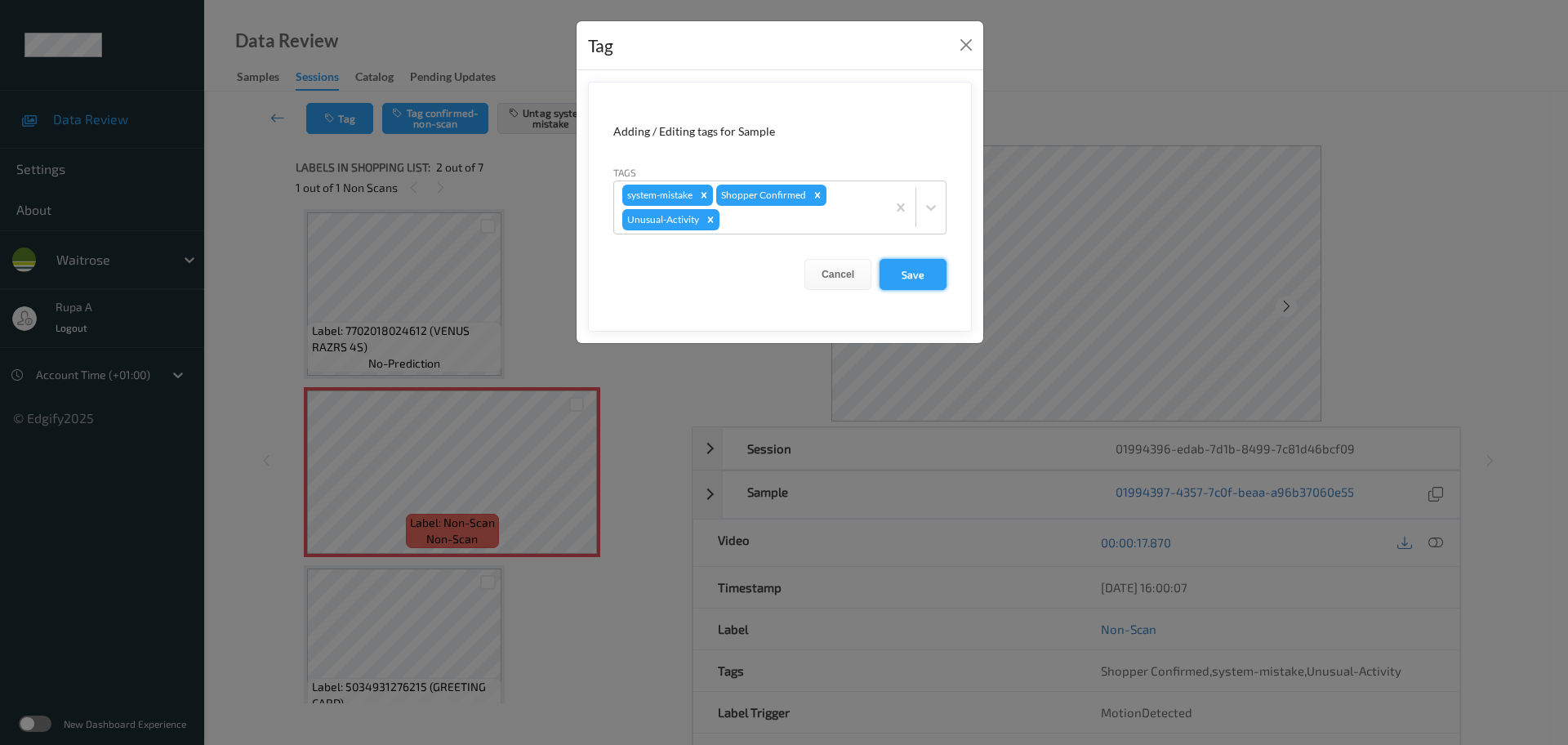
click at [924, 268] on button "Save" at bounding box center [914, 275] width 67 height 31
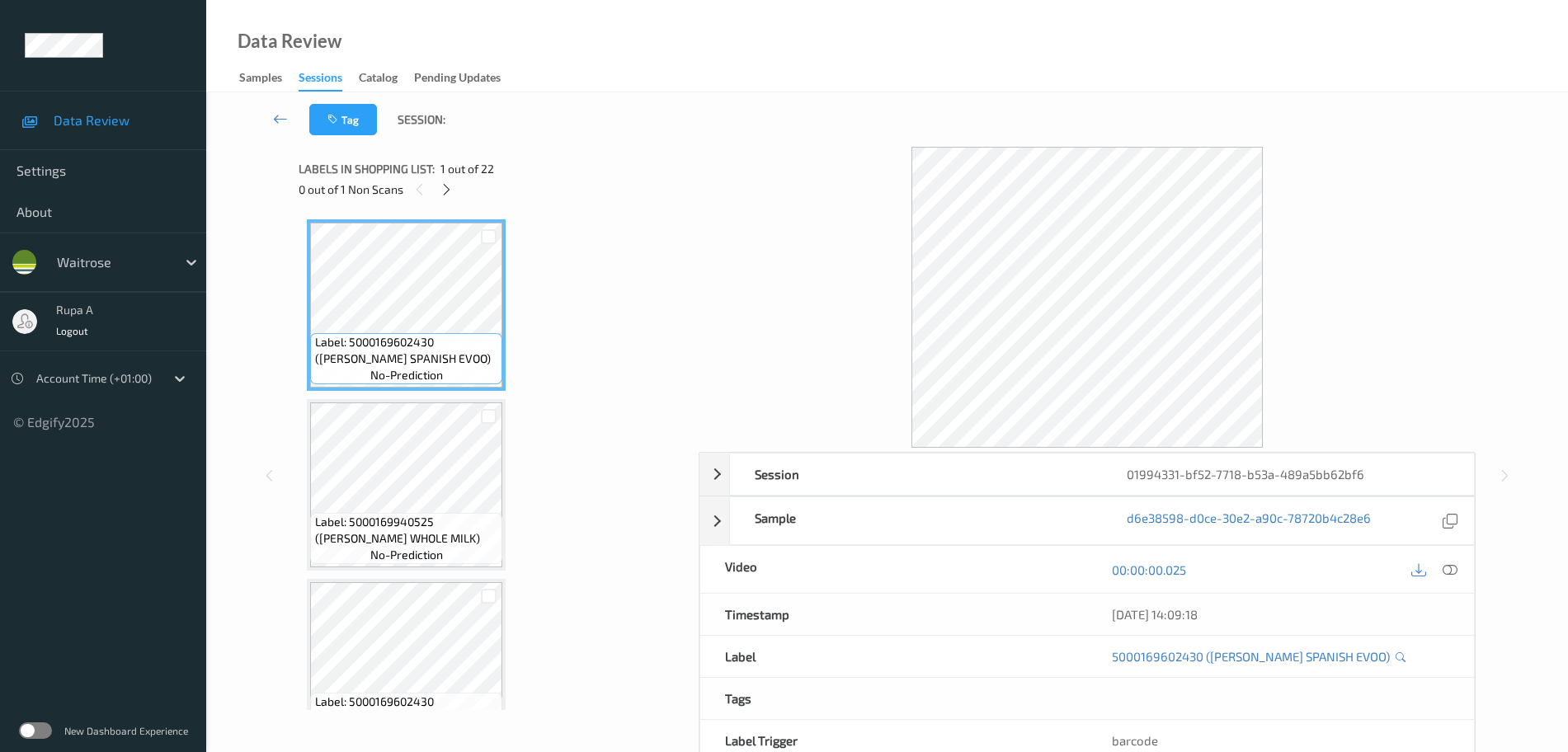
click at [576, 193] on div "0 out of 1 Non Scans" at bounding box center [492, 189] width 389 height 20
click at [441, 189] on icon at bounding box center [447, 189] width 14 height 15
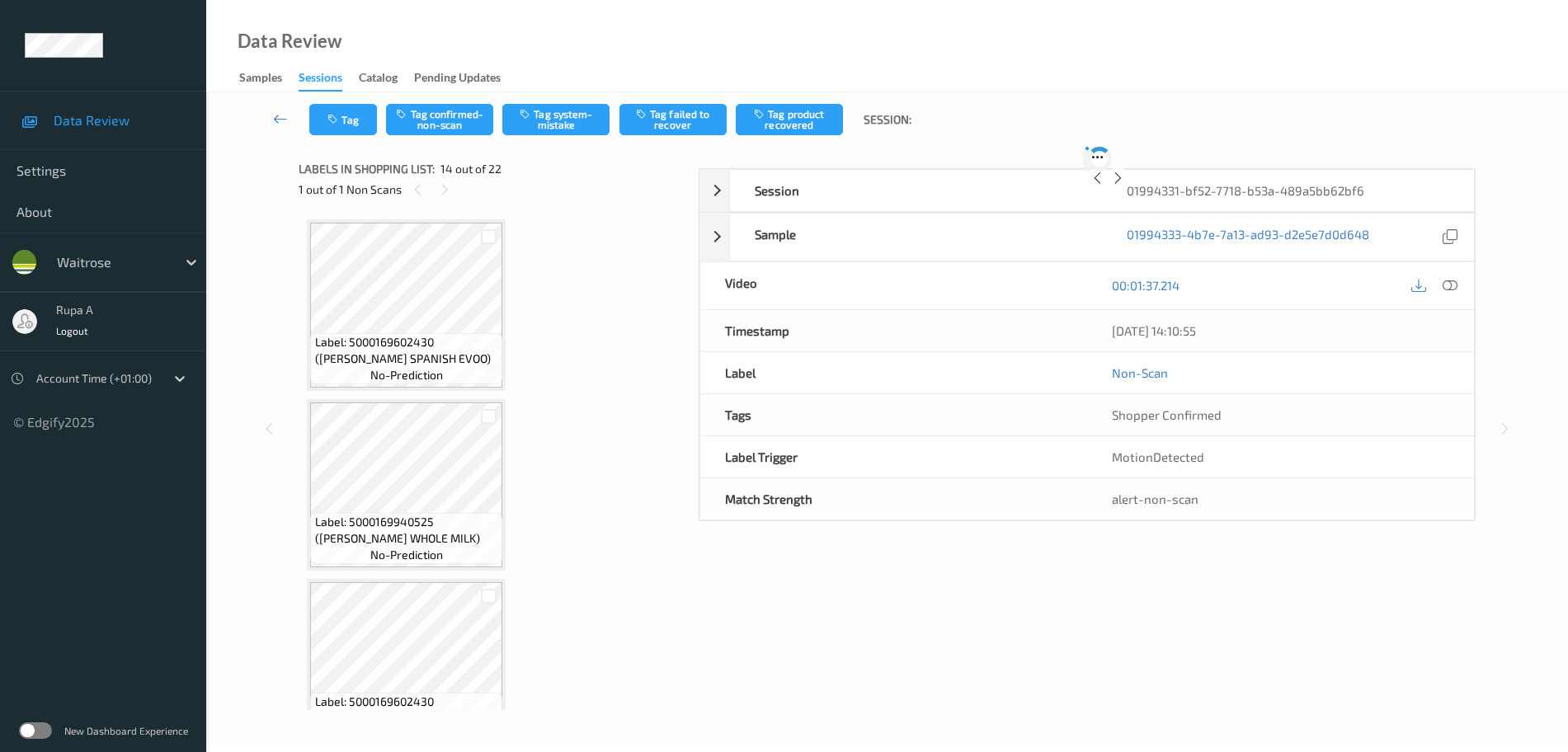
scroll to position [2166, 0]
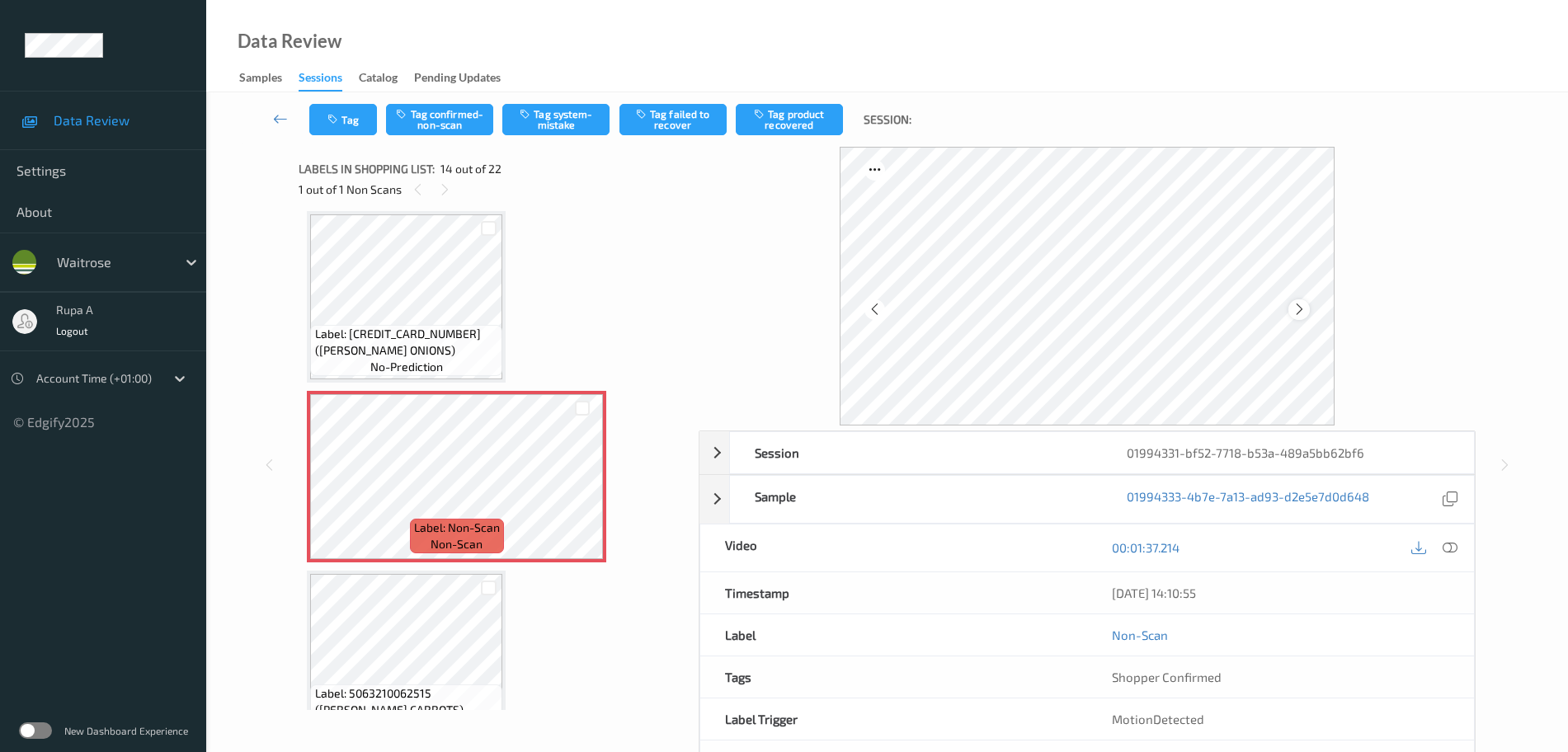
click at [1303, 311] on icon at bounding box center [1300, 309] width 14 height 15
click at [1302, 310] on icon at bounding box center [1300, 309] width 14 height 15
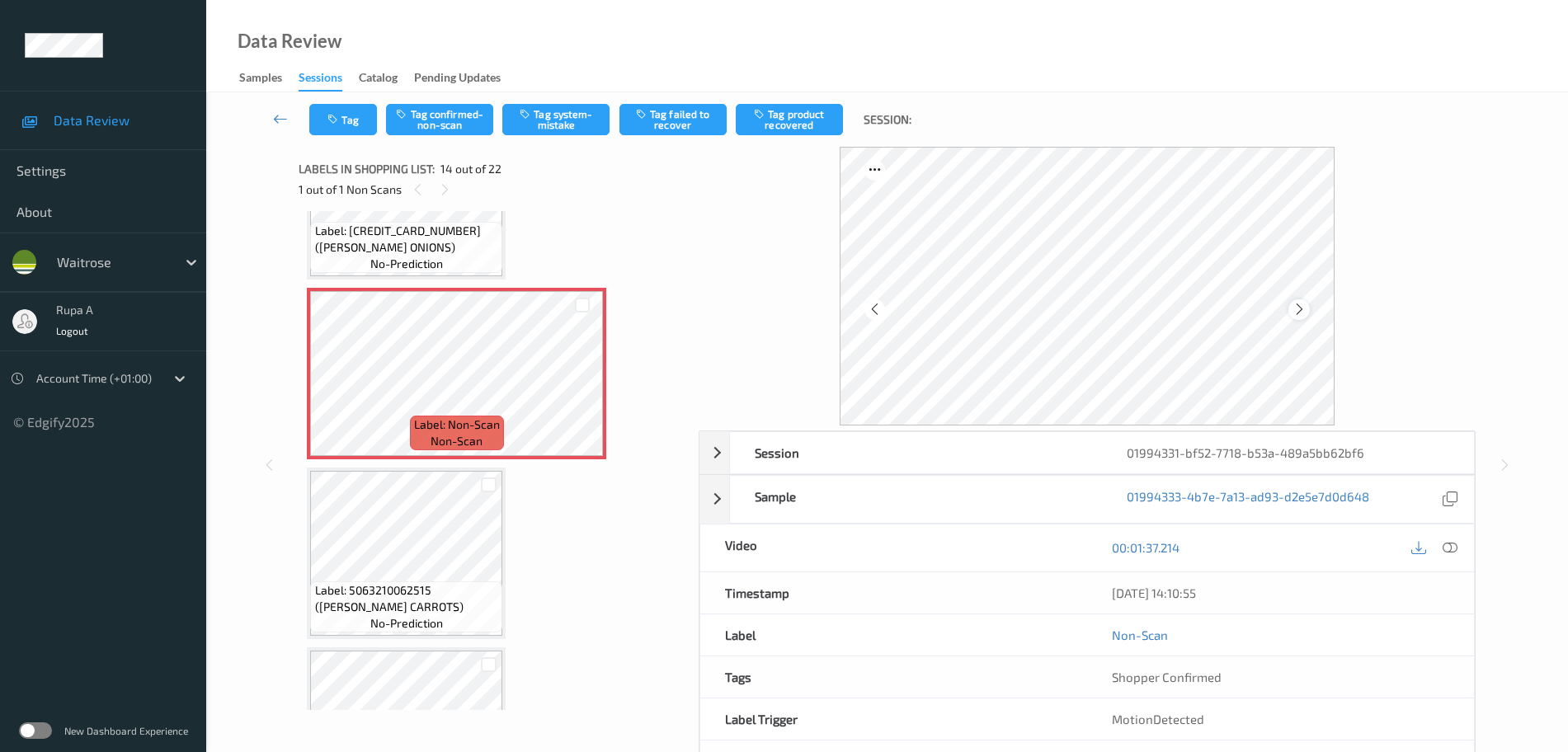
click at [1300, 310] on icon at bounding box center [1300, 309] width 14 height 15
click at [1459, 548] on div at bounding box center [1450, 548] width 22 height 22
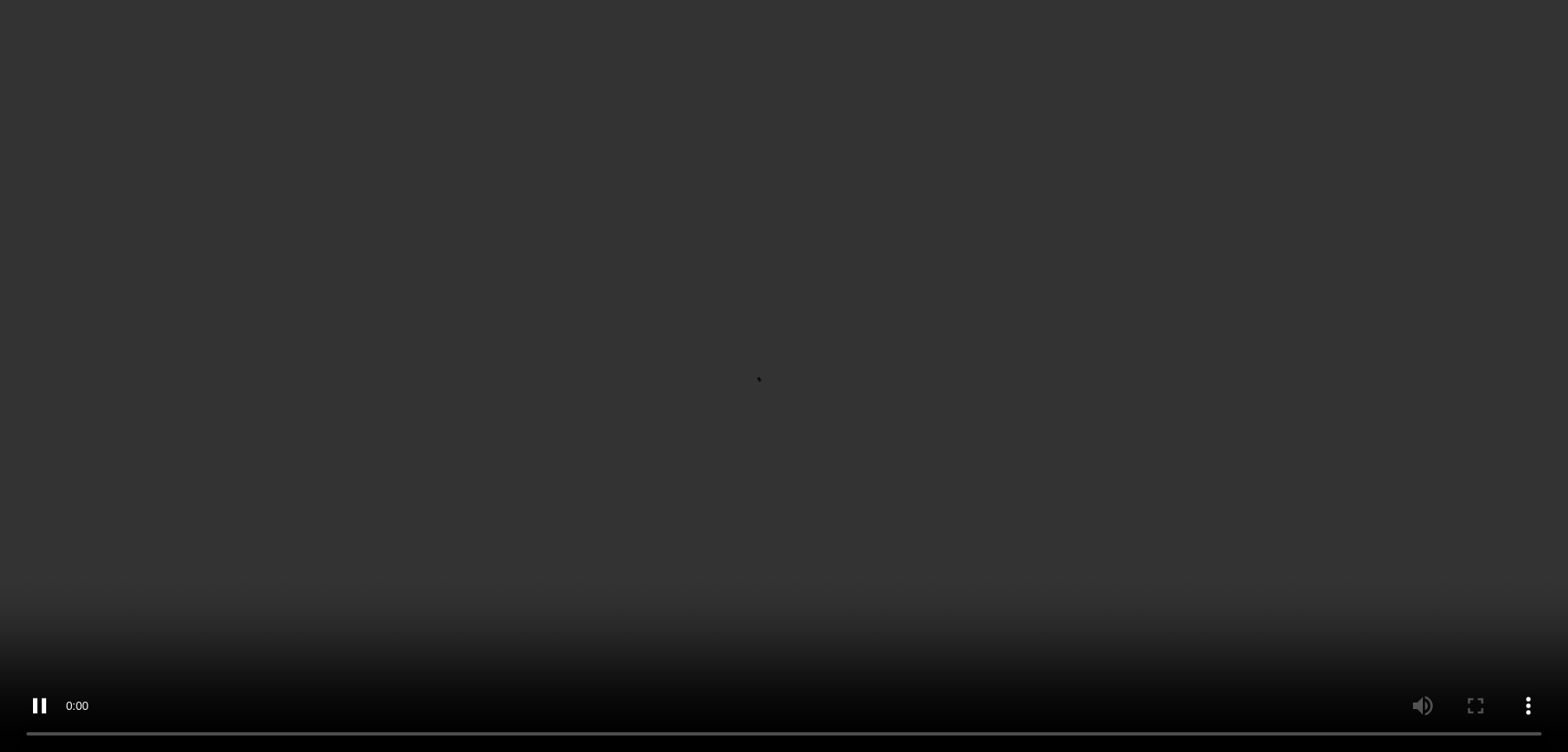
scroll to position [2166, 0]
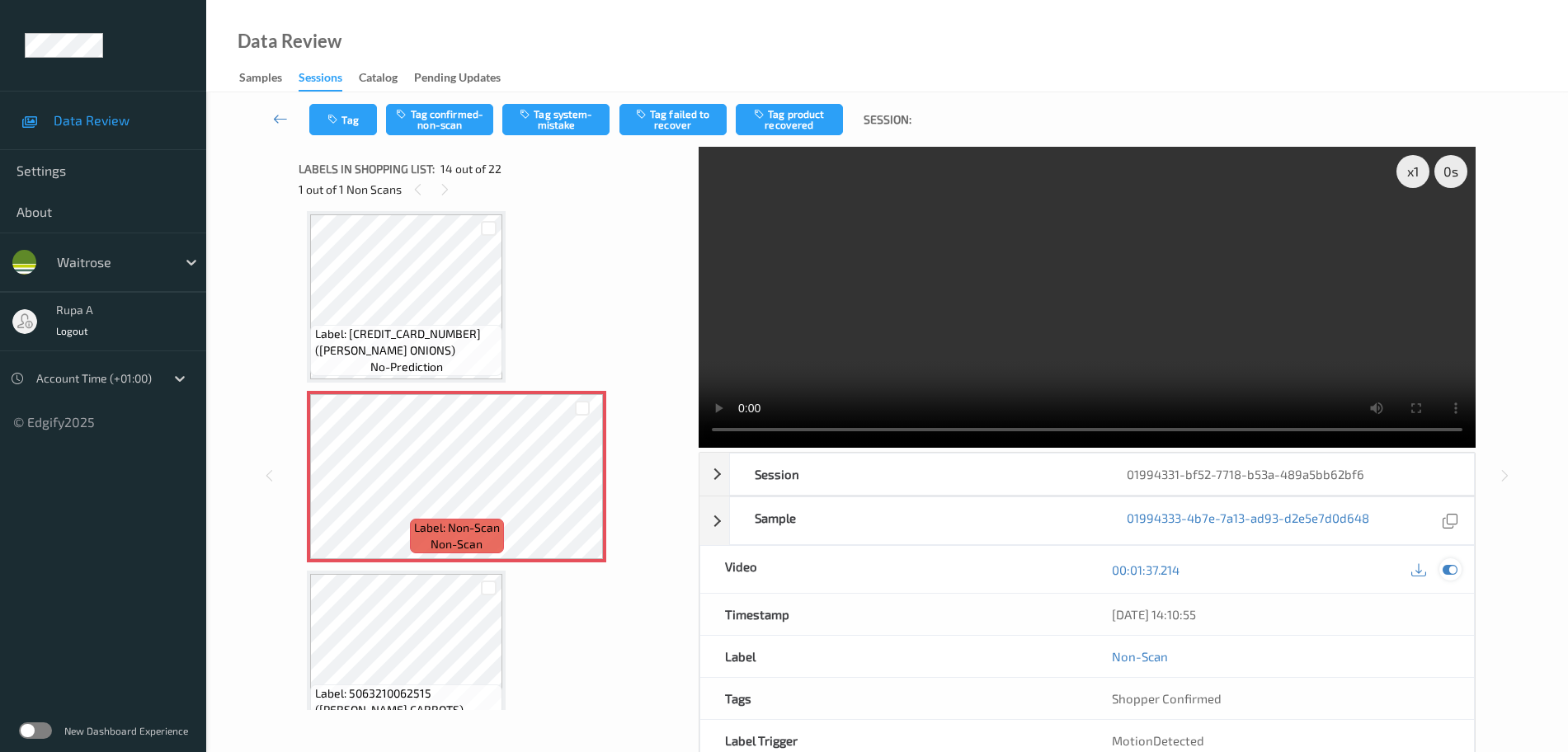
click at [1446, 574] on icon at bounding box center [1450, 569] width 15 height 15
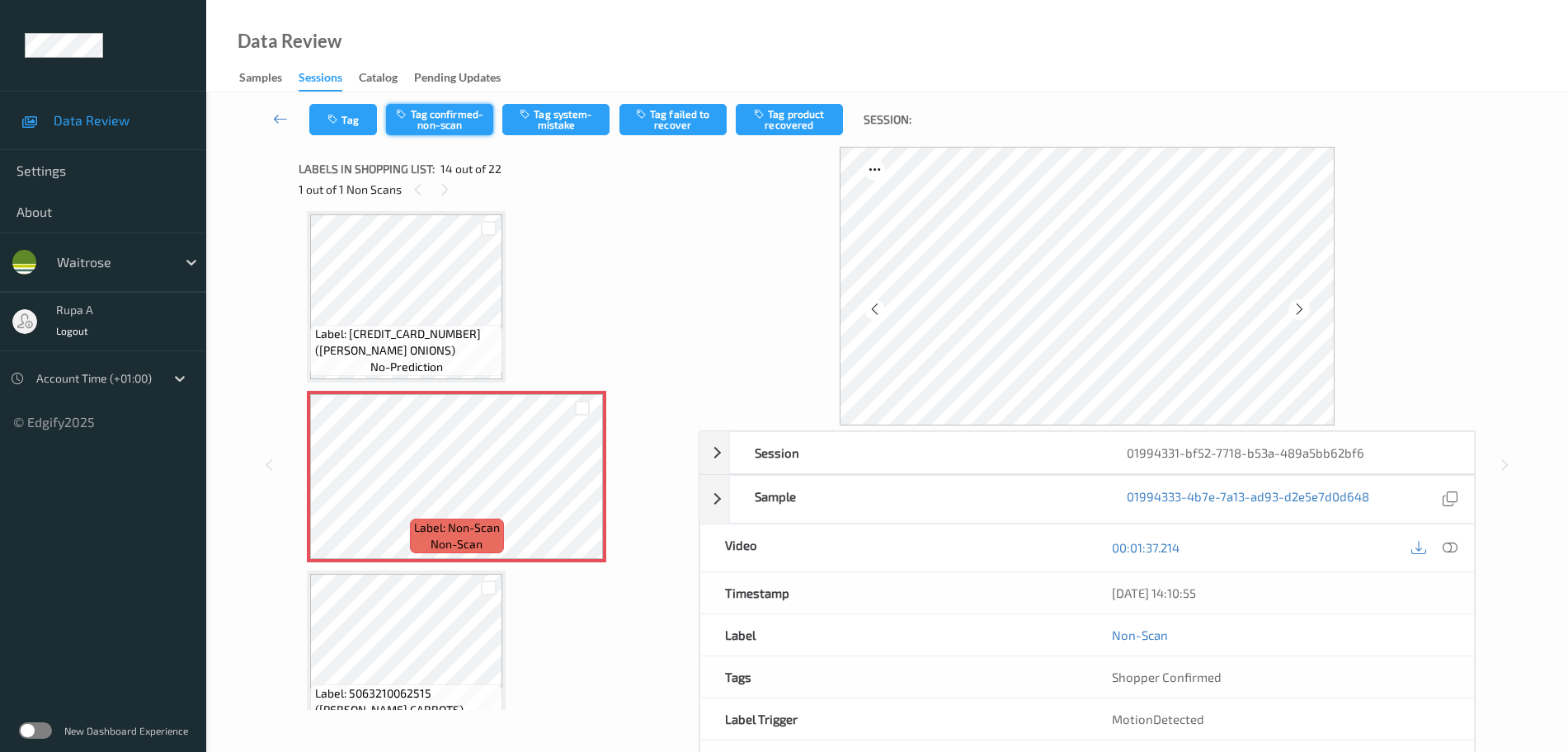
click at [411, 128] on button "Tag confirmed-non-scan" at bounding box center [439, 119] width 108 height 31
click at [783, 131] on button "Tag product recovered" at bounding box center [789, 119] width 108 height 31
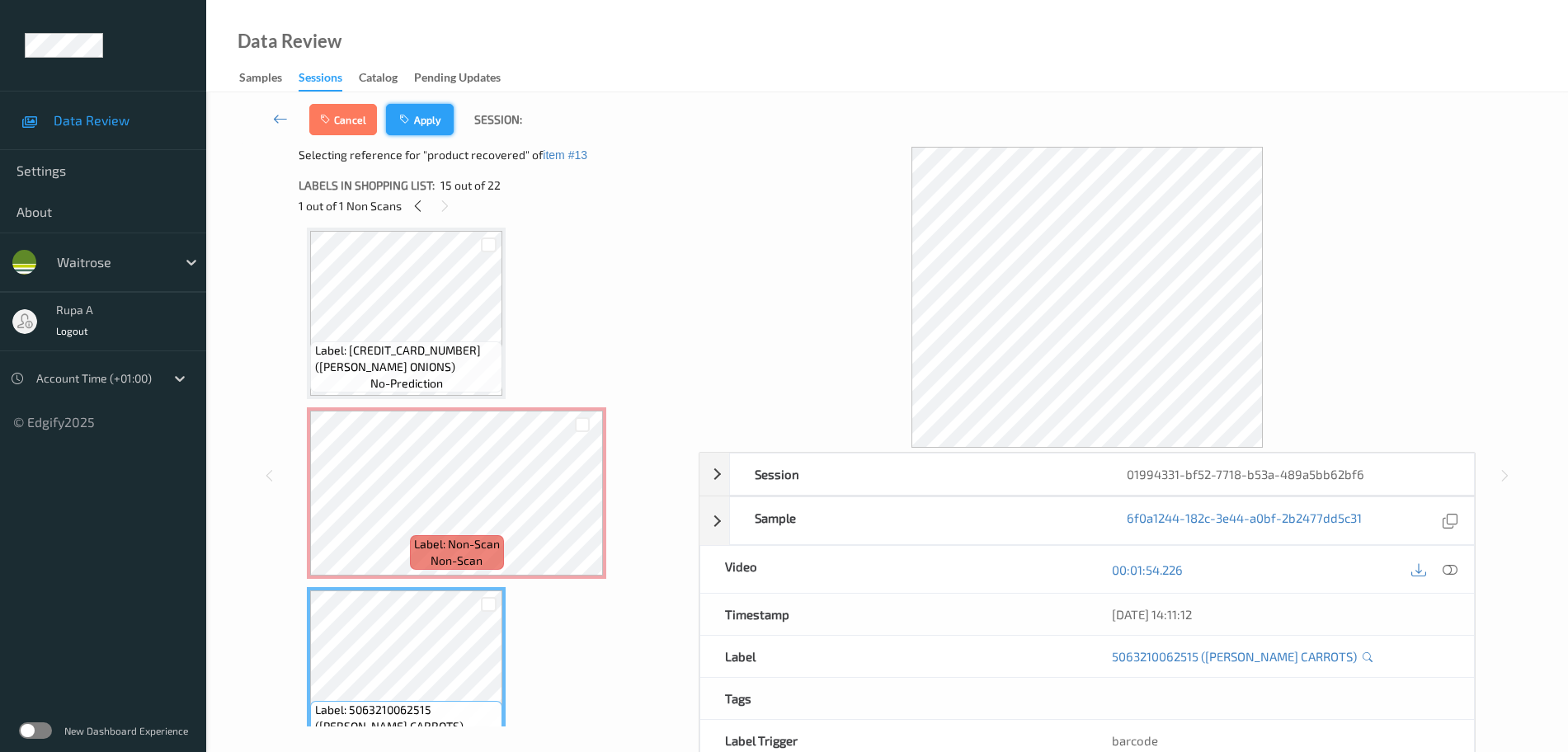
click at [406, 109] on button "Apply" at bounding box center [420, 119] width 68 height 31
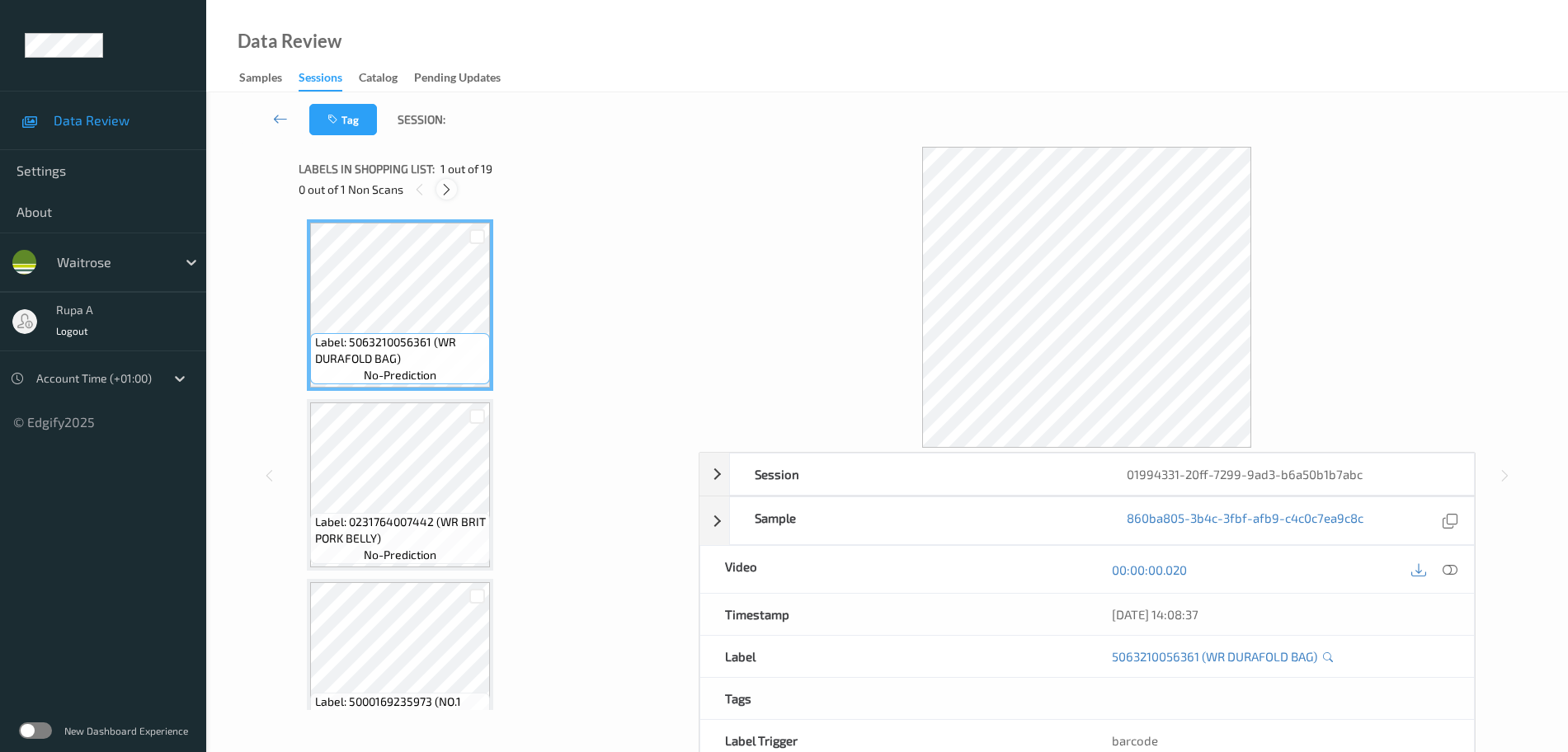
click at [447, 196] on icon at bounding box center [447, 189] width 14 height 15
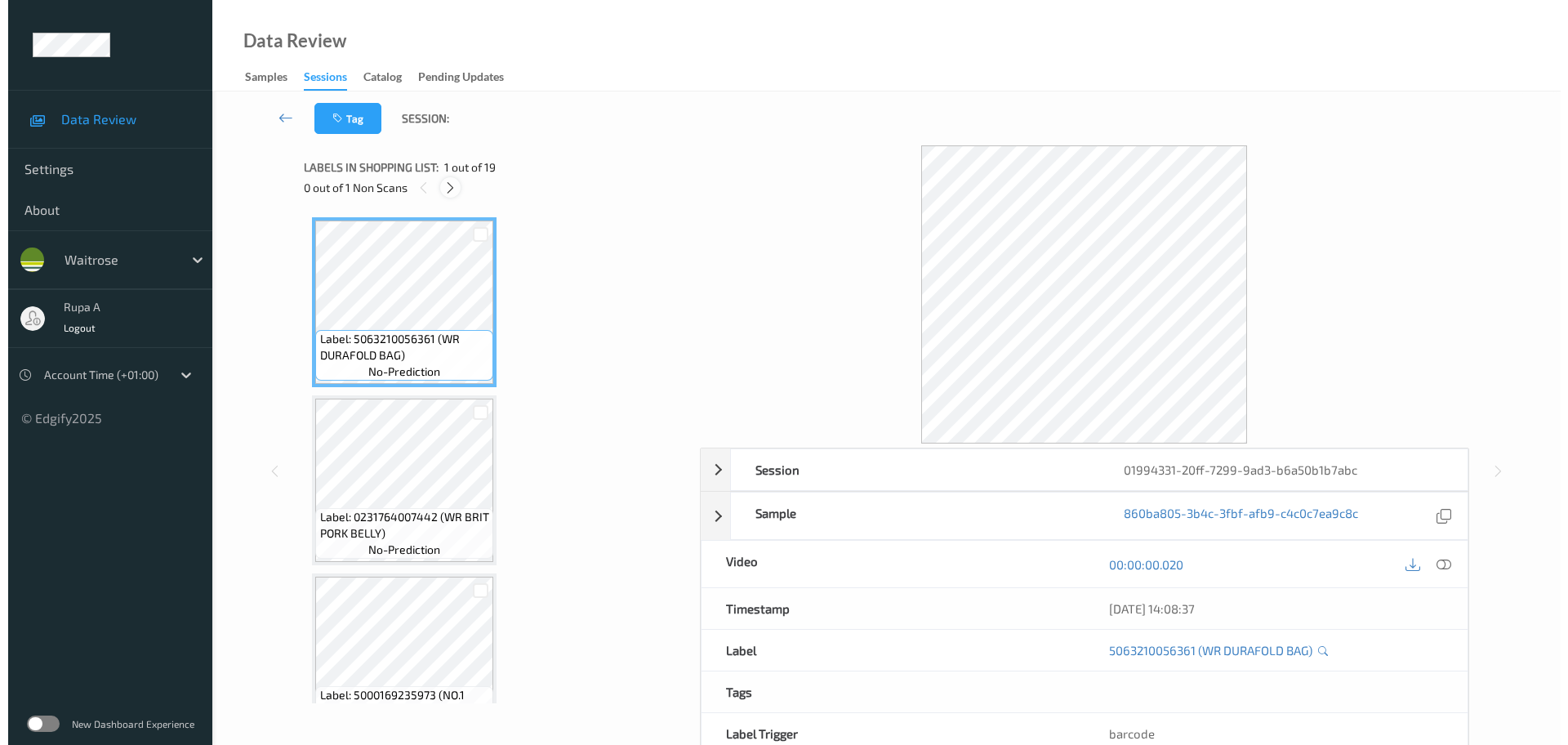
scroll to position [721, 0]
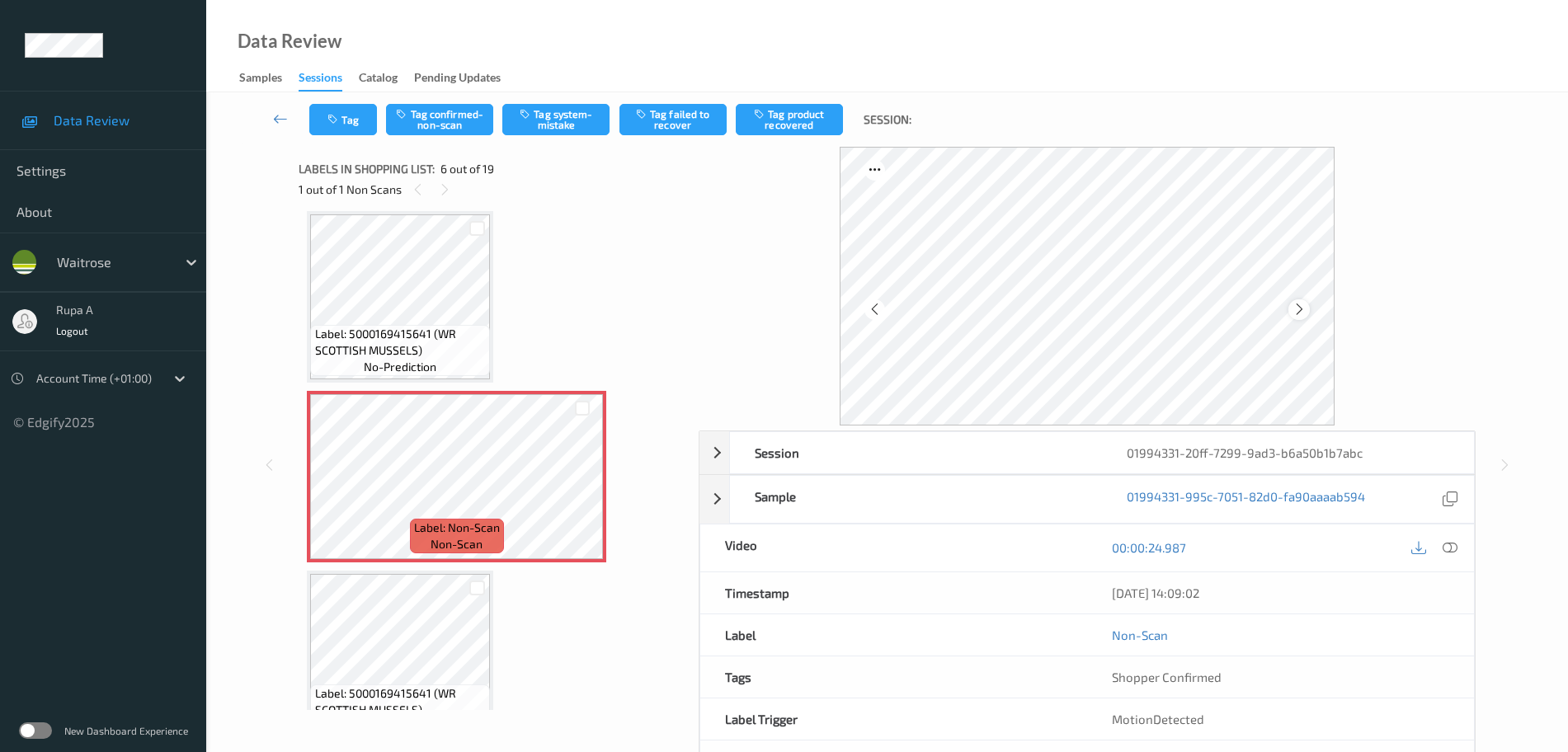
click at [1297, 319] on div at bounding box center [1298, 309] width 20 height 20
click at [573, 115] on button "Tag system-mistake" at bounding box center [555, 119] width 108 height 31
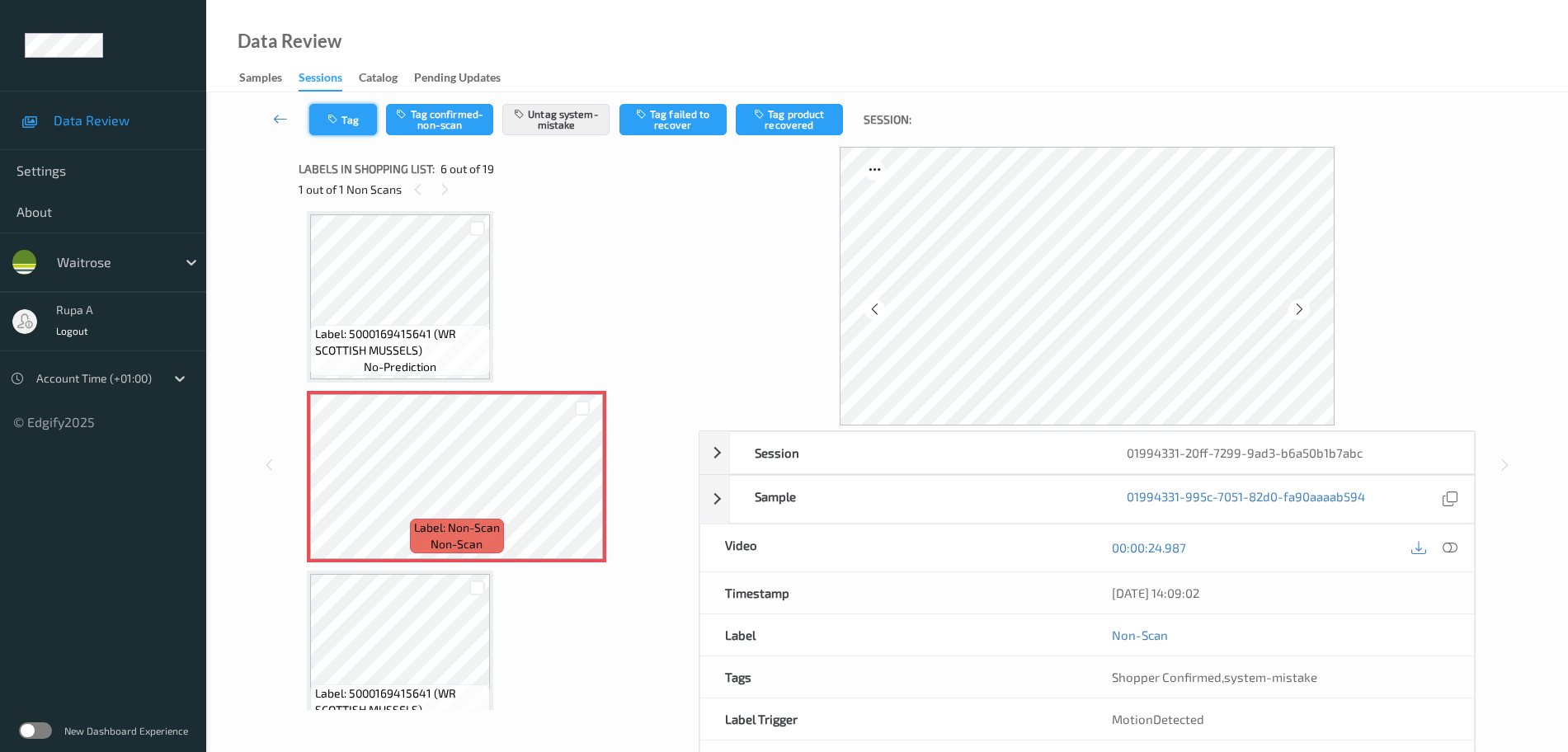
click at [346, 120] on button "Tag" at bounding box center [343, 119] width 68 height 31
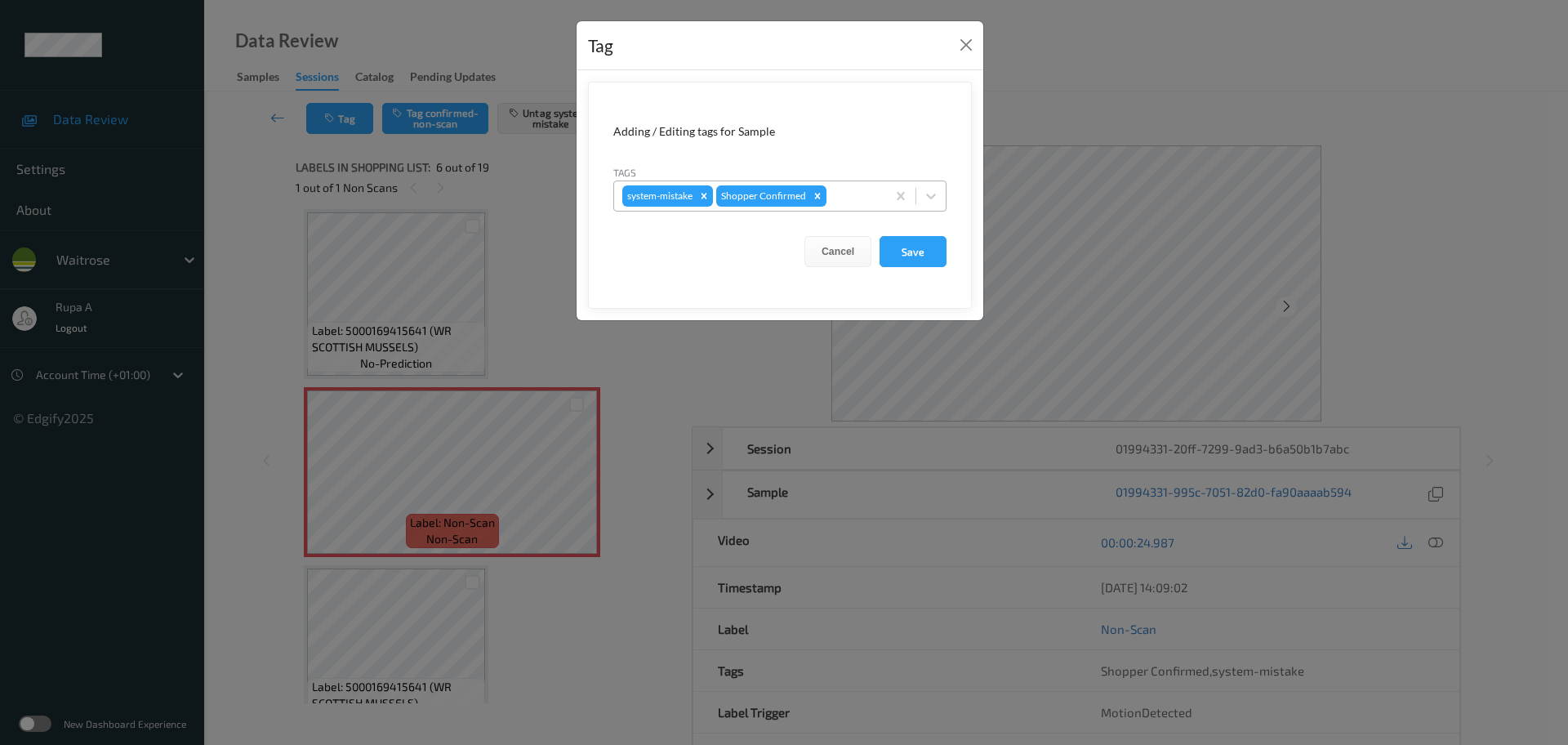
click at [863, 189] on div at bounding box center [854, 196] width 48 height 19
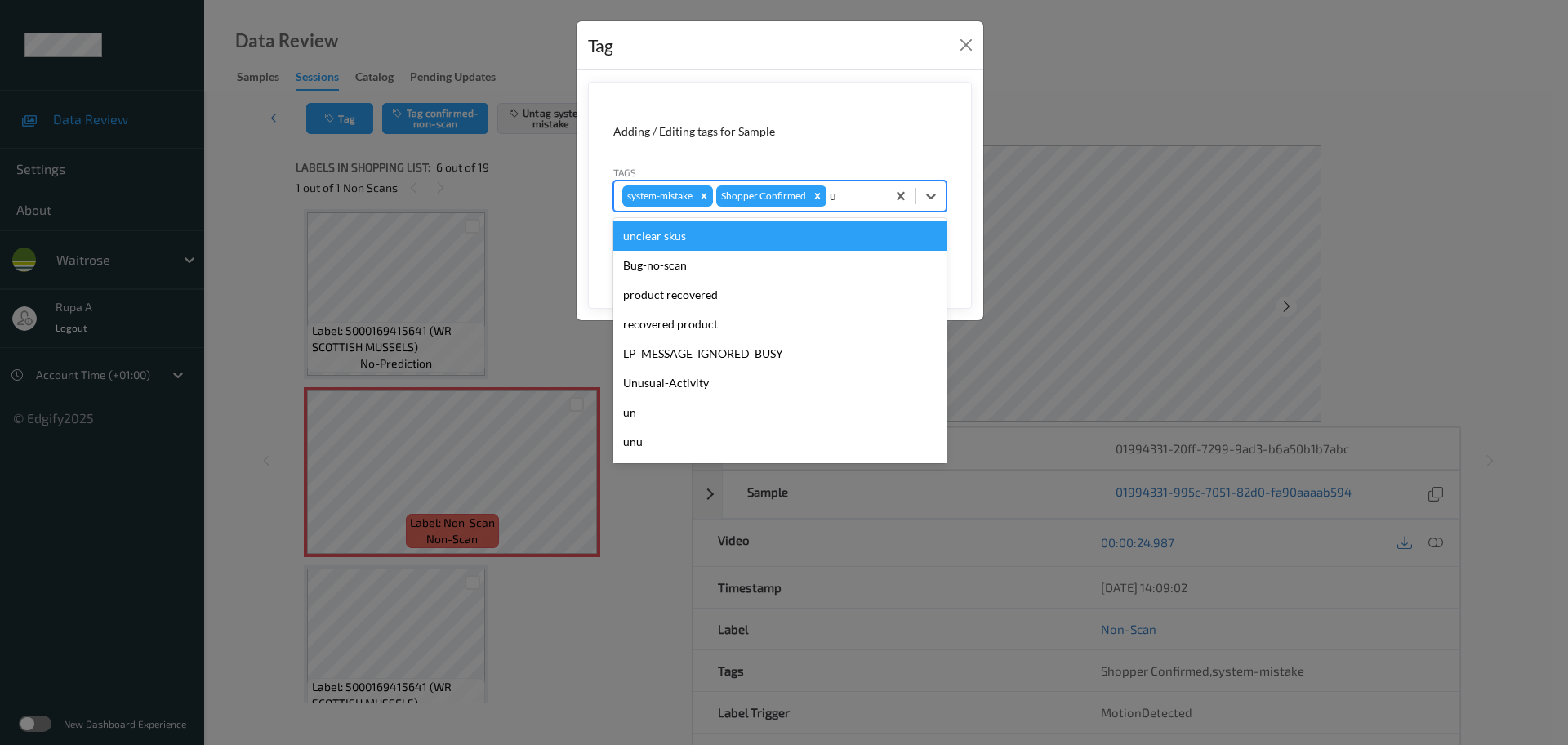
type input "un"
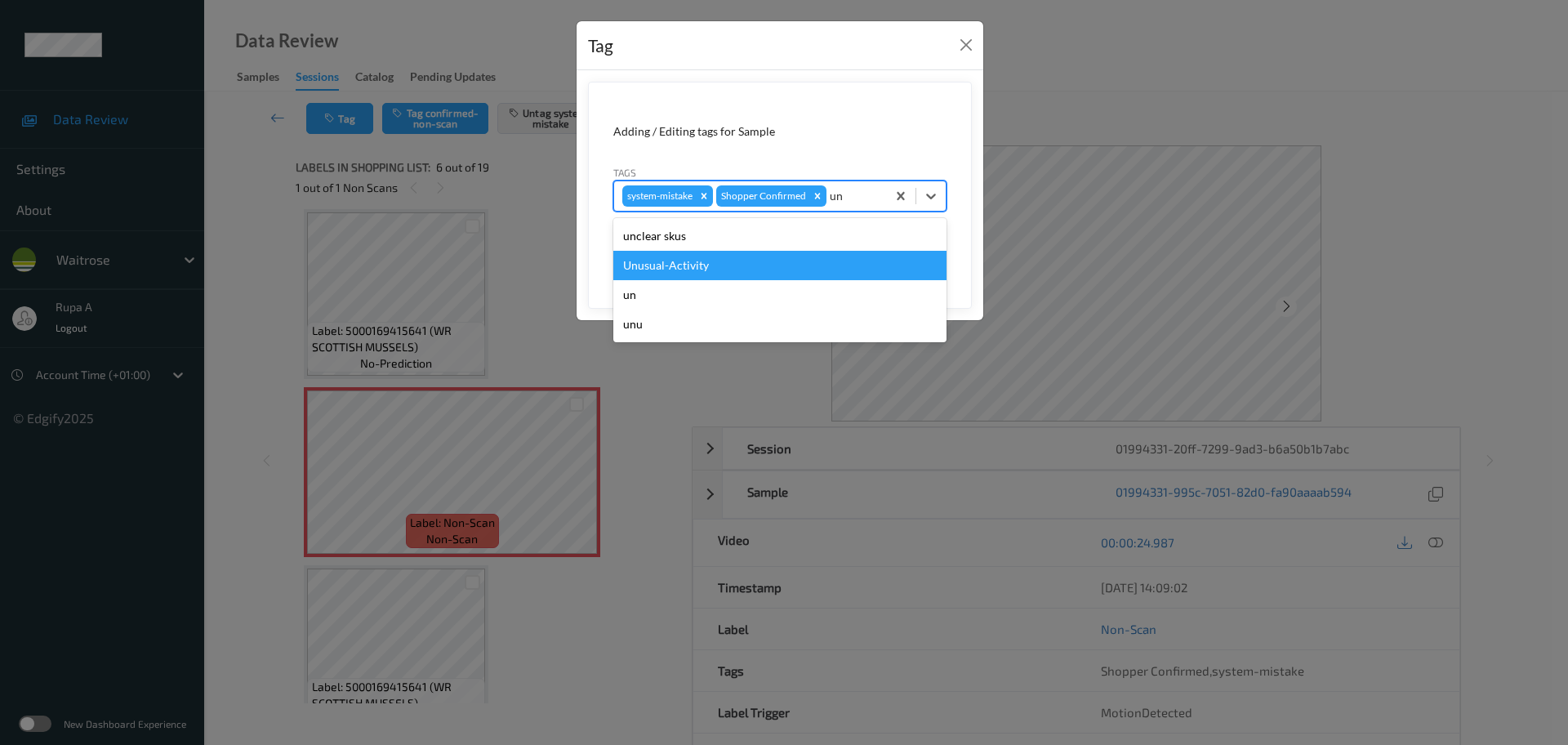
click at [714, 267] on div "Unusual-Activity" at bounding box center [779, 265] width 333 height 30
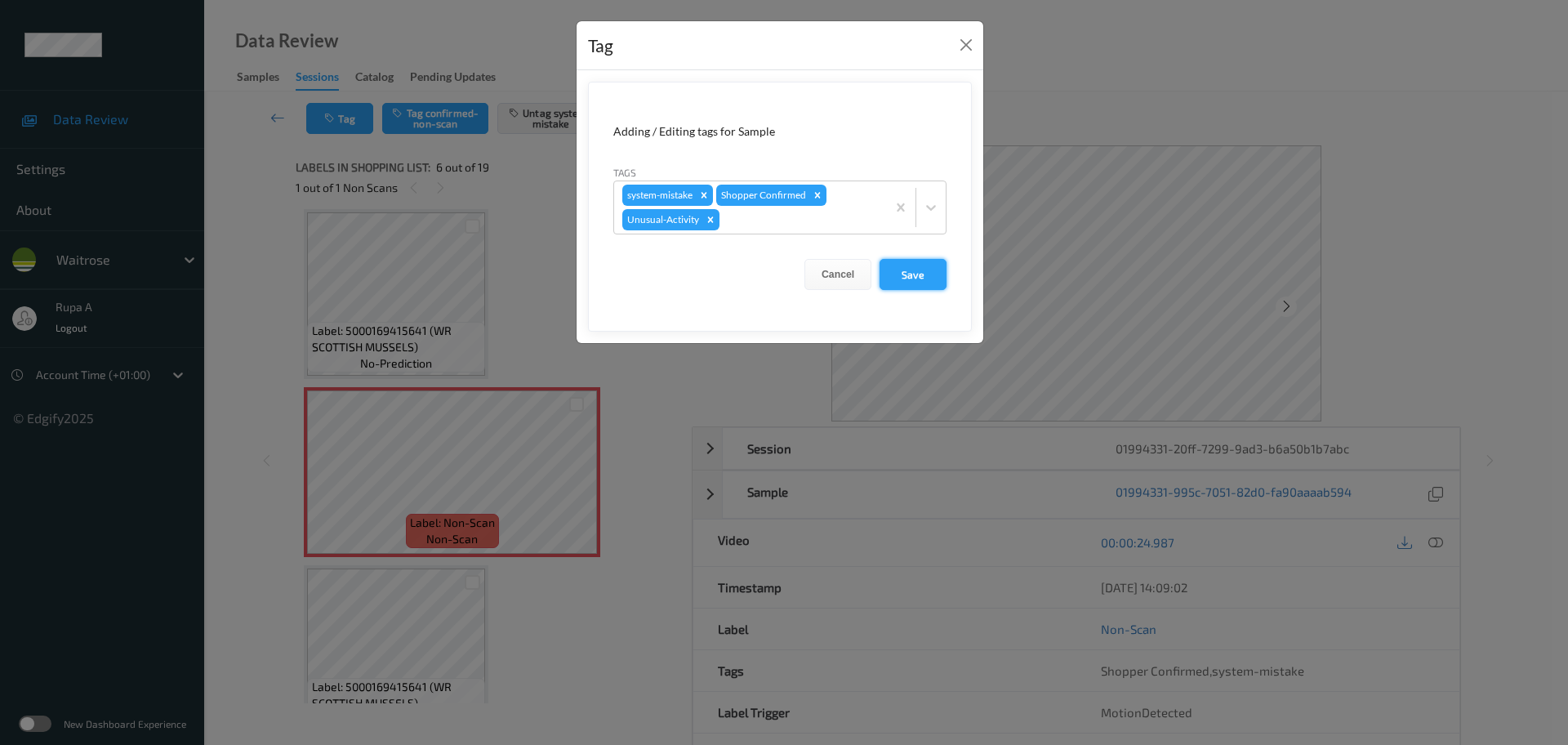
click at [918, 273] on button "Save" at bounding box center [914, 275] width 67 height 31
click at [905, 272] on button "Save" at bounding box center [914, 275] width 67 height 31
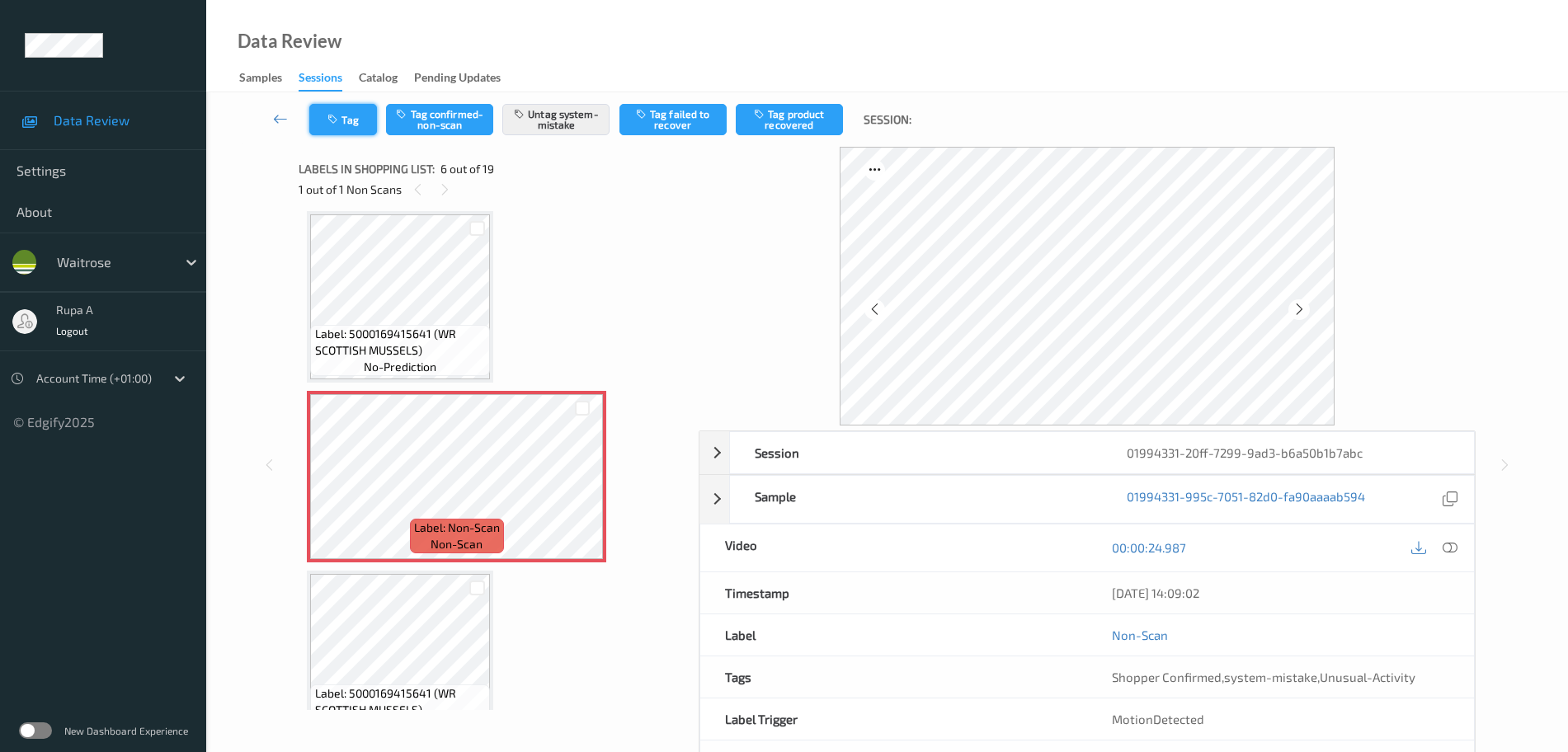
click at [324, 108] on button "Tag" at bounding box center [343, 119] width 68 height 31
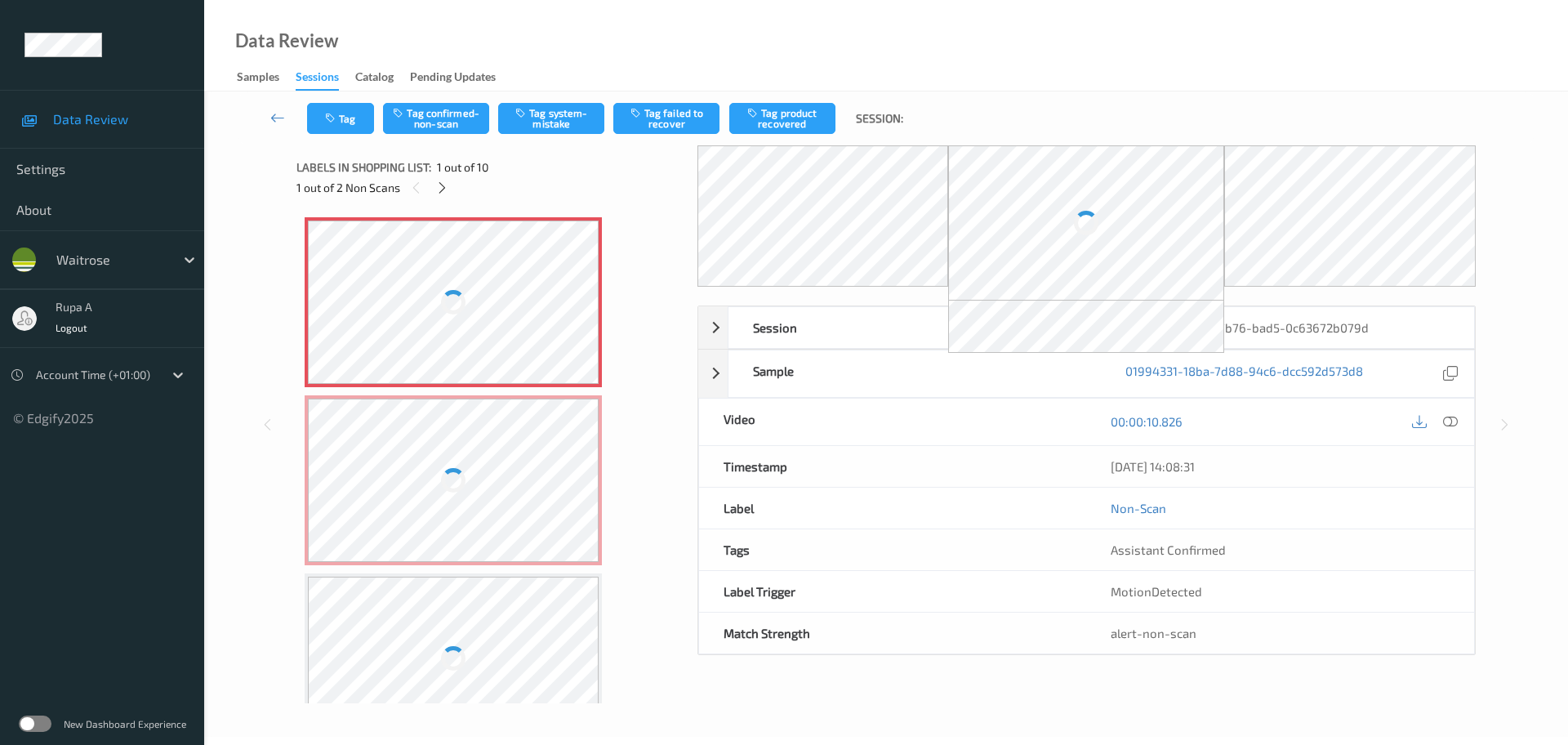
click at [494, 50] on div "Data Review Samples Sessions Catalog Pending Updates" at bounding box center [886, 45] width 1364 height 91
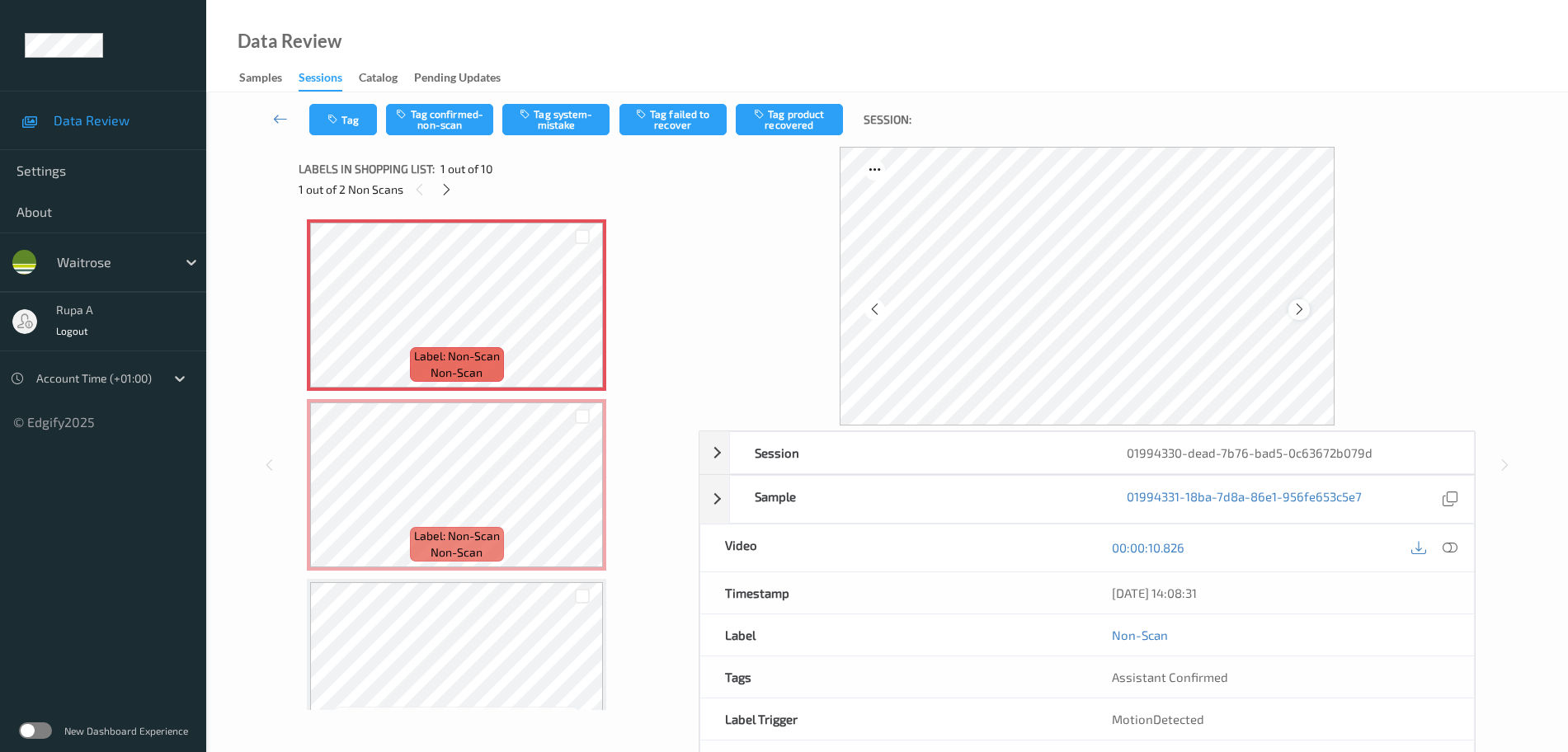
click at [1301, 306] on icon at bounding box center [1300, 309] width 14 height 15
click at [1301, 307] on icon at bounding box center [1300, 309] width 14 height 15
click at [1453, 548] on icon at bounding box center [1450, 547] width 15 height 15
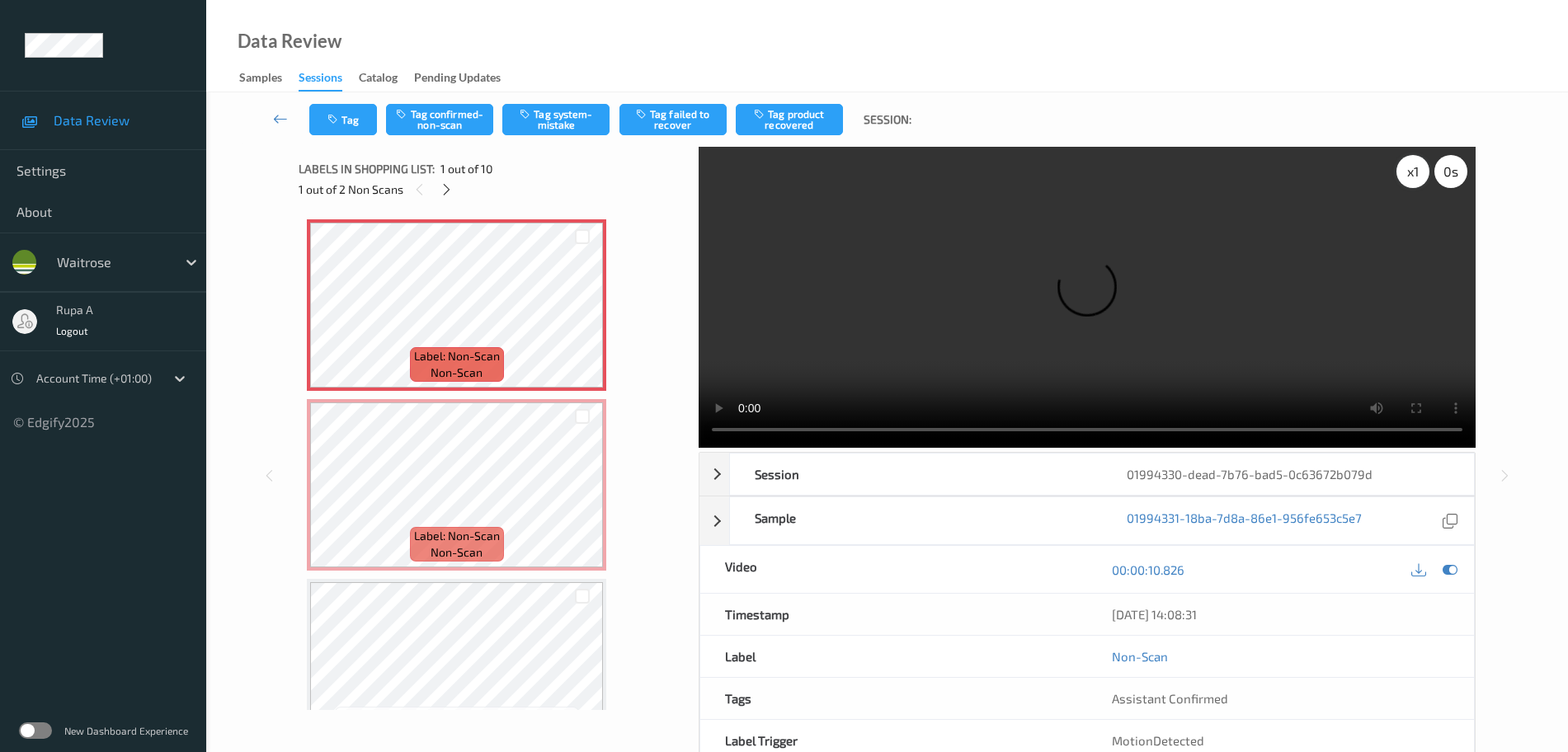
click at [1413, 177] on div "x 1" at bounding box center [1413, 172] width 33 height 33
click at [1450, 568] on icon at bounding box center [1450, 569] width 15 height 15
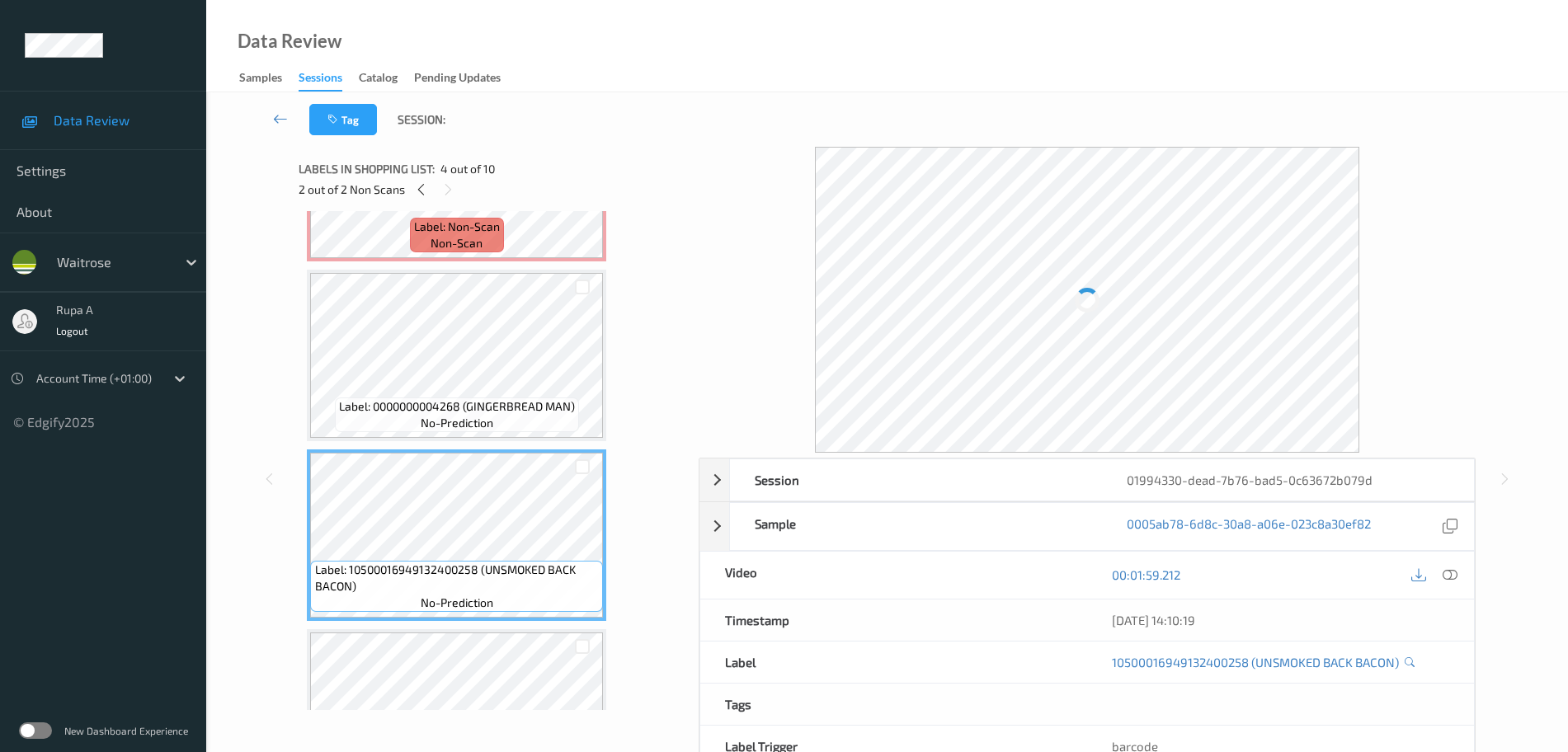
scroll to position [206, 0]
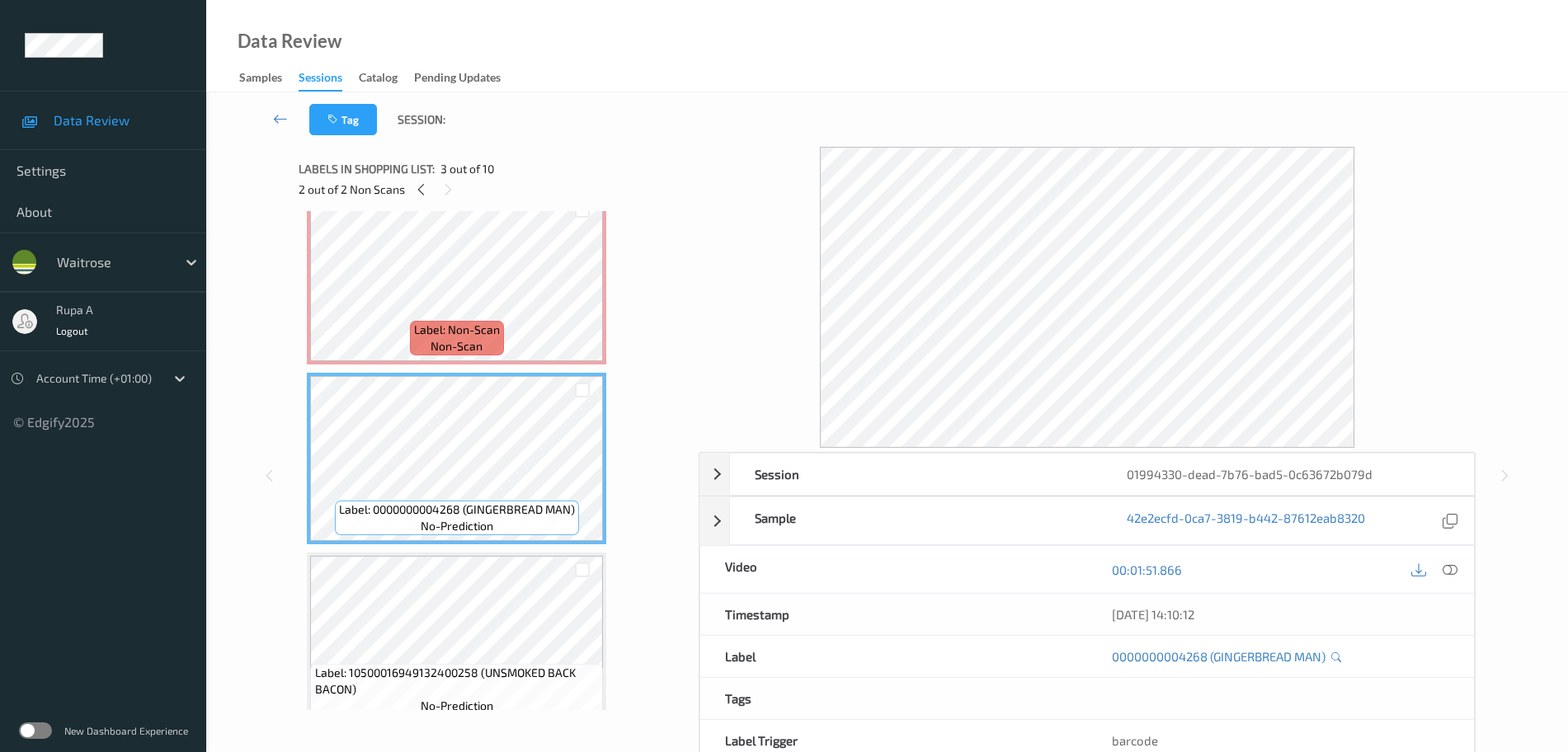
click at [454, 507] on span "Label: 0000000004268 (GINGERBREAD MAN)" at bounding box center [456, 509] width 235 height 16
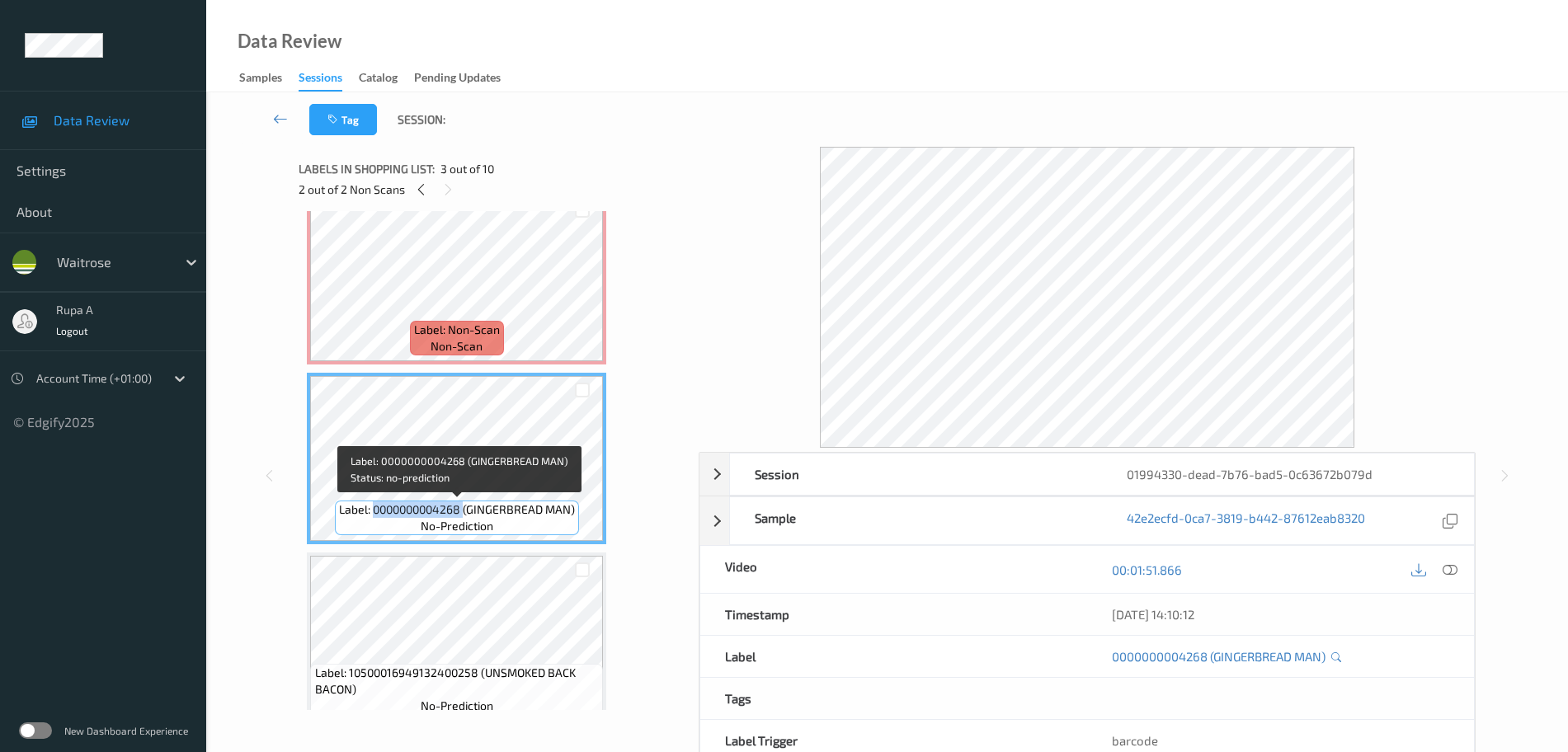
click at [454, 507] on span "Label: 0000000004268 (GINGERBREAD MAN)" at bounding box center [456, 509] width 235 height 16
copy span "Label: 0000000004268 (GINGERBREAD MAN)"
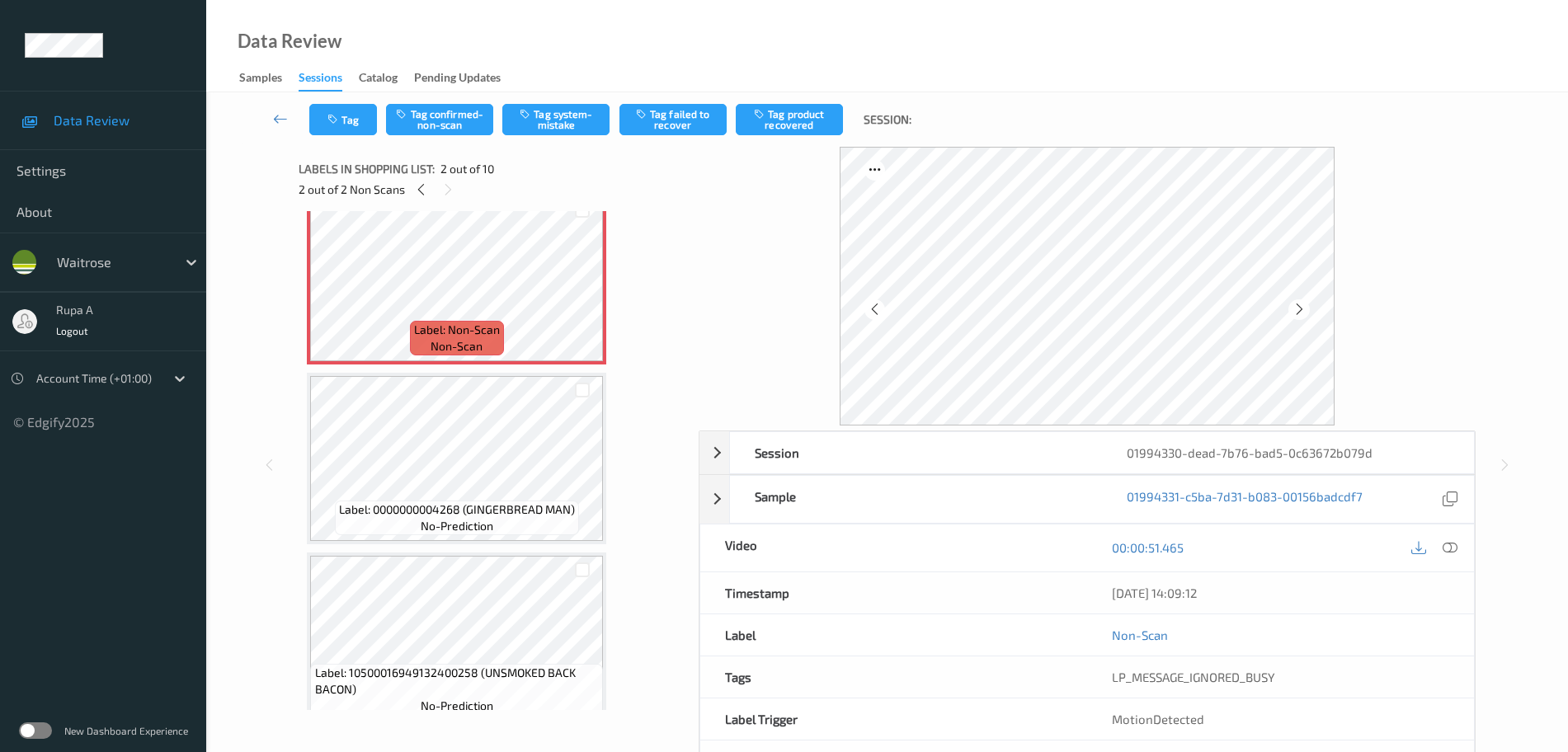
click at [433, 185] on div "2 out of 2 Non Scans" at bounding box center [492, 189] width 389 height 20
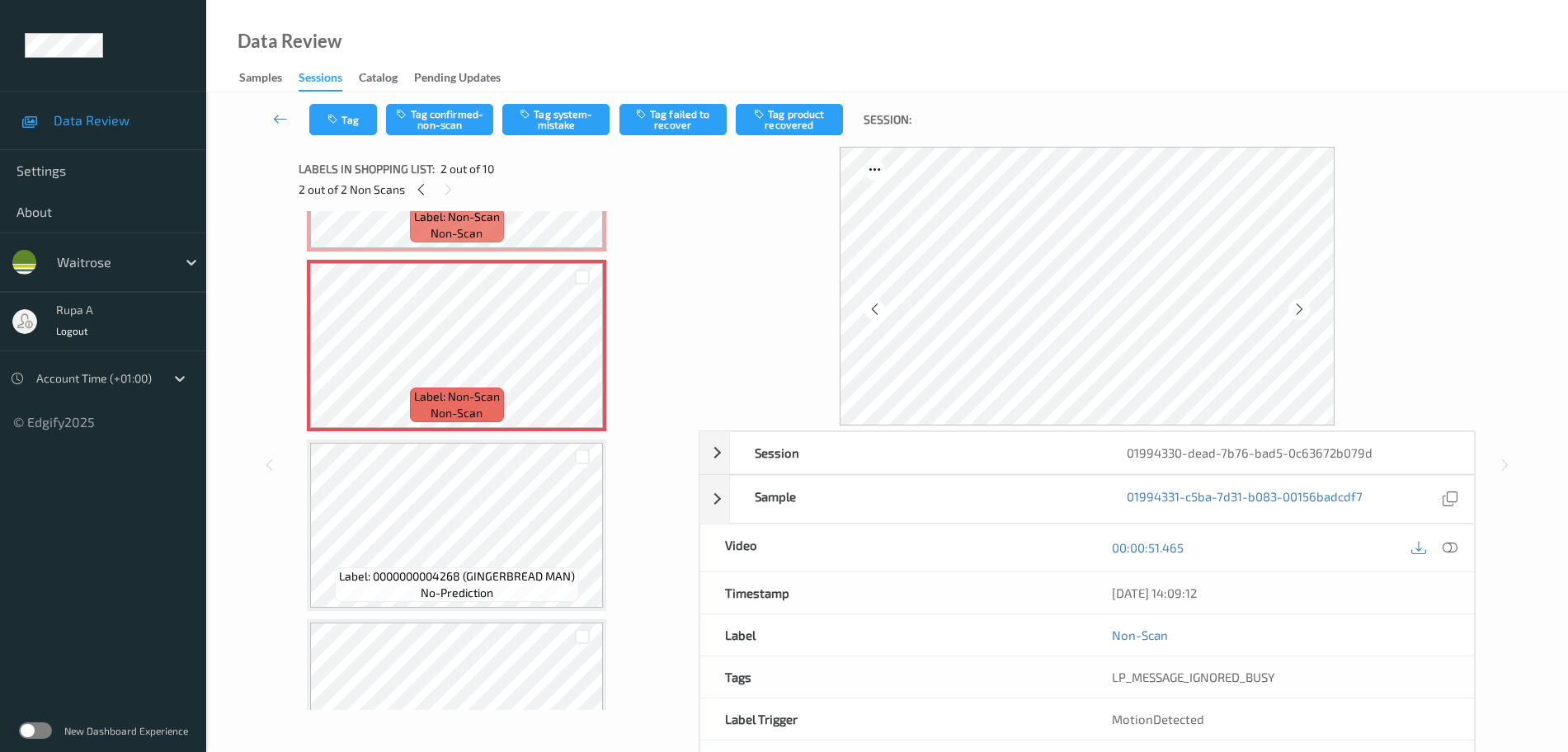
scroll to position [0, 0]
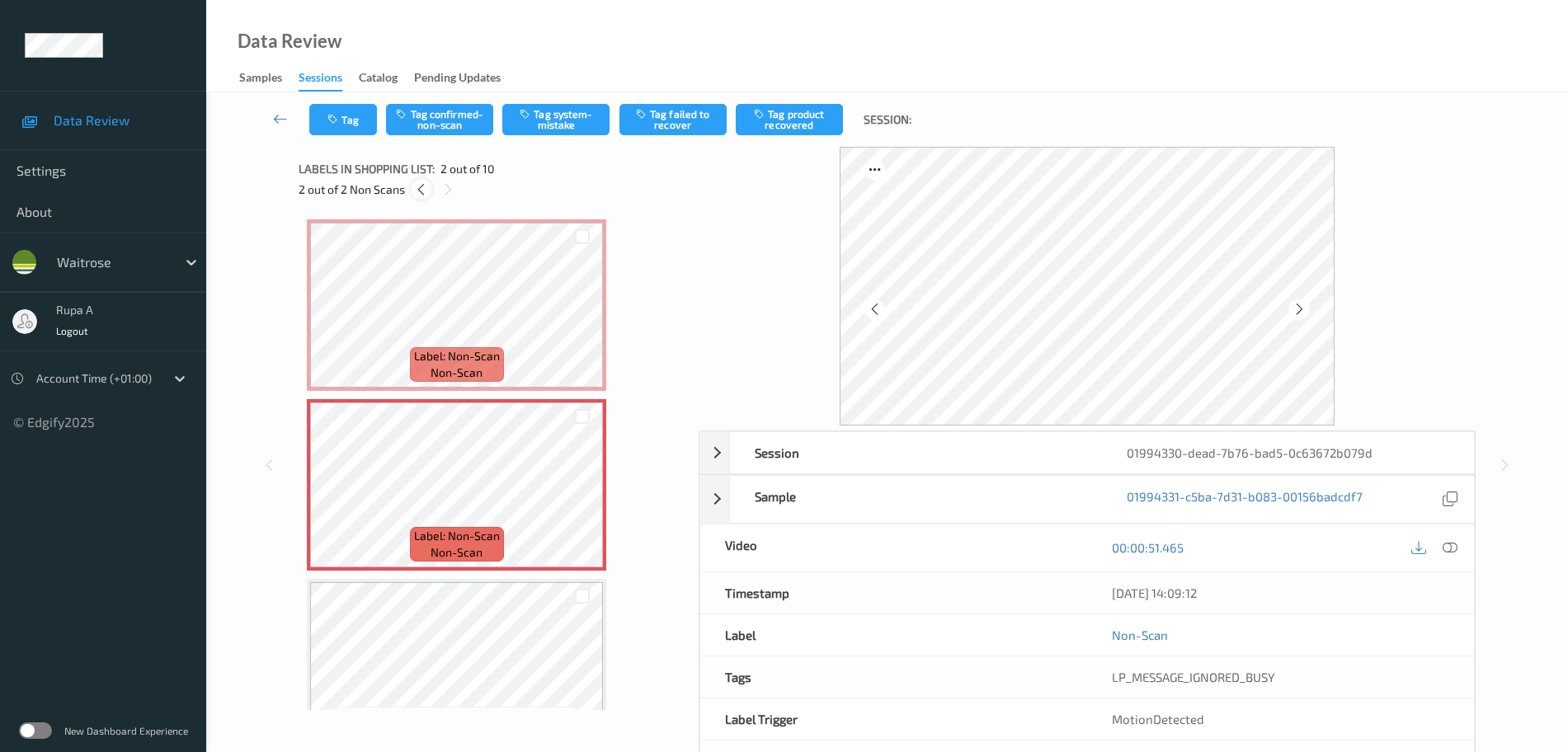
click at [420, 191] on icon at bounding box center [421, 189] width 14 height 15
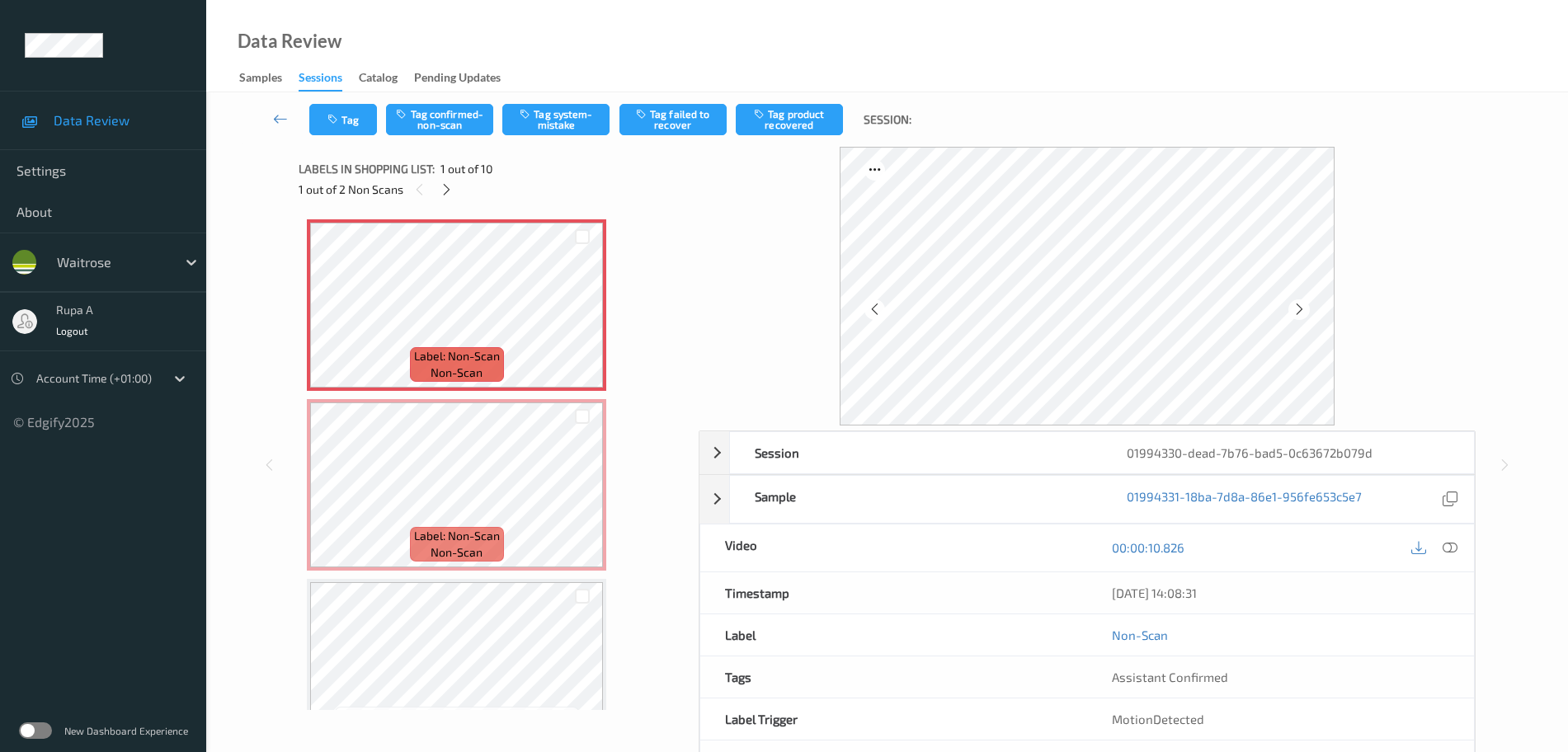
scroll to position [9, 0]
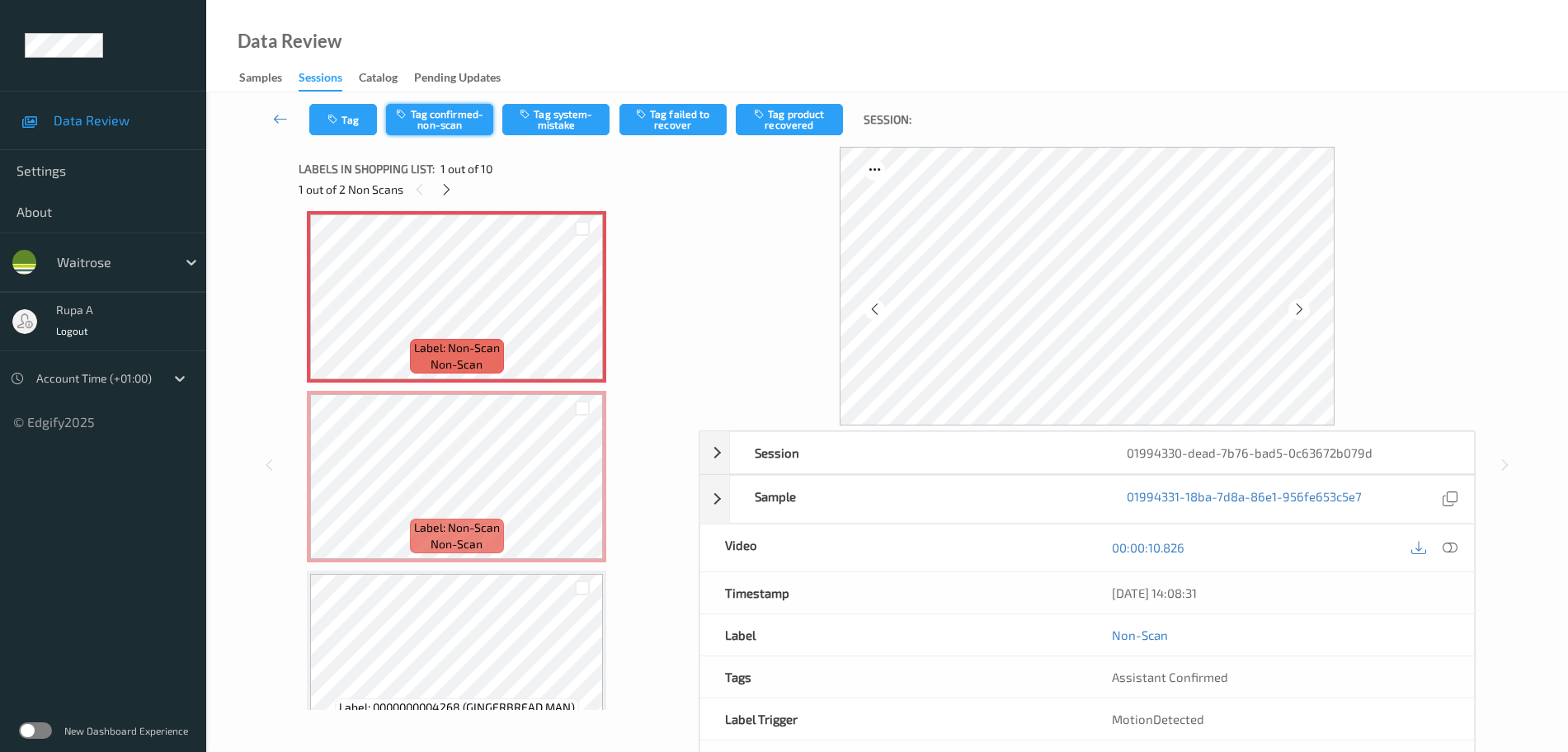
click at [417, 119] on button "Tag confirmed-non-scan" at bounding box center [439, 119] width 108 height 31
click at [780, 122] on button "Tag product recovered" at bounding box center [789, 119] width 108 height 31
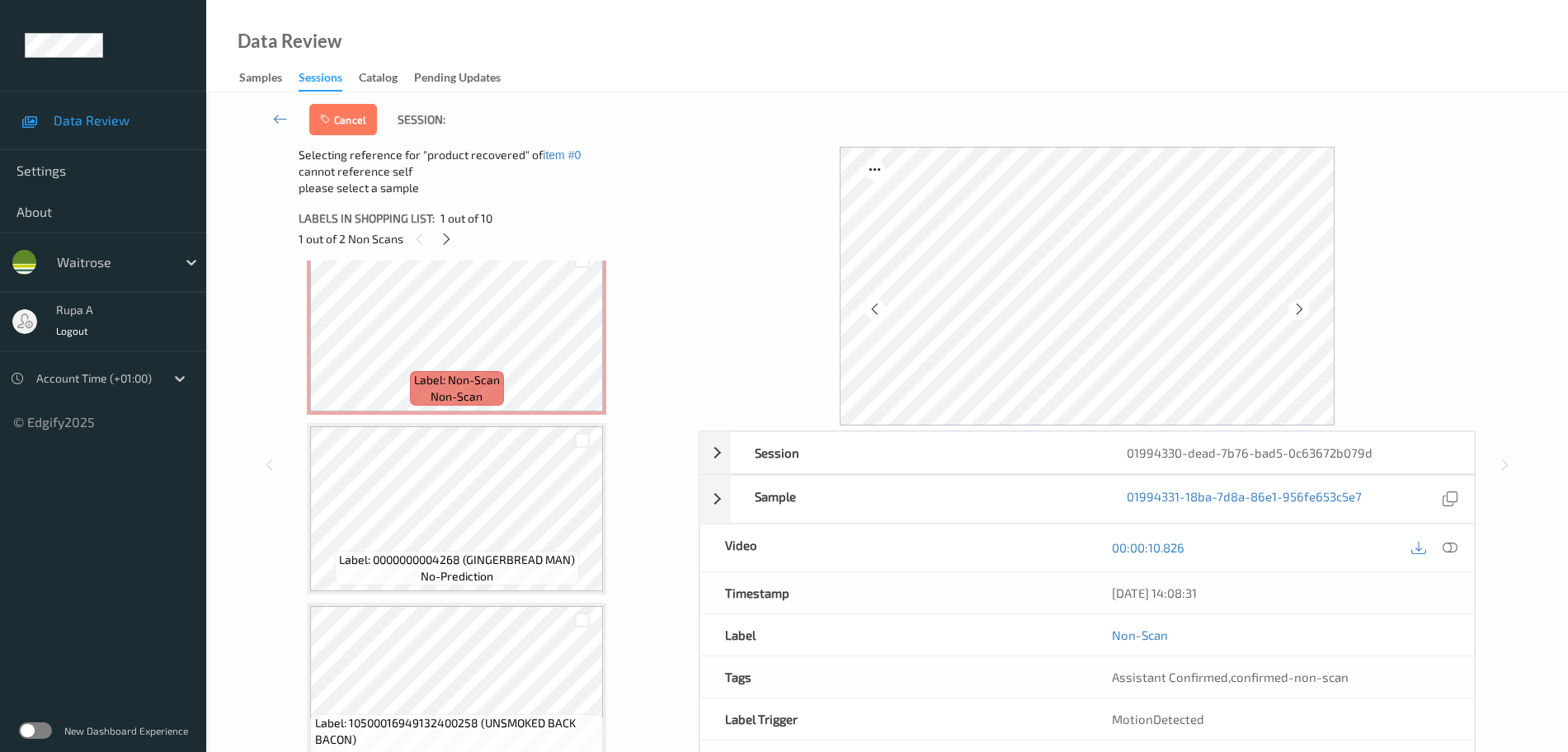
scroll to position [214, 0]
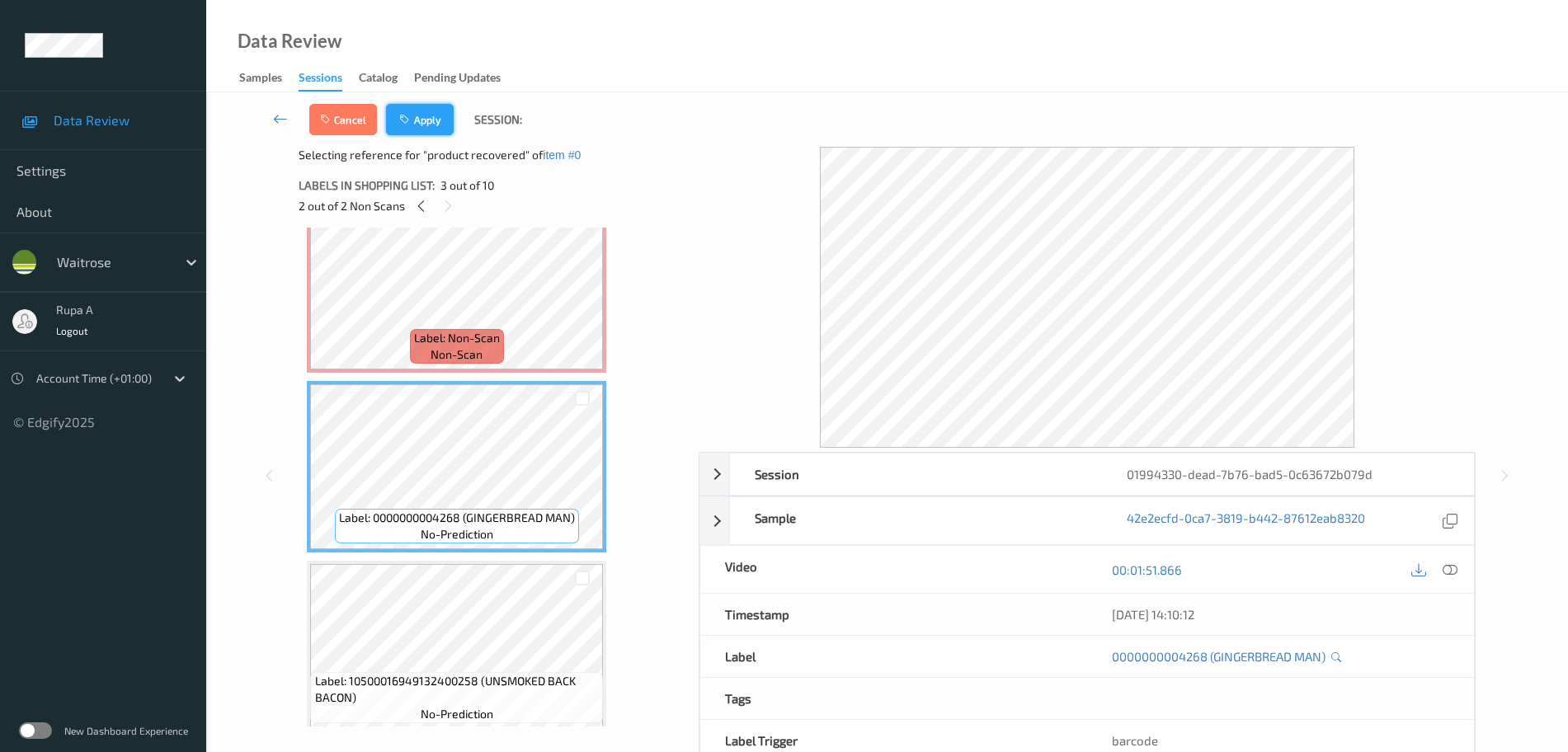
click at [412, 119] on icon "button" at bounding box center [406, 119] width 14 height 12
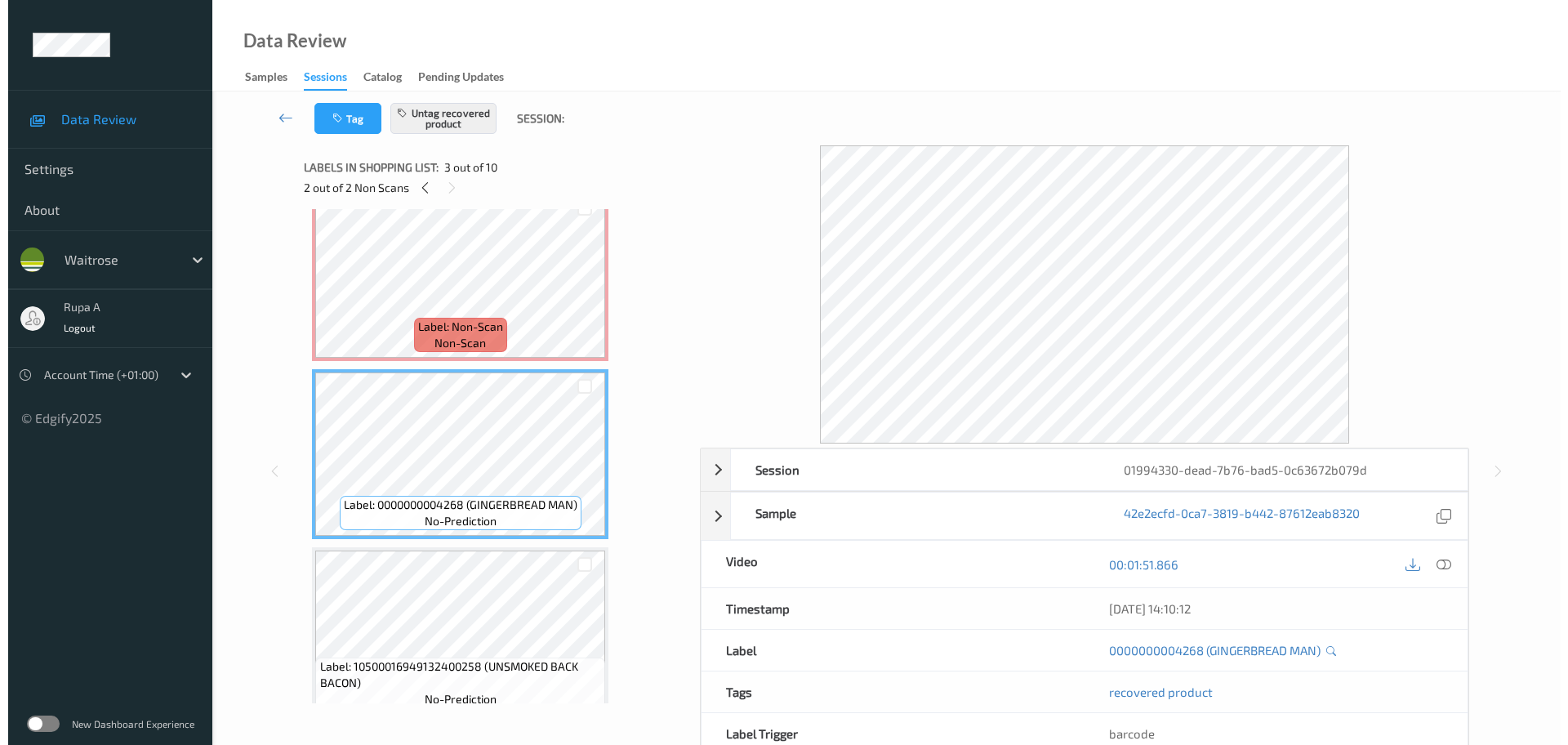
scroll to position [102, 0]
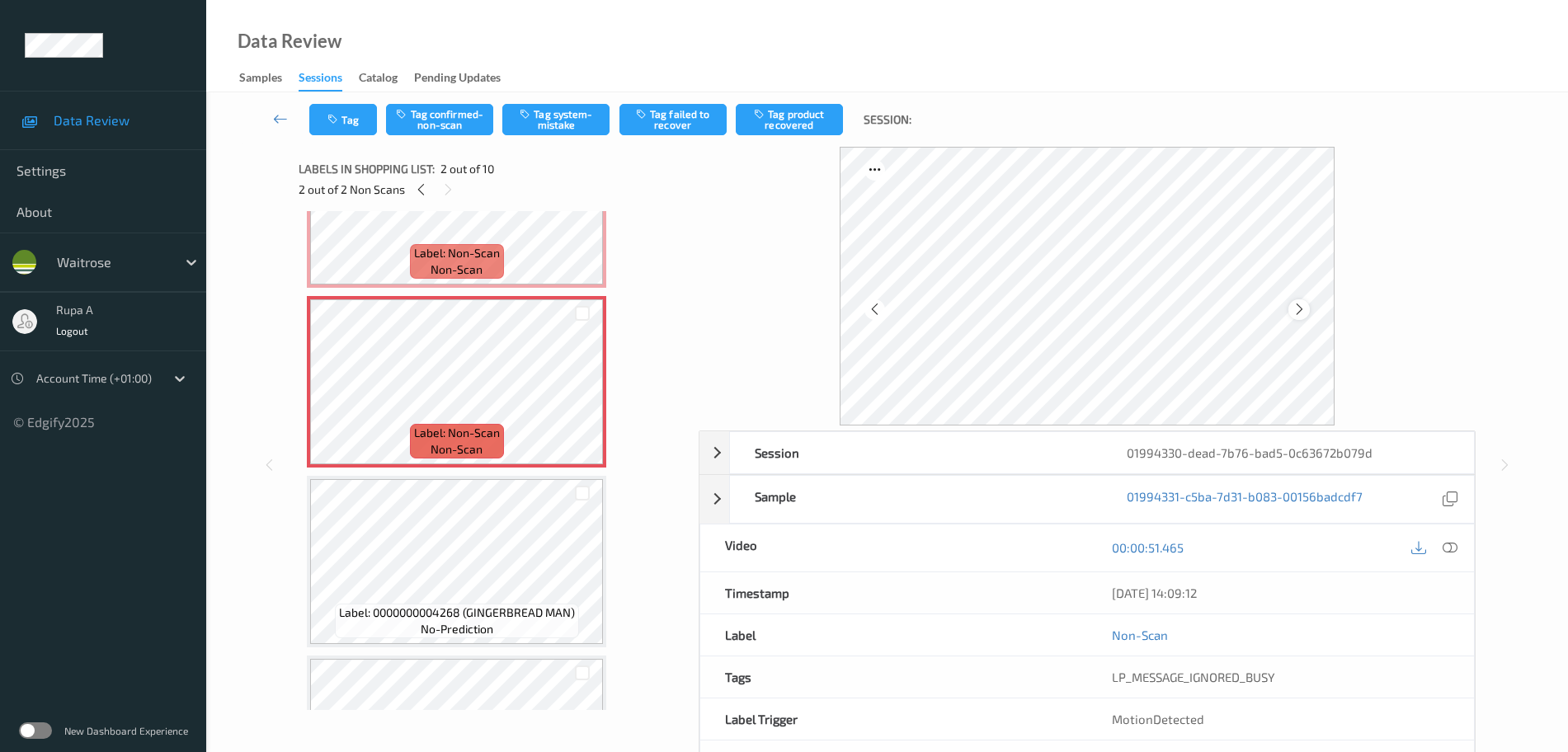
click at [1290, 304] on div at bounding box center [1298, 309] width 20 height 20
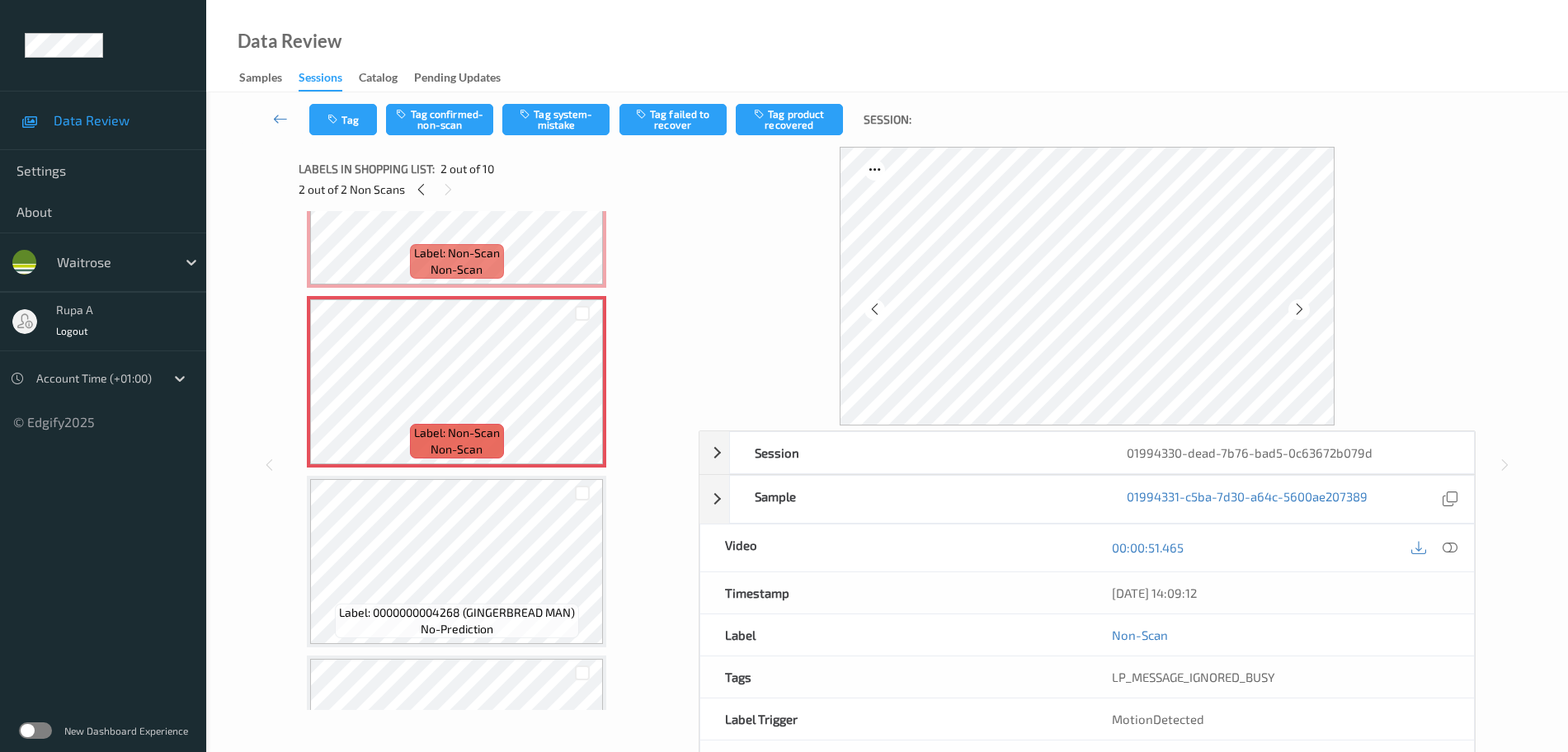
click at [1290, 304] on div at bounding box center [1298, 309] width 20 height 20
click at [1458, 552] on div at bounding box center [1450, 548] width 22 height 22
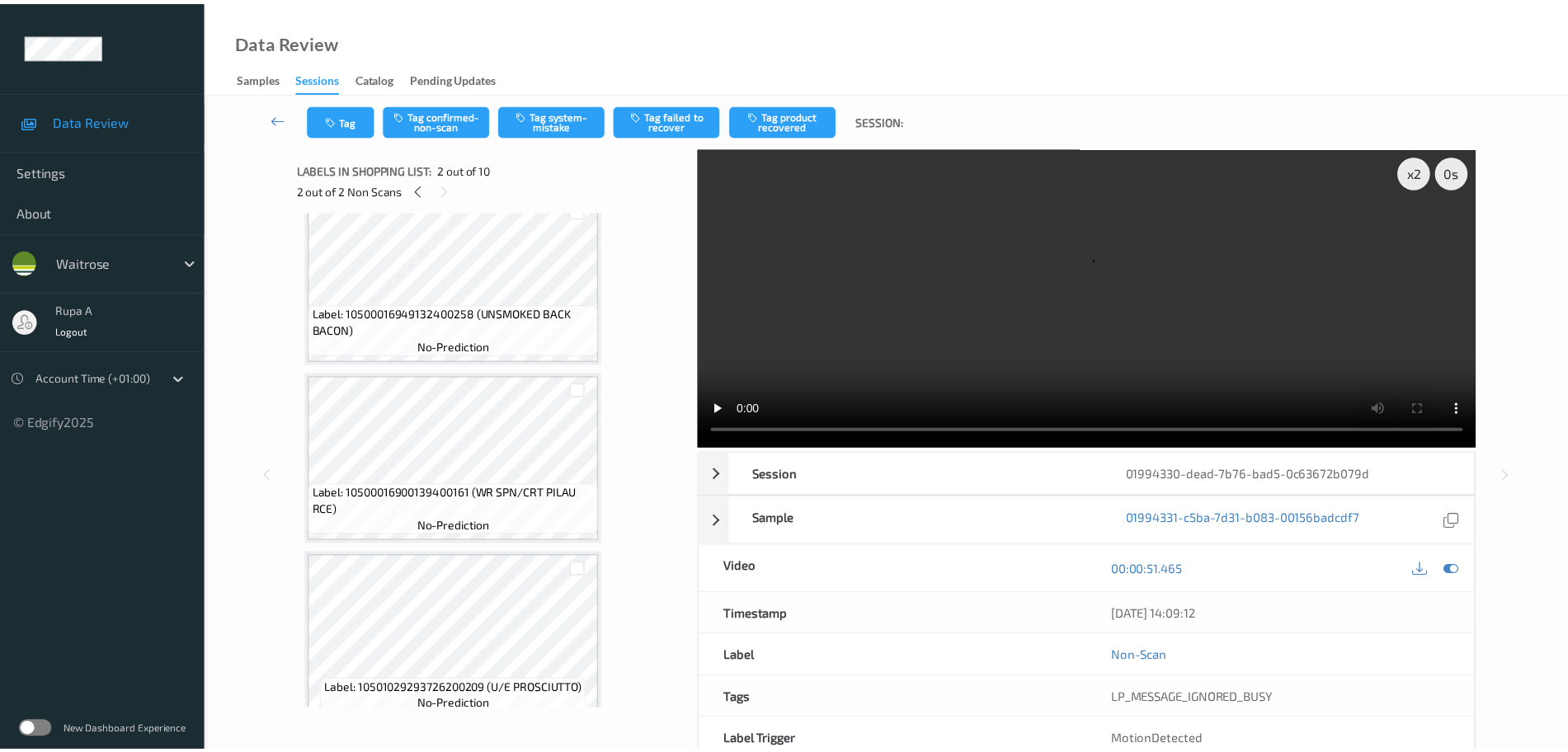
scroll to position [618, 0]
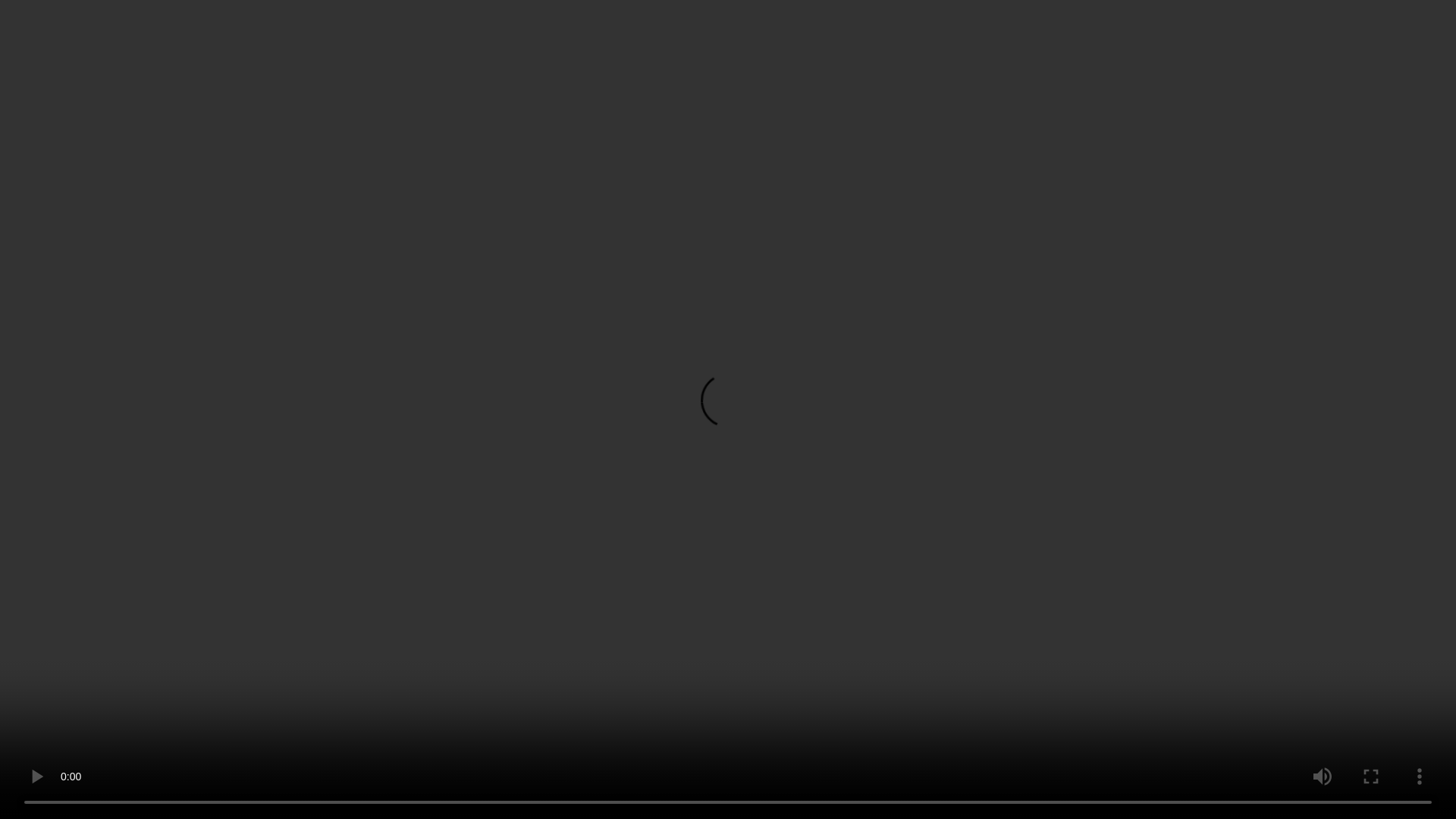
click at [1385, 691] on video at bounding box center [728, 409] width 1456 height 819
click at [1306, 576] on video at bounding box center [728, 409] width 1456 height 819
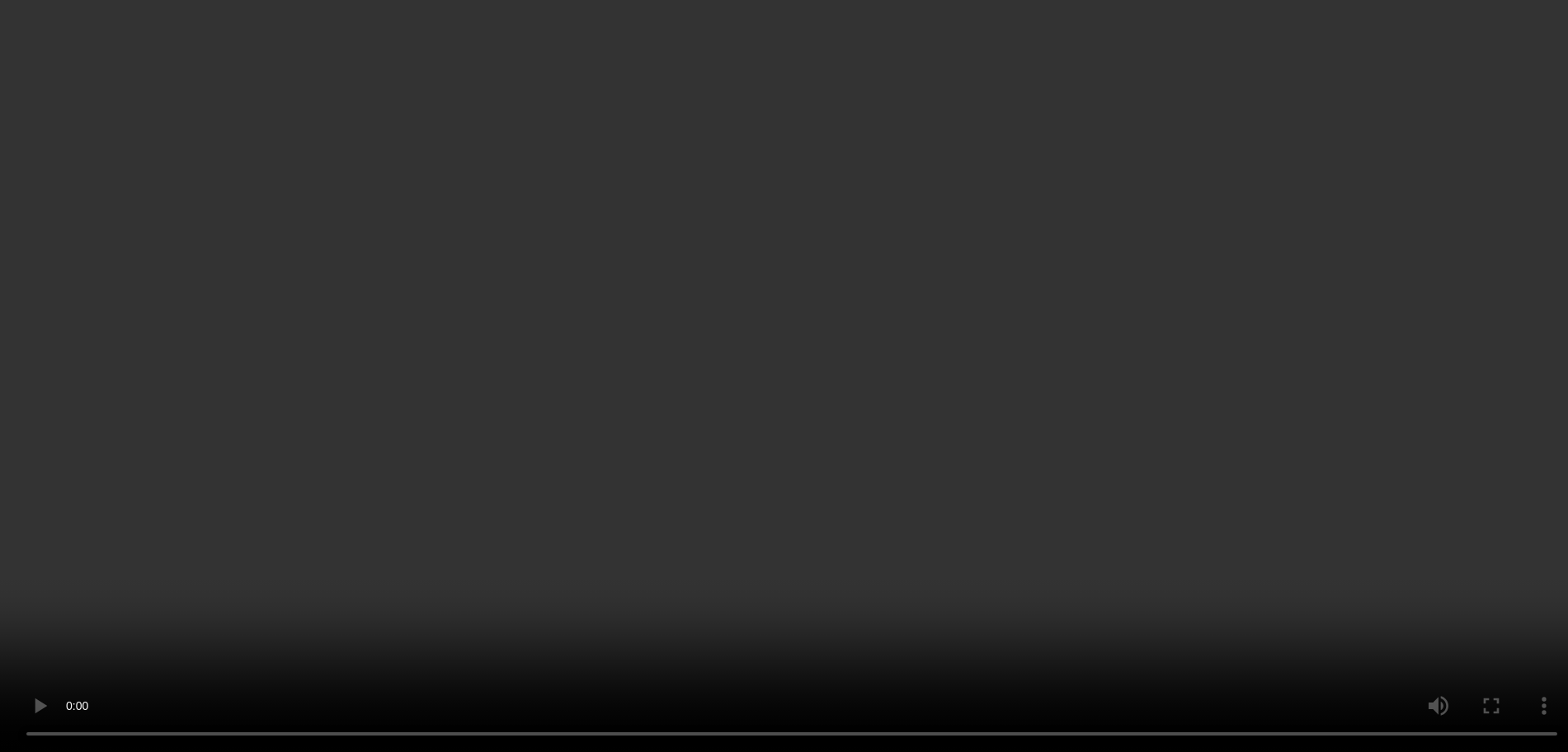
click at [1451, 276] on icon at bounding box center [1450, 268] width 15 height 15
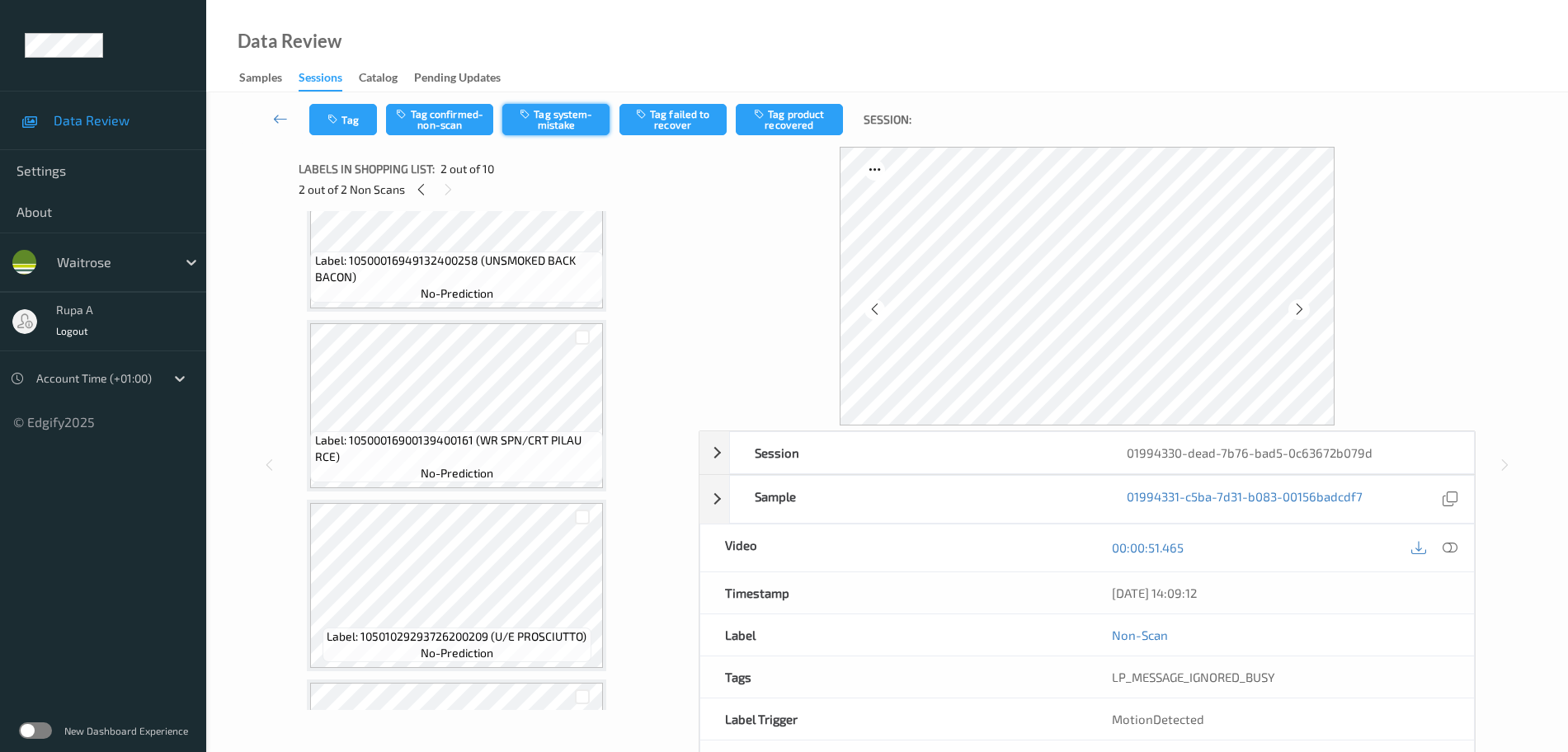
click at [565, 111] on button "Tag system-mistake" at bounding box center [555, 119] width 108 height 31
click at [340, 127] on button "Tag" at bounding box center [343, 119] width 68 height 31
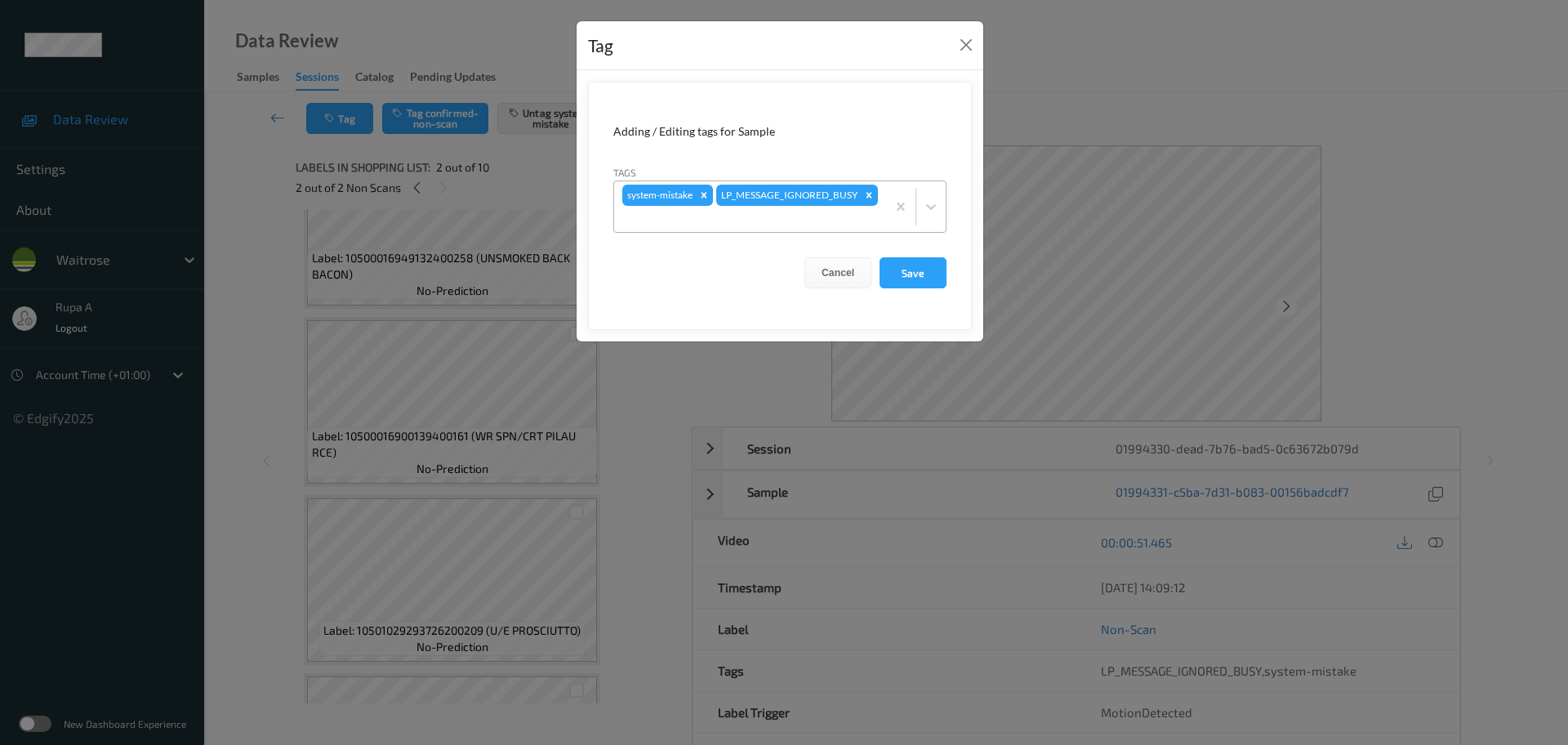
click at [820, 213] on div at bounding box center [750, 219] width 255 height 19
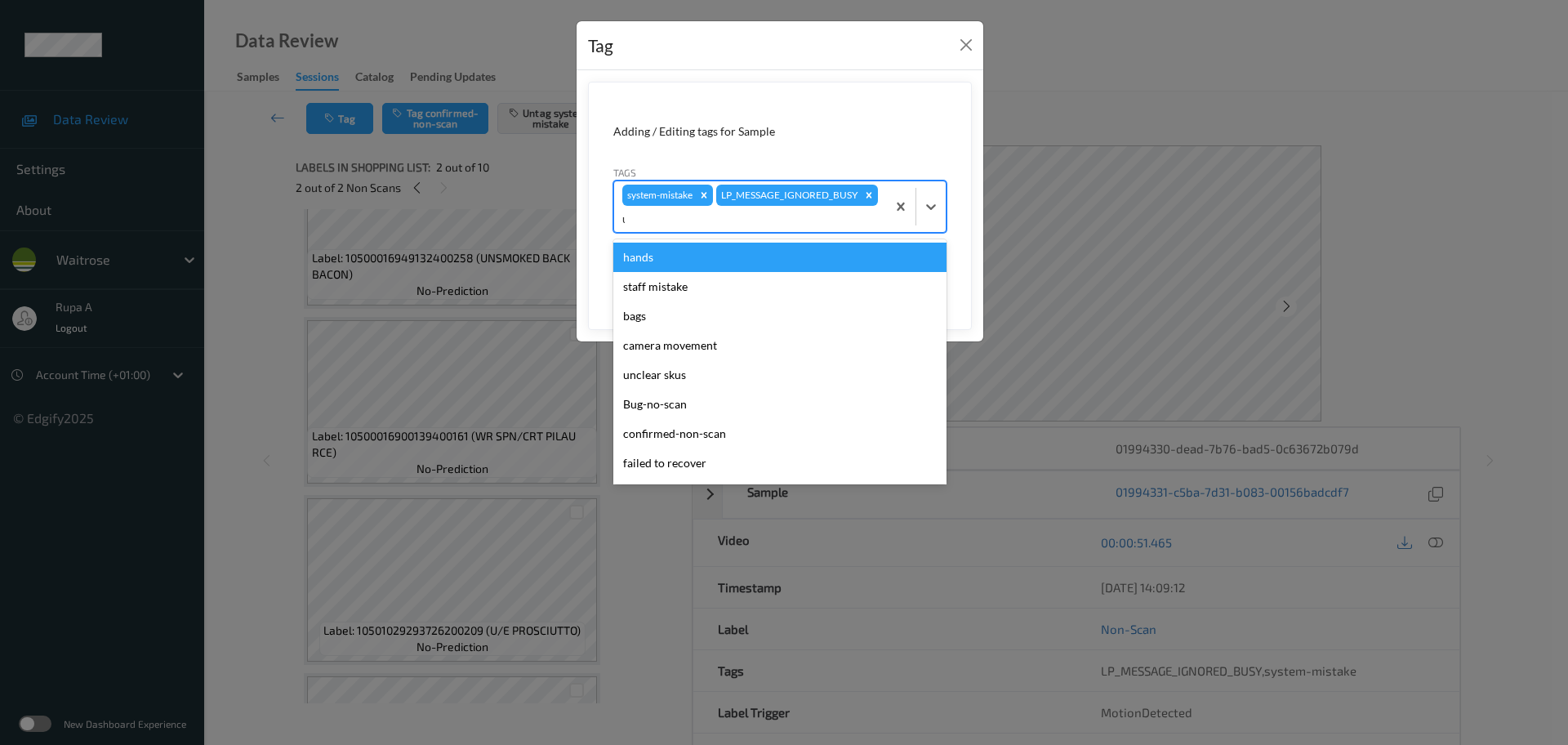
type input "un"
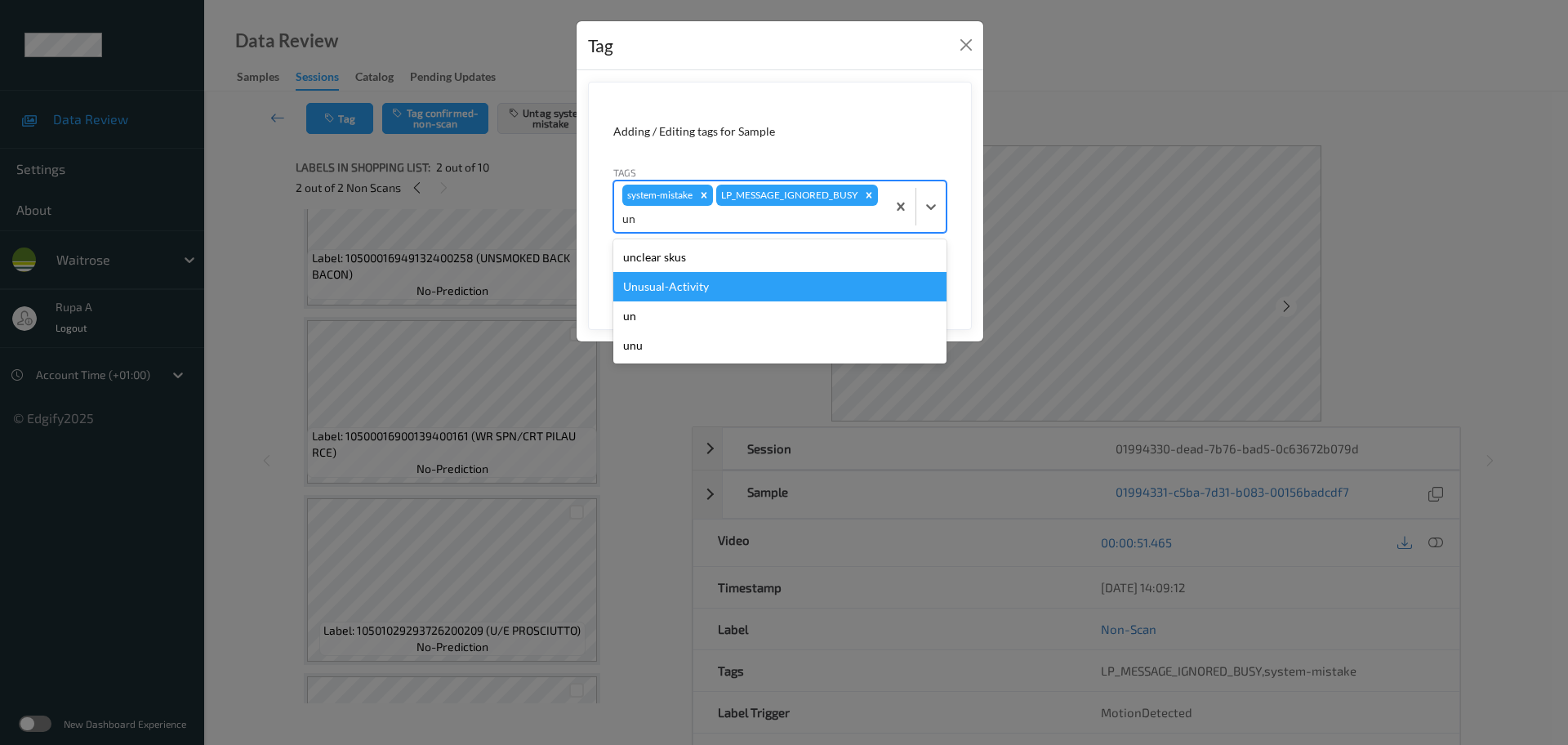
click at [666, 297] on div "Unusual-Activity" at bounding box center [779, 286] width 333 height 30
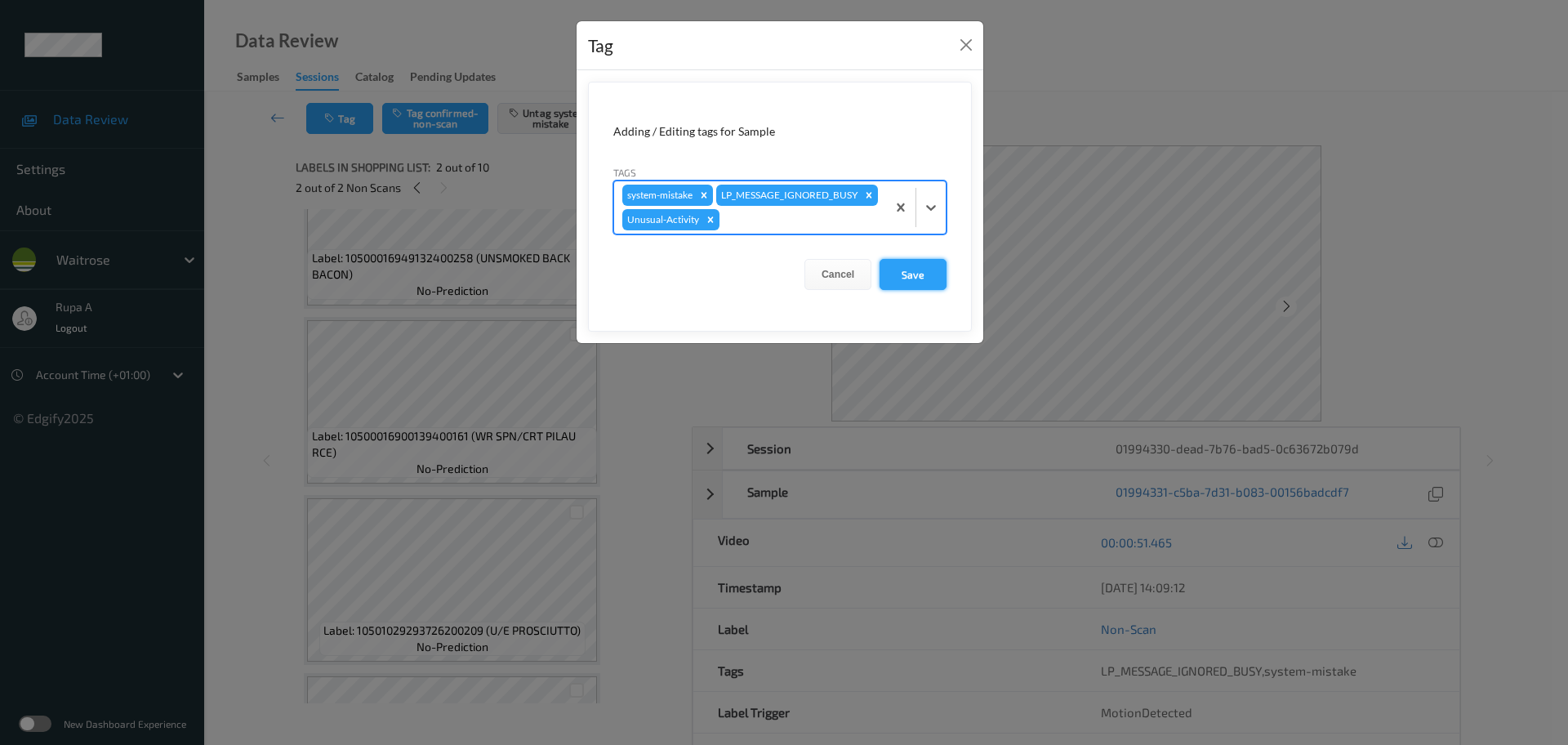
click at [917, 290] on button "Save" at bounding box center [914, 275] width 67 height 31
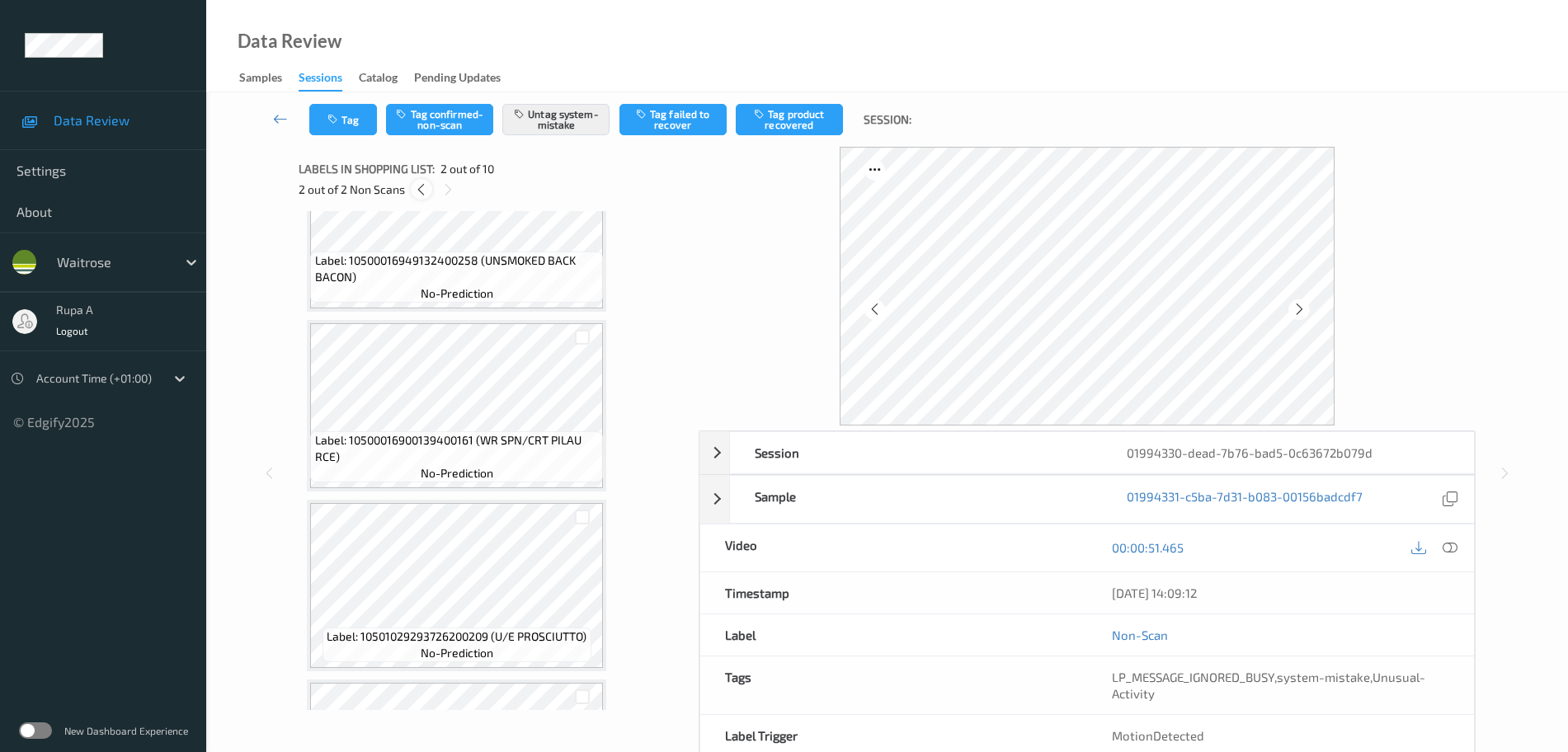
click at [415, 194] on icon at bounding box center [421, 189] width 14 height 15
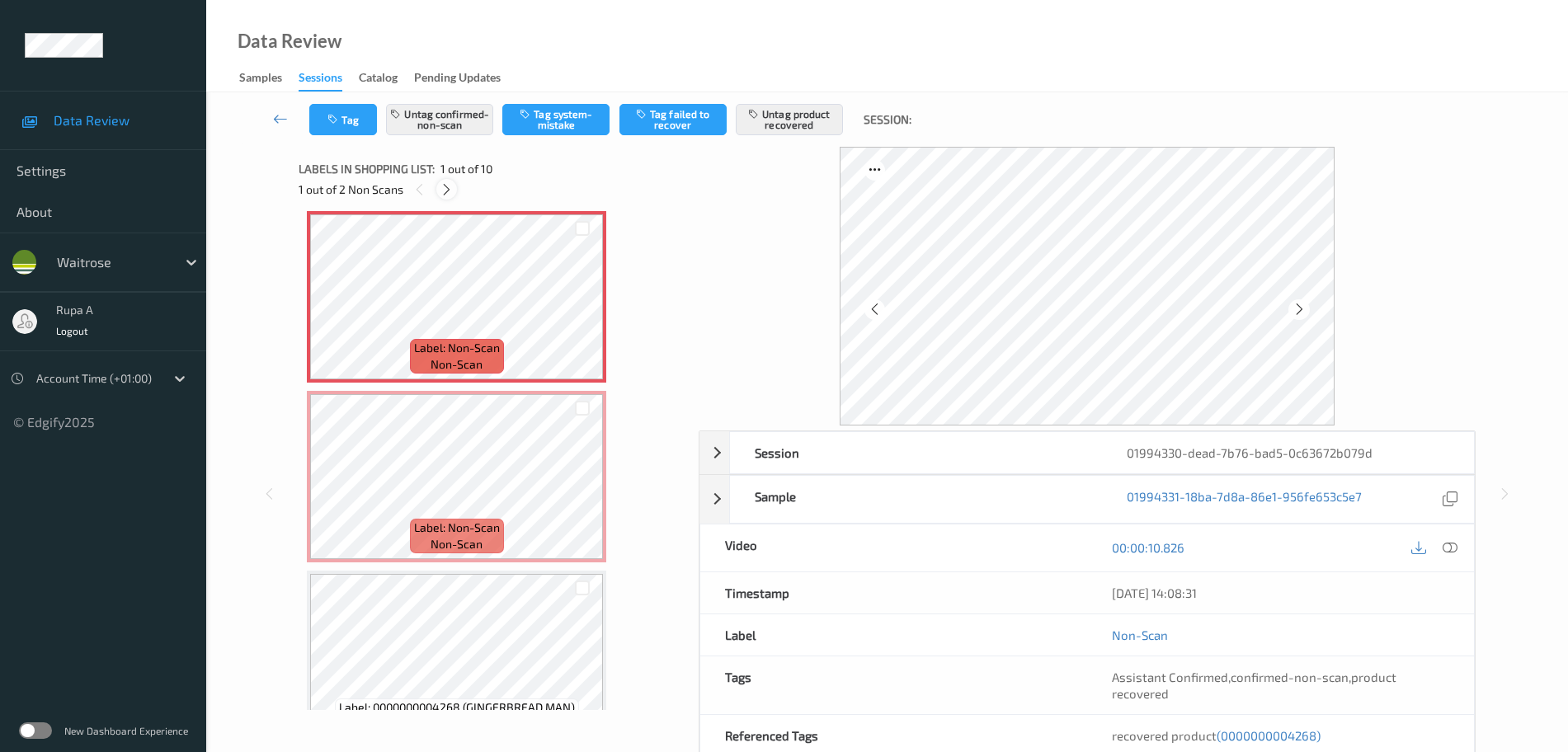
click at [440, 190] on icon at bounding box center [447, 189] width 14 height 15
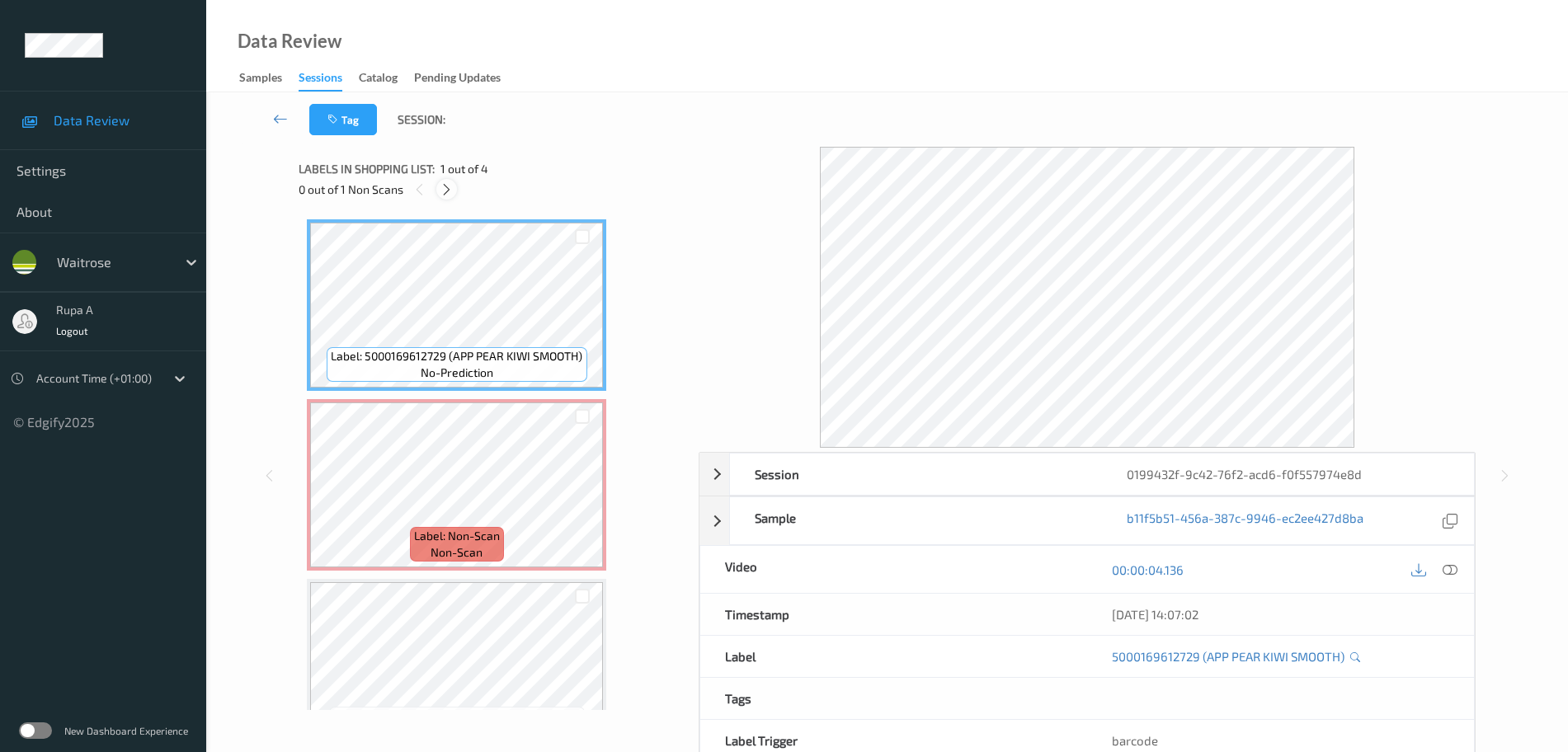
click at [436, 190] on div at bounding box center [446, 189] width 20 height 20
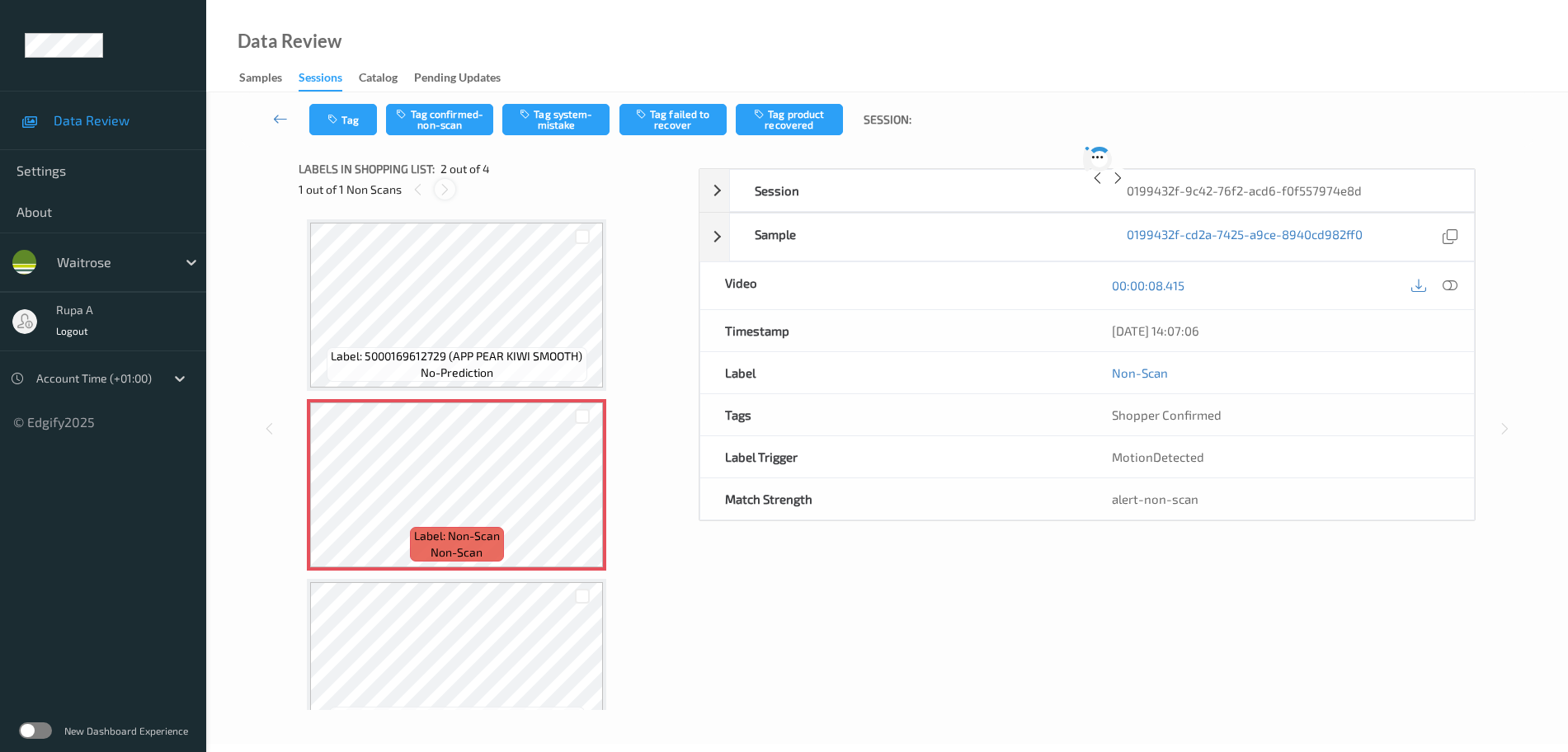
scroll to position [9, 0]
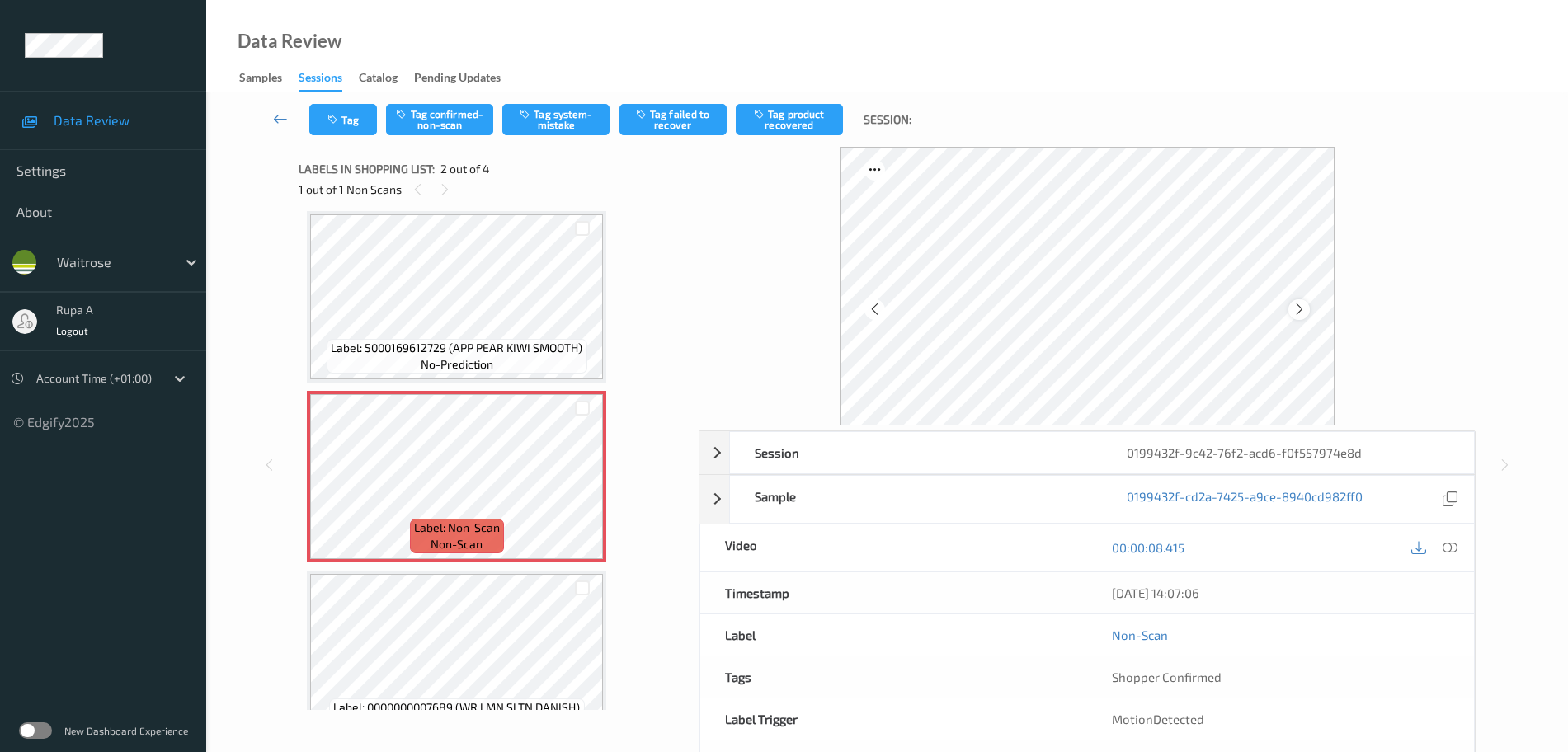
click at [1301, 311] on icon at bounding box center [1300, 309] width 14 height 15
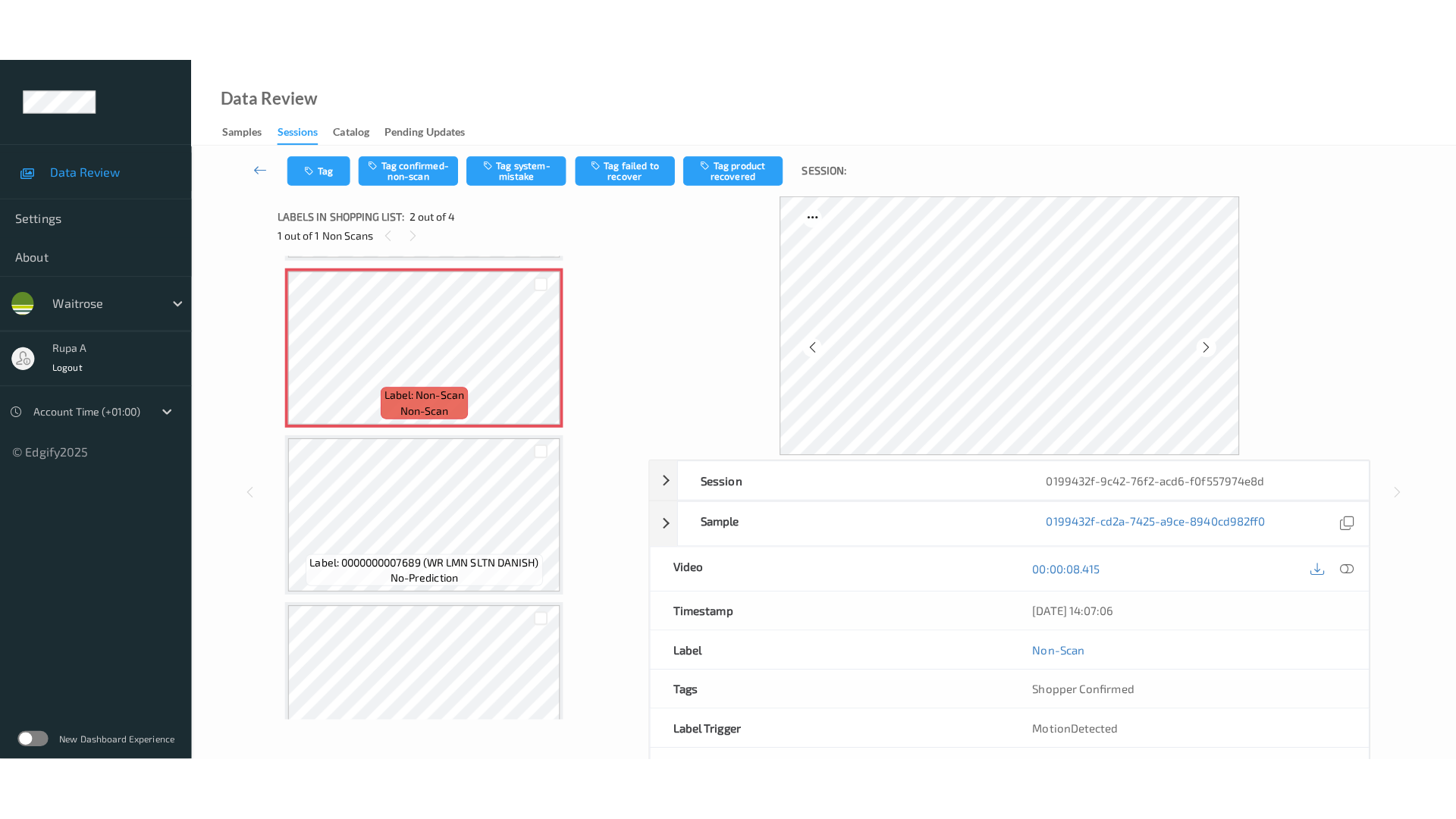
scroll to position [190, 0]
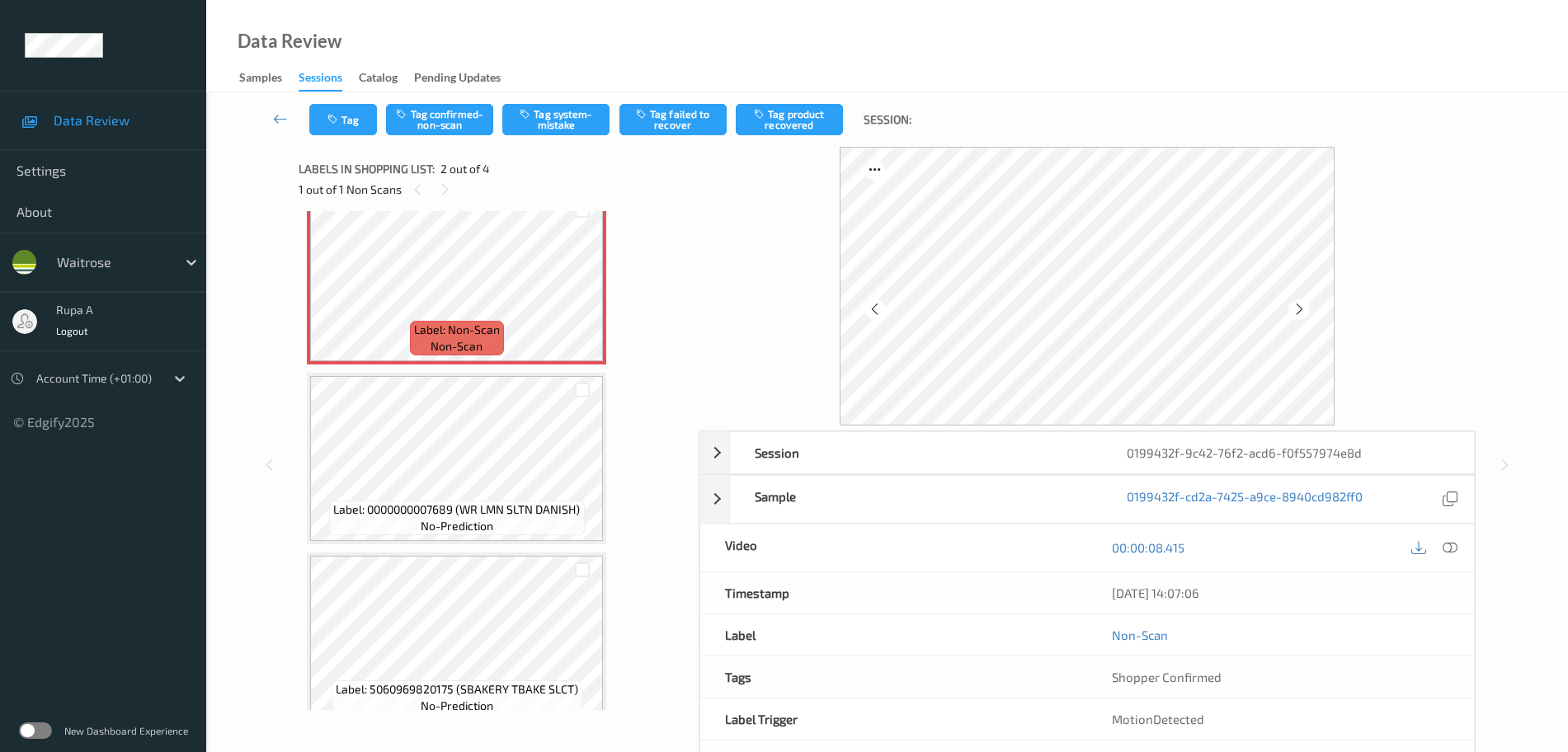
click at [1454, 556] on div at bounding box center [1450, 548] width 22 height 22
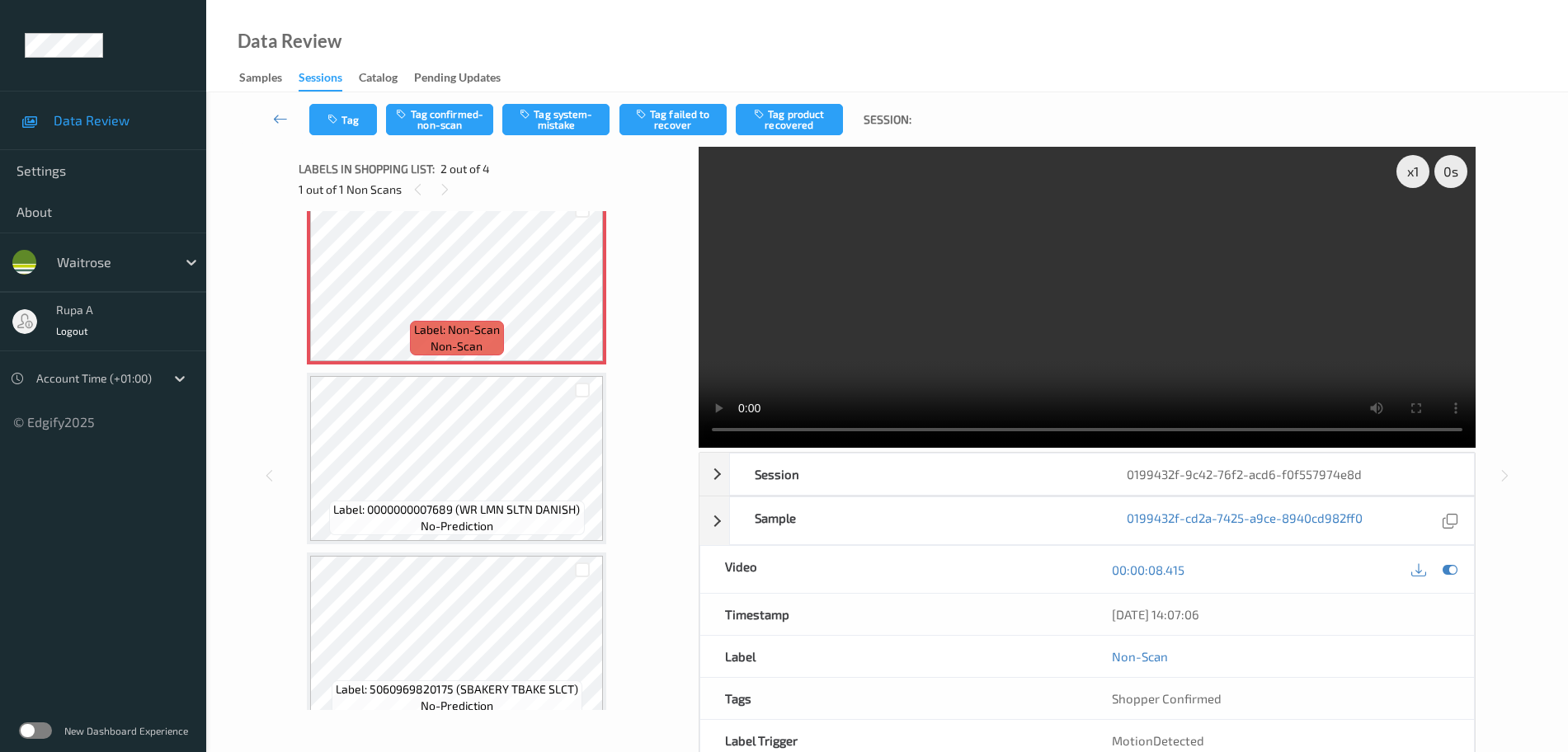
scroll to position [90, 0]
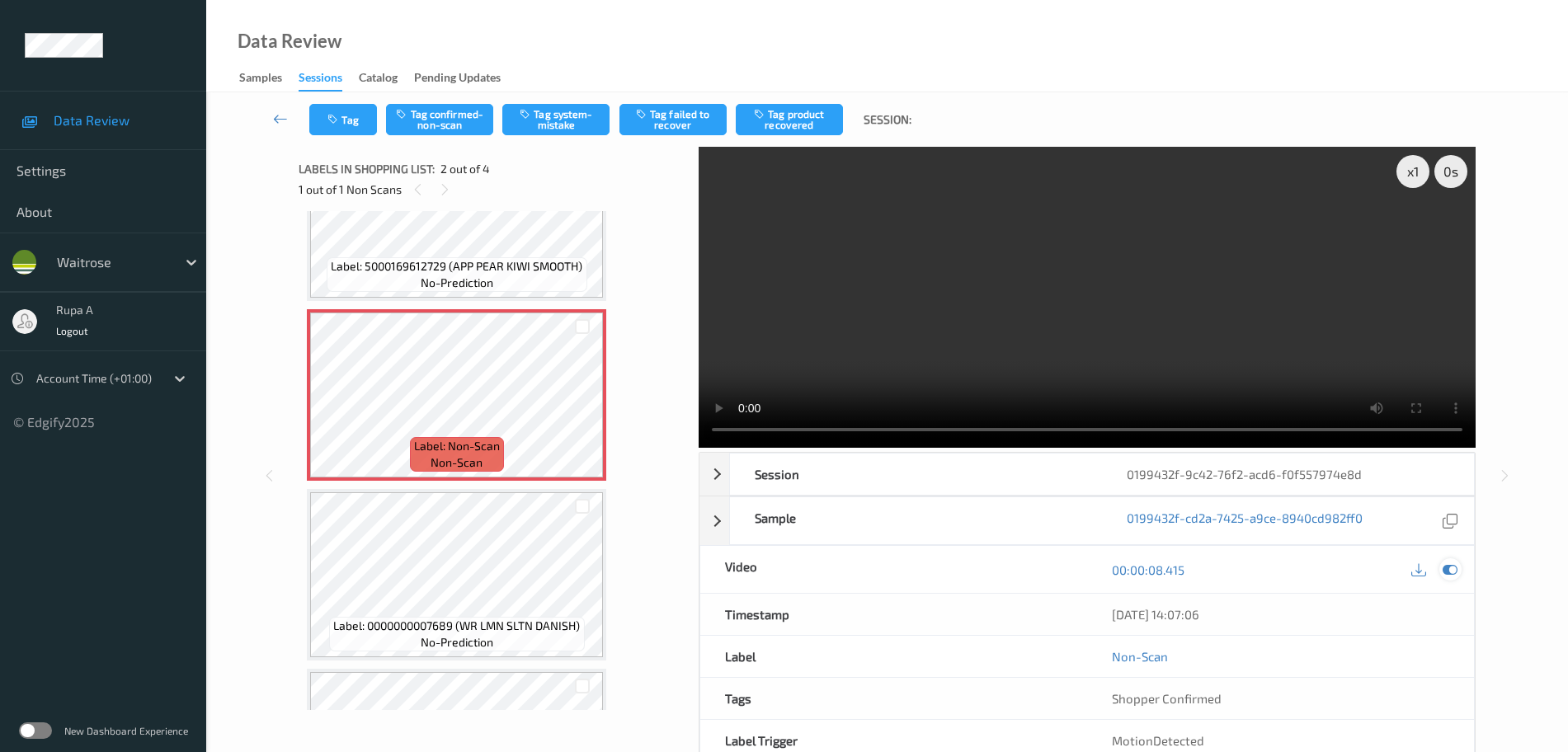
click at [1441, 570] on div at bounding box center [1450, 569] width 22 height 22
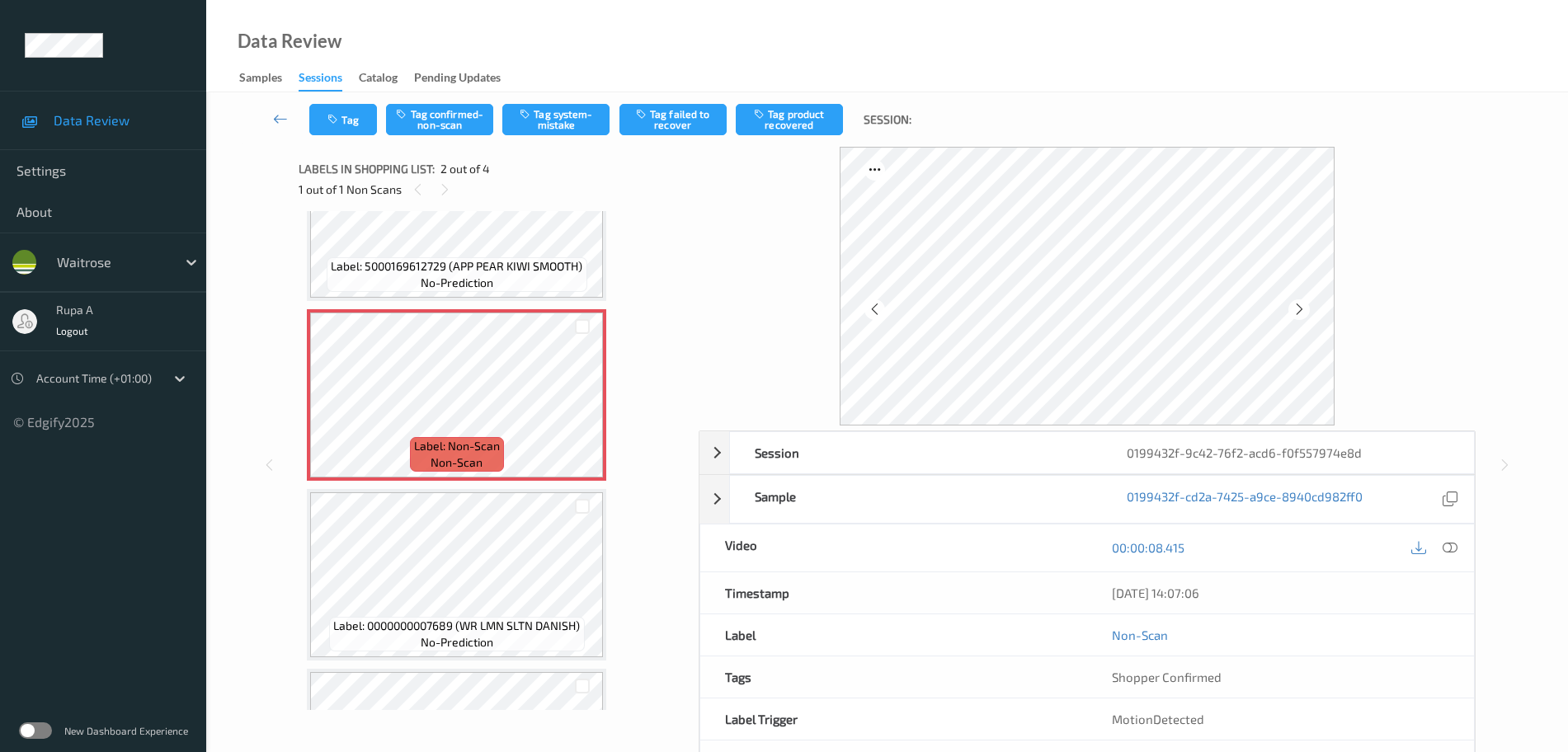
click at [464, 136] on div "Tag Tag confirmed-non-scan Tag system-mistake Tag failed to recover Tag product…" at bounding box center [887, 119] width 1294 height 54
click at [423, 110] on button "Tag confirmed-non-scan" at bounding box center [439, 119] width 108 height 31
click at [792, 124] on button "Tag product recovered" at bounding box center [789, 119] width 108 height 31
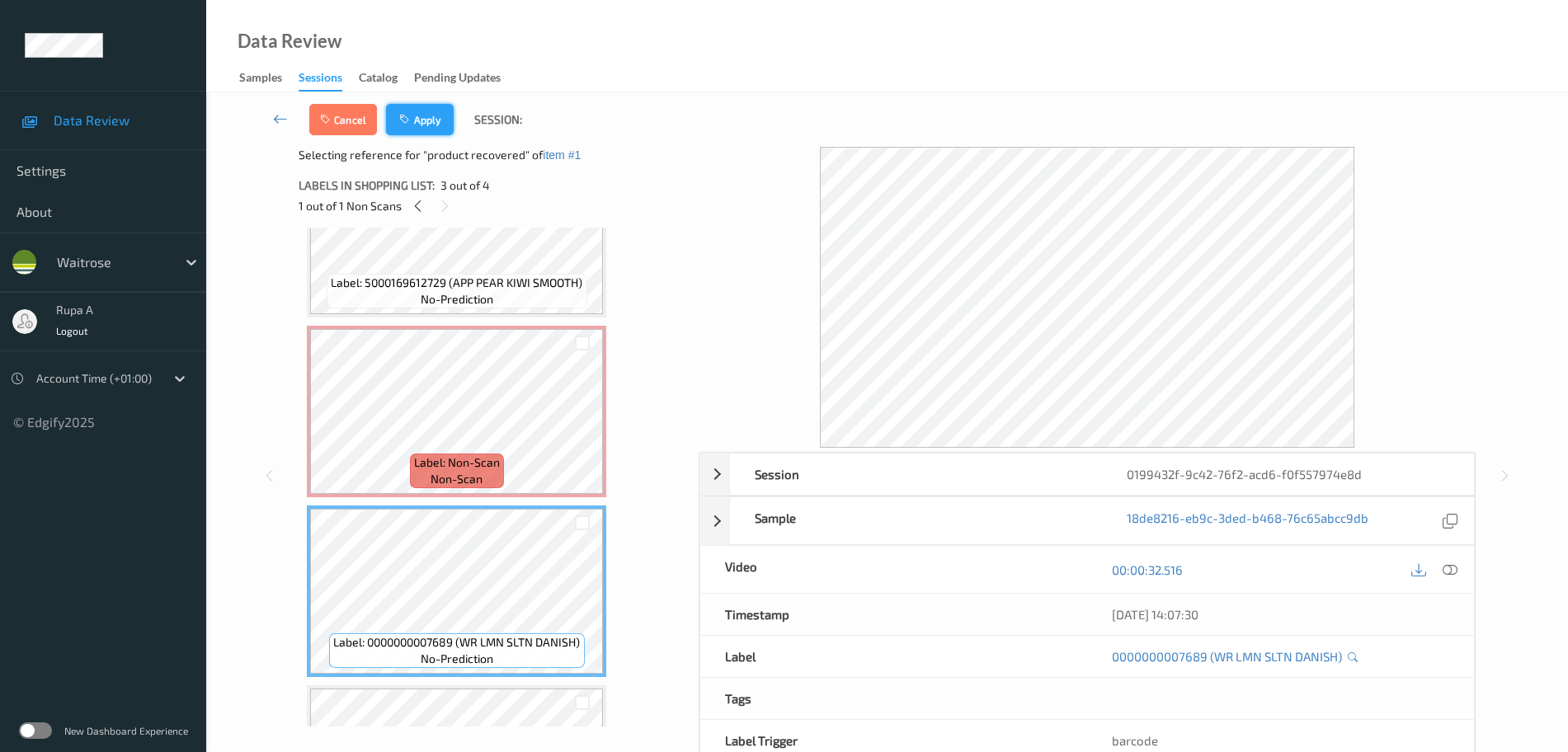
click at [419, 121] on button "Apply" at bounding box center [420, 119] width 68 height 31
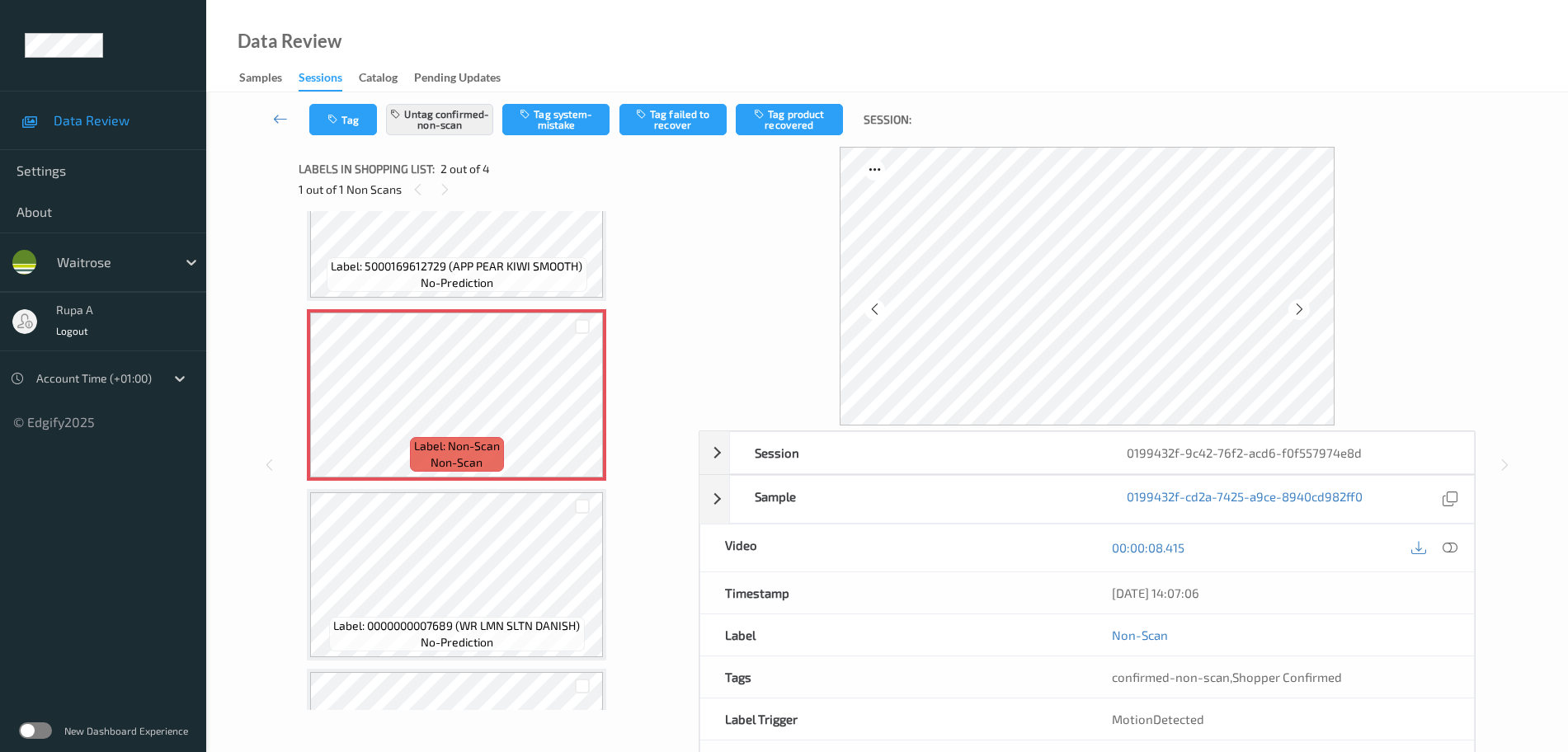
scroll to position [9, 0]
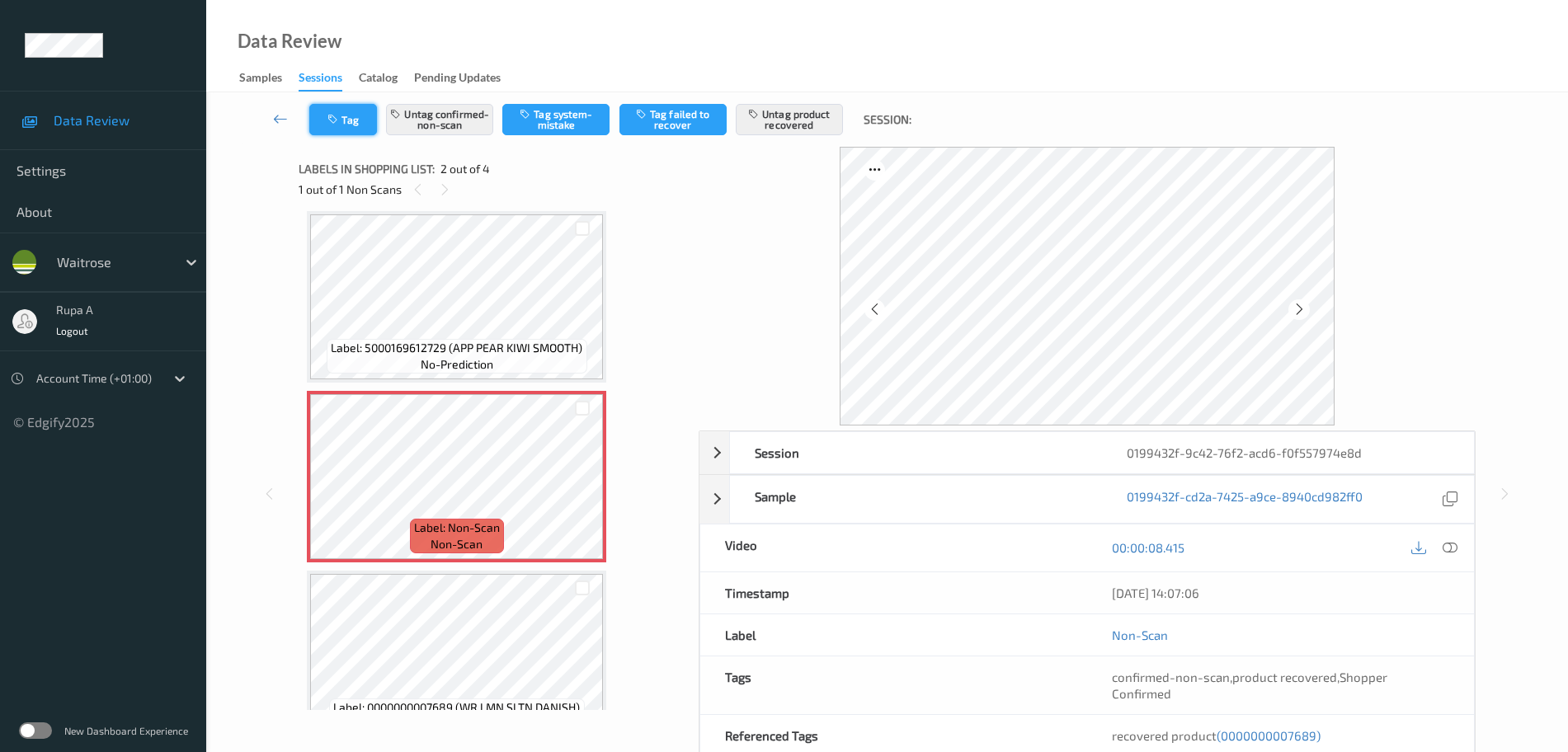
click at [352, 121] on button "Tag" at bounding box center [343, 119] width 68 height 31
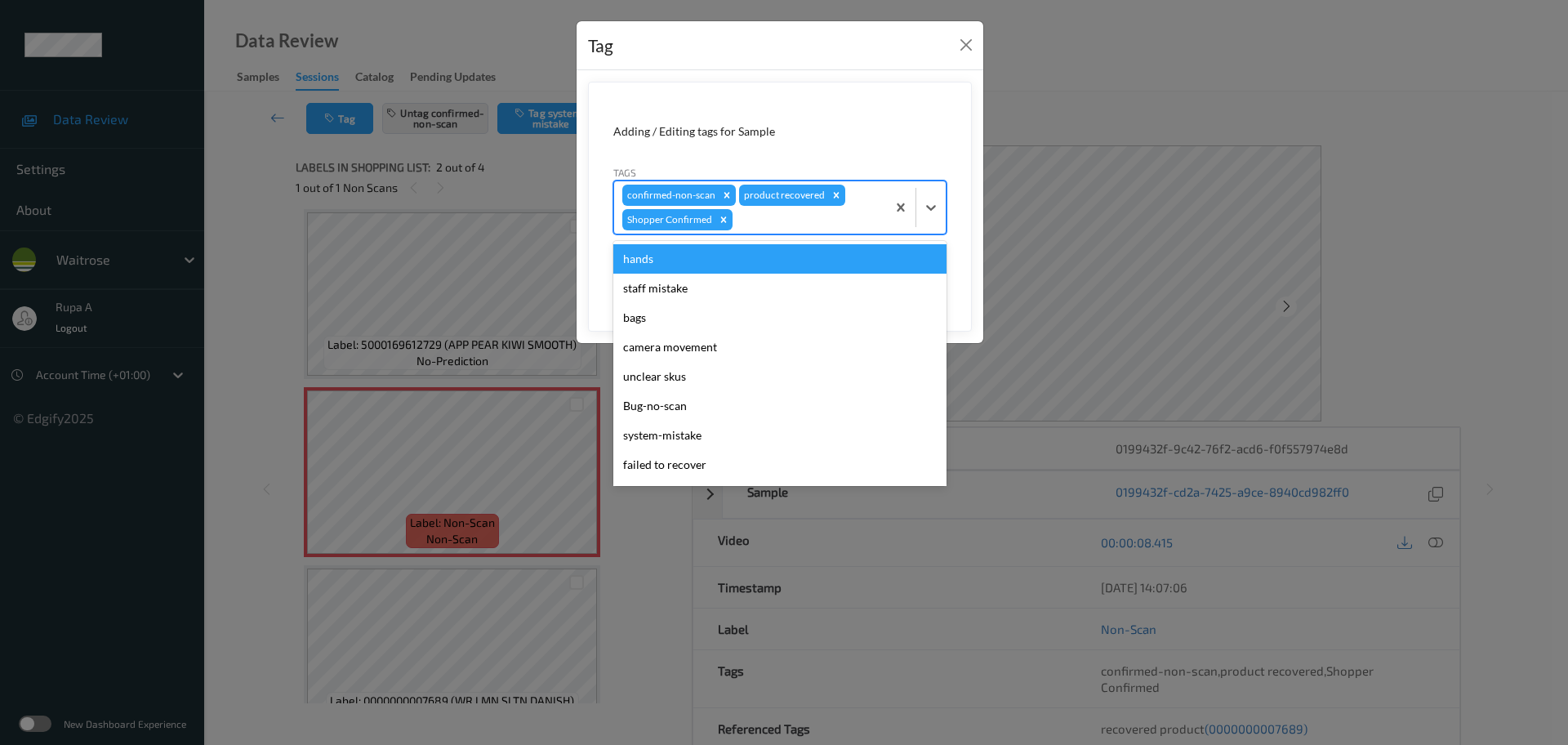
click at [758, 210] on div at bounding box center [807, 220] width 142 height 19
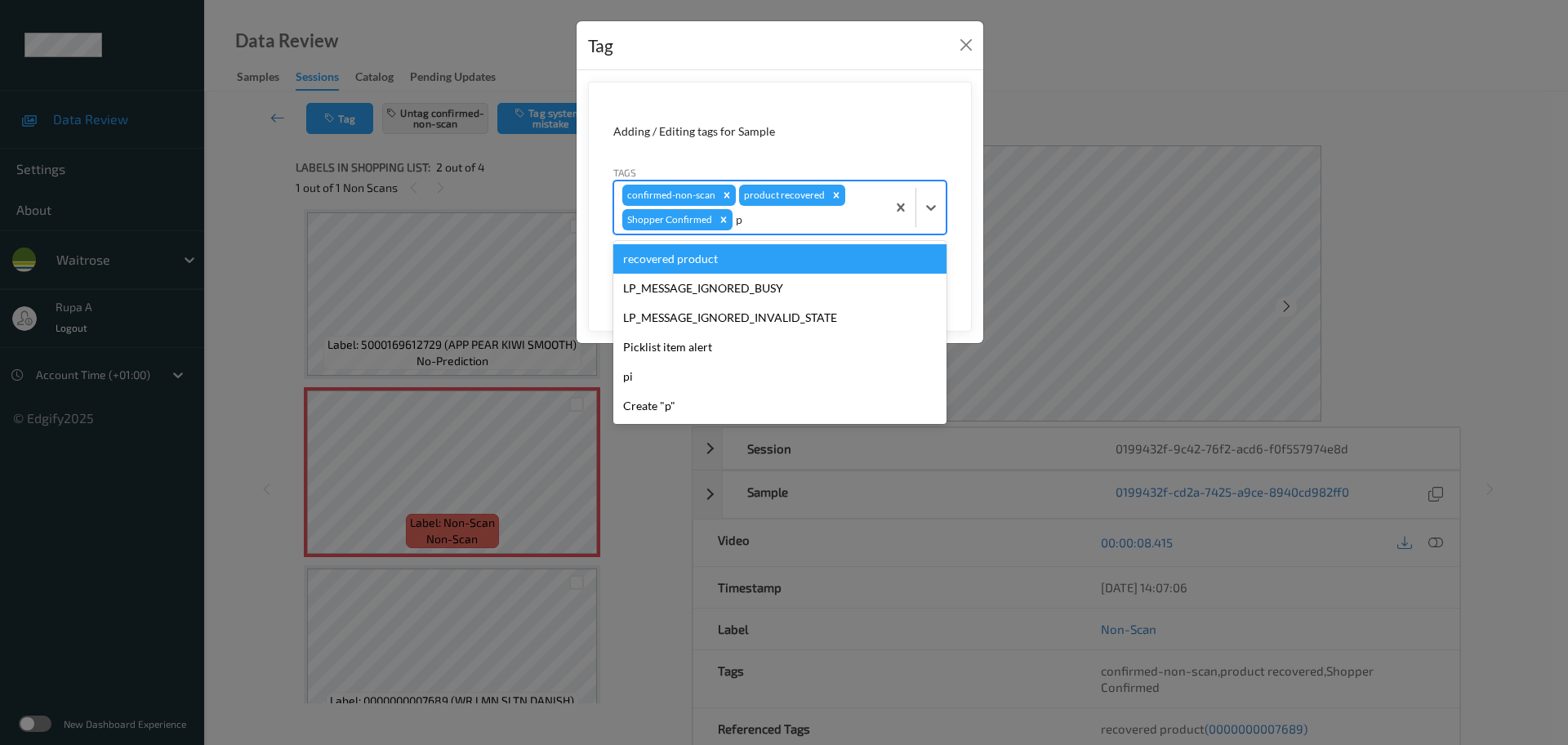
type input "pi"
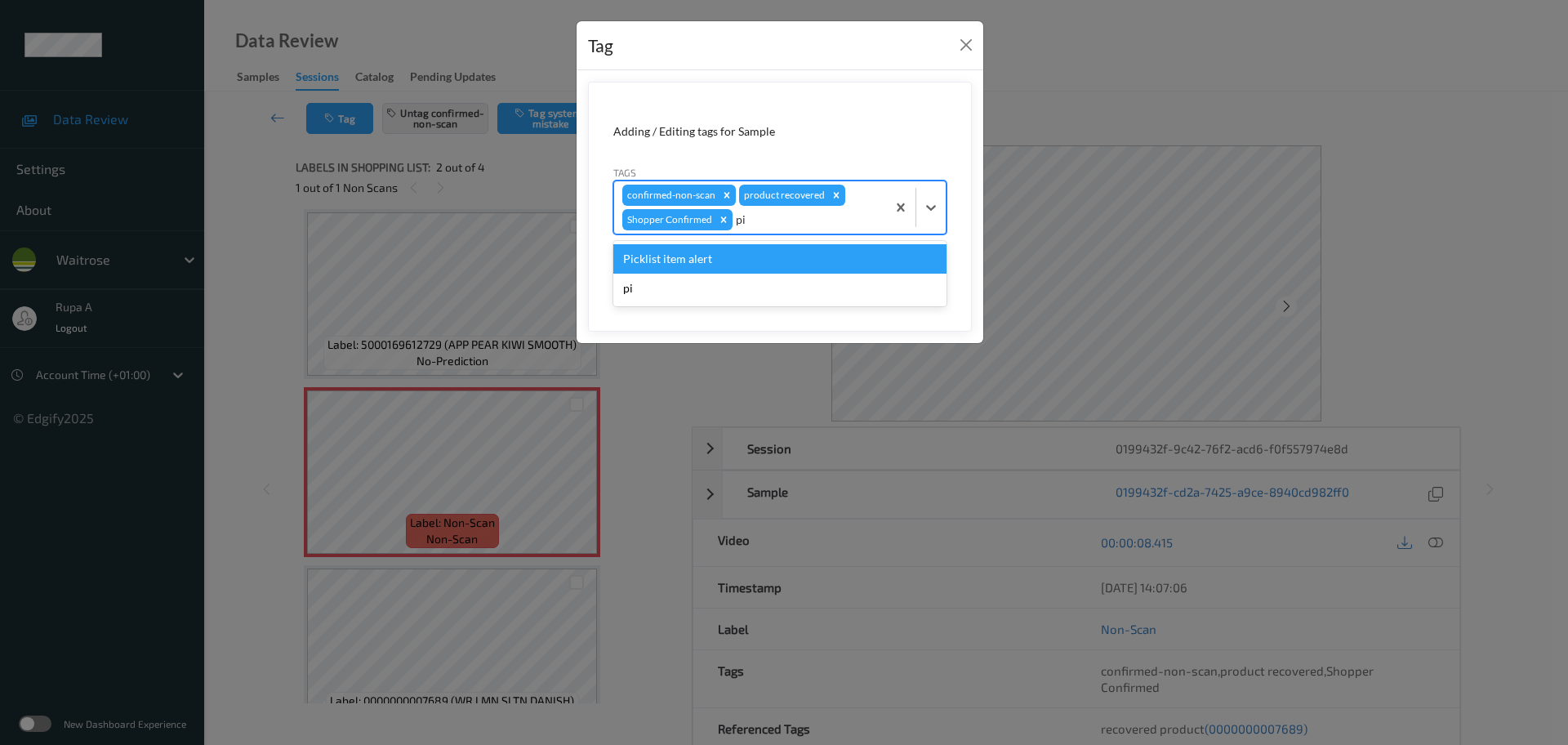
click at [691, 263] on div "Picklist item alert" at bounding box center [779, 258] width 333 height 30
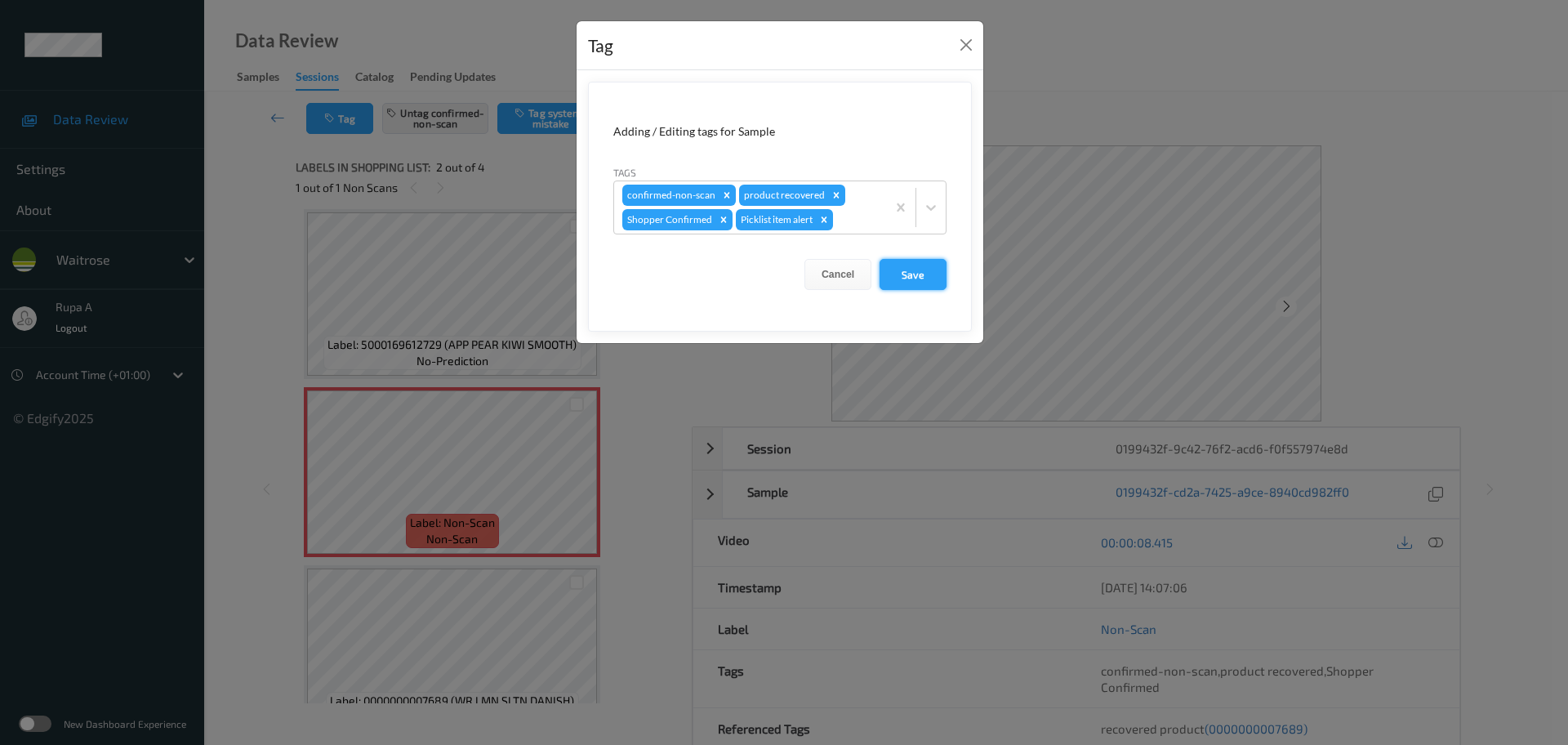
click at [891, 276] on button "Save" at bounding box center [914, 275] width 67 height 31
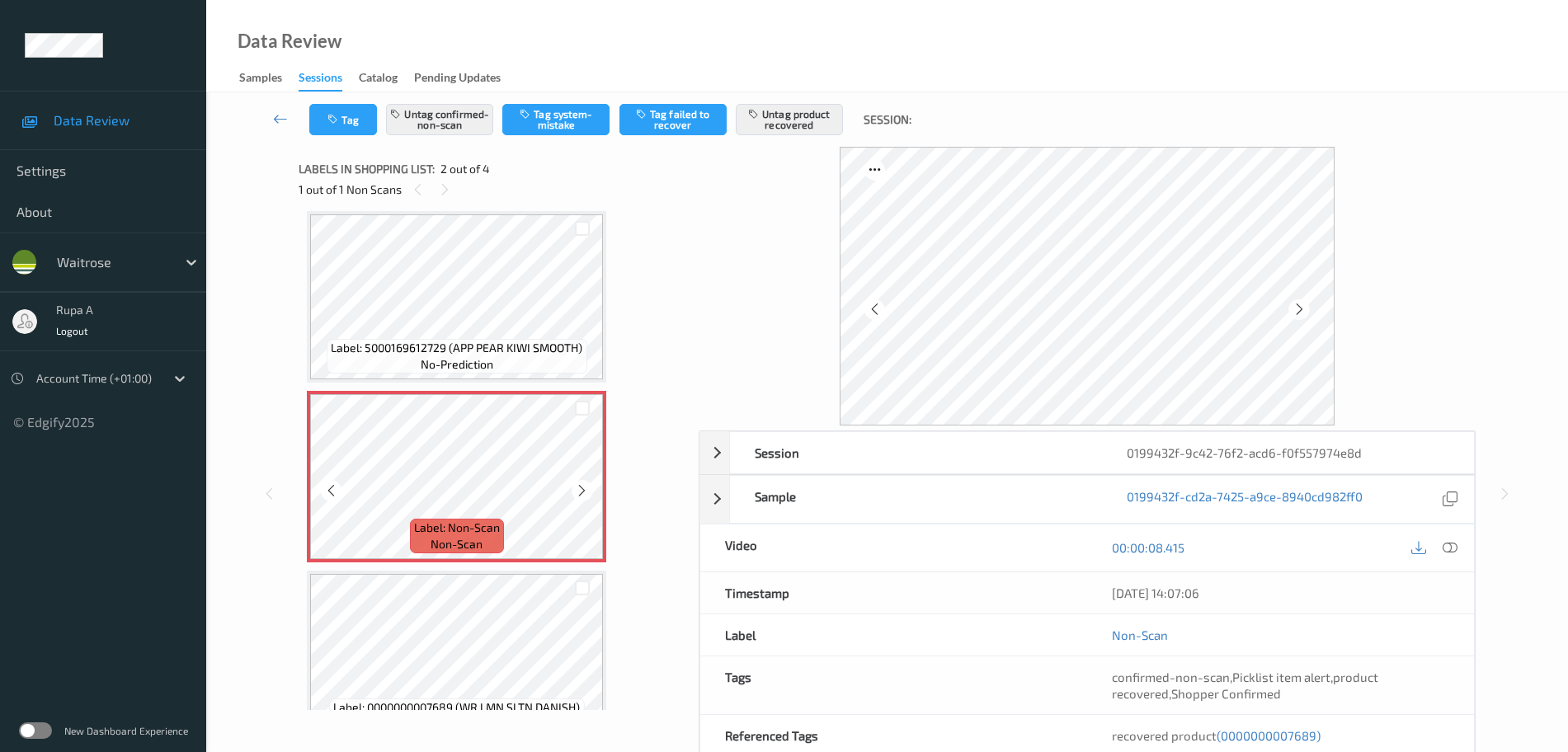
scroll to position [111, 0]
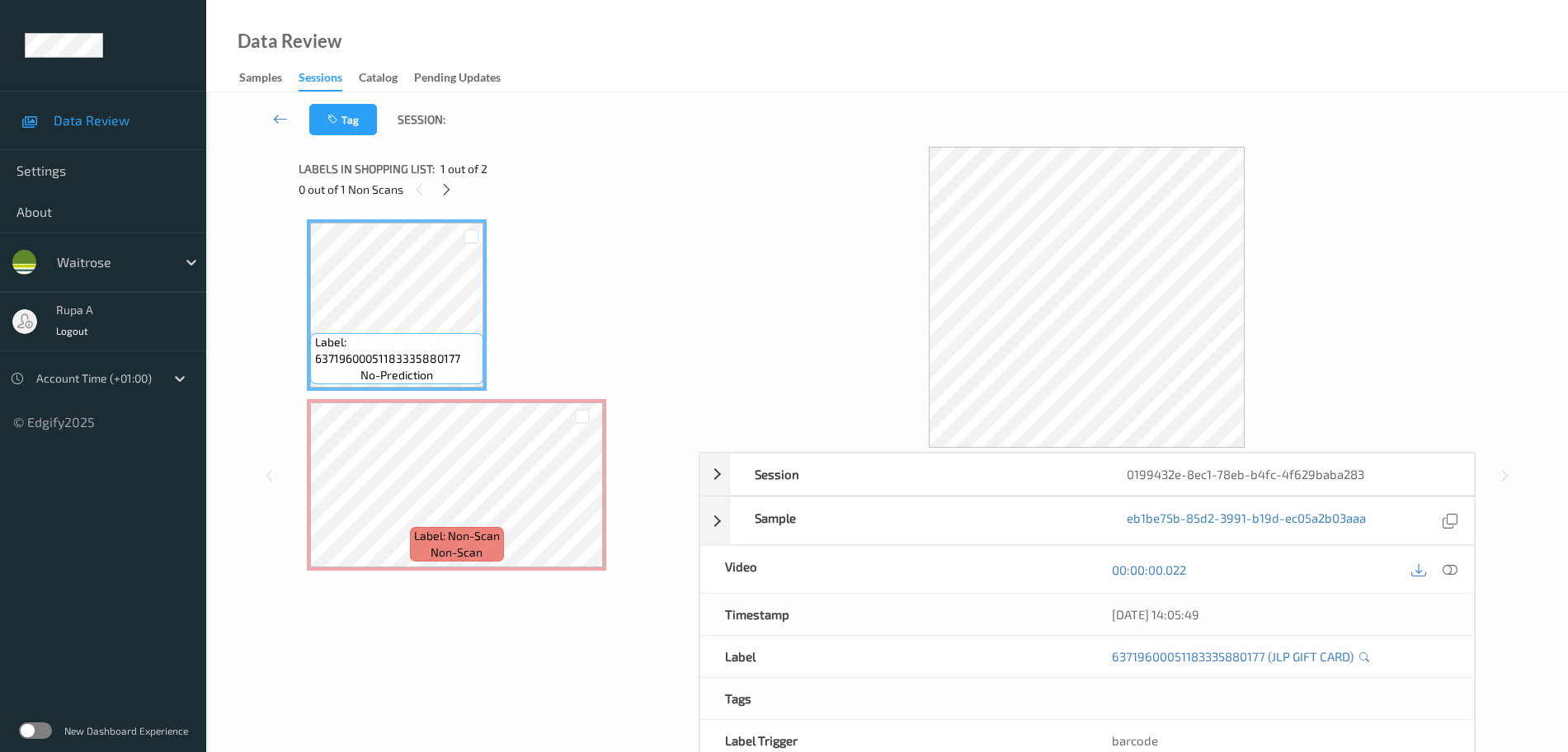
click at [595, 239] on div "Label: 63719600051183335880177 no-prediction Label: Non-Scan non-scan Label: No…" at bounding box center [493, 394] width 372 height 352
click at [440, 183] on icon at bounding box center [447, 189] width 14 height 15
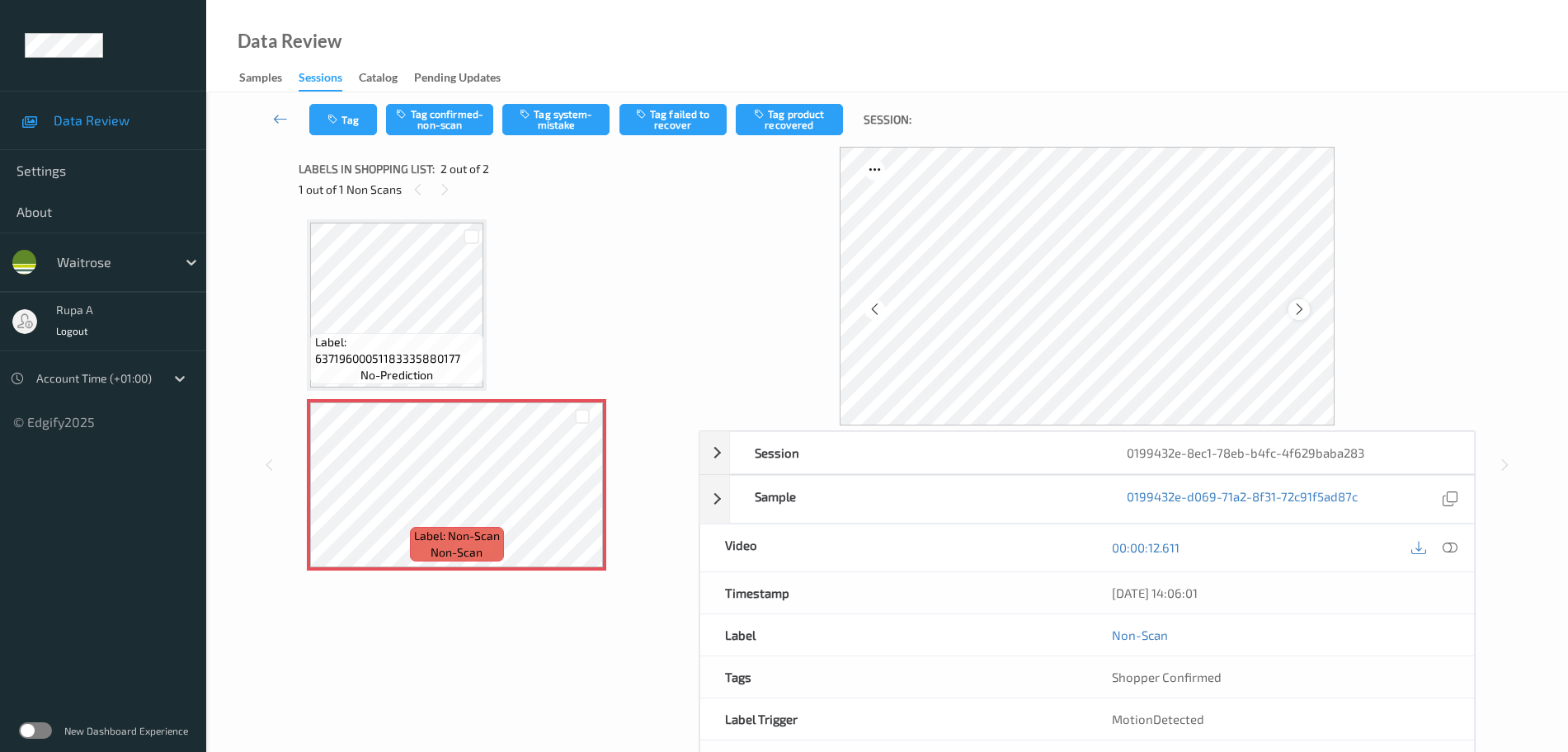
click at [1305, 302] on icon at bounding box center [1300, 309] width 14 height 15
click at [541, 121] on button "Tag system-mistake" at bounding box center [555, 119] width 108 height 31
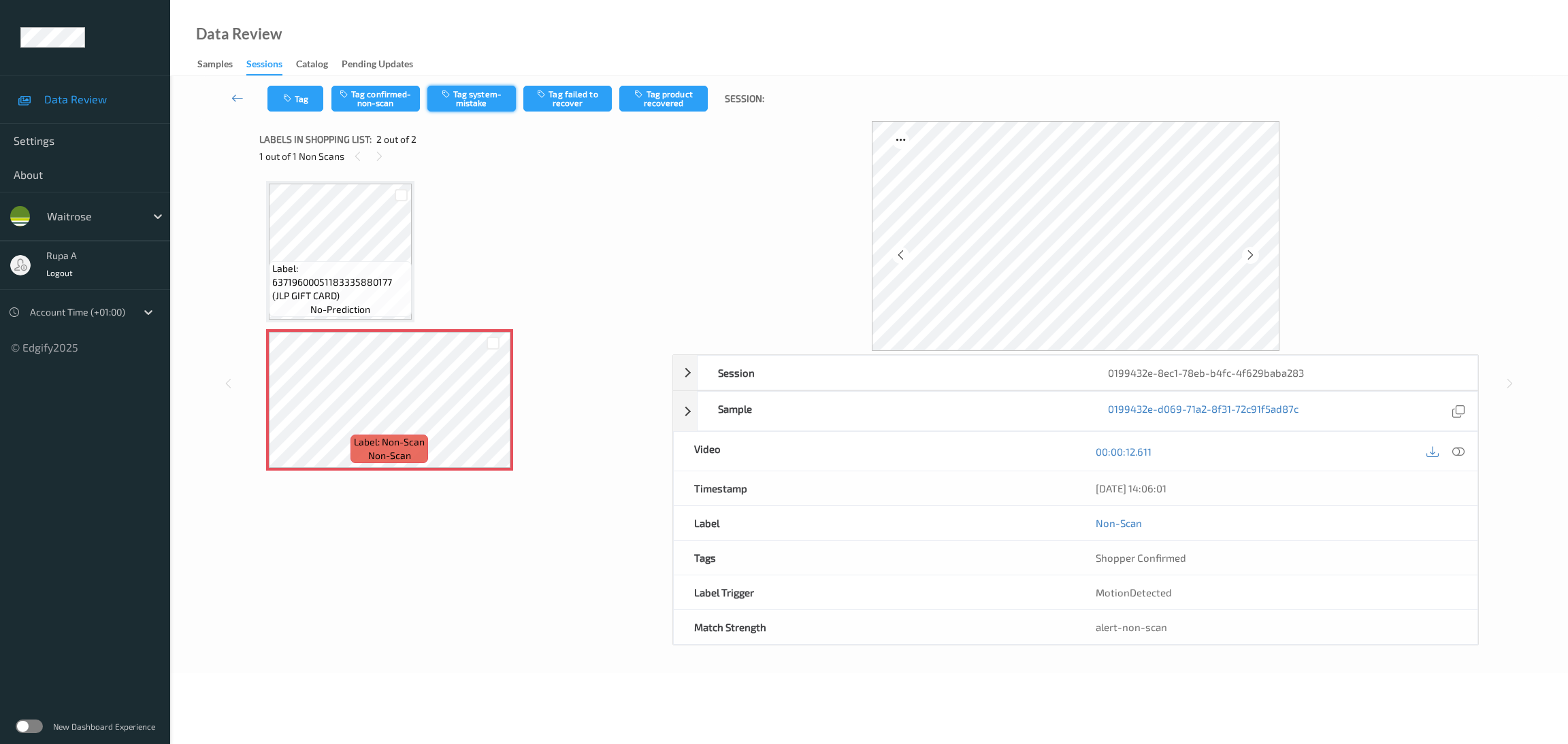
click at [467, 93] on button "Tag system-mistake" at bounding box center [471, 98] width 89 height 26
click at [297, 101] on button "Tag" at bounding box center [295, 98] width 56 height 26
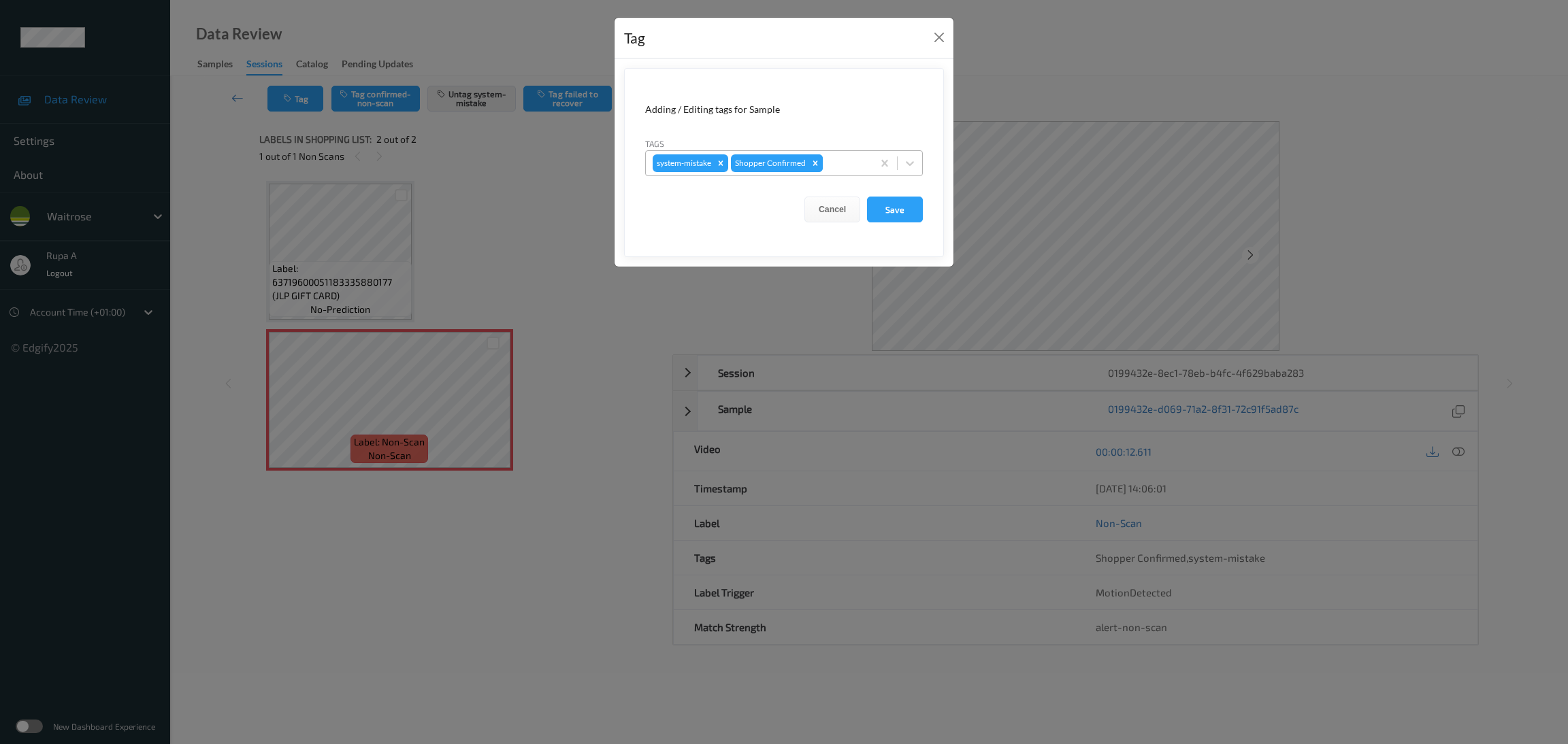
click at [822, 161] on div "Remove Shopper Confirmed" at bounding box center [815, 163] width 15 height 18
click at [940, 36] on button "Close" at bounding box center [940, 38] width 19 height 19
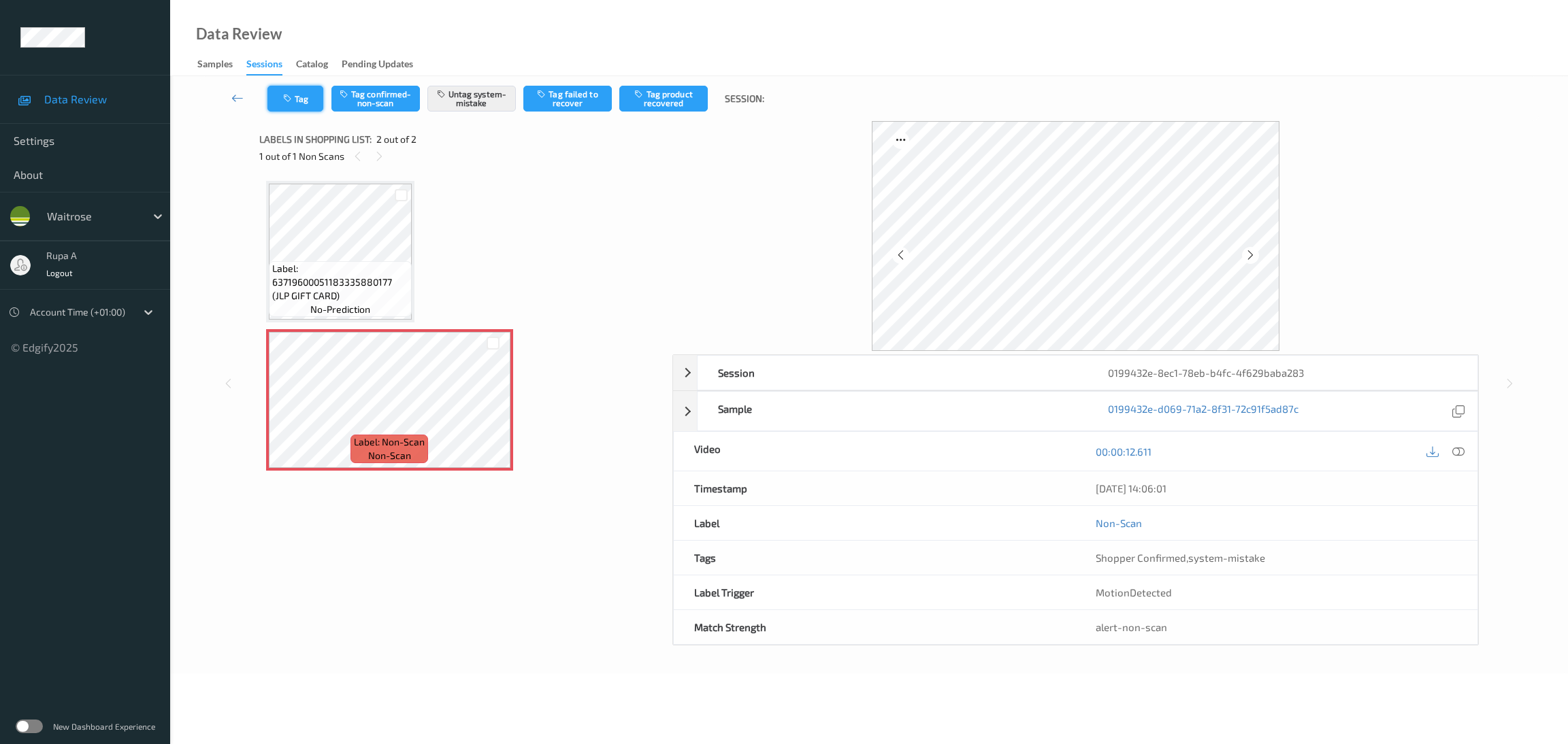
click at [301, 99] on button "Tag" at bounding box center [295, 98] width 56 height 26
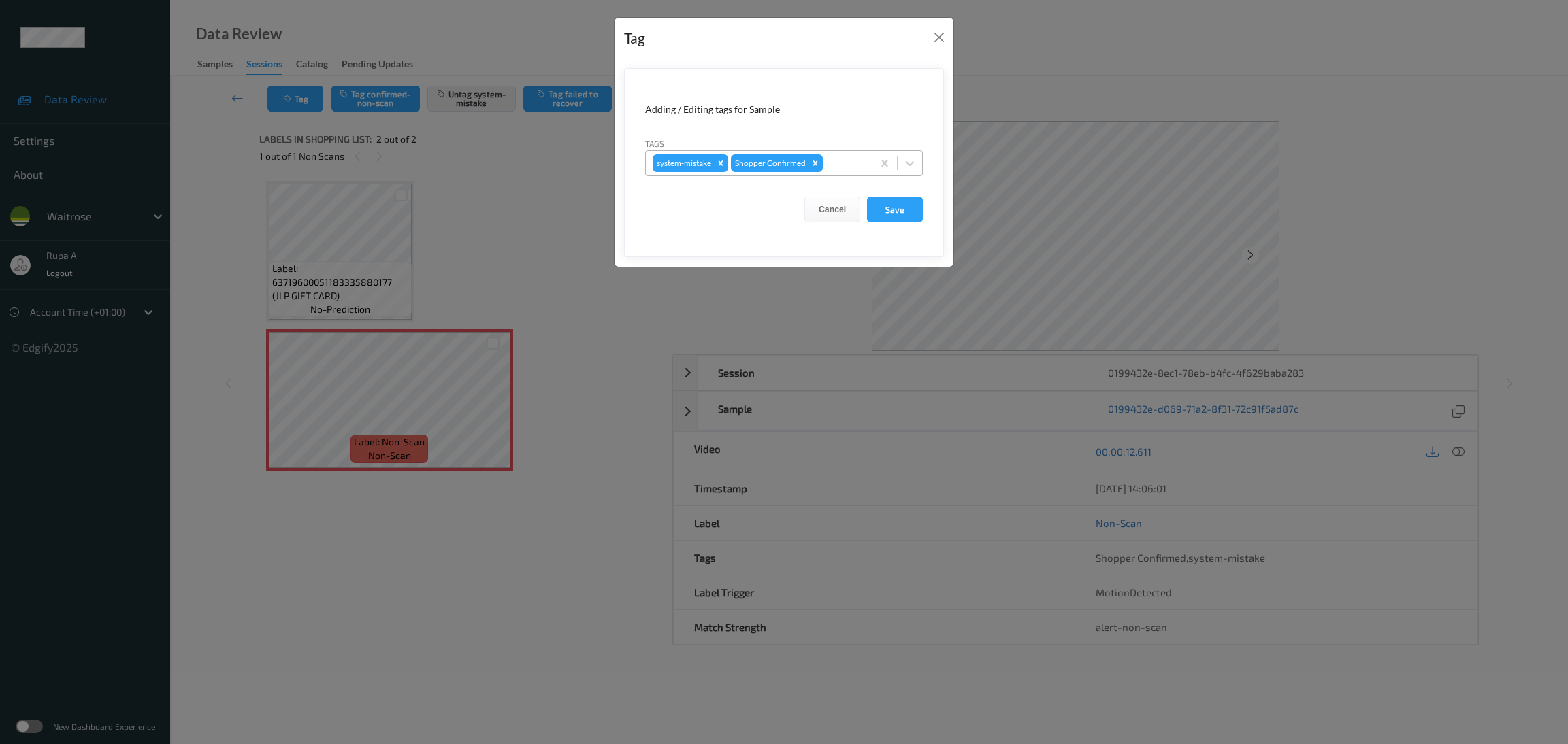
click at [857, 158] on div at bounding box center [845, 163] width 40 height 16
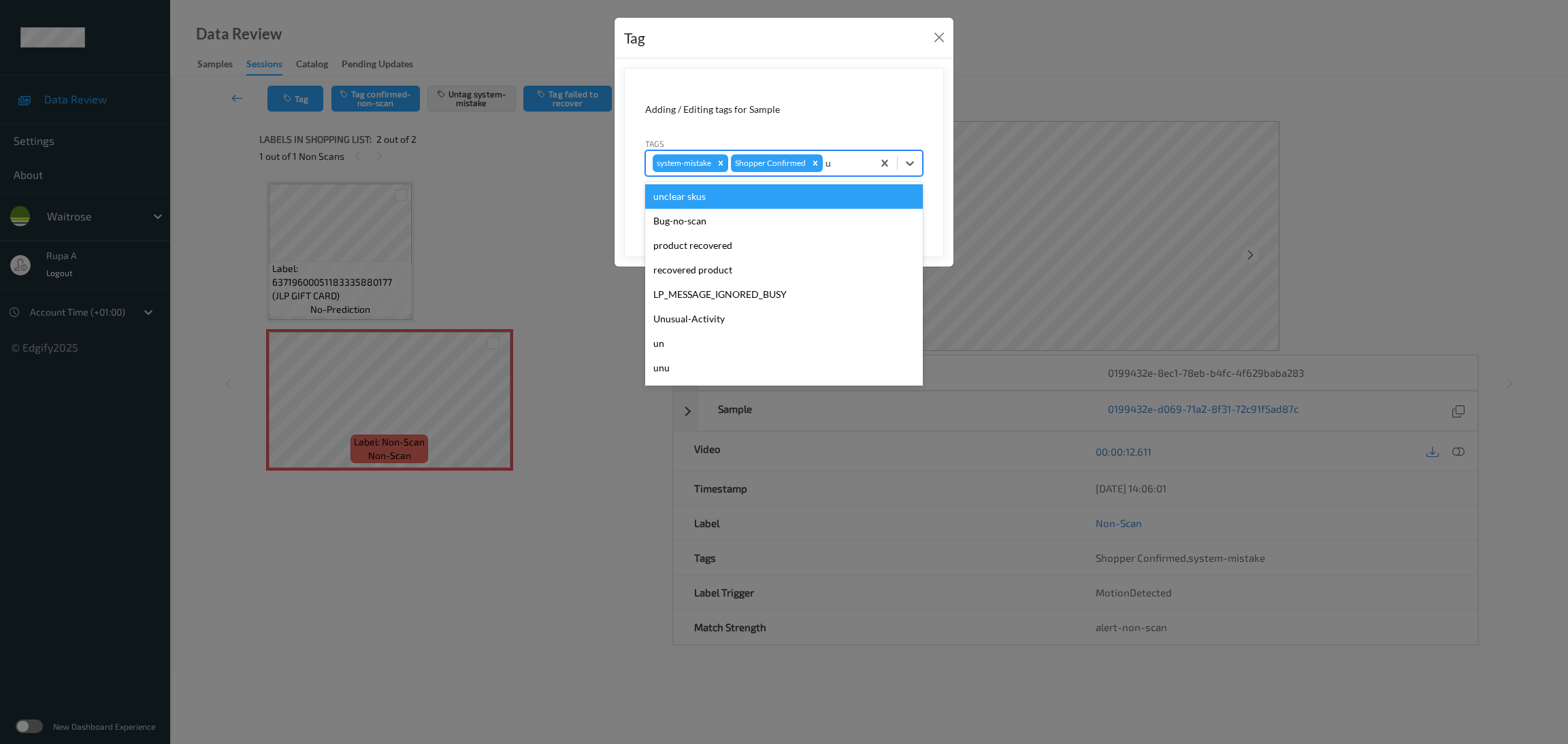
type input "un"
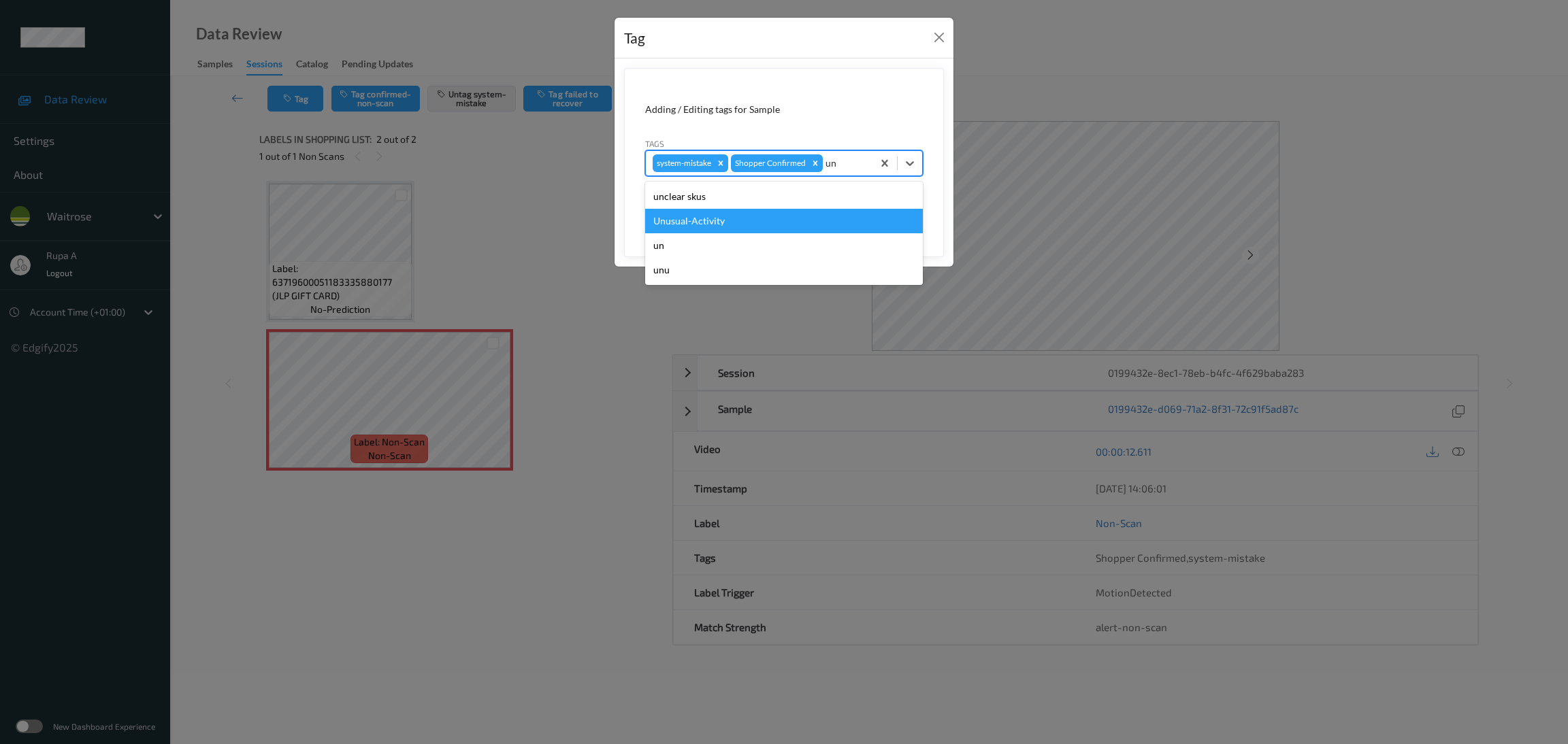
click at [780, 228] on div "Unusual-Activity" at bounding box center [784, 221] width 277 height 25
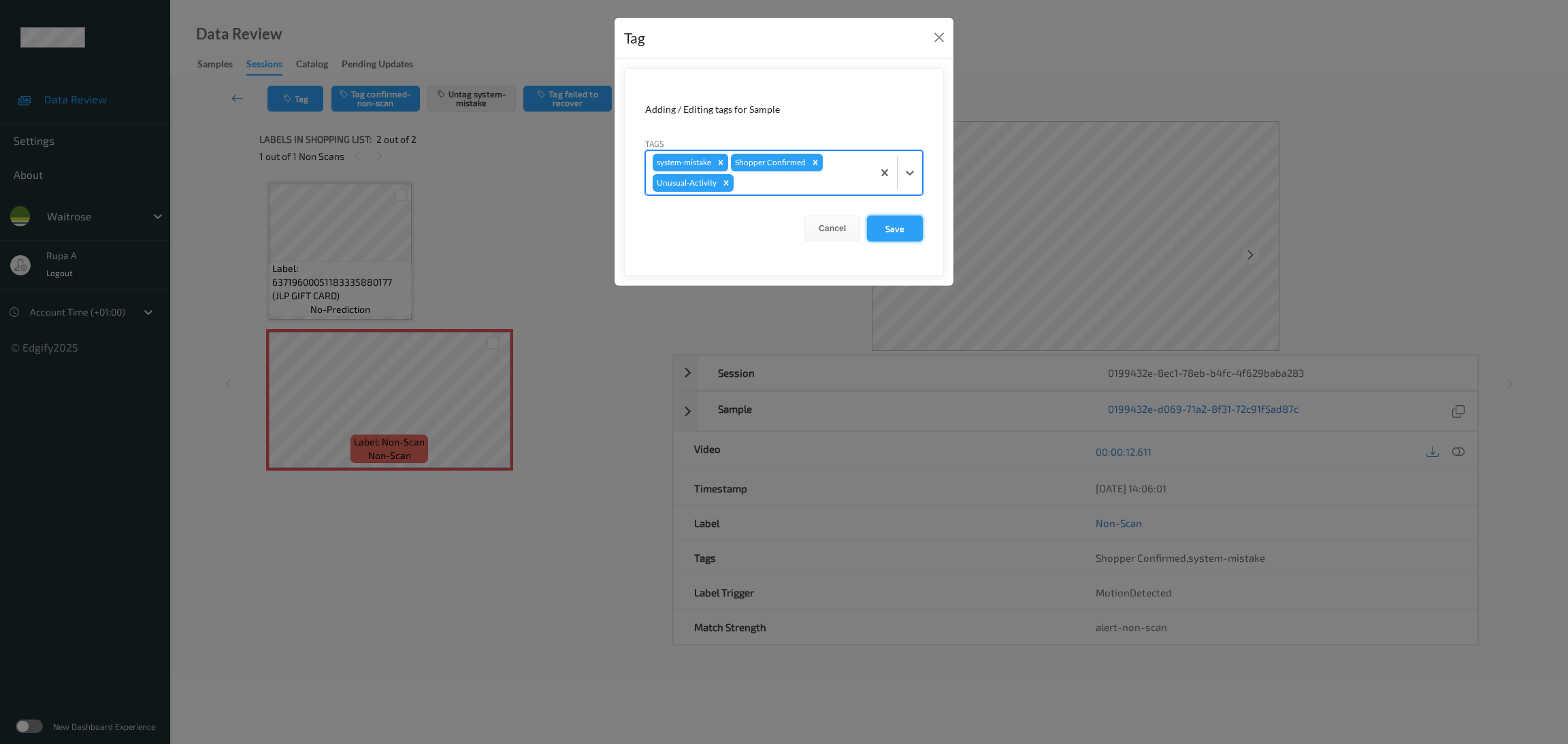
click at [895, 221] on button "Save" at bounding box center [895, 229] width 56 height 26
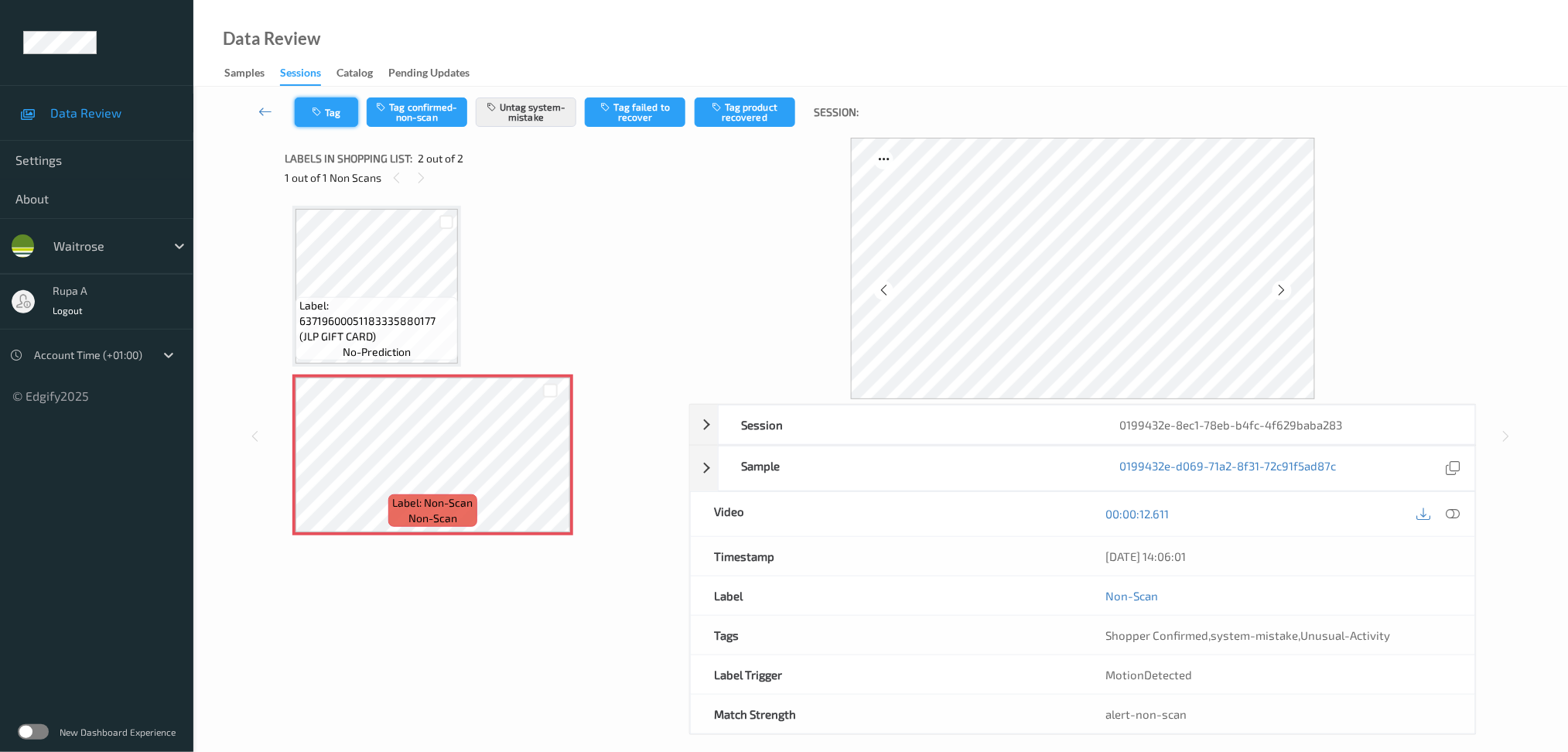
click at [347, 116] on button "Tag" at bounding box center [326, 112] width 64 height 29
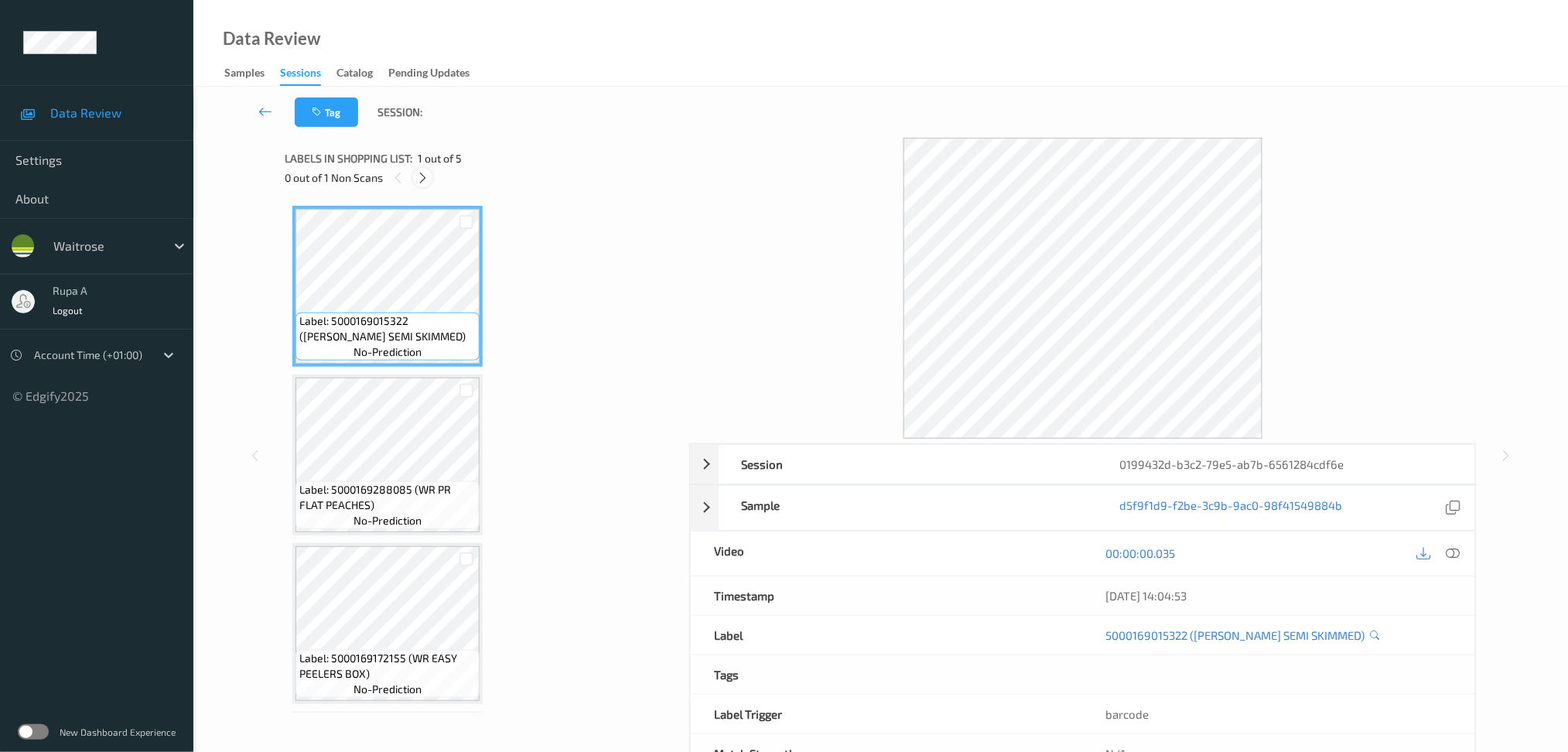
click at [424, 185] on icon at bounding box center [423, 177] width 13 height 14
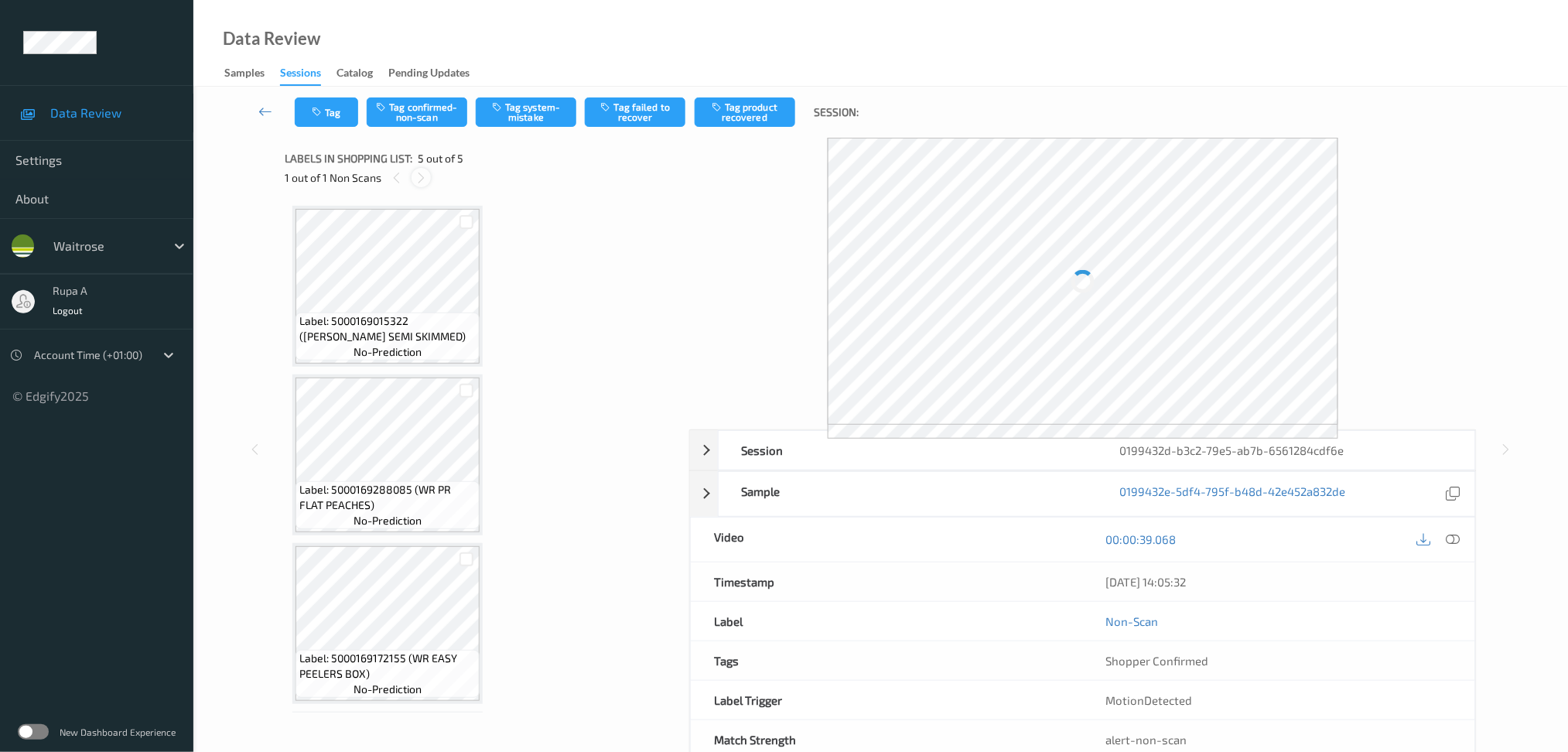
scroll to position [330, 0]
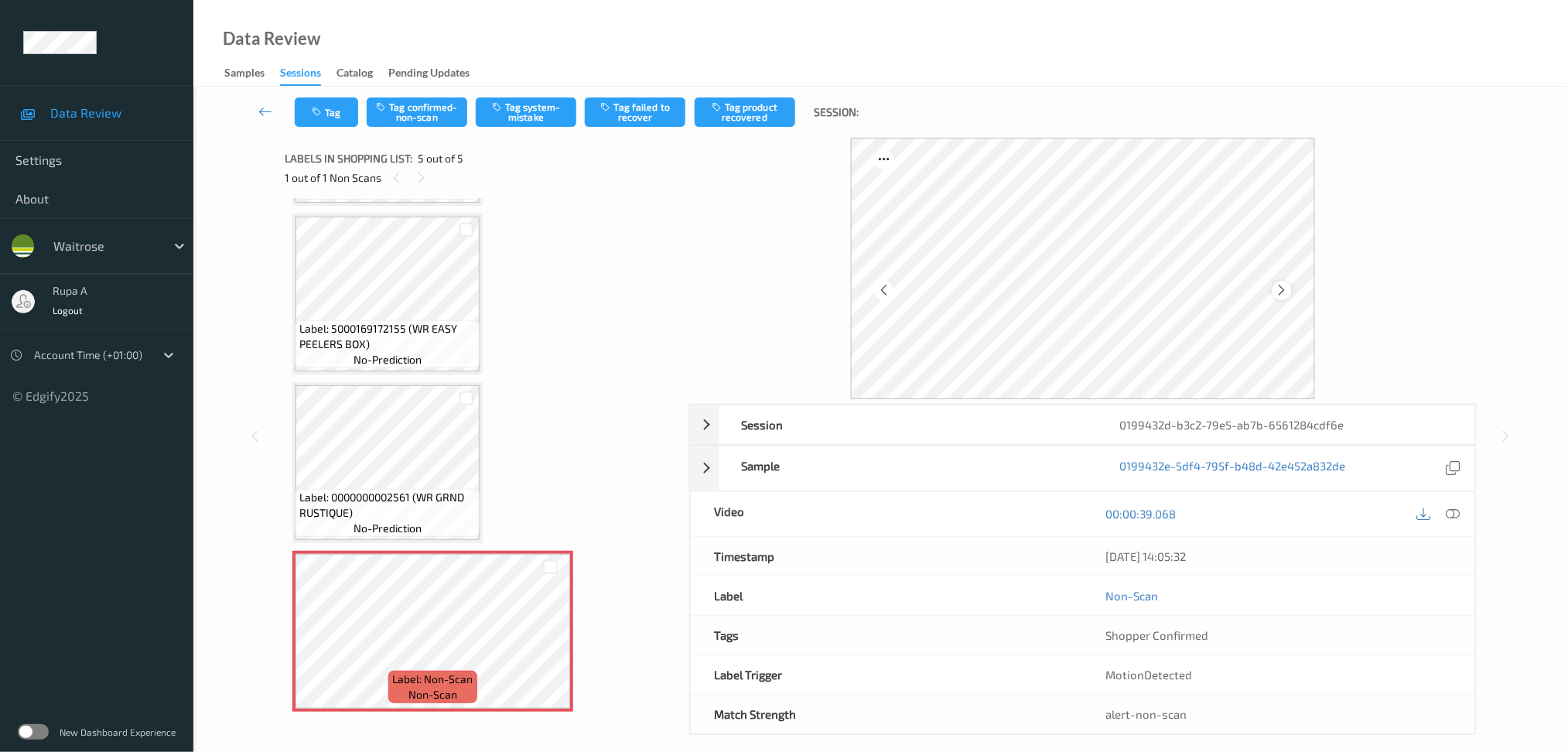
click at [1279, 289] on icon at bounding box center [1282, 290] width 13 height 14
click at [1279, 286] on icon at bounding box center [1282, 290] width 13 height 14
click at [505, 351] on div "Label: 5000169015322 ([PERSON_NAME] SEMI SKIMMED) no-prediction Label: 50001692…" at bounding box center [482, 294] width 378 height 836
click at [446, 506] on span "Label: 0000000002561 (WR GRND RUSTIQUE)" at bounding box center [387, 506] width 176 height 31
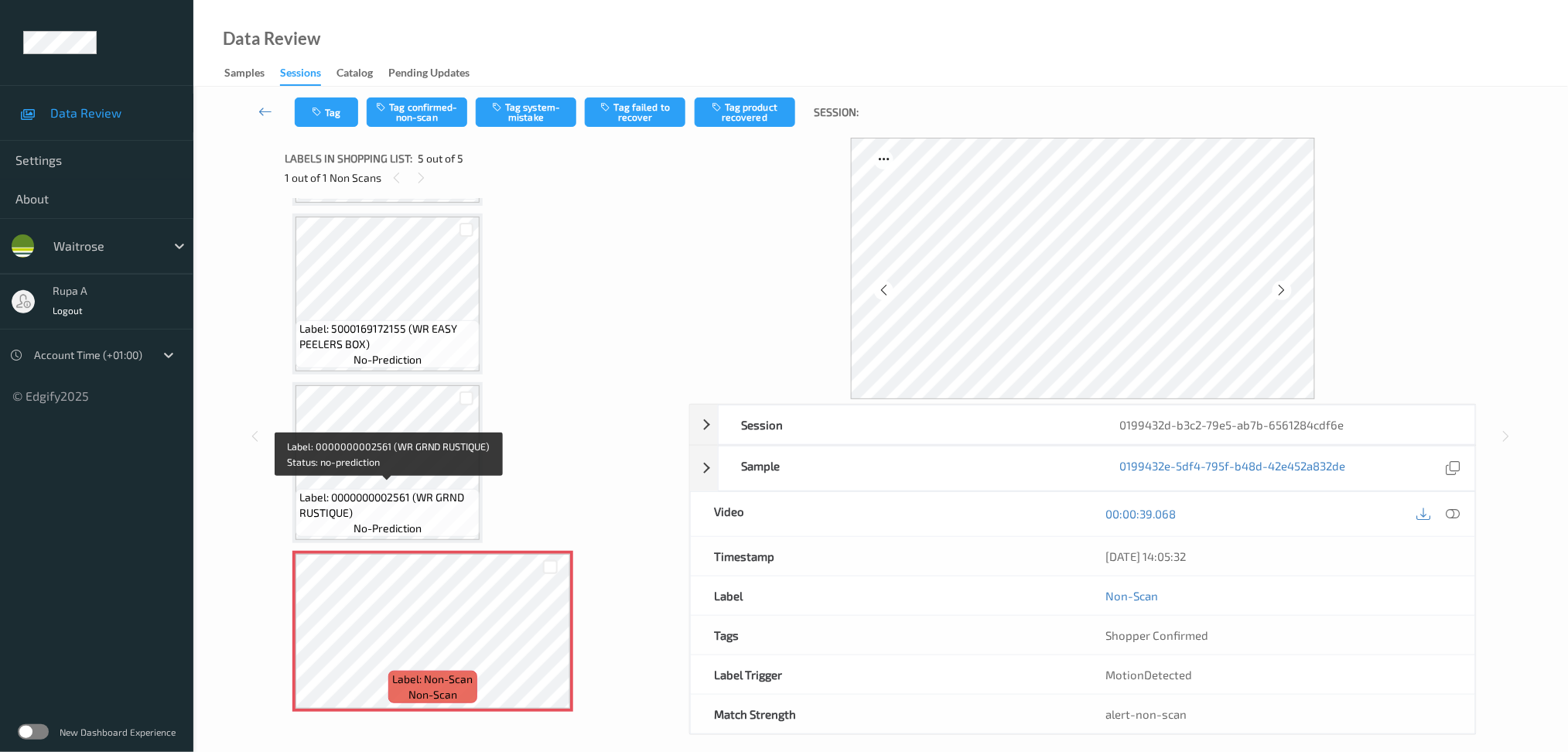
click at [316, 531] on div "Label: 0000000002561 (WR GRND RUSTIQUE) no-prediction" at bounding box center [387, 513] width 185 height 48
click at [512, 108] on button "Tag system-mistake" at bounding box center [525, 112] width 101 height 29
click at [545, 117] on button "Tag system-mistake" at bounding box center [525, 112] width 101 height 29
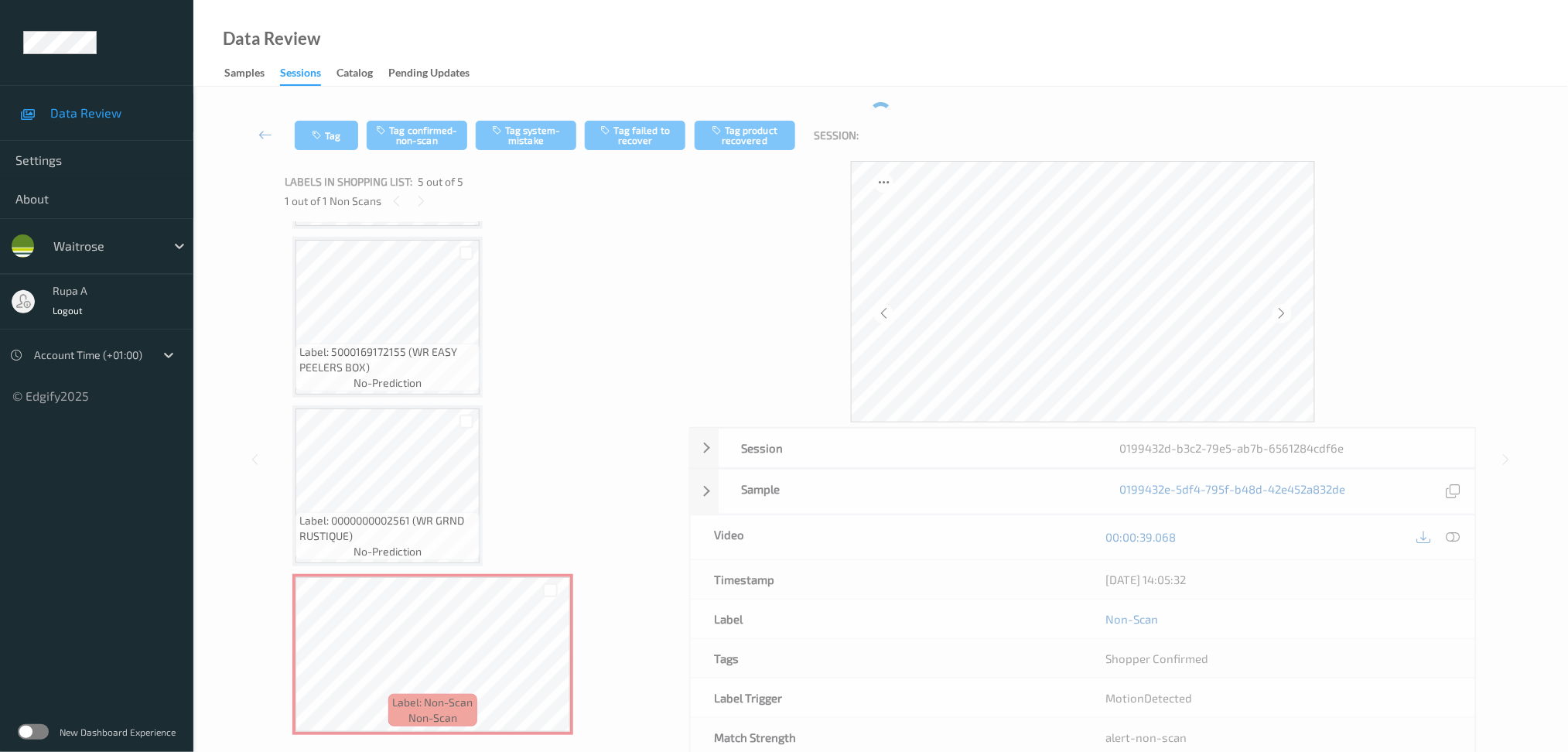
click at [1415, 246] on div at bounding box center [1083, 292] width 787 height 262
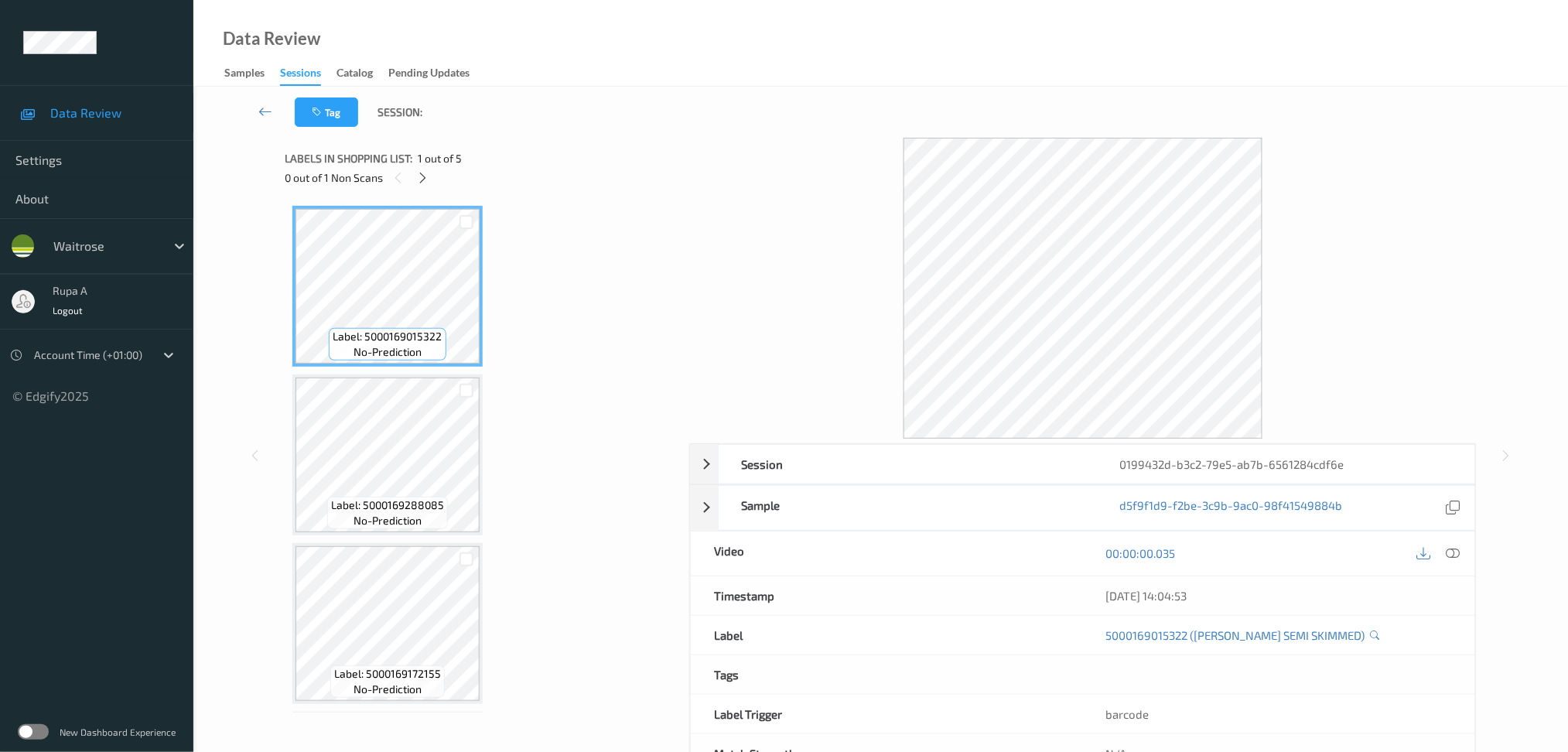
click at [429, 185] on div "0 out of 1 Non Scans" at bounding box center [481, 177] width 394 height 19
click at [422, 175] on icon at bounding box center [423, 177] width 13 height 14
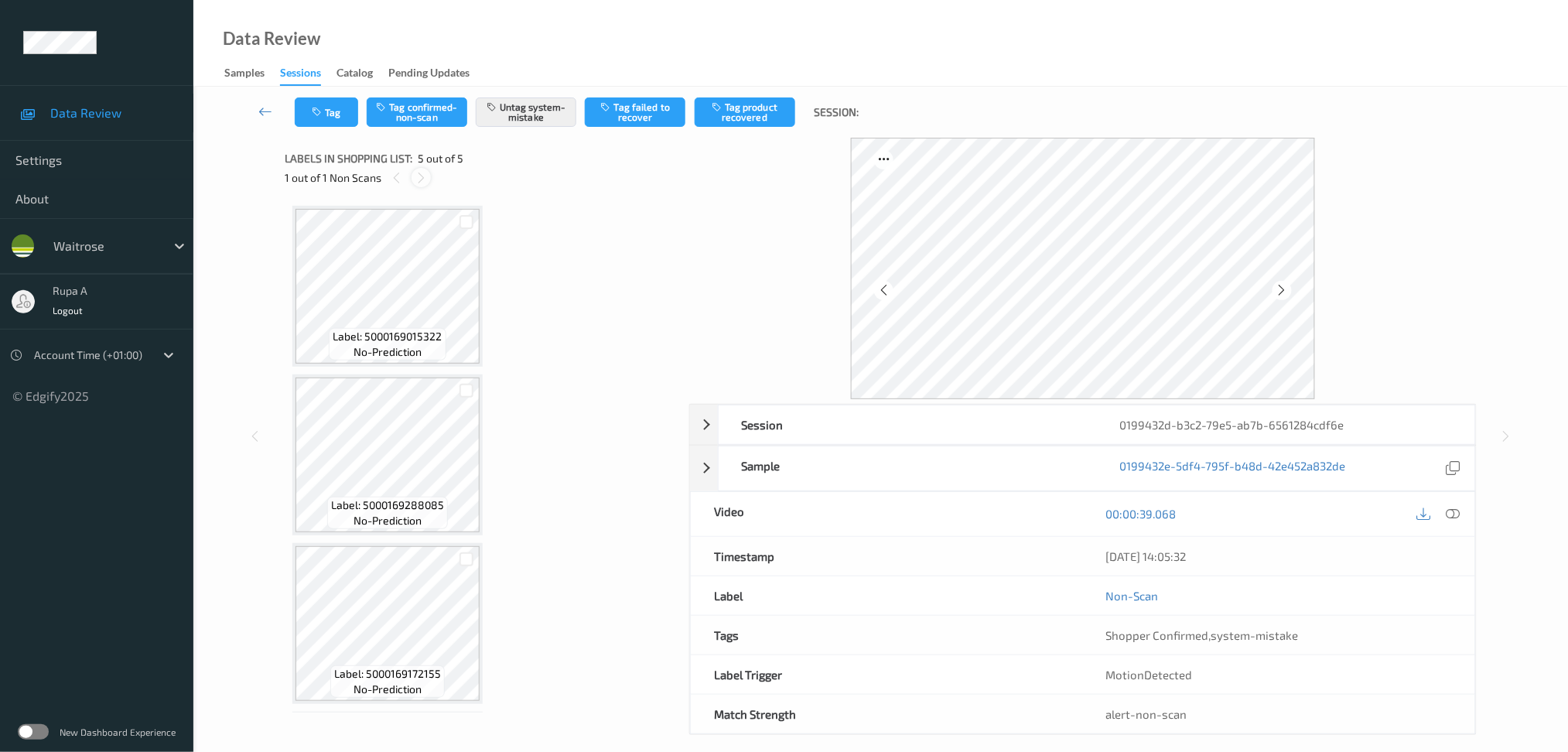
scroll to position [330, 0]
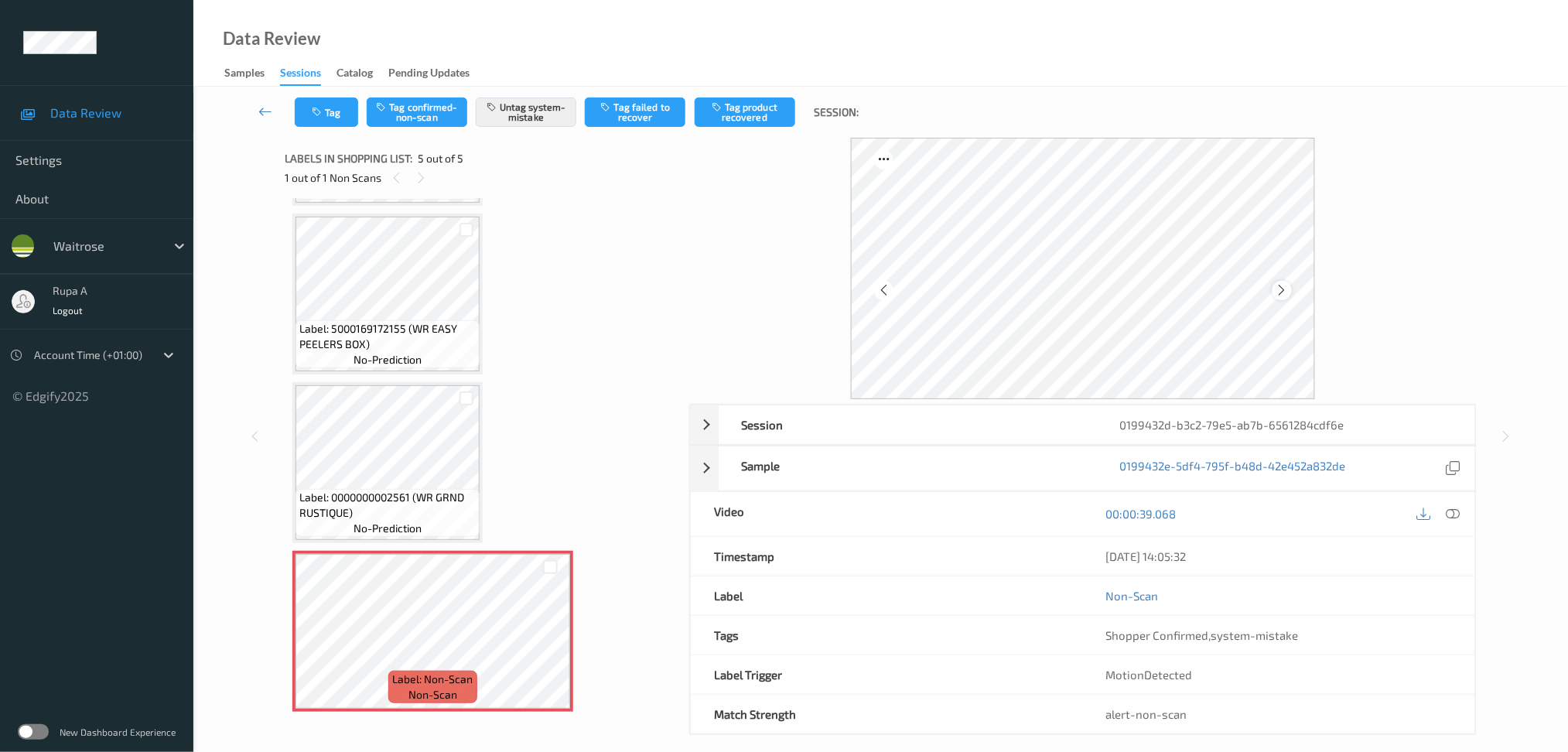
click at [1280, 296] on icon at bounding box center [1282, 290] width 13 height 14
click at [339, 117] on button "Tag" at bounding box center [326, 112] width 64 height 29
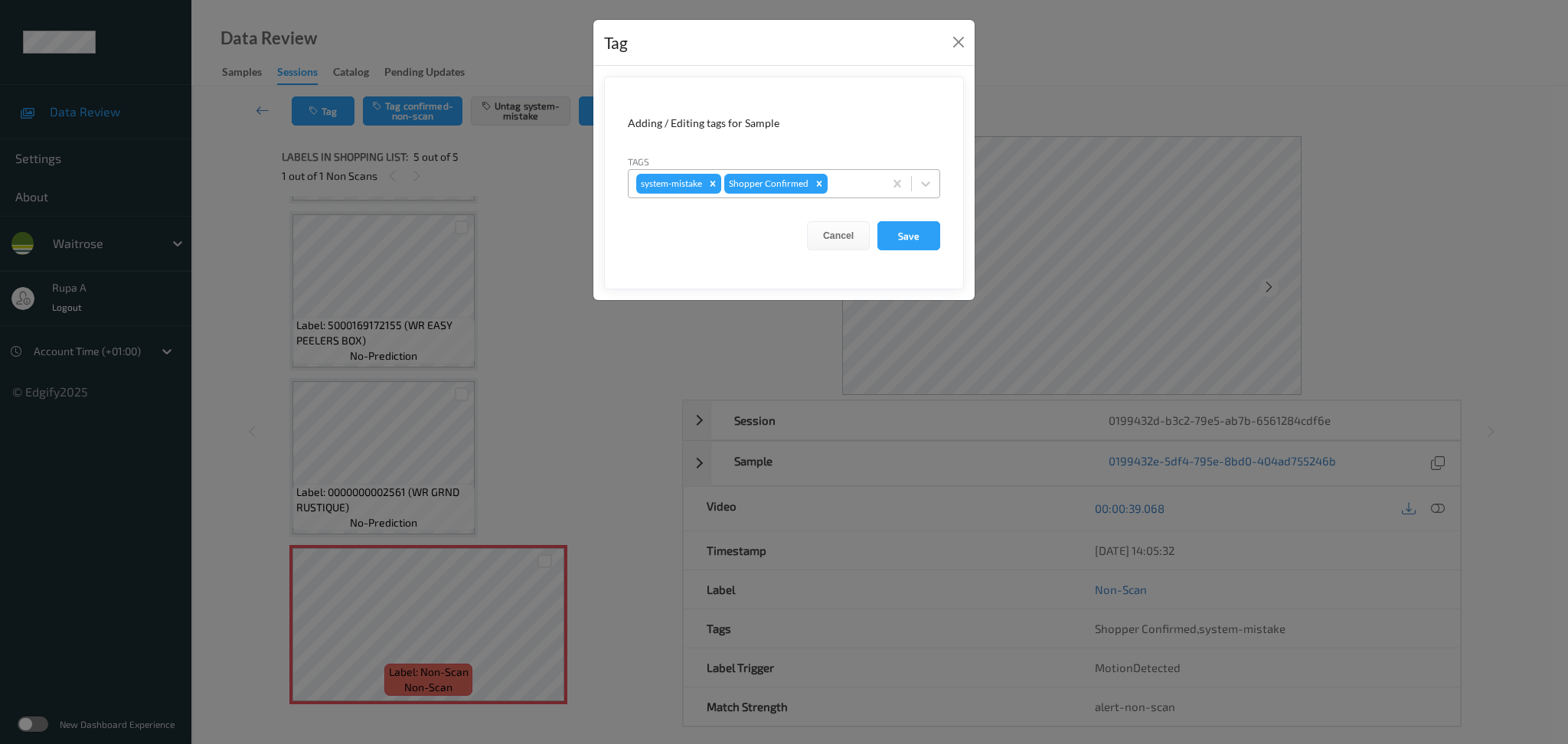
click at [847, 188] on div at bounding box center [853, 184] width 45 height 18
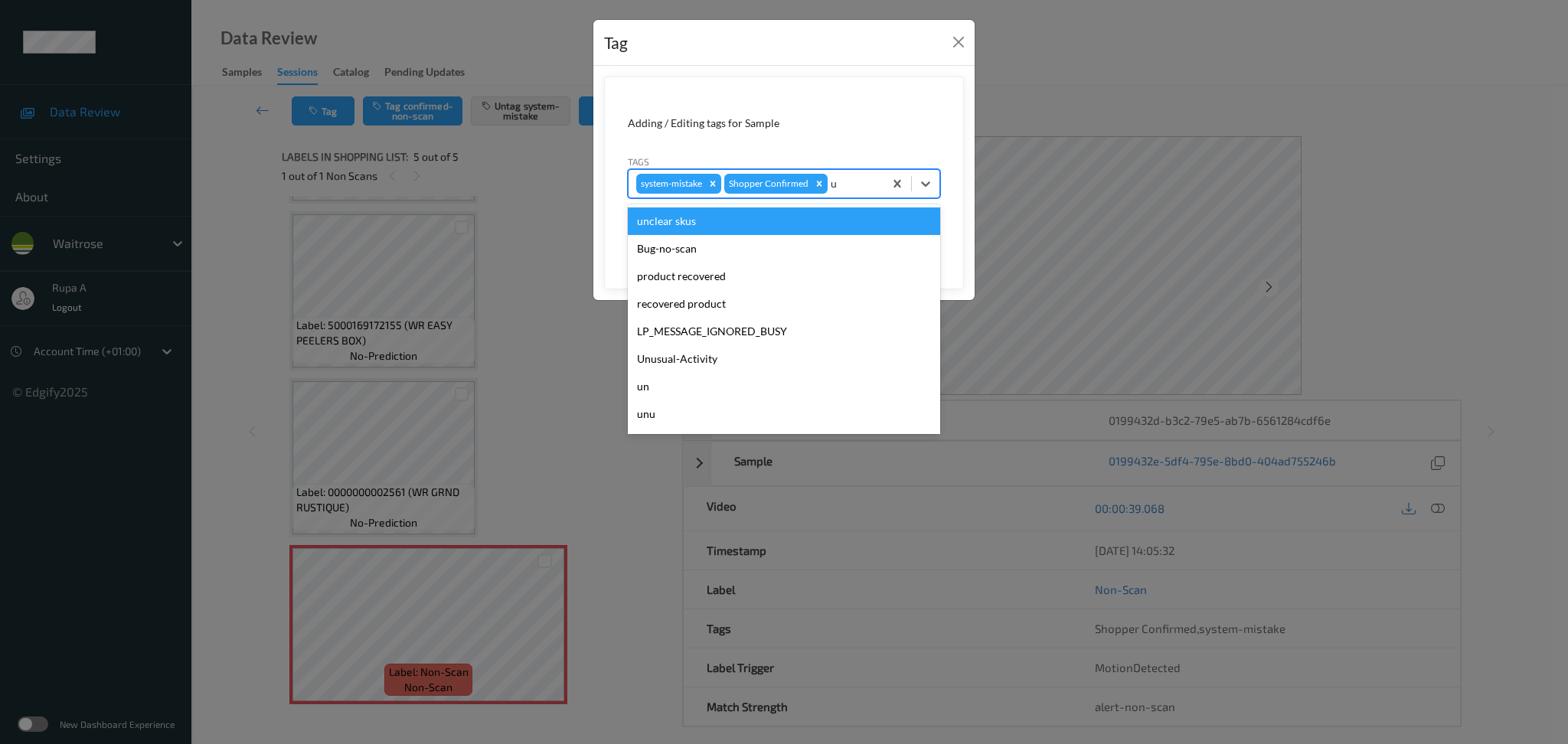
type input "un"
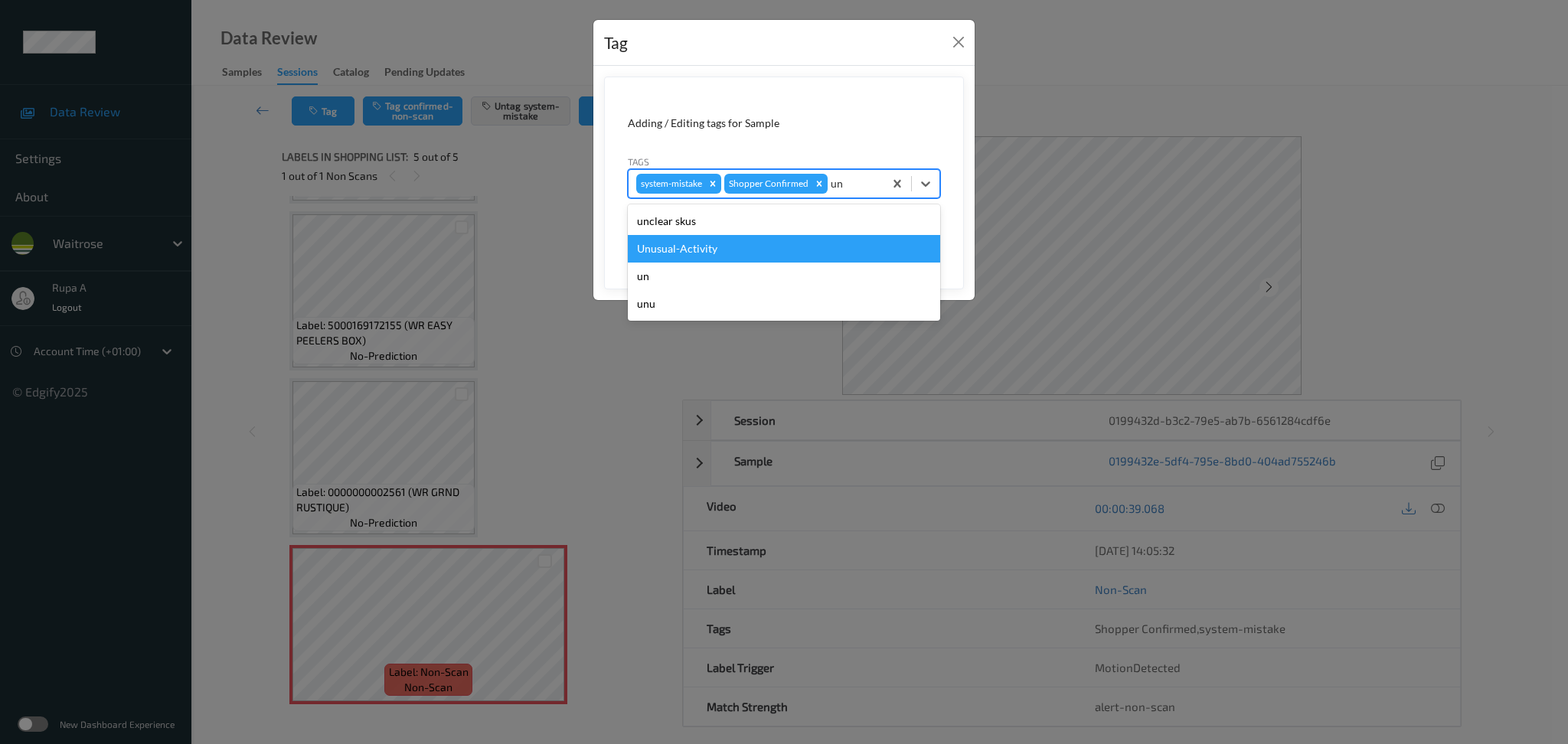
click at [778, 249] on div "Unusual-Activity" at bounding box center [784, 248] width 312 height 28
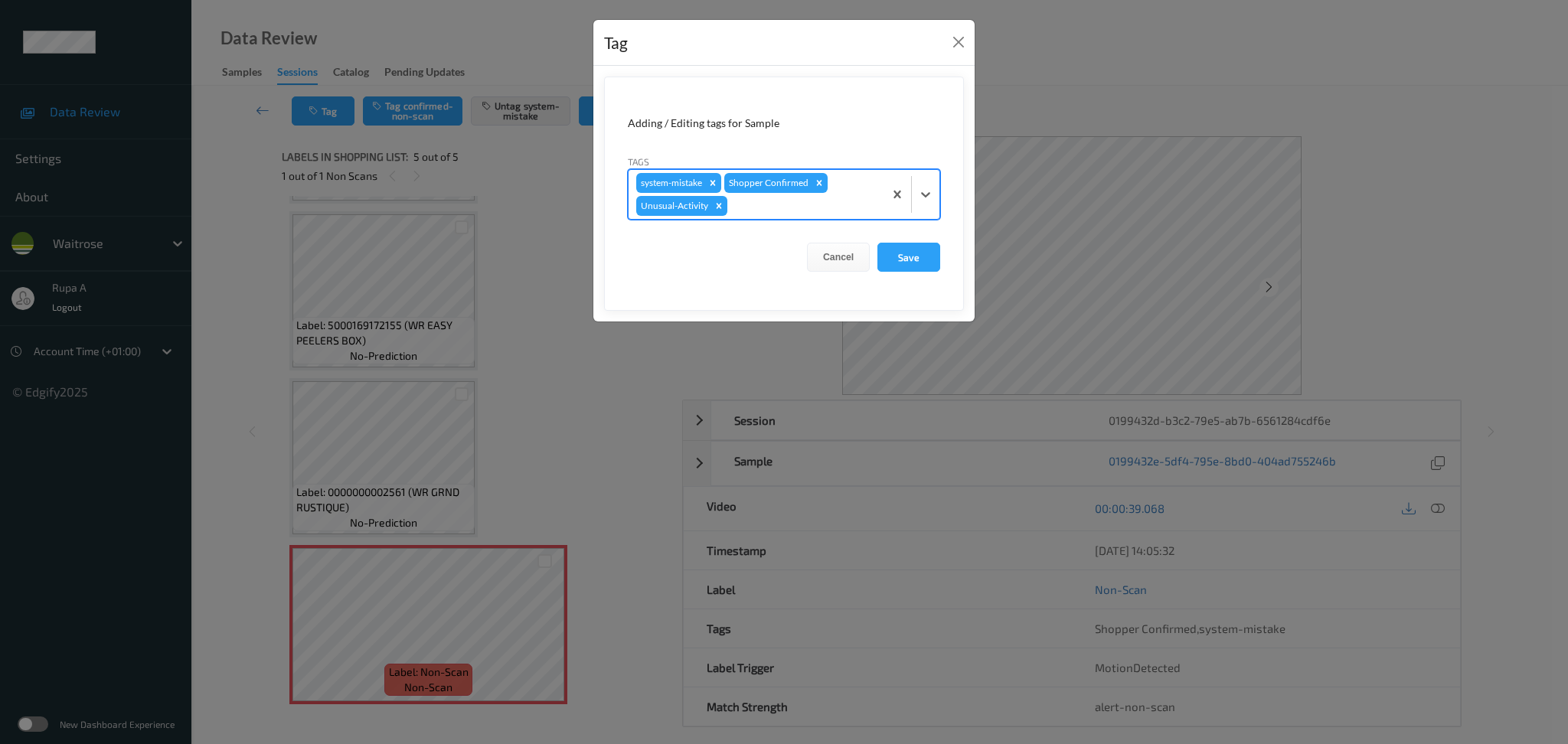
click at [802, 213] on div at bounding box center [803, 206] width 146 height 18
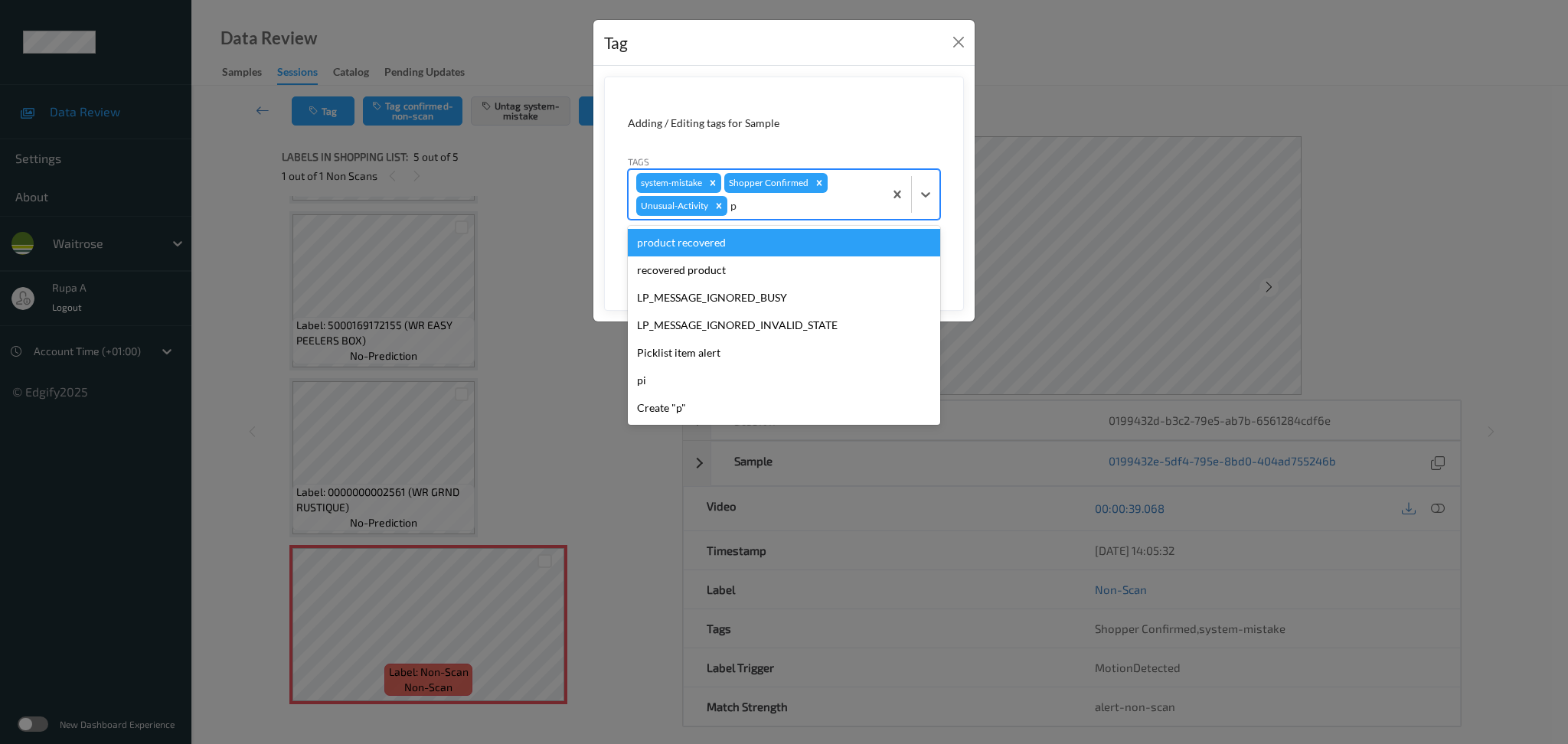
type input "pi"
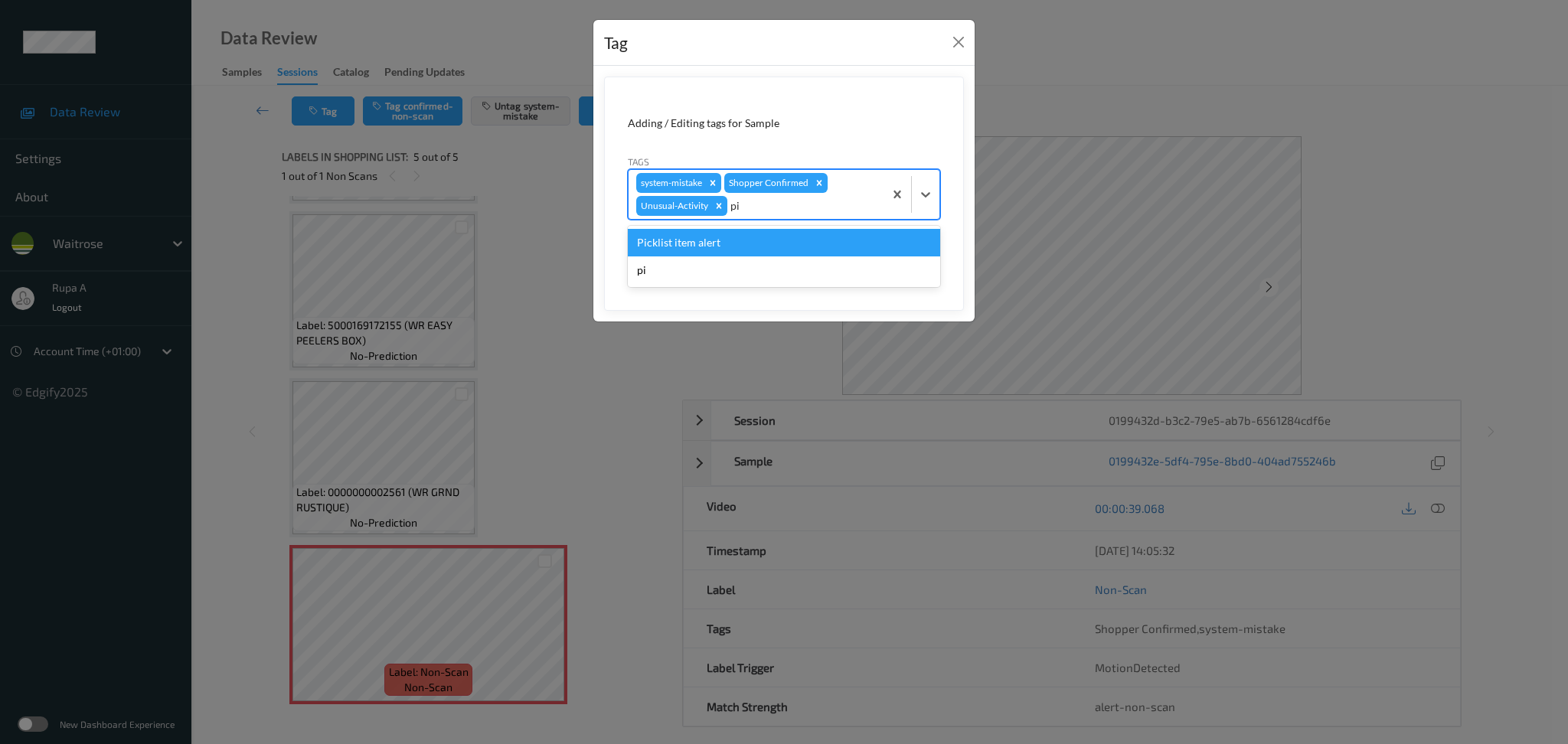
click at [773, 238] on div "Picklist item alert" at bounding box center [784, 242] width 312 height 28
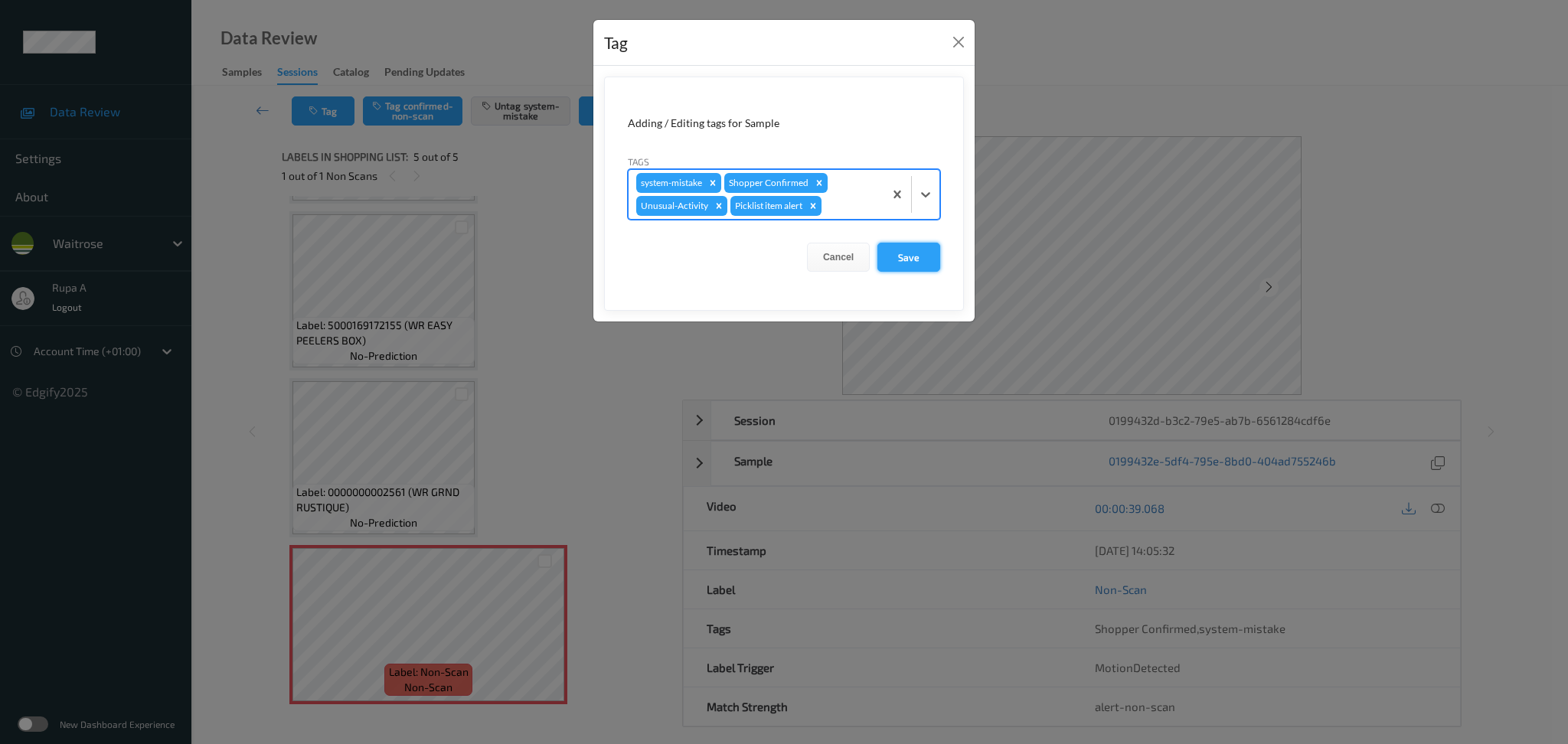
click at [912, 253] on button "Save" at bounding box center [909, 257] width 63 height 29
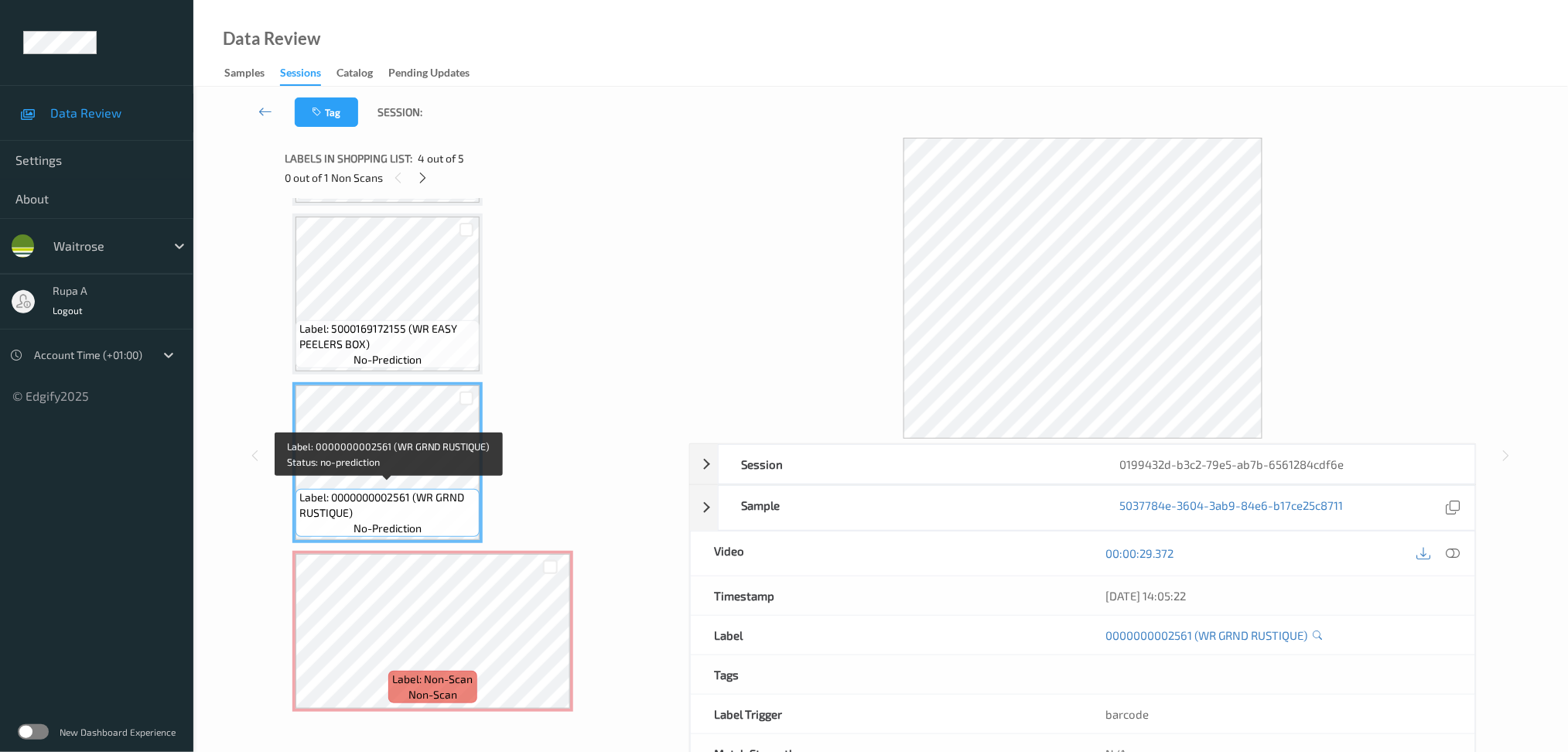
click at [355, 491] on span "Label: 0000000002561 (WR GRND RUSTIQUE)" at bounding box center [387, 506] width 176 height 31
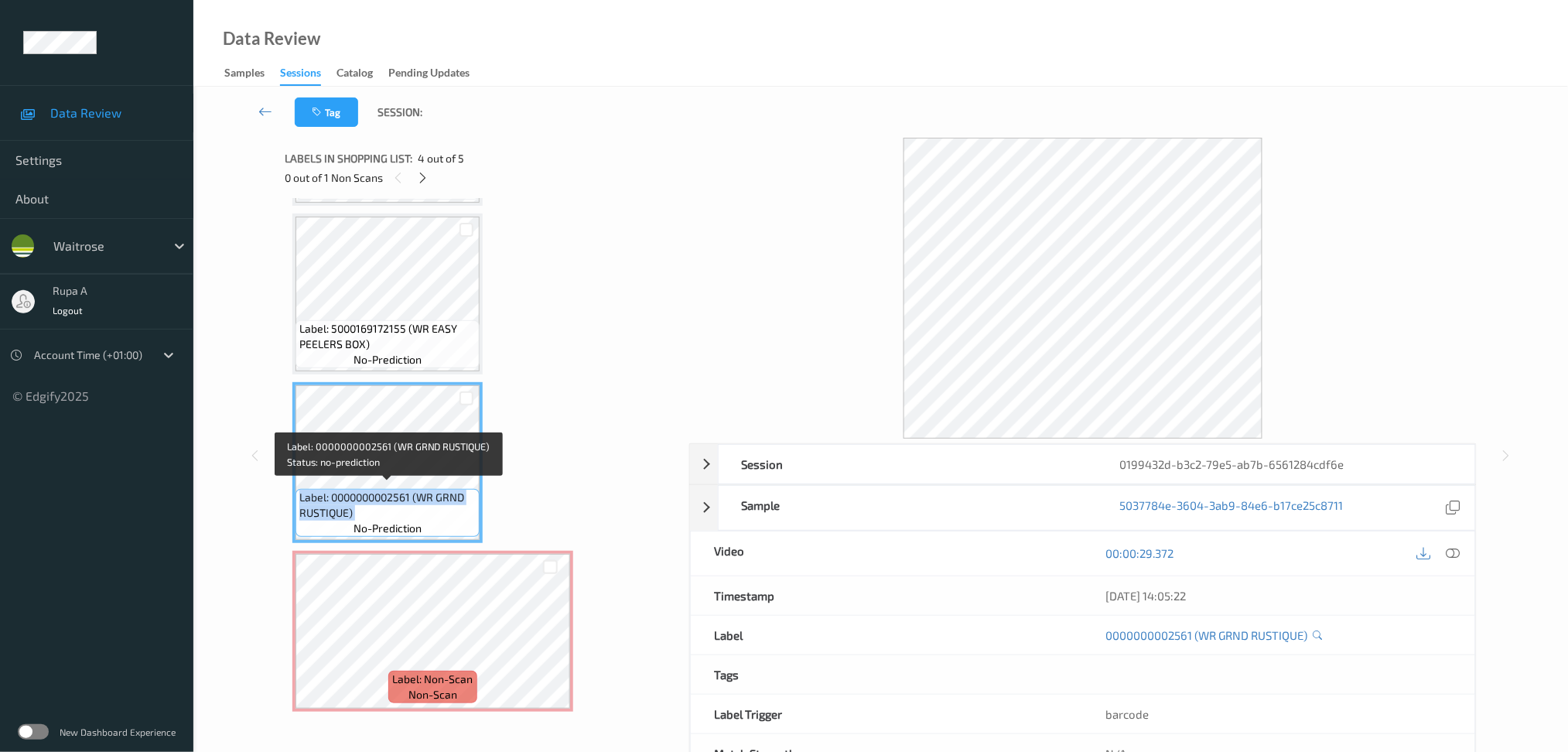
click at [355, 491] on span "Label: 0000000002561 (WR GRND RUSTIQUE)" at bounding box center [387, 506] width 176 height 31
copy span "Label: 0000000002561 (WR GRND RUSTIQUE)"
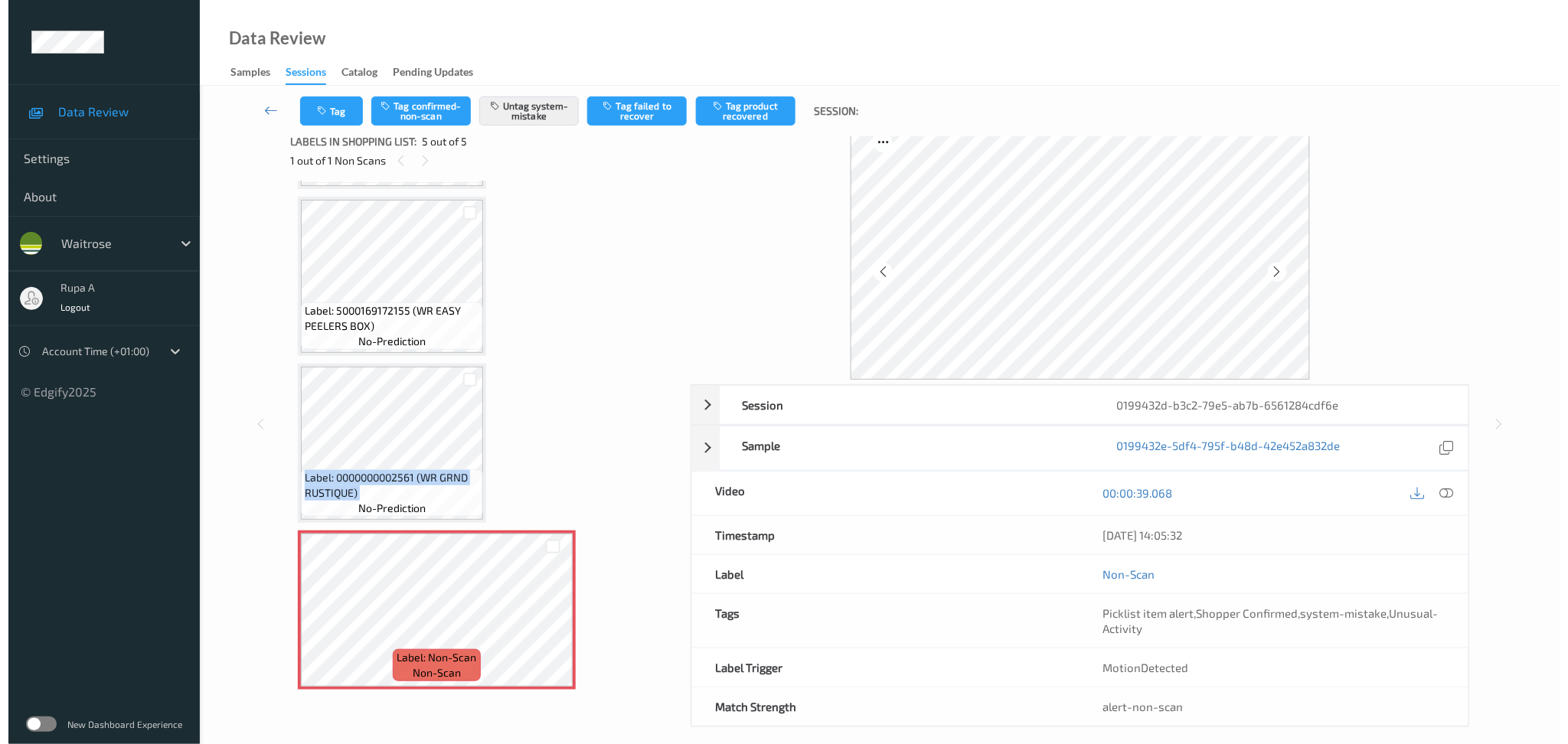
scroll to position [29, 0]
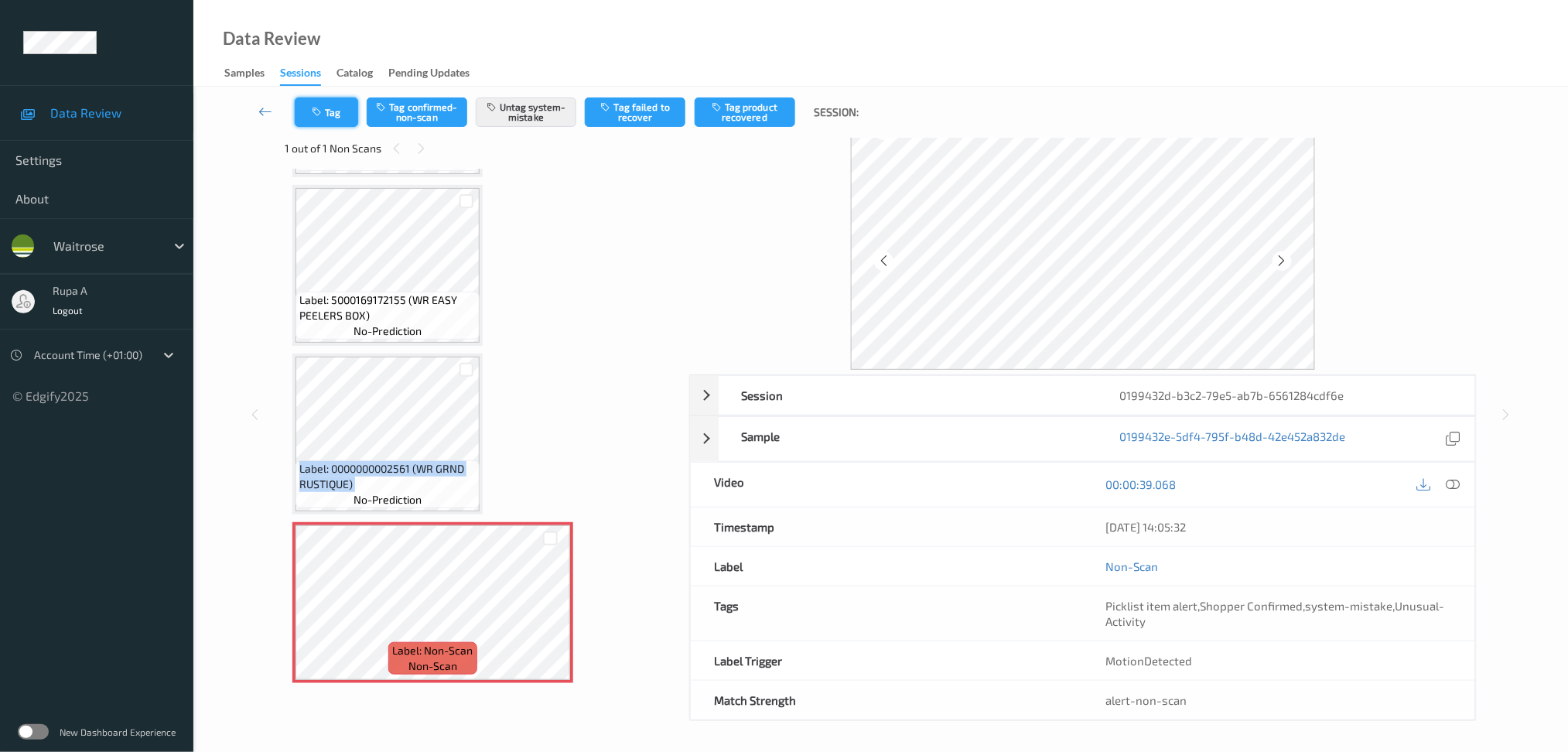
click at [331, 109] on button "Tag" at bounding box center [326, 112] width 64 height 29
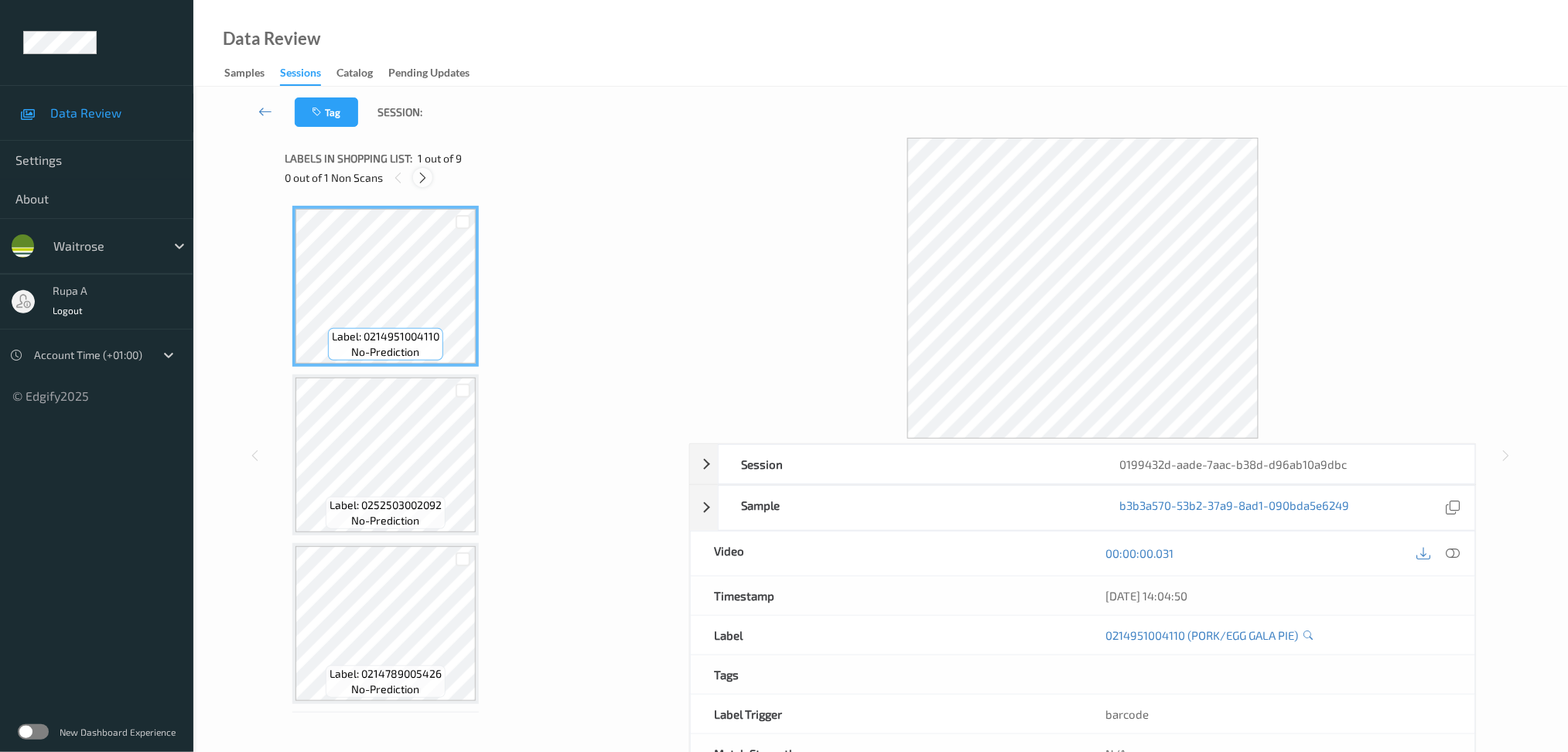
click at [432, 180] on div at bounding box center [422, 177] width 19 height 19
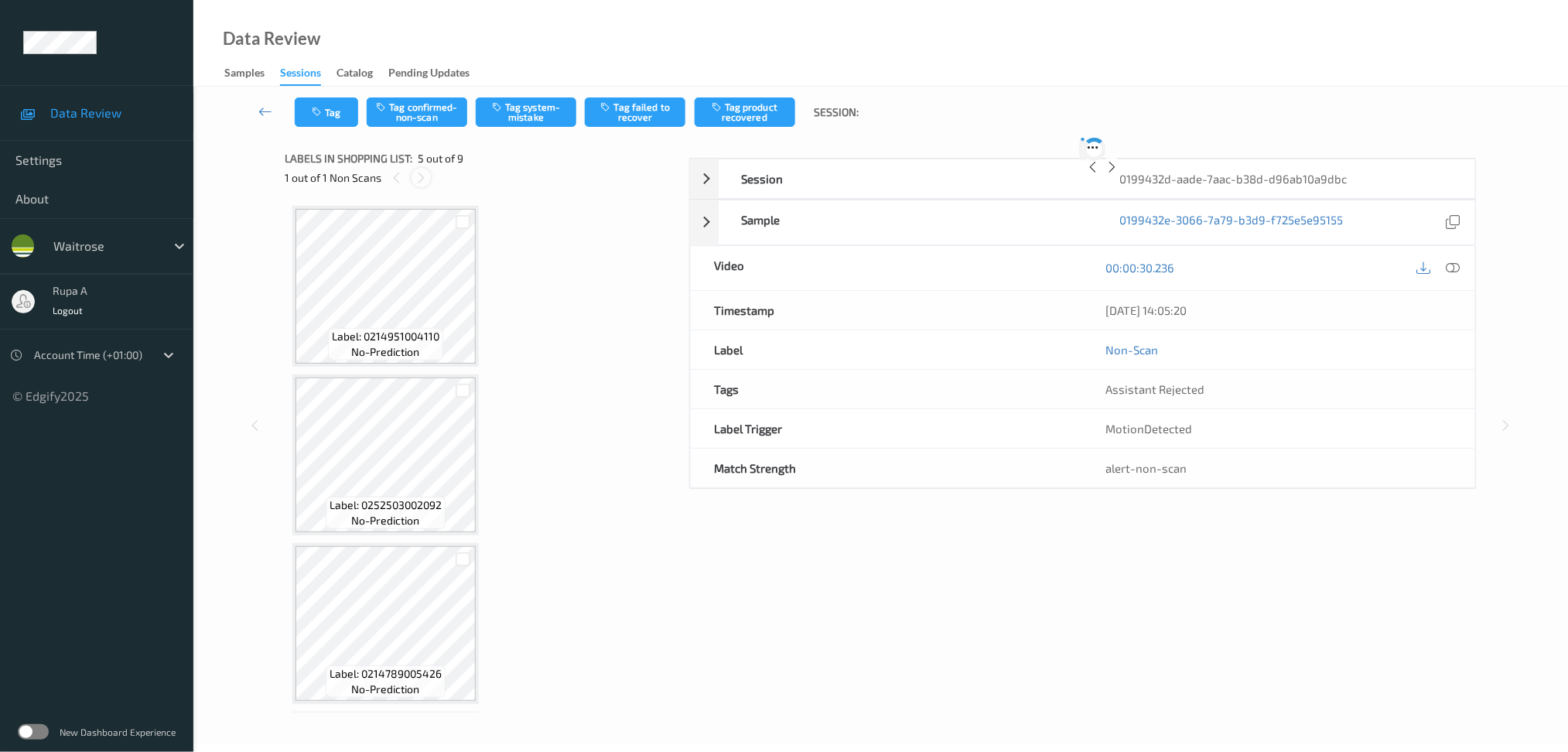
scroll to position [510, 0]
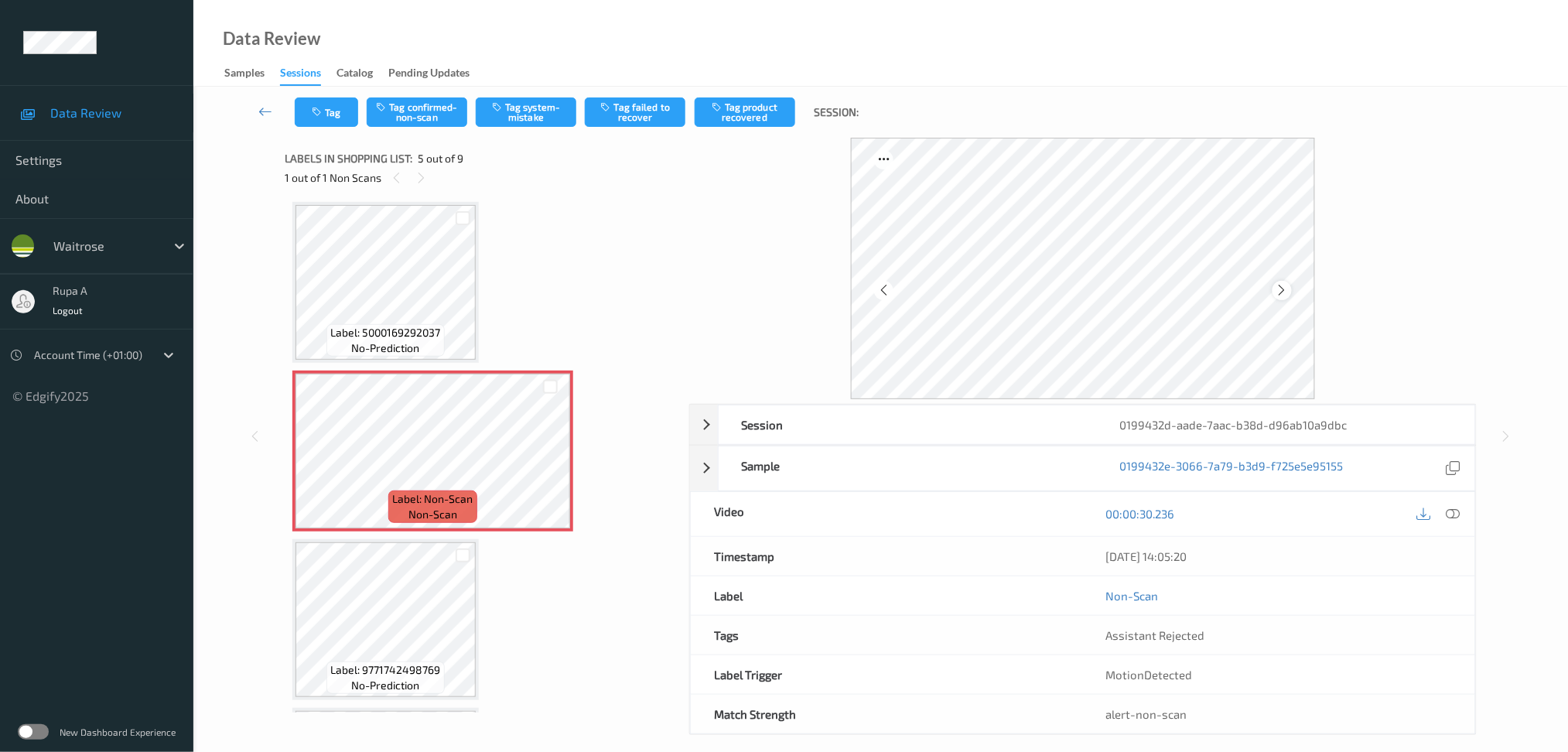
click at [1285, 294] on icon at bounding box center [1282, 290] width 13 height 14
click at [1282, 294] on icon at bounding box center [1282, 290] width 13 height 14
click at [1273, 284] on div at bounding box center [1282, 290] width 19 height 19
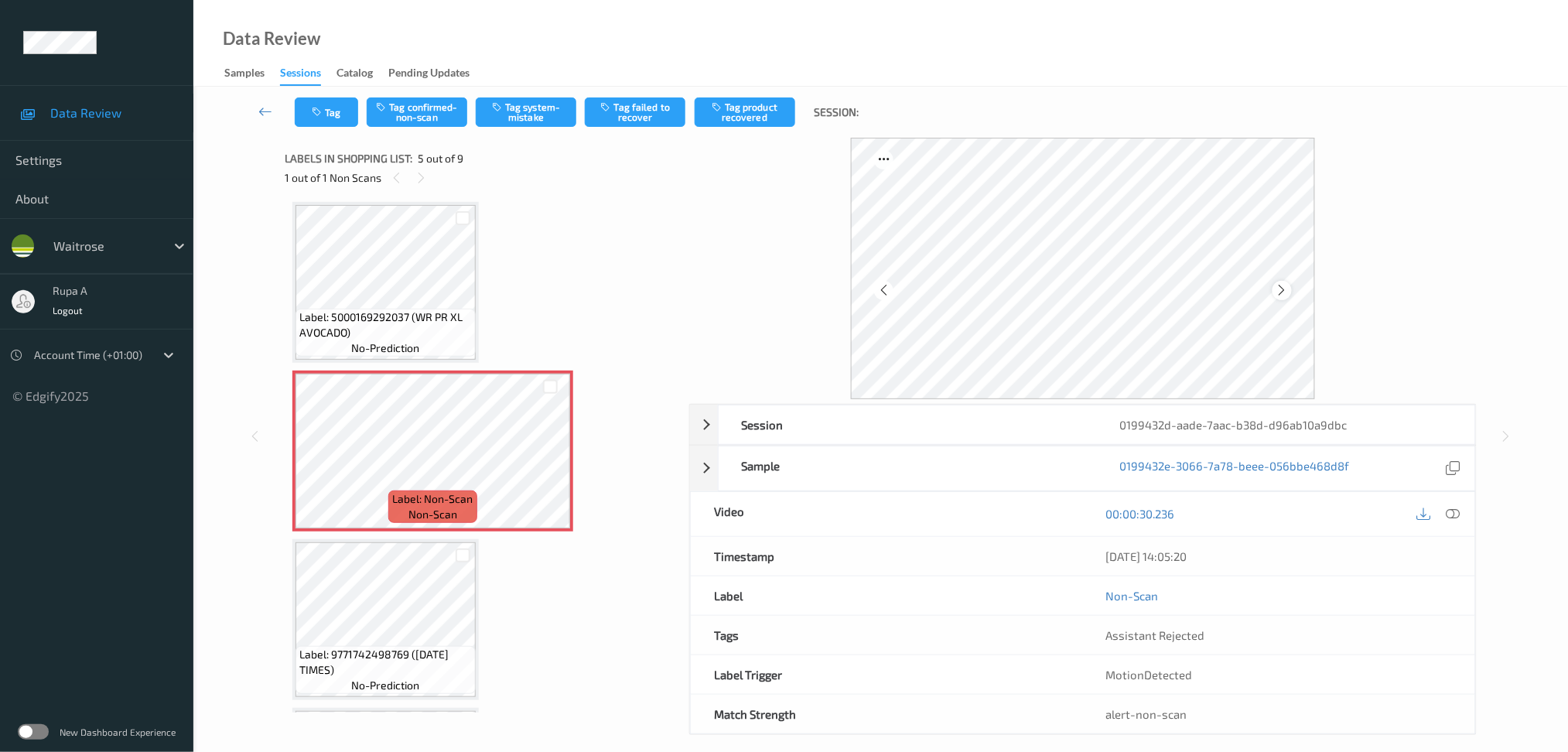
click at [1282, 286] on icon at bounding box center [1282, 290] width 13 height 14
click at [1454, 517] on icon at bounding box center [1453, 513] width 14 height 14
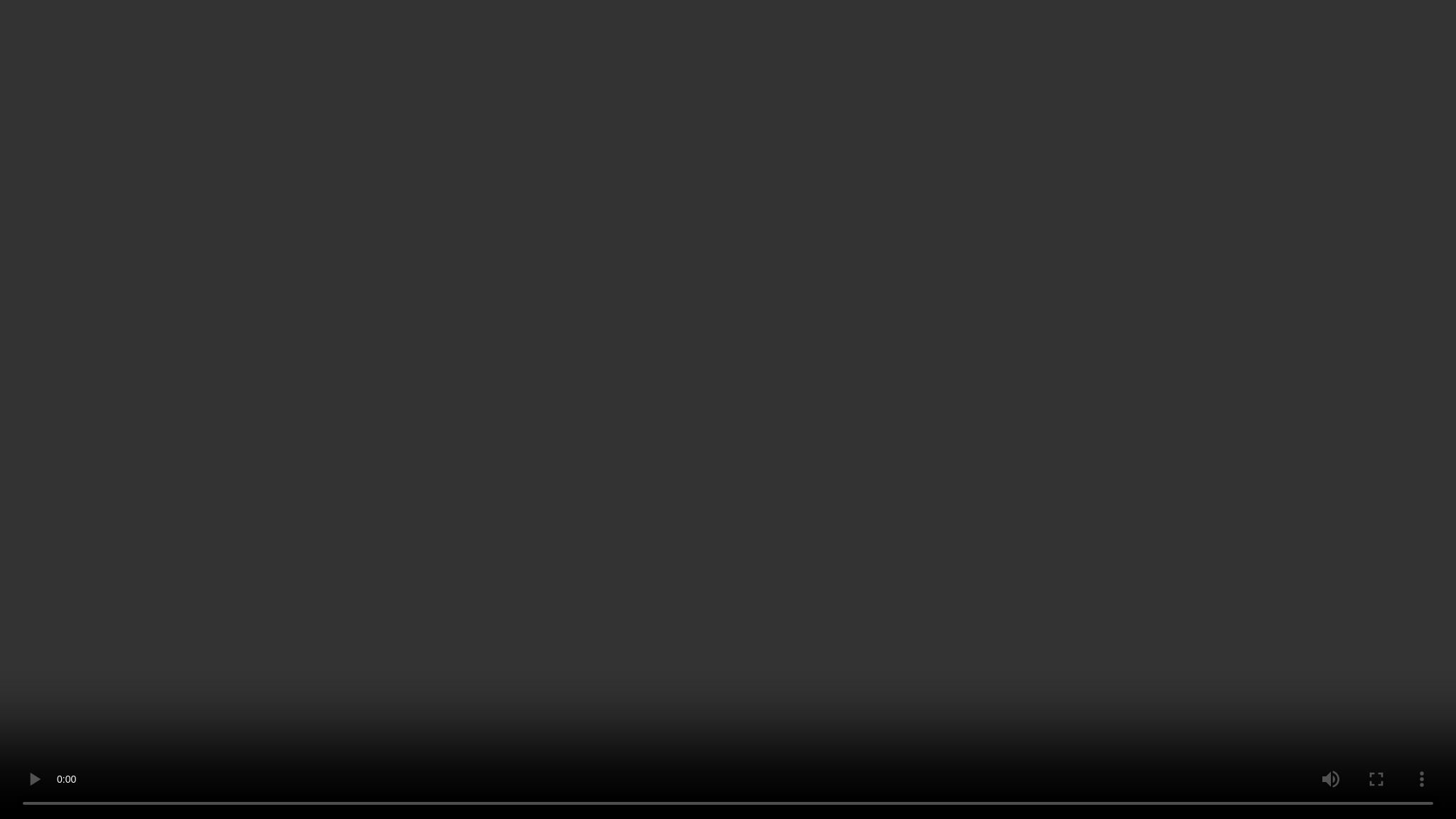
click at [469, 669] on video at bounding box center [728, 410] width 1456 height 819
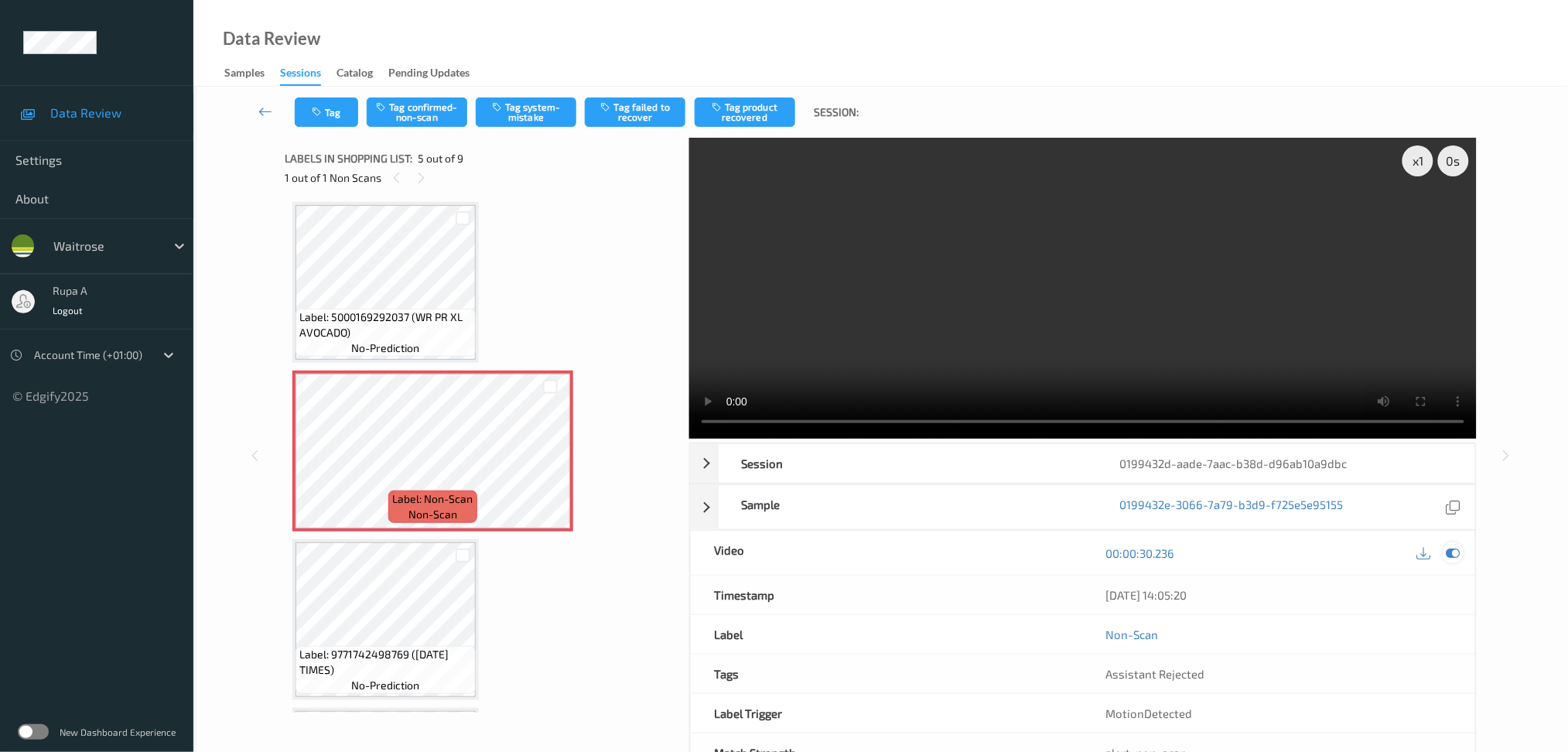
click at [1453, 560] on icon at bounding box center [1453, 553] width 14 height 14
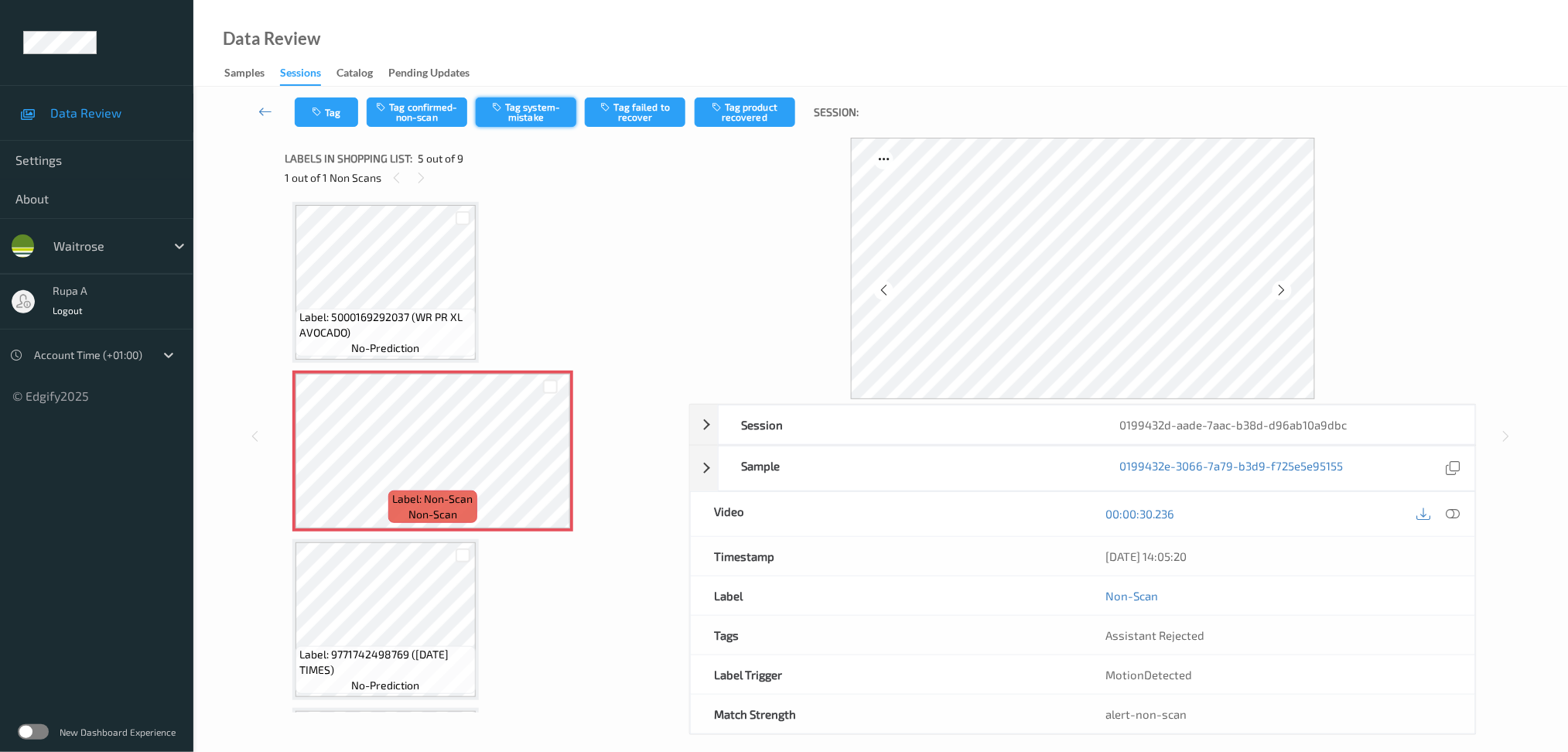
click at [534, 105] on button "Tag system-mistake" at bounding box center [525, 112] width 101 height 29
click at [323, 116] on icon "button" at bounding box center [318, 112] width 13 height 11
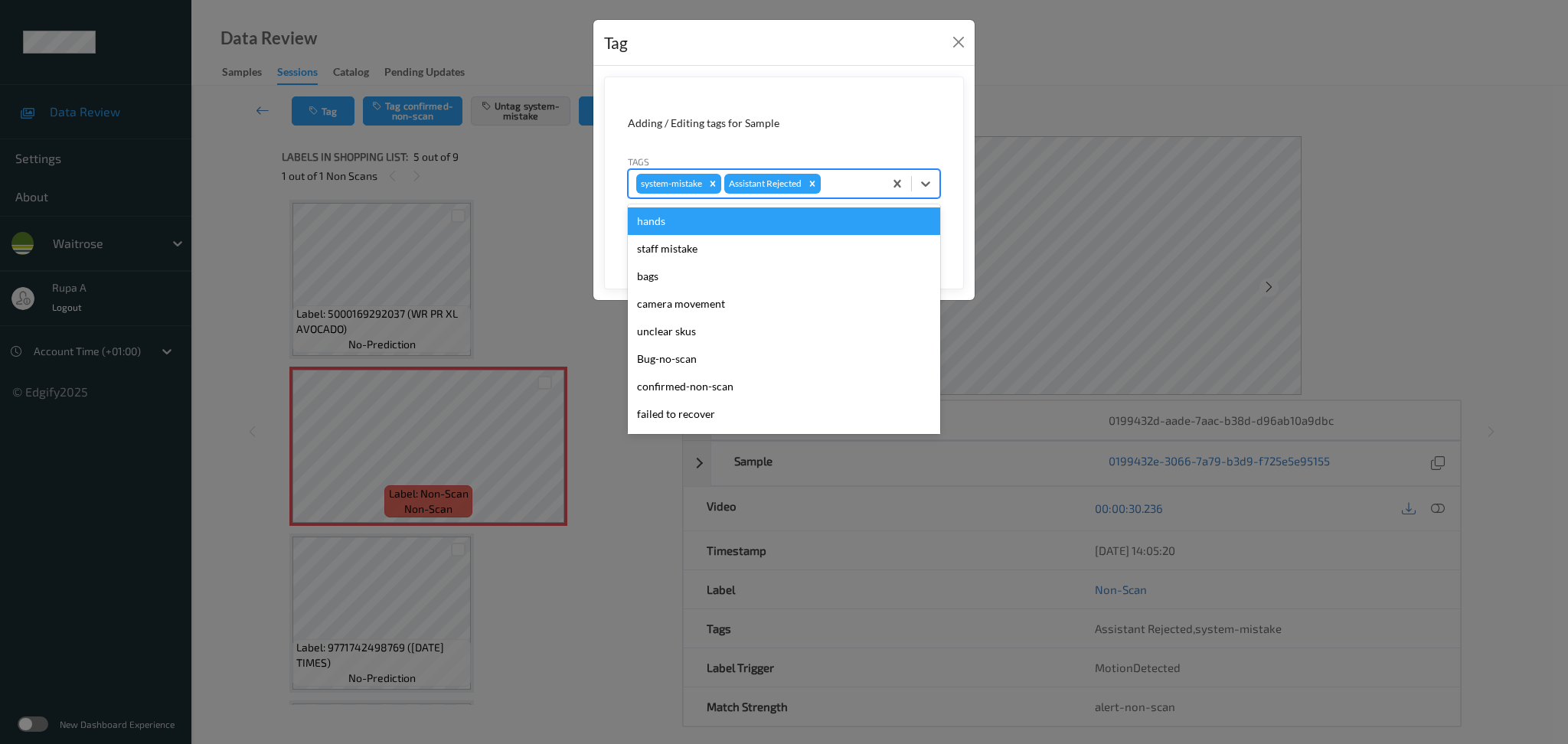
click at [841, 171] on div "system-mistake Assistant Rejected" at bounding box center [756, 184] width 255 height 26
type input "un"
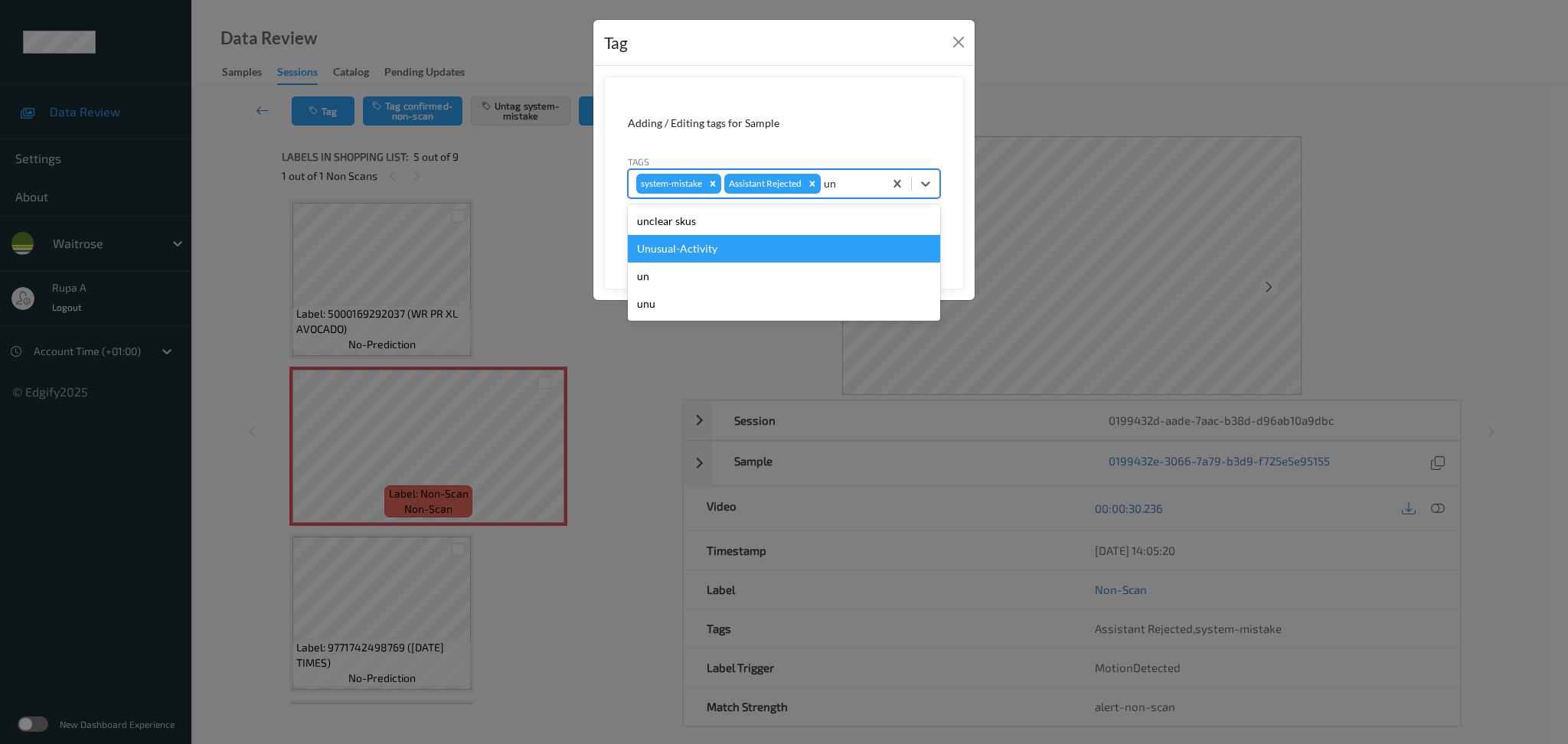
click at [728, 248] on div "Unusual-Activity" at bounding box center [784, 248] width 312 height 28
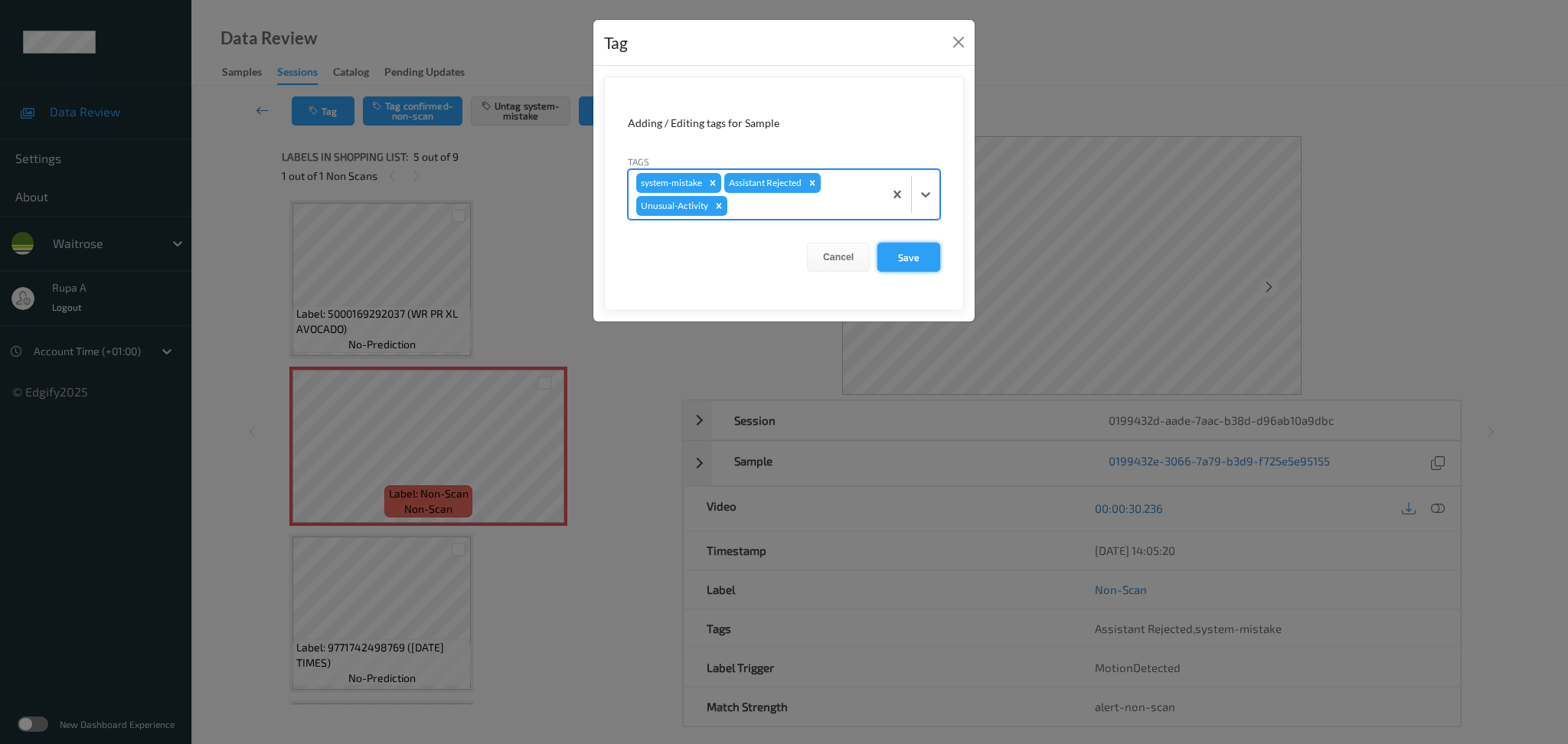
click at [913, 251] on button "Save" at bounding box center [909, 257] width 63 height 29
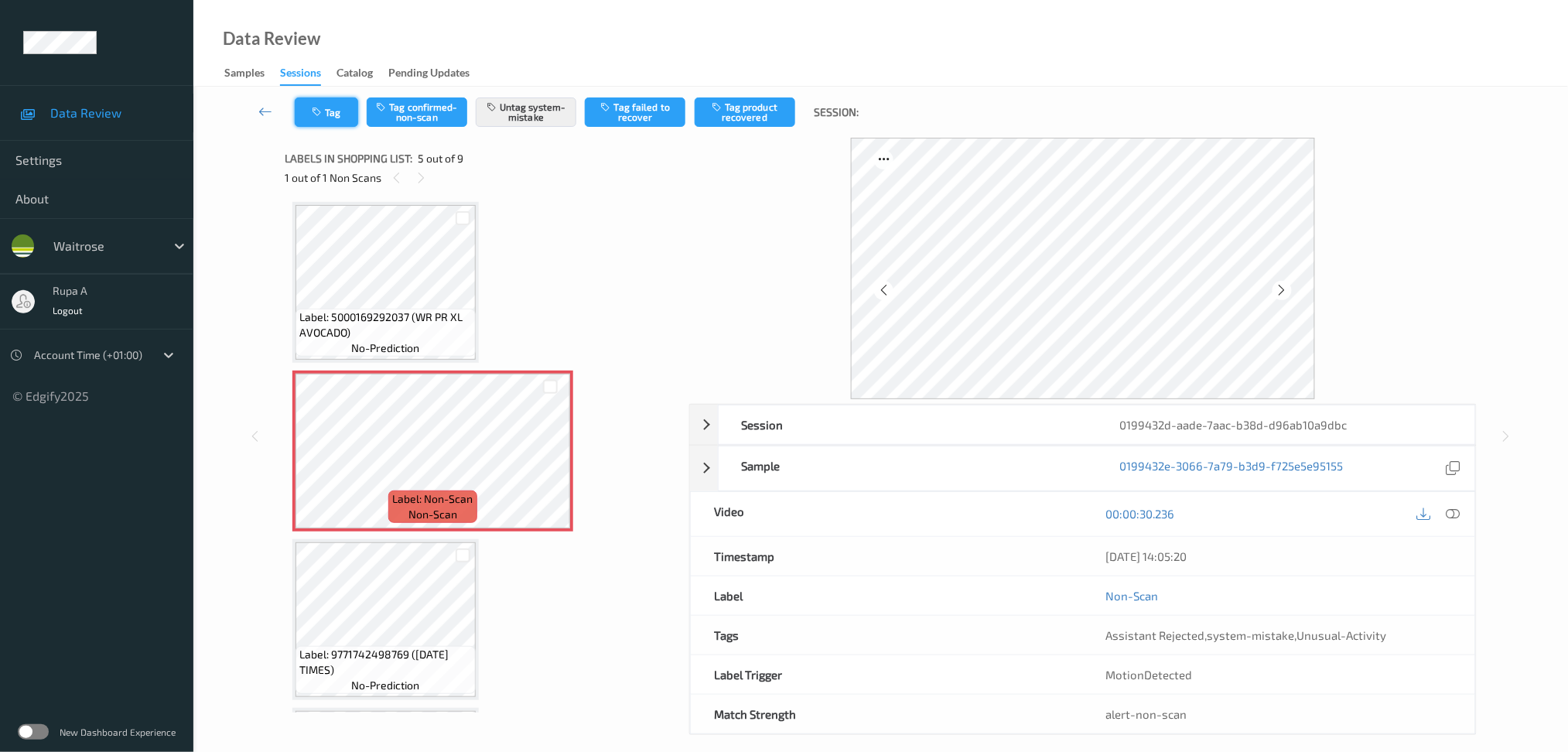
click at [330, 112] on button "Tag" at bounding box center [326, 112] width 64 height 29
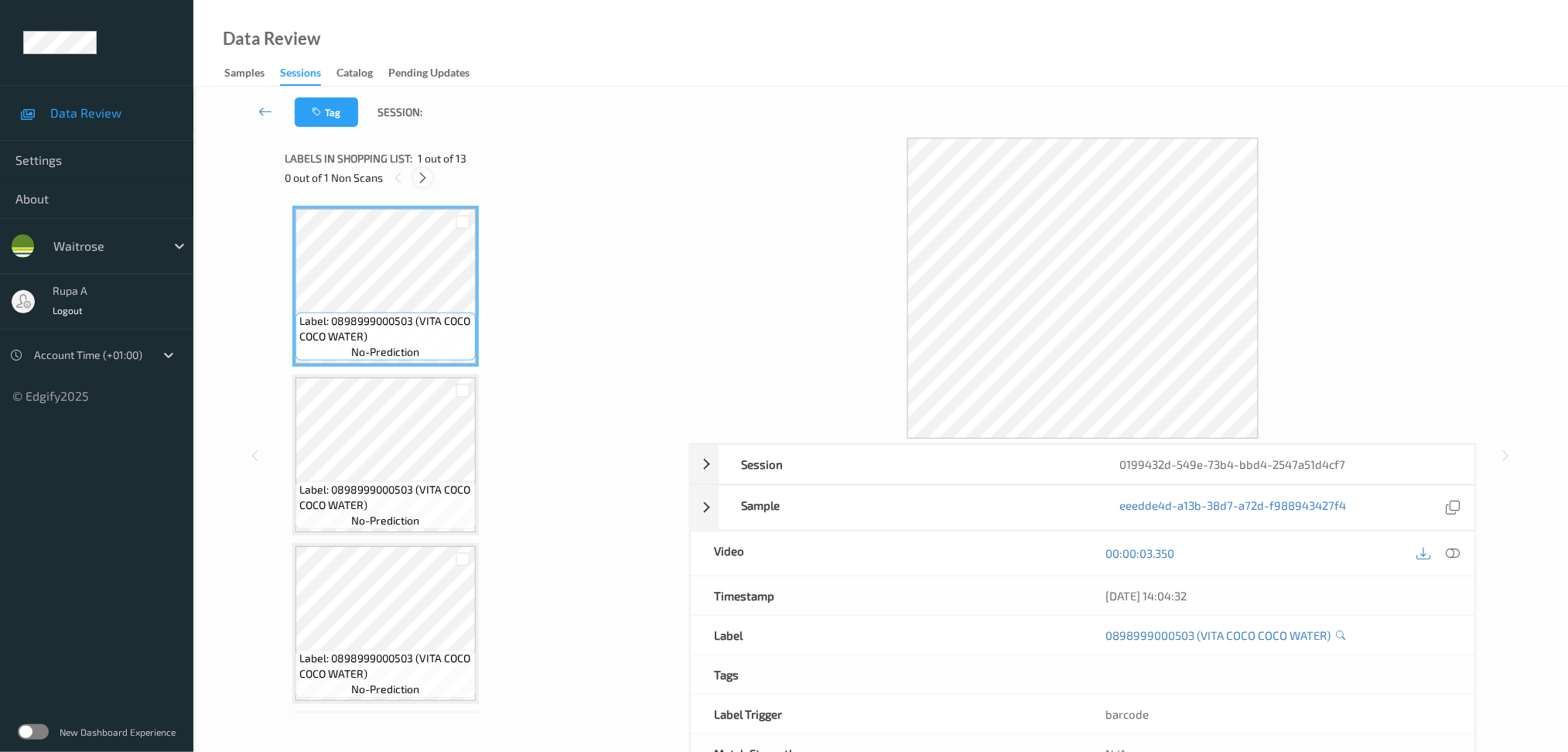
click at [424, 179] on icon at bounding box center [423, 177] width 13 height 14
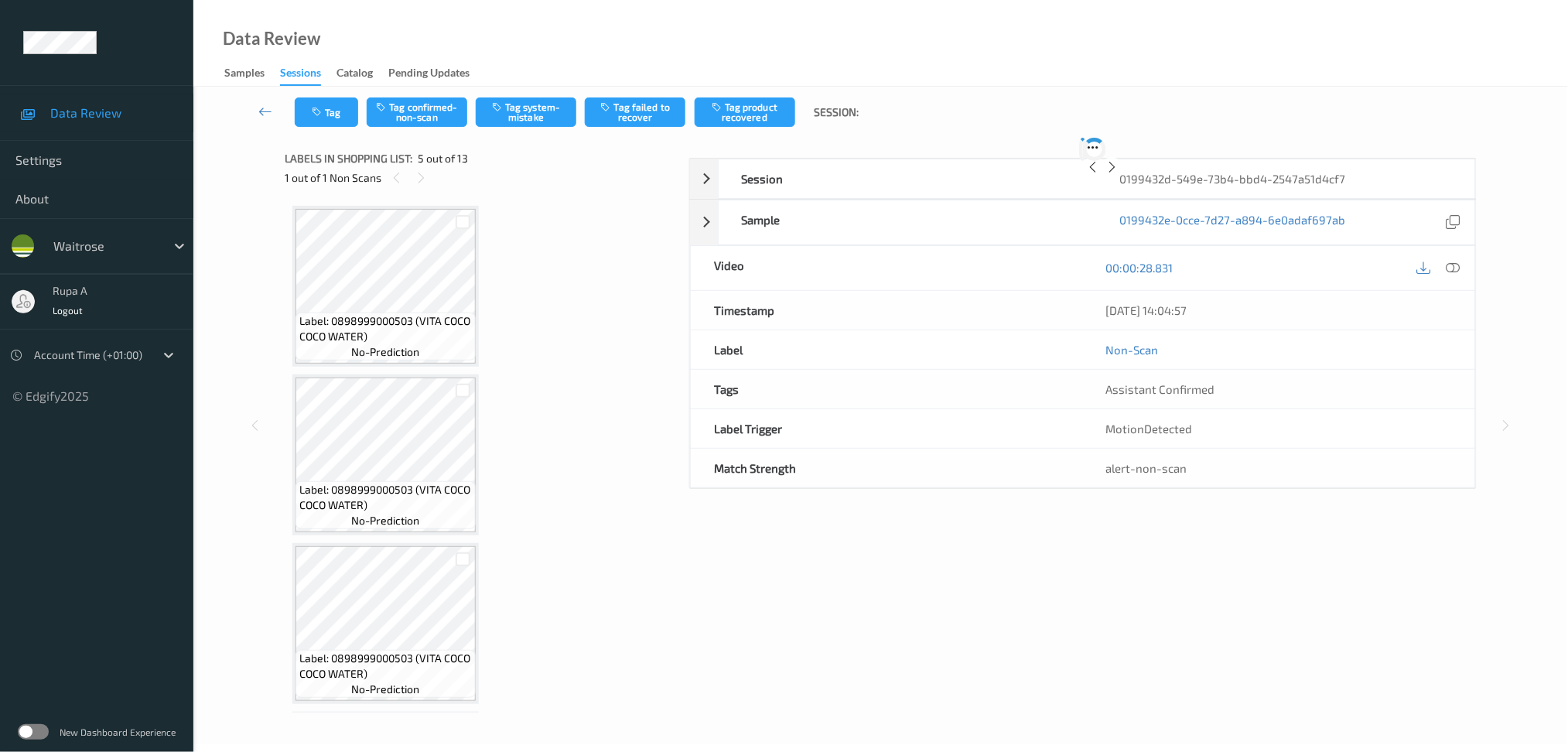
scroll to position [510, 0]
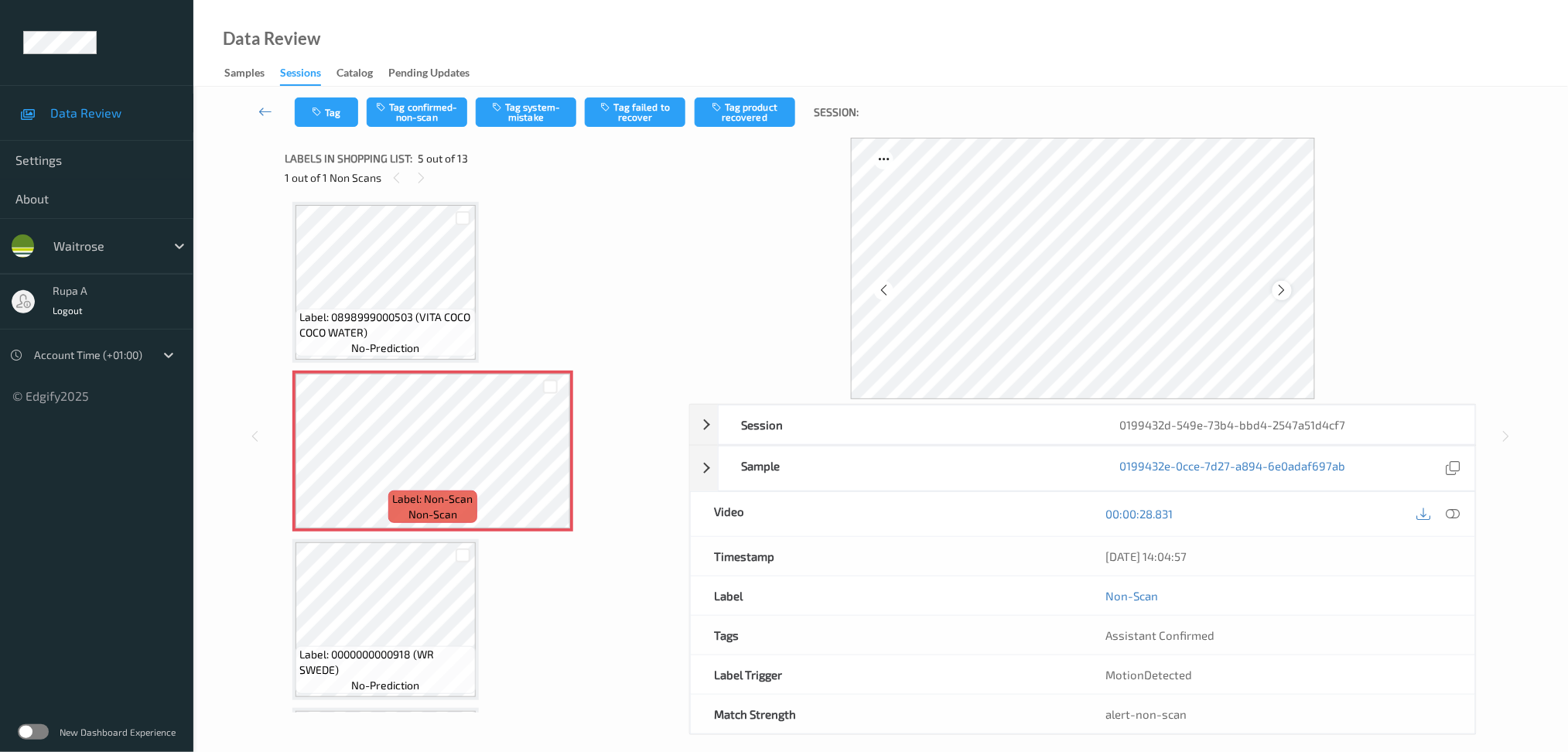
click at [1288, 288] on icon at bounding box center [1282, 290] width 13 height 14
click at [1280, 299] on div at bounding box center [1282, 290] width 19 height 19
click at [376, 678] on span "no-prediction" at bounding box center [385, 686] width 68 height 15
click at [1455, 512] on icon at bounding box center [1453, 513] width 14 height 14
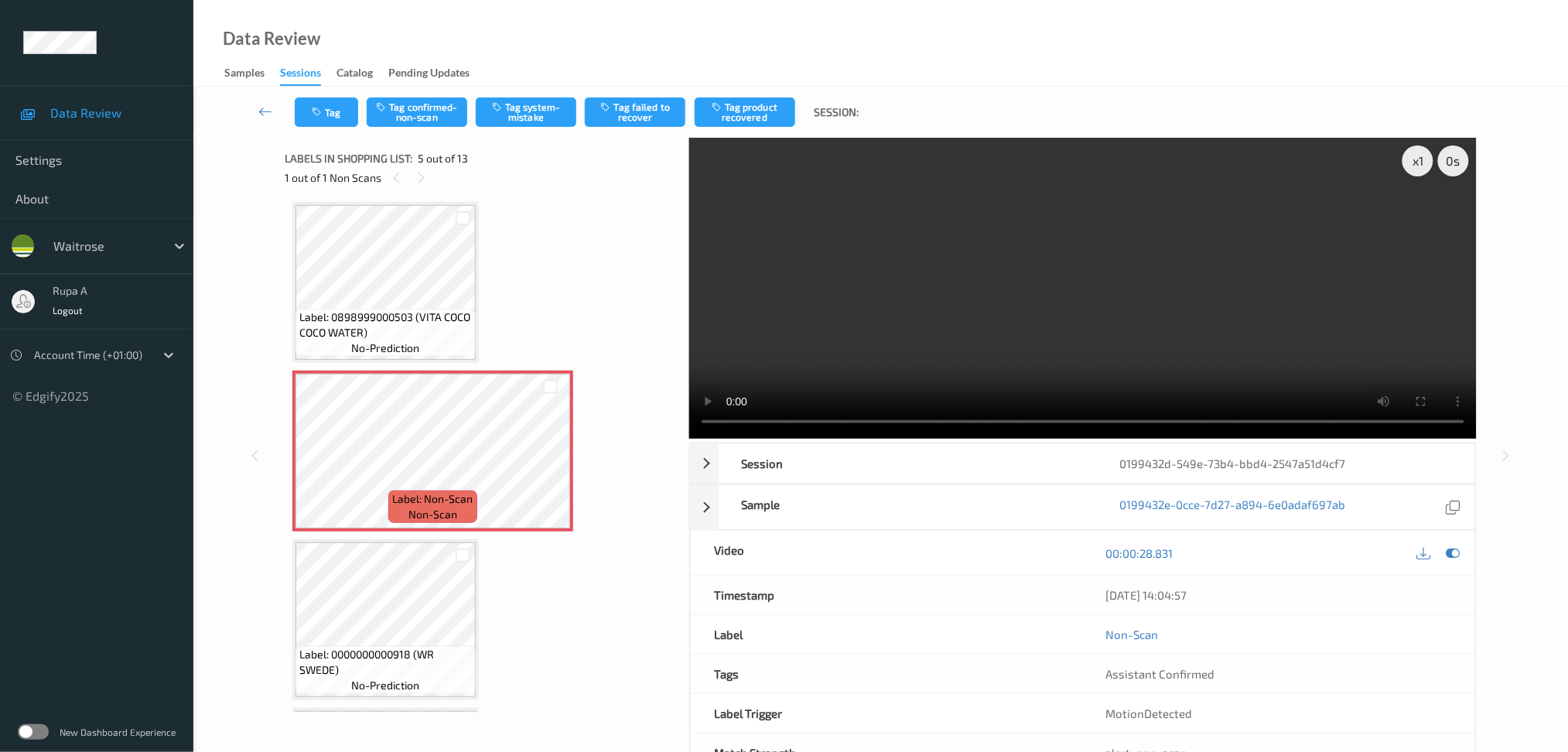
drag, startPoint x: 1462, startPoint y: 549, endPoint x: 1436, endPoint y: 560, distance: 28.2
click at [1461, 549] on div at bounding box center [1453, 553] width 21 height 21
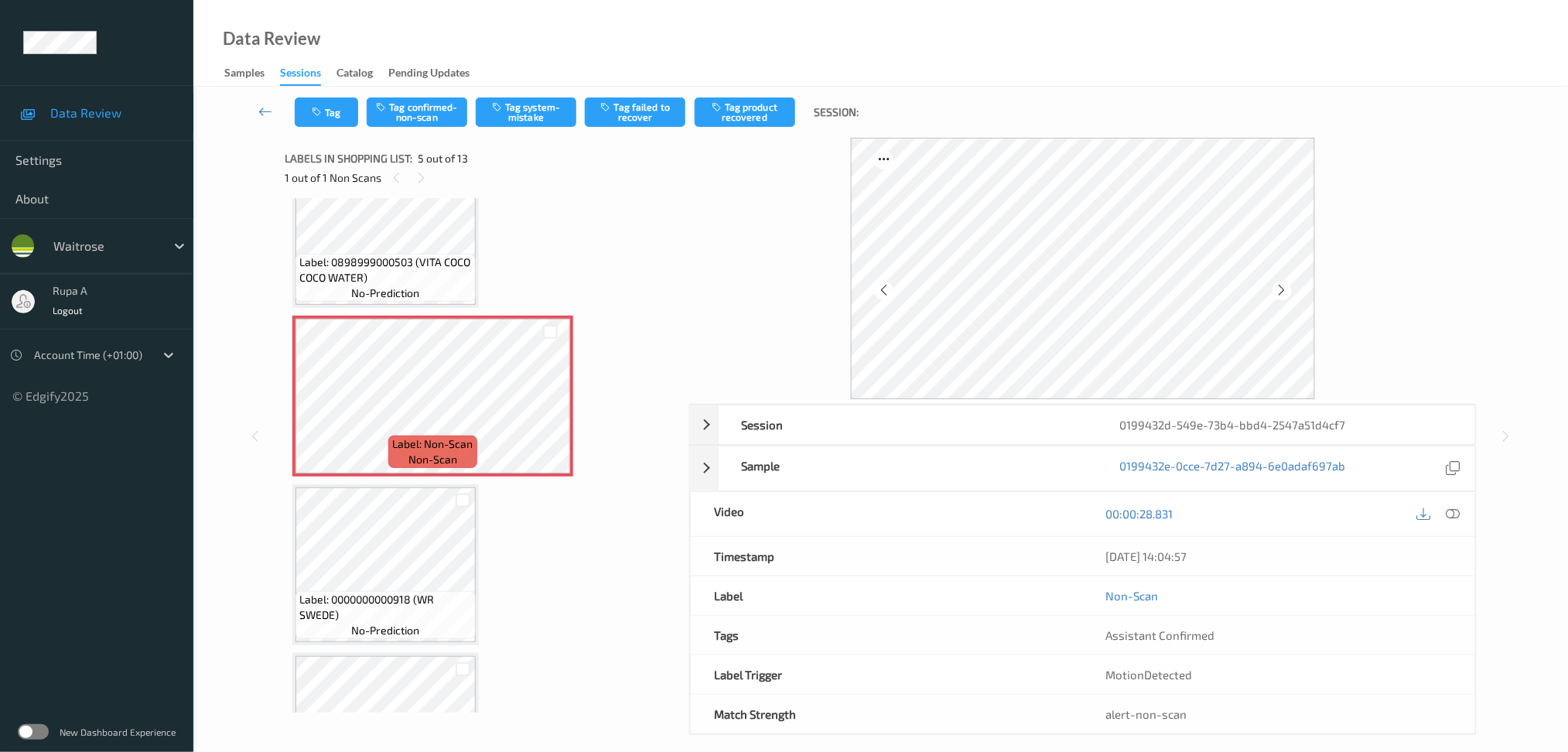
scroll to position [613, 0]
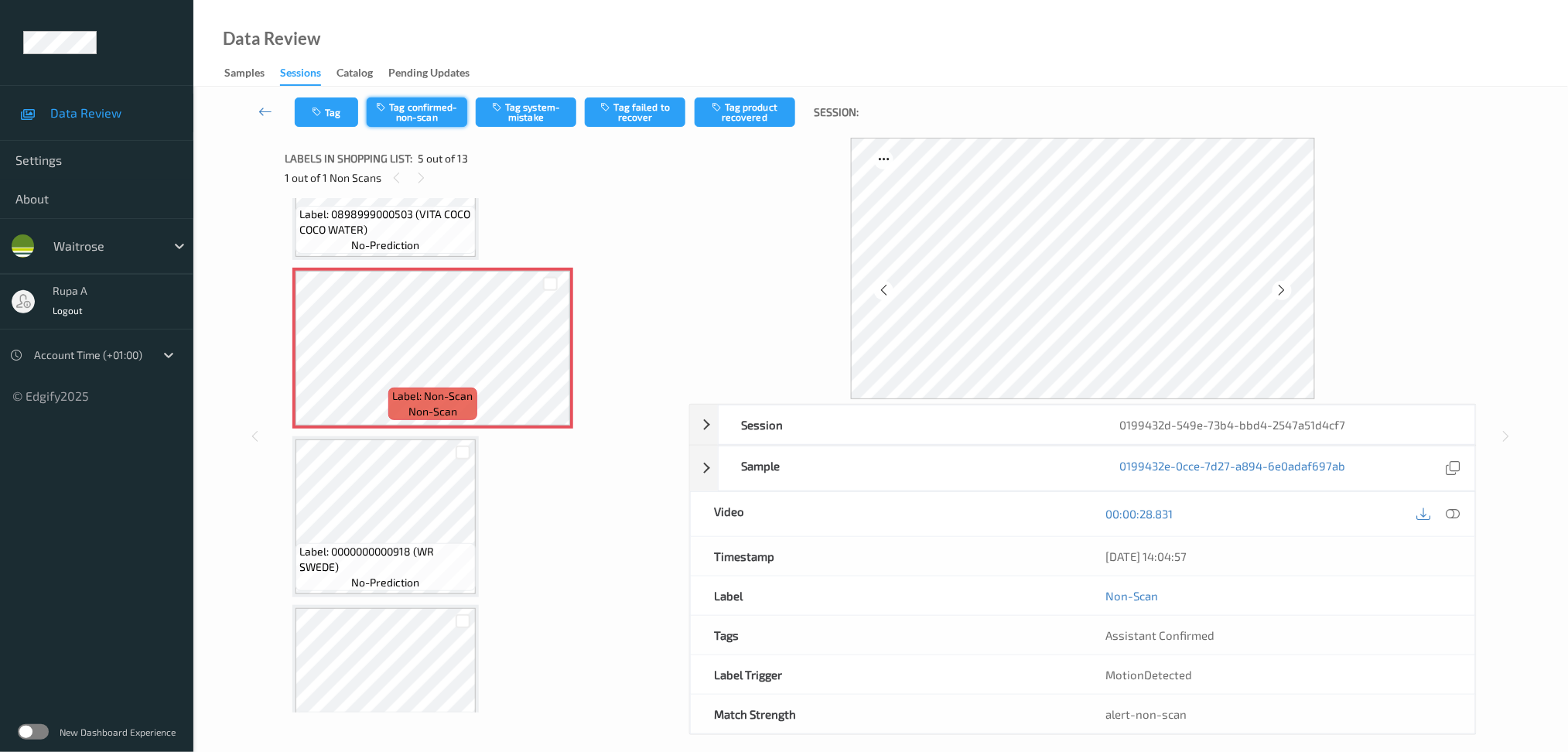
click at [427, 112] on button "Tag confirmed-non-scan" at bounding box center [416, 112] width 101 height 29
click at [743, 118] on button "Tag product recovered" at bounding box center [744, 112] width 101 height 29
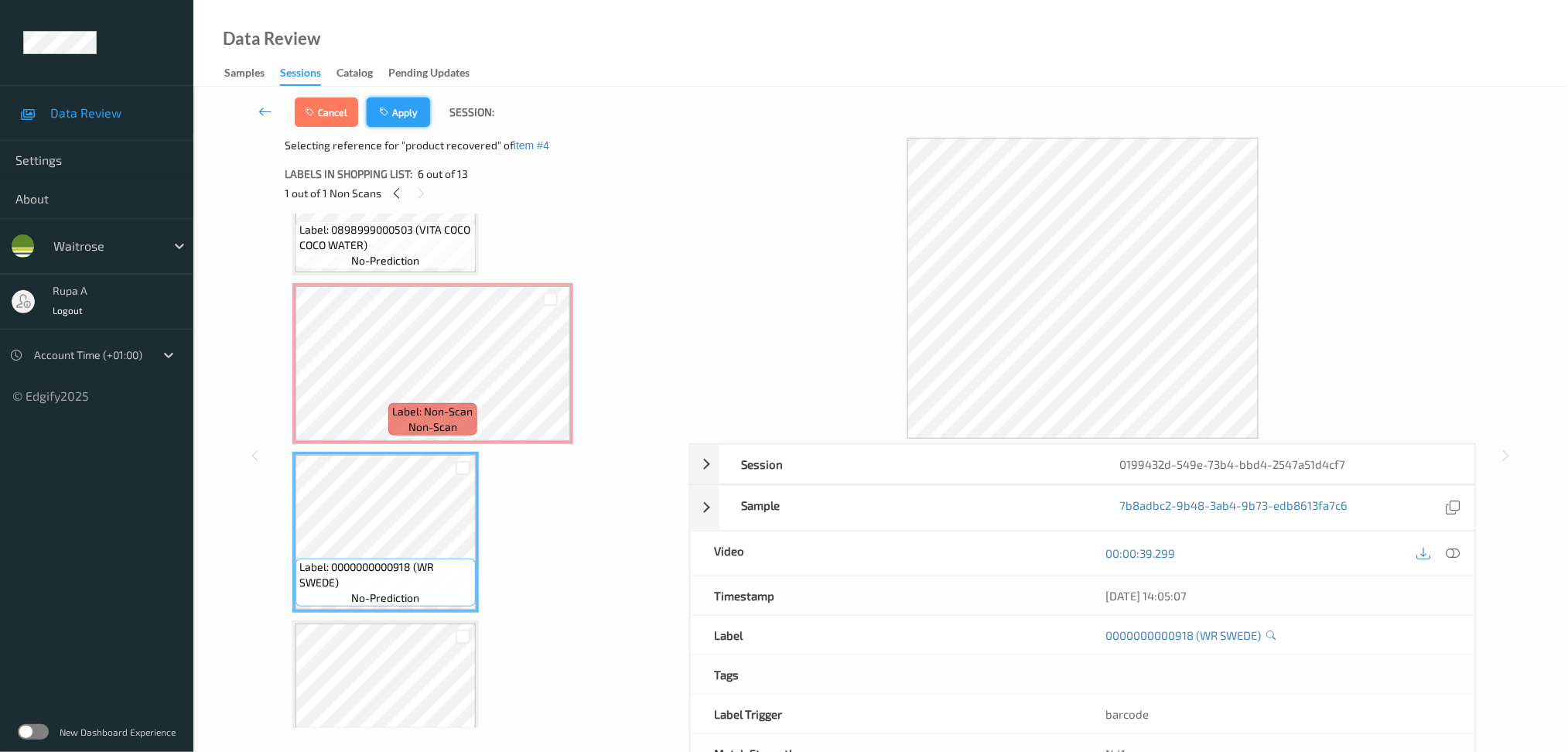
click at [387, 109] on icon "button" at bounding box center [385, 112] width 13 height 11
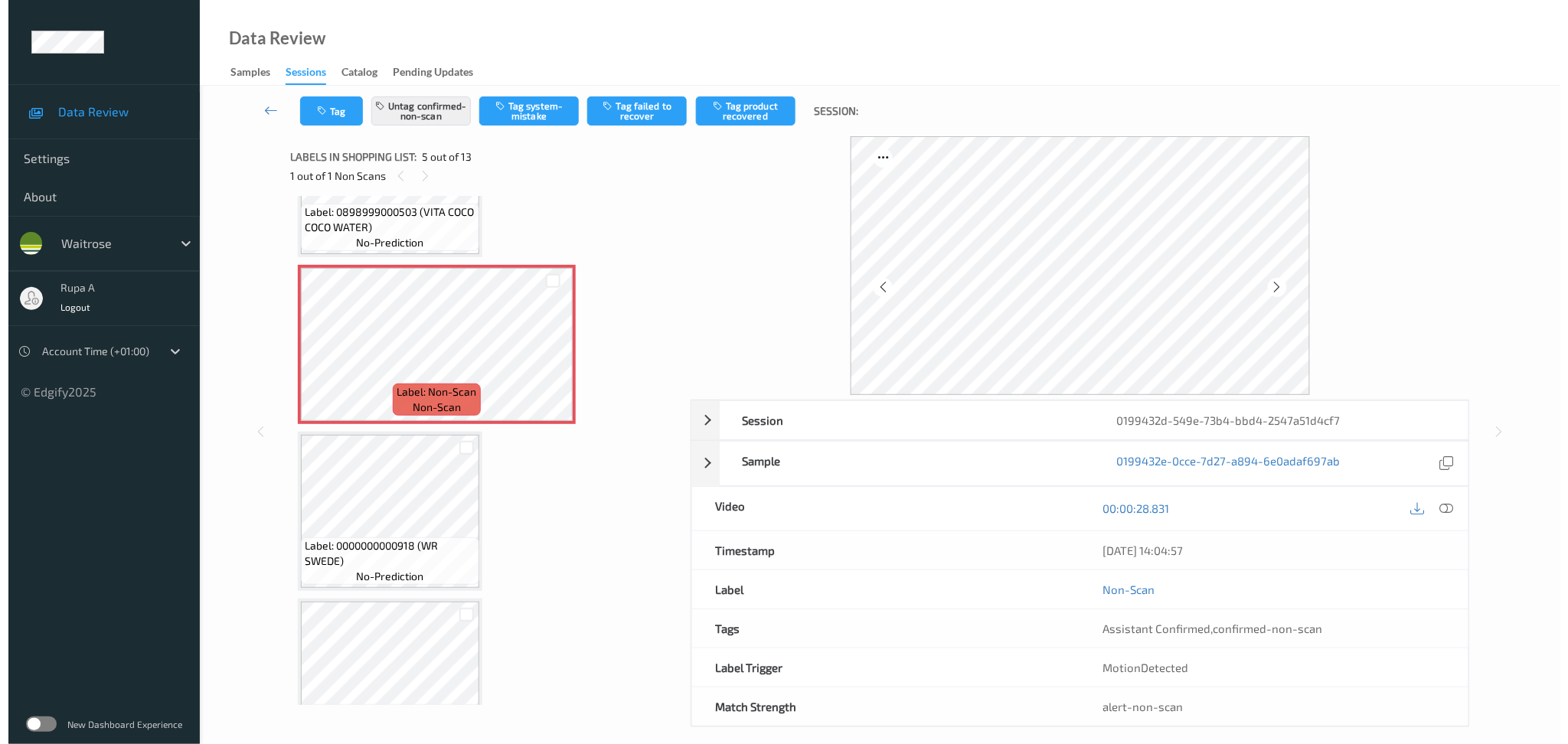
scroll to position [505, 0]
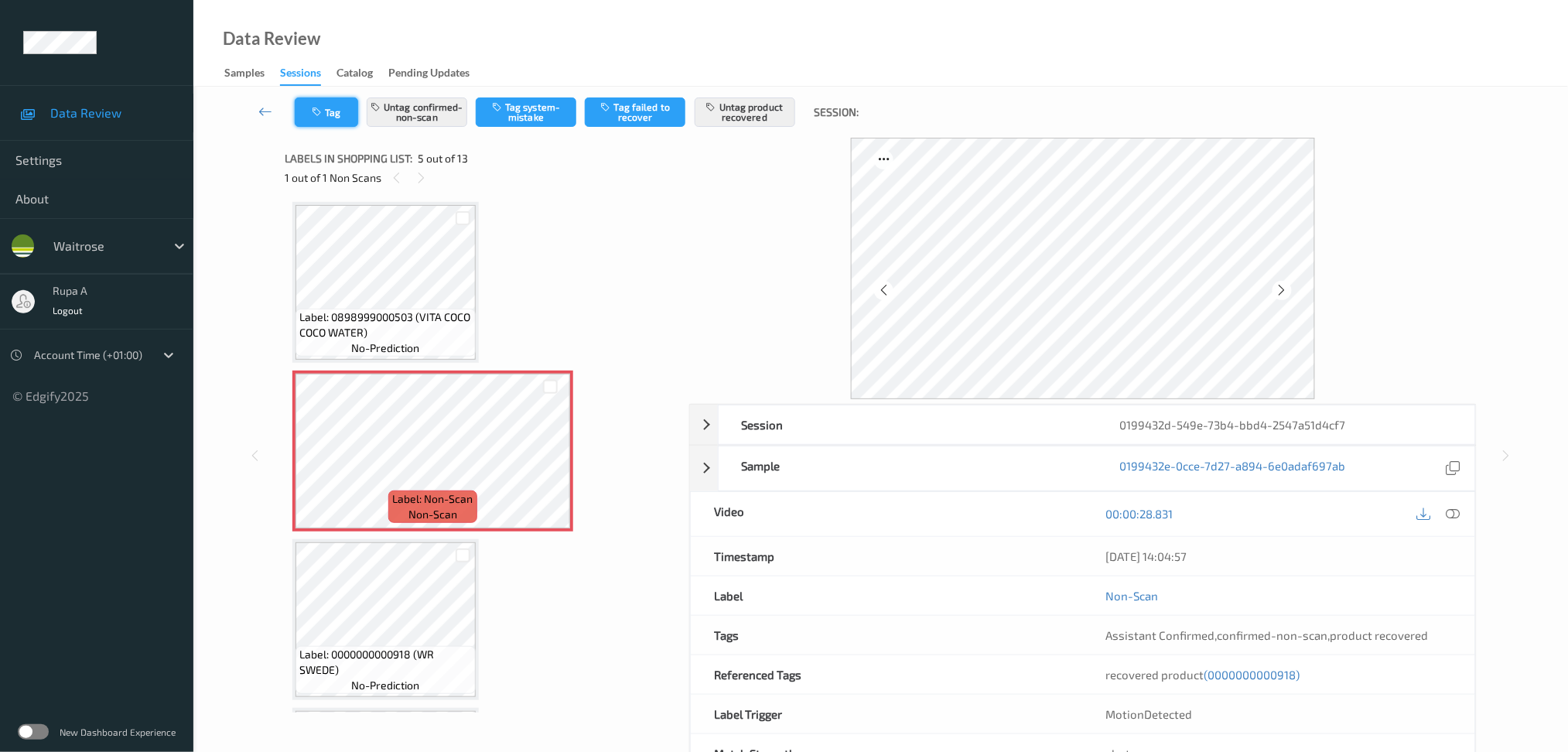
click at [315, 103] on button "Tag" at bounding box center [326, 112] width 64 height 29
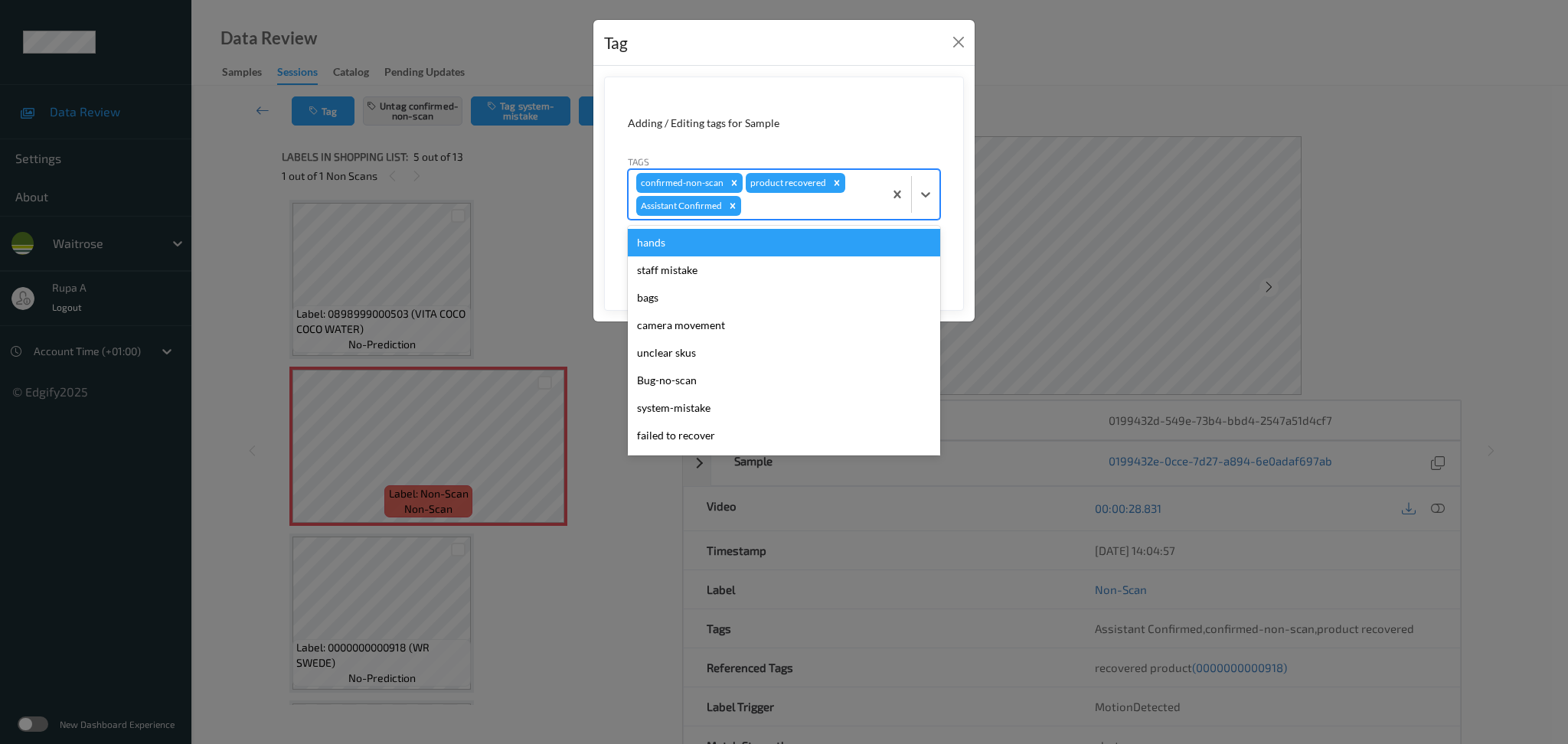
click at [786, 218] on div "confirmed-non-scan product recovered Assistant Confirmed" at bounding box center [756, 194] width 255 height 49
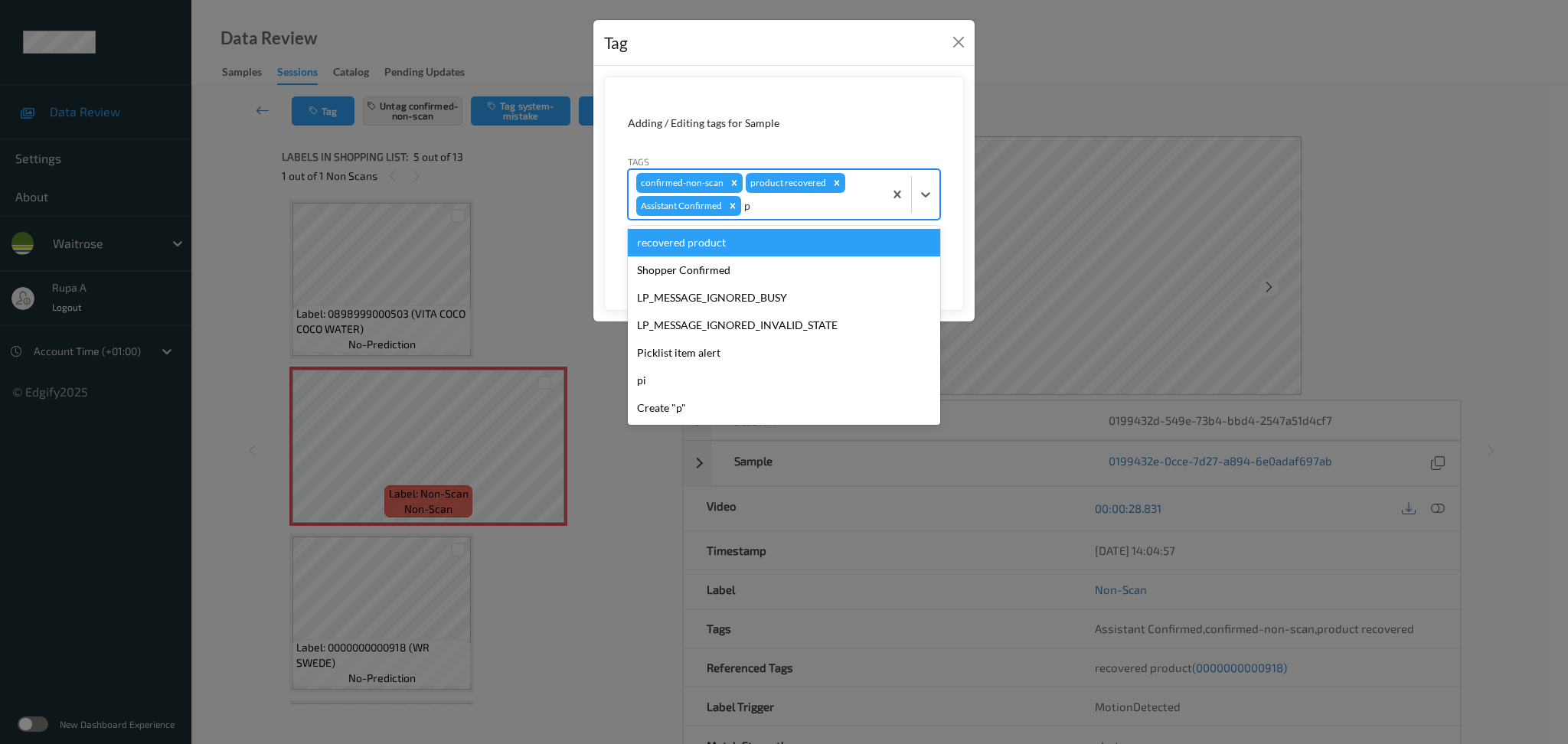
type input "pi"
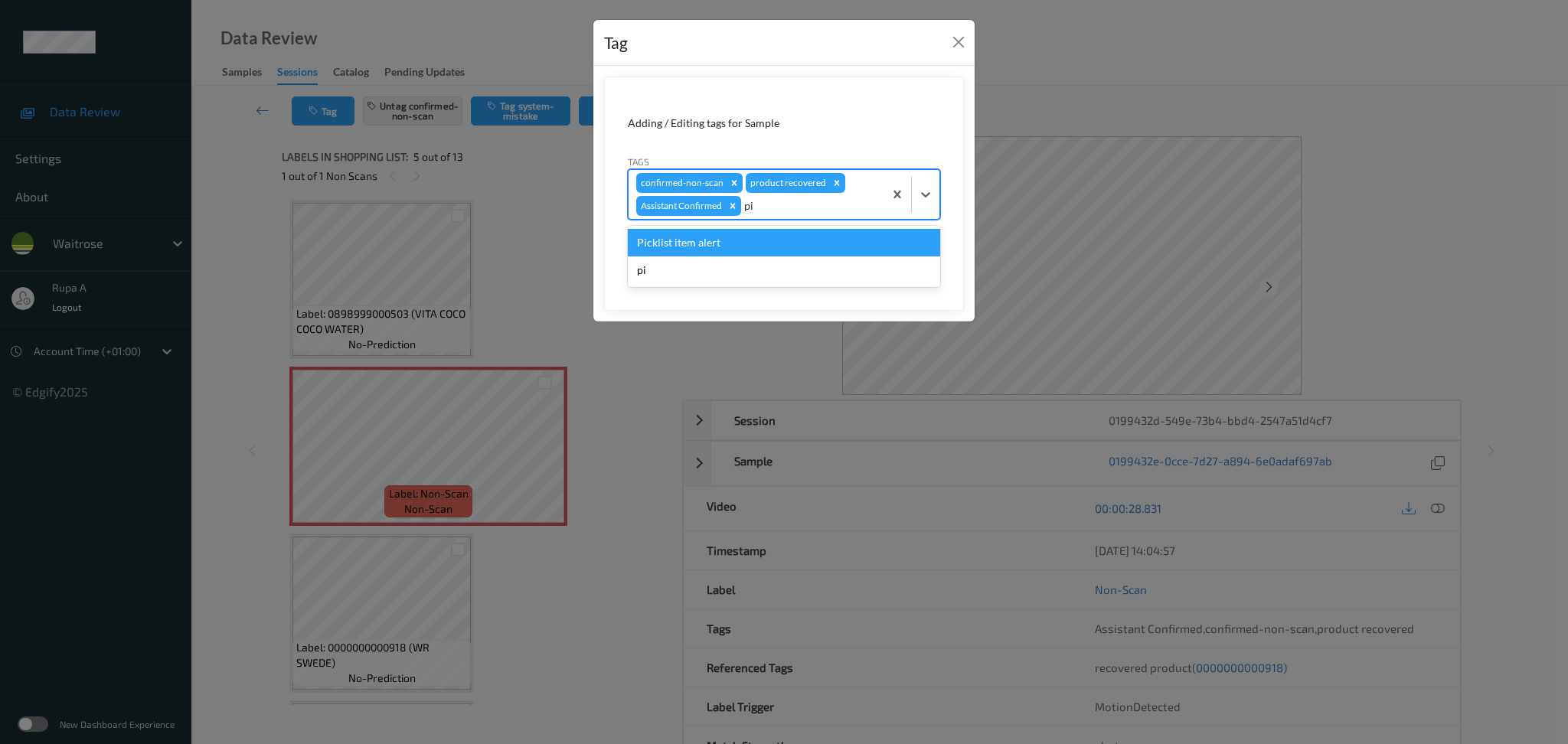
click at [767, 245] on div "Picklist item alert" at bounding box center [784, 242] width 312 height 28
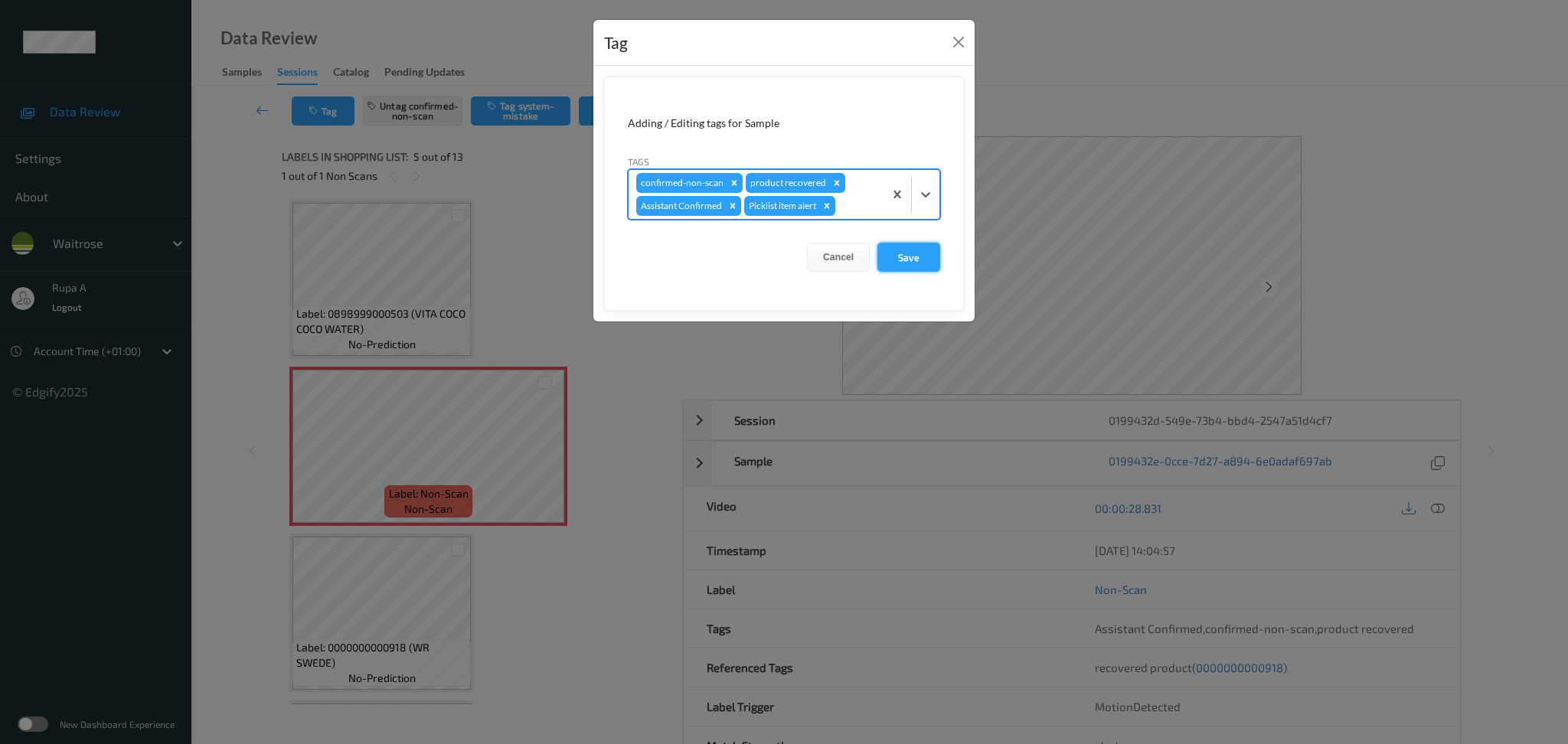
click at [915, 245] on button "Save" at bounding box center [909, 257] width 63 height 29
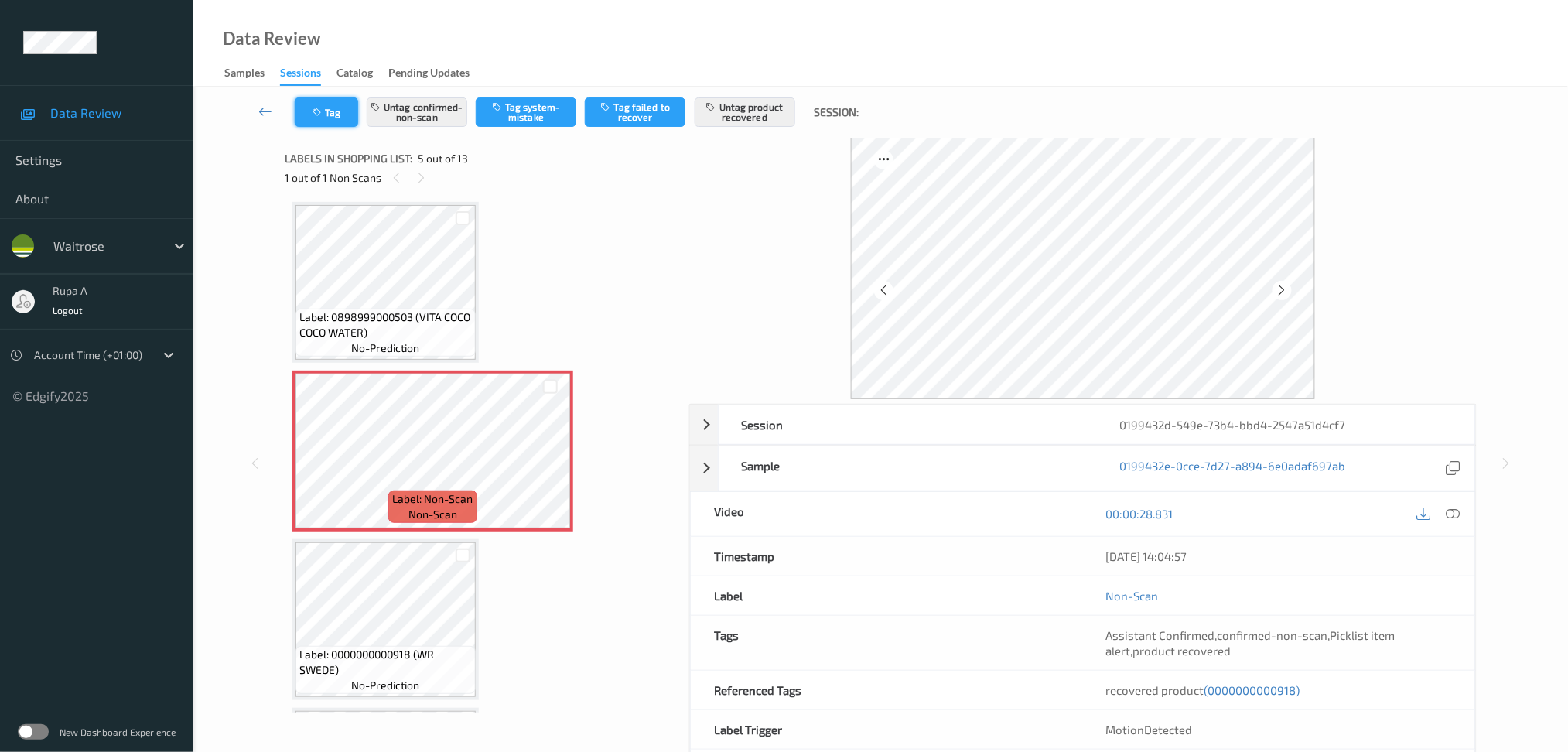
click at [333, 117] on button "Tag" at bounding box center [326, 112] width 64 height 29
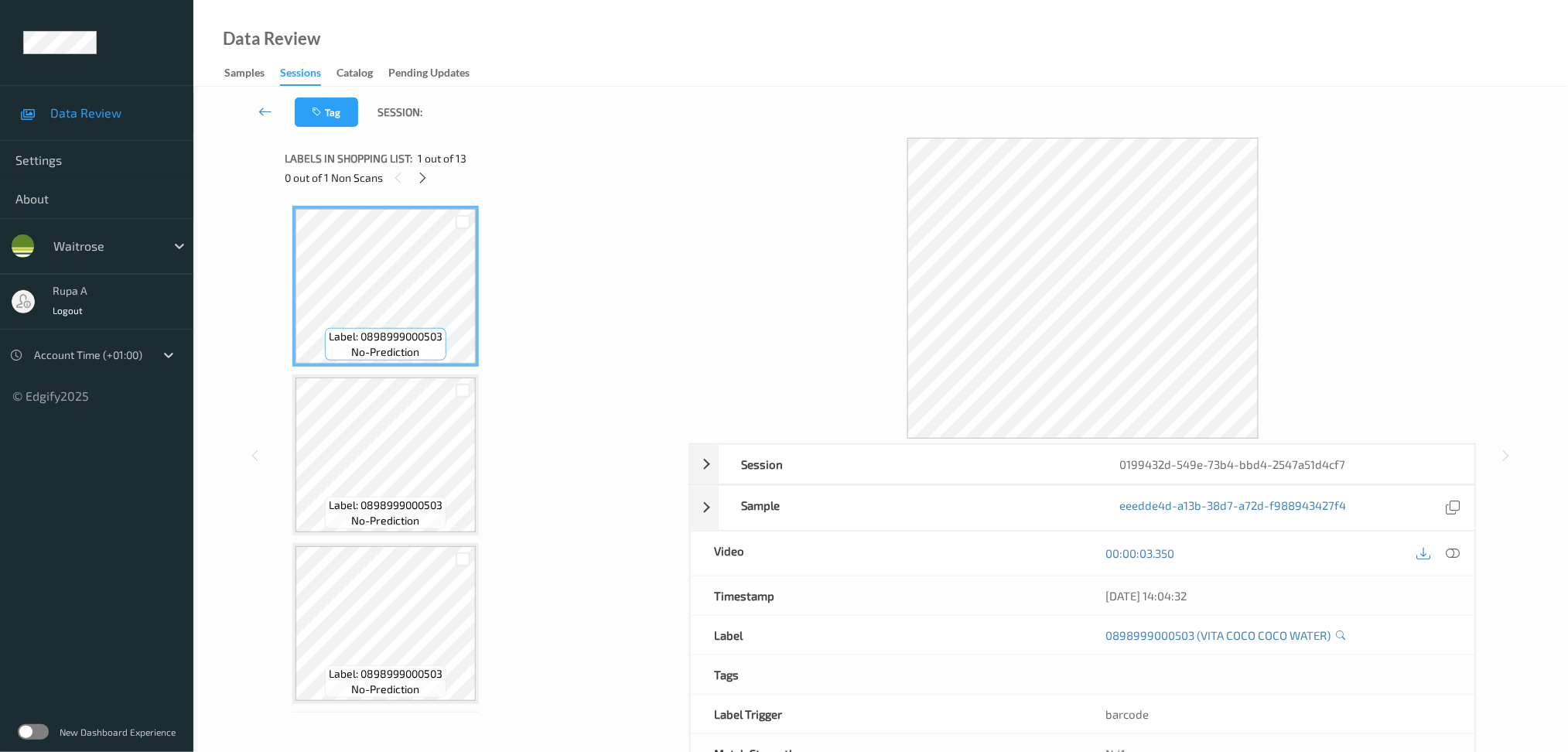
click at [435, 185] on div "0 out of 1 Non Scans" at bounding box center [481, 177] width 394 height 19
click at [427, 180] on icon at bounding box center [423, 177] width 13 height 14
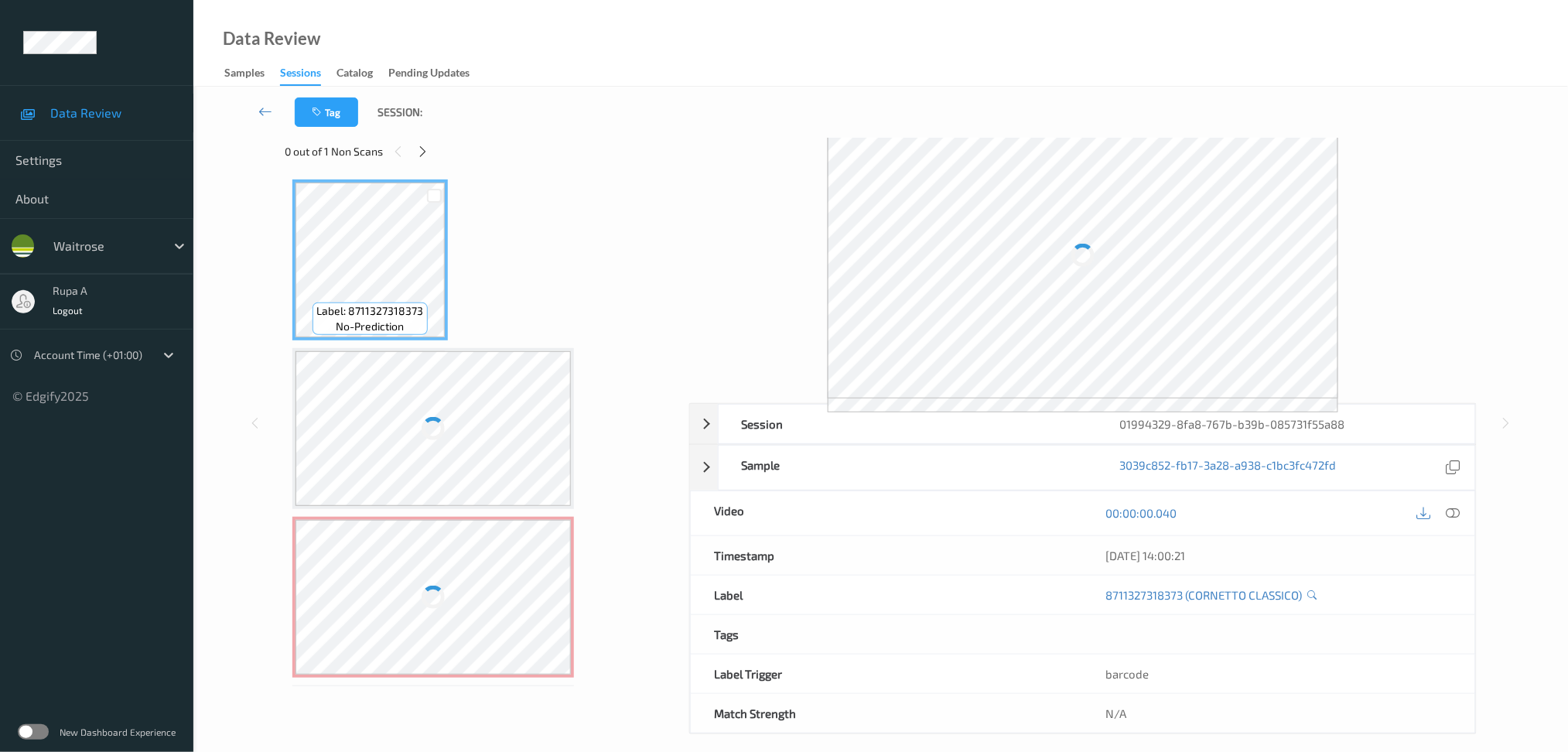
scroll to position [40, 0]
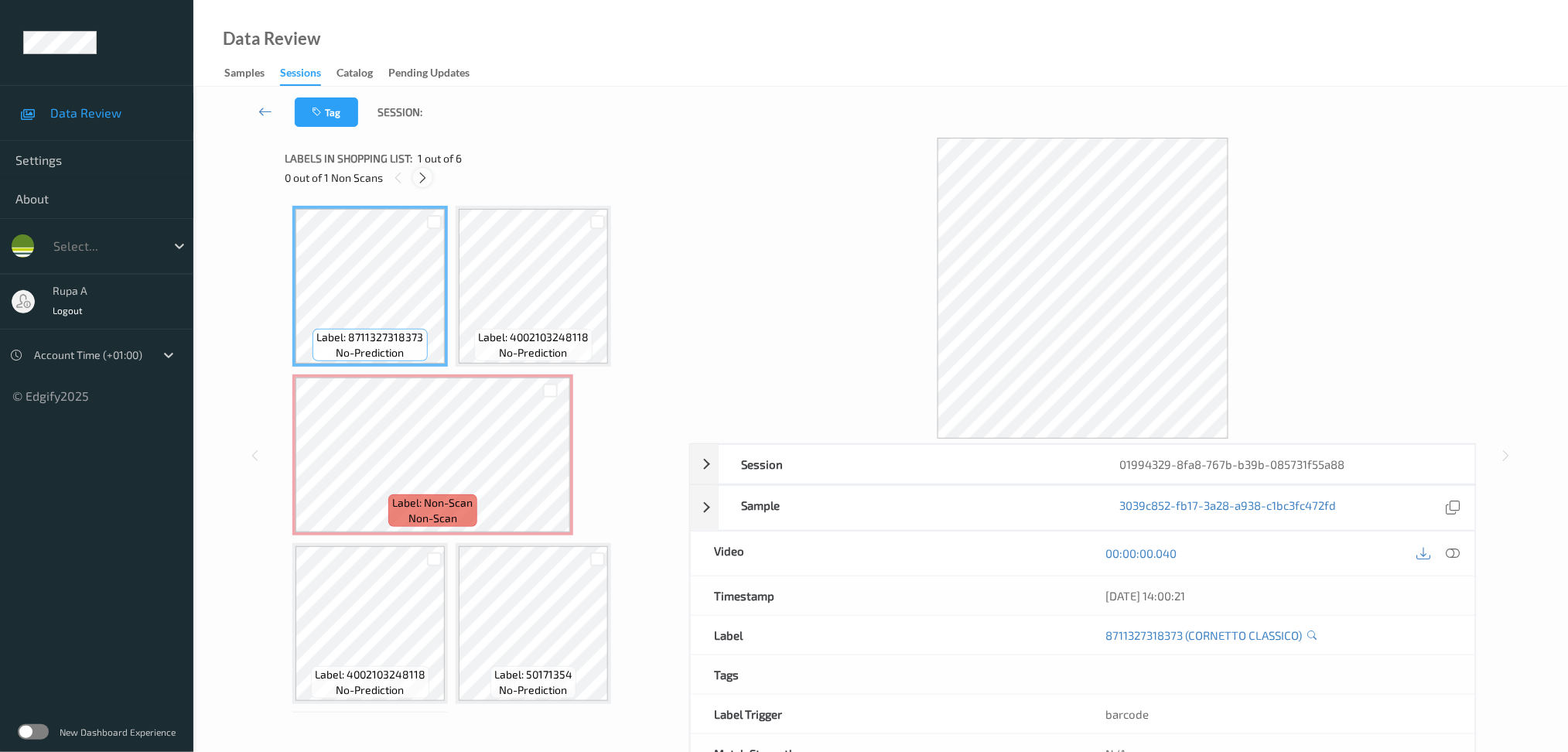
click at [429, 180] on icon at bounding box center [423, 177] width 13 height 14
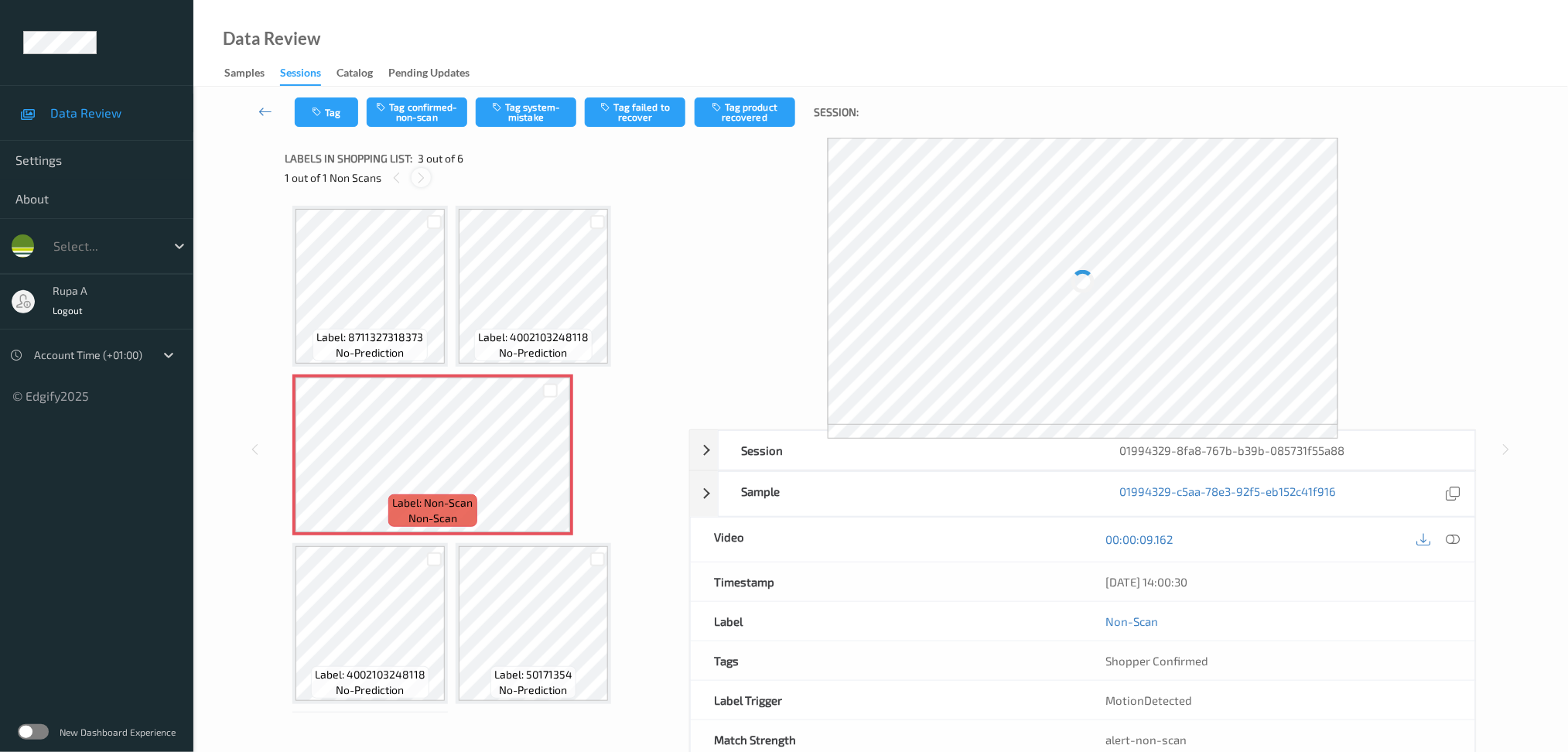
scroll to position [7, 0]
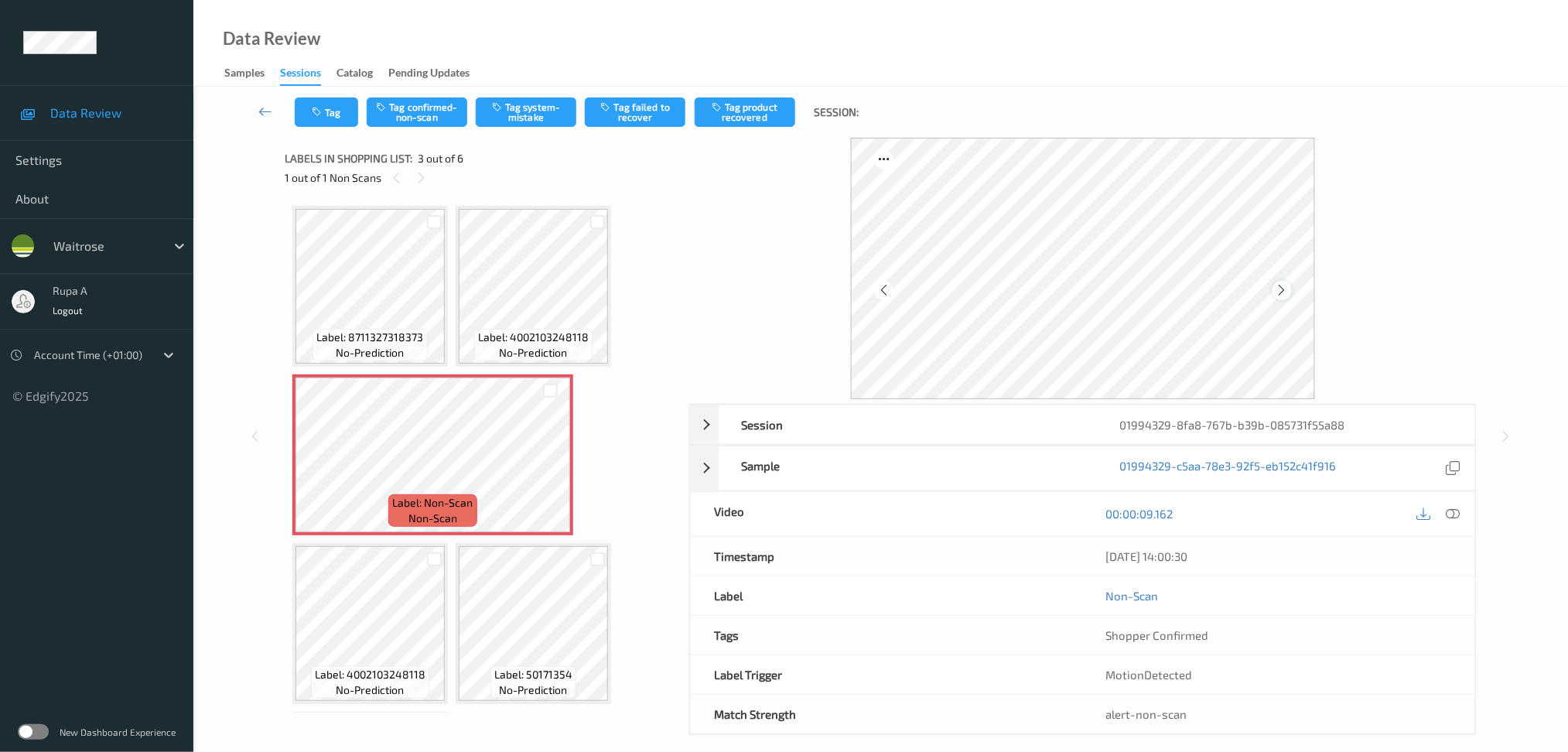
click at [1291, 288] on div at bounding box center [1282, 290] width 19 height 19
click at [1213, 404] on div "Session 01994329-8fa8-767b-b39b-085731f55a88 Session ID 01994329-8fa8-767b-b39b…" at bounding box center [1083, 569] width 787 height 331
click at [1443, 501] on div "00:00:09.162" at bounding box center [1280, 514] width 393 height 45
click at [1443, 504] on div at bounding box center [1438, 514] width 50 height 21
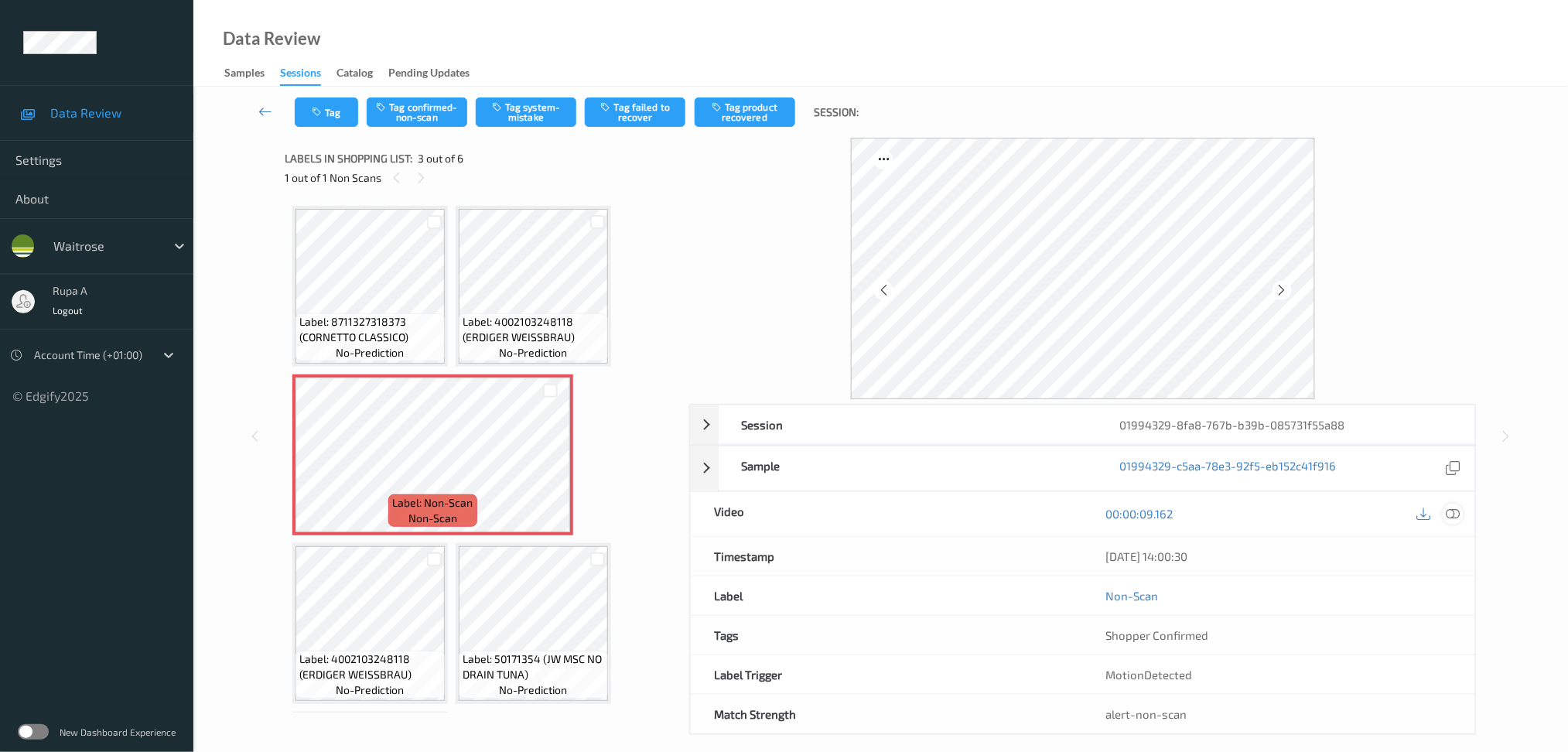
click at [1460, 506] on icon at bounding box center [1453, 513] width 14 height 14
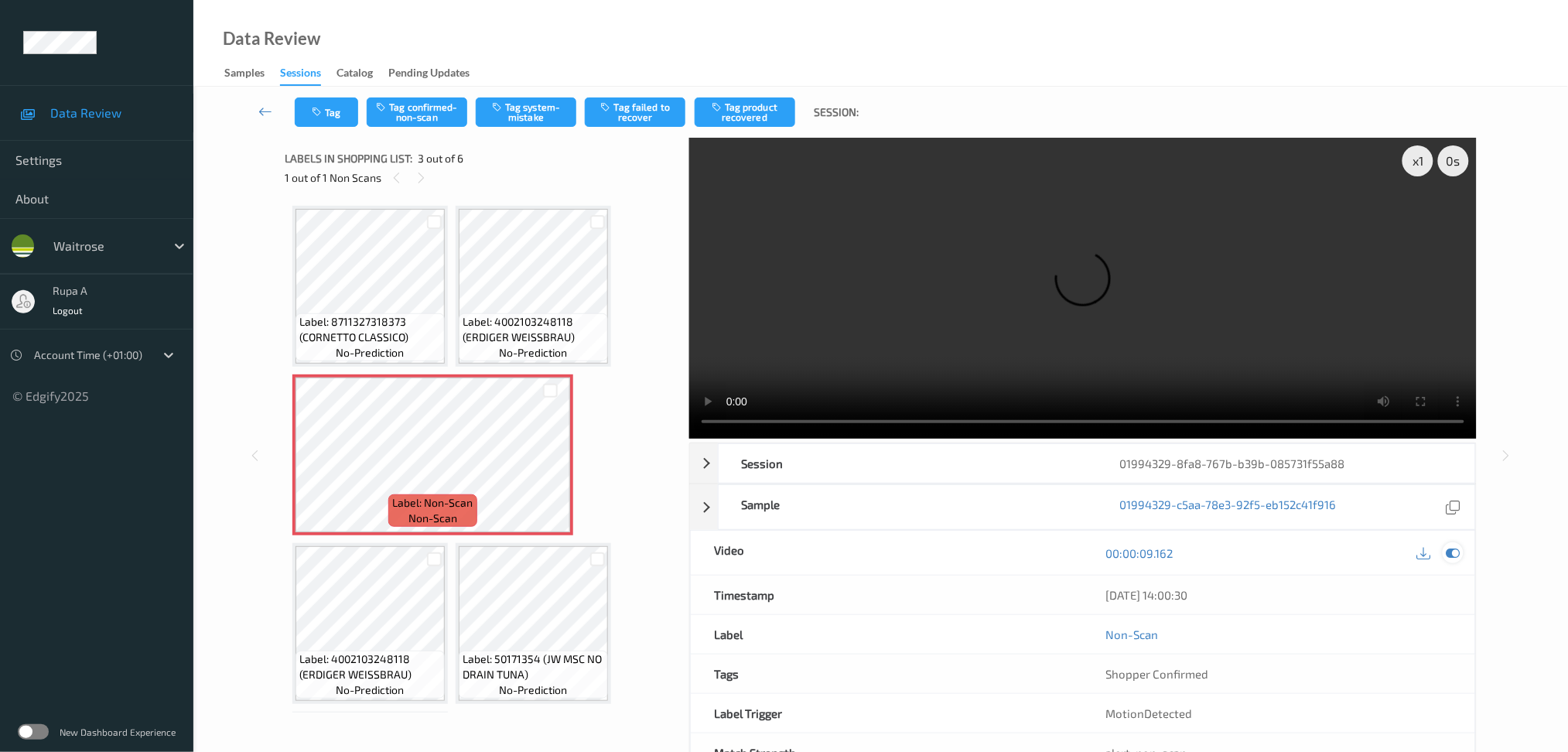
click at [1450, 564] on div at bounding box center [1453, 553] width 21 height 21
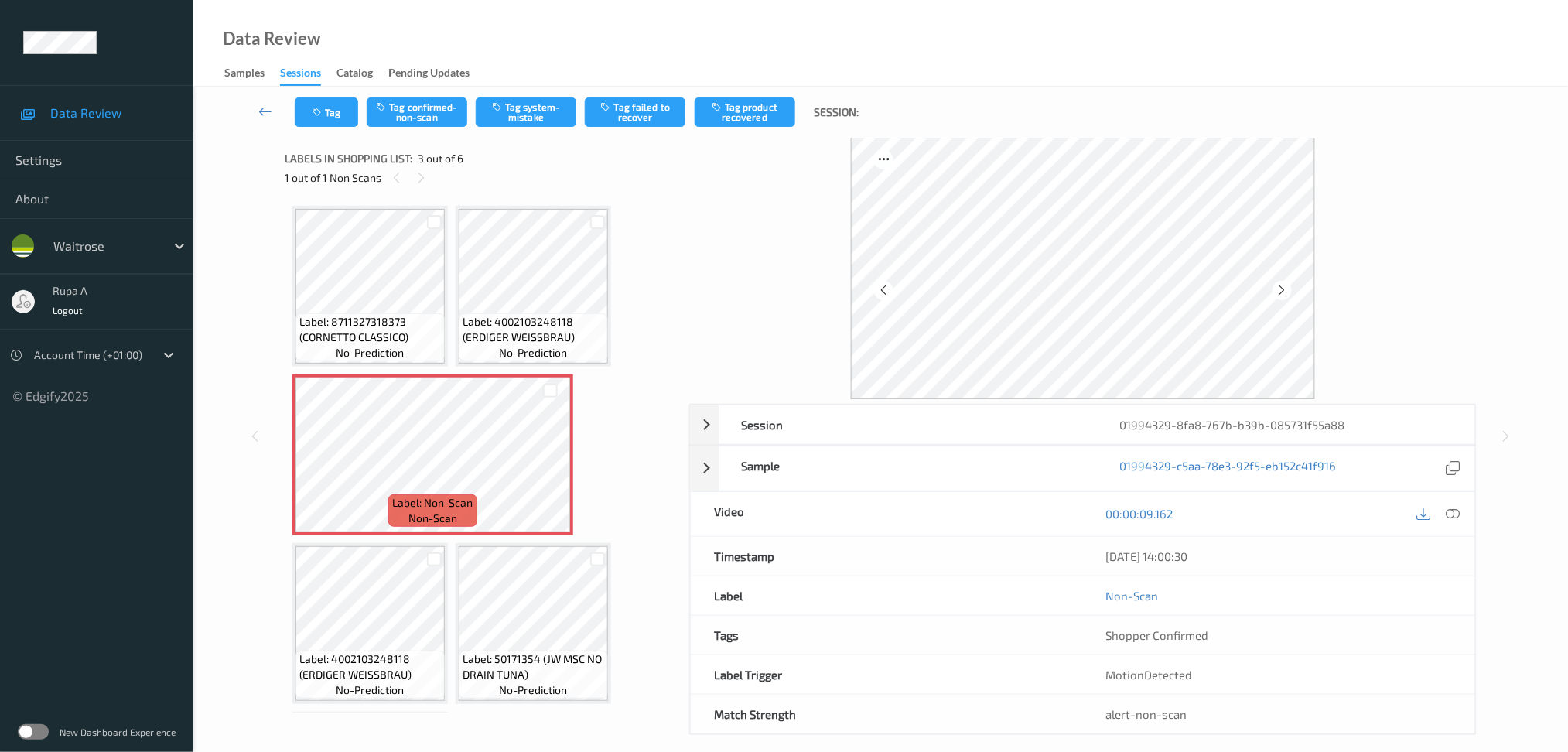
click at [1403, 536] on div "00:00:09.162" at bounding box center [1280, 514] width 393 height 45
click at [1079, 411] on div "Session" at bounding box center [908, 425] width 378 height 39
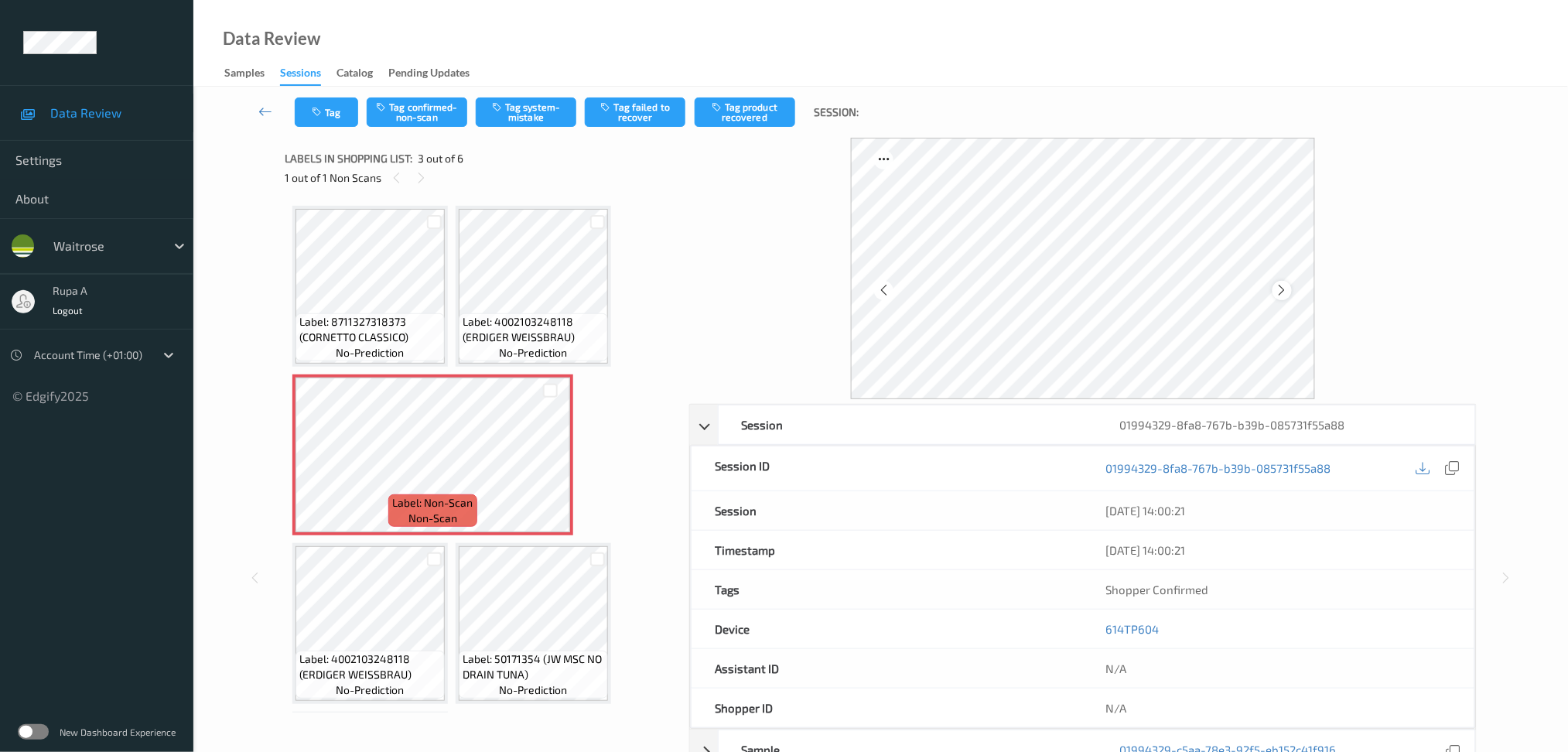
click at [1290, 284] on div at bounding box center [1282, 290] width 19 height 19
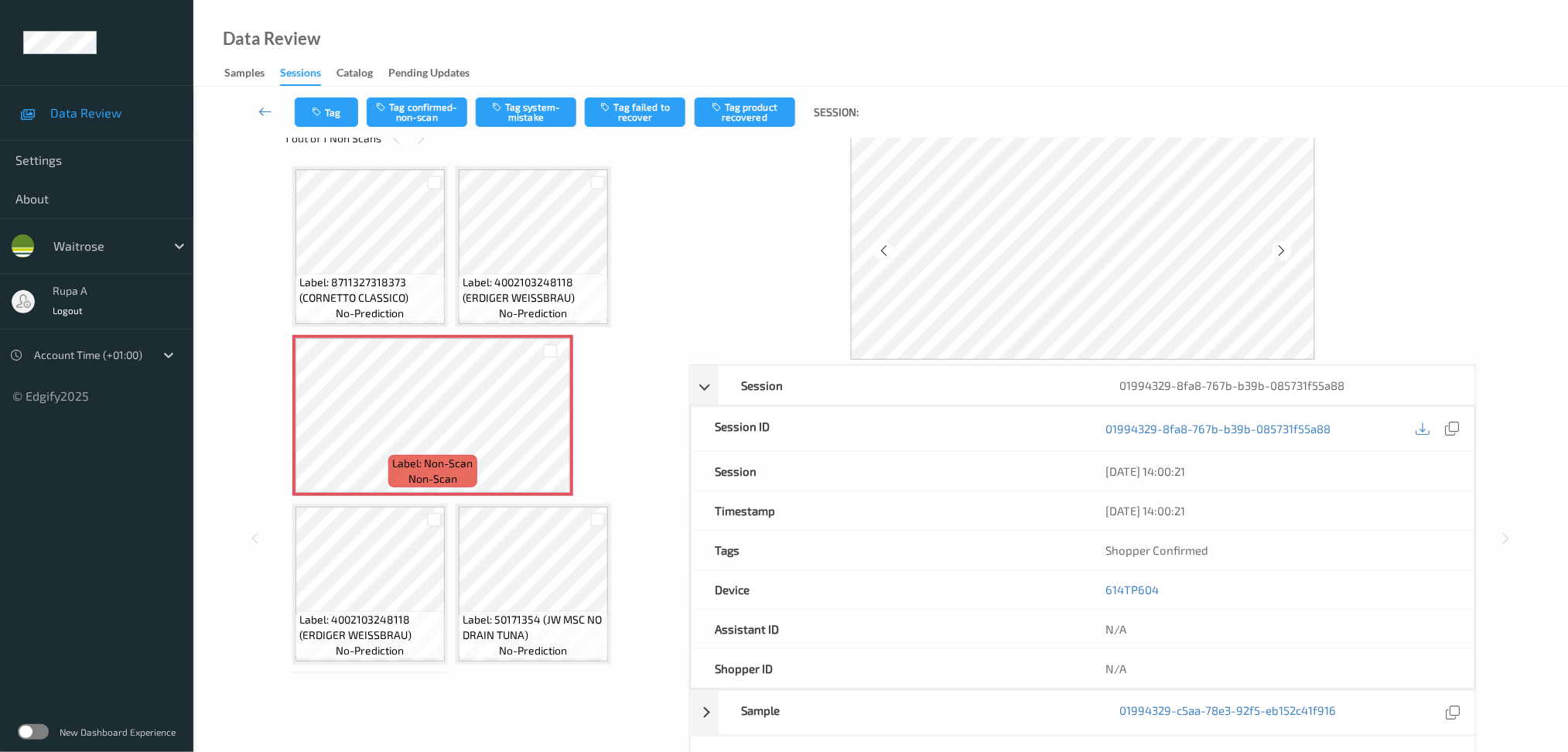
scroll to position [103, 0]
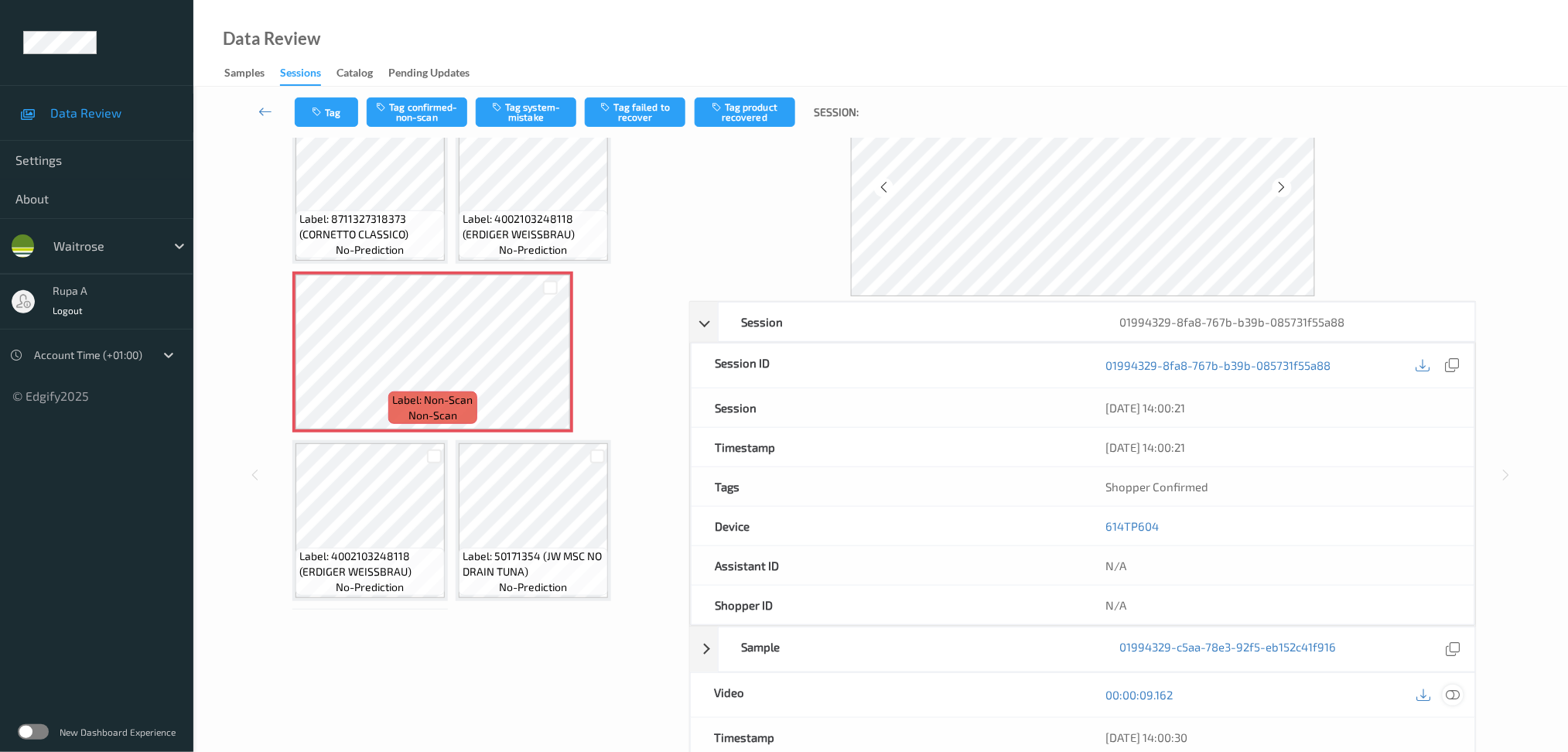
click at [1453, 695] on icon at bounding box center [1453, 695] width 14 height 14
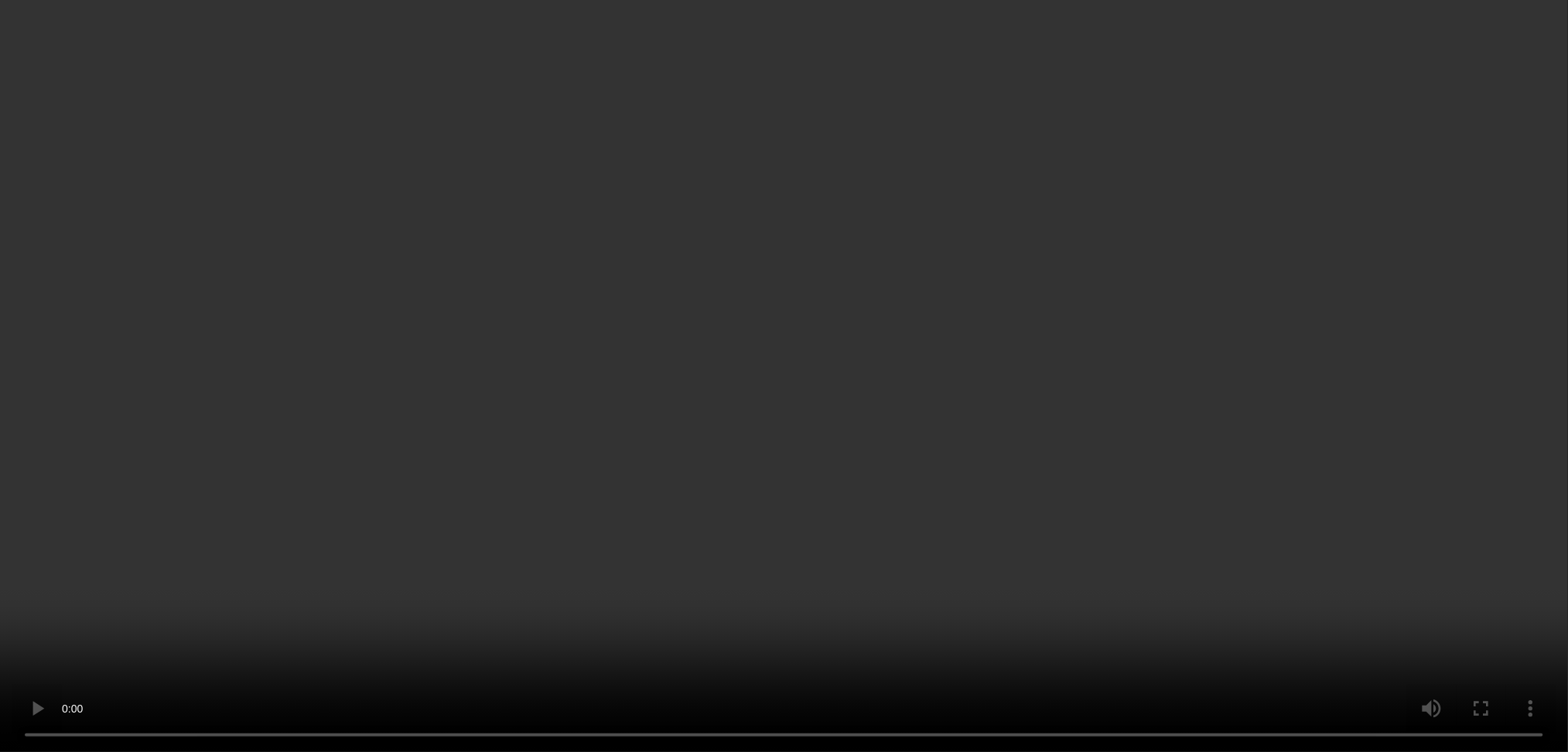
scroll to position [206, 0]
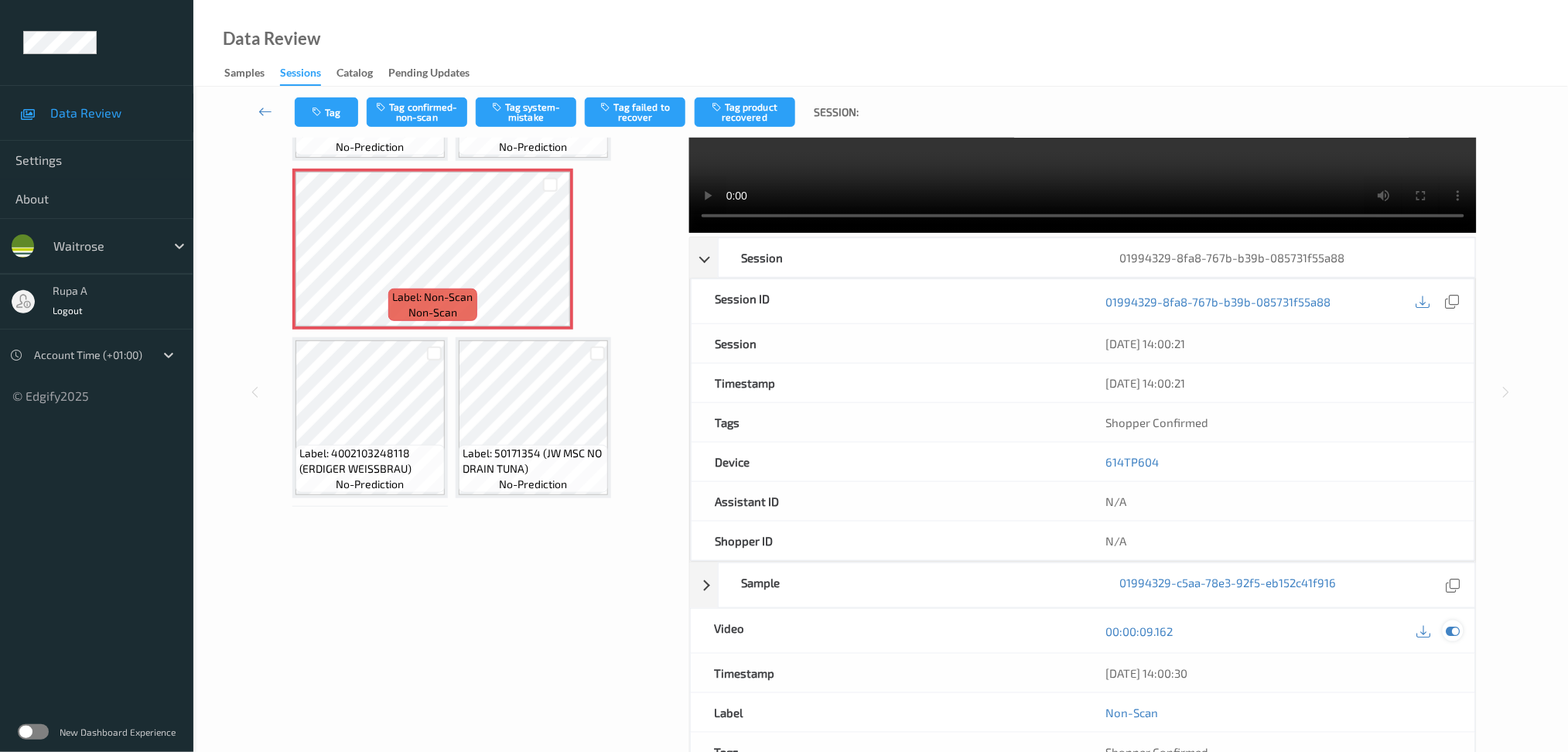
click at [1451, 628] on icon at bounding box center [1453, 631] width 14 height 14
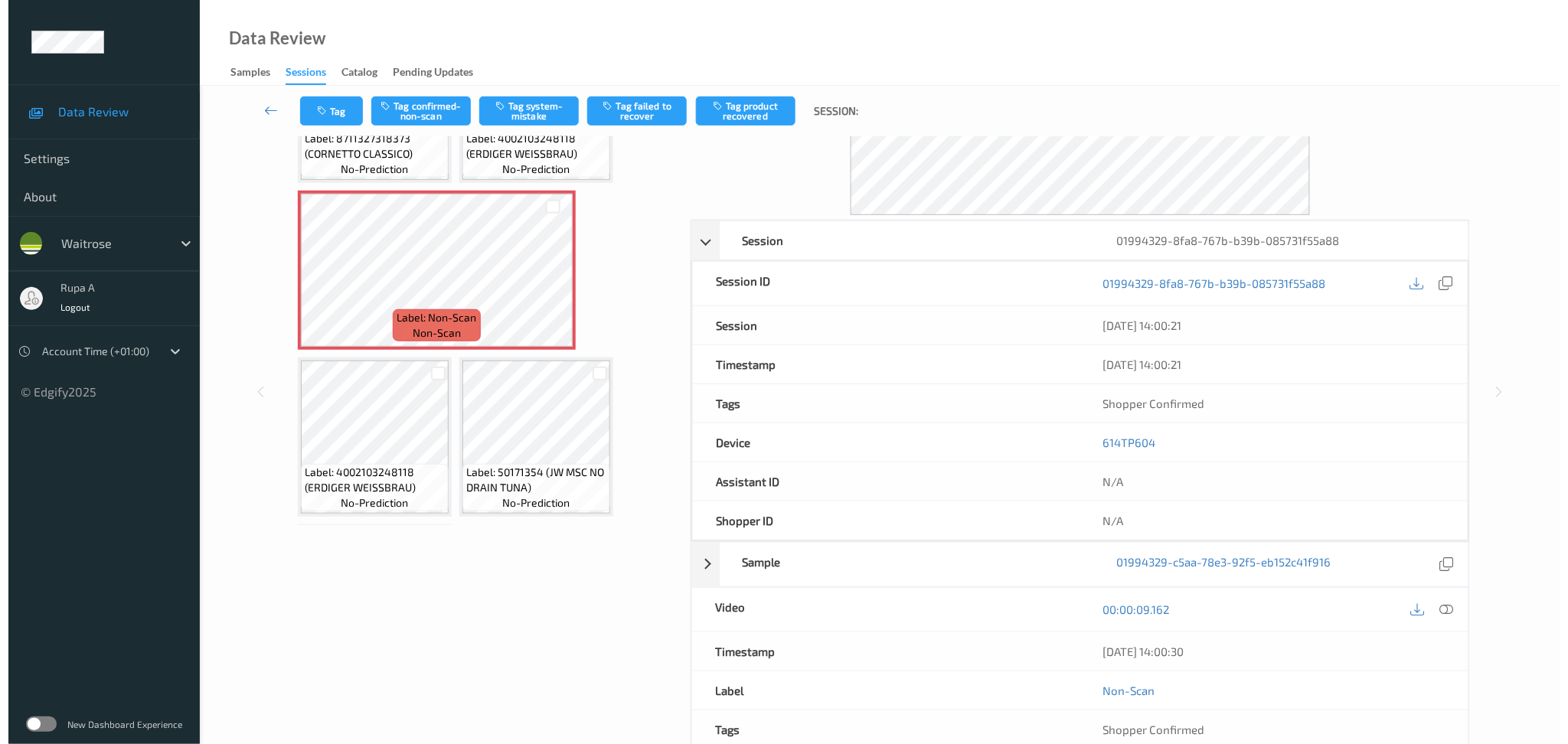
scroll to position [0, 0]
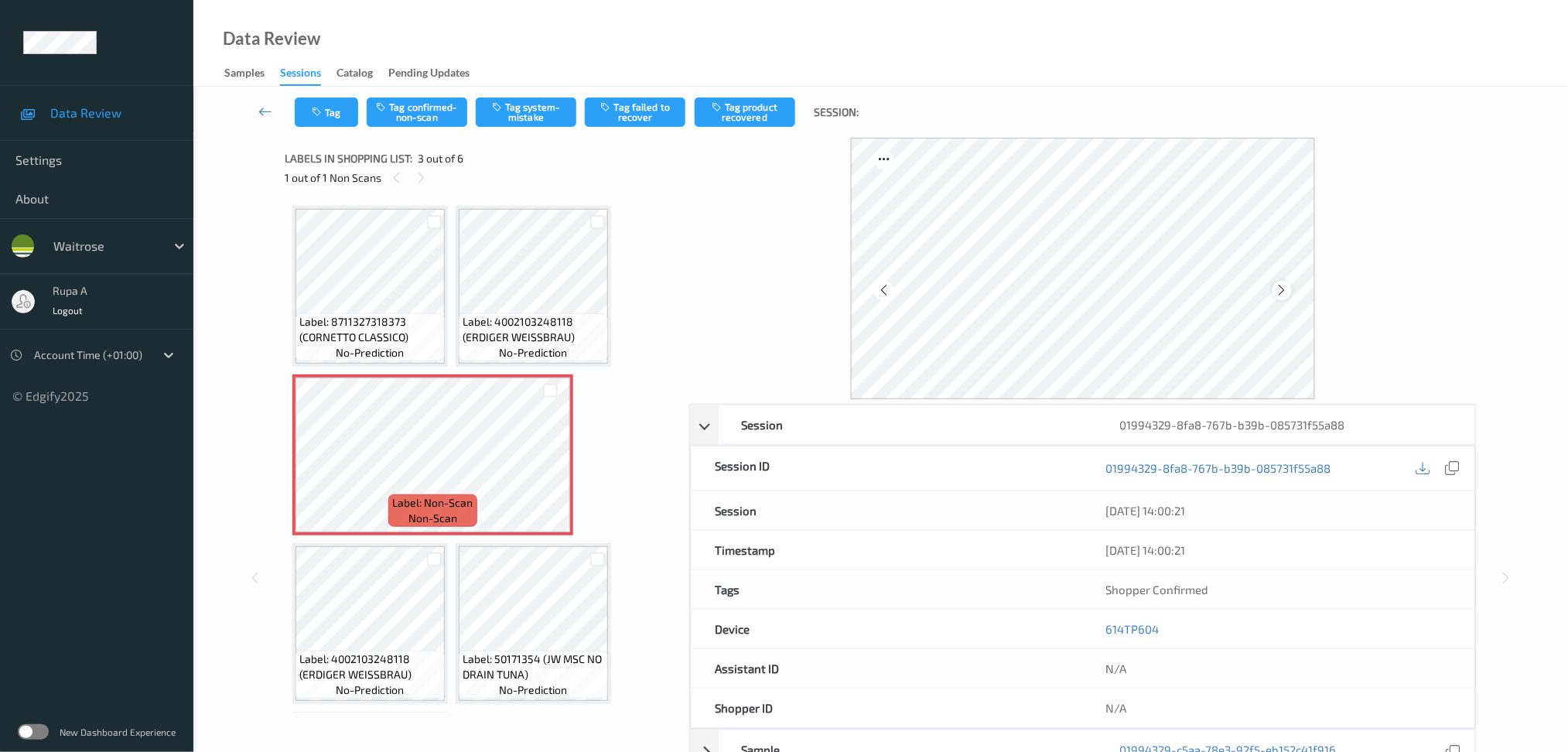
click at [1273, 290] on div at bounding box center [1282, 290] width 19 height 19
click at [1281, 292] on icon at bounding box center [1282, 290] width 13 height 14
click at [539, 97] on div "Tag Tag confirmed-non-scan Tag system-mistake Tag failed to recover Tag product…" at bounding box center [881, 112] width 1312 height 51
click at [539, 117] on button "Tag system-mistake" at bounding box center [525, 112] width 101 height 29
click at [309, 115] on button "Tag" at bounding box center [326, 112] width 64 height 29
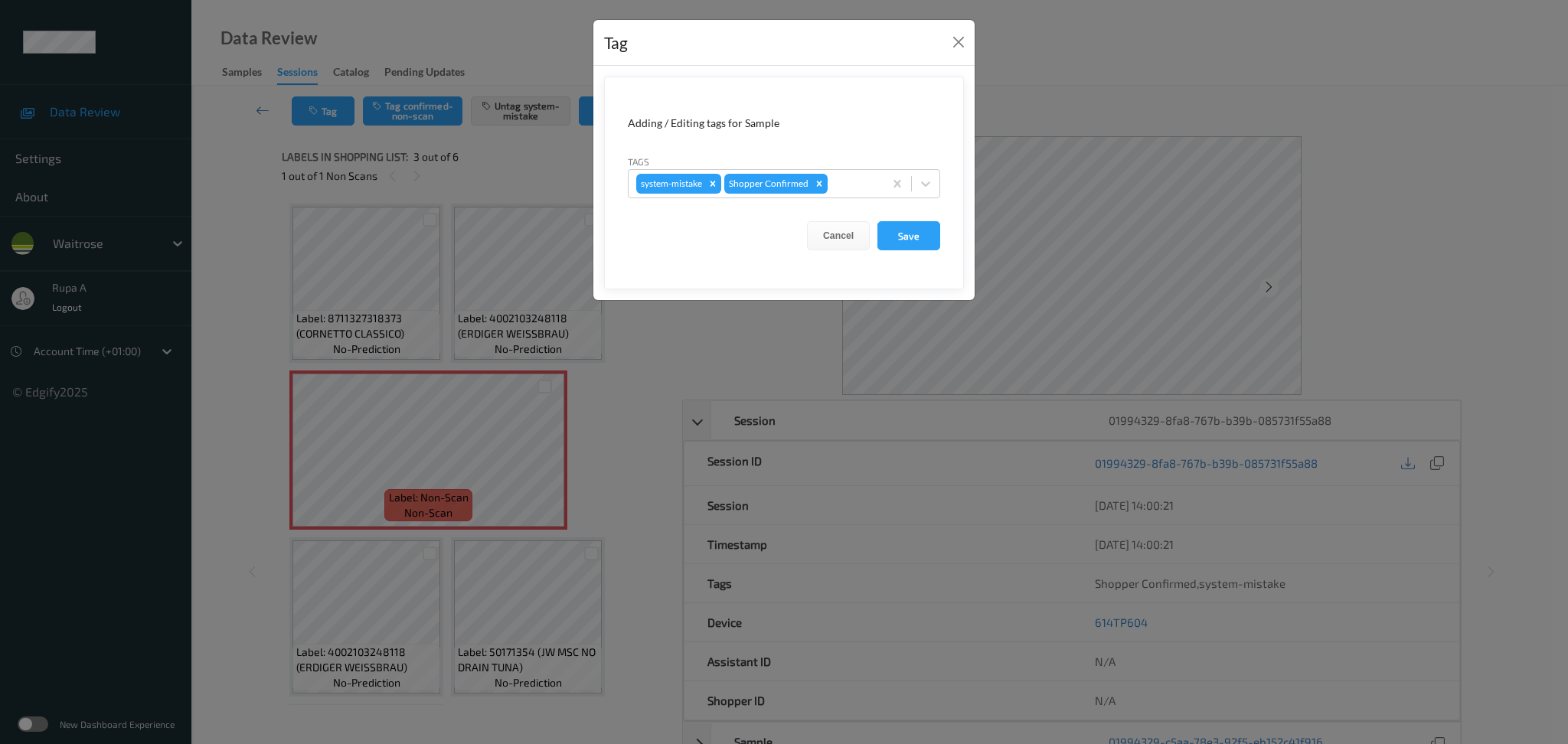
click at [846, 166] on div "Tags system-mistake Shopper Confirmed" at bounding box center [784, 175] width 312 height 44
click at [850, 177] on div at bounding box center [853, 184] width 45 height 18
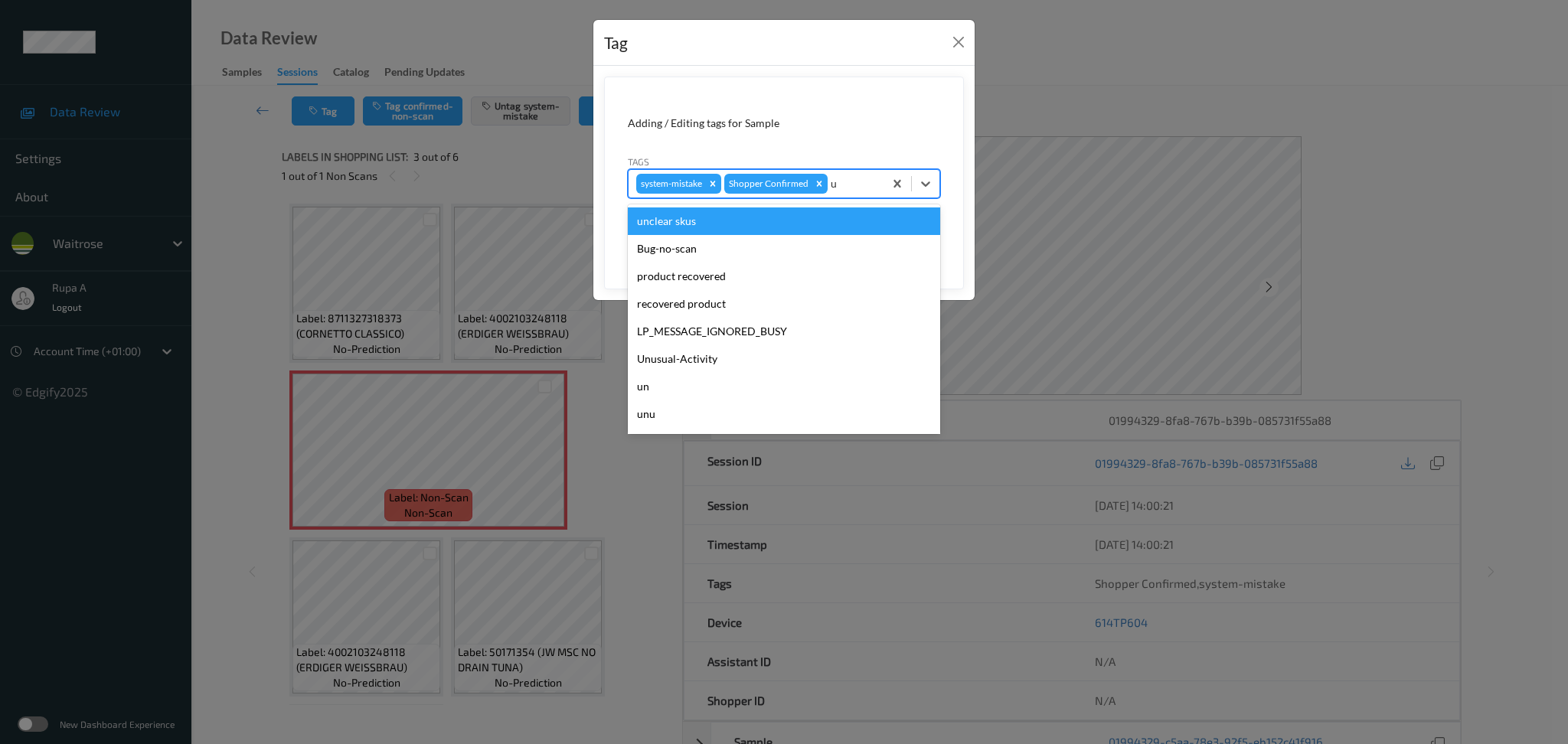
type input "un"
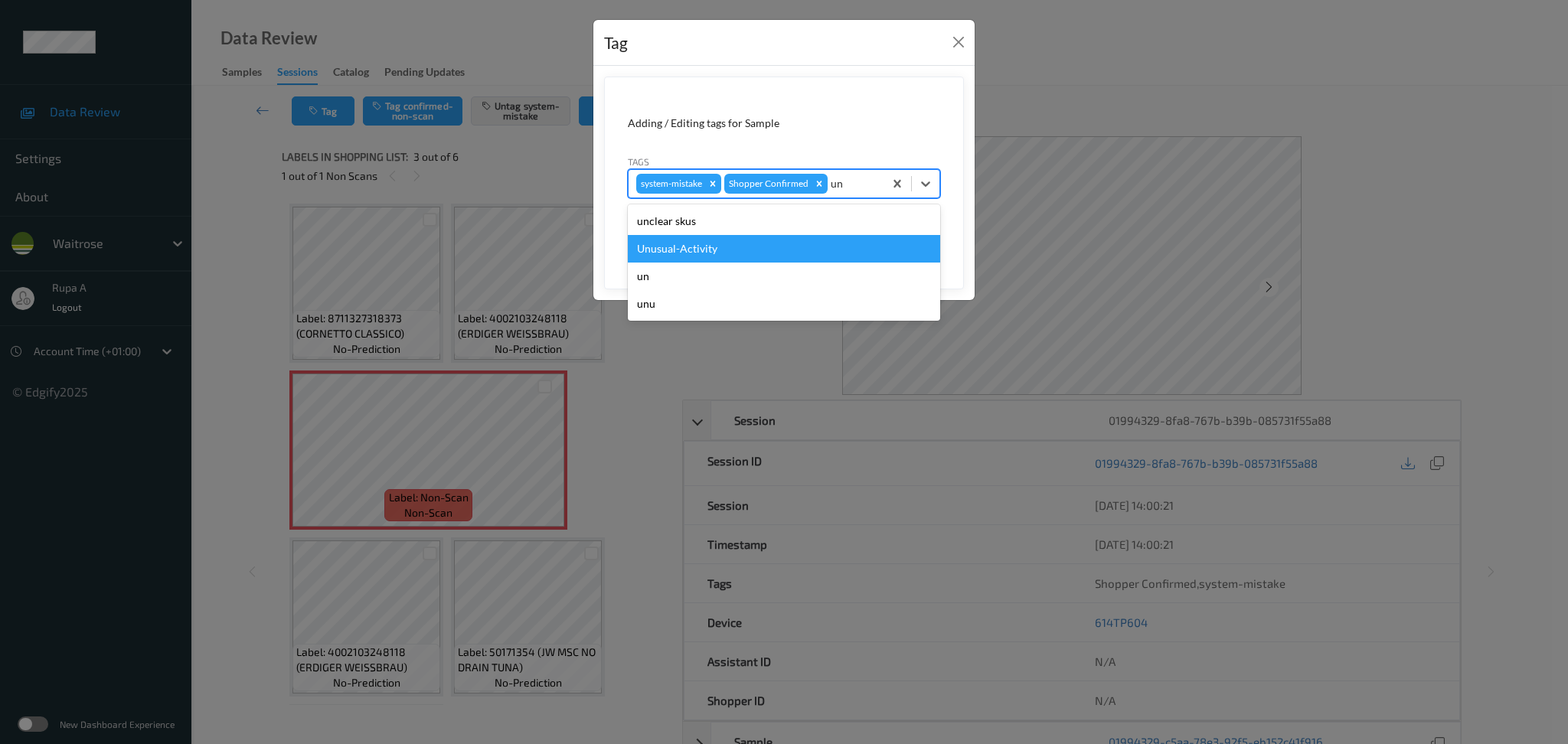
click at [793, 246] on div "Unusual-Activity" at bounding box center [784, 248] width 312 height 28
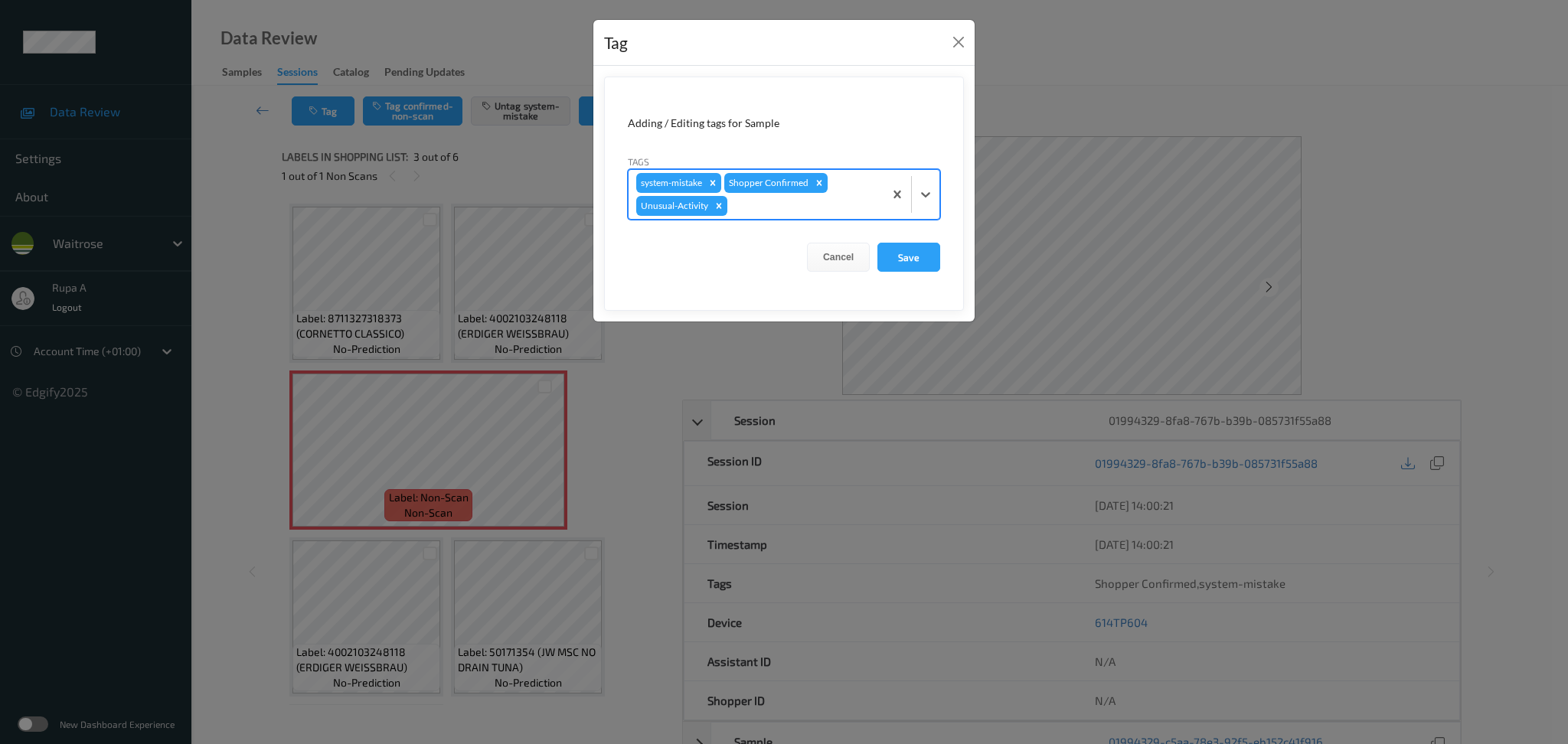
click at [861, 239] on form "Adding / Editing tags for Sample Tags option Unusual-Activity, selected. Select…" at bounding box center [784, 193] width 360 height 234
click at [870, 247] on div "Cancel Save" at bounding box center [784, 257] width 312 height 29
click at [880, 246] on button "Save" at bounding box center [909, 257] width 63 height 29
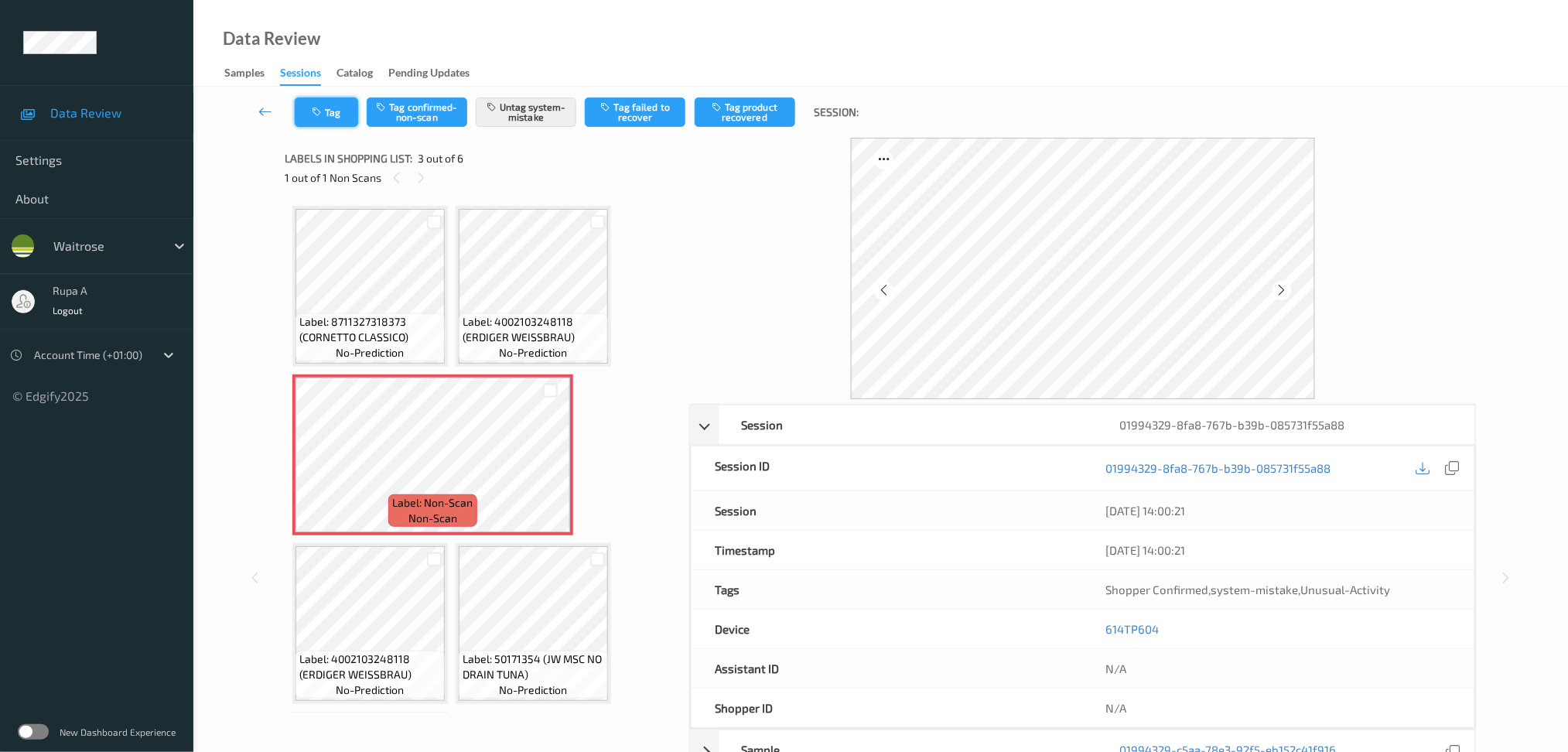
click at [355, 117] on button "Tag" at bounding box center [326, 112] width 64 height 29
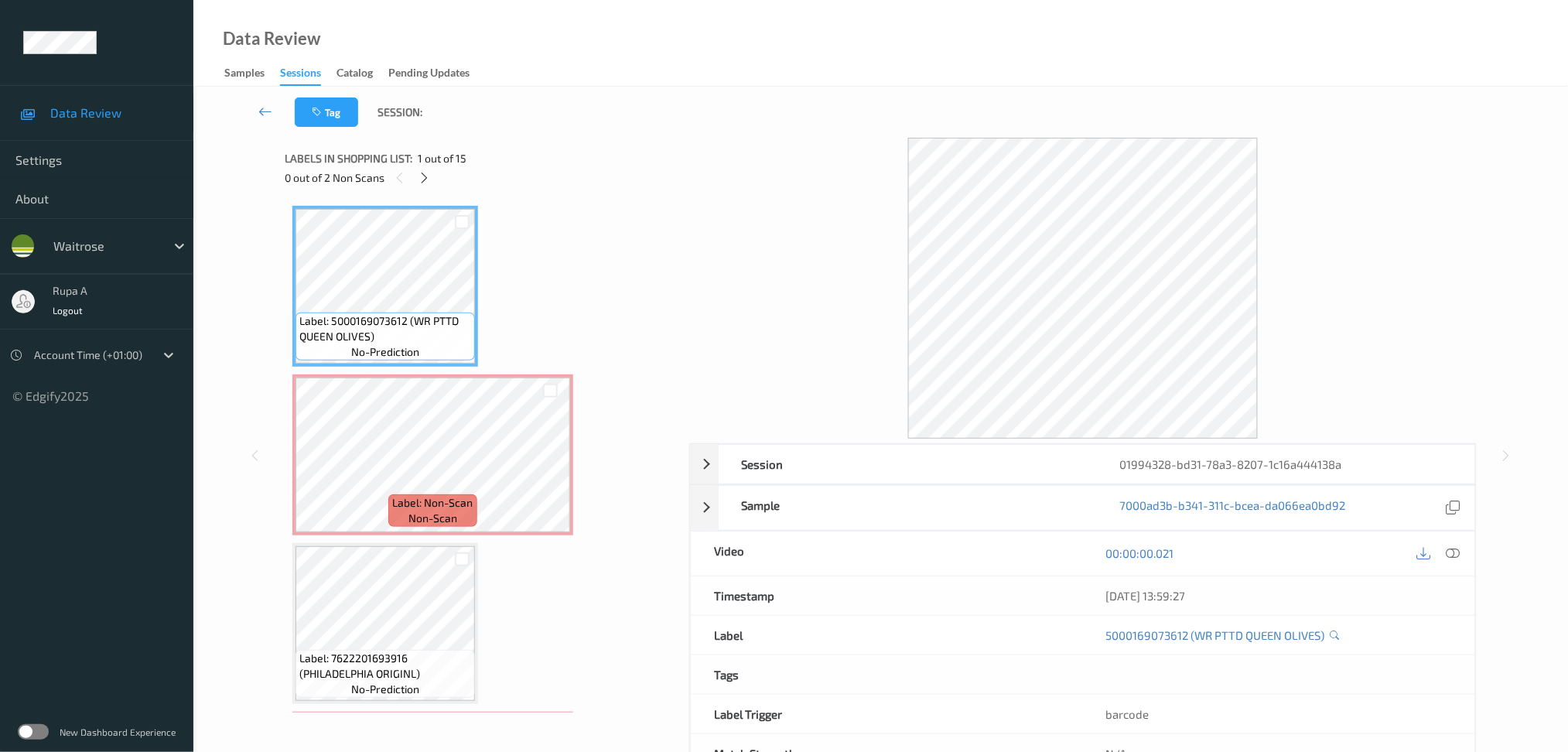
click at [431, 185] on div "0 out of 2 Non Scans" at bounding box center [481, 177] width 394 height 19
click at [429, 185] on icon at bounding box center [424, 177] width 13 height 14
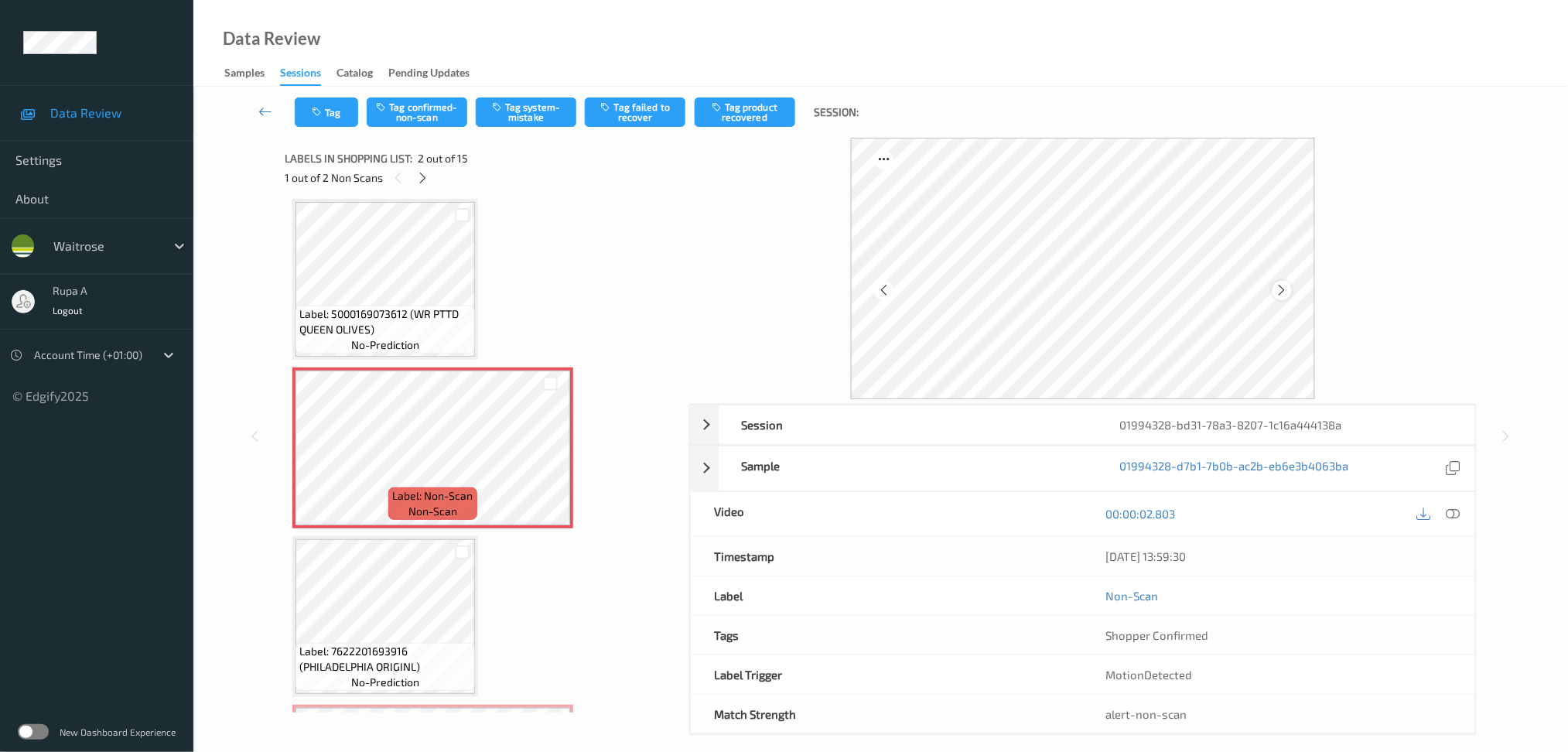
click at [1281, 289] on icon at bounding box center [1282, 290] width 13 height 14
click at [379, 313] on span "Label: 5000169073612 (WR PTTD QUEEN OLIVES)" at bounding box center [385, 322] width 172 height 31
click at [545, 121] on button "Tag system-mistake" at bounding box center [525, 112] width 101 height 29
click at [315, 100] on button "Tag" at bounding box center [326, 112] width 64 height 29
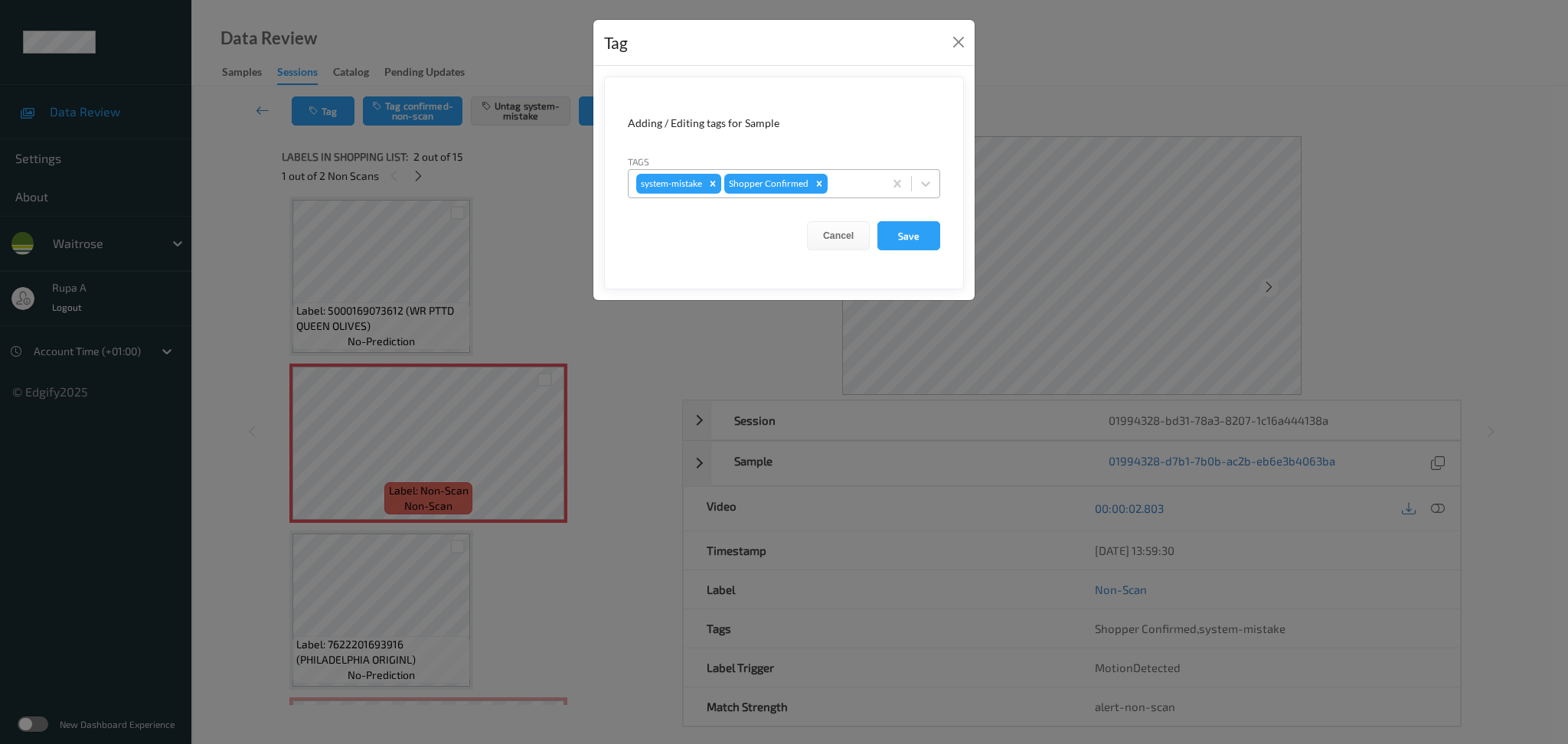
click at [841, 172] on div "system-mistake Shopper Confirmed" at bounding box center [756, 184] width 255 height 26
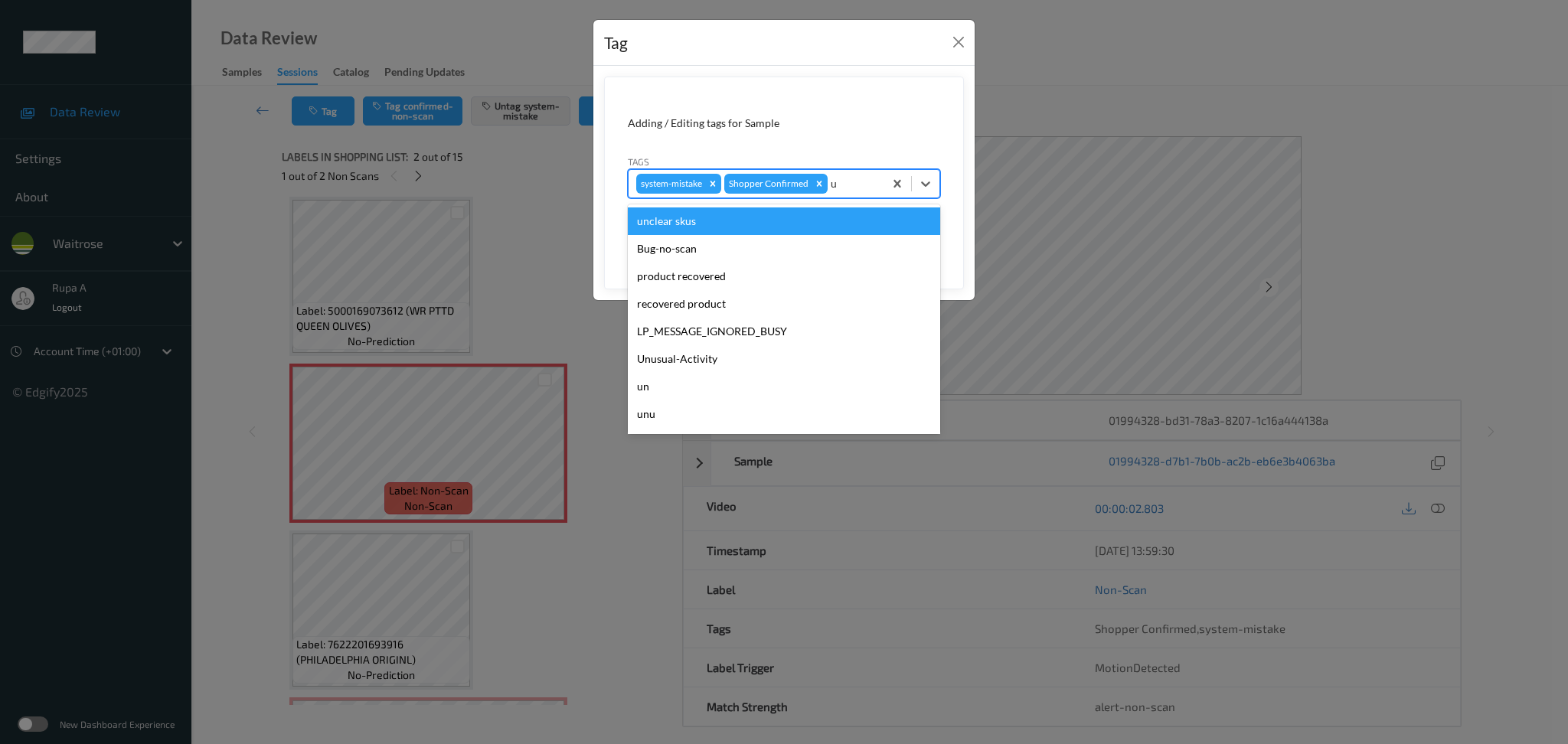
type input "un"
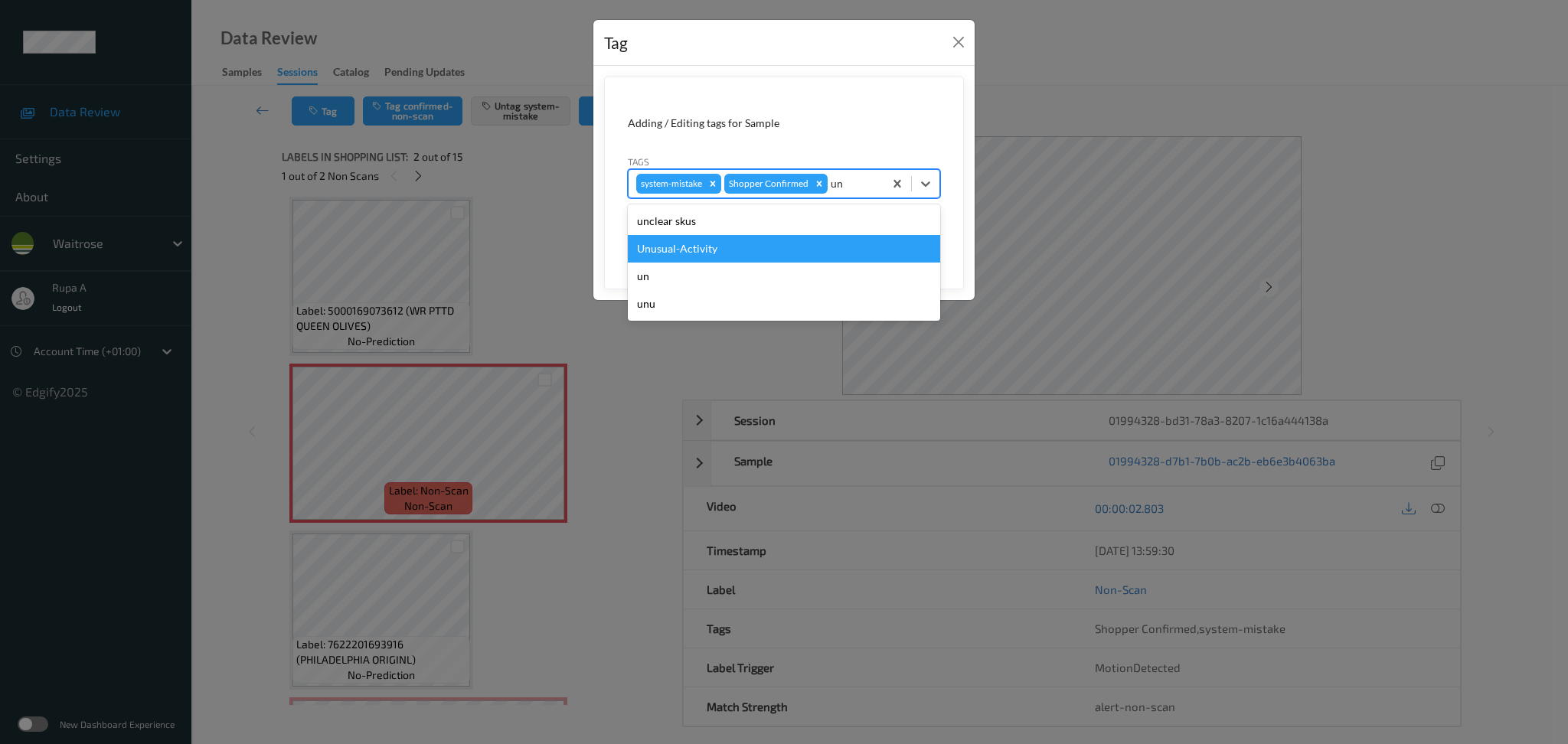
click at [756, 255] on div "Unusual-Activity" at bounding box center [784, 248] width 312 height 28
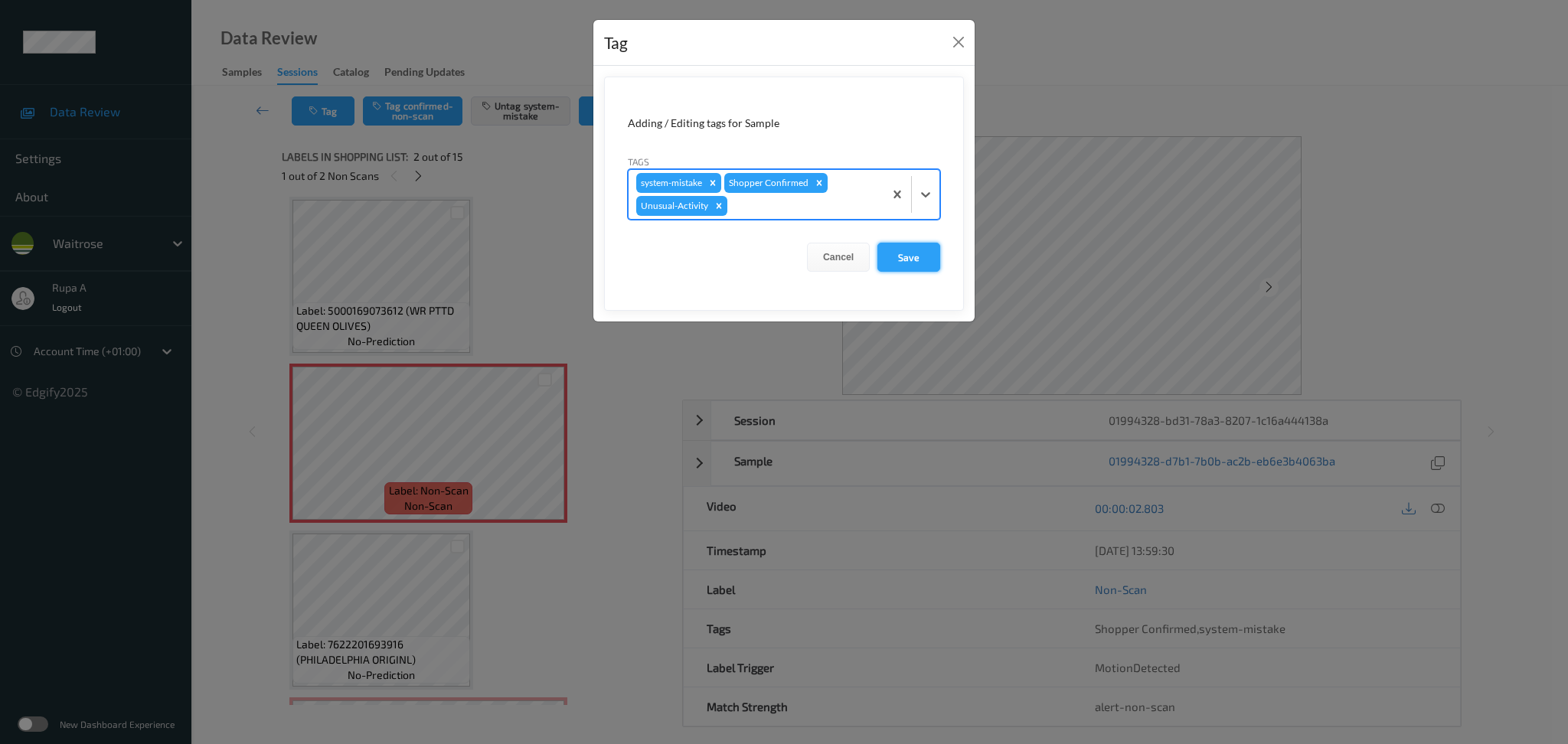
click at [913, 270] on button "Save" at bounding box center [909, 257] width 63 height 29
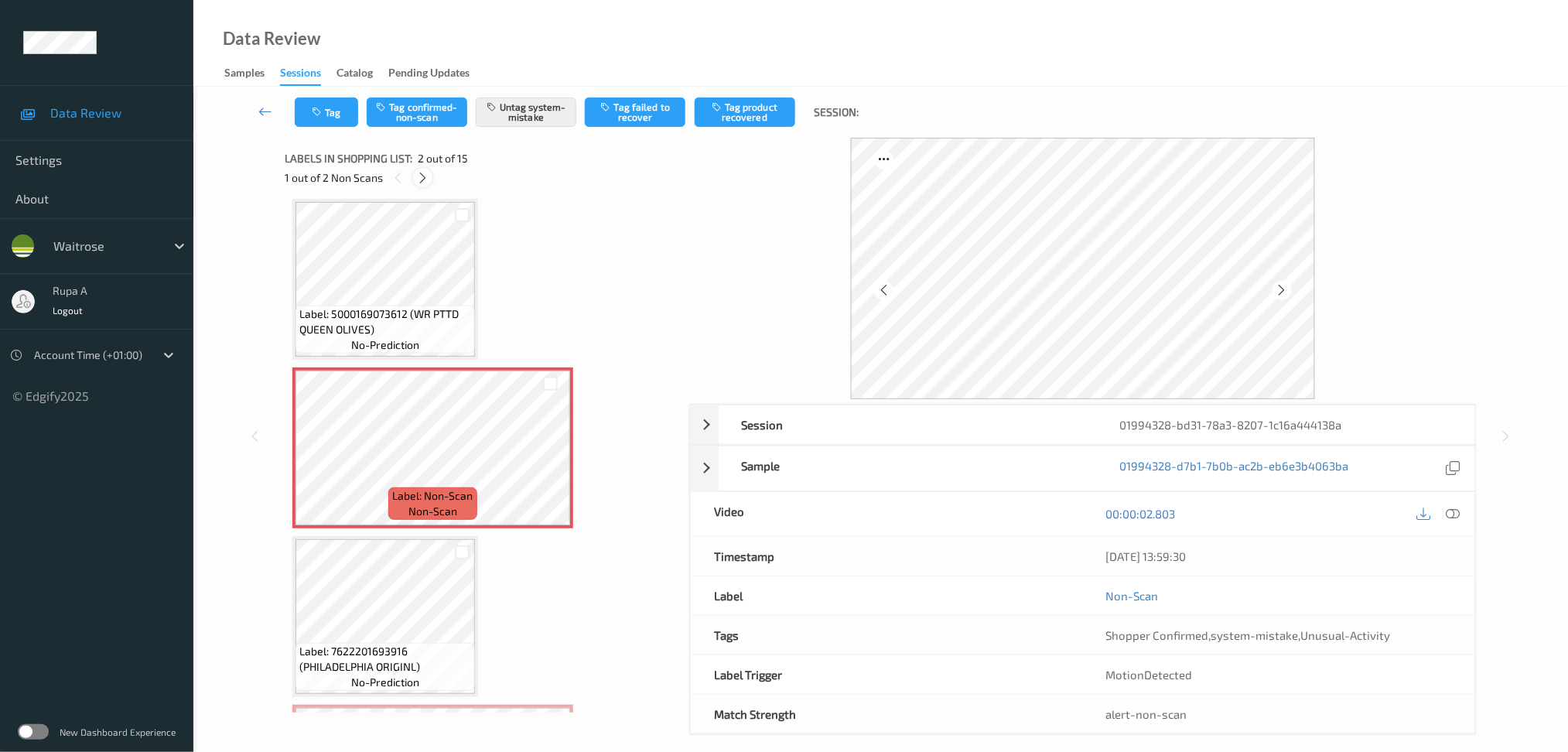
click at [424, 181] on icon at bounding box center [423, 177] width 13 height 14
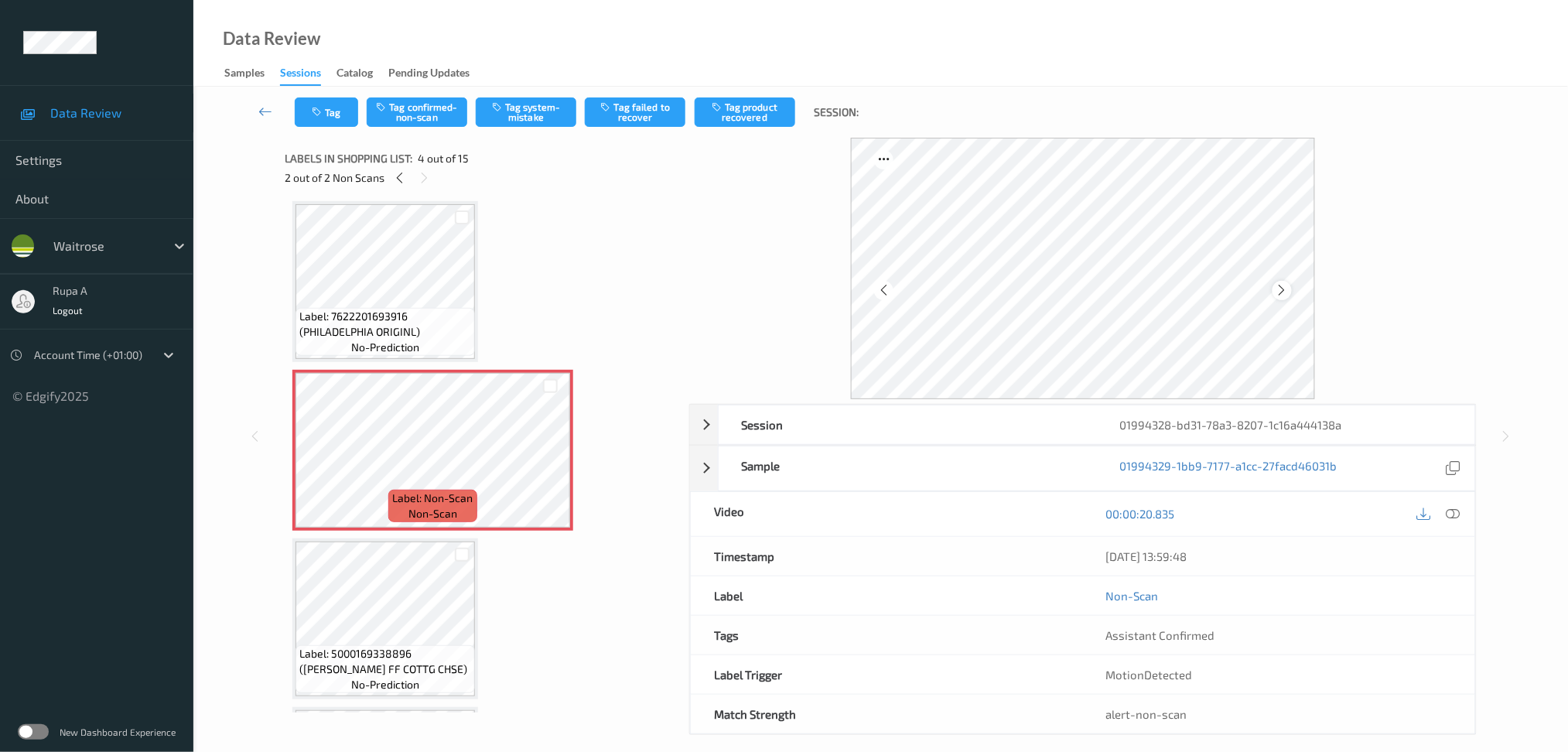
click at [1283, 289] on icon at bounding box center [1282, 290] width 13 height 14
click at [1462, 513] on div at bounding box center [1453, 514] width 21 height 21
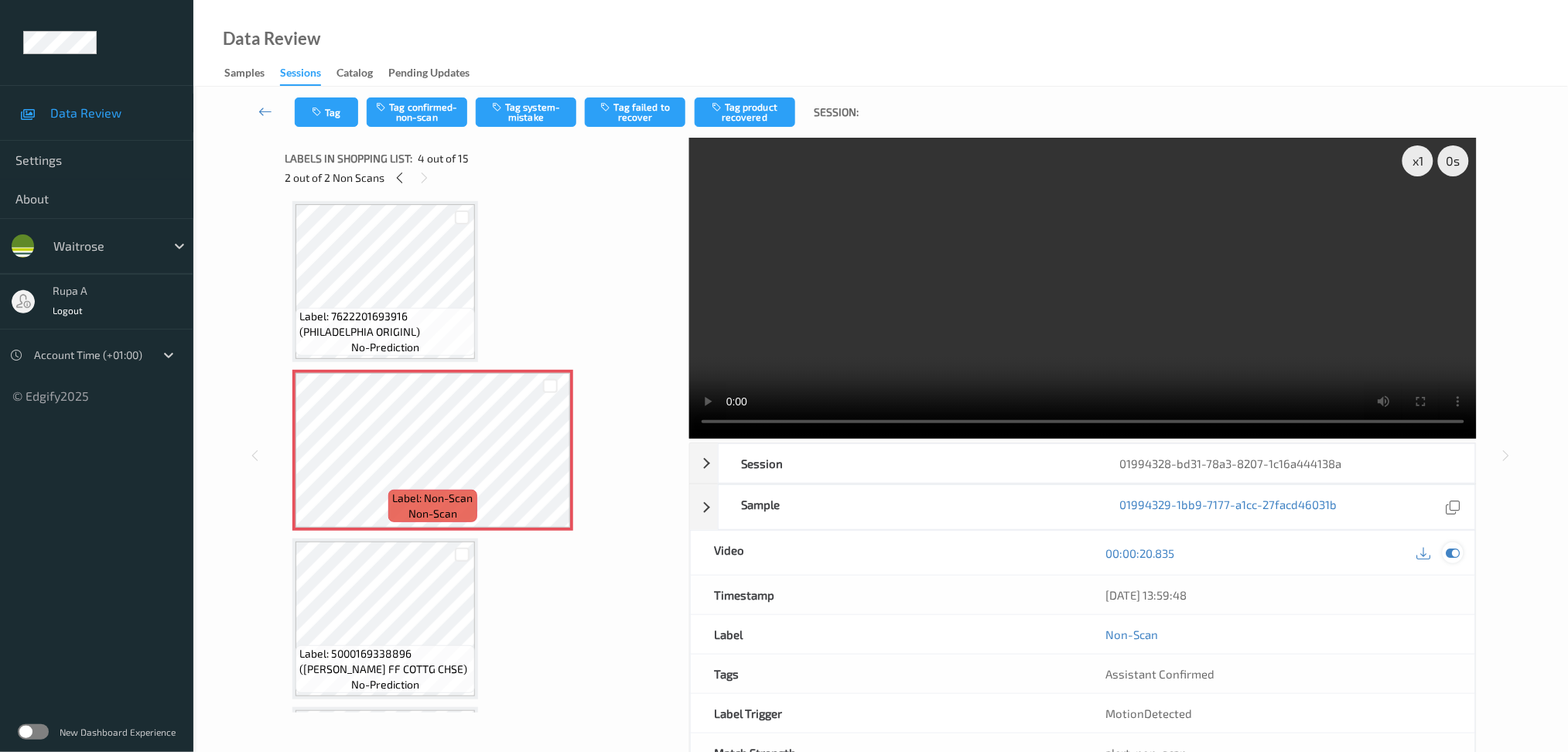
drag, startPoint x: 1469, startPoint y: 553, endPoint x: 1463, endPoint y: 558, distance: 7.8
click at [1467, 556] on div "00:00:20.835" at bounding box center [1280, 553] width 393 height 45
click at [1457, 558] on icon at bounding box center [1453, 553] width 14 height 14
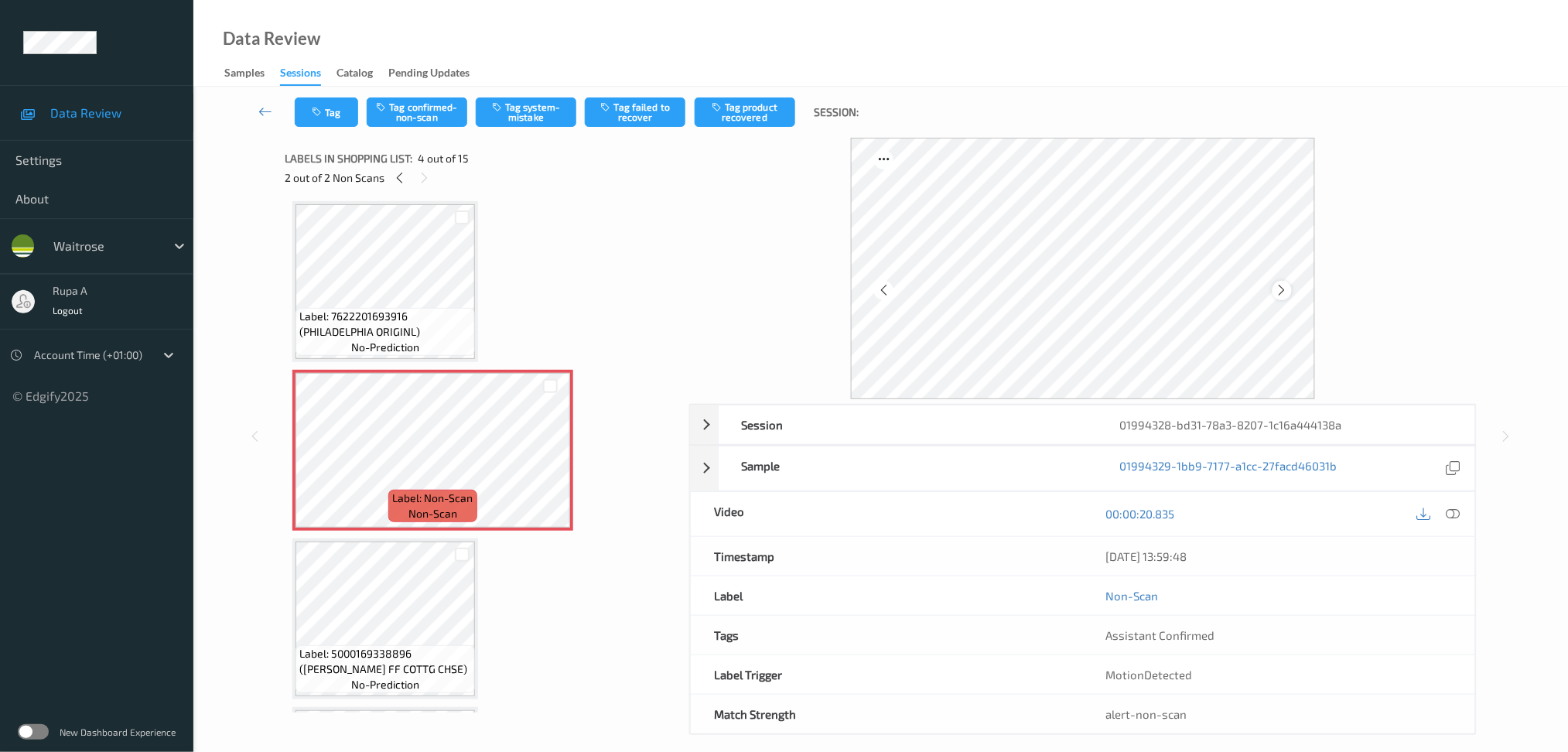
click at [1285, 287] on icon at bounding box center [1282, 290] width 13 height 14
click at [536, 114] on button "Tag system-mistake" at bounding box center [525, 112] width 101 height 29
click at [333, 106] on button "Tag" at bounding box center [326, 112] width 64 height 29
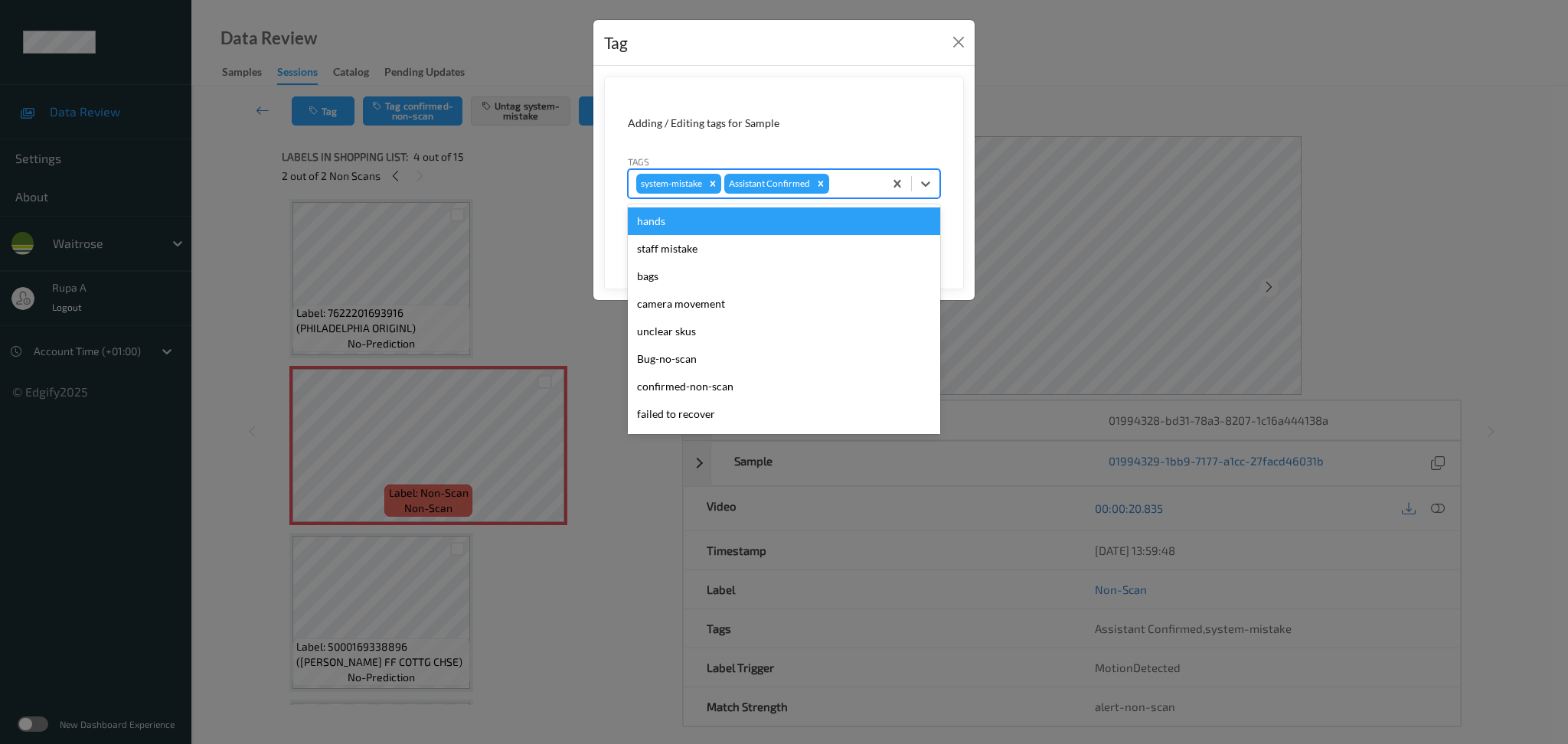
click at [855, 178] on div at bounding box center [854, 184] width 44 height 18
type input "un"
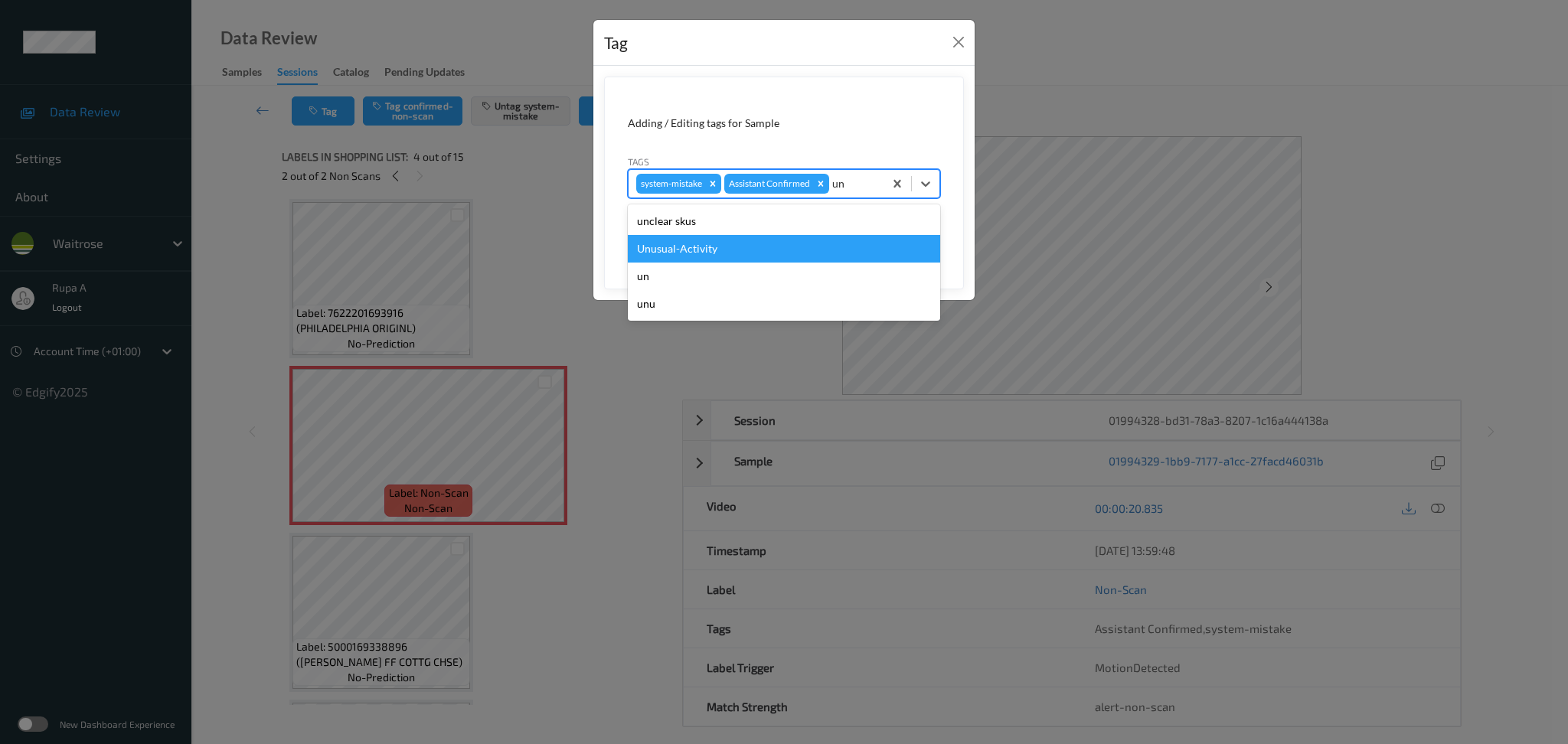
click at [811, 243] on div "Unusual-Activity" at bounding box center [784, 248] width 312 height 28
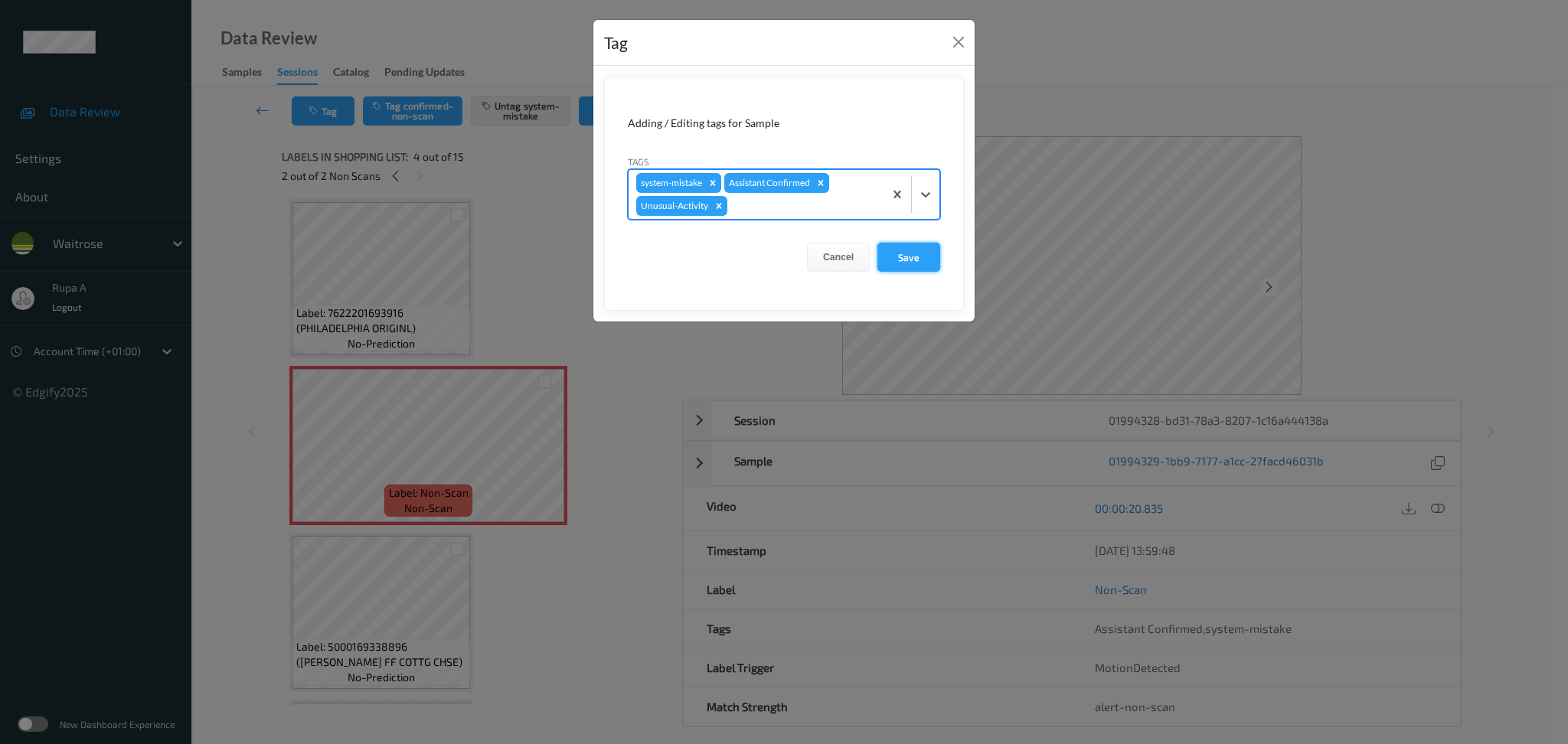
click at [902, 257] on button "Save" at bounding box center [909, 257] width 63 height 29
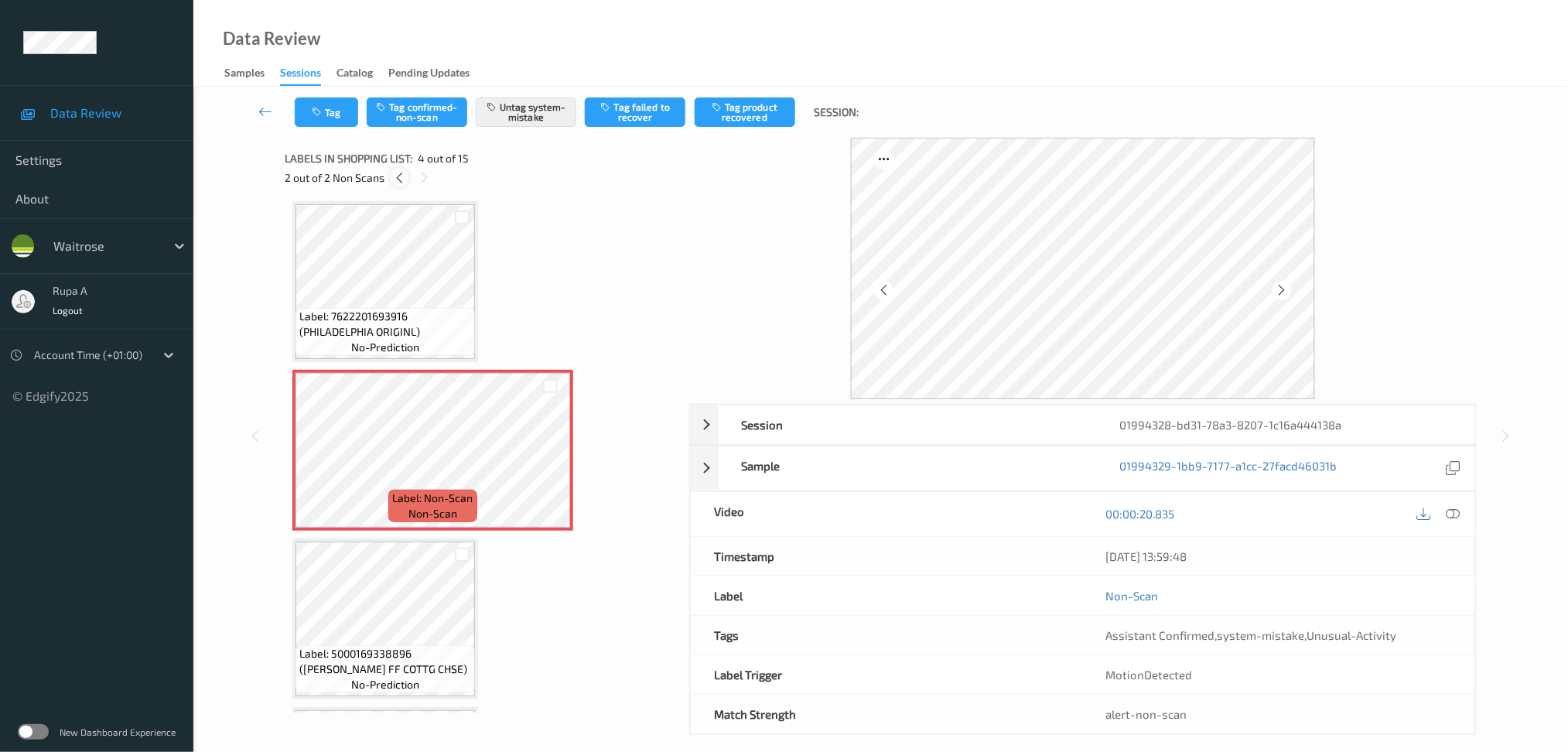
click at [404, 178] on icon at bounding box center [399, 177] width 13 height 14
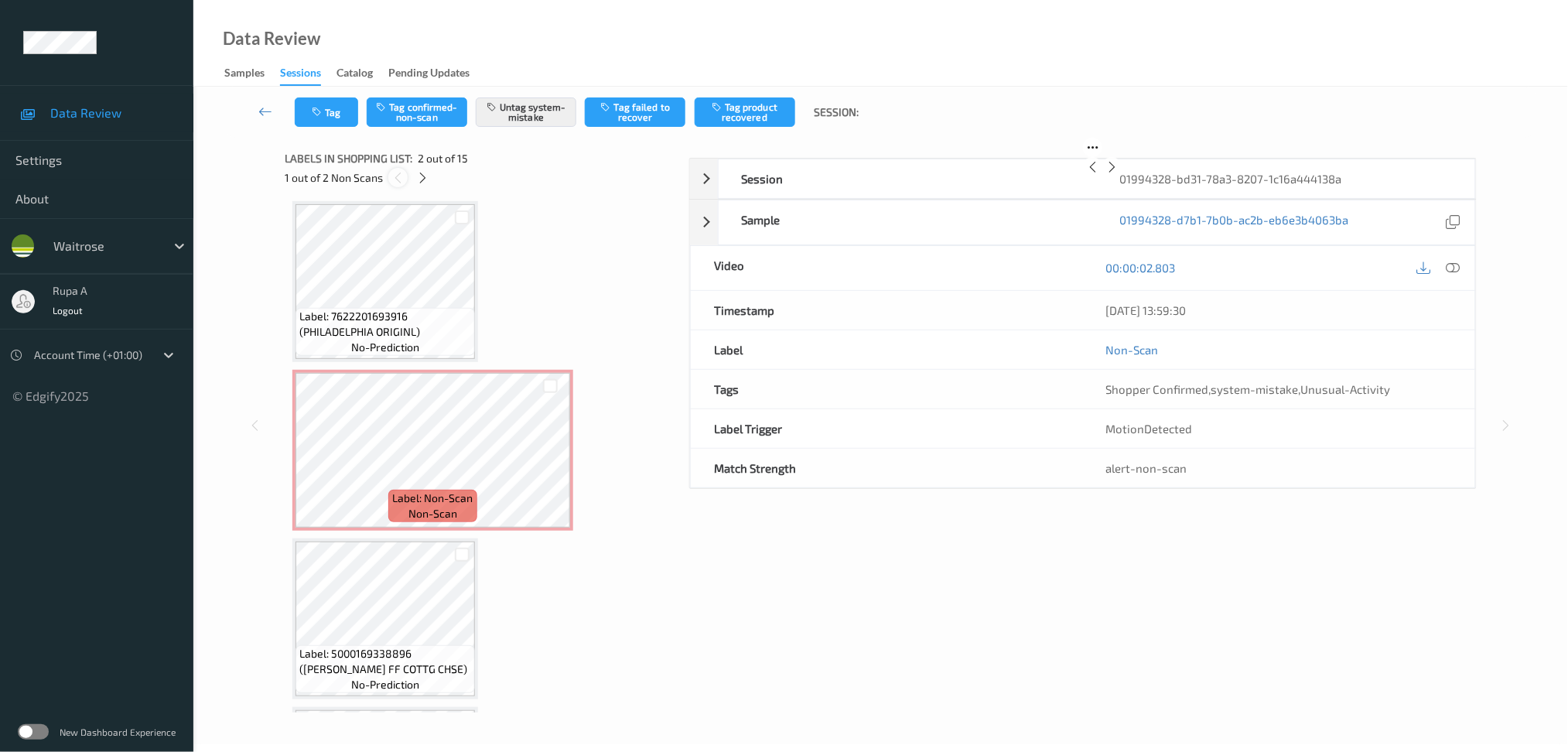
scroll to position [7, 0]
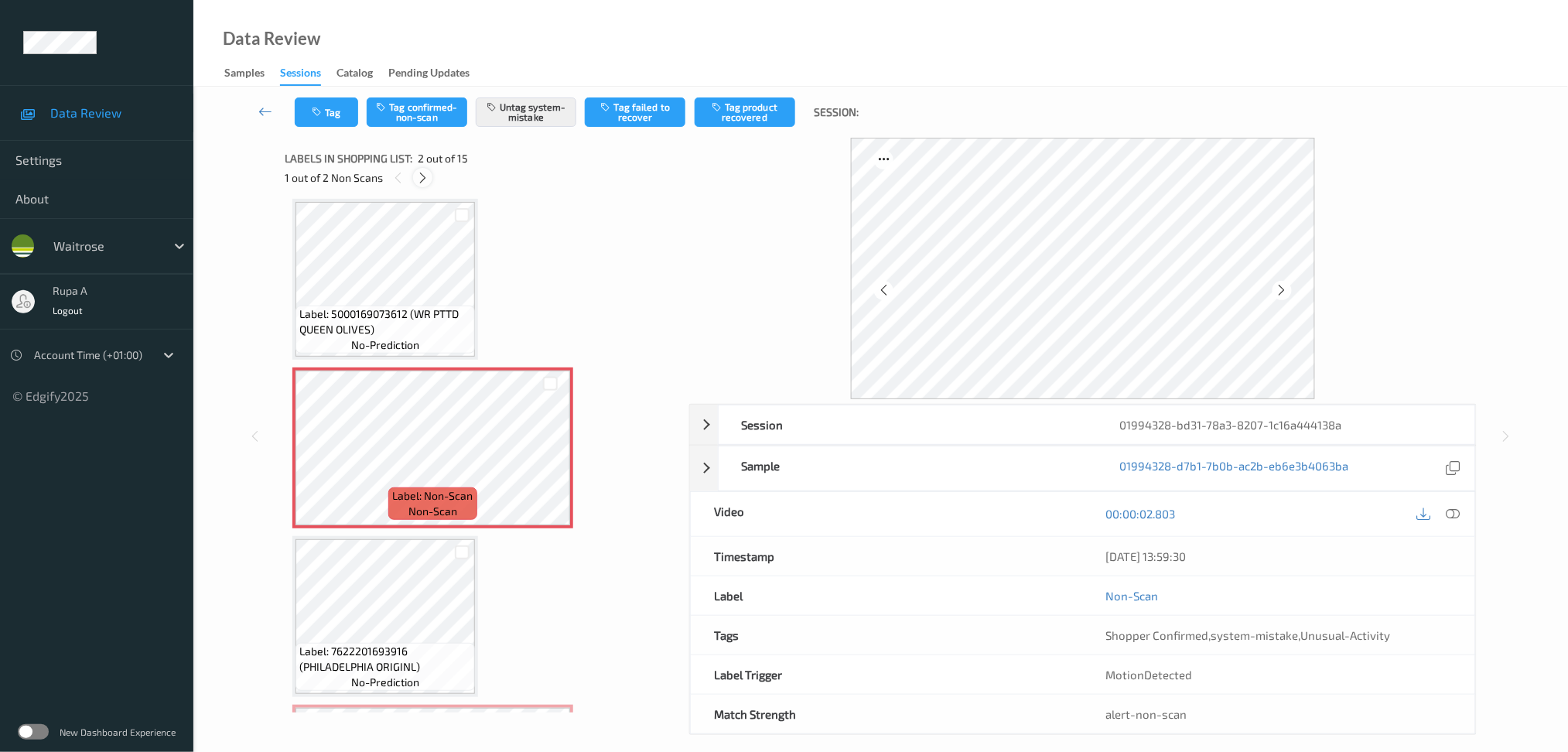
click at [426, 179] on icon at bounding box center [423, 177] width 13 height 14
click at [398, 175] on icon at bounding box center [399, 177] width 13 height 14
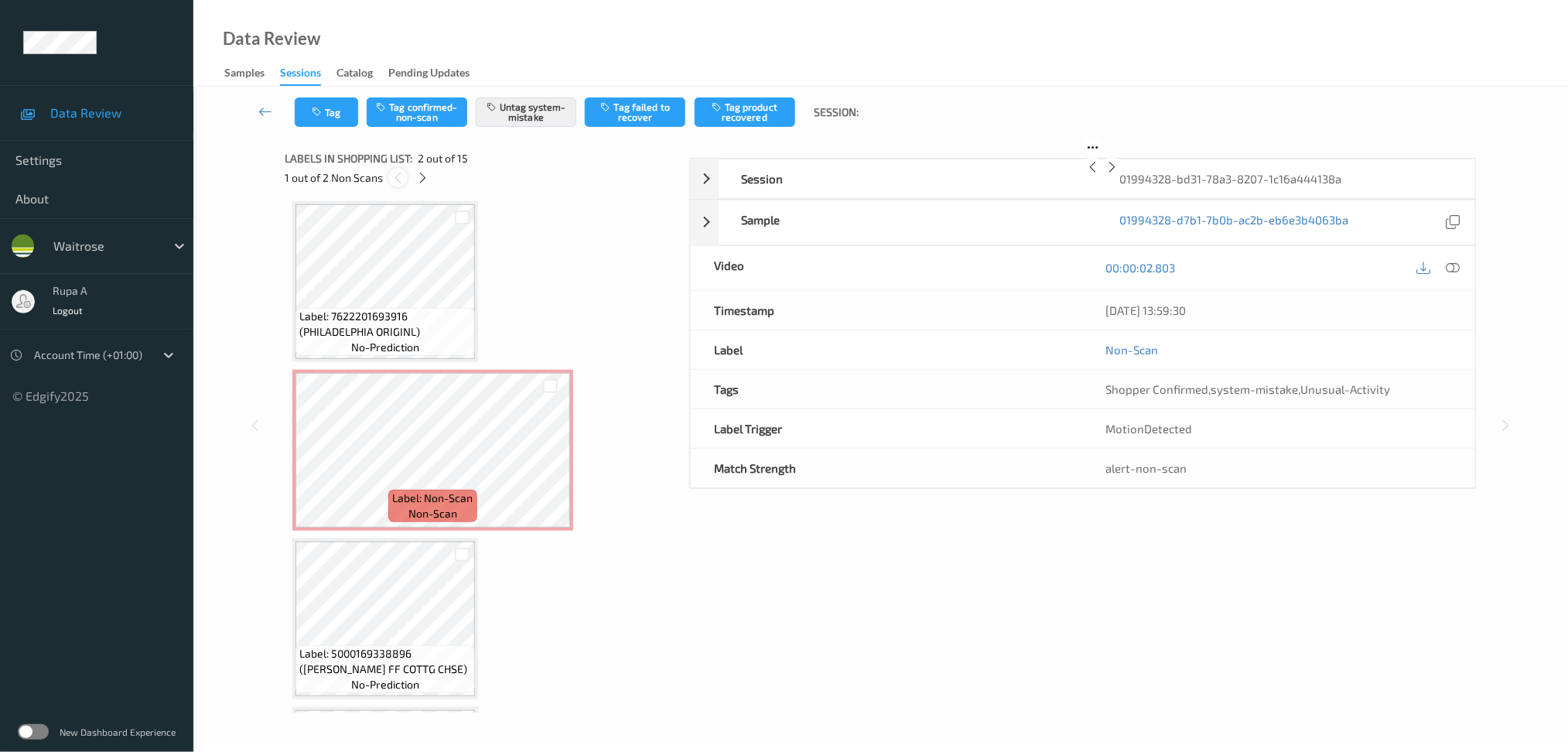
scroll to position [7, 0]
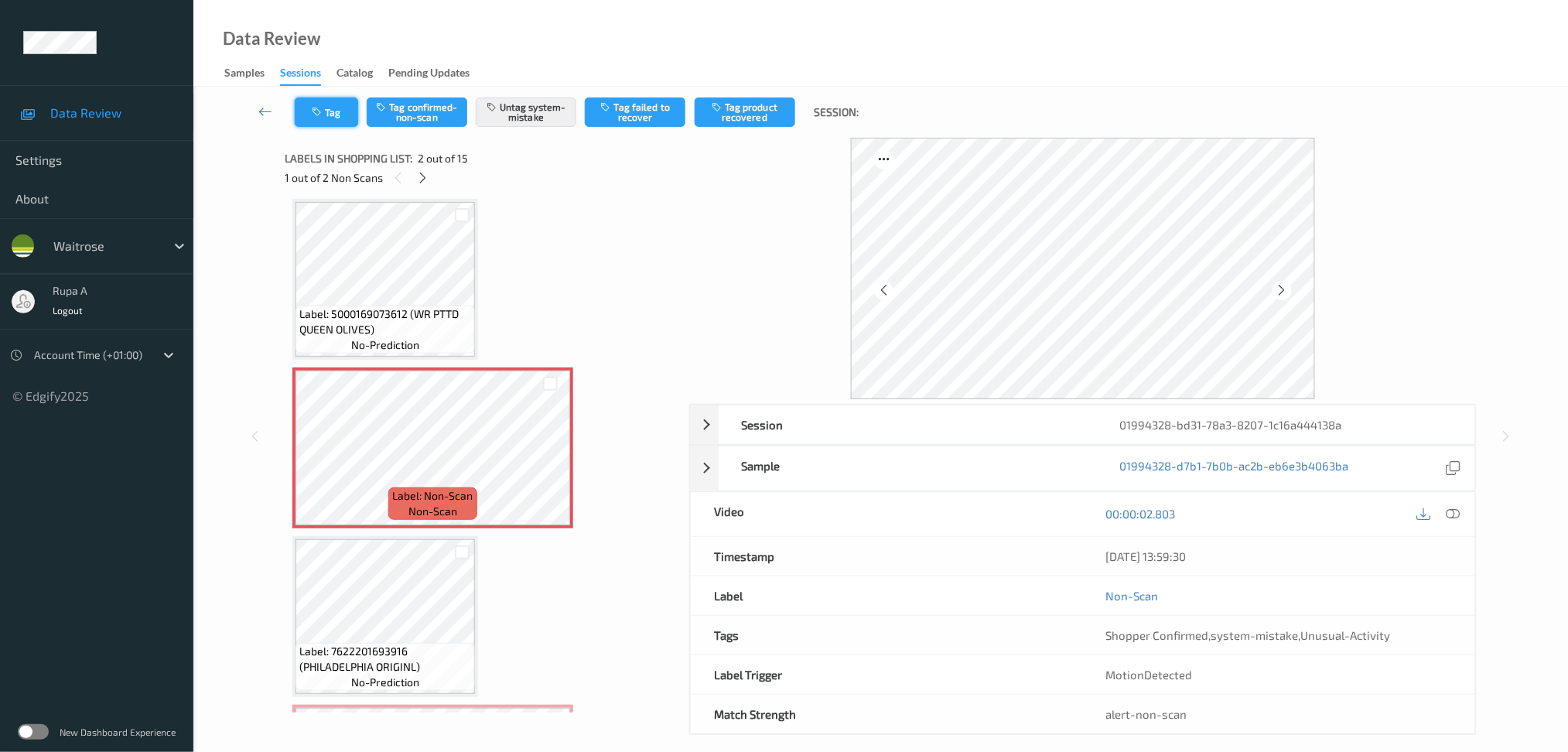
click at [297, 111] on button "Tag" at bounding box center [326, 112] width 64 height 29
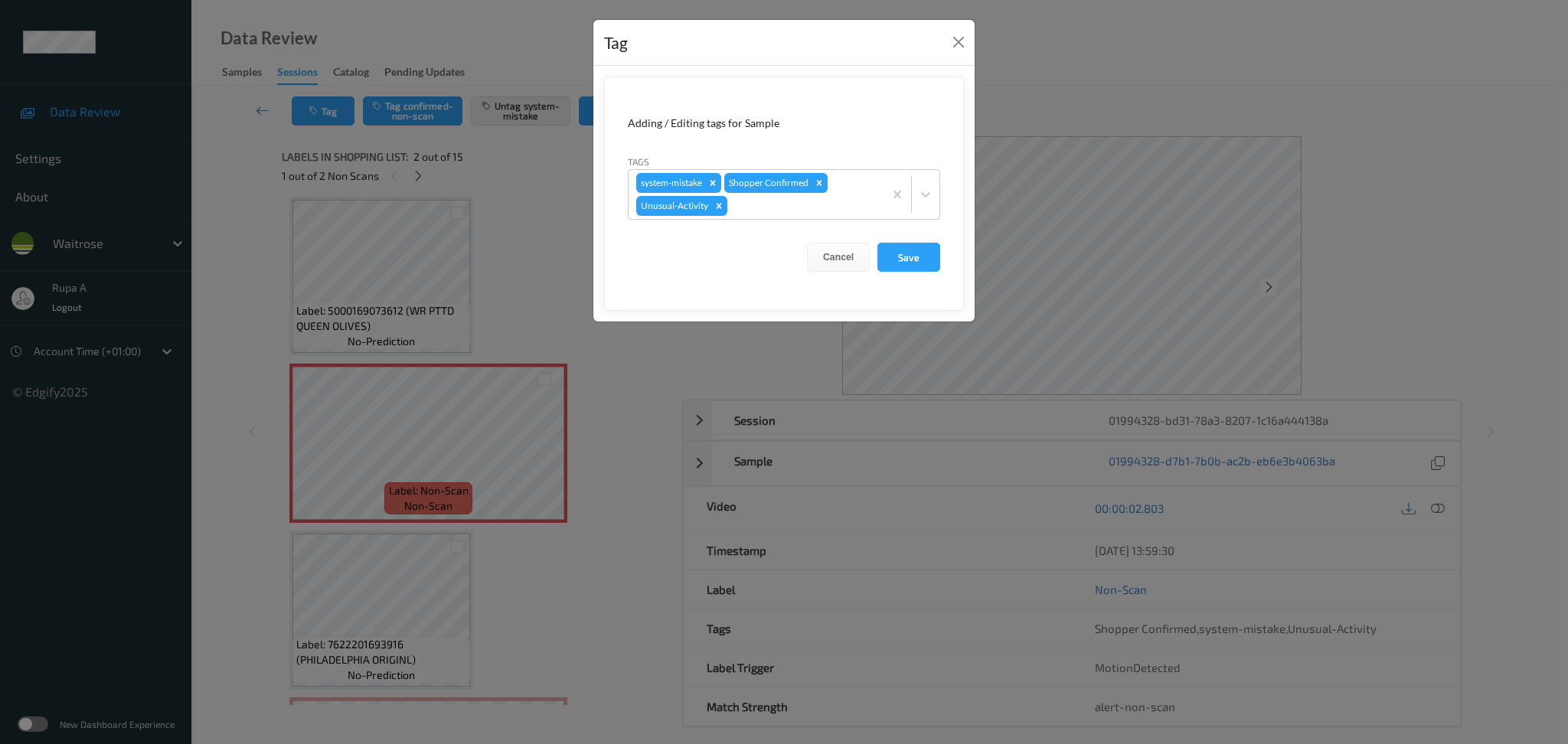
click at [539, 238] on div "Tag Adding / Editing tags for Sample Tags system-mistake Shopper Confirmed Unus…" at bounding box center [784, 372] width 1568 height 744
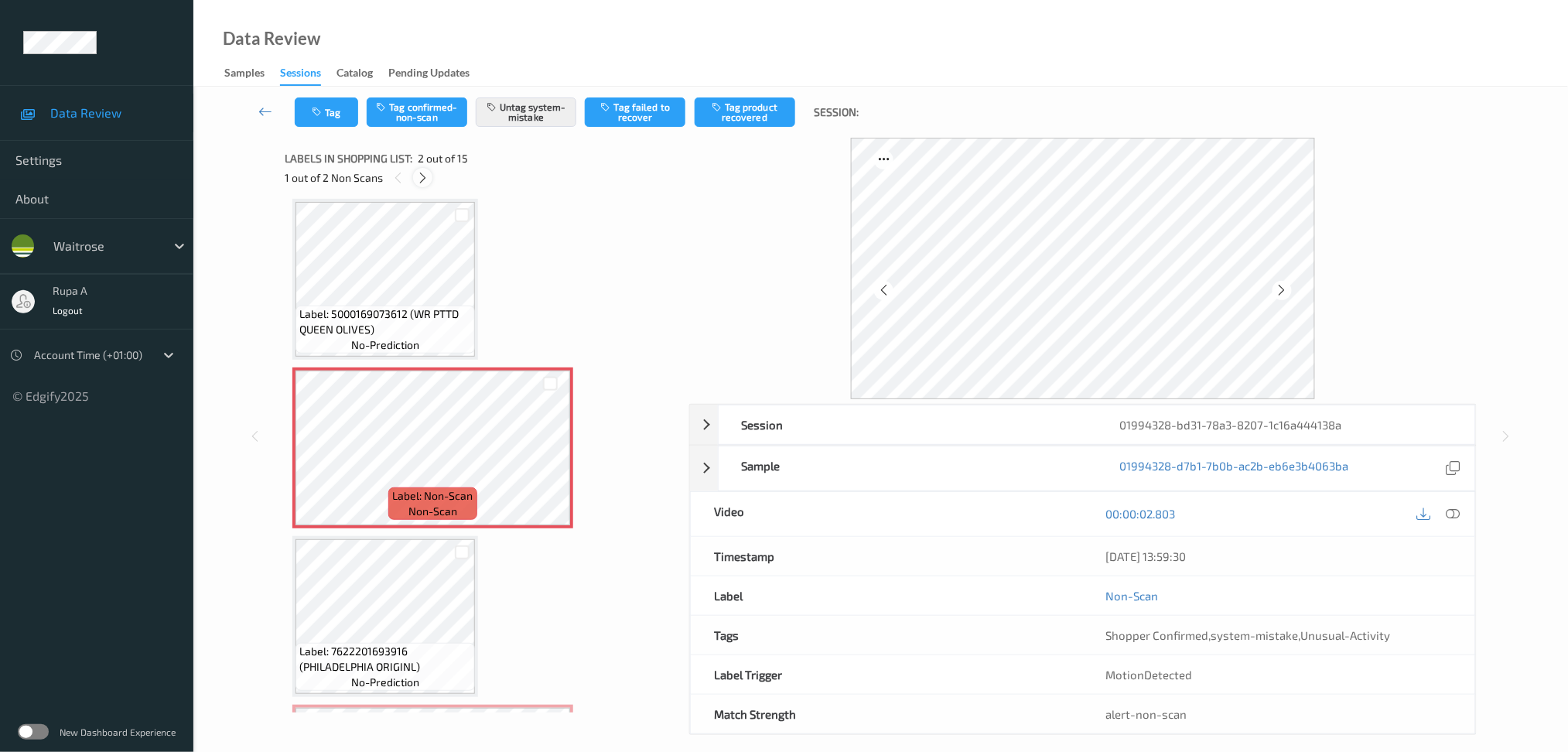
click at [419, 175] on icon at bounding box center [423, 177] width 13 height 14
click at [340, 123] on button "Tag" at bounding box center [326, 112] width 64 height 29
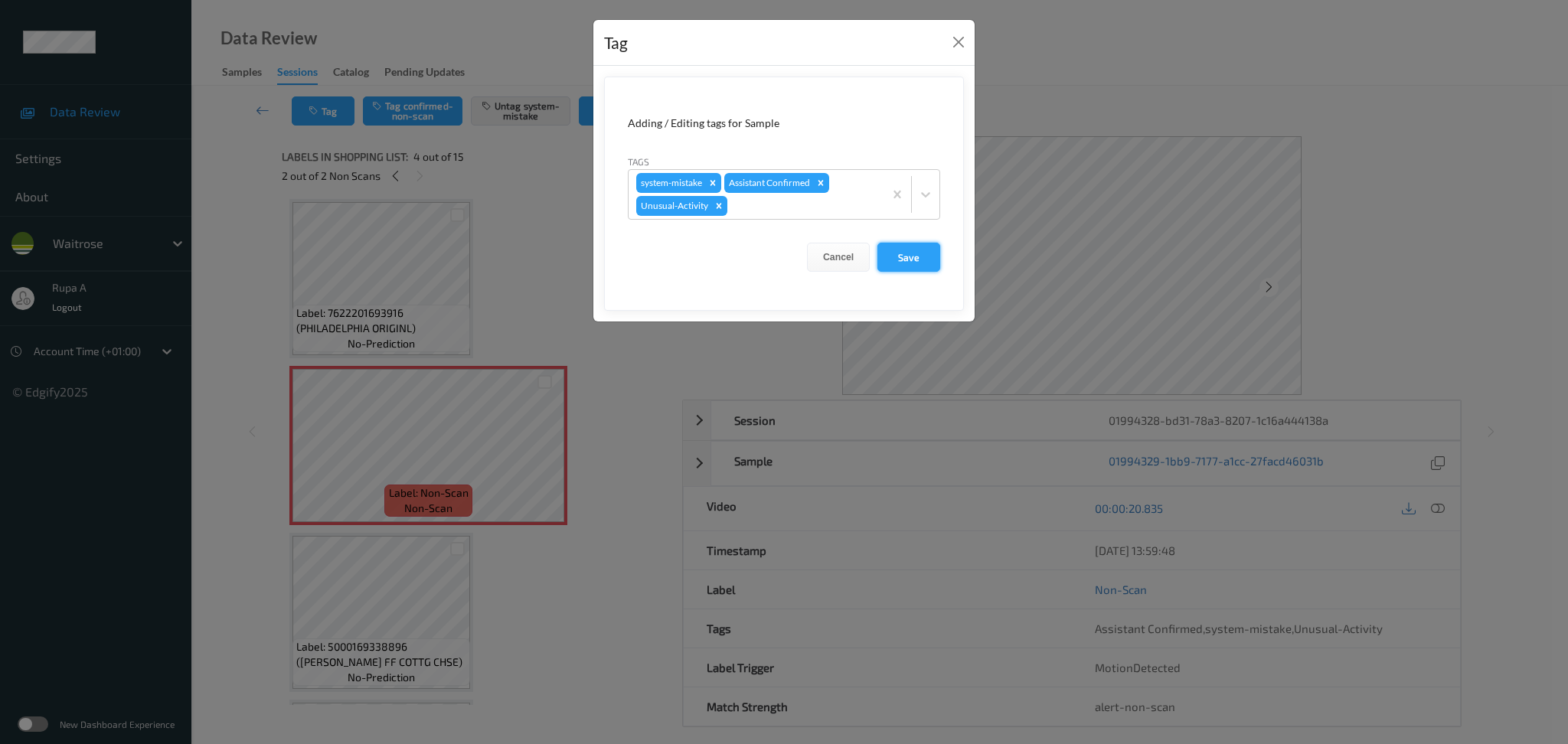
click at [905, 266] on button "Save" at bounding box center [909, 257] width 63 height 29
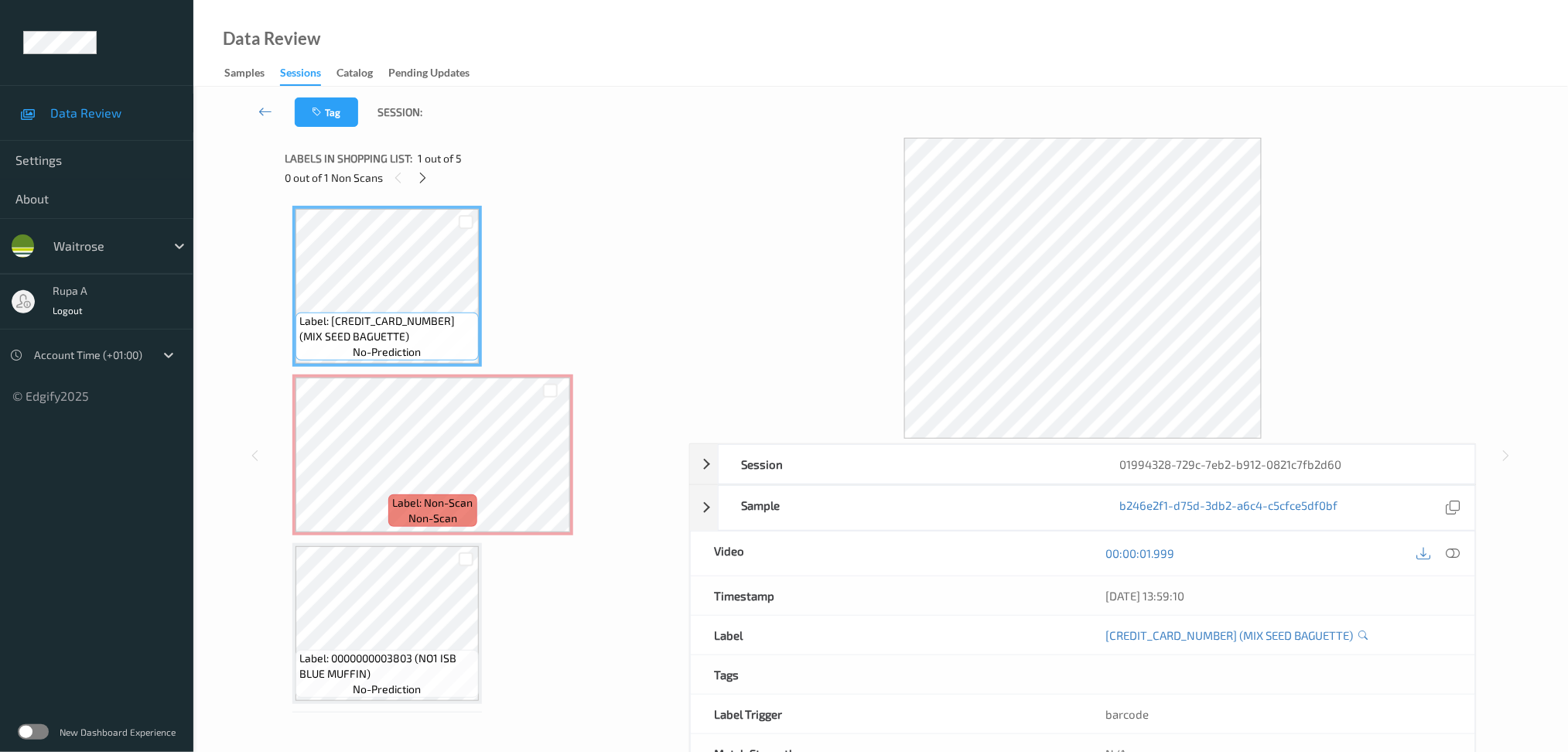
click at [411, 162] on span "Labels in shopping list:" at bounding box center [348, 158] width 127 height 15
click at [434, 183] on div "0 out of 1 Non Scans" at bounding box center [481, 177] width 394 height 19
click at [425, 184] on icon at bounding box center [423, 177] width 13 height 14
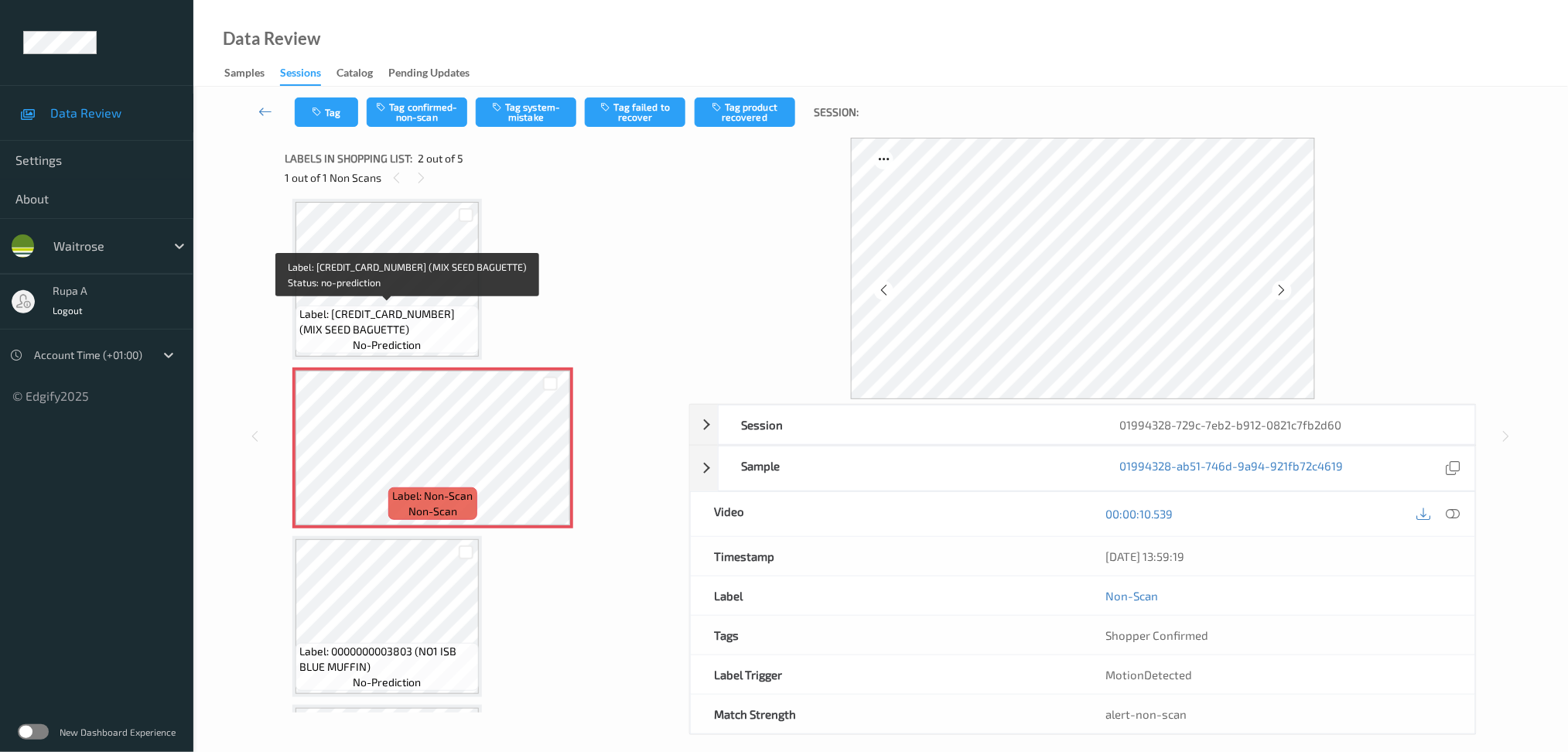
click at [454, 340] on div "Label: 5000169360521 (MIX SEED BAGUETTE) no-prediction" at bounding box center [387, 329] width 184 height 48
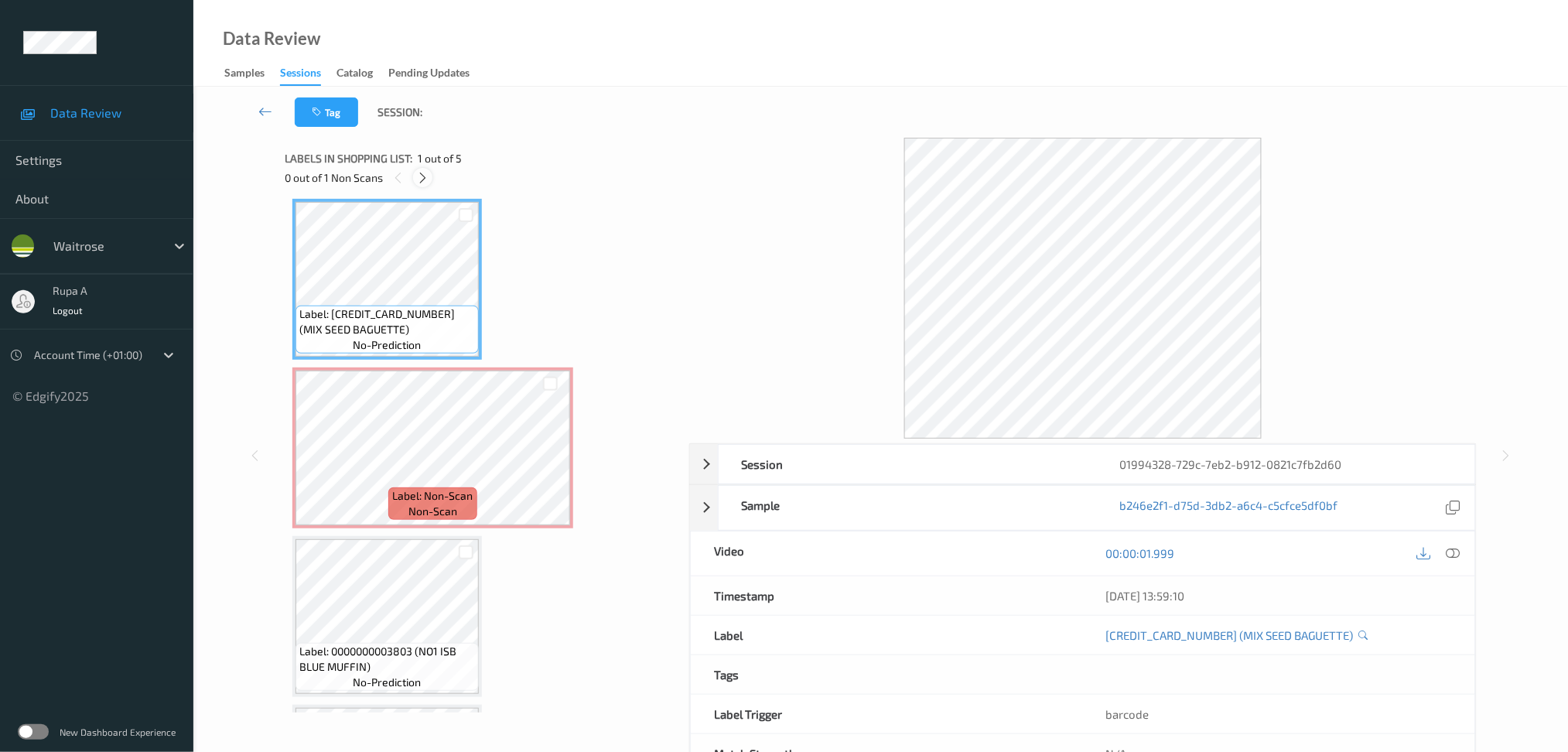
click at [418, 176] on icon at bounding box center [423, 177] width 13 height 14
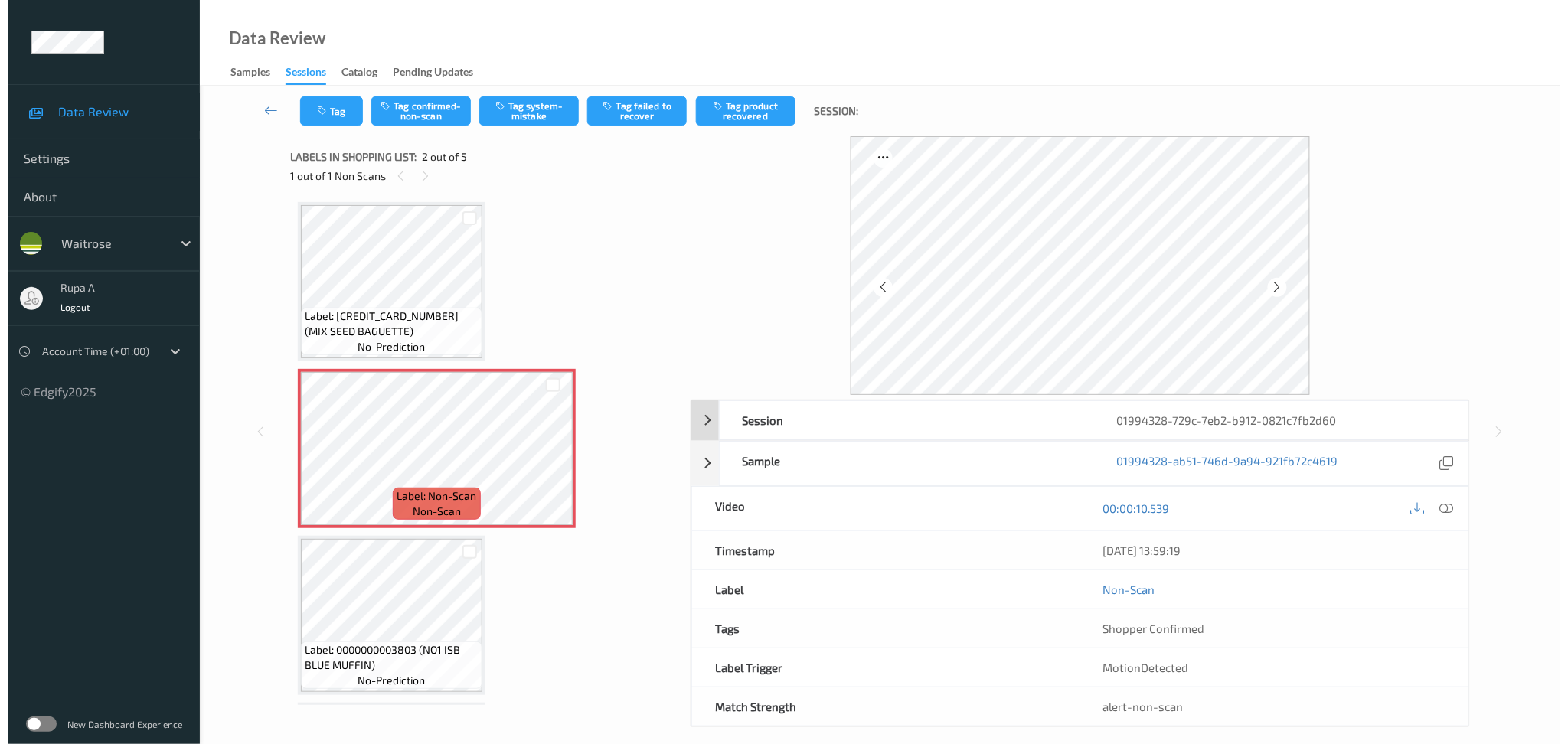
scroll to position [0, 0]
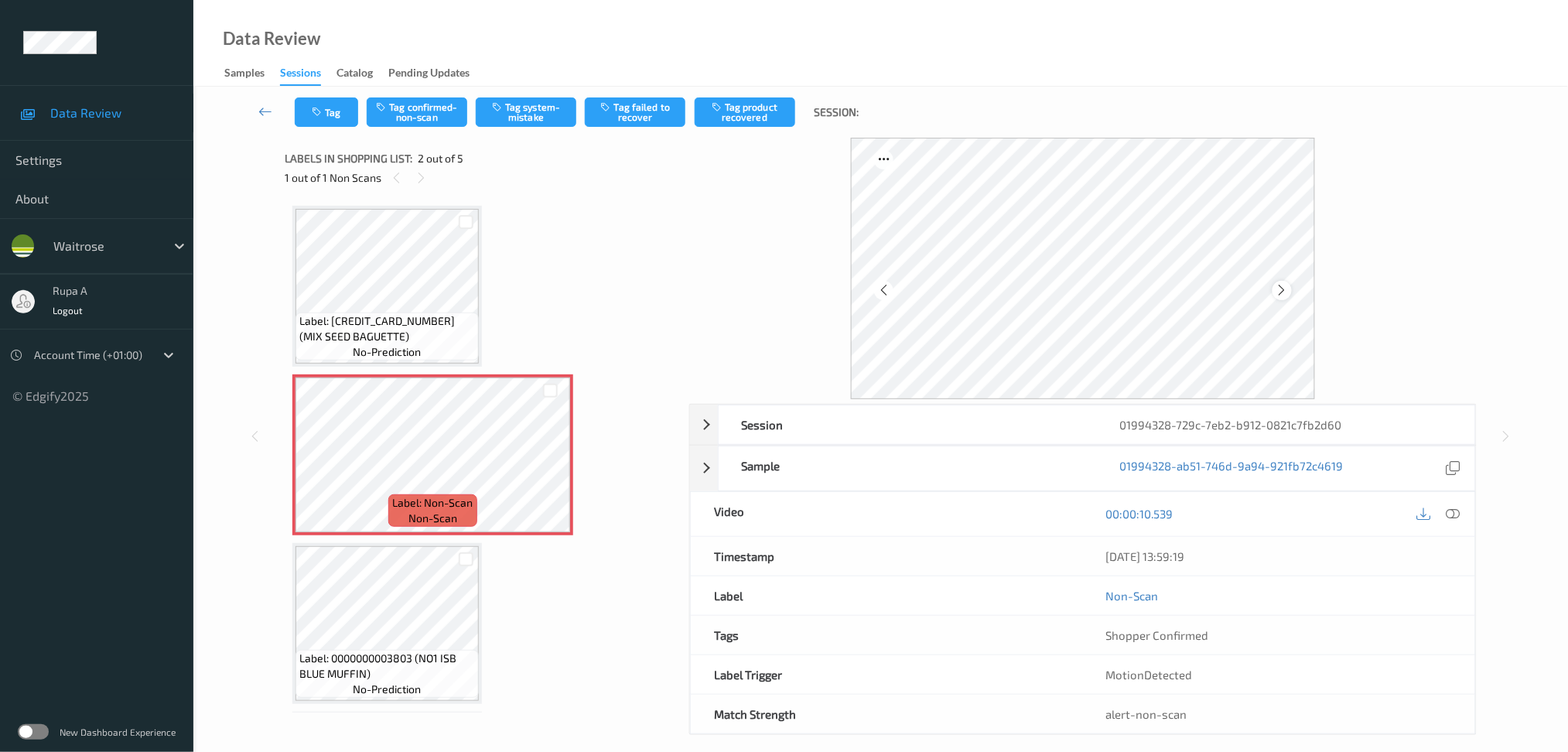
click at [1287, 287] on icon at bounding box center [1282, 290] width 13 height 14
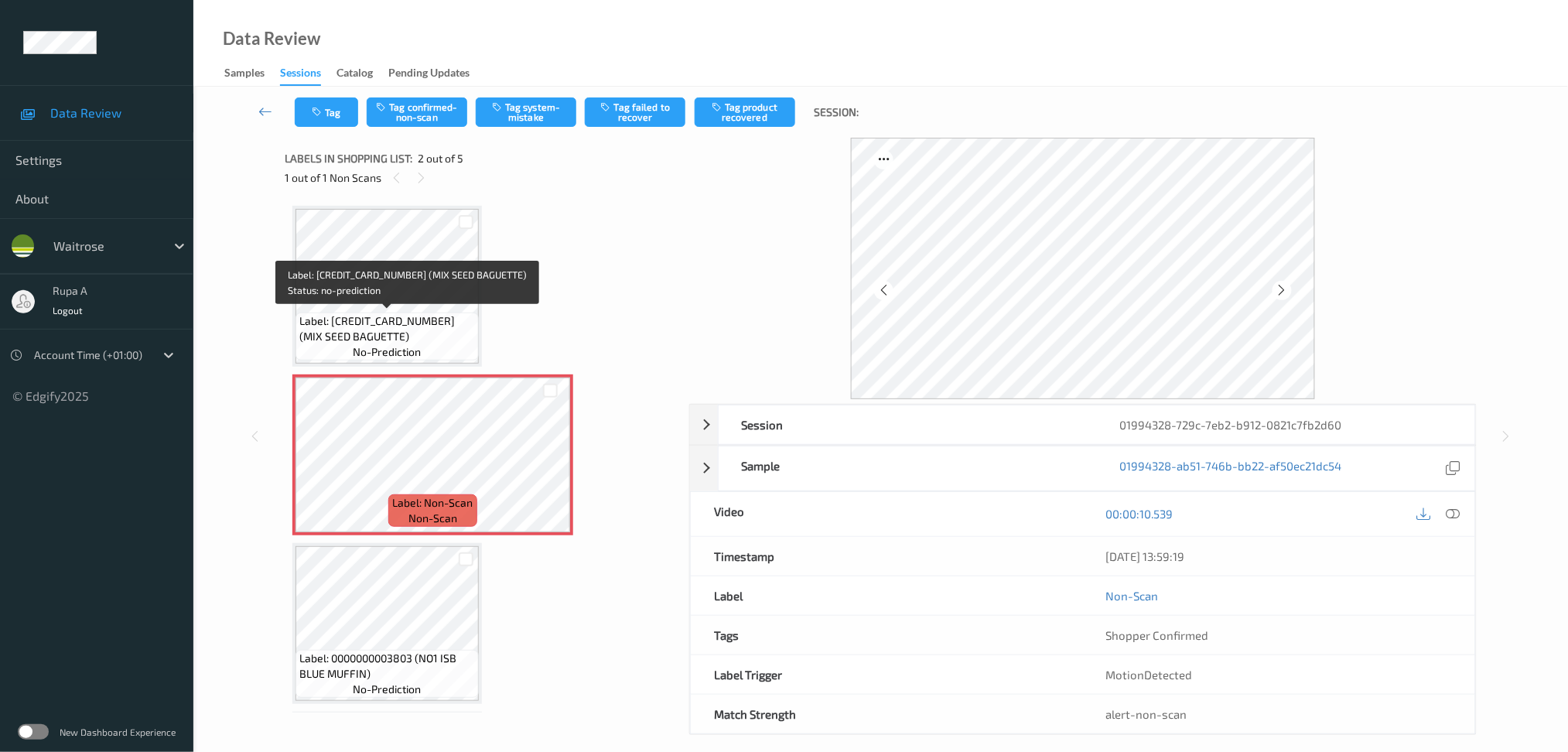
click at [398, 329] on span "Label: 5000169360521 (MIX SEED BAGUETTE)" at bounding box center [386, 329] width 175 height 31
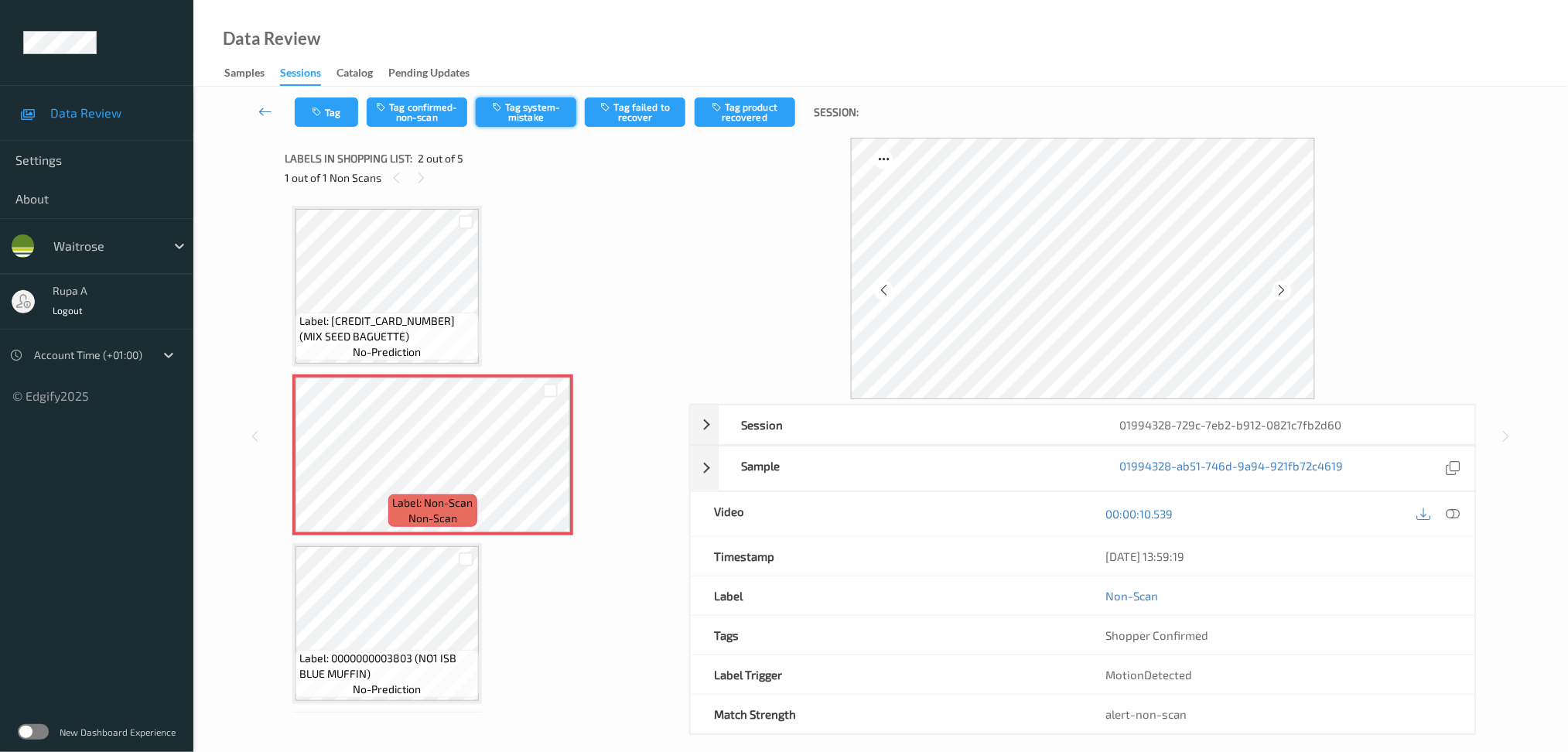
click at [545, 122] on button "Tag system-mistake" at bounding box center [525, 112] width 101 height 29
click at [1452, 514] on icon at bounding box center [1453, 513] width 14 height 14
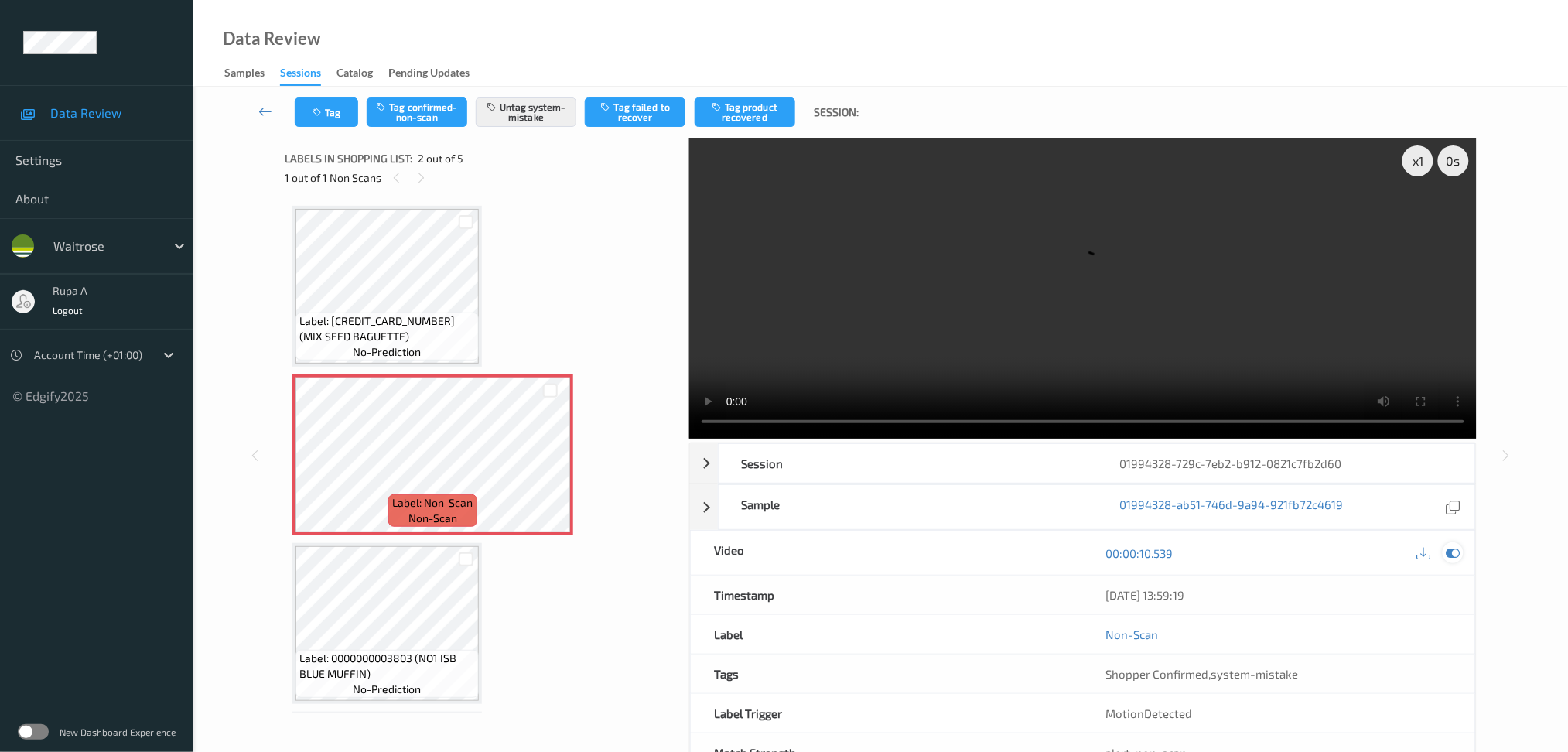
click at [1457, 549] on icon at bounding box center [1453, 553] width 14 height 14
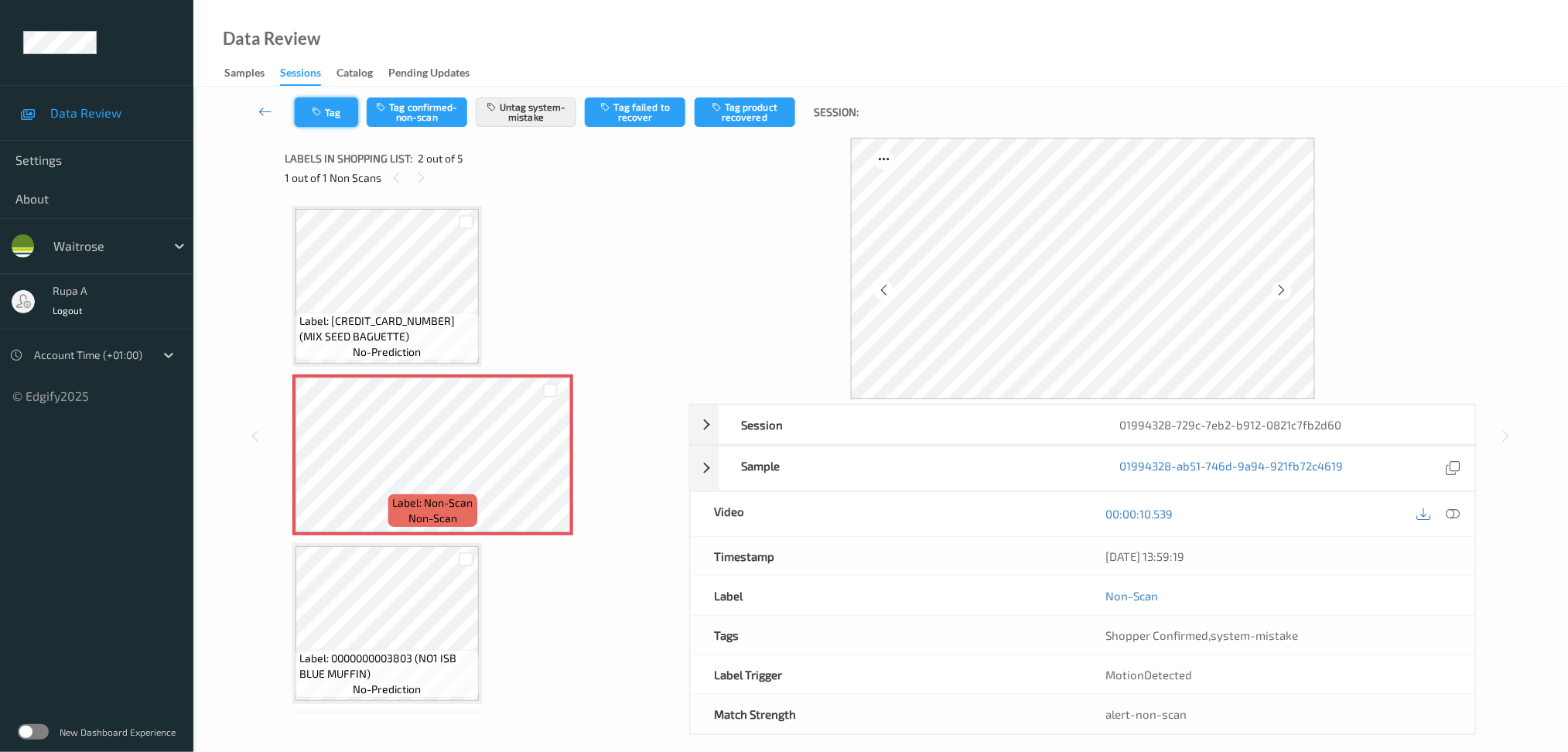
click at [328, 115] on button "Tag" at bounding box center [326, 112] width 64 height 29
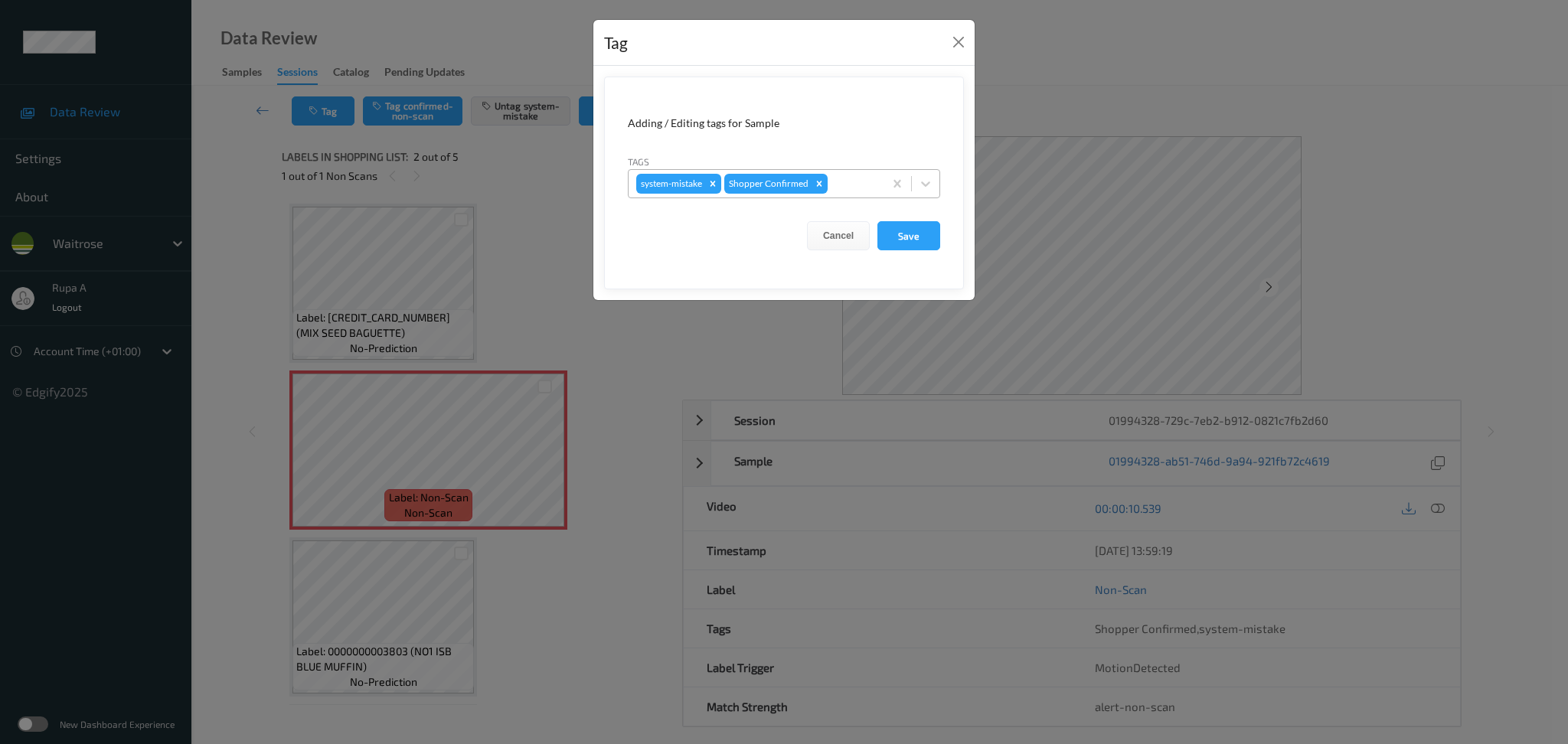
click at [856, 176] on div at bounding box center [853, 184] width 45 height 18
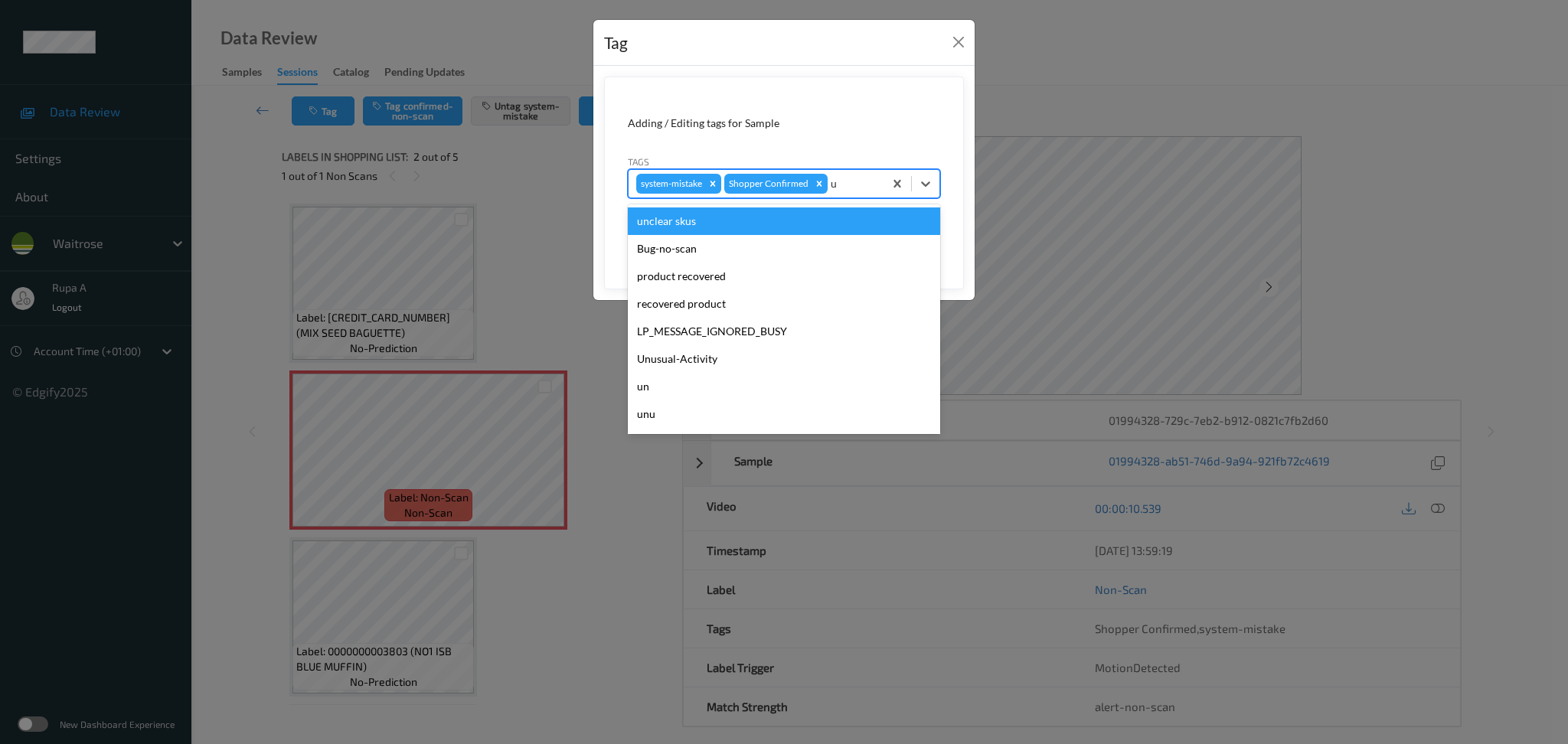
type input "un"
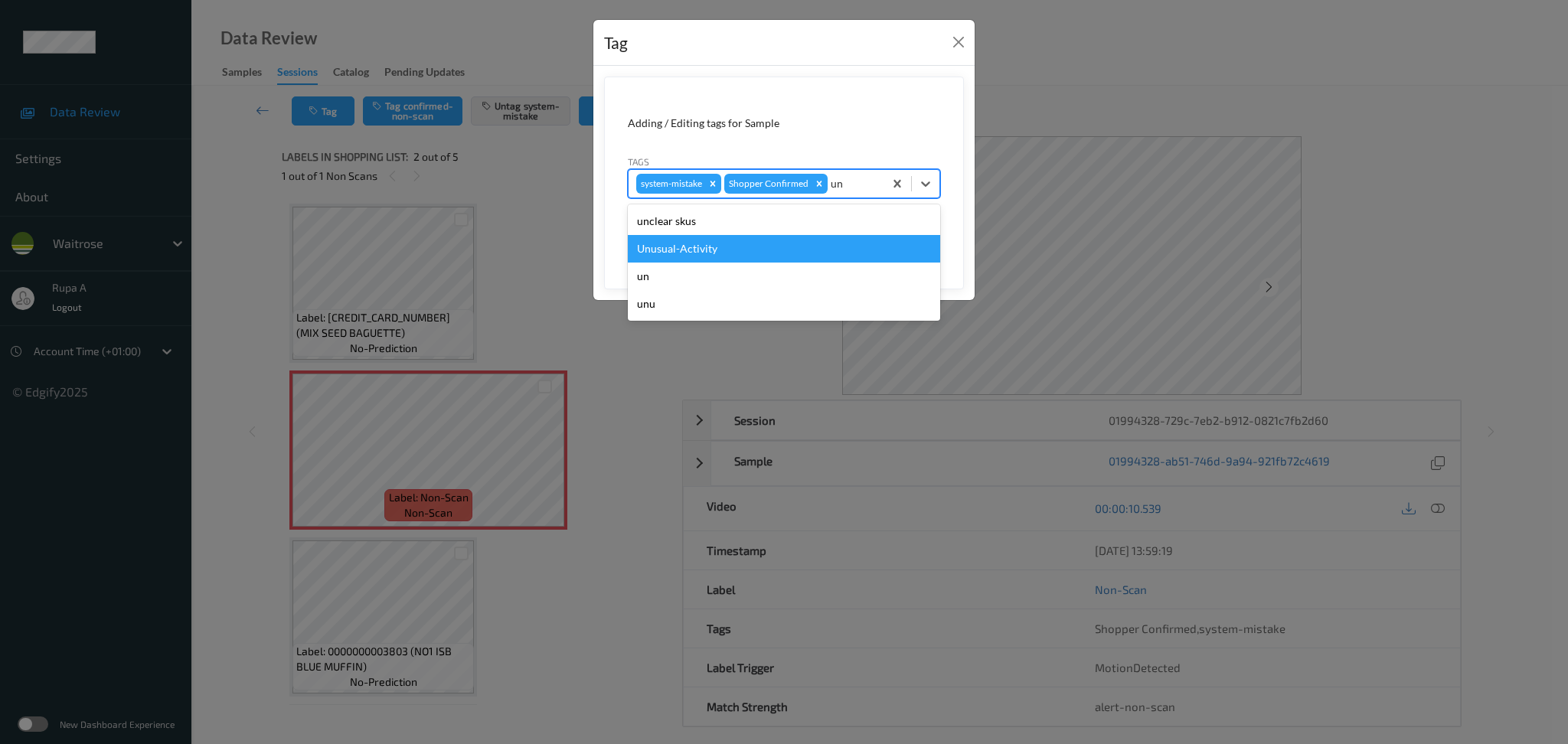
drag, startPoint x: 776, startPoint y: 244, endPoint x: 868, endPoint y: 255, distance: 92.7
click at [775, 244] on div "Unusual-Activity" at bounding box center [784, 248] width 312 height 28
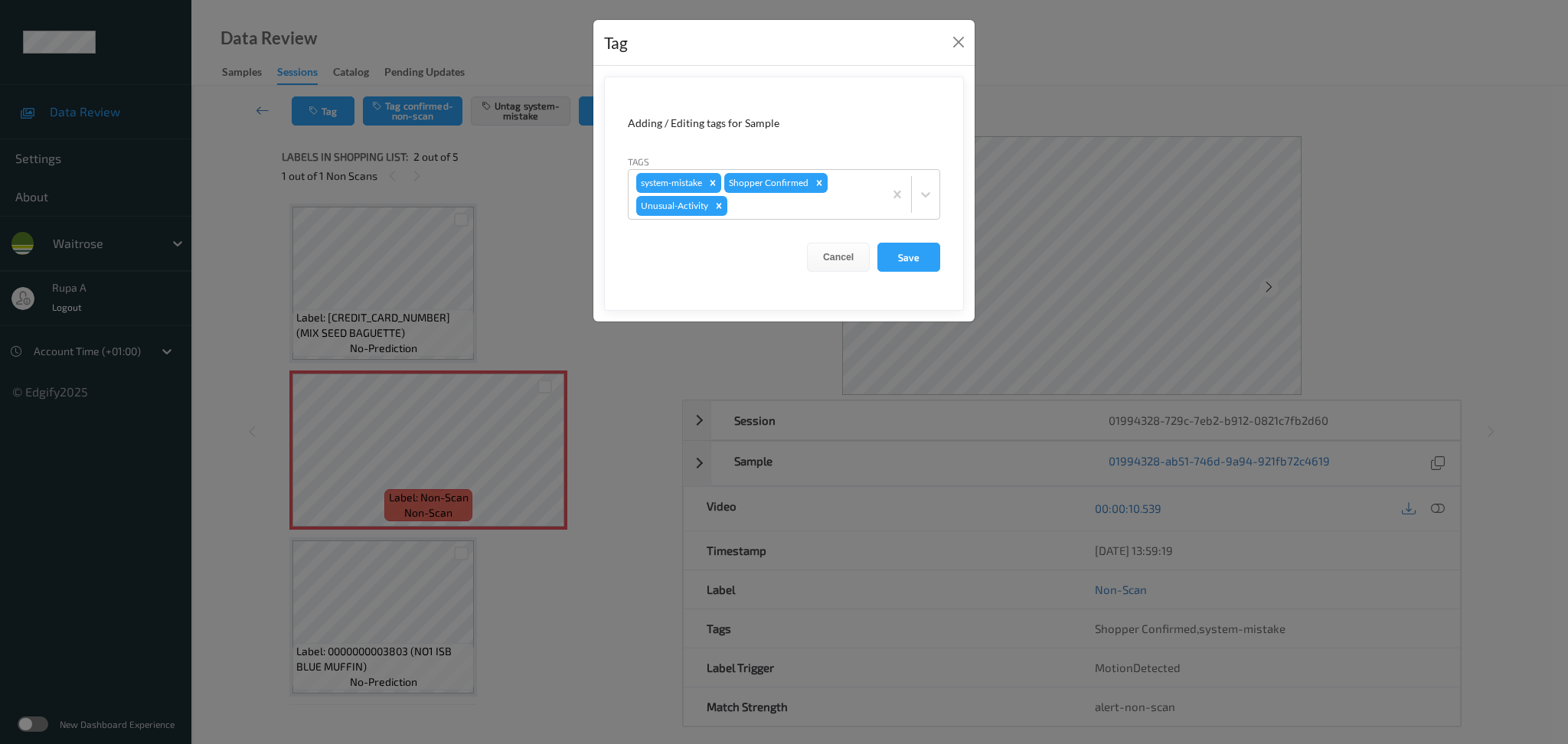
drag, startPoint x: 910, startPoint y: 261, endPoint x: 313, endPoint y: 7, distance: 648.8
click at [912, 260] on button "Save" at bounding box center [909, 257] width 63 height 29
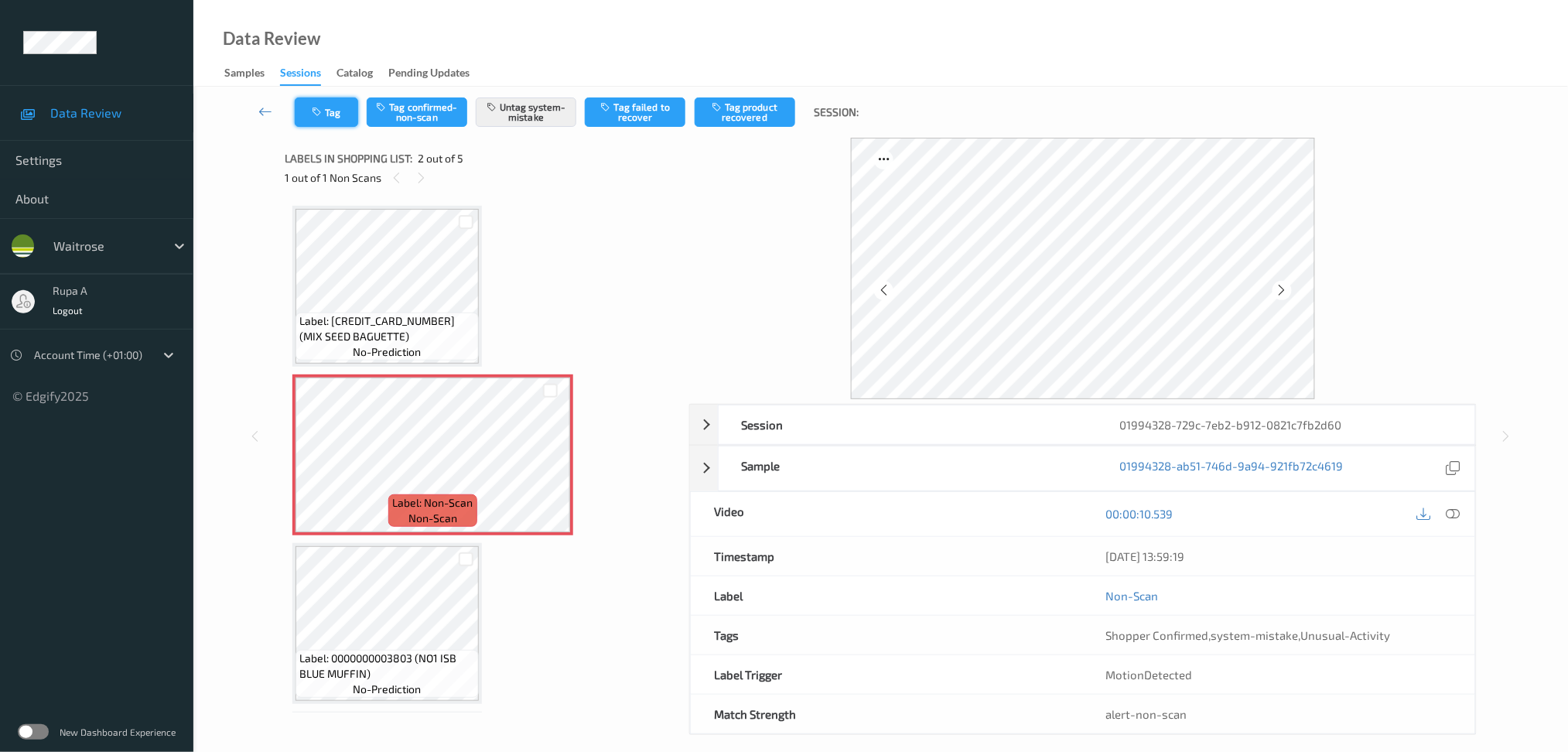
click at [348, 106] on button "Tag" at bounding box center [326, 112] width 64 height 29
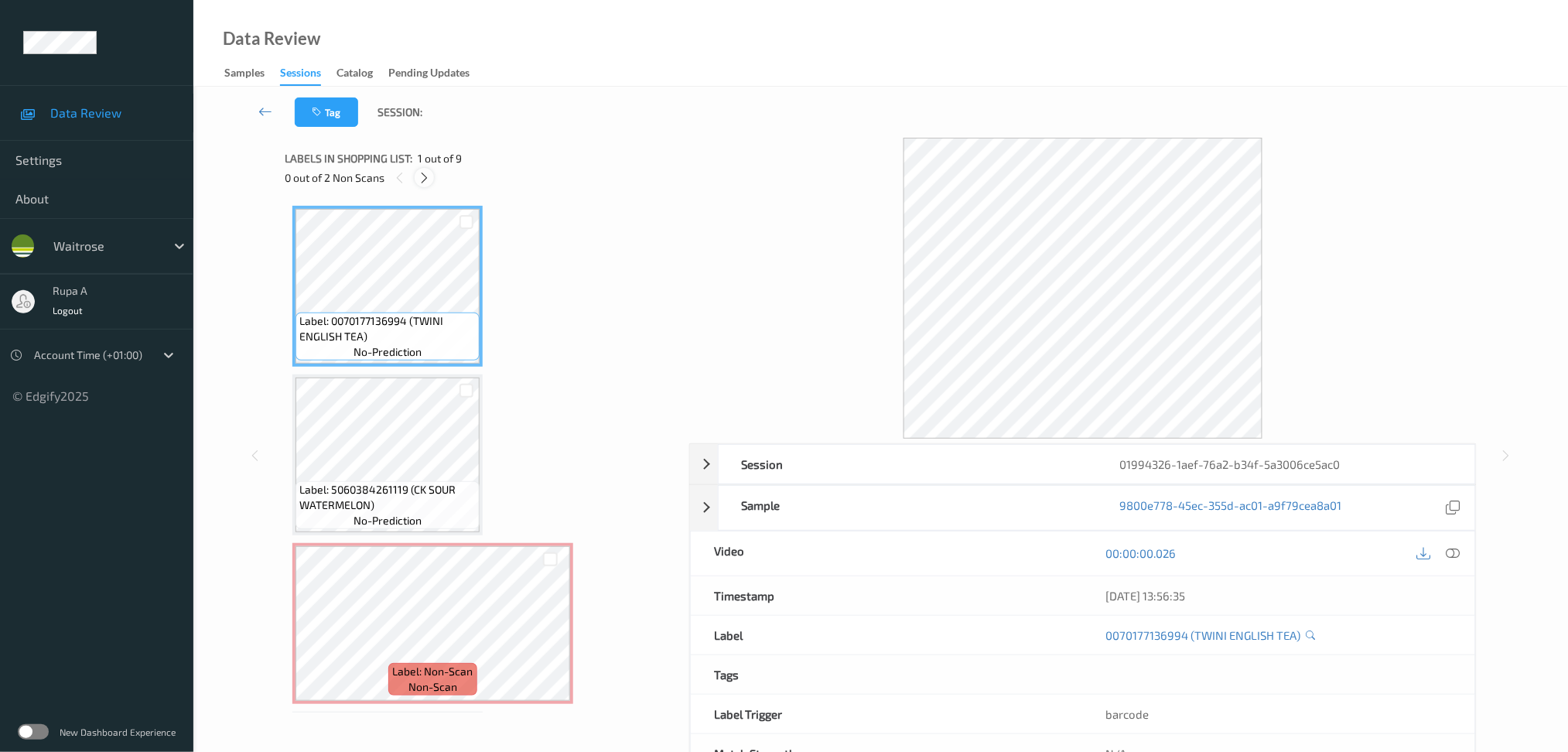
click at [424, 185] on div at bounding box center [424, 177] width 19 height 19
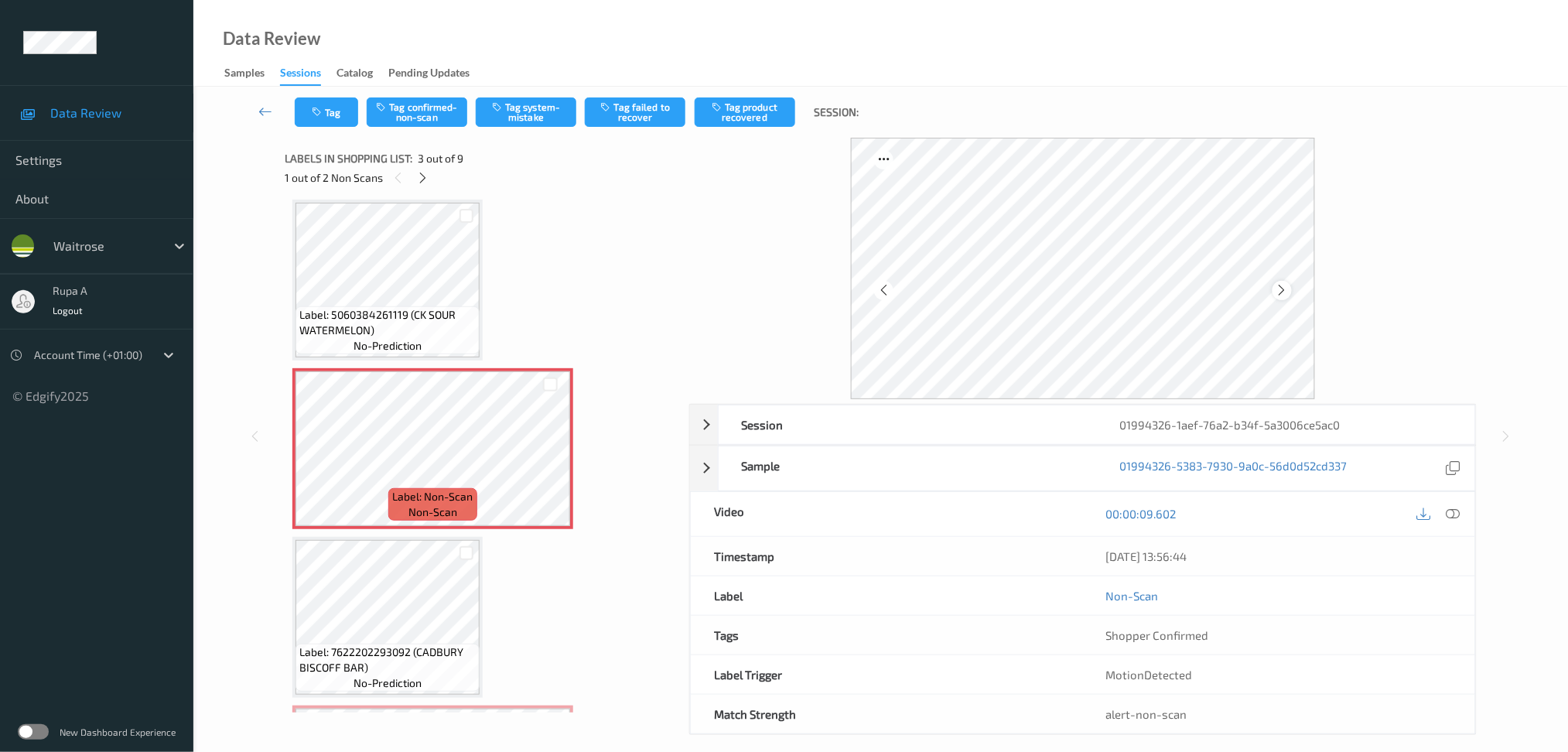
click at [1282, 288] on icon at bounding box center [1282, 290] width 13 height 14
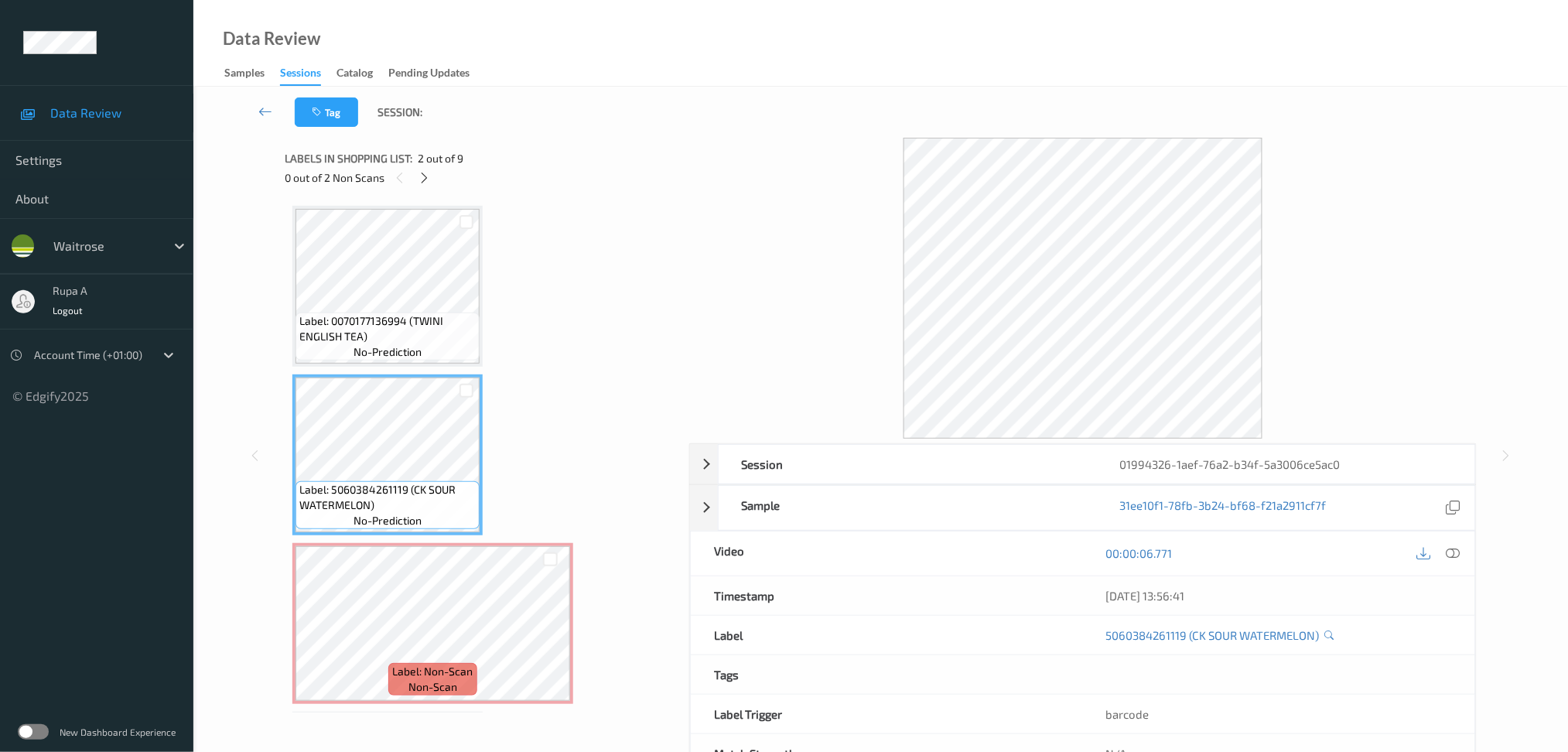
scroll to position [103, 0]
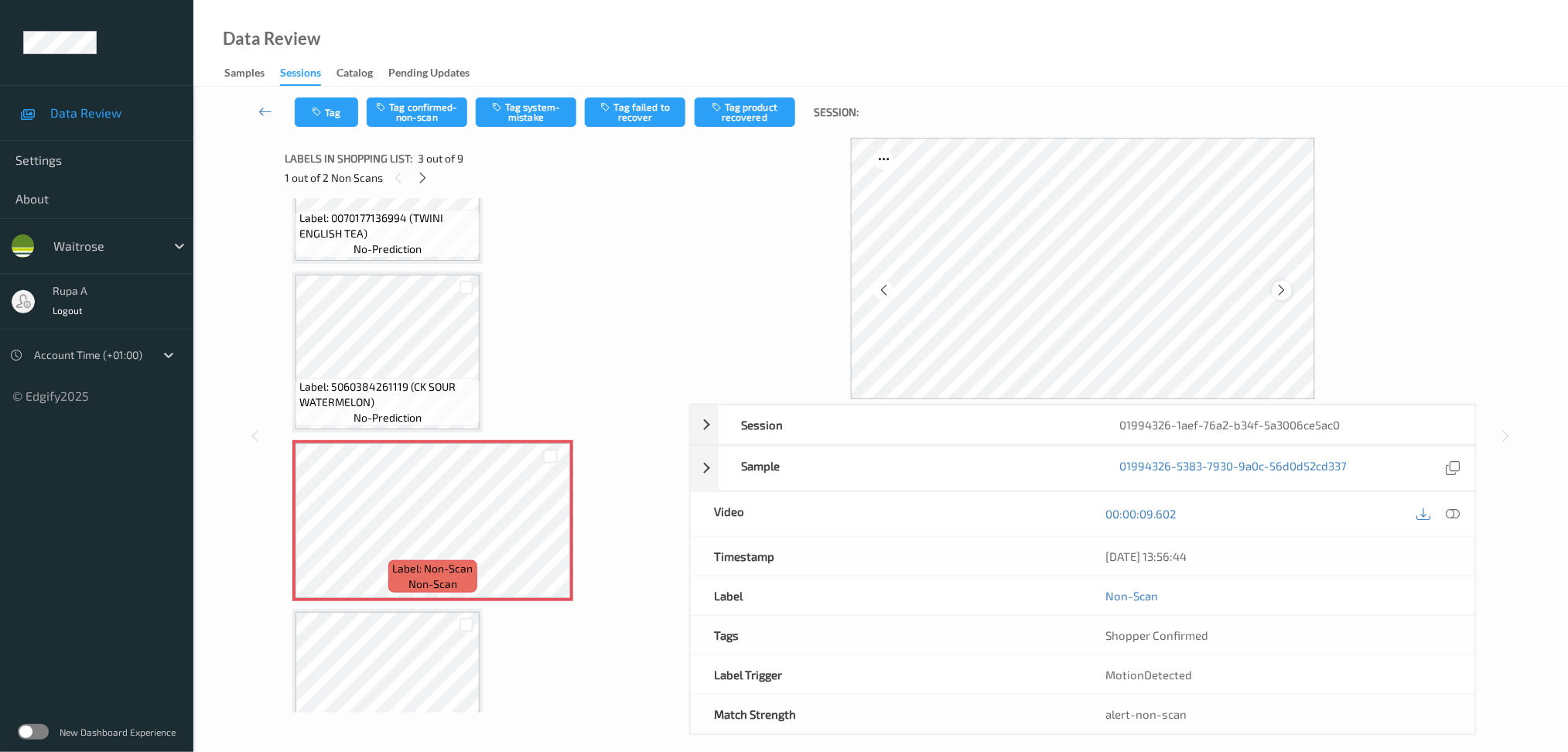
click at [1288, 293] on icon at bounding box center [1282, 290] width 13 height 14
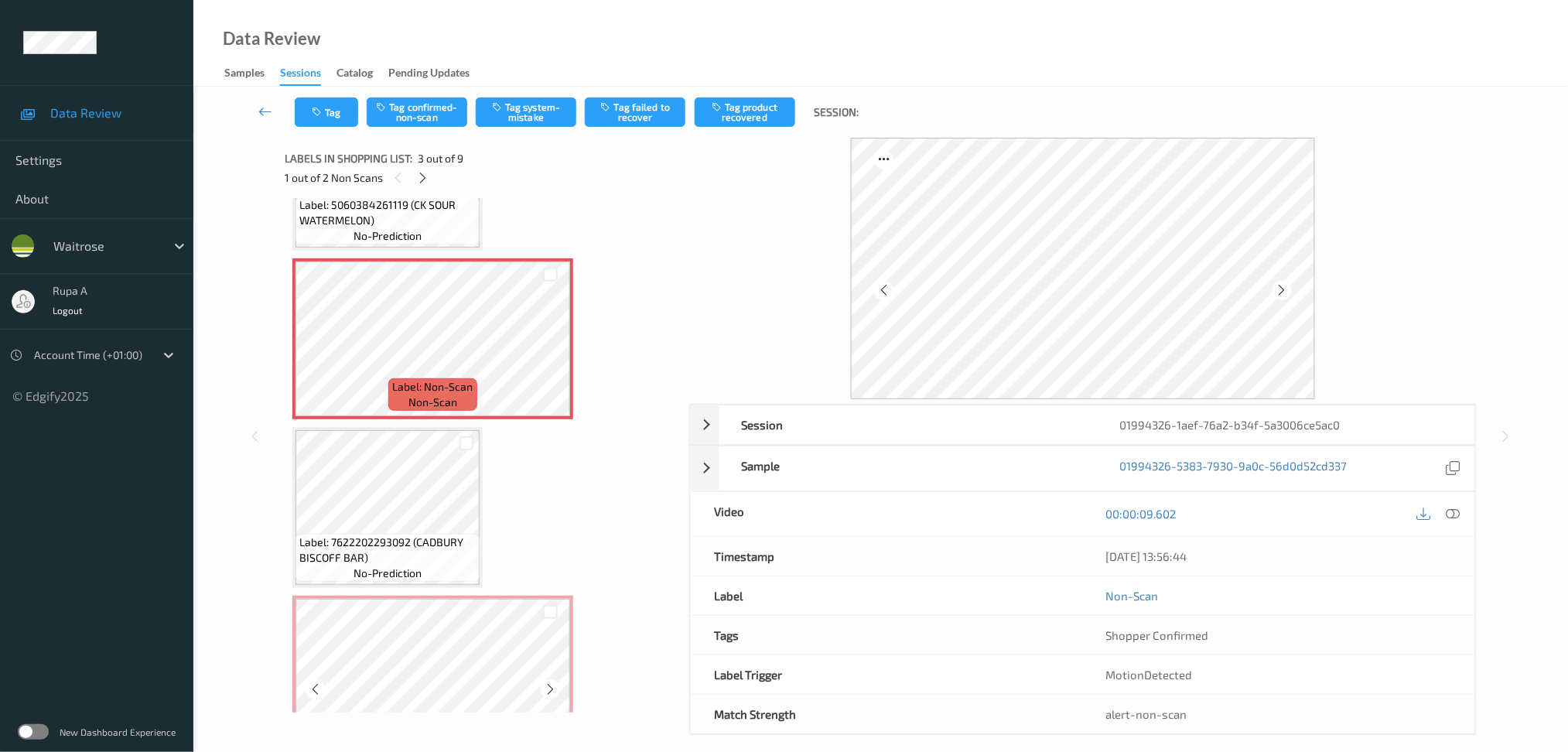
scroll to position [309, 0]
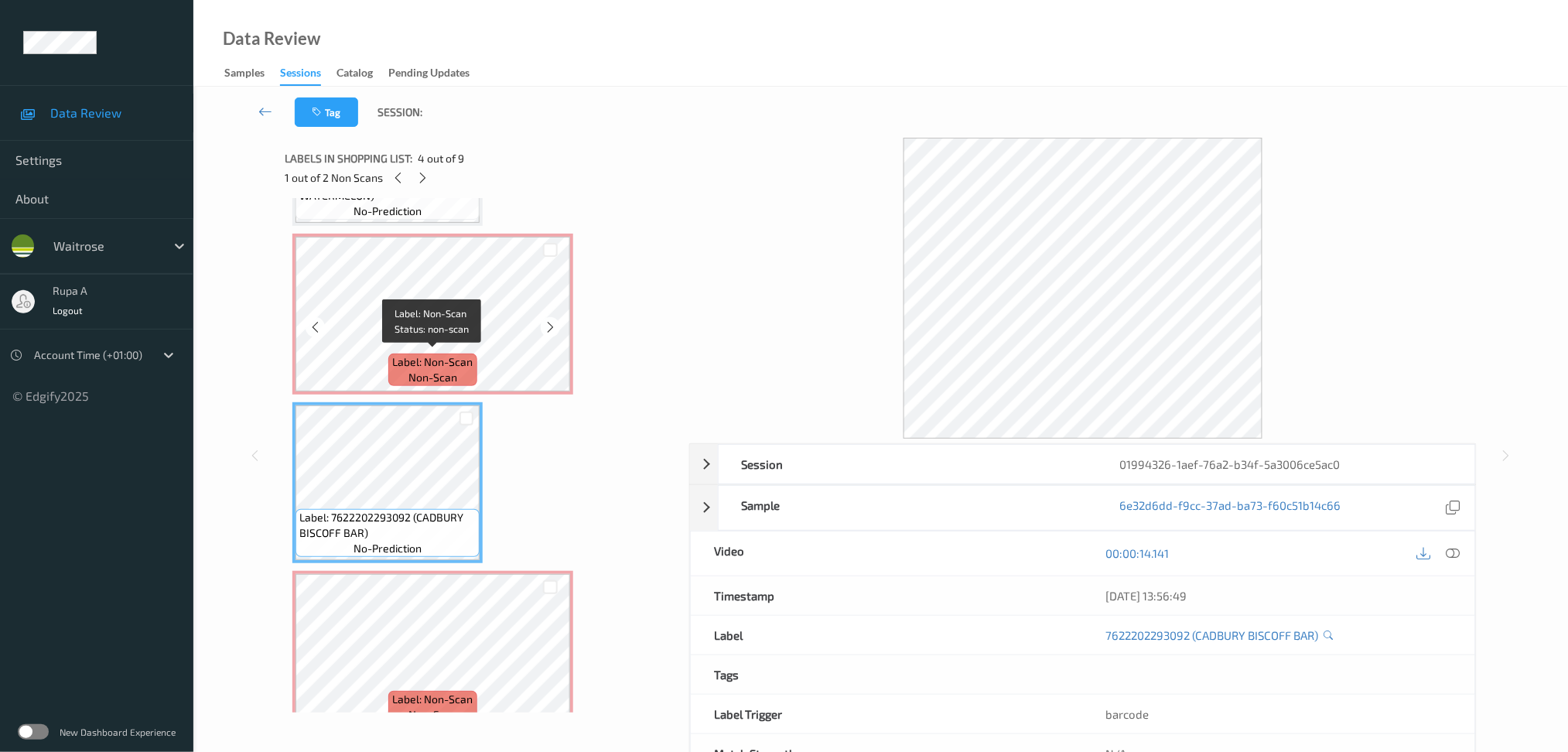
click at [414, 360] on span "Label: Non-Scan" at bounding box center [433, 362] width 81 height 15
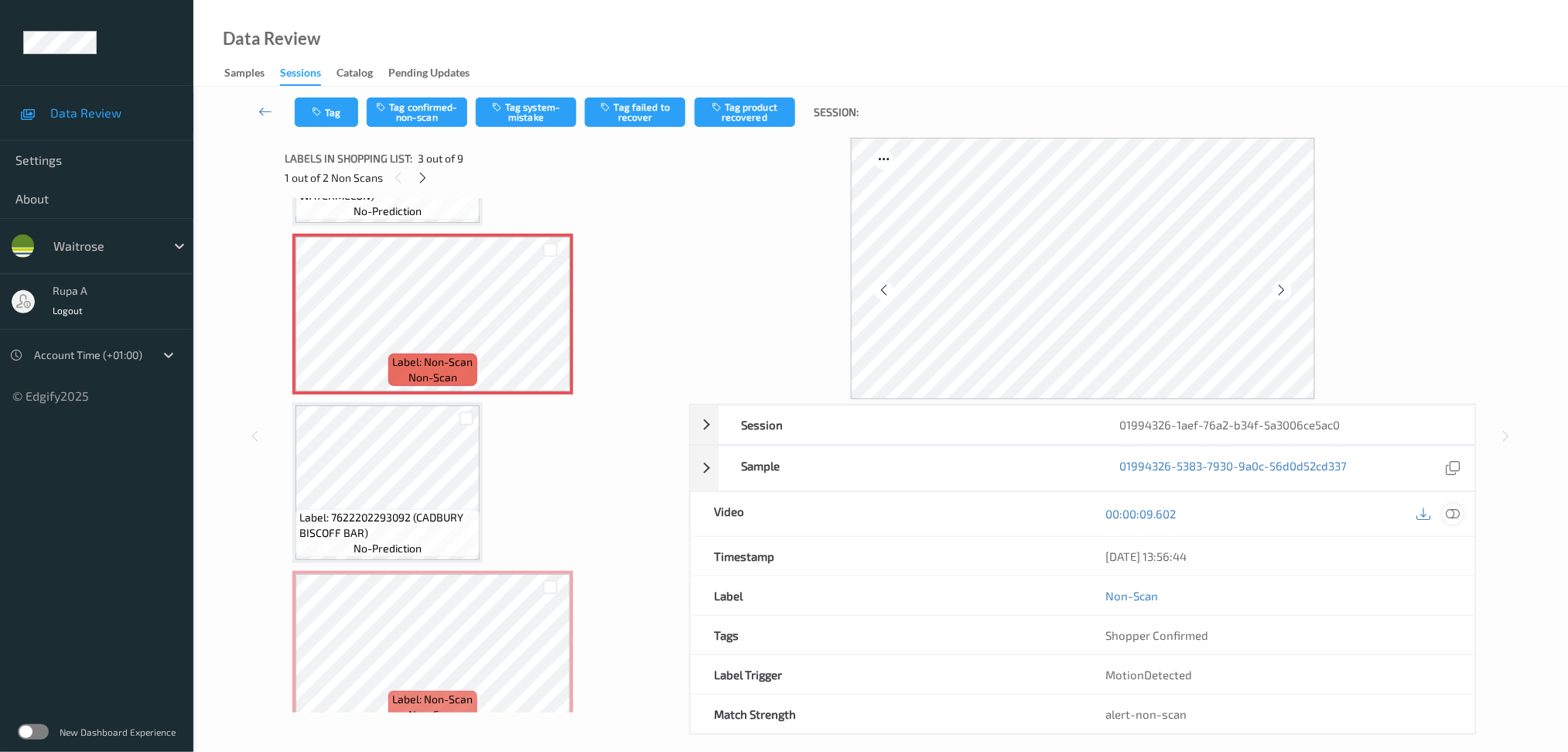
click at [1453, 510] on icon at bounding box center [1453, 513] width 14 height 14
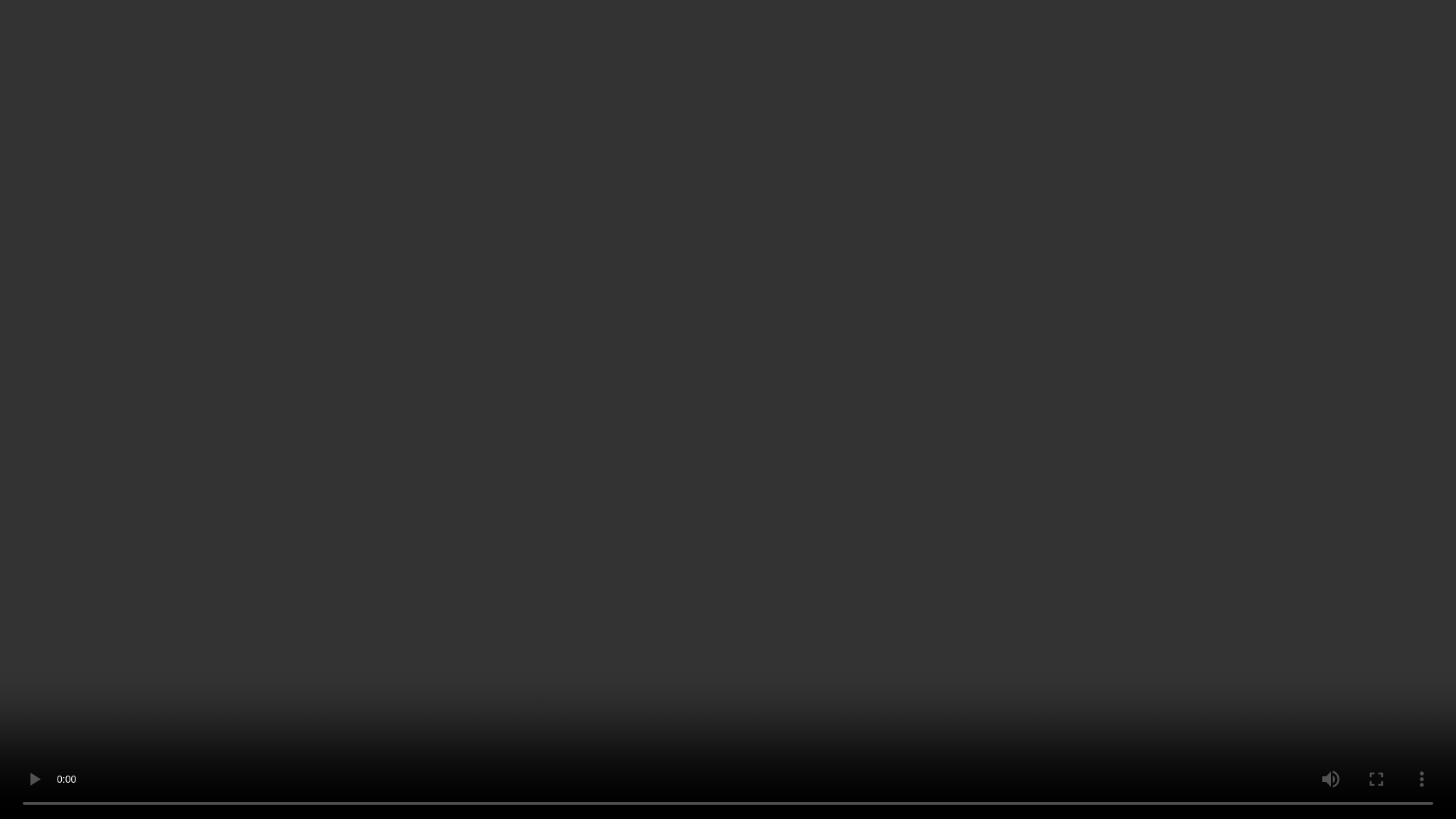
click at [1259, 573] on video at bounding box center [728, 410] width 1456 height 819
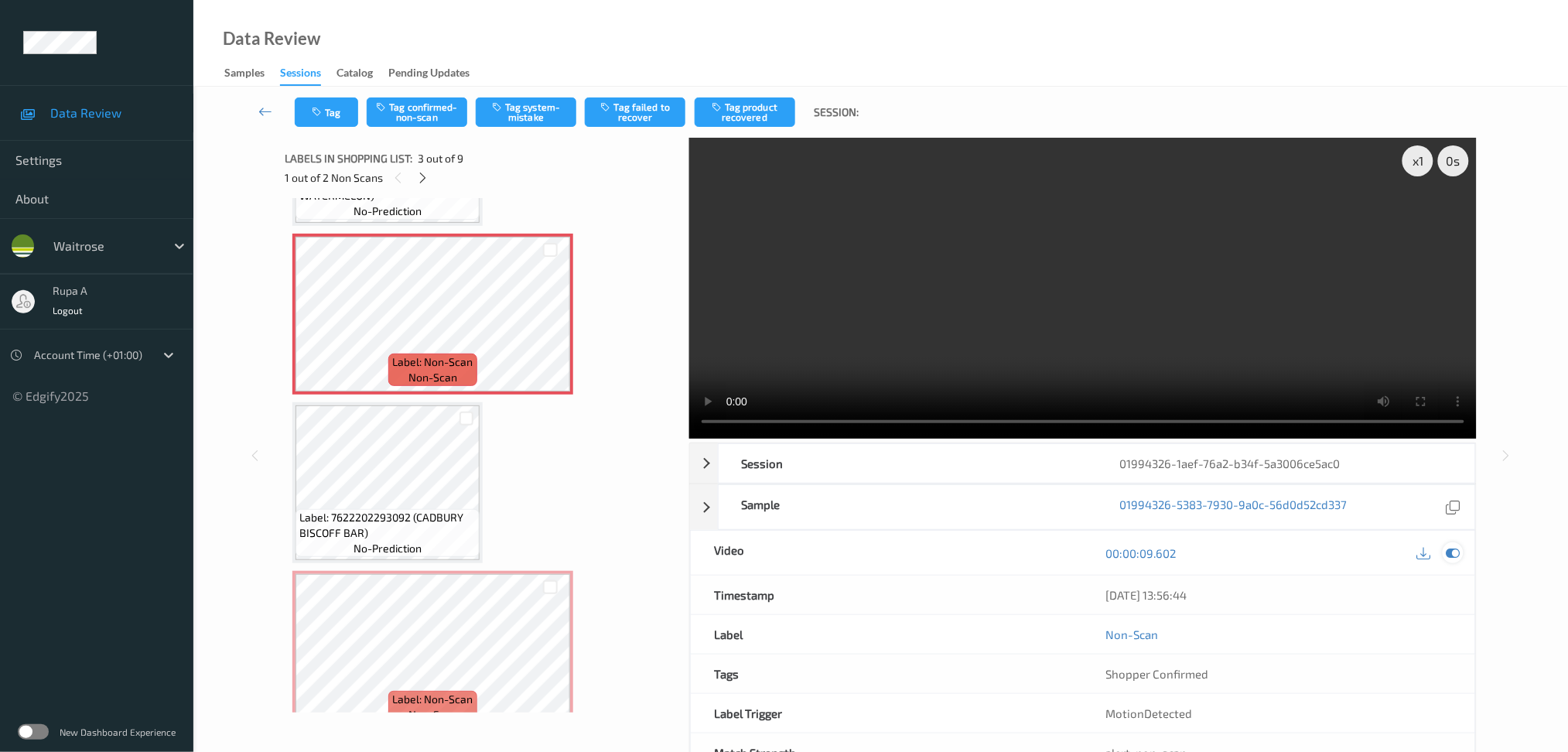
click at [1462, 550] on div at bounding box center [1453, 553] width 21 height 21
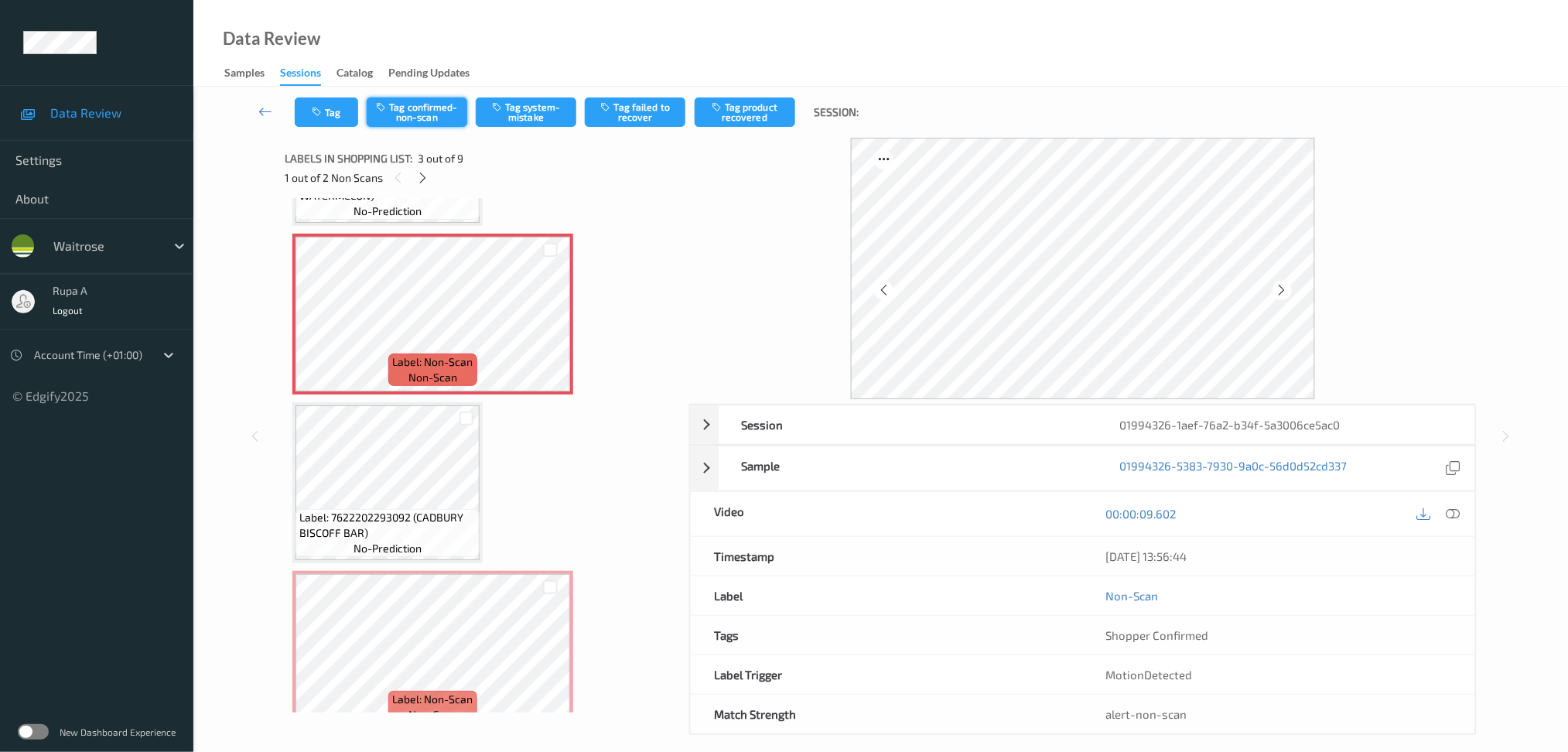
click at [418, 111] on button "Tag confirmed-non-scan" at bounding box center [416, 112] width 101 height 29
click at [735, 125] on button "Tag product recovered" at bounding box center [744, 112] width 101 height 29
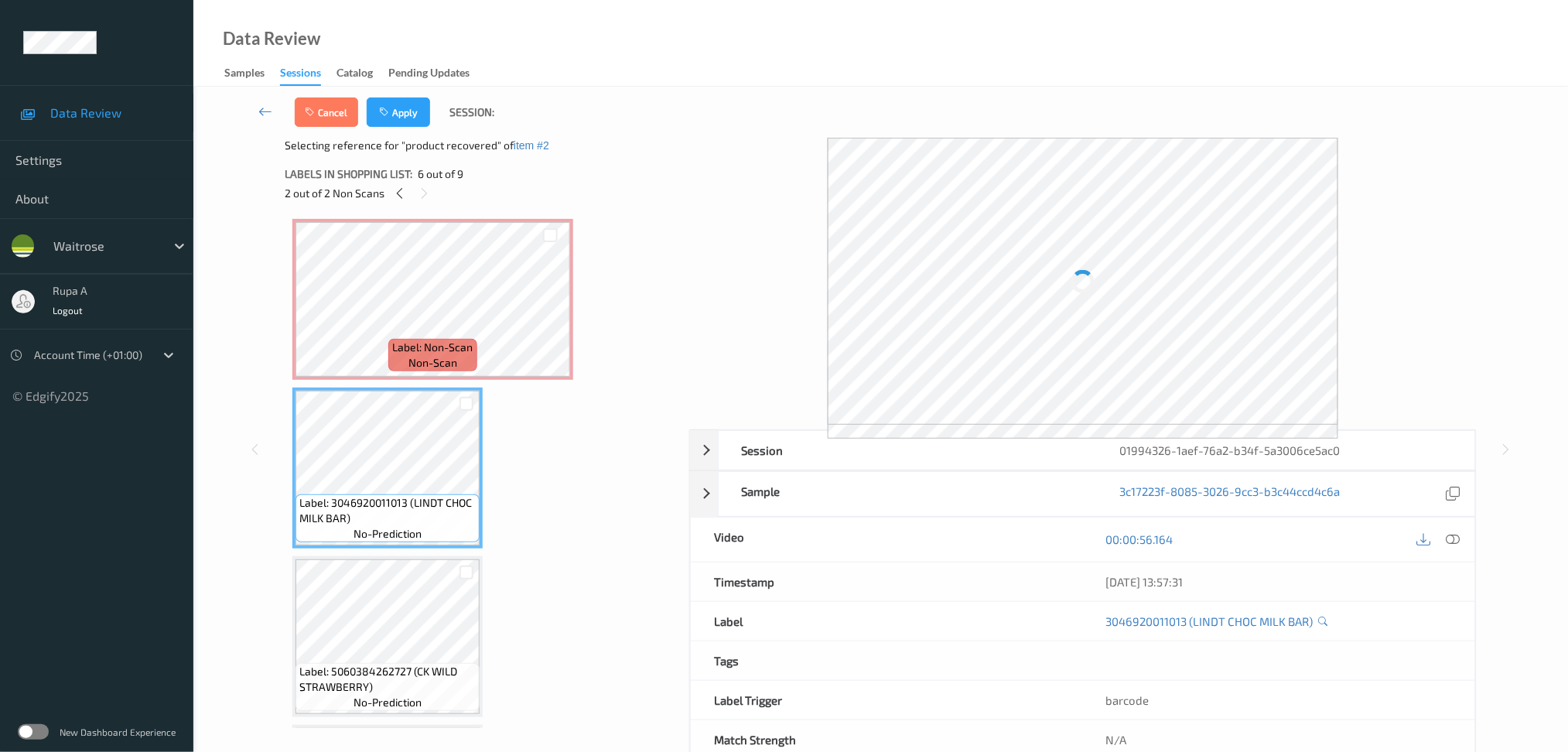
scroll to position [722, 0]
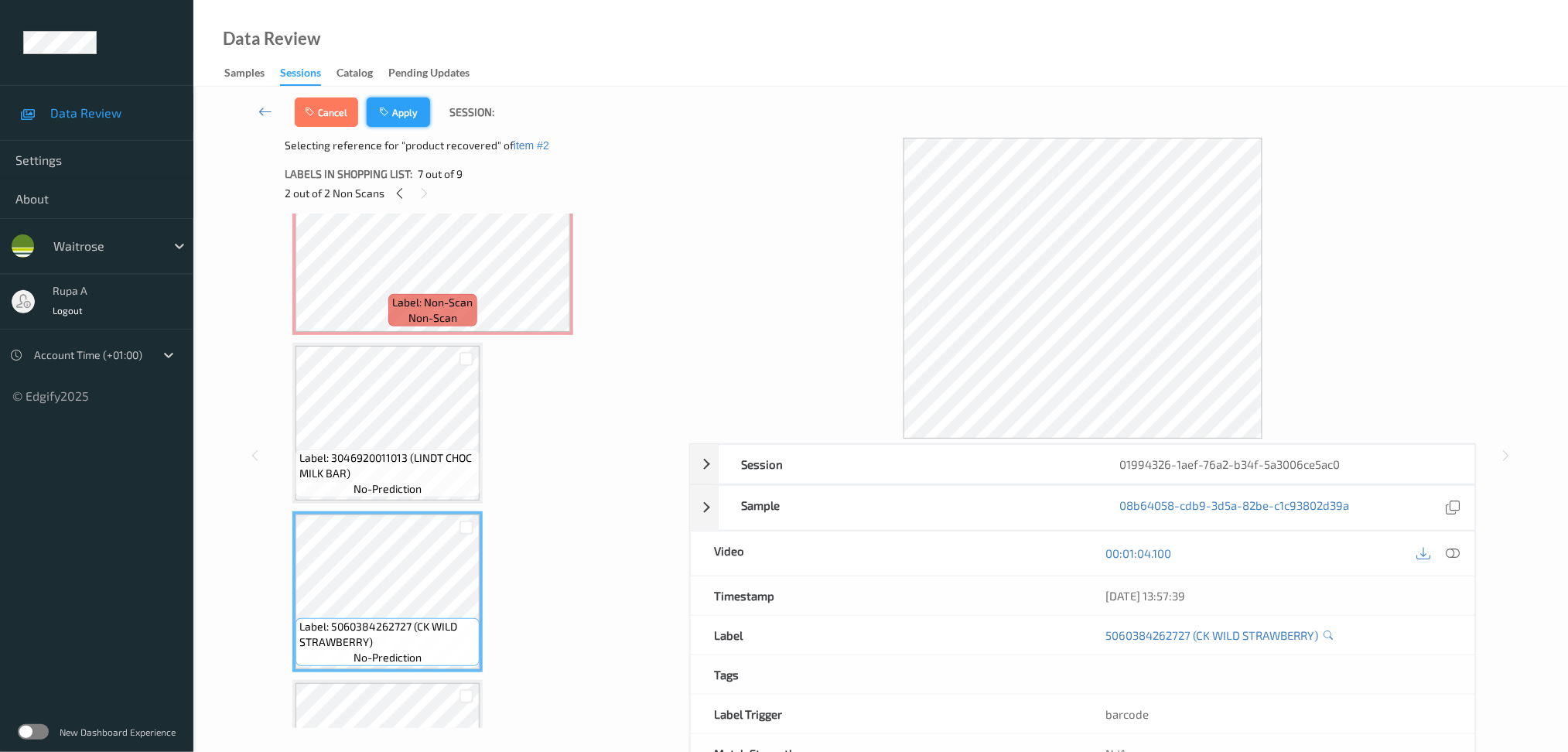
click at [401, 122] on button "Apply" at bounding box center [398, 112] width 64 height 29
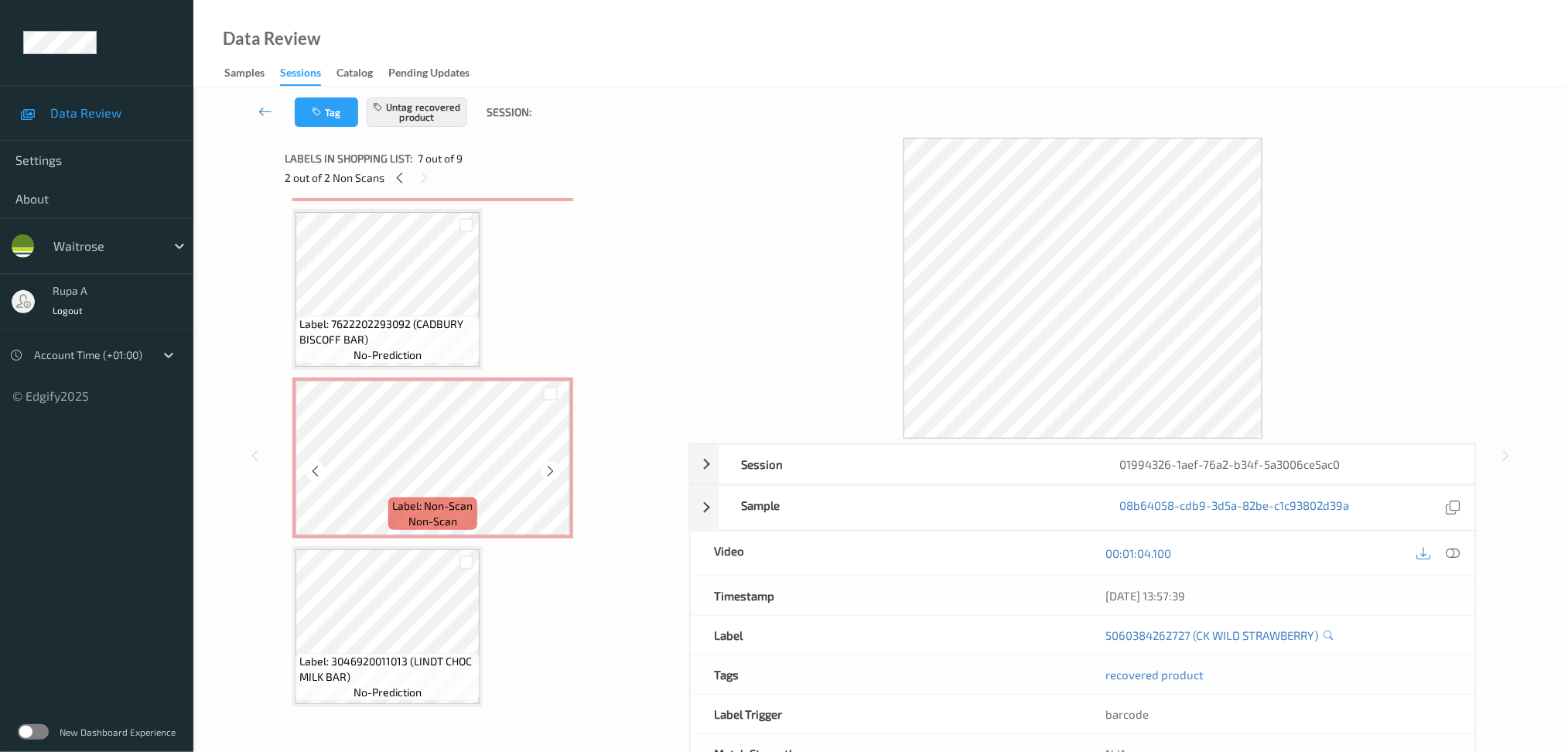
scroll to position [485, 0]
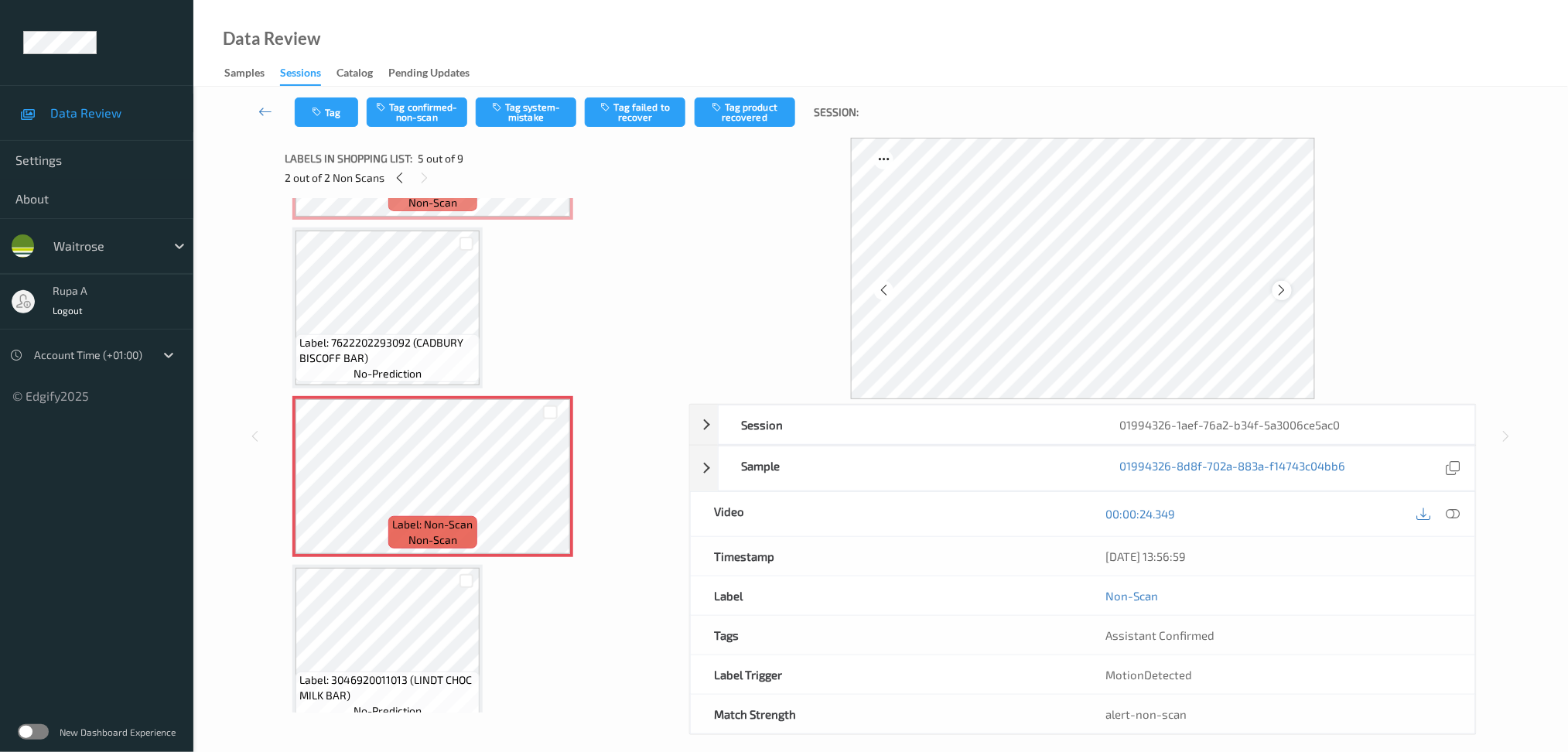
click at [1282, 292] on icon at bounding box center [1282, 290] width 13 height 14
click at [1451, 512] on icon at bounding box center [1453, 513] width 14 height 14
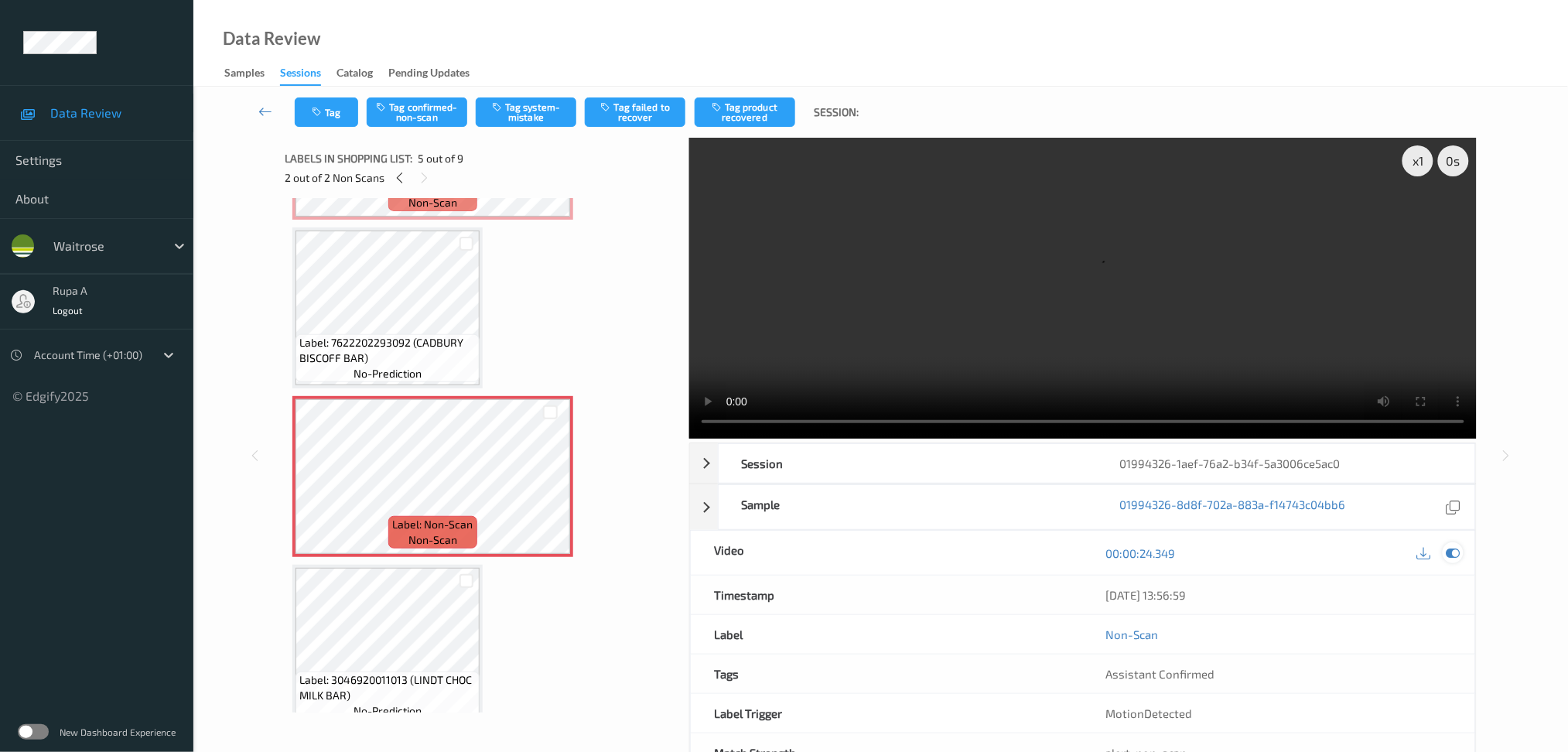
click at [1452, 548] on icon at bounding box center [1453, 553] width 14 height 14
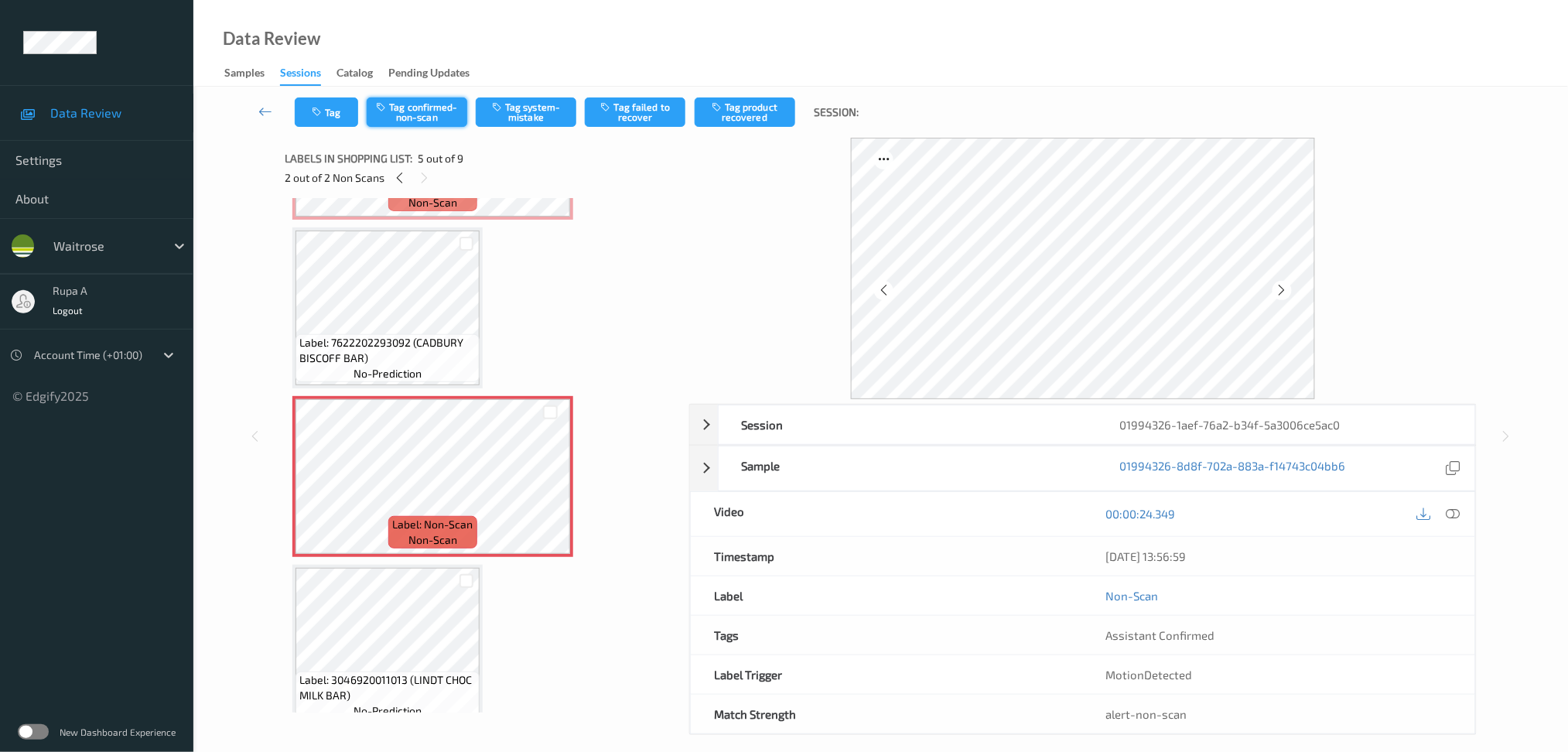
click at [424, 112] on button "Tag confirmed-non-scan" at bounding box center [416, 112] width 101 height 29
click at [734, 118] on button "Tag product recovered" at bounding box center [744, 112] width 101 height 29
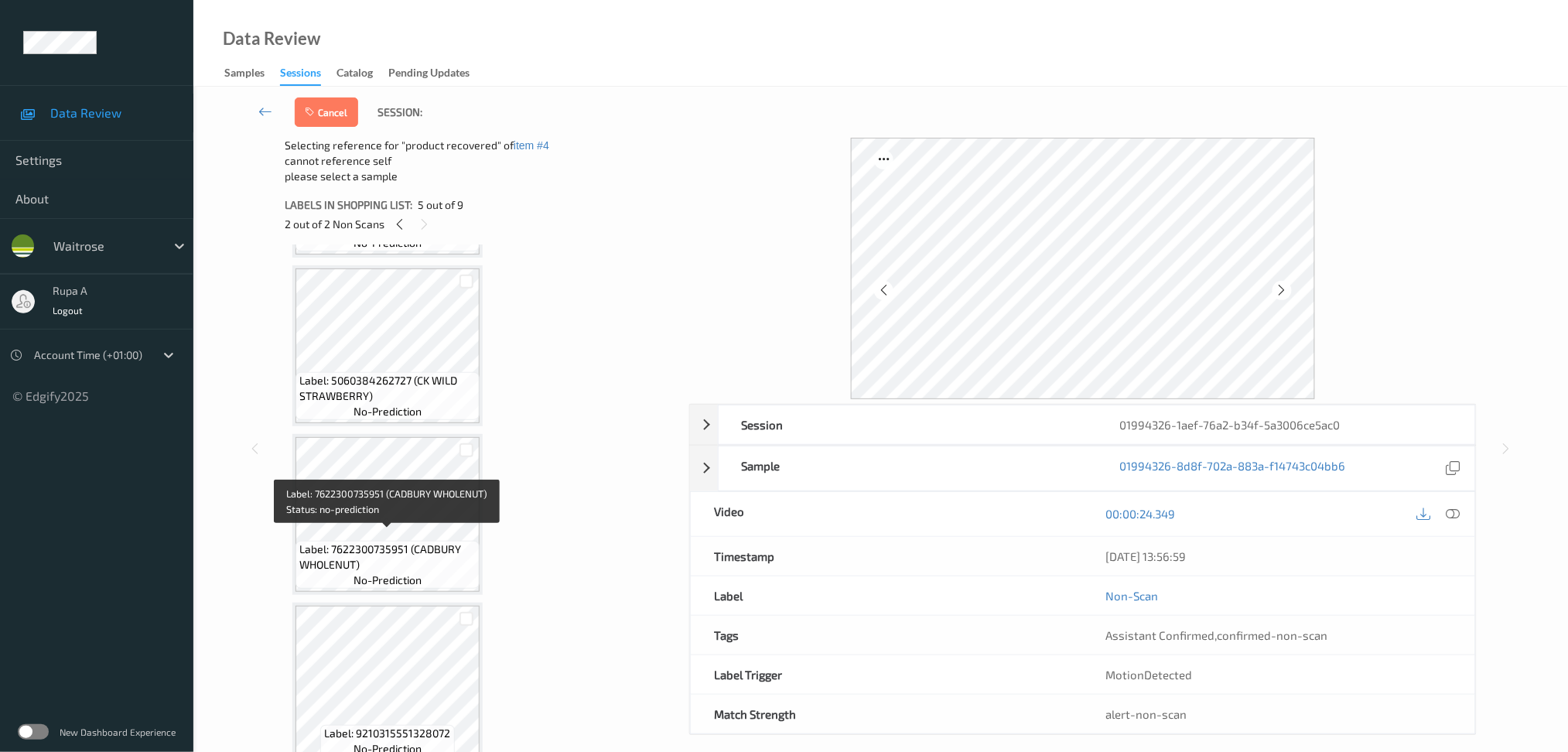
scroll to position [39, 0]
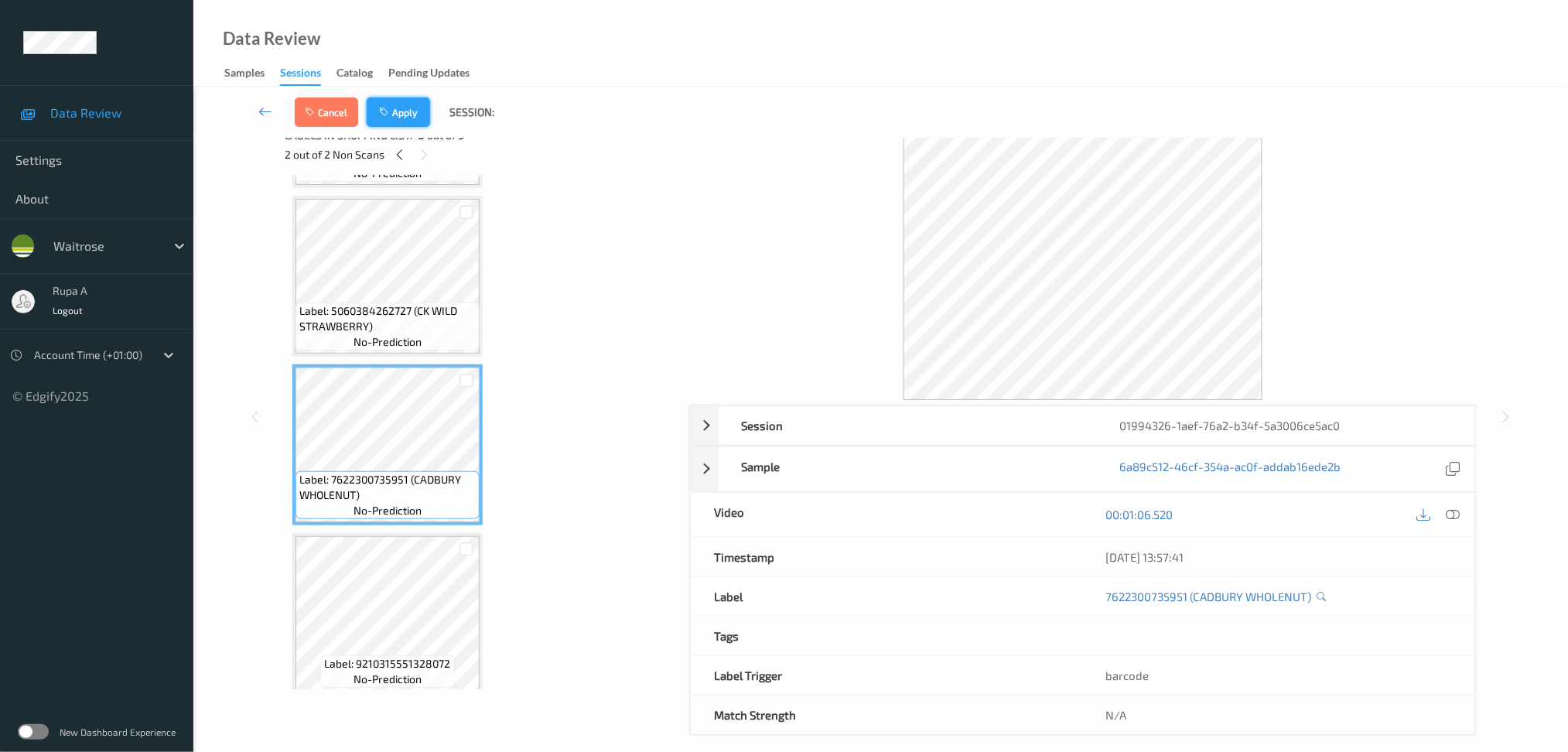
click at [403, 105] on button "Apply" at bounding box center [398, 112] width 64 height 29
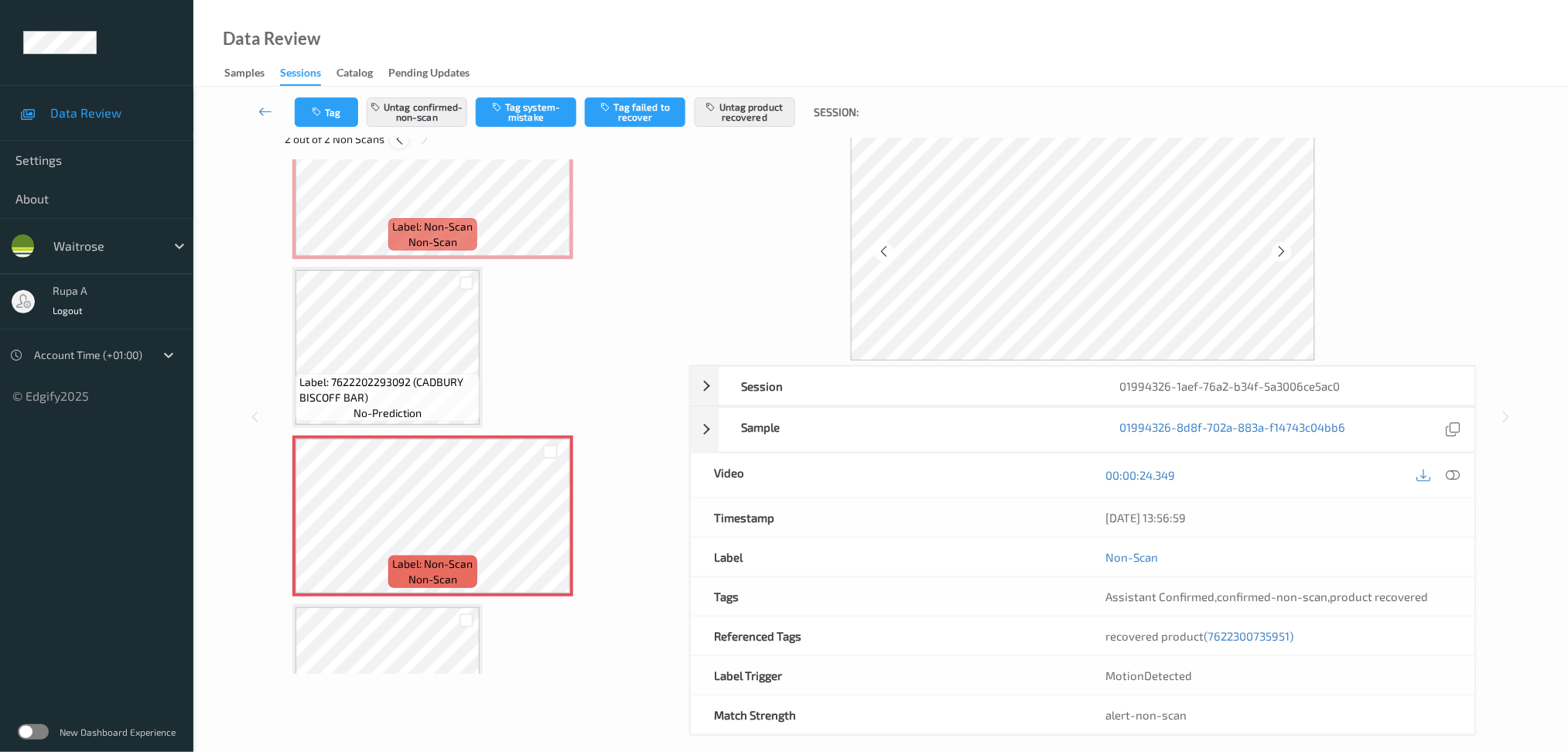
click at [397, 142] on icon at bounding box center [399, 139] width 13 height 14
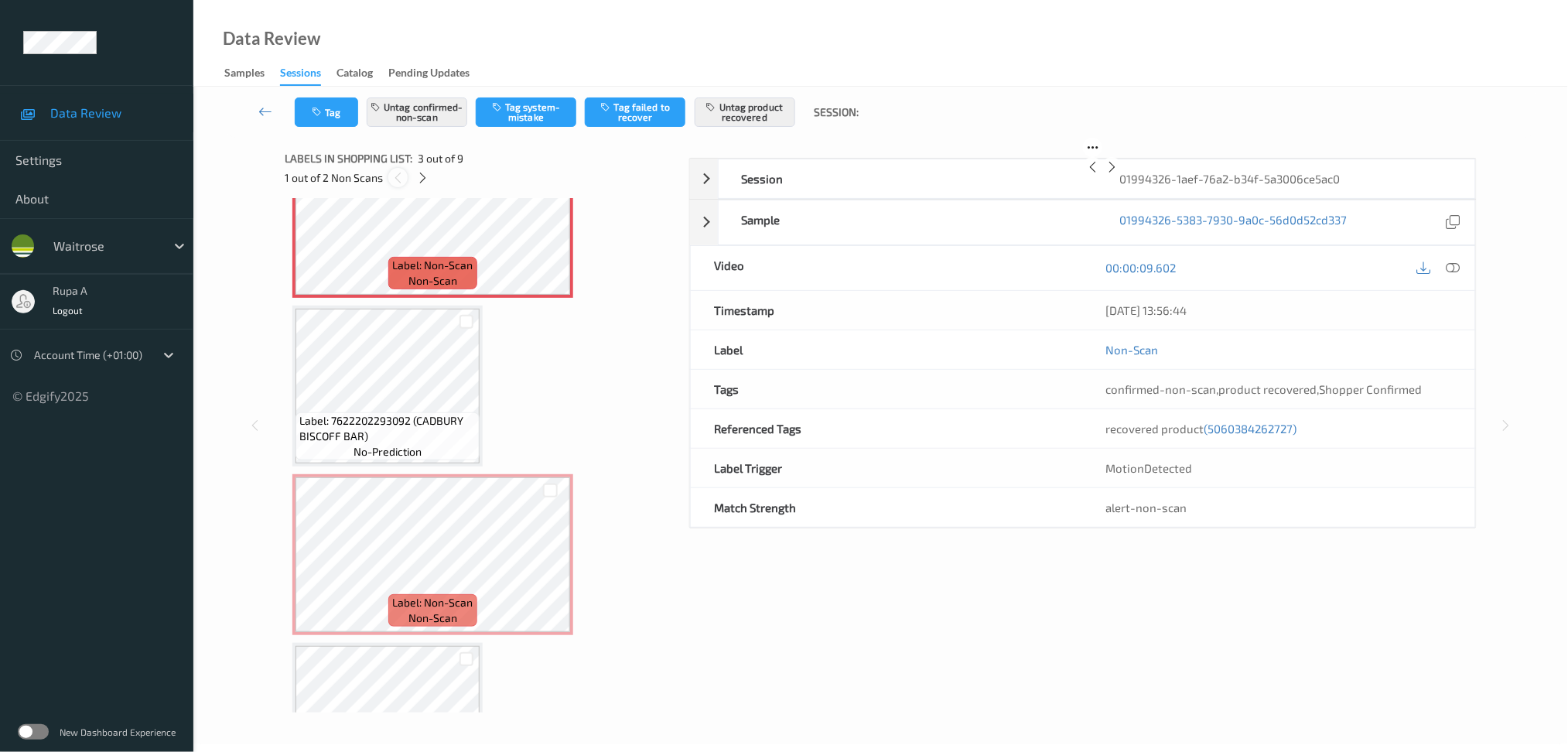
scroll to position [0, 0]
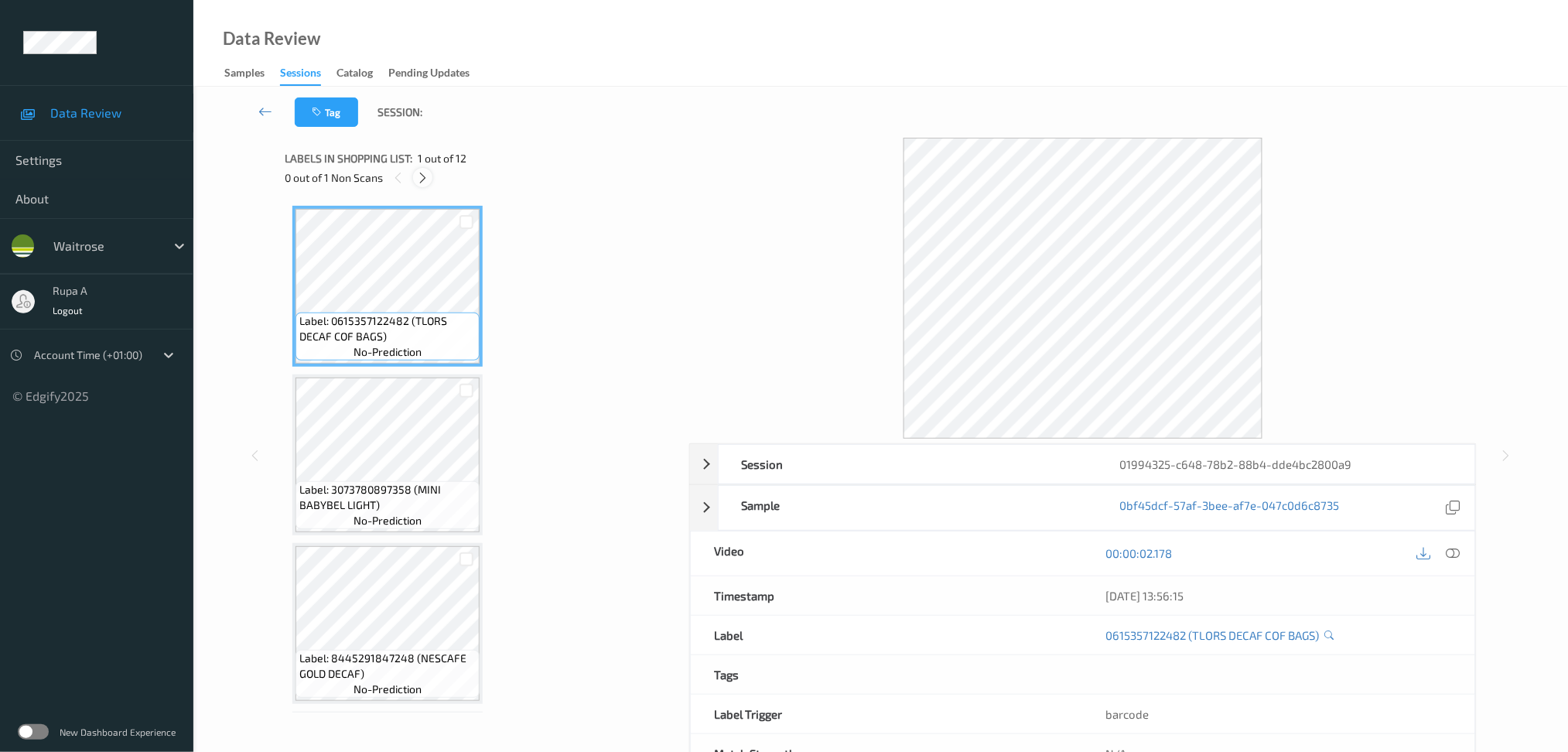
click at [424, 184] on icon at bounding box center [423, 177] width 13 height 14
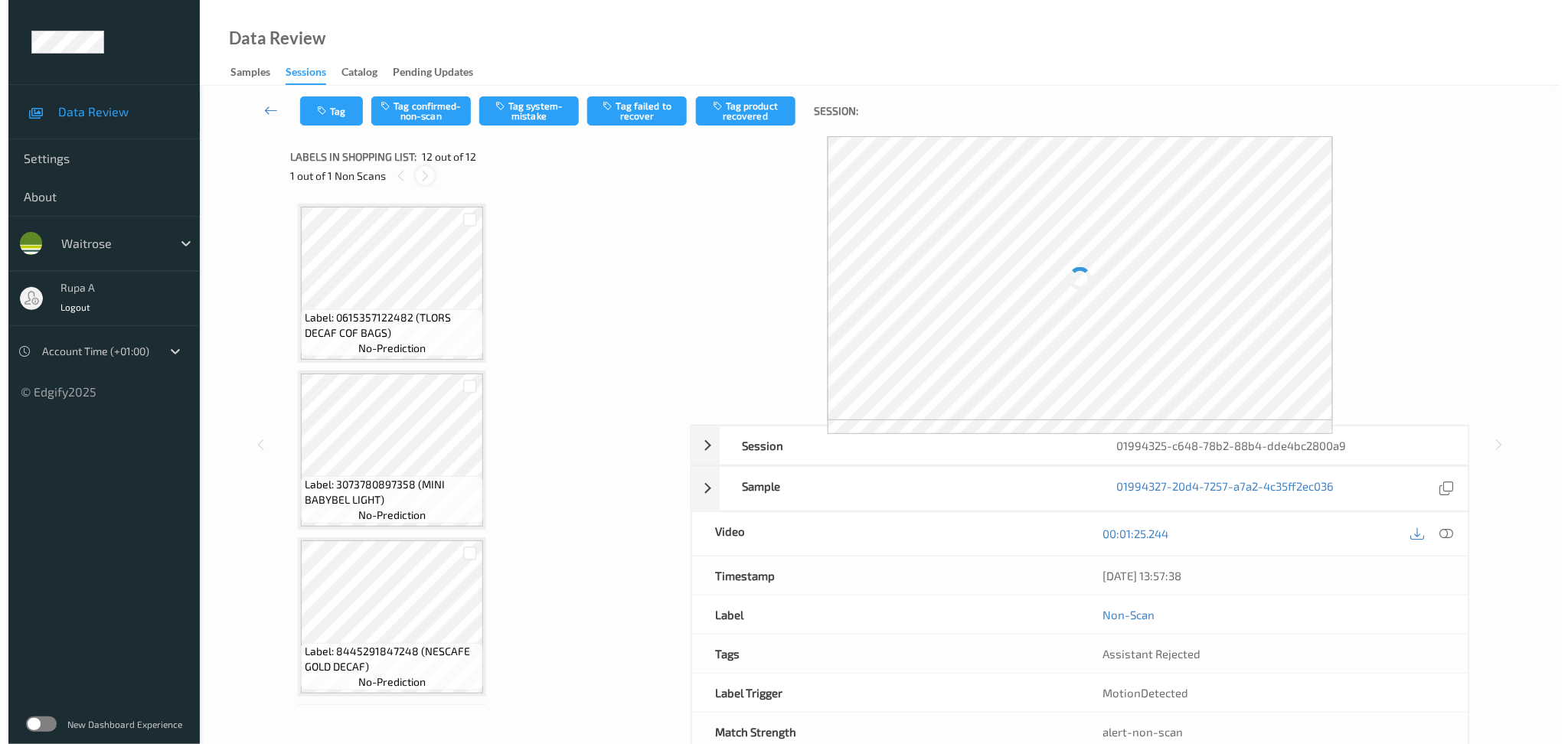
scroll to position [1486, 0]
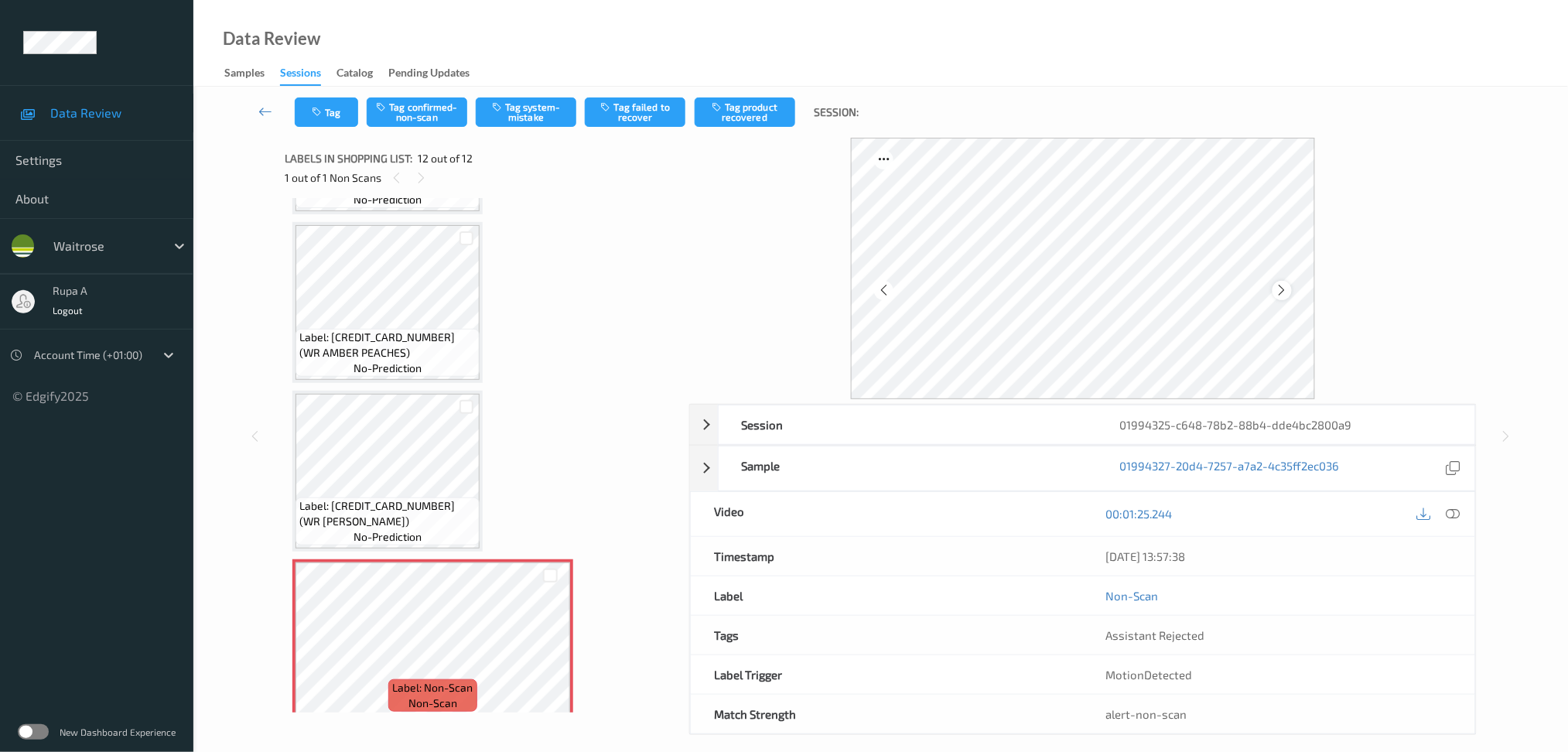
click at [1283, 287] on icon at bounding box center [1282, 290] width 13 height 14
click at [1282, 289] on icon at bounding box center [1282, 290] width 13 height 14
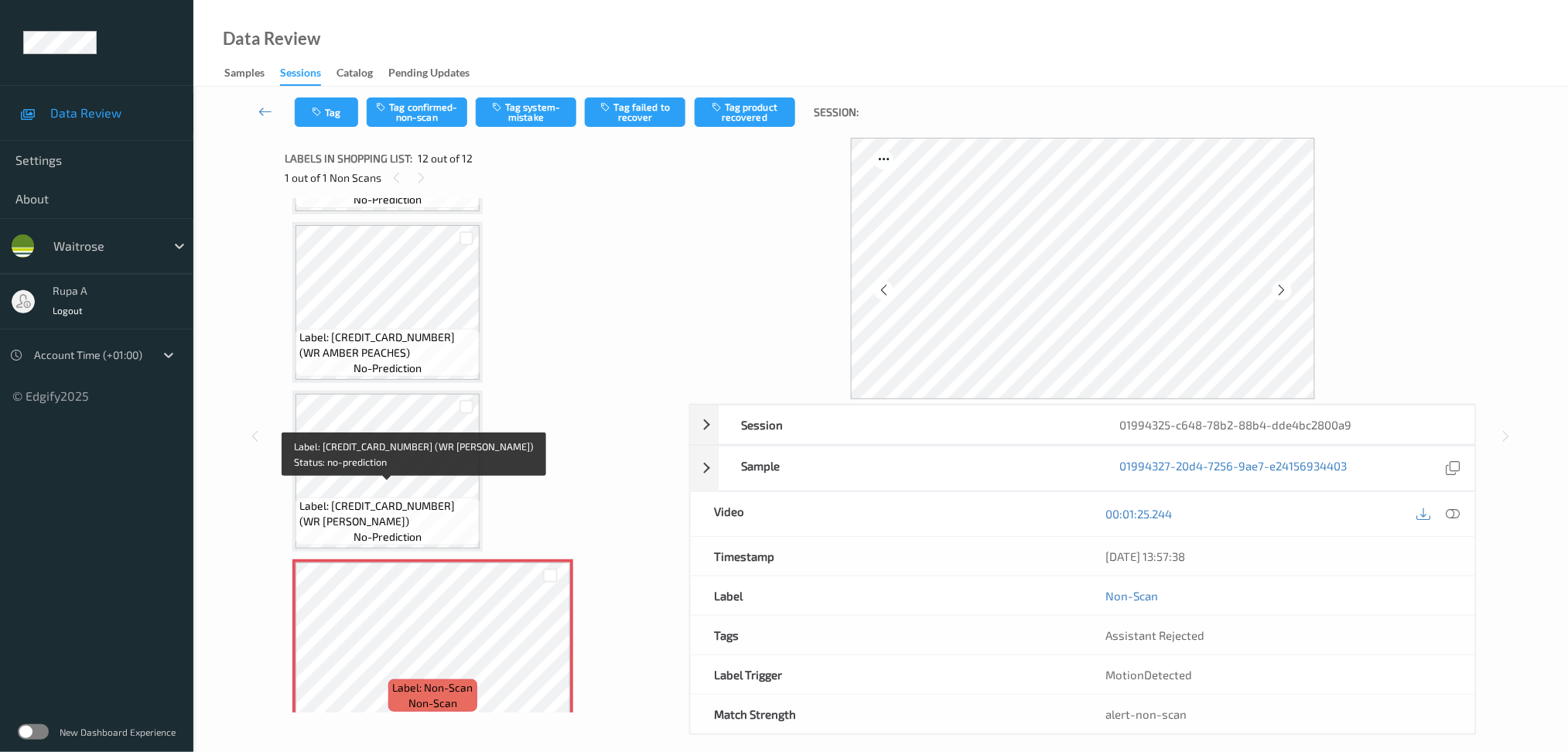
click at [392, 498] on span "Label: 5000169657546 (WR WW PEPPERS)" at bounding box center [387, 514] width 176 height 31
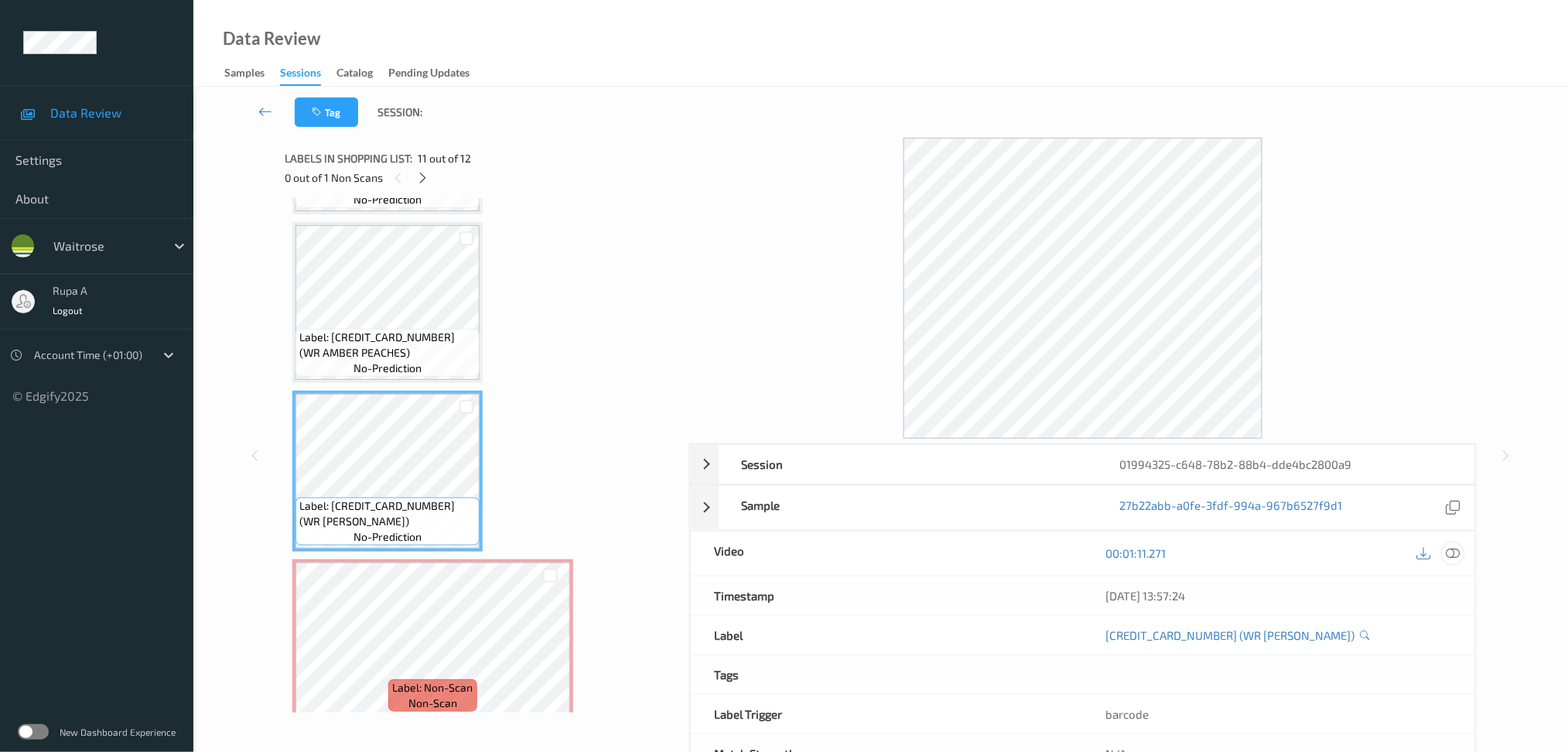
click at [1453, 553] on icon at bounding box center [1453, 553] width 14 height 14
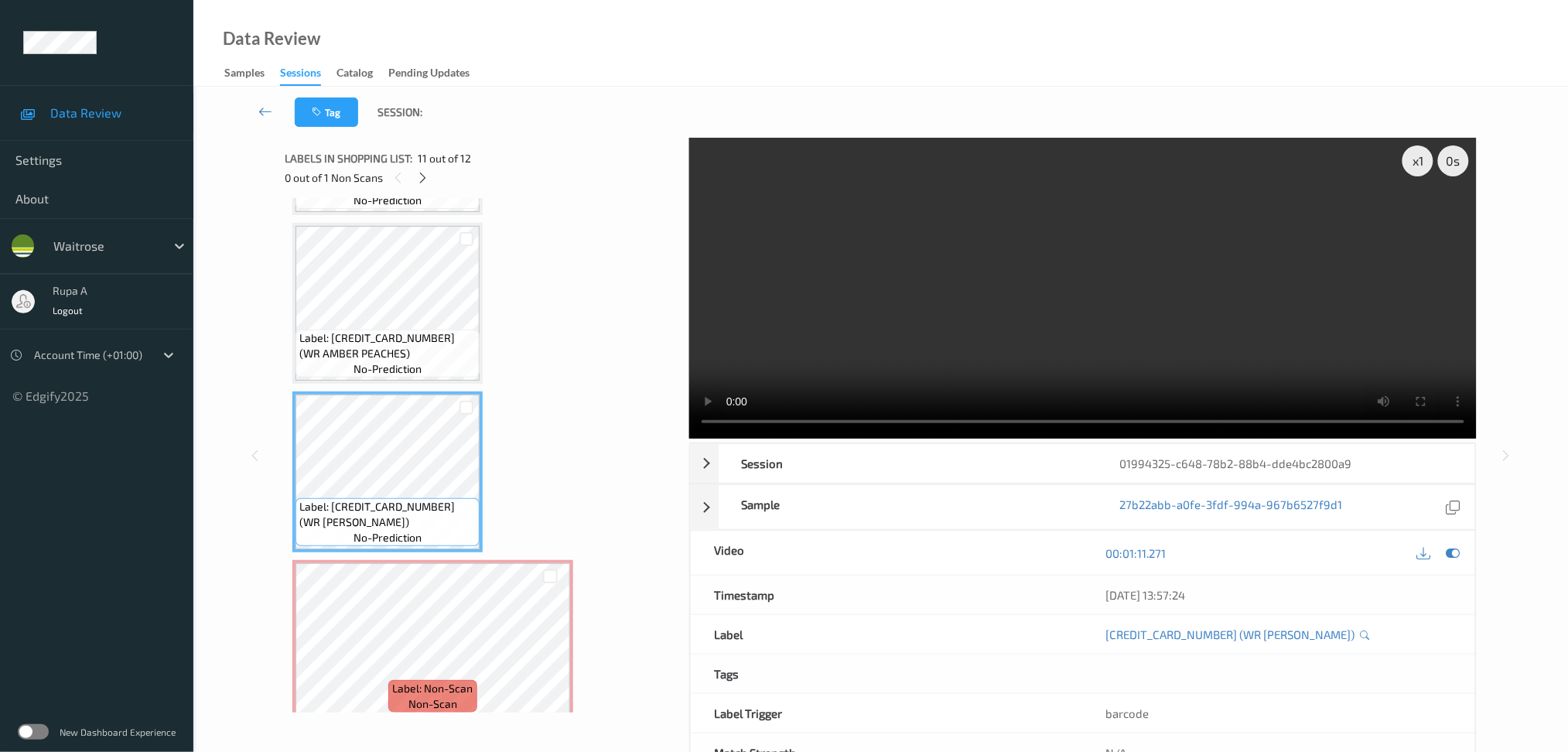
scroll to position [1364, 0]
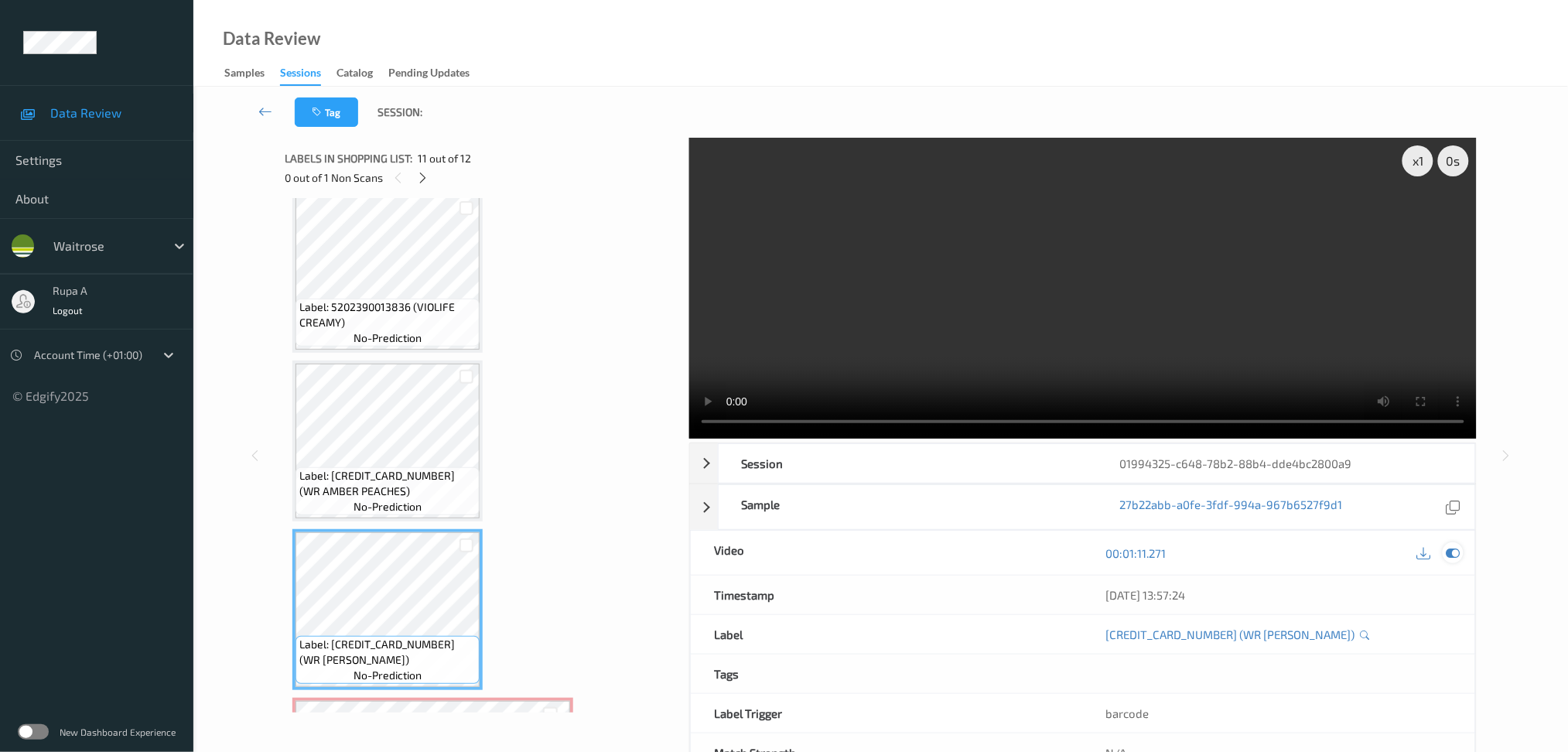
click at [1455, 550] on icon at bounding box center [1453, 553] width 14 height 14
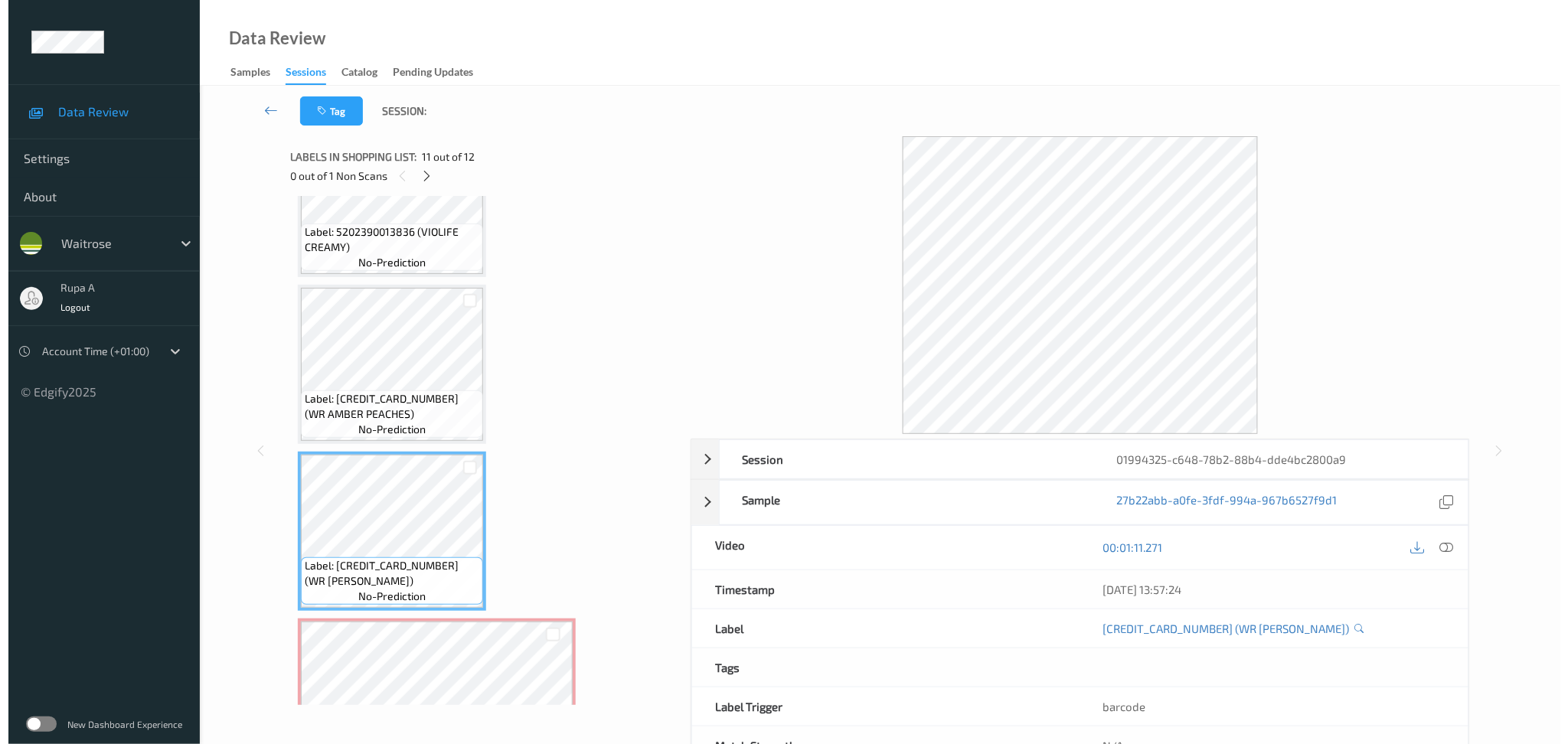
scroll to position [1485, 0]
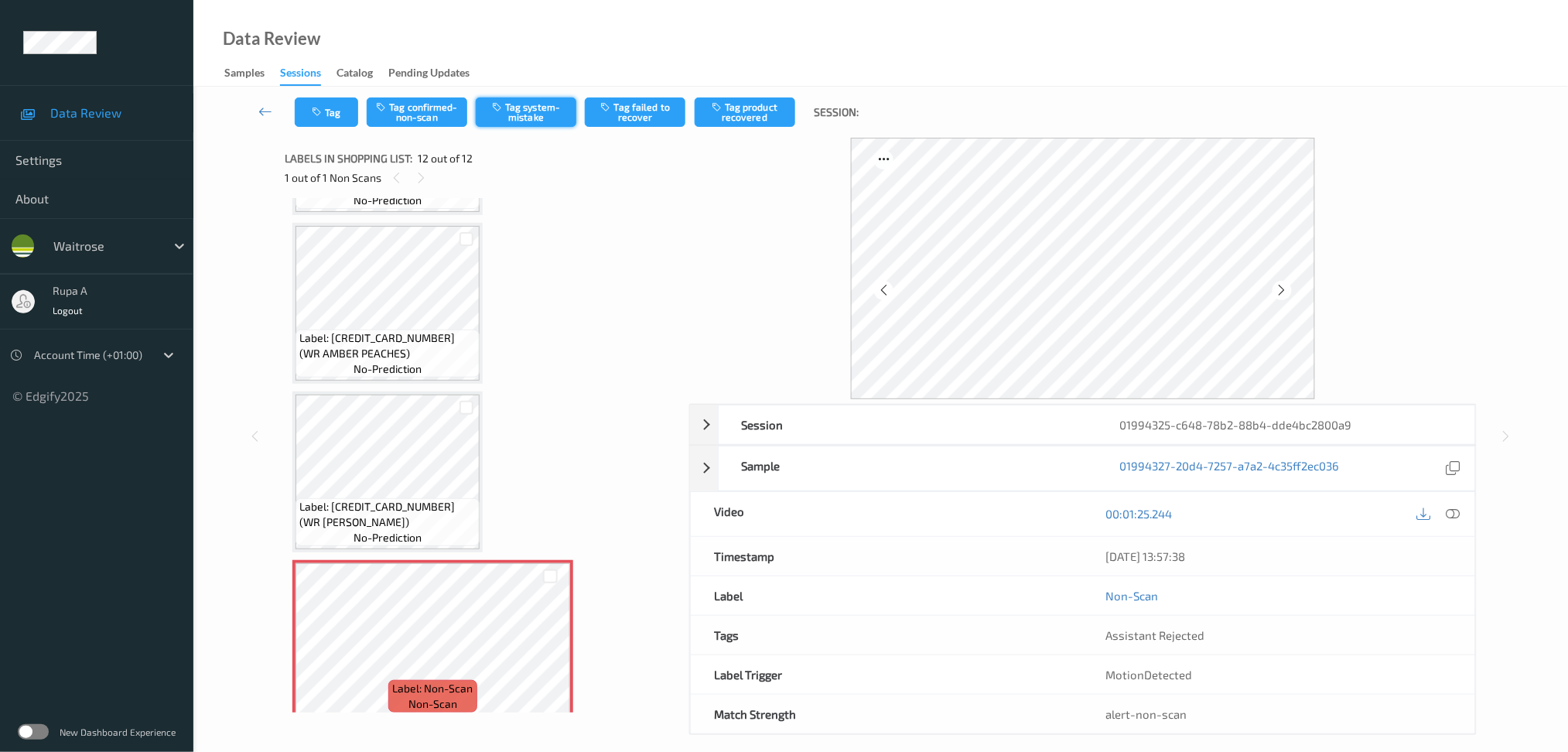
click at [544, 106] on button "Tag system-mistake" at bounding box center [525, 112] width 101 height 29
click at [301, 105] on button "Tag" at bounding box center [326, 112] width 64 height 29
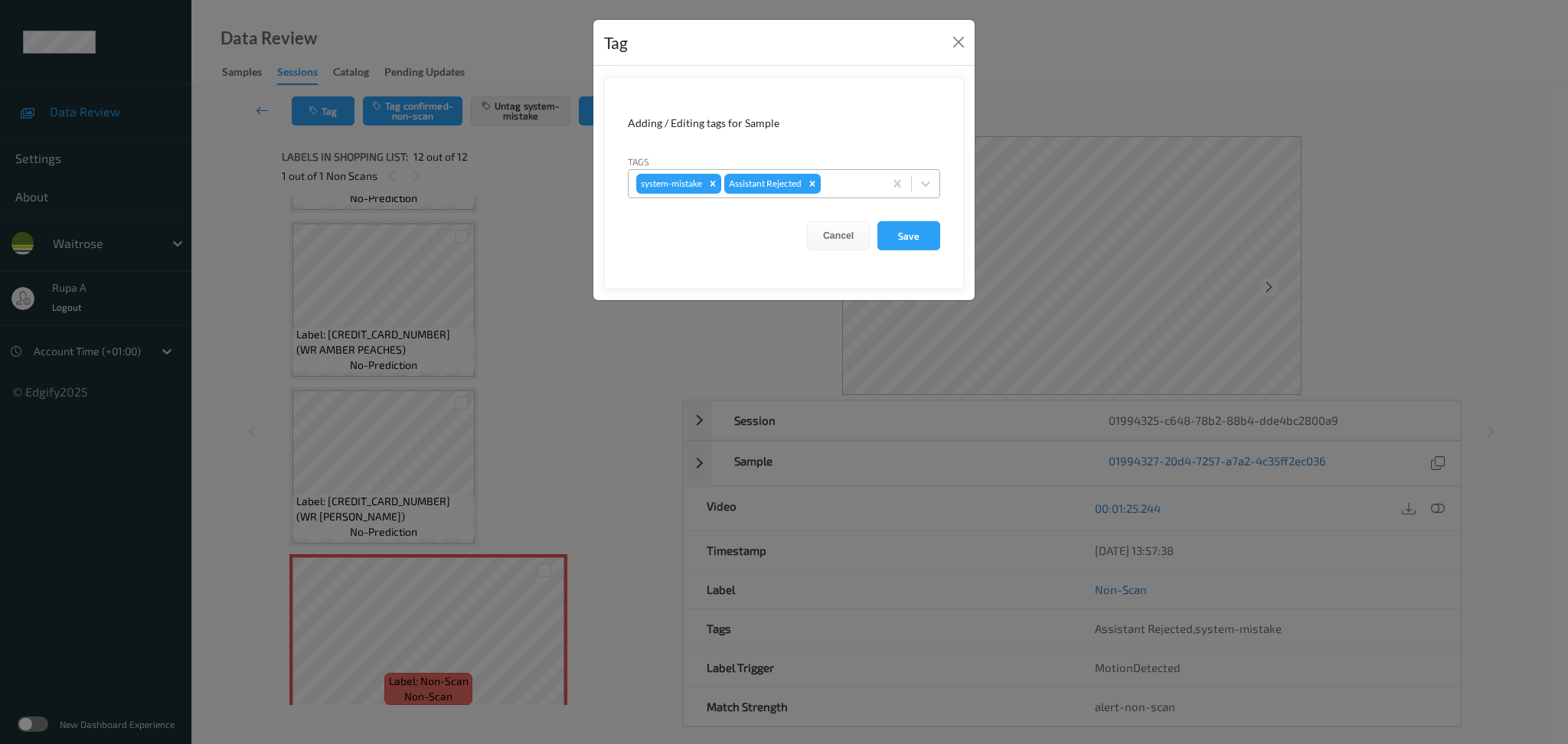
click at [839, 186] on div at bounding box center [850, 184] width 52 height 18
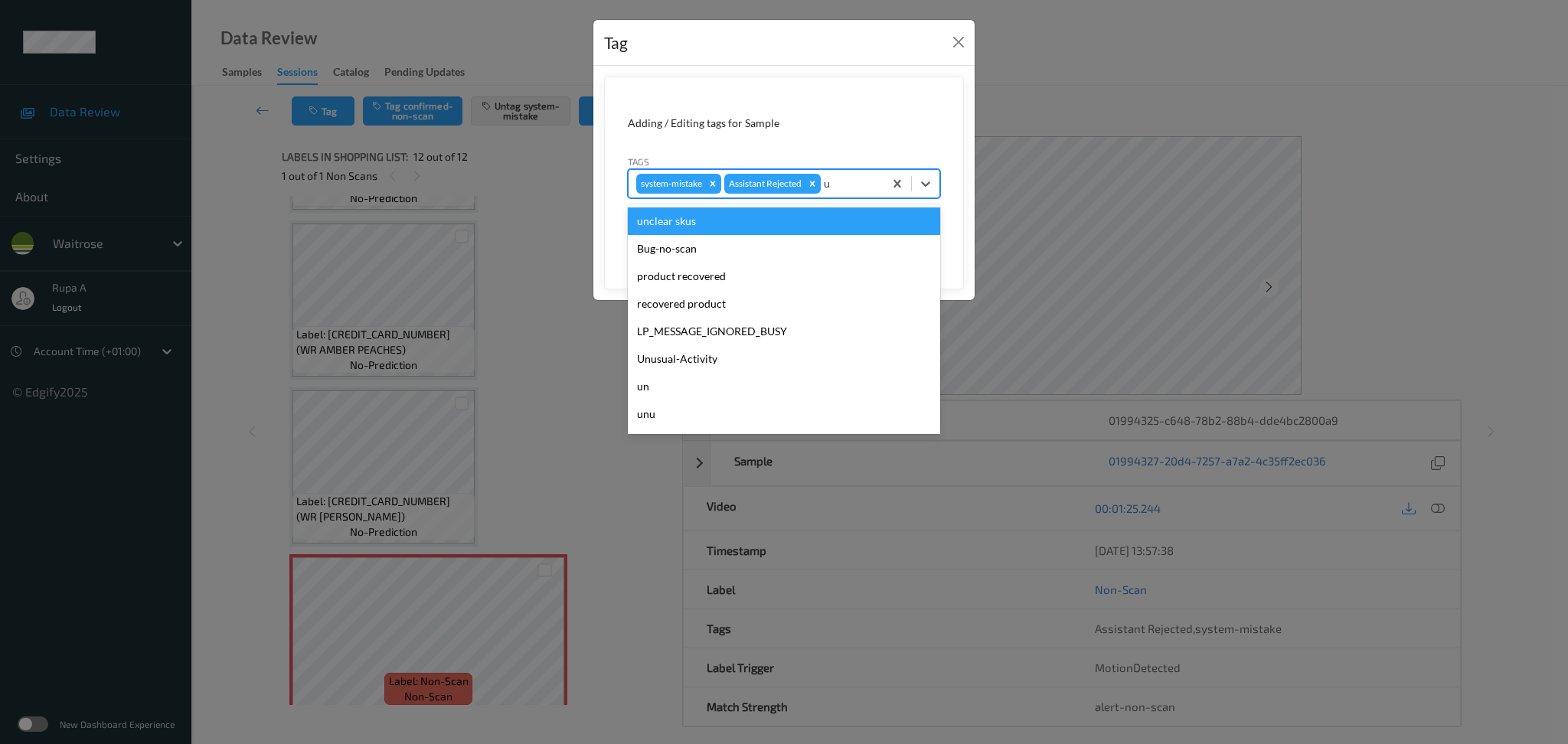
type input "un"
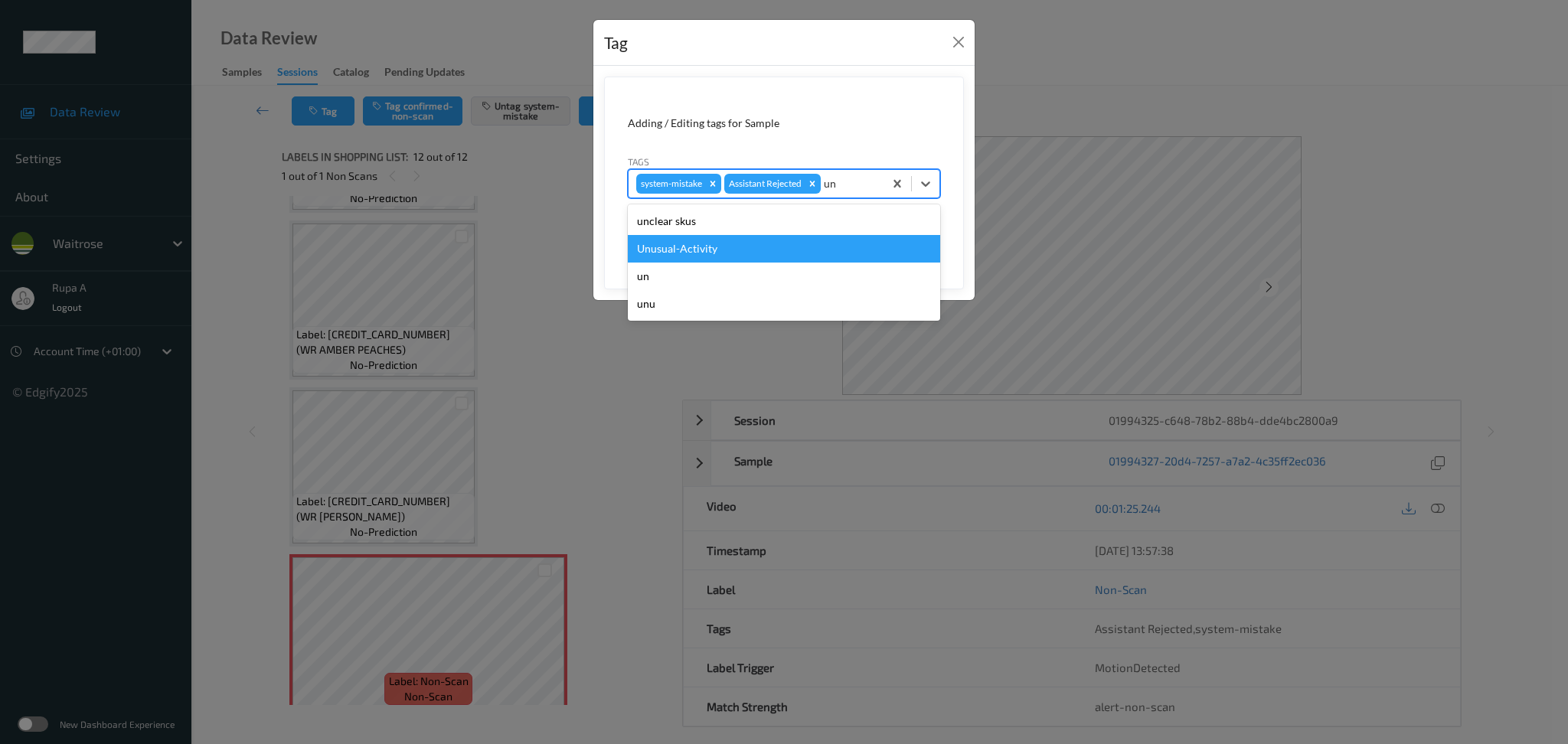
click at [786, 255] on div "Unusual-Activity" at bounding box center [784, 248] width 312 height 28
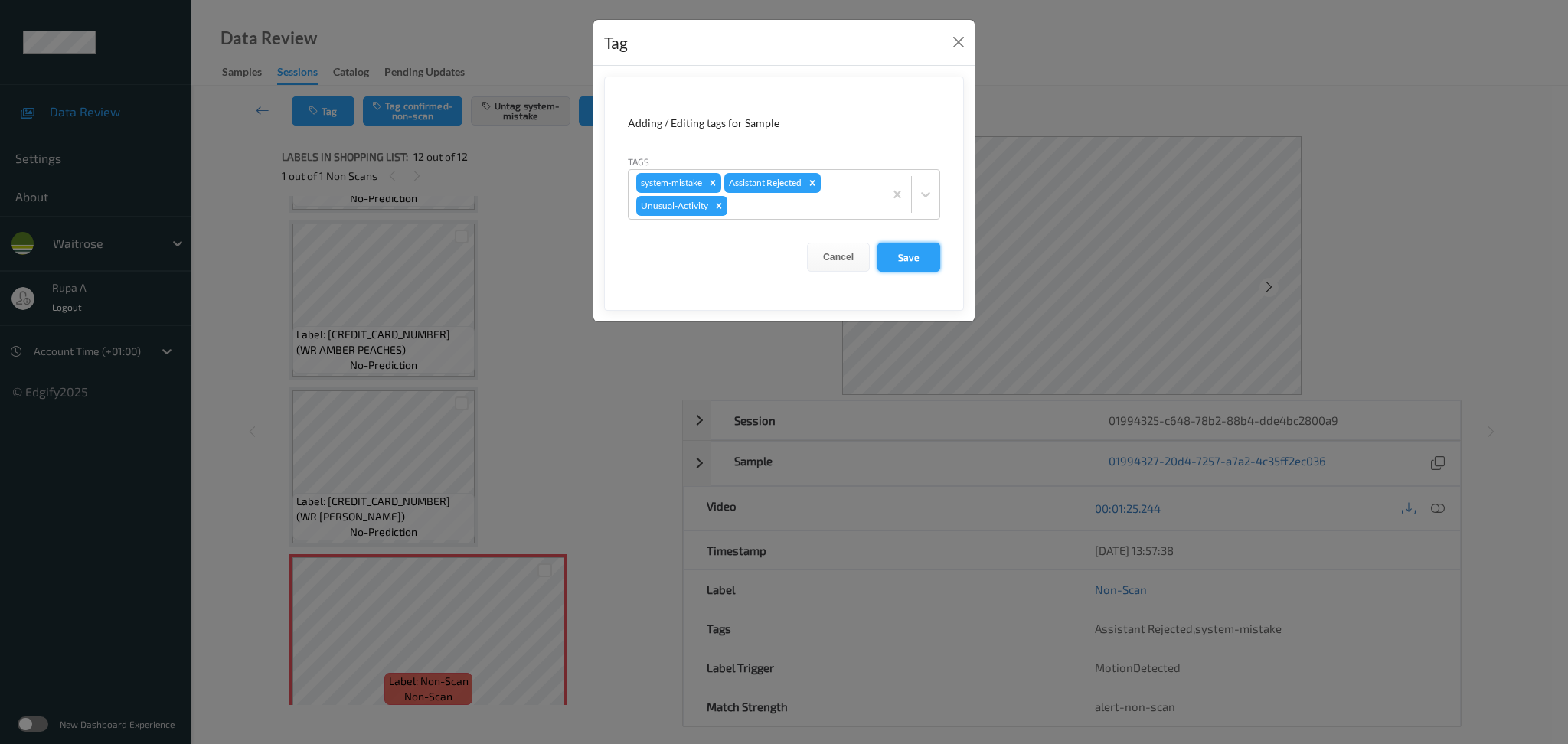
click at [912, 249] on button "Save" at bounding box center [909, 257] width 63 height 29
click at [915, 255] on button "Save" at bounding box center [909, 257] width 63 height 29
click at [917, 255] on button "Save" at bounding box center [909, 257] width 63 height 29
click at [917, 255] on button "Save" at bounding box center [909, 257] width 63 height 29
click at [919, 252] on form "Adding / Editing tags for Sample Tags system-mistake Assistant Rejected Unusual…" at bounding box center [784, 193] width 360 height 234
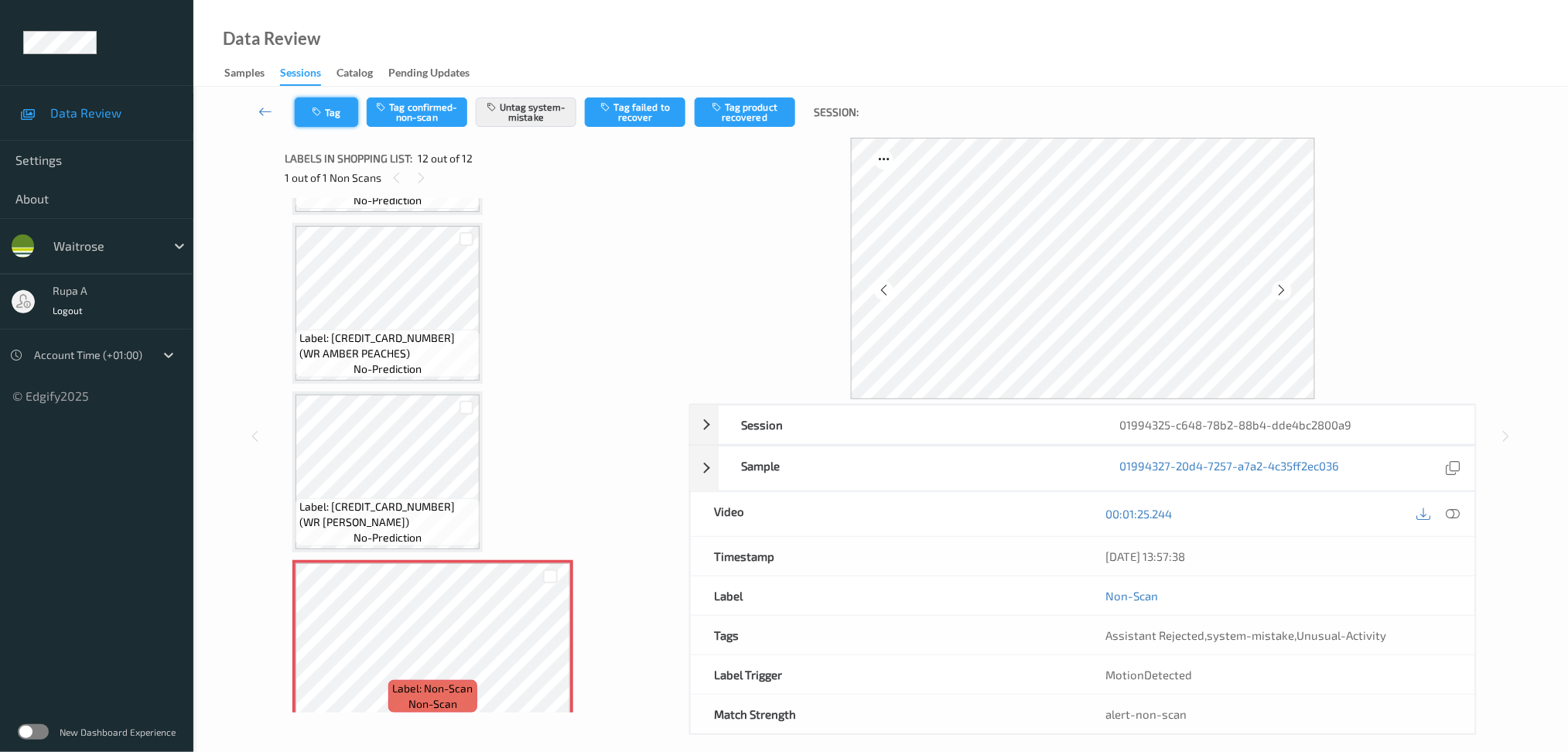
click at [329, 115] on button "Tag" at bounding box center [326, 112] width 64 height 29
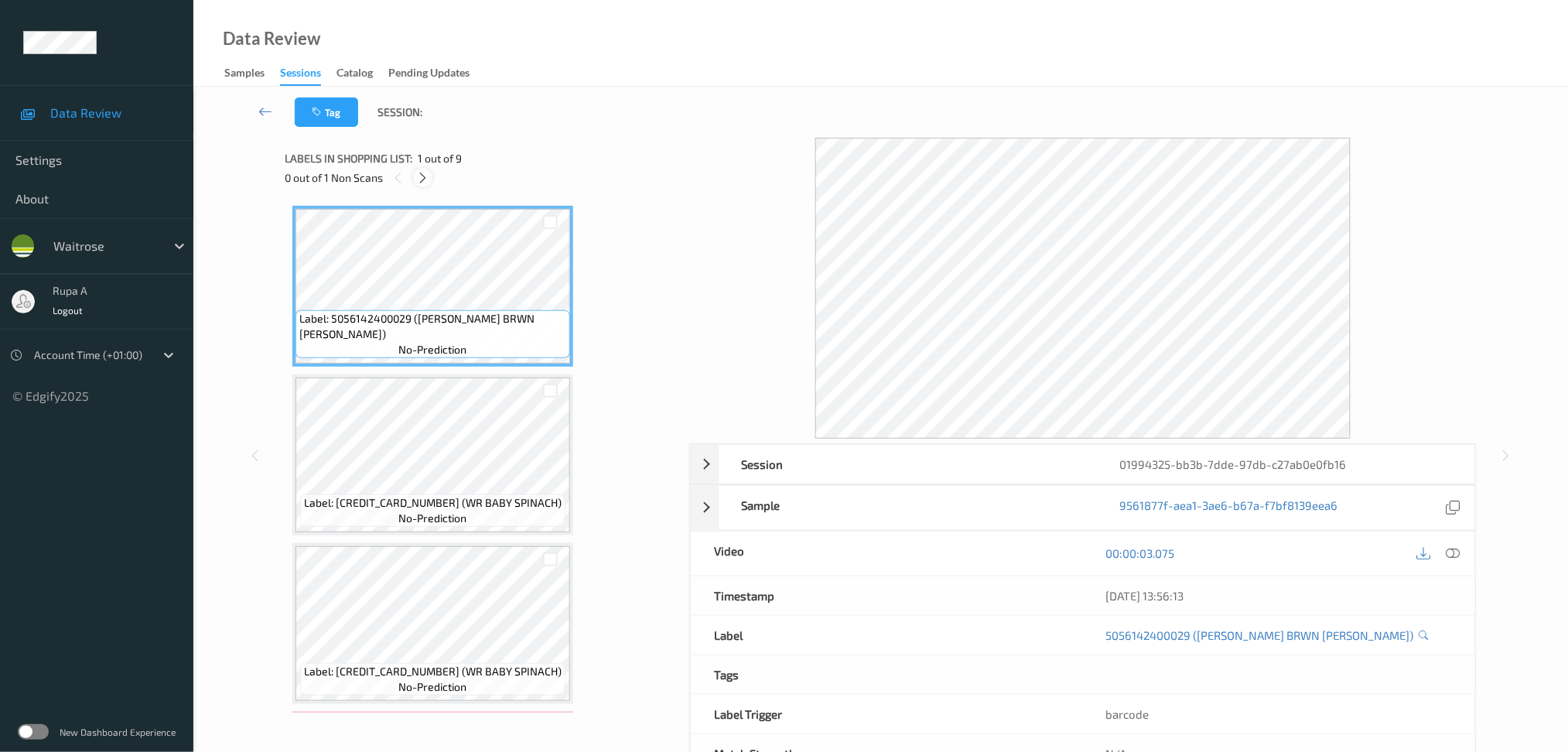
click at [426, 183] on icon at bounding box center [423, 177] width 13 height 14
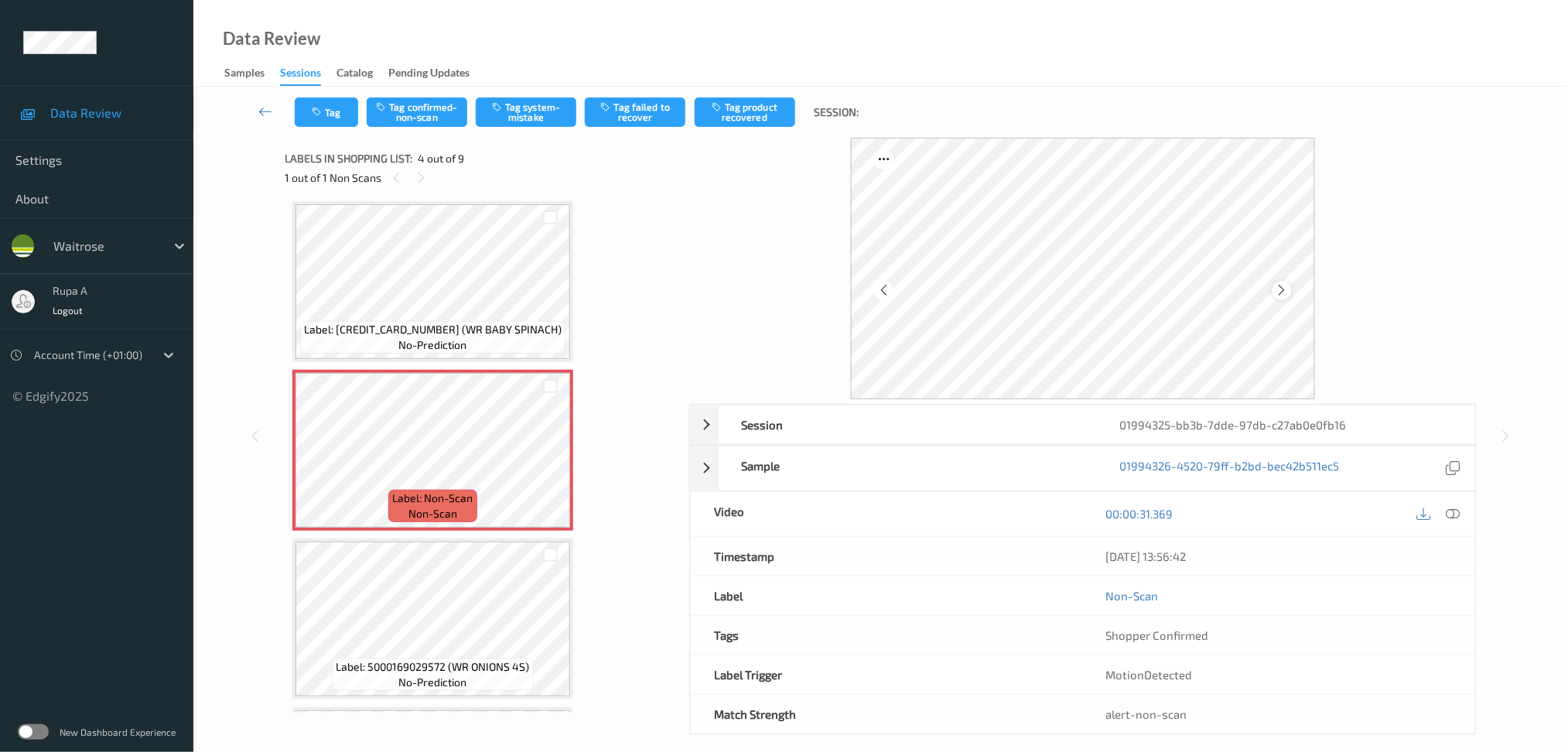
click at [1284, 290] on icon at bounding box center [1282, 290] width 13 height 14
click at [1288, 290] on icon at bounding box center [1282, 290] width 13 height 14
click at [1288, 291] on icon at bounding box center [1282, 290] width 13 height 14
click at [526, 322] on span "Label: [CREDIT_CARD_NUMBER] (WR BABY SPINACH)" at bounding box center [432, 329] width 257 height 15
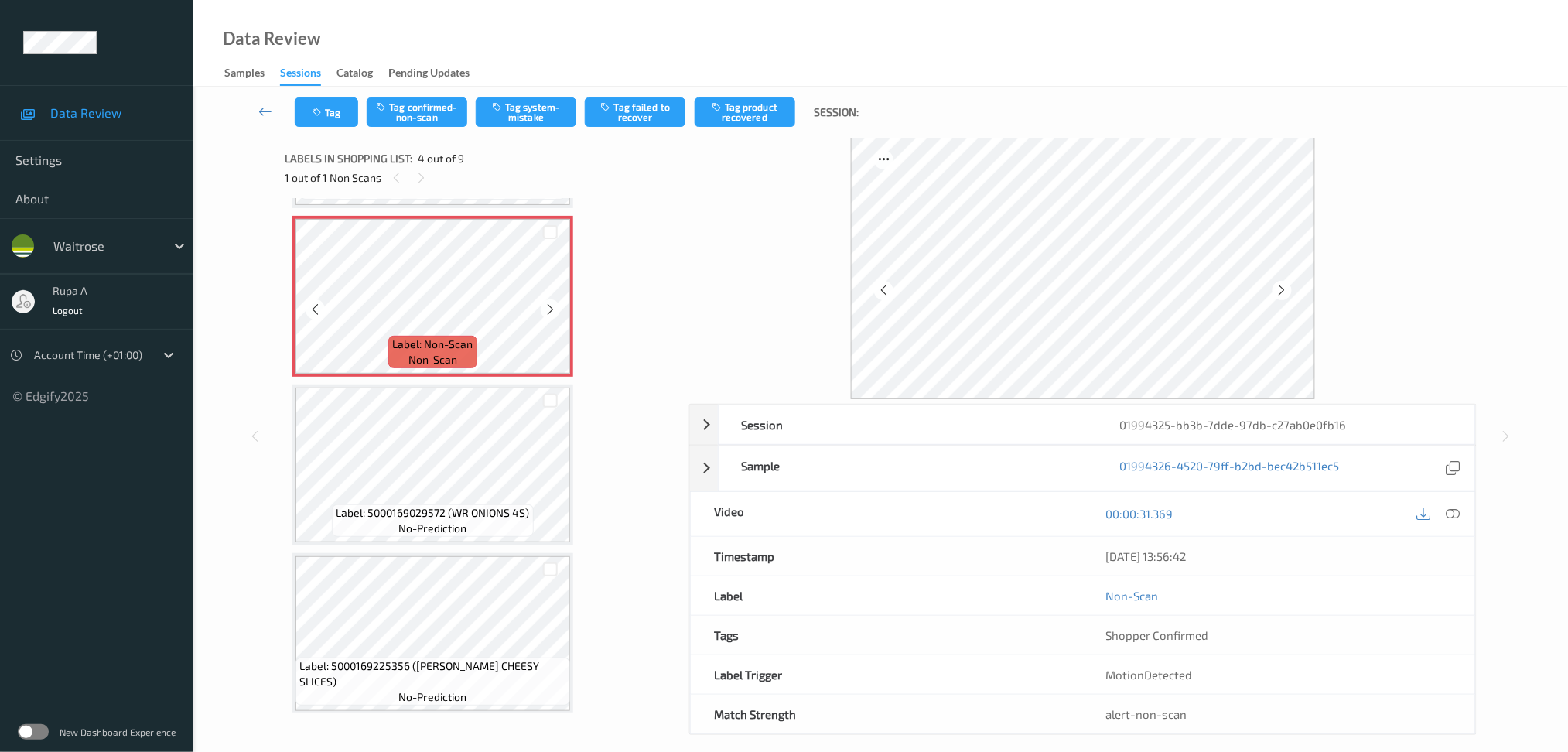
scroll to position [548, 0]
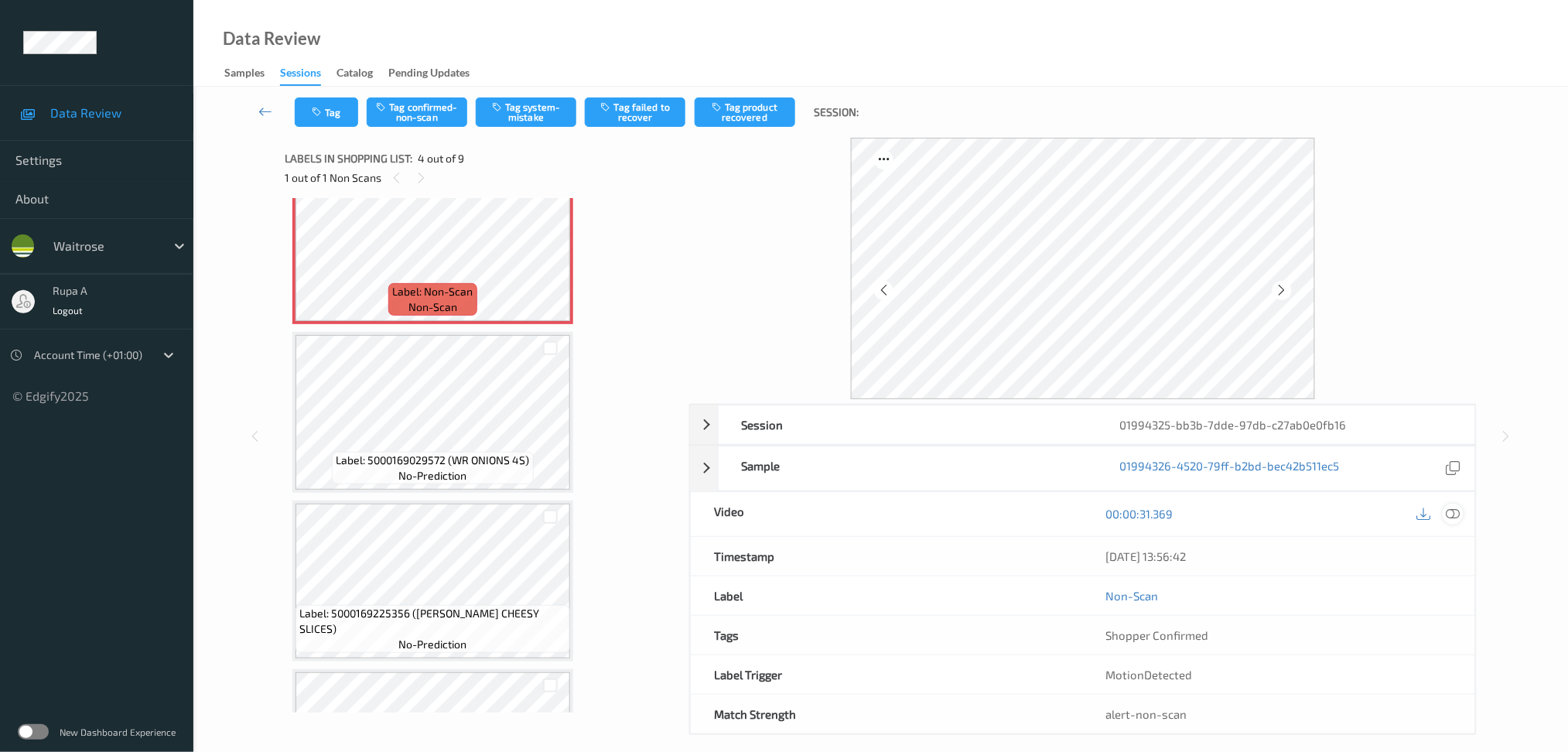
click at [1458, 515] on icon at bounding box center [1453, 513] width 14 height 14
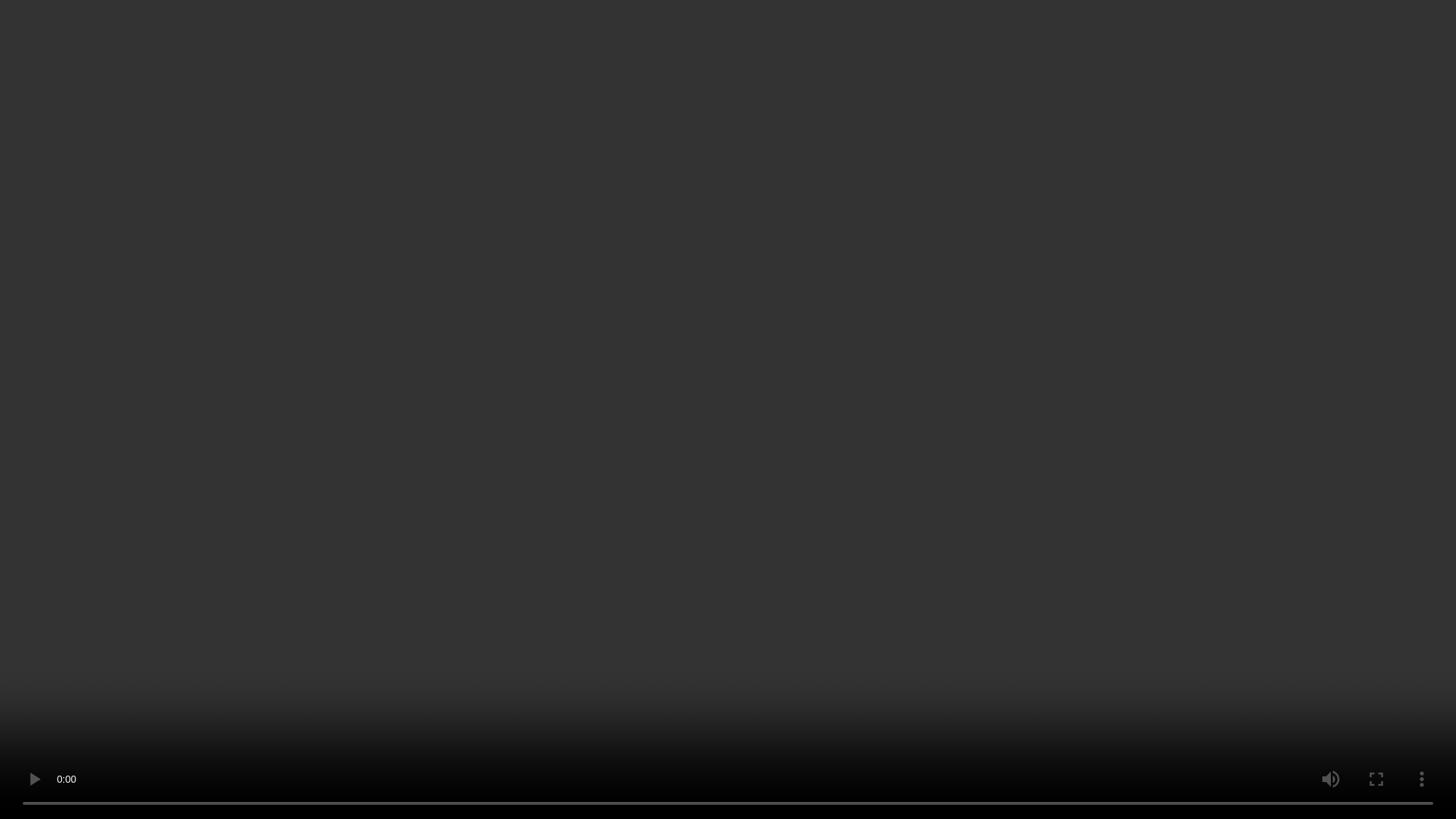
click at [268, 690] on video at bounding box center [728, 410] width 1456 height 819
click at [1109, 589] on video at bounding box center [728, 410] width 1456 height 819
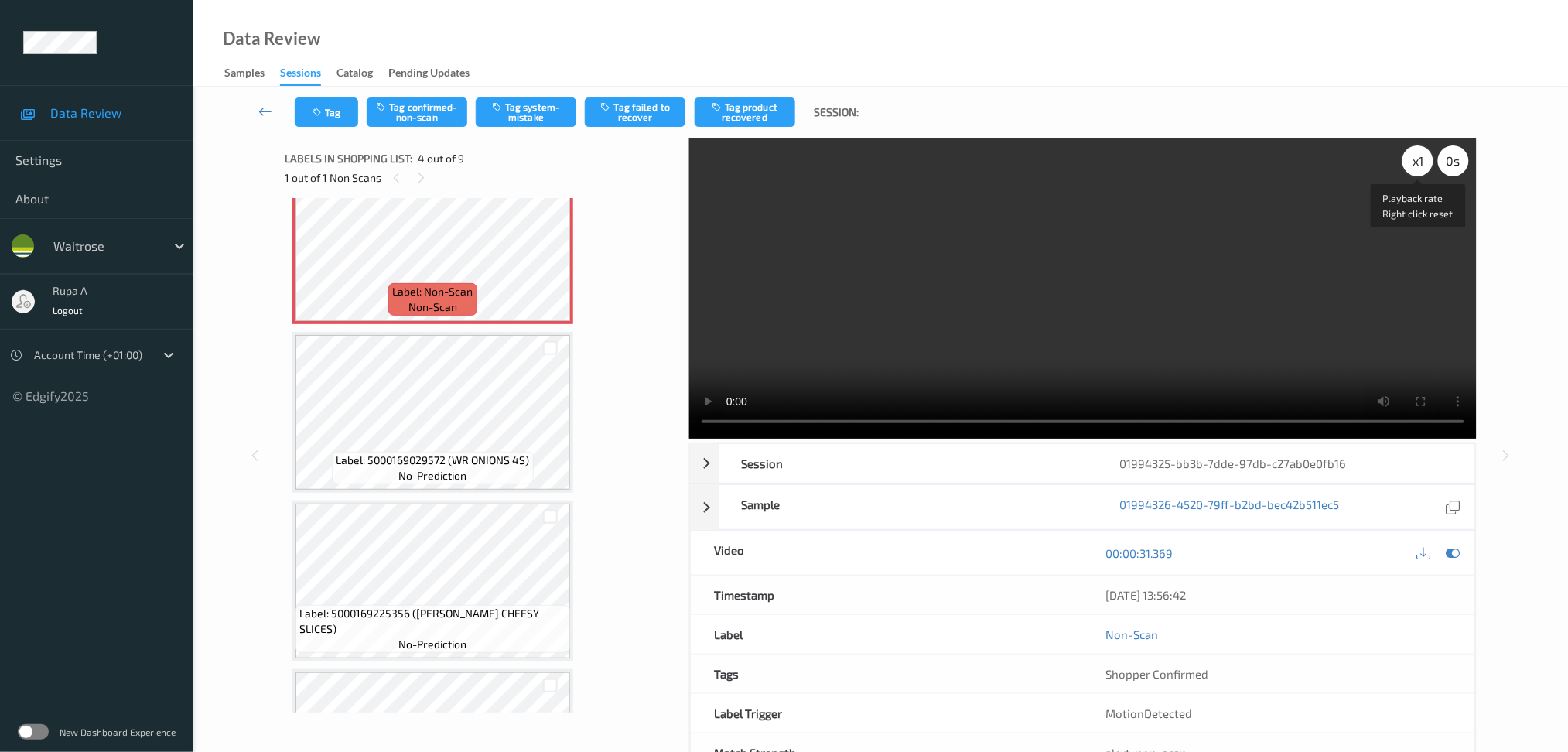
click at [1408, 159] on div "x 1" at bounding box center [1418, 161] width 31 height 31
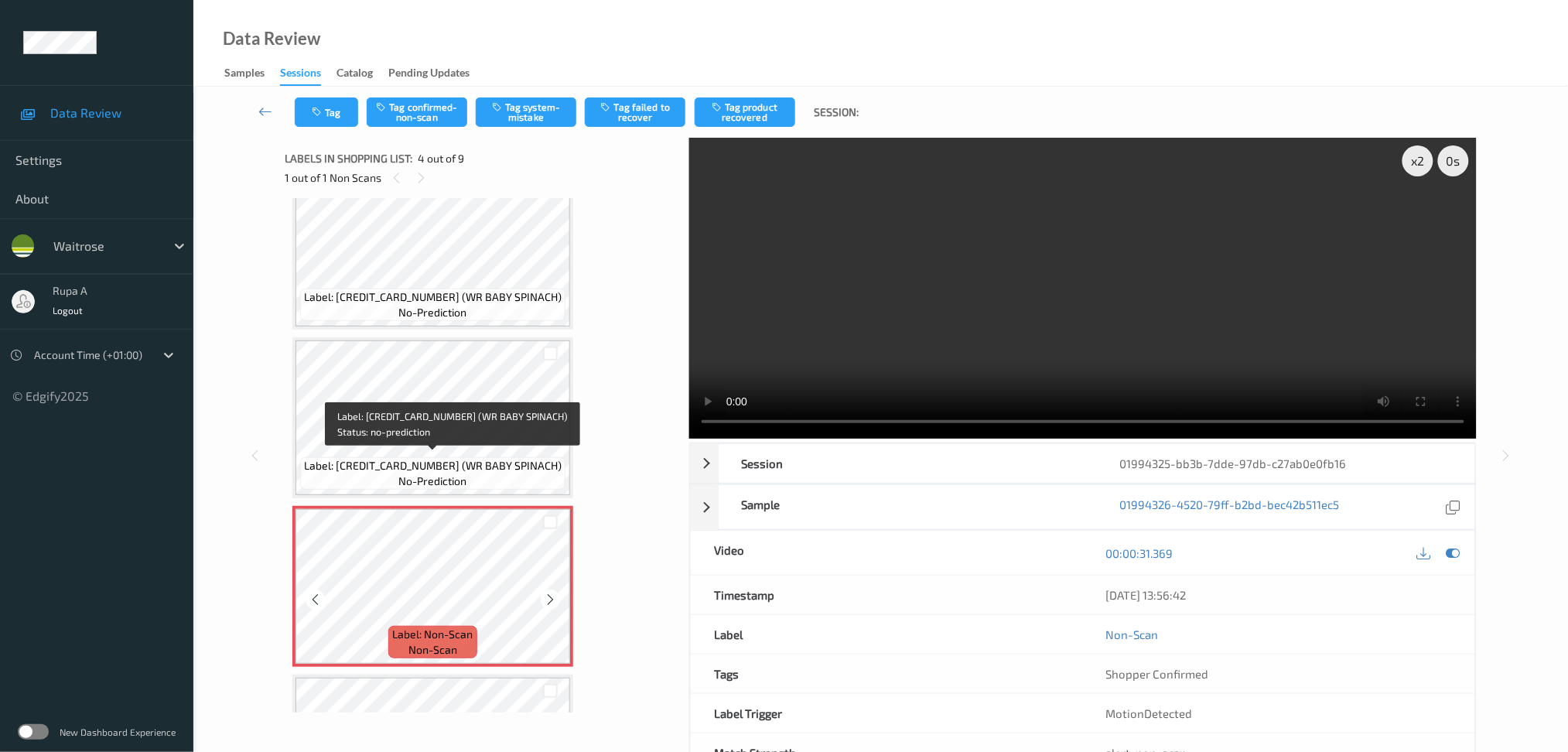
scroll to position [413, 0]
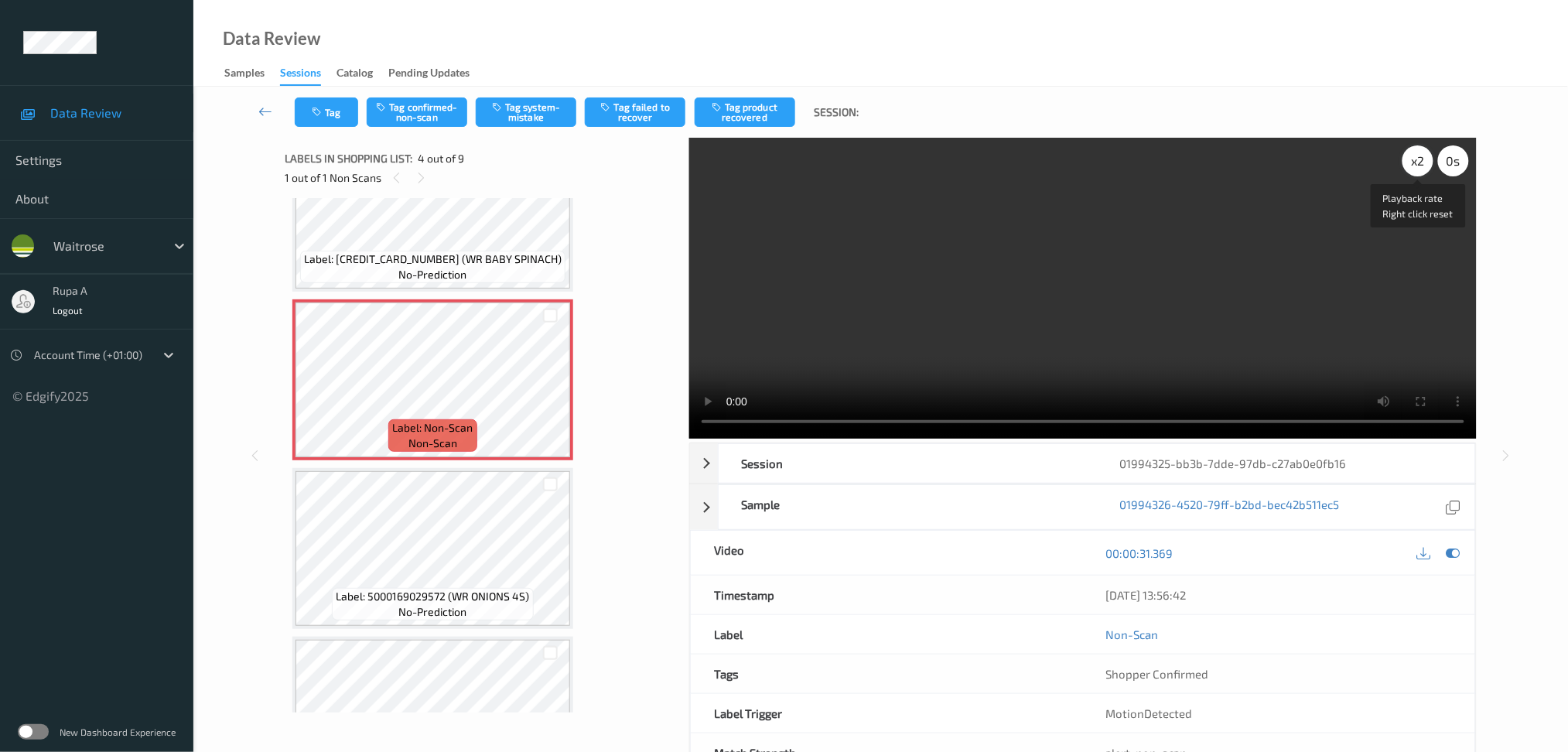
click at [1419, 165] on div "x 2" at bounding box center [1418, 161] width 31 height 31
click at [1412, 164] on div "x 4" at bounding box center [1418, 161] width 31 height 31
click at [1453, 556] on icon at bounding box center [1453, 553] width 14 height 14
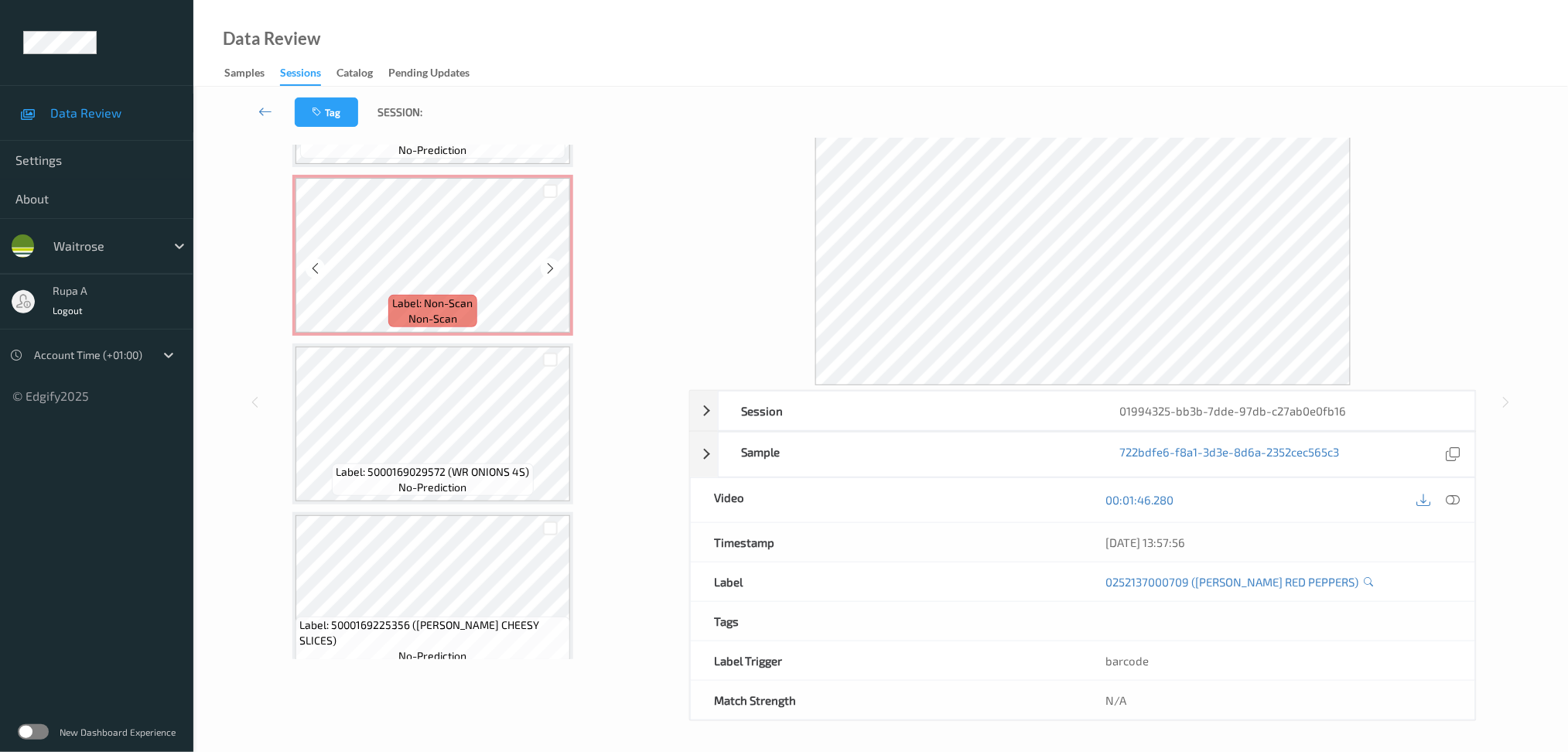
scroll to position [15, 0]
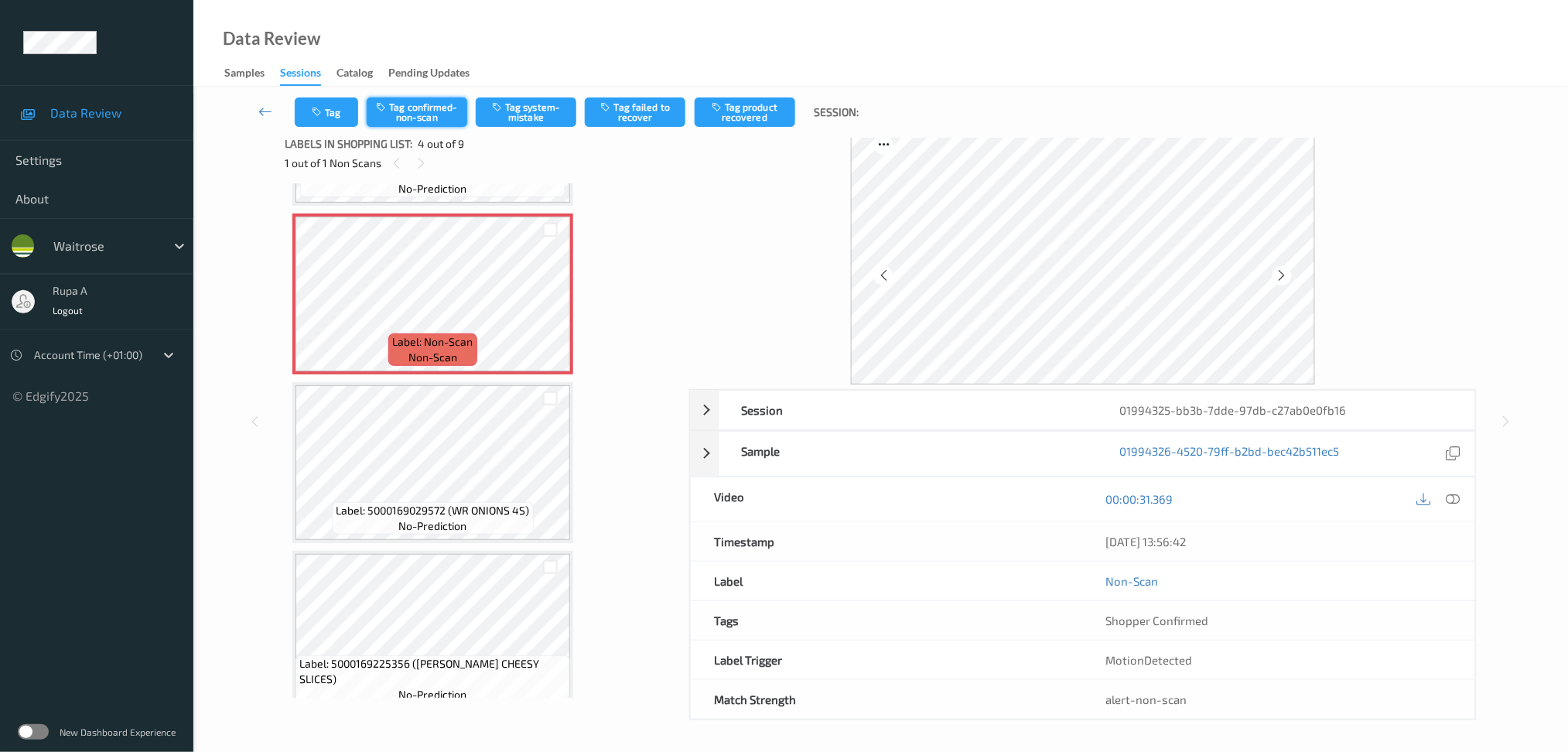
click at [439, 118] on button "Tag confirmed-non-scan" at bounding box center [416, 112] width 101 height 29
click at [654, 122] on button "Tag failed to recover" at bounding box center [634, 112] width 101 height 29
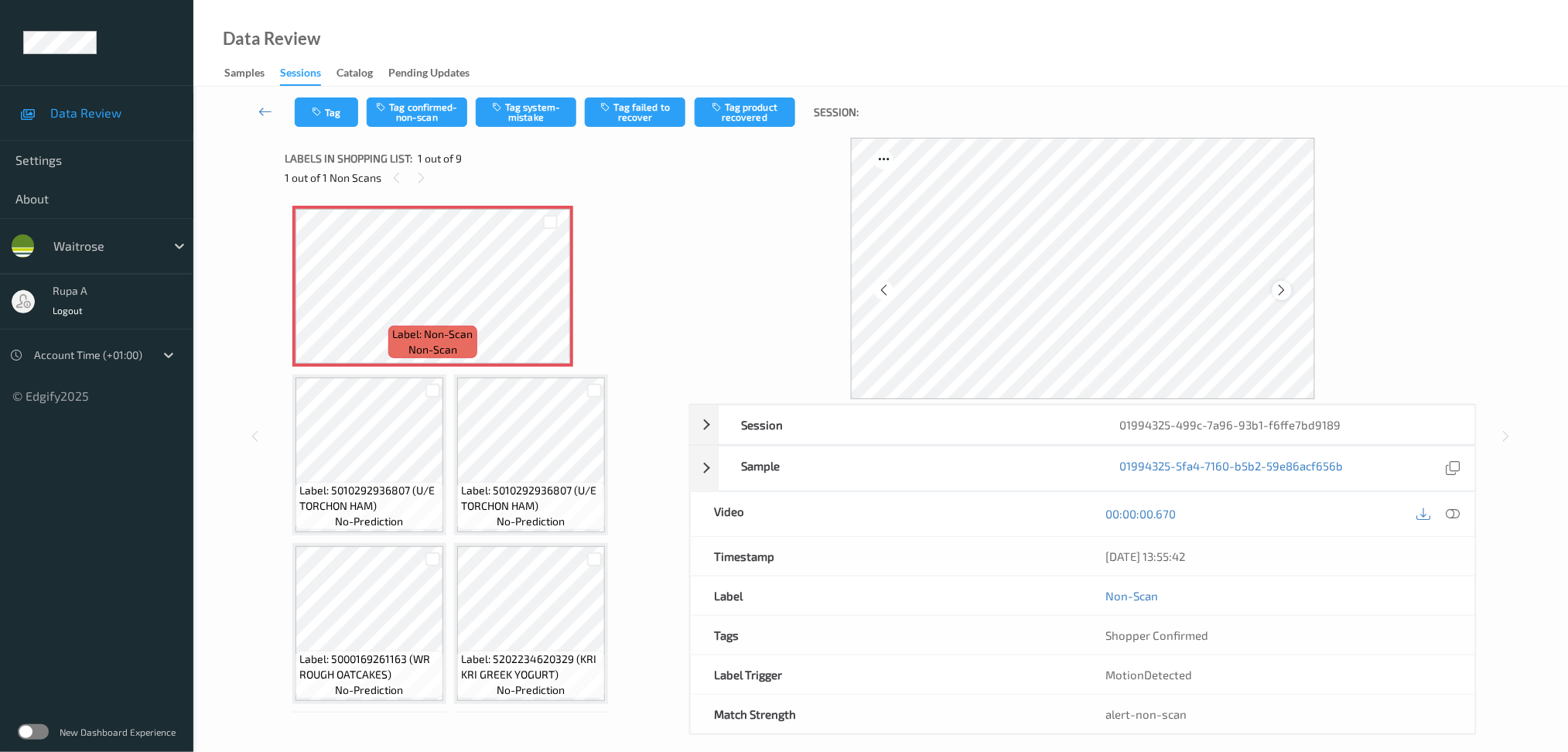
click at [1286, 289] on icon at bounding box center [1282, 290] width 13 height 14
click at [527, 123] on button "Tag system-mistake" at bounding box center [525, 112] width 101 height 29
click at [331, 117] on button "Tag" at bounding box center [326, 112] width 64 height 29
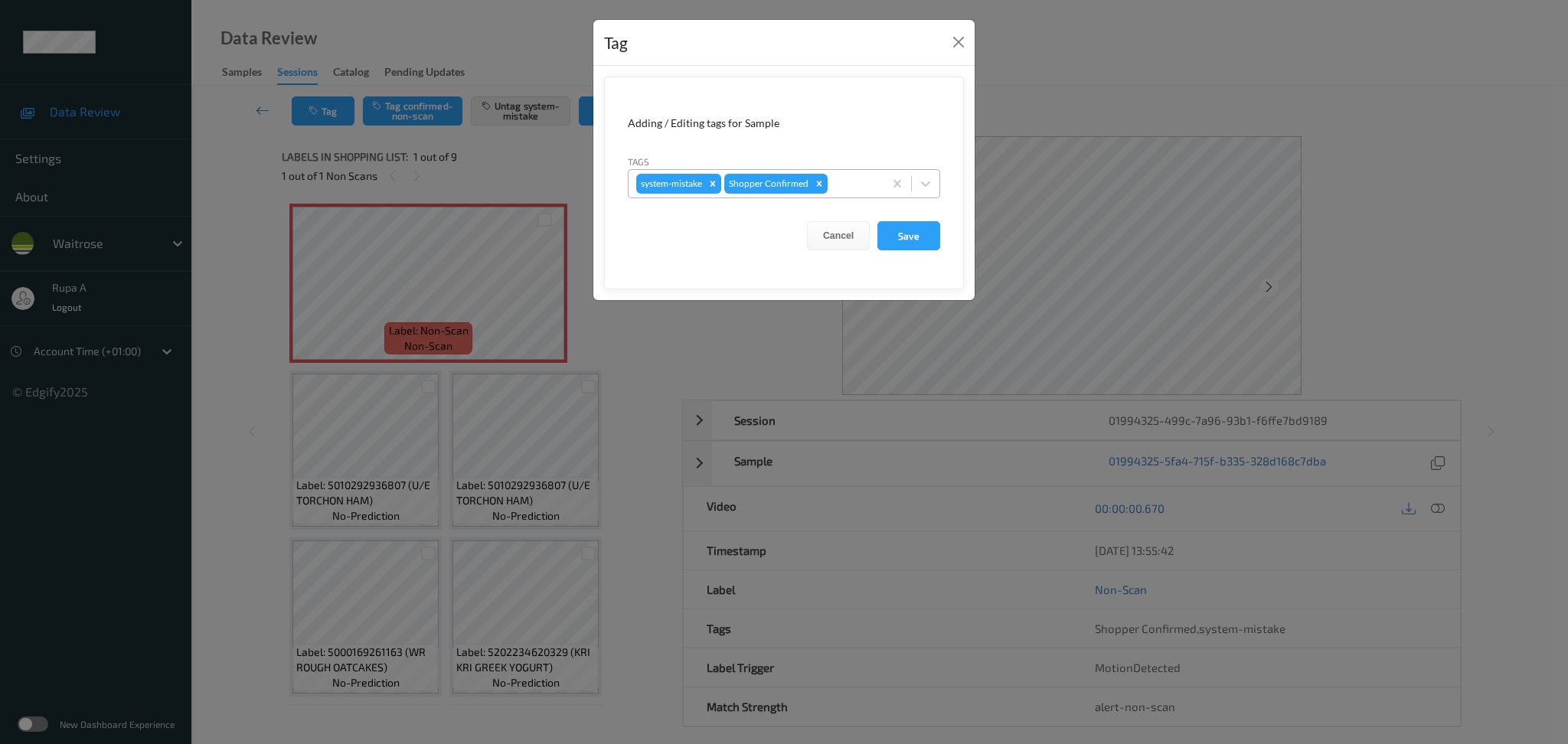
click at [846, 184] on div at bounding box center [853, 184] width 45 height 18
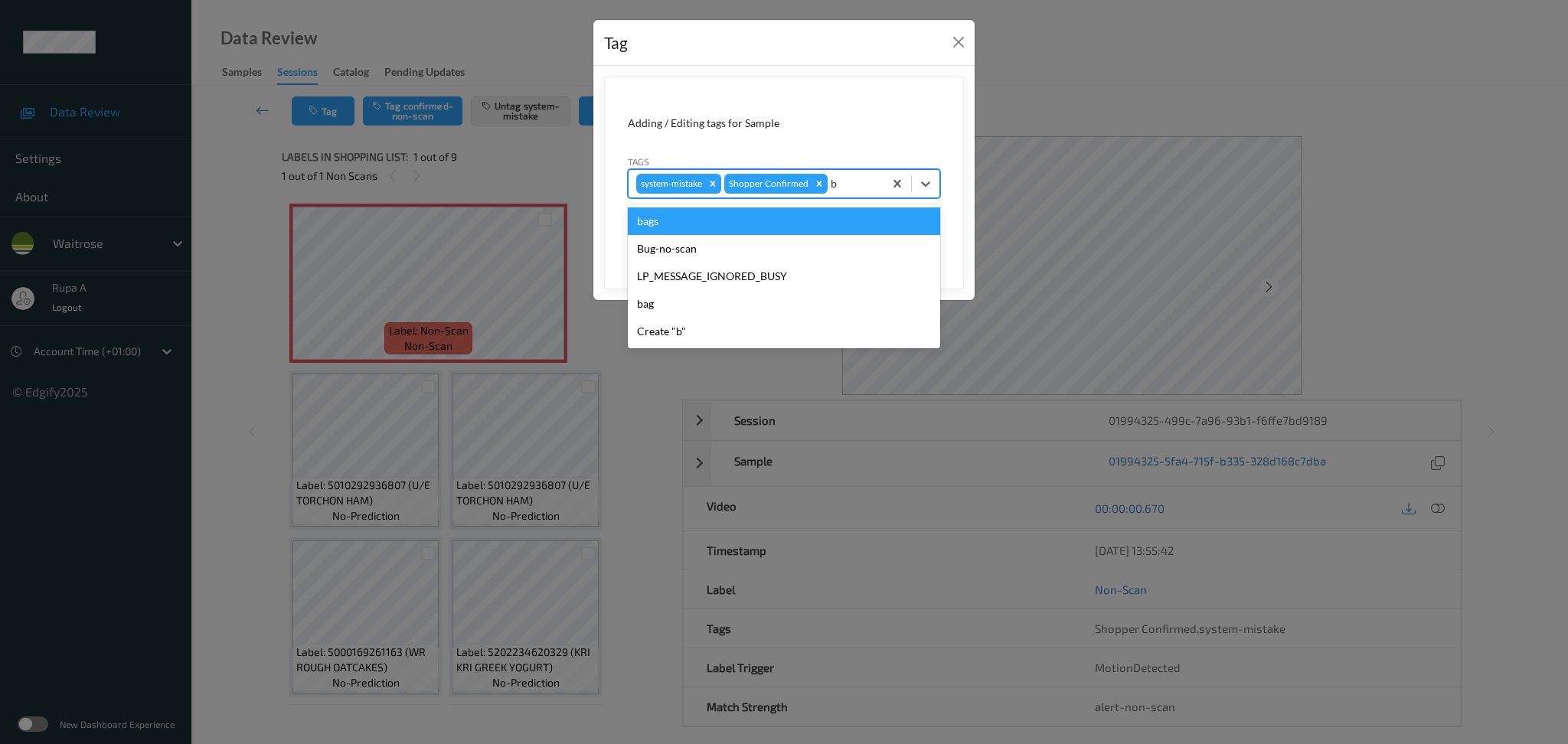
type input "ba"
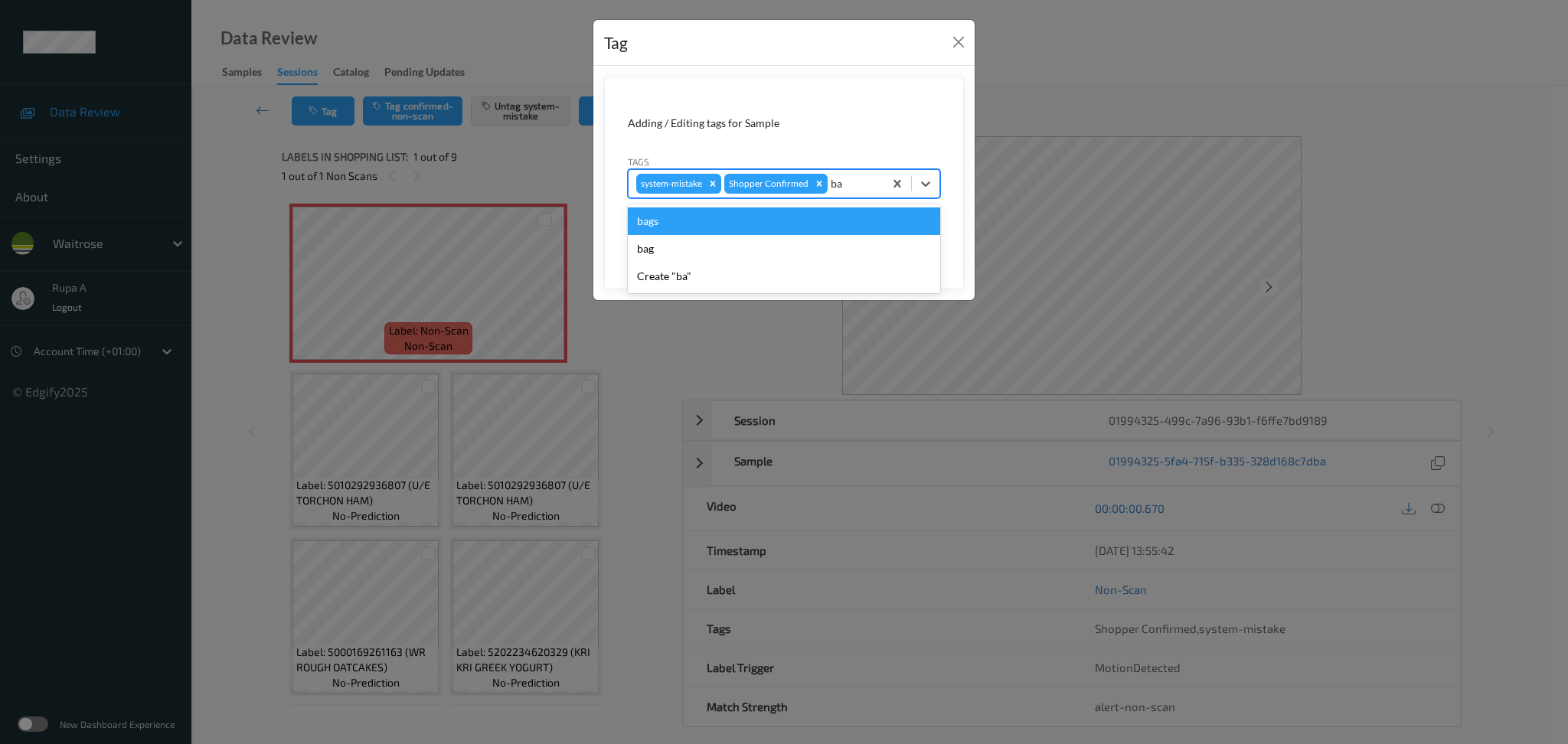
click at [745, 215] on div "bags" at bounding box center [784, 221] width 312 height 28
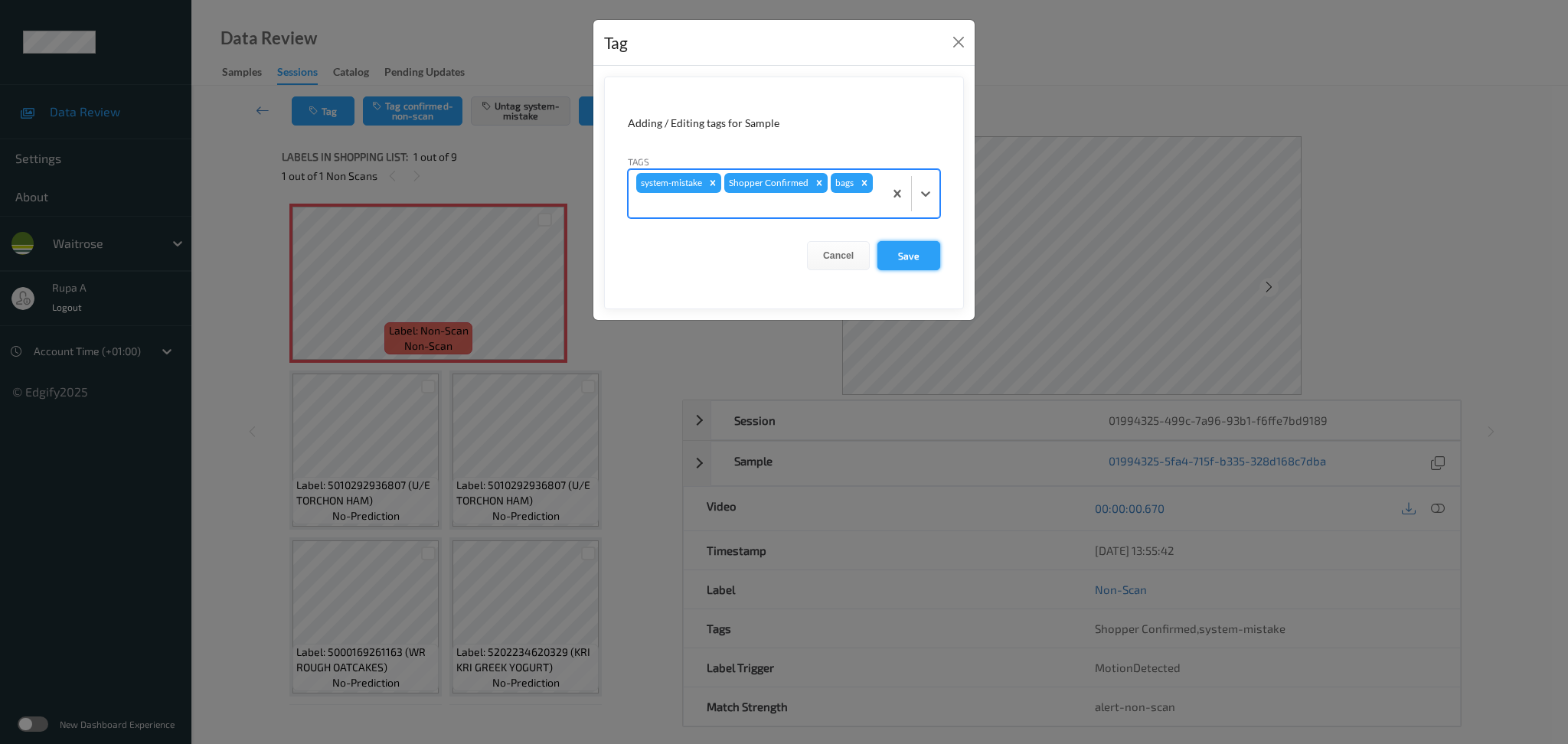
click at [917, 253] on button "Save" at bounding box center [909, 255] width 63 height 29
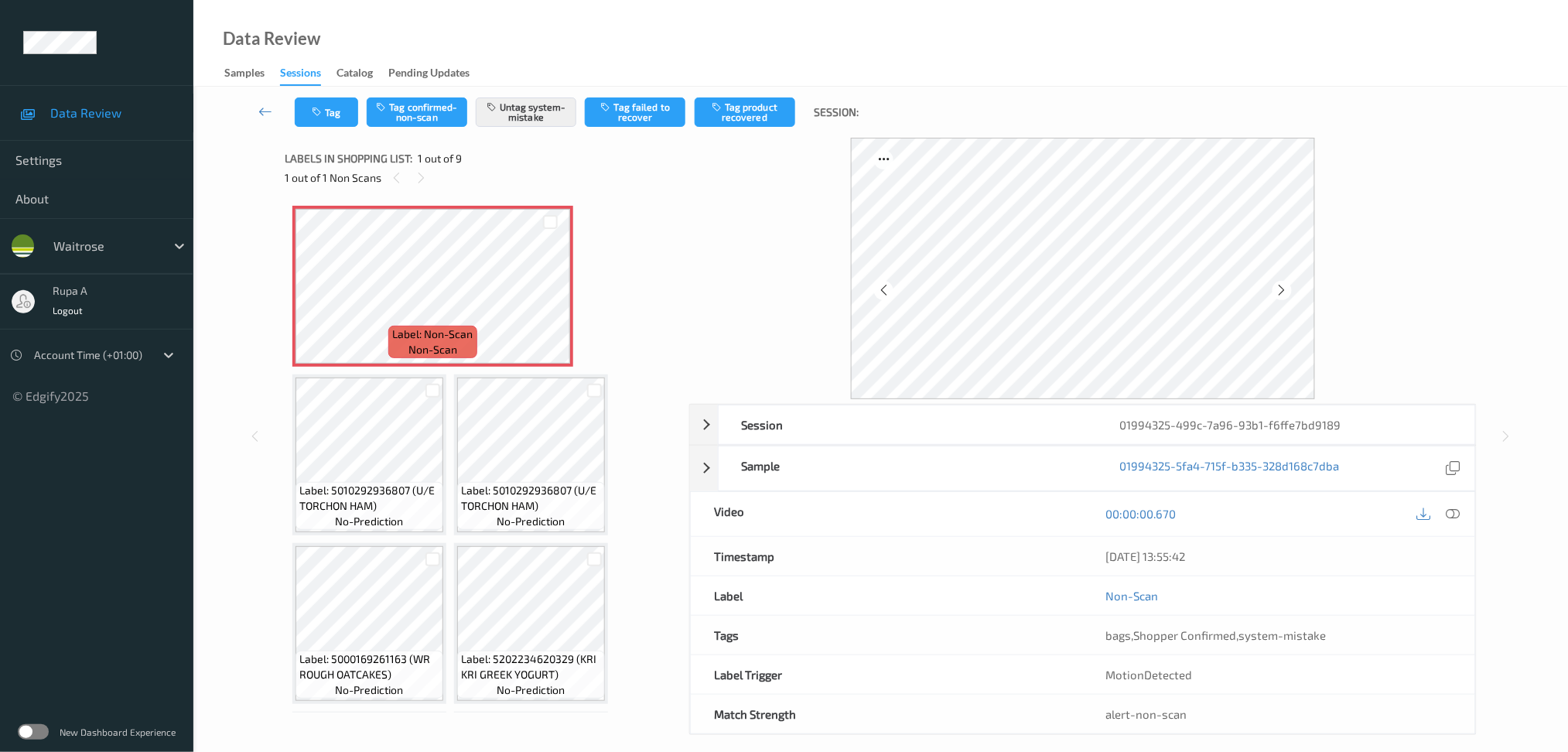
click at [1456, 501] on div "00:00:00.670" at bounding box center [1280, 514] width 393 height 45
click at [1457, 514] on icon at bounding box center [1453, 513] width 14 height 14
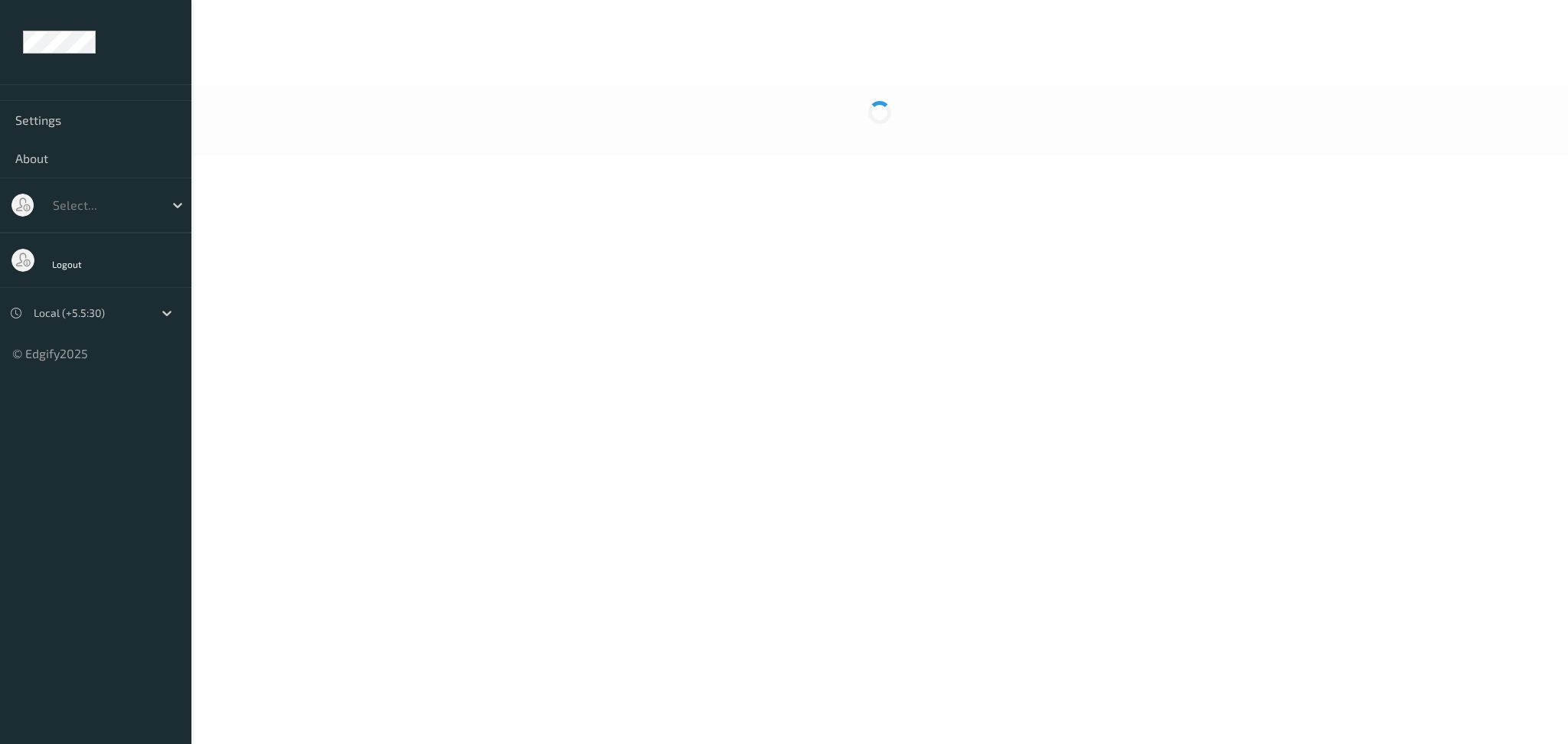
click at [622, 183] on body "Settings About Select... Logout Local (+5.5:30) © Edgify 2025 New Dashboard Exp…" at bounding box center [784, 372] width 1568 height 744
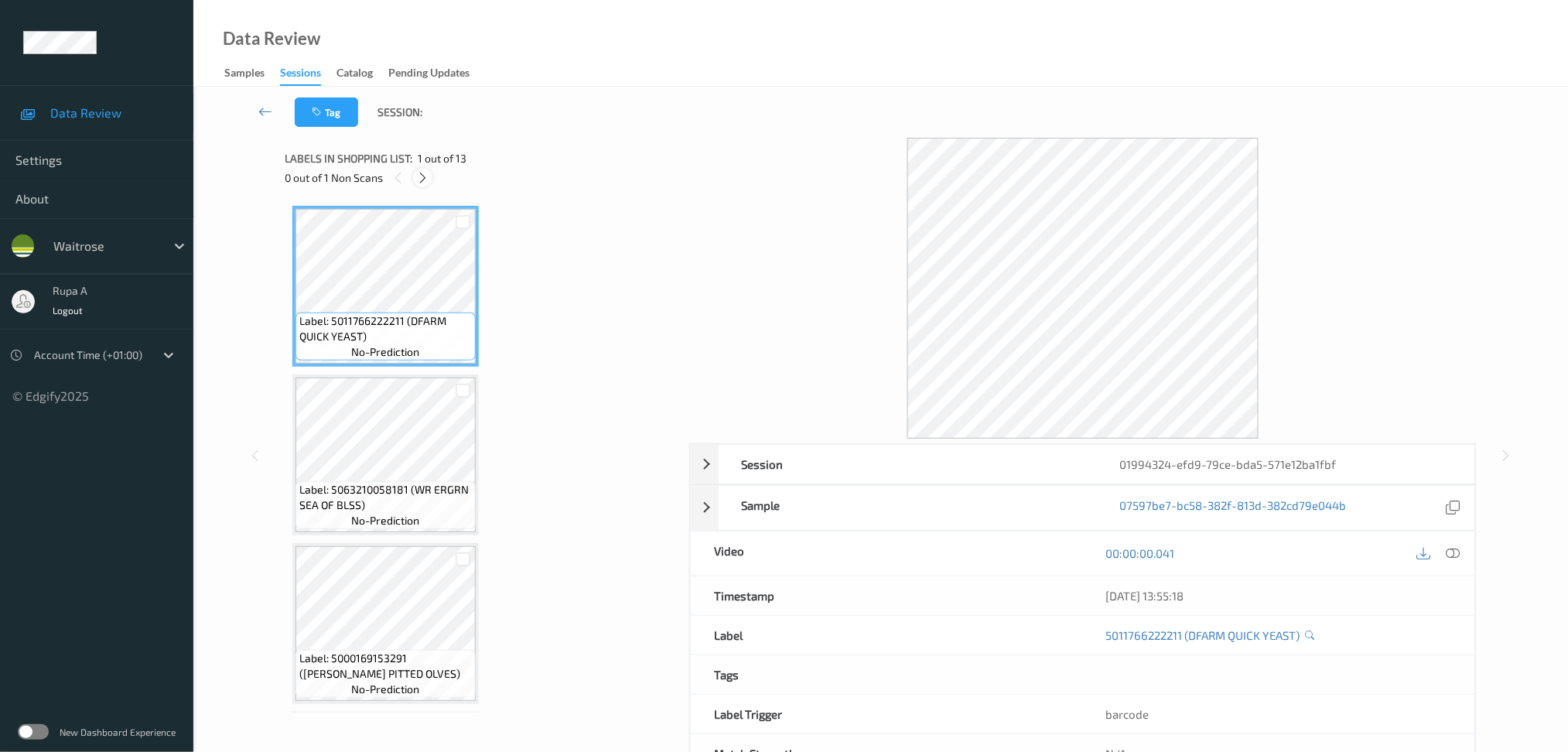
click at [427, 177] on icon at bounding box center [423, 177] width 13 height 14
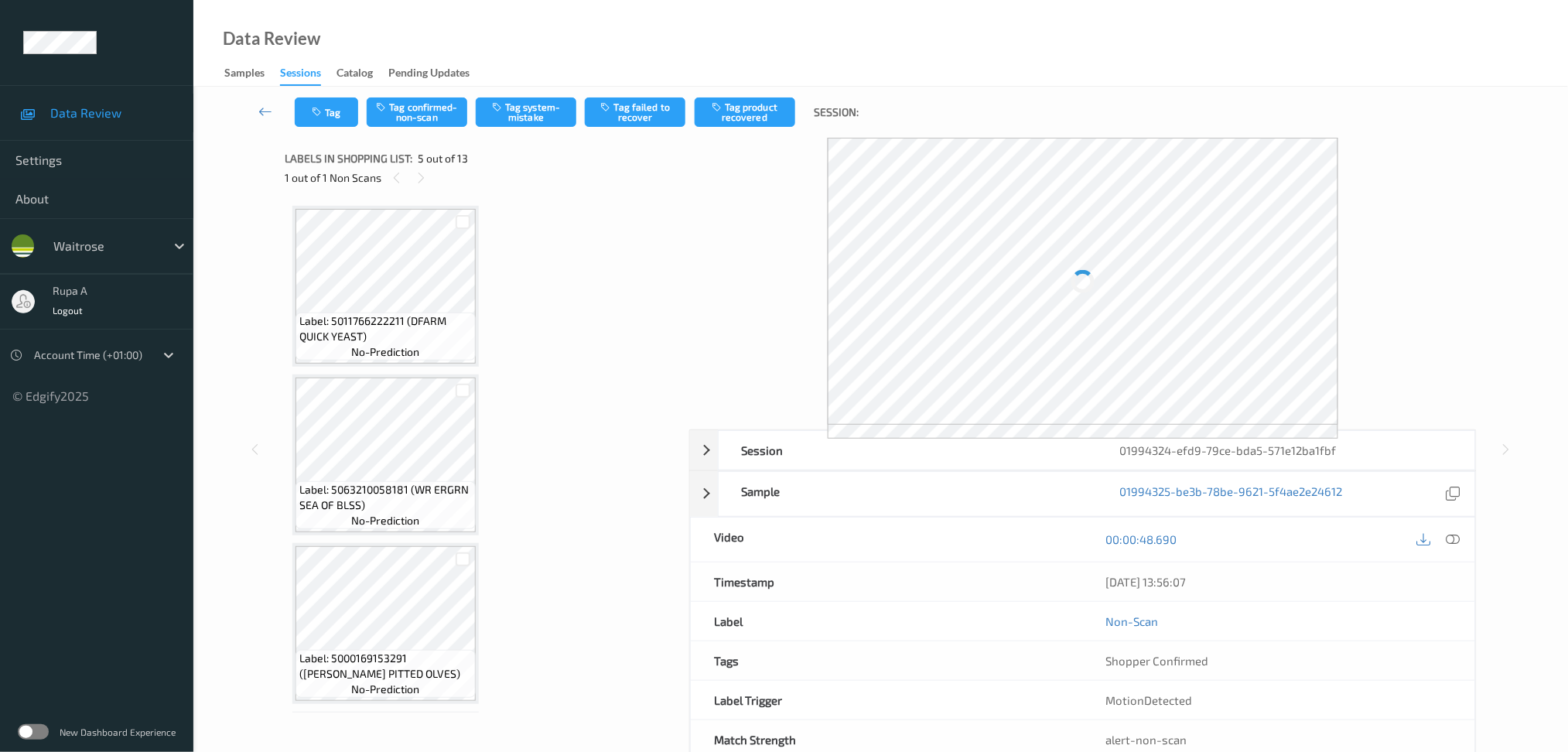
scroll to position [510, 0]
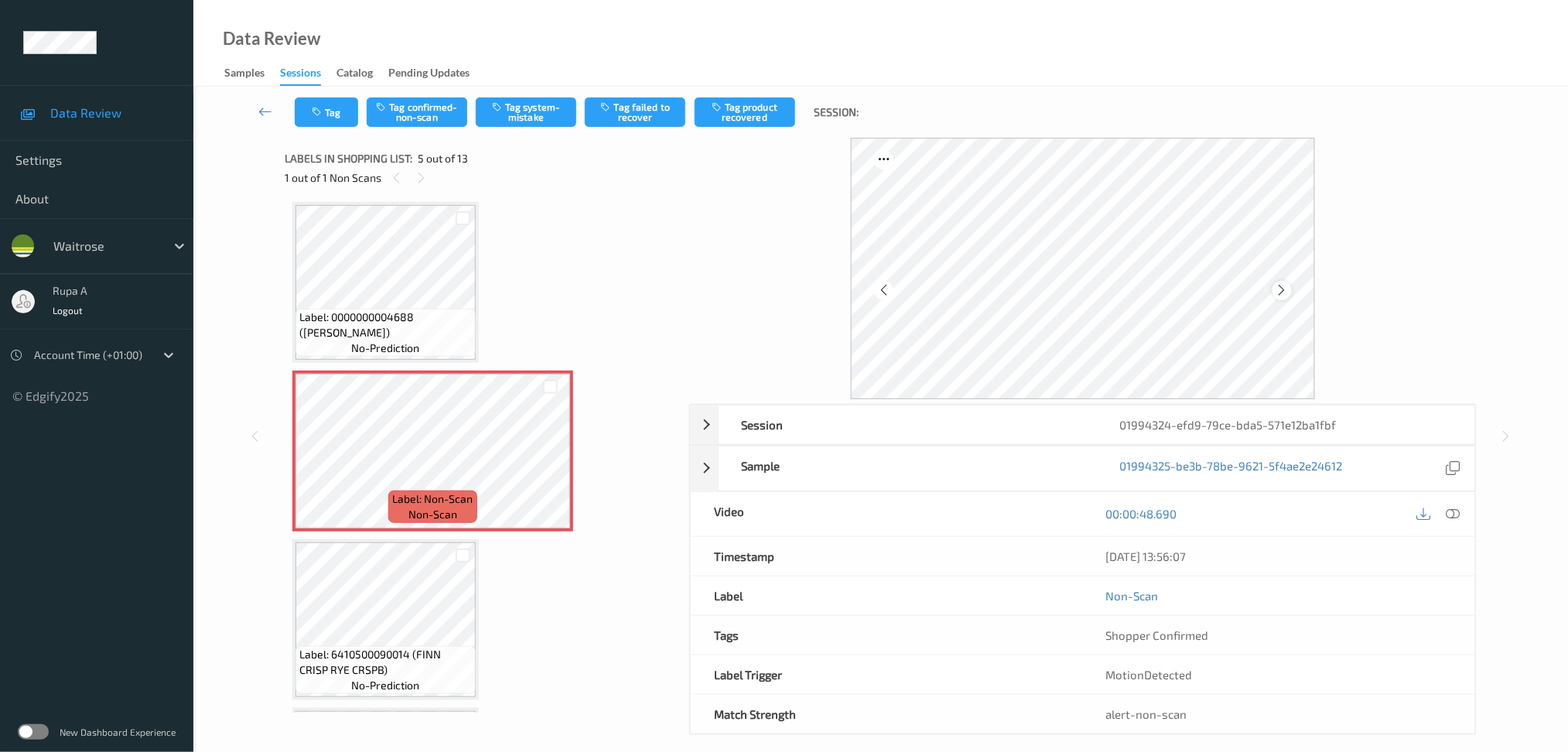
click at [1281, 288] on icon at bounding box center [1282, 290] width 13 height 14
click at [1282, 288] on icon at bounding box center [1282, 290] width 13 height 14
click at [1284, 288] on icon at bounding box center [1282, 290] width 13 height 14
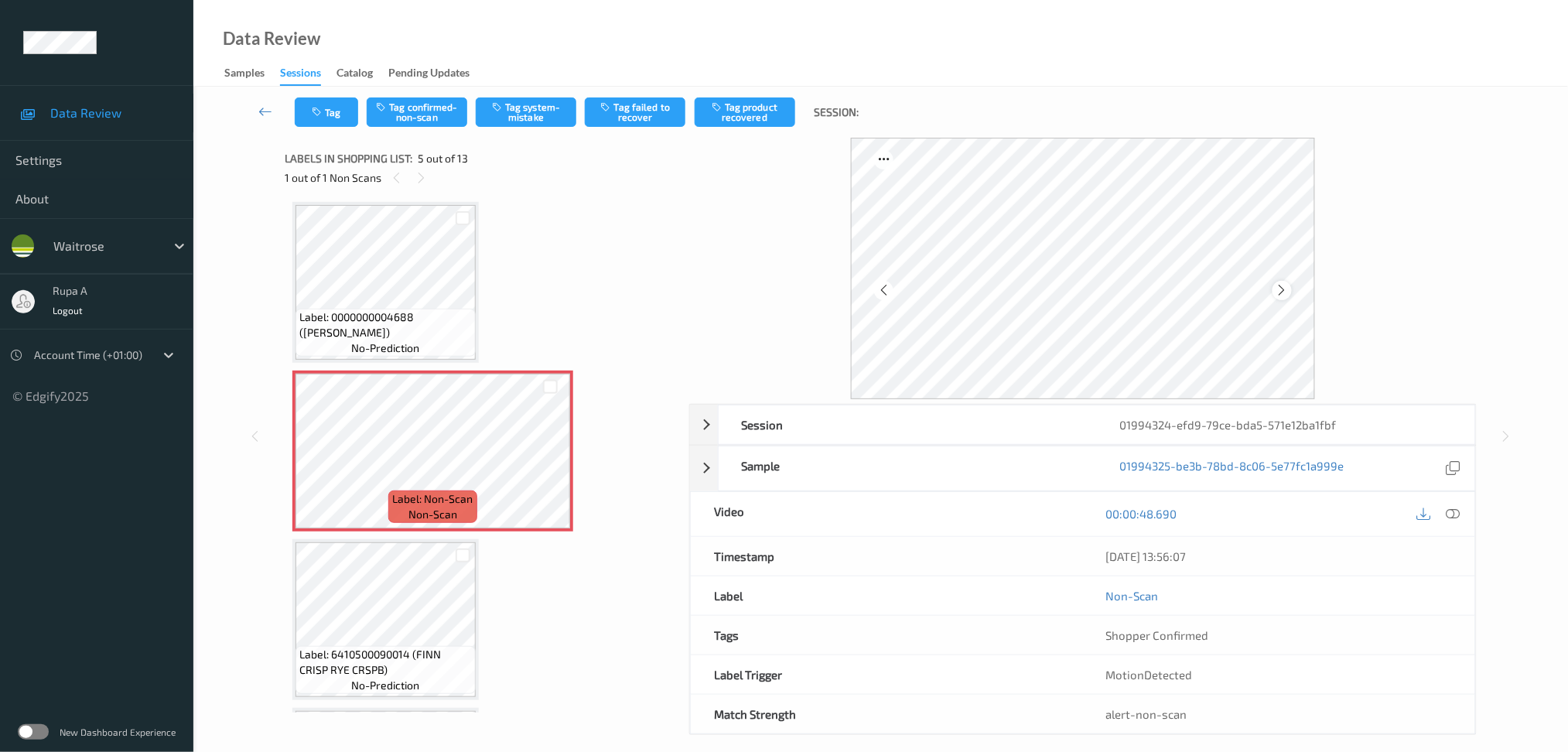
click at [1285, 287] on icon at bounding box center [1282, 290] width 13 height 14
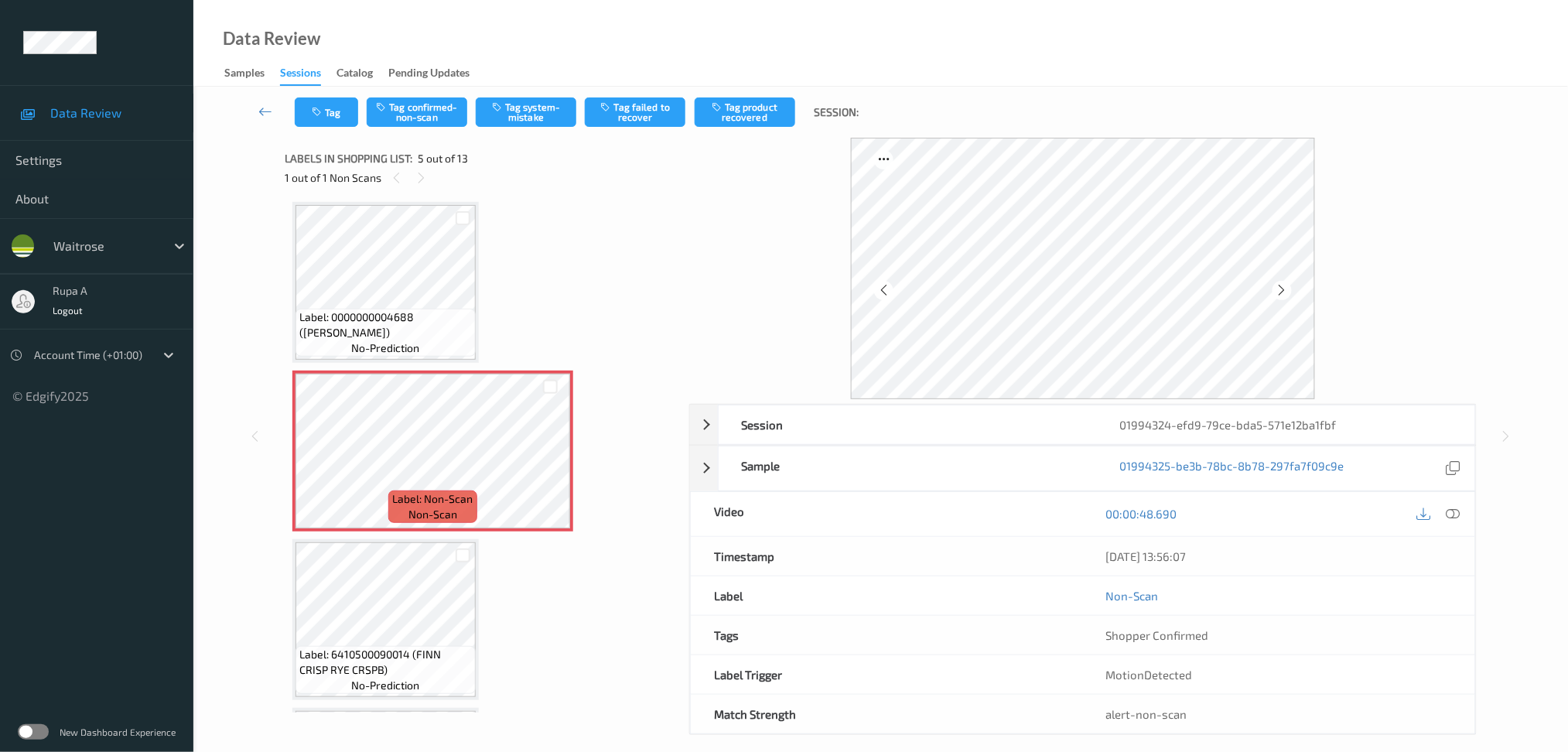
click at [1285, 287] on icon at bounding box center [1282, 290] width 13 height 14
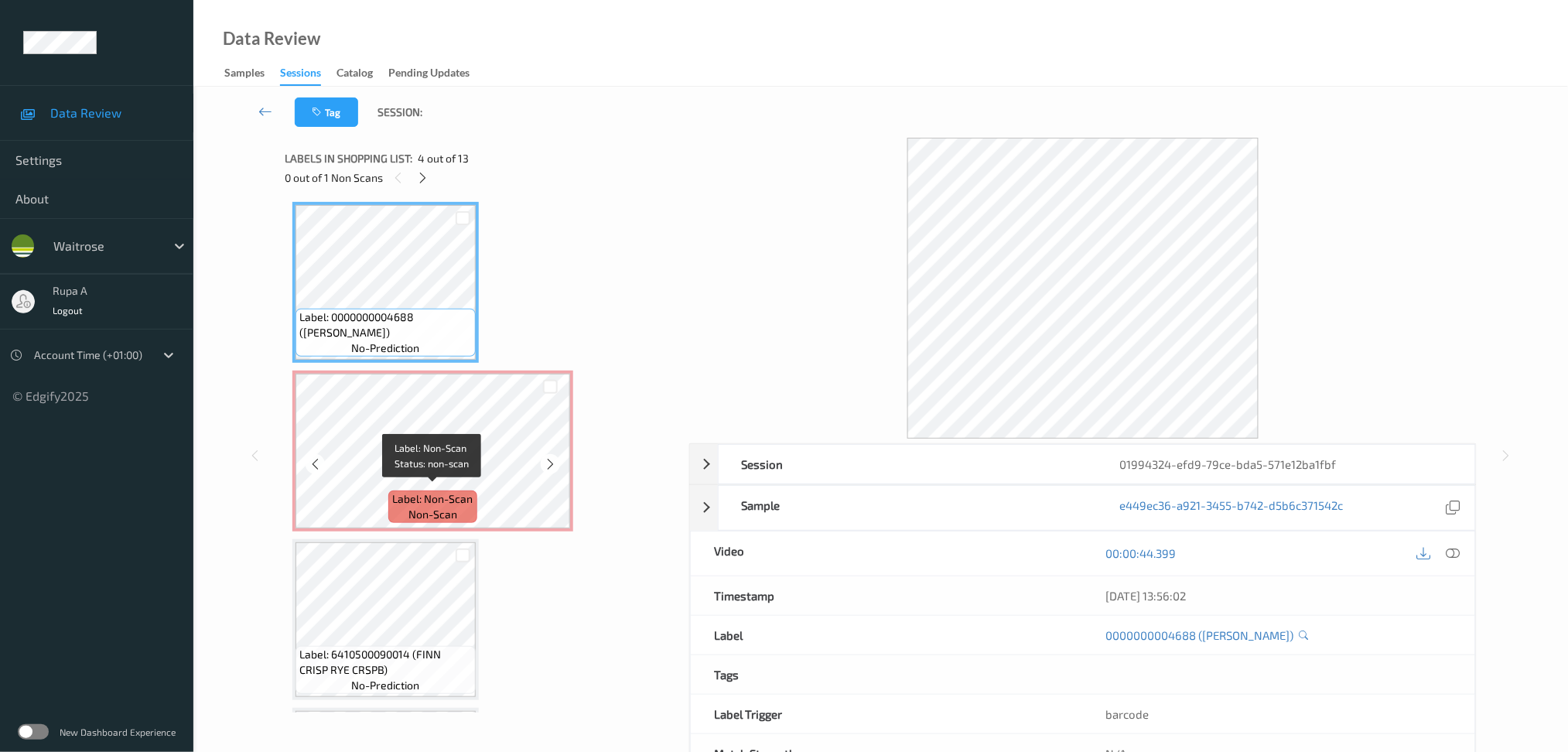
click at [465, 513] on div "Label: Non-Scan non-scan" at bounding box center [432, 507] width 88 height 33
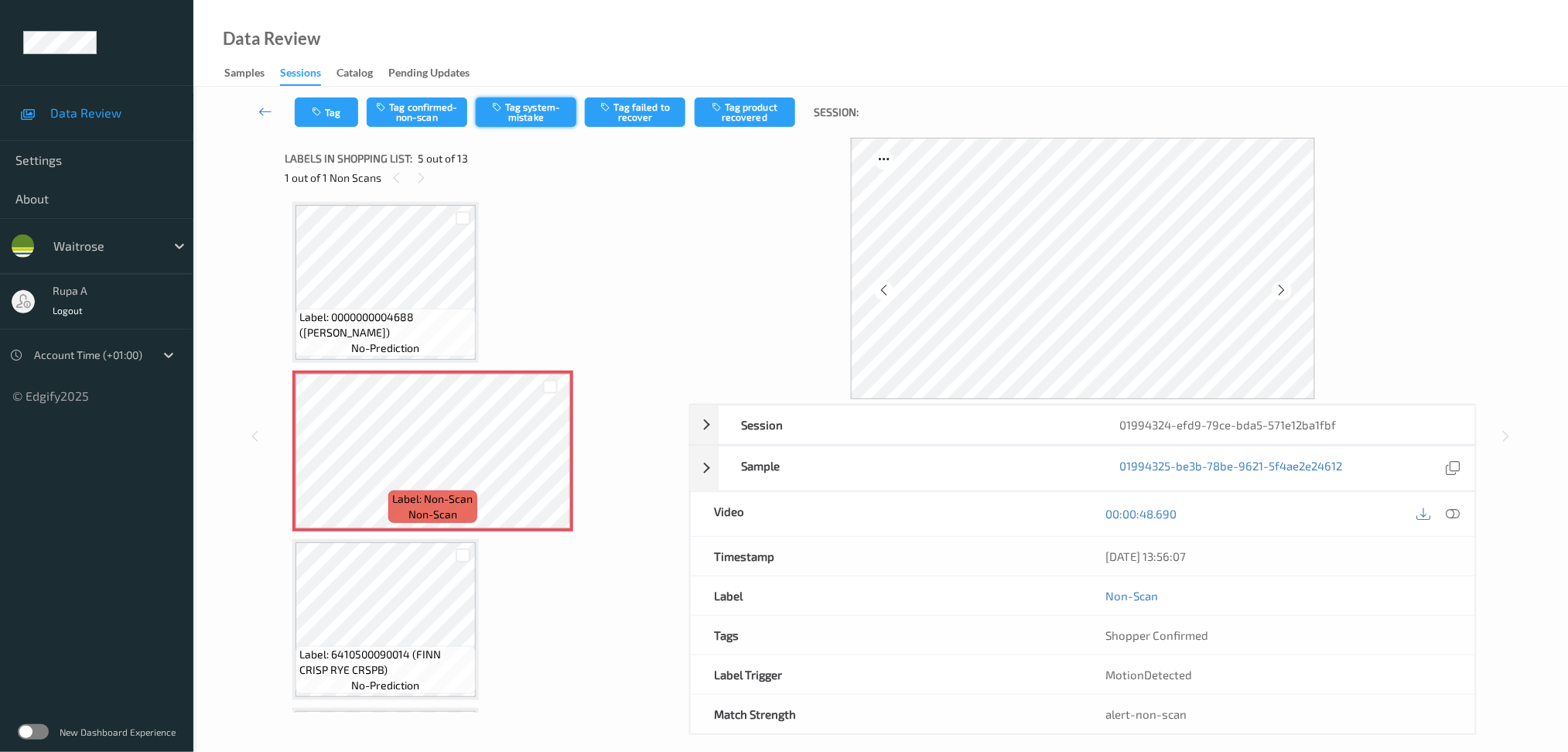
click at [533, 112] on button "Tag system-mistake" at bounding box center [525, 112] width 101 height 29
click at [325, 122] on button "Tag" at bounding box center [326, 112] width 64 height 29
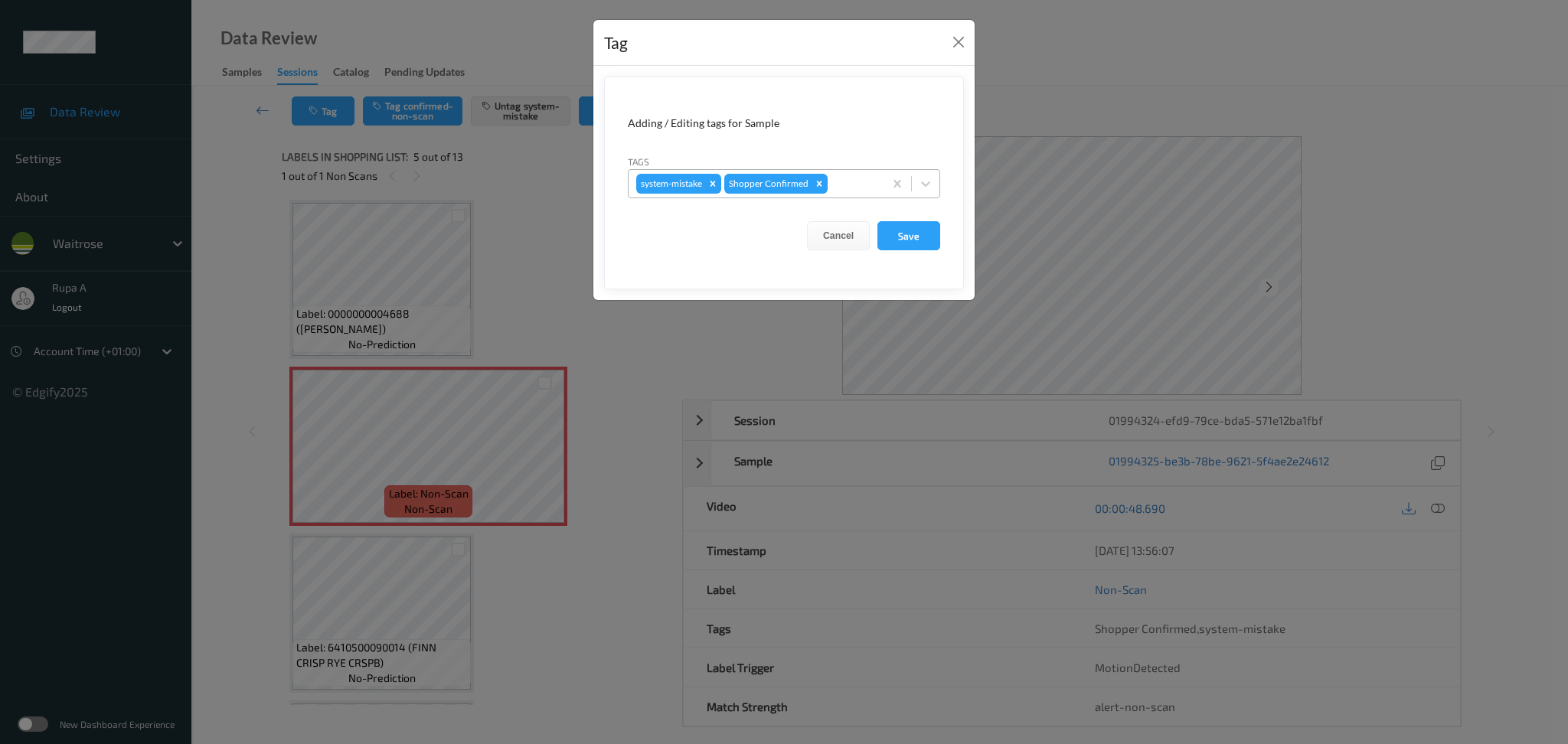
click at [866, 187] on div at bounding box center [853, 184] width 45 height 18
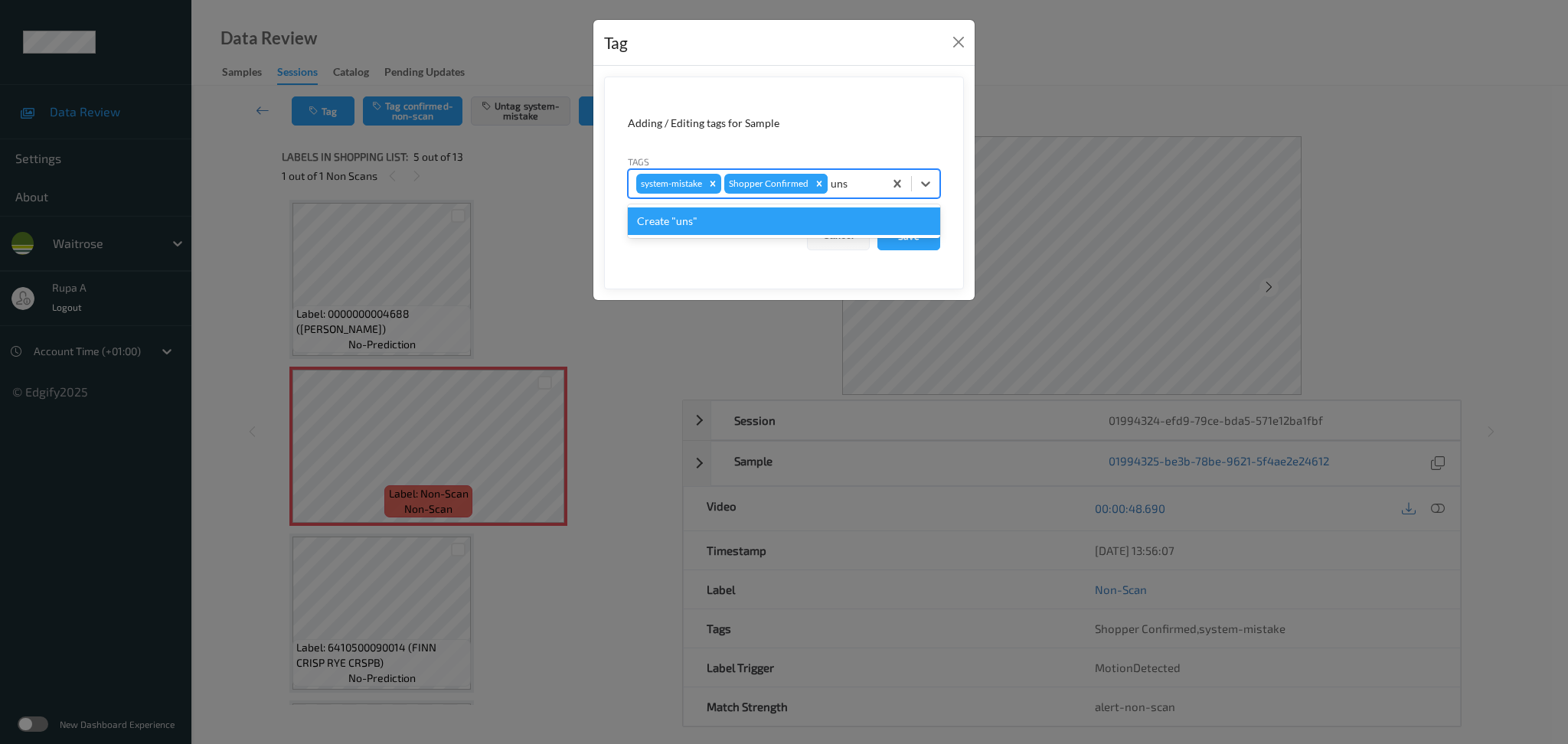
type input "un"
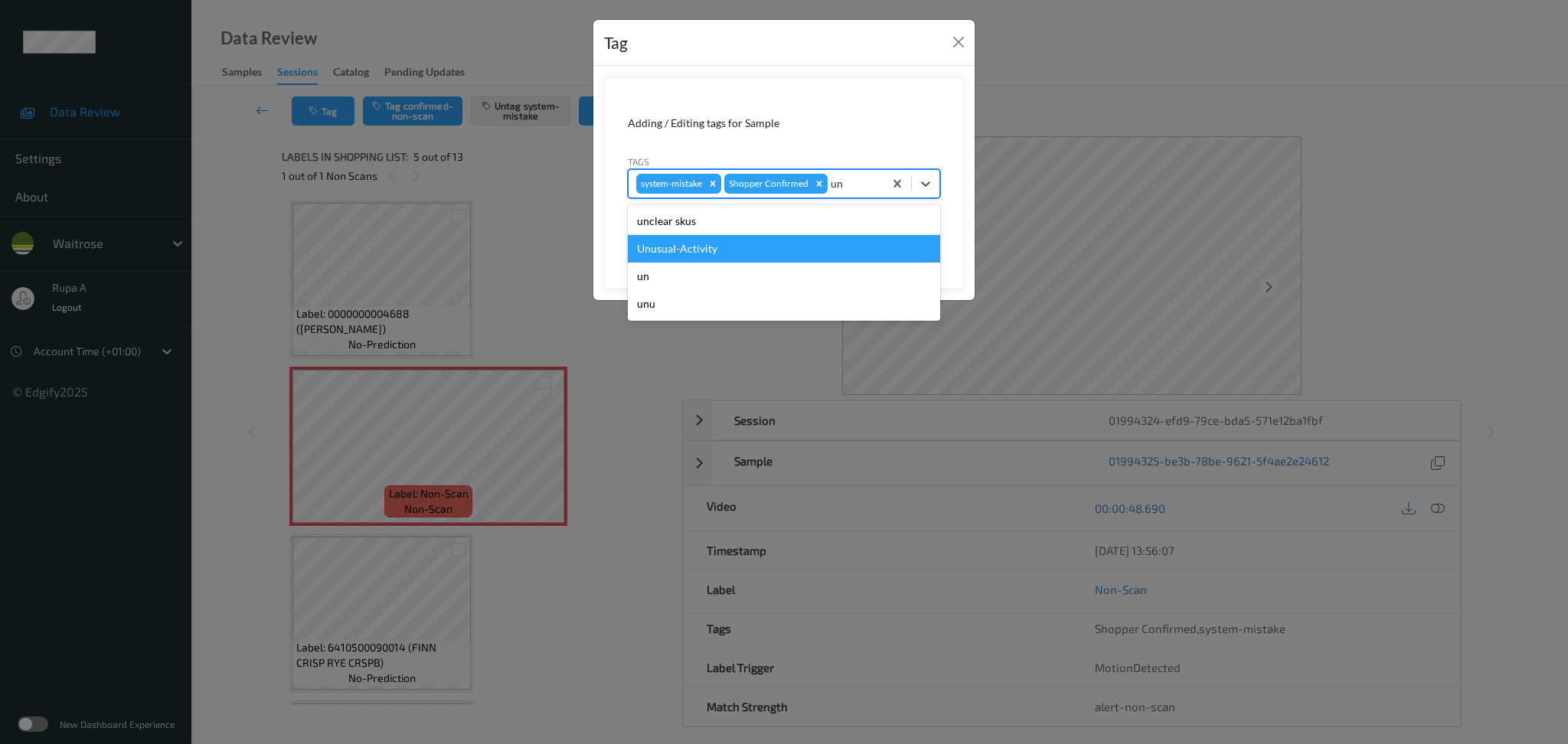
click at [753, 239] on div "Unusual-Activity" at bounding box center [784, 248] width 312 height 28
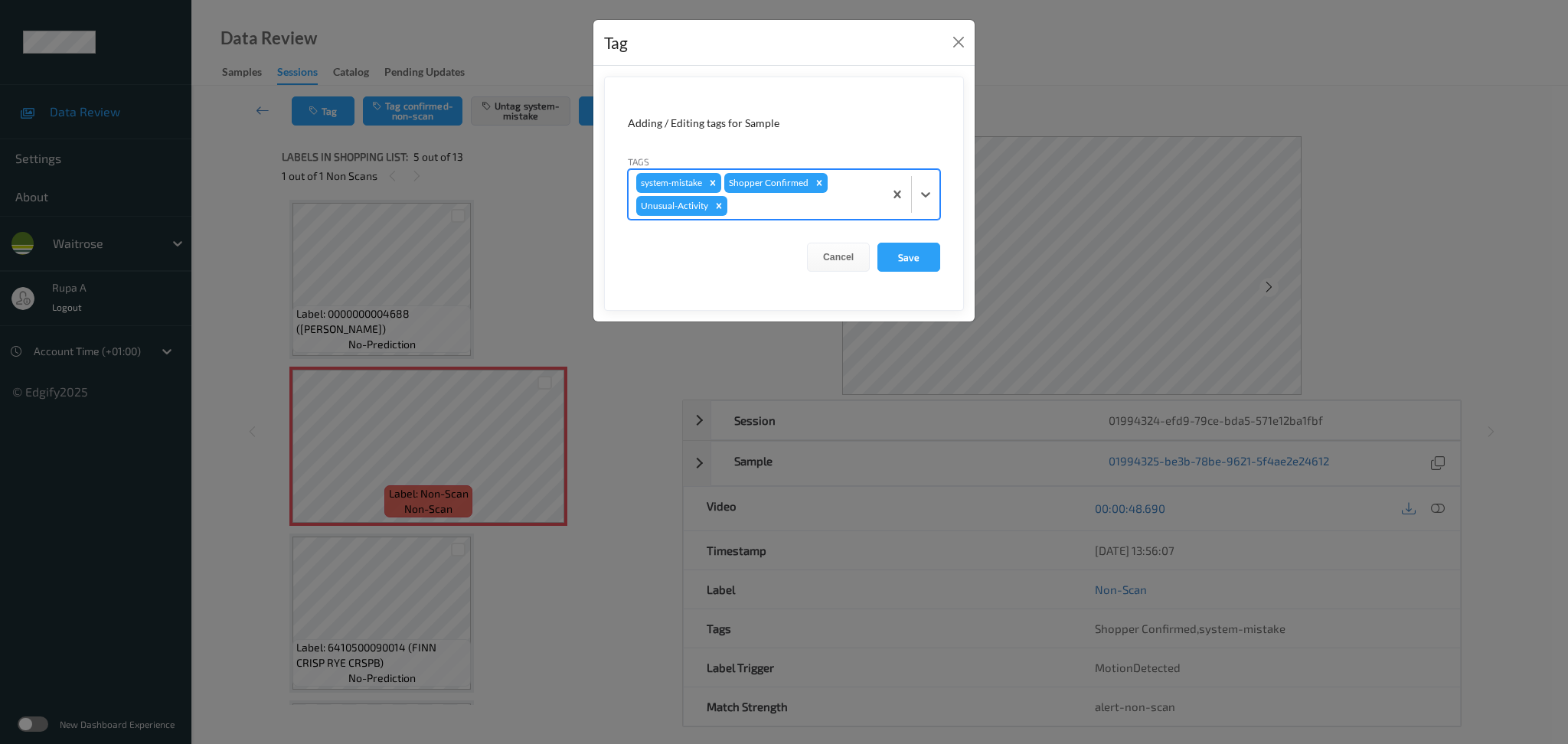
click at [818, 203] on div at bounding box center [803, 206] width 146 height 18
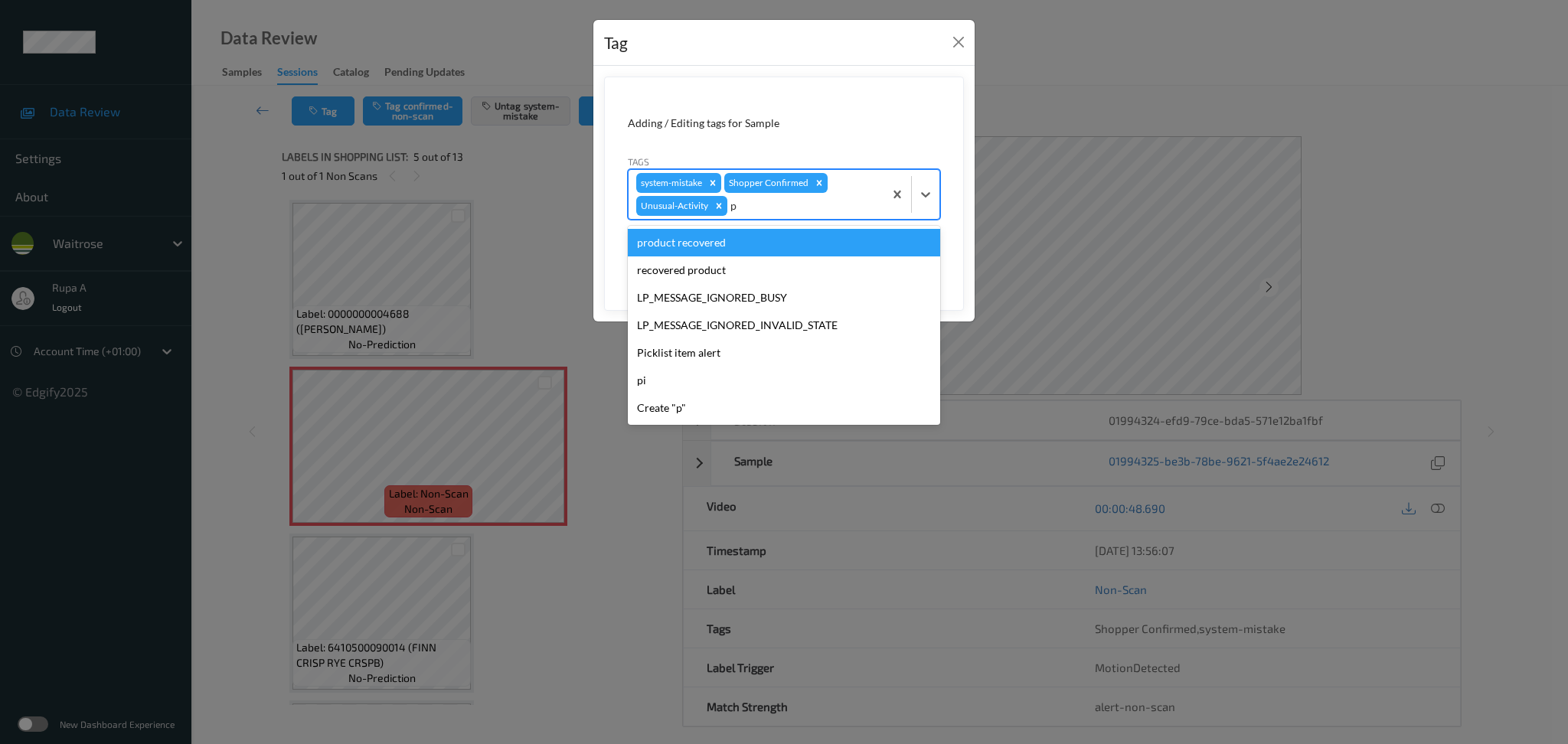
type input "pi"
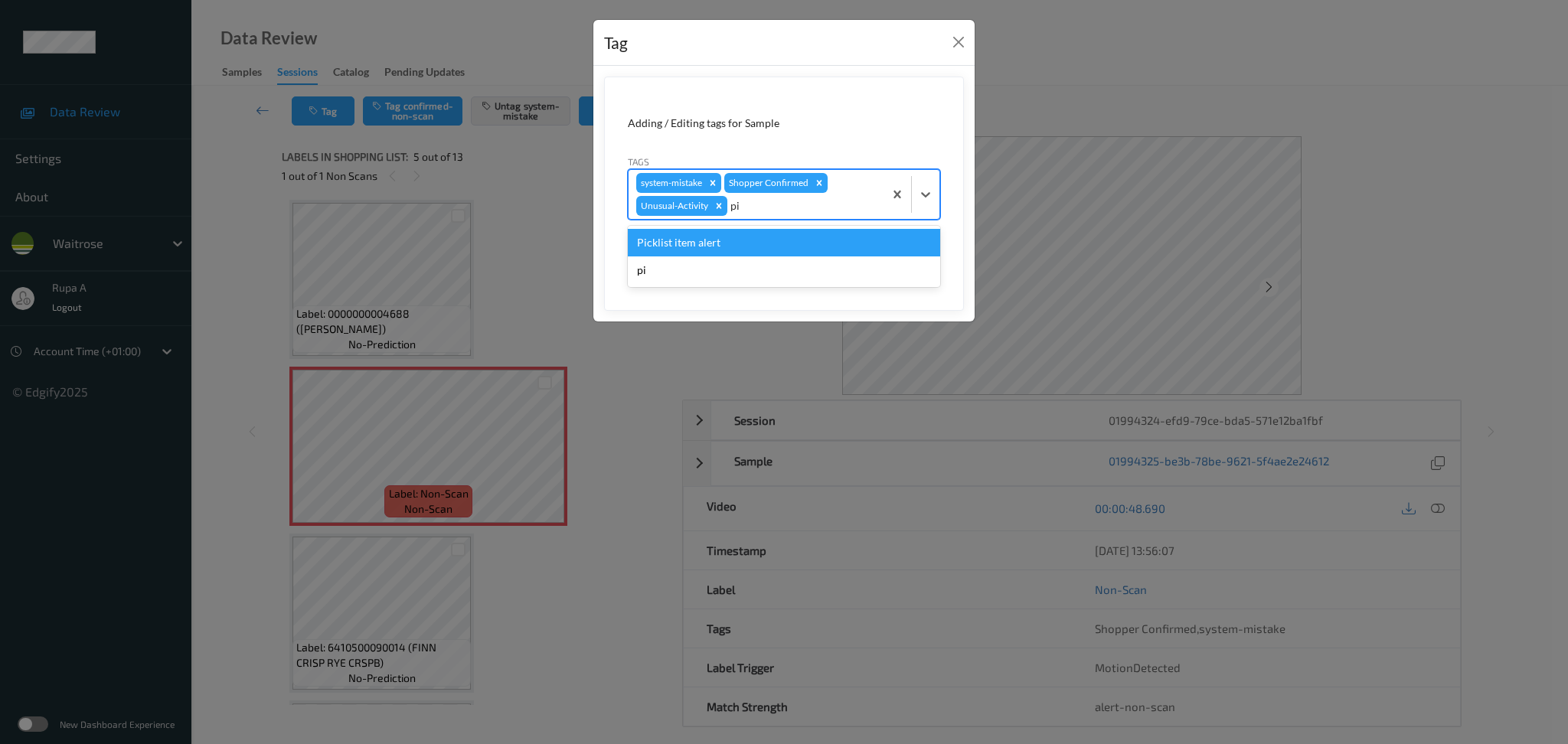
click at [766, 243] on div "Picklist item alert" at bounding box center [784, 242] width 312 height 28
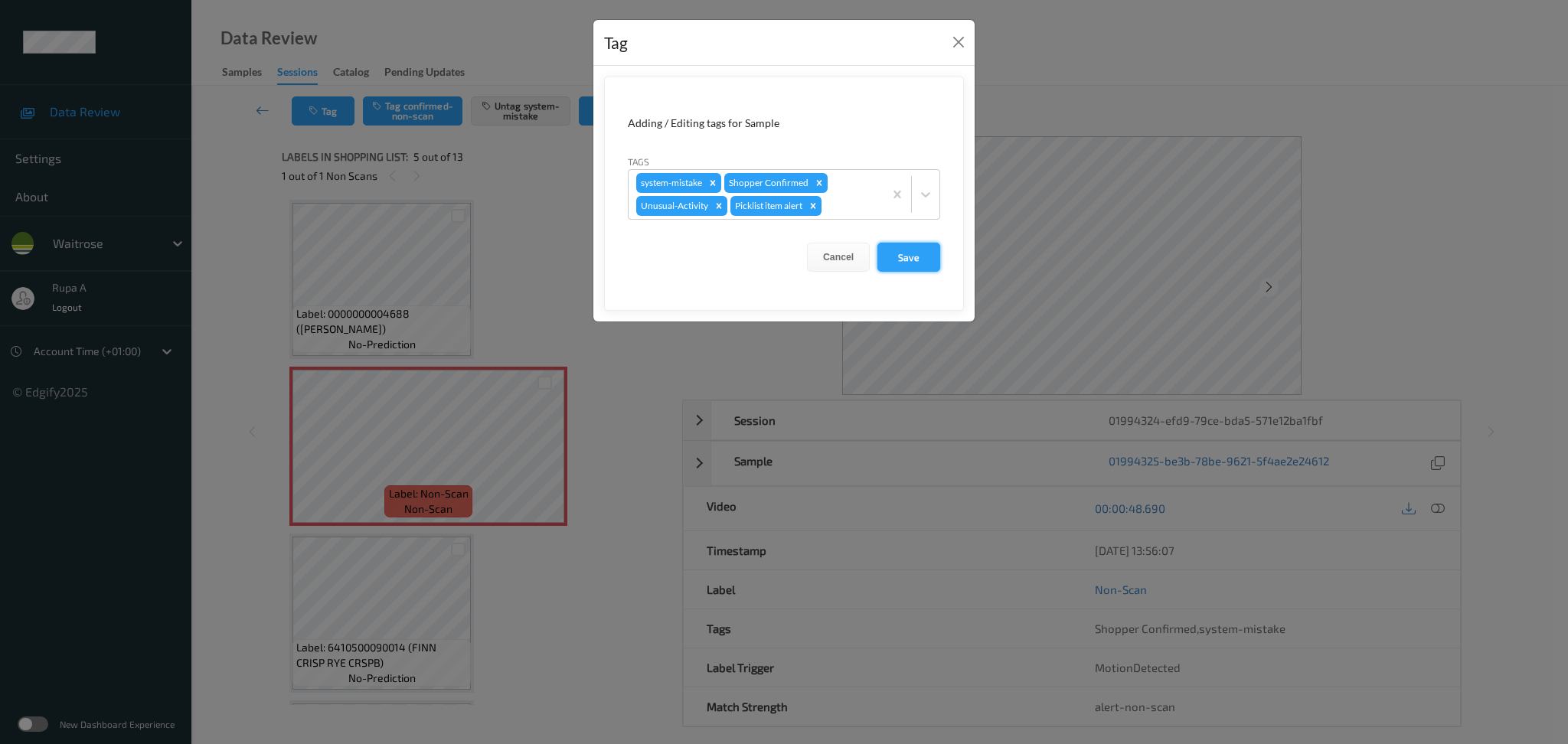
click at [913, 249] on button "Save" at bounding box center [909, 257] width 63 height 29
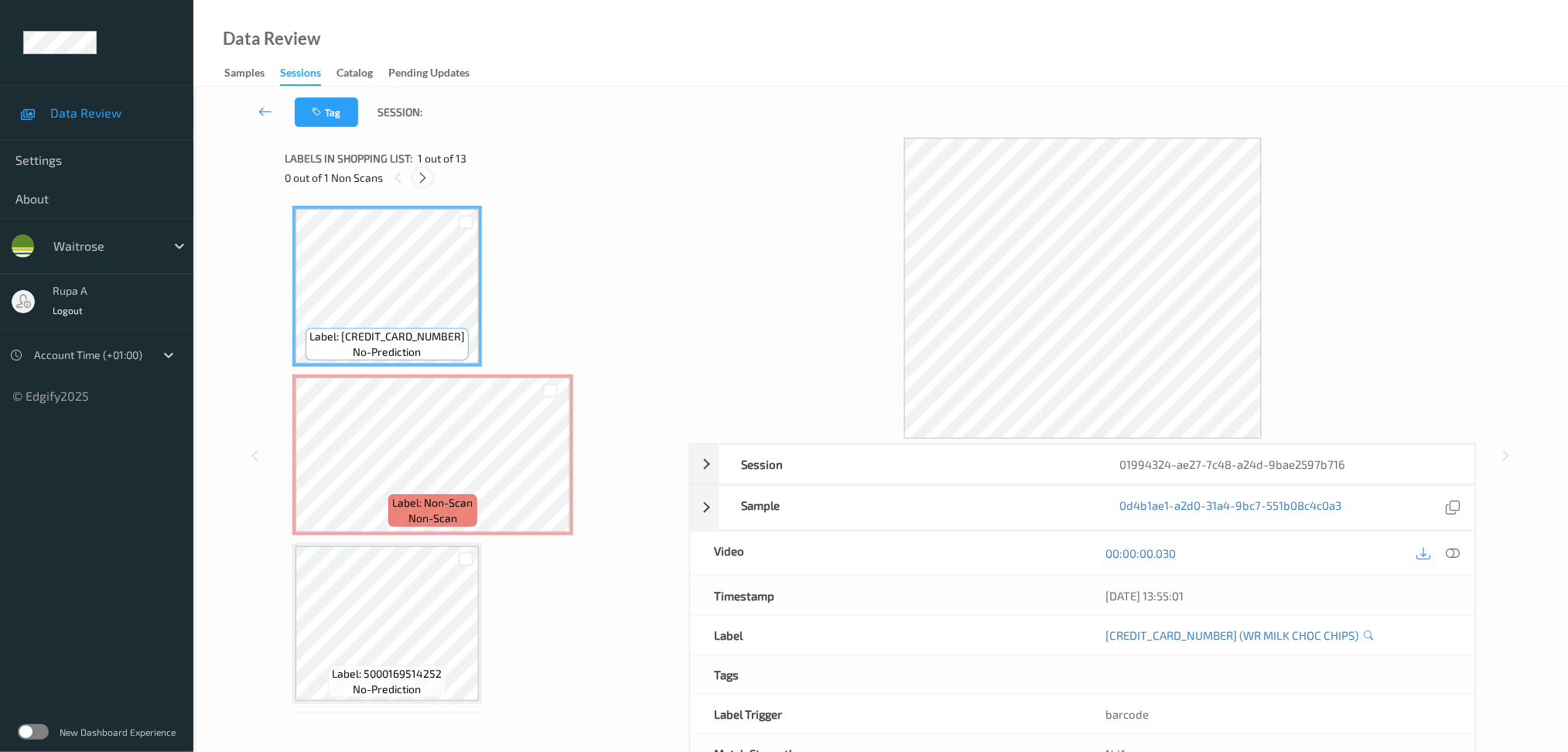
click at [415, 173] on div at bounding box center [422, 177] width 19 height 19
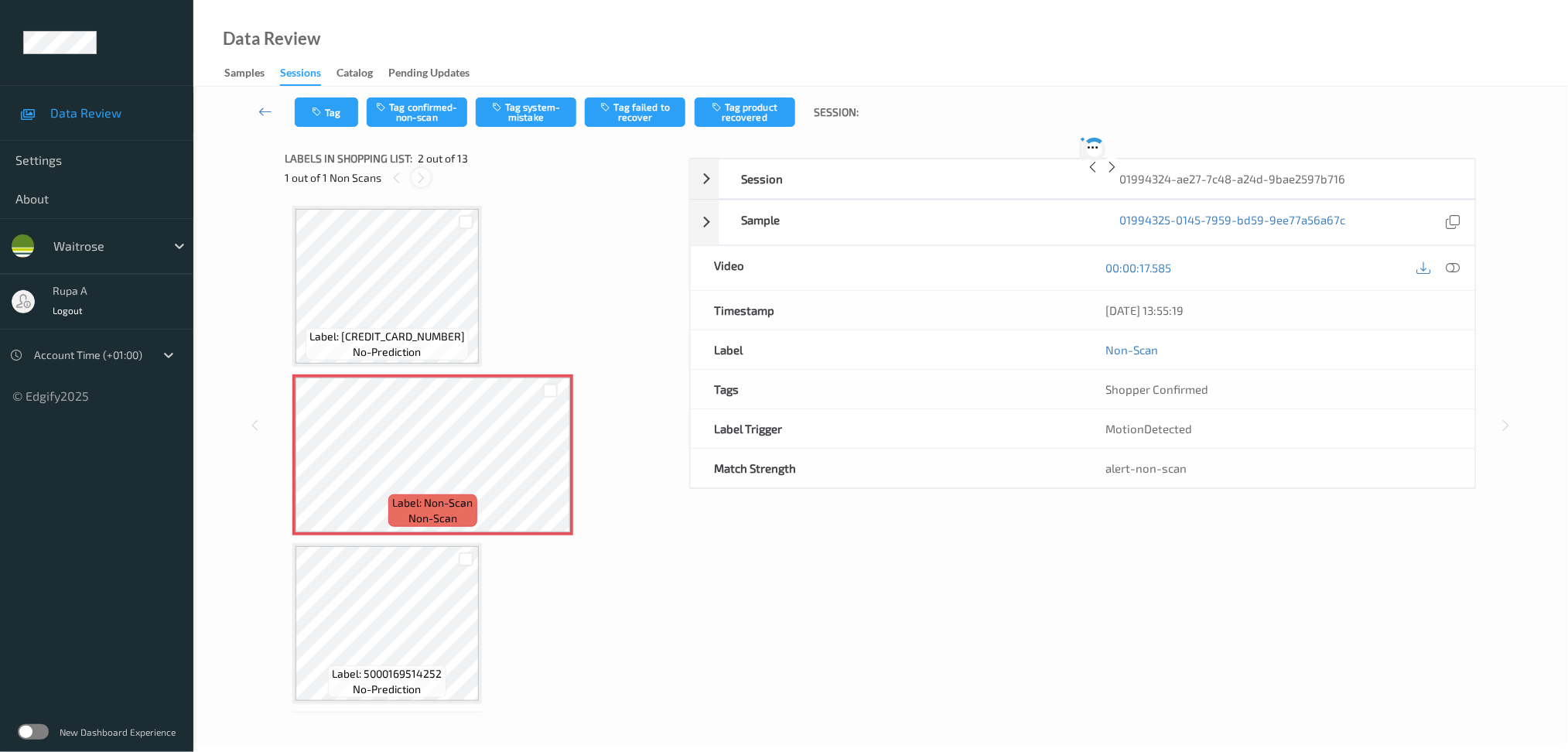
scroll to position [7, 0]
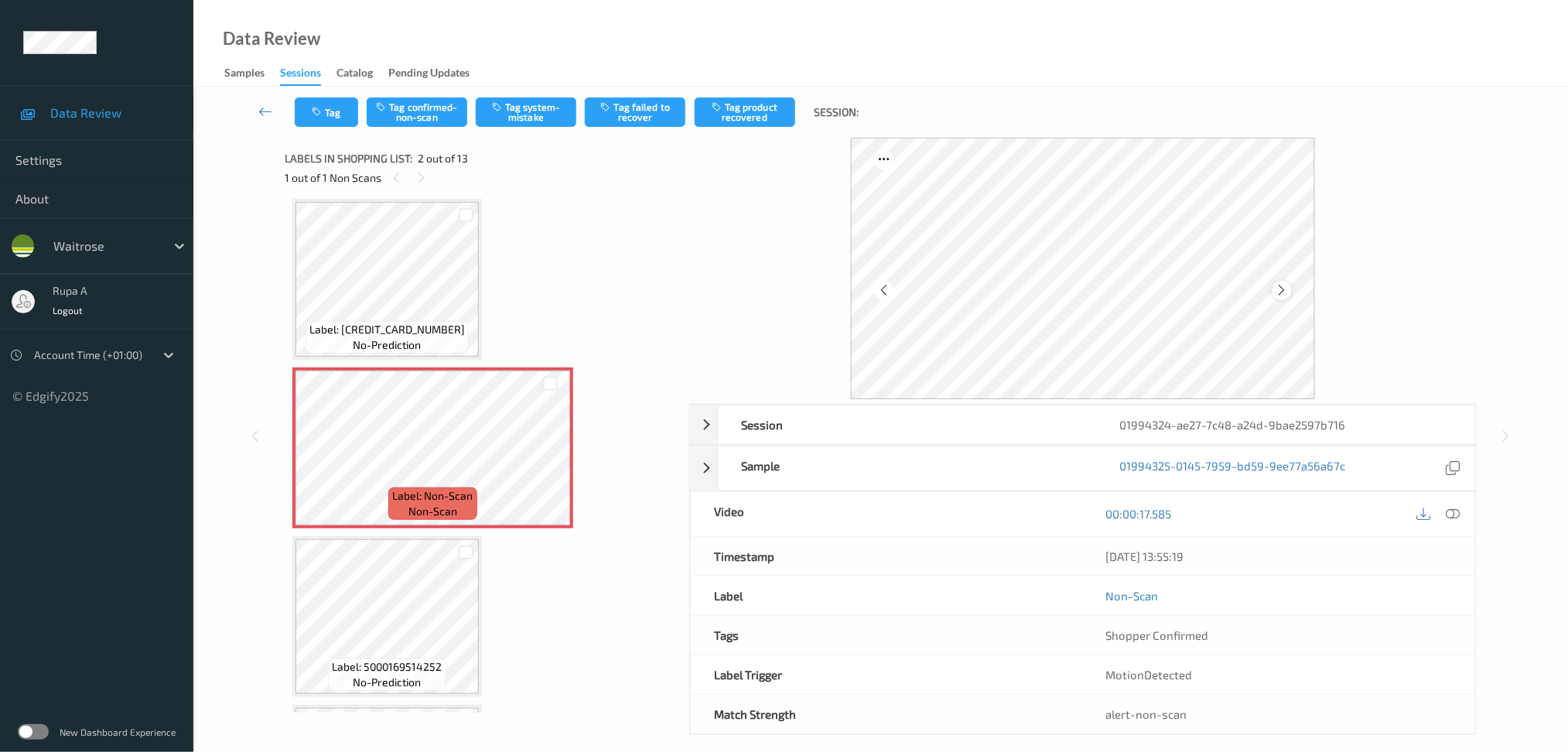
click at [1275, 295] on div at bounding box center [1282, 290] width 19 height 19
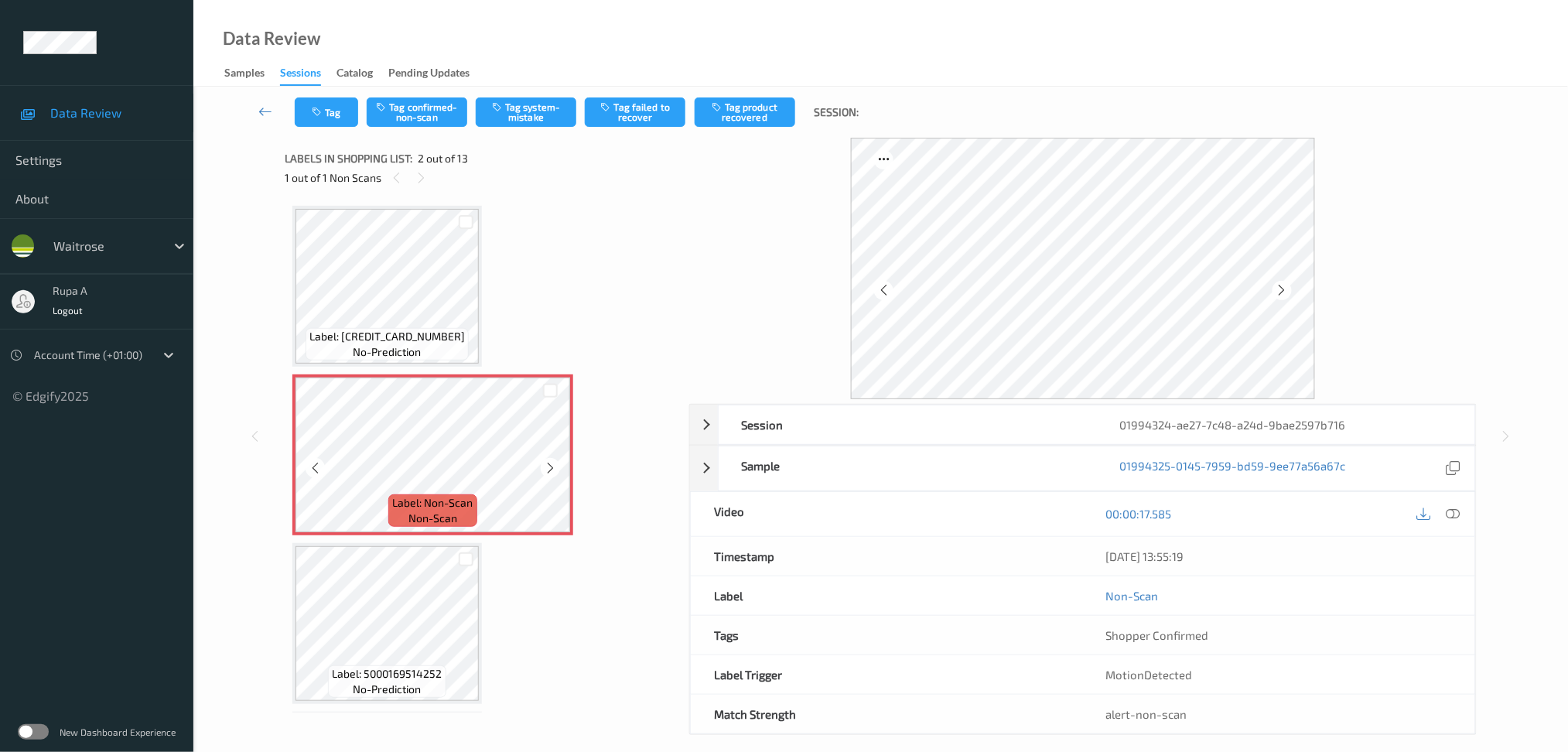
scroll to position [103, 0]
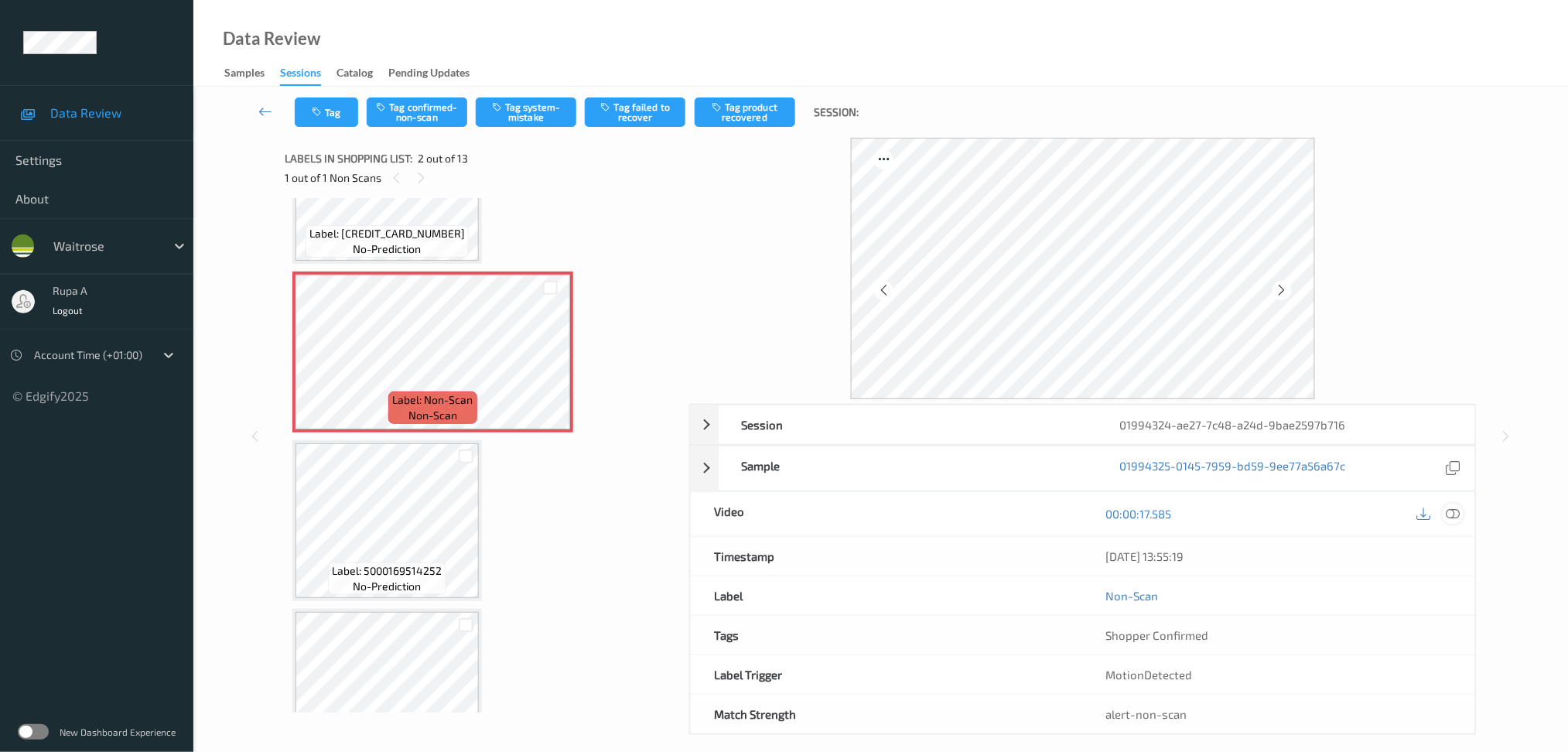
click at [1453, 511] on icon at bounding box center [1453, 513] width 14 height 14
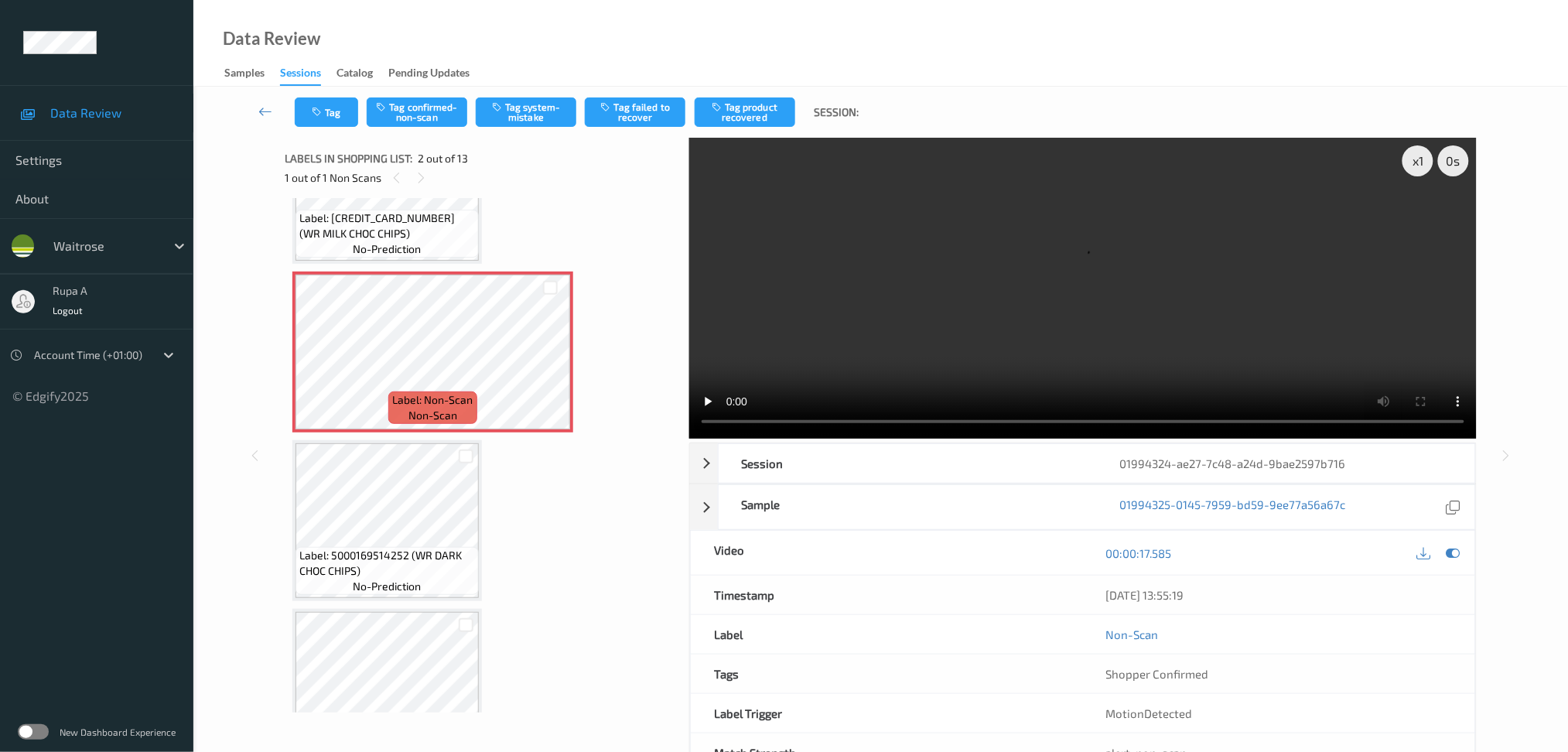
scroll to position [87, 0]
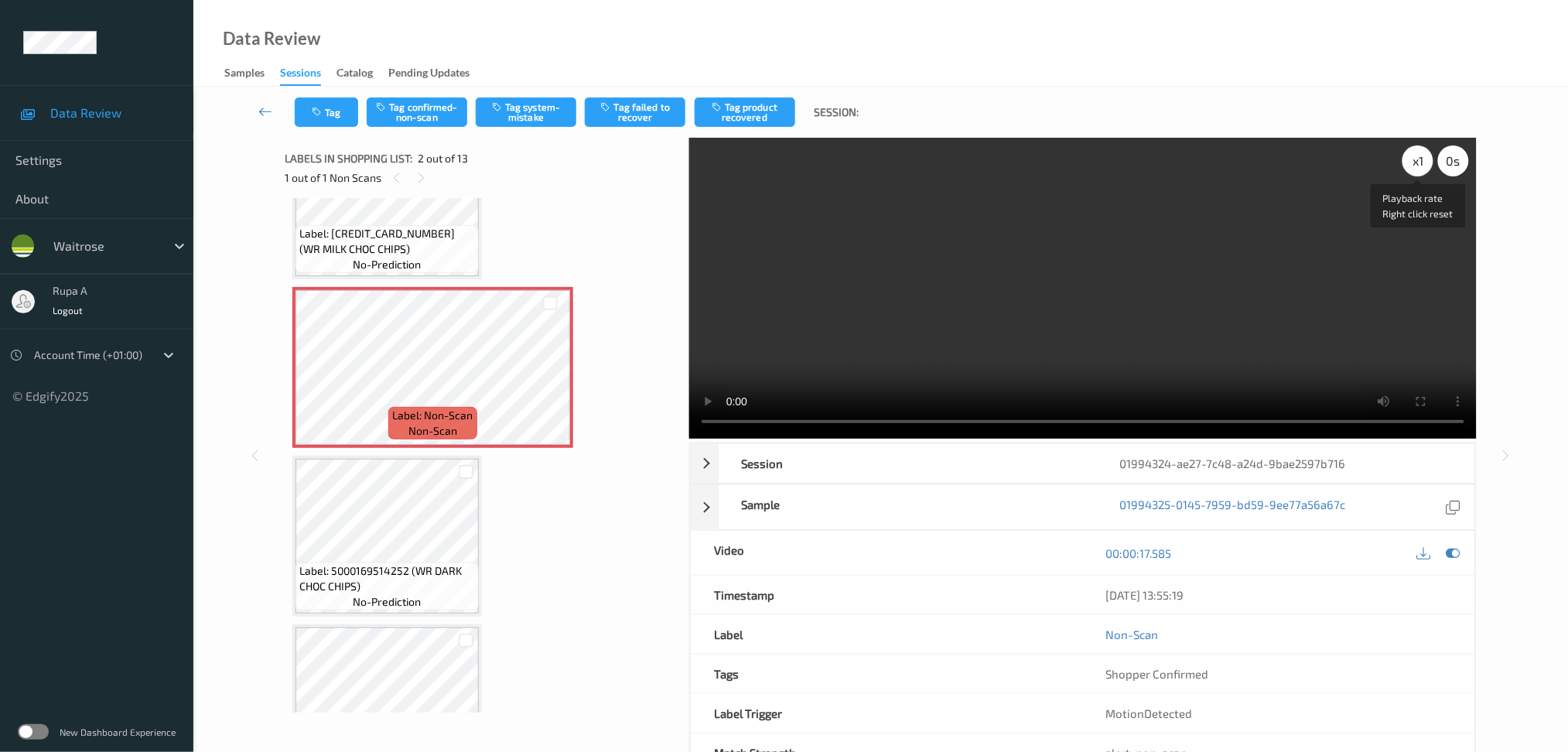
click at [1424, 165] on div "x 1" at bounding box center [1418, 161] width 31 height 31
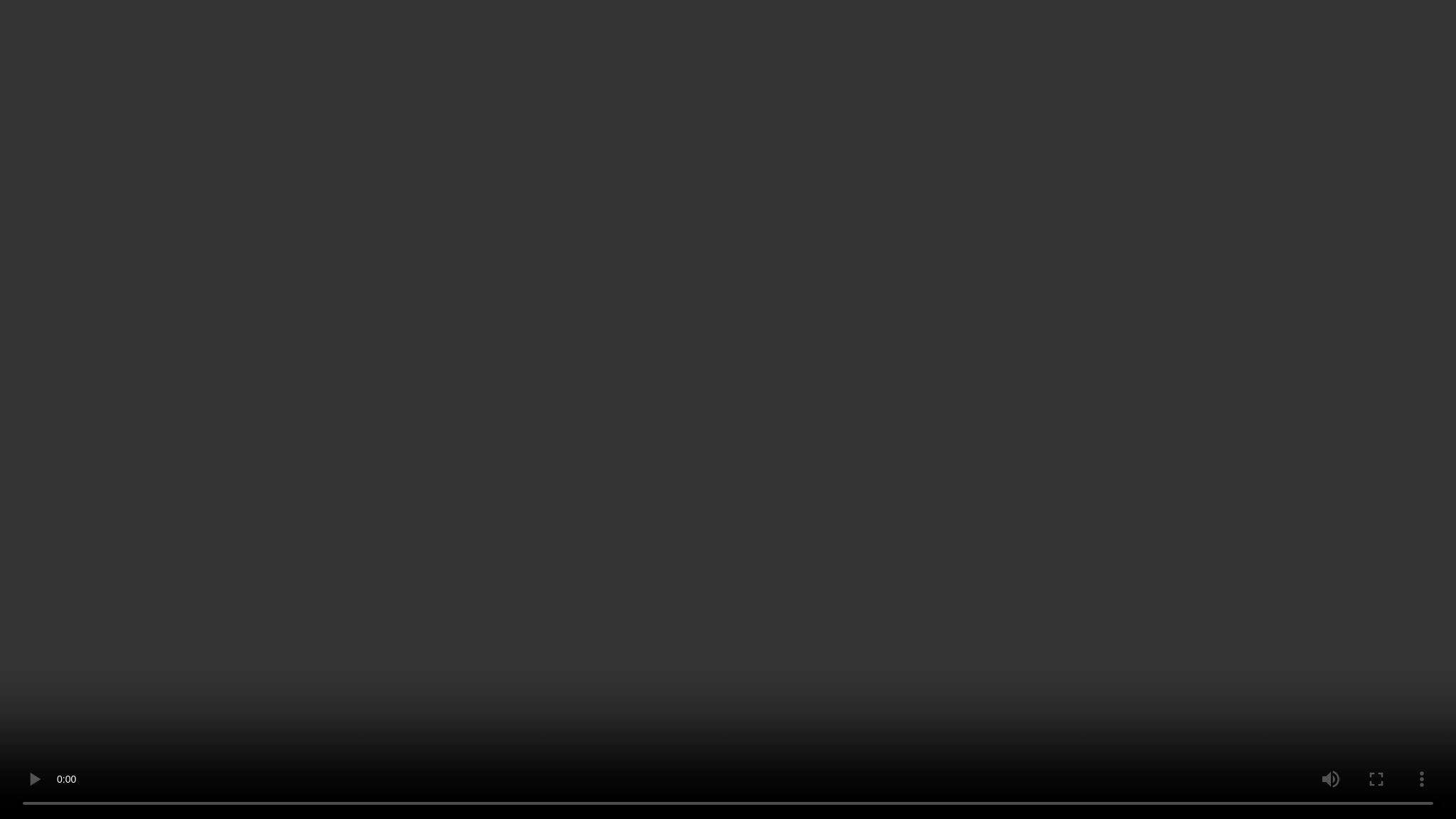
click at [1289, 308] on video at bounding box center [728, 410] width 1456 height 819
click at [1288, 308] on video at bounding box center [728, 410] width 1456 height 819
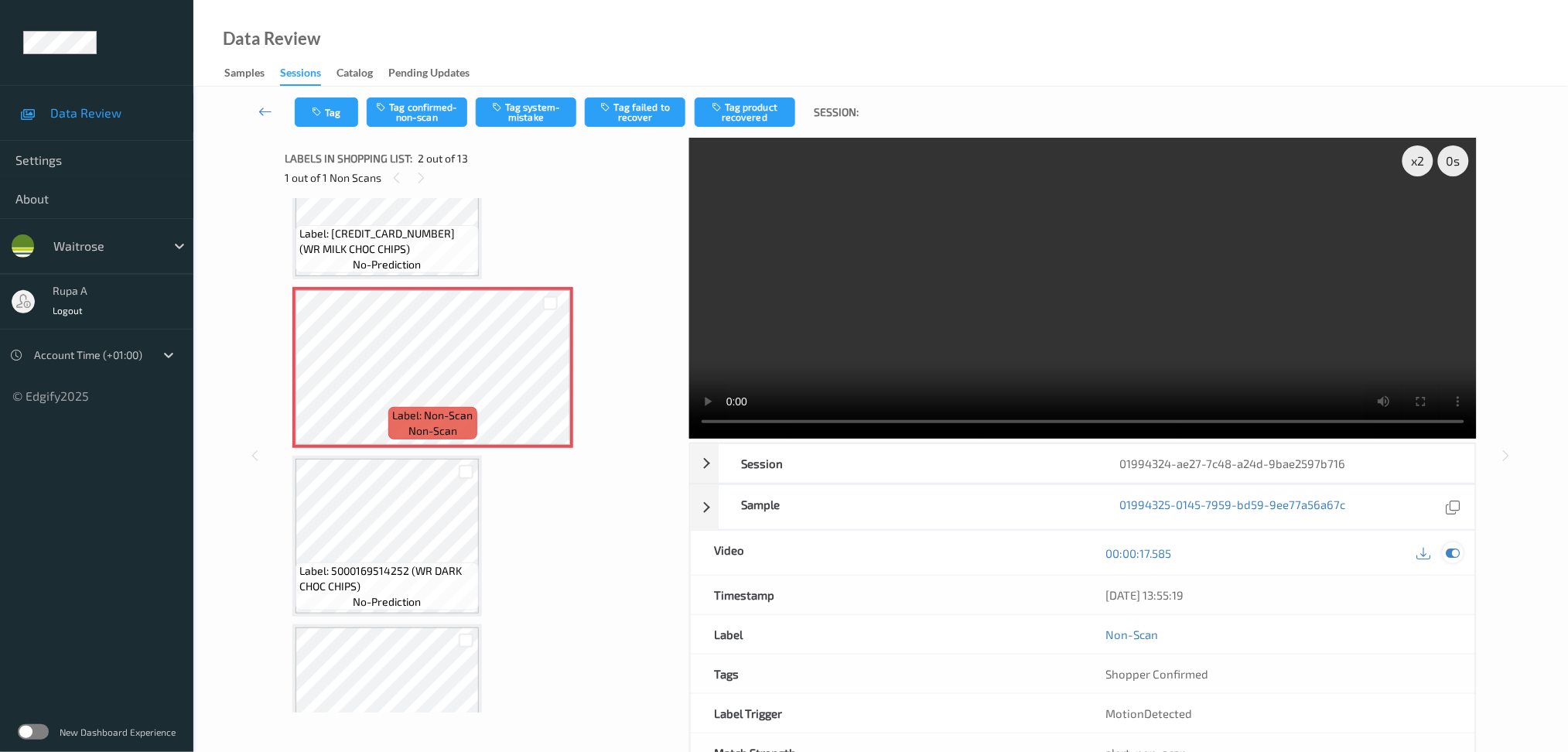
click at [1451, 555] on icon at bounding box center [1453, 553] width 14 height 14
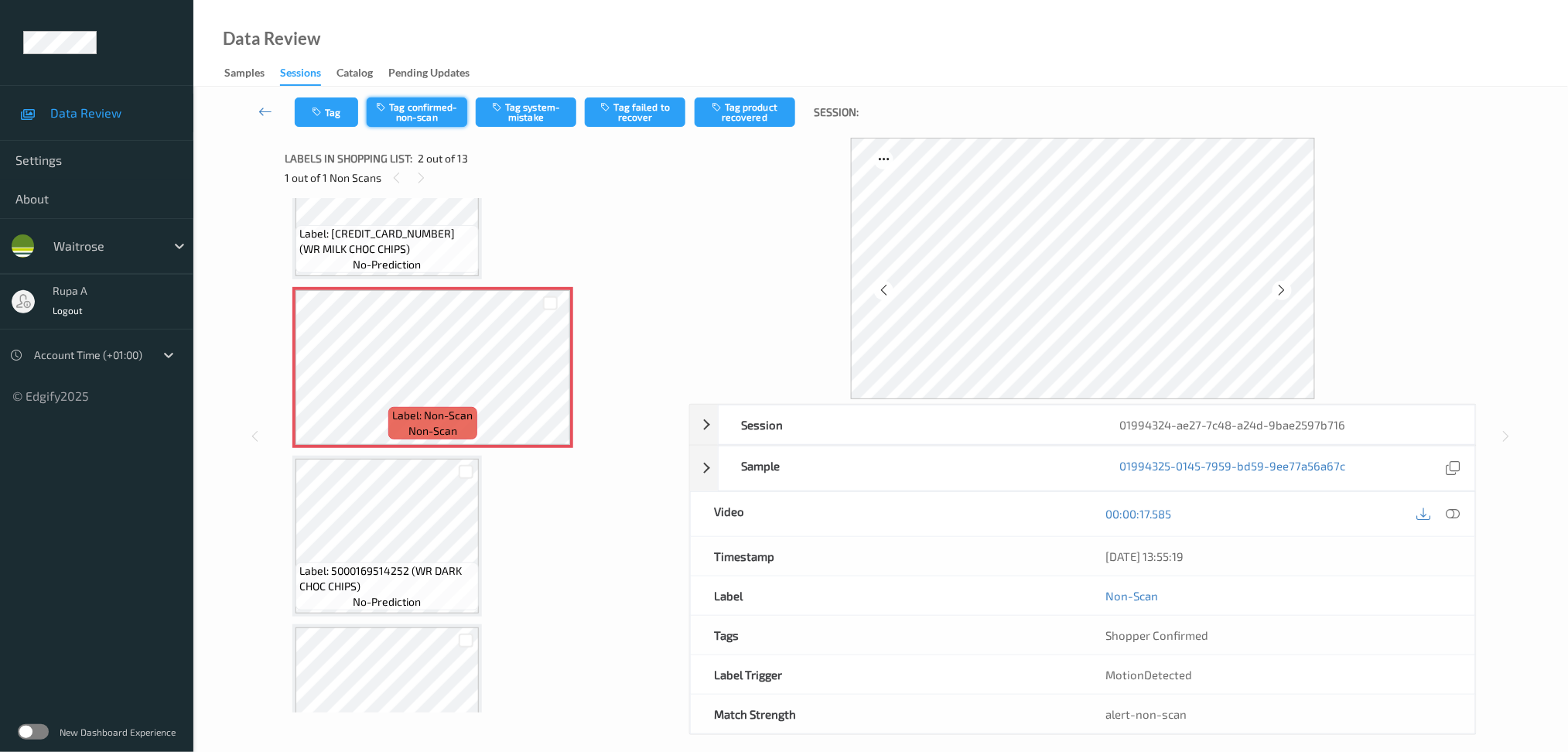
click at [397, 119] on button "Tag confirmed-non-scan" at bounding box center [416, 112] width 101 height 29
click at [761, 119] on button "Tag product recovered" at bounding box center [744, 112] width 101 height 29
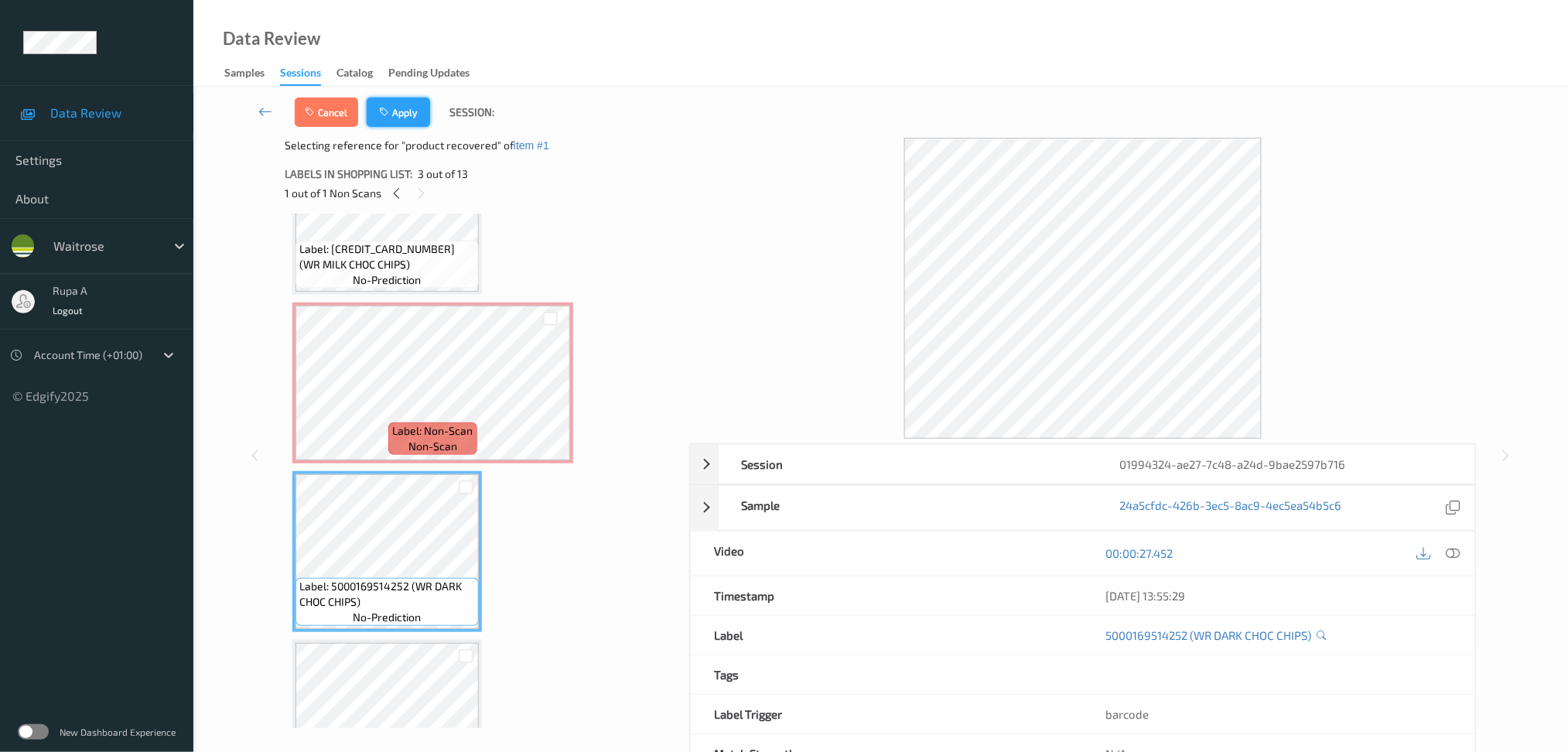
click at [411, 118] on button "Apply" at bounding box center [398, 112] width 64 height 29
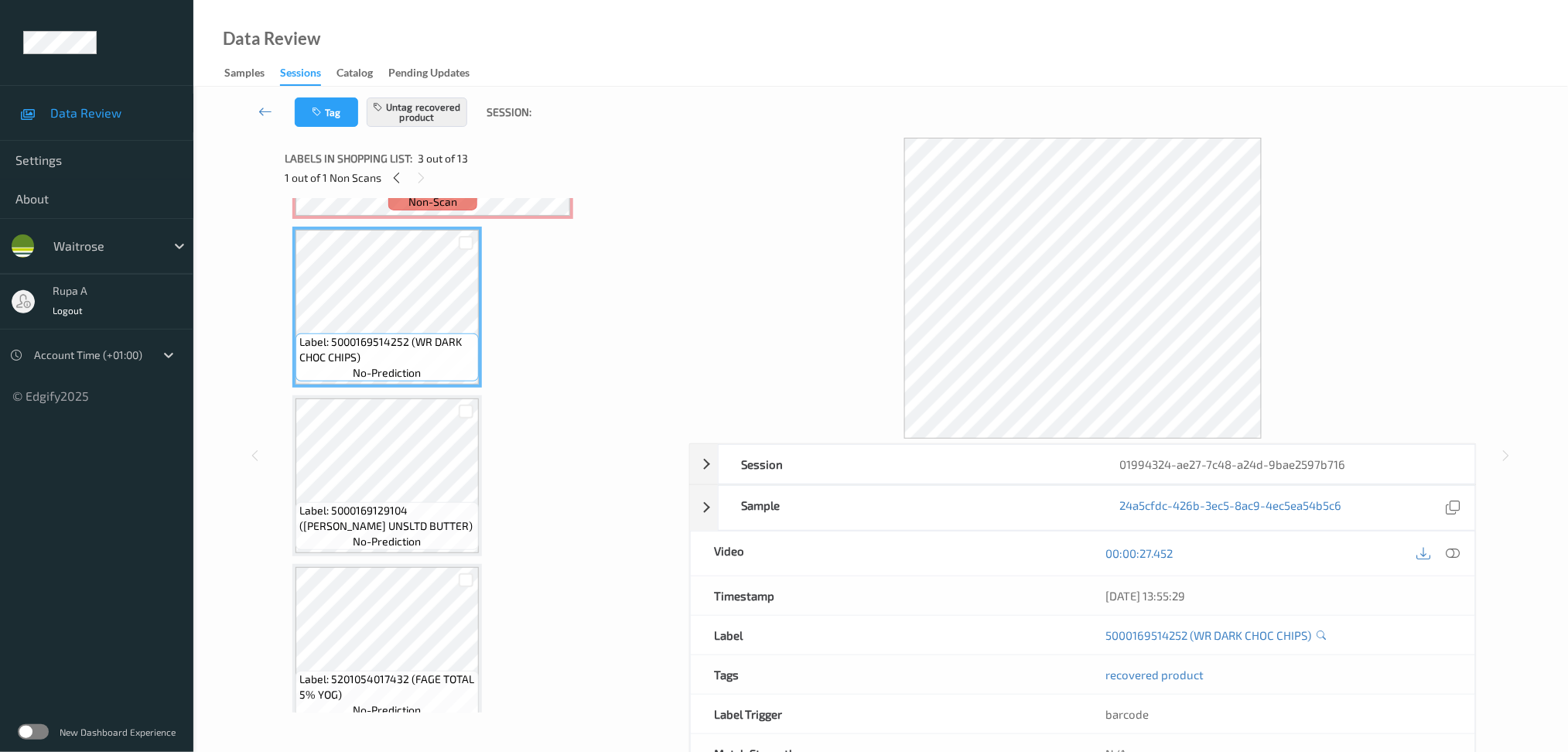
scroll to position [214, 0]
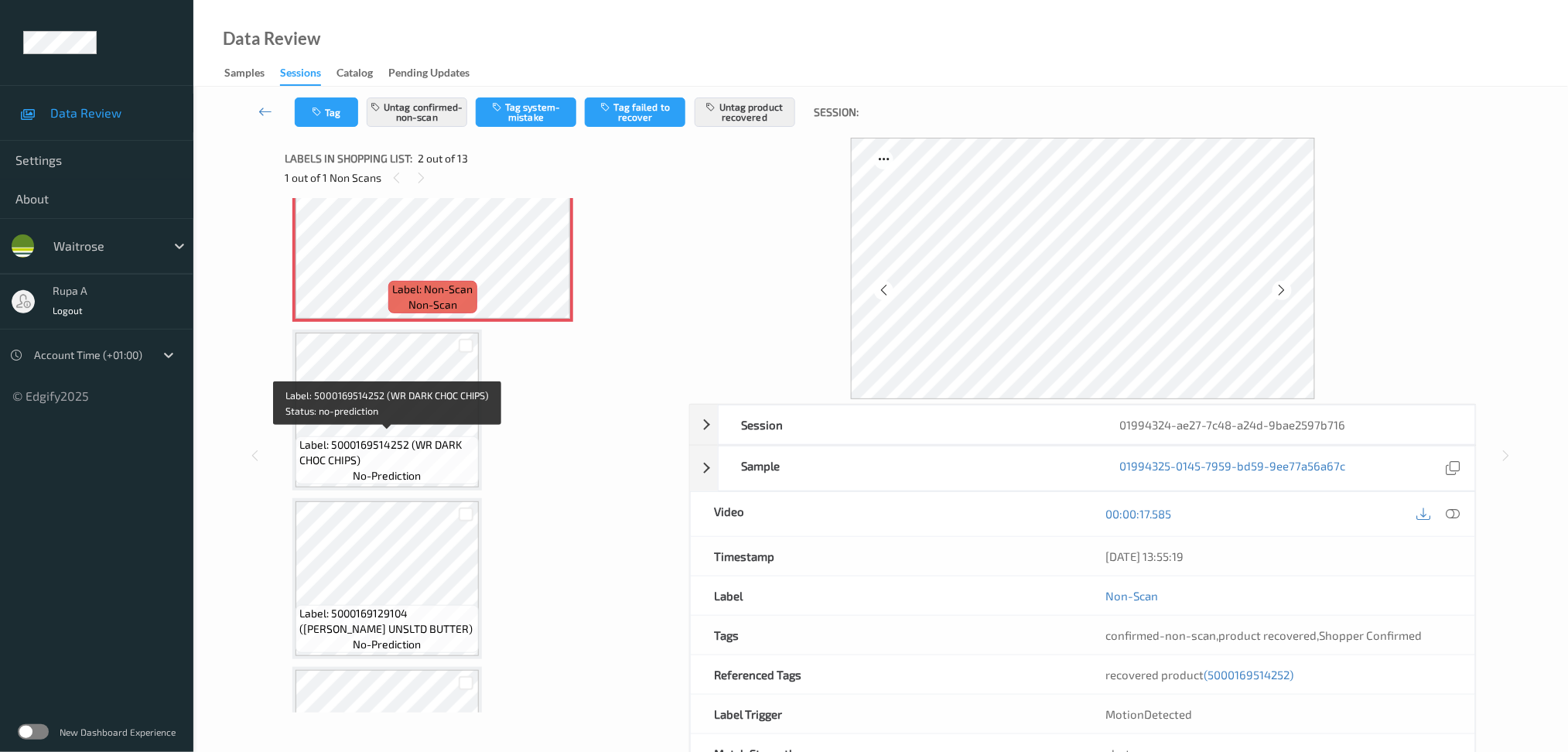
click at [350, 444] on span "Label: 5000169514252 (WR DARK CHOC CHIPS)" at bounding box center [386, 453] width 175 height 31
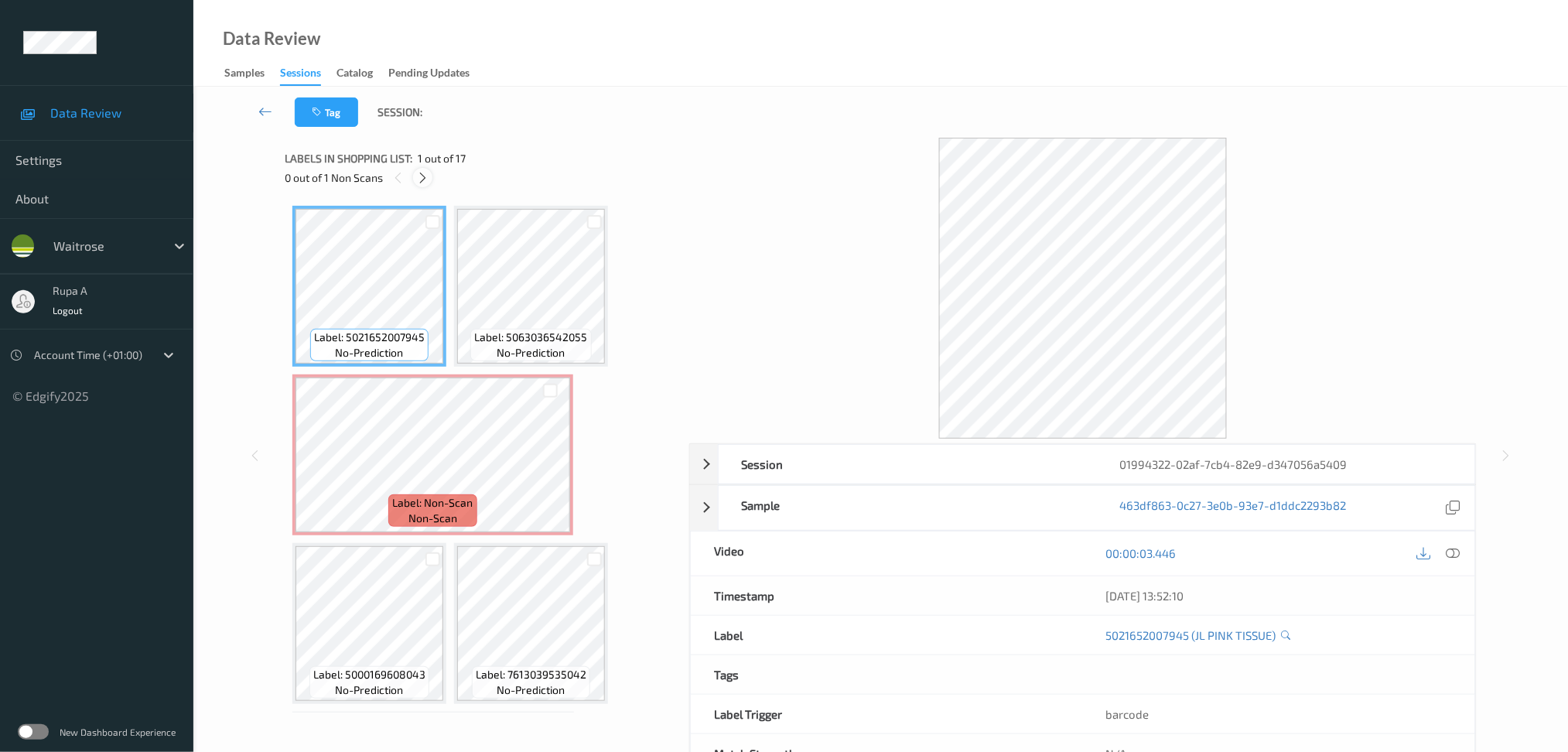
click at [424, 178] on icon at bounding box center [423, 177] width 13 height 14
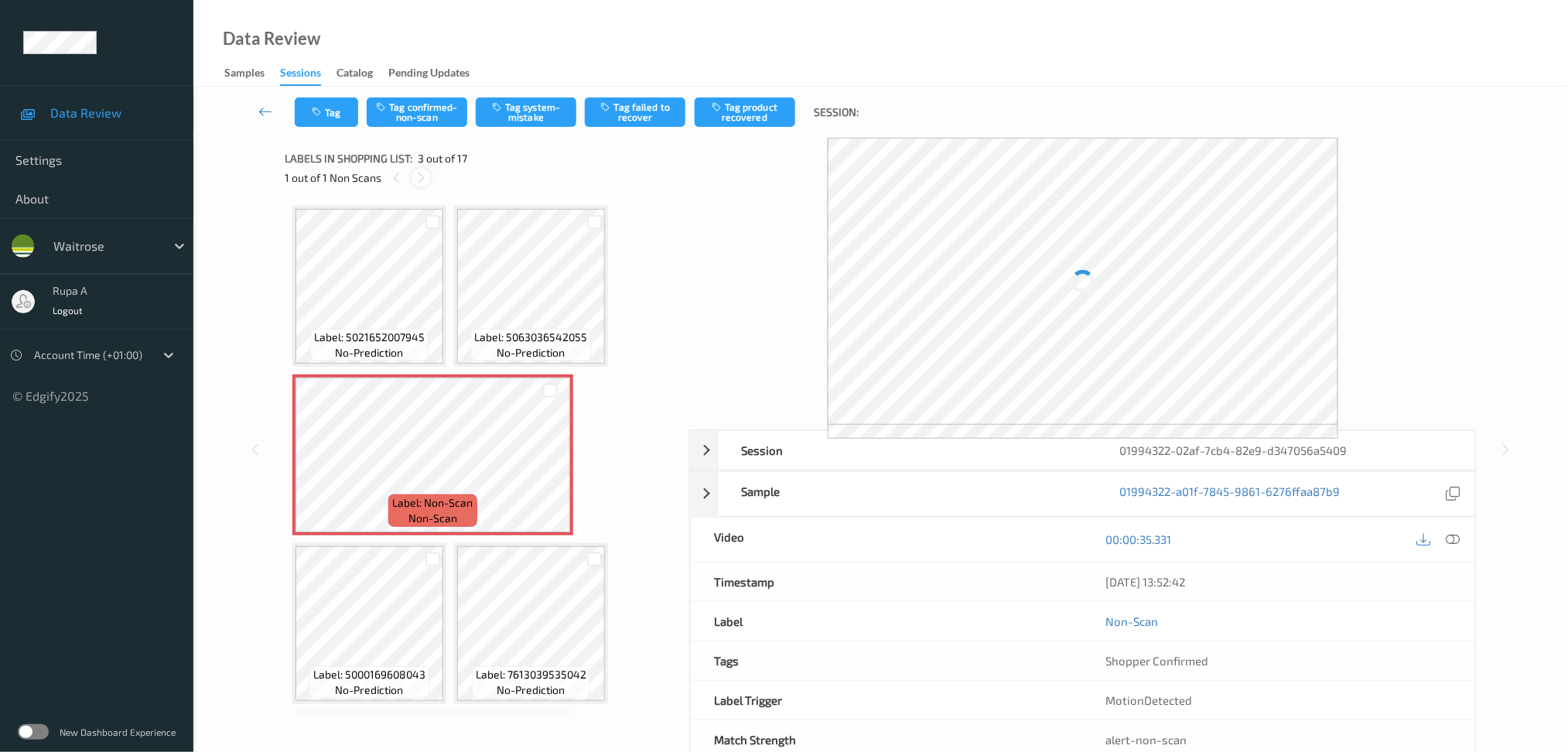
scroll to position [7, 0]
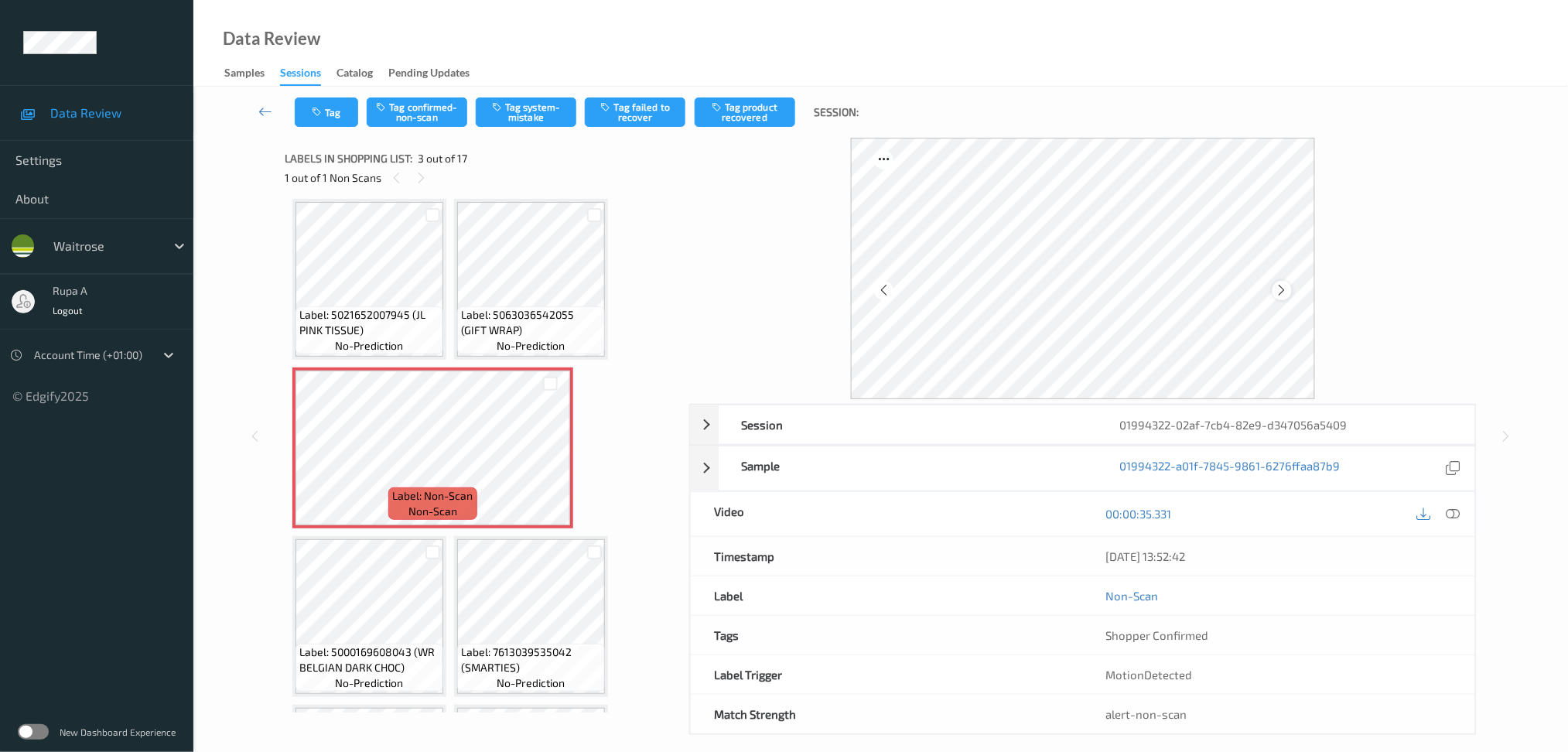
click at [1280, 285] on icon at bounding box center [1282, 290] width 13 height 14
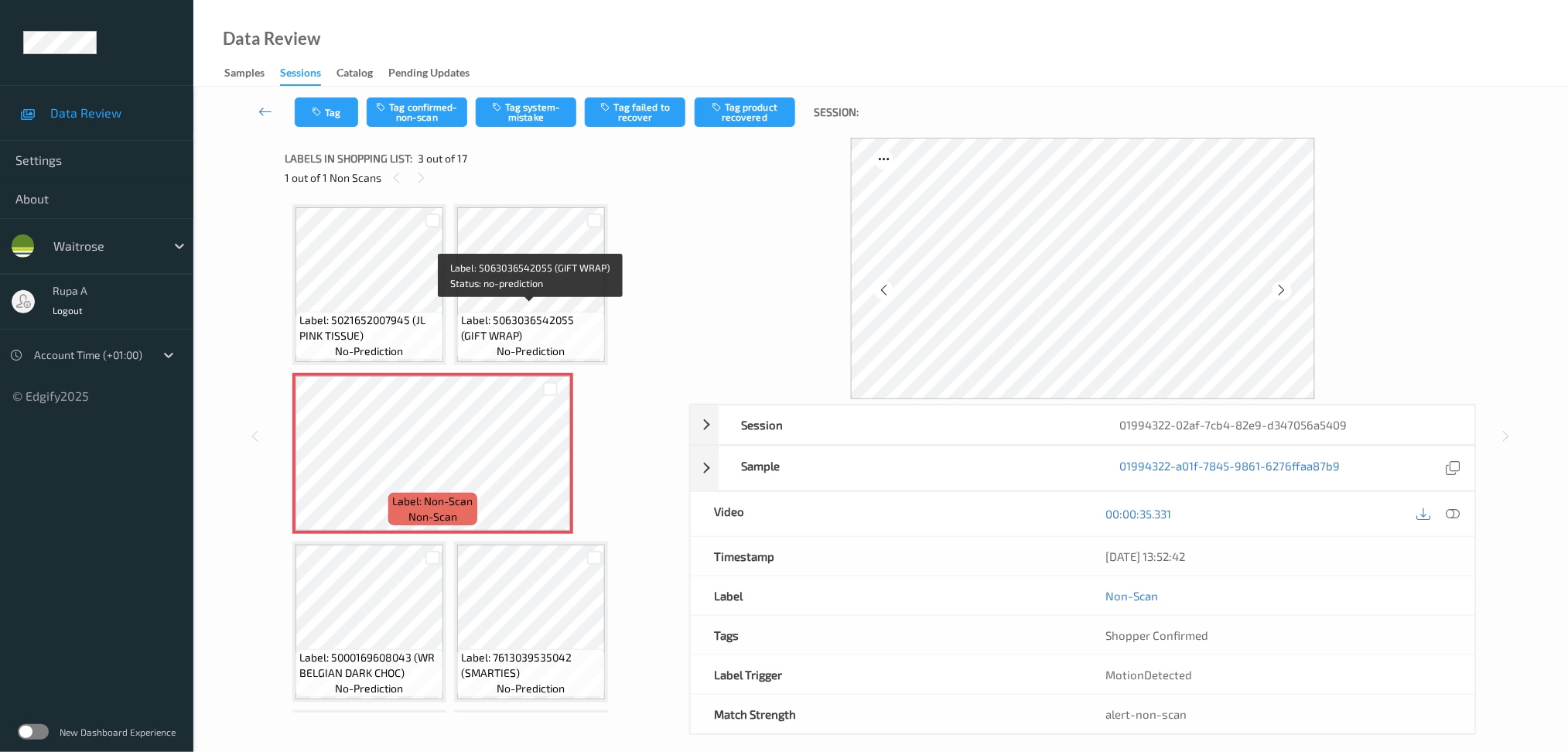
scroll to position [0, 0]
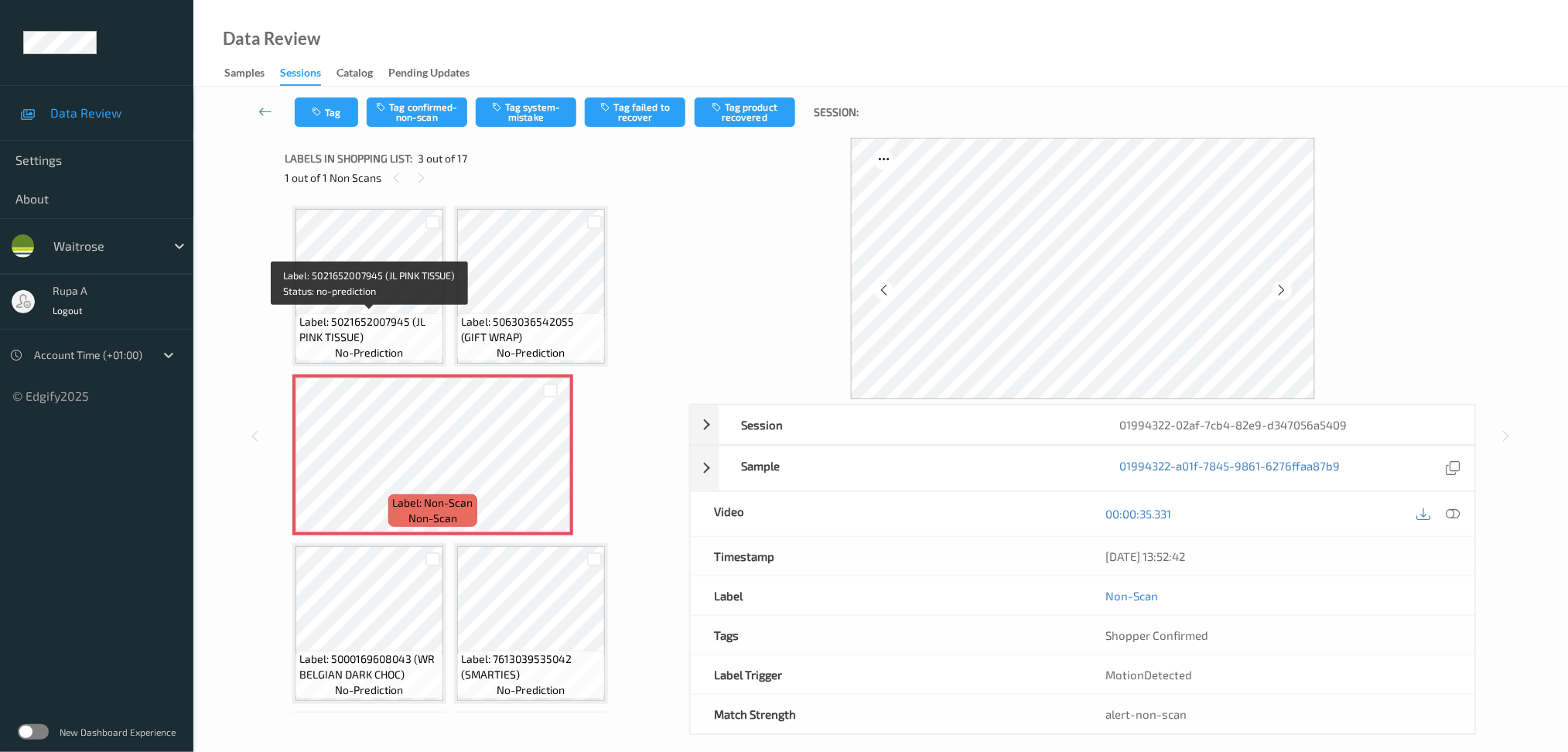
click at [363, 319] on span "Label: 5021652007945 (JL PINK TISSUE)" at bounding box center [369, 330] width 140 height 31
click at [1273, 291] on div at bounding box center [1282, 290] width 19 height 19
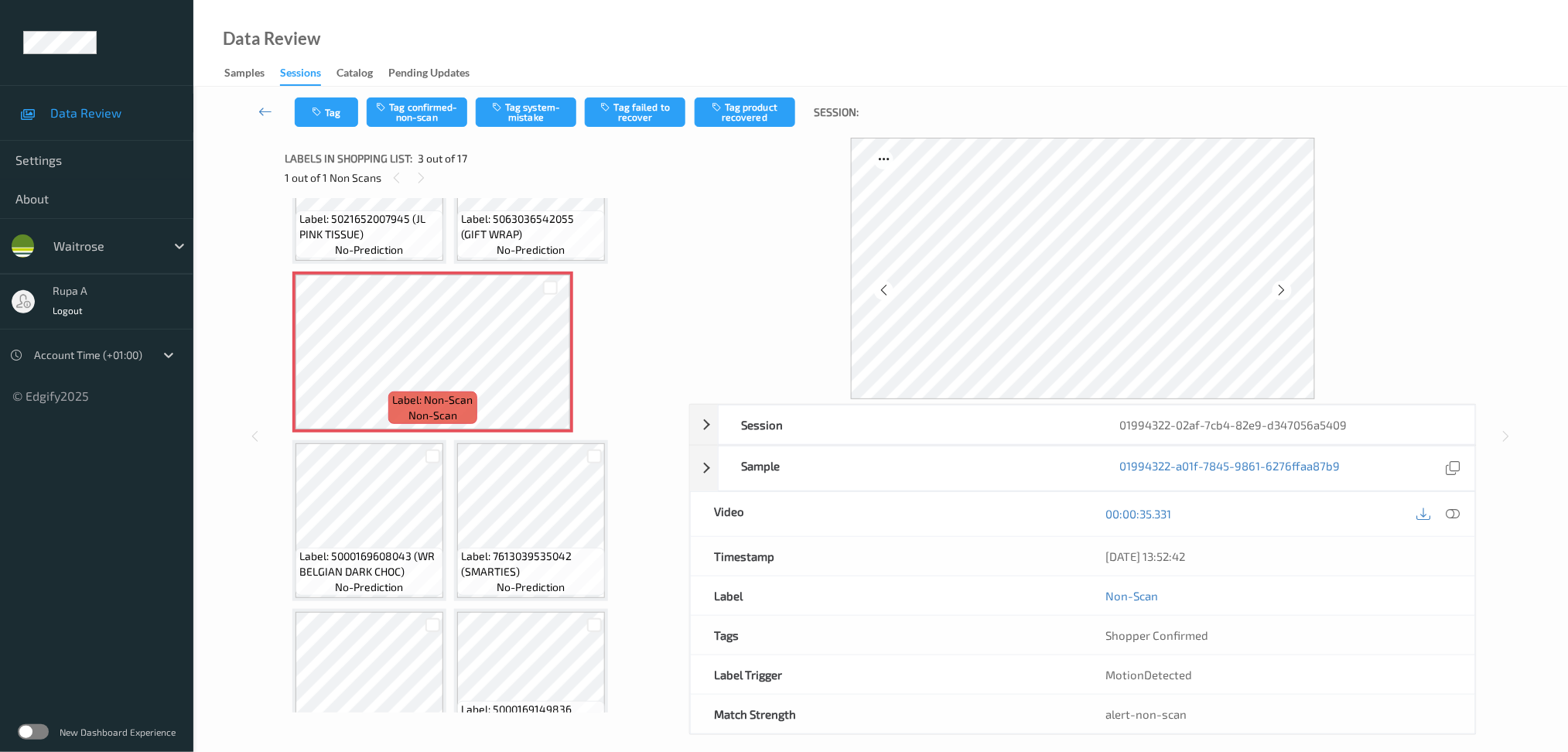
click at [1464, 515] on div "00:00:35.331" at bounding box center [1280, 514] width 393 height 45
click at [1456, 513] on icon at bounding box center [1453, 513] width 14 height 14
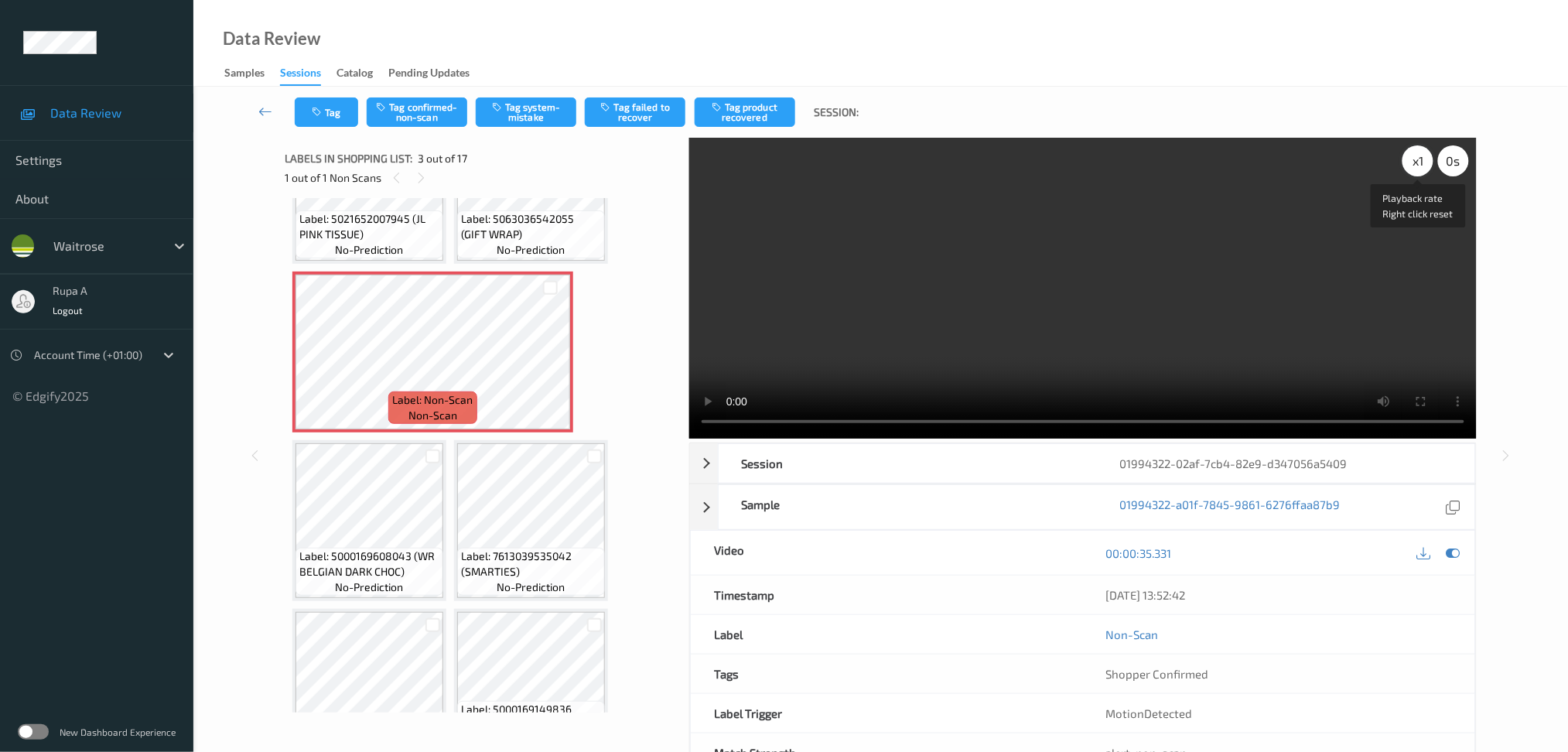
click at [1418, 155] on div "x 1" at bounding box center [1418, 161] width 31 height 31
click at [1413, 168] on div "x 2" at bounding box center [1418, 161] width 31 height 31
click at [1446, 553] on icon at bounding box center [1453, 553] width 14 height 14
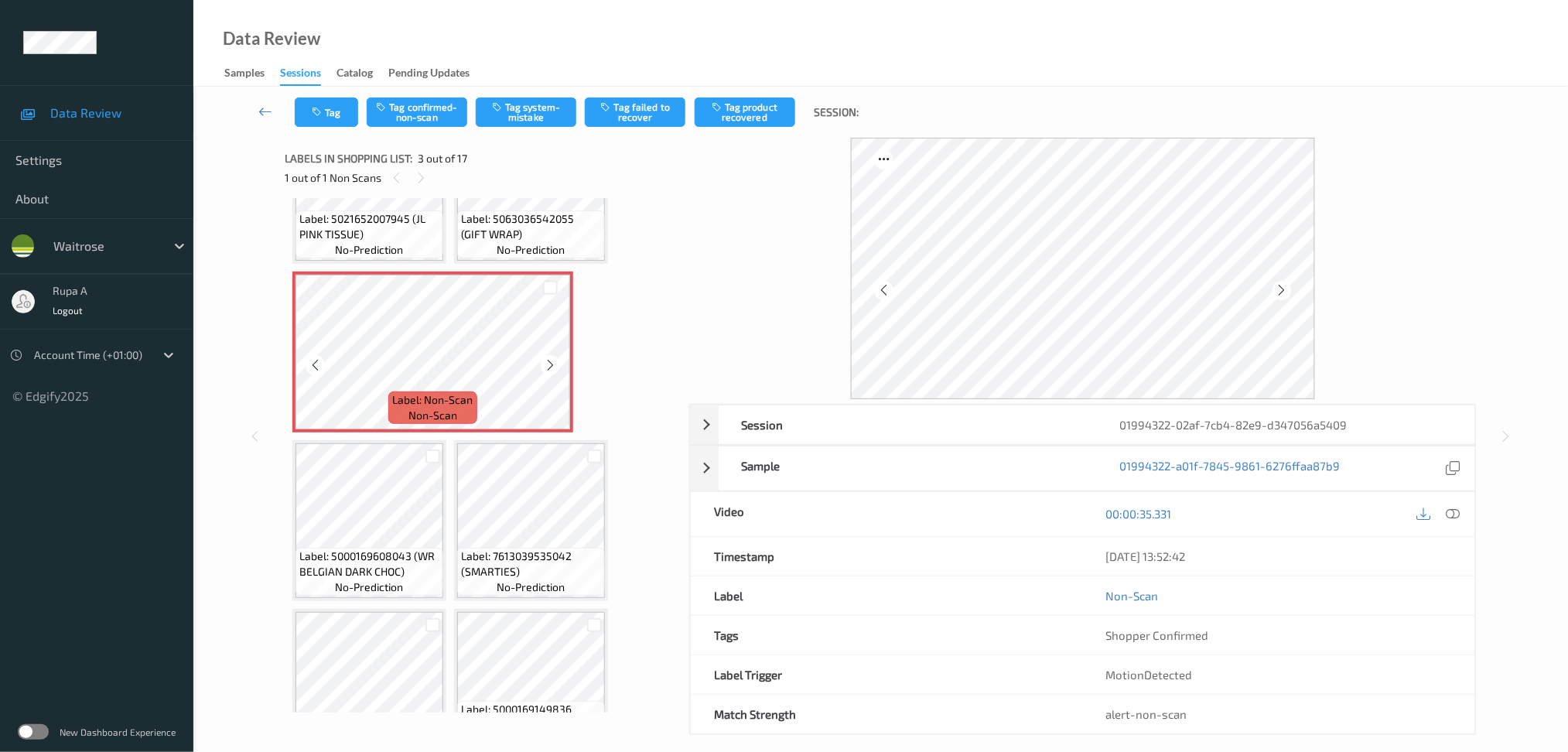
scroll to position [0, 0]
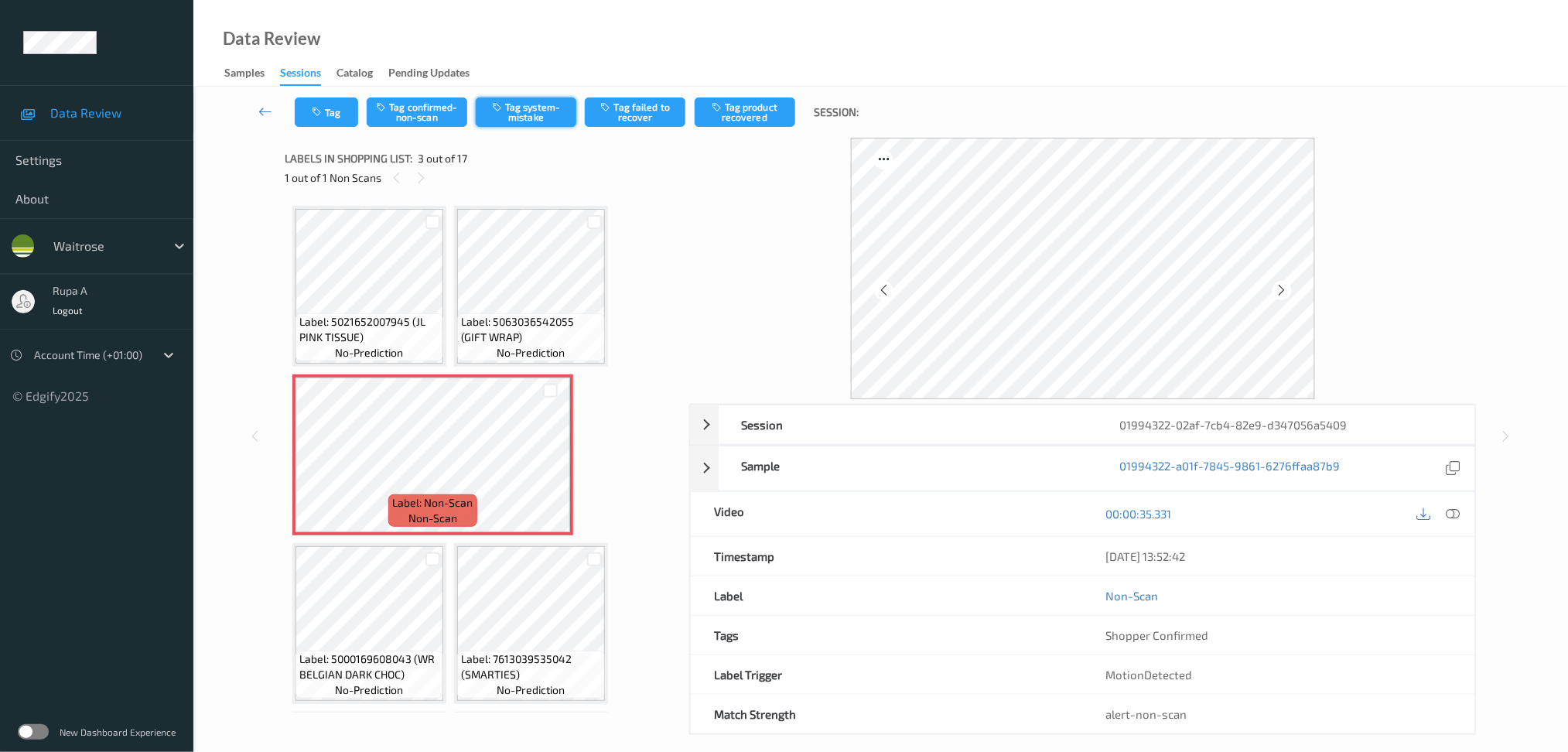
click at [528, 122] on button "Tag system-mistake" at bounding box center [525, 112] width 101 height 29
click at [310, 112] on button "Tag" at bounding box center [326, 112] width 64 height 29
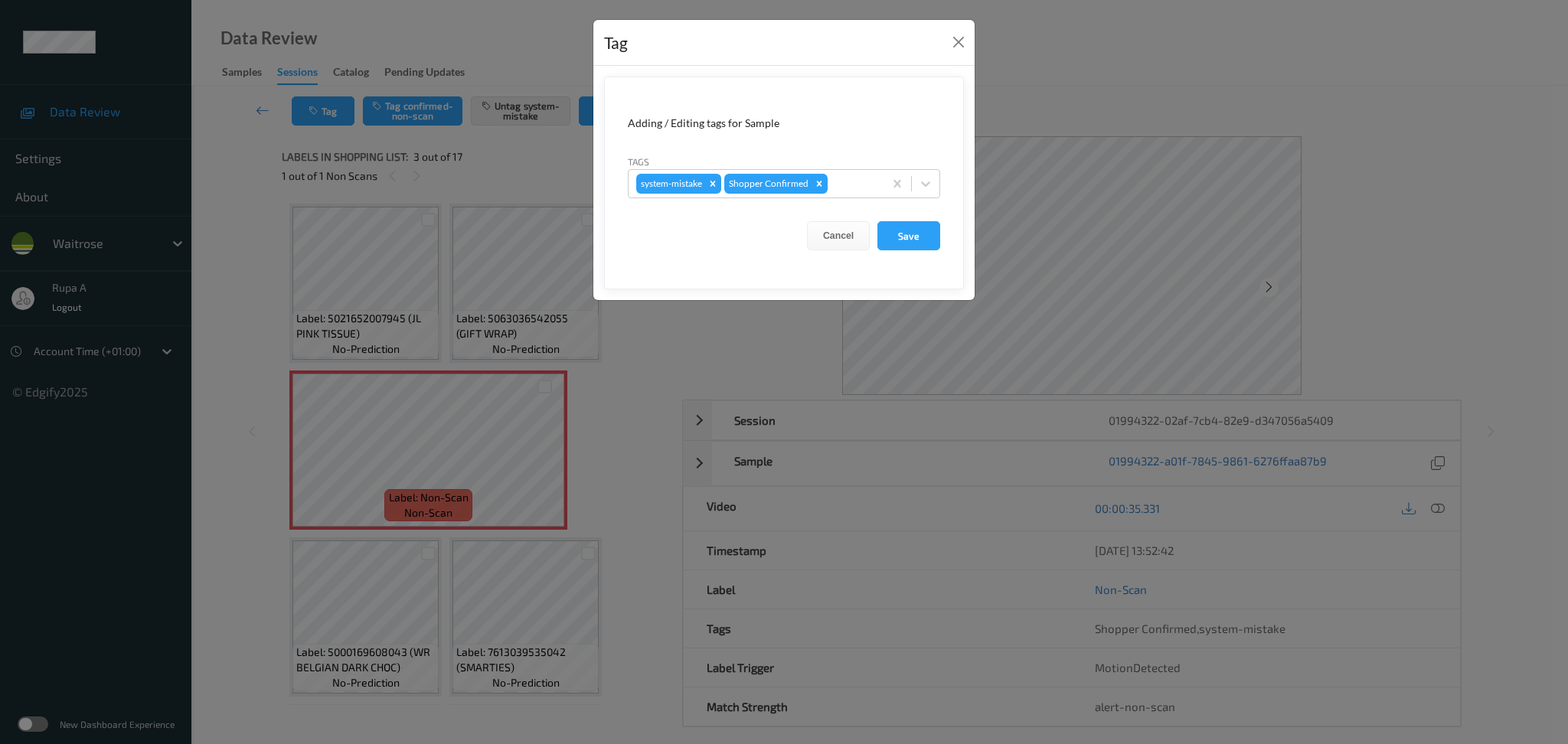
click at [853, 189] on div at bounding box center [853, 184] width 45 height 18
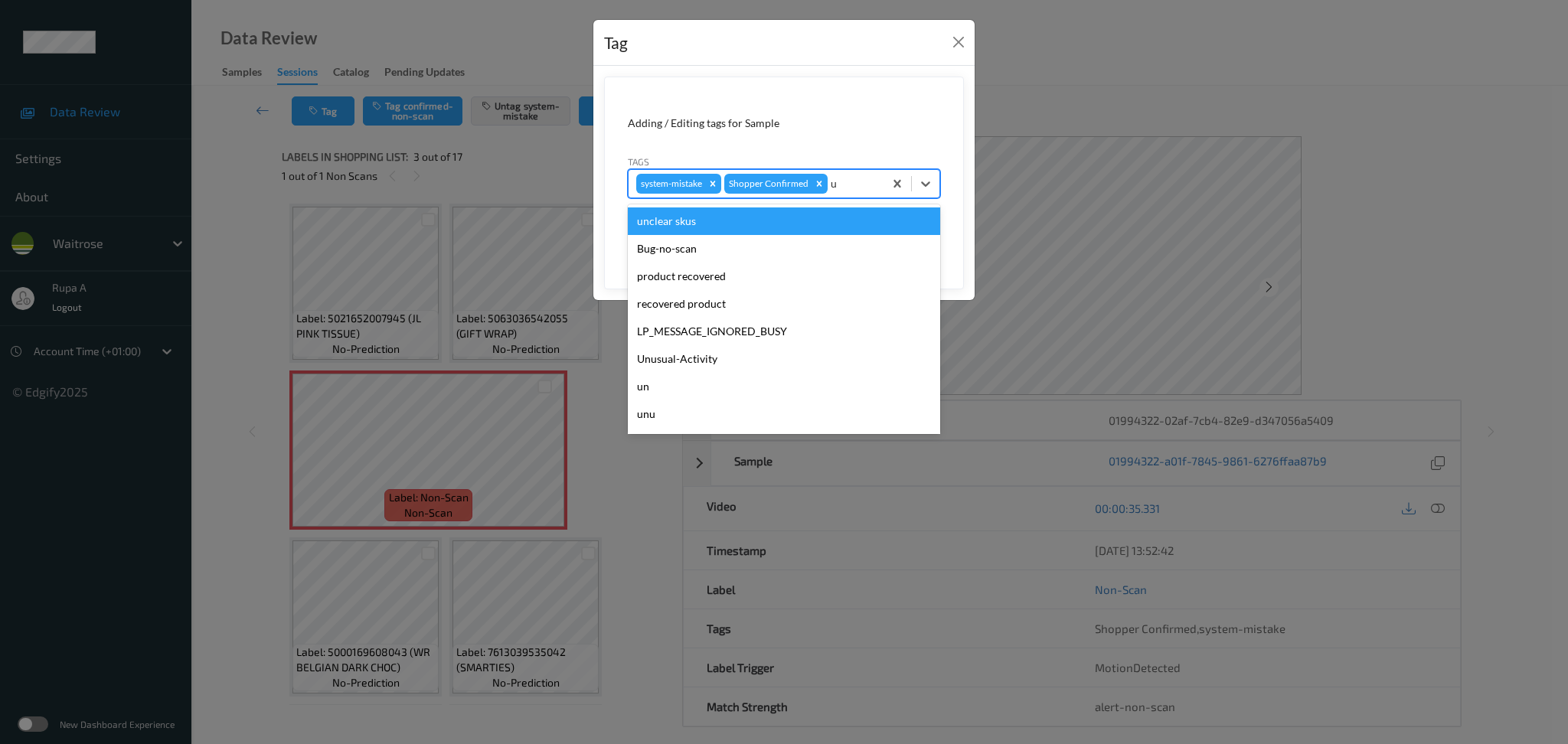
type input "un"
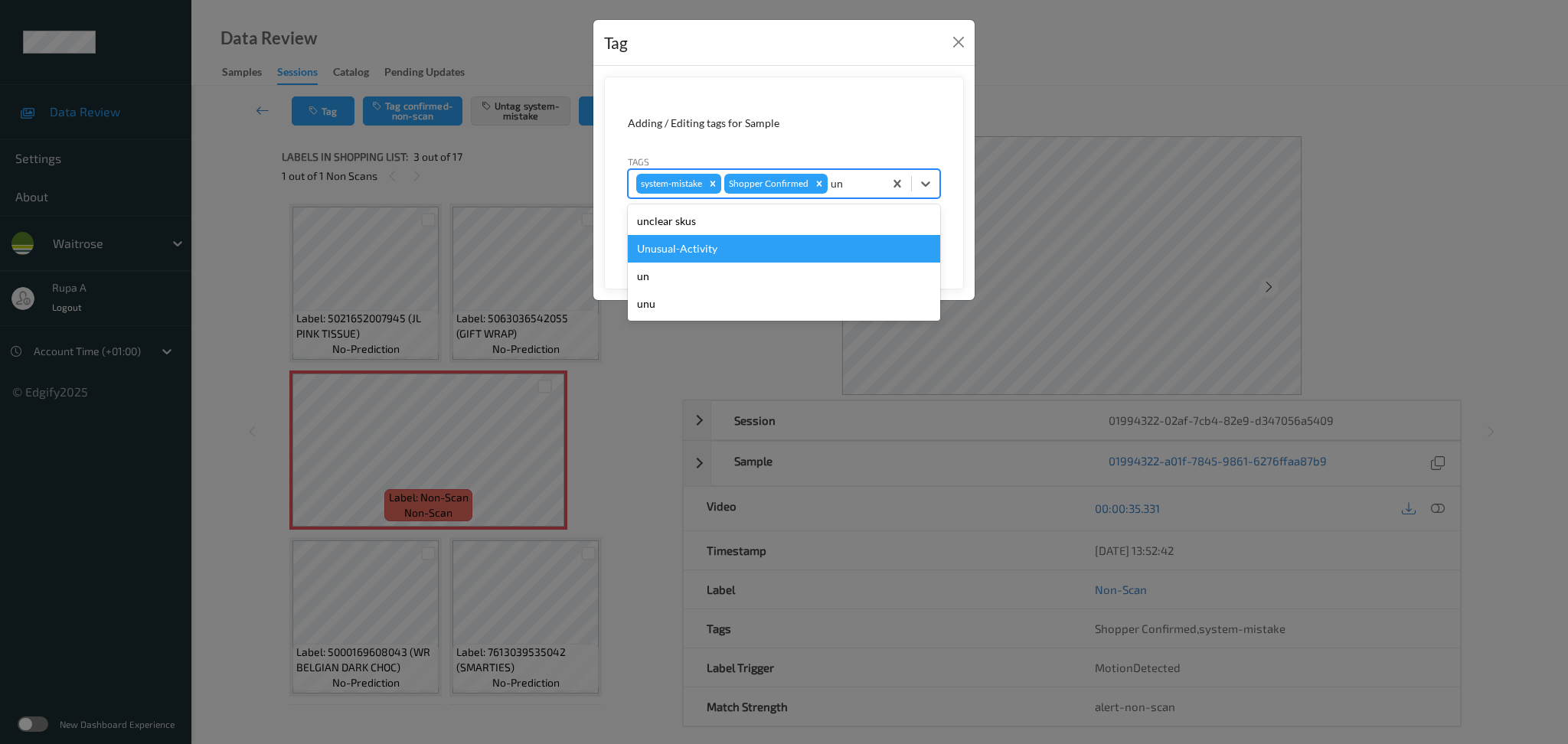
drag, startPoint x: 719, startPoint y: 246, endPoint x: 790, endPoint y: 247, distance: 71.0
click at [718, 247] on div "Unusual-Activity" at bounding box center [784, 248] width 312 height 28
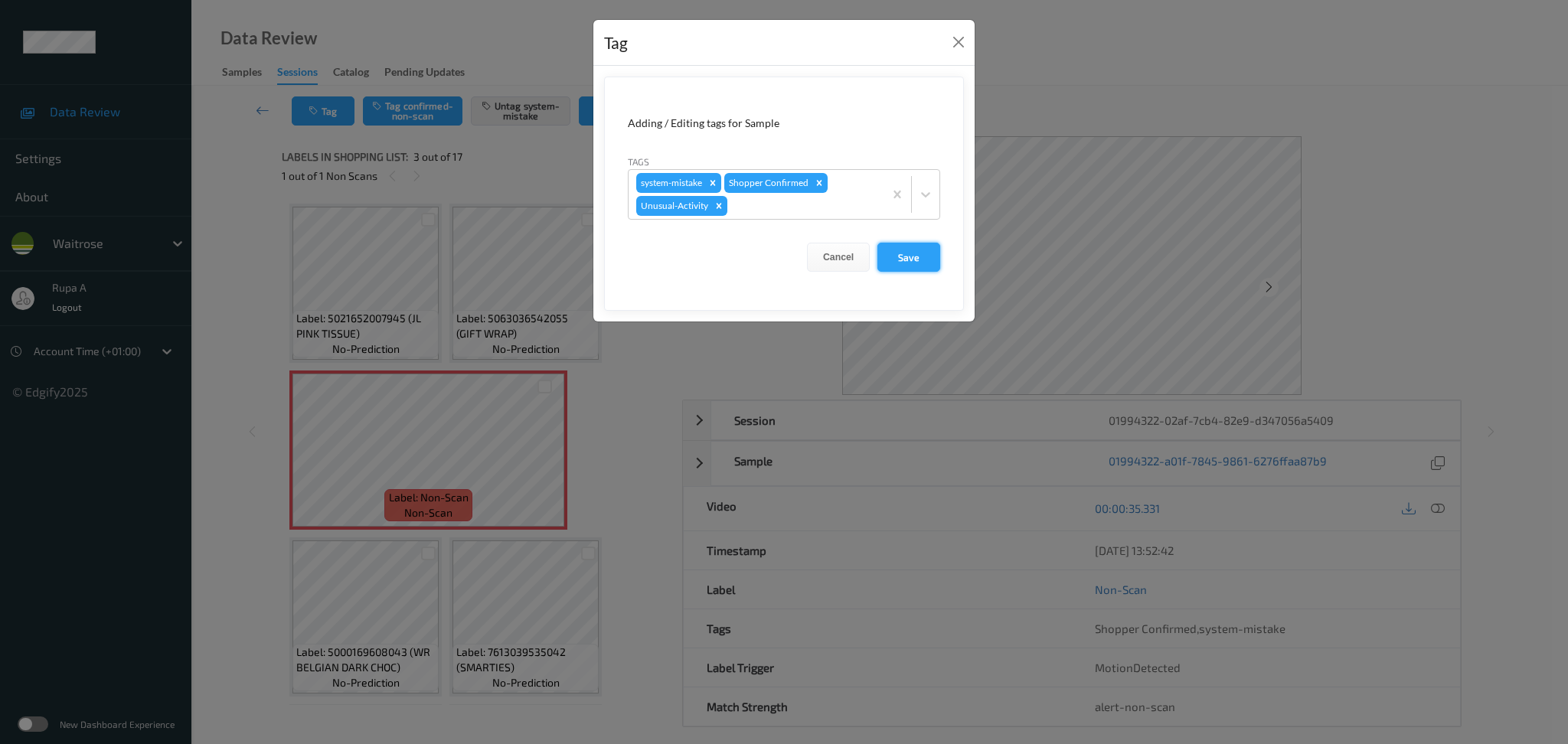
click at [908, 260] on button "Save" at bounding box center [909, 257] width 63 height 29
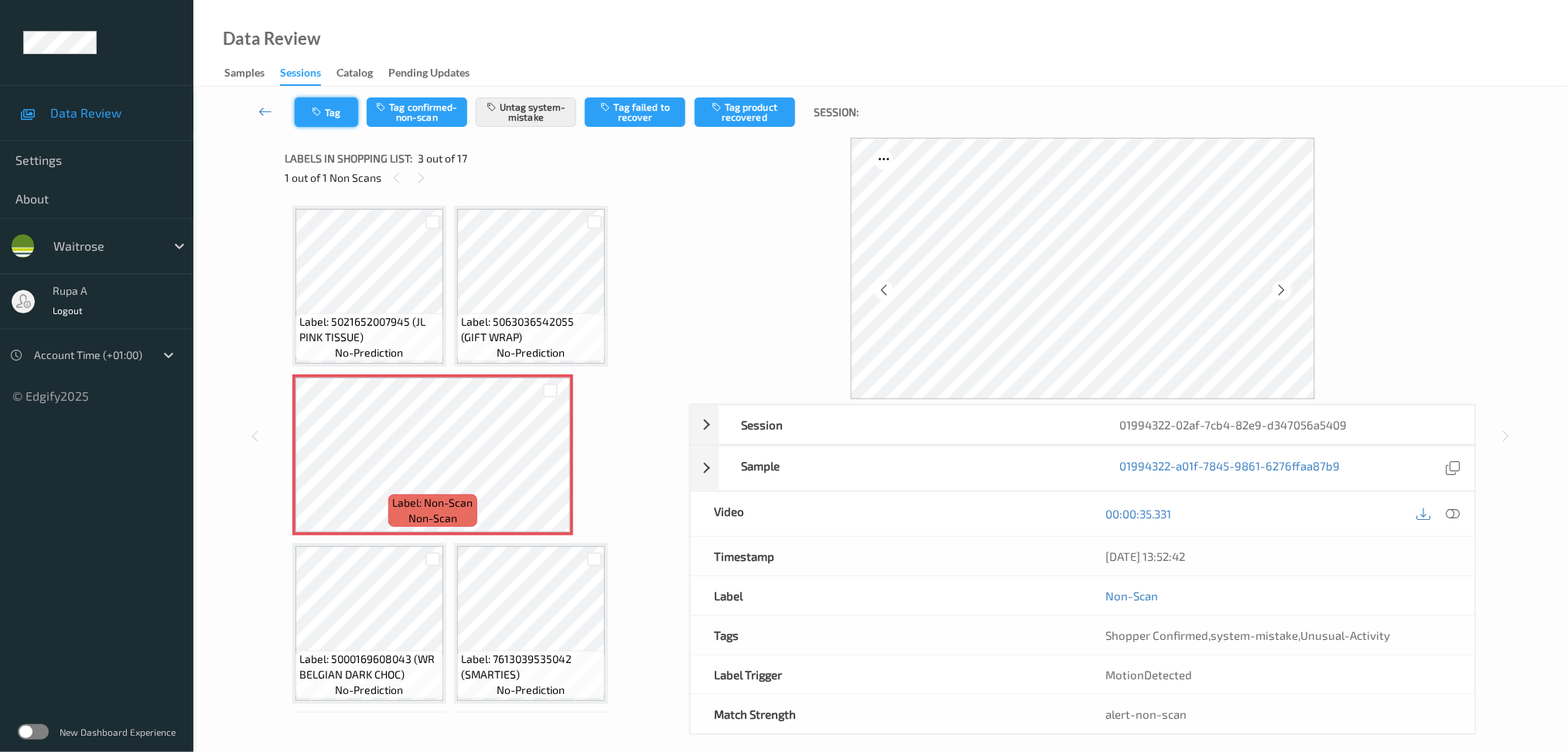
click at [338, 117] on button "Tag" at bounding box center [326, 112] width 64 height 29
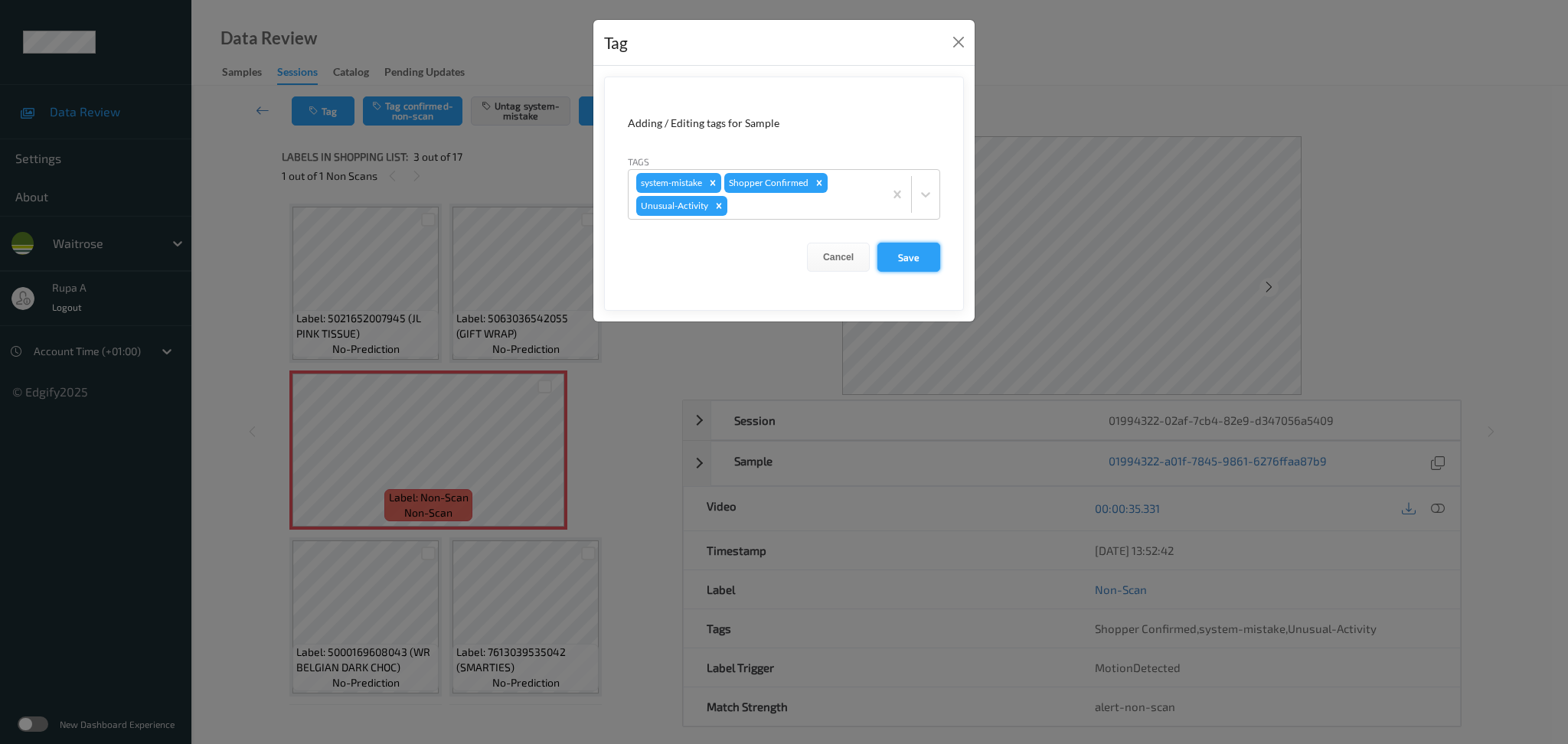
click at [902, 255] on button "Save" at bounding box center [909, 257] width 63 height 29
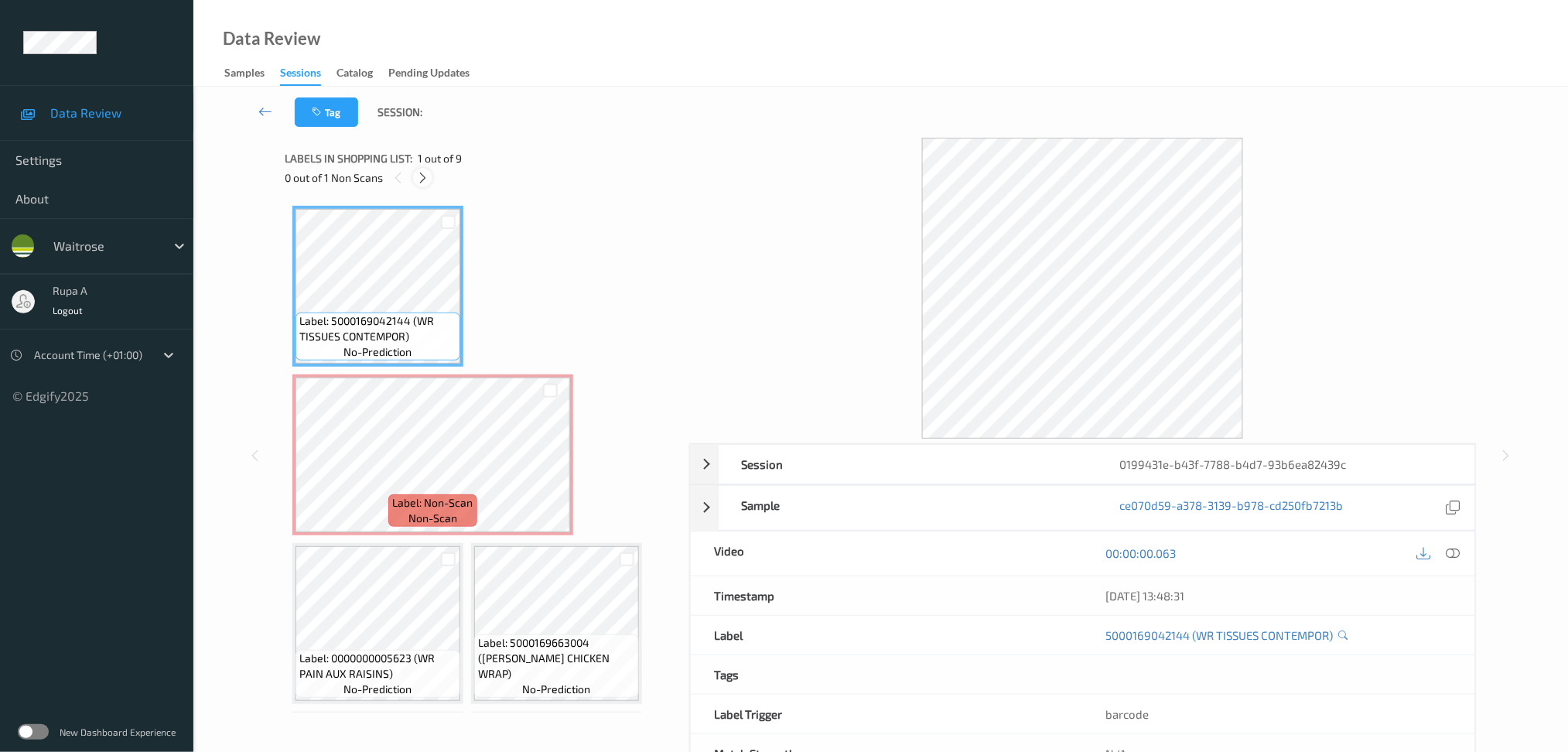
click at [419, 179] on icon at bounding box center [423, 177] width 13 height 14
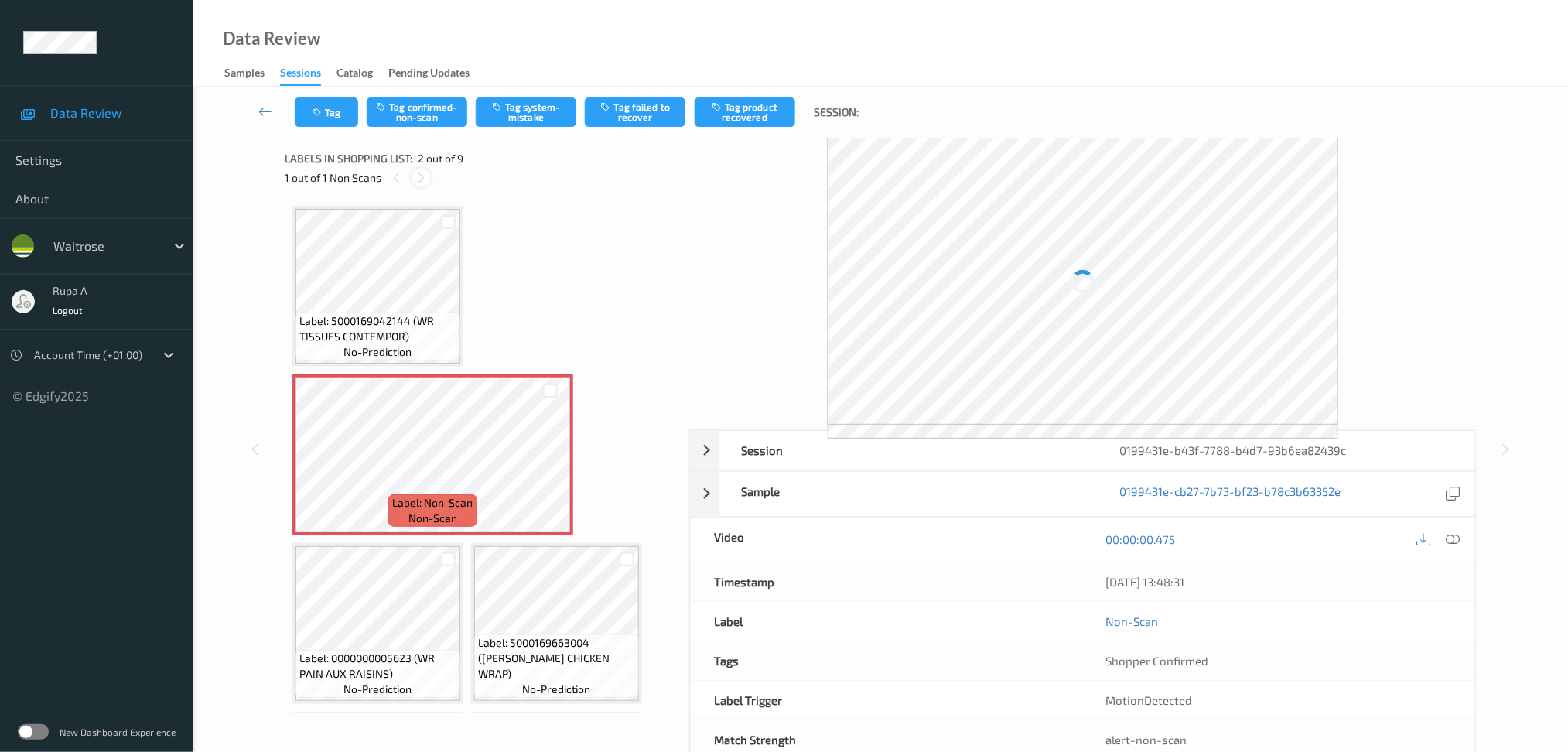
scroll to position [7, 0]
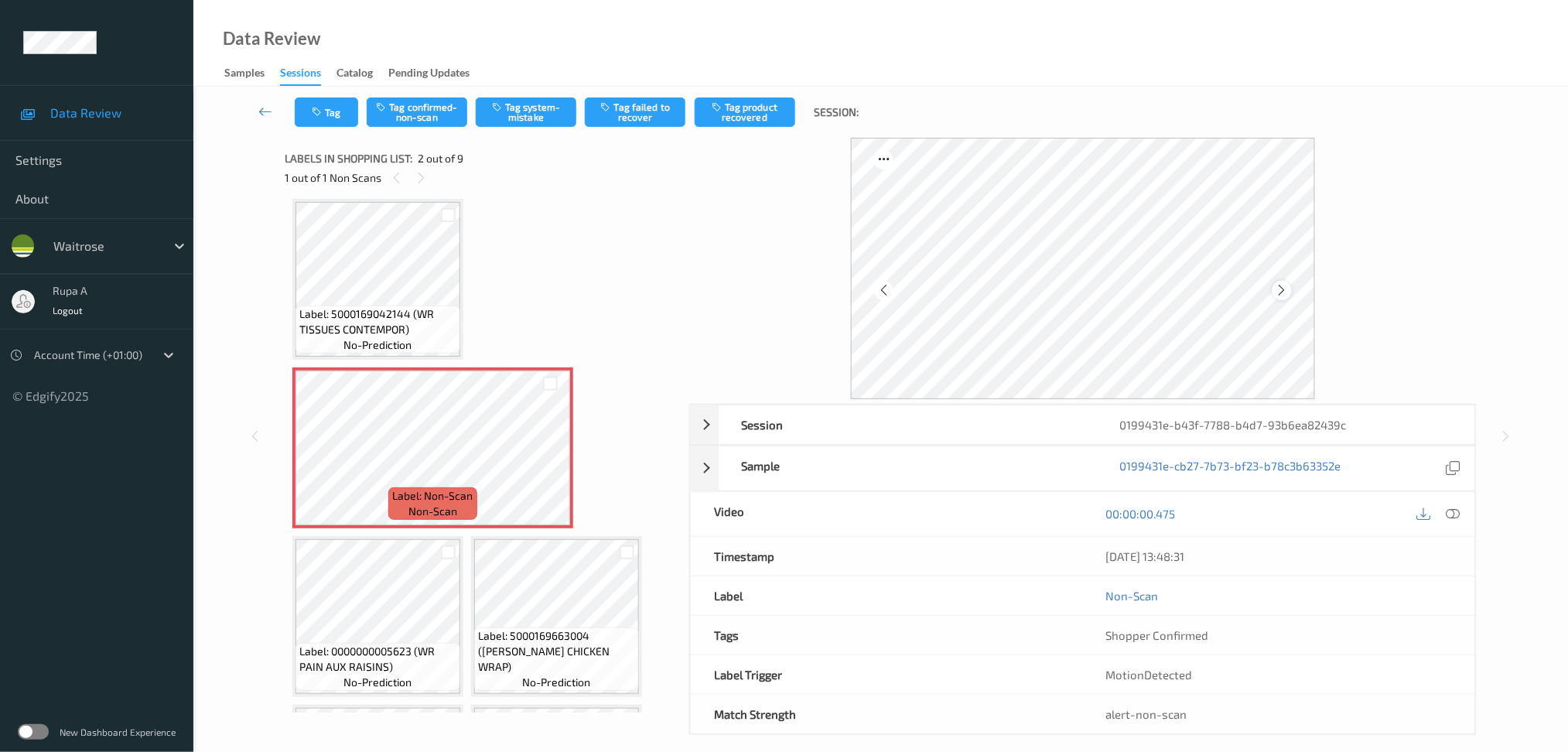
click at [1282, 291] on icon at bounding box center [1282, 290] width 13 height 14
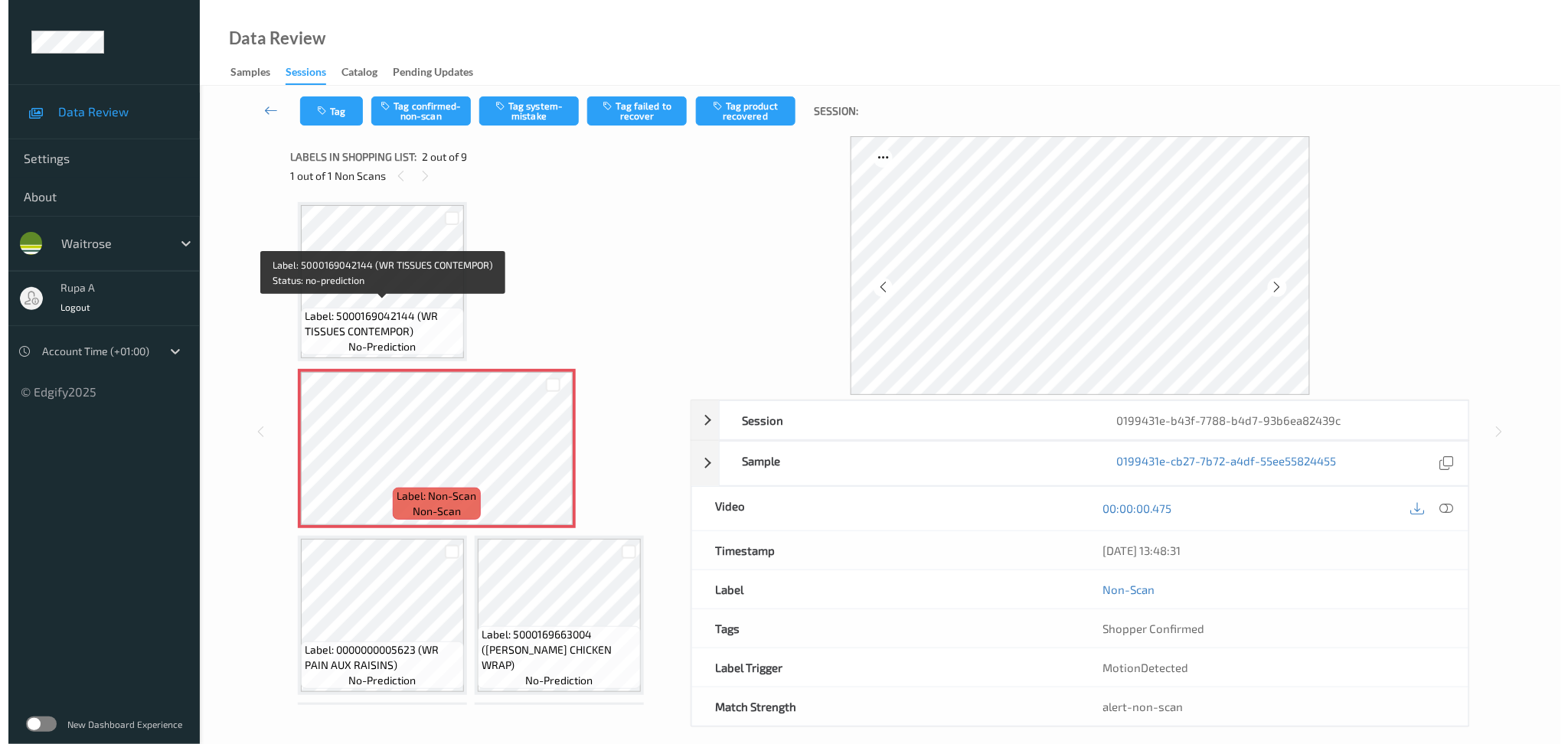
scroll to position [0, 0]
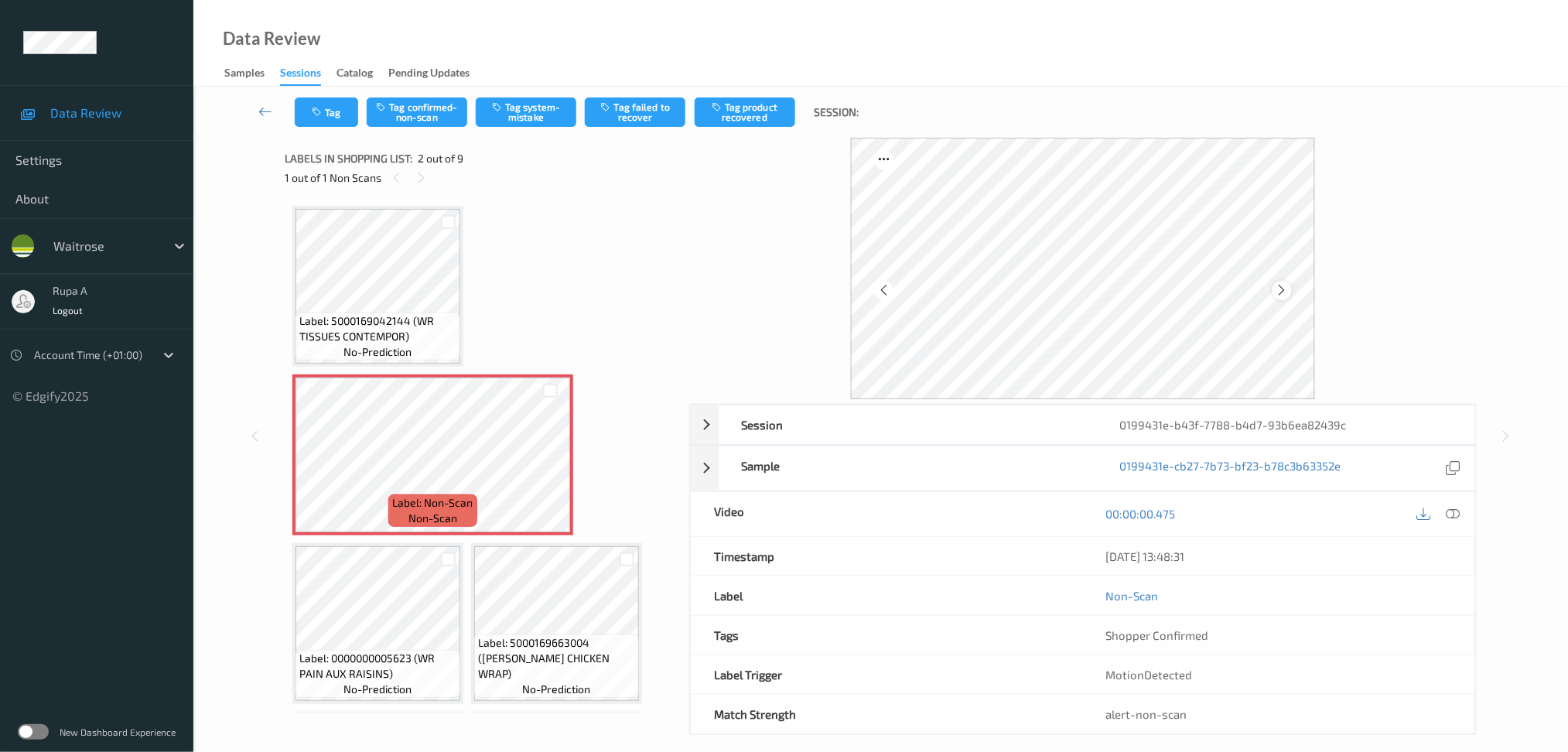
click at [1284, 288] on icon at bounding box center [1282, 290] width 13 height 14
click at [1284, 294] on icon at bounding box center [1282, 290] width 13 height 14
click at [1451, 527] on div "00:00:00.475" at bounding box center [1280, 514] width 393 height 45
click at [1450, 518] on icon at bounding box center [1453, 513] width 14 height 14
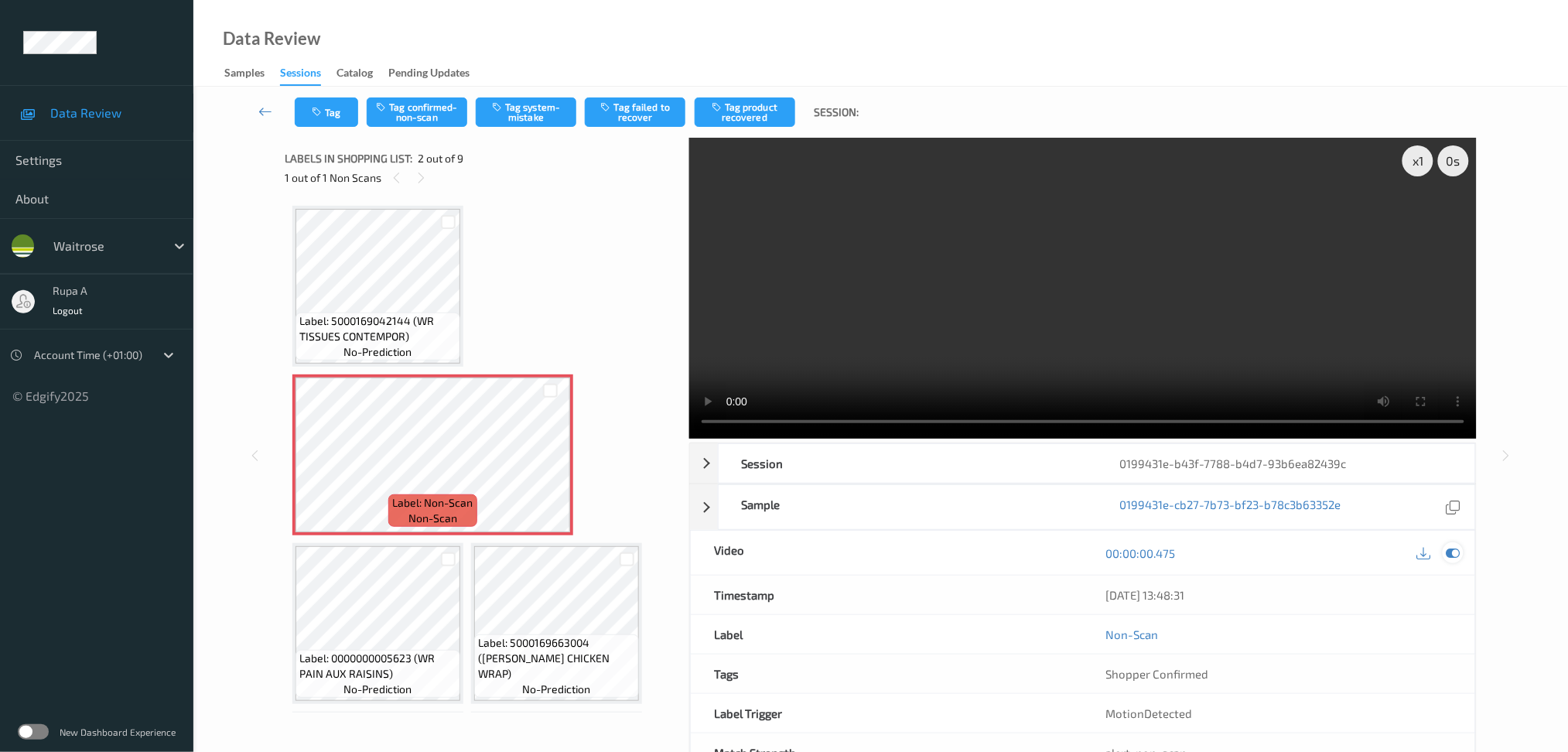
click at [1454, 554] on icon at bounding box center [1453, 553] width 14 height 14
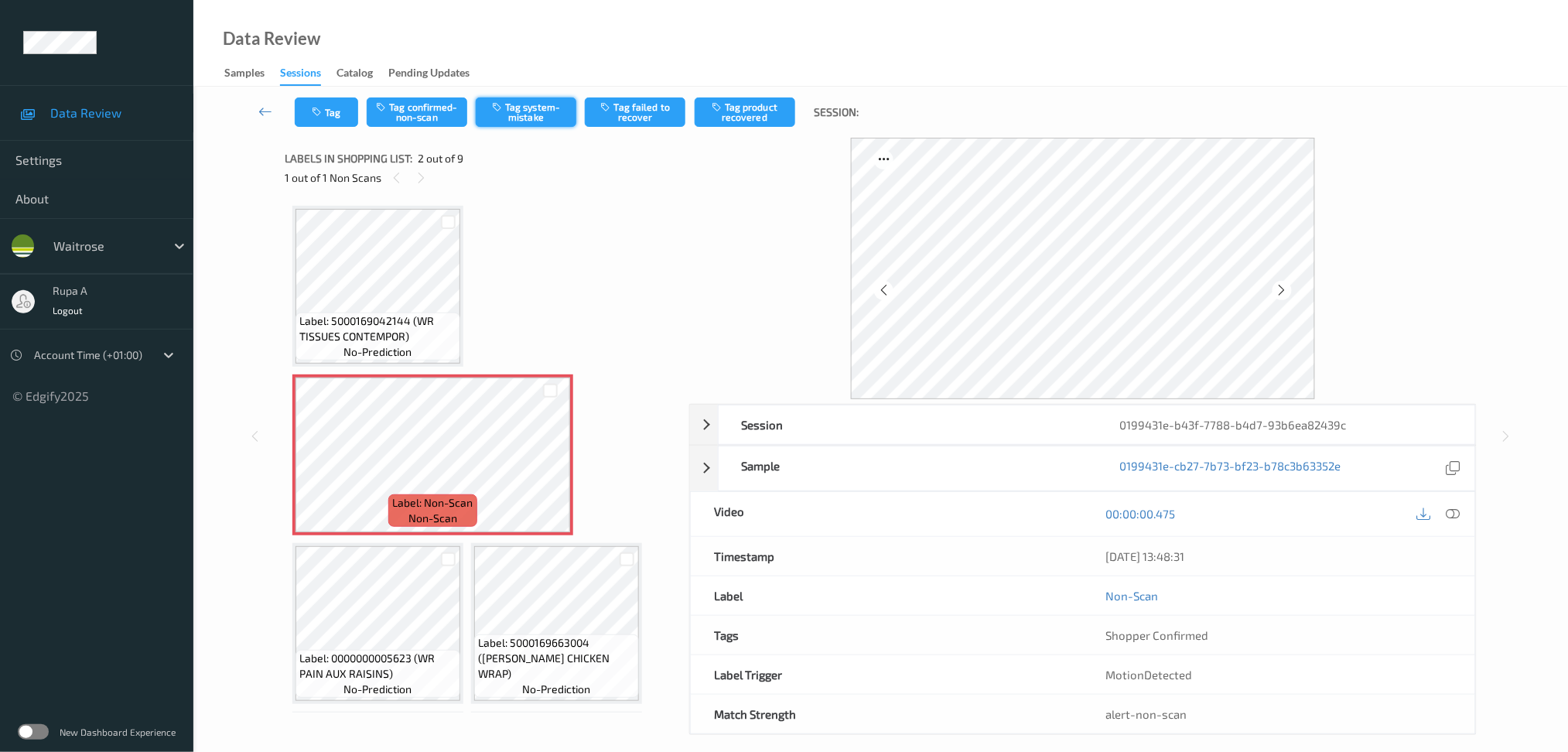
click at [523, 122] on button "Tag system-mistake" at bounding box center [525, 112] width 101 height 29
click at [320, 115] on icon "button" at bounding box center [318, 112] width 13 height 11
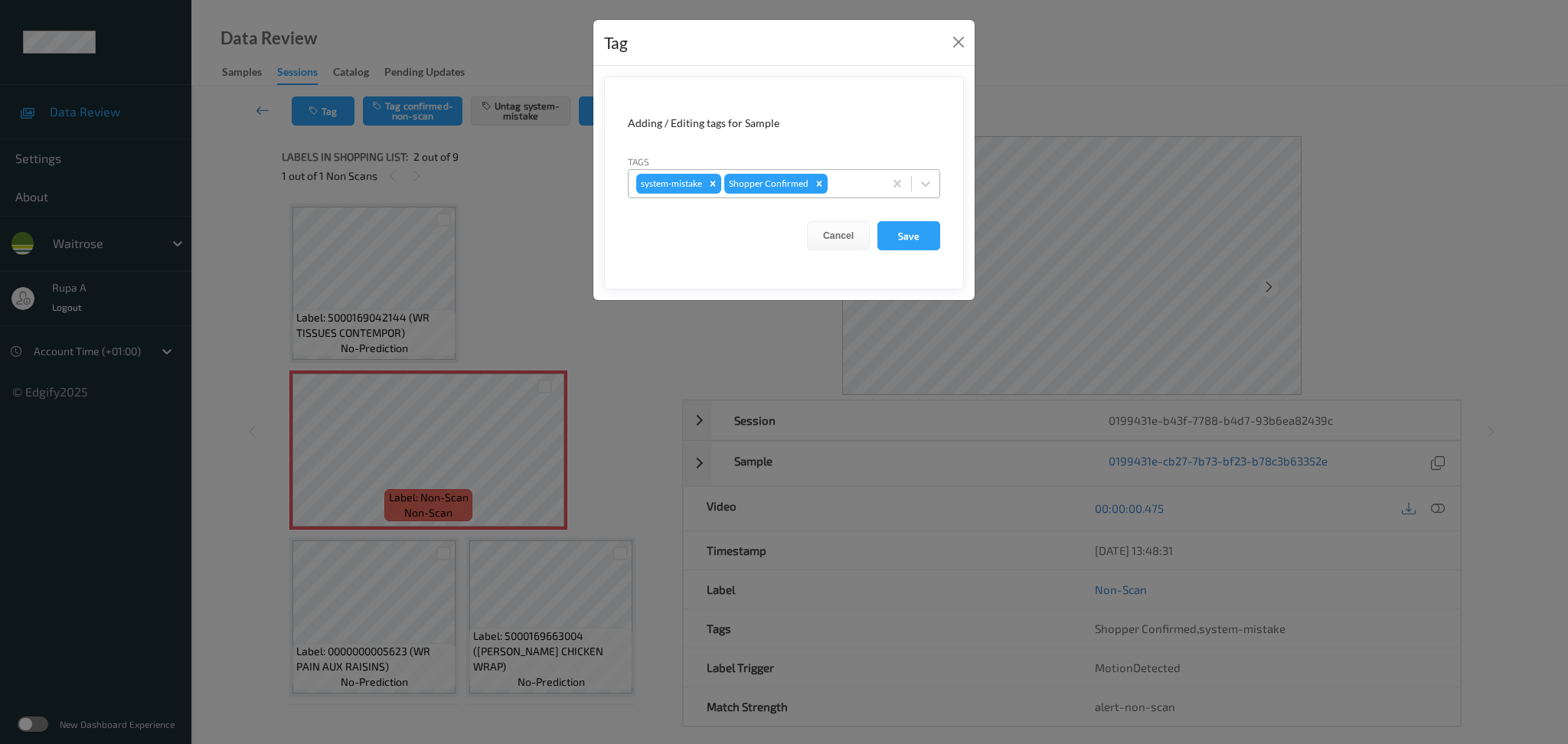
click at [857, 172] on div "system-mistake Shopper Confirmed" at bounding box center [756, 184] width 255 height 26
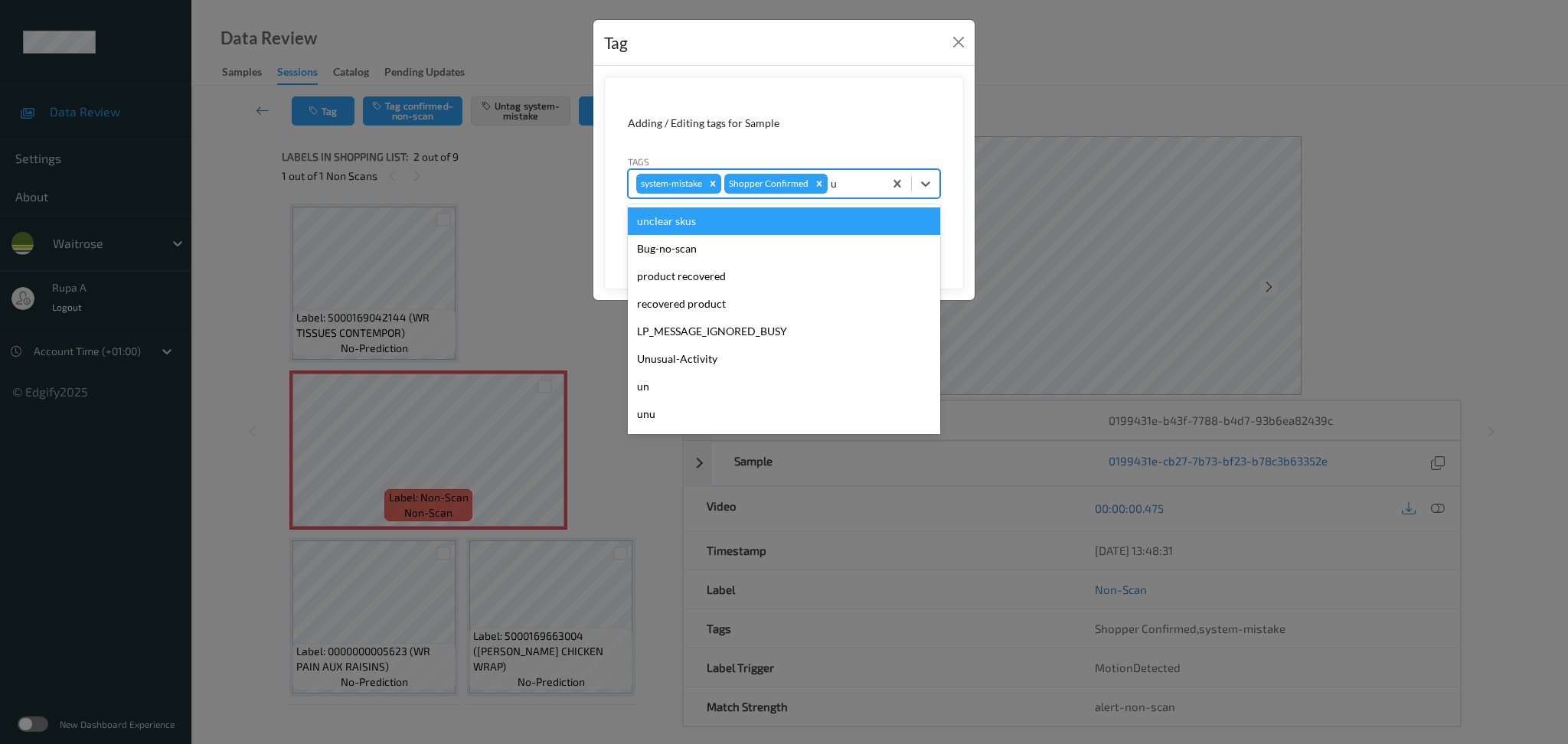
type input "un"
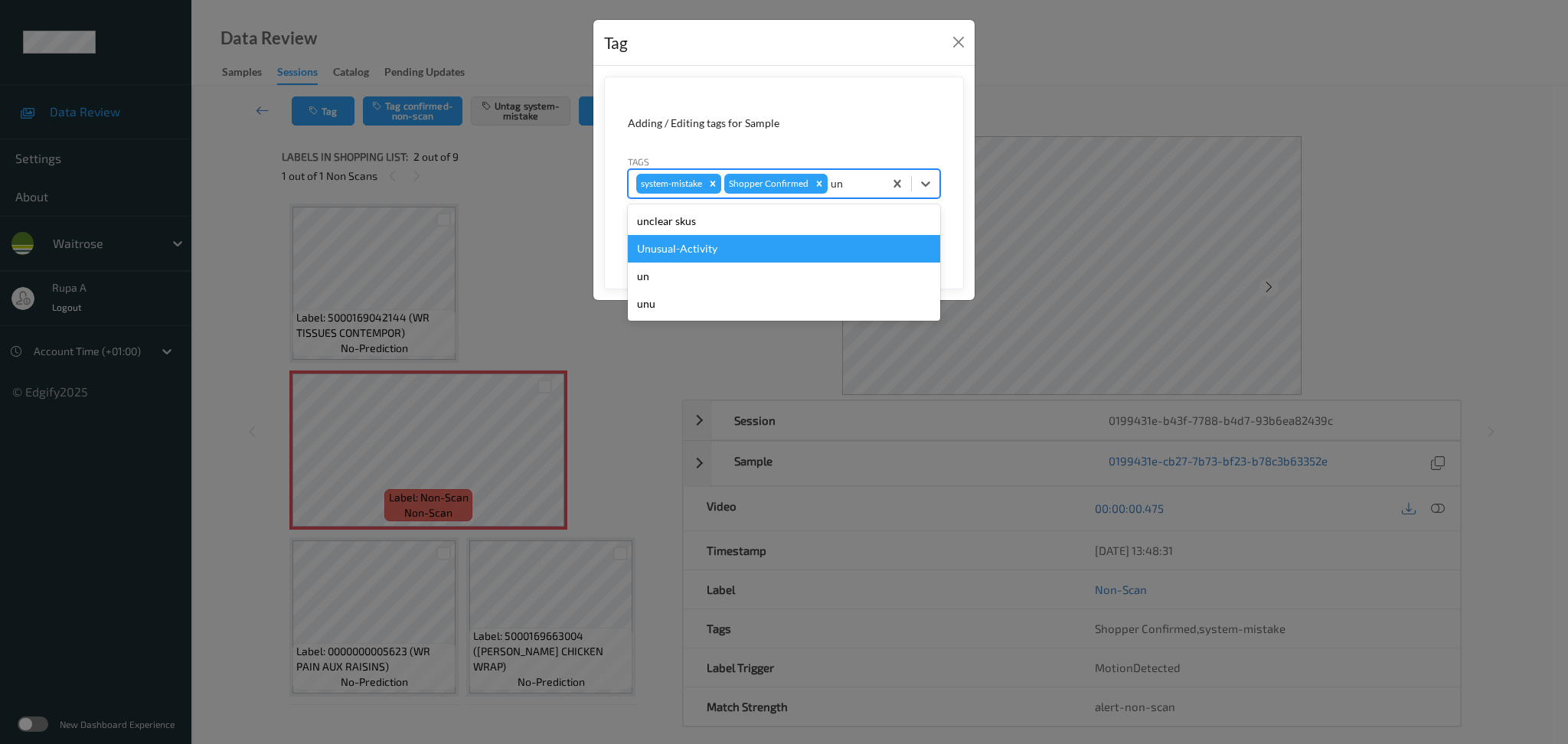
click at [730, 258] on div "Unusual-Activity" at bounding box center [784, 248] width 312 height 28
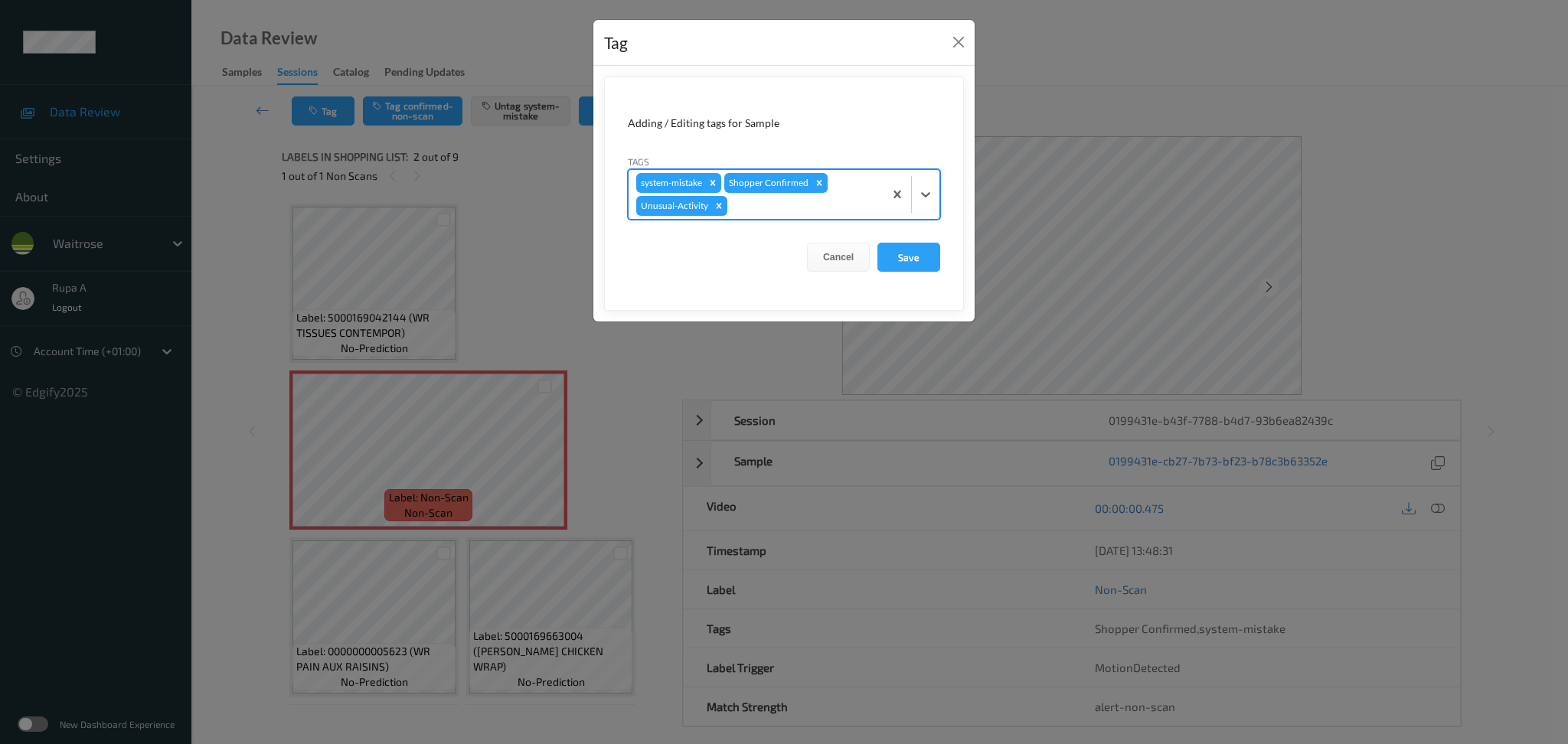
click at [929, 285] on form "Adding / Editing tags for Sample Tags option Unusual-Activity, selected. Select…" at bounding box center [784, 193] width 360 height 234
click at [920, 261] on button "Save" at bounding box center [909, 257] width 63 height 29
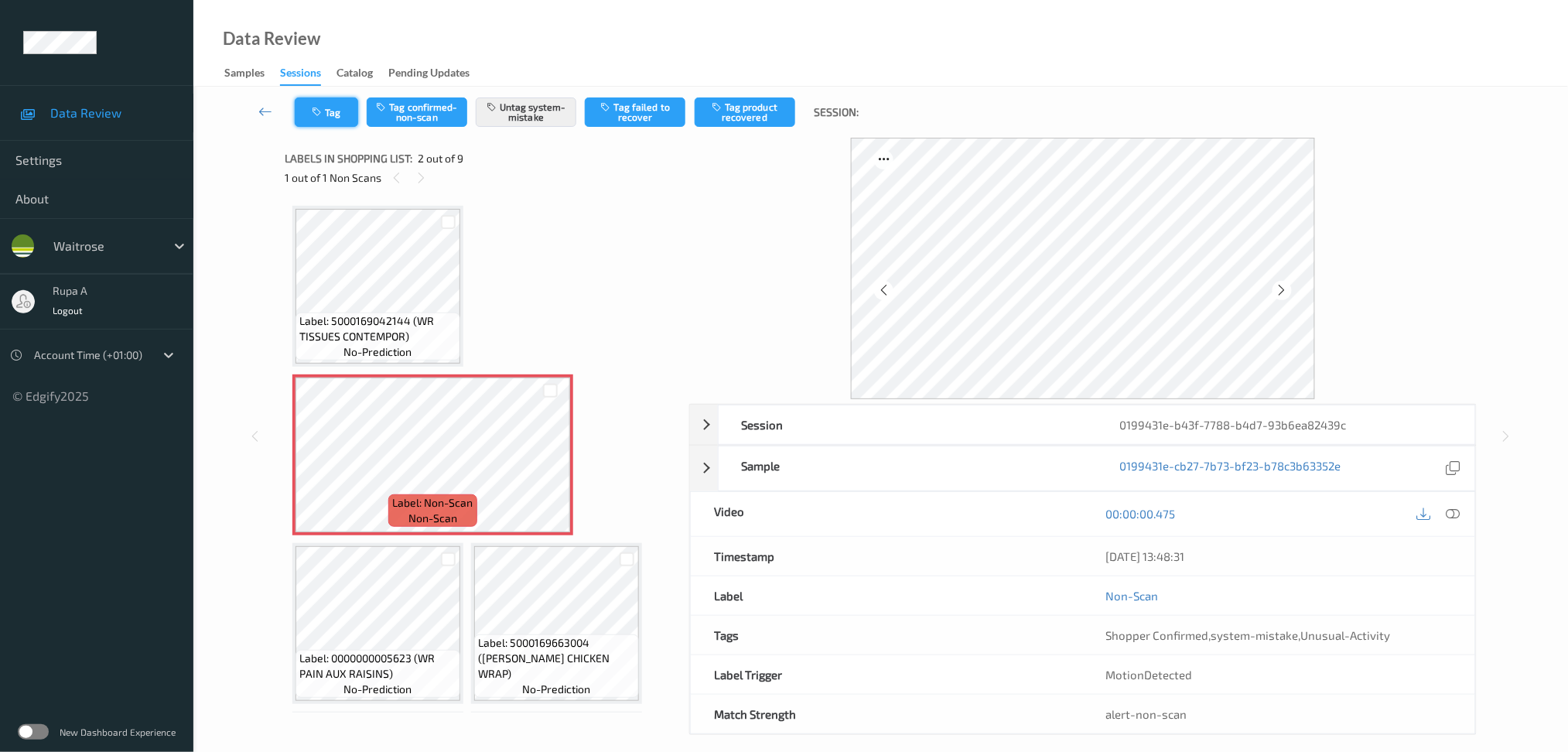
click at [331, 113] on button "Tag" at bounding box center [326, 112] width 64 height 29
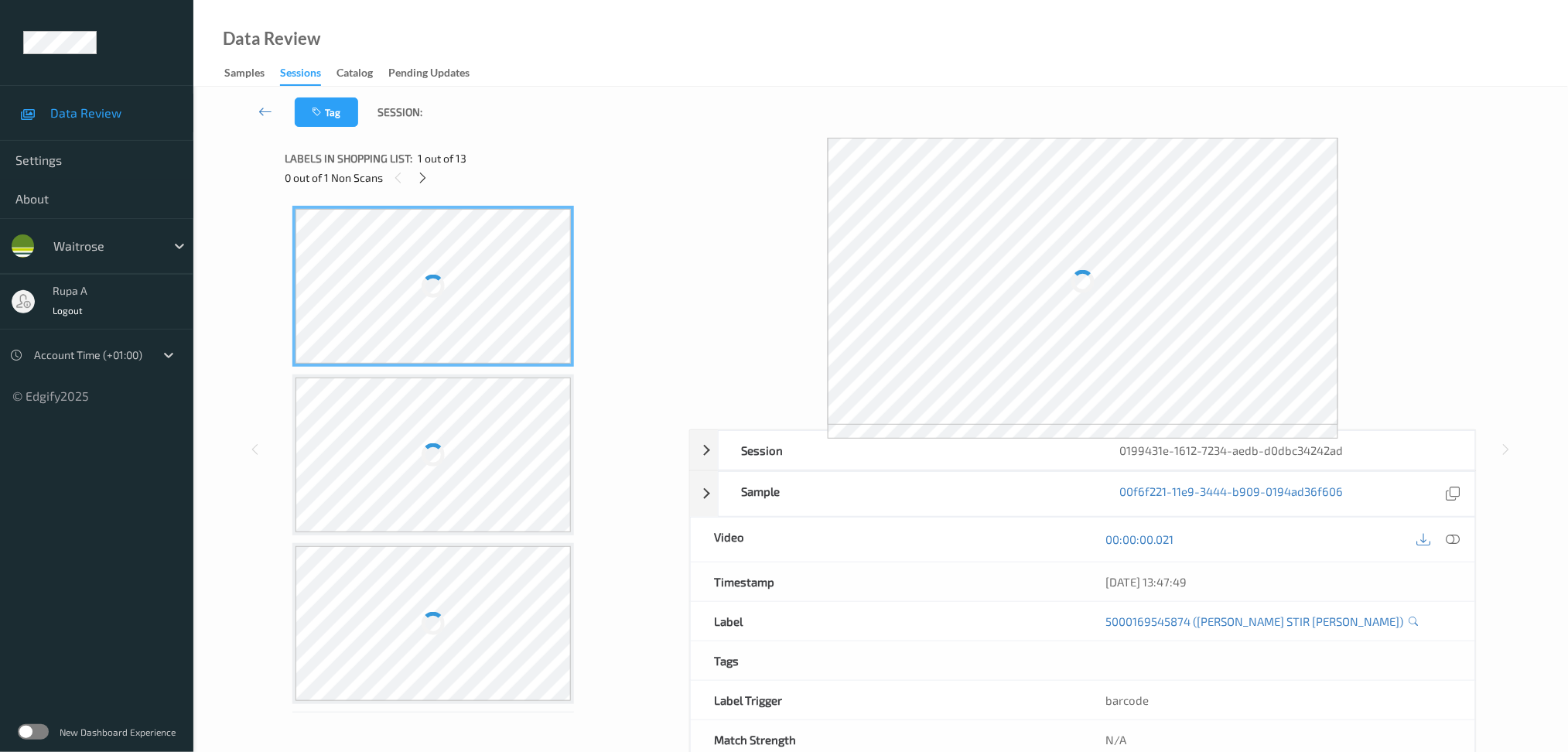
click at [528, 164] on div "Labels in shopping list: 1 out of 13" at bounding box center [481, 157] width 394 height 19
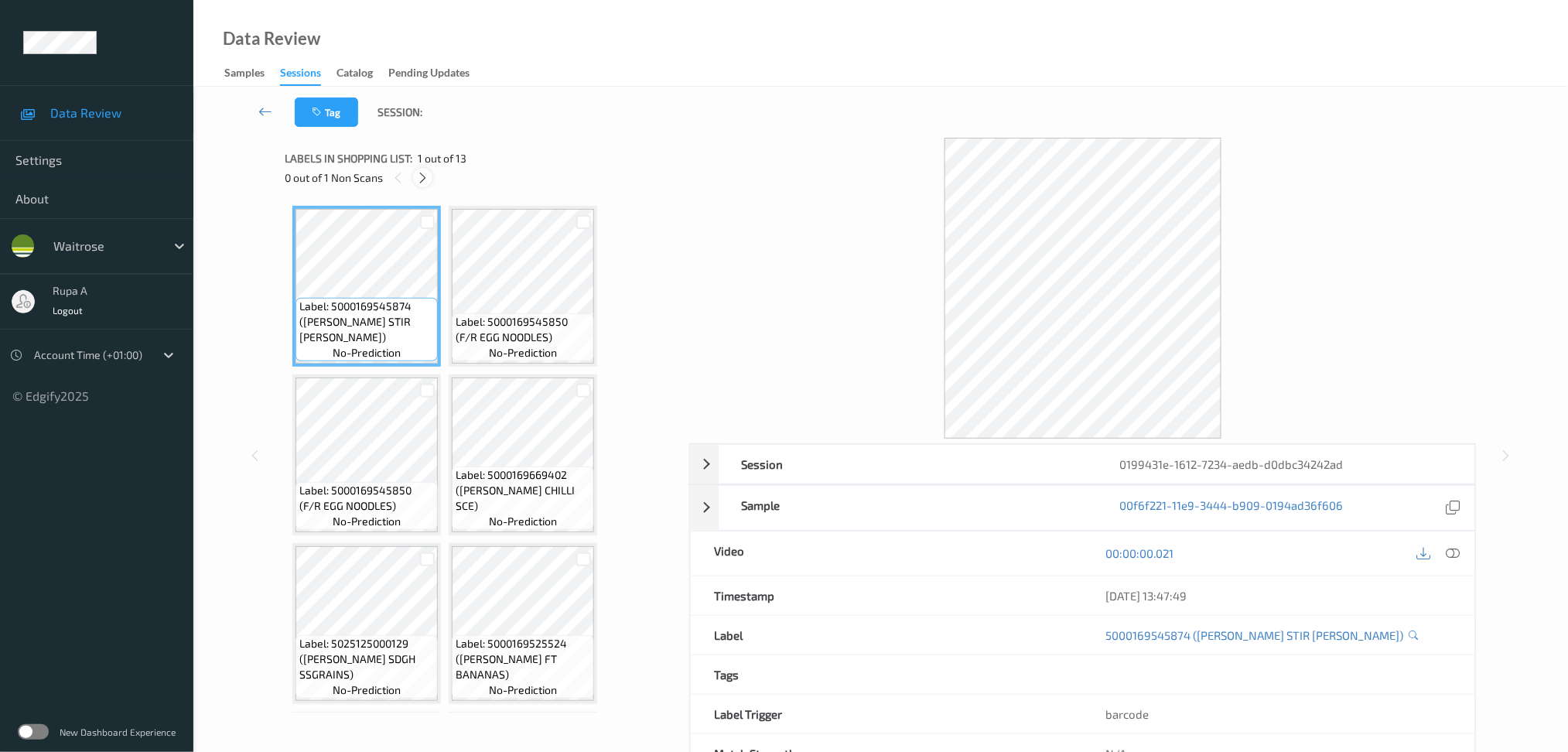
click at [419, 172] on icon at bounding box center [423, 177] width 13 height 14
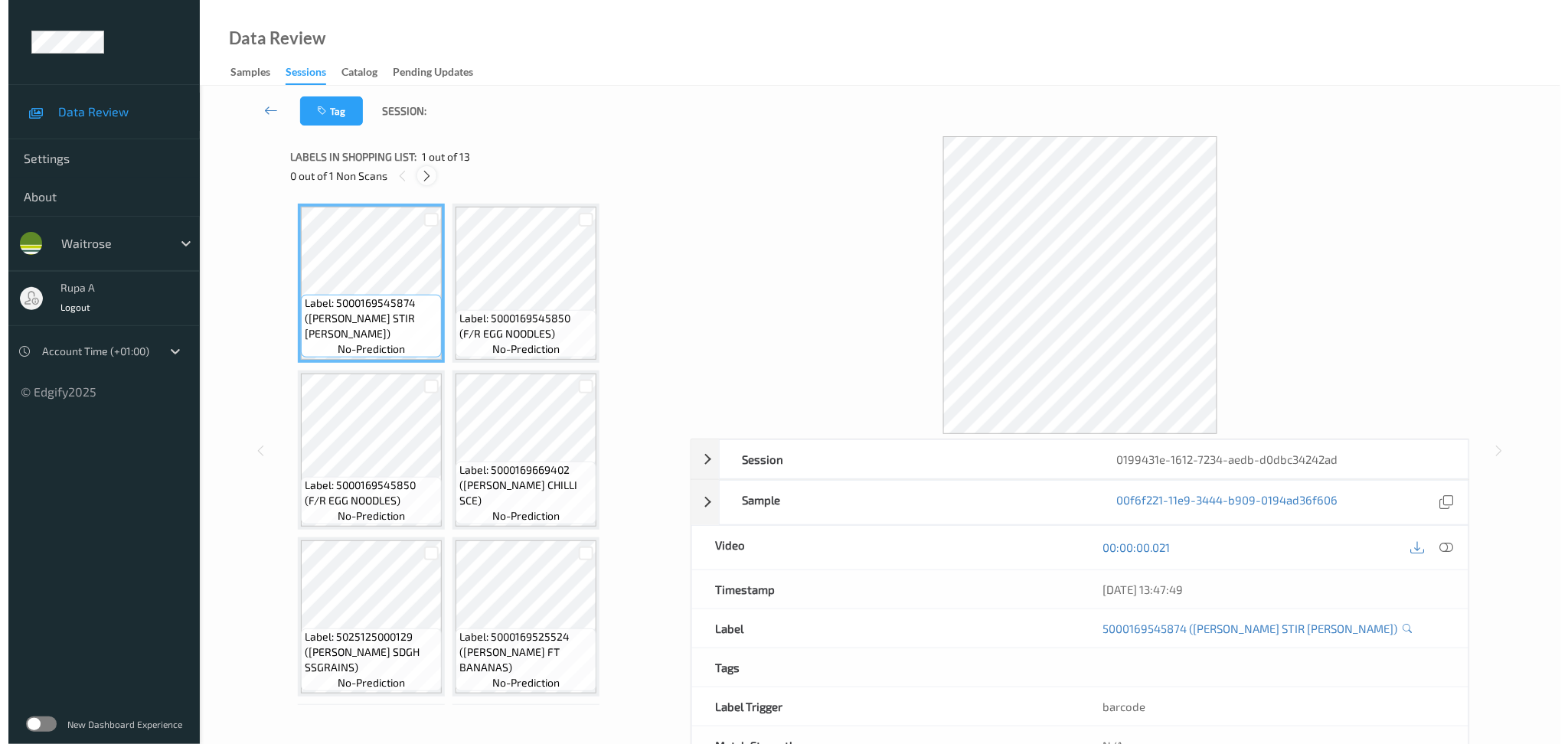
scroll to position [670, 0]
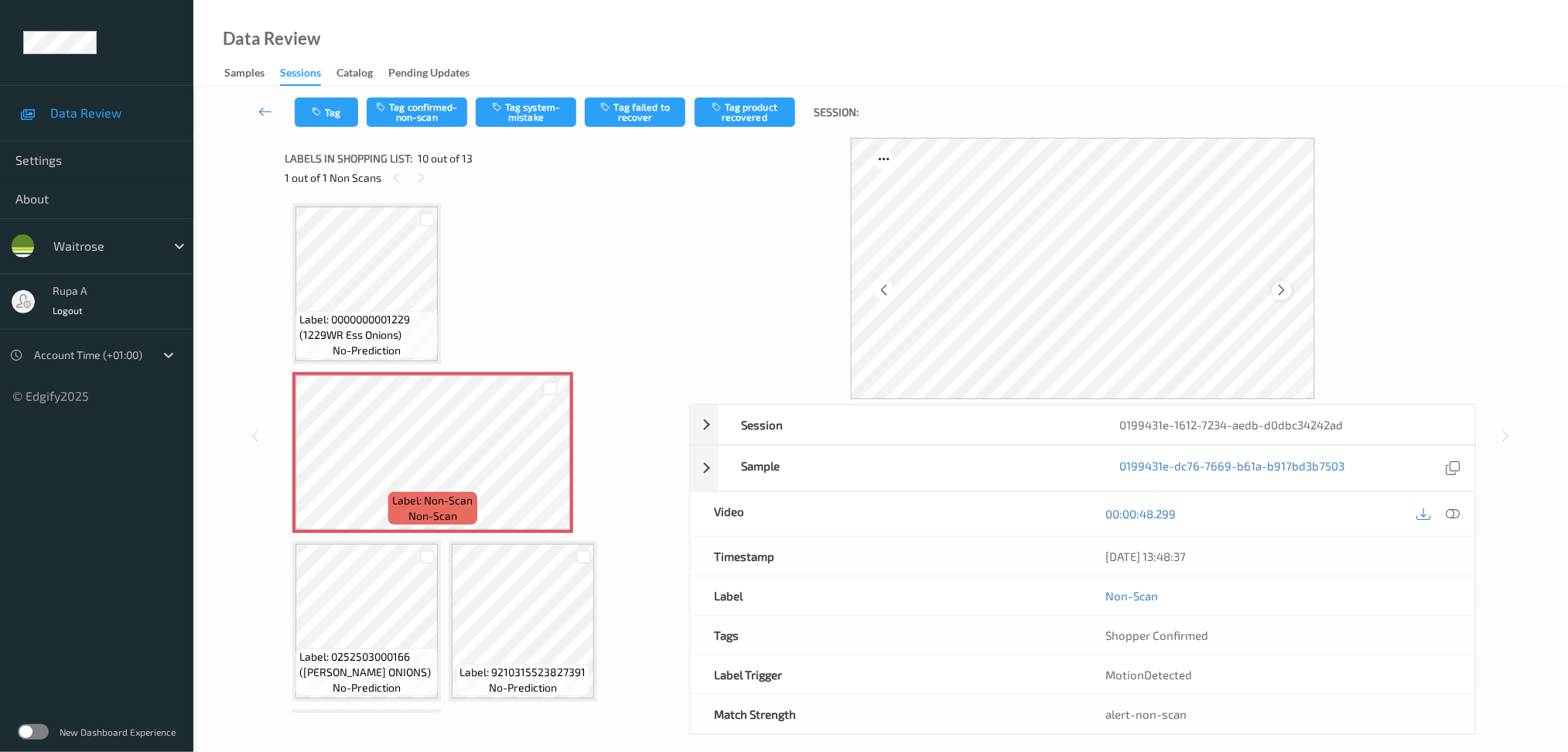
click at [1287, 294] on icon at bounding box center [1282, 290] width 13 height 14
click at [554, 115] on button "Tag system-mistake" at bounding box center [525, 112] width 101 height 29
click at [322, 117] on button "Tag" at bounding box center [326, 112] width 64 height 29
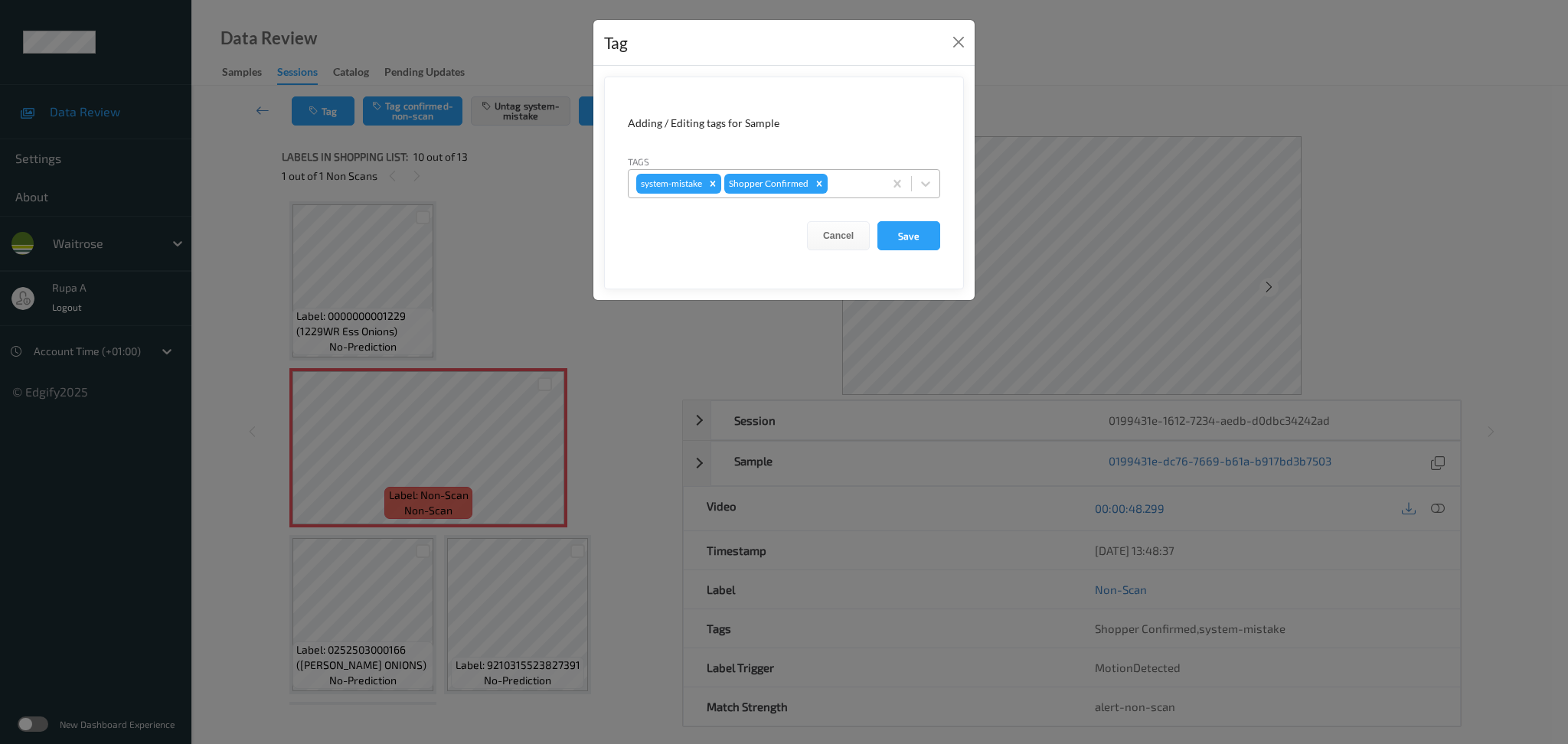
click at [840, 187] on div at bounding box center [853, 184] width 45 height 18
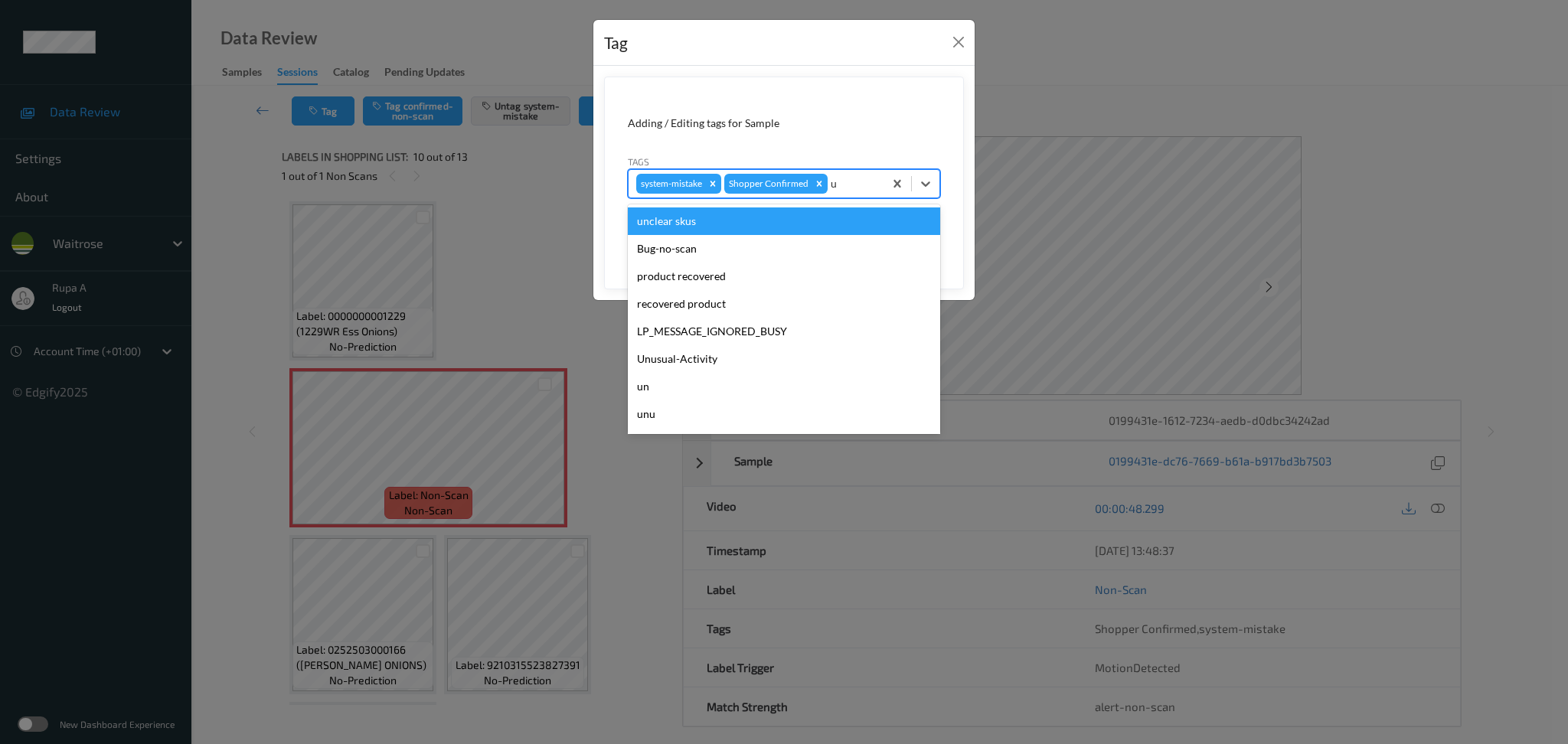
type input "un"
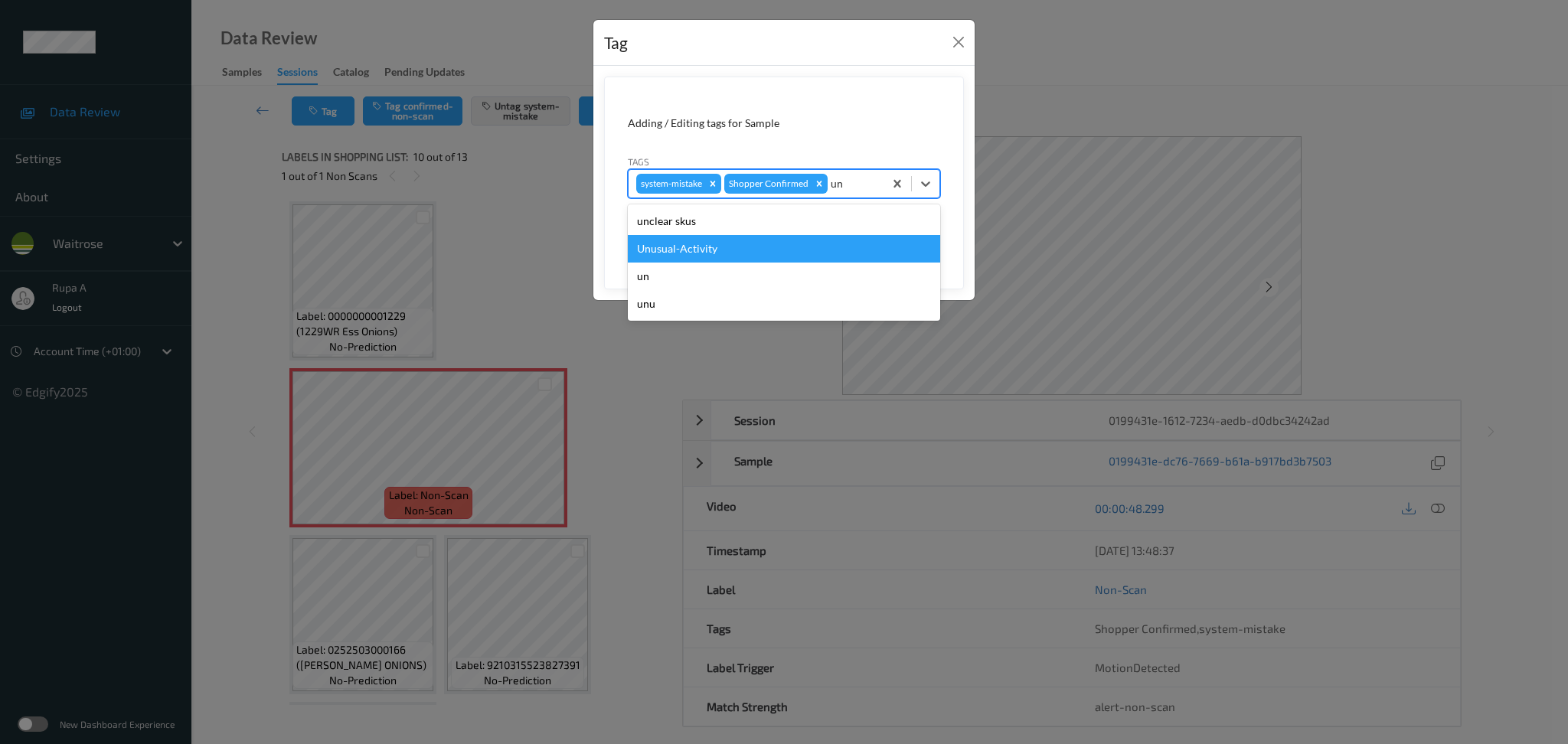
click at [758, 248] on div "Unusual-Activity" at bounding box center [784, 248] width 312 height 28
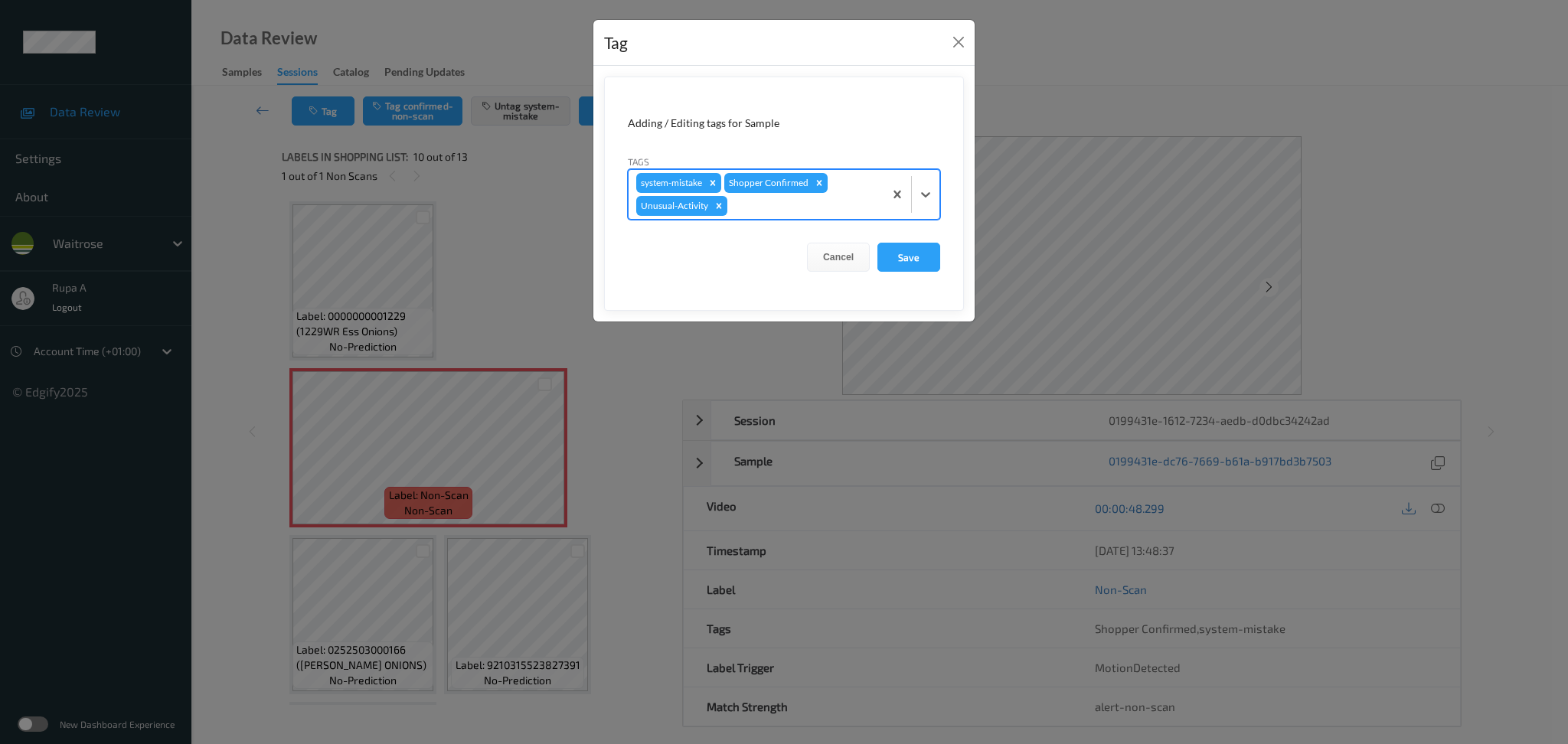
click at [784, 207] on div at bounding box center [803, 206] width 146 height 18
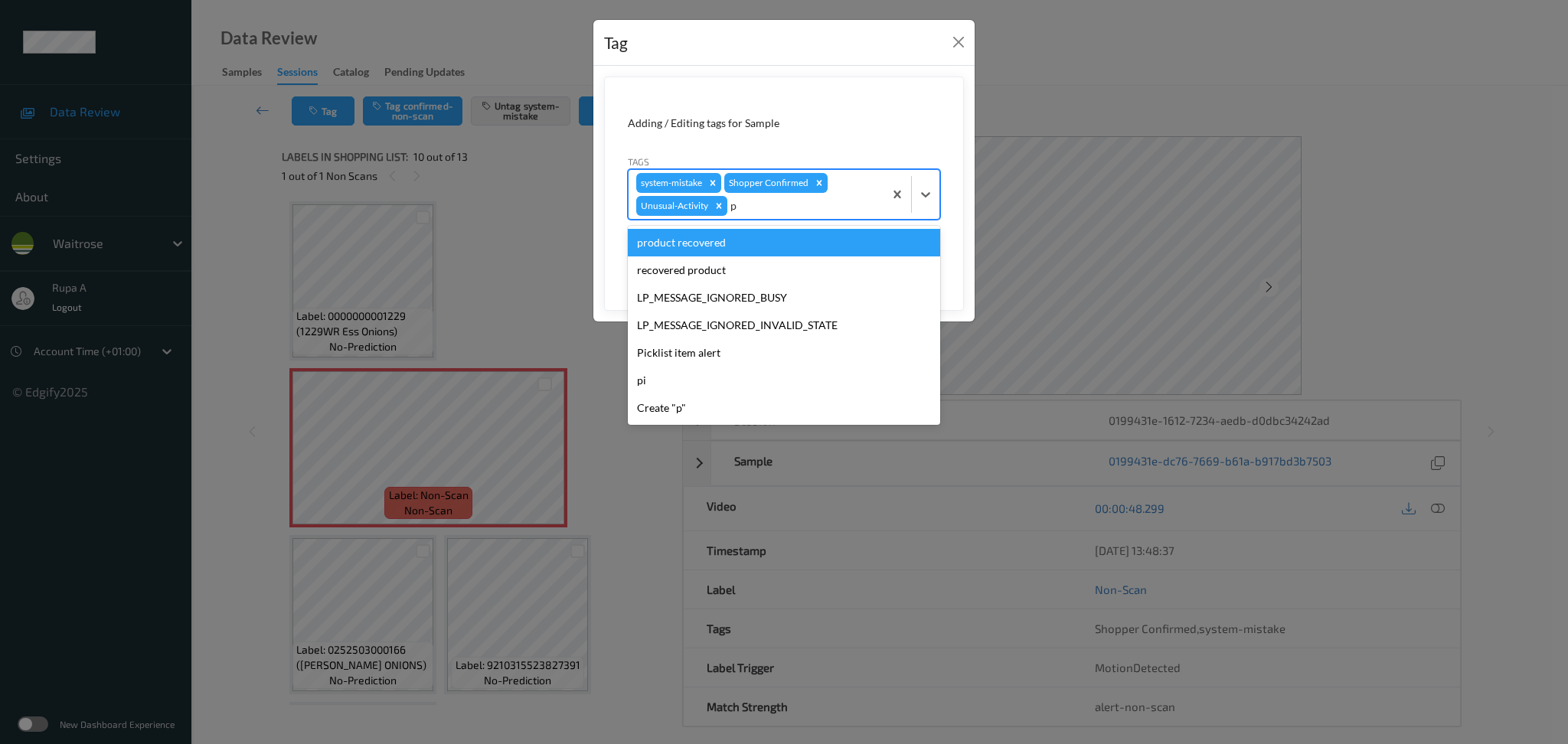
type input "pi"
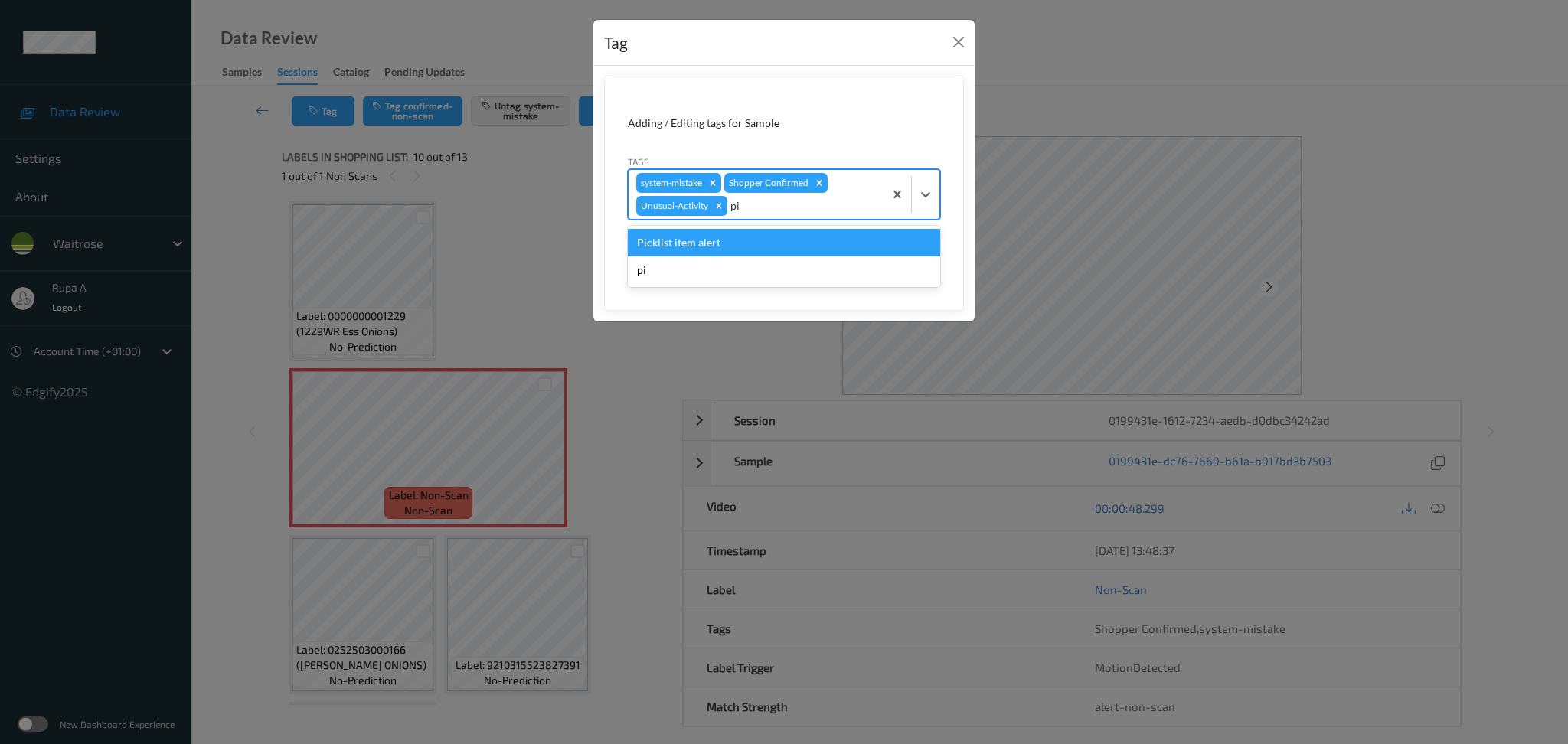
click at [757, 247] on div "Picklist item alert" at bounding box center [784, 242] width 312 height 28
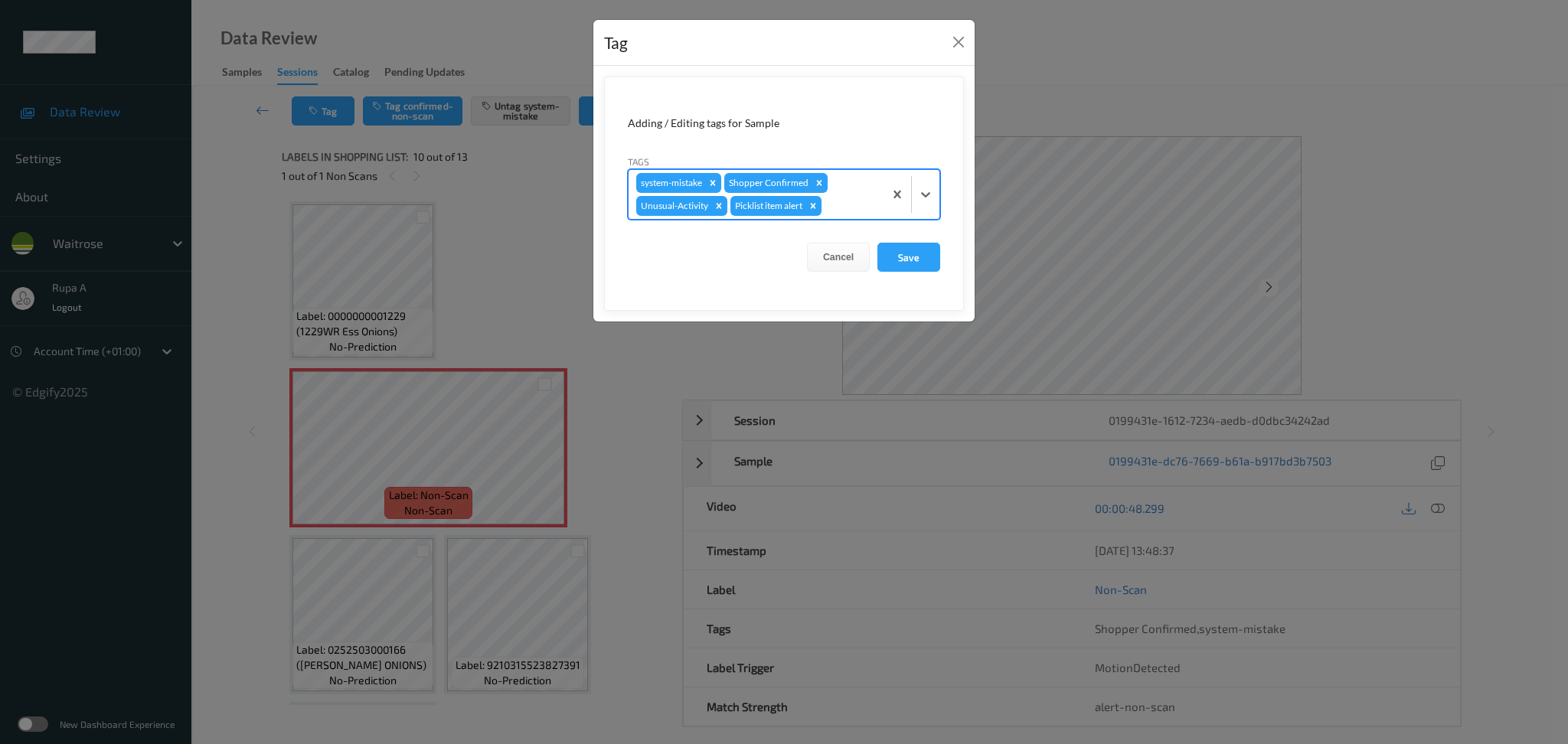
click at [942, 273] on form "Adding / Editing tags for Sample Tags option Picklist item alert, selected. Sel…" at bounding box center [784, 193] width 360 height 234
click at [927, 259] on button "Save" at bounding box center [909, 257] width 63 height 29
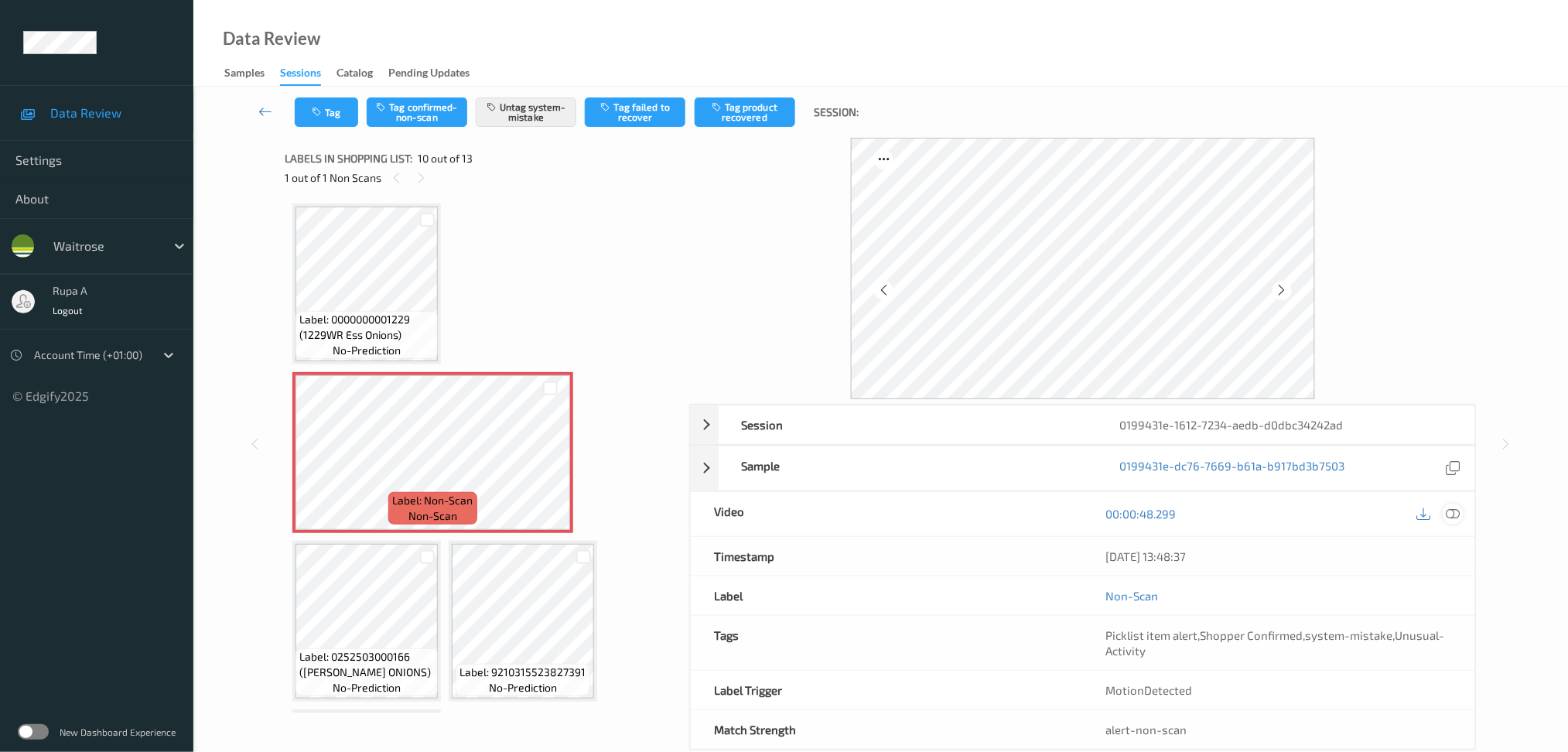
click at [1454, 510] on icon at bounding box center [1453, 513] width 14 height 14
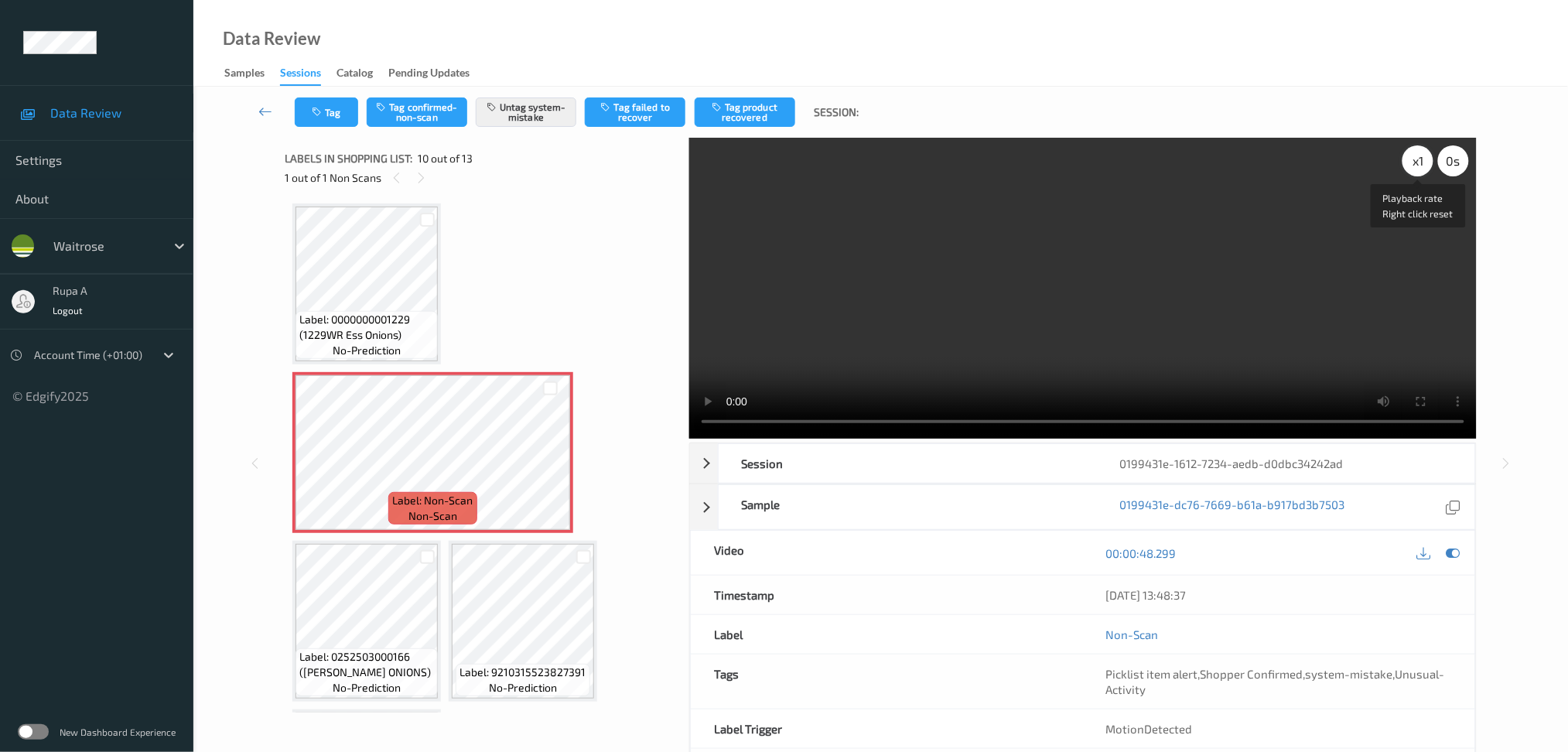
click at [1424, 163] on div "x 1" at bounding box center [1418, 161] width 31 height 31
click at [1178, 356] on video at bounding box center [1083, 287] width 787 height 301
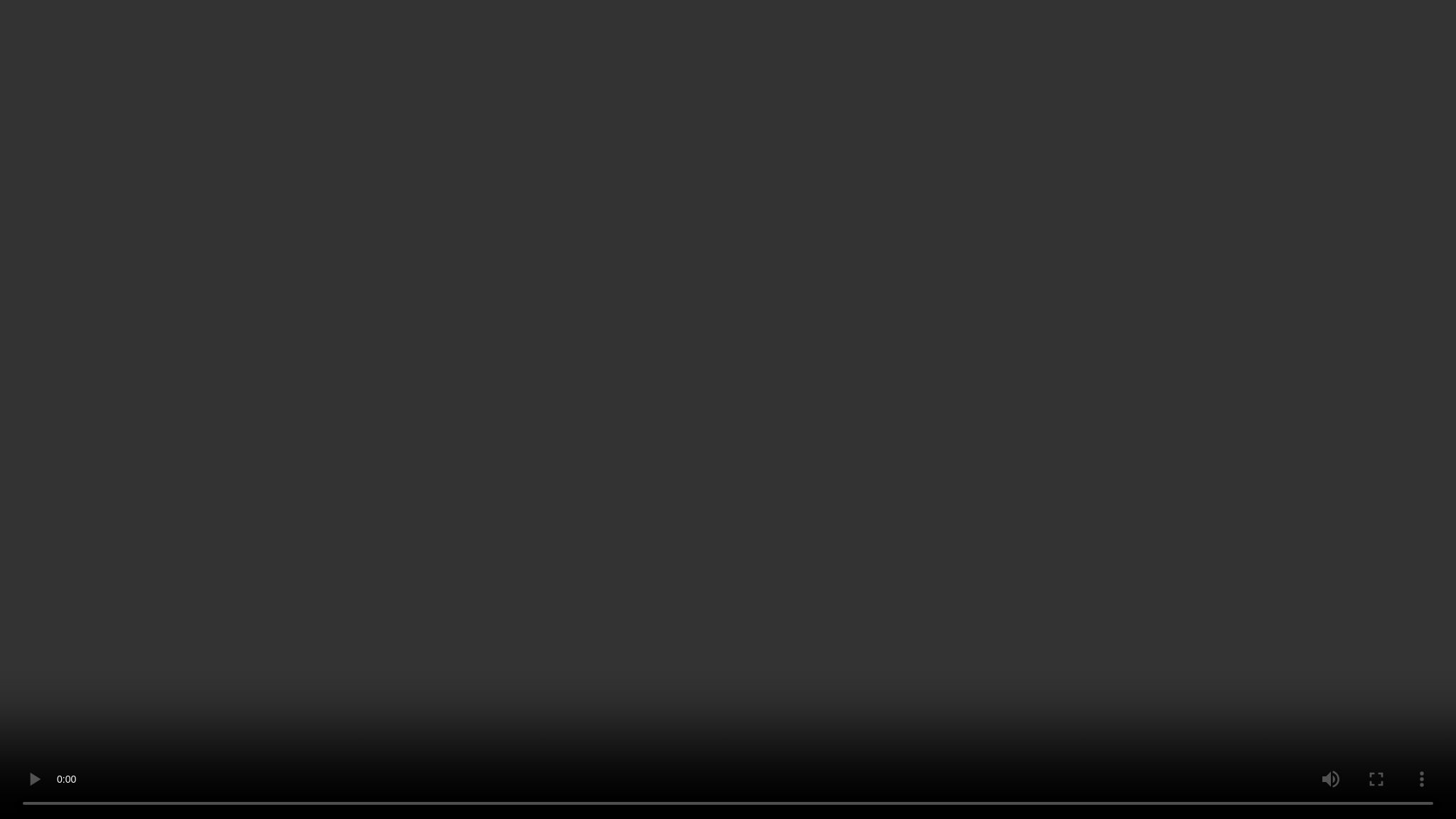
click at [758, 367] on video at bounding box center [728, 410] width 1456 height 819
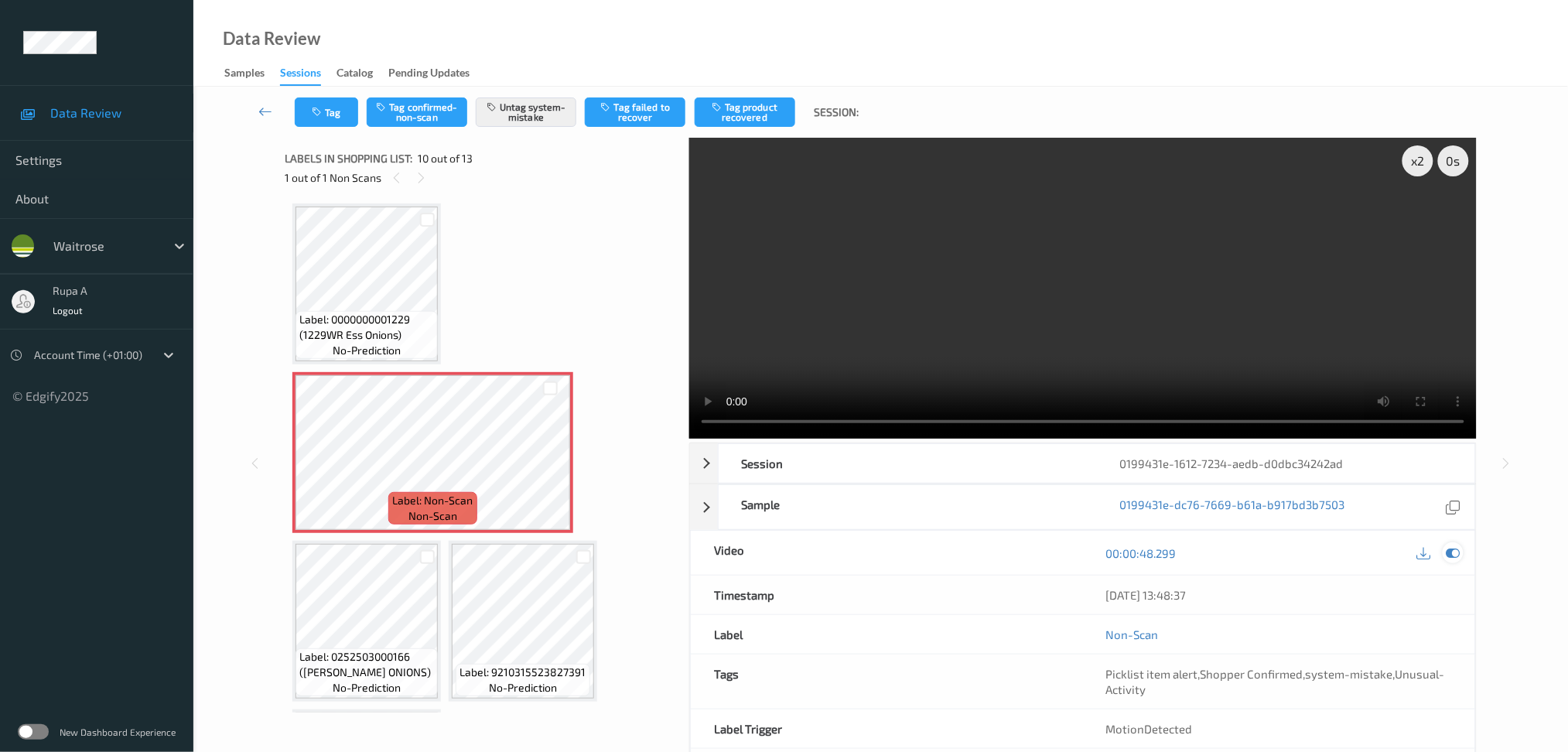
click at [1457, 554] on icon at bounding box center [1453, 553] width 14 height 14
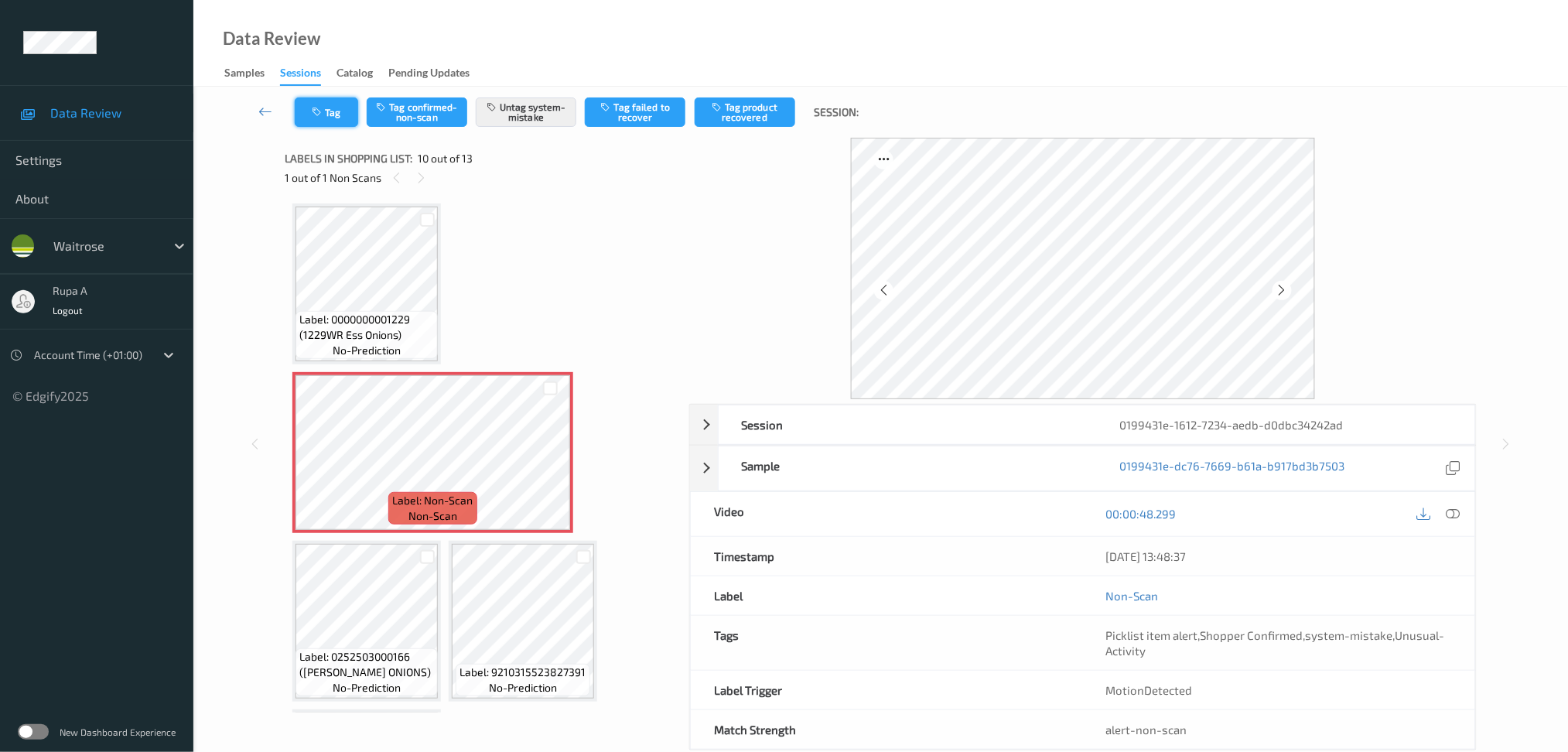
click at [335, 126] on button "Tag" at bounding box center [326, 112] width 64 height 29
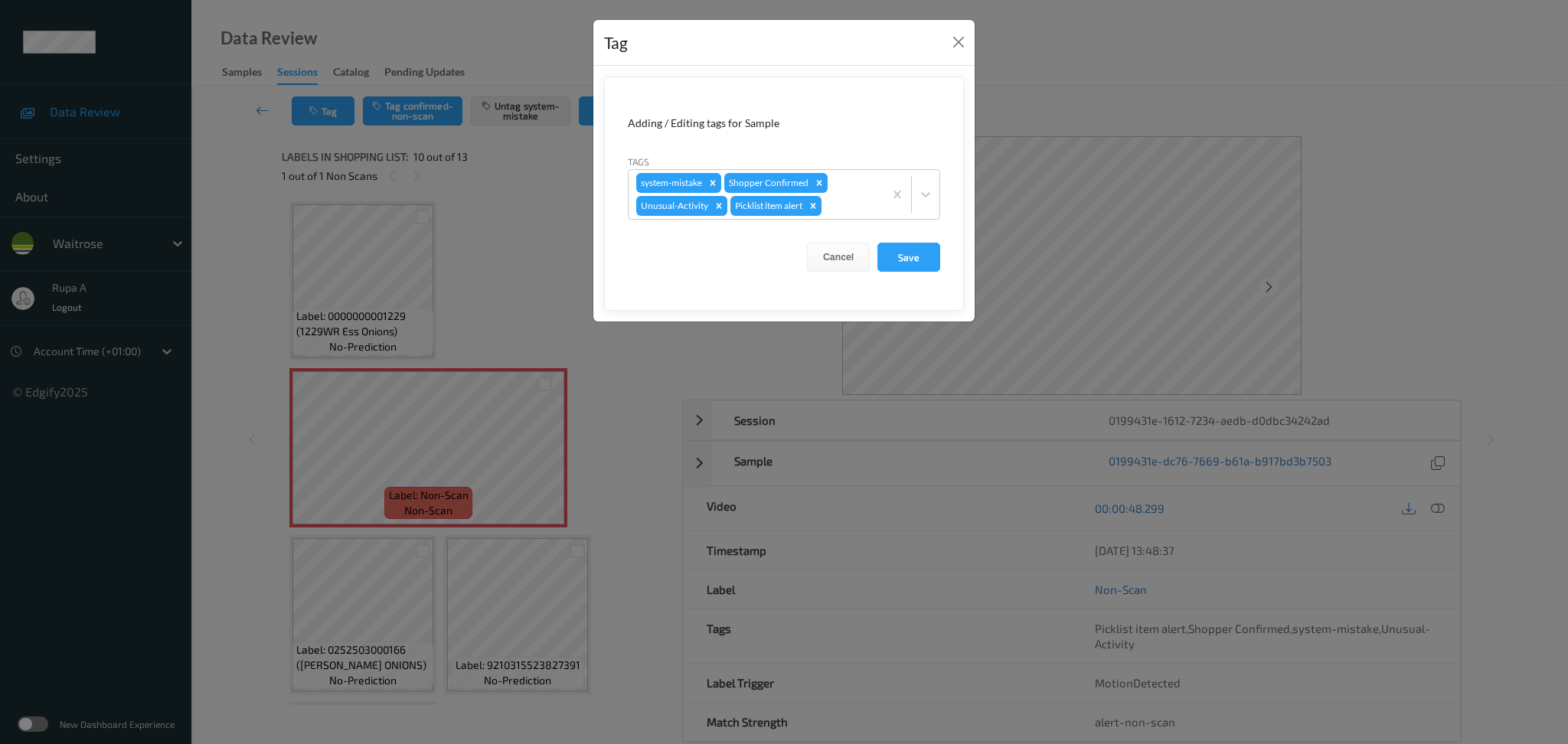
click at [399, 389] on div "Tag Adding / Editing tags for Sample Tags system-mistake Shopper Confirmed Unus…" at bounding box center [784, 372] width 1568 height 744
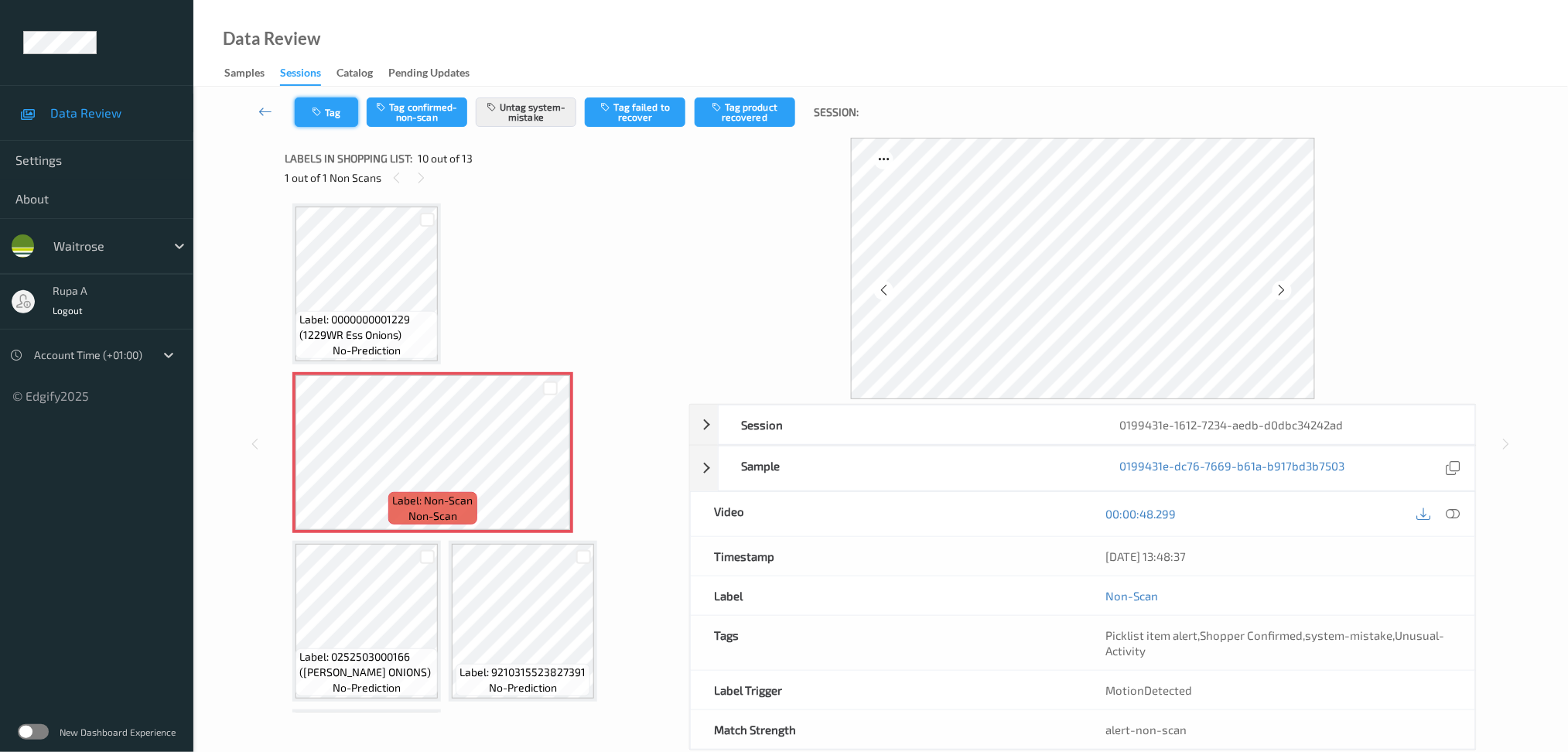
click at [299, 112] on button "Tag" at bounding box center [326, 112] width 64 height 29
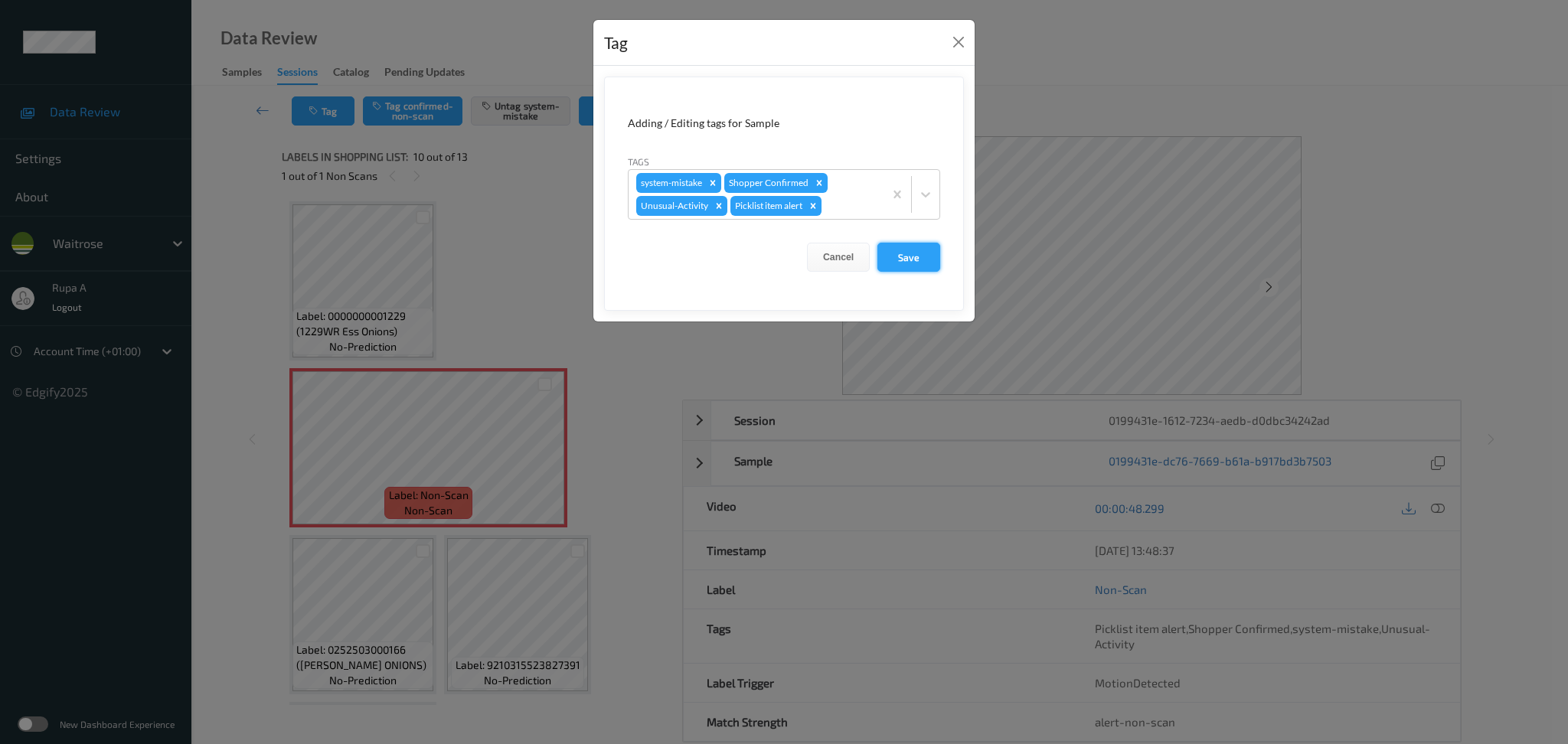
click at [917, 255] on button "Save" at bounding box center [909, 257] width 63 height 29
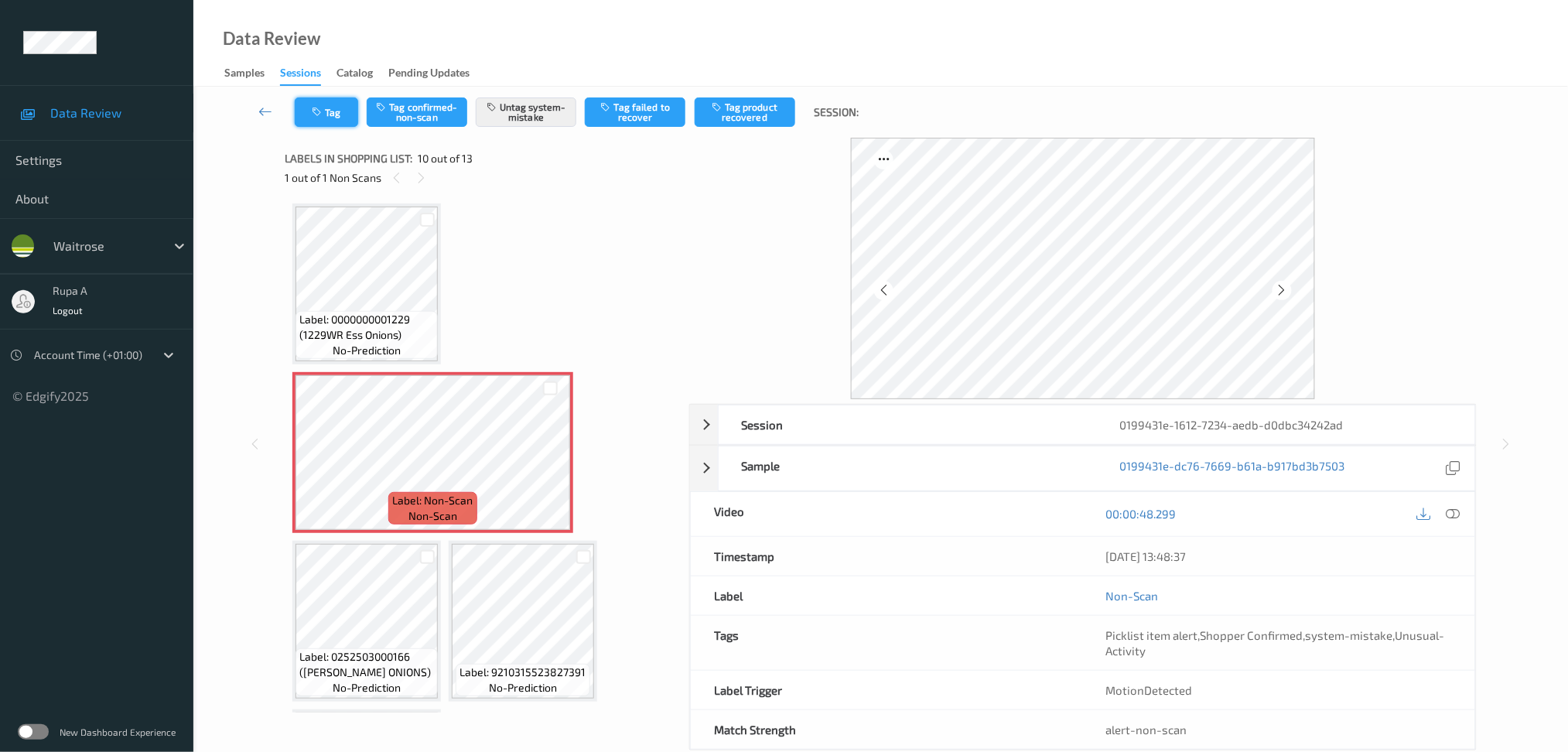
click at [335, 122] on button "Tag" at bounding box center [326, 112] width 64 height 29
